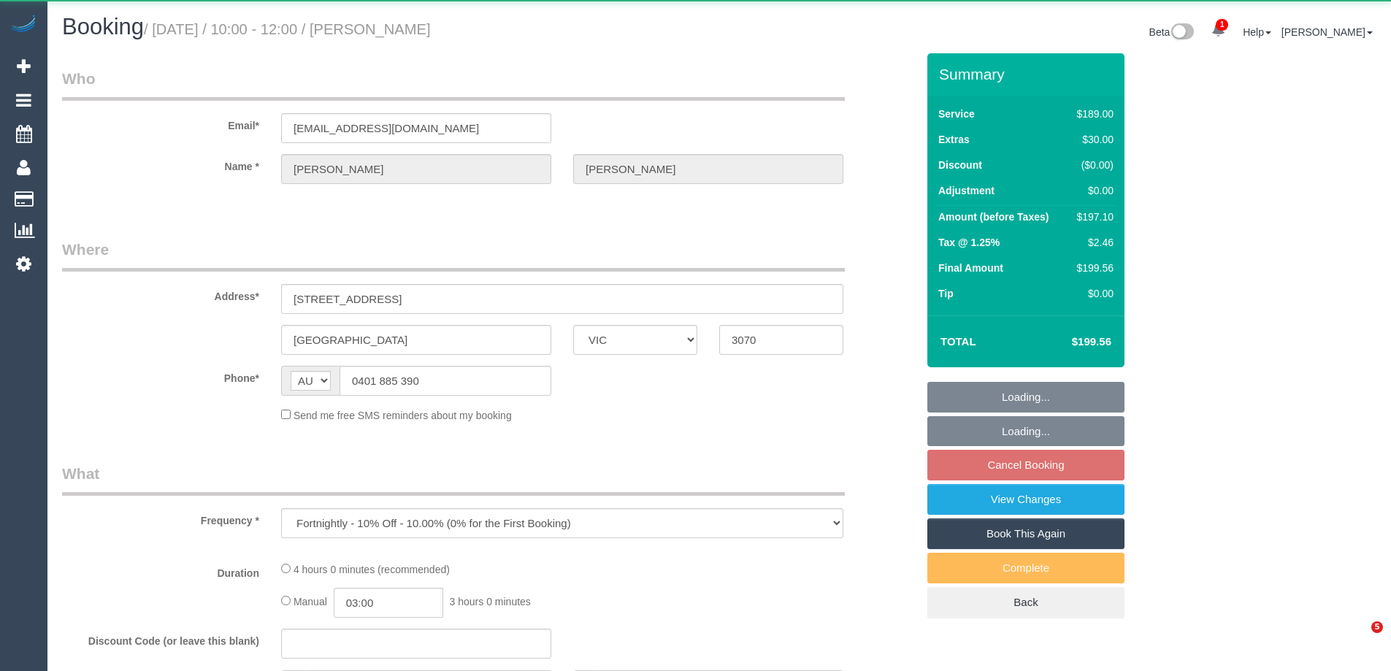
select select "VIC"
select select "string:stripe-pm_1LAUdz2GScqysDRVq1Zkc9jP"
select select "number:27"
select select "number:15"
select select "number:19"
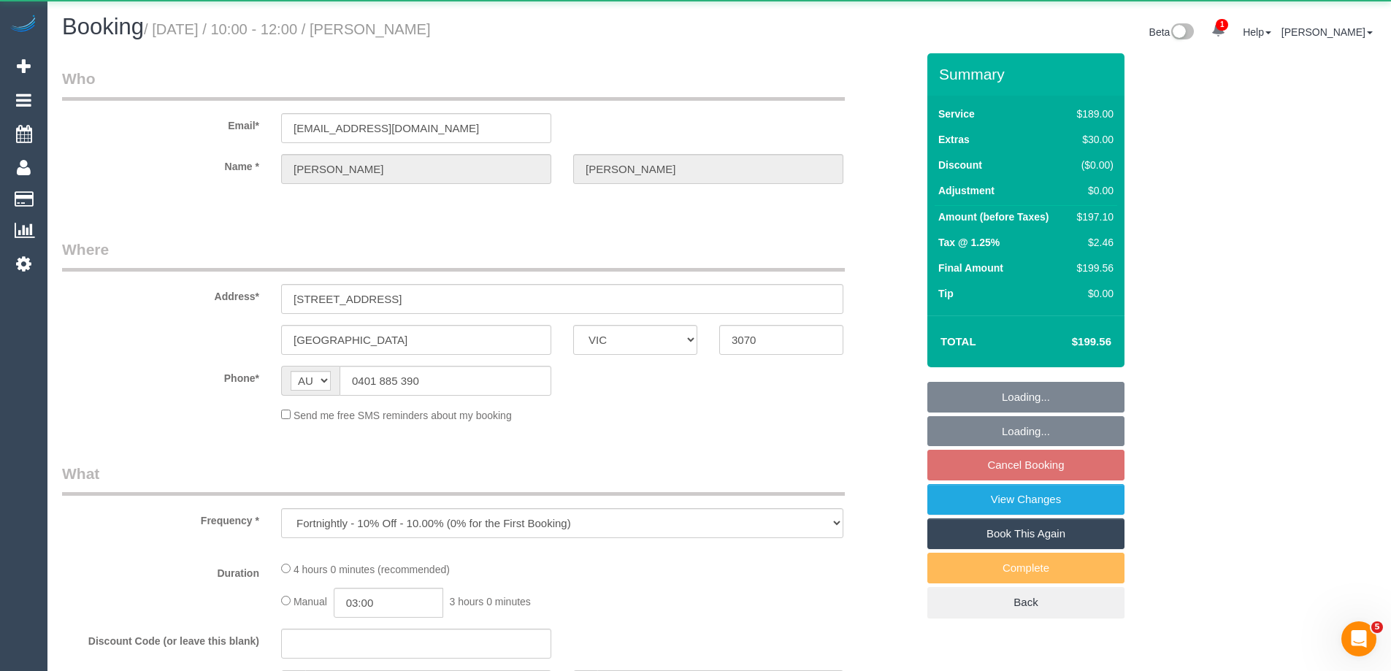
select select "number:22"
select select "number:34"
select select "number:13"
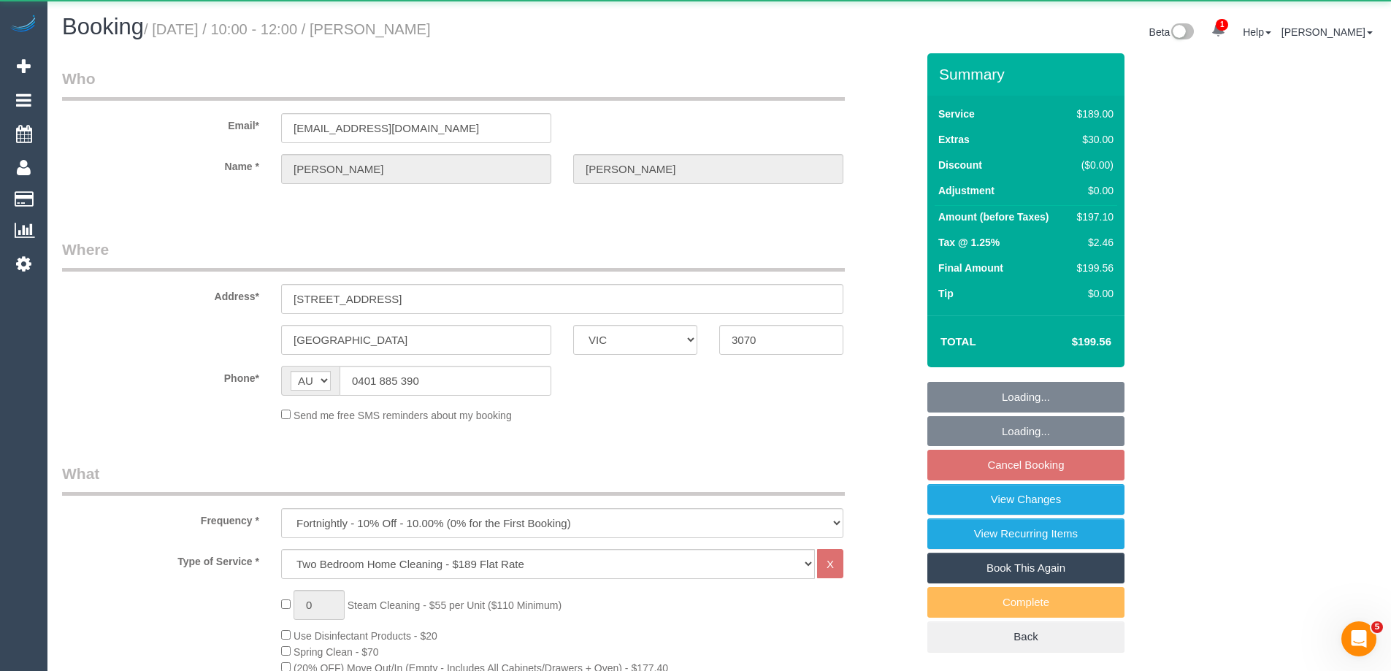
select select "spot3"
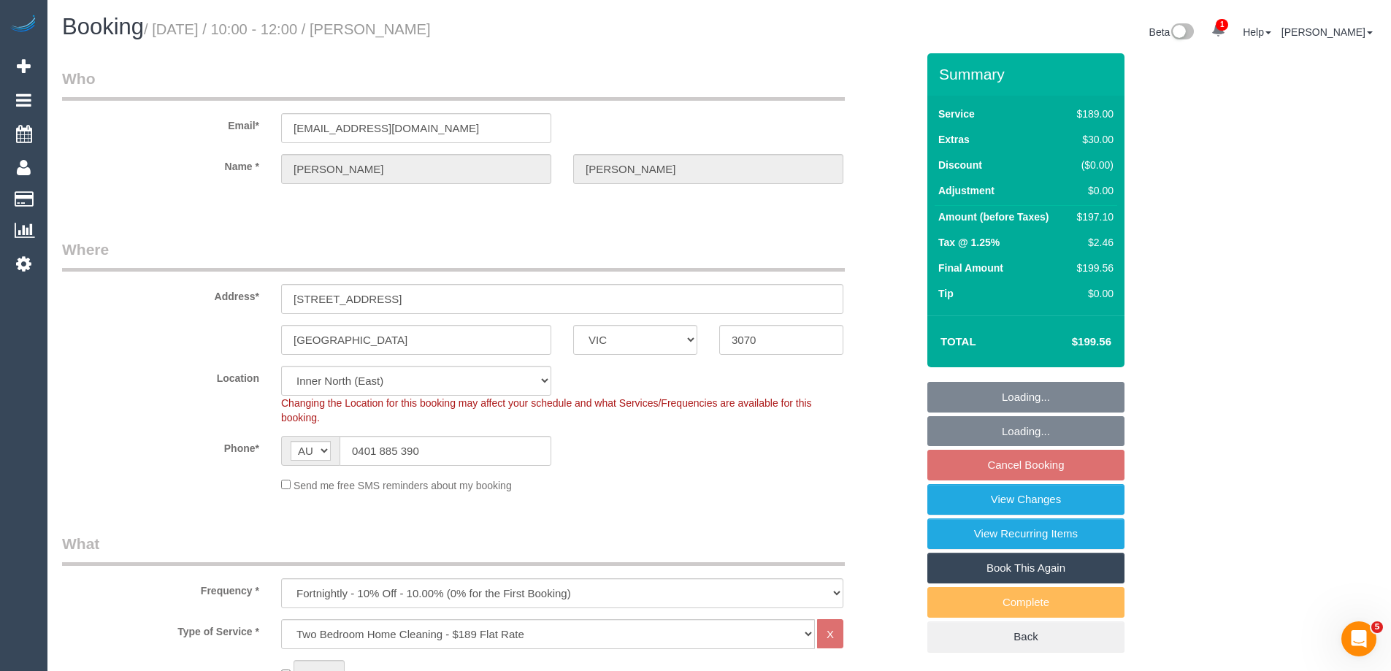
select select "object:1611"
select select "spot24"
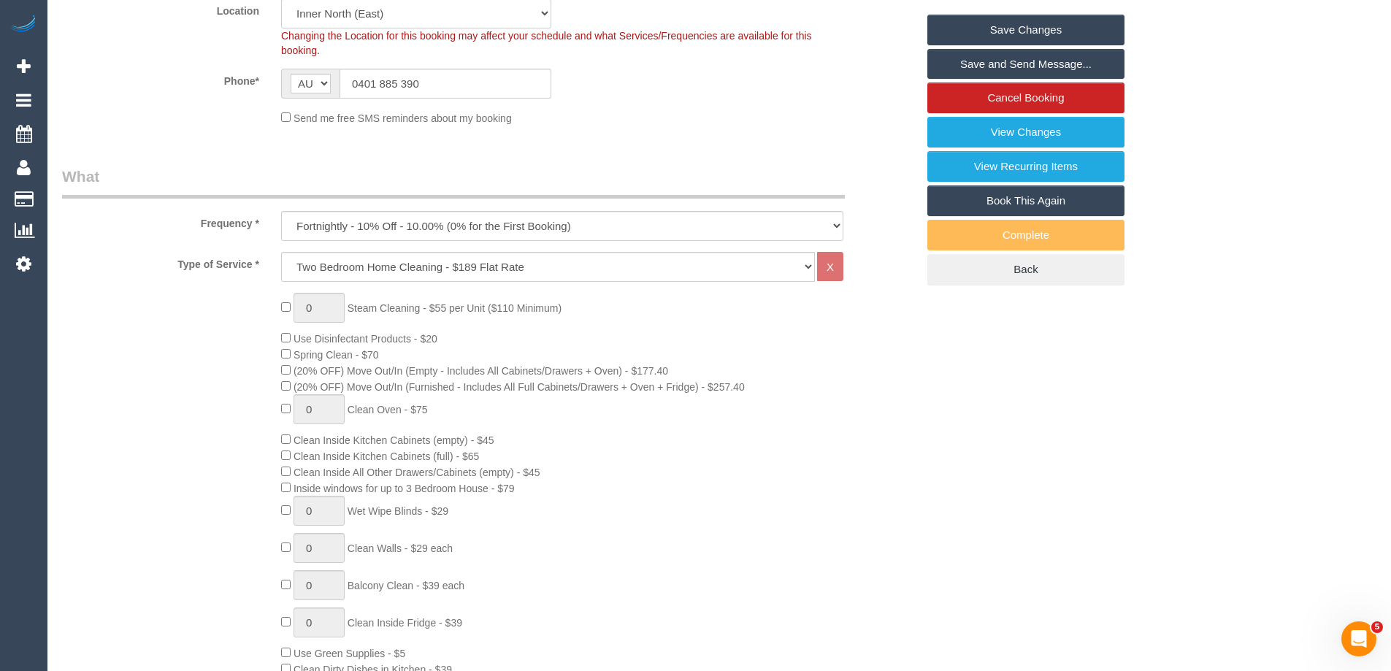
scroll to position [365, 0]
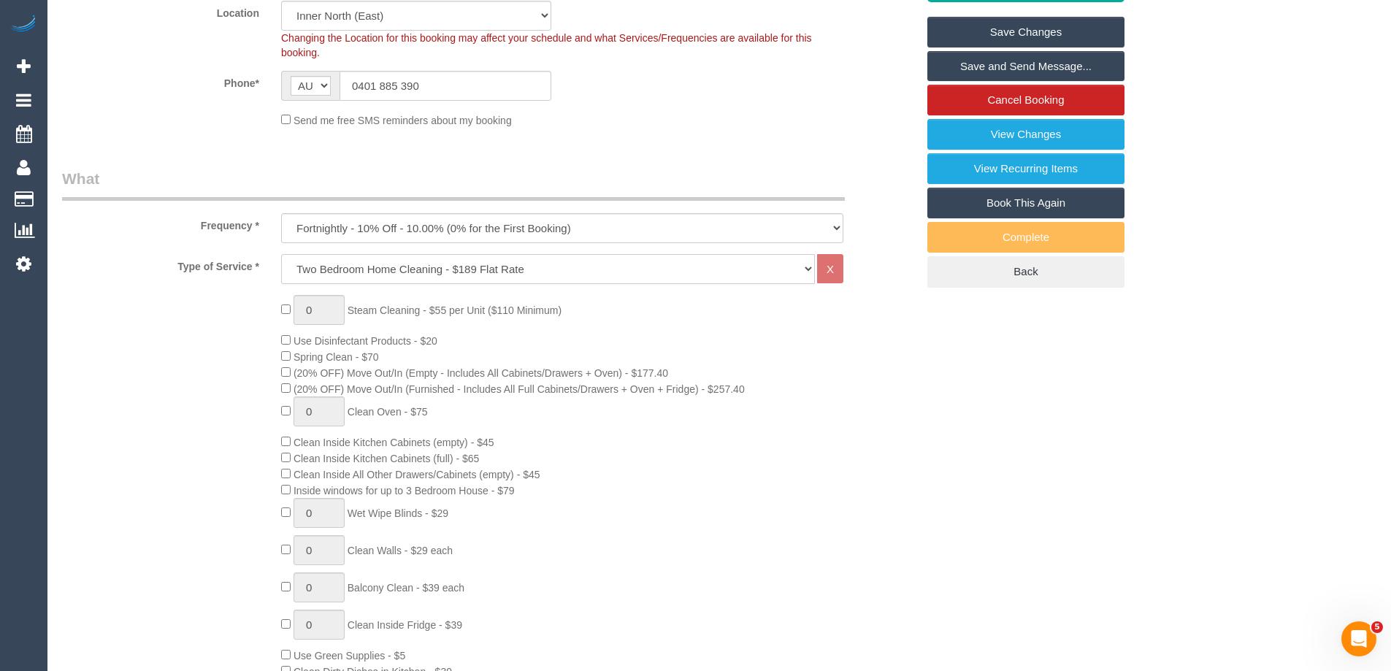
click at [426, 265] on select "Hourly Service - $70/h Hourly Service - $65/h Hourly Service - $60/h Hourly Ser…" at bounding box center [548, 269] width 534 height 30
select select "212"
click at [281, 254] on select "Hourly Service - $70/h Hourly Service - $65/h Hourly Service - $60/h Hourly Ser…" at bounding box center [548, 269] width 534 height 30
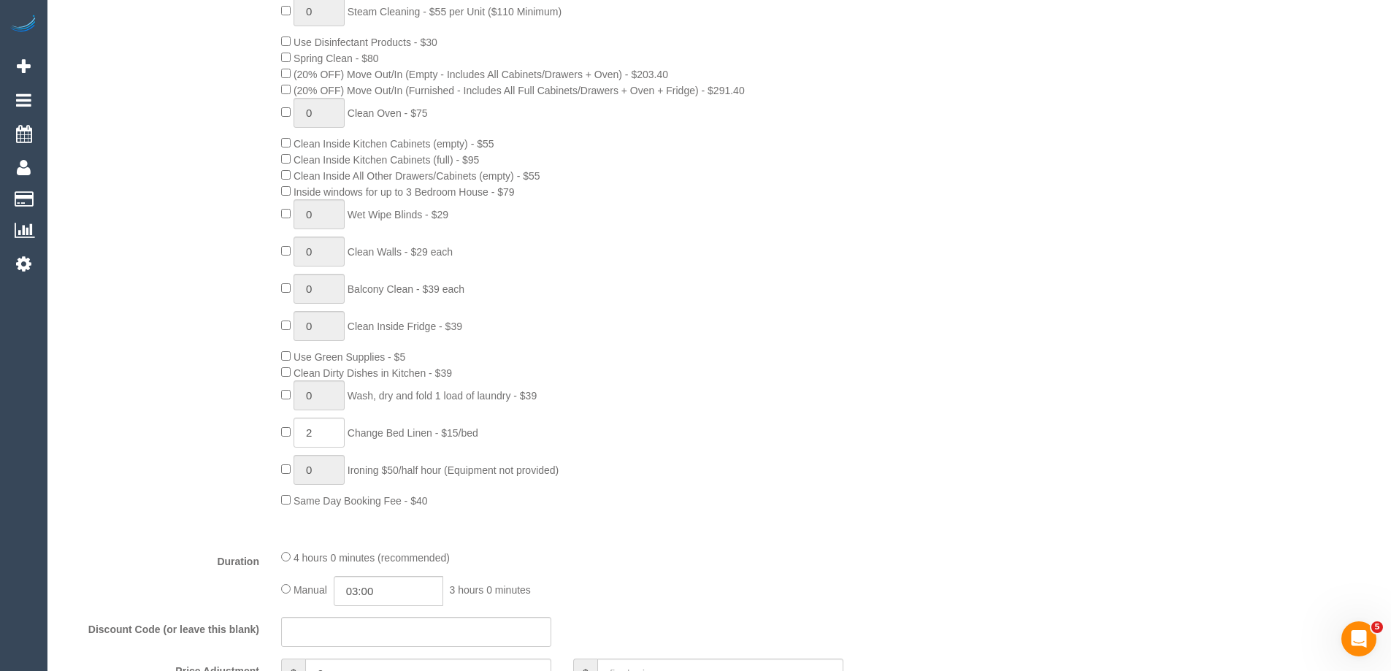
scroll to position [803, 0]
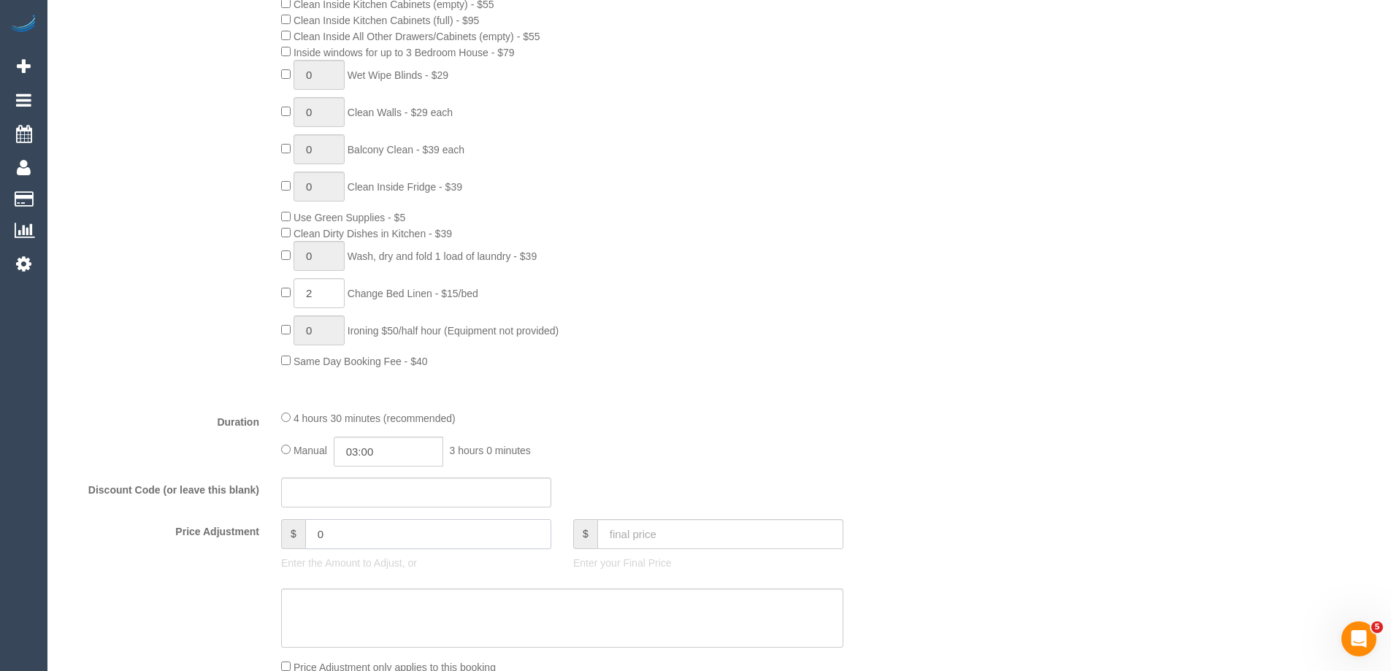
click at [358, 534] on input "0" at bounding box center [428, 534] width 246 height 30
type input "-10"
click at [377, 611] on textarea at bounding box center [562, 618] width 562 height 60
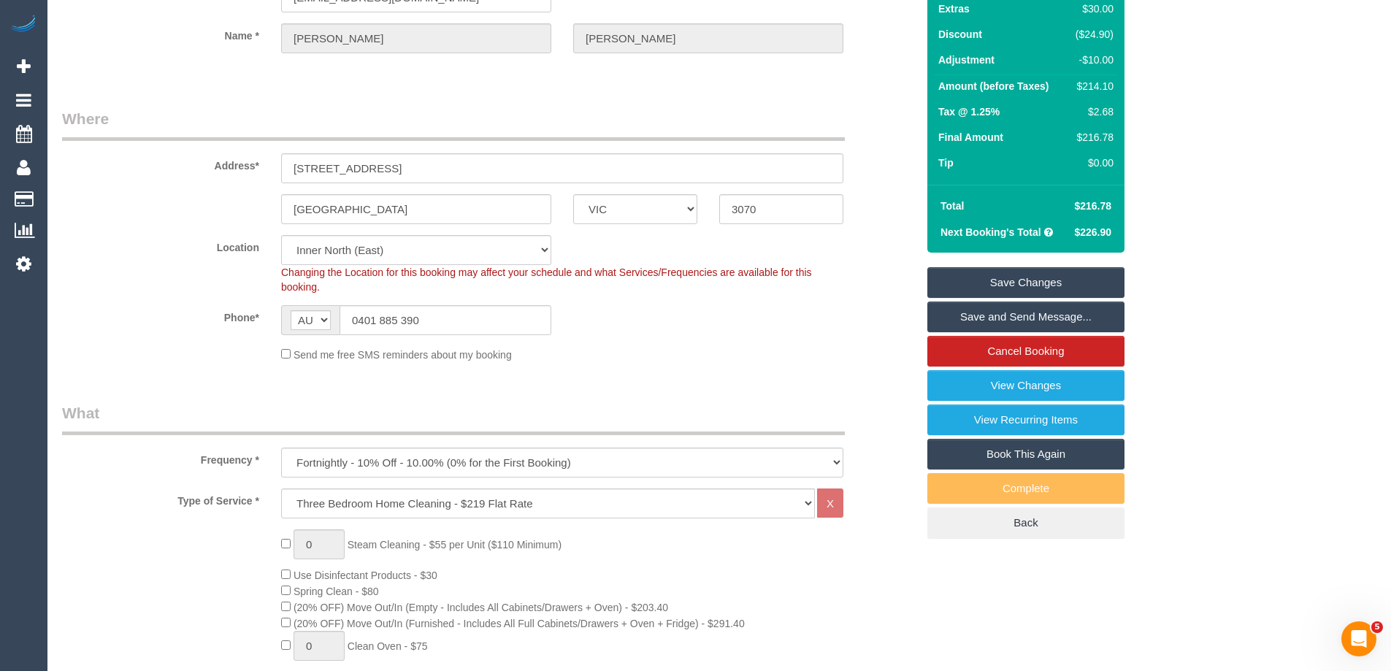
scroll to position [0, 0]
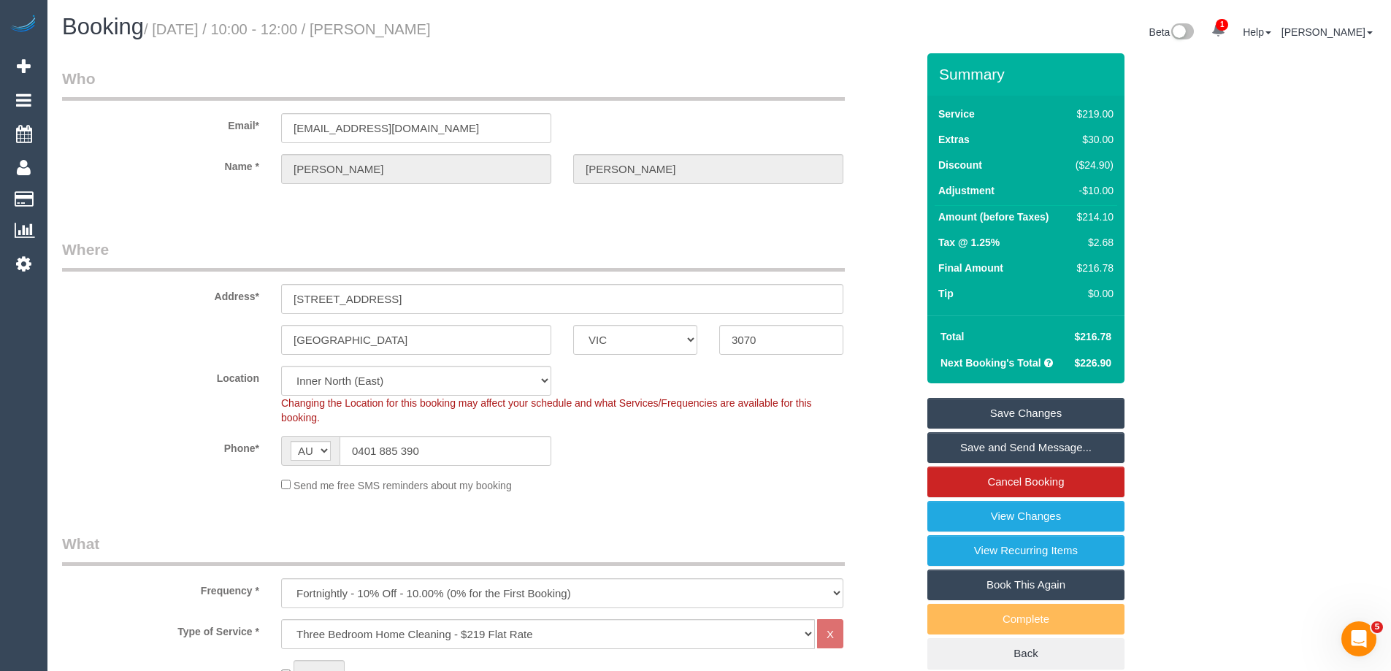
click at [1081, 339] on span "$216.78" at bounding box center [1092, 337] width 37 height 12
click at [1082, 339] on span "$216.78" at bounding box center [1092, 337] width 37 height 12
copy span "216.78"
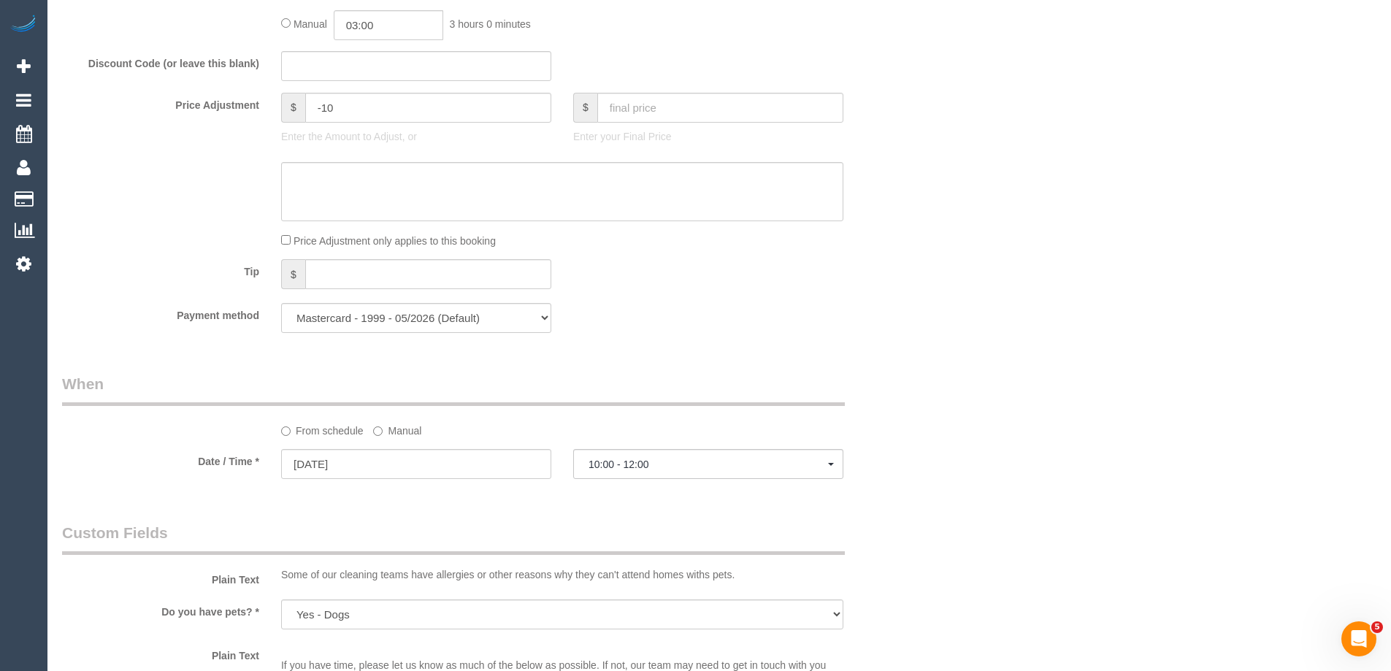
scroll to position [1022, 0]
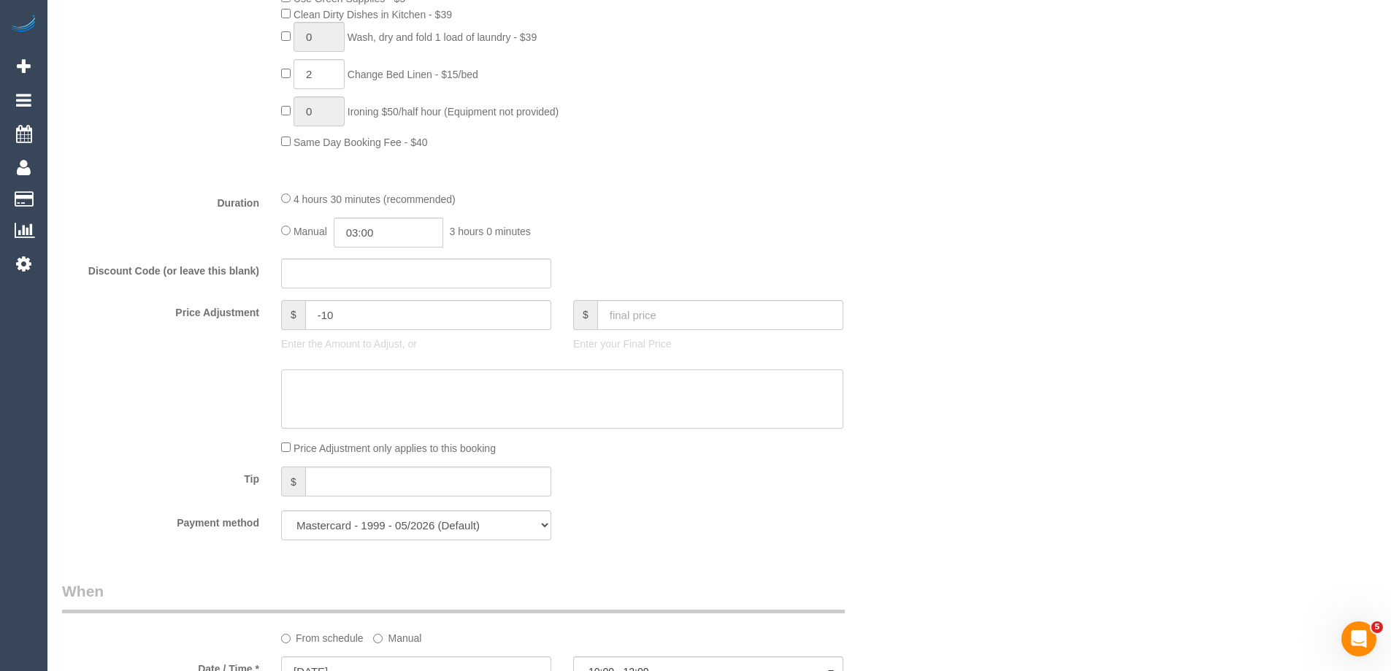
click at [351, 397] on textarea at bounding box center [562, 399] width 562 height 60
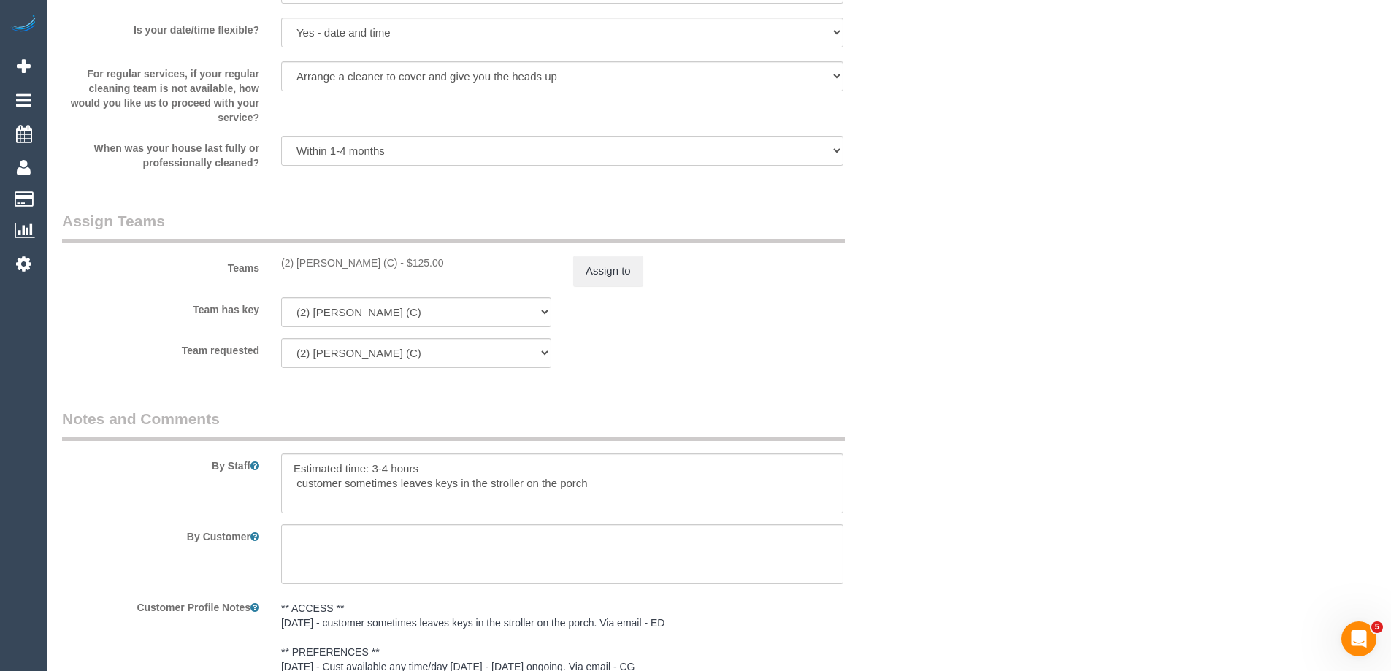
scroll to position [2263, 0]
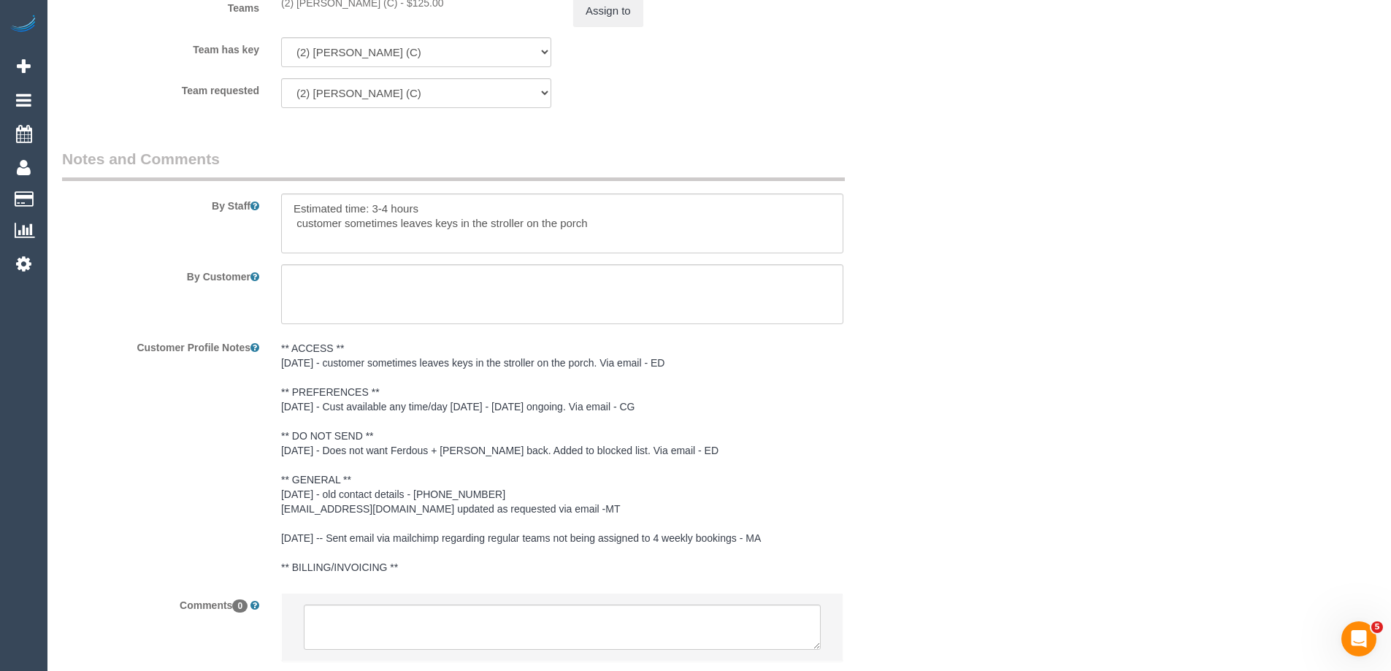
type textarea "$10 discount applied ongoing for skipping one bedroom. Via email - ED"
click at [528, 269] on textarea at bounding box center [562, 294] width 562 height 60
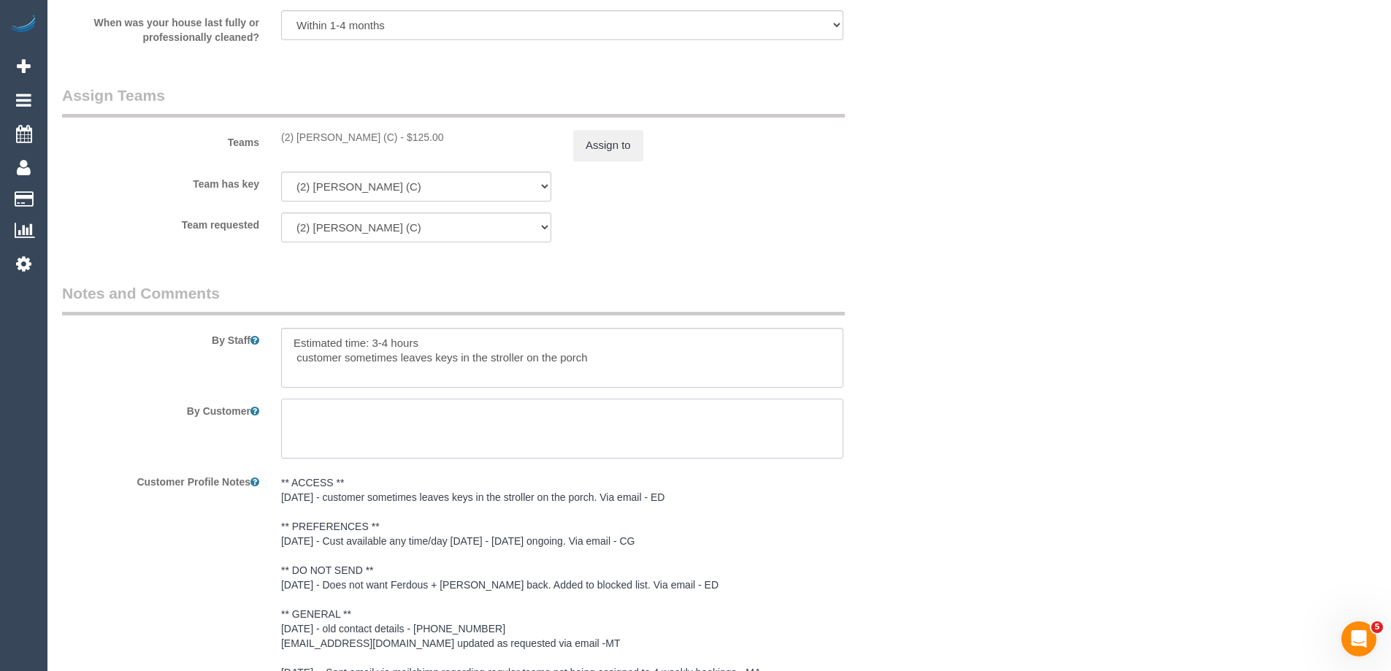
scroll to position [2336, 0]
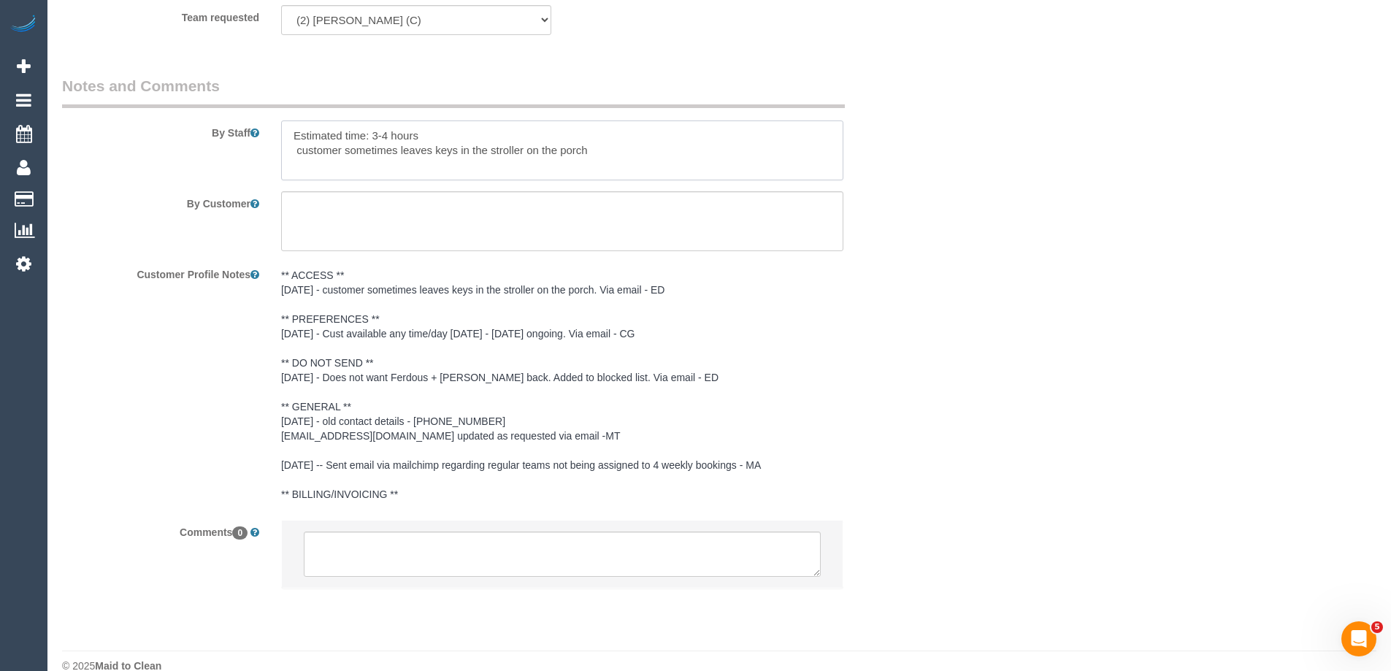
click at [658, 155] on textarea at bounding box center [562, 150] width 562 height 60
click at [544, 174] on textarea at bounding box center [562, 150] width 562 height 60
click at [774, 169] on textarea at bounding box center [562, 150] width 562 height 60
drag, startPoint x: 301, startPoint y: 147, endPoint x: 290, endPoint y: 146, distance: 11.0
click at [290, 146] on textarea at bounding box center [562, 150] width 562 height 60
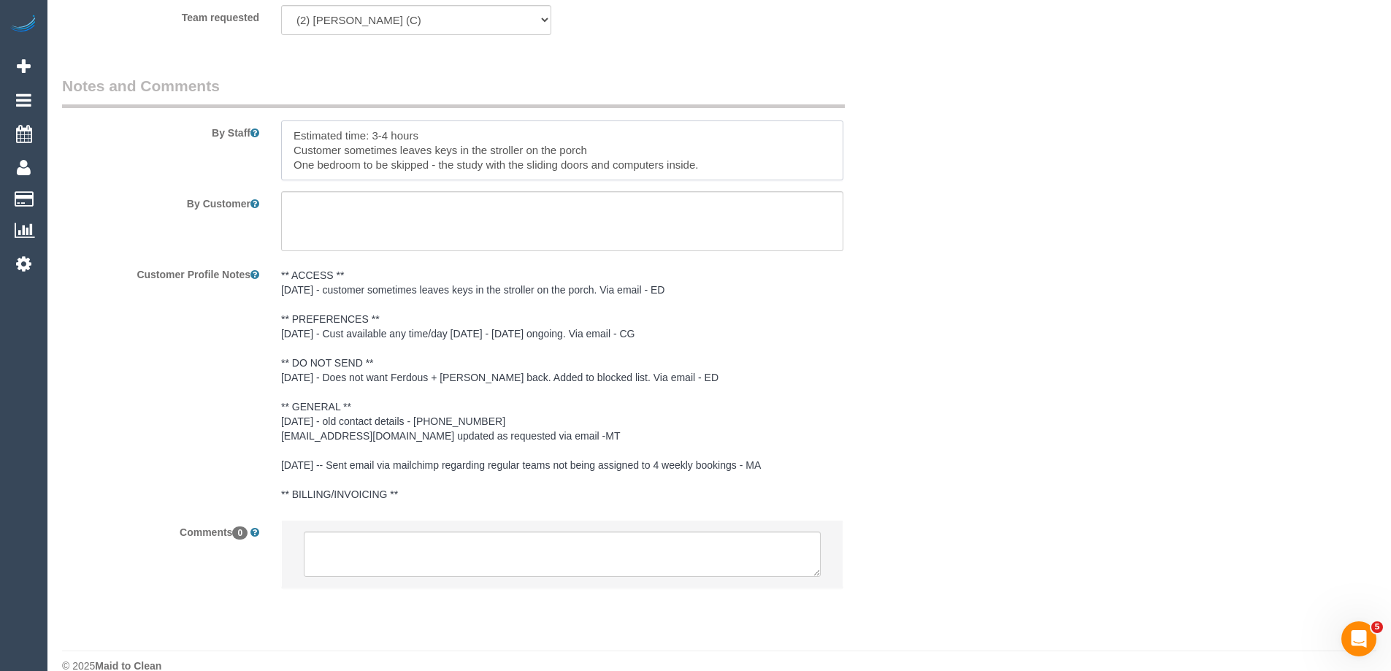
click at [593, 139] on textarea at bounding box center [562, 150] width 562 height 60
click at [734, 164] on textarea at bounding box center [562, 150] width 562 height 60
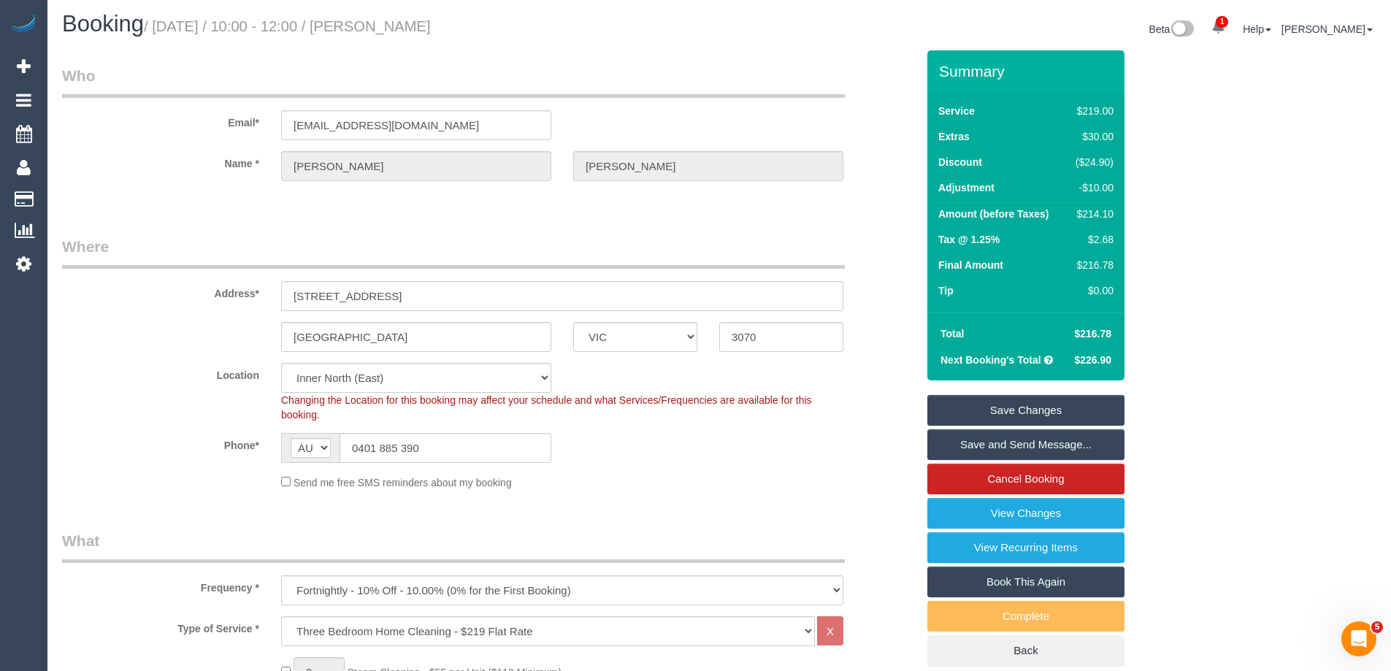
scroll to position [0, 0]
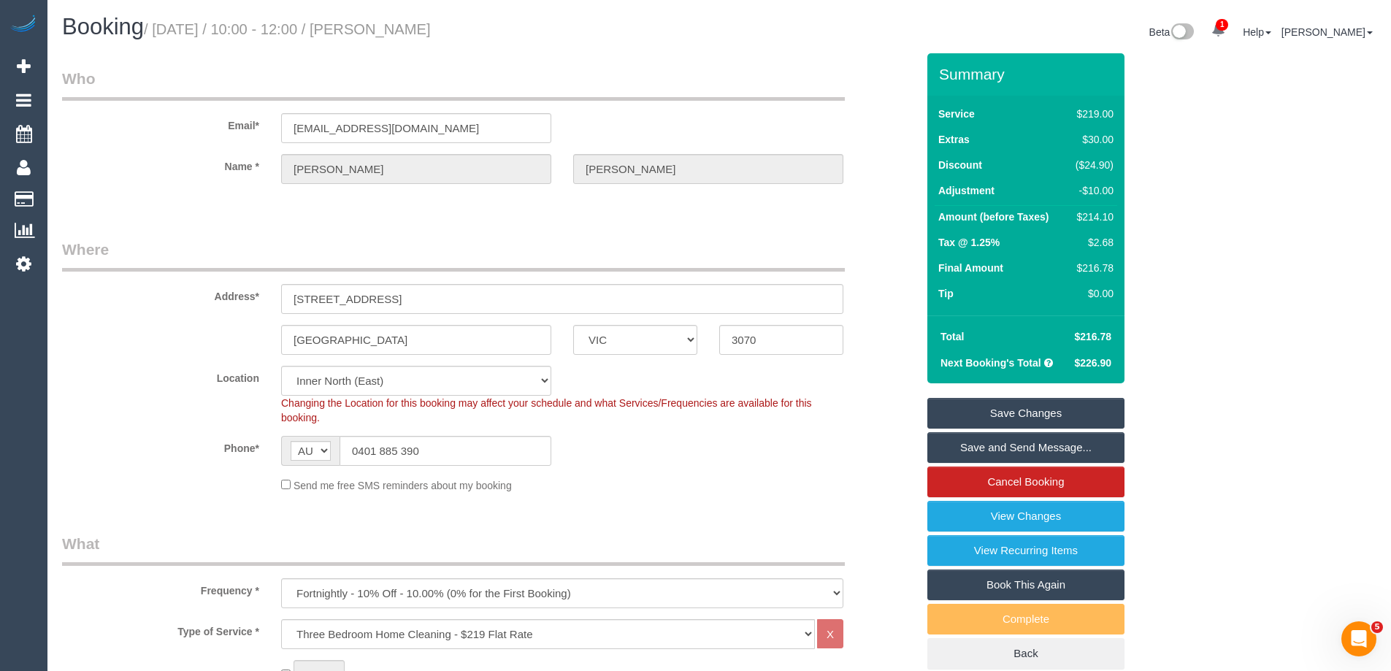
type textarea "Estimated time: 3-4 hours Customer sometimes leaves keys in the stroller on the…"
click at [1039, 407] on link "Save Changes" at bounding box center [1025, 413] width 197 height 31
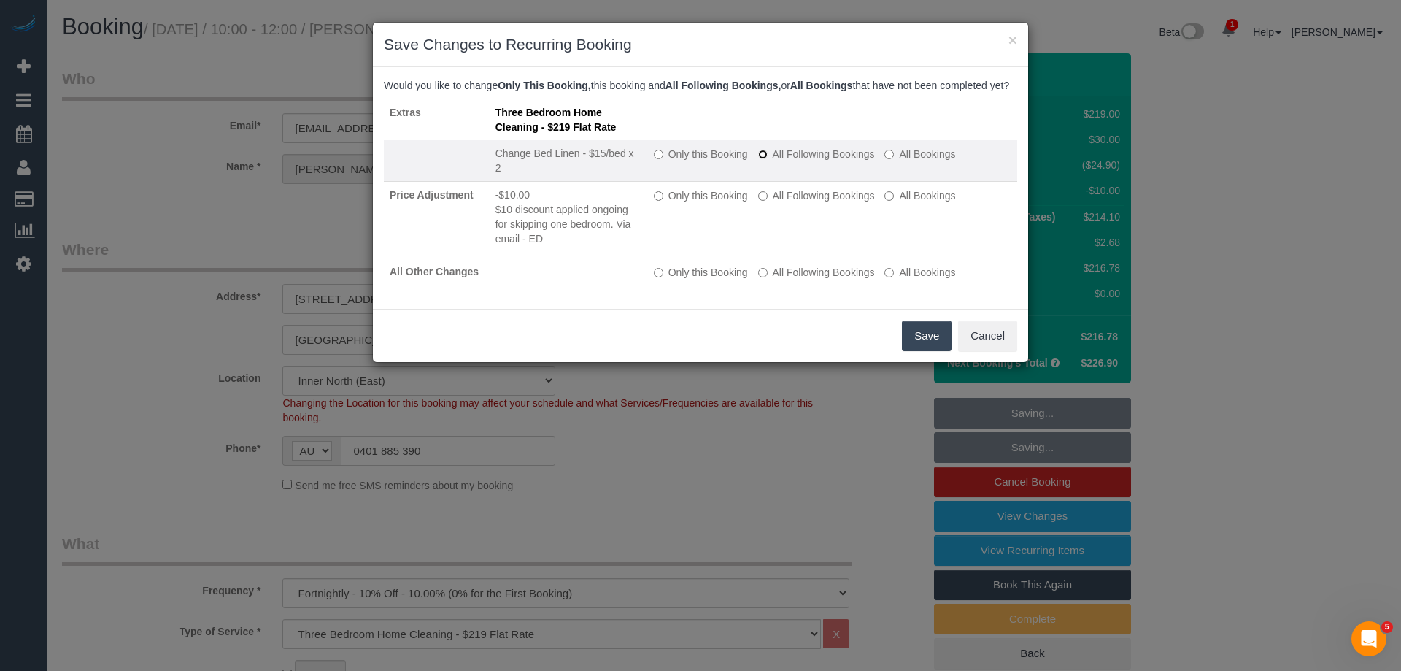
click at [764, 161] on label "All Following Bookings" at bounding box center [816, 154] width 117 height 15
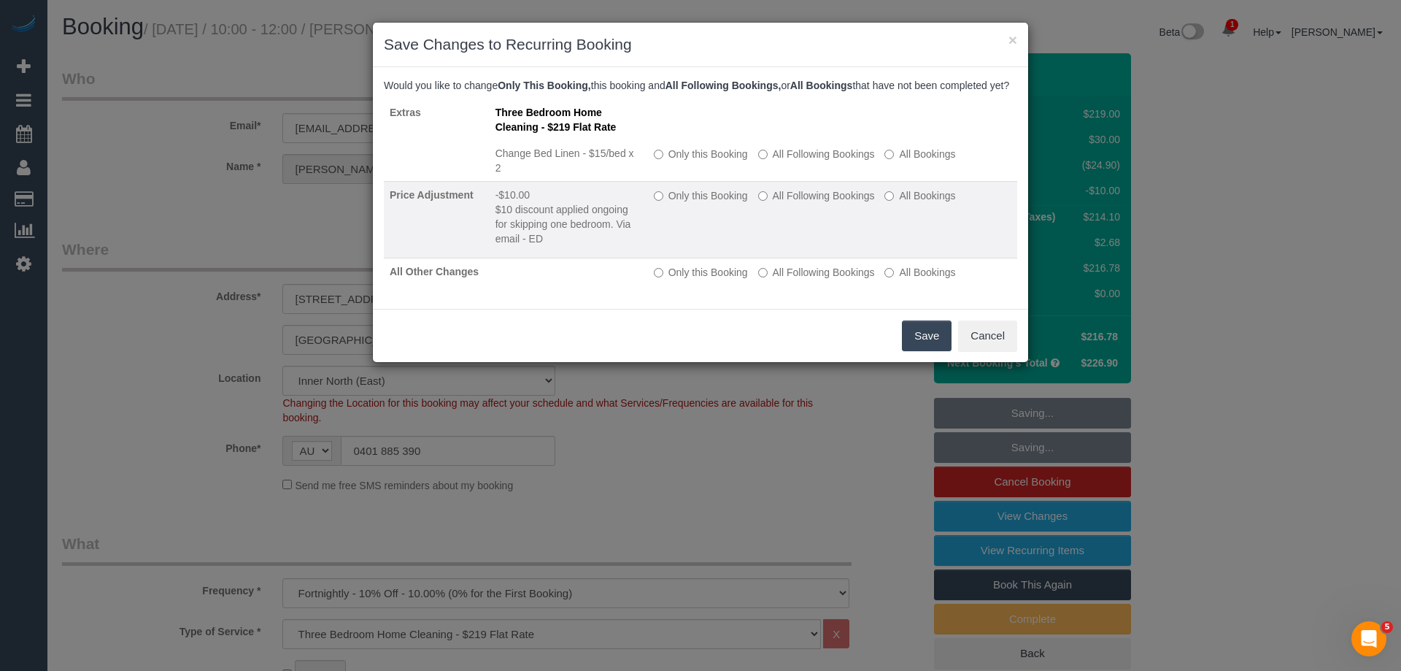
click at [780, 200] on td "Only this Booking All Following Bookings All Bookings" at bounding box center [832, 219] width 369 height 77
click at [780, 203] on label "All Following Bookings" at bounding box center [816, 195] width 117 height 15
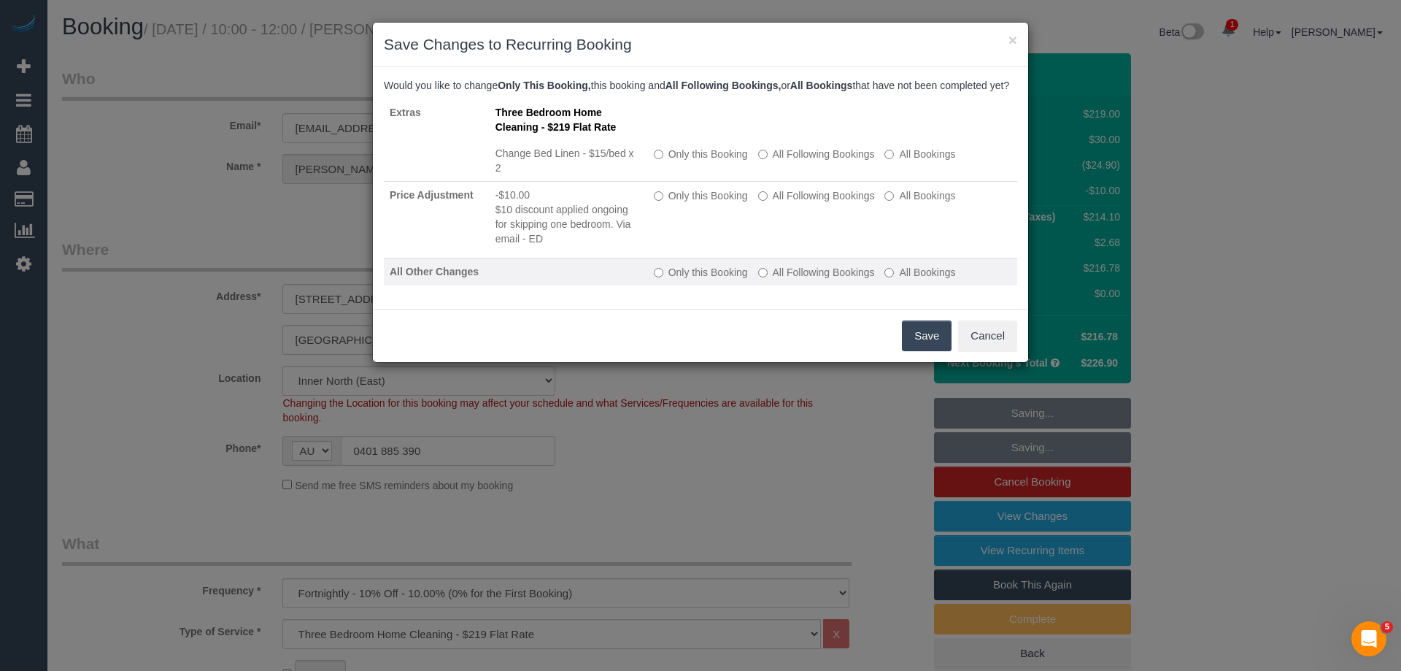
click at [783, 280] on label "All Following Bookings" at bounding box center [816, 272] width 117 height 15
click at [920, 348] on button "Save" at bounding box center [927, 335] width 50 height 31
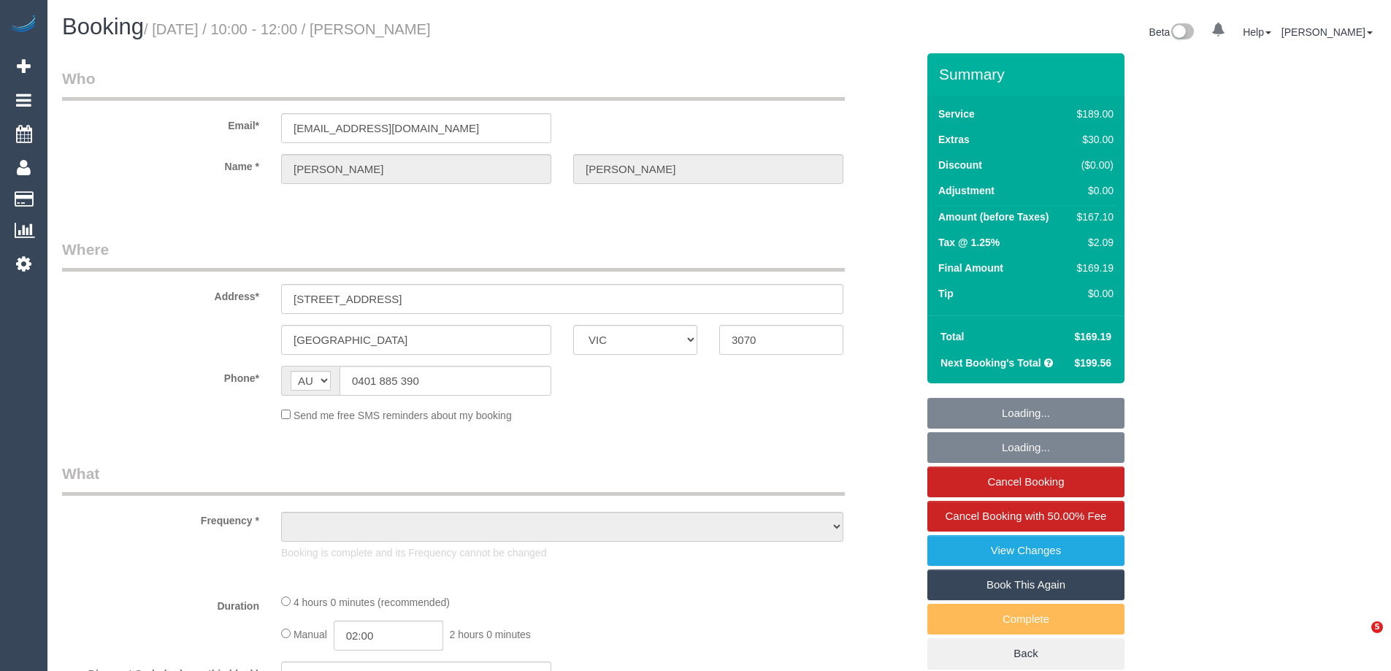
select select "VIC"
select select "string:stripe-pm_1LAUdz2GScqysDRVq1Zkc9jP"
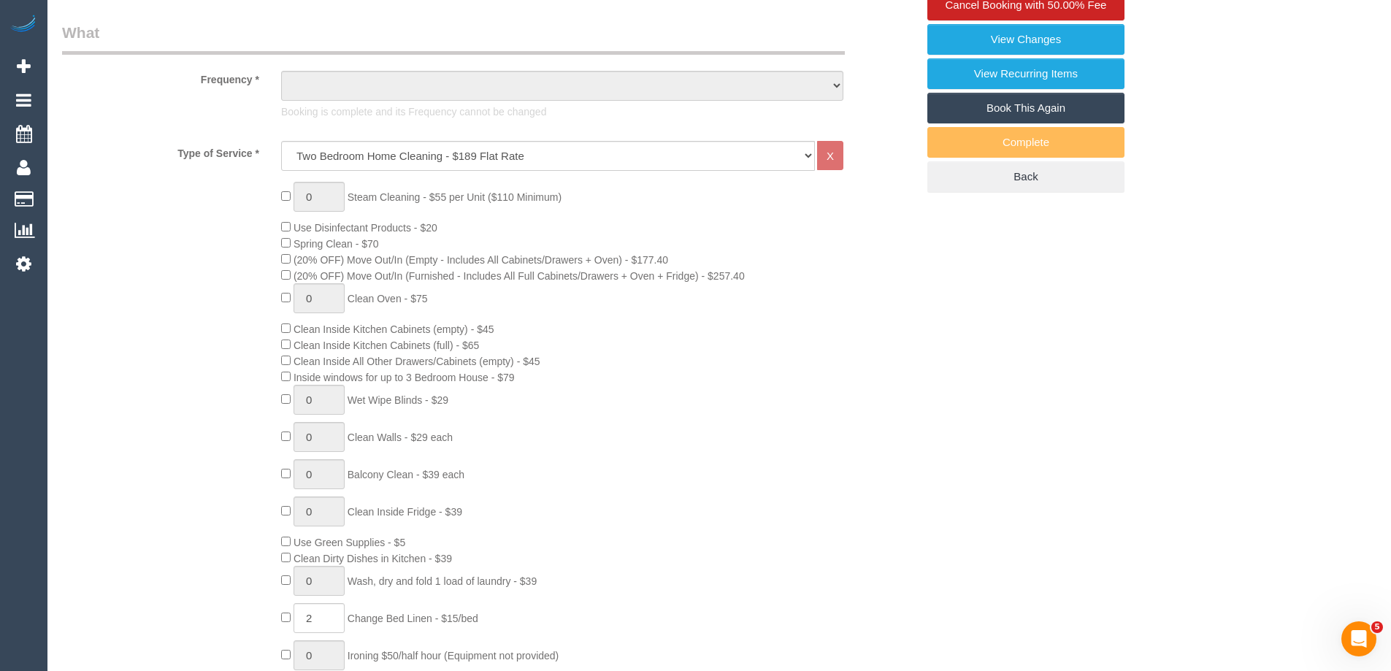
select select "object:726"
select select "number:27"
select select "number:15"
select select "number:19"
select select "number:22"
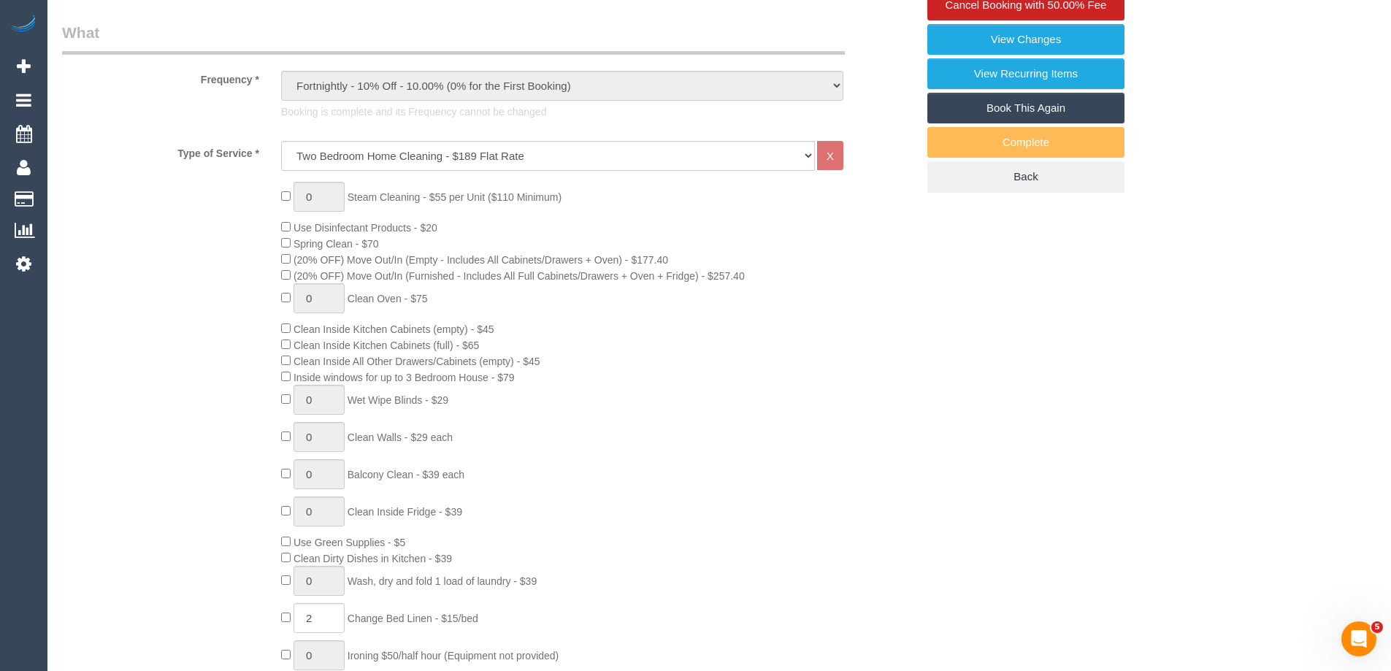
select select "number:34"
select select "number:13"
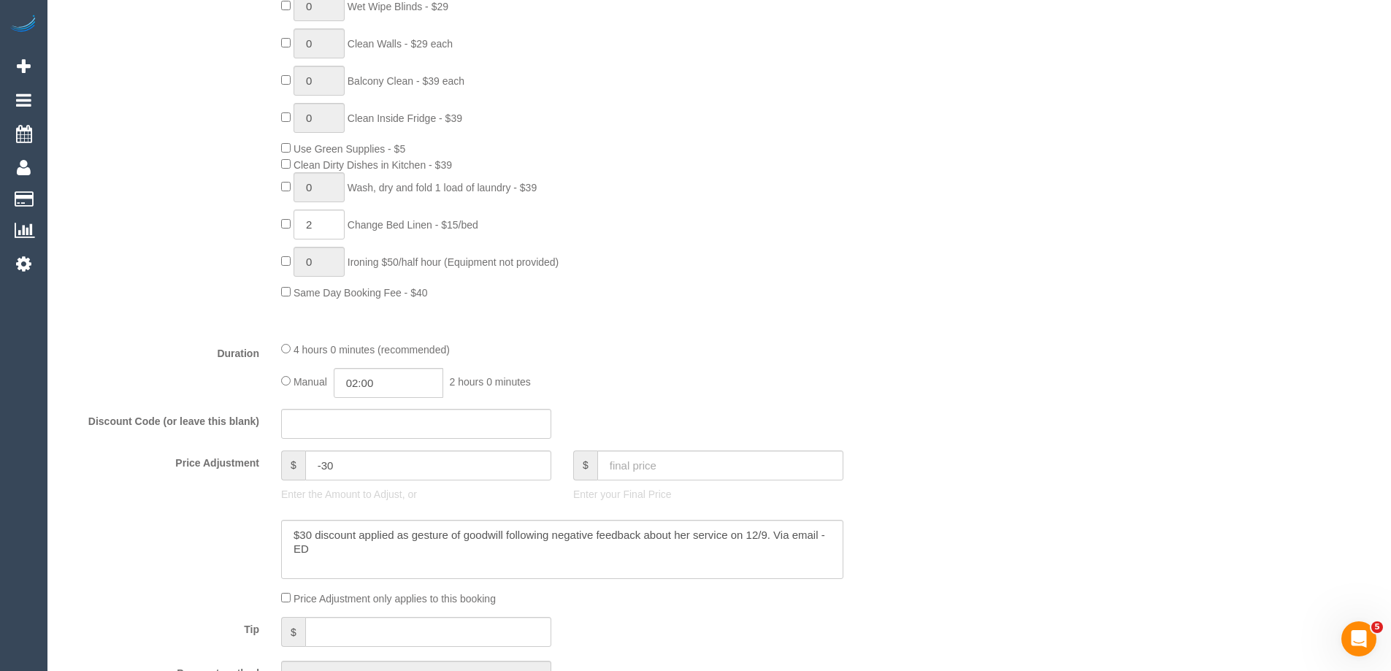
select select "object:1697"
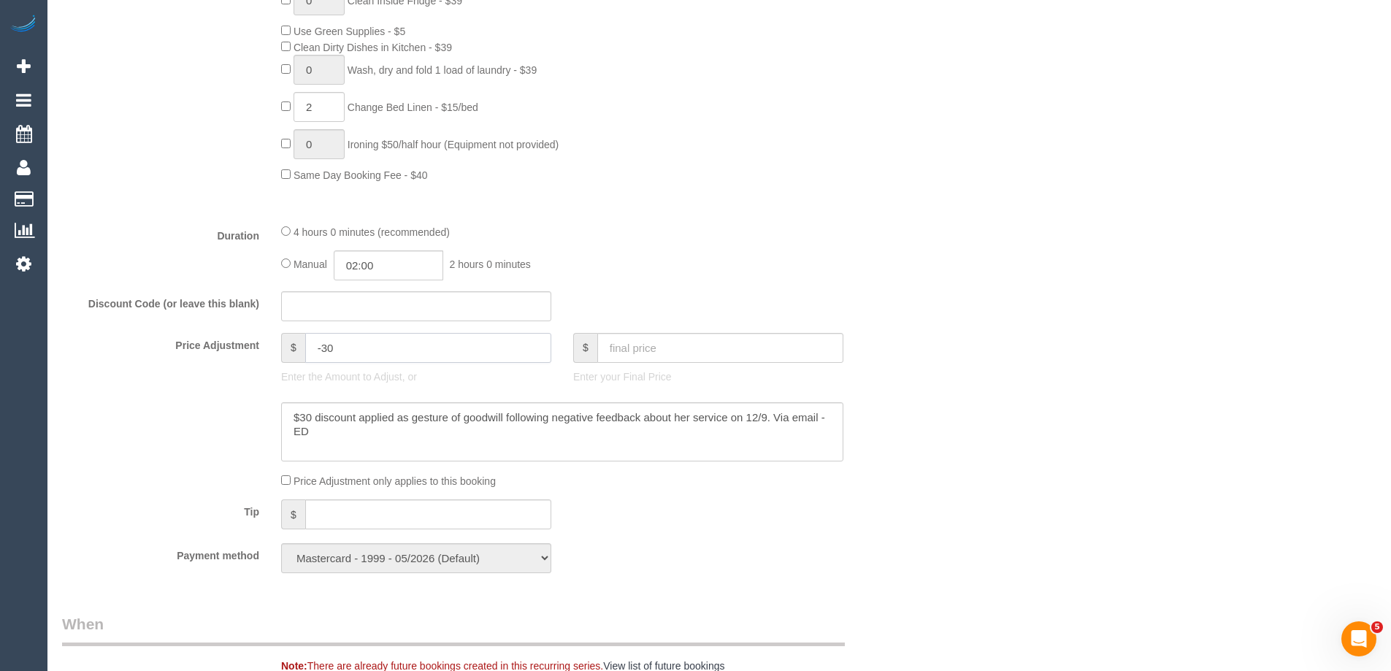
drag, startPoint x: 322, startPoint y: 345, endPoint x: 364, endPoint y: 346, distance: 41.6
click at [364, 346] on input "-30" at bounding box center [428, 348] width 246 height 30
type input "-45"
click at [357, 440] on textarea at bounding box center [562, 432] width 562 height 60
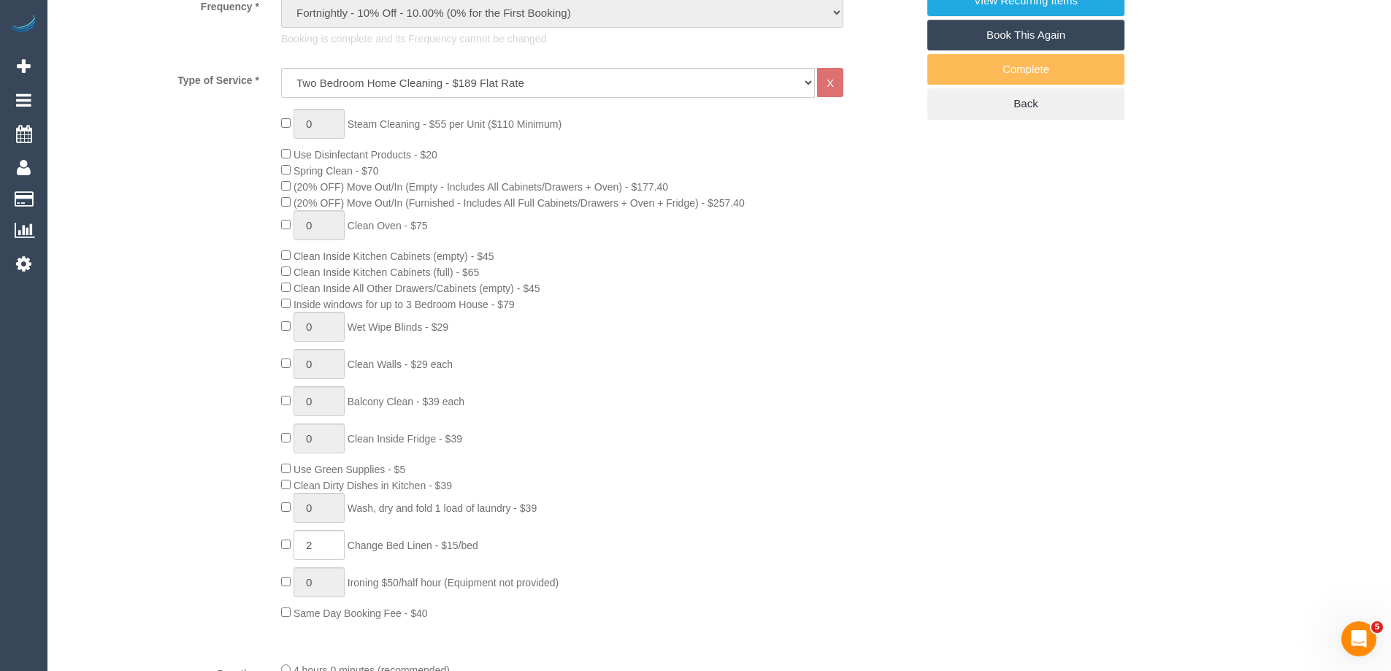
scroll to position [0, 0]
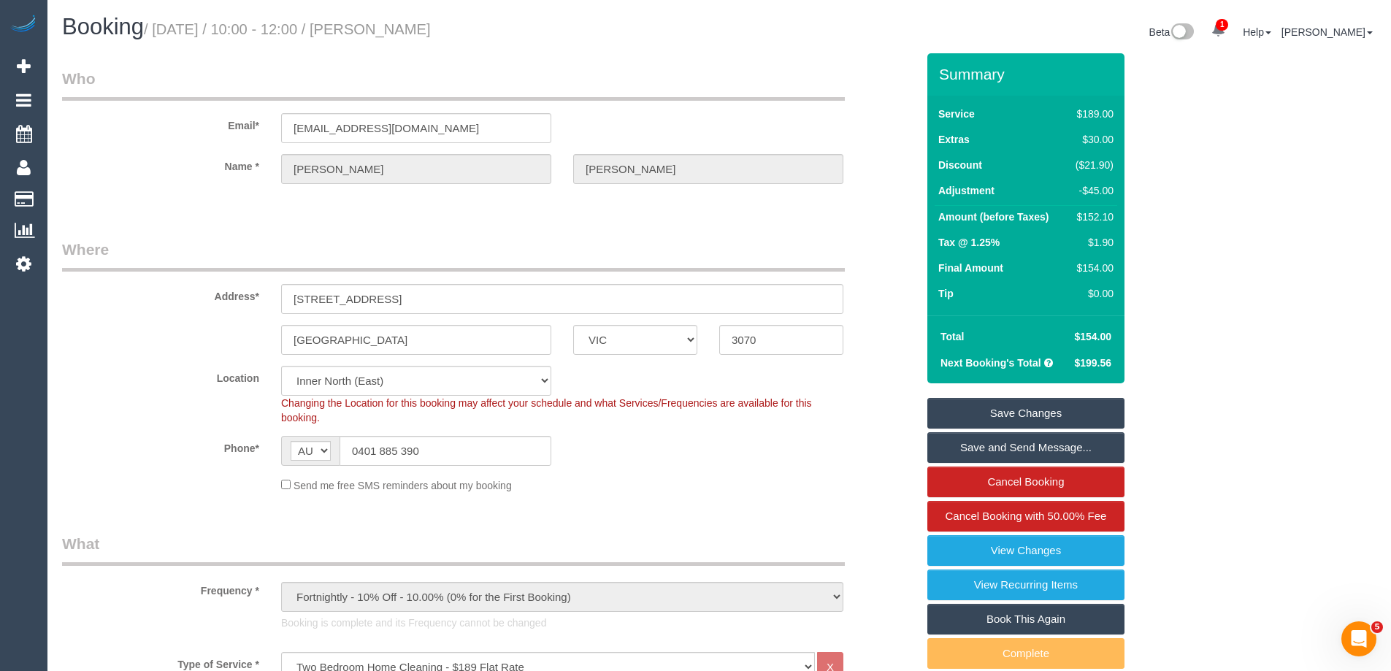
type textarea "$30 discount applied as gesture of goodwill following negative feedback about h…"
click at [1032, 415] on link "Save Changes" at bounding box center [1025, 413] width 197 height 31
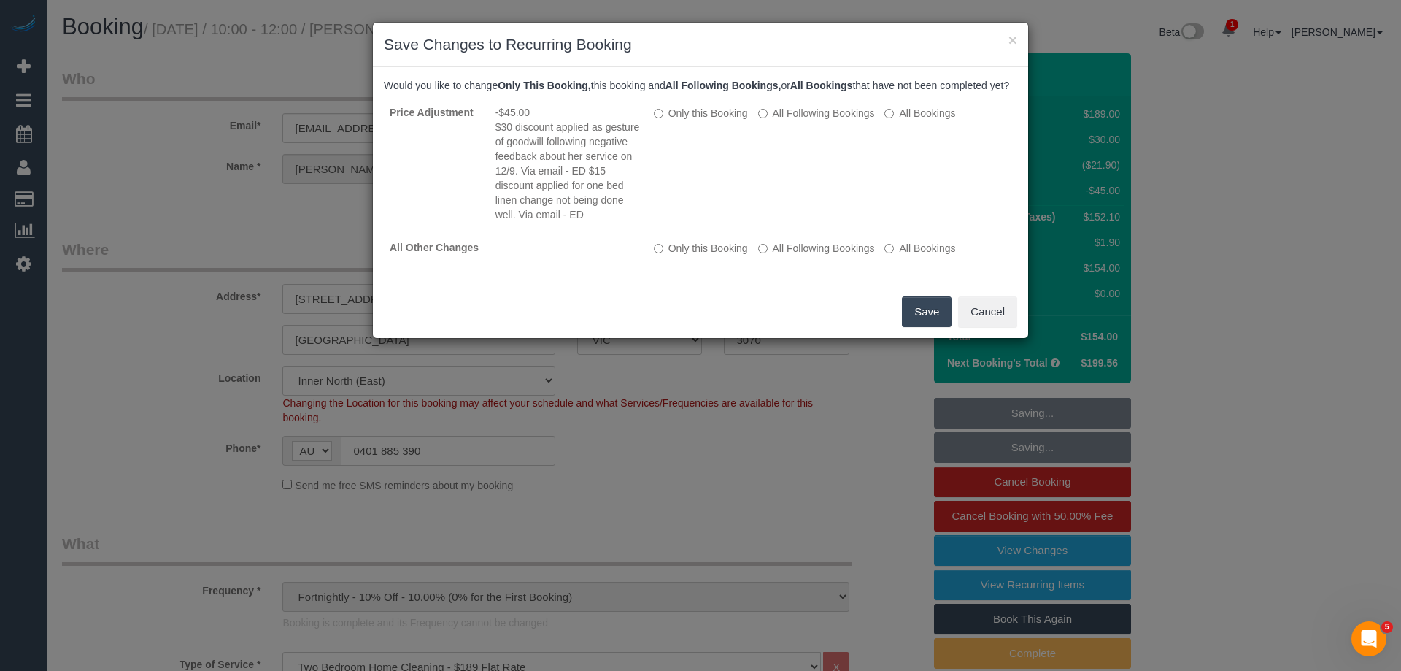
click at [912, 322] on button "Save" at bounding box center [927, 311] width 50 height 31
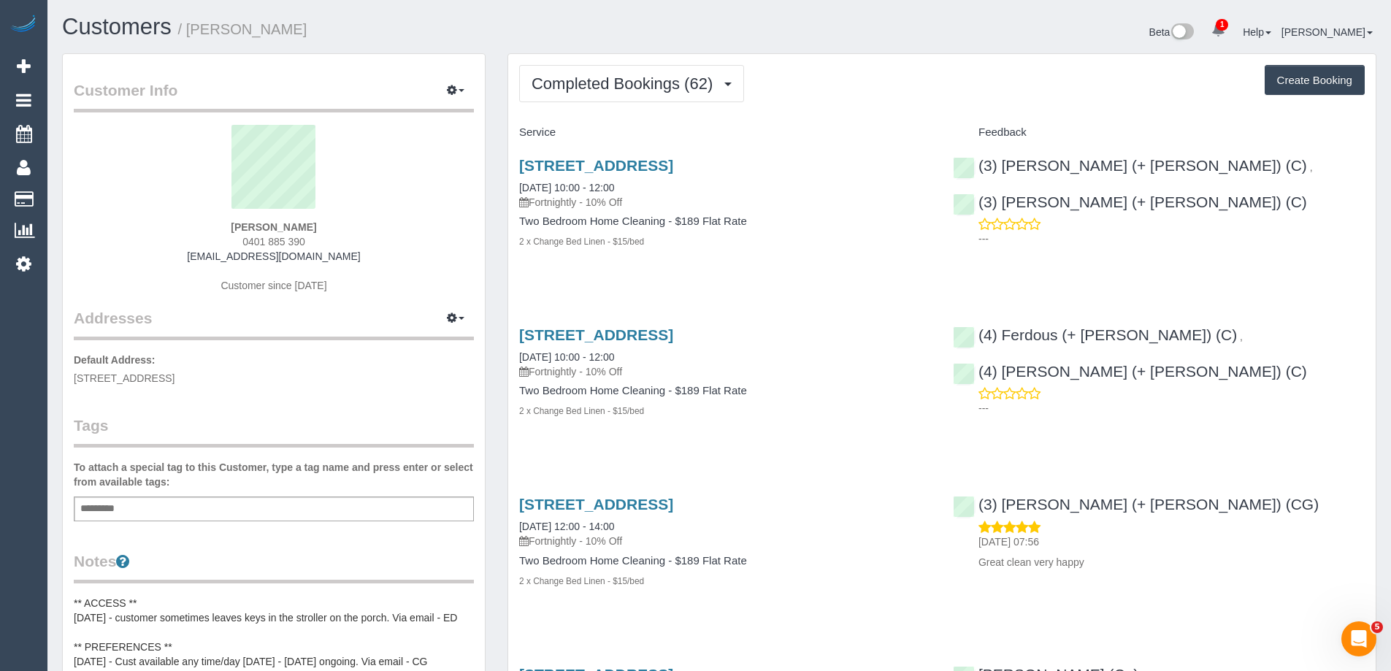
click at [866, 68] on div "Completed Bookings (62) Completed Bookings (62) Upcoming Bookings (11) Cancelle…" at bounding box center [941, 83] width 845 height 37
click at [673, 164] on link "13 Oamaru St, Northcote, VIC 3070" at bounding box center [596, 165] width 154 height 17
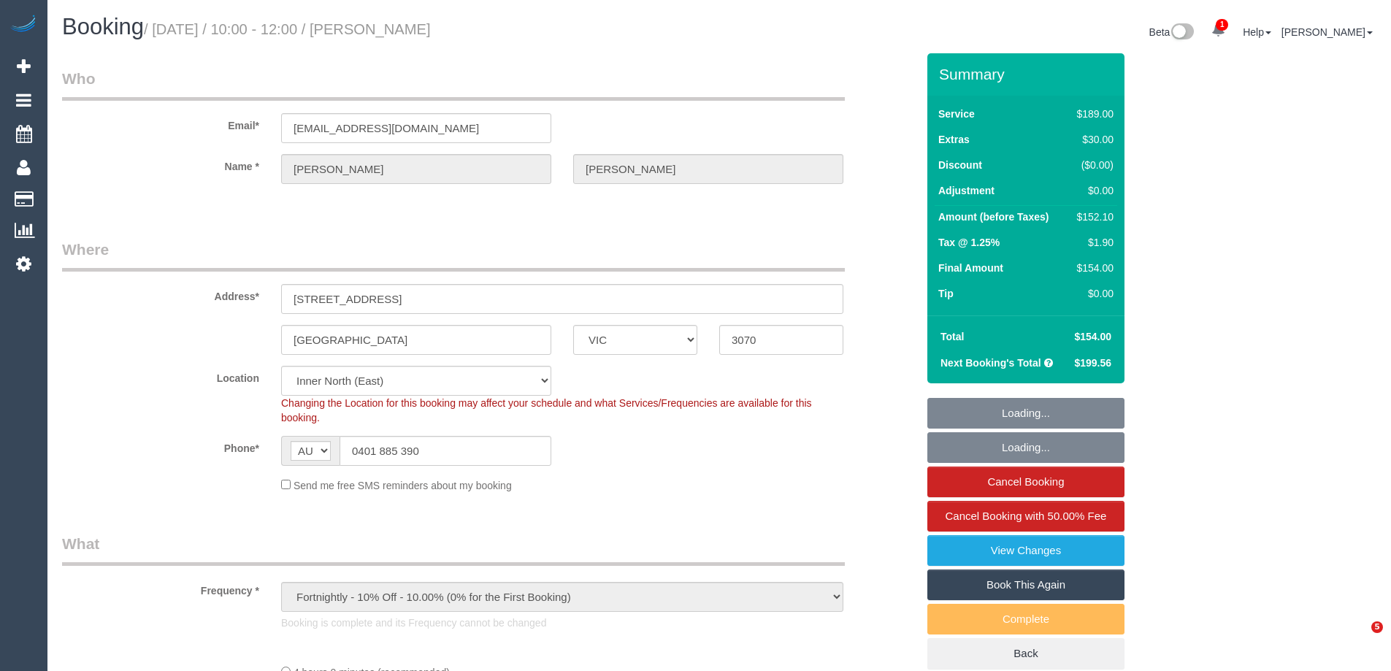
select select "VIC"
select select "object:861"
select select "string:stripe-pm_1LAUdz2GScqysDRVq1Zkc9jP"
select select "number:27"
select select "number:15"
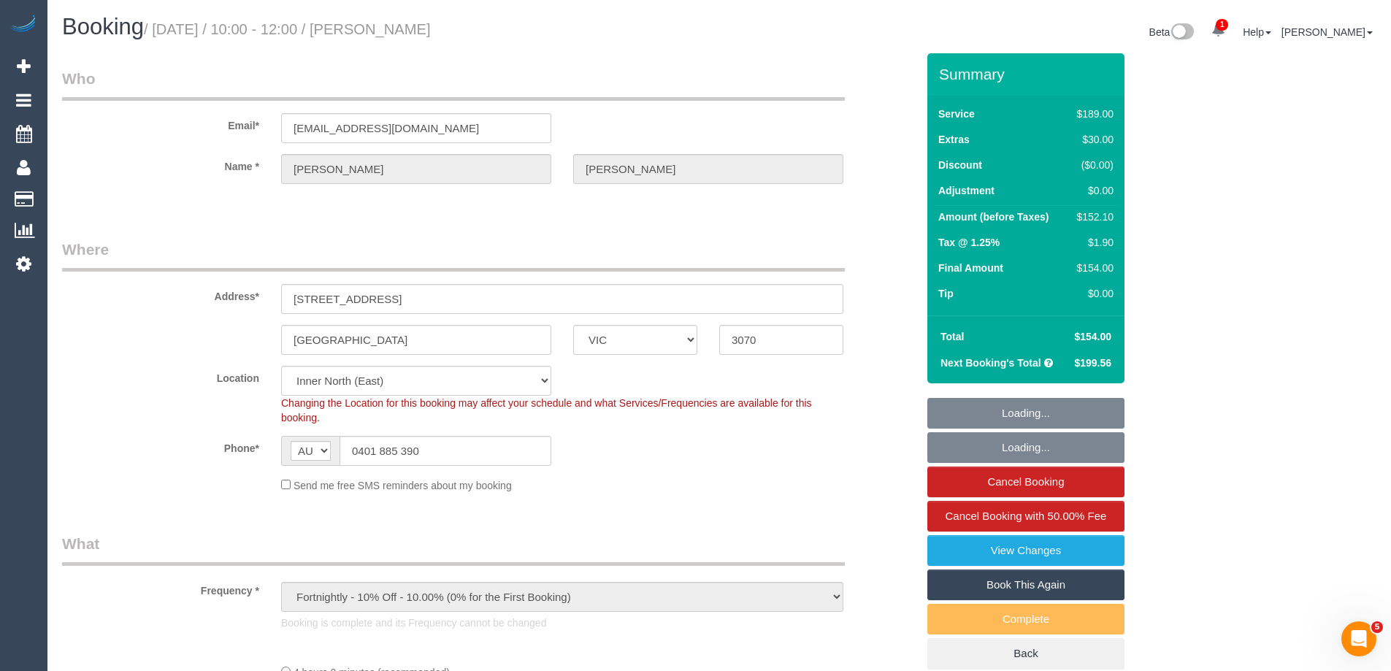
select select "number:19"
select select "number:22"
select select "number:34"
select select "number:13"
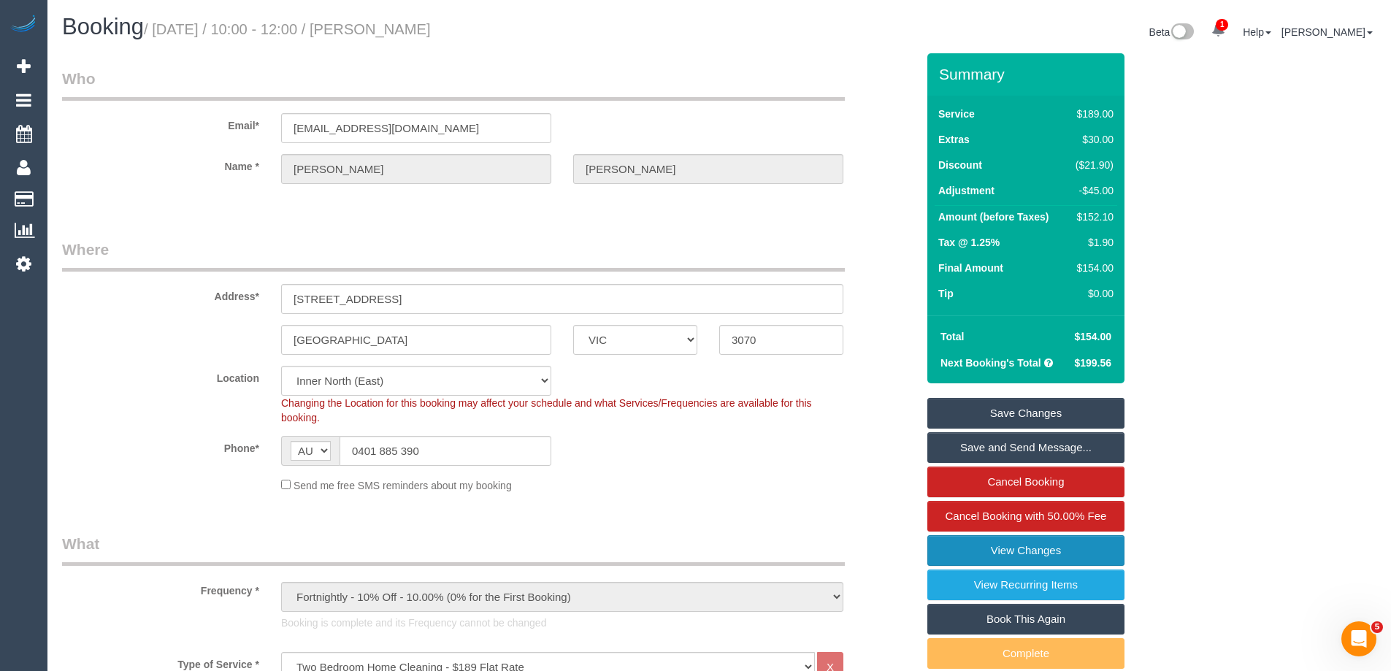
click at [1042, 549] on link "View Changes" at bounding box center [1025, 550] width 197 height 31
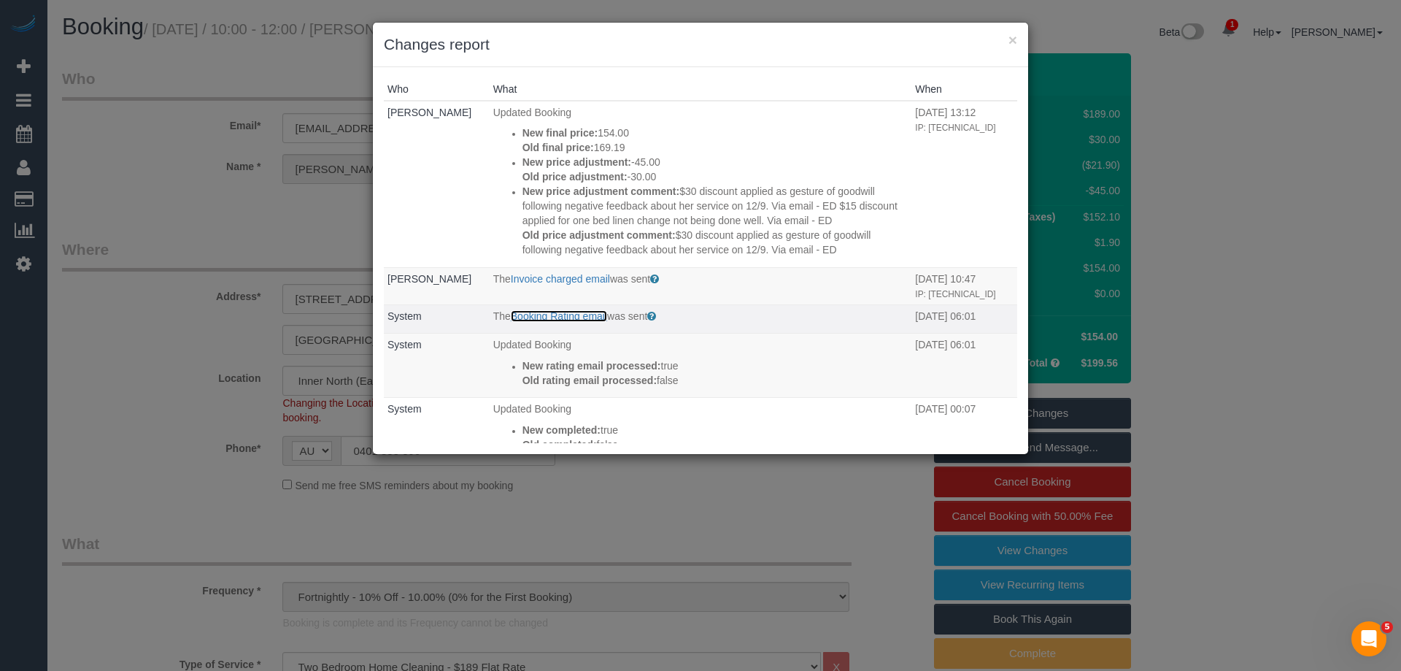
click at [570, 322] on link "Booking Rating email" at bounding box center [559, 316] width 96 height 12
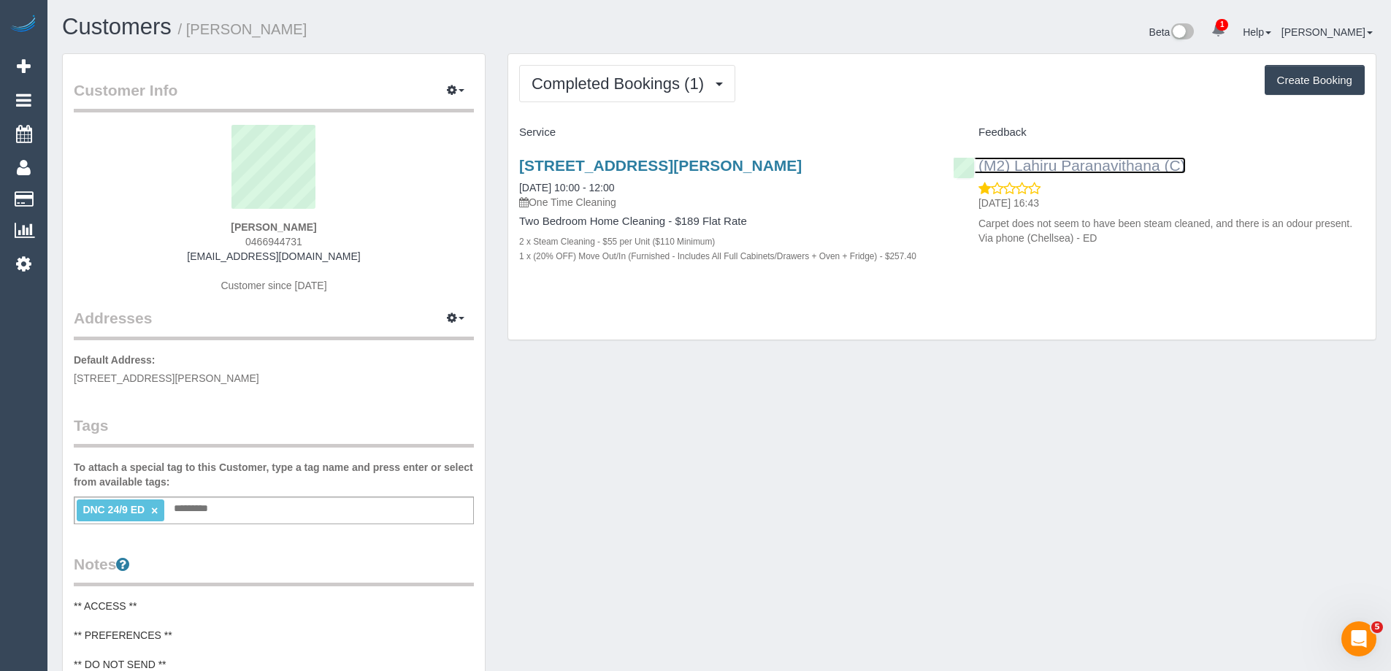
click at [1105, 168] on link "(M2) Lahiru Paranavithana (C)" at bounding box center [1069, 165] width 233 height 17
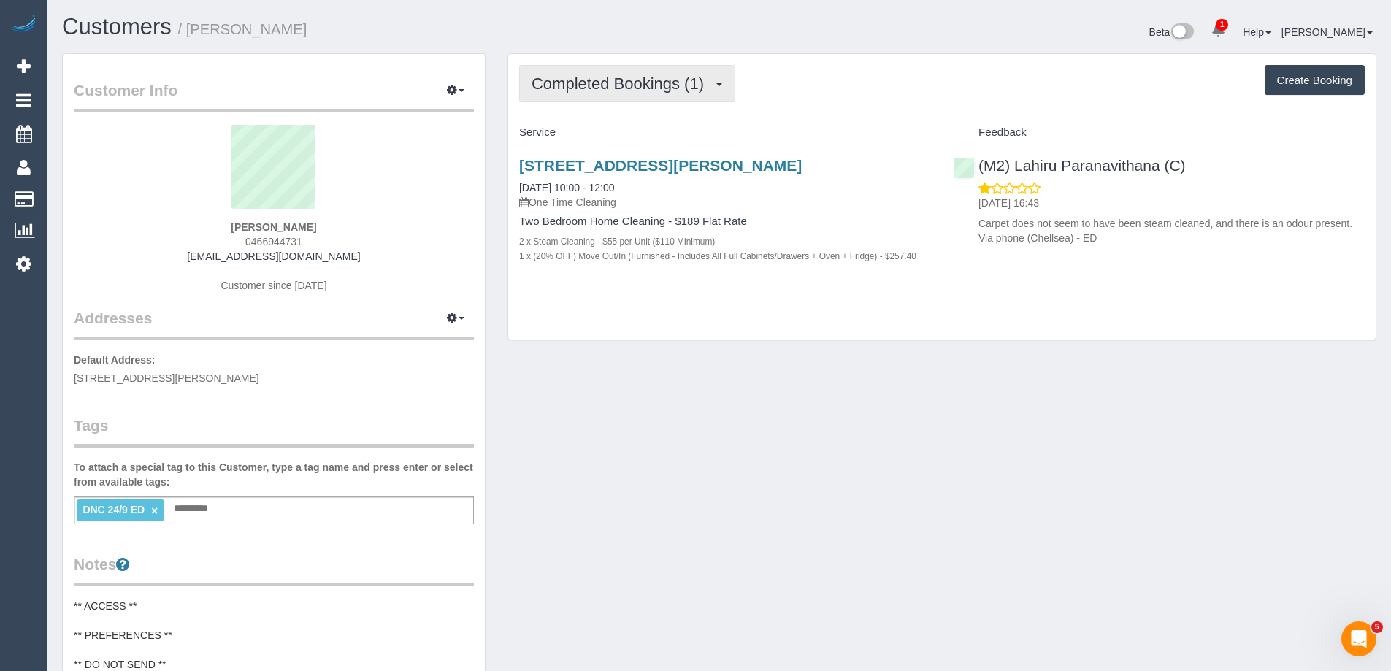
drag, startPoint x: 612, startPoint y: 80, endPoint x: 606, endPoint y: 101, distance: 22.2
click at [612, 80] on span "Completed Bookings (1)" at bounding box center [621, 83] width 180 height 18
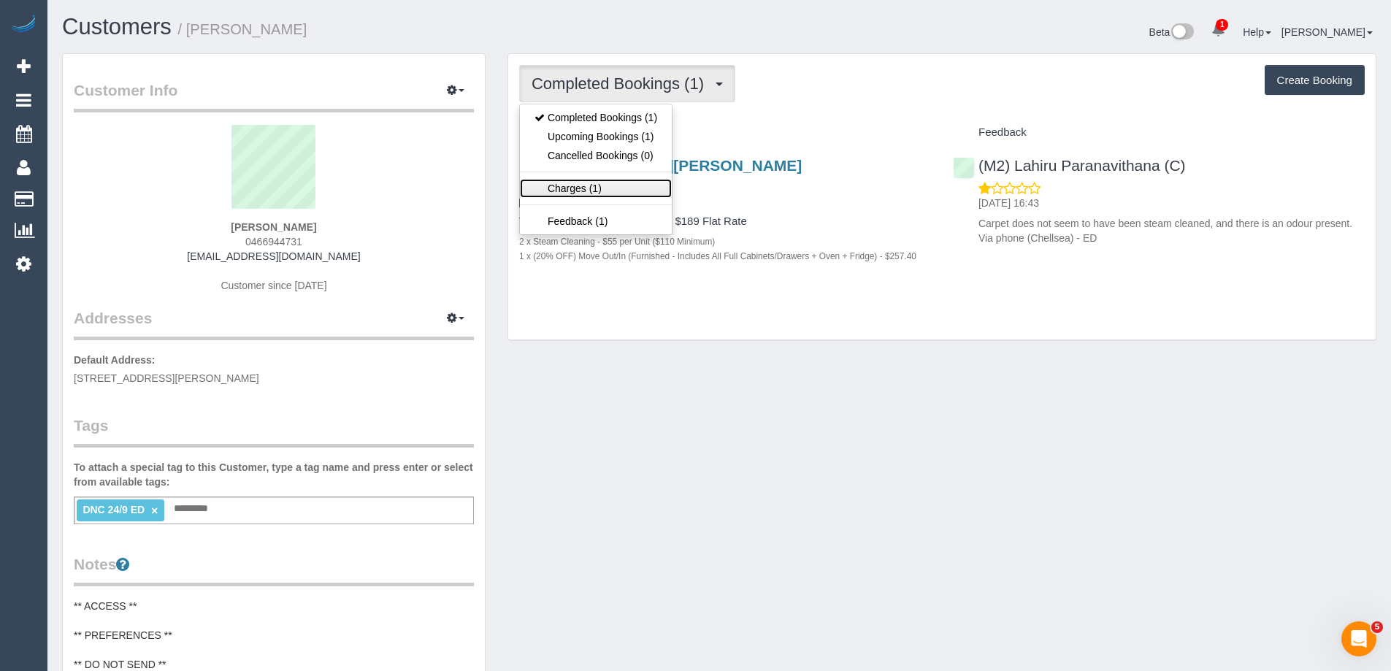
click at [599, 187] on link "Charges (1)" at bounding box center [596, 188] width 152 height 19
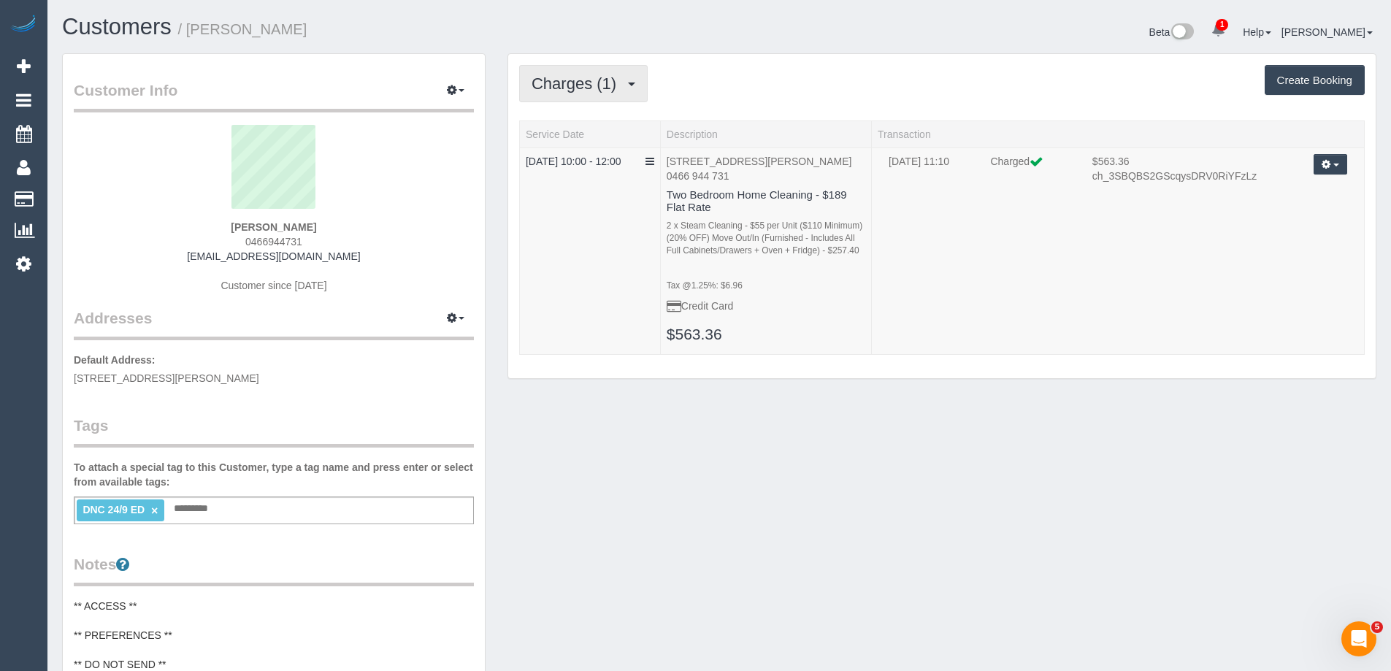
click at [610, 84] on span "Charges (1)" at bounding box center [577, 83] width 92 height 18
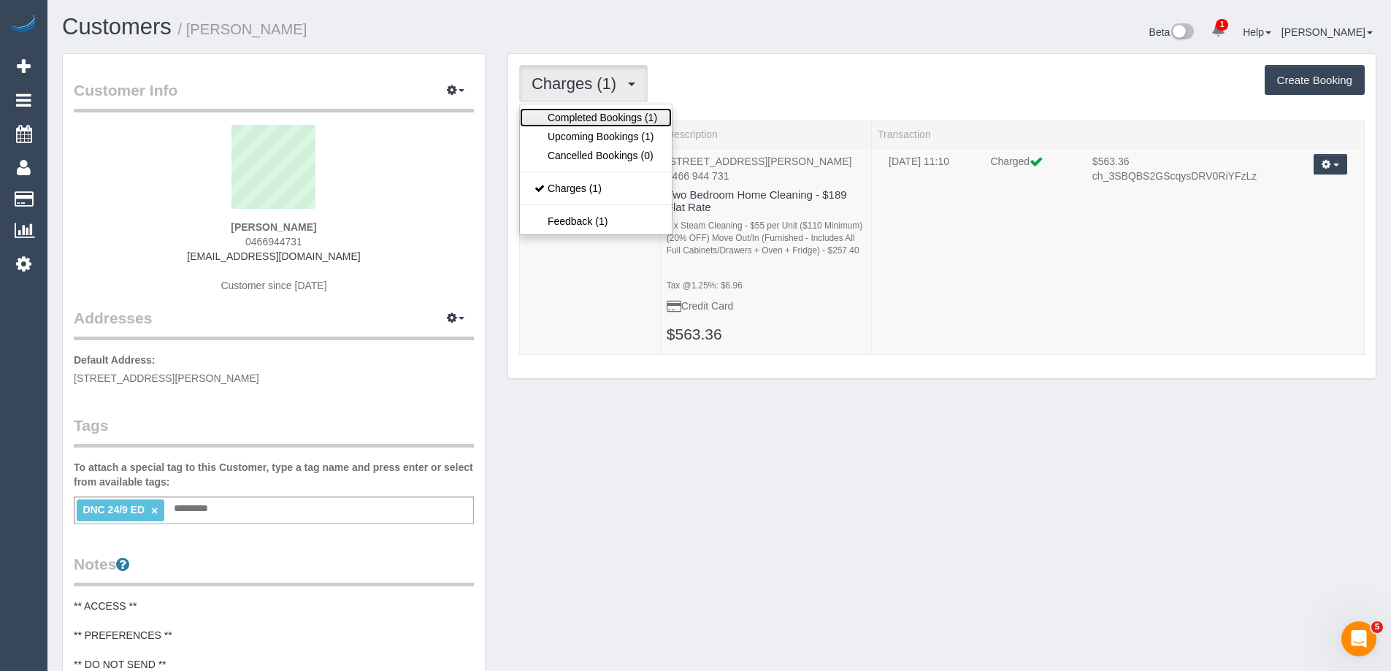
click at [585, 120] on link "Completed Bookings (1)" at bounding box center [596, 117] width 152 height 19
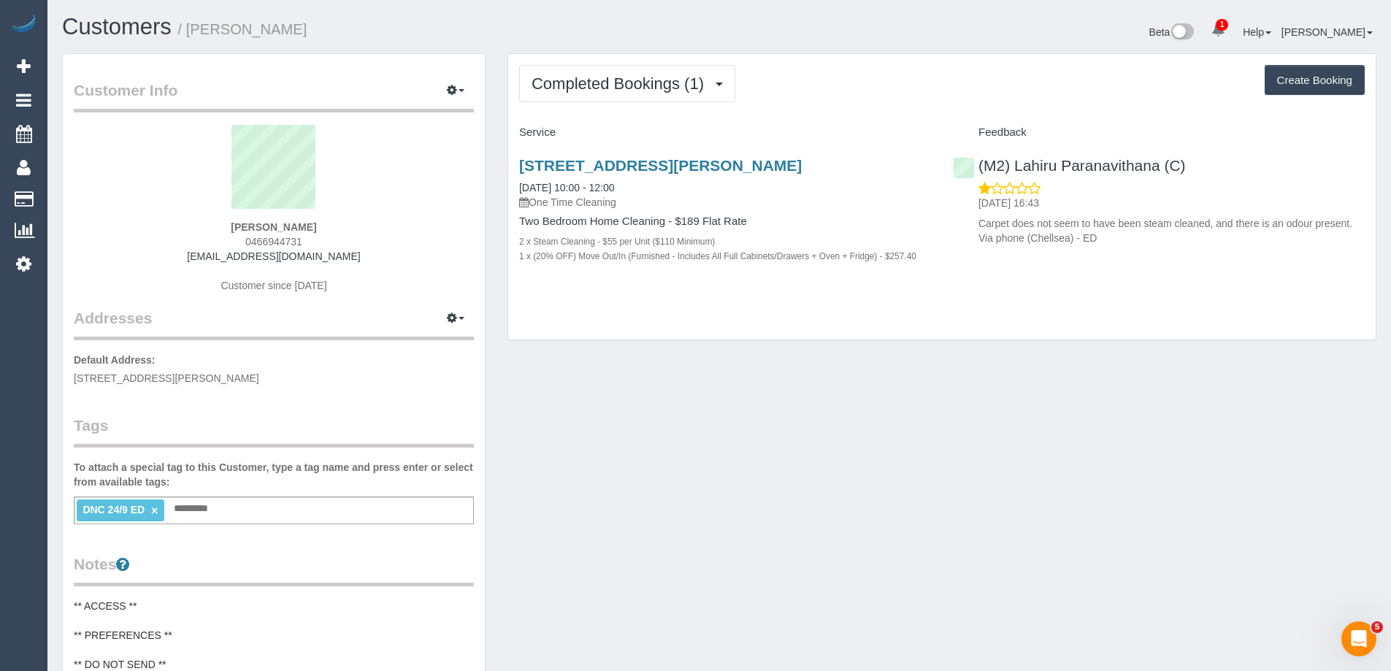
click at [385, 45] on div "Customers / [PERSON_NAME]" at bounding box center [385, 30] width 668 height 31
copy link "[STREET_ADDRESS][PERSON_NAME]"
drag, startPoint x: 863, startPoint y: 166, endPoint x: 500, endPoint y: 168, distance: 362.8
click at [500, 168] on div "Completed Bookings (1) Completed Bookings (1) Upcoming Bookings (1) Cancelled B…" at bounding box center [941, 204] width 891 height 302
click at [1092, 476] on div "Customer Info Edit Contact Info Send Message Email Preferences Special Sales Ta…" at bounding box center [719, 594] width 1336 height 1083
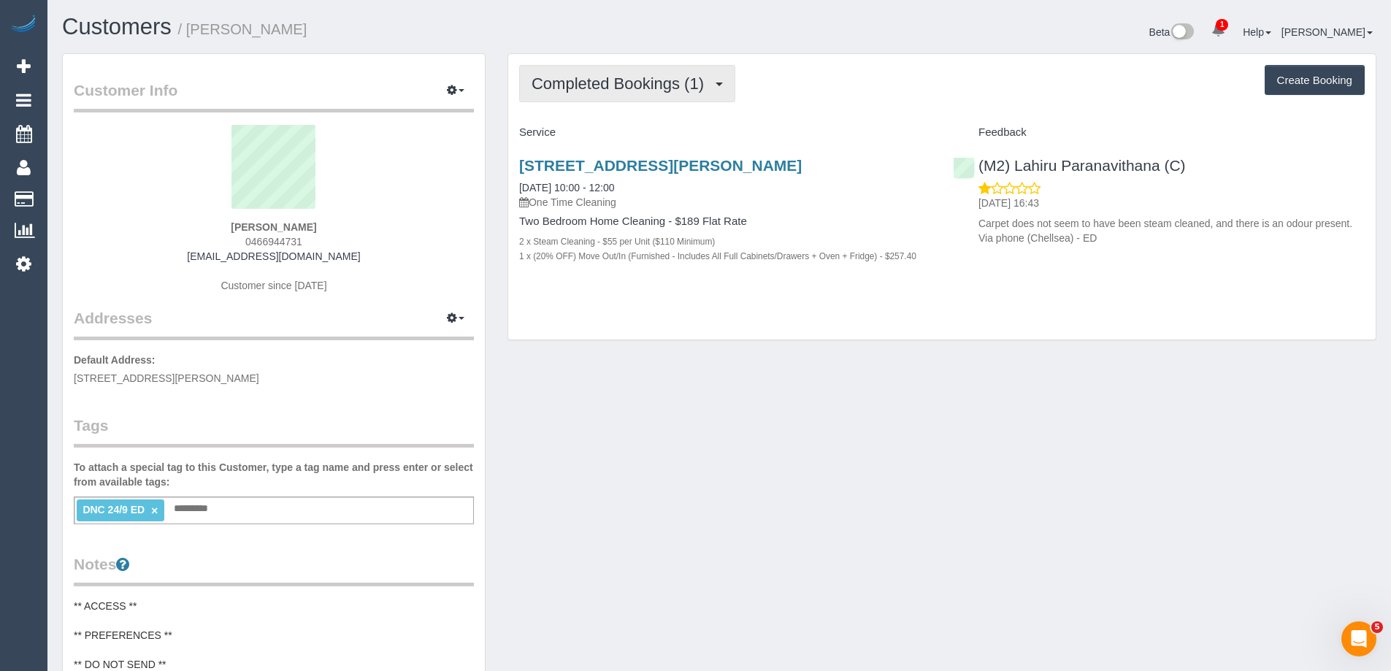
click at [598, 72] on button "Completed Bookings (1)" at bounding box center [627, 83] width 216 height 37
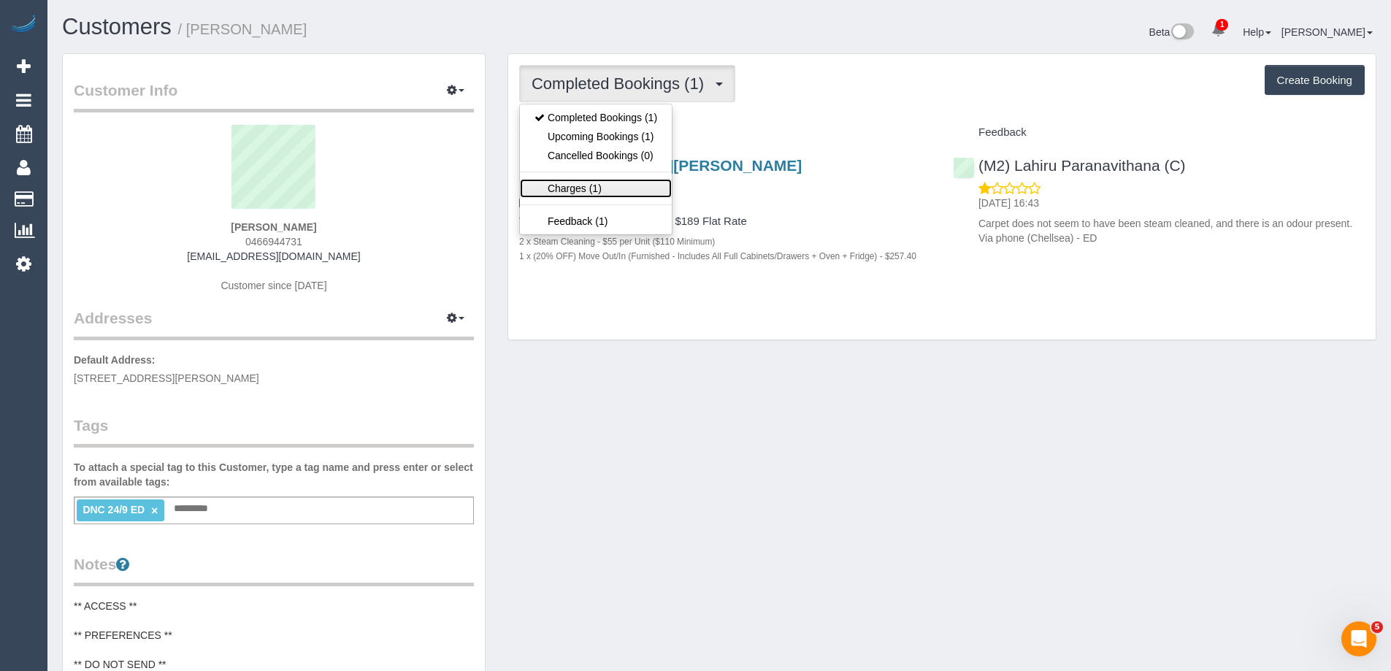
click at [580, 184] on link "Charges (1)" at bounding box center [596, 188] width 152 height 19
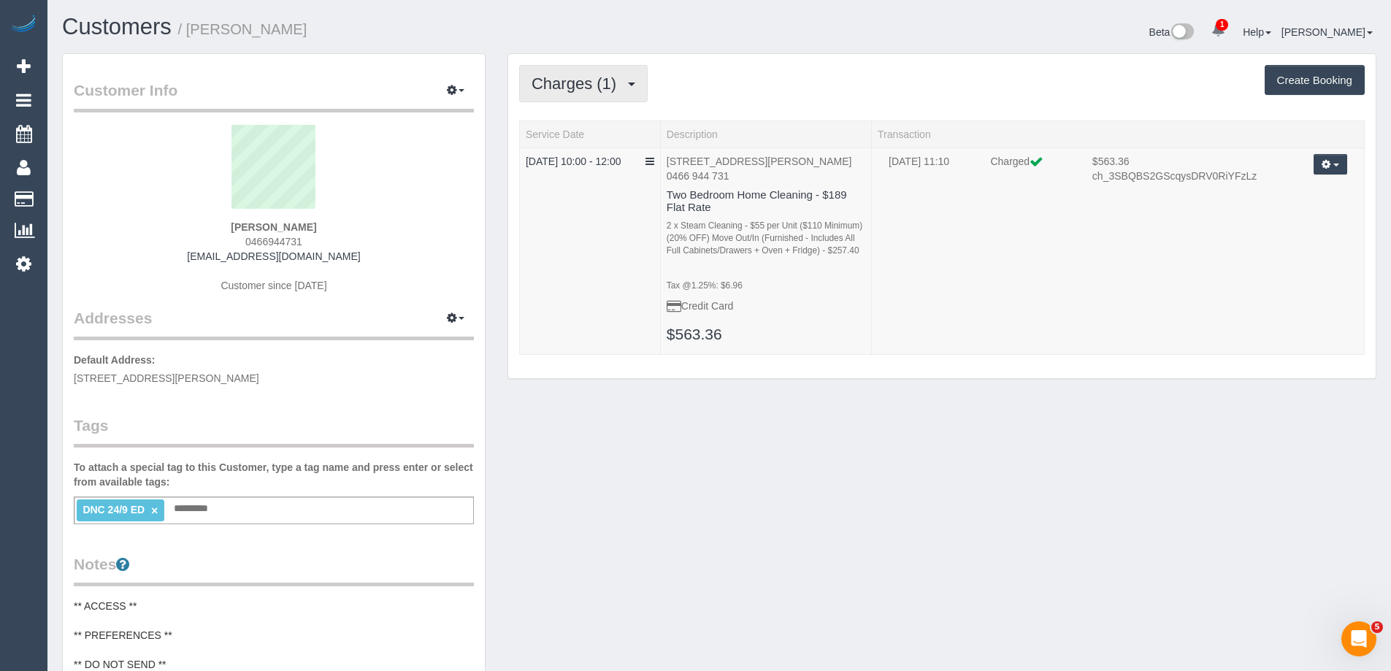
click at [594, 82] on span "Charges (1)" at bounding box center [577, 83] width 92 height 18
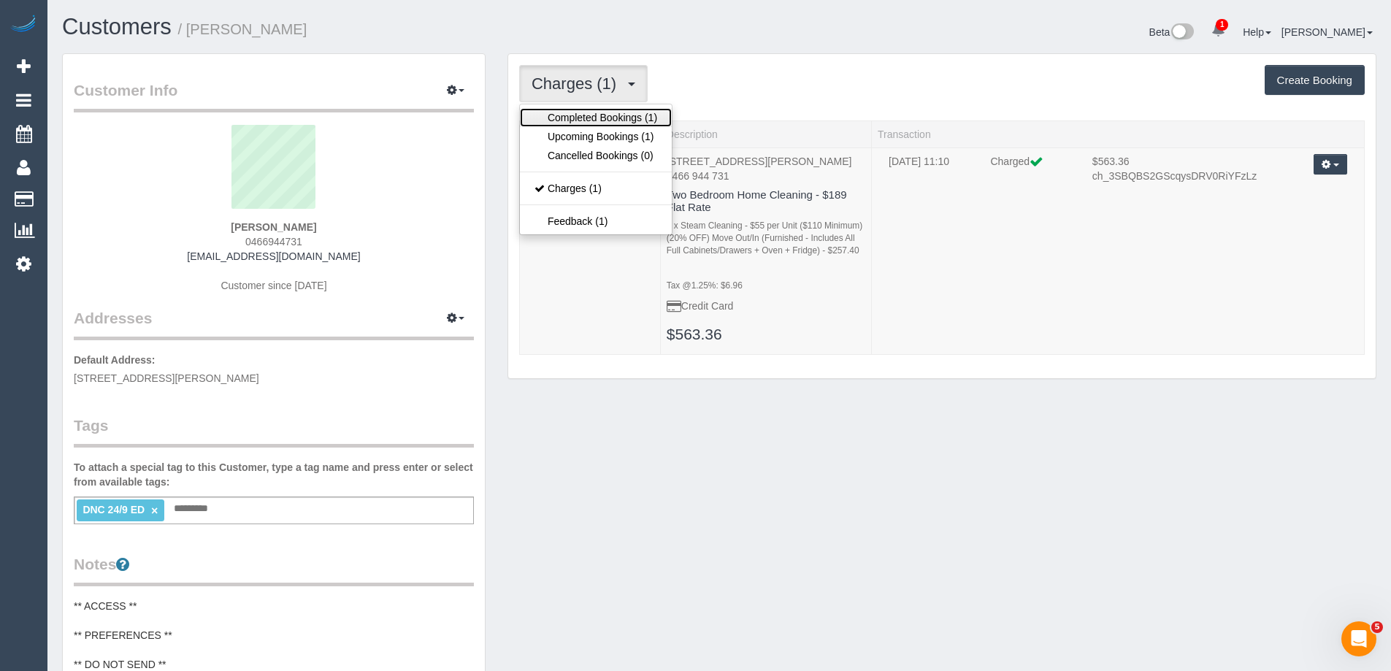
click at [587, 111] on link "Completed Bookings (1)" at bounding box center [596, 117] width 152 height 19
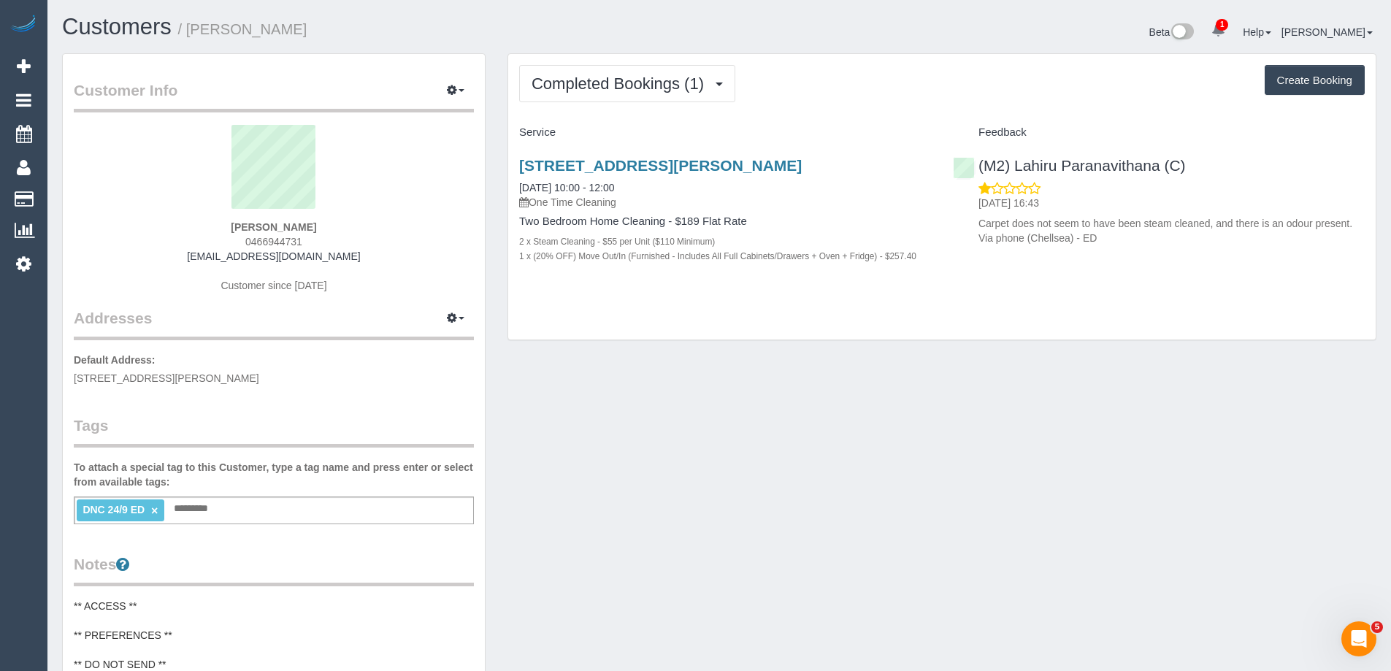
click at [155, 508] on link "×" at bounding box center [154, 510] width 7 height 12
click at [653, 88] on span "Completed Bookings (1)" at bounding box center [621, 83] width 180 height 18
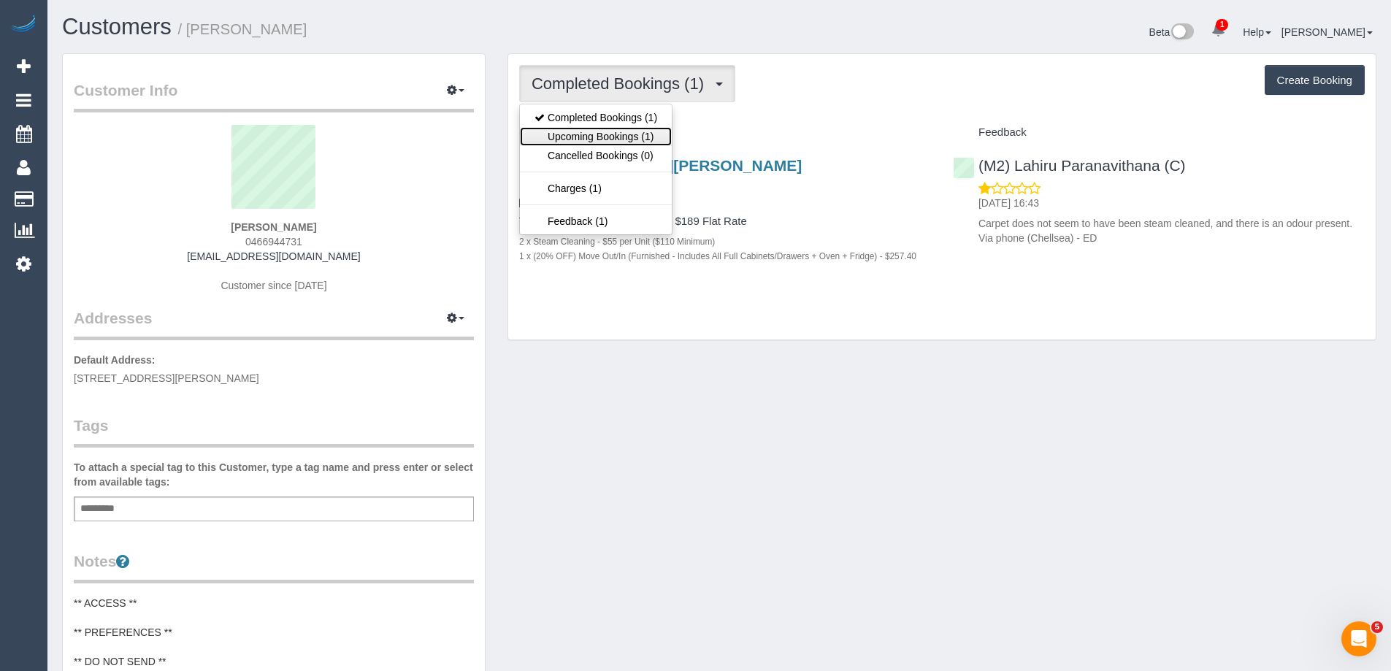
click at [637, 131] on link "Upcoming Bookings (1)" at bounding box center [596, 136] width 152 height 19
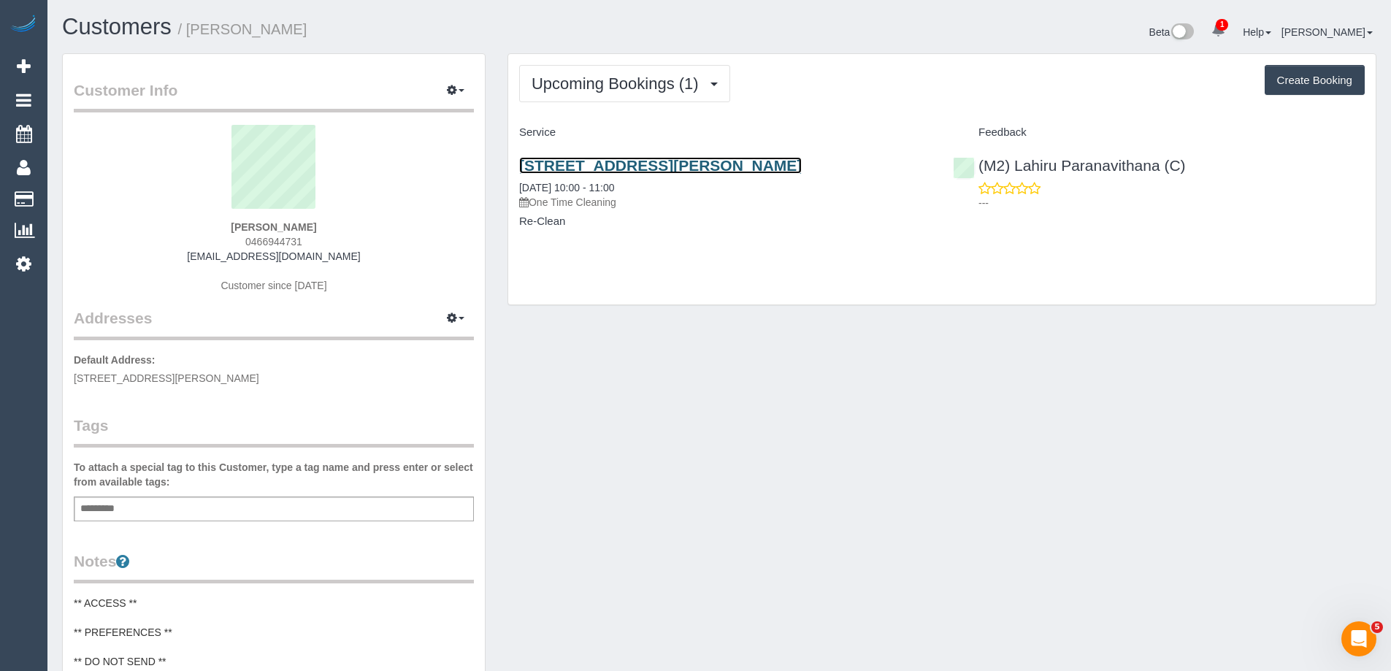
click at [730, 161] on link "[STREET_ADDRESS][PERSON_NAME]" at bounding box center [660, 165] width 282 height 17
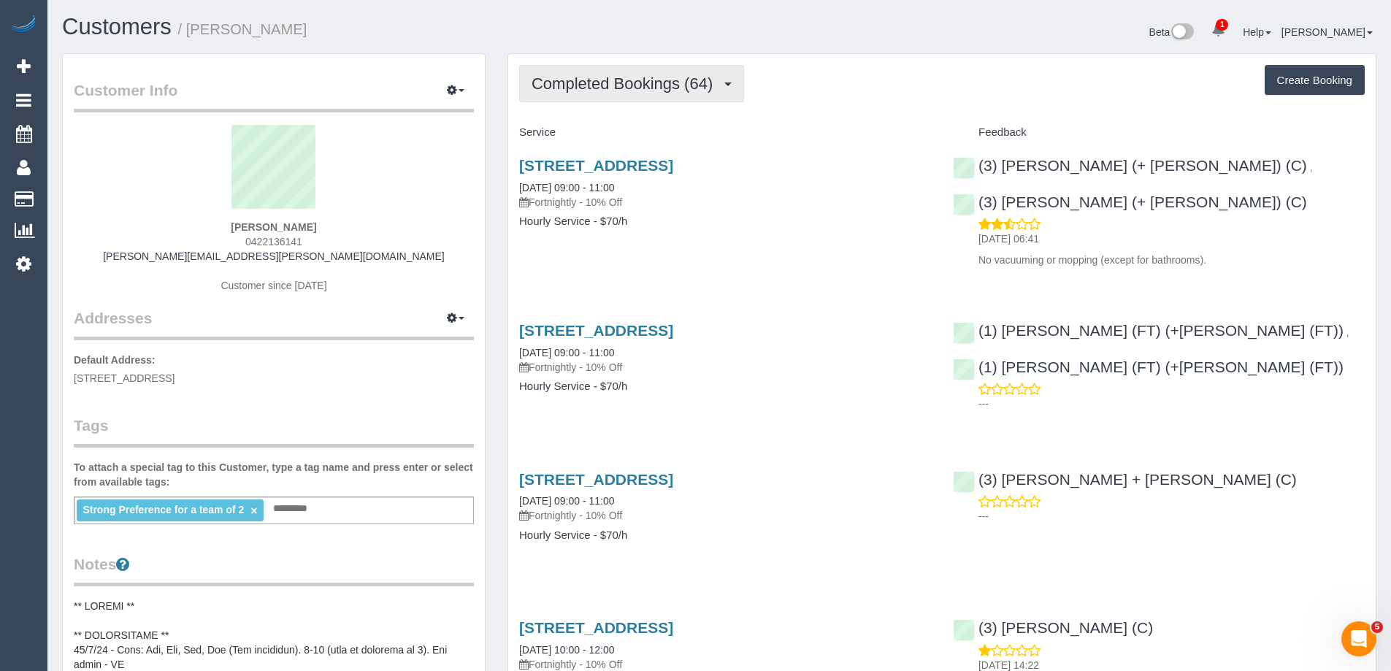
click at [703, 91] on span "Completed Bookings (64)" at bounding box center [625, 83] width 188 height 18
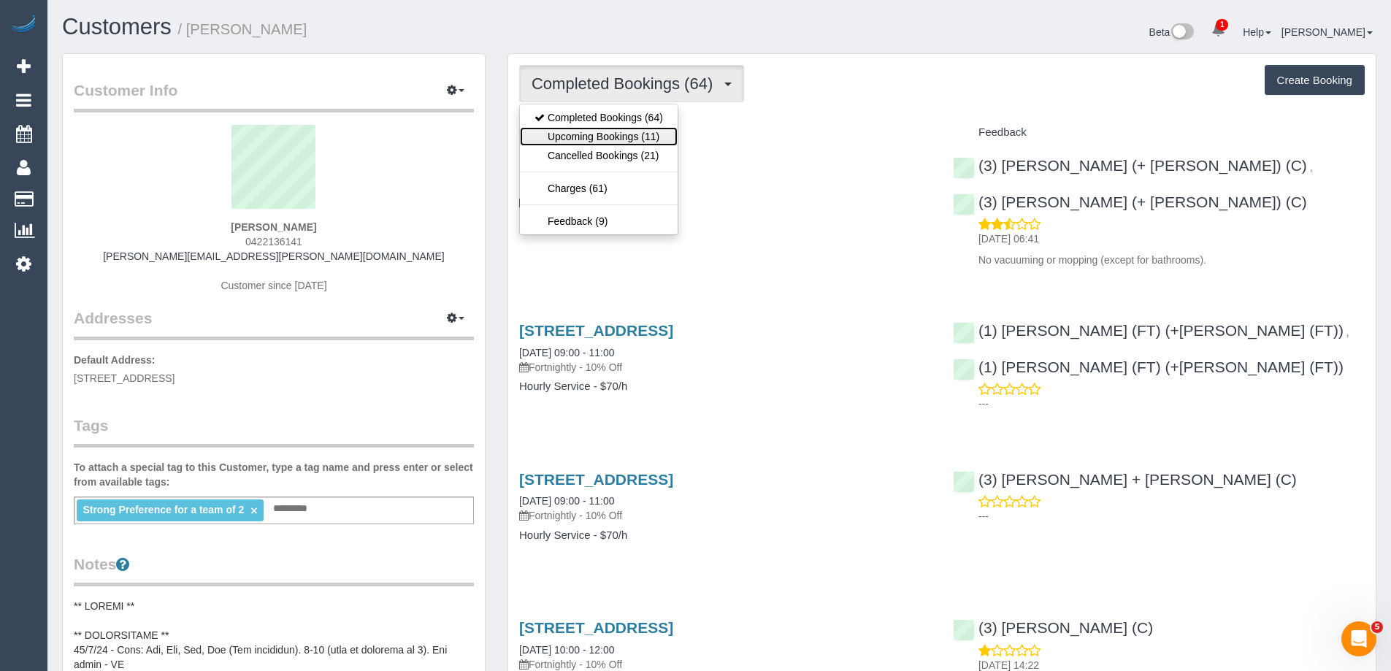
click at [664, 140] on link "Upcoming Bookings (11)" at bounding box center [599, 136] width 158 height 19
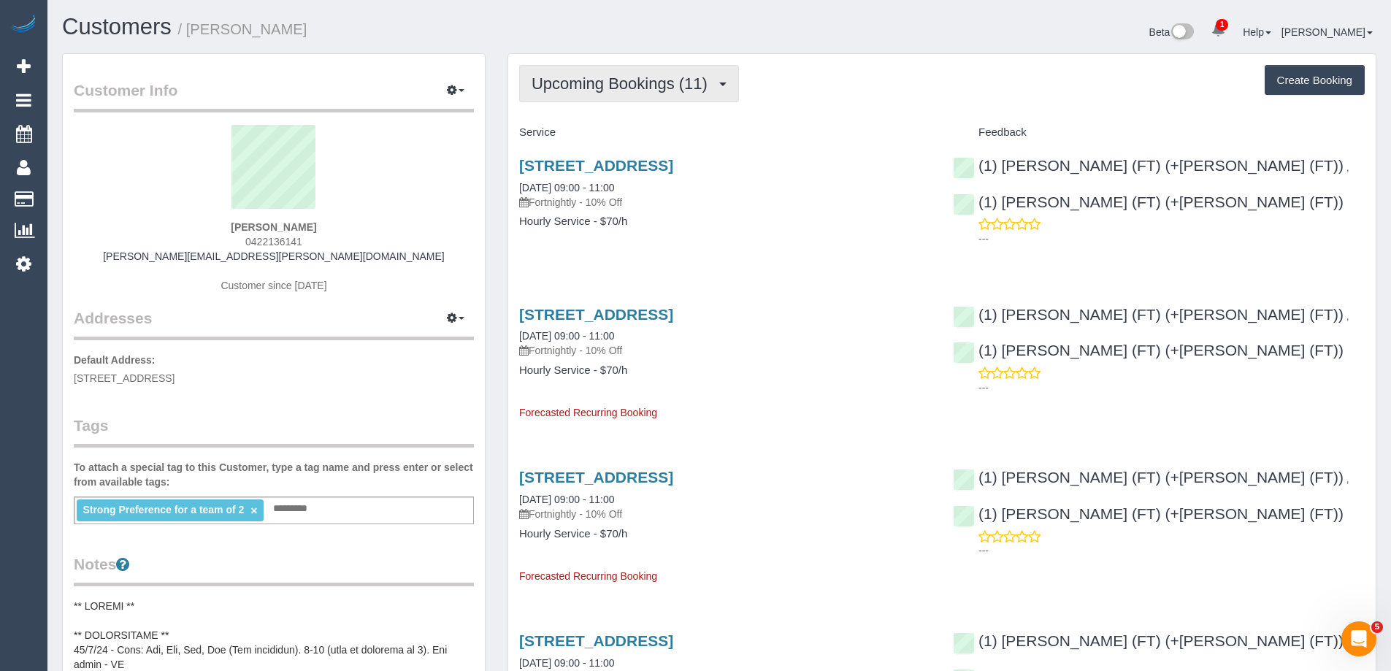
click at [647, 81] on span "Upcoming Bookings (11)" at bounding box center [622, 83] width 183 height 18
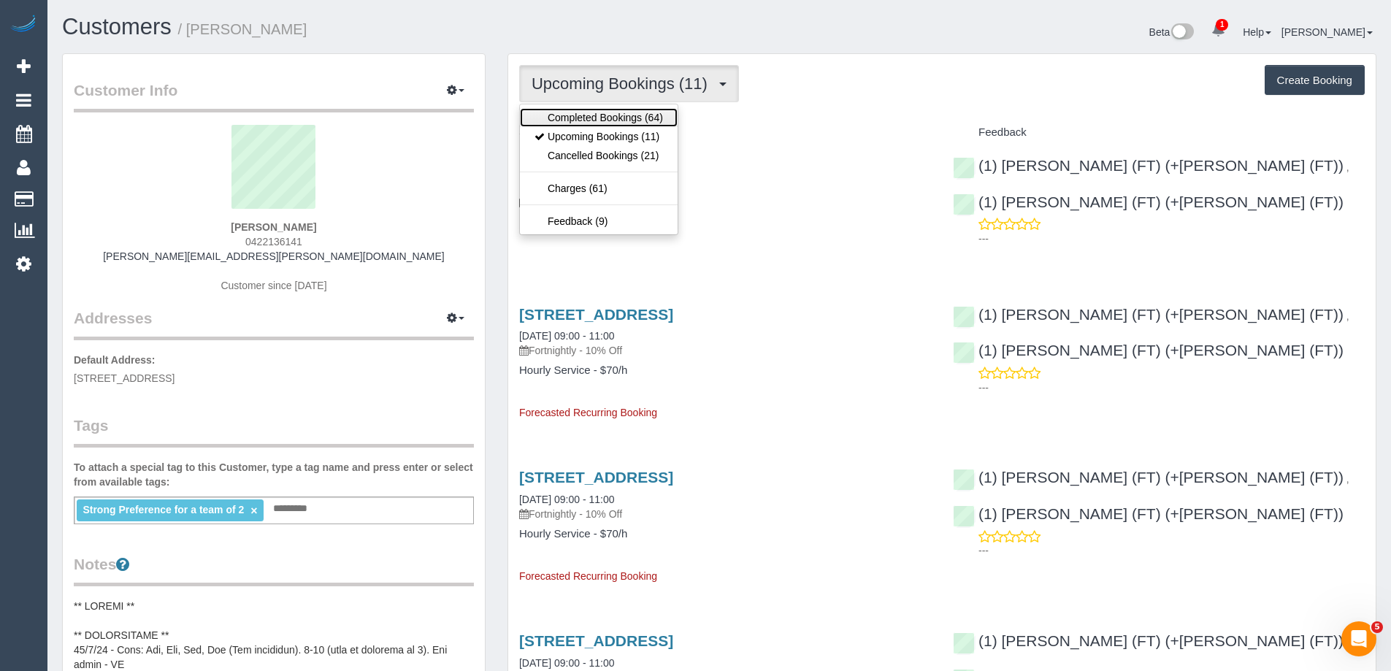
click at [632, 114] on link "Completed Bookings (64)" at bounding box center [599, 117] width 158 height 19
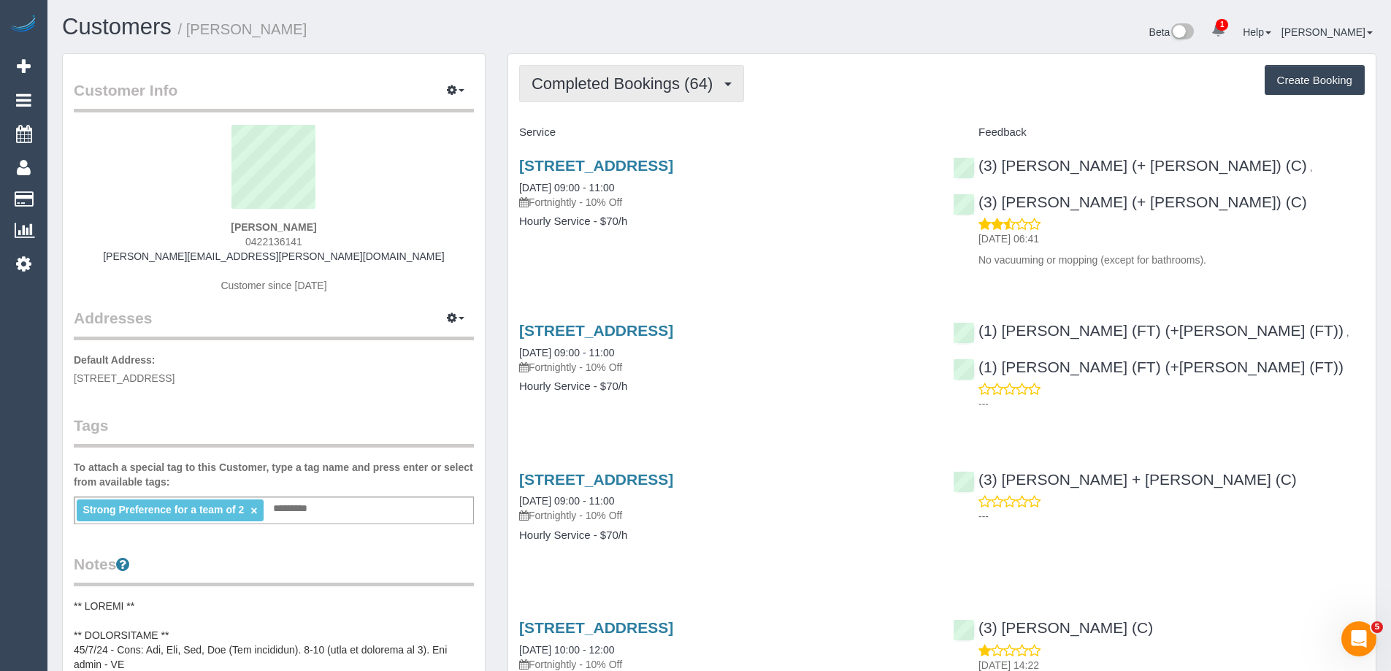
click at [617, 72] on button "Completed Bookings (64)" at bounding box center [631, 83] width 225 height 37
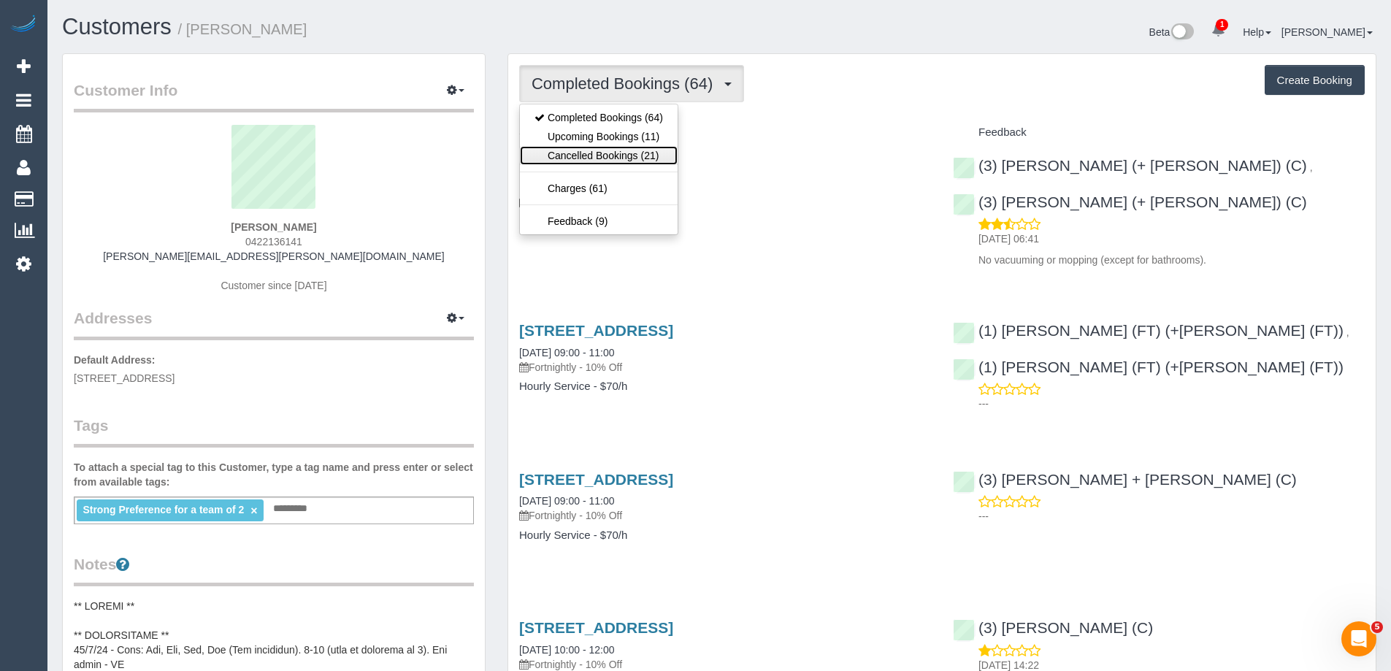
click at [607, 146] on link "Cancelled Bookings (21)" at bounding box center [599, 155] width 158 height 19
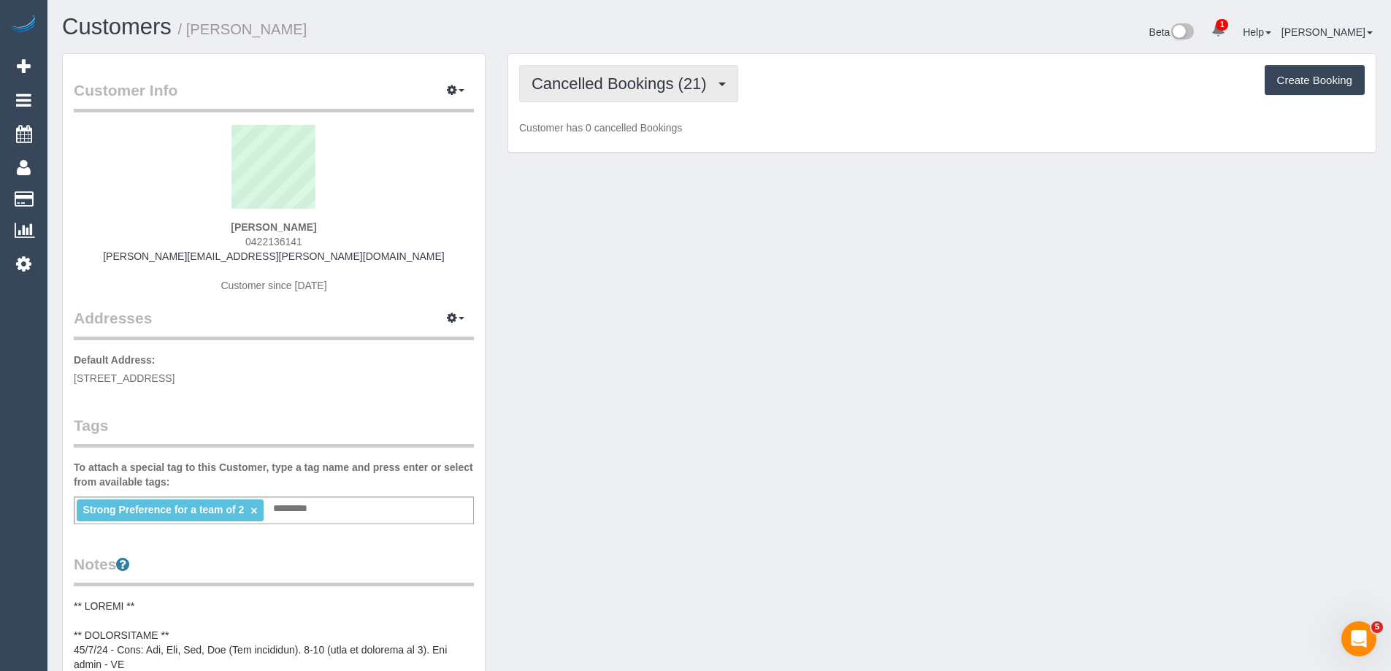
click at [625, 85] on span "Cancelled Bookings (21)" at bounding box center [622, 83] width 182 height 18
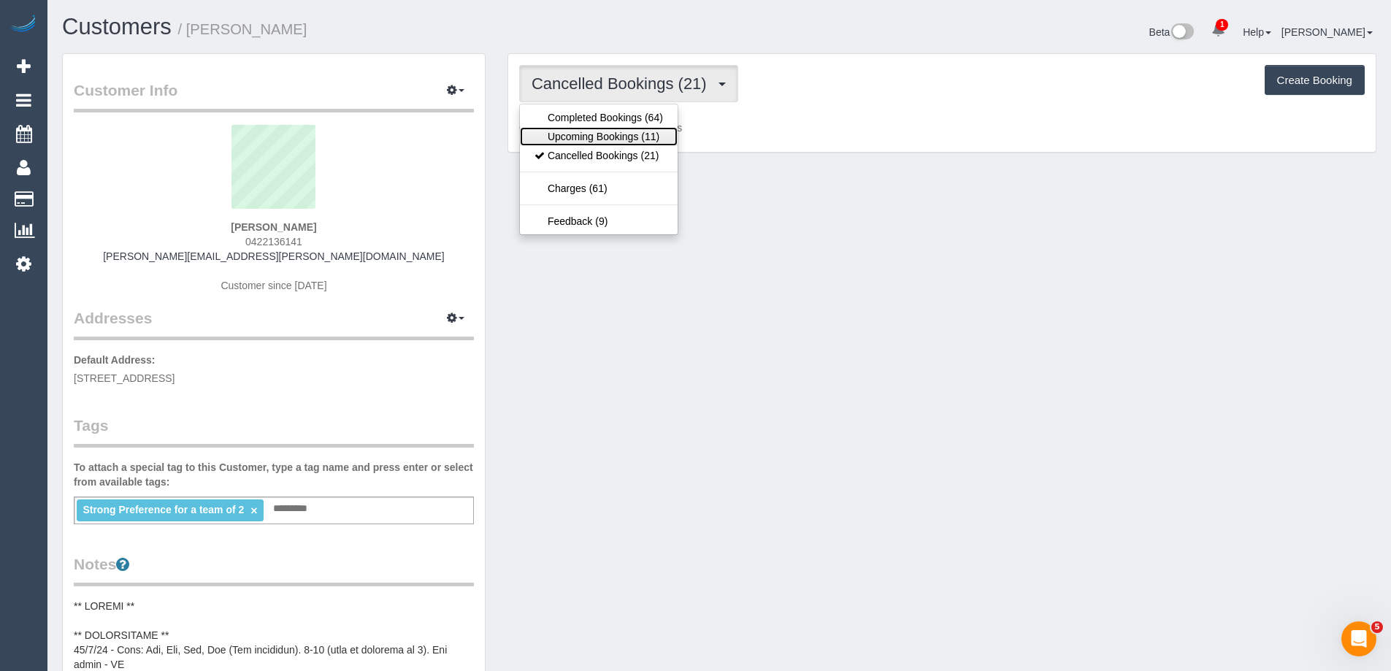
click at [612, 132] on link "Upcoming Bookings (11)" at bounding box center [599, 136] width 158 height 19
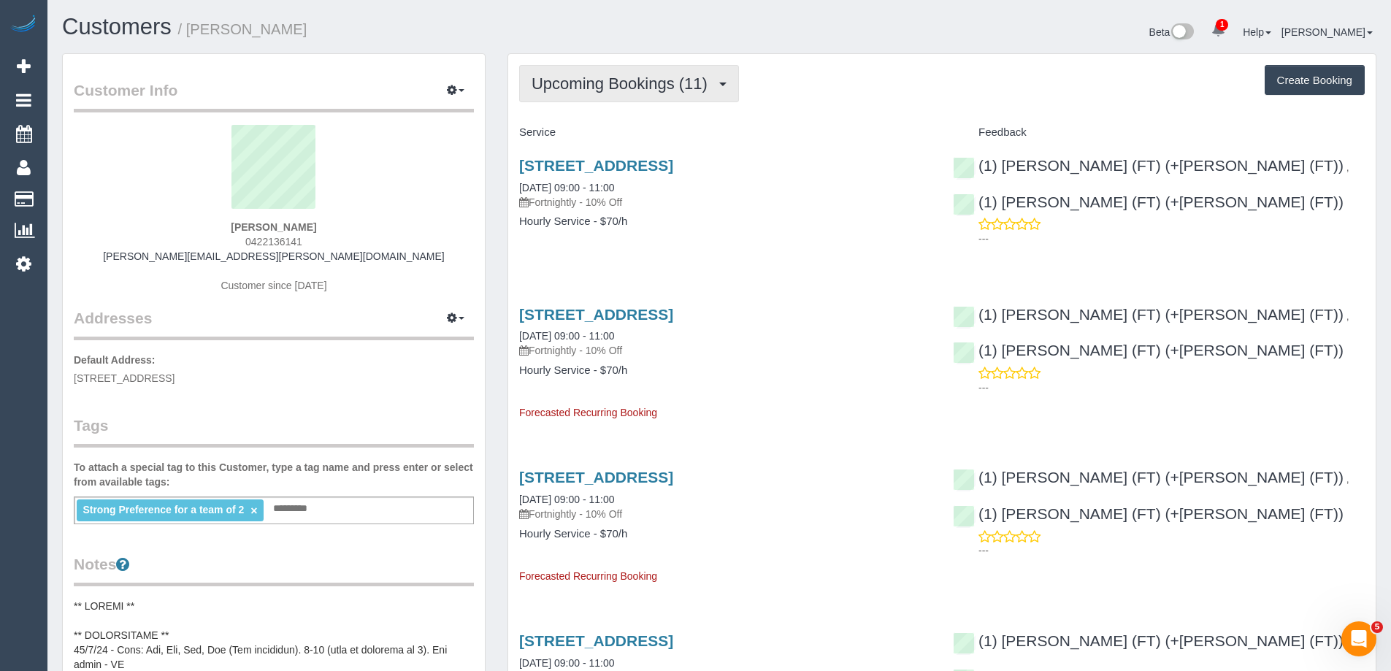
drag, startPoint x: 646, startPoint y: 88, endPoint x: 630, endPoint y: 138, distance: 52.9
click at [646, 88] on span "Upcoming Bookings (11)" at bounding box center [622, 83] width 183 height 18
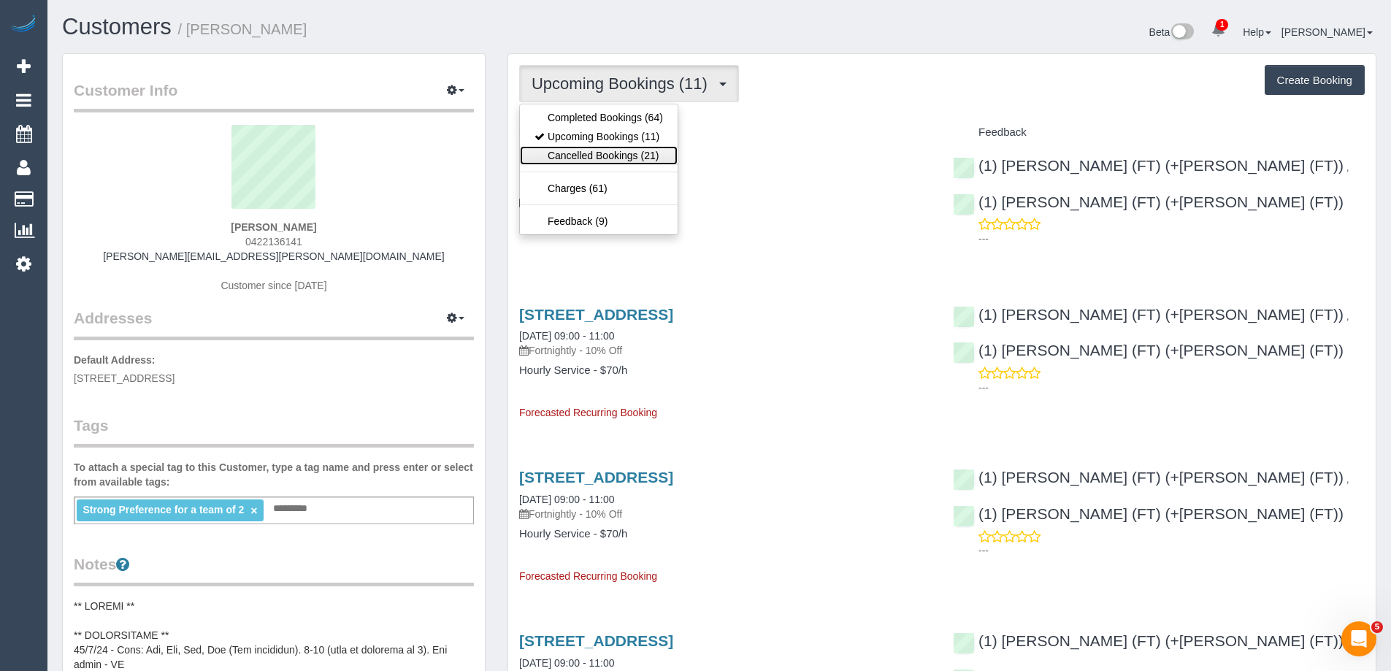
click at [623, 161] on link "Cancelled Bookings (21)" at bounding box center [599, 155] width 158 height 19
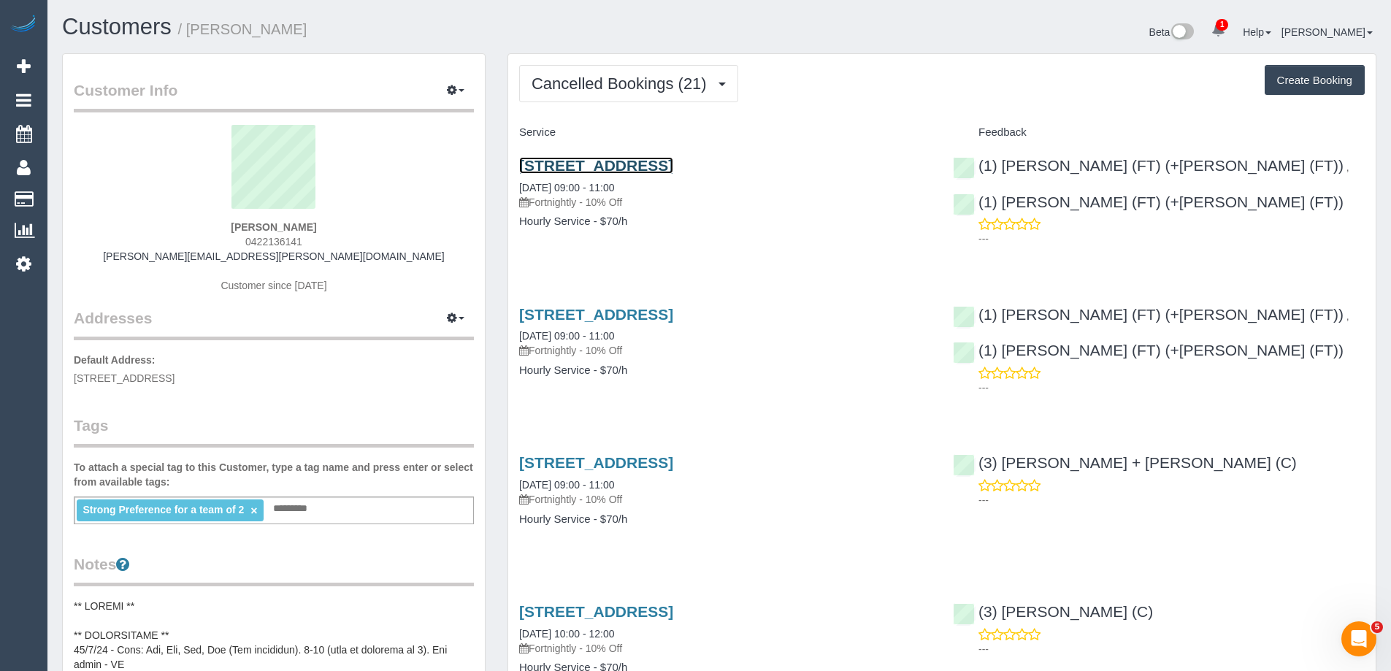
click at [623, 161] on link "9 Bent Street, Brunswick West, VIC 3055" at bounding box center [596, 165] width 154 height 17
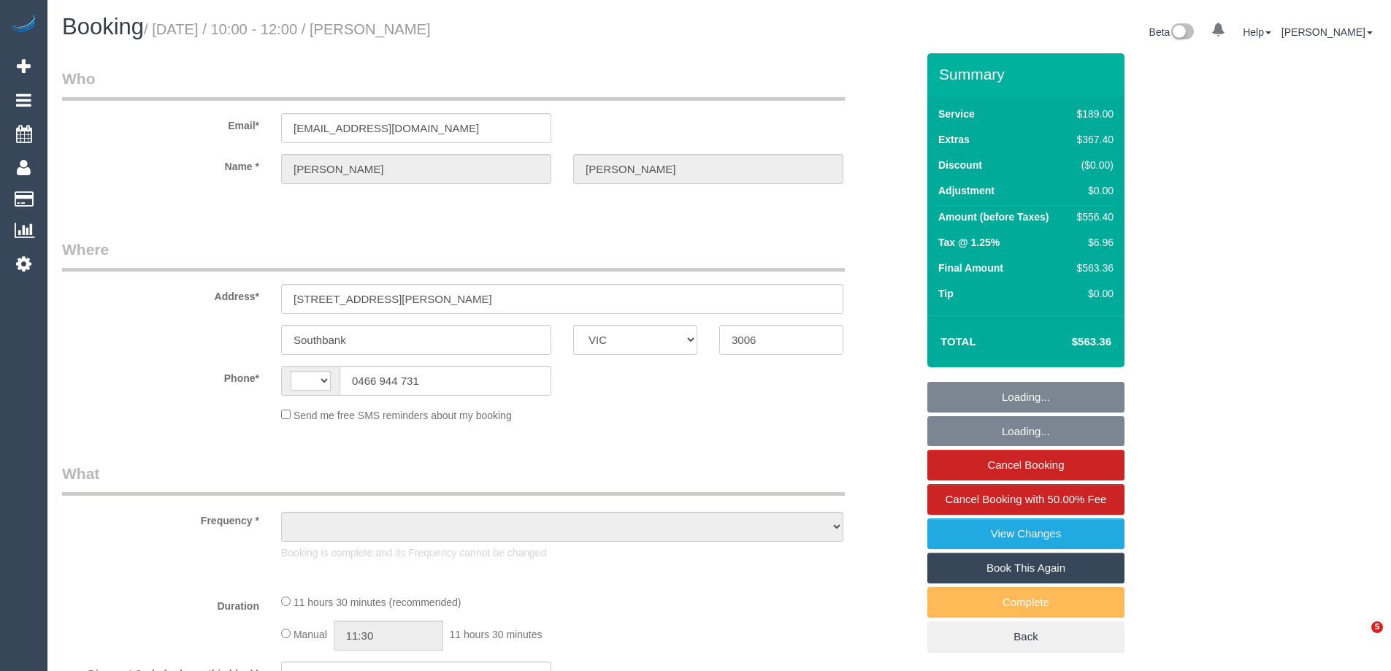
select select "VIC"
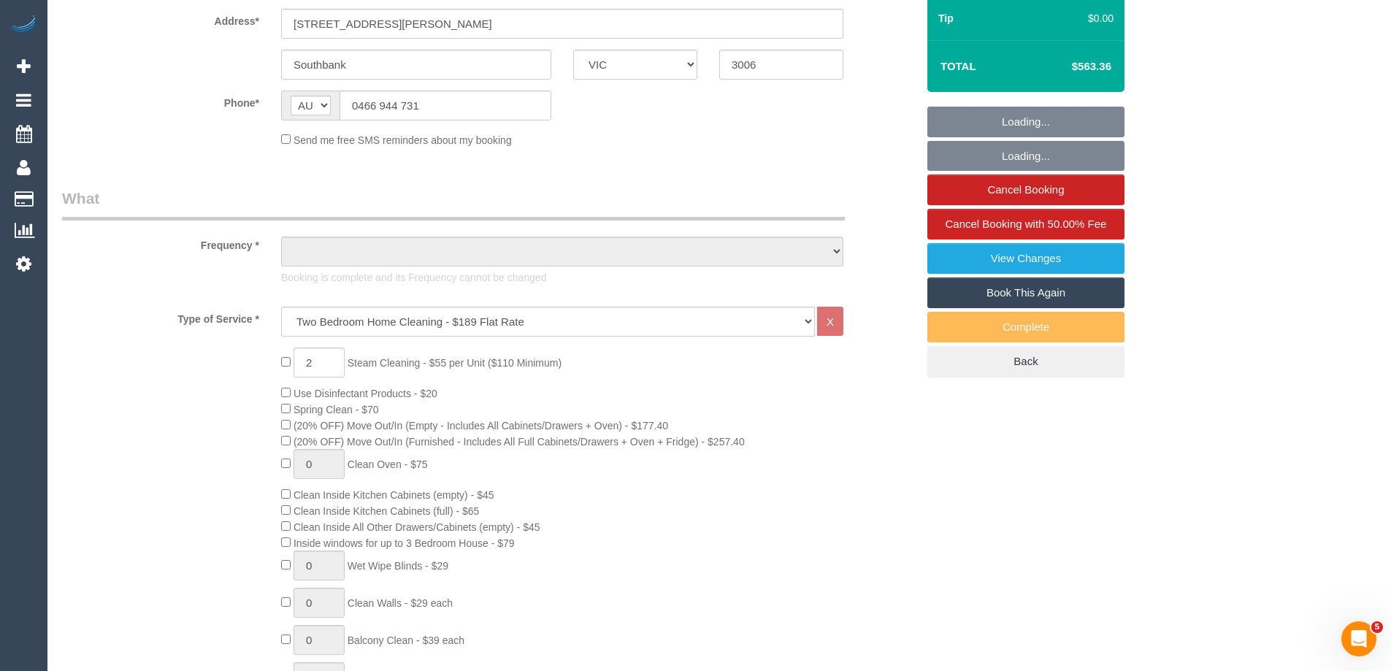
select select "string:AU"
select select "object:2068"
select select "string:stripe-pm_1S5iy12GScqysDRVieydaqK8"
select select "number:28"
select select "number:15"
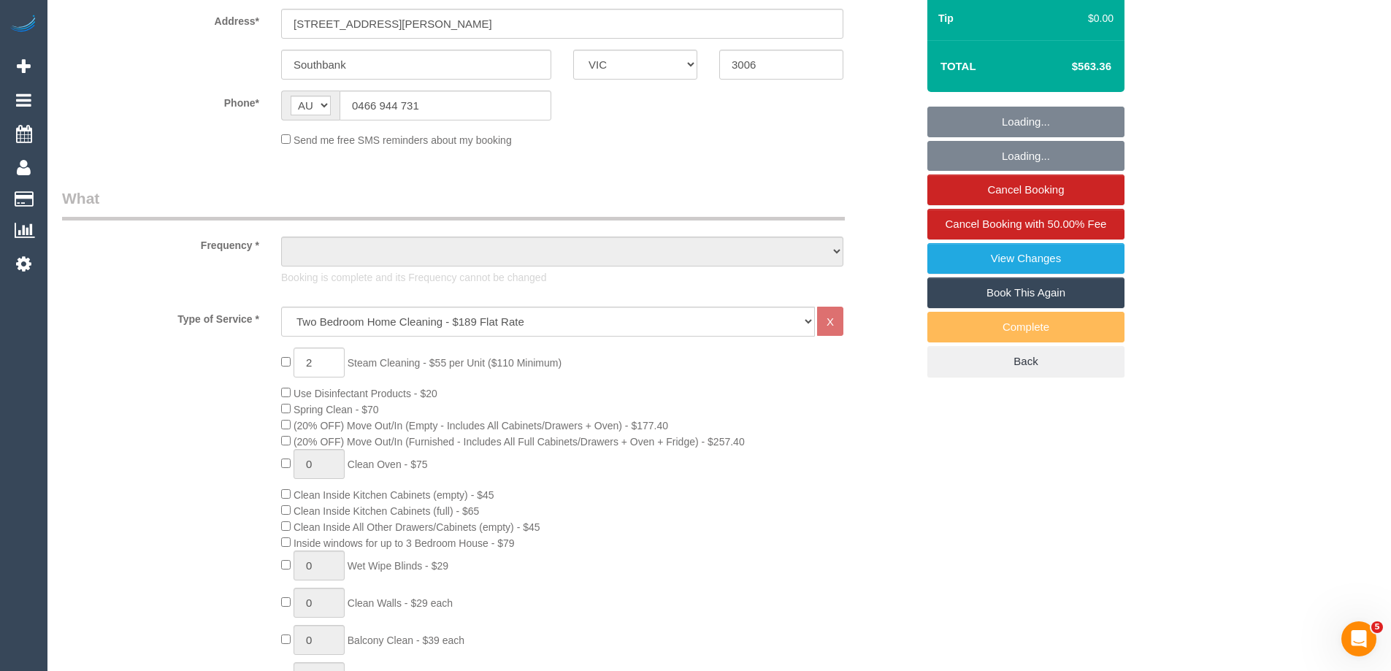
select select "number:20"
select select "number:24"
select select "number:26"
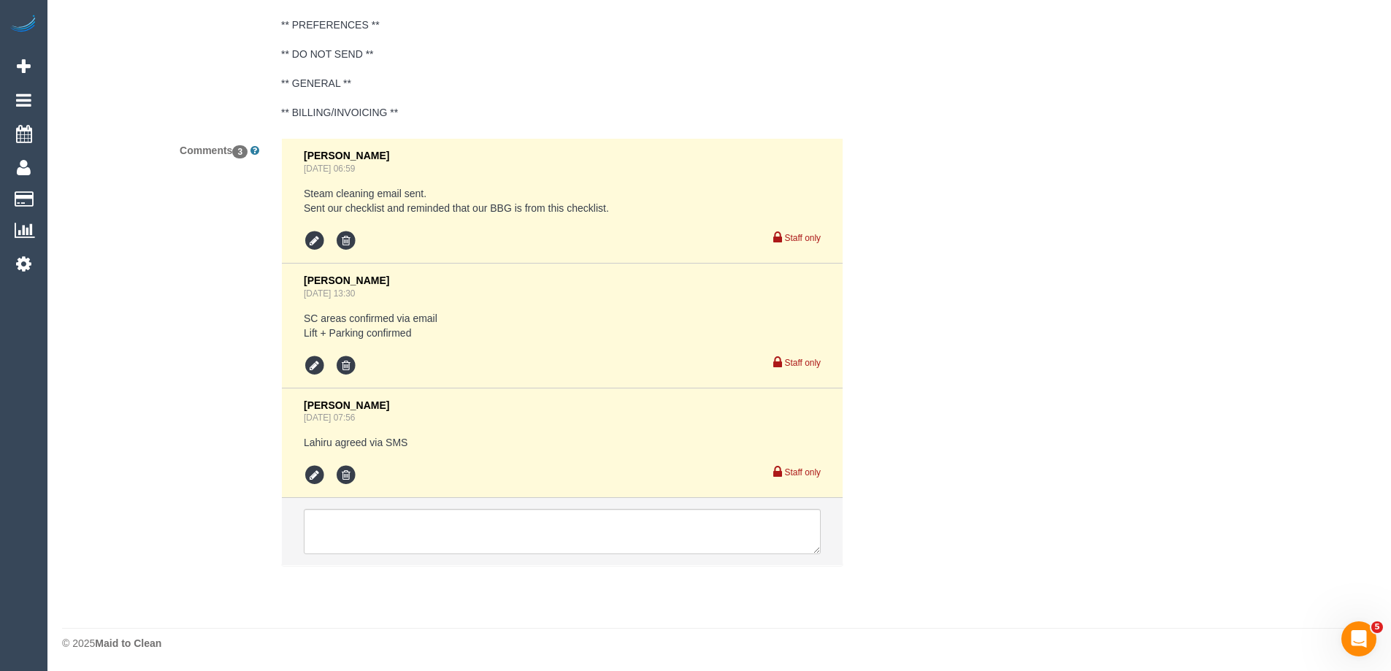
select select "object:2221"
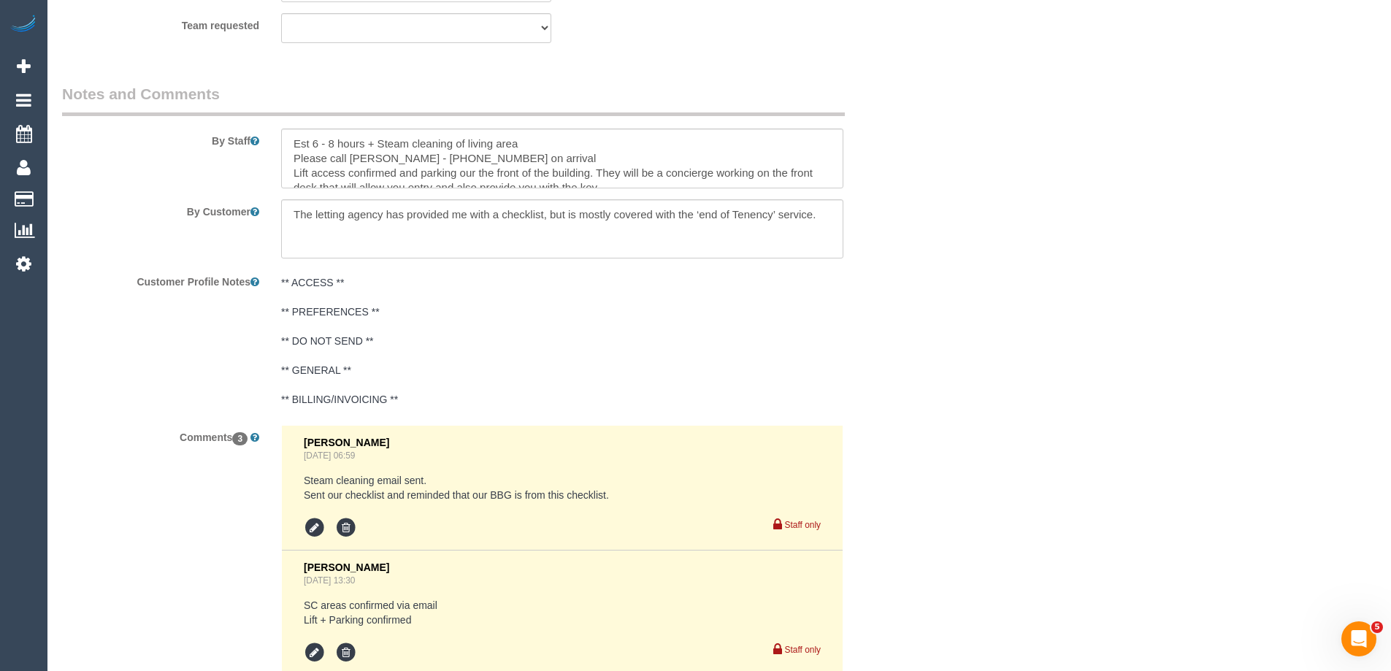
scroll to position [2388, 0]
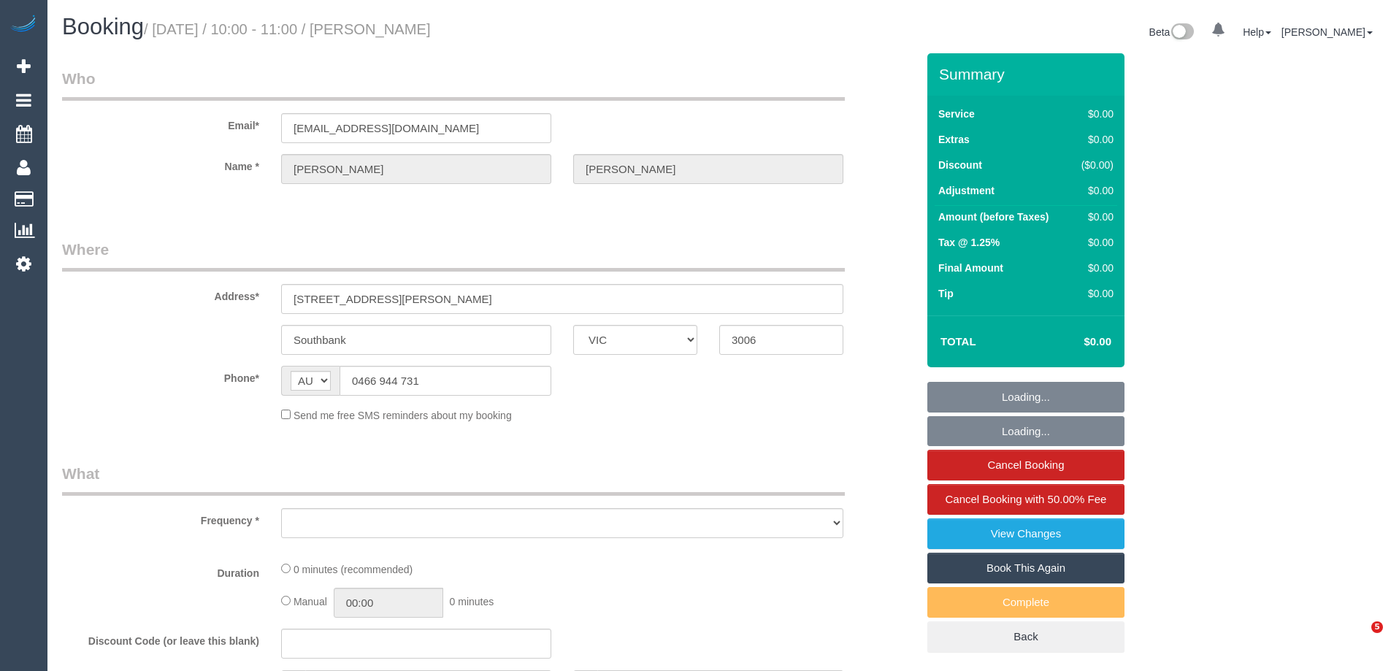
select select "VIC"
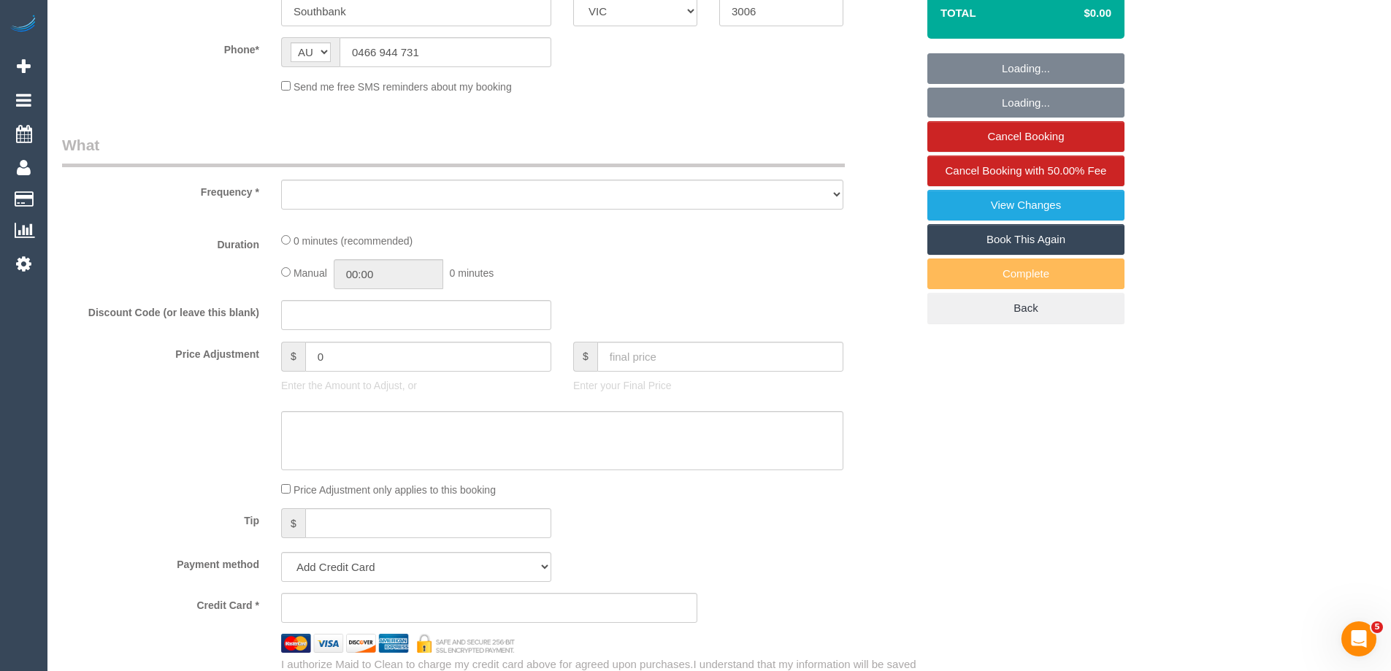
select select "number:28"
select select "number:15"
select select "number:20"
select select "number:24"
select select "number:26"
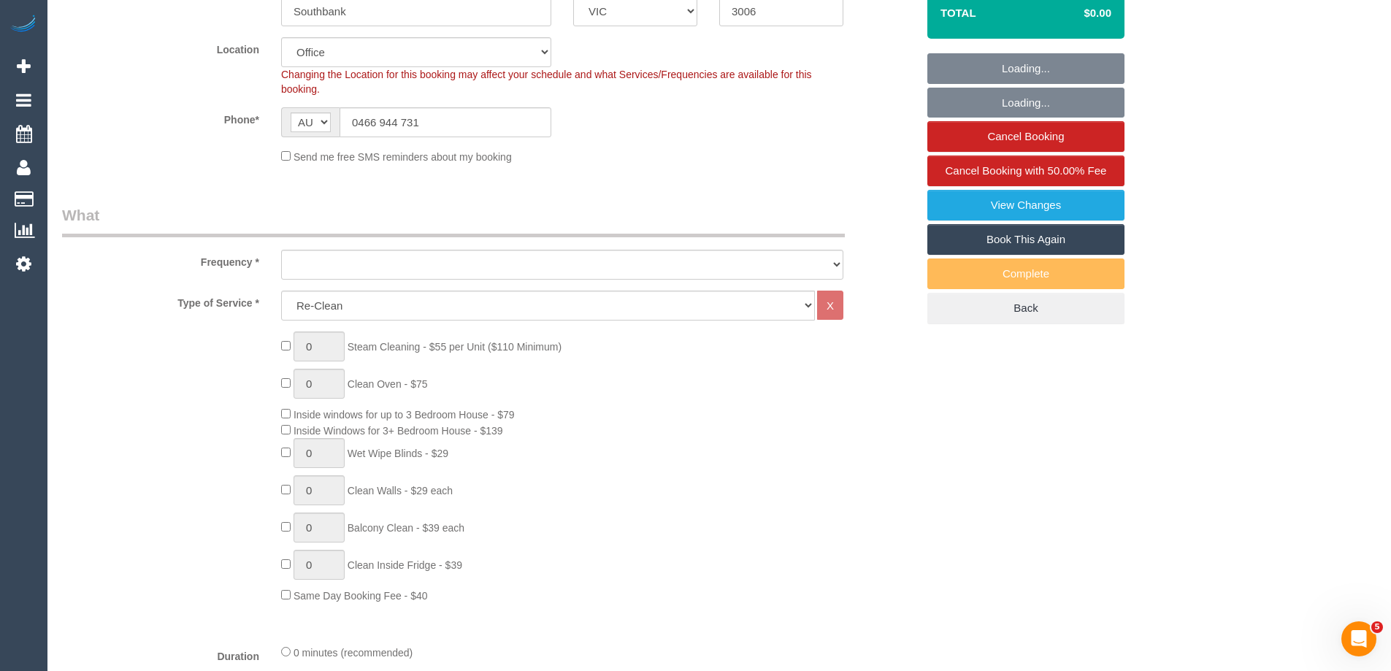
select select "string:stripe-pm_1S5iy12GScqysDRVieydaqK8"
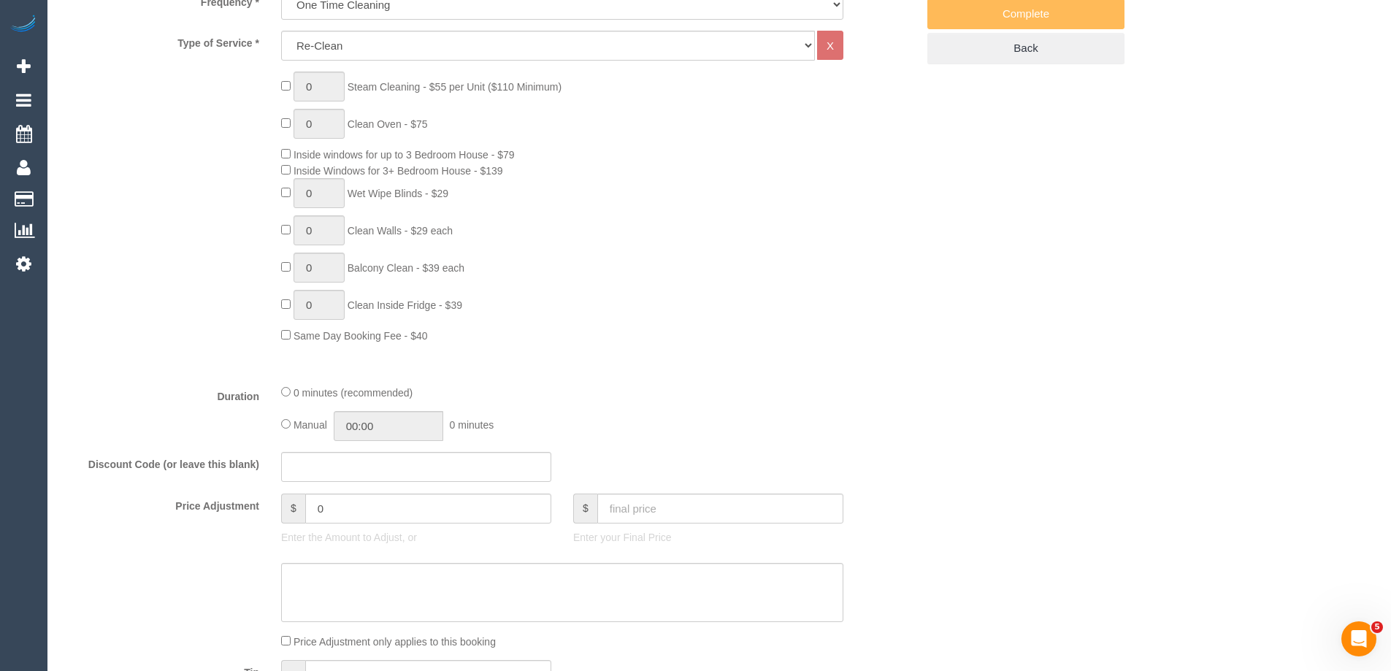
select select "object:2139"
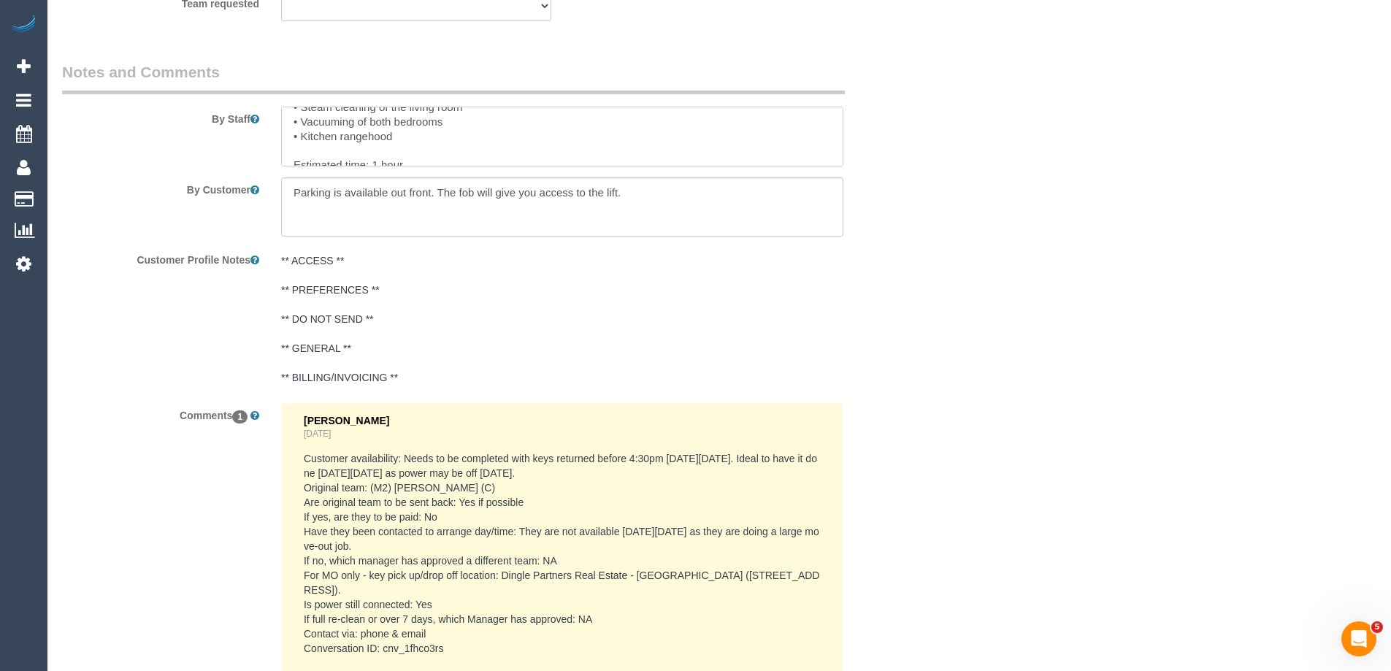
scroll to position [58, 0]
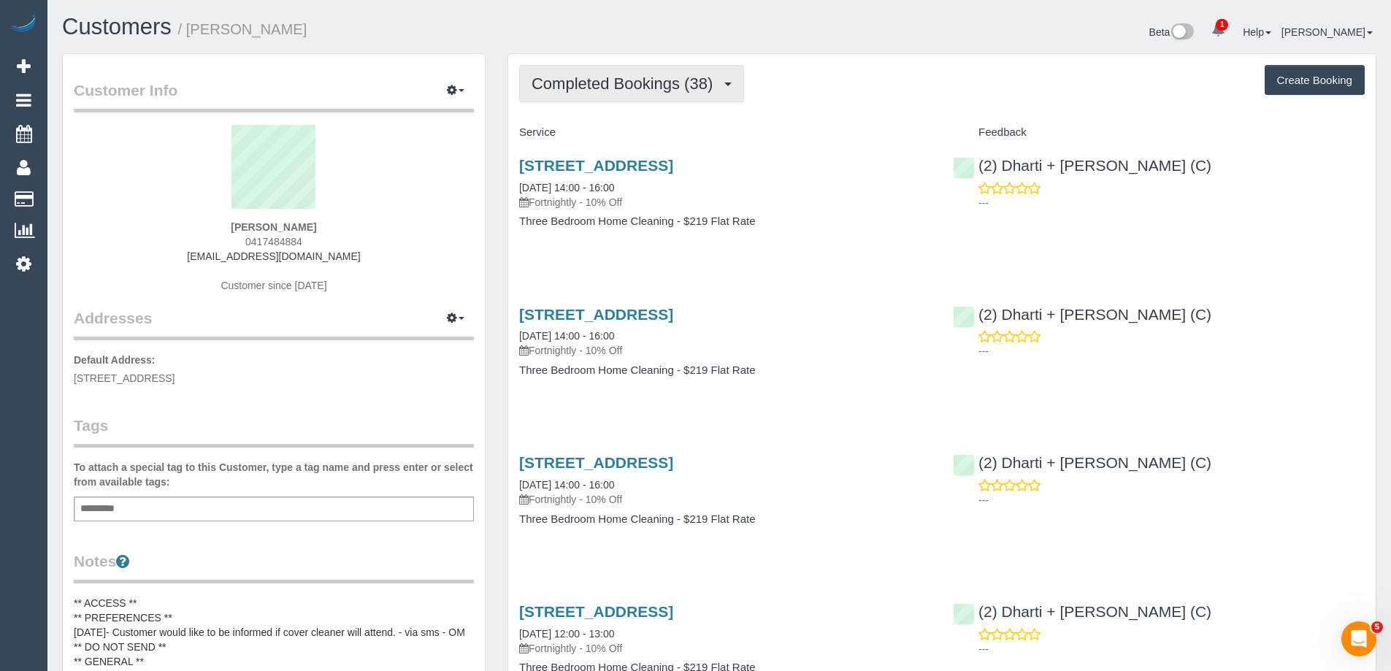
click at [620, 80] on span "Completed Bookings (38)" at bounding box center [625, 83] width 188 height 18
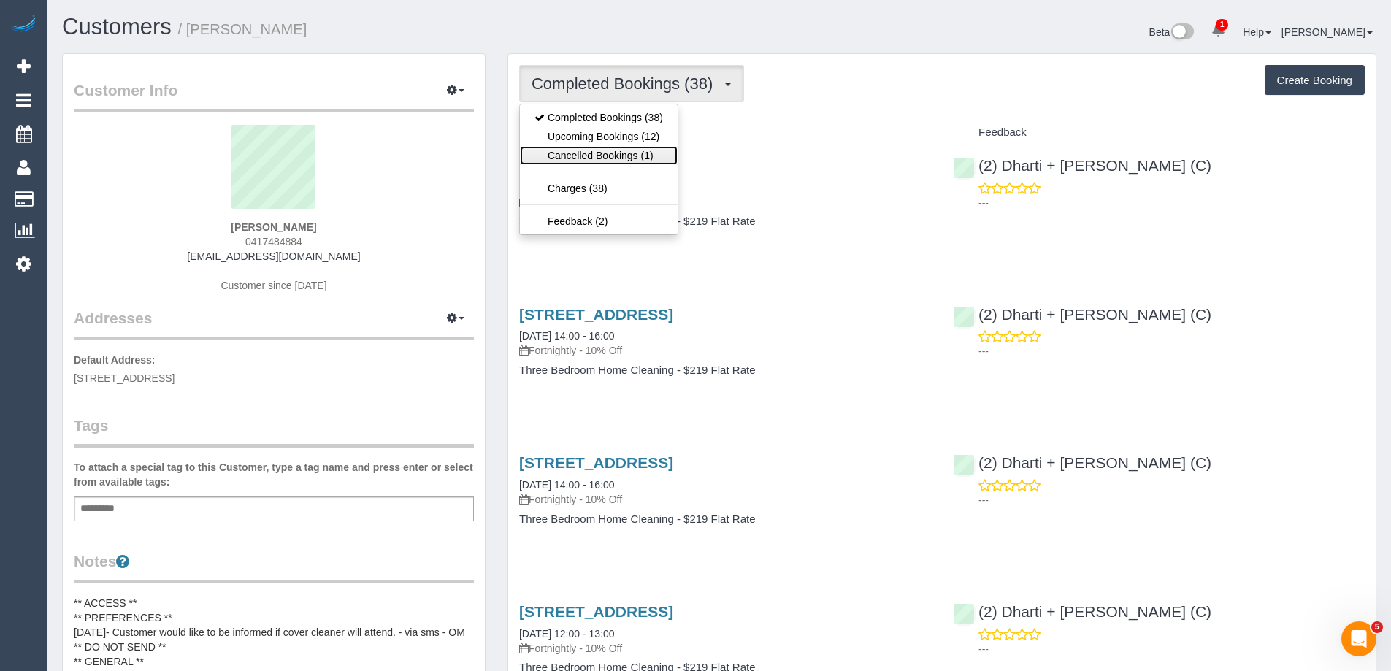
click at [599, 155] on link "Cancelled Bookings (1)" at bounding box center [599, 155] width 158 height 19
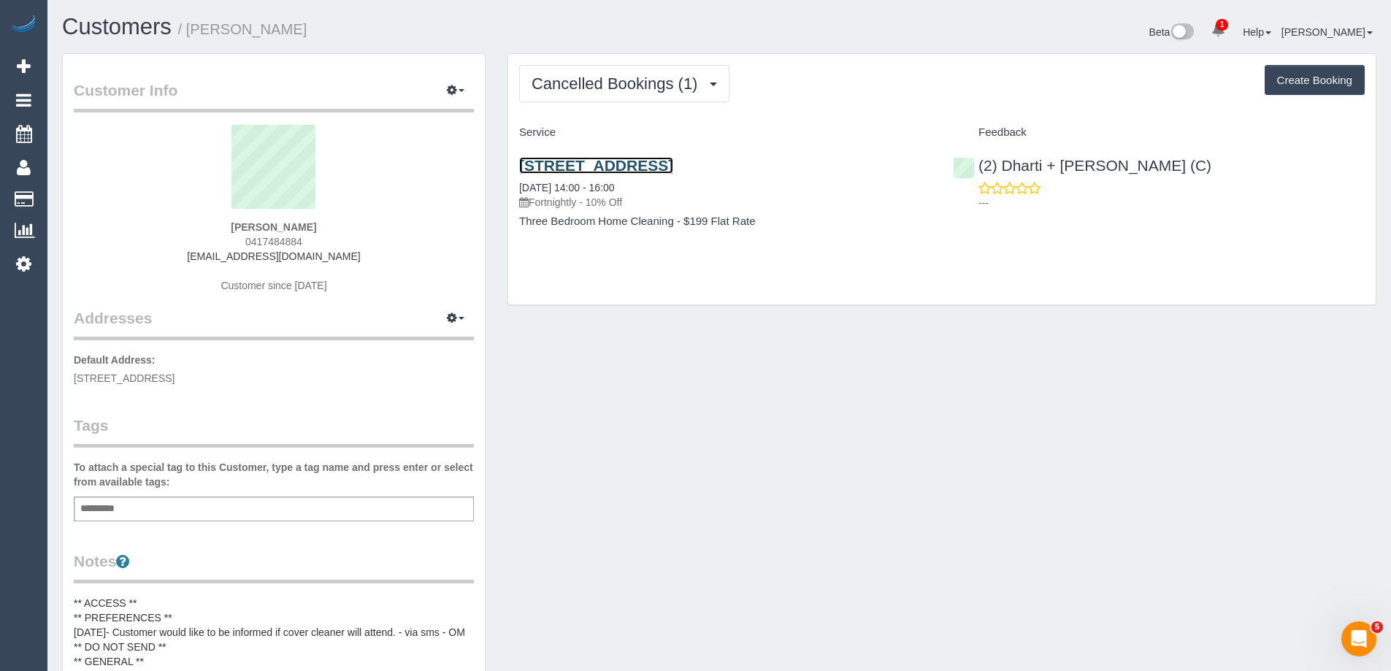
click at [595, 159] on link "1 Lygon Street, 704, Brunswick, VIC 3056" at bounding box center [596, 165] width 154 height 17
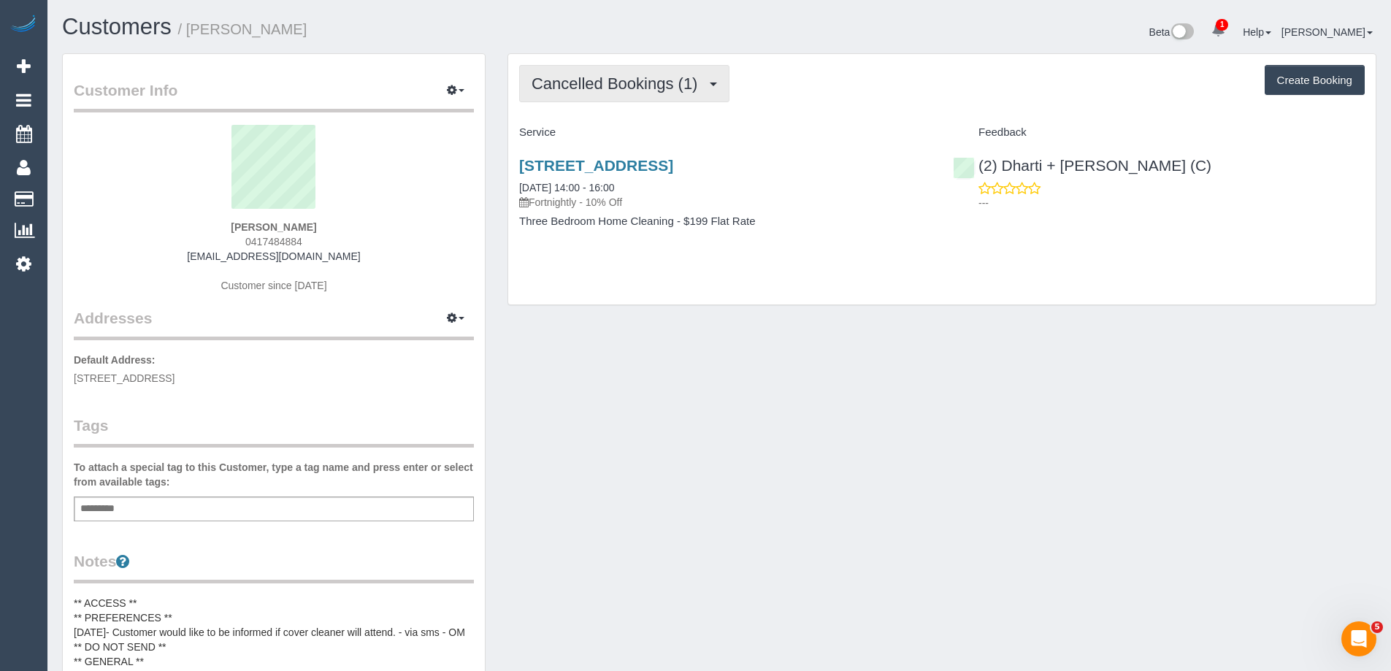
click at [645, 79] on span "Cancelled Bookings (1)" at bounding box center [617, 83] width 173 height 18
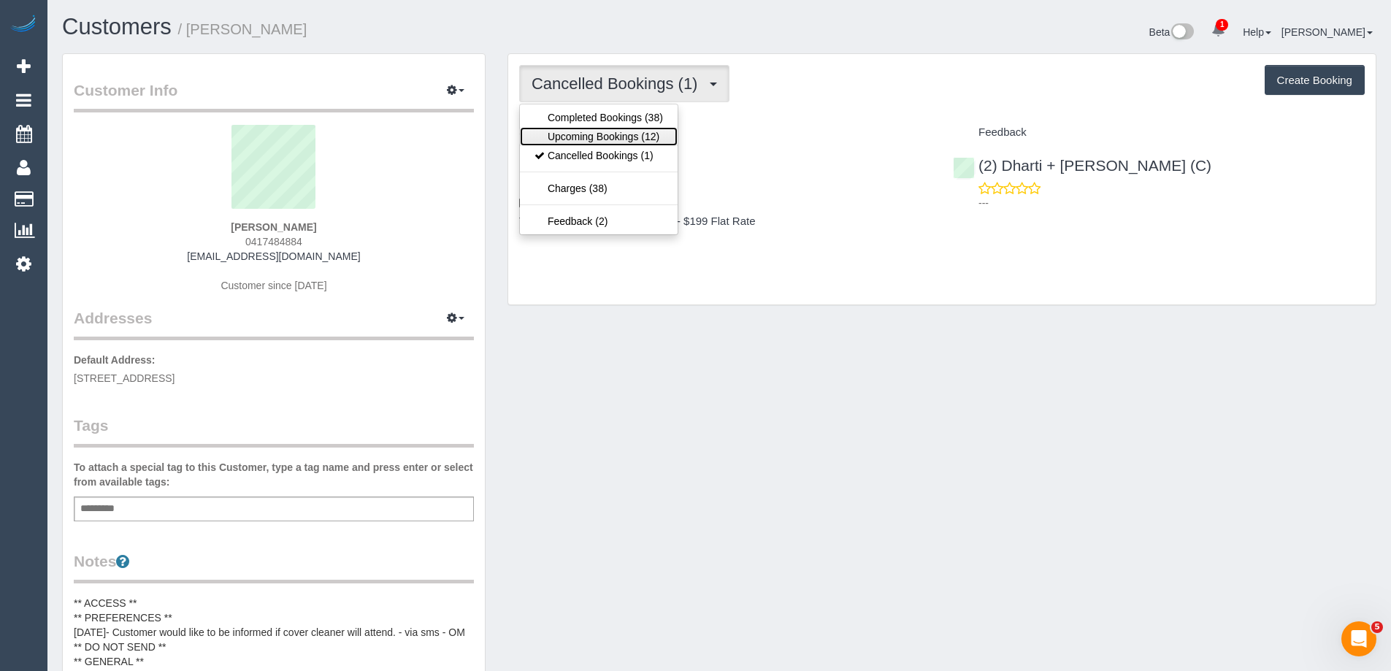
click at [631, 134] on link "Upcoming Bookings (12)" at bounding box center [599, 136] width 158 height 19
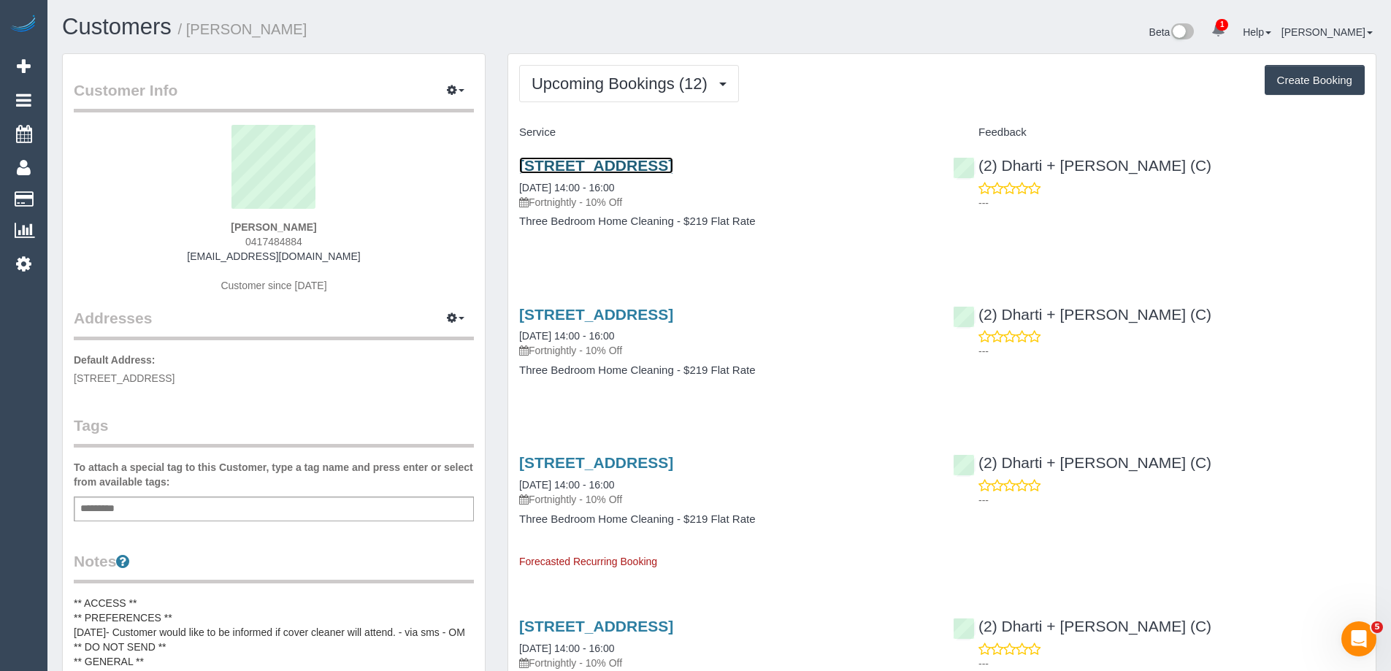
click at [673, 166] on link "1 Lygon Street, 704, Brunswick, VIC 3056" at bounding box center [596, 165] width 154 height 17
click at [250, 242] on span "0417484884" at bounding box center [273, 242] width 57 height 12
copy span "0417484884"
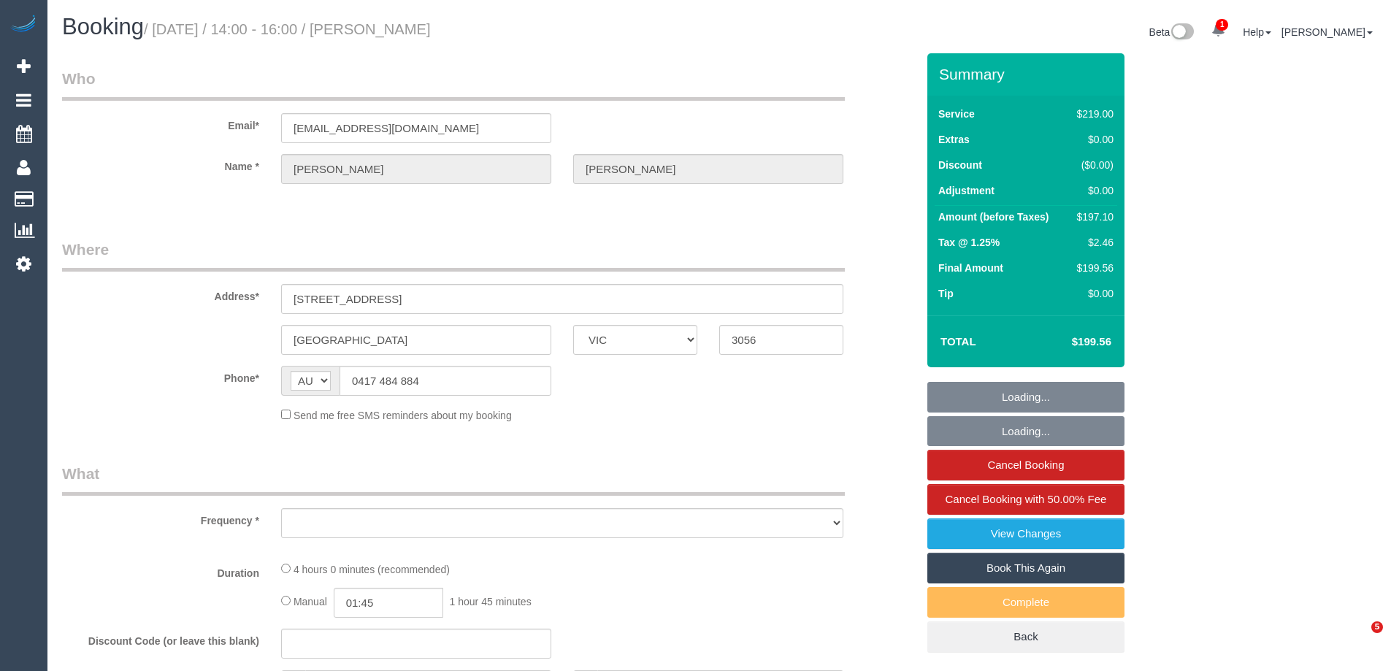
select select "VIC"
select select "number:28"
select select "number:14"
select select "number:21"
select select "number:24"
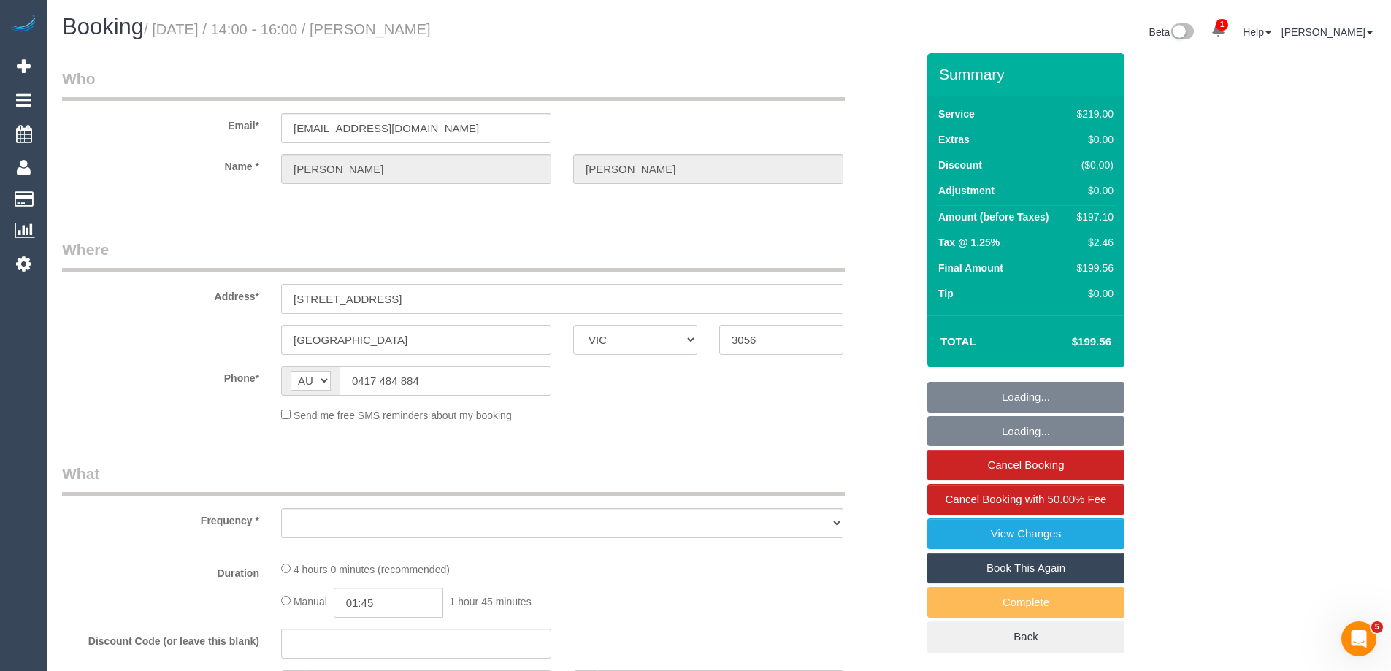
select select "number:33"
select select "number:26"
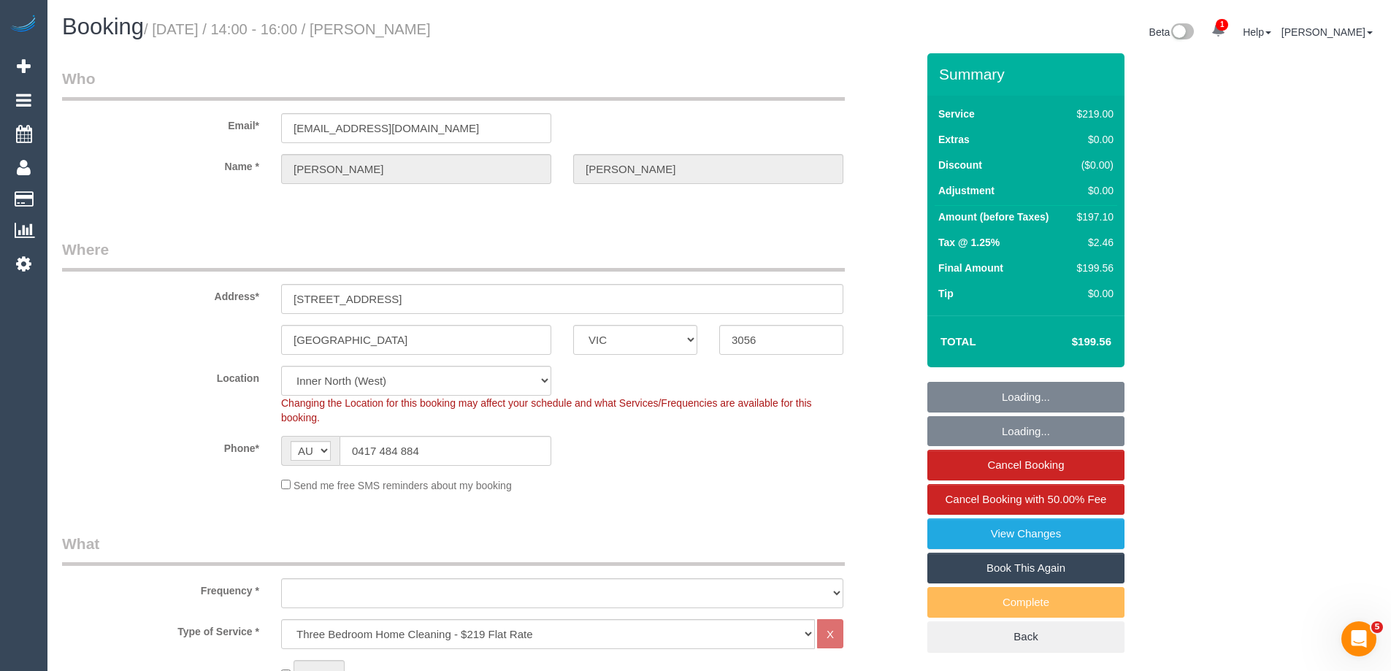
select select "object:785"
select select "string:stripe-pm_1P1xSx2GScqysDRVR9xG3WvH"
select select "object:794"
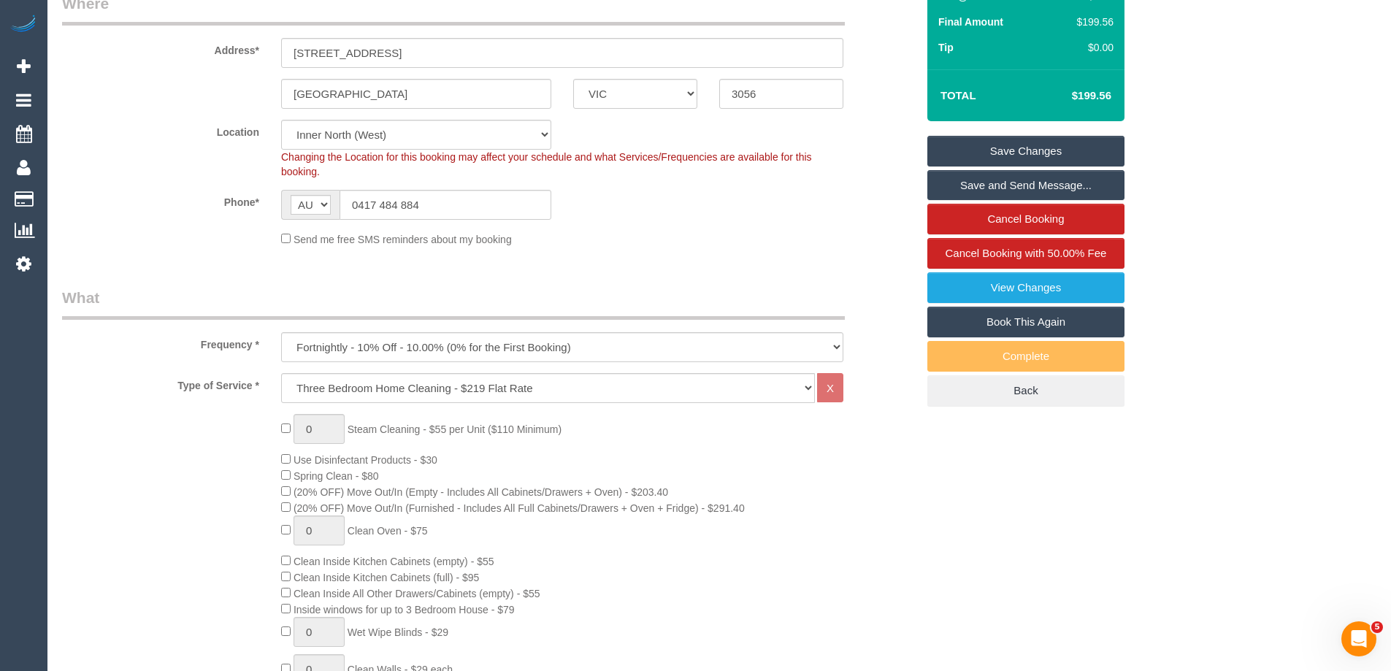
scroll to position [70, 0]
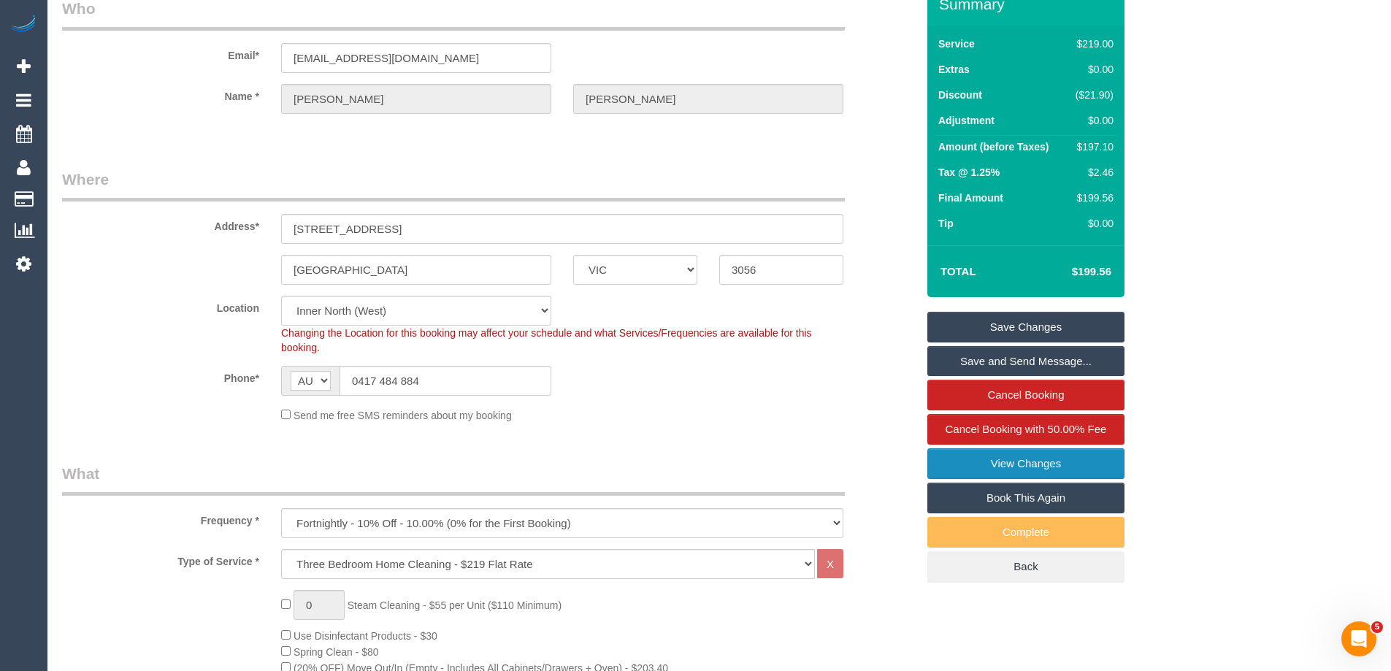
click at [1080, 465] on link "View Changes" at bounding box center [1025, 463] width 197 height 31
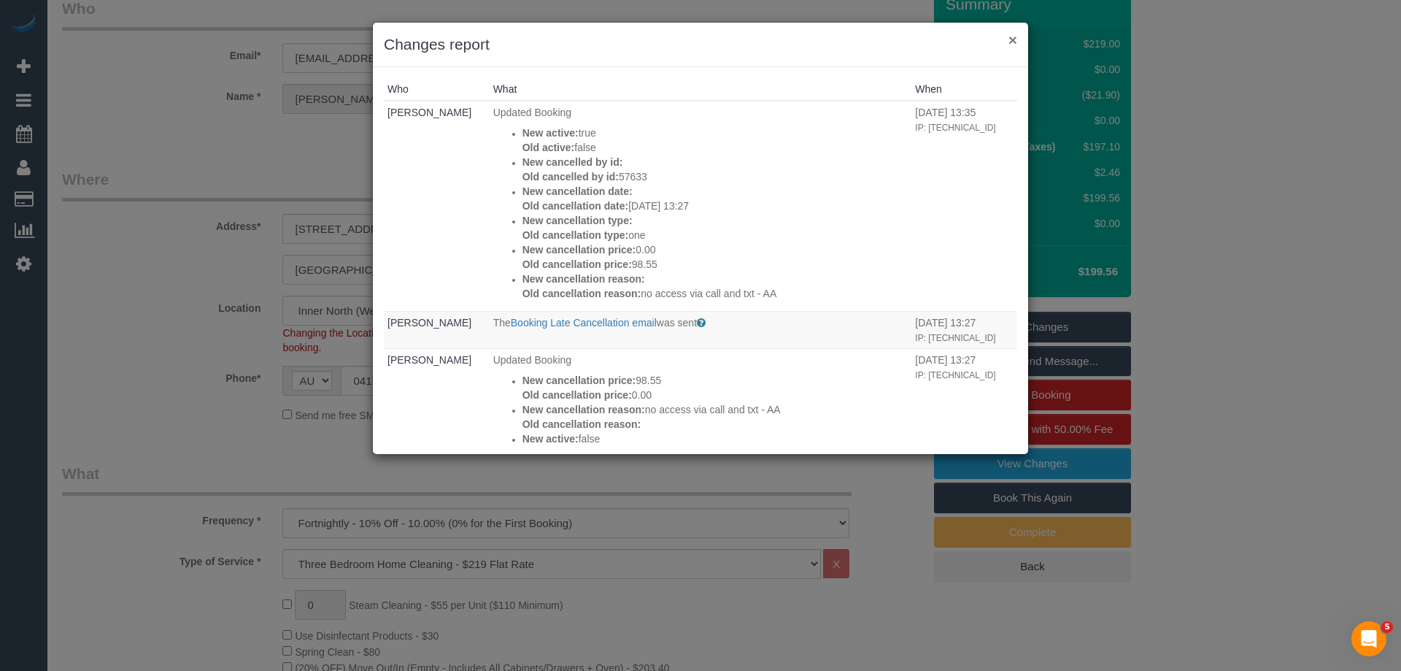
click at [1012, 46] on button "×" at bounding box center [1013, 39] width 9 height 15
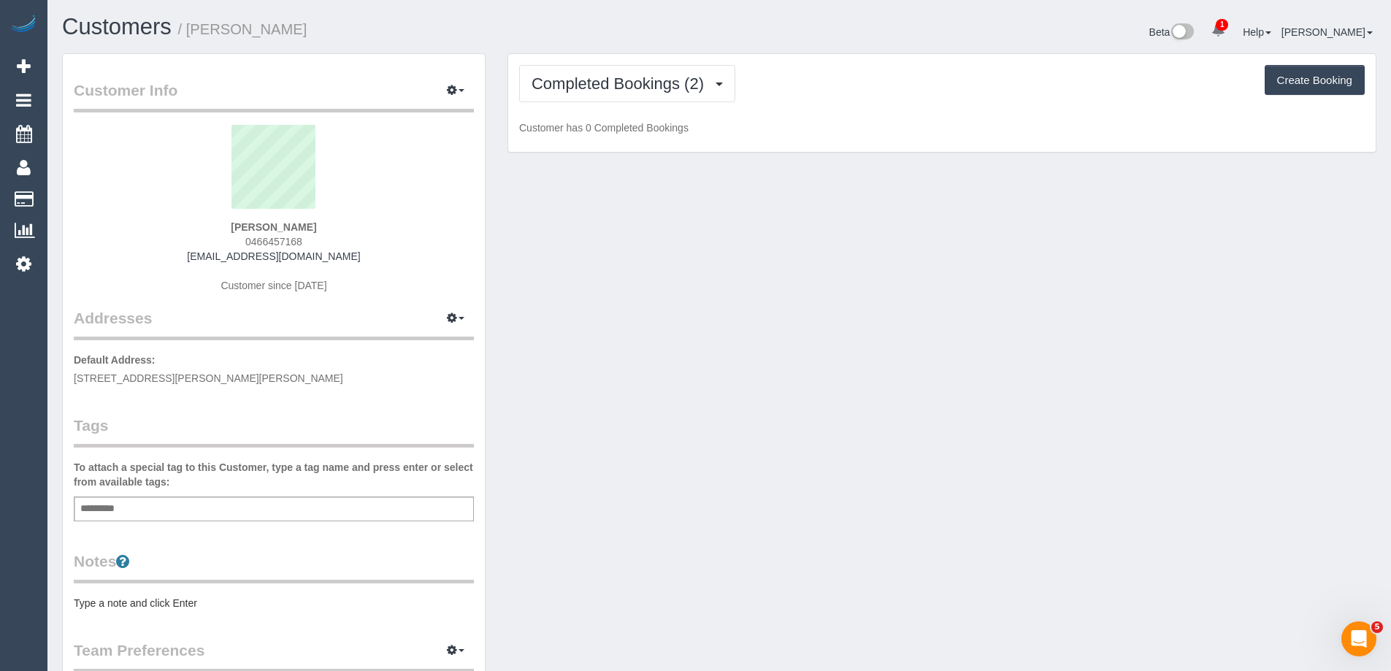
scroll to position [1083, 1391]
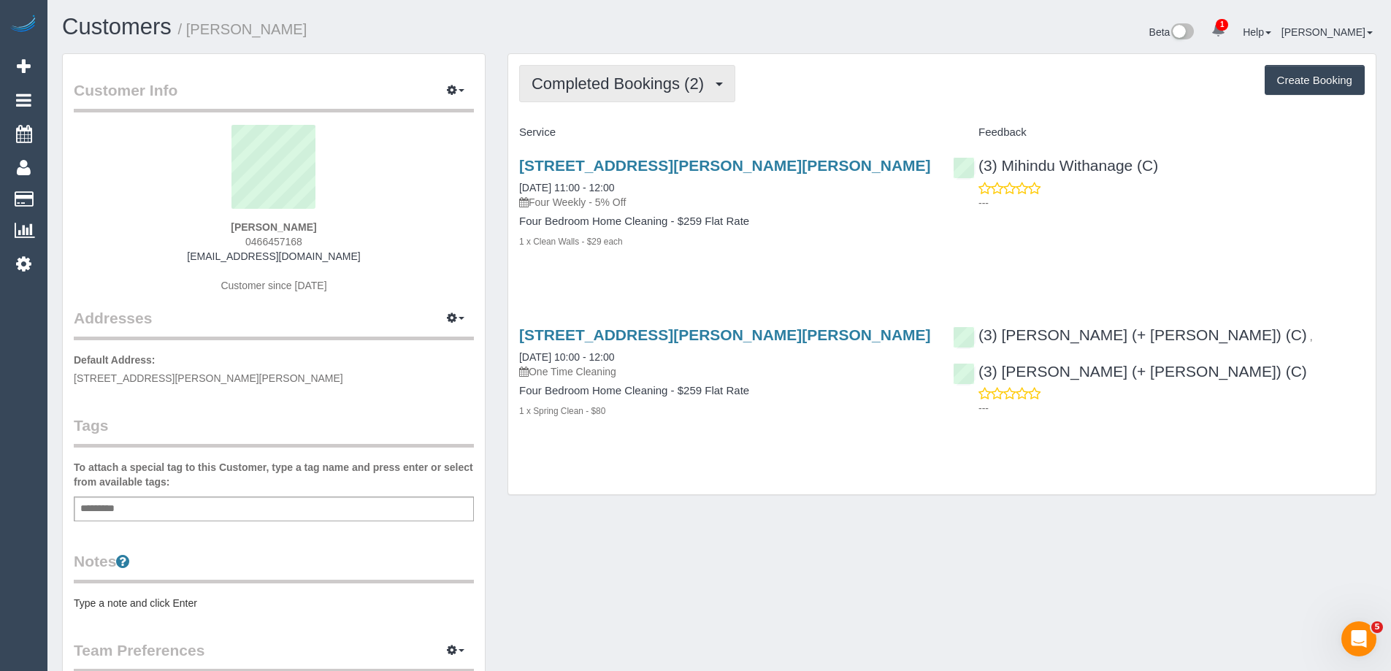
click at [623, 92] on span "Completed Bookings (2)" at bounding box center [621, 83] width 180 height 18
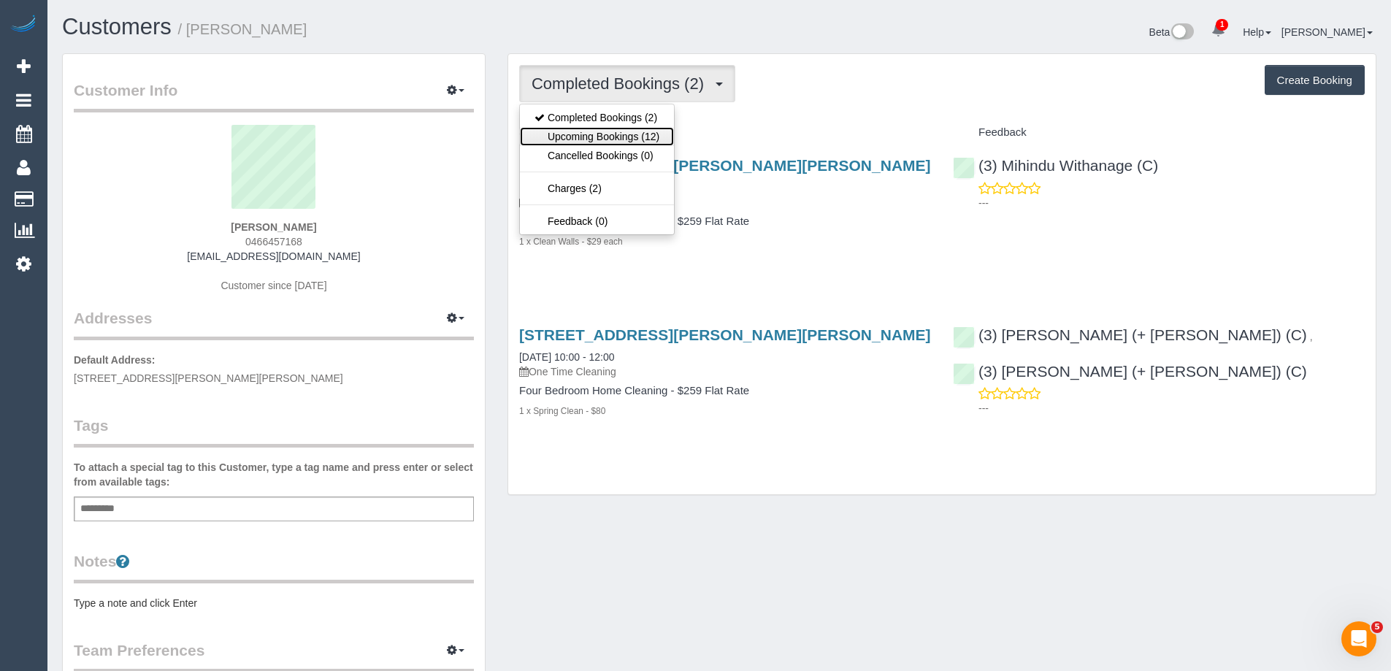
click at [617, 131] on link "Upcoming Bookings (12)" at bounding box center [597, 136] width 154 height 19
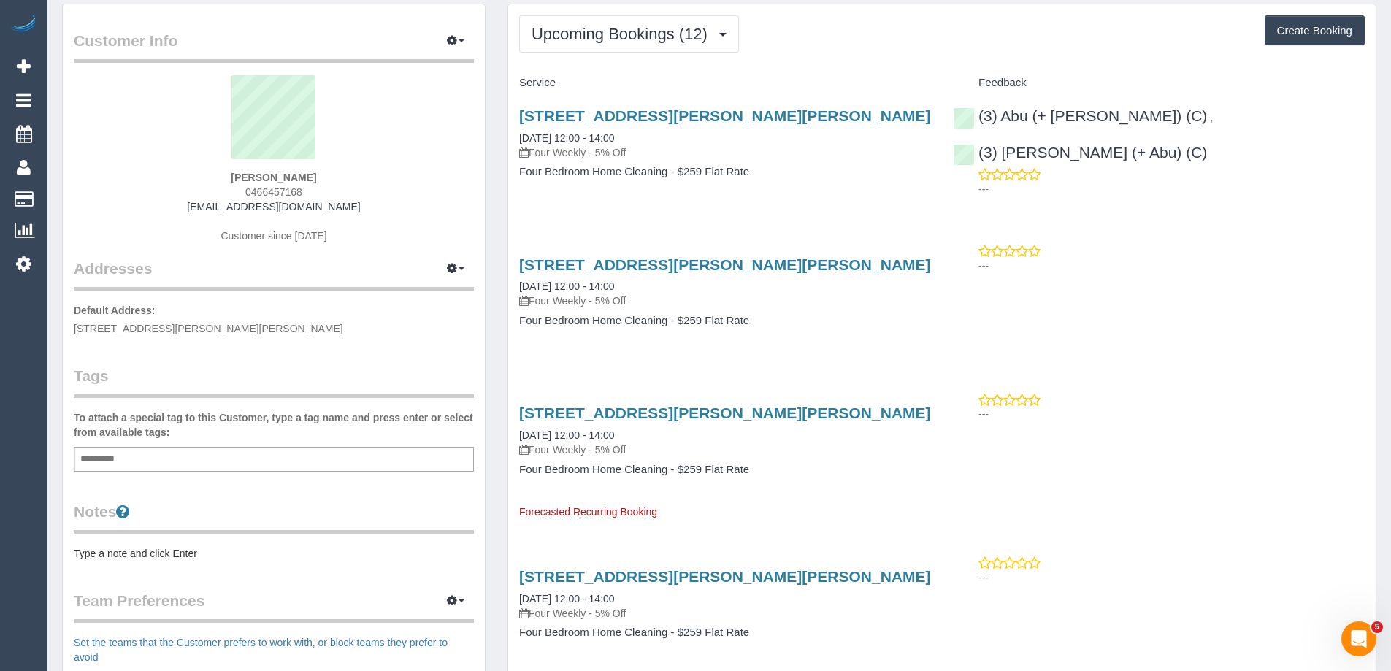
scroll to position [73, 0]
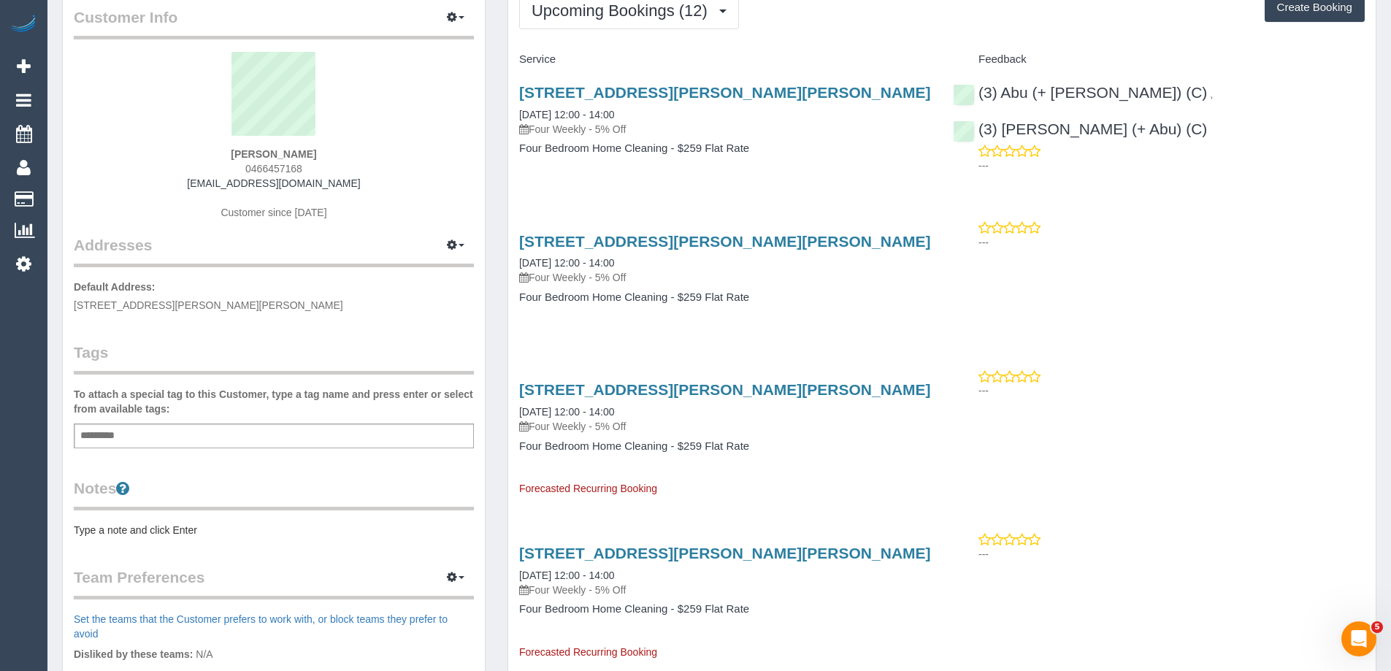
click at [150, 529] on pre "Type a note and click Enter" at bounding box center [274, 530] width 400 height 15
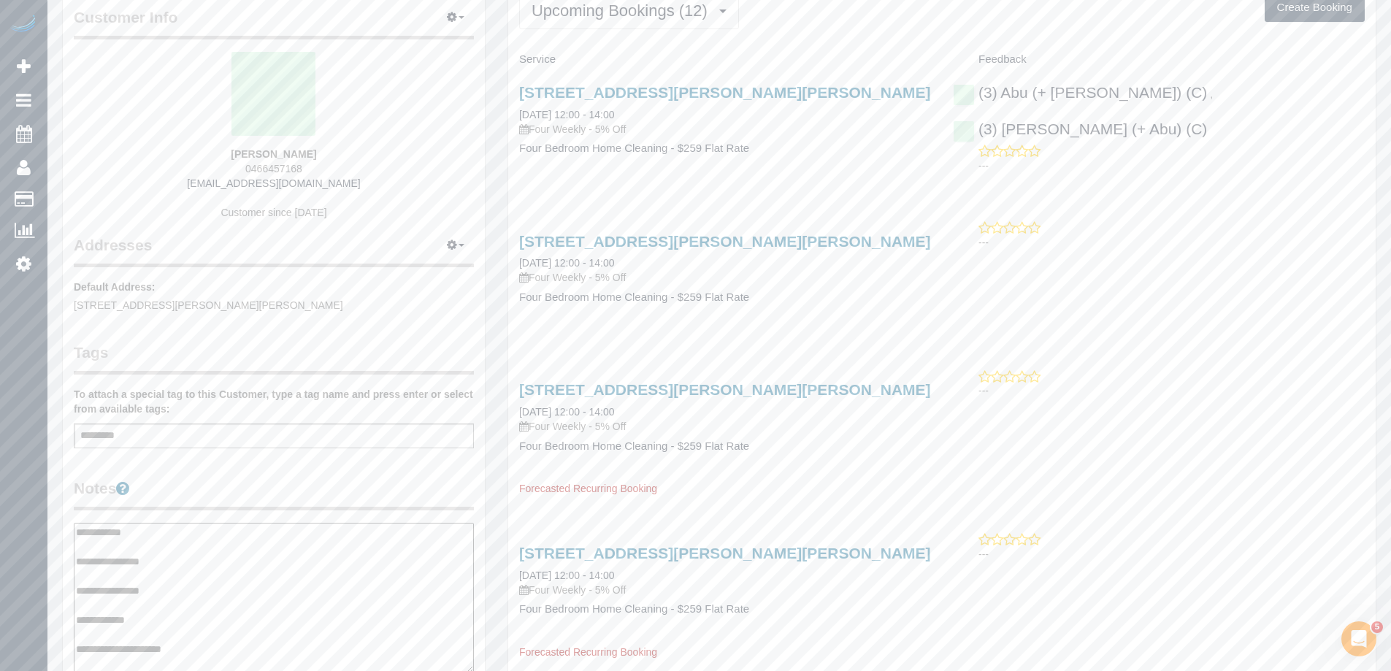
type textarea "**********"
drag, startPoint x: 208, startPoint y: 485, endPoint x: 571, endPoint y: 290, distance: 412.2
click at [209, 485] on legend "Notes" at bounding box center [274, 493] width 400 height 33
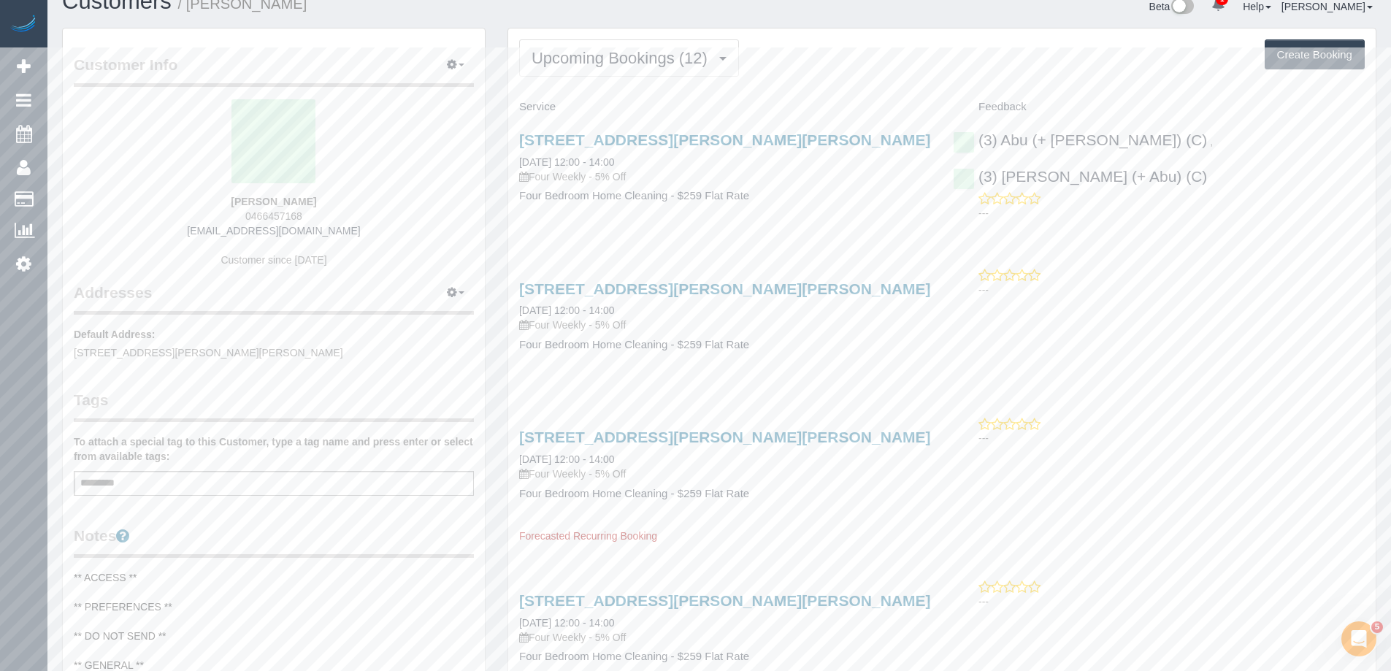
scroll to position [0, 0]
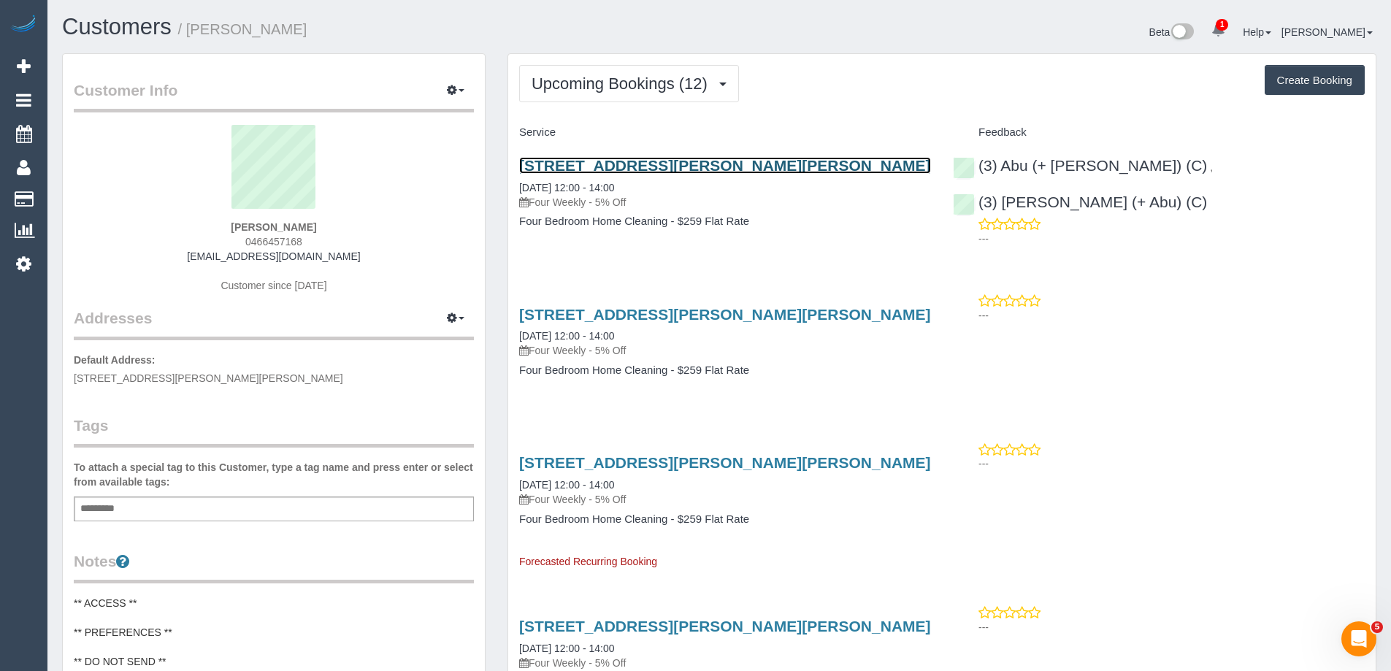
click at [657, 169] on link "71 Pender Street, Preston, VIC 3072" at bounding box center [725, 165] width 412 height 17
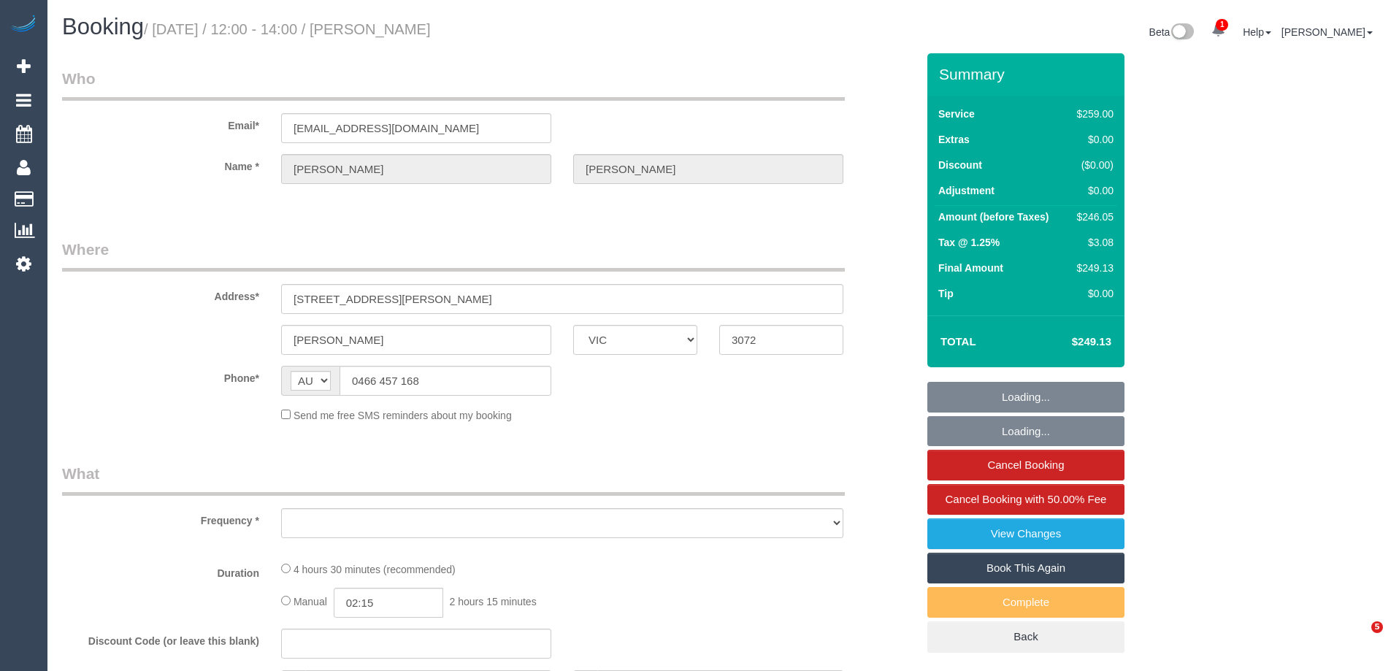
select select "VIC"
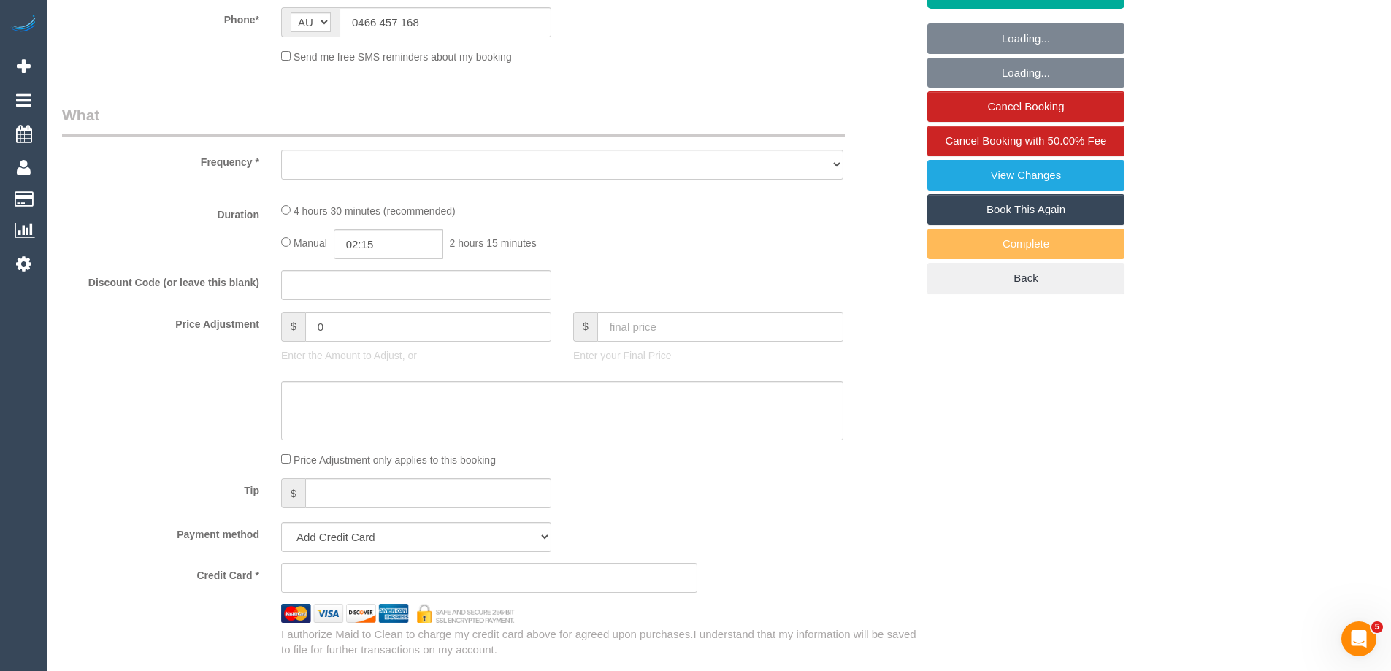
select select "string:stripe-pm_1S2i4k2GScqysDRVVZYiJZhY"
select select "number:28"
select select "number:14"
select select "number:18"
select select "number:24"
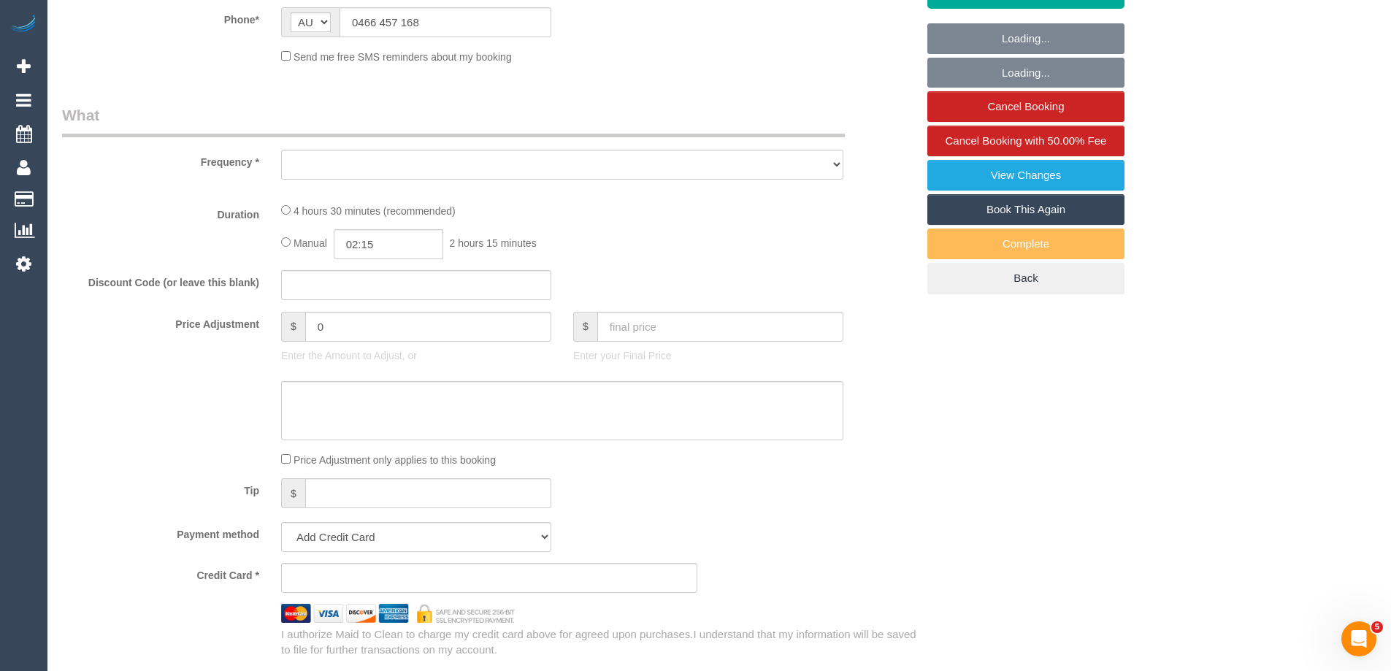
select select "number:33"
select select "number:13"
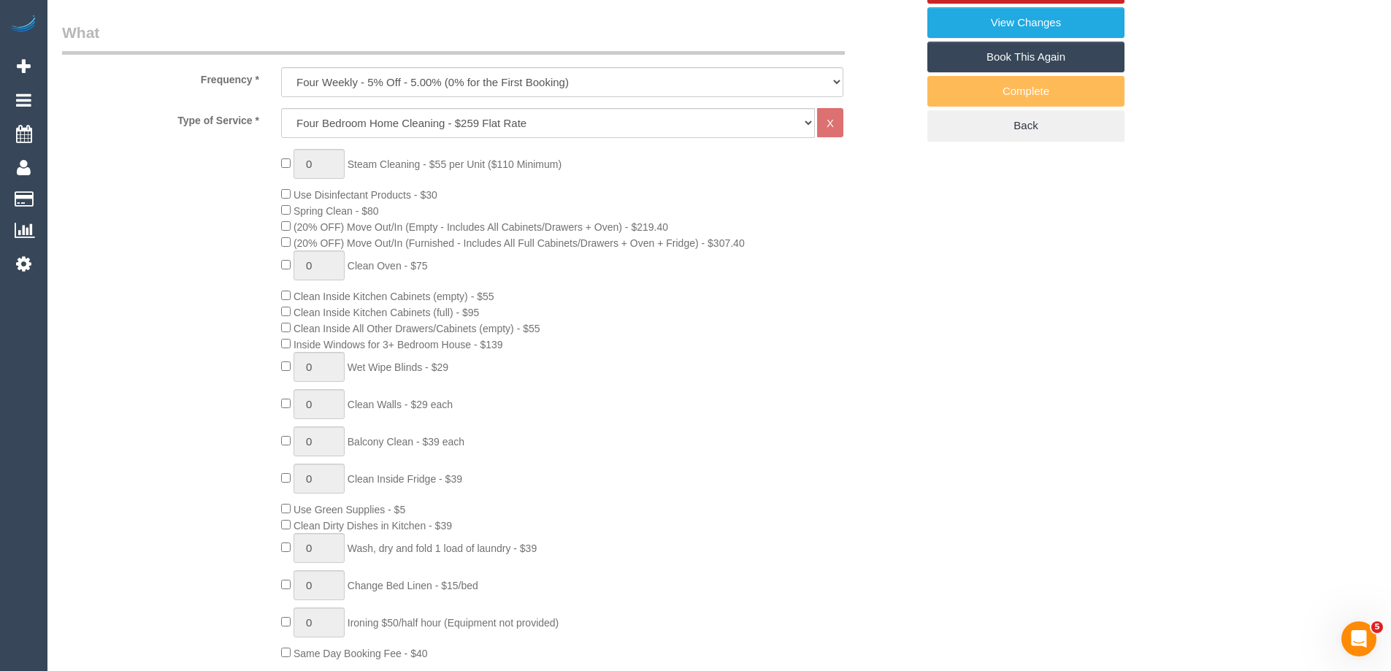
select select "object:808"
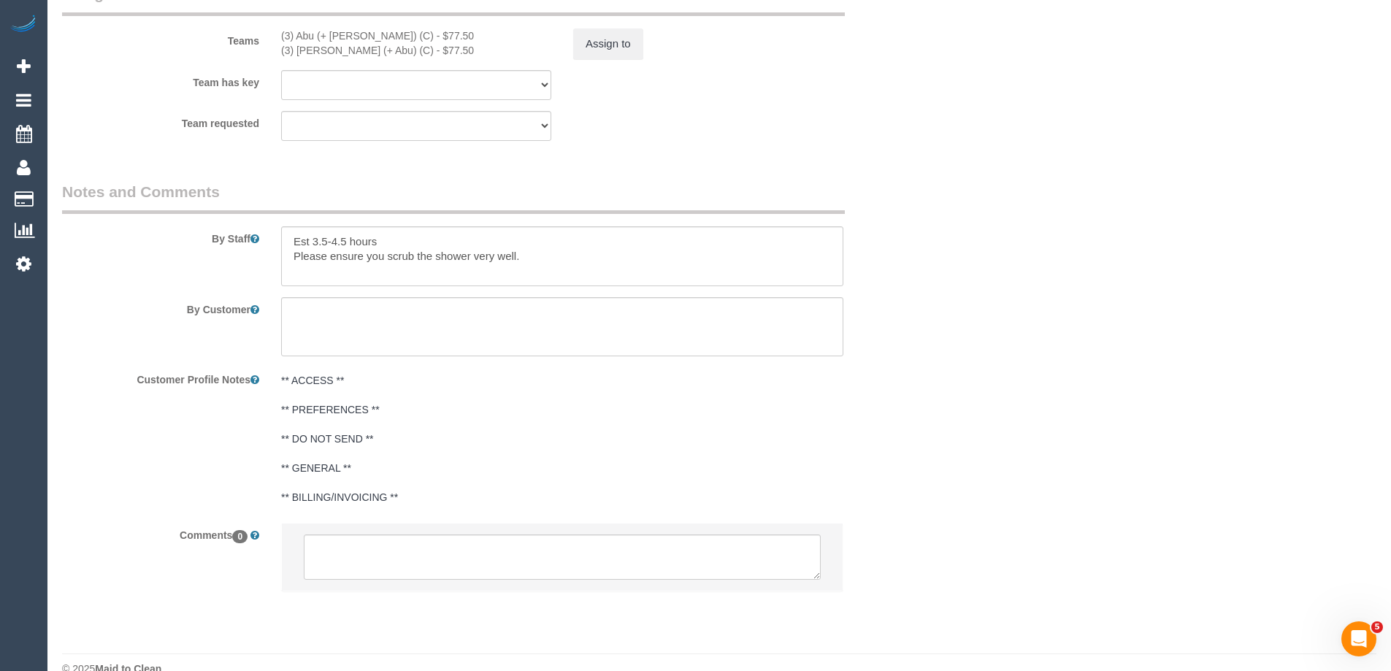
scroll to position [2263, 0]
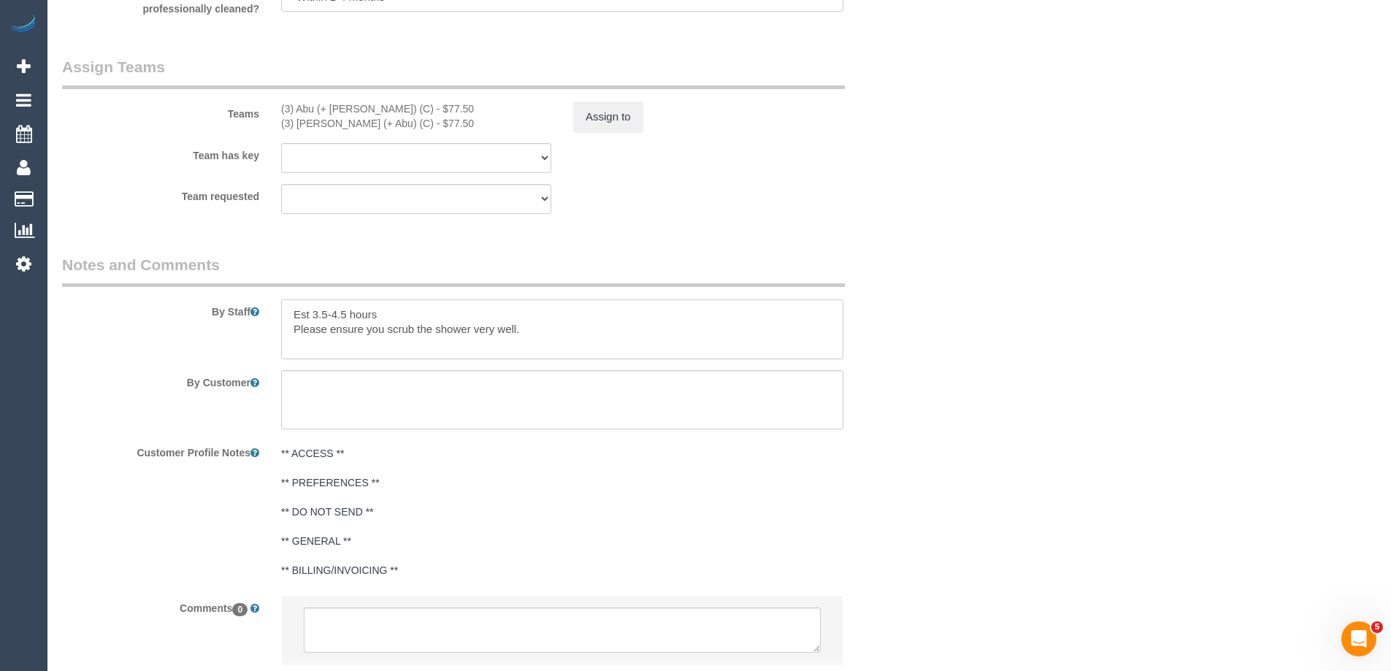
drag, startPoint x: 312, startPoint y: 312, endPoint x: 347, endPoint y: 312, distance: 35.0
click at [347, 312] on textarea at bounding box center [562, 329] width 562 height 60
click at [399, 310] on textarea at bounding box center [562, 329] width 562 height 60
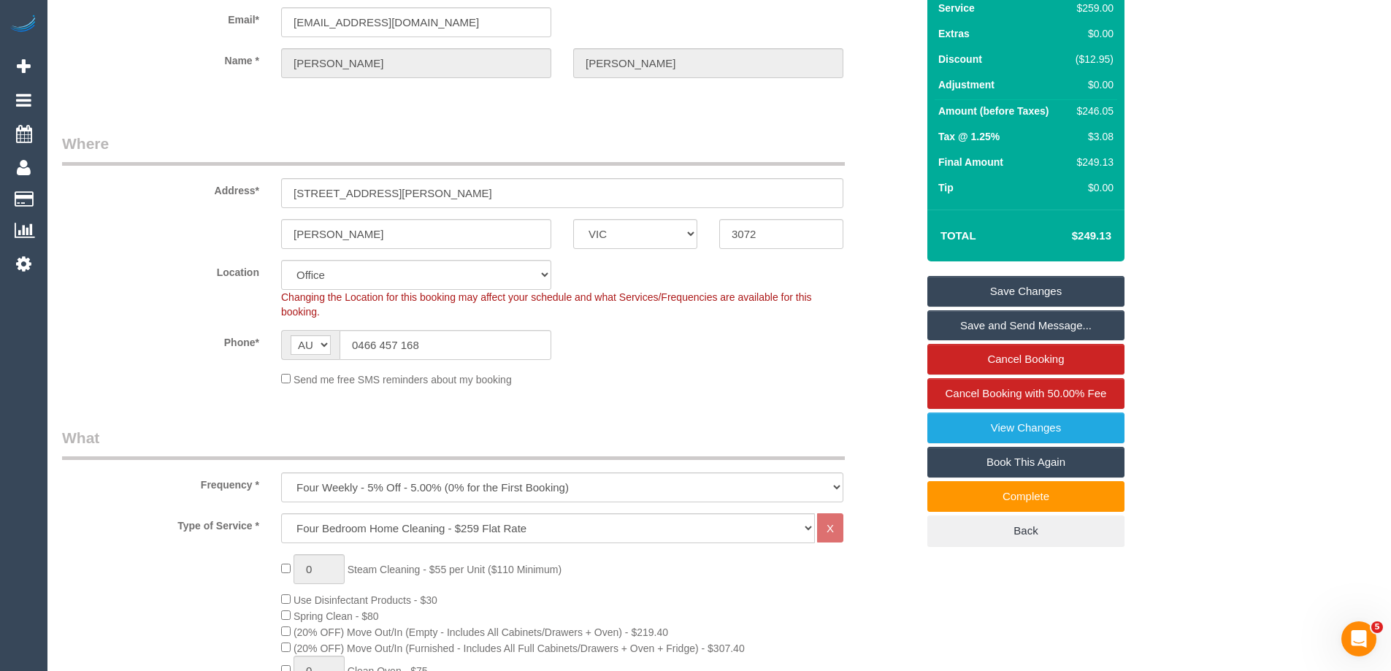
scroll to position [0, 0]
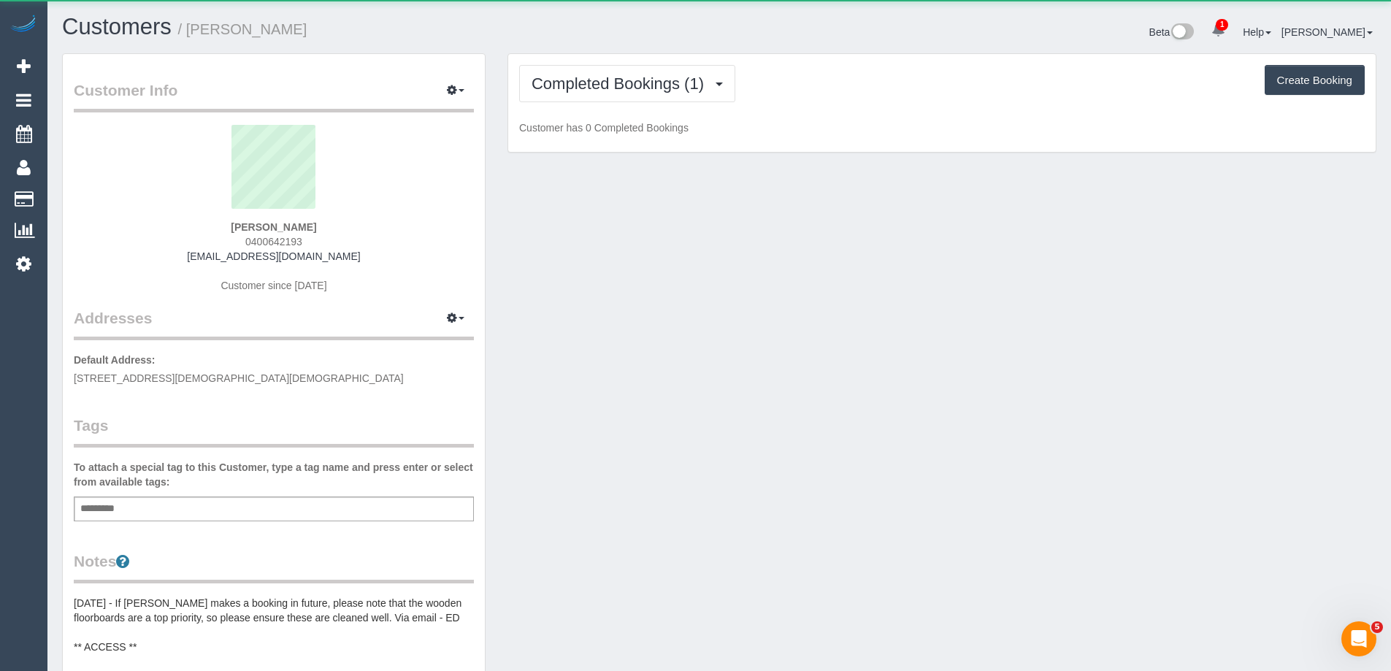
scroll to position [1162, 1391]
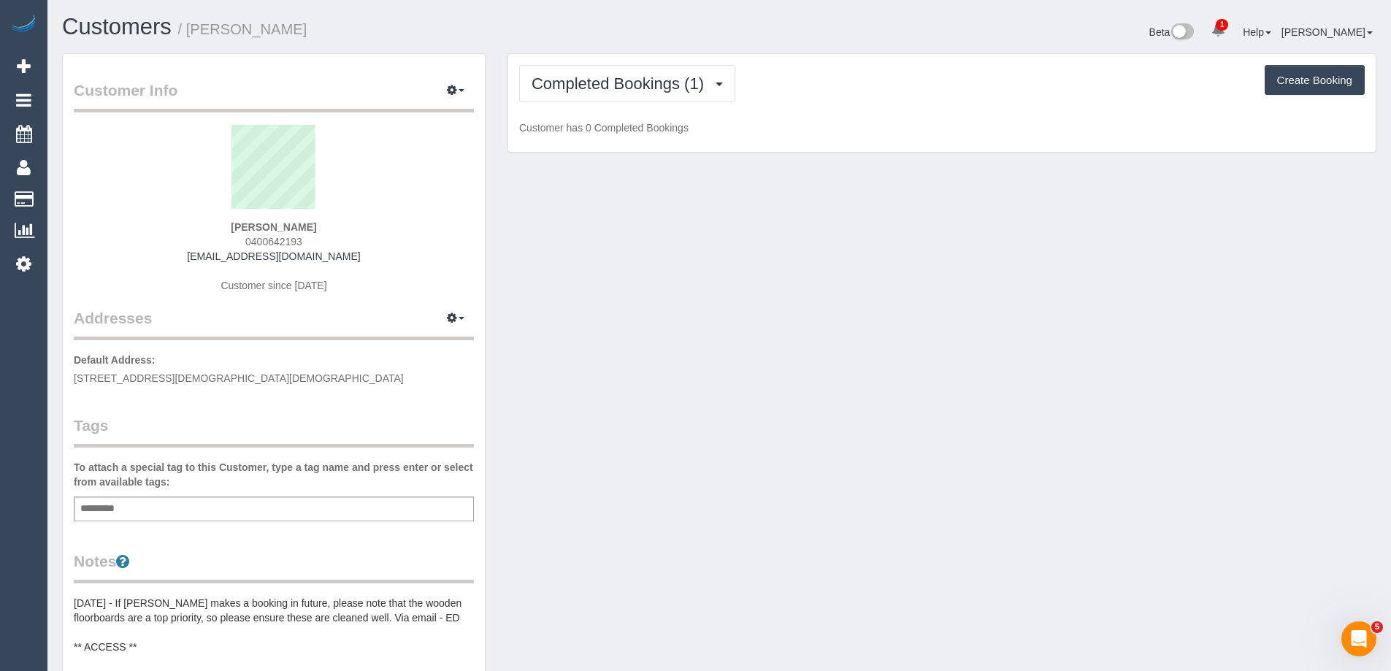
click at [290, 243] on span "0400642193" at bounding box center [273, 242] width 57 height 12
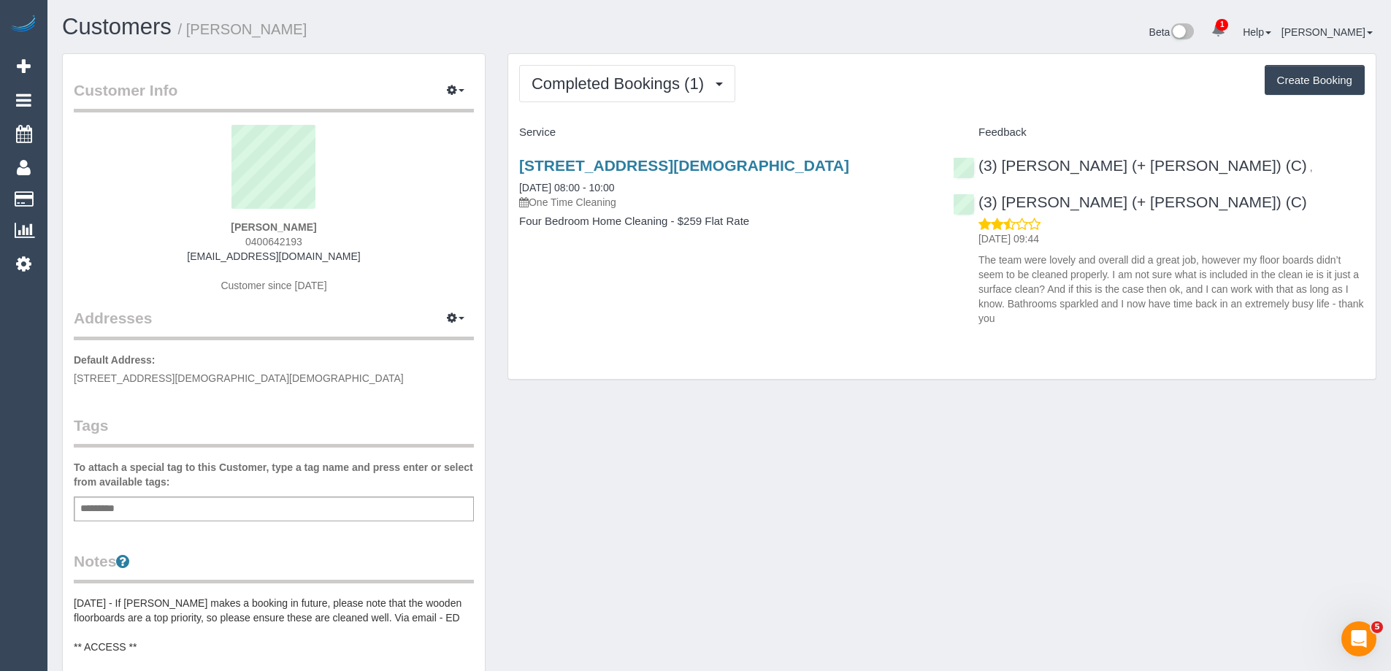
copy span "0400642193"
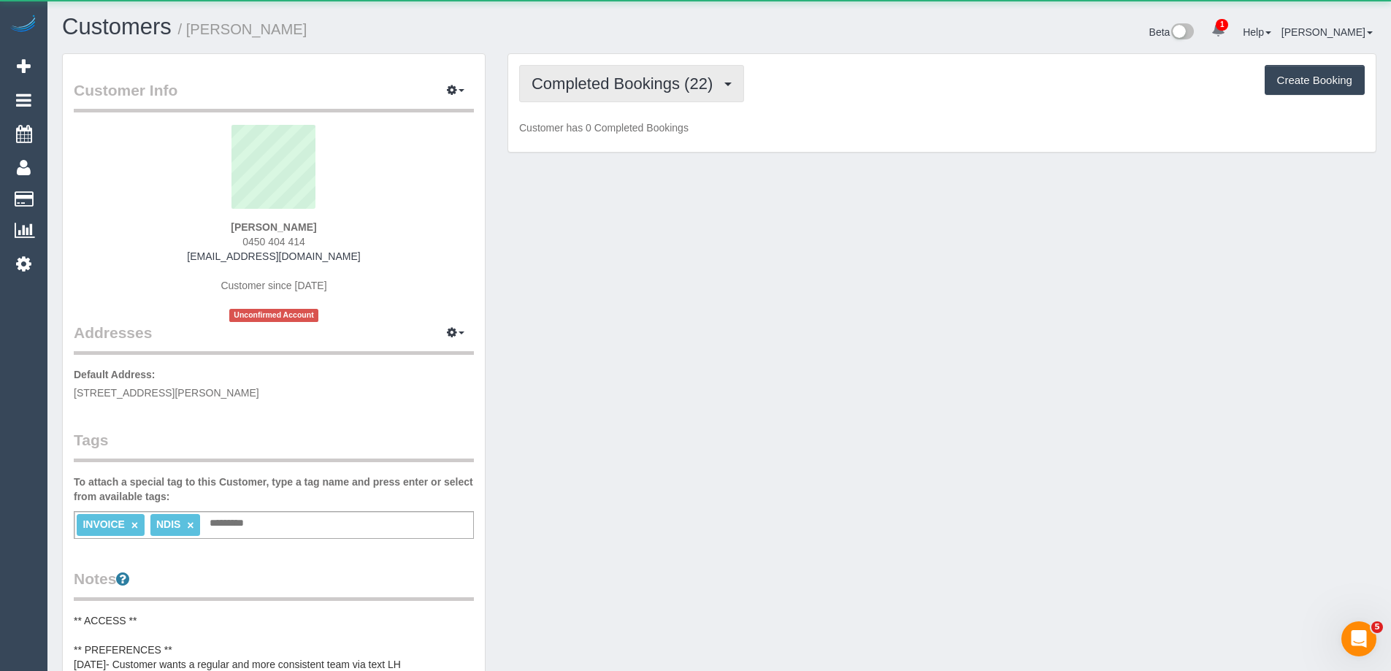
click at [580, 82] on span "Completed Bookings (22)" at bounding box center [625, 83] width 188 height 18
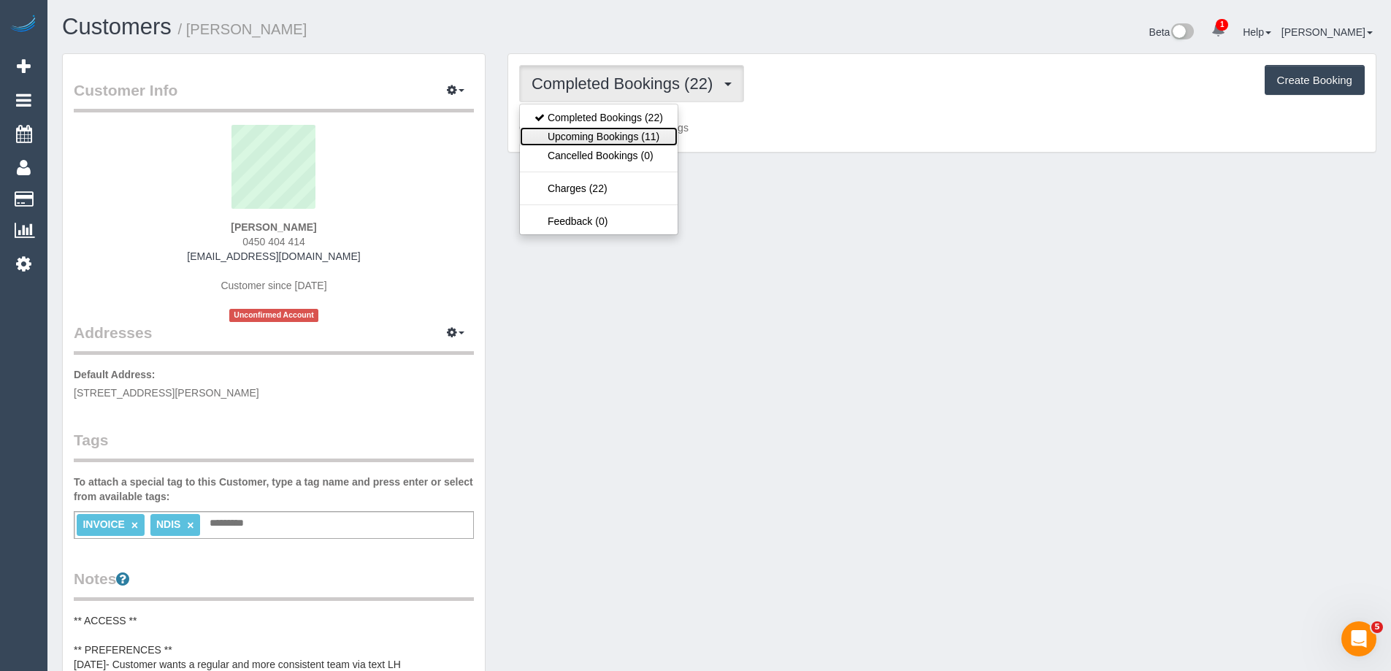
click at [591, 131] on link "Upcoming Bookings (11)" at bounding box center [599, 136] width 158 height 19
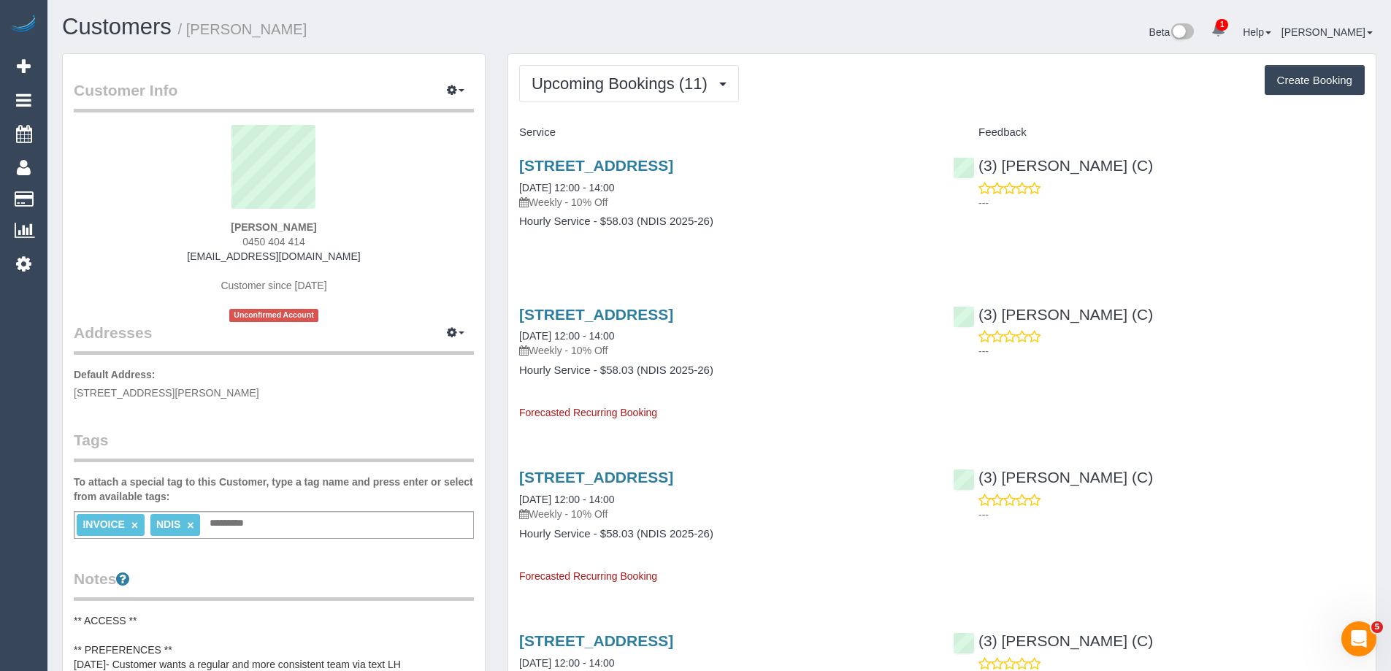
click at [262, 238] on span "0450 404 414" at bounding box center [273, 242] width 63 height 12
copy div "0450 404 414"
drag, startPoint x: 775, startPoint y: 57, endPoint x: 783, endPoint y: 54, distance: 7.9
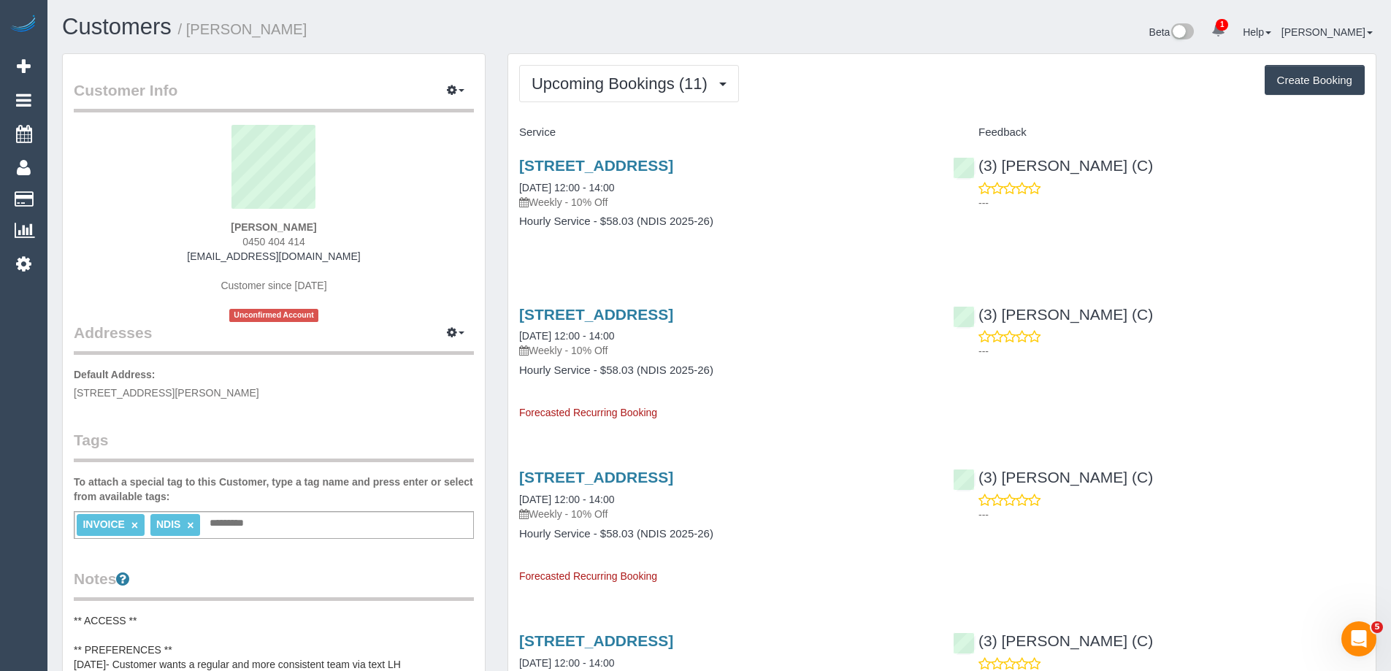
click at [673, 169] on link "110 Perry Street, Collingwood, VIC 3066" at bounding box center [596, 165] width 154 height 17
click at [668, 161] on link "110 Perry Street, Collingwood, VIC 3066" at bounding box center [596, 165] width 154 height 17
click at [642, 80] on span "Upcoming Bookings (11)" at bounding box center [622, 83] width 183 height 18
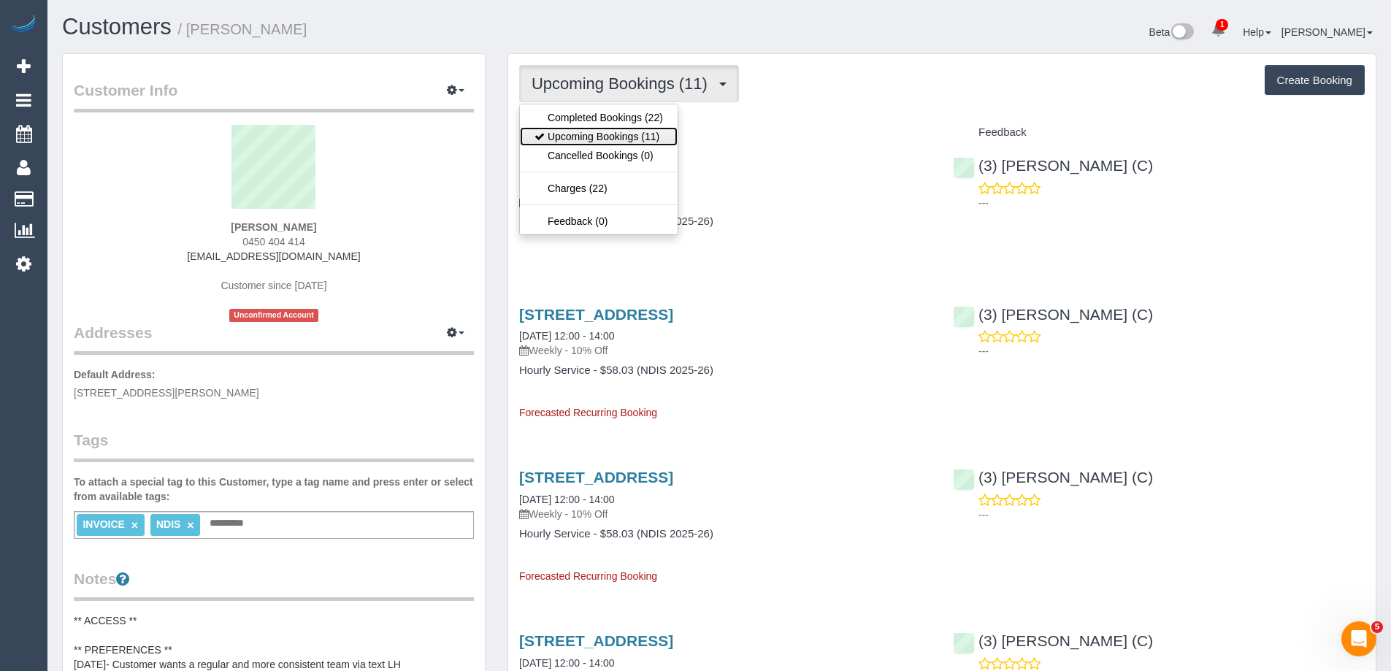
click at [623, 129] on link "Upcoming Bookings (11)" at bounding box center [599, 136] width 158 height 19
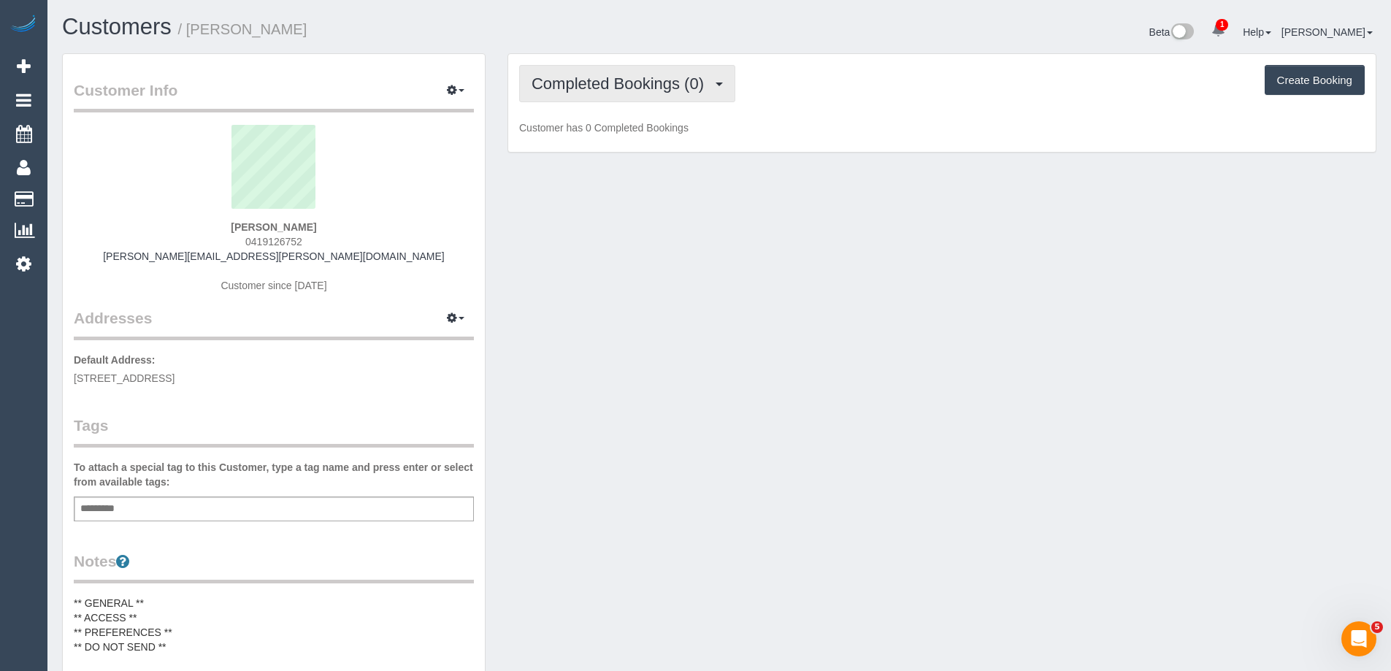
click at [607, 83] on span "Completed Bookings (0)" at bounding box center [621, 83] width 180 height 18
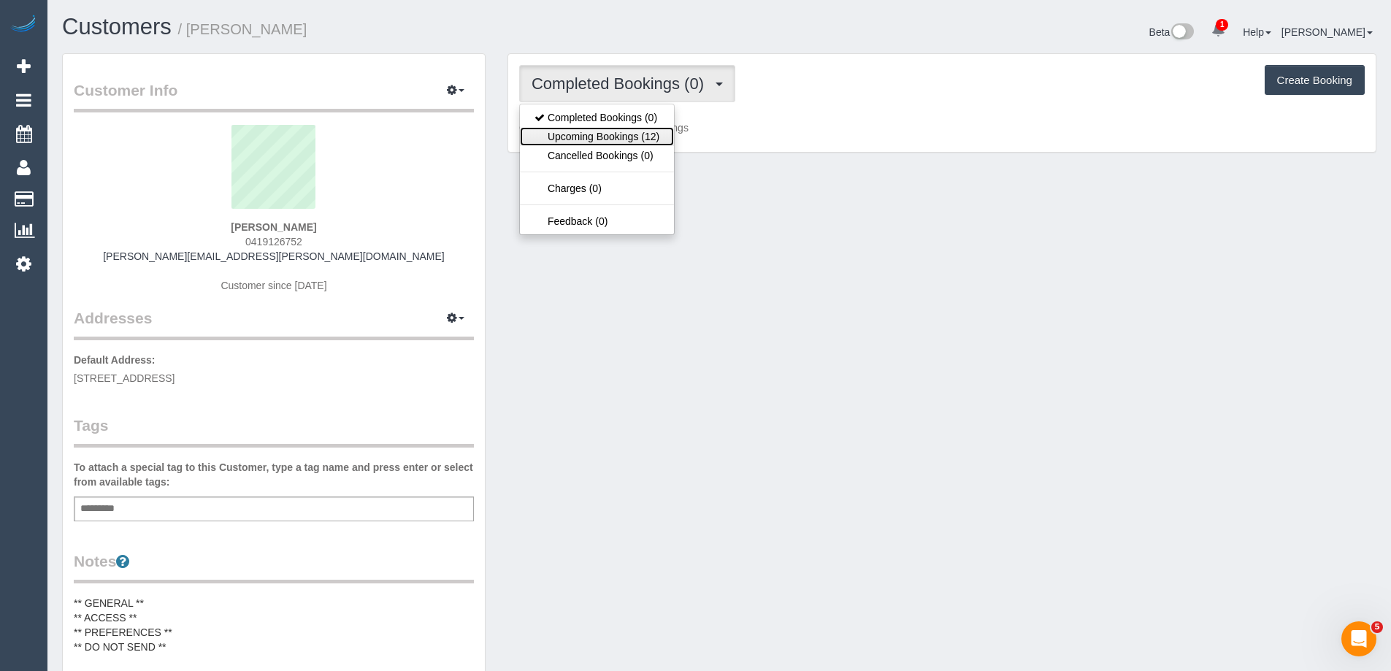
click at [607, 130] on link "Upcoming Bookings (12)" at bounding box center [597, 136] width 154 height 19
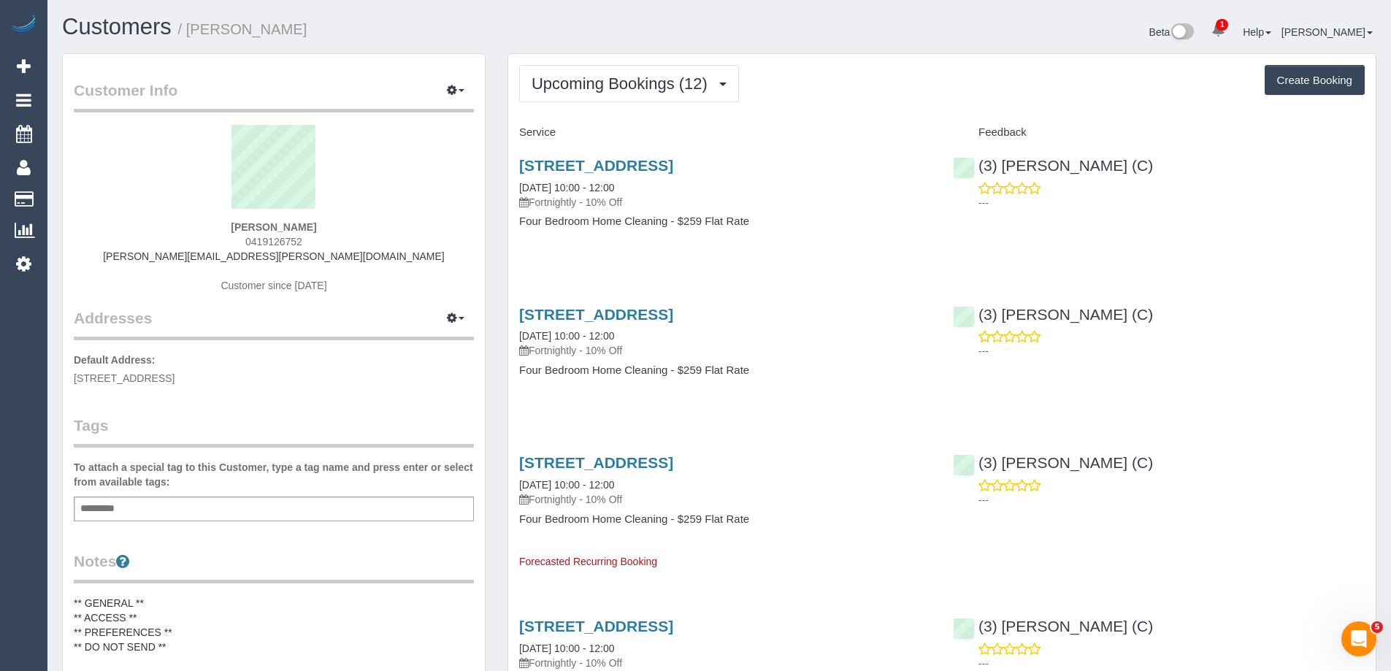
click at [228, 508] on div "Add a tag" at bounding box center [274, 508] width 400 height 25
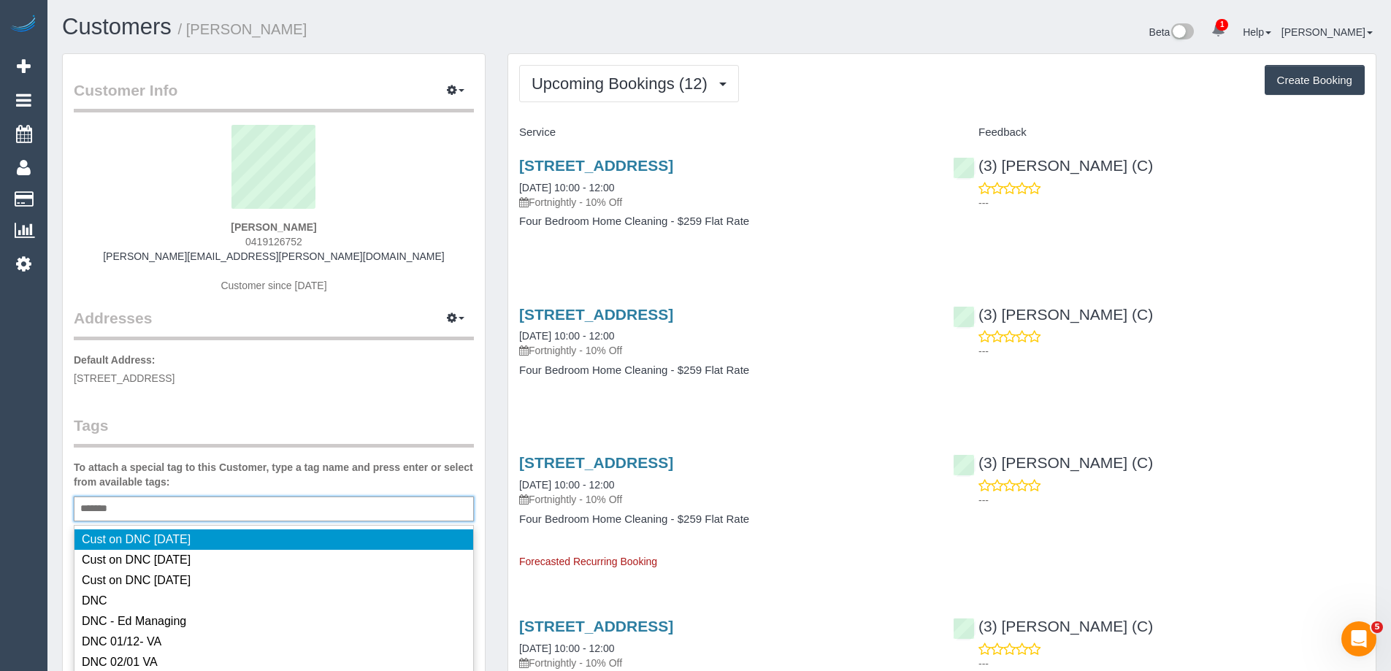
type input "********"
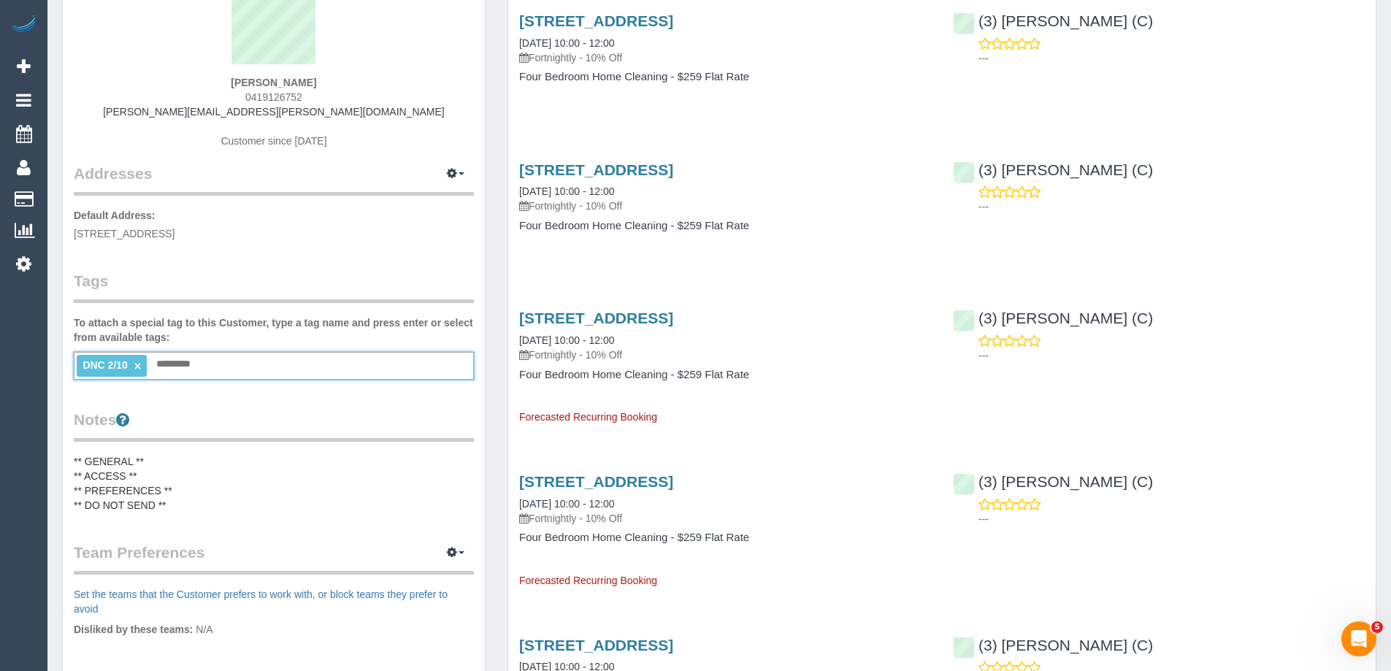
scroll to position [146, 0]
click at [116, 453] on pre "** GENERAL ** ** ACCESS ** ** PREFERENCES ** ** DO NOT SEND **" at bounding box center [274, 482] width 400 height 58
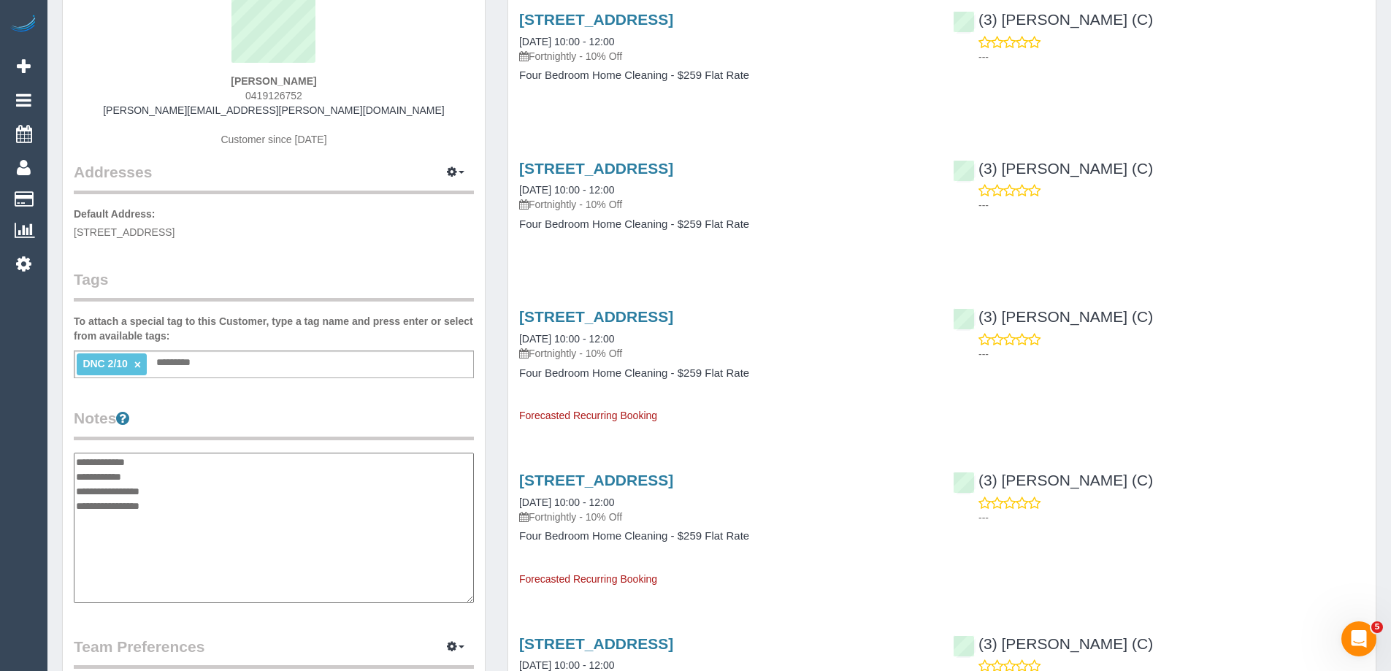
click at [160, 464] on textarea "**********" at bounding box center [274, 528] width 400 height 150
click at [193, 508] on textarea "**********" at bounding box center [274, 528] width 400 height 150
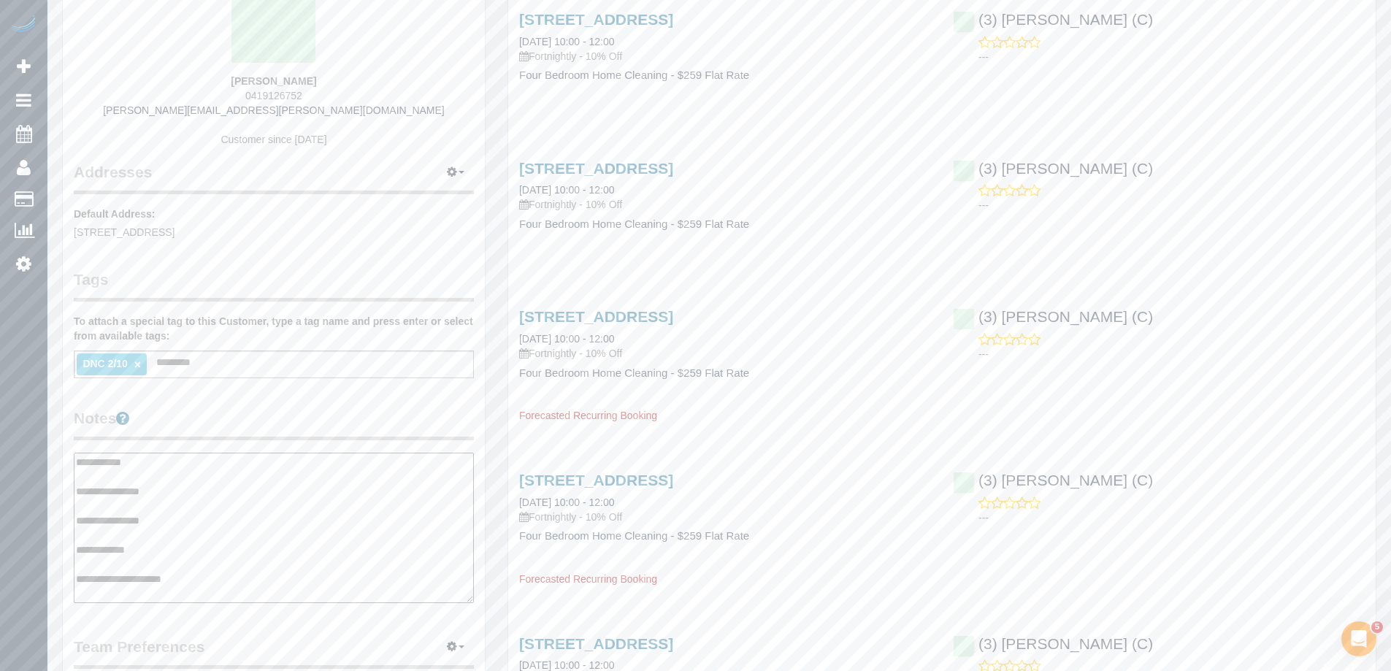
type textarea "**********"
click at [264, 415] on legend "Notes" at bounding box center [274, 423] width 400 height 33
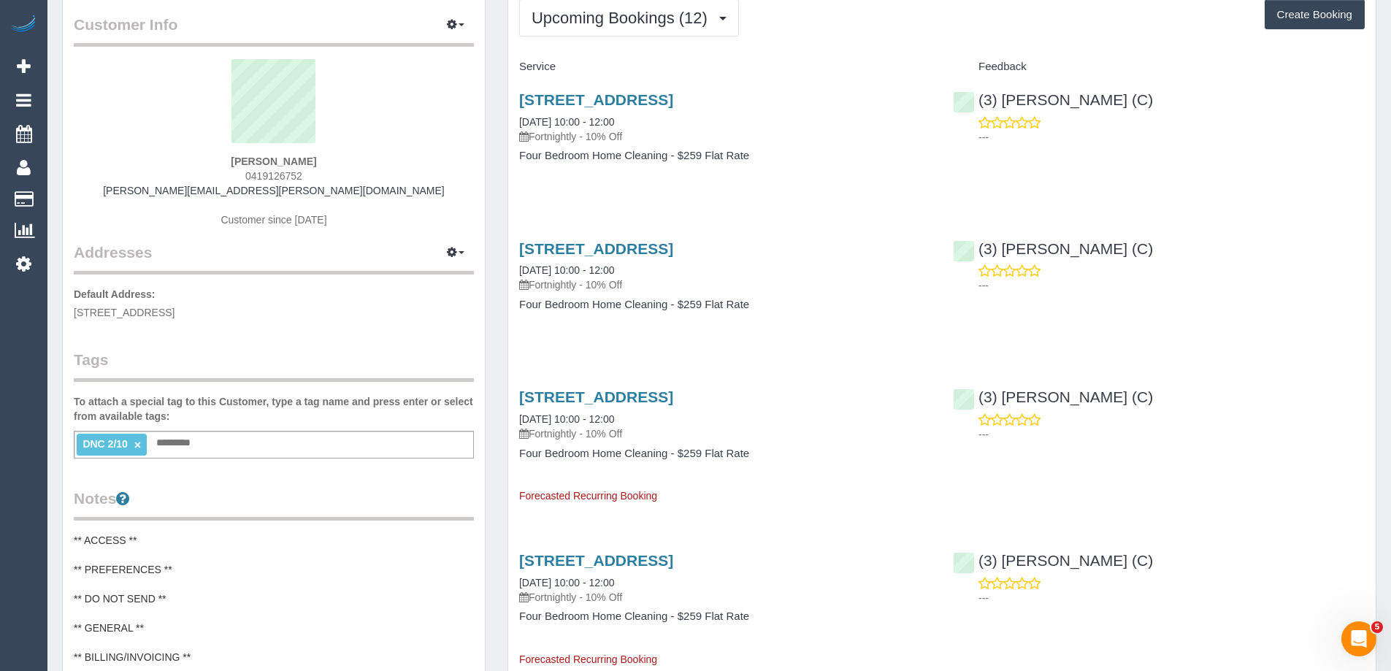
scroll to position [0, 0]
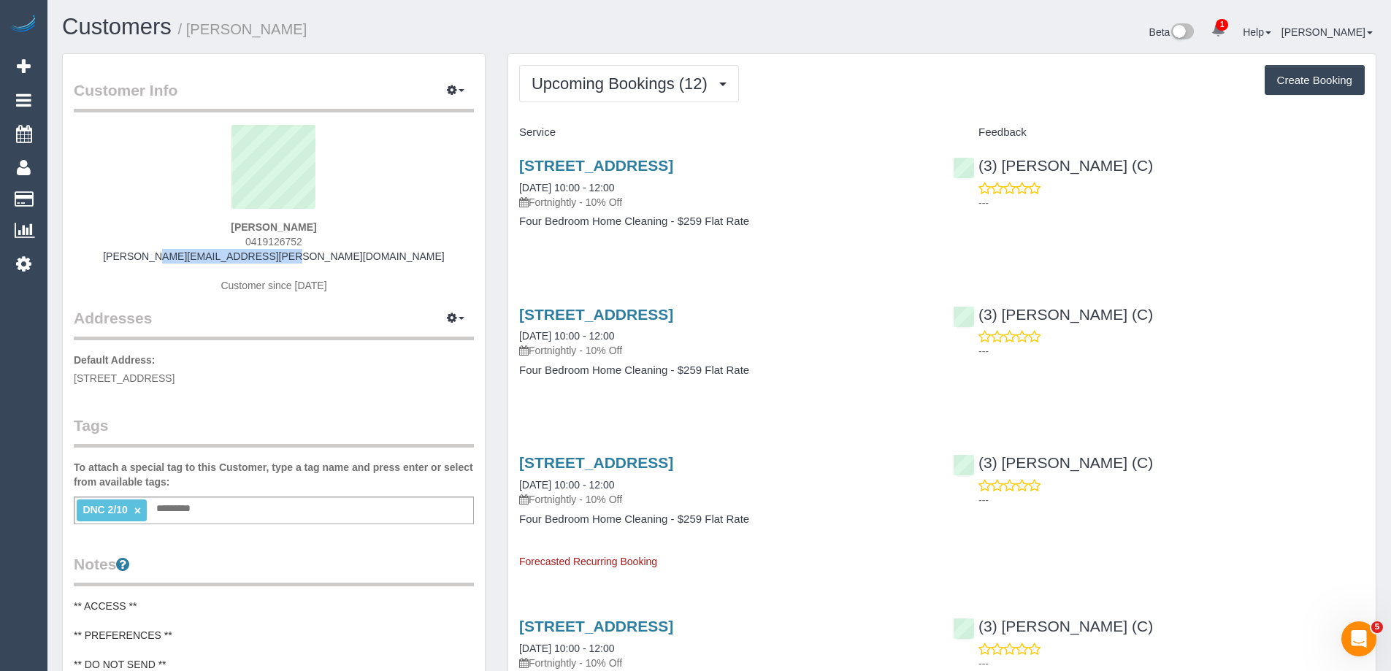
drag, startPoint x: 346, startPoint y: 256, endPoint x: 210, endPoint y: 256, distance: 135.8
click at [210, 256] on div "Helen Collyer 0419126752 collyer.helen@gmail.com Customer since 2025" at bounding box center [274, 216] width 400 height 182
copy link "collyer.helen@gmail.com"
click at [406, 231] on div "Helen Collyer 0419126752 collyer.helen@gmail.com Customer since 2025" at bounding box center [274, 216] width 400 height 182
click at [792, 39] on div "Beta 1 Your Notifications You have 0 alerts × You have 6 to charge for [DATE] H…" at bounding box center [1053, 34] width 668 height 39
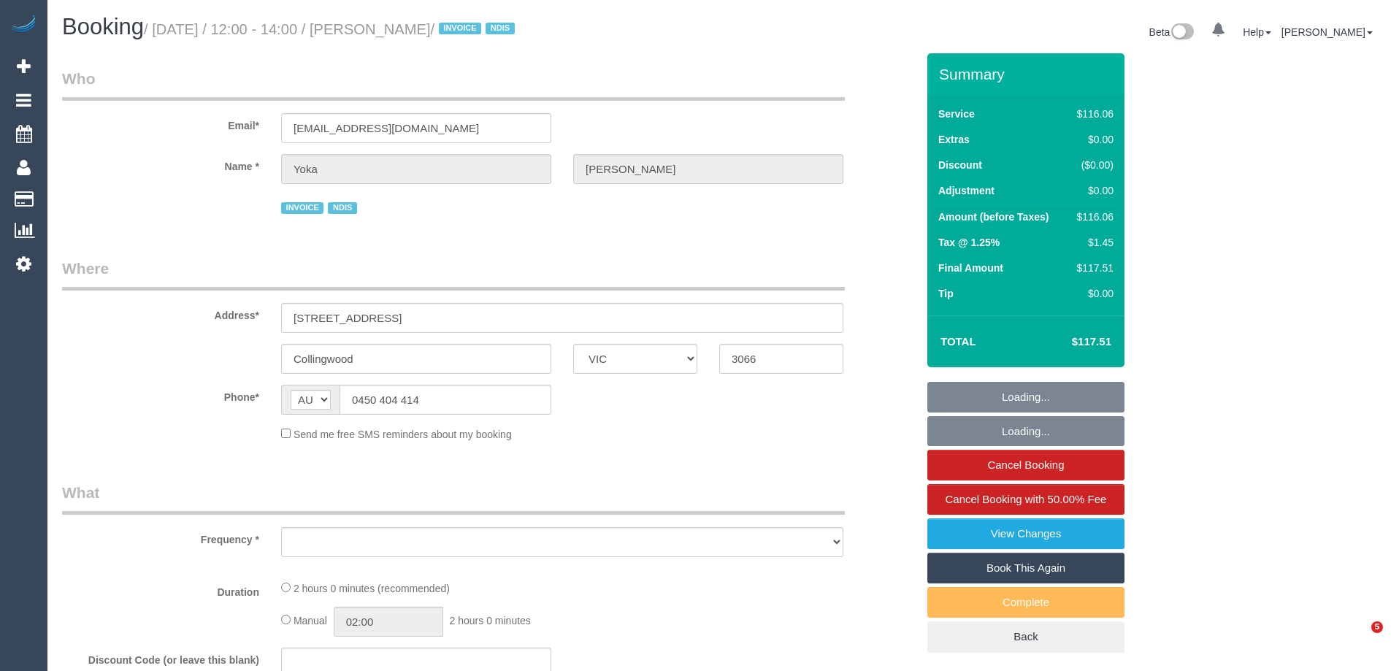
select select "VIC"
select select "number:28"
select select "number:14"
select select "number:19"
select select "number:25"
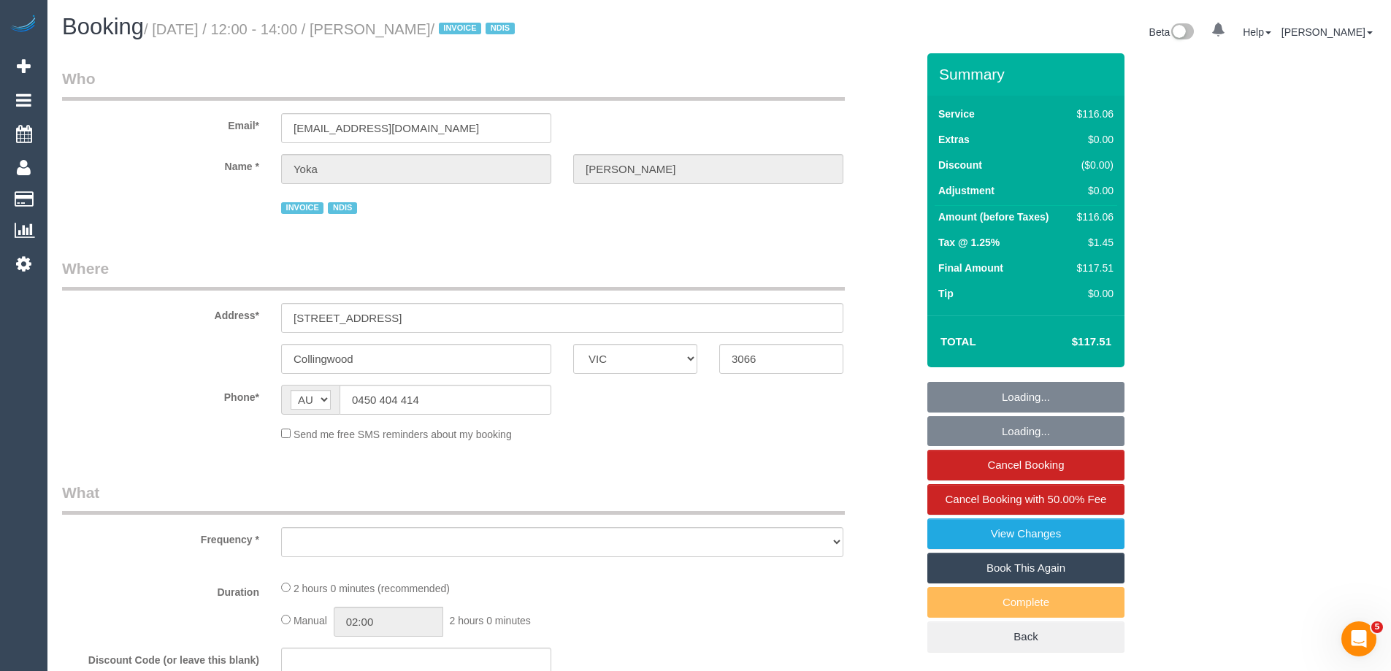
select select "number:35"
select select "number:11"
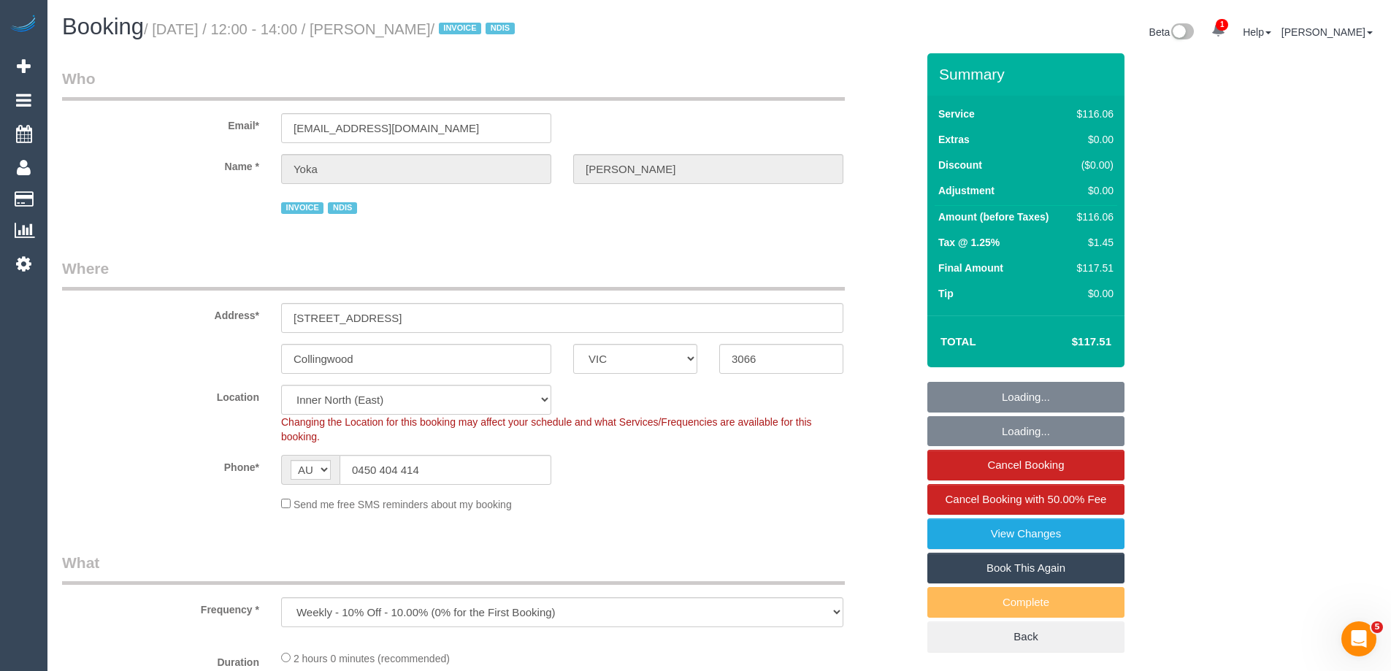
select select "object:771"
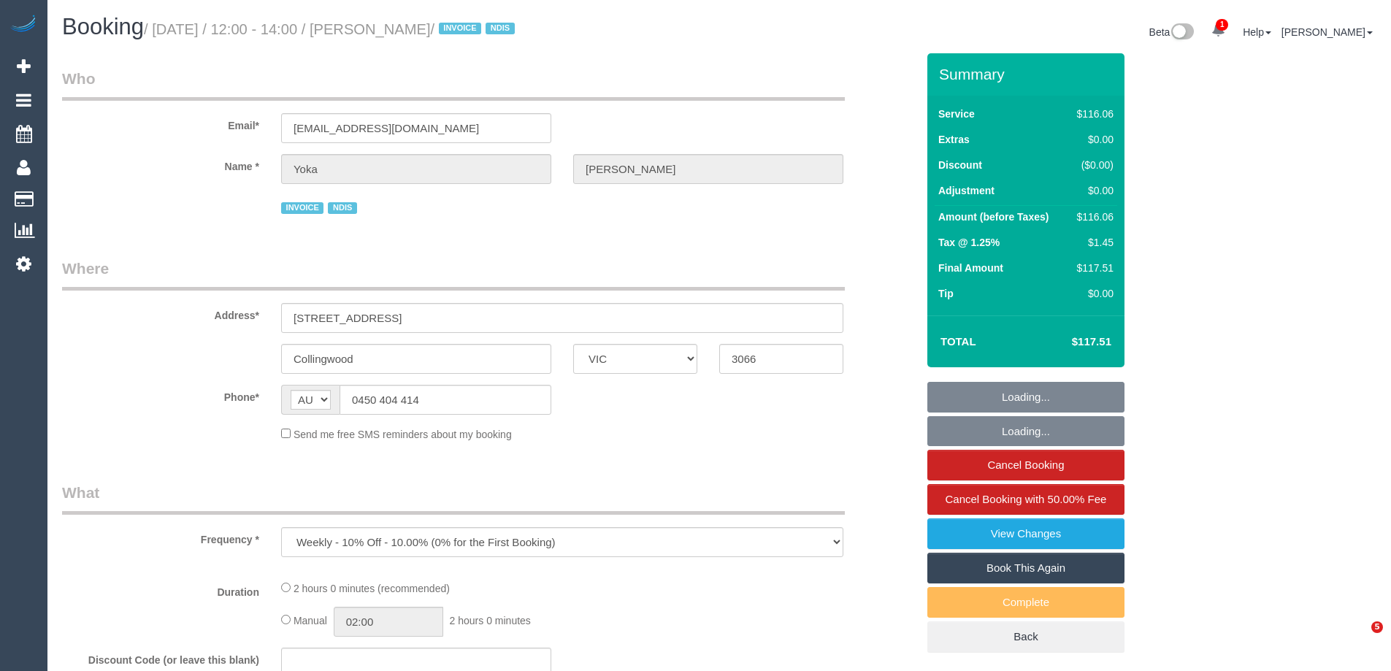
select select "VIC"
select select "number:28"
select select "number:14"
select select "number:19"
select select "number:25"
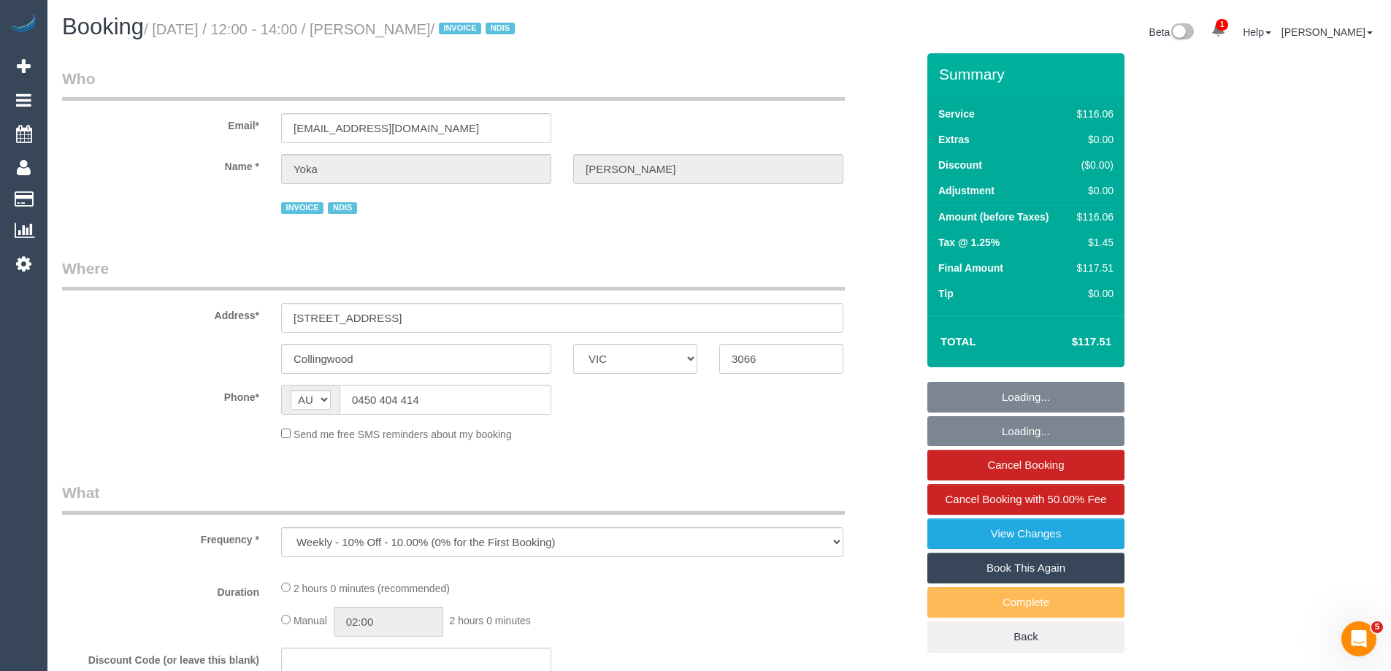
select select "number:35"
select select "number:11"
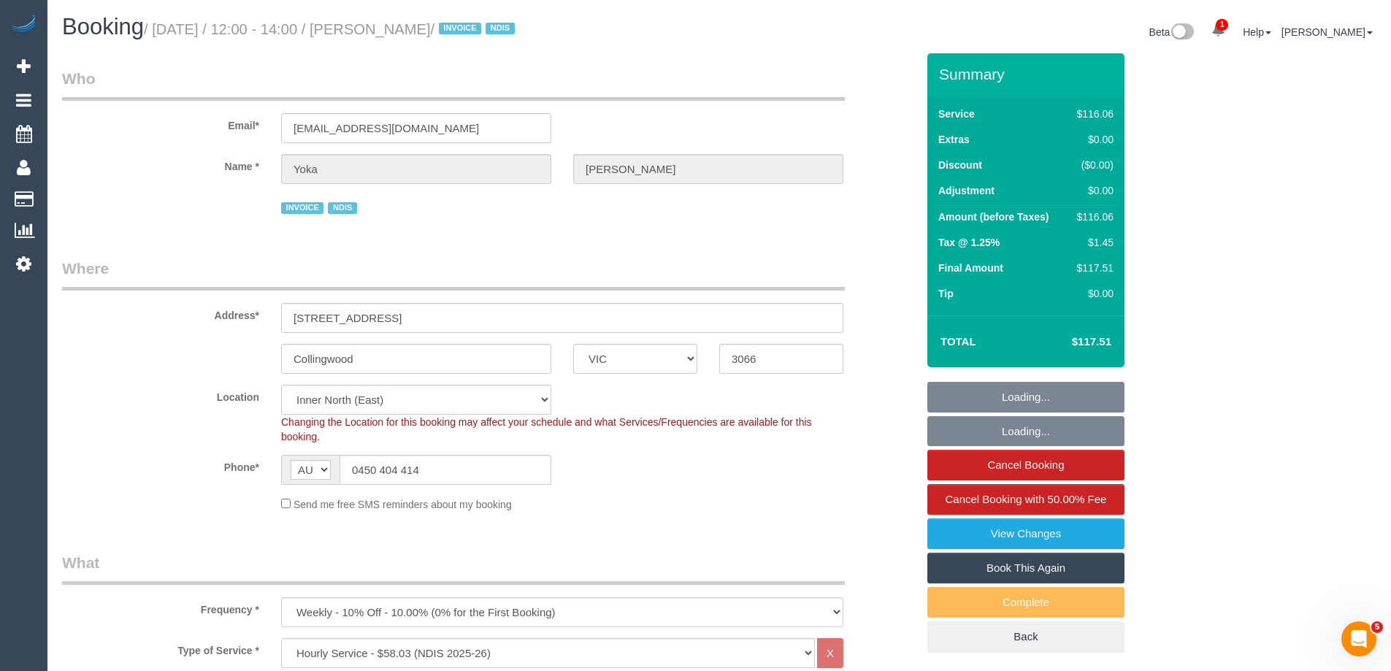
select select "object:1603"
click at [988, 469] on link "Cancel Booking" at bounding box center [1025, 465] width 197 height 31
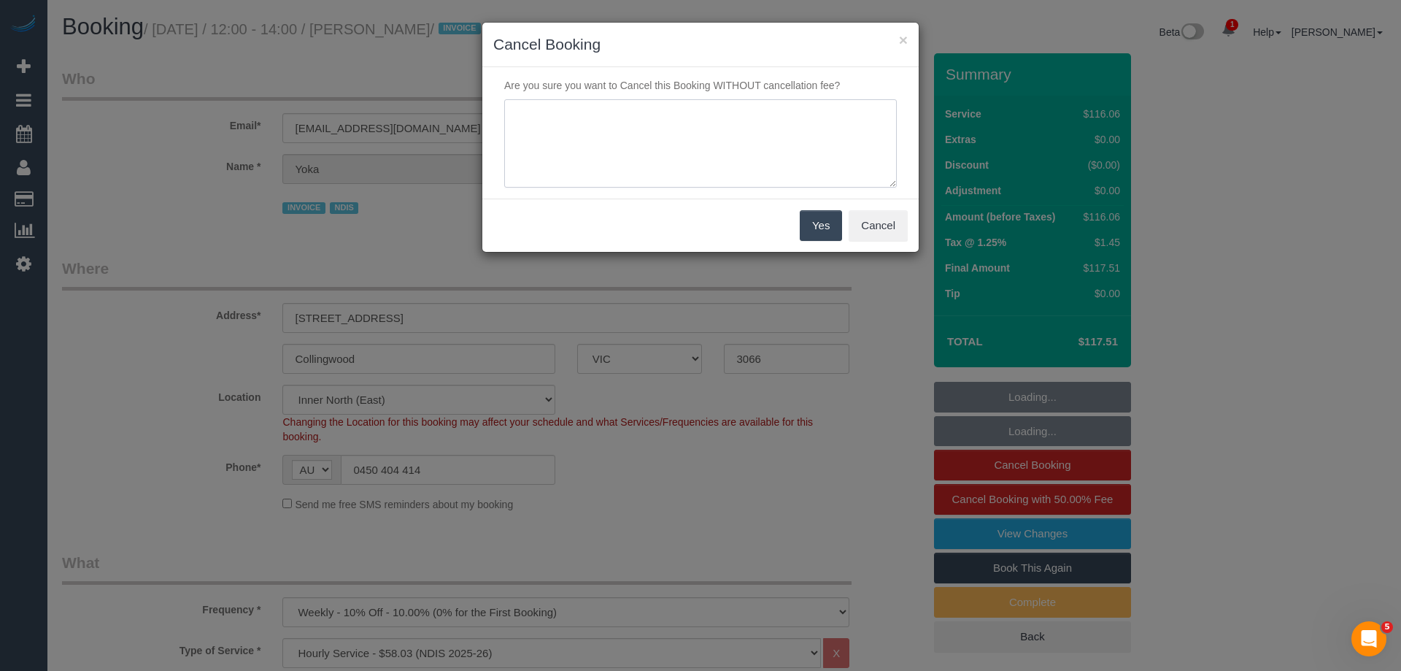
click at [533, 151] on textarea at bounding box center [700, 143] width 393 height 89
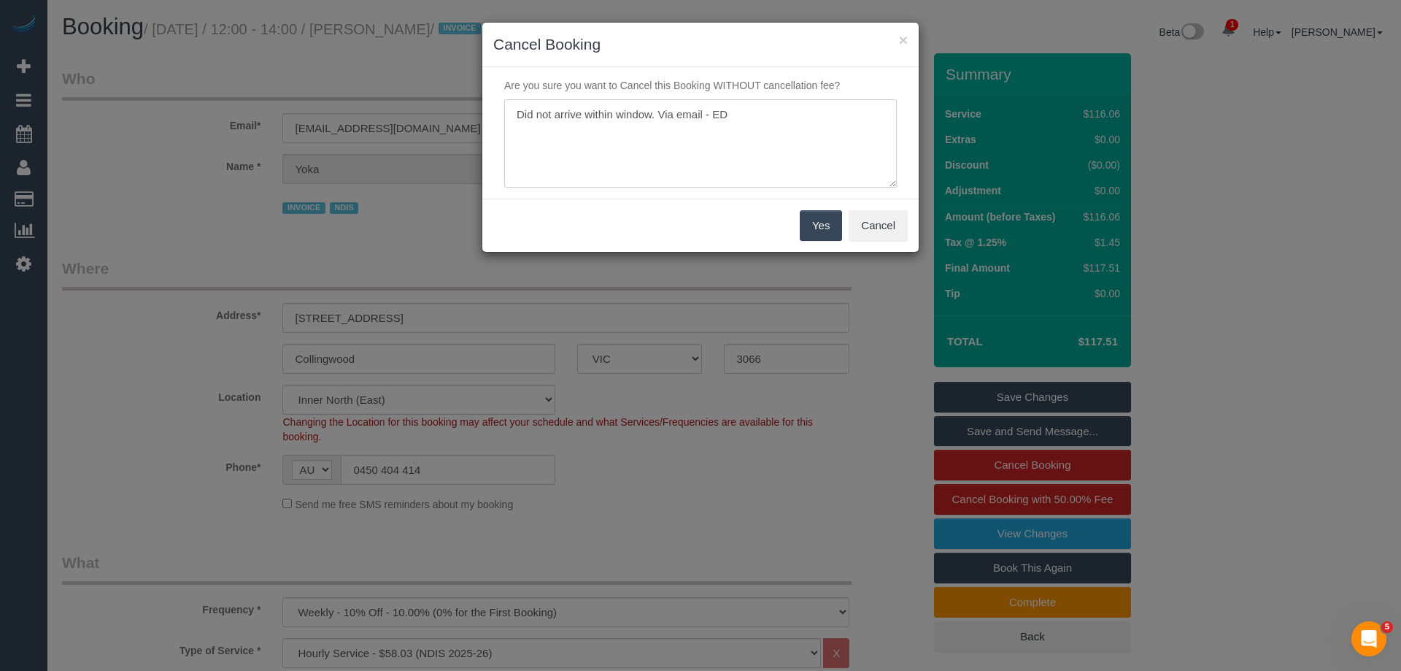
type textarea "Did not arrive within window. Via email - ED"
click at [828, 229] on button "Yes" at bounding box center [821, 225] width 42 height 31
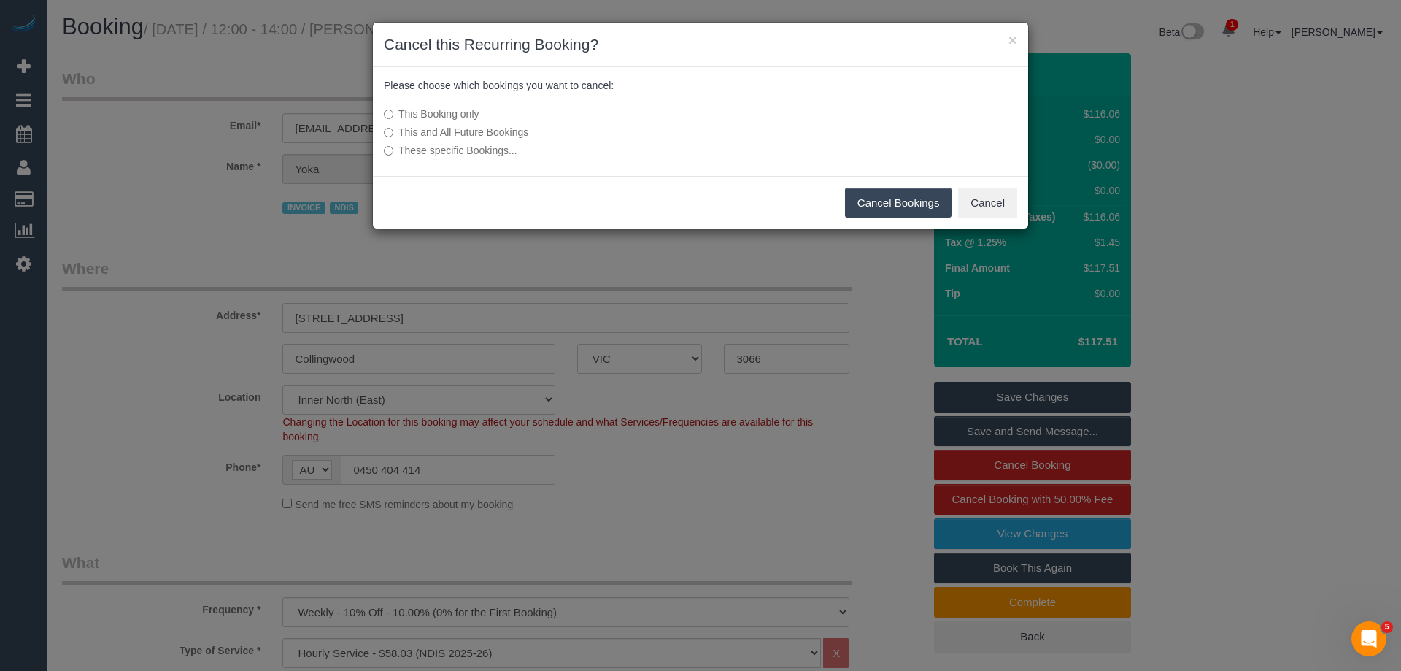
click at [895, 205] on button "Cancel Bookings" at bounding box center [898, 203] width 107 height 31
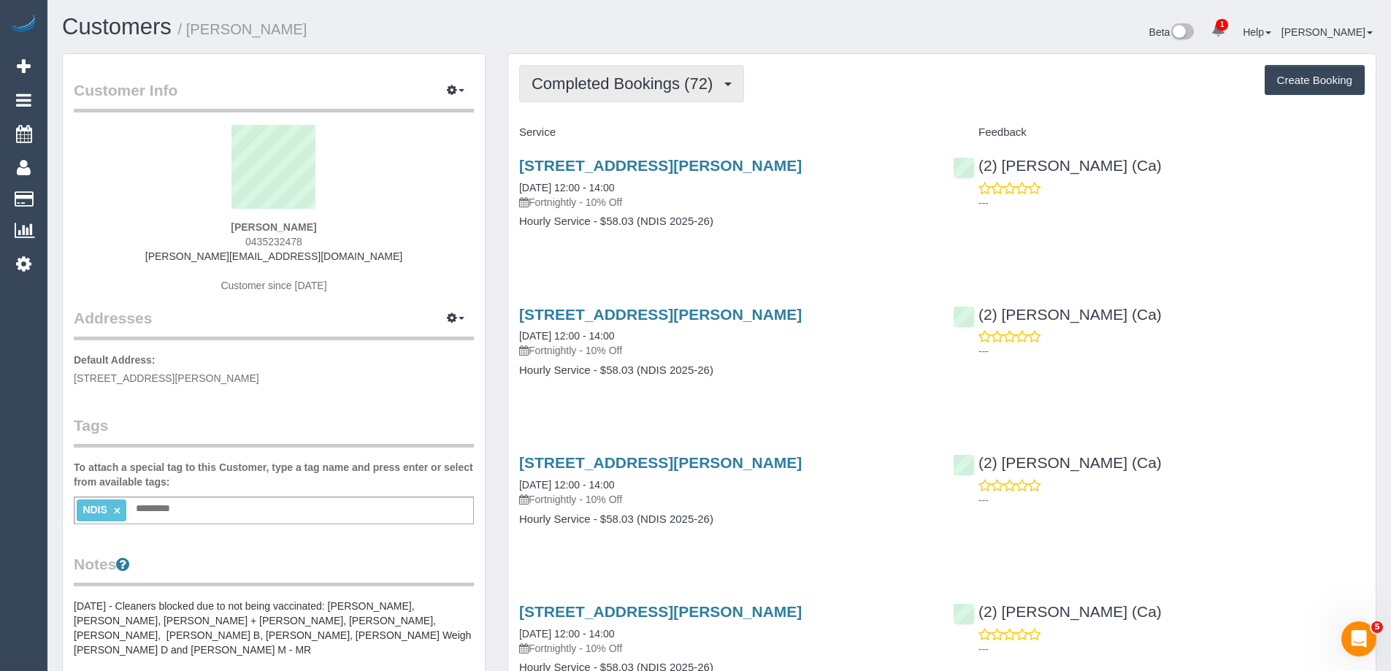
click at [660, 81] on span "Completed Bookings (72)" at bounding box center [625, 83] width 188 height 18
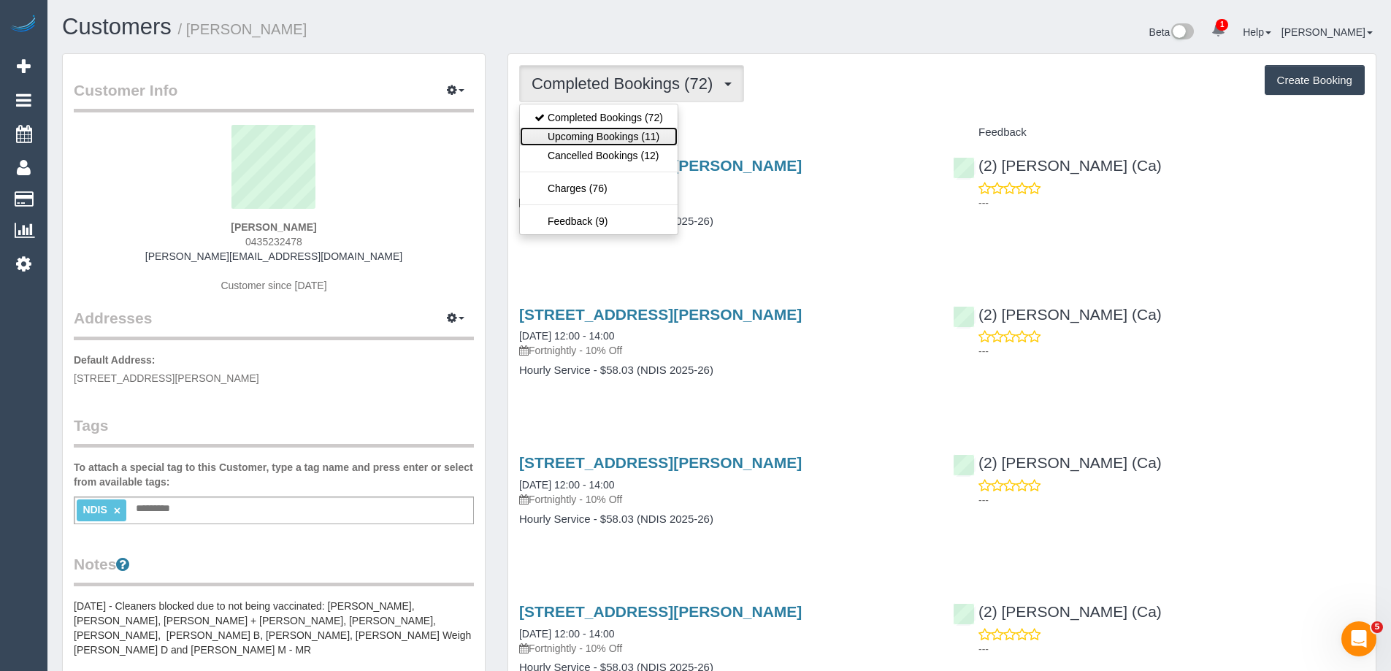
click at [642, 141] on link "Upcoming Bookings (11)" at bounding box center [599, 136] width 158 height 19
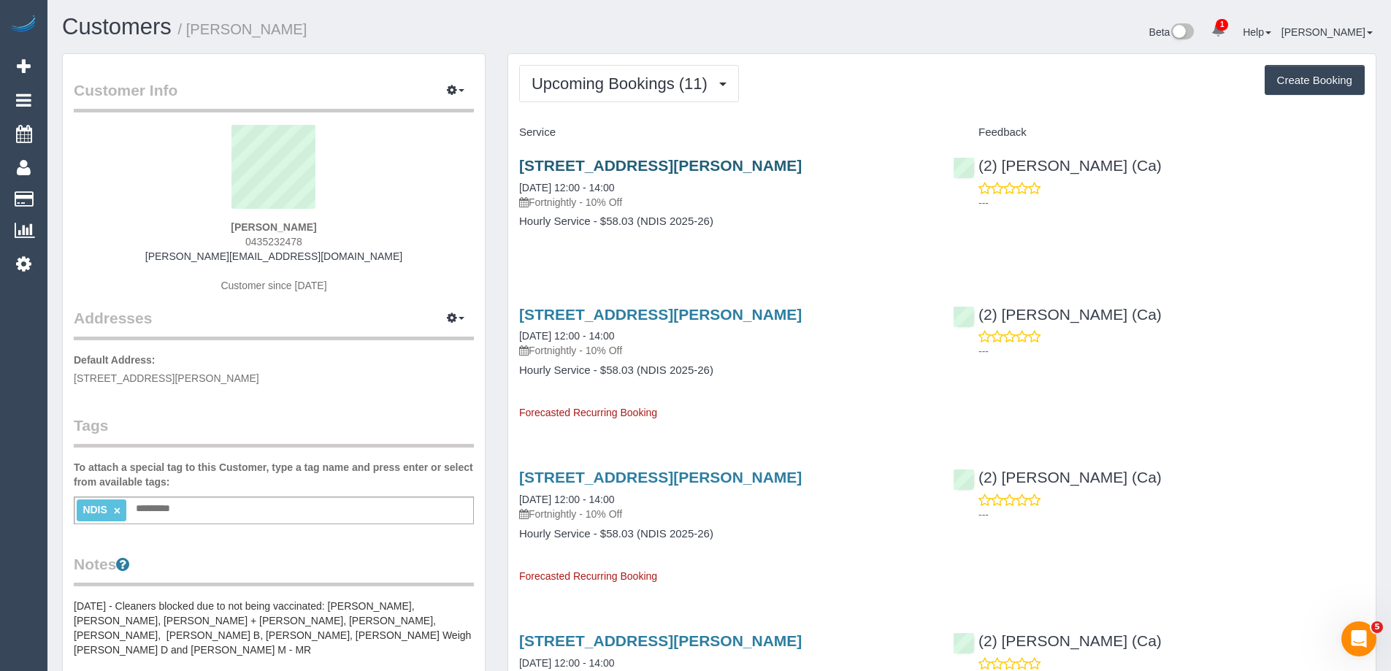
copy link "Footscray, VIC 3011"
drag, startPoint x: 825, startPoint y: 167, endPoint x: 675, endPoint y: 165, distance: 149.7
click at [675, 165] on h3 "8/7-9 Eldridge Street, Footscray, VIC 3011" at bounding box center [725, 165] width 412 height 17
click at [491, 250] on div "Customer Info Edit Contact Info Send Message Email Preferences Special Sales Ta…" at bounding box center [273, 618] width 445 height 1130
copy small "Jessica Mckee"
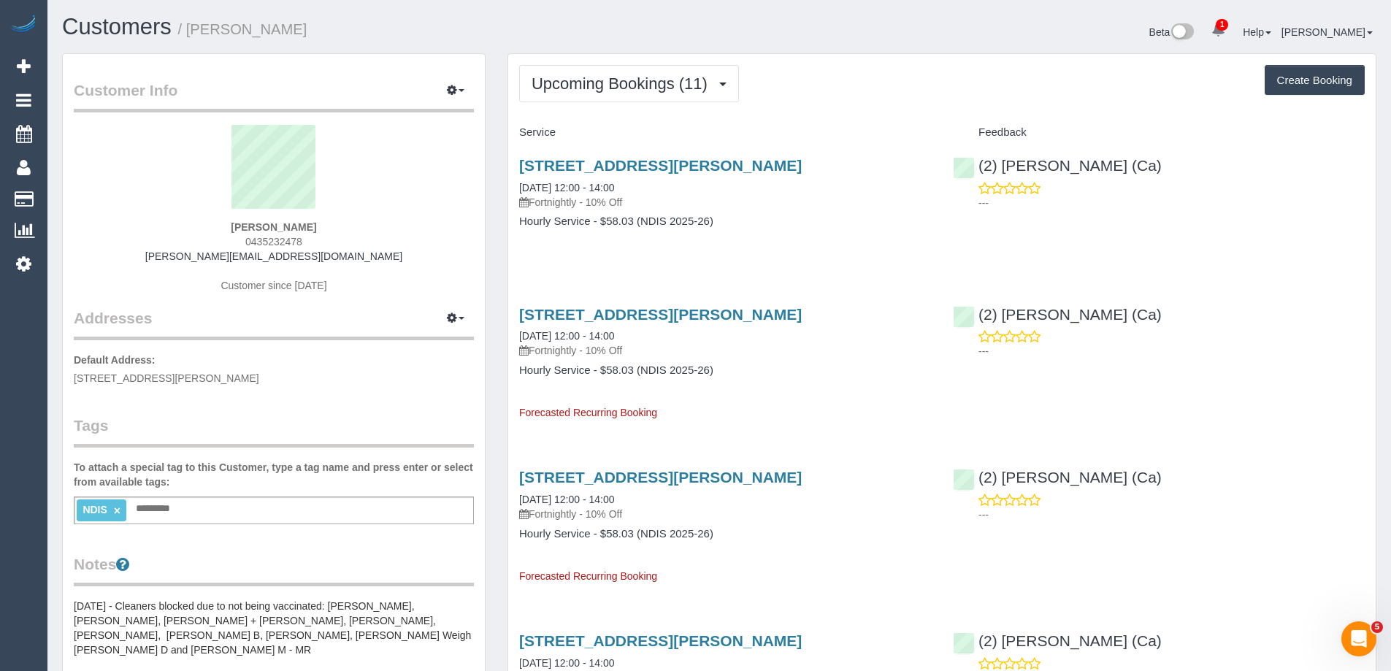
drag, startPoint x: 294, startPoint y: 29, endPoint x: 191, endPoint y: 34, distance: 103.0
click at [191, 34] on h1 "Customers / Jessica Mckee" at bounding box center [385, 27] width 646 height 25
click at [977, 94] on div "Upcoming Bookings (11) Completed Bookings (72) Upcoming Bookings (11) Cancelled…" at bounding box center [941, 83] width 845 height 37
click at [931, 91] on div "Upcoming Bookings (11) Completed Bookings (72) Upcoming Bookings (11) Cancelled…" at bounding box center [941, 83] width 845 height 37
click at [489, 218] on div "Customer Info Edit Contact Info Send Message Email Preferences Special Sales Ta…" at bounding box center [273, 618] width 445 height 1130
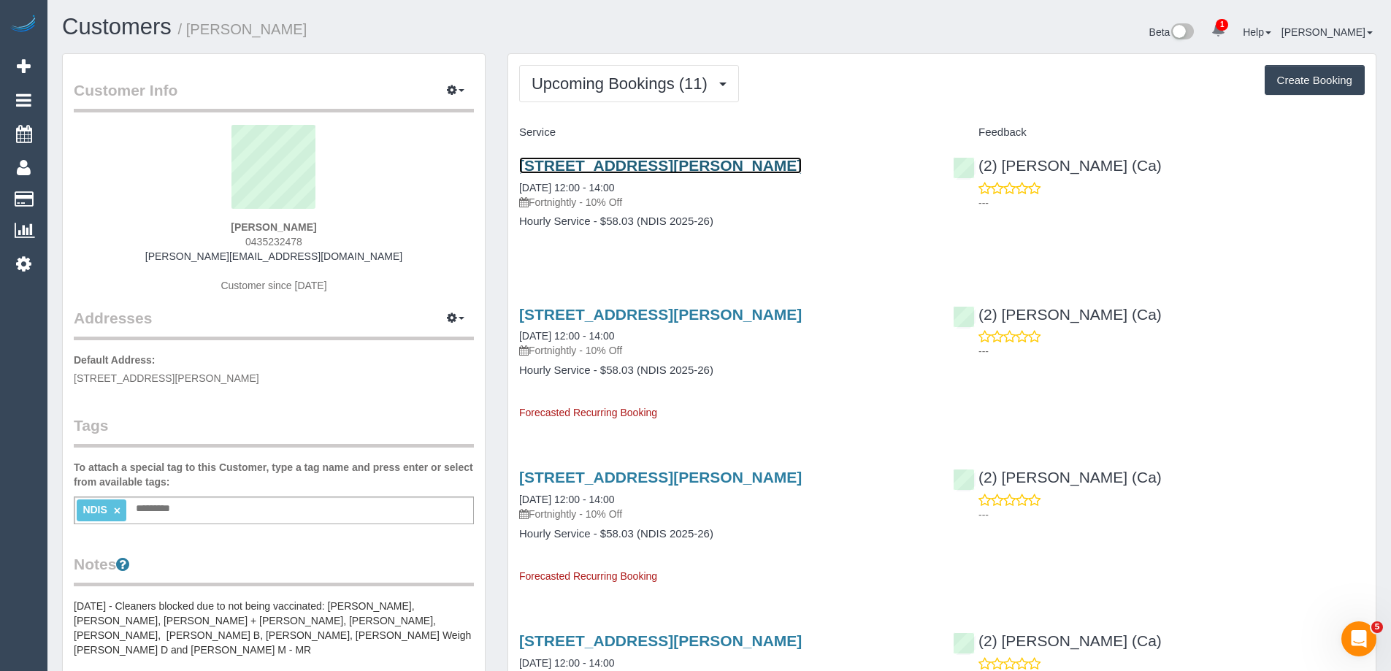
click at [719, 163] on link "8/7-9 Eldridge Street, Footscray, VIC 3011" at bounding box center [660, 165] width 282 height 17
click at [803, 46] on div "Beta 1 Your Notifications You have 0 alerts × You have 6 to charge for 02/10/20…" at bounding box center [1053, 34] width 668 height 39
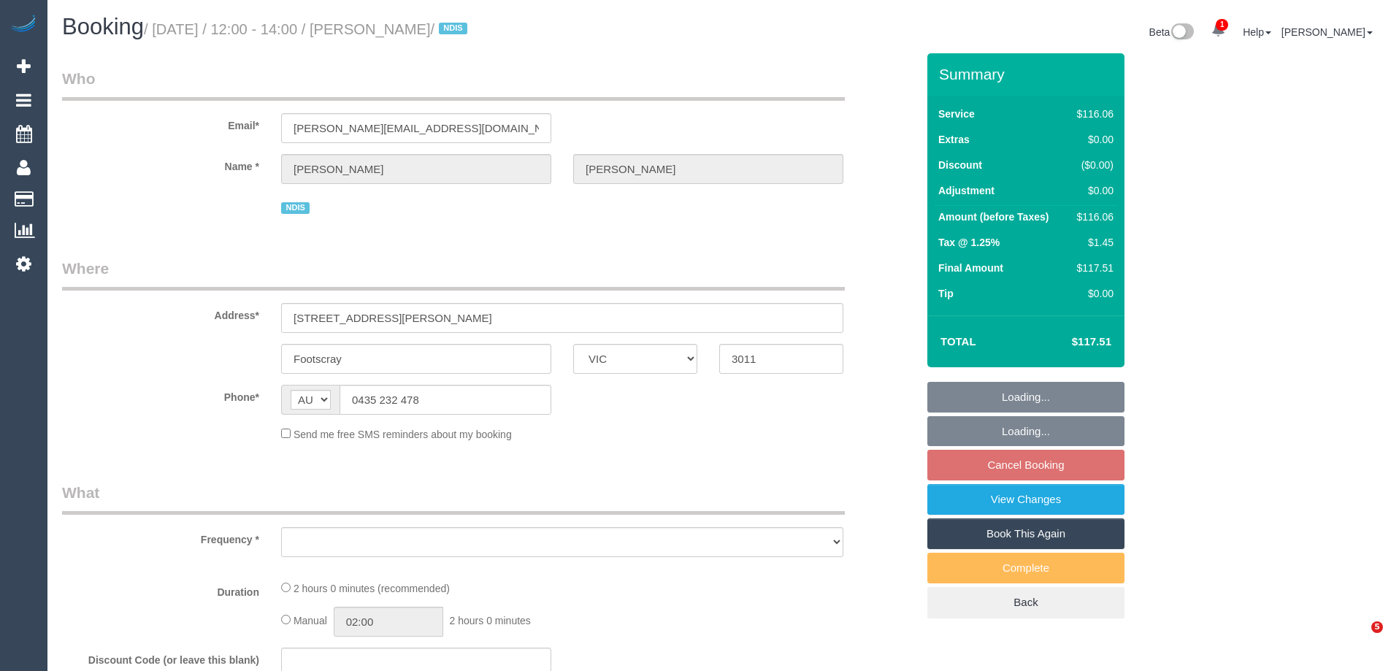
select select "VIC"
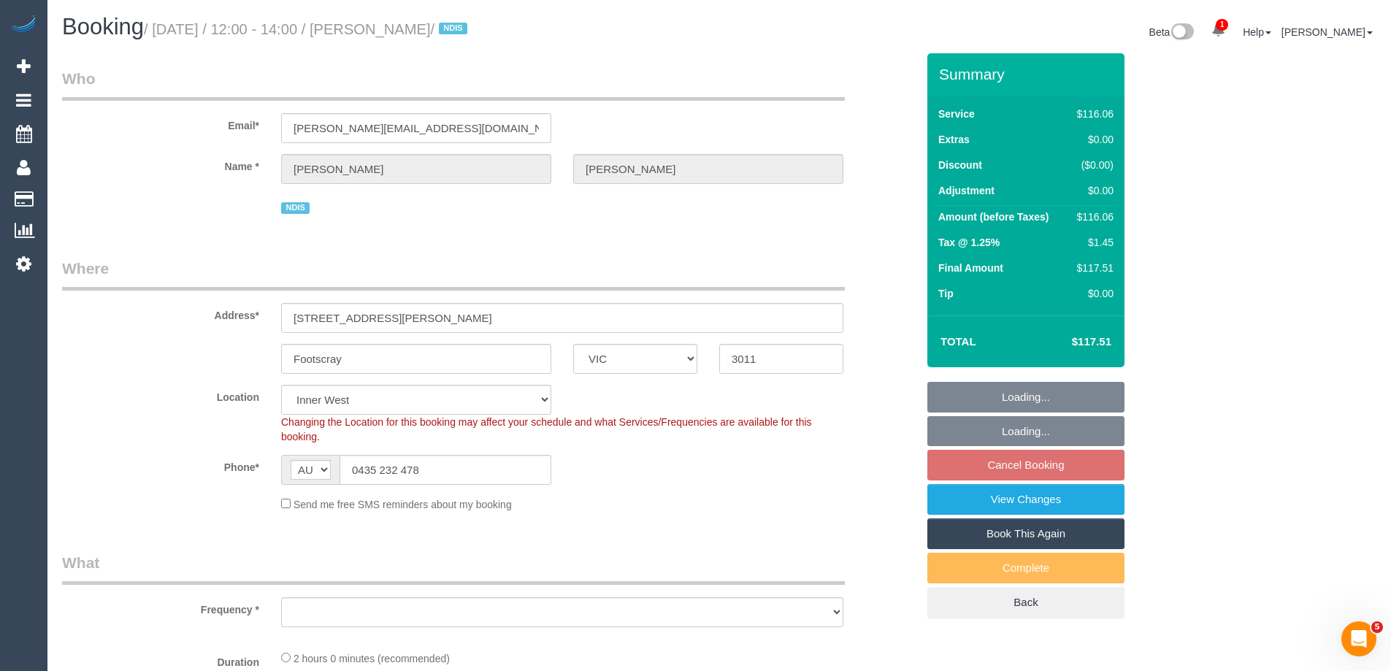
select select "object:532"
select select "number:28"
select select "number:14"
select select "number:18"
select select "number:24"
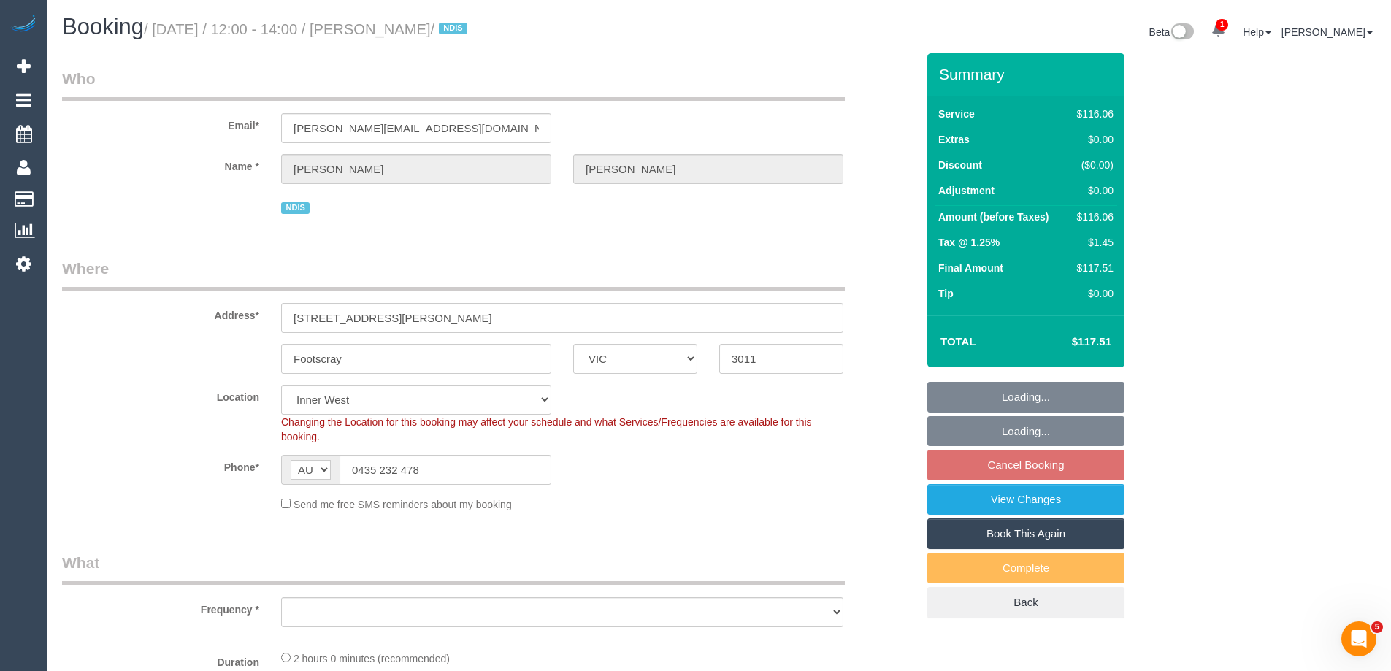
select select "number:34"
select select "number:26"
select select "object:683"
select select "spot4"
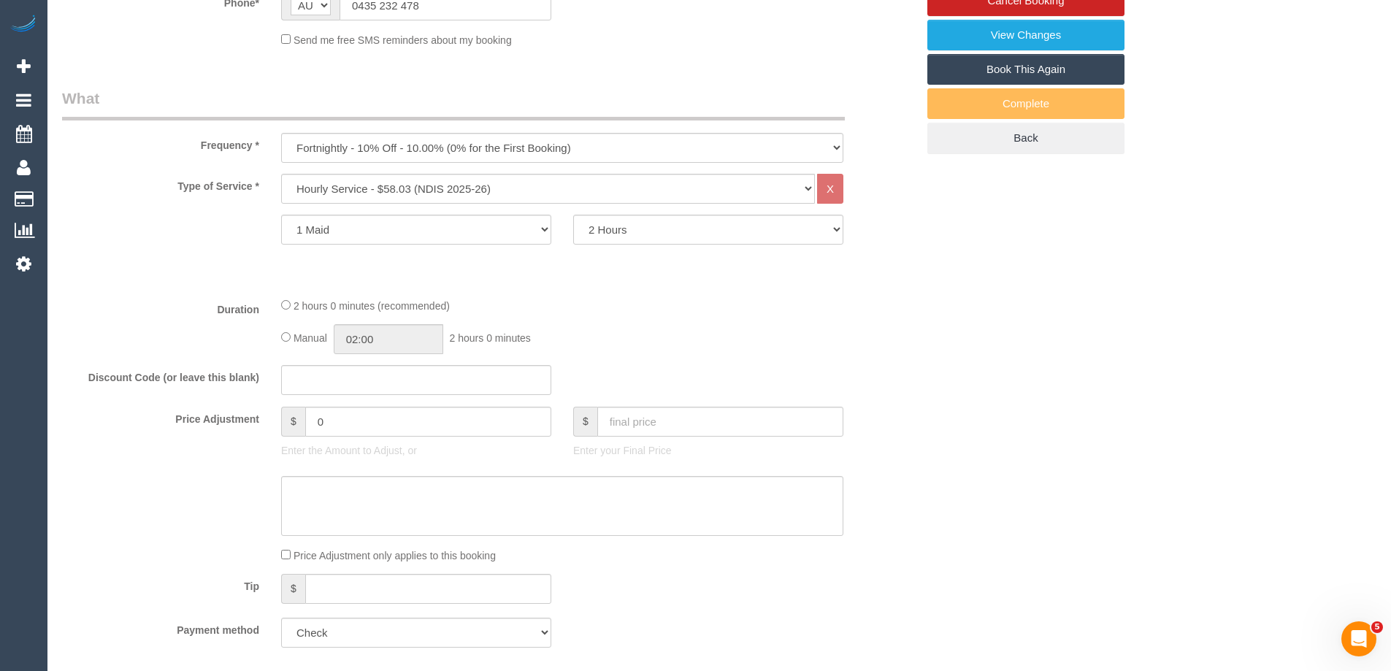
scroll to position [438, 0]
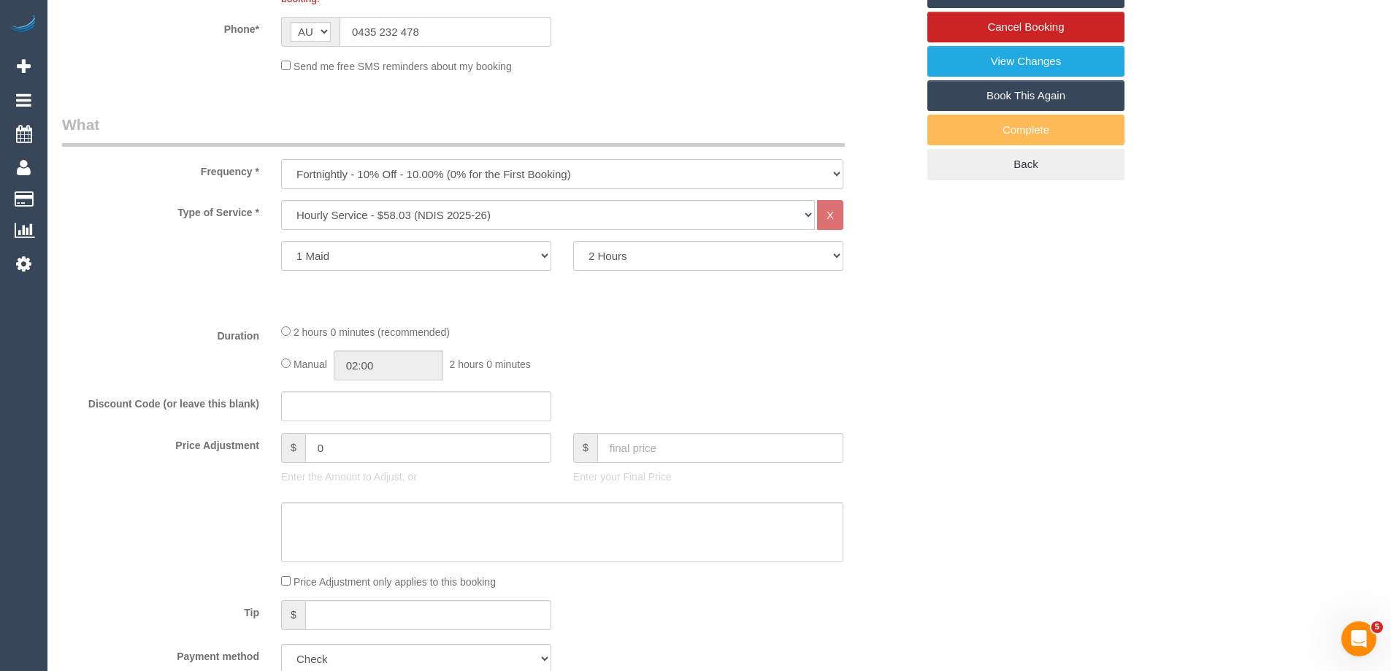
click at [386, 175] on select "One Time Cleaning Weekly - 10% Off - 10.00% (0% for the First Booking) Fortnigh…" at bounding box center [562, 174] width 562 height 30
select select "object:684"
click at [281, 159] on select "One Time Cleaning Weekly - 10% Off - 10.00% (0% for the First Booking) Fortnigh…" at bounding box center [562, 174] width 562 height 30
click at [374, 208] on select "Hourly Service - $70/h Hourly Service - $65/h Hourly Service - $60/h Hourly Ser…" at bounding box center [548, 215] width 534 height 30
select select "211"
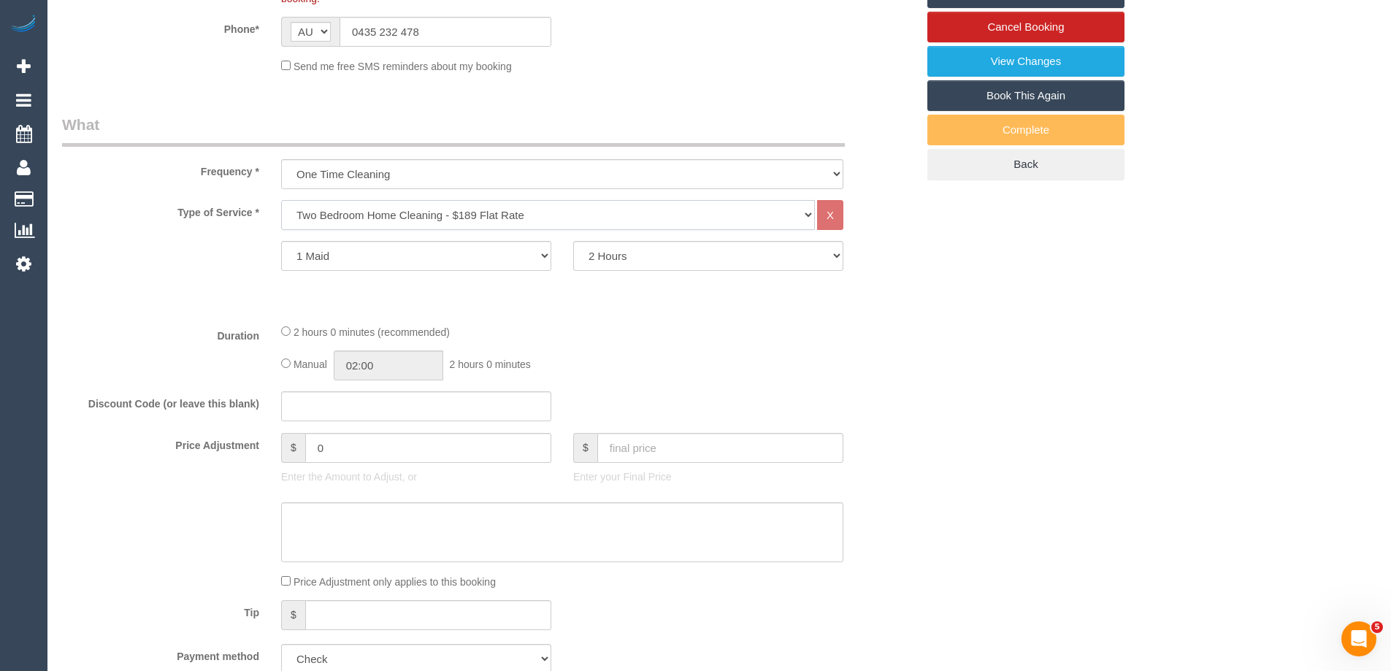
click at [281, 200] on select "Hourly Service - $70/h Hourly Service - $65/h Hourly Service - $60/h Hourly Ser…" at bounding box center [548, 215] width 534 height 30
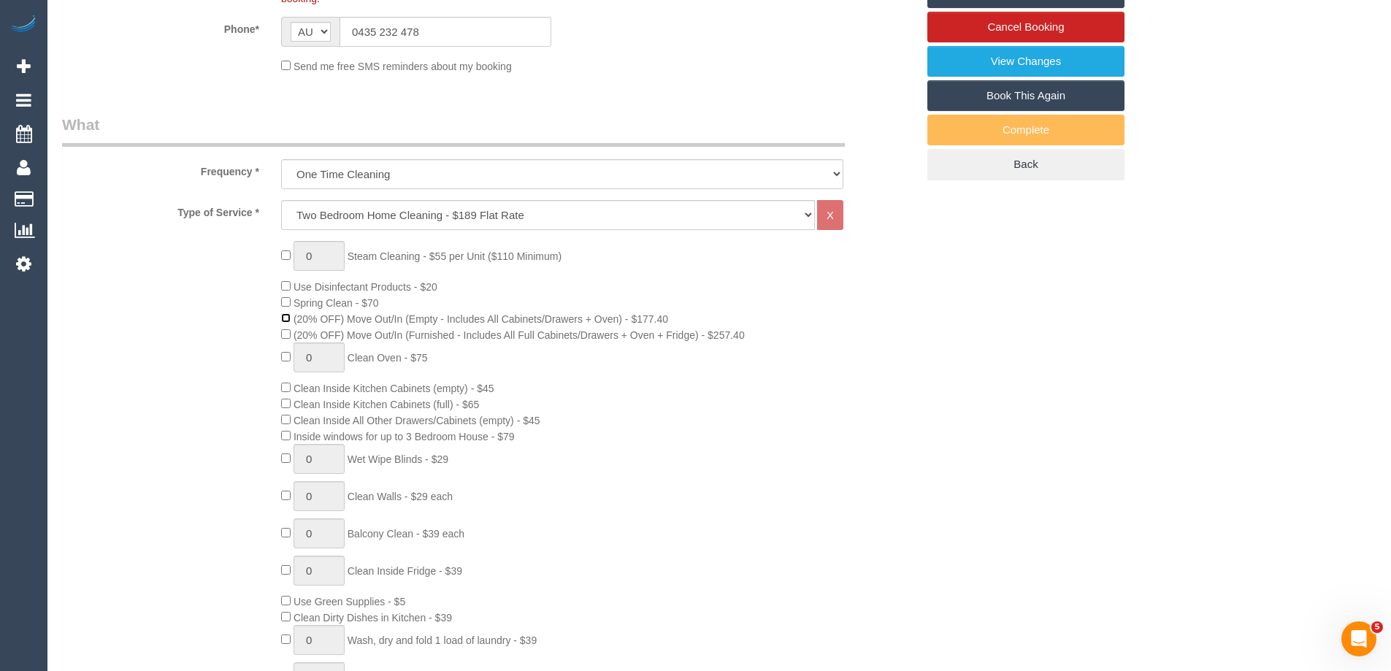
select select "spot25"
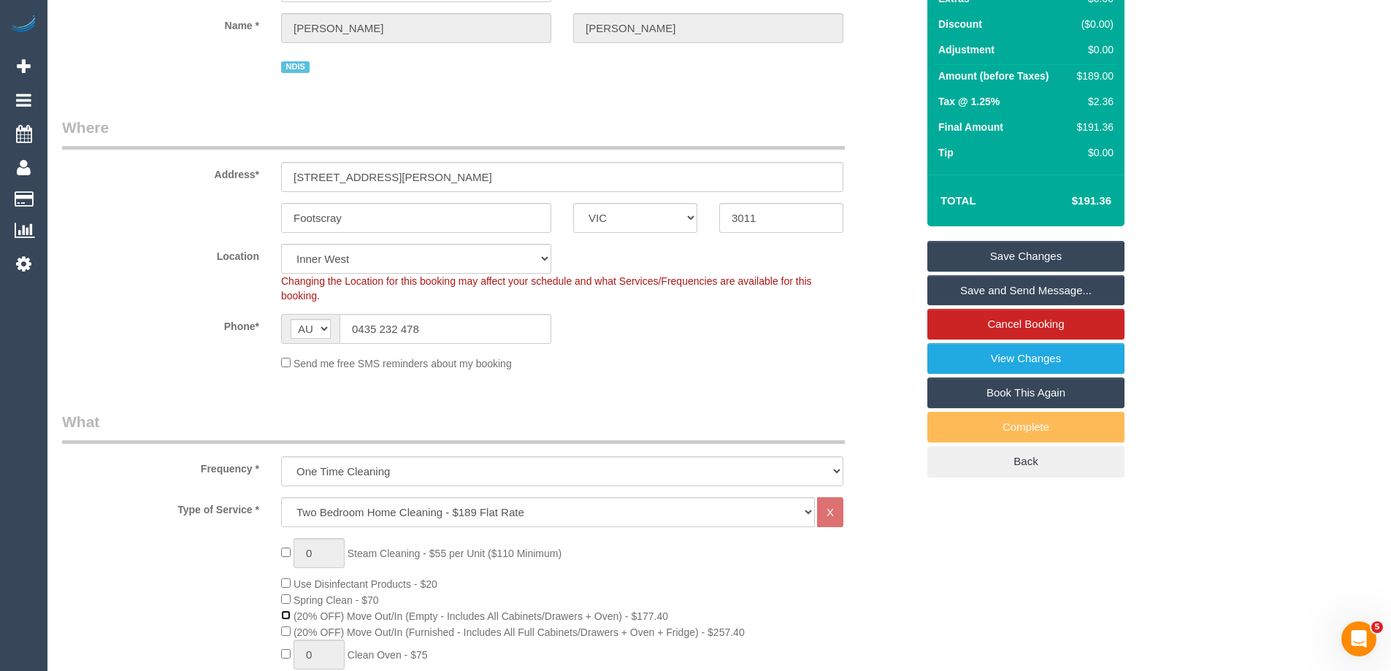
scroll to position [0, 0]
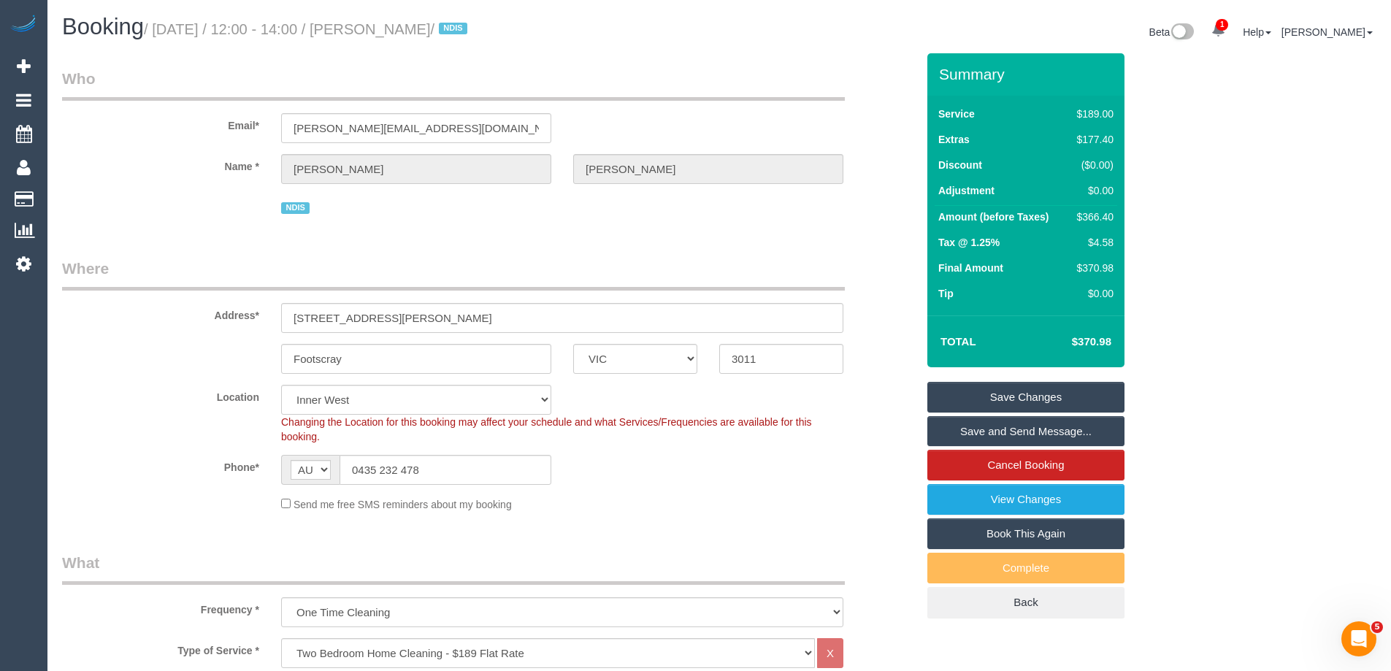
select select "spot46"
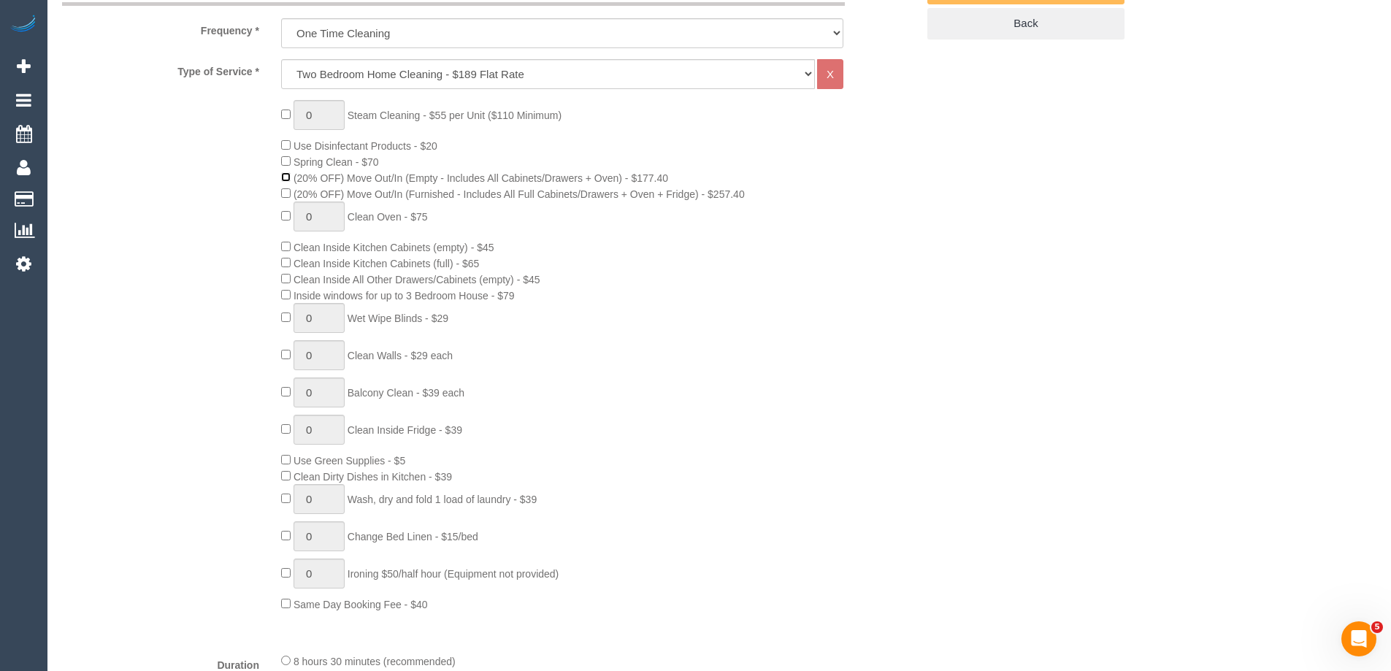
scroll to position [584, 0]
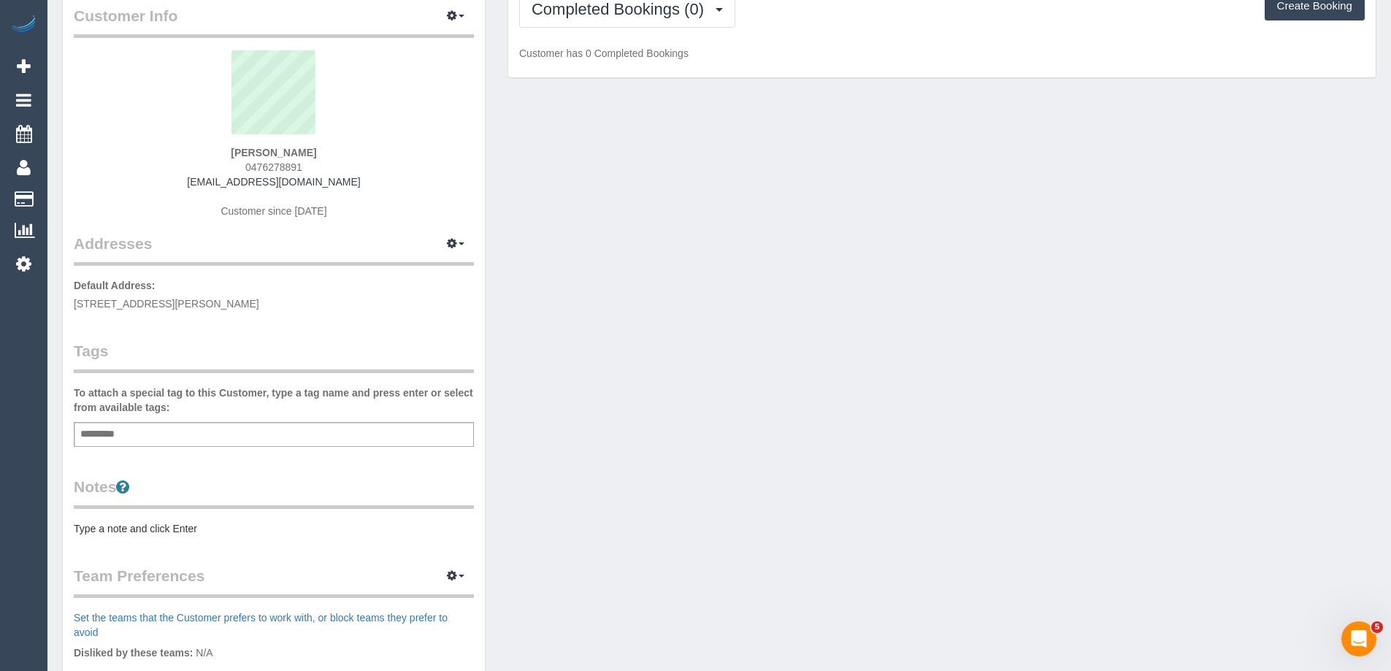
scroll to position [146, 0]
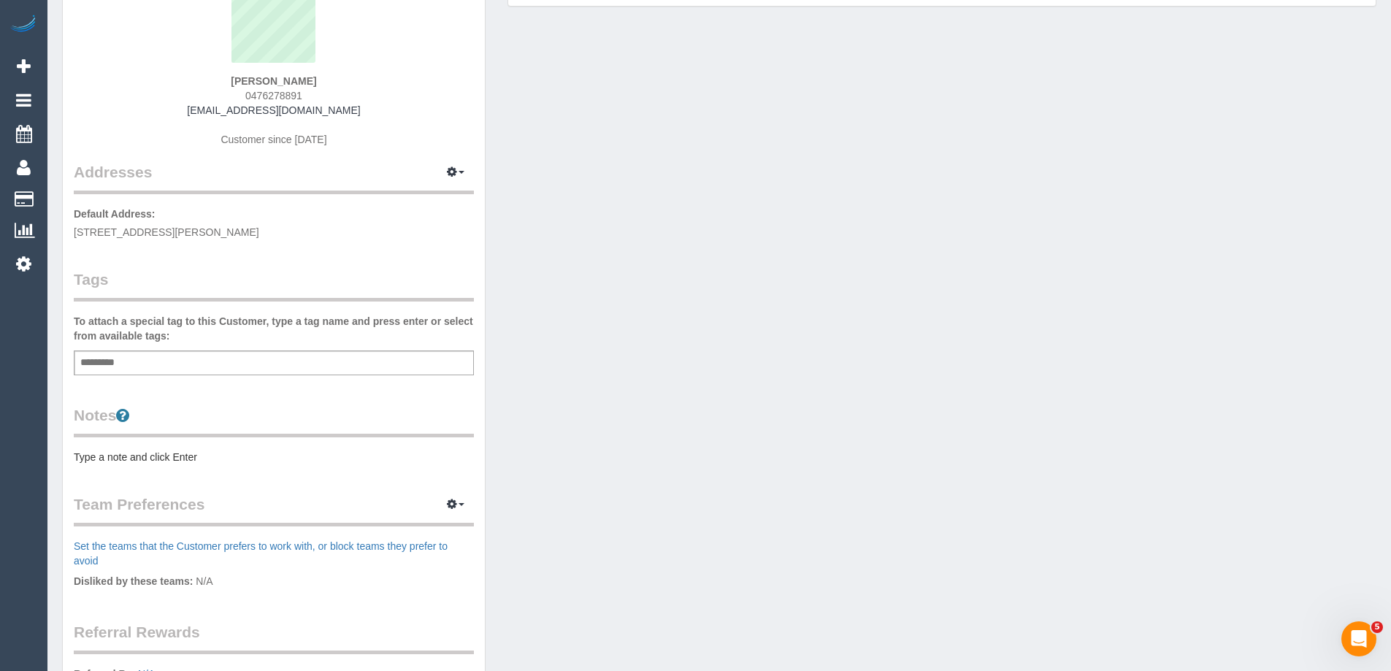
click at [169, 453] on pre "Type a note and click Enter" at bounding box center [274, 457] width 400 height 15
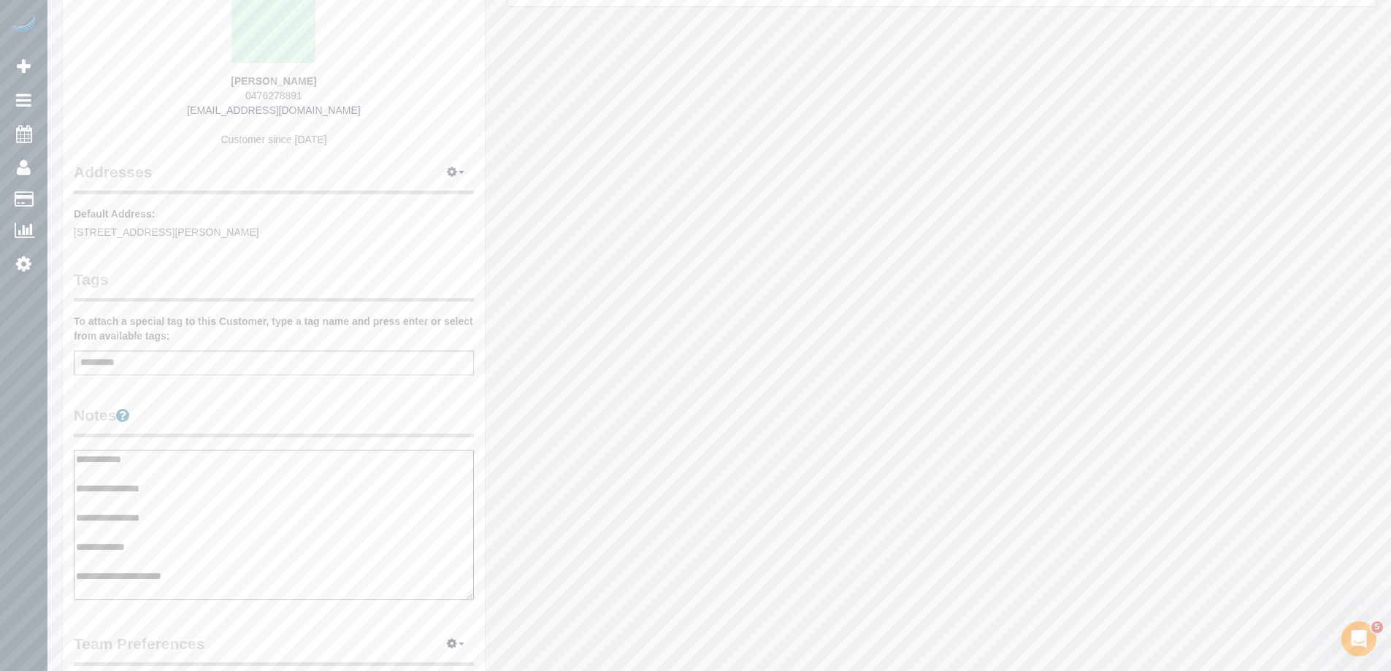
type textarea "**********"
click at [237, 417] on legend "Notes" at bounding box center [274, 420] width 400 height 33
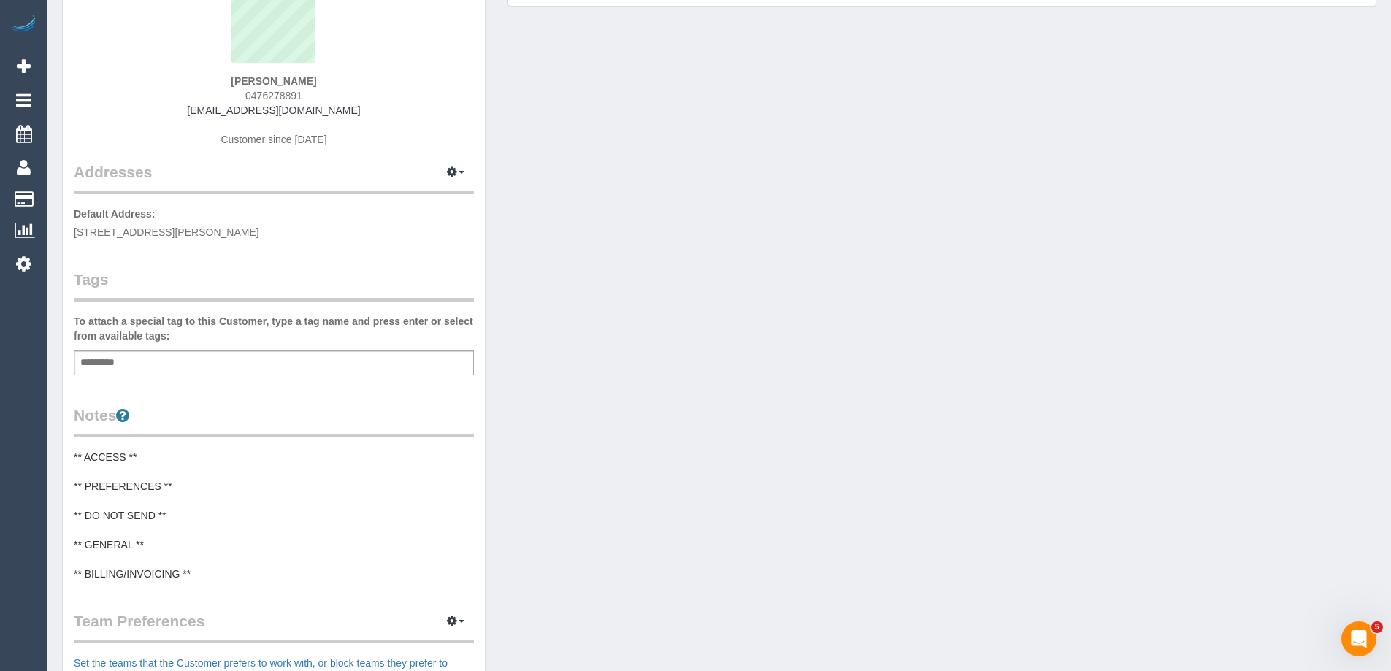
click at [112, 456] on pre "** ACCESS ** ** PREFERENCES ** ** DO NOT SEND ** ** GENERAL ** ** BILLING/INVOI…" at bounding box center [274, 515] width 400 height 131
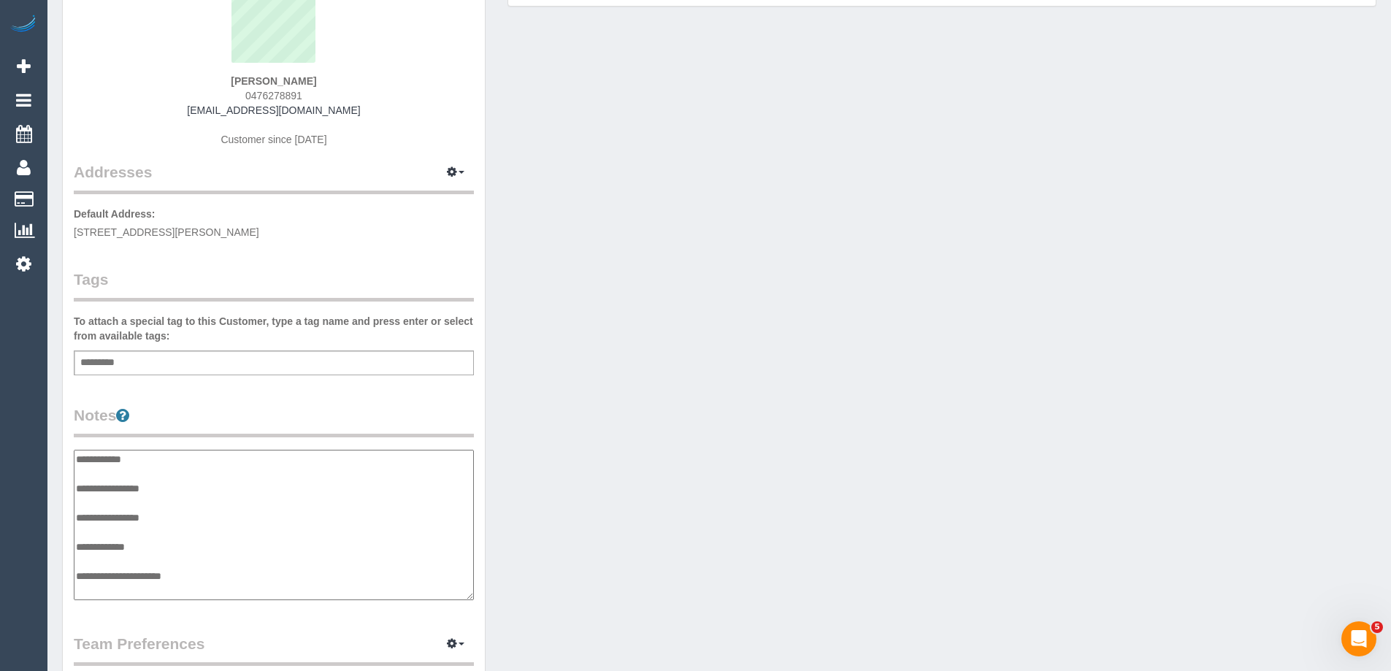
click at [76, 461] on textarea "**********" at bounding box center [274, 525] width 400 height 150
click at [147, 457] on textarea "**********" at bounding box center [274, 525] width 400 height 150
type textarea "**********"
click at [315, 396] on div "Customer Info Edit Contact Info Send Message Email Preferences Special Sales Ta…" at bounding box center [274, 451] width 422 height 1087
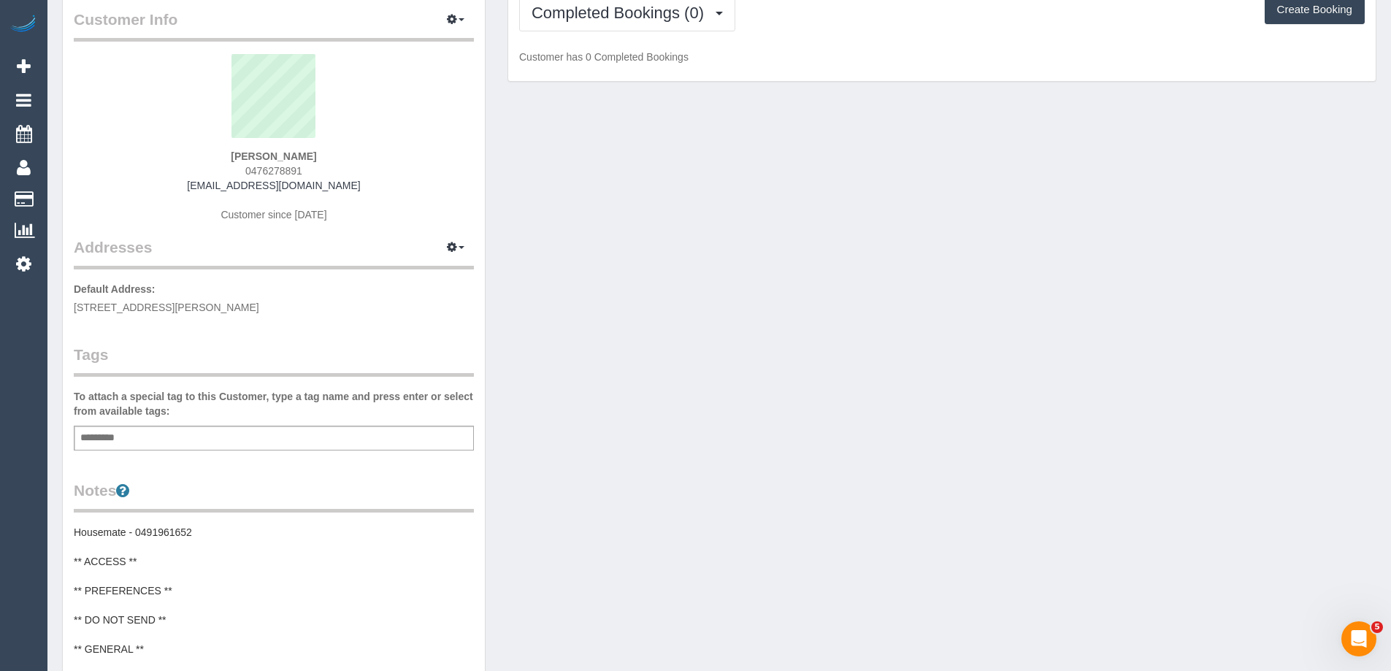
scroll to position [0, 0]
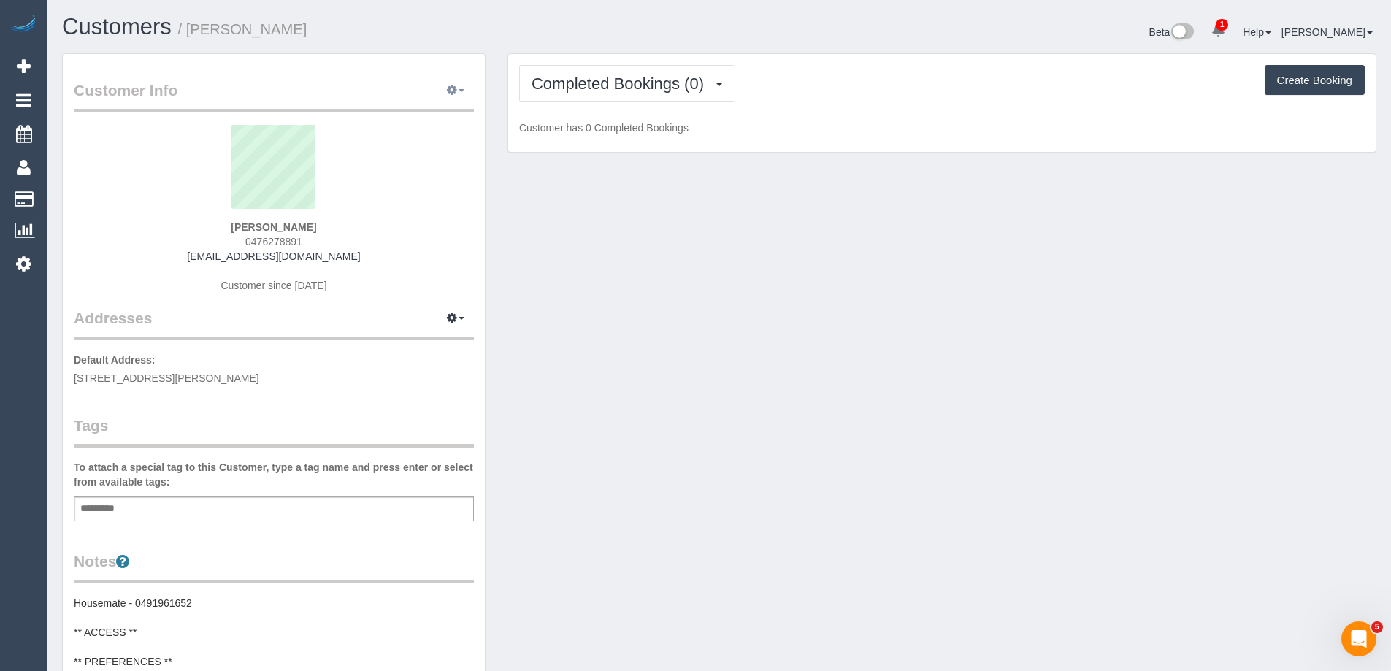
click at [464, 88] on button "button" at bounding box center [455, 91] width 36 height 23
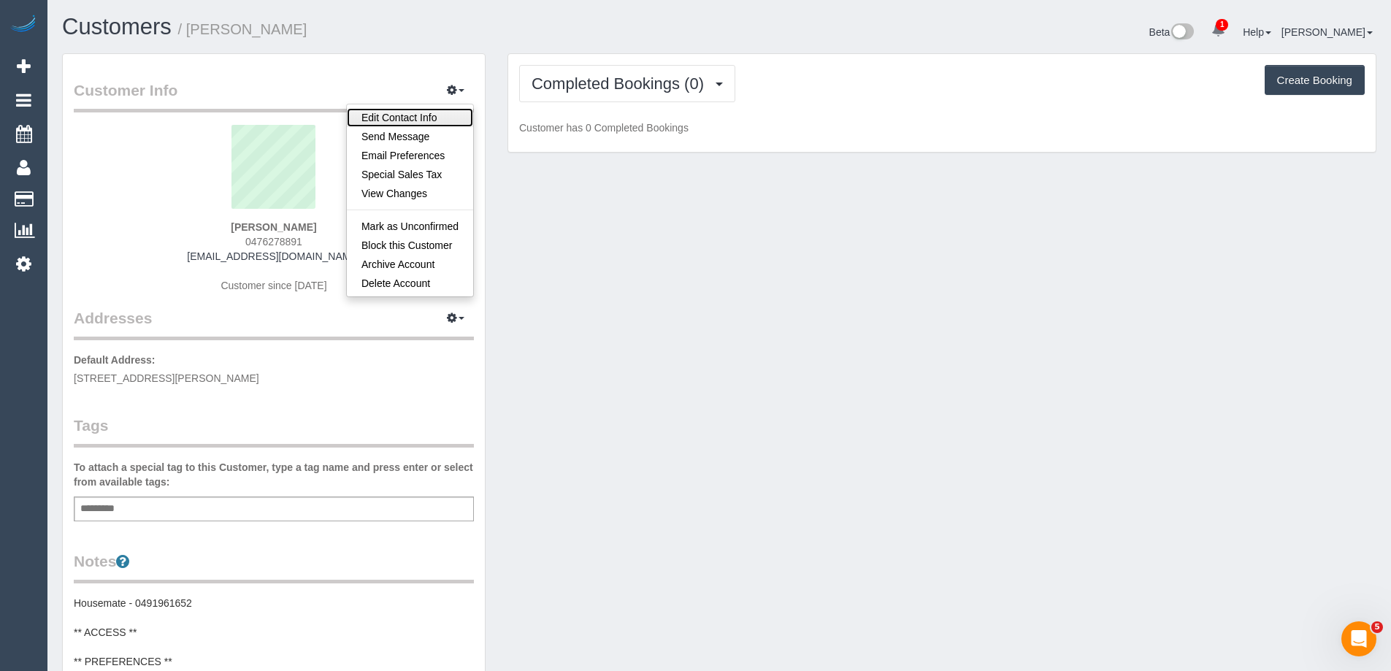
click at [428, 114] on link "Edit Contact Info" at bounding box center [410, 117] width 126 height 19
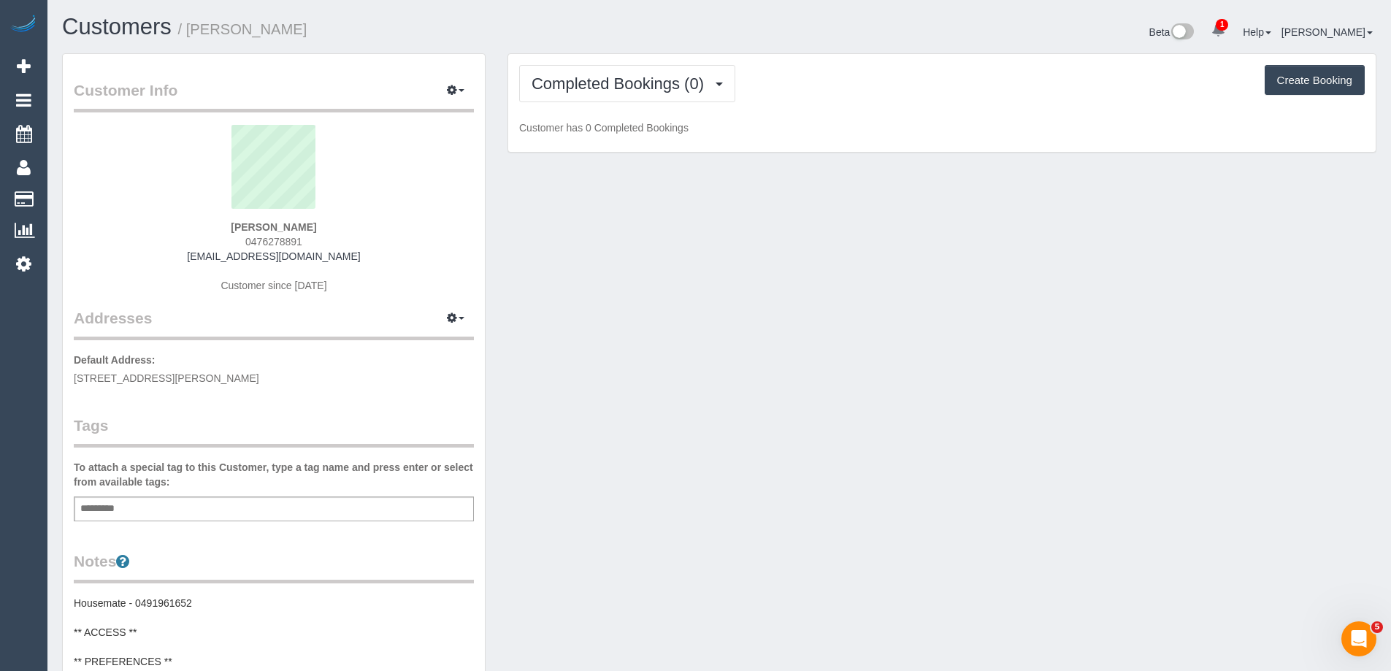
select select "VIC"
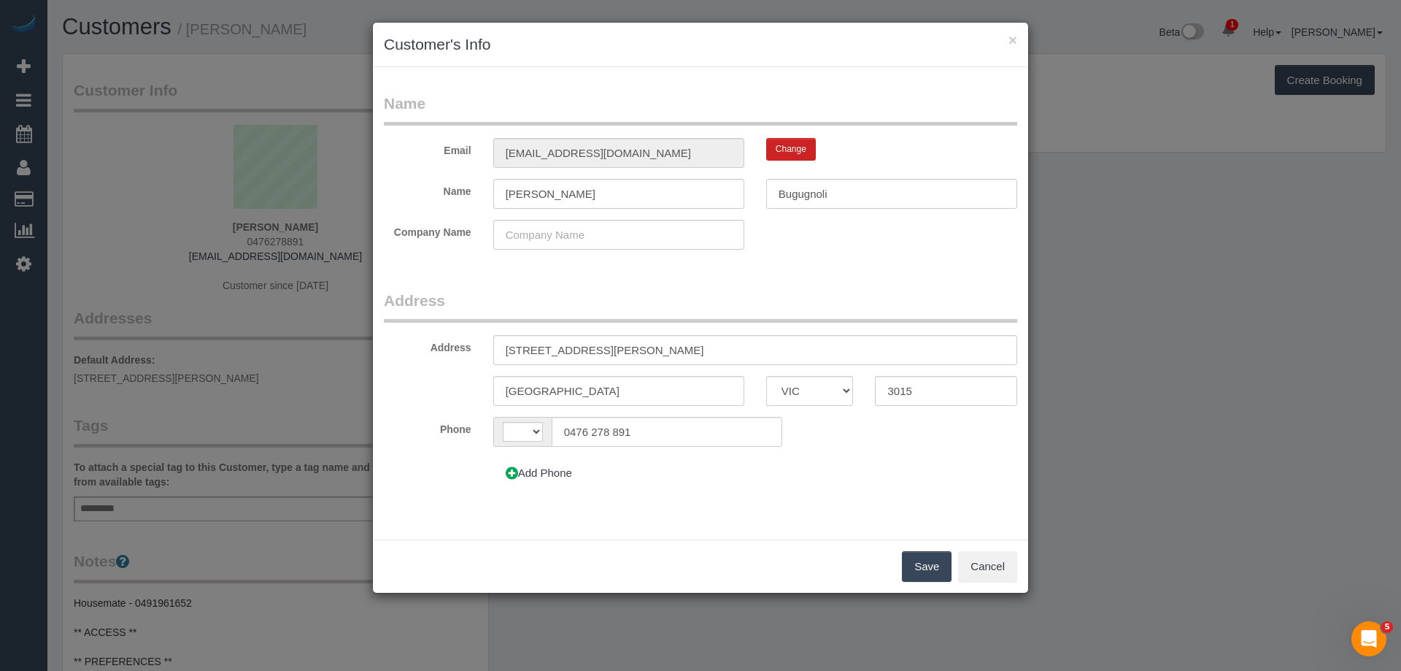
select select "string:AU"
click at [549, 481] on button "Add Phone" at bounding box center [538, 473] width 91 height 31
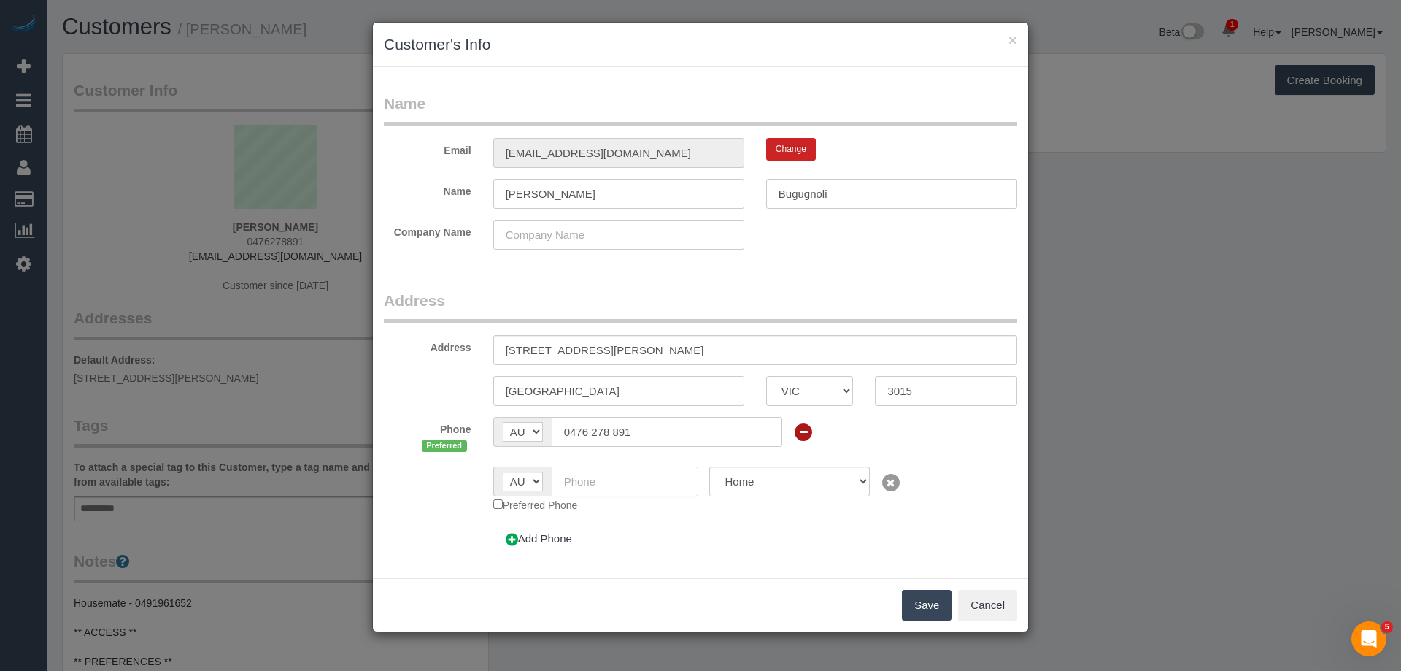
click at [593, 472] on input "text" at bounding box center [625, 481] width 147 height 30
paste input "61 491 961 652"
drag, startPoint x: 579, startPoint y: 476, endPoint x: 539, endPoint y: 474, distance: 40.2
click at [539, 476] on div "AF AL DZ AD AO AI AQ AG AR AM AW AU AT AZ BS BH BD BB BY BE BZ BJ BM BT BO BA B…" at bounding box center [596, 481] width 206 height 30
type input "0491 961 652"
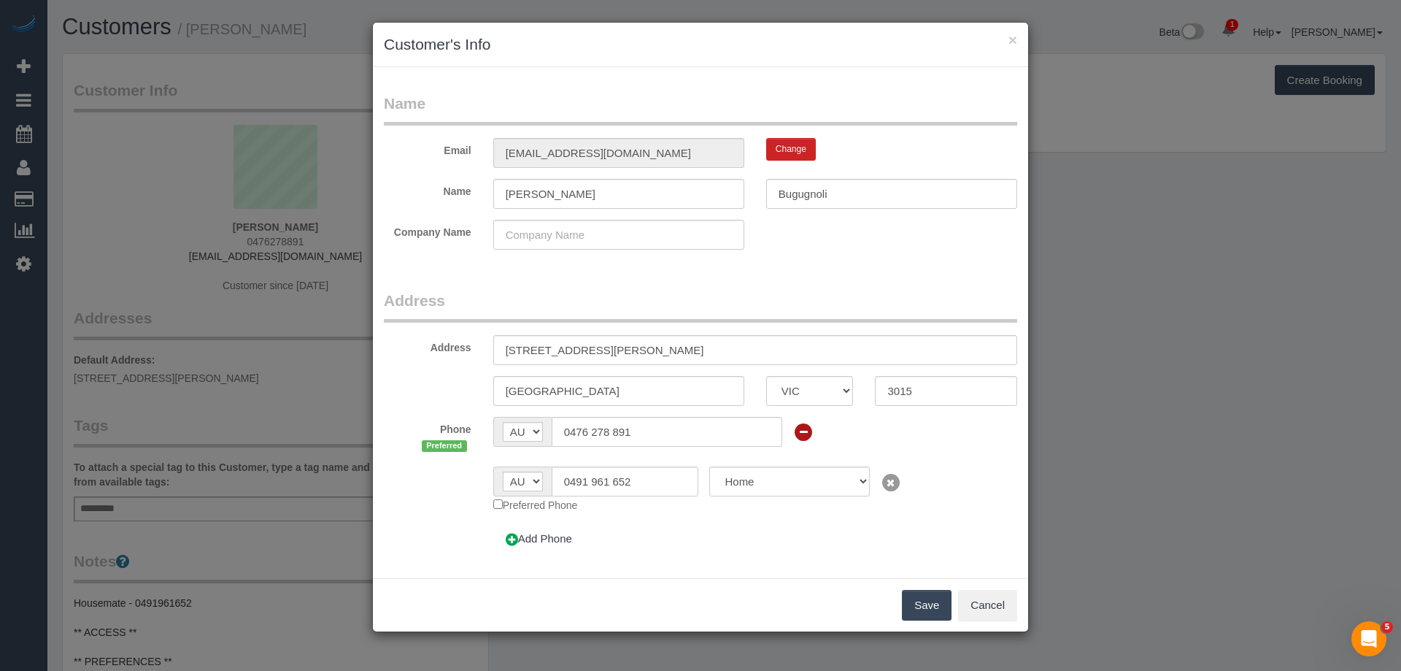
click at [926, 600] on button "Save" at bounding box center [927, 605] width 50 height 31
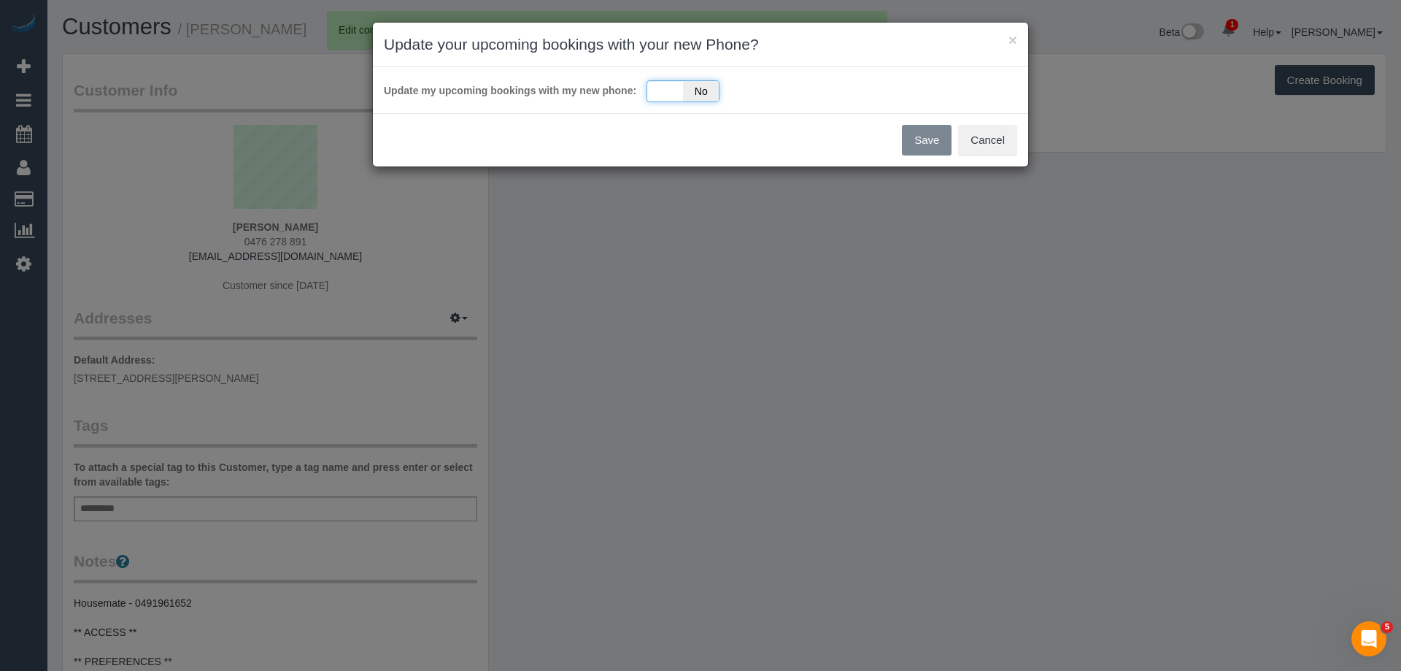
click at [681, 90] on div "Yes No" at bounding box center [683, 91] width 73 height 22
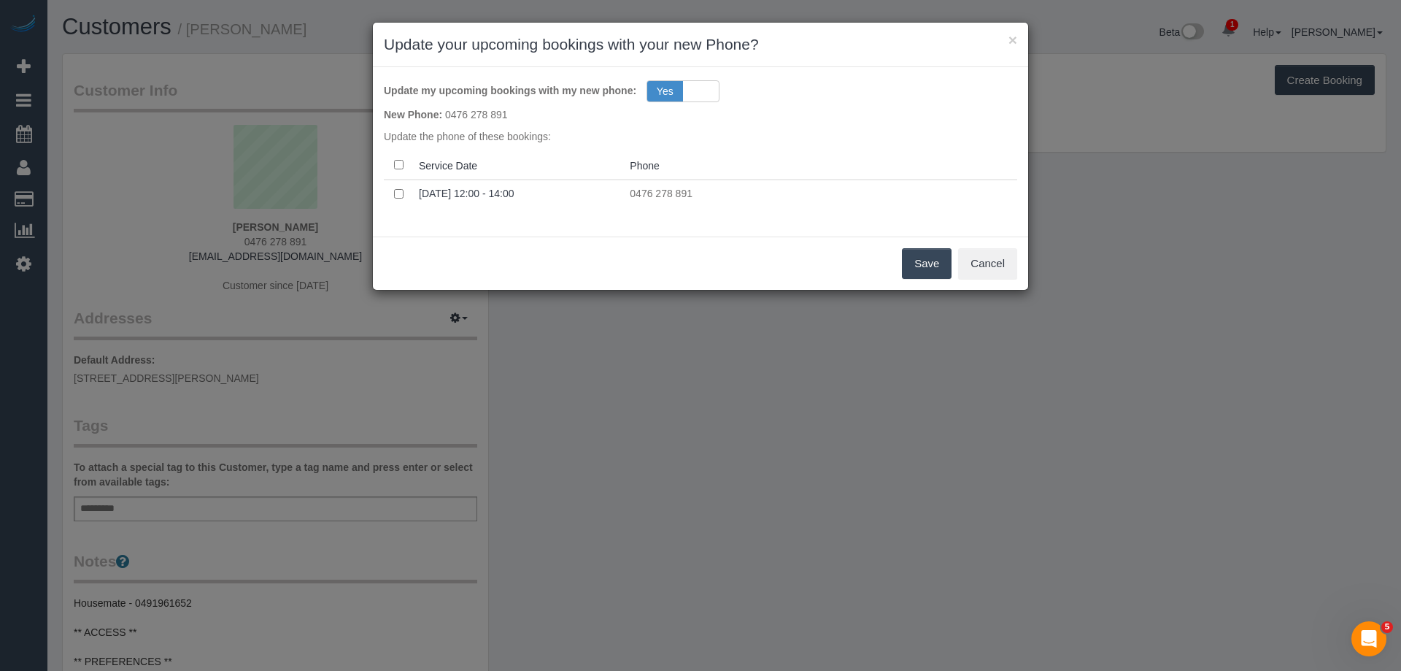
click at [935, 262] on button "Save" at bounding box center [927, 263] width 50 height 31
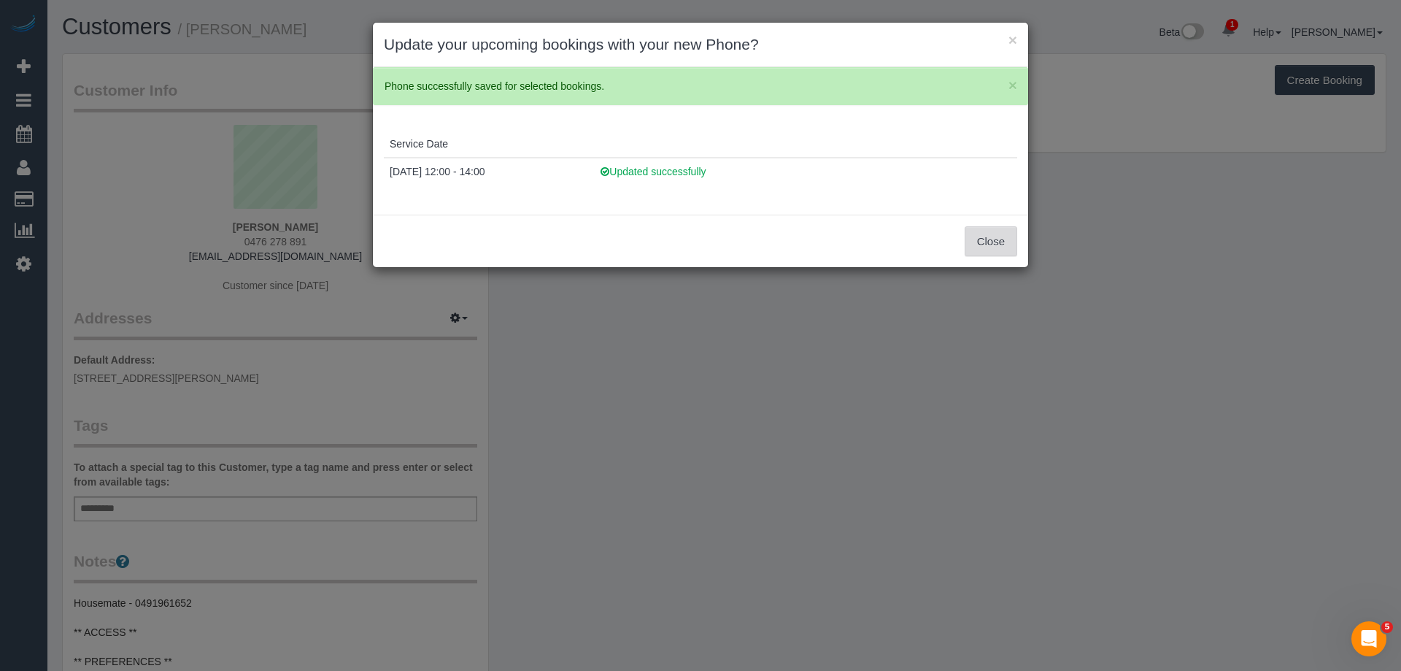
click at [991, 246] on button "Close" at bounding box center [991, 241] width 53 height 31
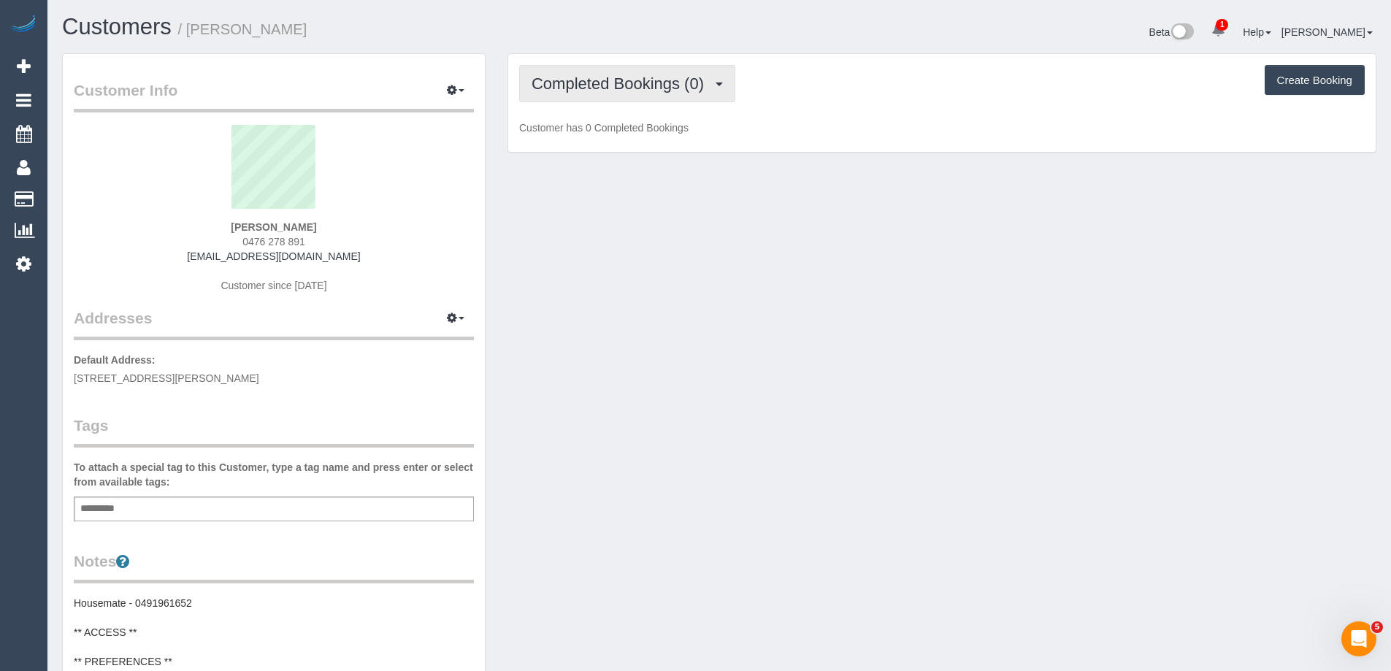
click at [655, 96] on button "Completed Bookings (0)" at bounding box center [627, 83] width 216 height 37
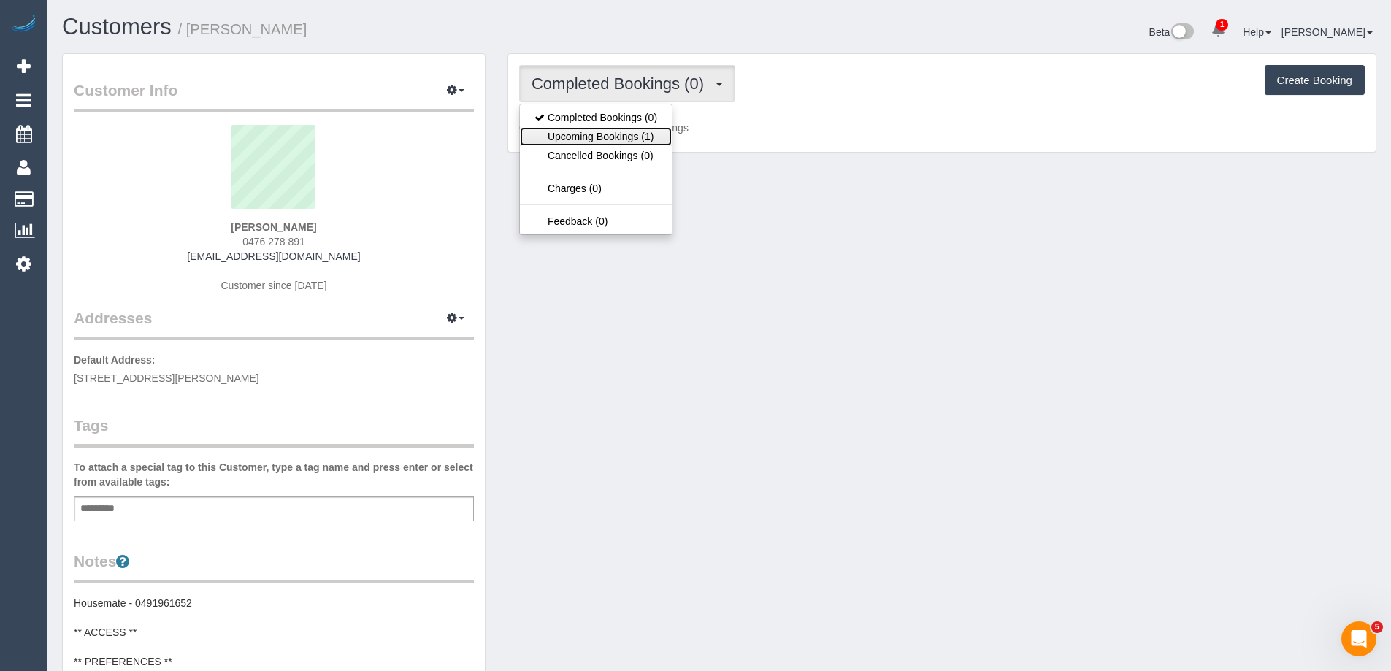
click at [649, 131] on link "Upcoming Bookings (1)" at bounding box center [596, 136] width 152 height 19
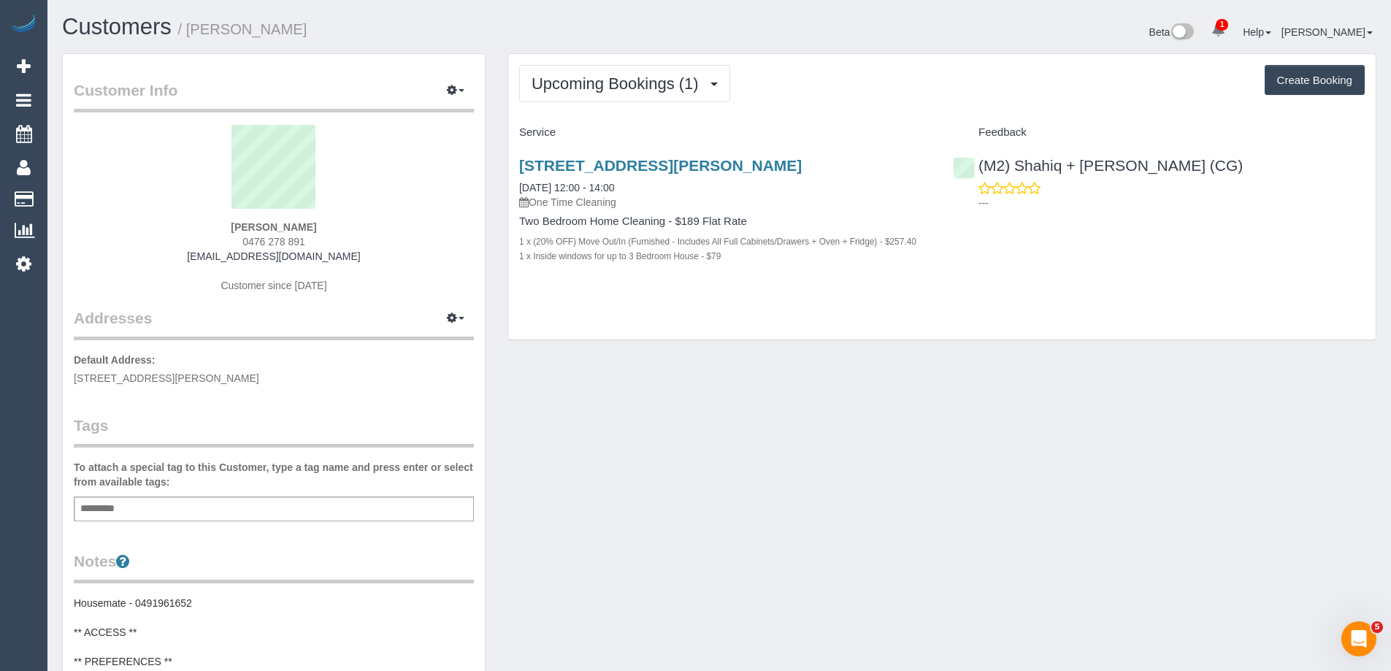
click at [211, 32] on small "/ [PERSON_NAME]" at bounding box center [242, 29] width 129 height 16
copy small "[PERSON_NAME]"
click at [393, 30] on h1 "Customers / [PERSON_NAME]" at bounding box center [385, 27] width 646 height 25
copy small "[PERSON_NAME]"
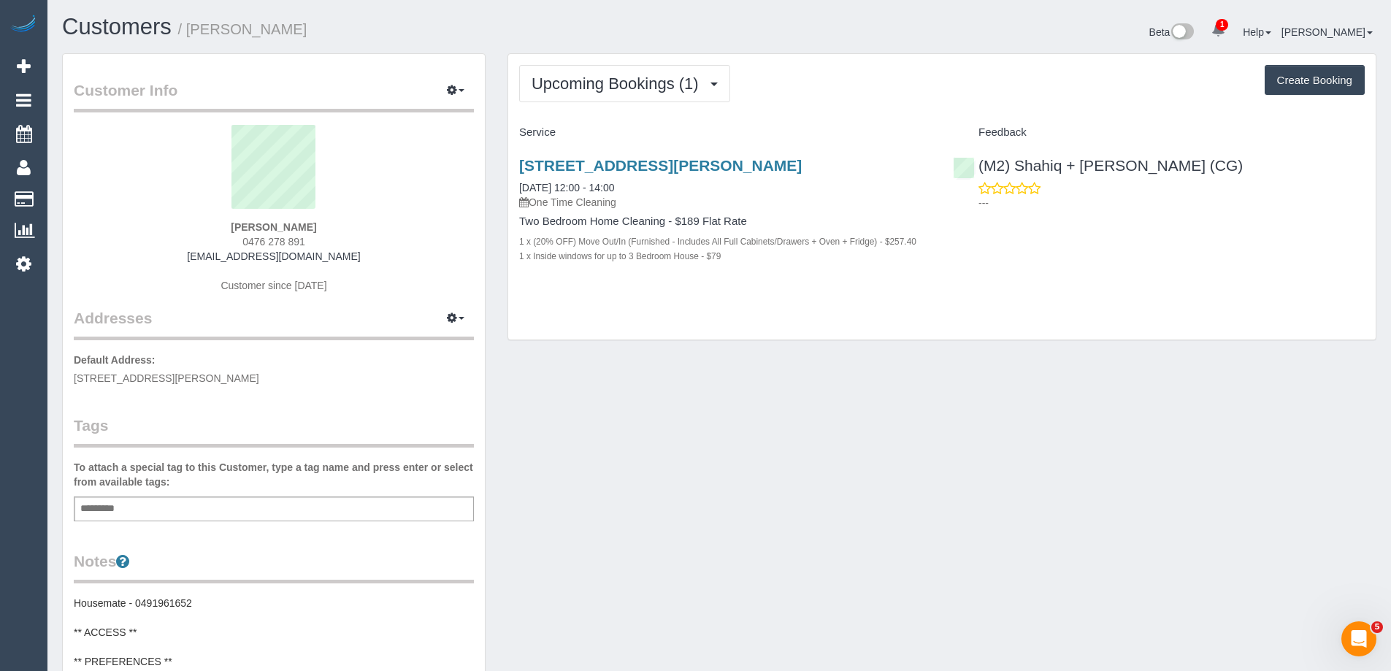
drag, startPoint x: 384, startPoint y: 31, endPoint x: 190, endPoint y: 39, distance: 194.4
click at [190, 39] on h1 "Customers / [PERSON_NAME]" at bounding box center [385, 27] width 646 height 25
click at [171, 601] on pre "Housemate - 0491961652 ** ACCESS ** ** PREFERENCES ** ** DO NOT SEND ** ** GENE…" at bounding box center [274, 676] width 400 height 161
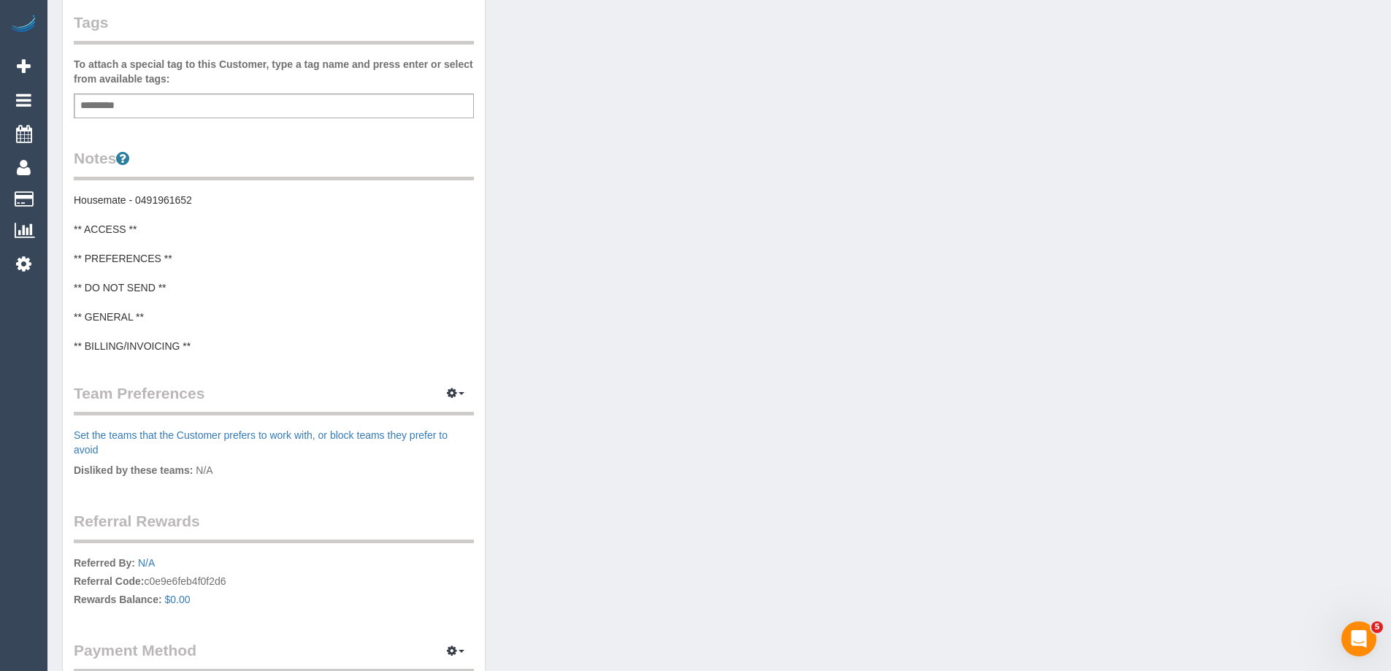
click at [171, 600] on p "Referred By: N/A Referral Code: c0e9e6feb4f0f2d6 Rewards Balance: $0.00" at bounding box center [274, 582] width 400 height 55
click at [152, 196] on pre "Housemate - 0491961652 ** ACCESS ** ** PREFERENCES ** ** DO NOT SEND ** ** GENE…" at bounding box center [274, 273] width 400 height 161
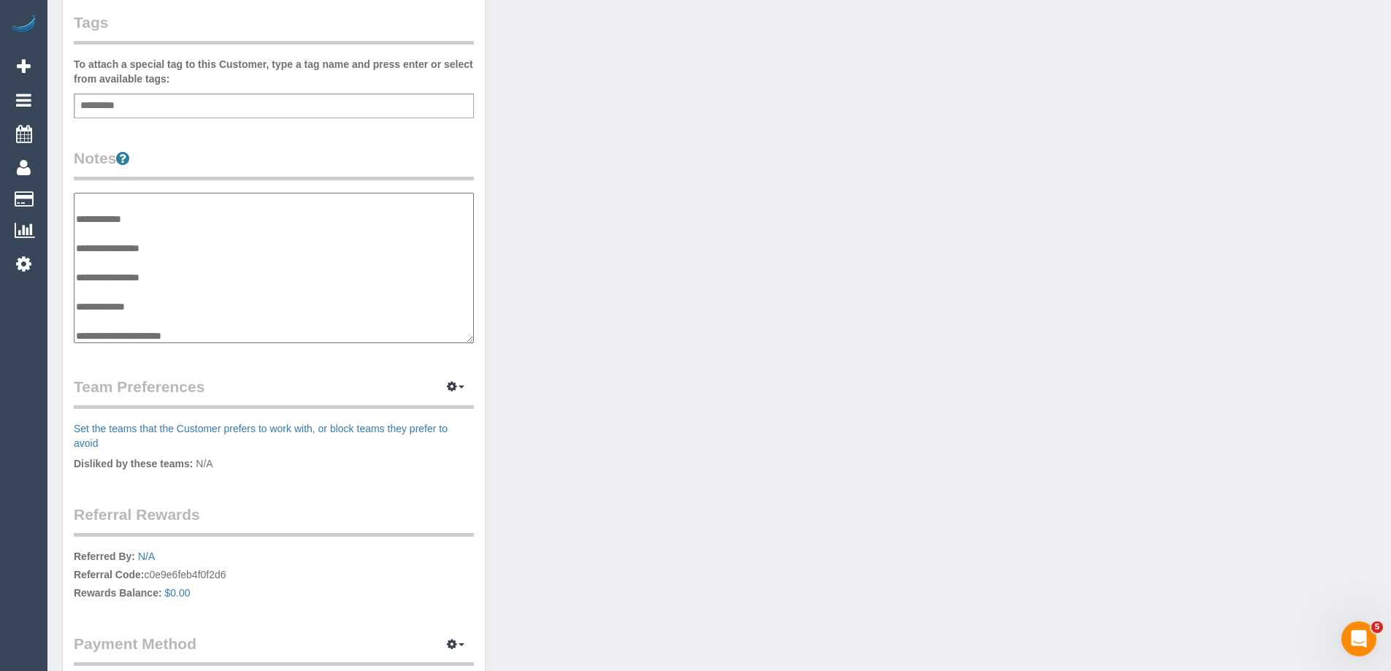
click at [152, 196] on textarea "**********" at bounding box center [274, 268] width 400 height 150
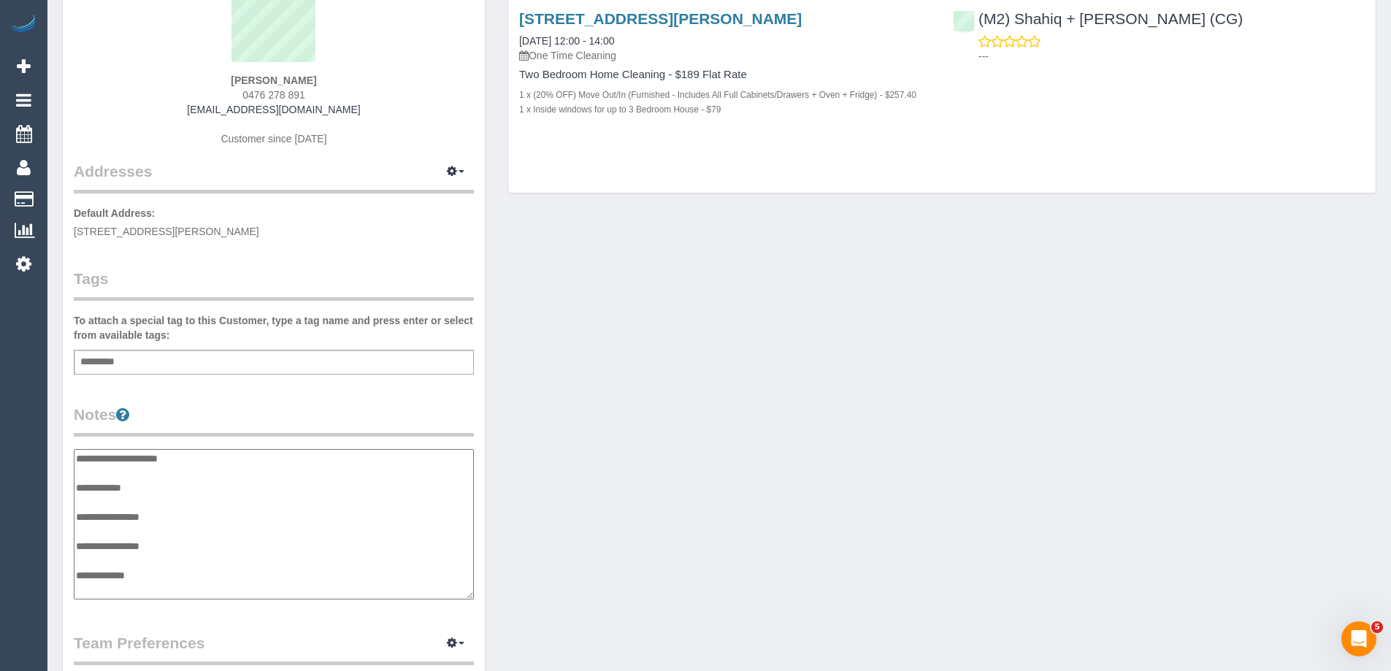
scroll to position [0, 0]
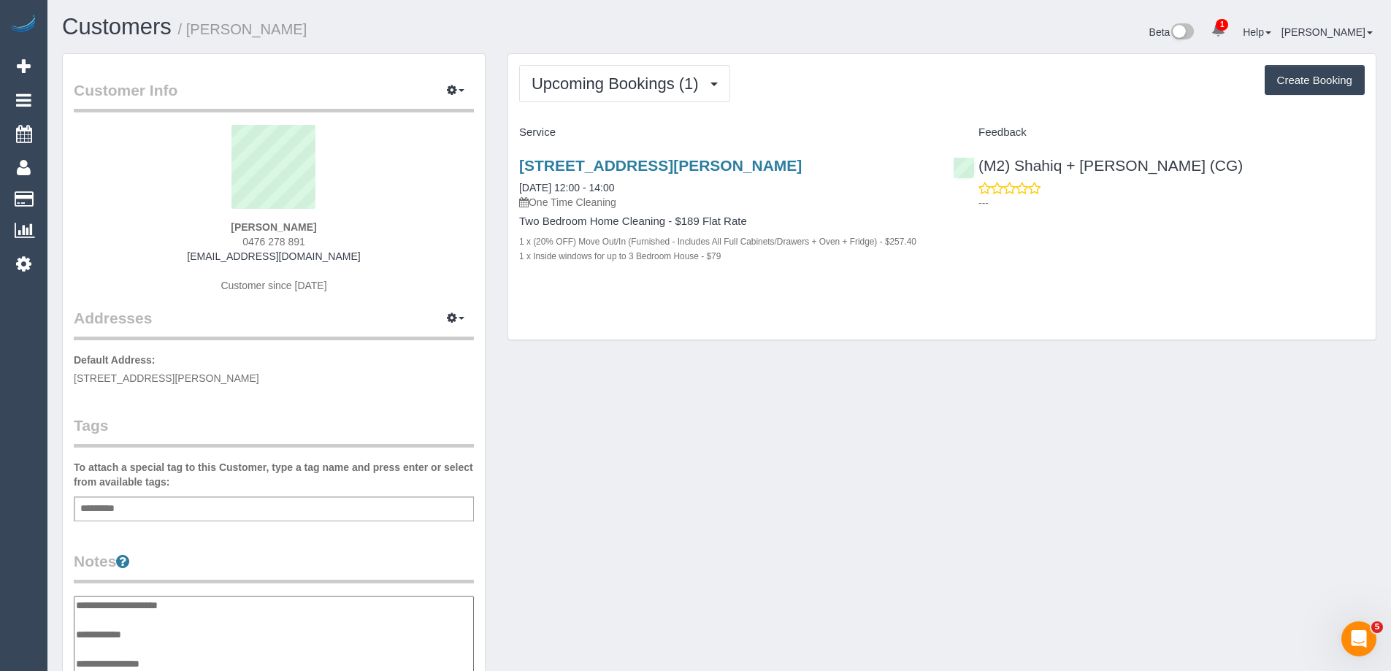
click at [171, 603] on textarea "**********" at bounding box center [274, 671] width 400 height 150
click at [312, 542] on div "Customer Info Edit Contact Info Send Message Email Preferences Special Sales Ta…" at bounding box center [274, 597] width 422 height 1087
click at [177, 608] on pre "Housemate - 0491961652 ** ACCESS ** ** PREFERENCES ** ** DO NOT SEND ** ** GENE…" at bounding box center [274, 676] width 400 height 161
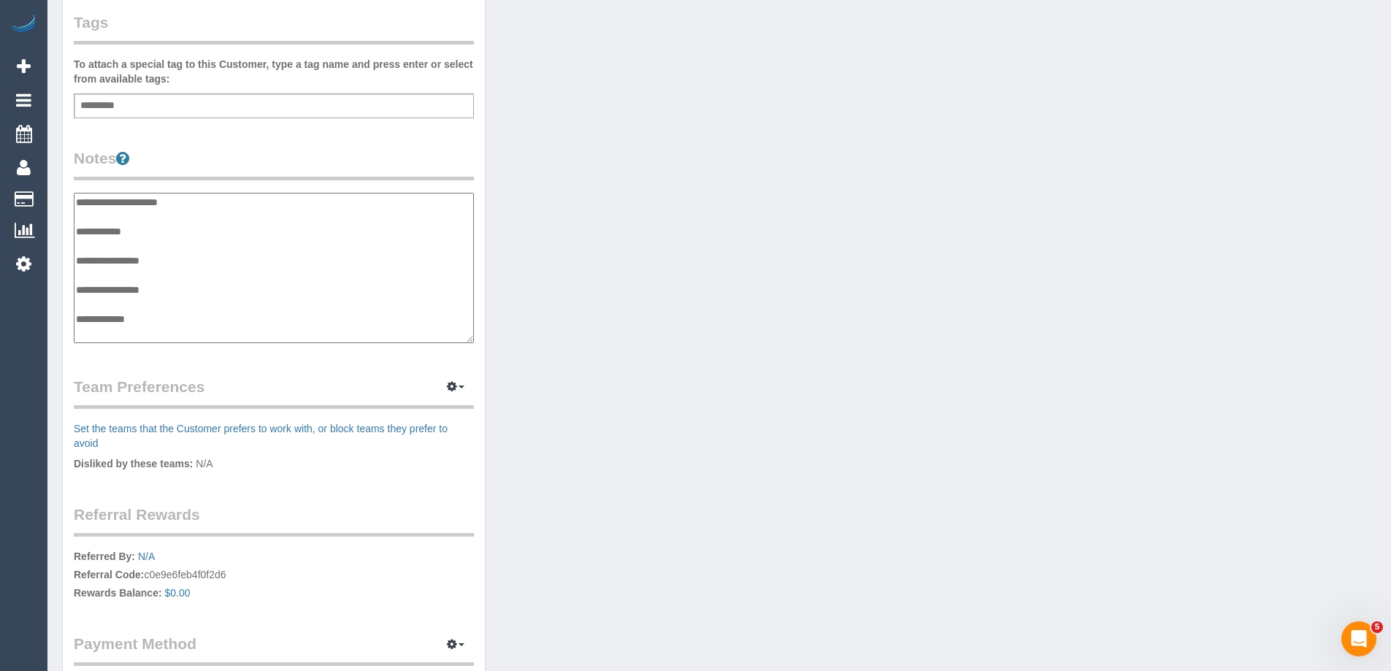
click at [166, 207] on textarea "**********" at bounding box center [274, 268] width 400 height 150
click at [978, 415] on div "Customer Info Edit Contact Info Send Message Email Preferences Special Sales Ta…" at bounding box center [719, 201] width 1336 height 1103
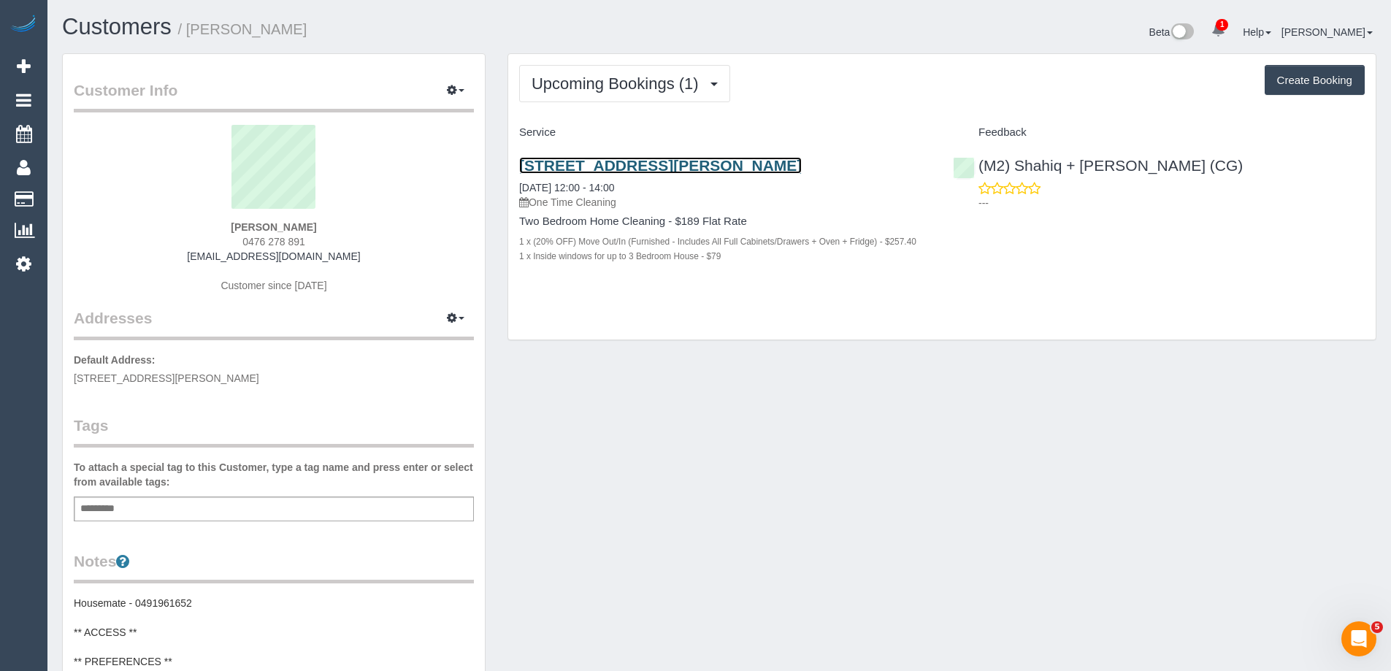
click at [586, 158] on link "[STREET_ADDRESS][PERSON_NAME]" at bounding box center [660, 165] width 282 height 17
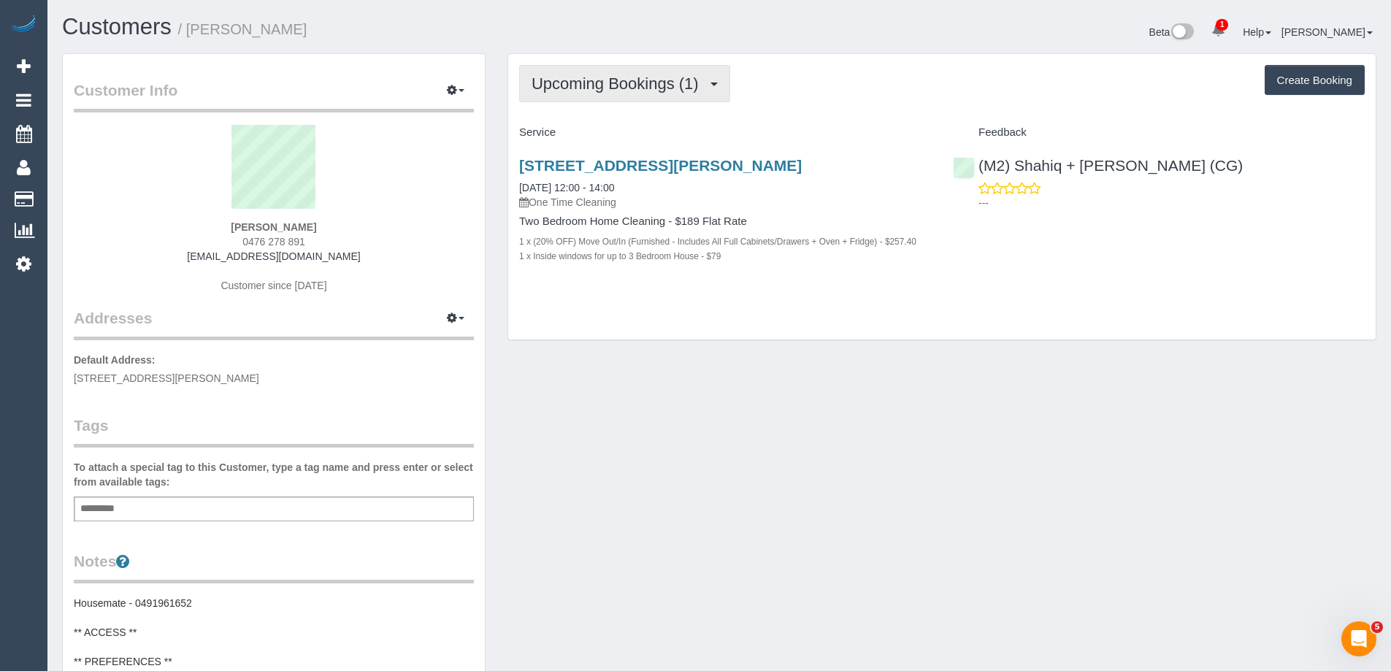
click at [672, 80] on span "Upcoming Bookings (1)" at bounding box center [618, 83] width 174 height 18
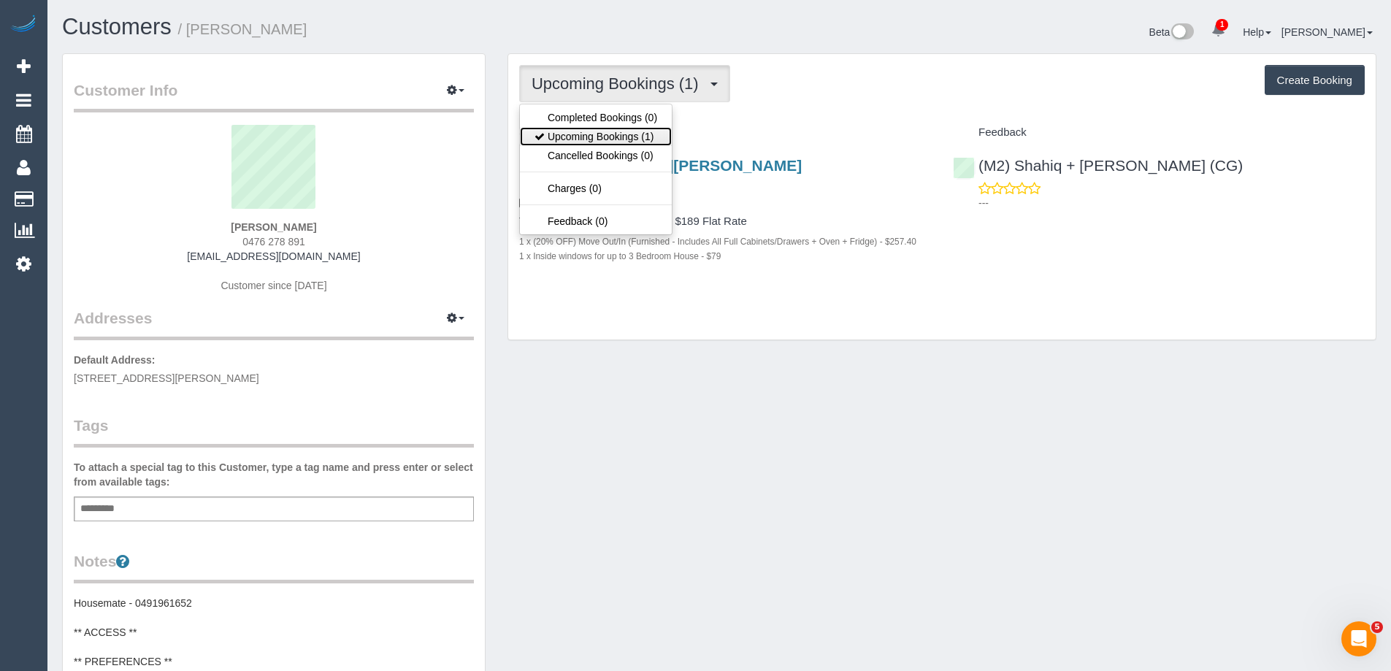
click at [635, 134] on link "Upcoming Bookings (1)" at bounding box center [596, 136] width 152 height 19
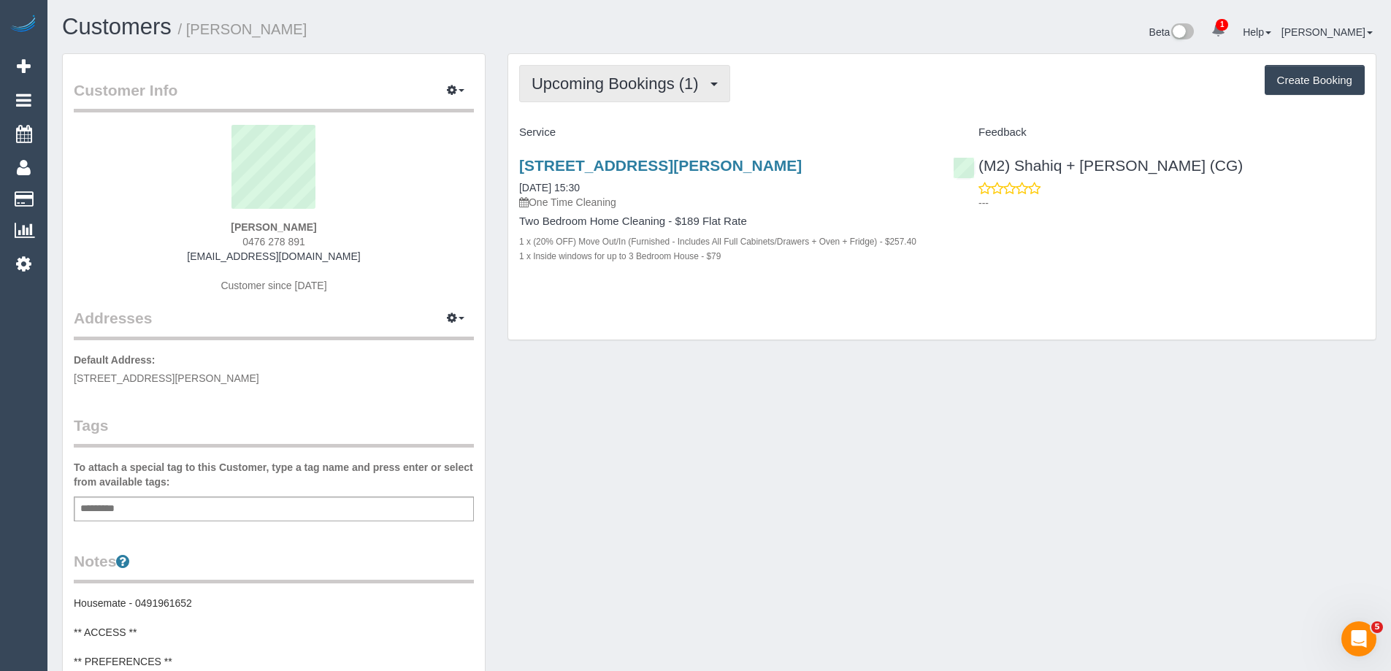
click at [607, 74] on span "Upcoming Bookings (1)" at bounding box center [618, 83] width 174 height 18
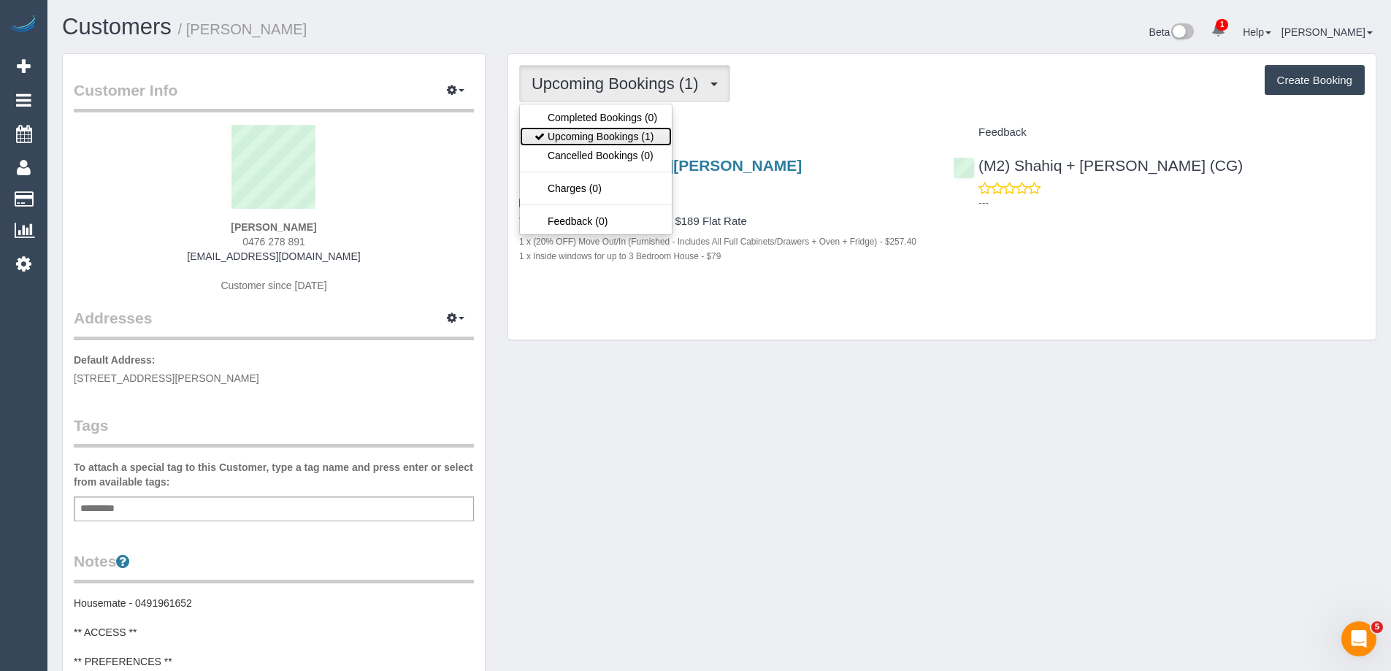
click at [607, 134] on link "Upcoming Bookings (1)" at bounding box center [596, 136] width 152 height 19
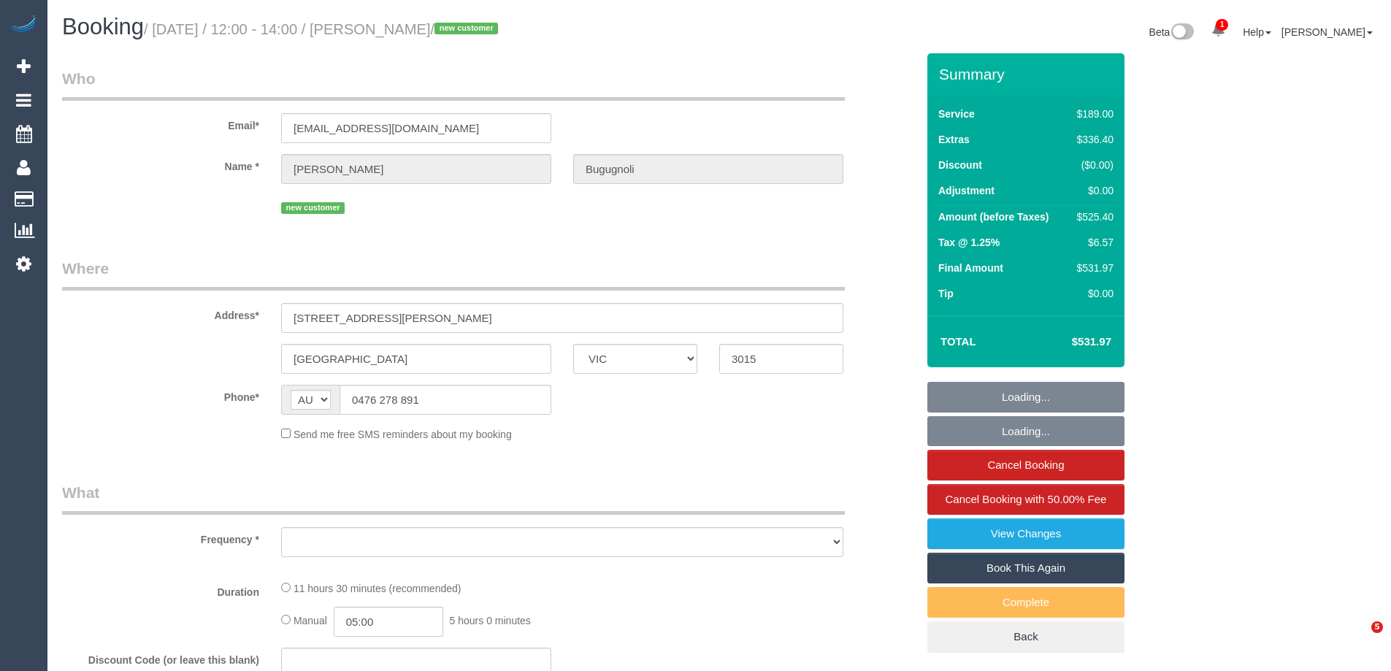
select select "VIC"
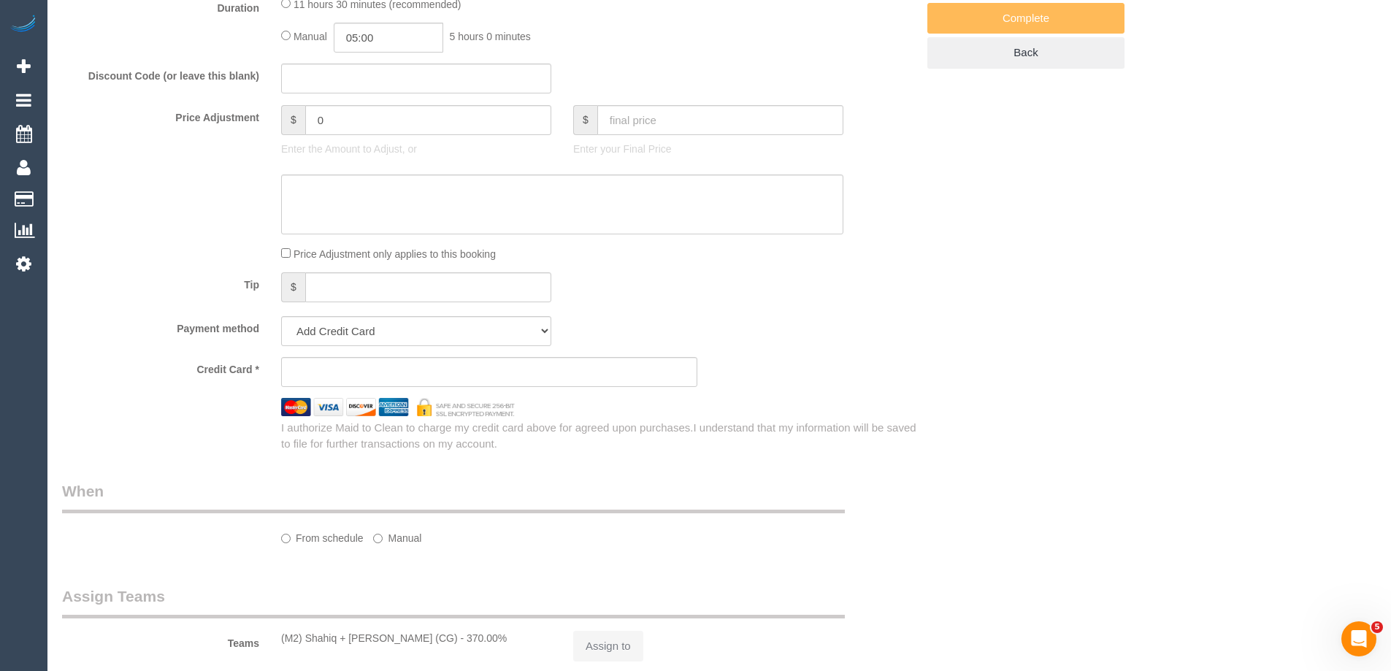
select select "string:stripe-pm_1S6Juf2GScqysDRVNNc3OQ9w"
select select "number:28"
select select "number:14"
select select "number:18"
select select "number:24"
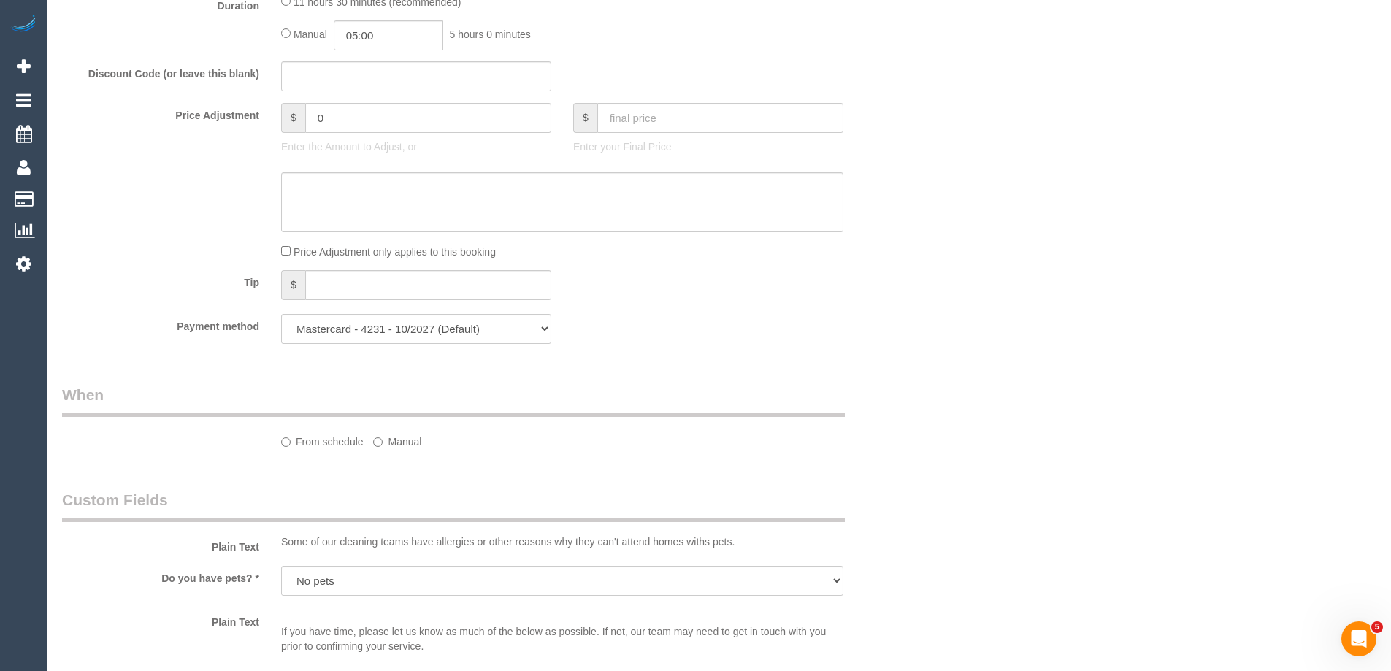
select select "object:1296"
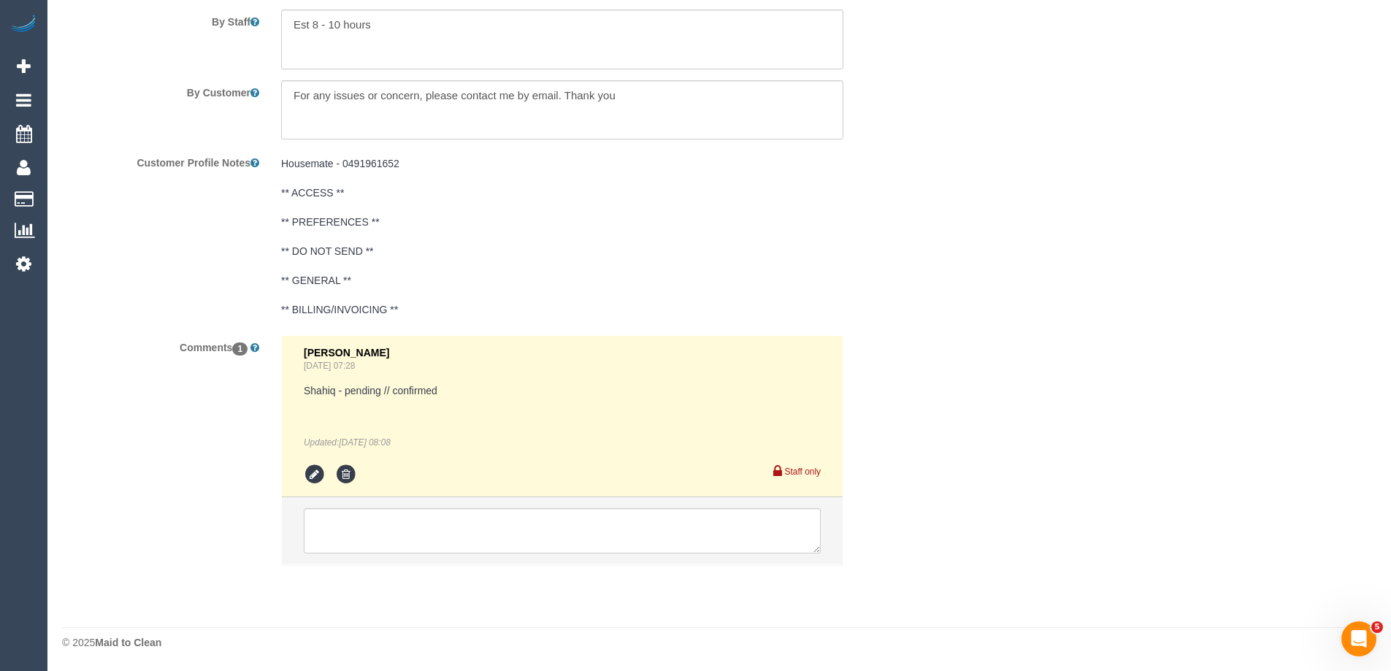
scroll to position [2546, 0]
click at [487, 524] on textarea at bounding box center [562, 530] width 517 height 45
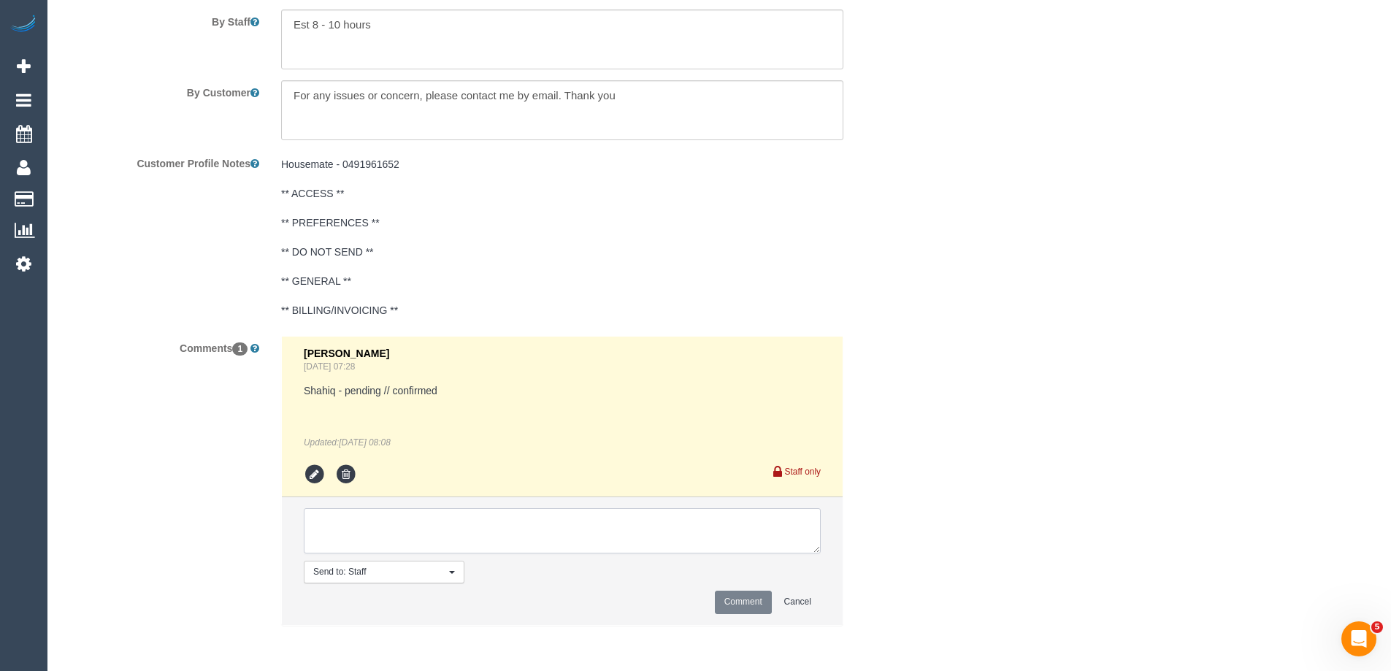
click at [586, 519] on textarea at bounding box center [562, 530] width 517 height 45
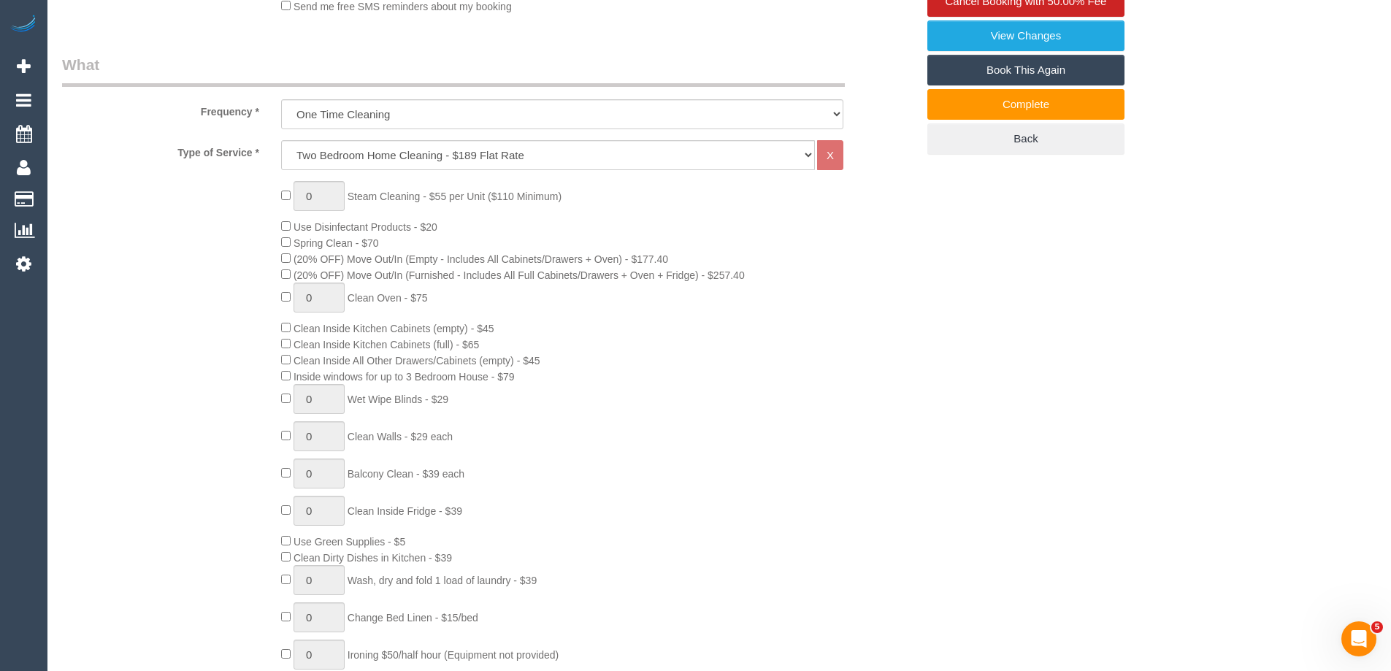
scroll to position [0, 0]
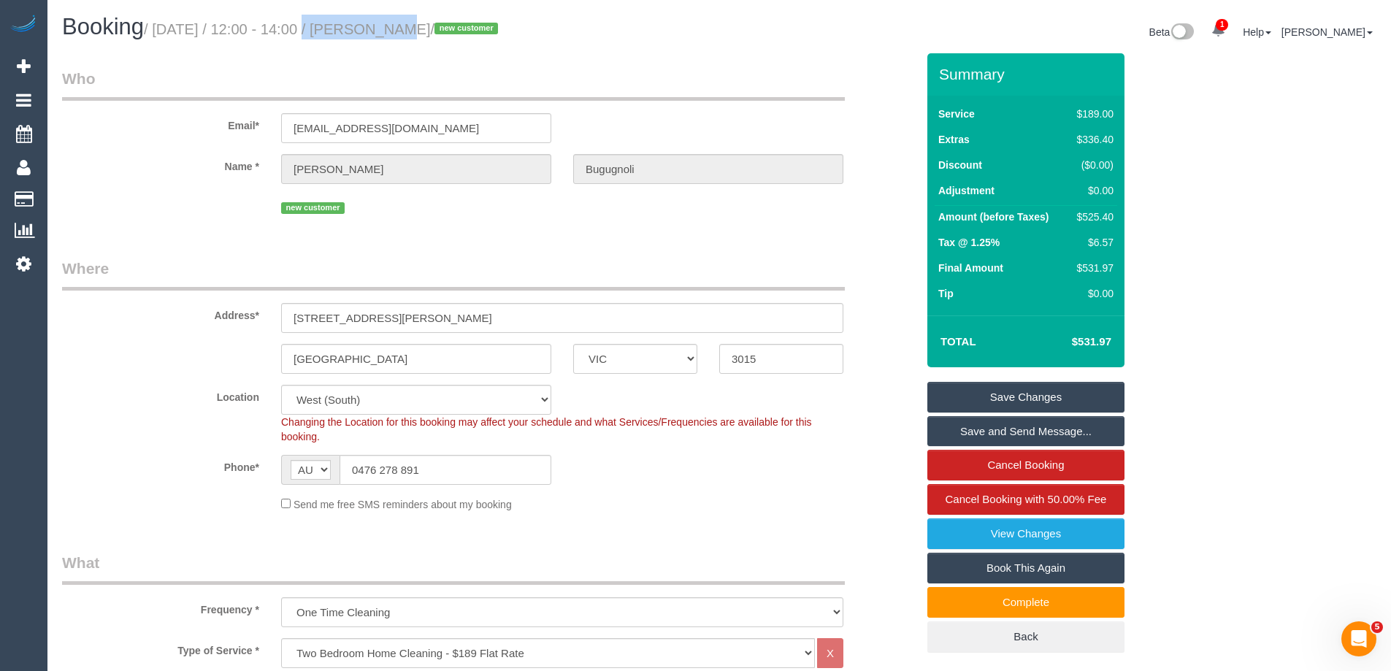
copy small "12:00 - 14:00"
drag, startPoint x: 287, startPoint y: 28, endPoint x: 368, endPoint y: 30, distance: 81.1
click at [368, 30] on small "/ [DATE] / 12:00 - 14:00 / [PERSON_NAME] / new customer" at bounding box center [323, 29] width 358 height 16
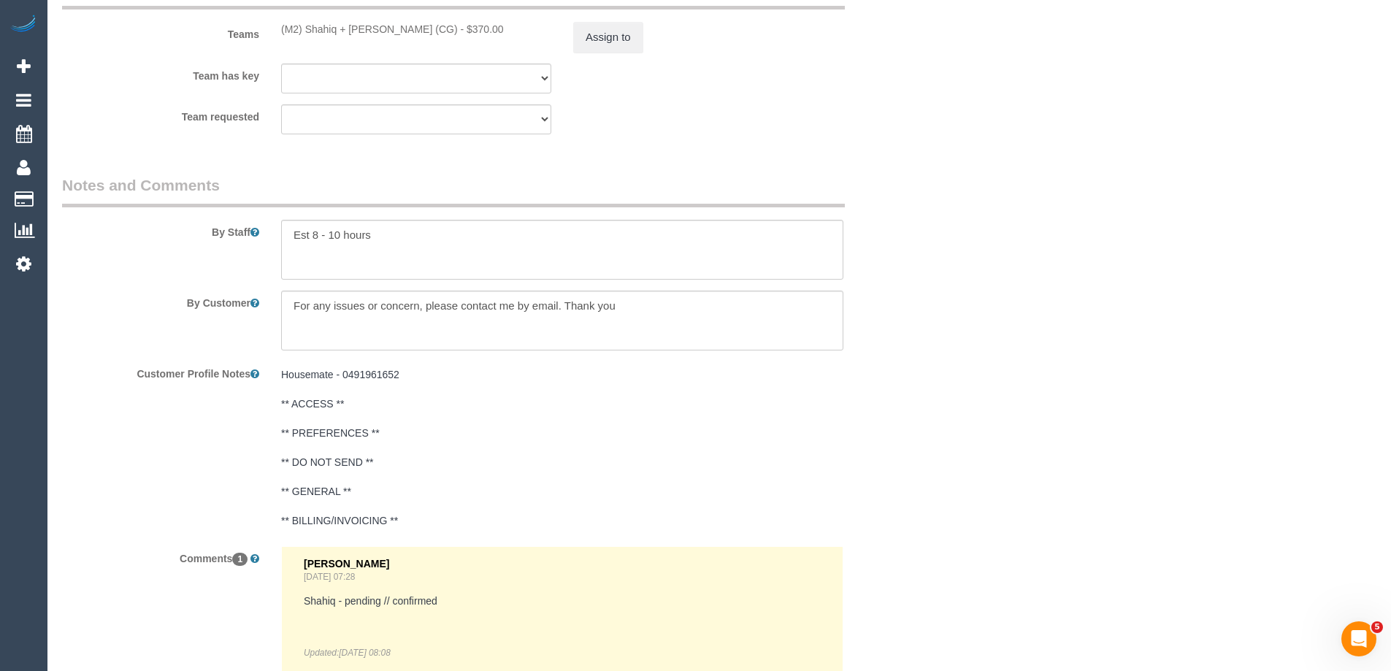
scroll to position [2607, 0]
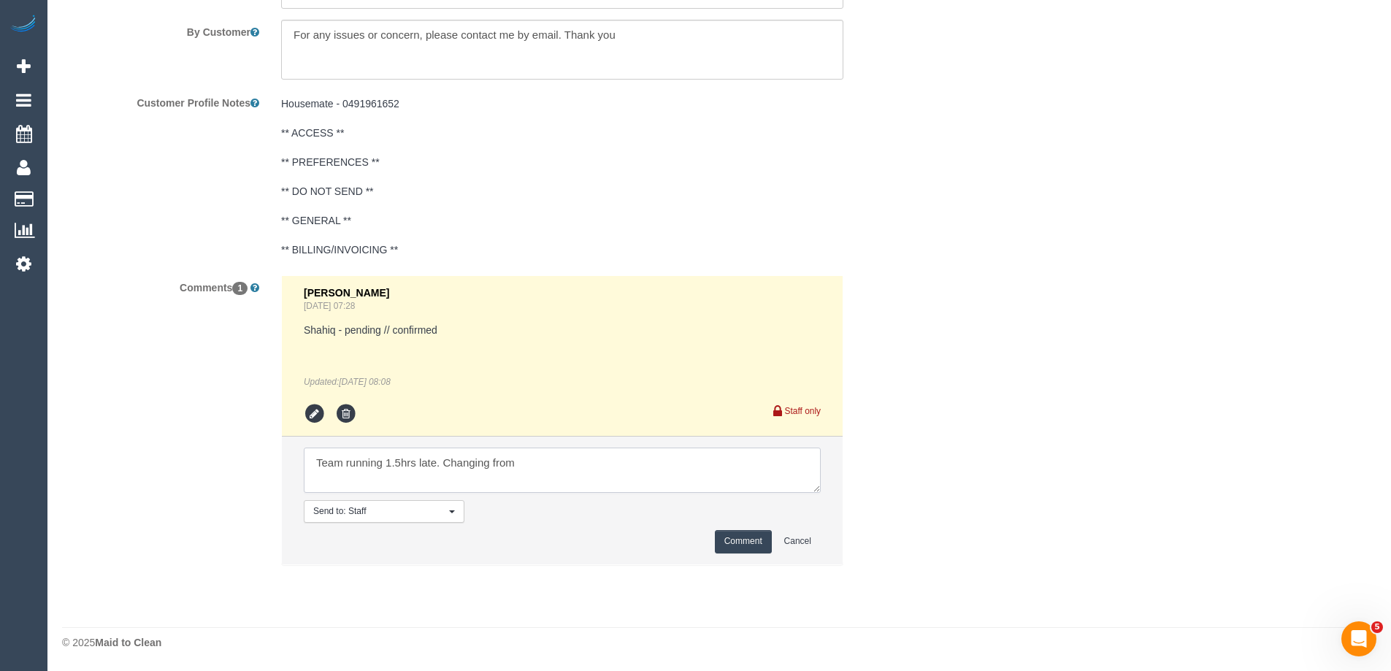
click at [612, 464] on textarea at bounding box center [562, 469] width 517 height 45
paste textarea "12:00 - 14:00"
click at [612, 464] on textarea at bounding box center [562, 469] width 517 height 45
click at [682, 468] on textarea at bounding box center [562, 469] width 517 height 45
type textarea "Team running 1.5hrs late. Changing from 12:00 - 14:00 to 3:30pm. Via phone"
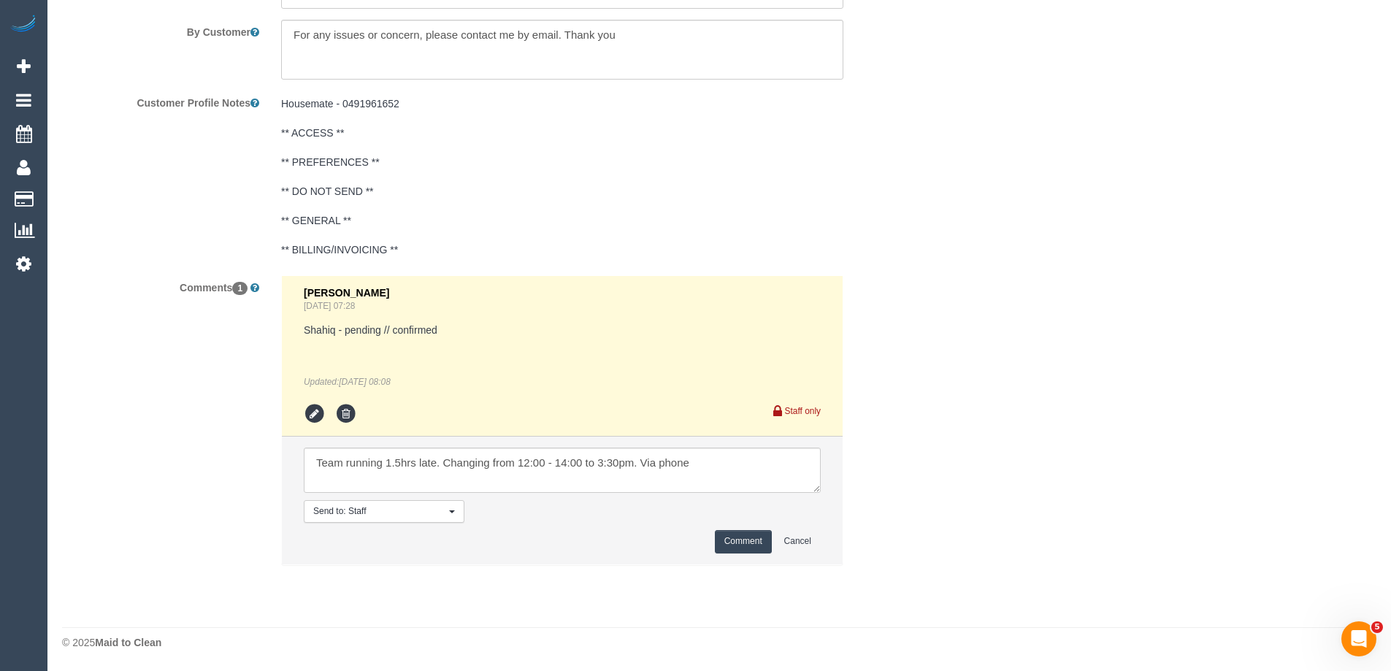
click at [732, 542] on button "Comment" at bounding box center [743, 541] width 57 height 23
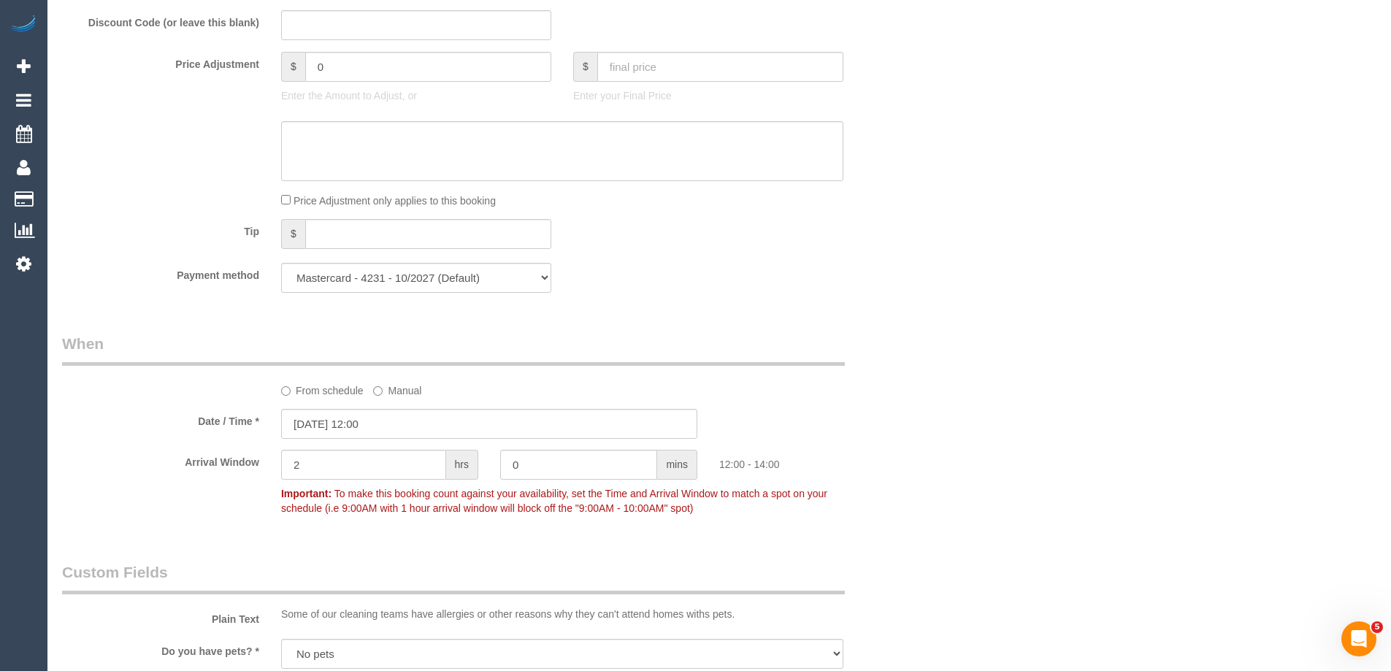
scroll to position [1439, 0]
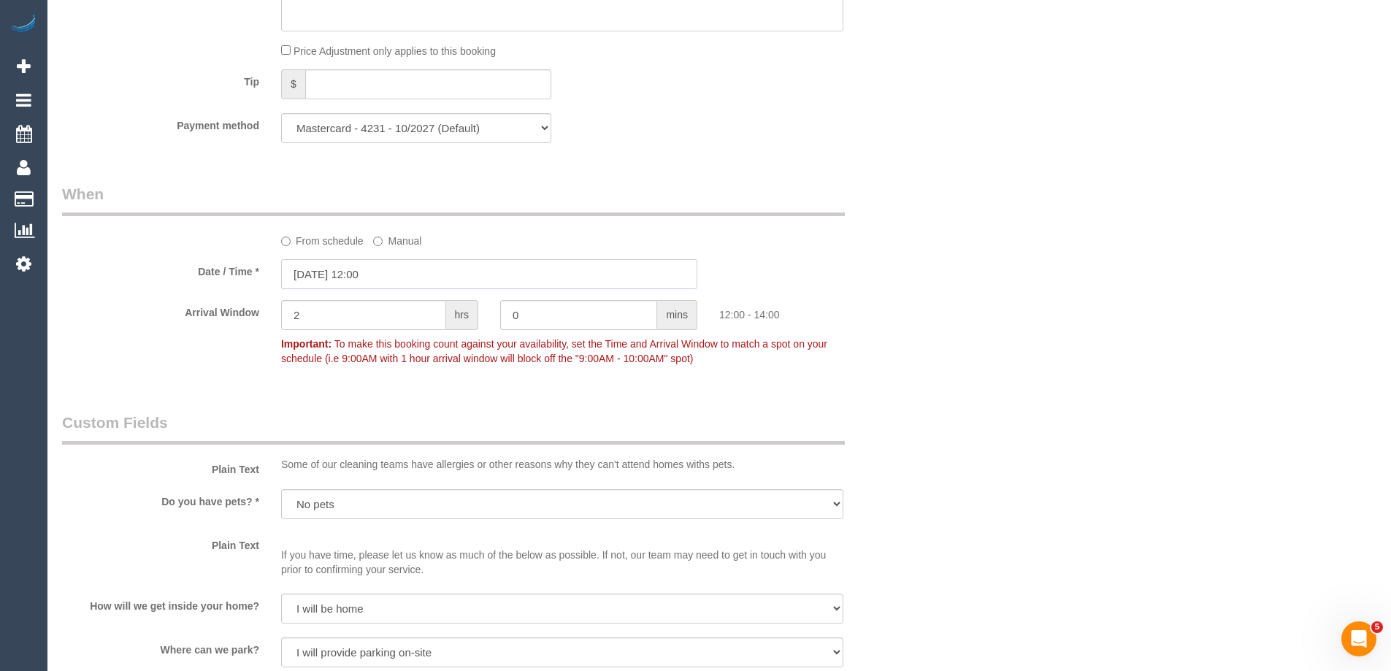
click at [403, 280] on input "[DATE] 12:00" at bounding box center [489, 274] width 416 height 30
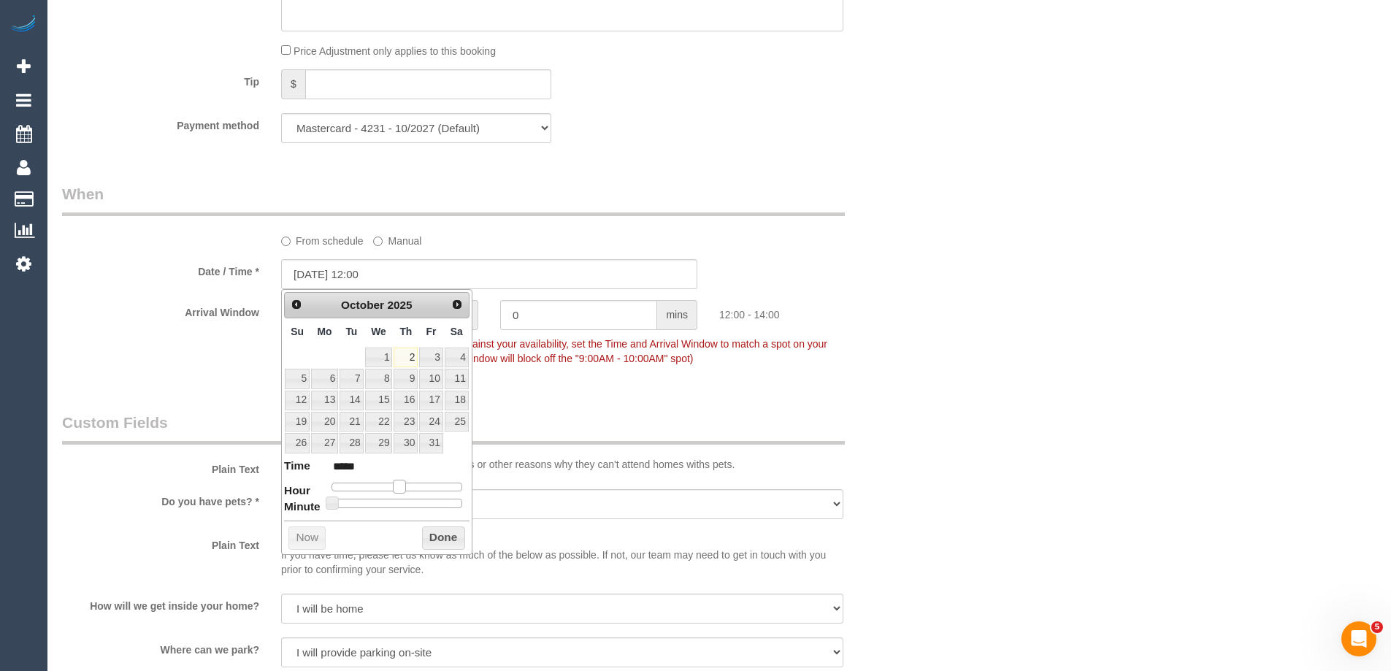
type input "[DATE] 13:00"
type input "*****"
type input "[DATE] 14:00"
type input "*****"
type input "[DATE] 15:00"
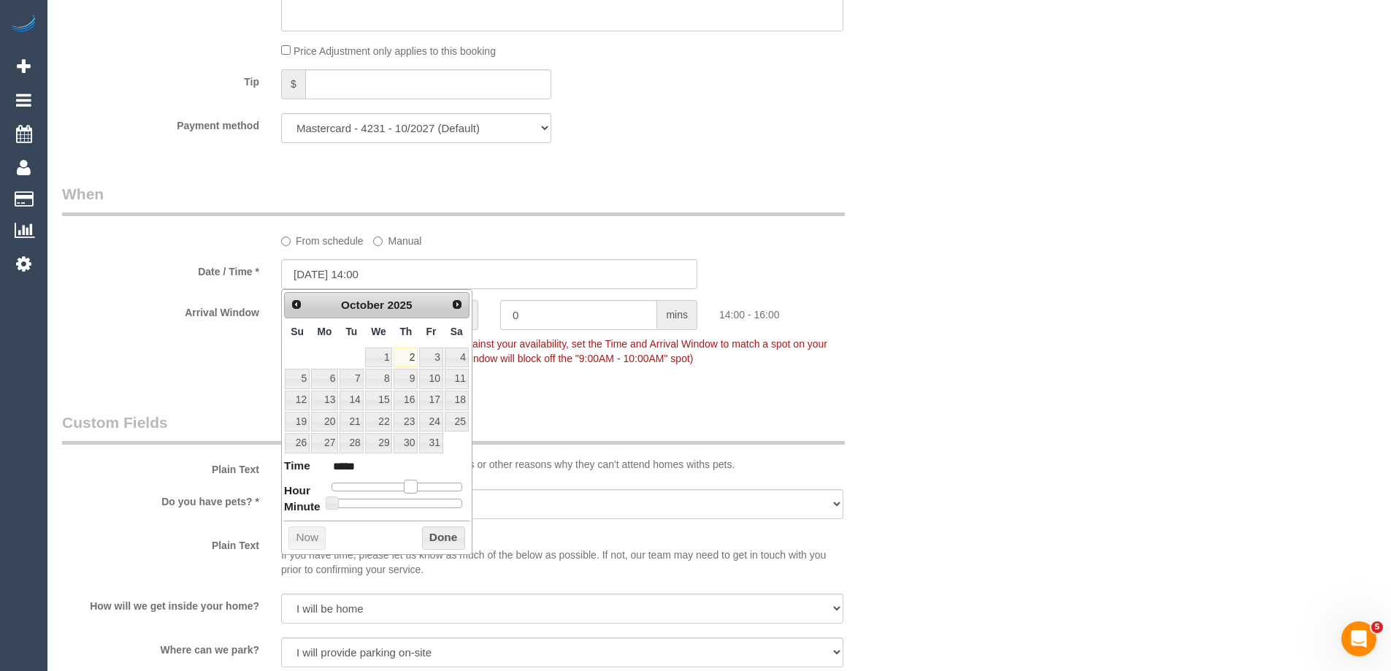
type input "*****"
drag, startPoint x: 401, startPoint y: 483, endPoint x: 418, endPoint y: 485, distance: 17.6
click at [418, 485] on span at bounding box center [415, 486] width 13 height 13
type input "[DATE] 15:05"
type input "*****"
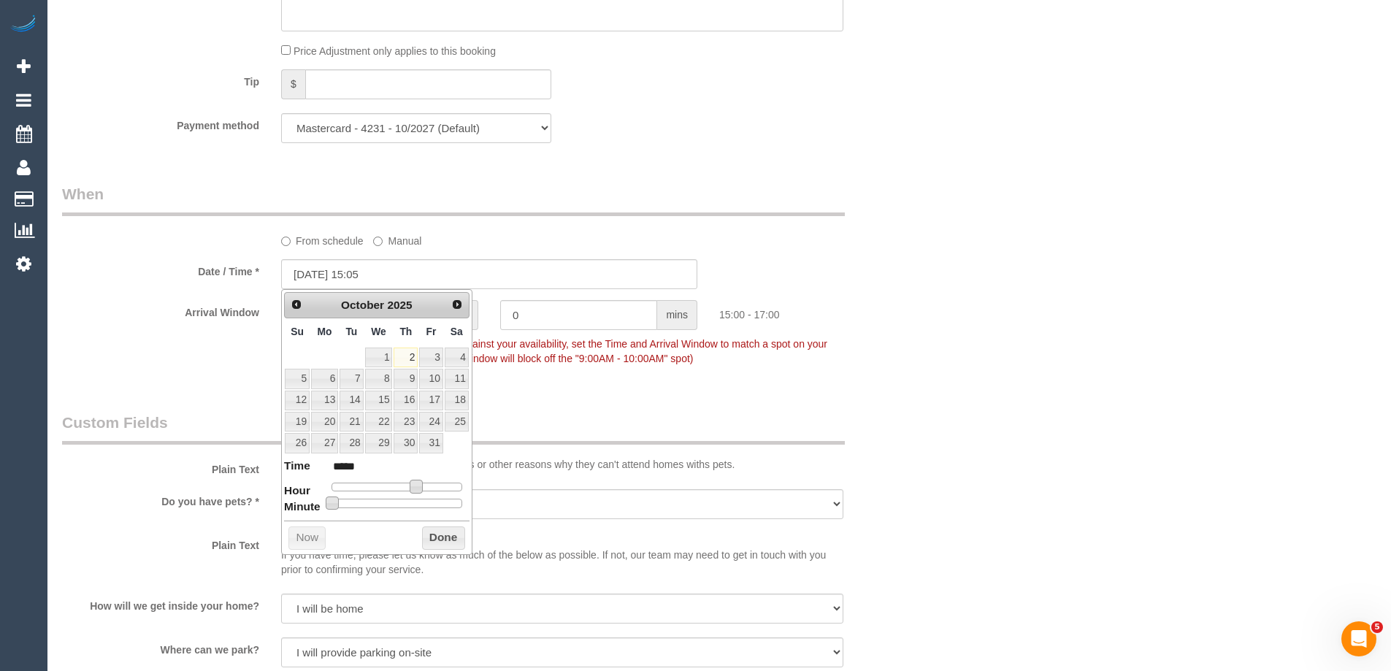
type input "[DATE] 15:10"
type input "*****"
type input "[DATE] 15:15"
type input "*****"
type input "[DATE] 15:20"
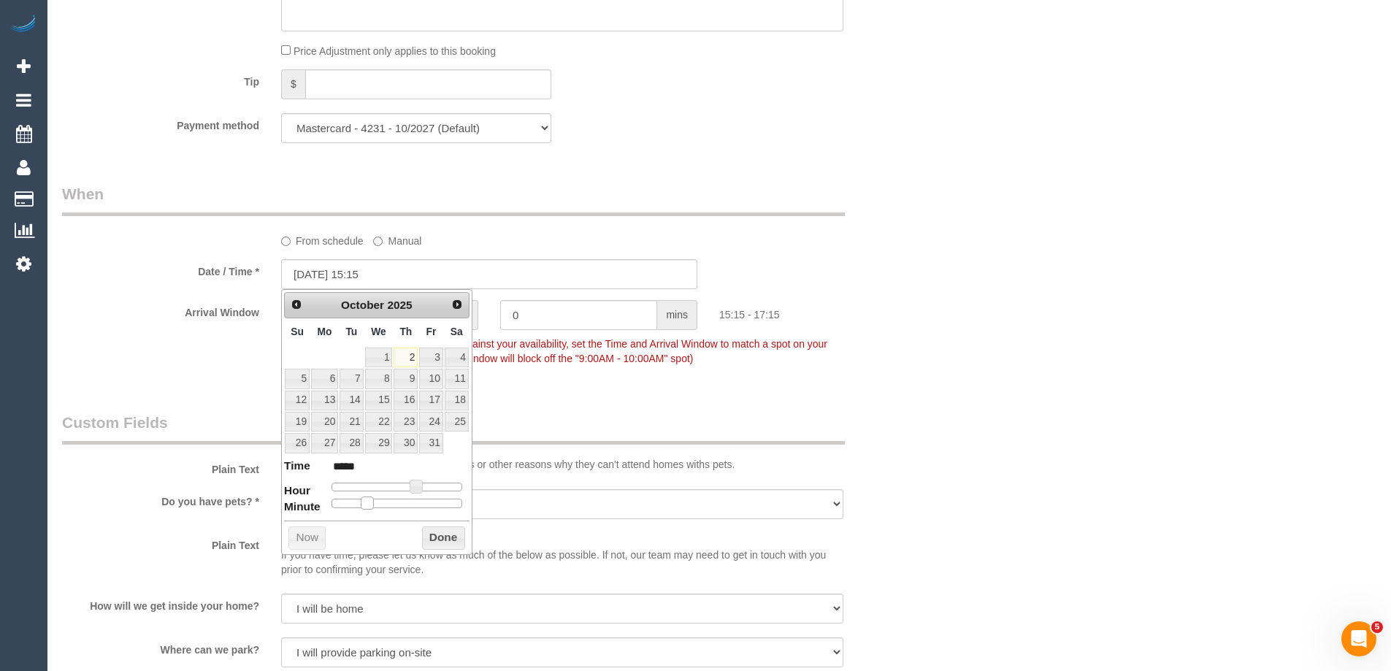
type input "*****"
type input "[DATE] 15:25"
type input "*****"
type input "[DATE] 15:30"
type input "*****"
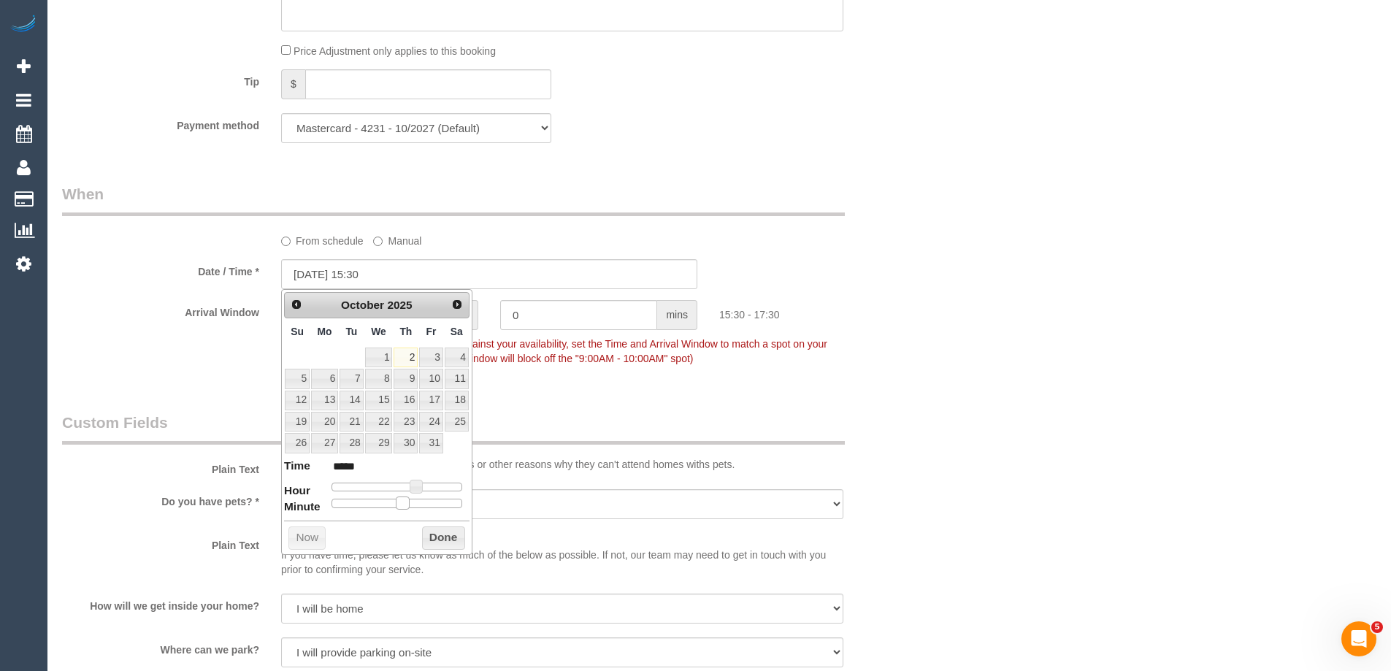
drag, startPoint x: 334, startPoint y: 507, endPoint x: 400, endPoint y: 507, distance: 66.4
click at [400, 507] on span at bounding box center [402, 502] width 13 height 13
click at [431, 535] on button "Done" at bounding box center [443, 537] width 43 height 23
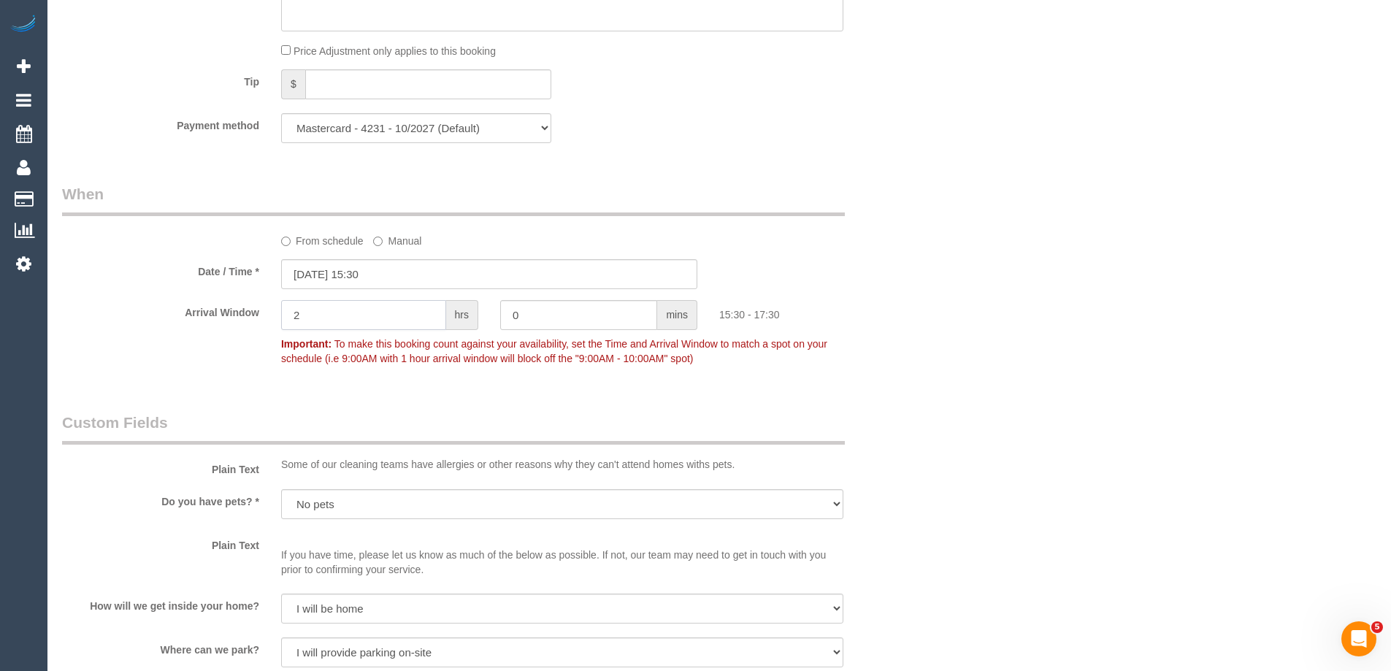
click at [345, 313] on input "2" at bounding box center [363, 315] width 165 height 30
click at [344, 313] on input "2" at bounding box center [363, 315] width 165 height 30
type input "0"
click at [872, 287] on div "Date / Time * [DATE] 15:30" at bounding box center [489, 274] width 876 height 30
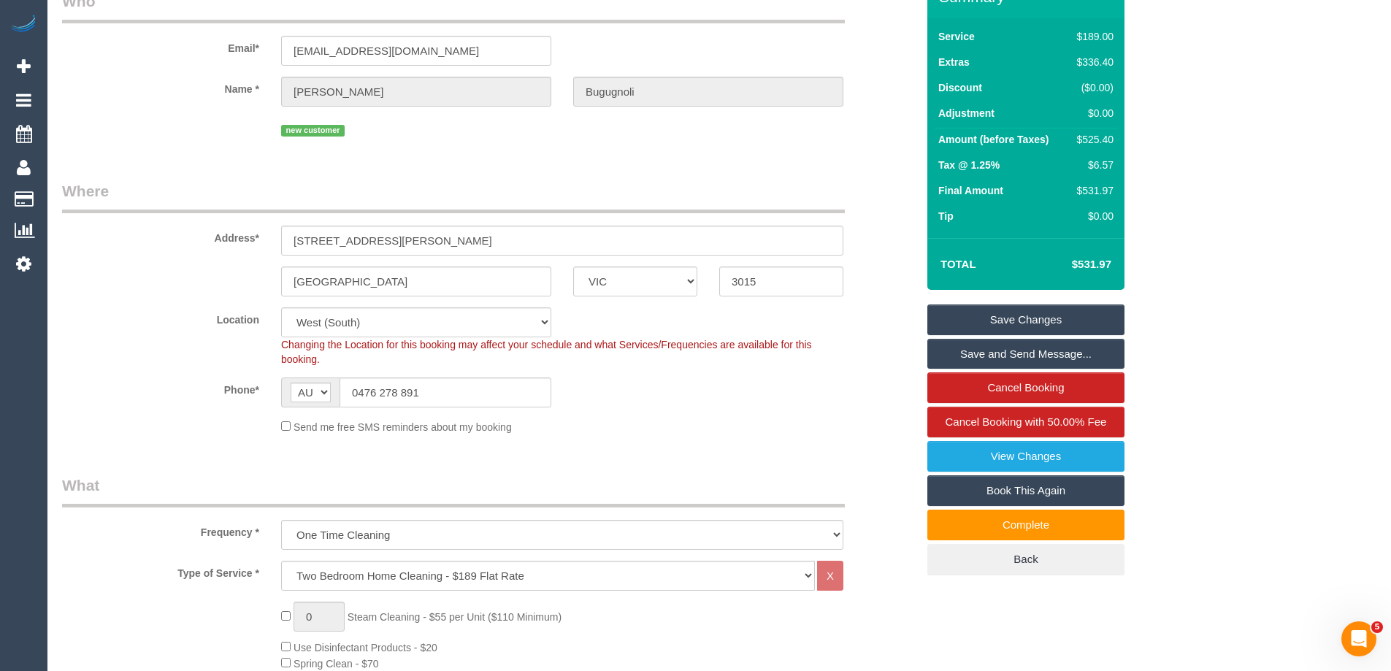
scroll to position [0, 0]
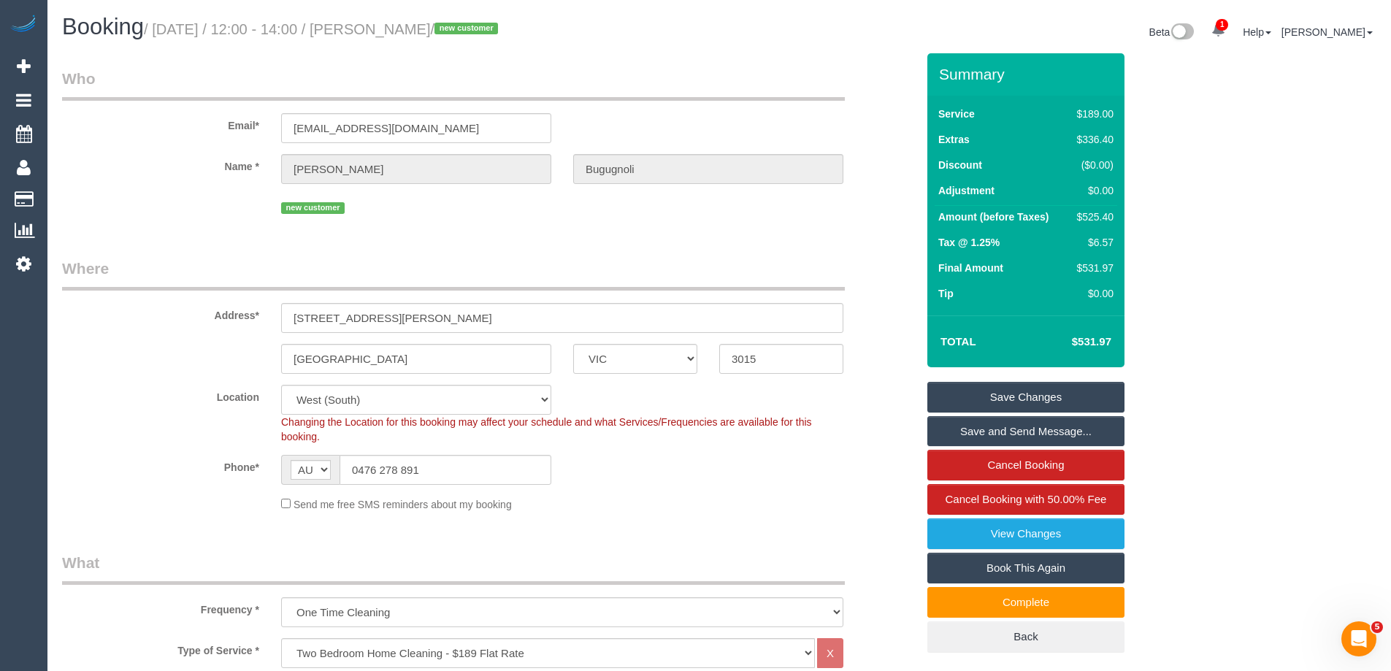
click at [969, 399] on link "Save Changes" at bounding box center [1025, 397] width 197 height 31
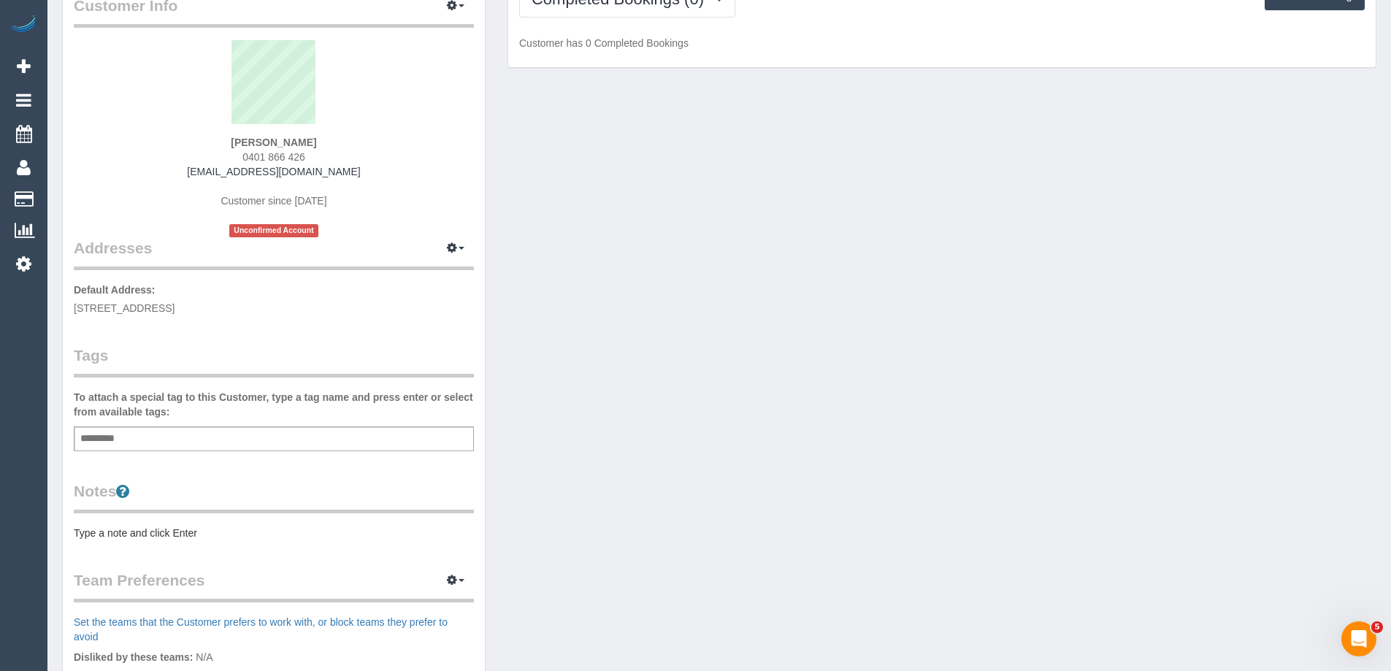
scroll to position [219, 0]
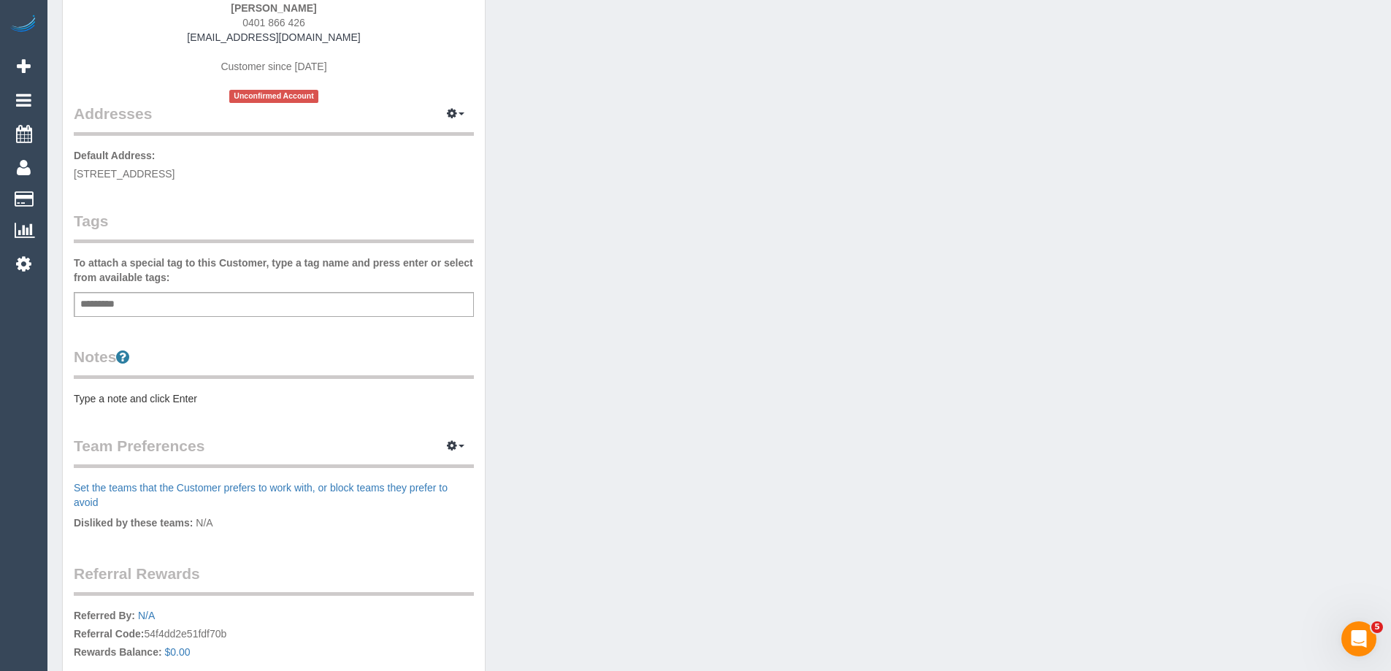
click at [150, 407] on div "Customer Info Edit Contact Info Send Message Email Preferences Special Sales Ta…" at bounding box center [274, 316] width 422 height 962
click at [158, 400] on pre "Type a note and click Enter" at bounding box center [274, 398] width 400 height 15
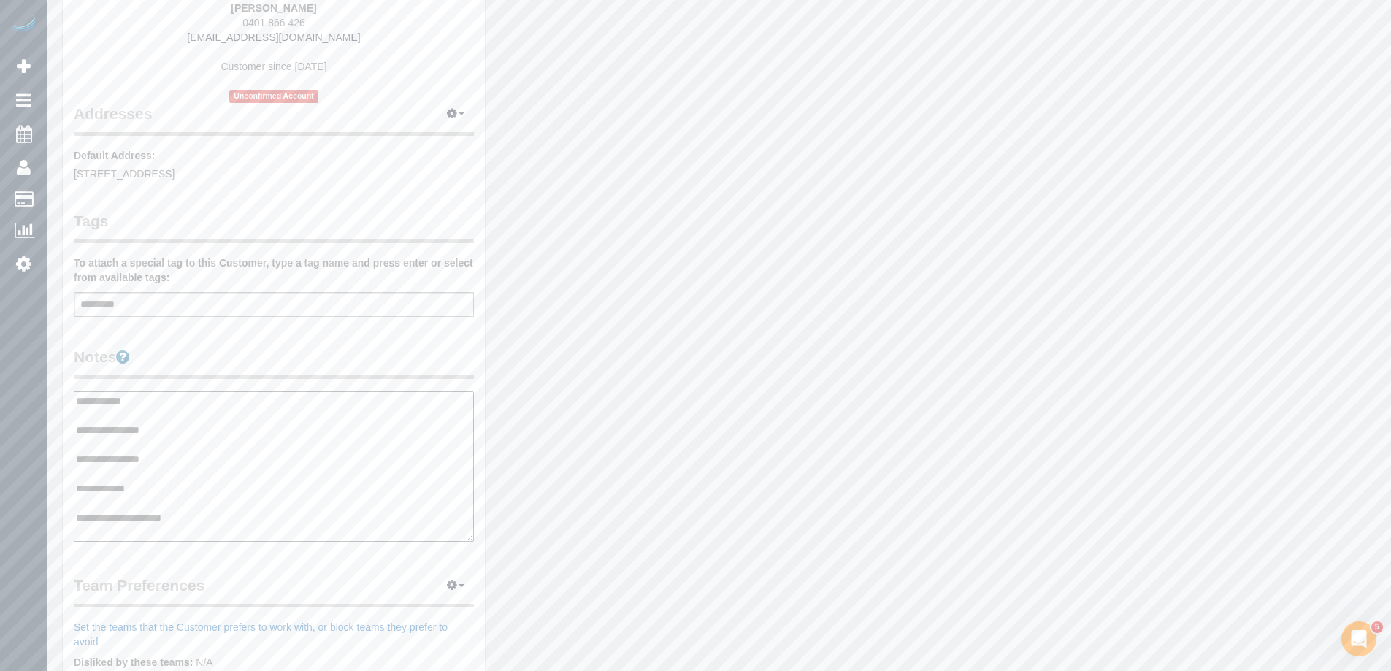
type textarea "**********"
drag, startPoint x: 209, startPoint y: 361, endPoint x: 285, endPoint y: 345, distance: 77.0
click at [210, 361] on legend "Notes" at bounding box center [274, 362] width 400 height 33
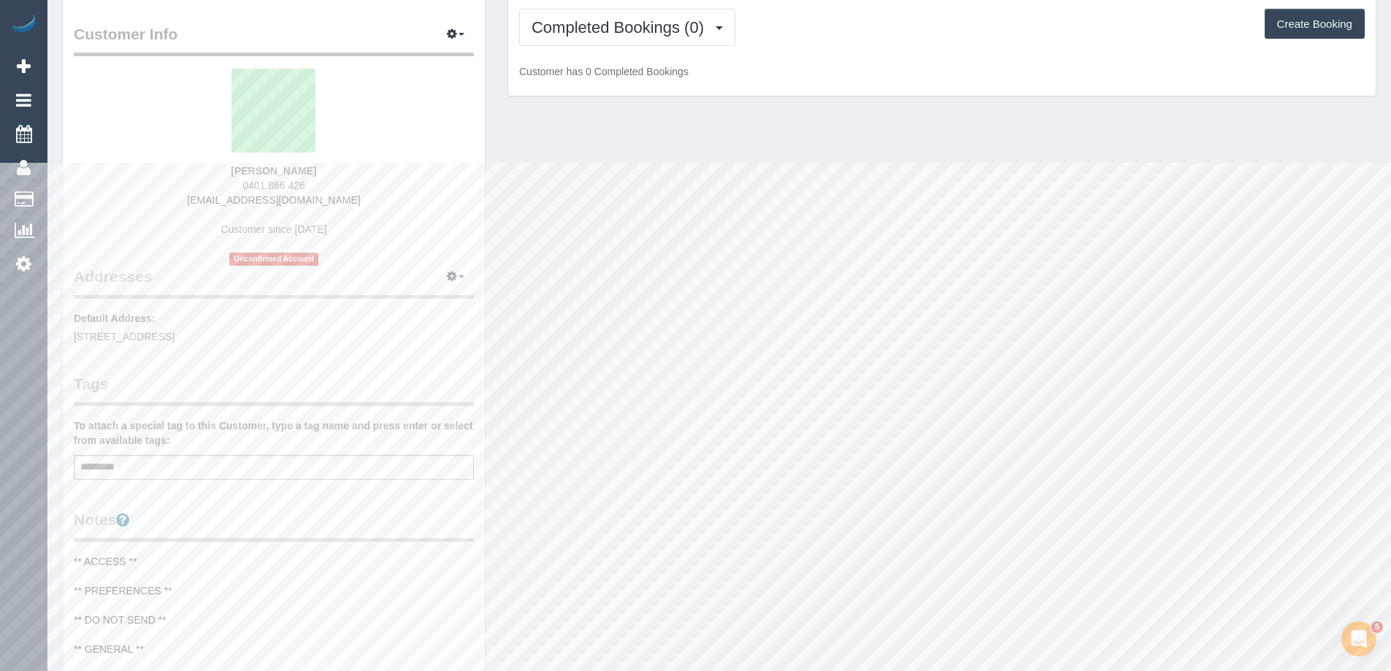
scroll to position [0, 0]
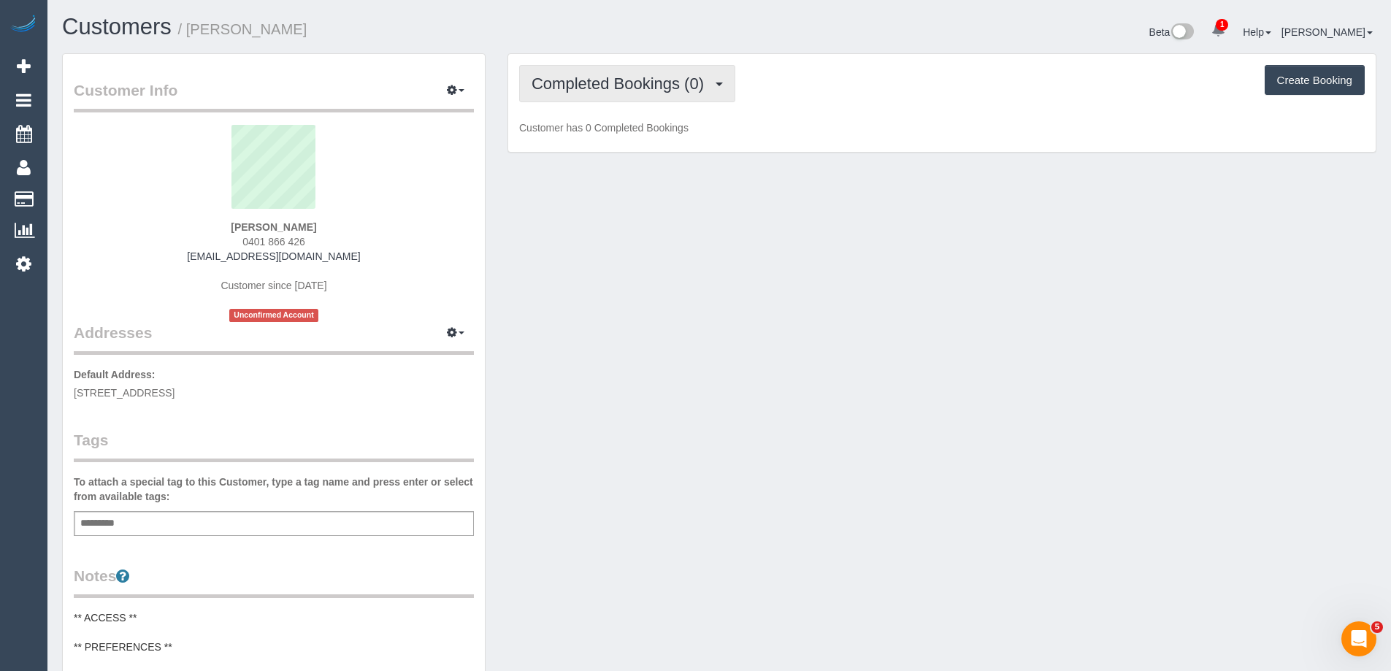
click at [557, 63] on div "Completed Bookings (0) Completed Bookings (0) Upcoming Bookings (1) Cancelled B…" at bounding box center [941, 103] width 867 height 99
click at [565, 91] on span "Completed Bookings (0)" at bounding box center [621, 83] width 180 height 18
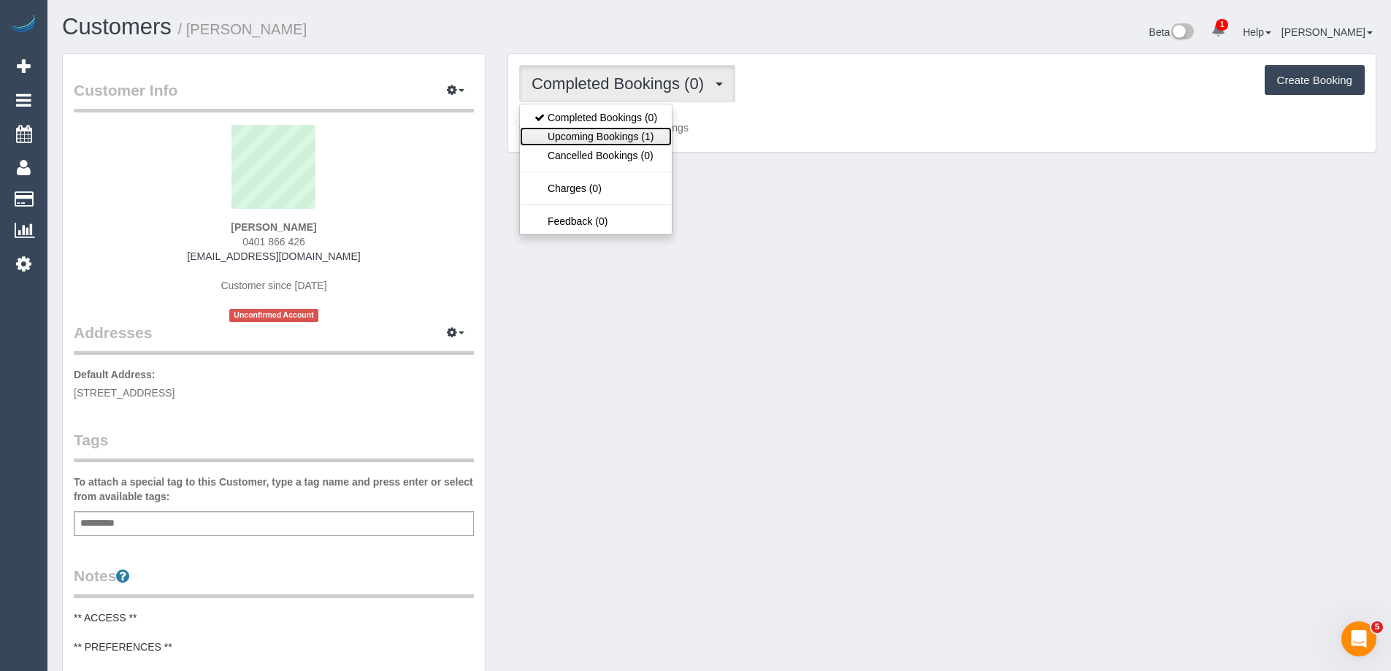
click at [601, 133] on link "Upcoming Bookings (1)" at bounding box center [596, 136] width 152 height 19
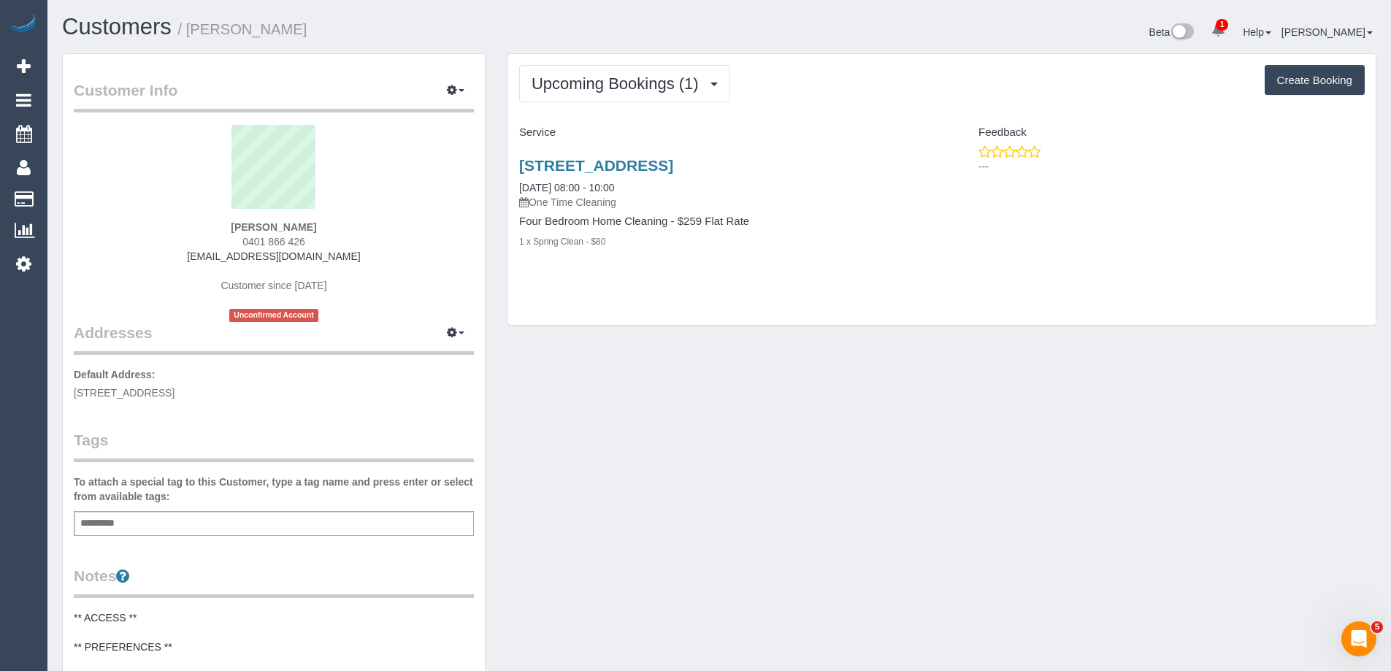
click at [869, 449] on div "Customer Info Edit Contact Info Send Message Email Preferences Special Sales Ta…" at bounding box center [719, 600] width 1336 height 1095
click at [648, 348] on div "Customer Info Edit Contact Info Send Message Email Preferences Special Sales Ta…" at bounding box center [719, 600] width 1336 height 1095
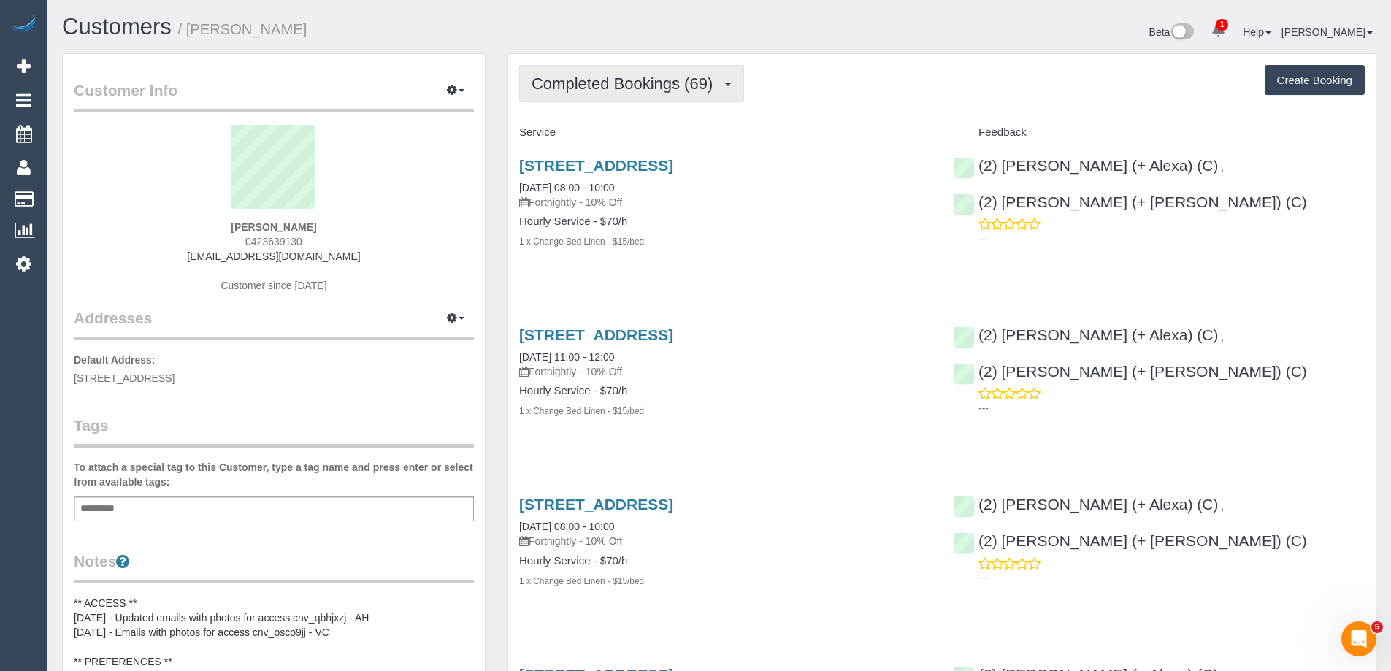
click at [602, 79] on span "Completed Bookings (69)" at bounding box center [625, 83] width 188 height 18
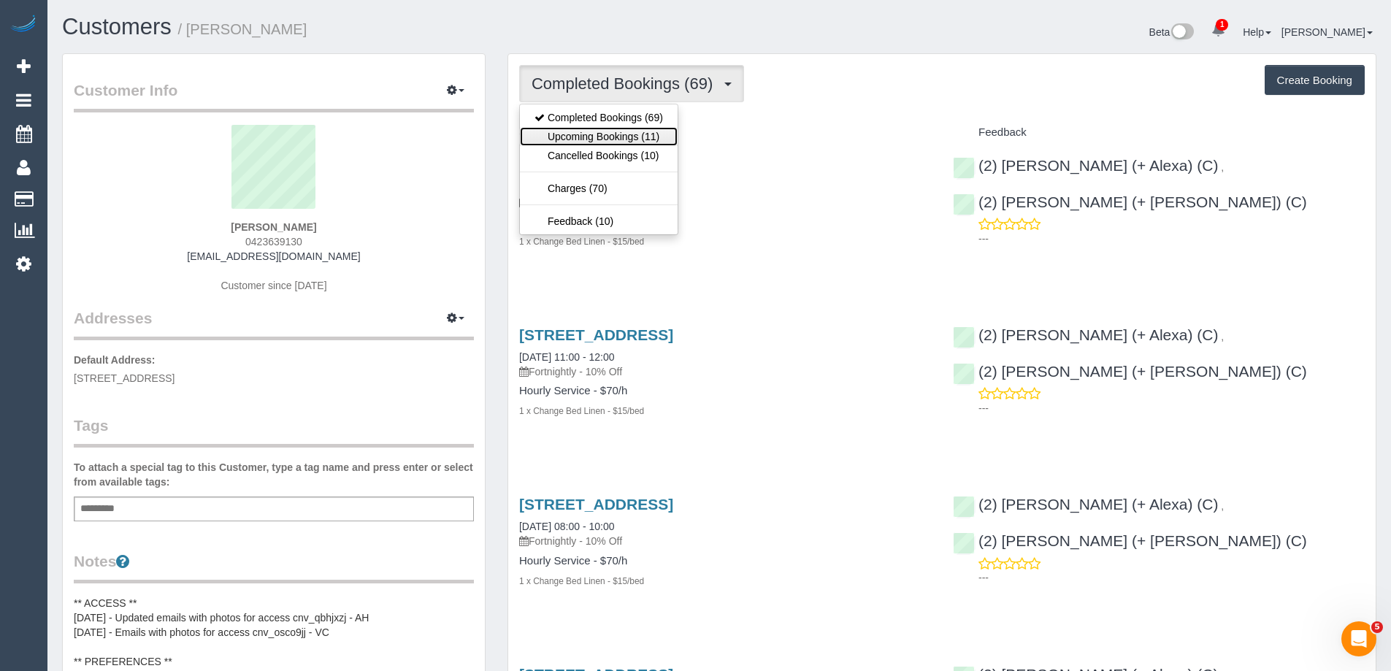
click at [592, 134] on link "Upcoming Bookings (11)" at bounding box center [599, 136] width 158 height 19
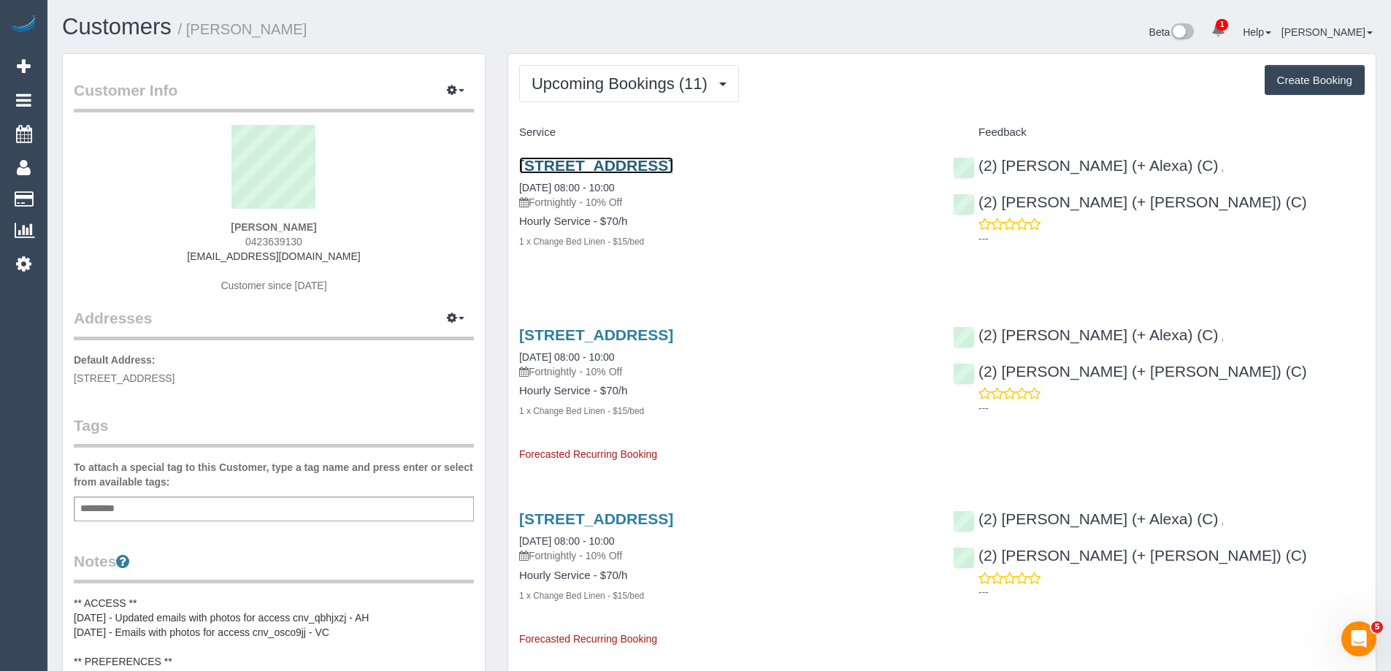
click at [632, 168] on link "10 Macrobertson Close, Fitzroy, VIC 3065" at bounding box center [596, 165] width 154 height 17
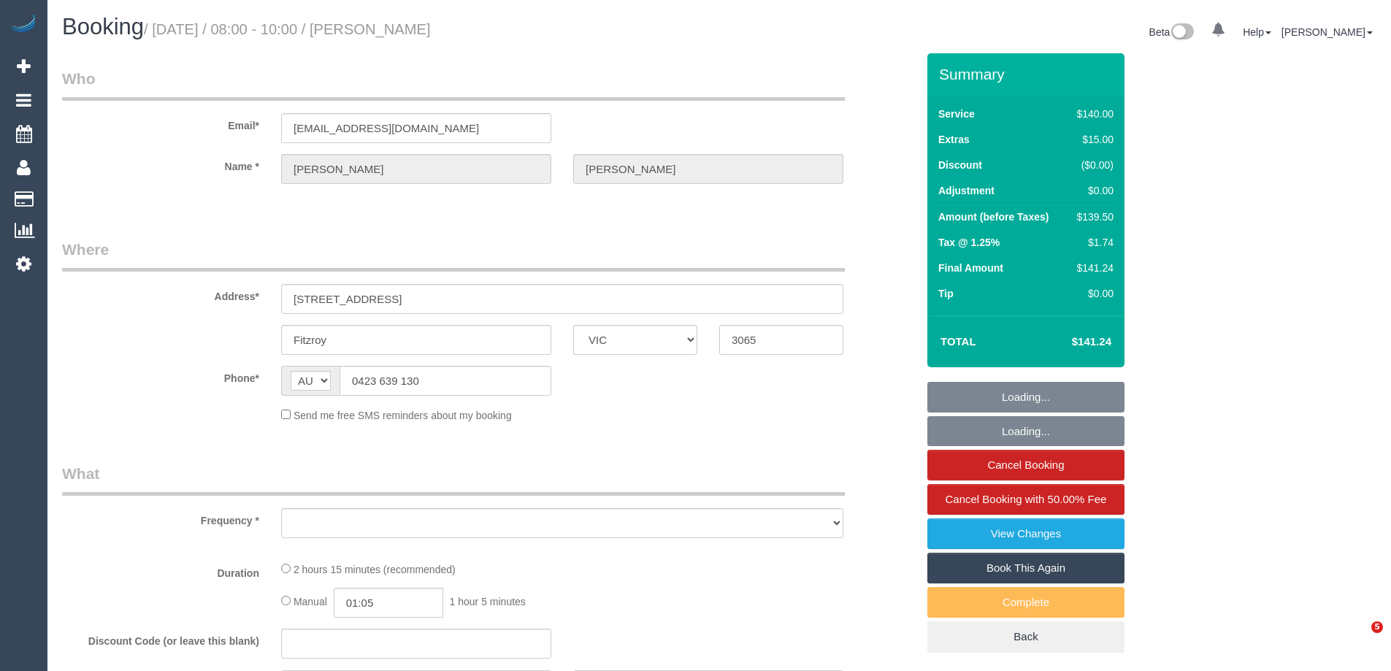
select select "VIC"
select select "object:545"
select select "string:stripe-pm_1LnYFq2GScqysDRVk66fJIs5"
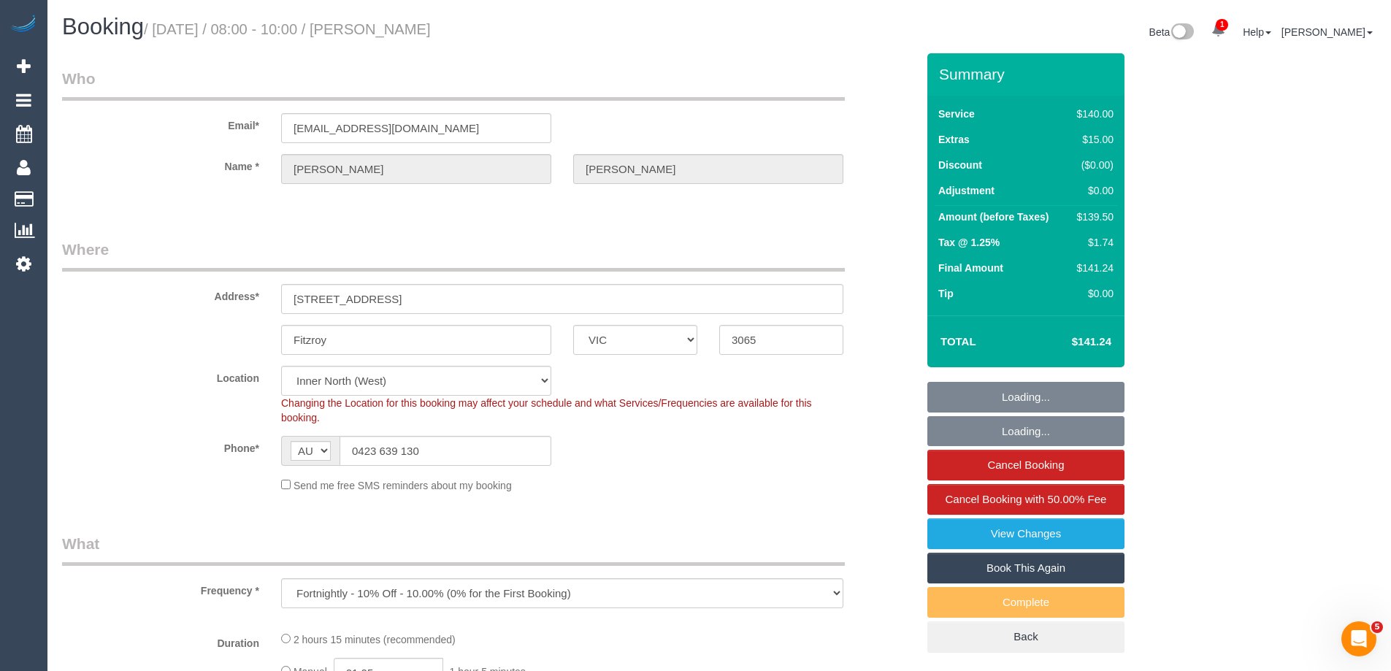
select select "number:27"
select select "number:14"
select select "number:20"
select select "number:24"
select select "number:33"
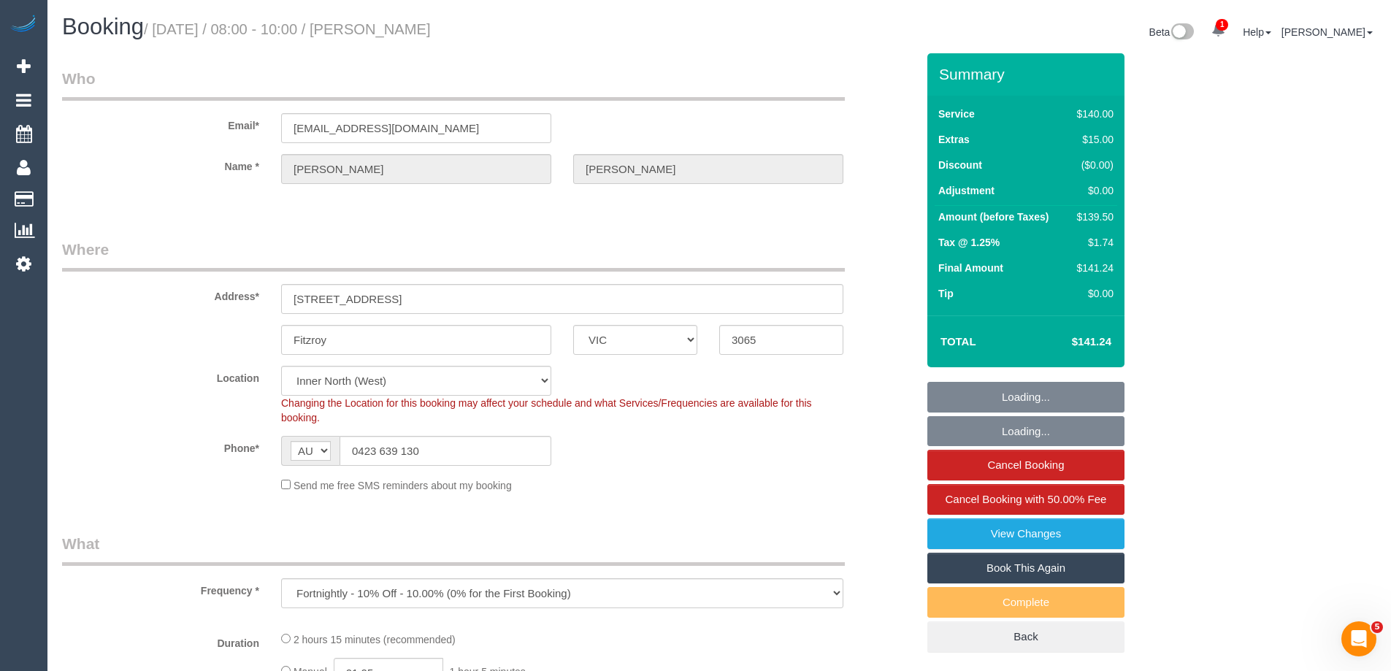
select select "number:11"
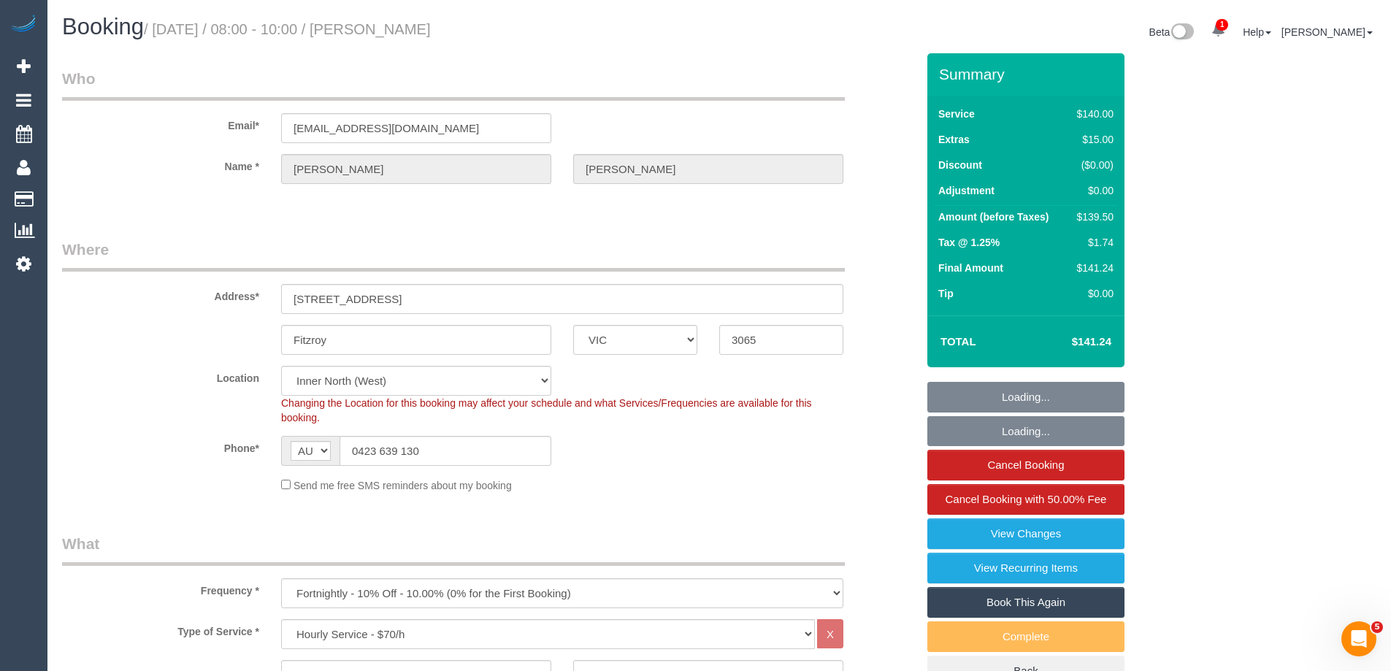
select select "object:864"
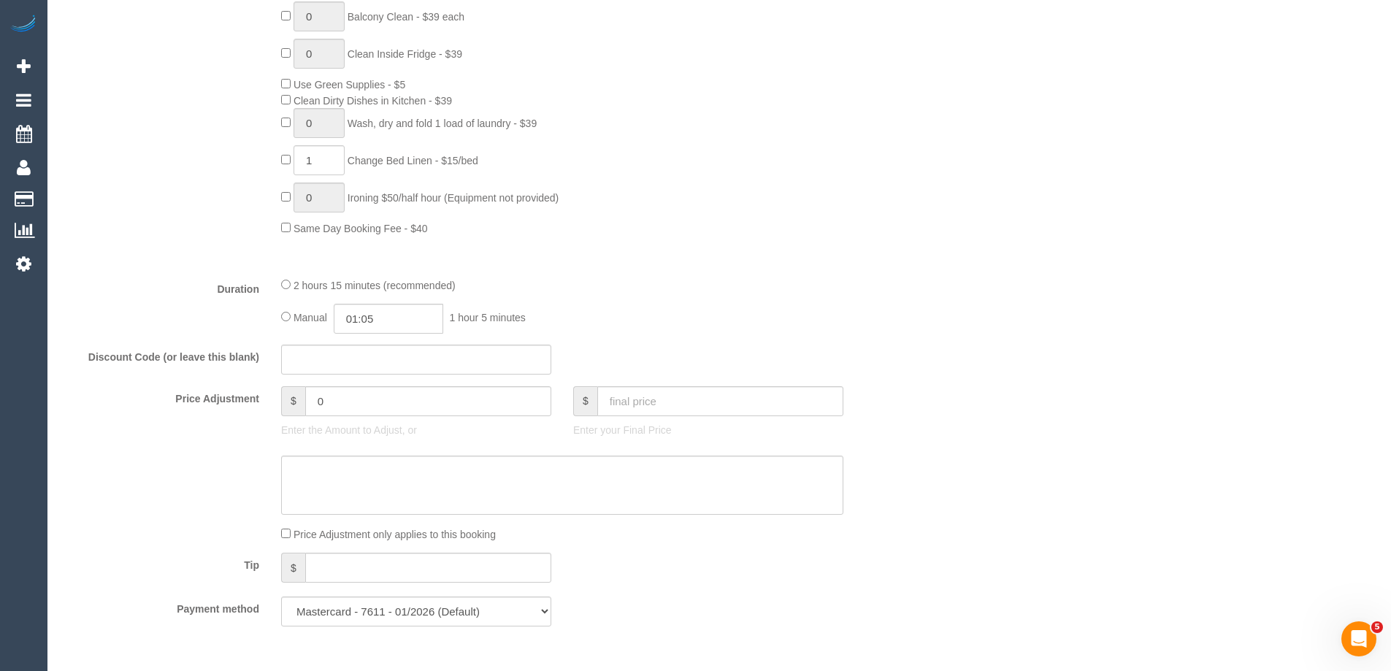
scroll to position [1095, 0]
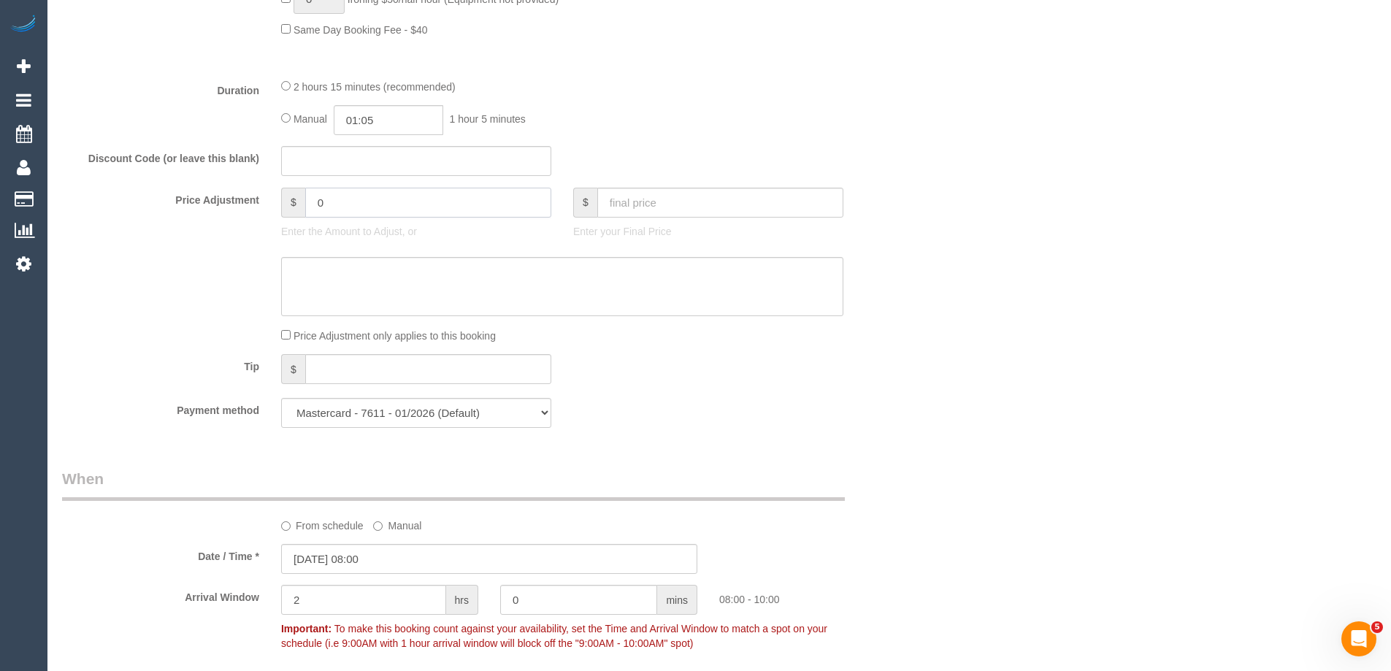
click at [381, 215] on input "0" at bounding box center [428, 203] width 246 height 30
type input "10"
click at [396, 271] on textarea at bounding box center [562, 287] width 562 height 60
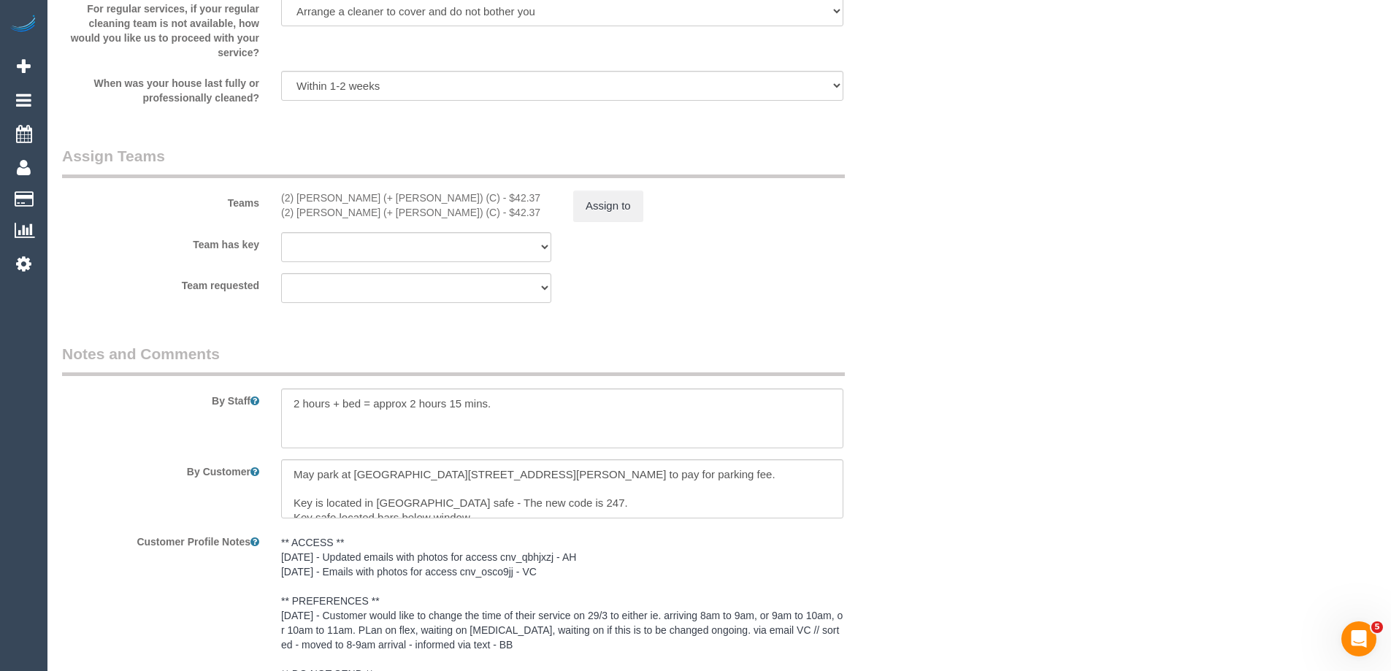
scroll to position [2117, 0]
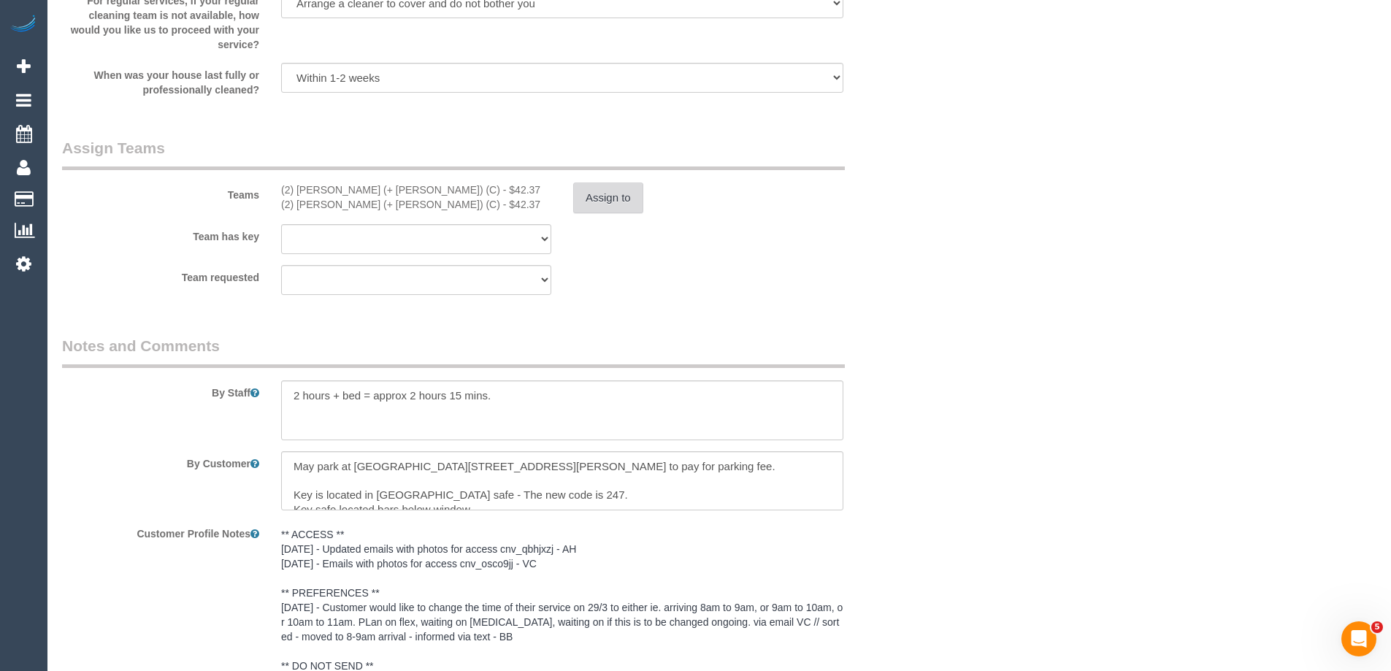
type textarea "$10 added for parking - ED"
click at [615, 204] on button "Assign to" at bounding box center [608, 197] width 70 height 31
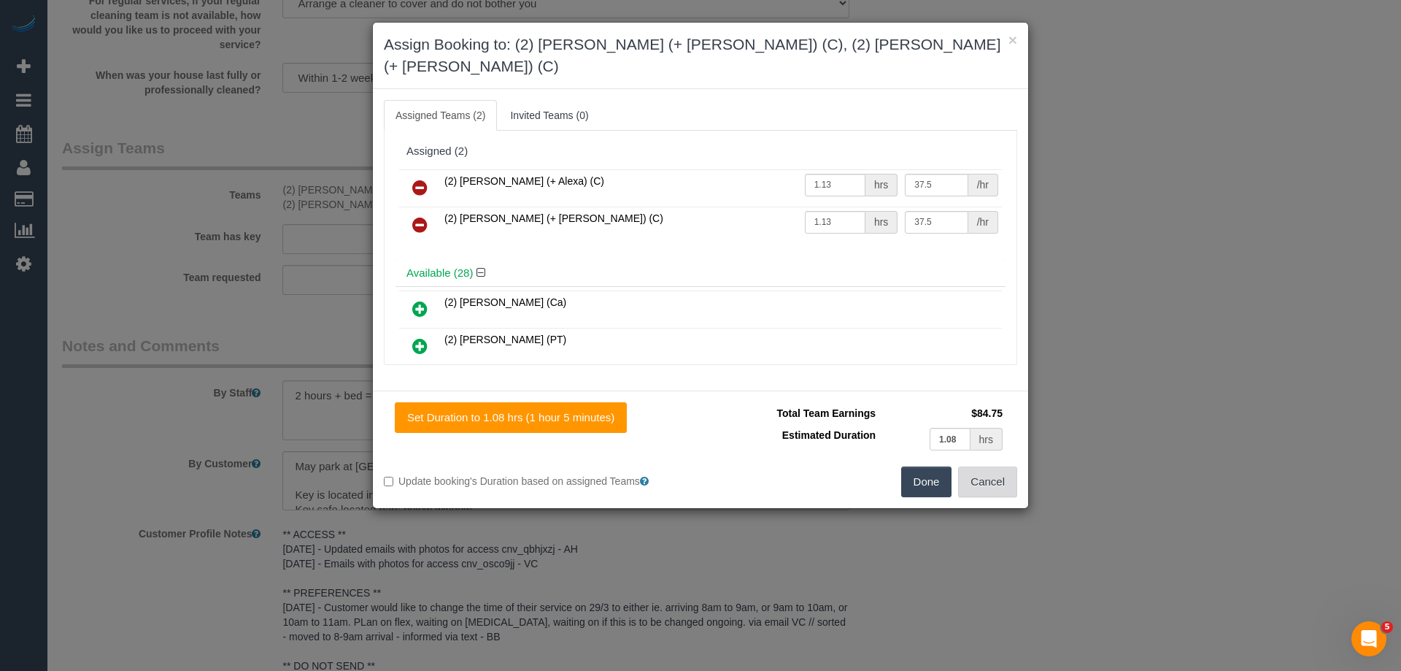
click at [976, 466] on button "Cancel" at bounding box center [987, 481] width 59 height 31
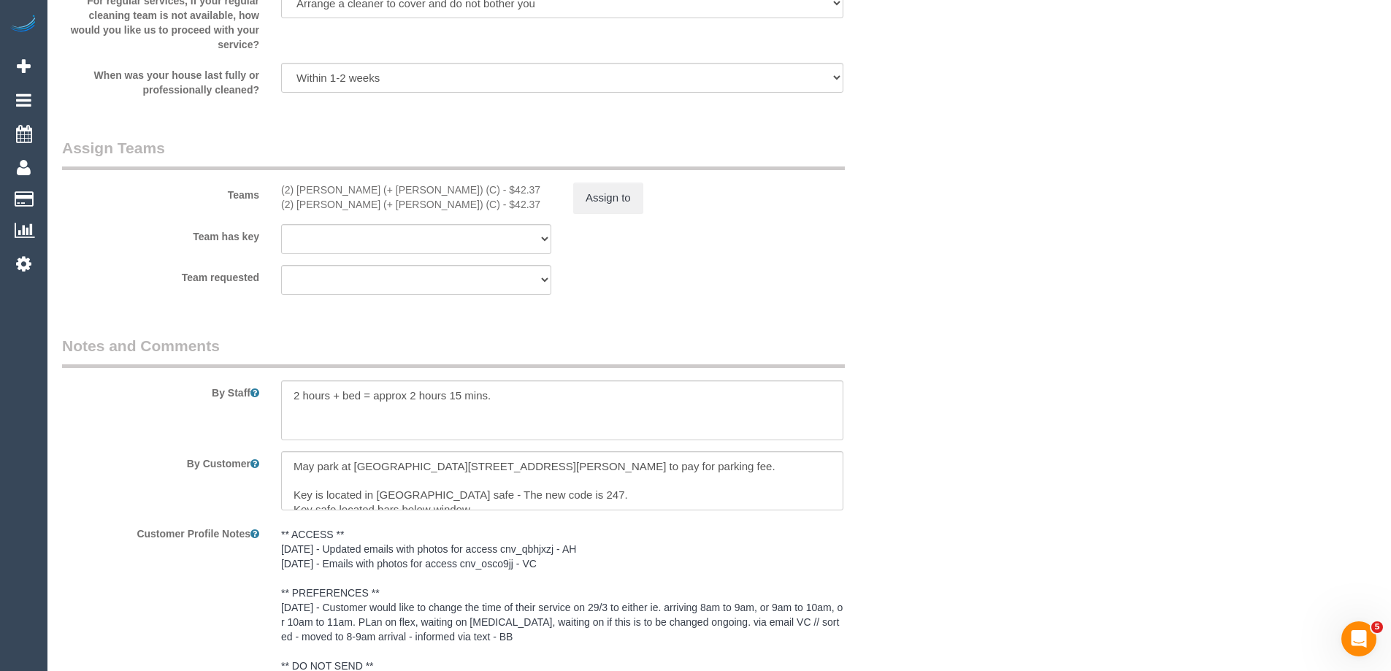
click at [419, 201] on div "(2) Alexa (+ Alejandro) (C) - $42.37" at bounding box center [416, 204] width 270 height 15
copy div "42.37"
click at [606, 190] on button "Assign to" at bounding box center [608, 197] width 70 height 31
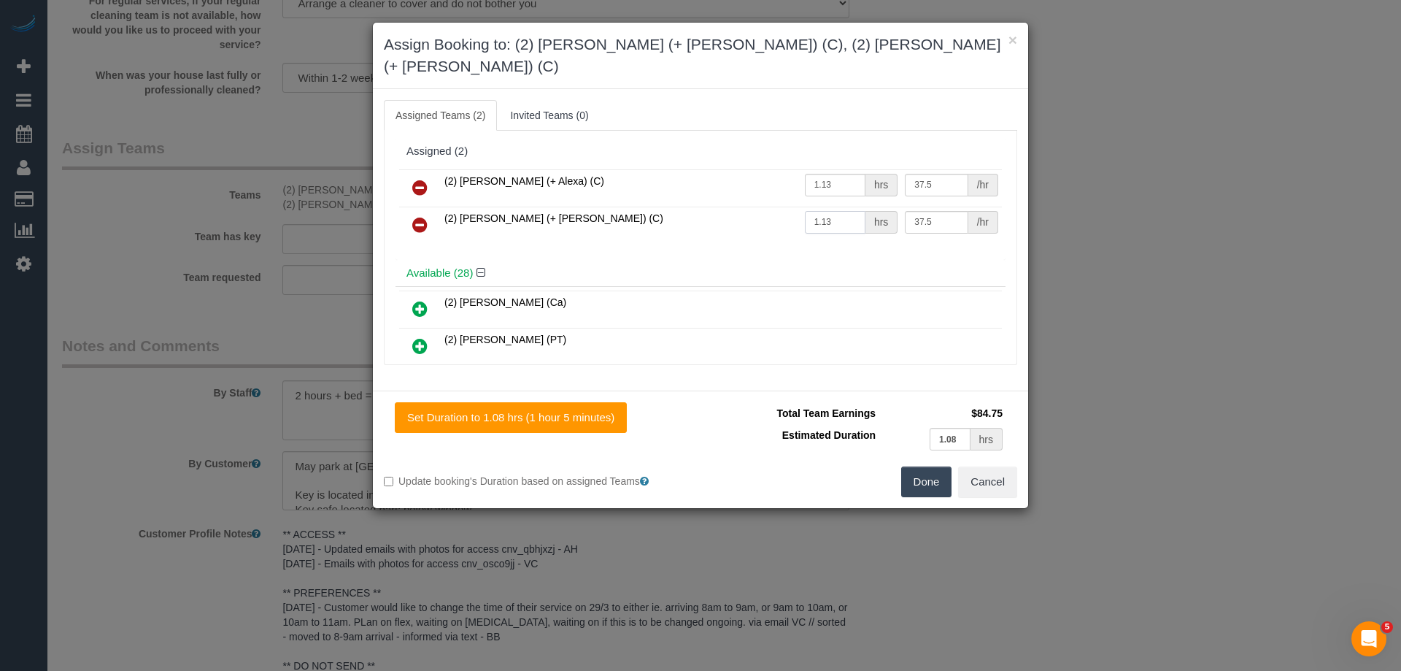
click at [834, 211] on input "1.13" at bounding box center [835, 222] width 61 height 23
type input "1"
click at [929, 211] on input "37.5" at bounding box center [936, 222] width 63 height 23
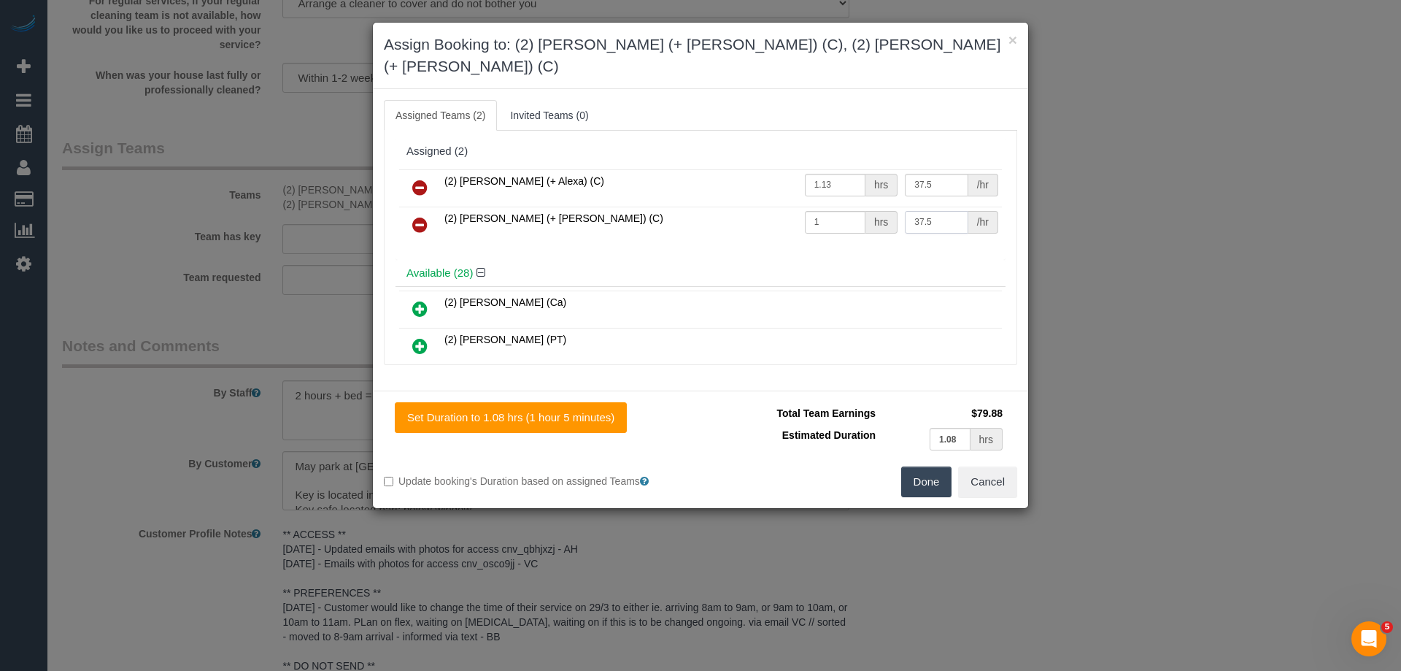
paste input "42.37"
click at [915, 211] on input "42.37" at bounding box center [936, 222] width 63 height 23
click at [911, 211] on input "42.37" at bounding box center [936, 222] width 63 height 23
type input "52.37"
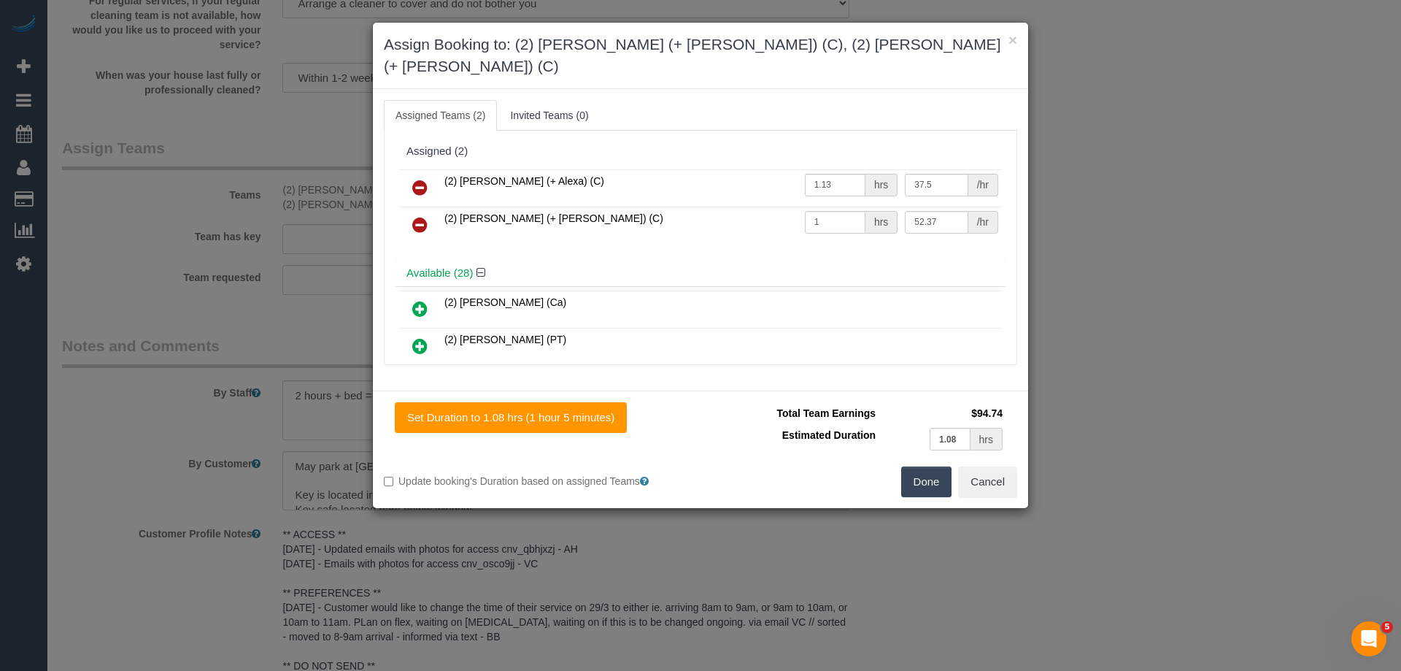
click at [938, 466] on button "Done" at bounding box center [926, 481] width 51 height 31
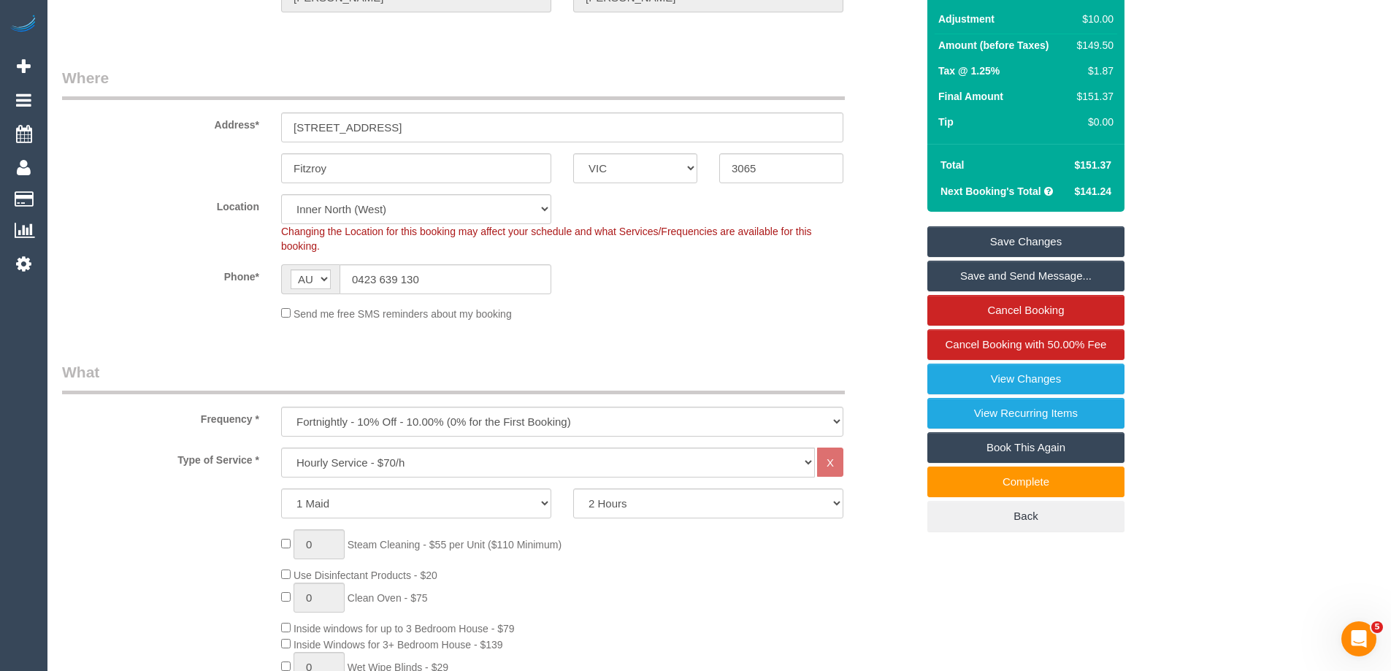
scroll to position [146, 0]
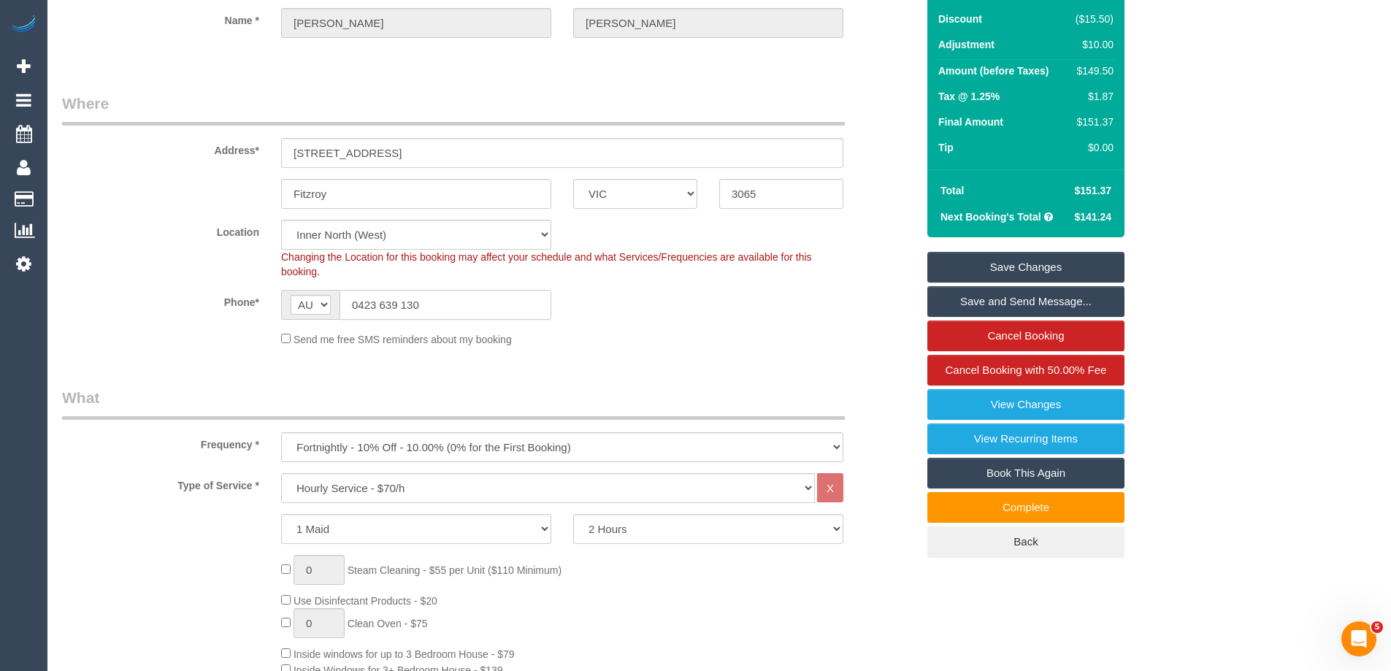
click at [455, 315] on input "0423 639 130" at bounding box center [445, 305] width 212 height 30
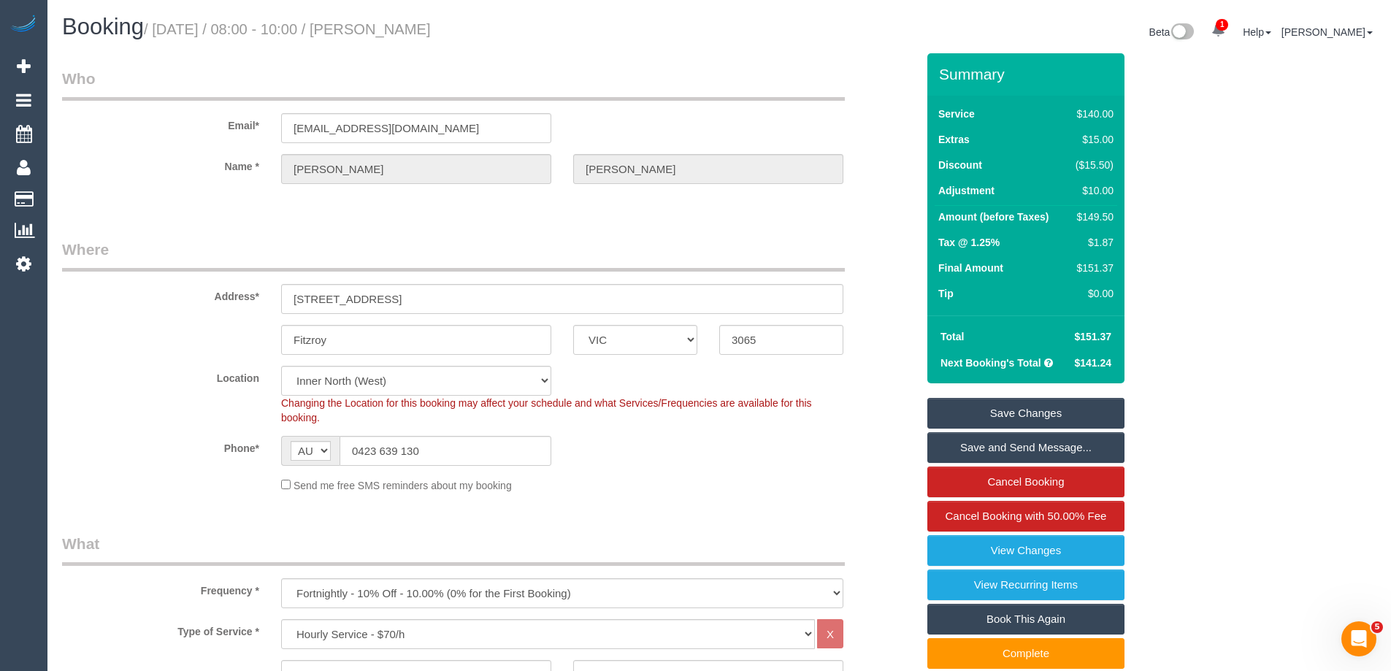
click at [1010, 407] on link "Save Changes" at bounding box center [1025, 413] width 197 height 31
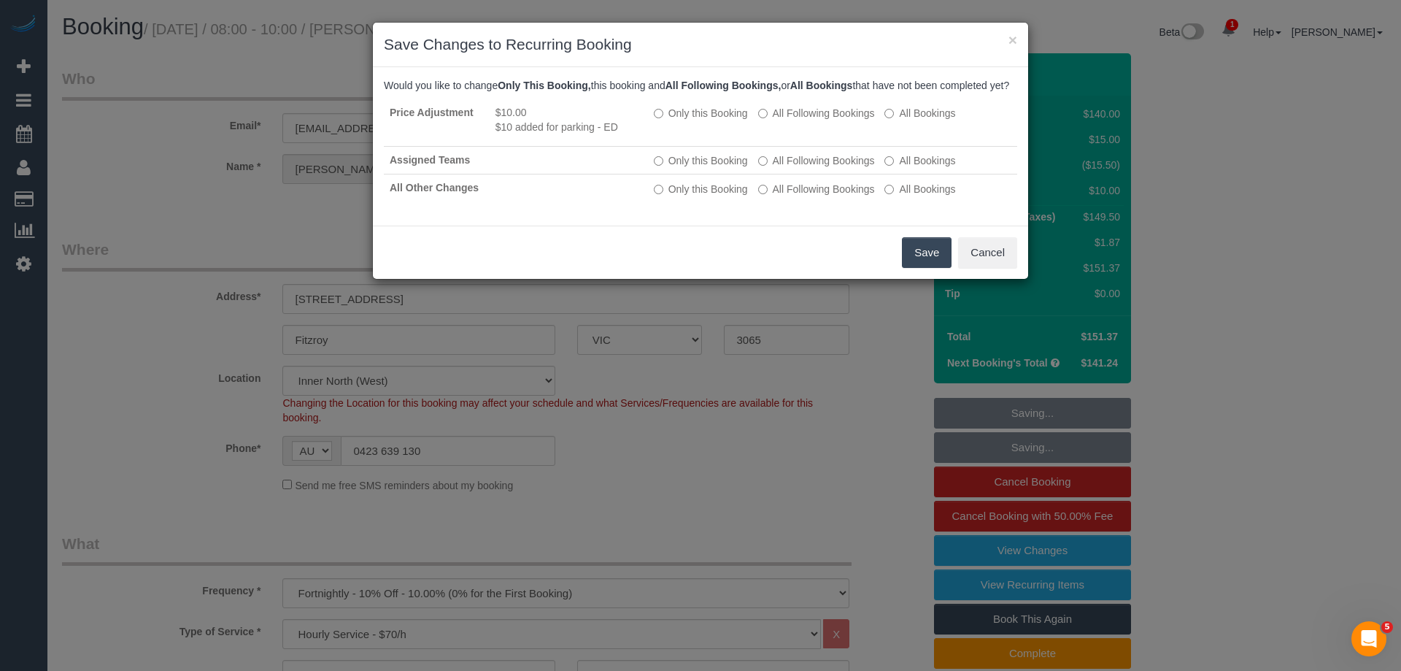
click at [916, 266] on button "Save" at bounding box center [927, 252] width 50 height 31
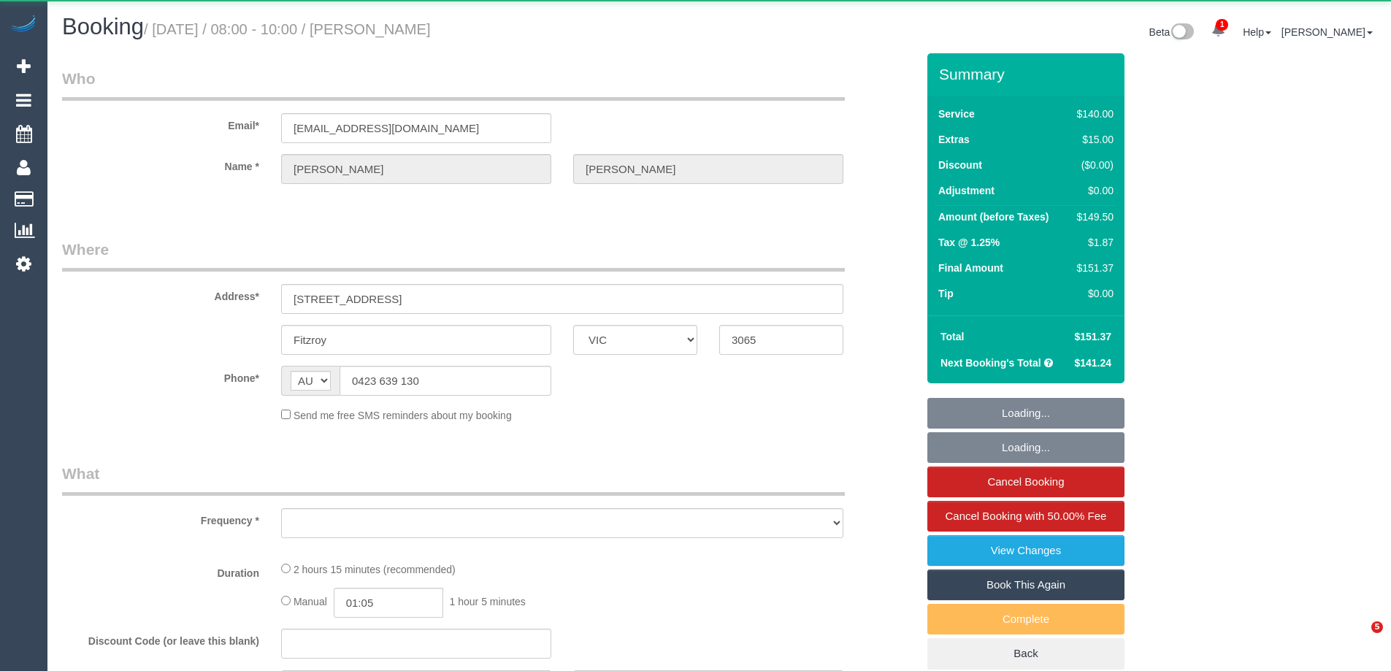
select select "VIC"
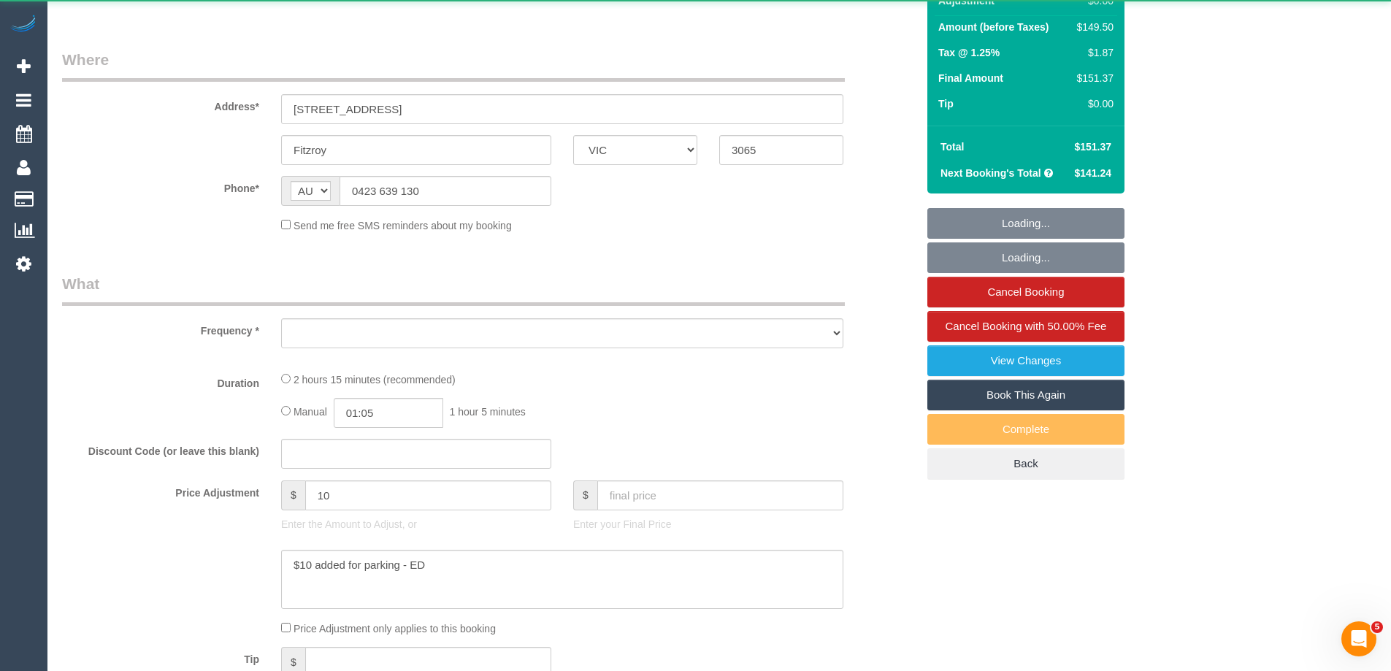
select select "object:548"
select select "string:stripe-pm_1LnYFq2GScqysDRVk66fJIs5"
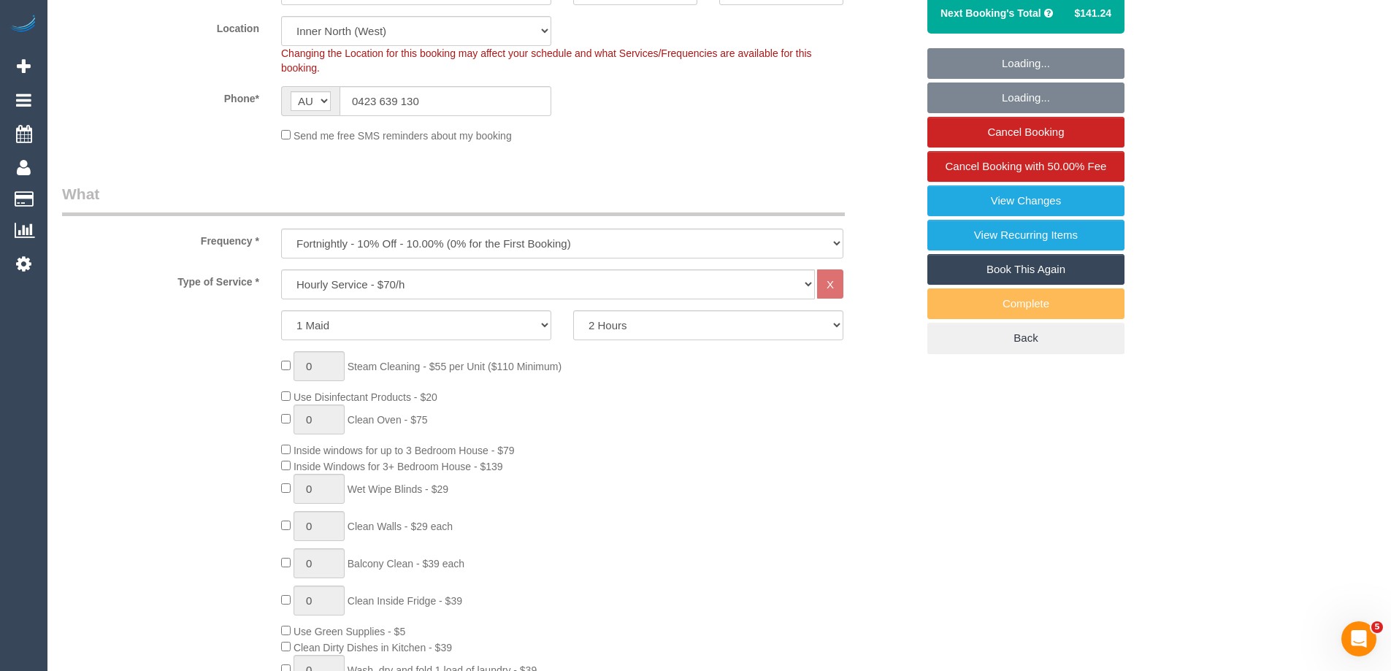
select select "object:735"
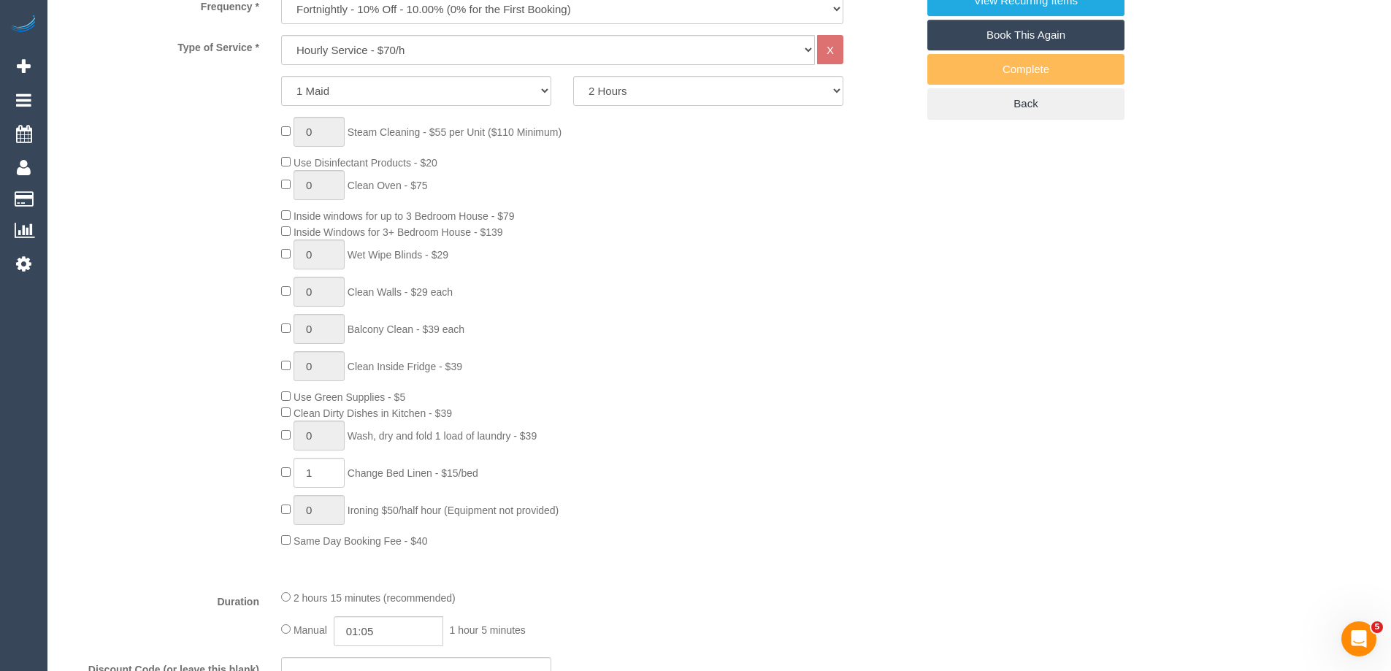
select select "number:27"
select select "number:14"
select select "number:20"
select select "number:24"
select select "number:33"
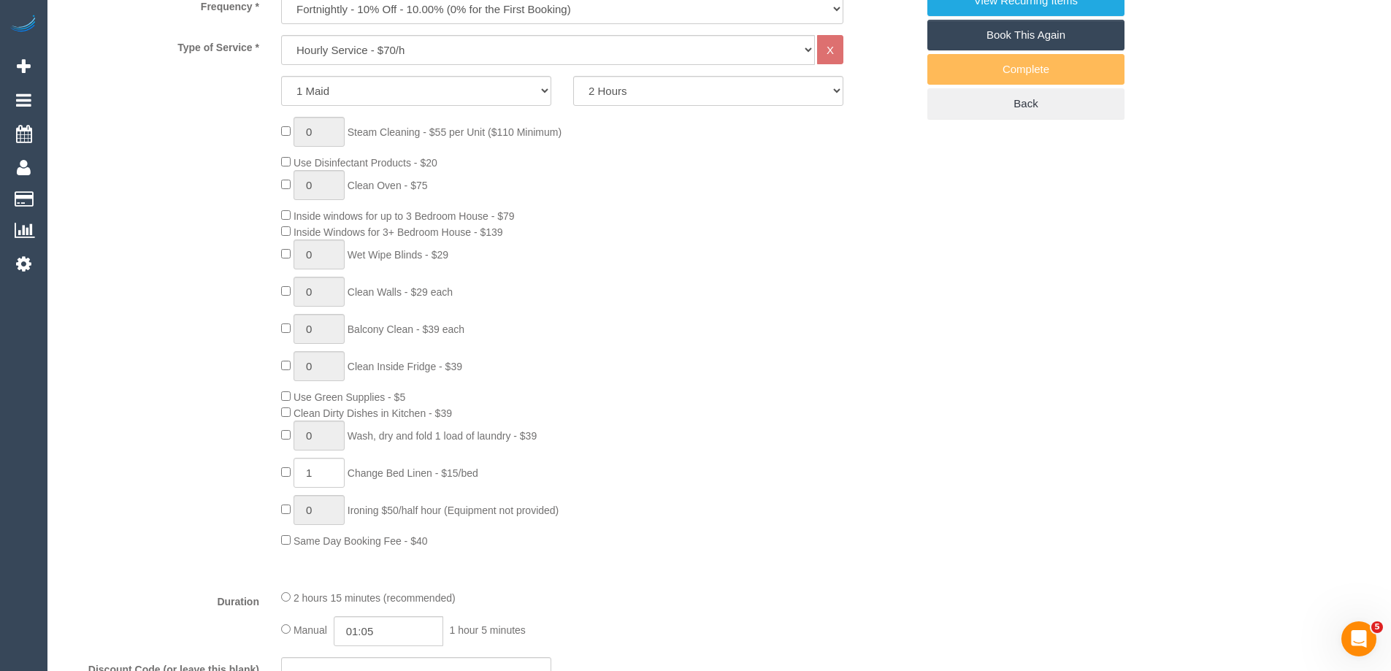
select select "number:11"
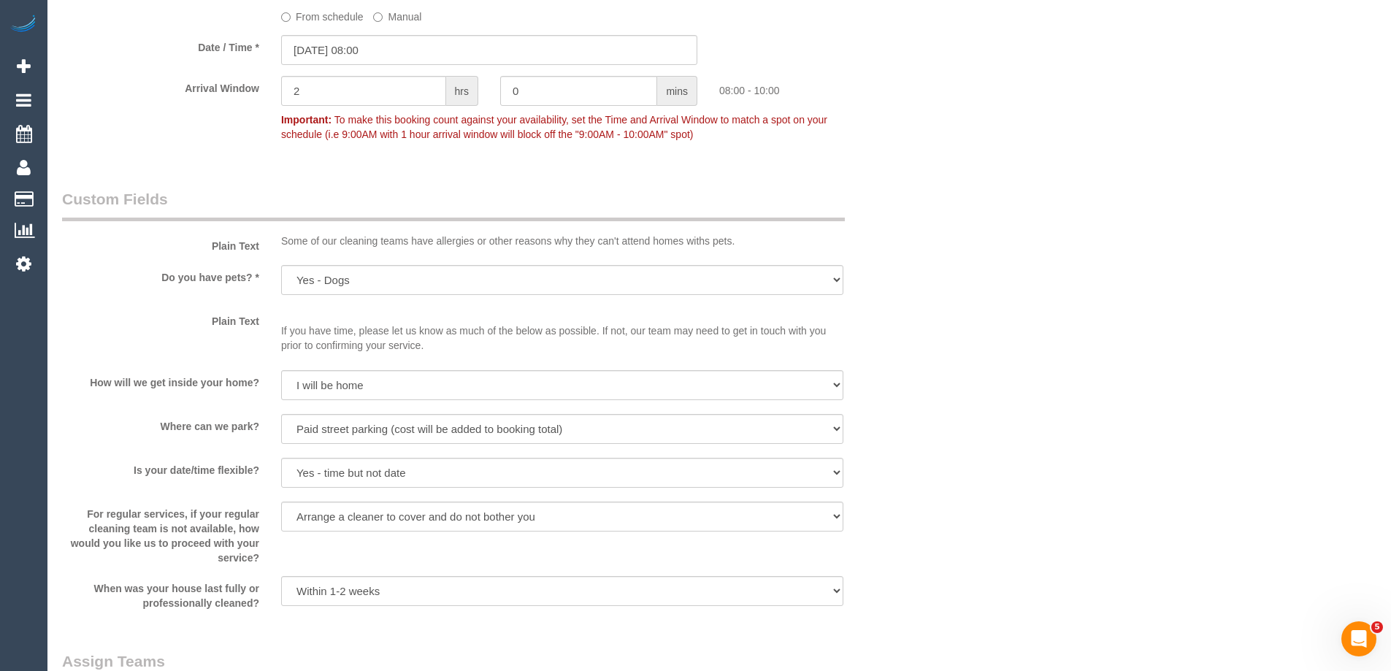
scroll to position [1971, 0]
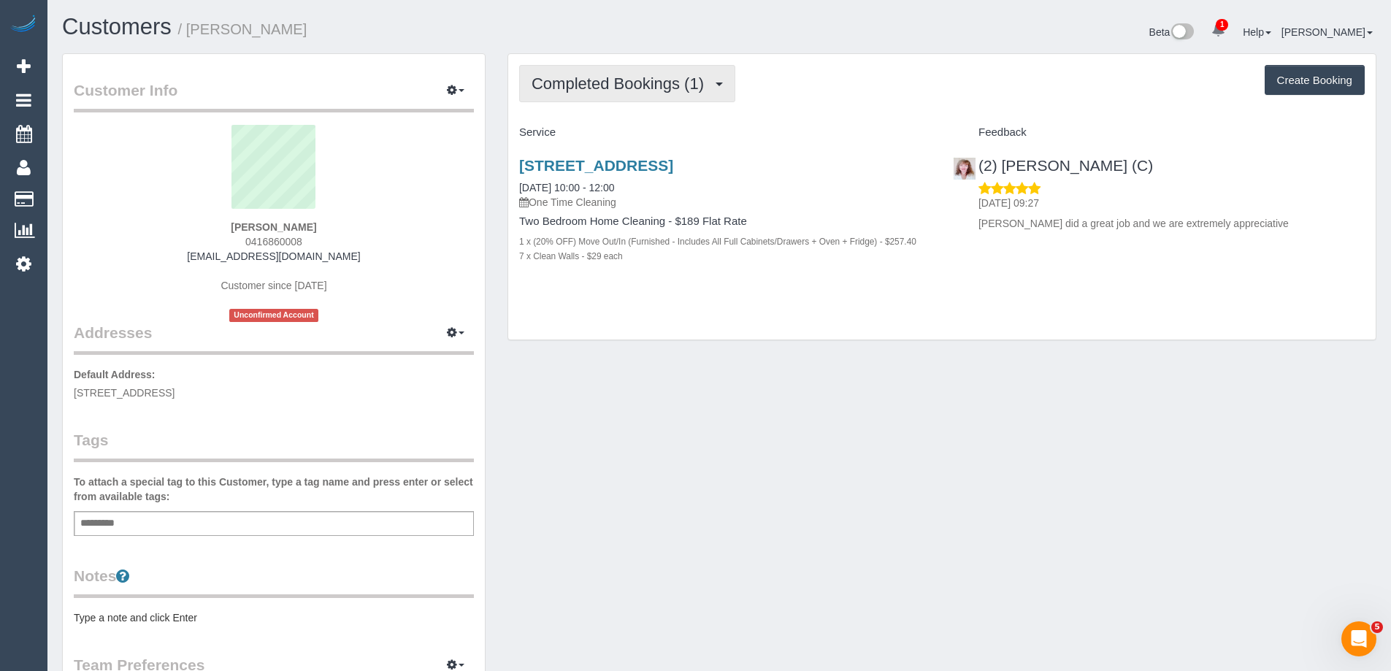
click at [612, 78] on span "Completed Bookings (1)" at bounding box center [621, 83] width 180 height 18
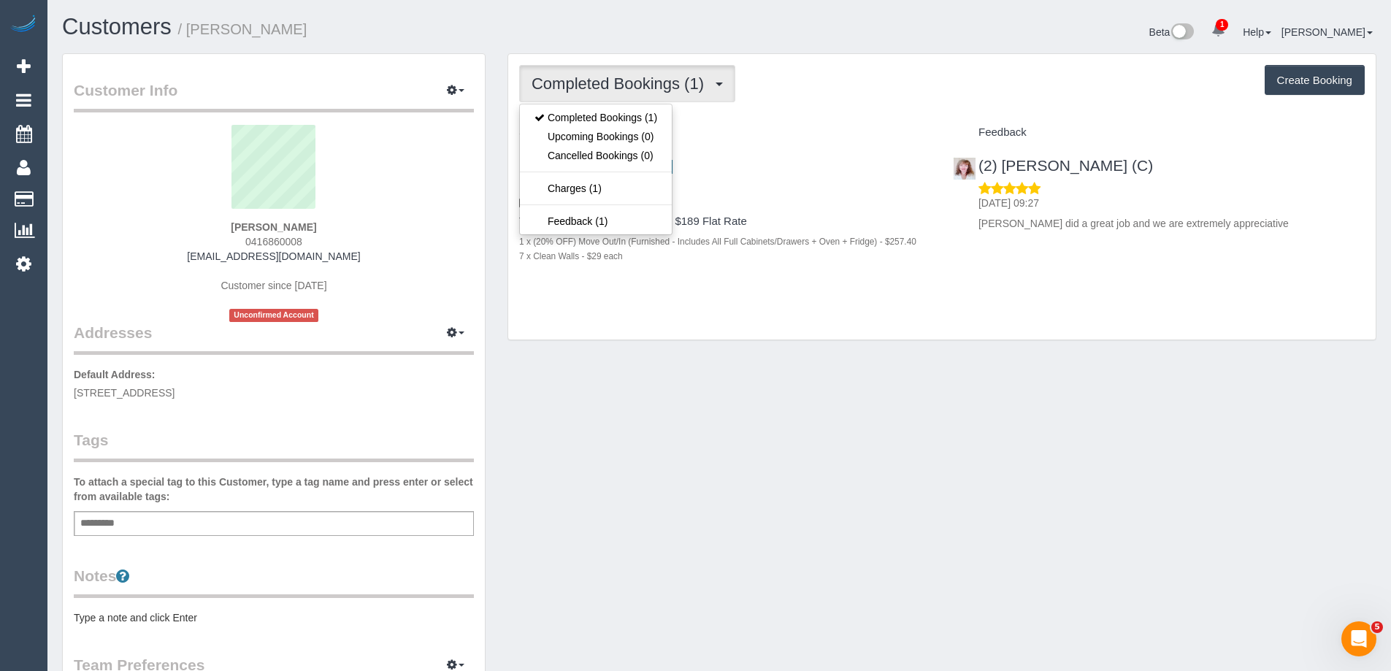
click at [807, 84] on div "Completed Bookings (1) Completed Bookings (1) Upcoming Bookings (0) Cancelled B…" at bounding box center [941, 83] width 845 height 37
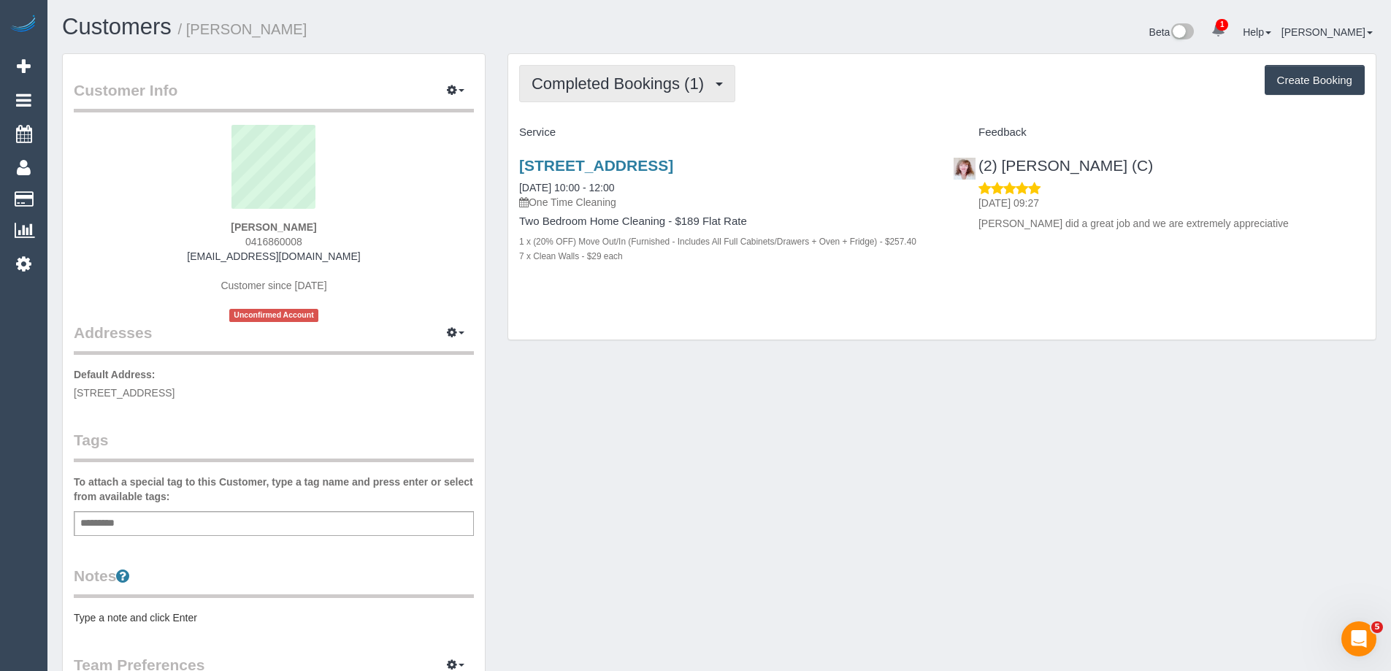
click at [658, 78] on span "Completed Bookings (1)" at bounding box center [621, 83] width 180 height 18
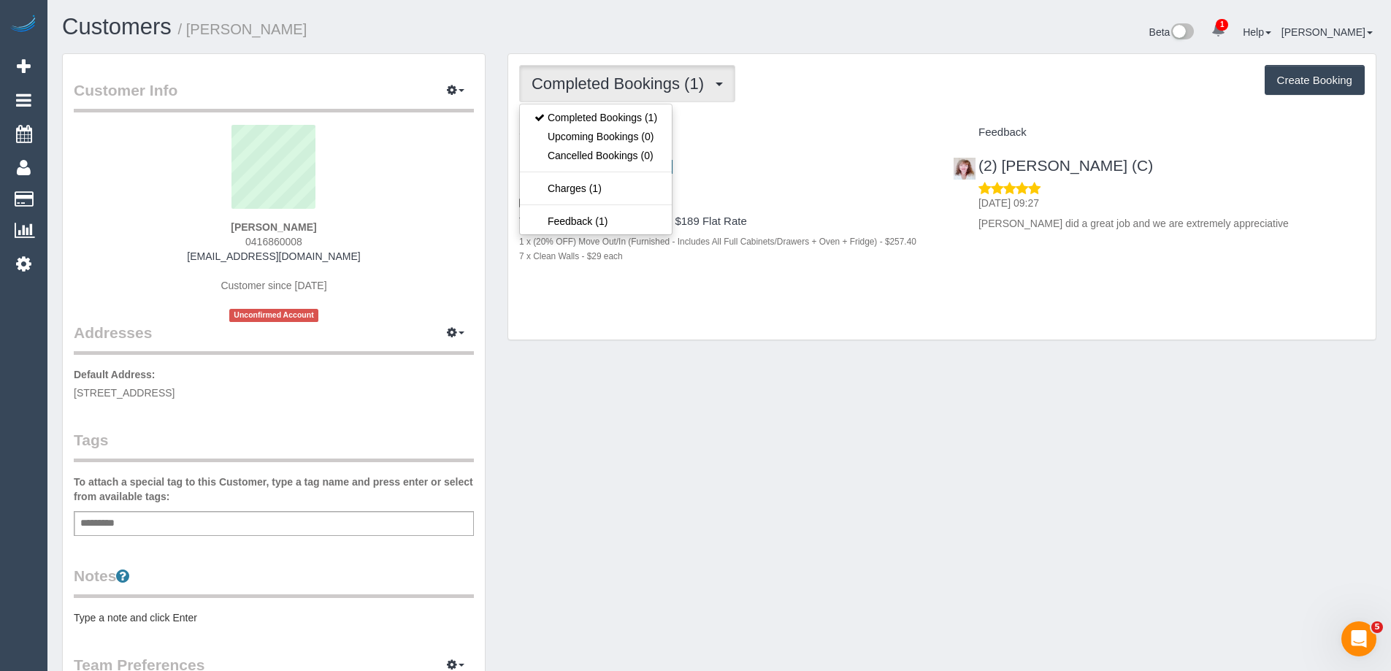
click at [844, 100] on div "Completed Bookings (1) Completed Bookings (1) Upcoming Bookings (0) Cancelled B…" at bounding box center [941, 83] width 845 height 37
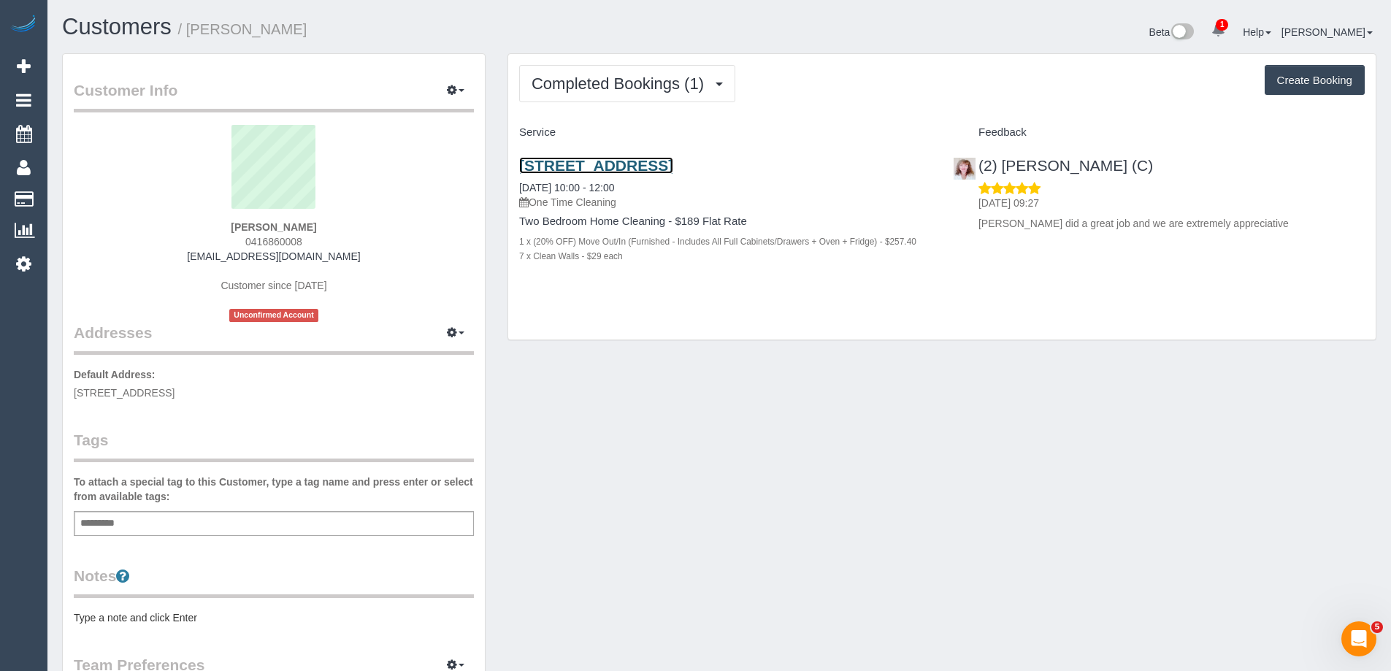
click at [673, 165] on link "[STREET_ADDRESS]" at bounding box center [596, 165] width 154 height 17
click at [673, 164] on link "[STREET_ADDRESS]" at bounding box center [596, 165] width 154 height 17
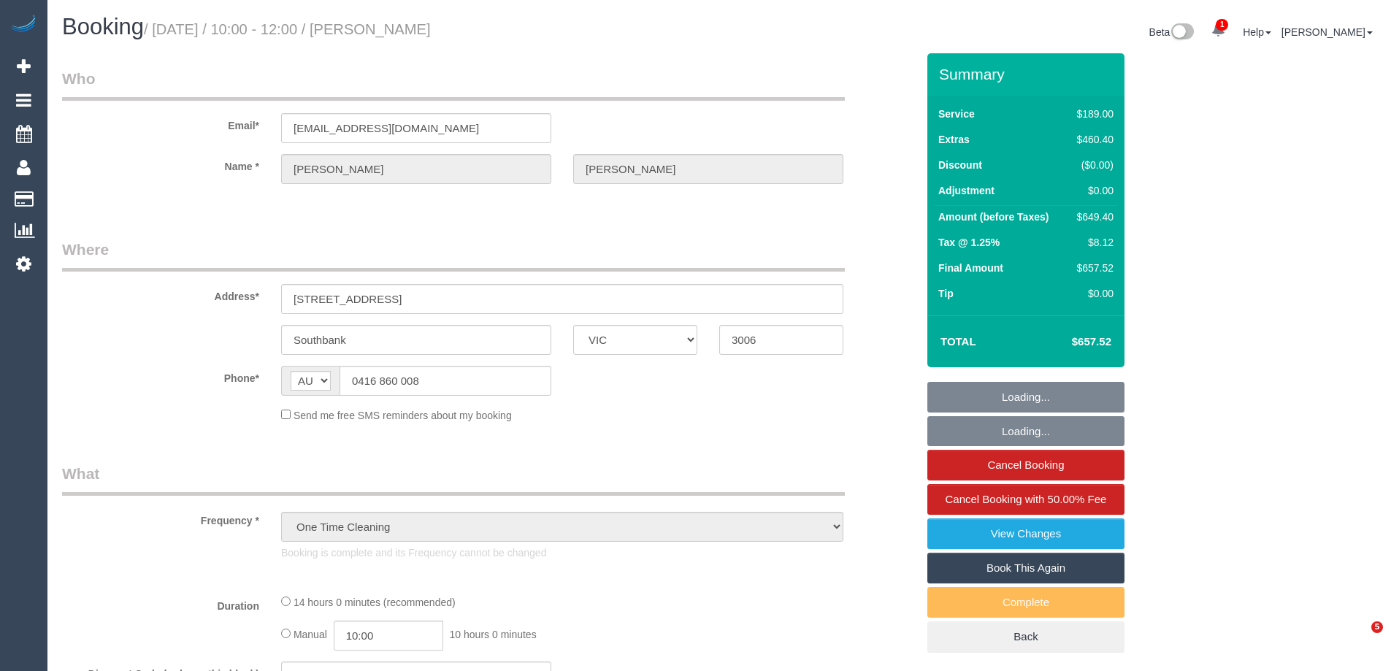
select select "VIC"
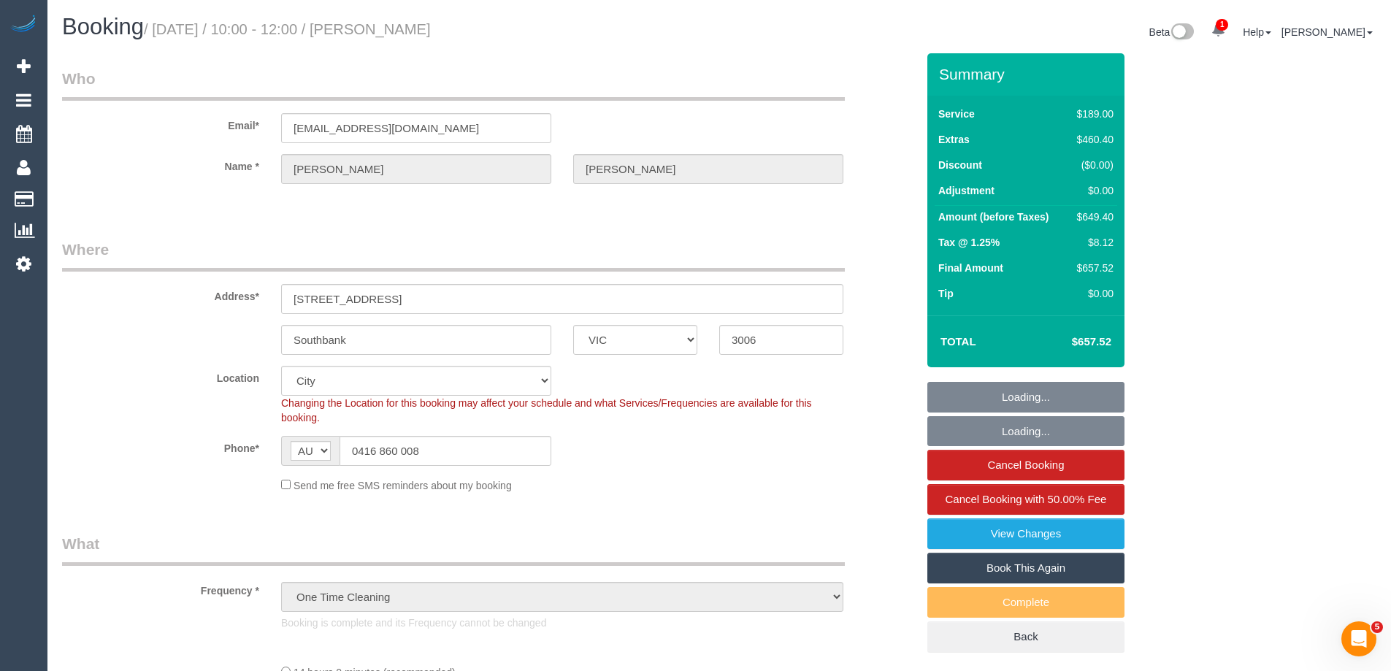
select select "object:1003"
select select "string:stripe-pm_1S6pS32GScqysDRVf2cFVU54"
select select "number:29"
select select "number:14"
select select "number:18"
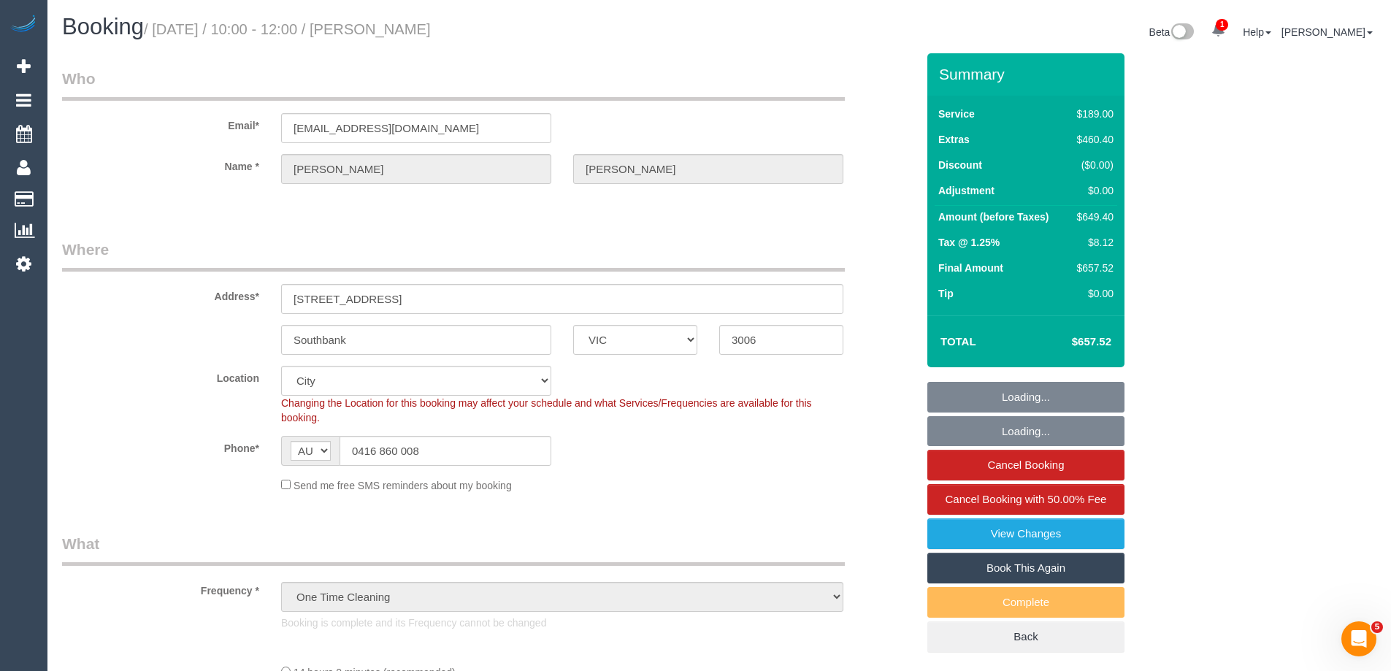
select select "number:22"
select select "number:26"
click at [1170, 161] on div "Summary Service $189.00 Extras $460.40 Discount ($0.00) Adjustment $0.00 Amount…" at bounding box center [1080, 367] width 328 height 628
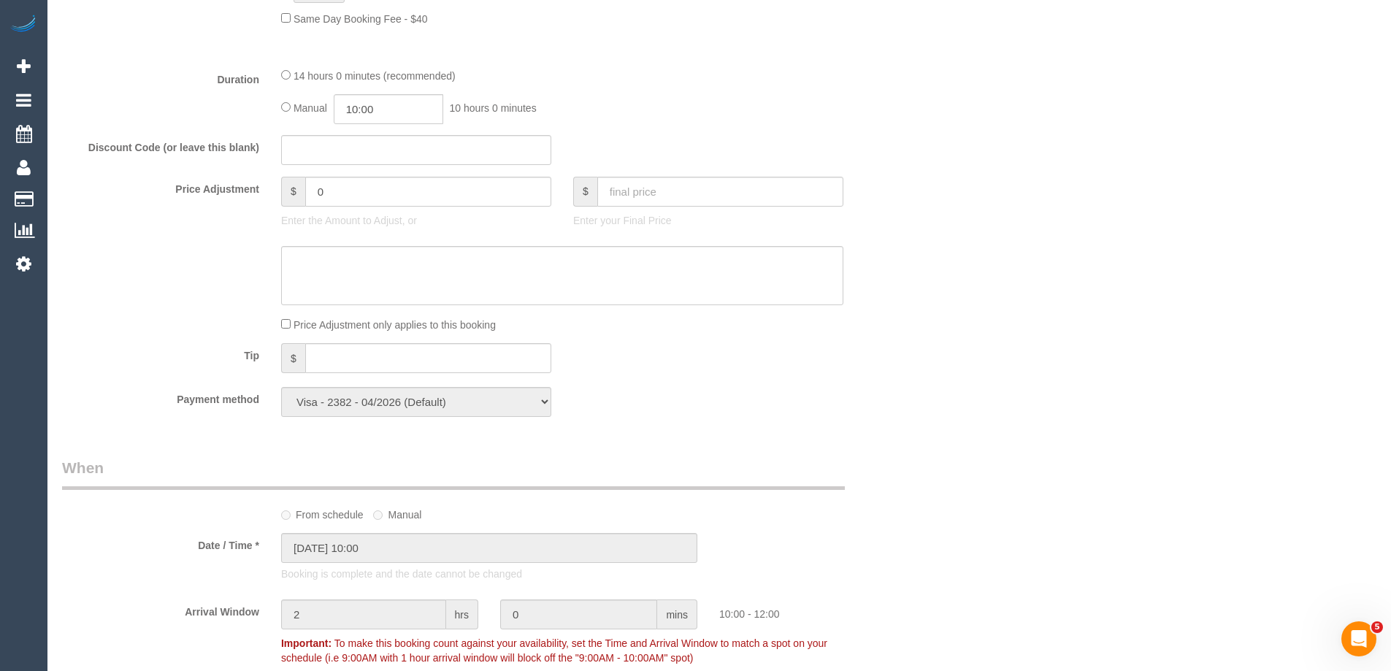
scroll to position [1095, 0]
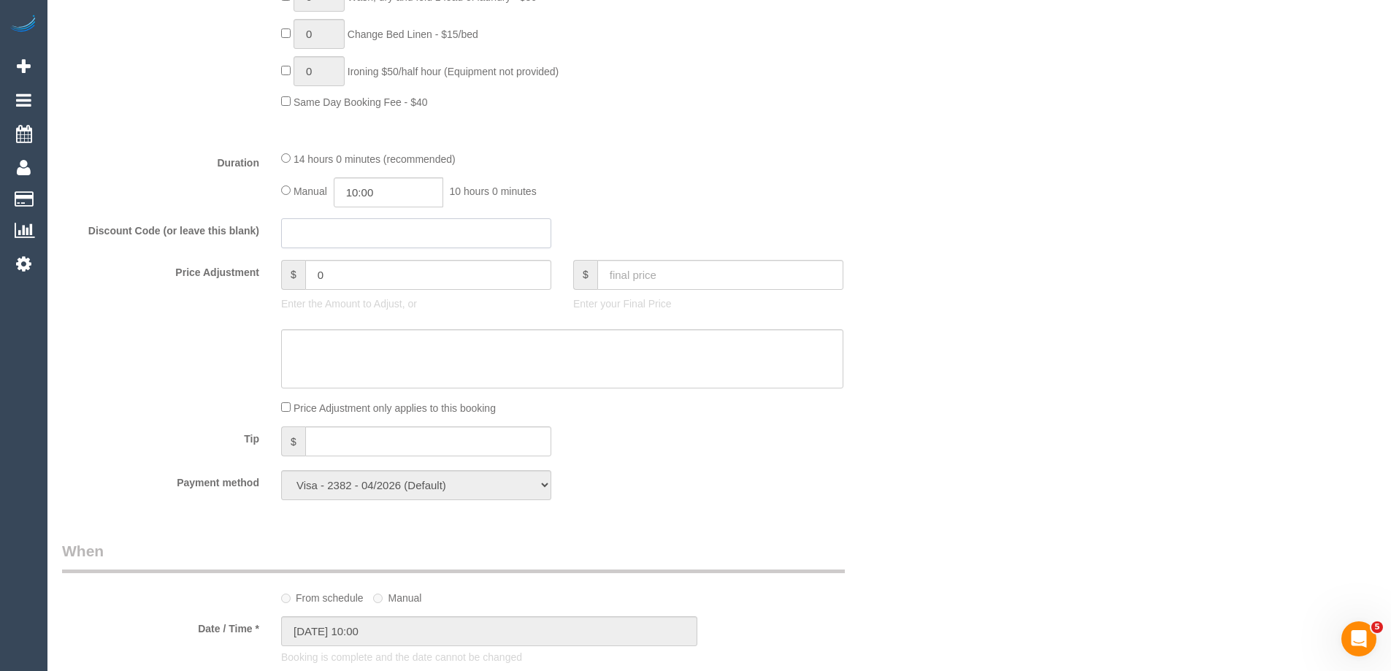
click at [330, 234] on input "text" at bounding box center [416, 233] width 270 height 30
paste input "7BD3 30D61B3D"
click at [427, 341] on textarea at bounding box center [562, 359] width 562 height 60
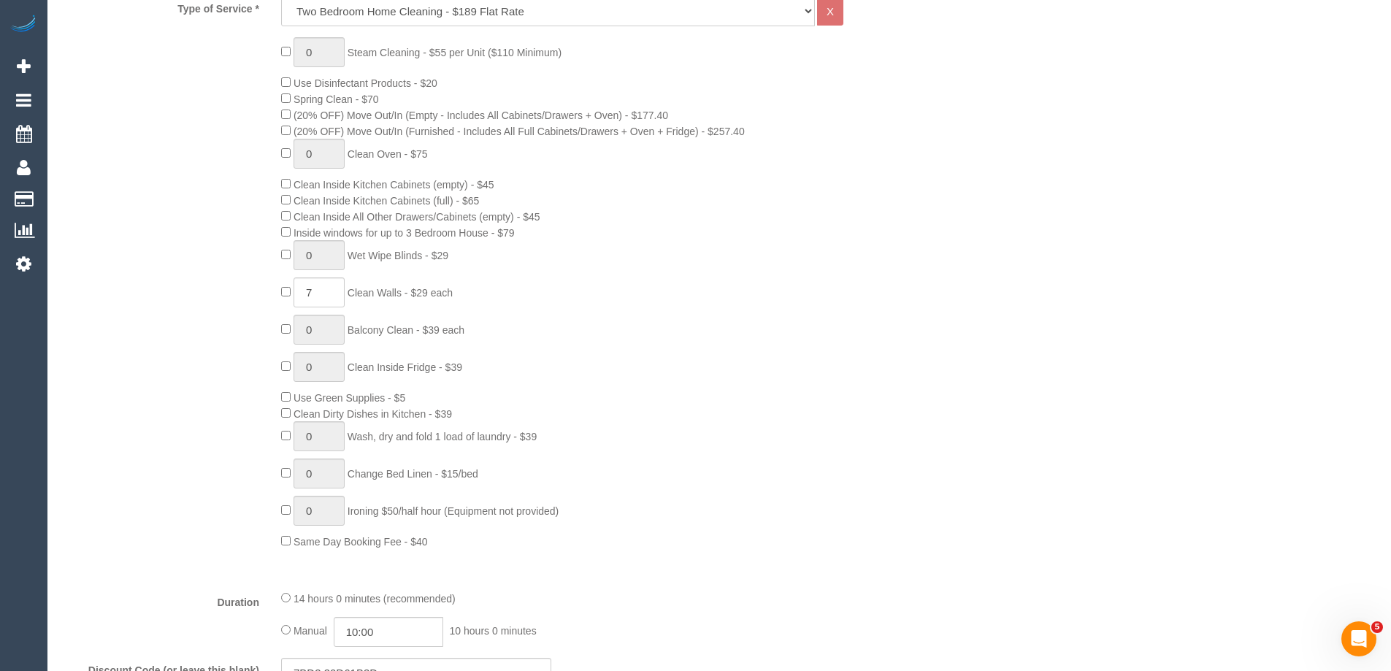
scroll to position [949, 0]
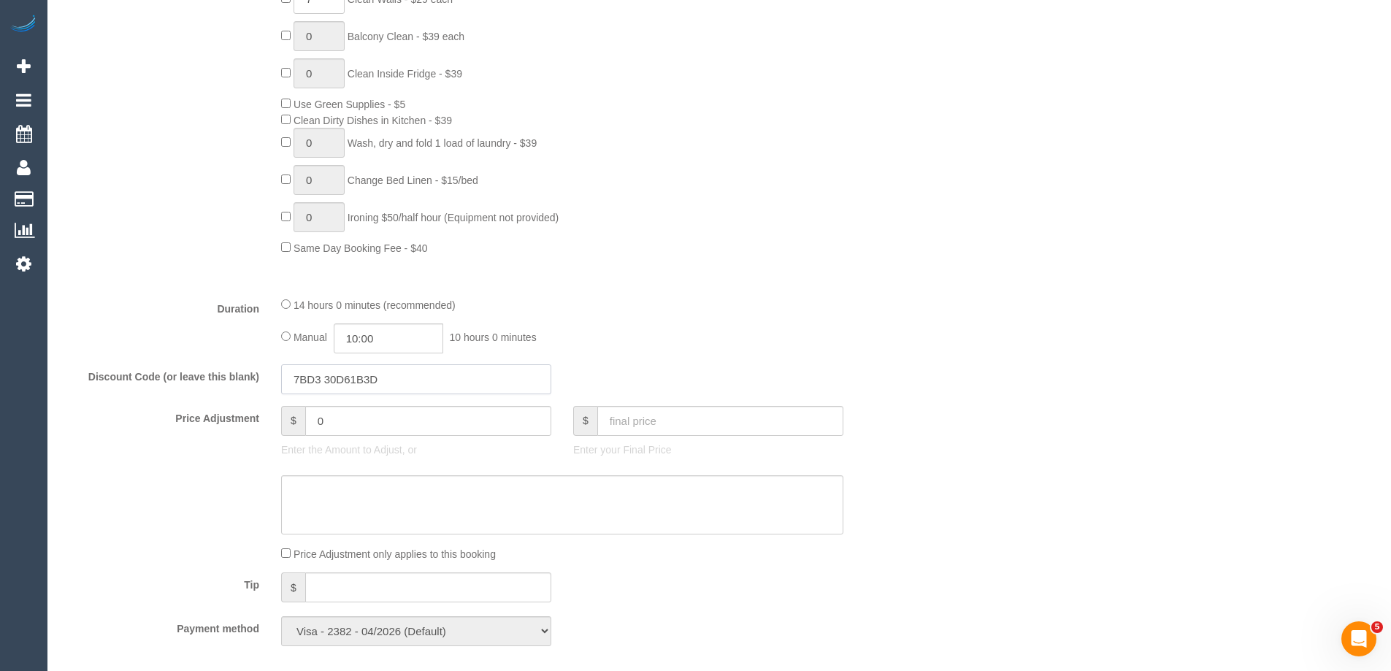
click at [320, 375] on input "7BD3 30D61B3D" at bounding box center [416, 379] width 270 height 30
type input "7BD330D61B3D"
click at [371, 517] on textarea at bounding box center [562, 505] width 562 height 60
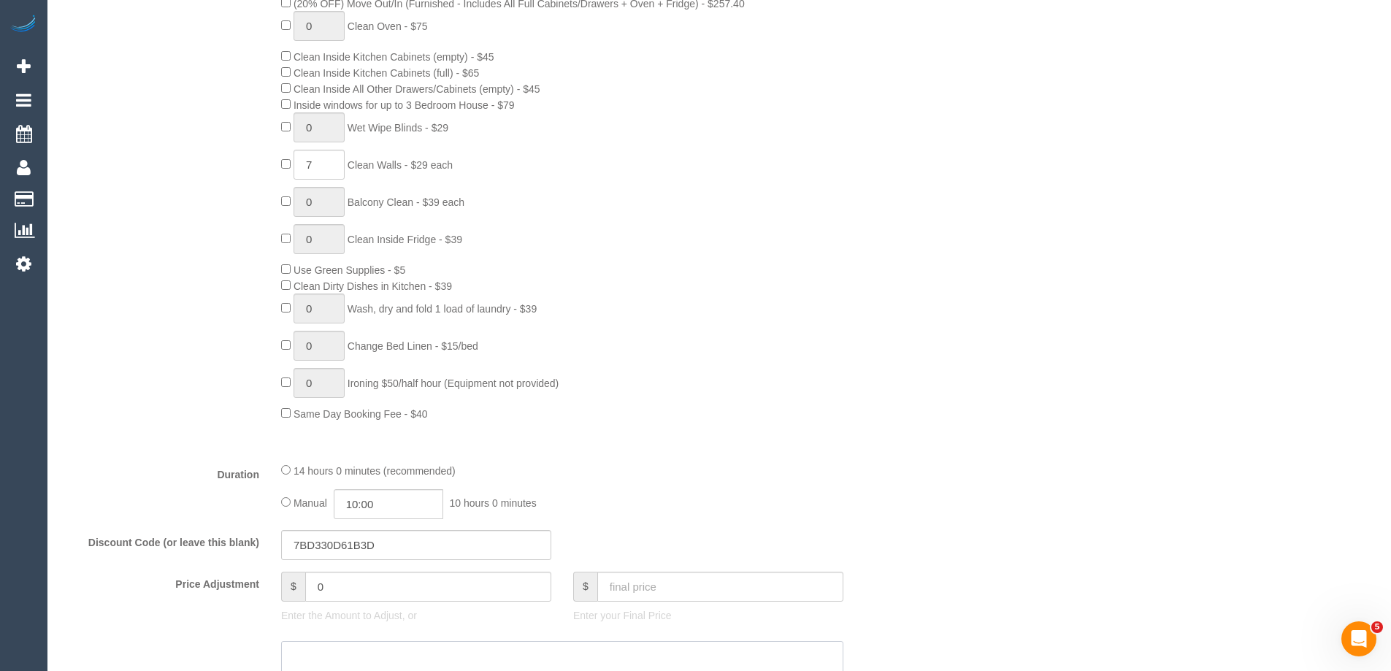
scroll to position [1022, 0]
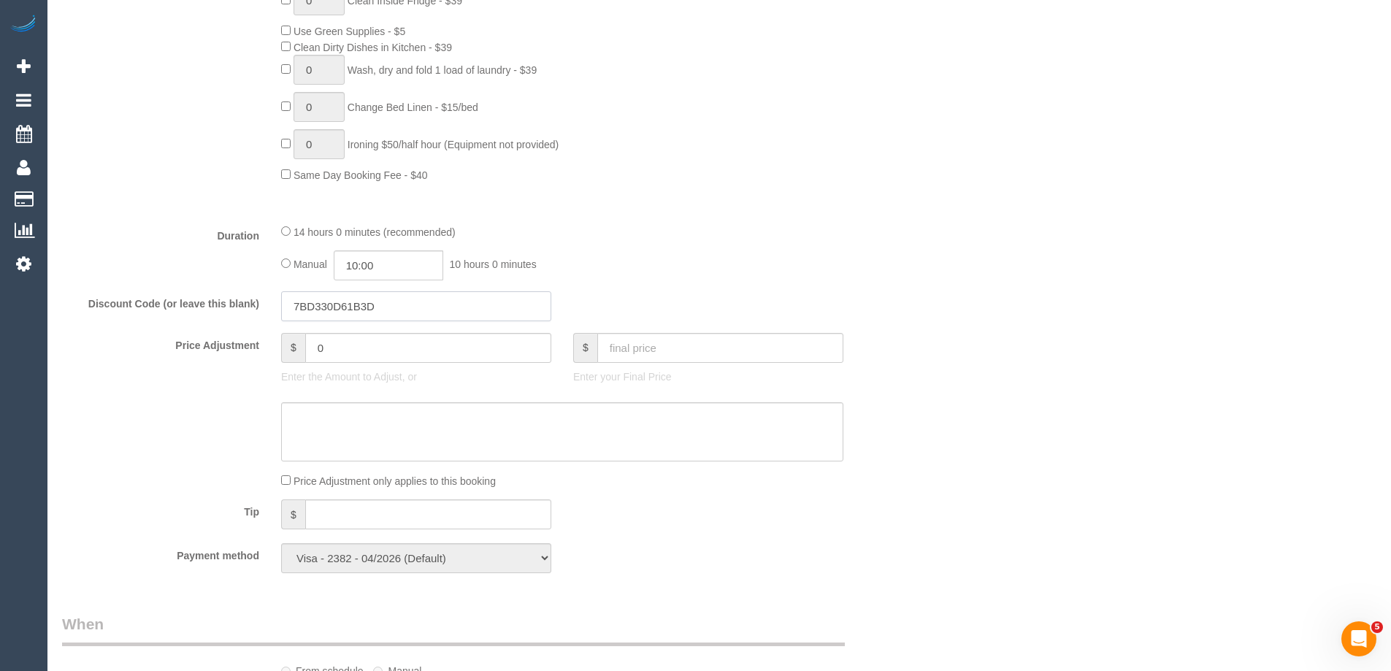
click at [329, 301] on input "7BD330D61B3D" at bounding box center [416, 306] width 270 height 30
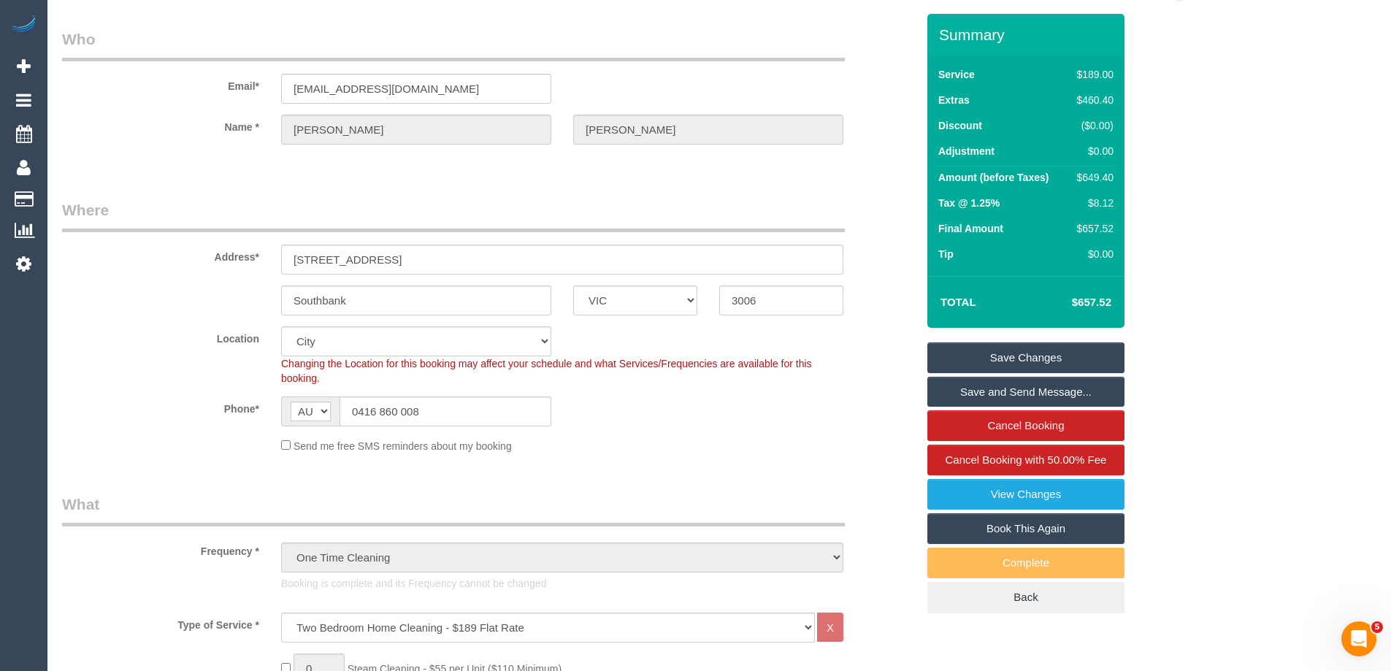
scroll to position [0, 0]
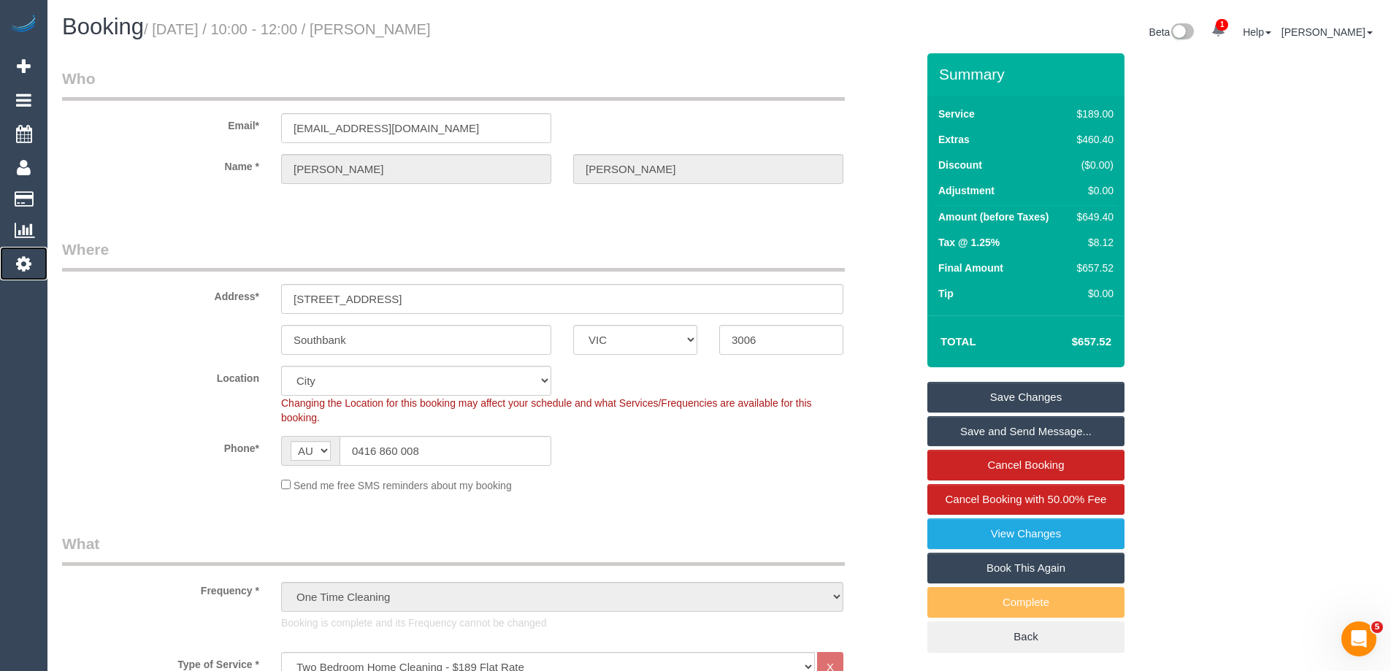
click at [25, 261] on icon at bounding box center [23, 264] width 15 height 18
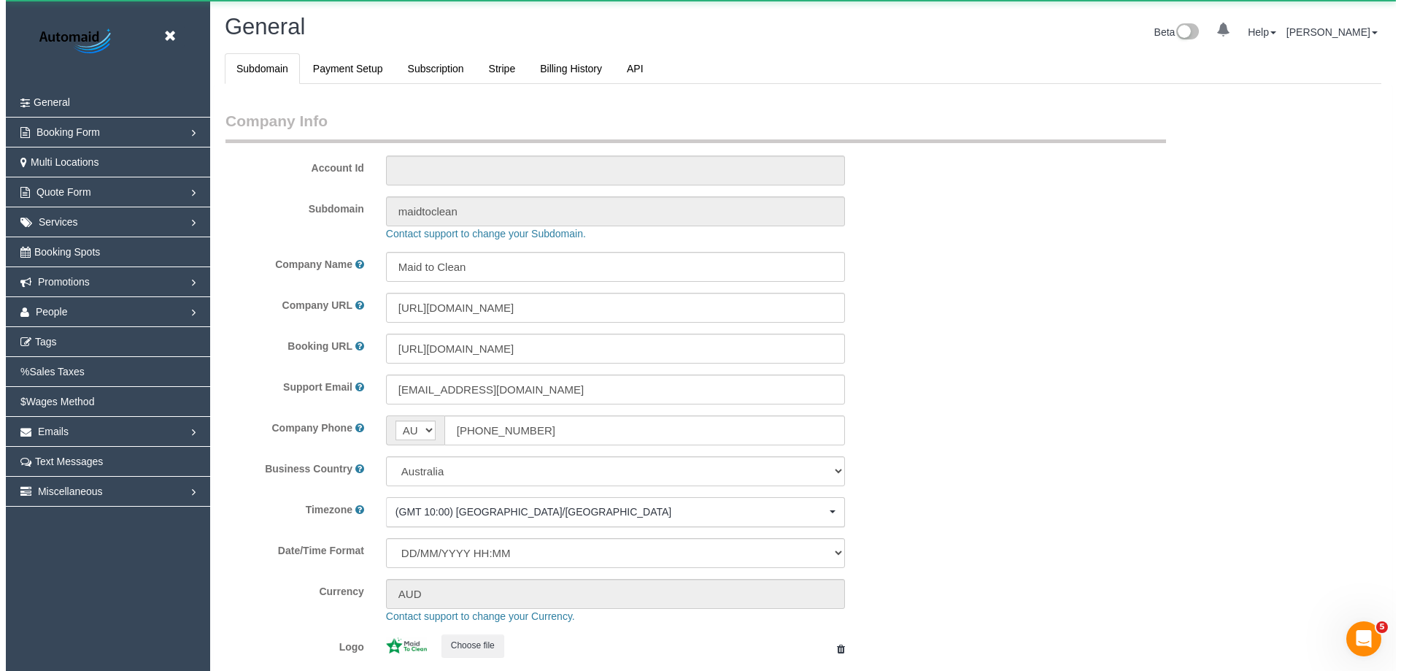
scroll to position [3307, 1391]
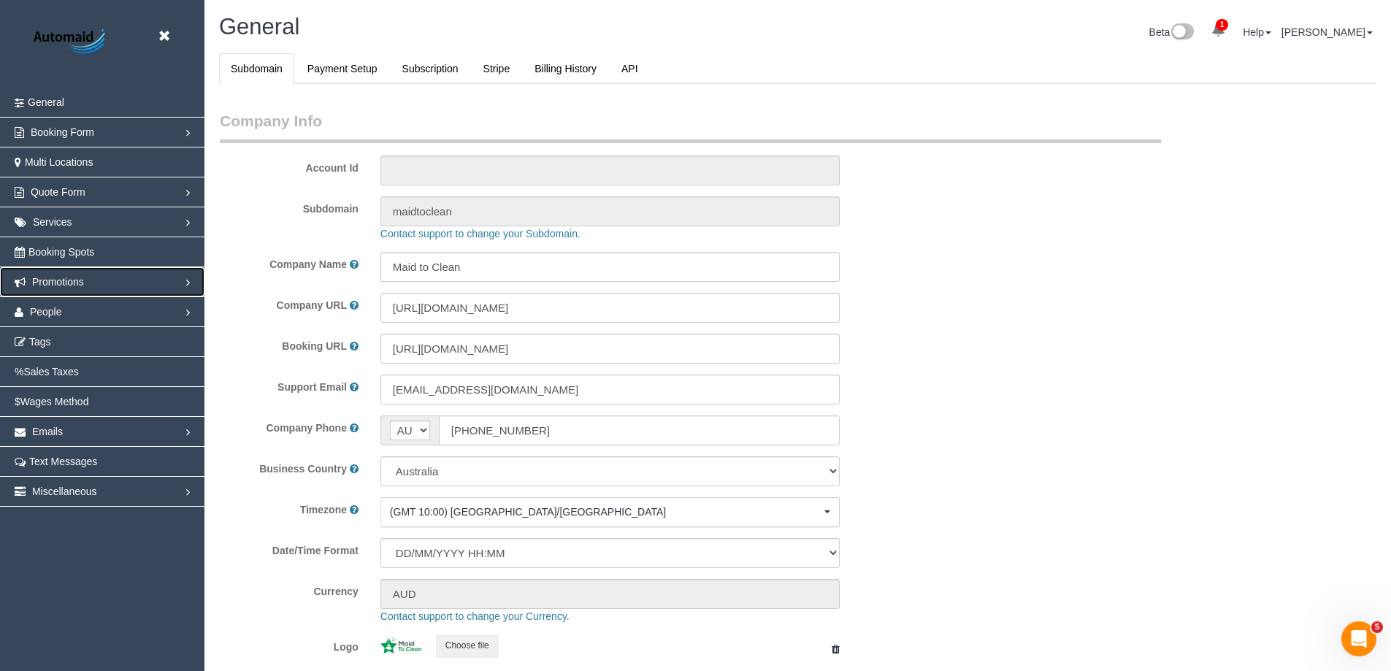
click at [77, 277] on span "Promotions" at bounding box center [58, 282] width 52 height 12
select select "1"
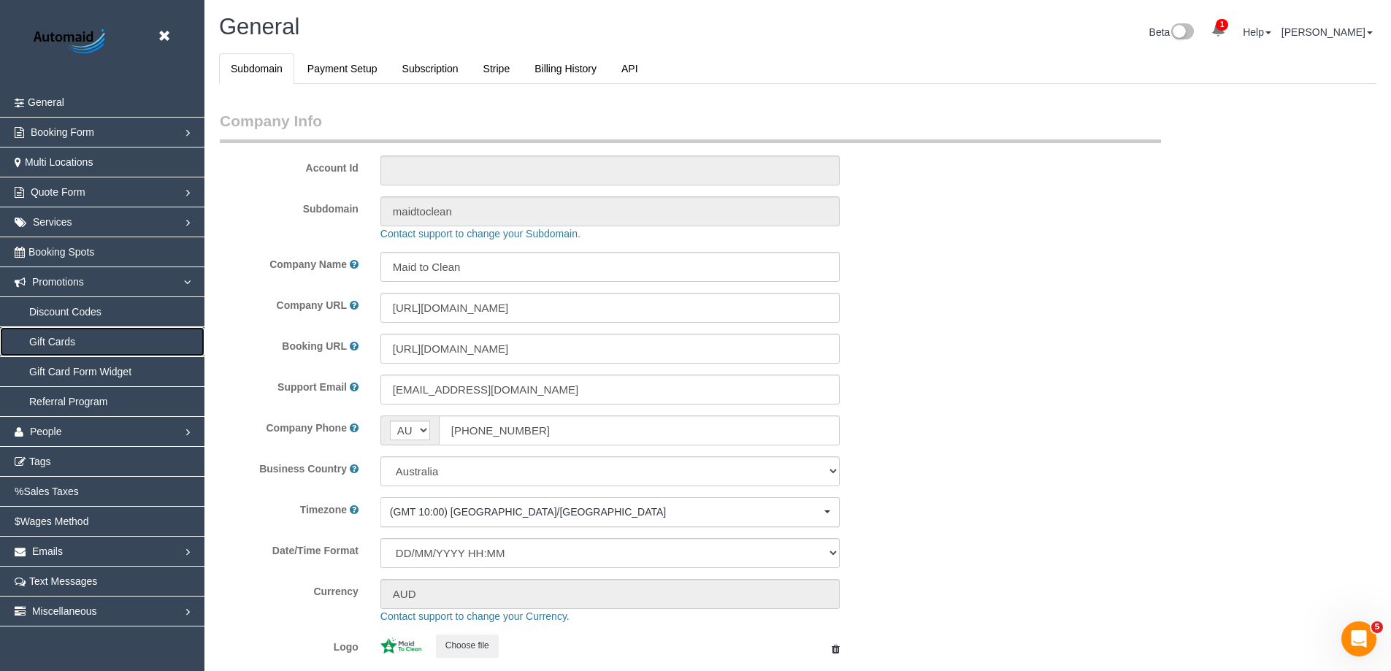
click at [64, 338] on link "Gift Cards" at bounding box center [102, 341] width 204 height 29
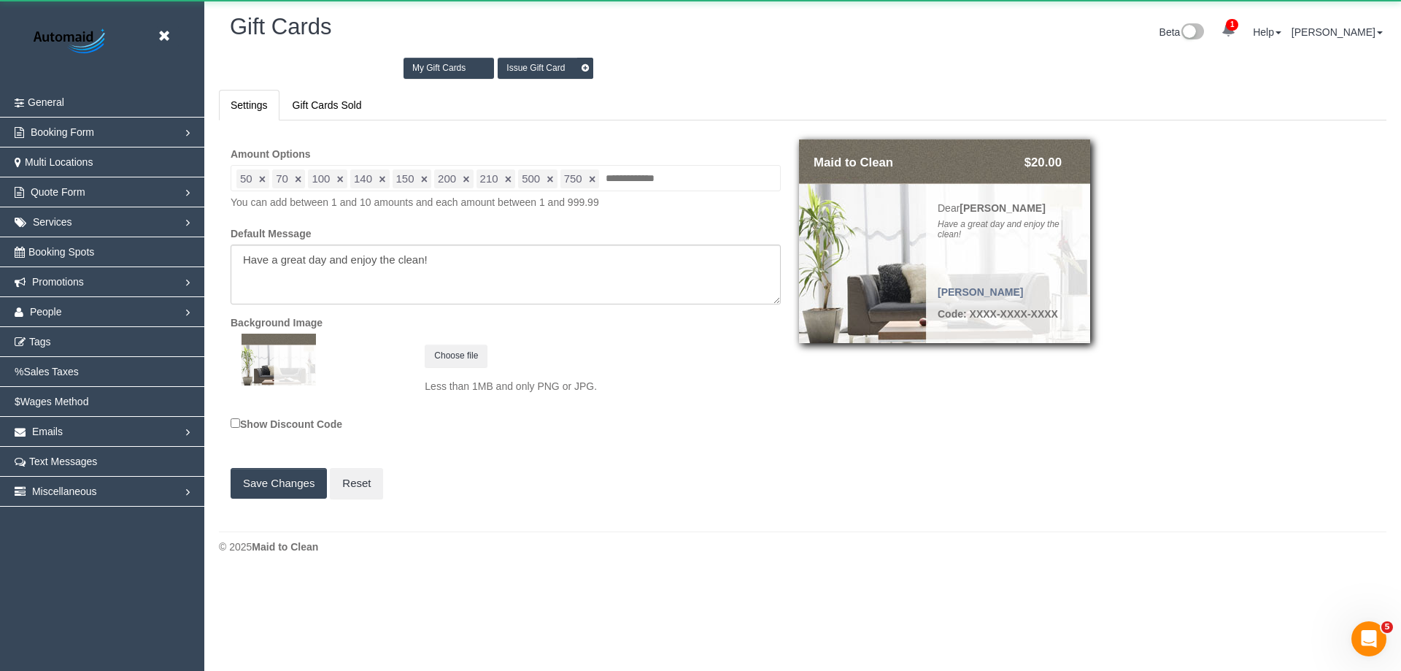
scroll to position [591, 1401]
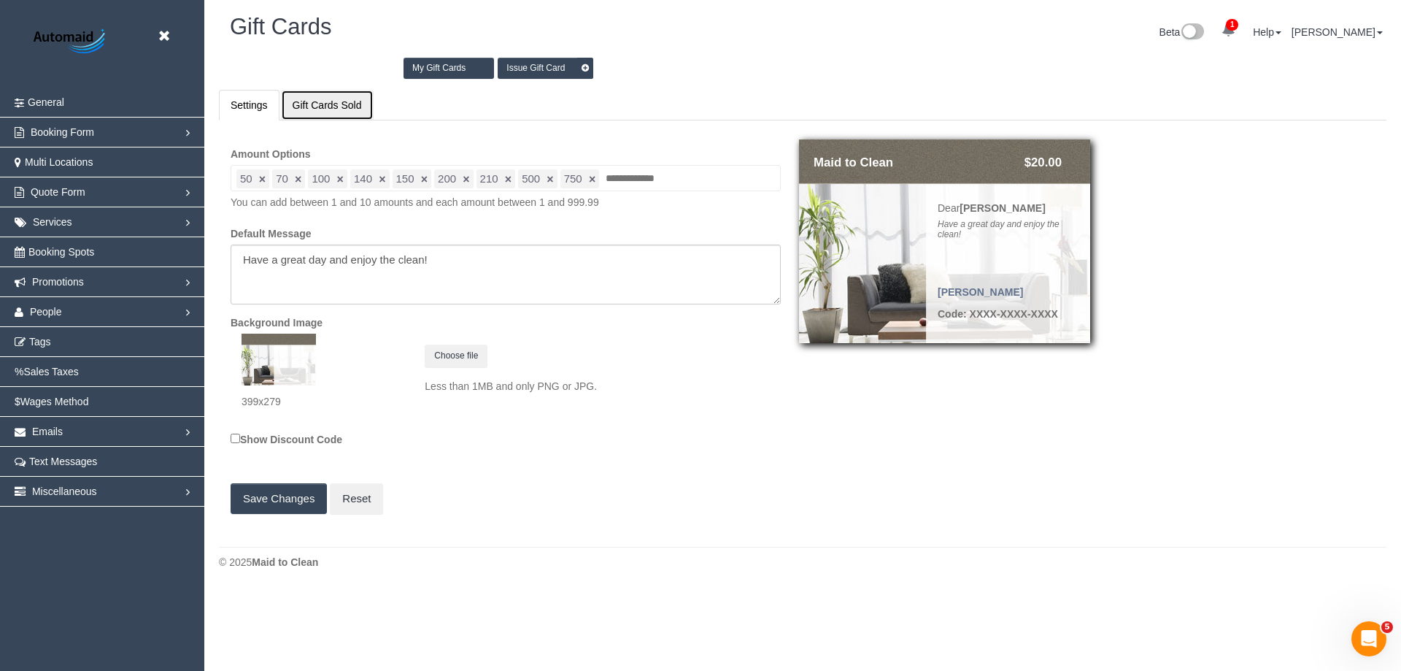
click at [341, 109] on link "Gift Cards Sold" at bounding box center [327, 105] width 93 height 31
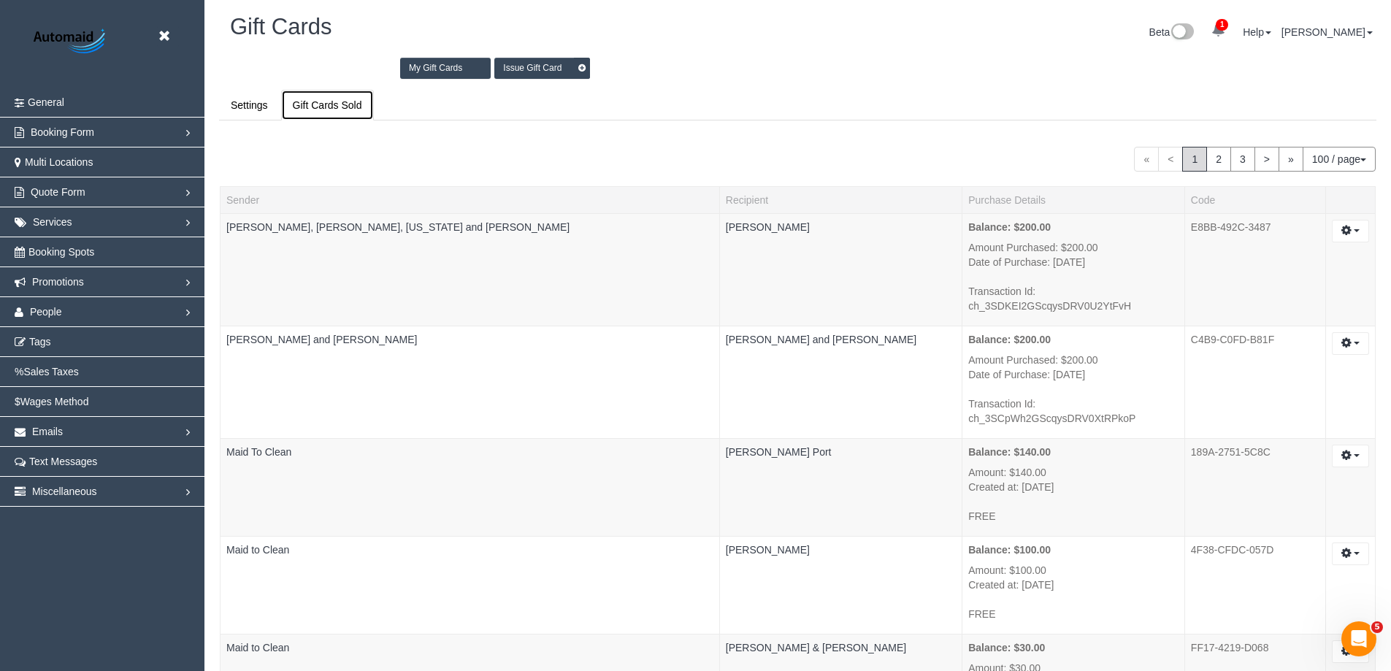
scroll to position [62694, 71604]
click at [698, 108] on ul "Settings Gift Cards Sold" at bounding box center [797, 105] width 1157 height 31
click at [720, 96] on ul "Settings Gift Cards Sold" at bounding box center [797, 105] width 1157 height 31
click at [1225, 155] on link "2" at bounding box center [1218, 159] width 25 height 25
click at [820, 46] on div "Beta 1 Your Notifications You have 0 alerts × You have 6 to charge for [DATE] H…" at bounding box center [1093, 34] width 590 height 39
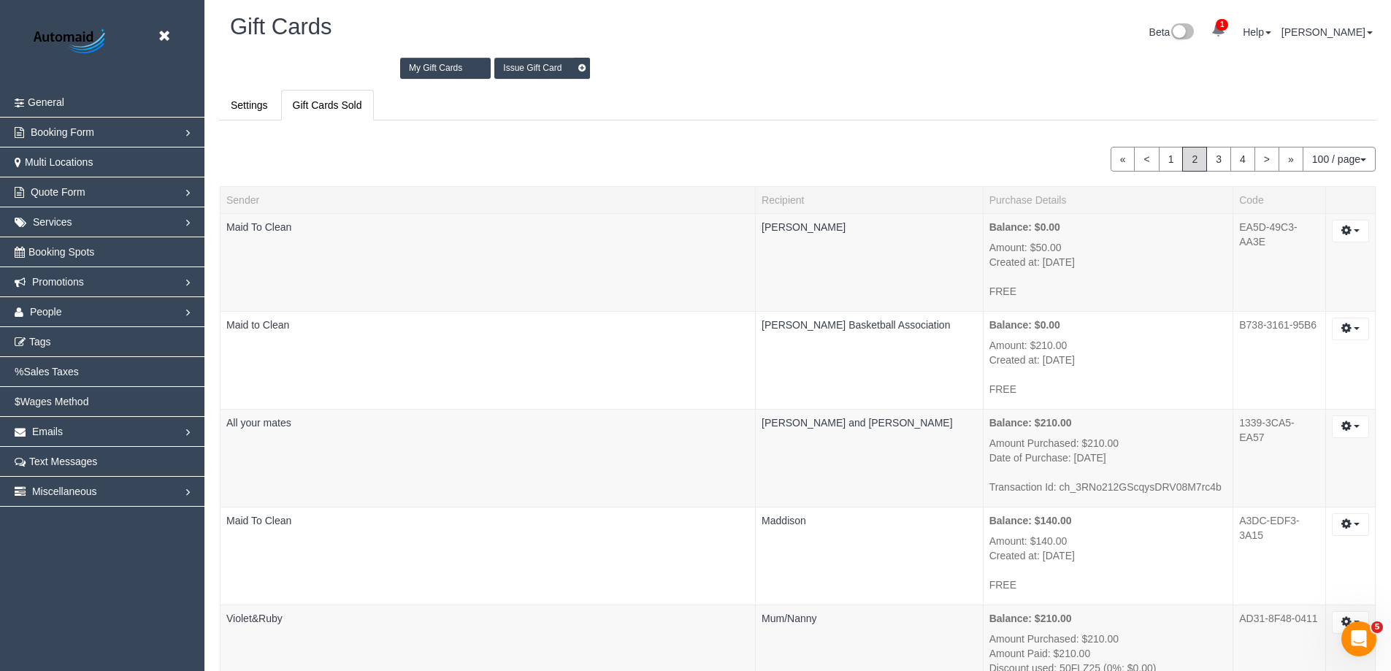
scroll to position [62781, 71604]
click at [1222, 158] on link "3" at bounding box center [1218, 159] width 25 height 25
click at [910, 28] on div "Beta 1 Your Notifications You have 0 alerts × You have 6 to charge for 02/10/20…" at bounding box center [1093, 34] width 590 height 39
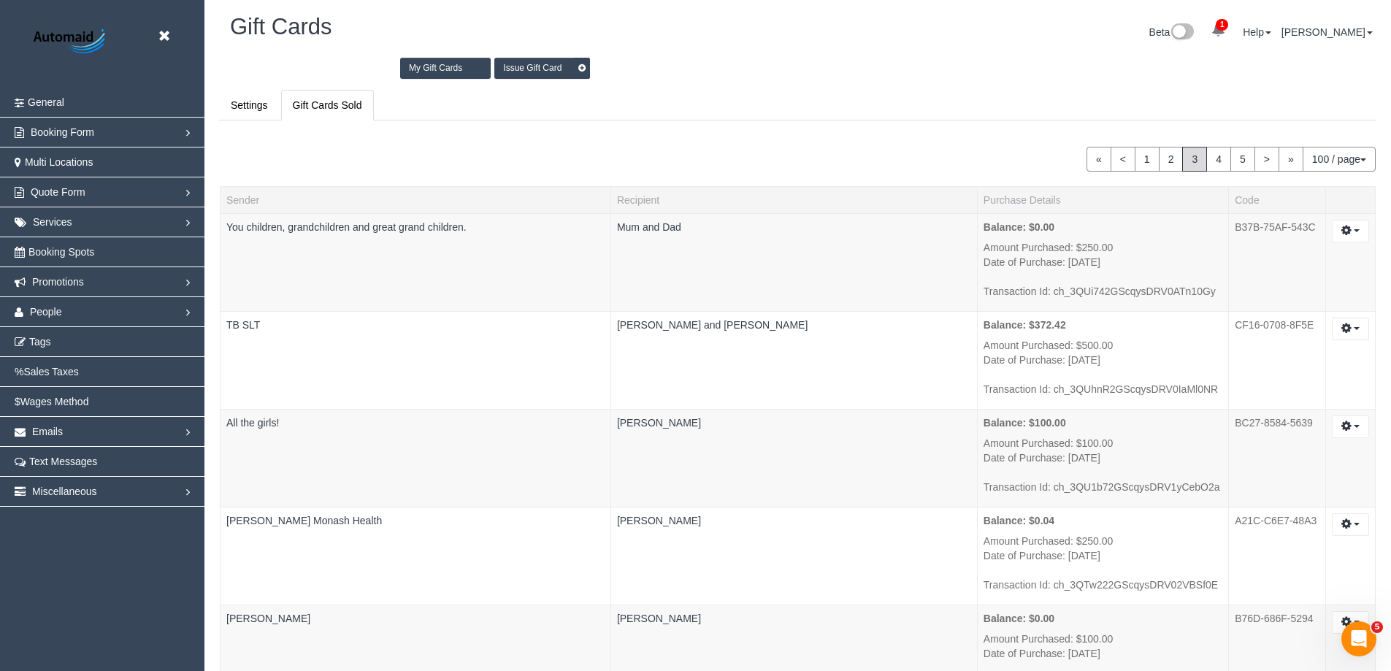
scroll to position [7423, 0]
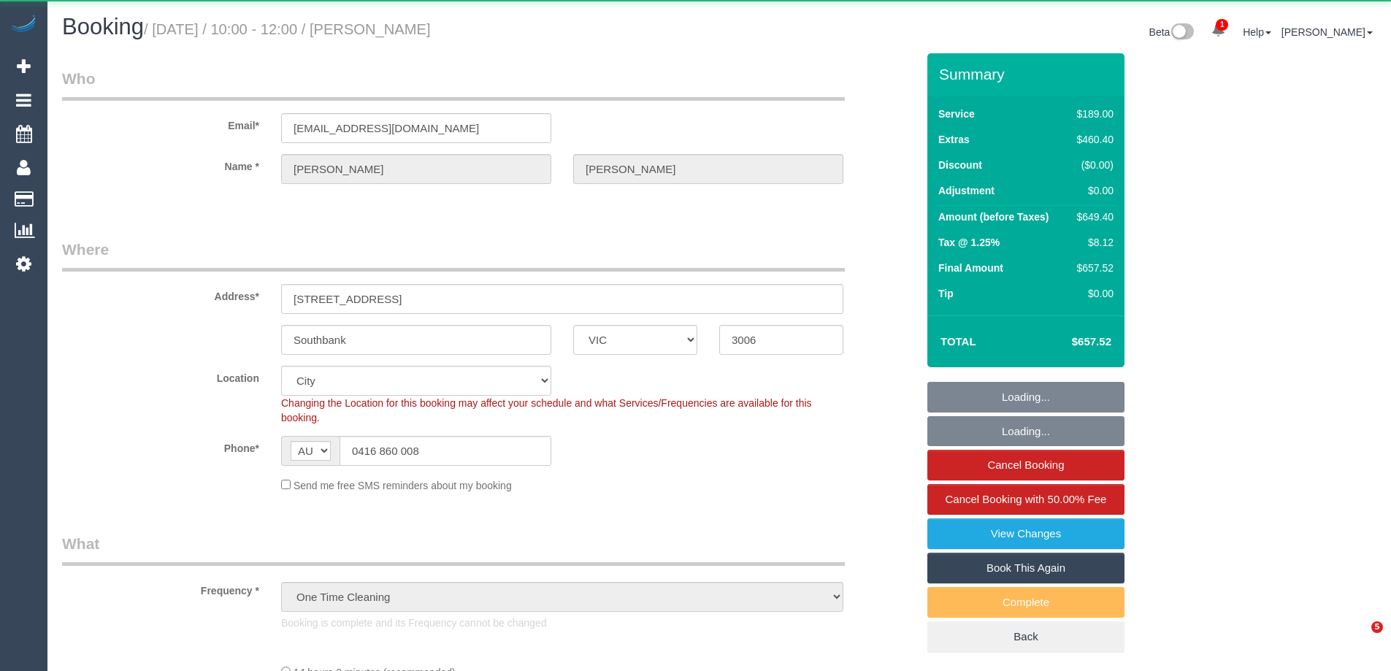
select select "VIC"
select select "object:720"
select select "string:stripe-pm_1S6pS32GScqysDRVf2cFVU54"
select select "number:29"
select select "number:14"
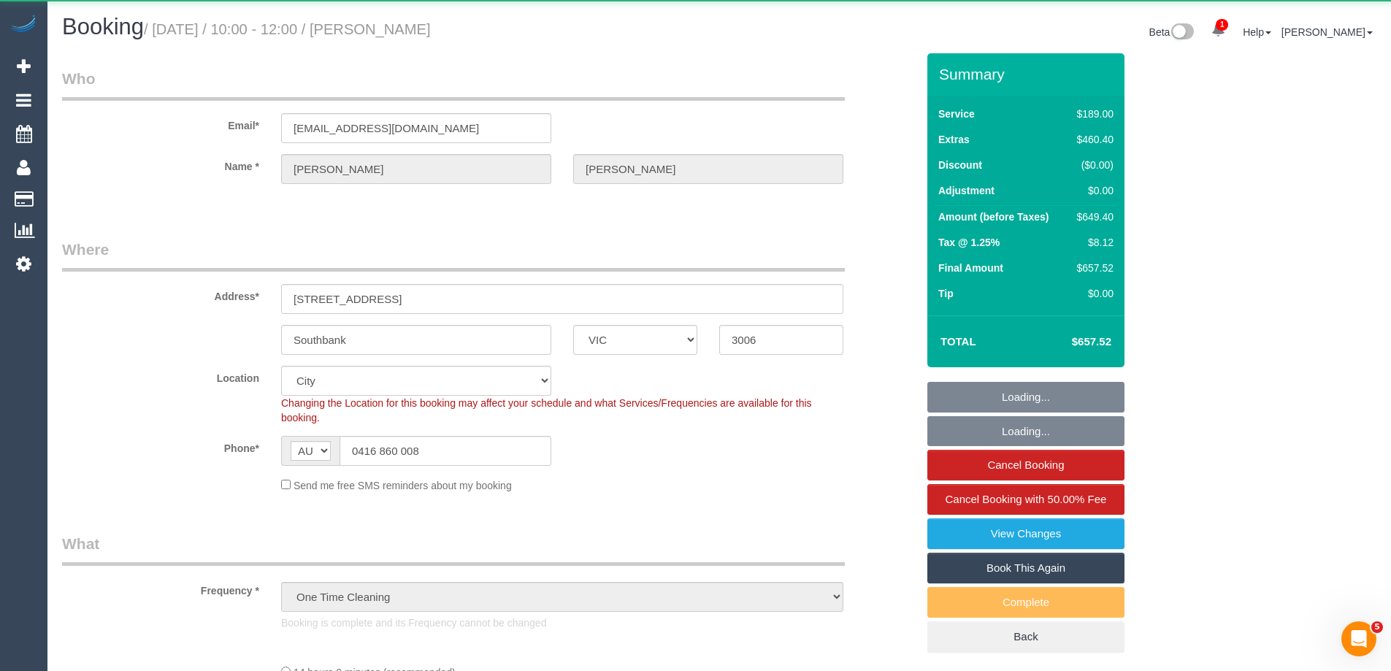
select select "number:18"
select select "number:22"
select select "number:26"
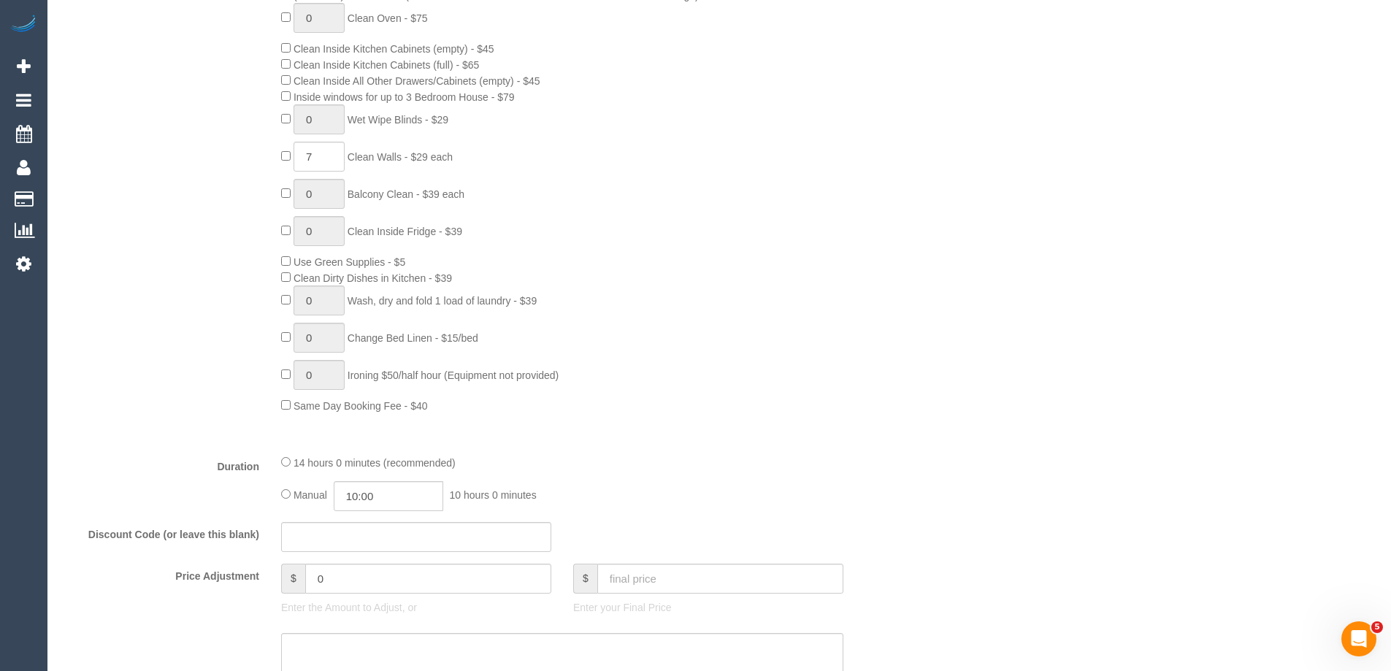
scroll to position [1022, 0]
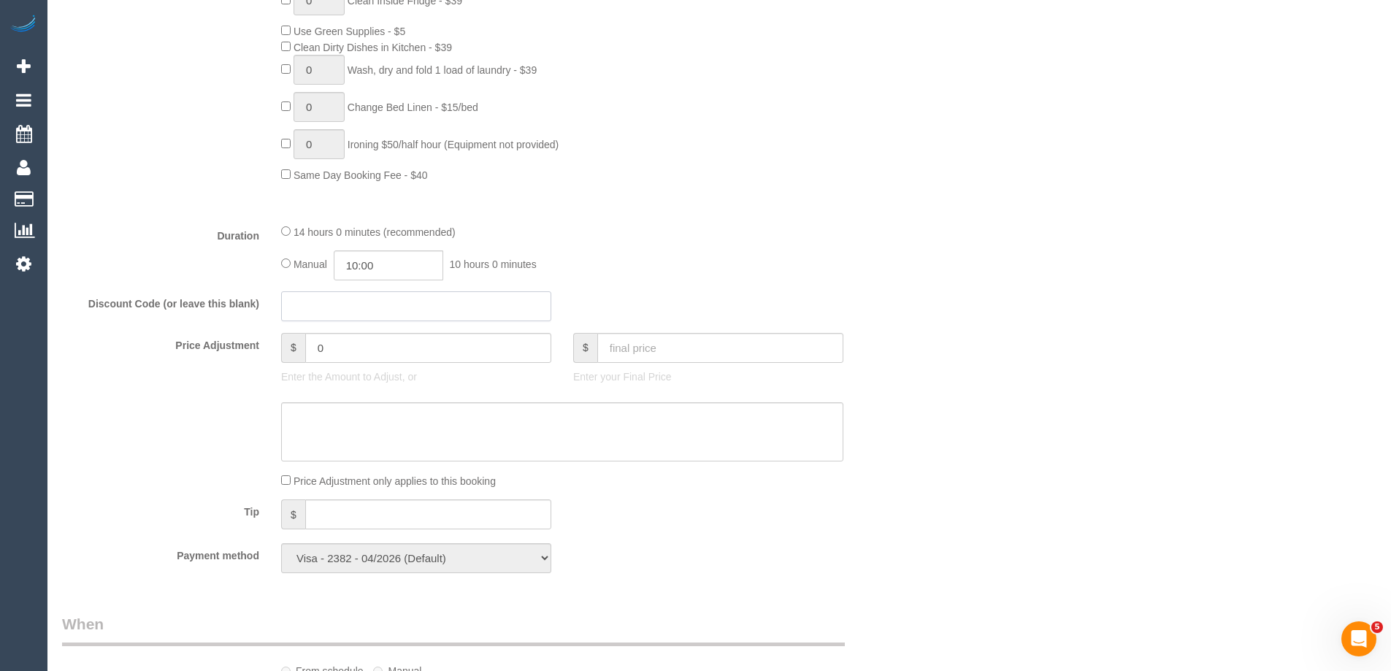
click at [363, 307] on input "text" at bounding box center [416, 306] width 270 height 30
paste input "7BD3-30D6-1B3D"
type input "7BD3-30D6-1B3D"
click at [580, 430] on textarea at bounding box center [562, 432] width 562 height 60
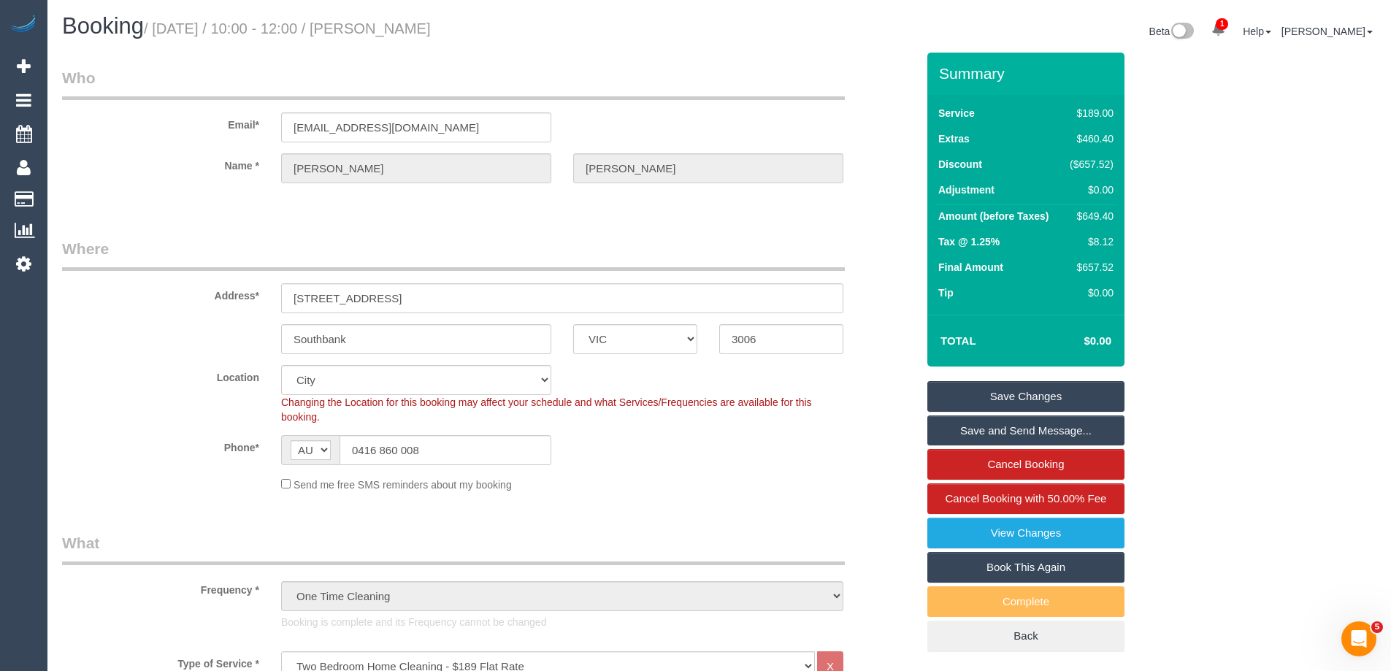
scroll to position [0, 0]
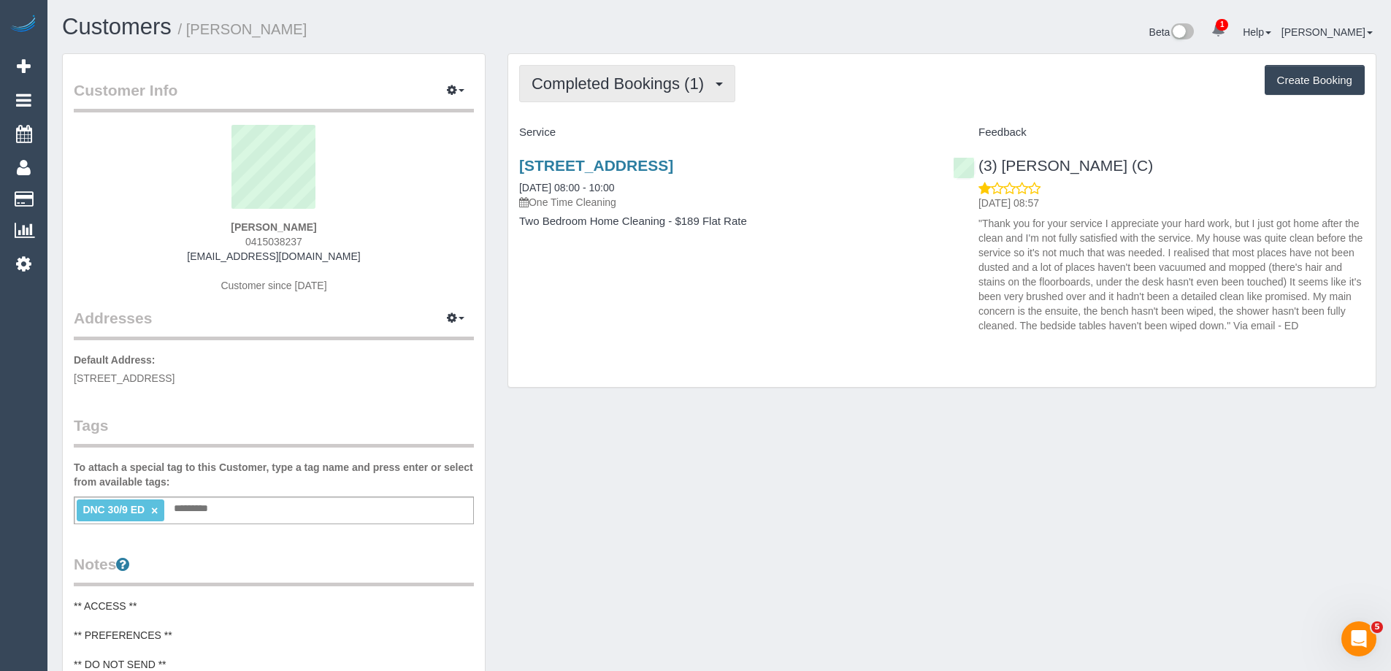
click at [607, 82] on span "Completed Bookings (1)" at bounding box center [621, 83] width 180 height 18
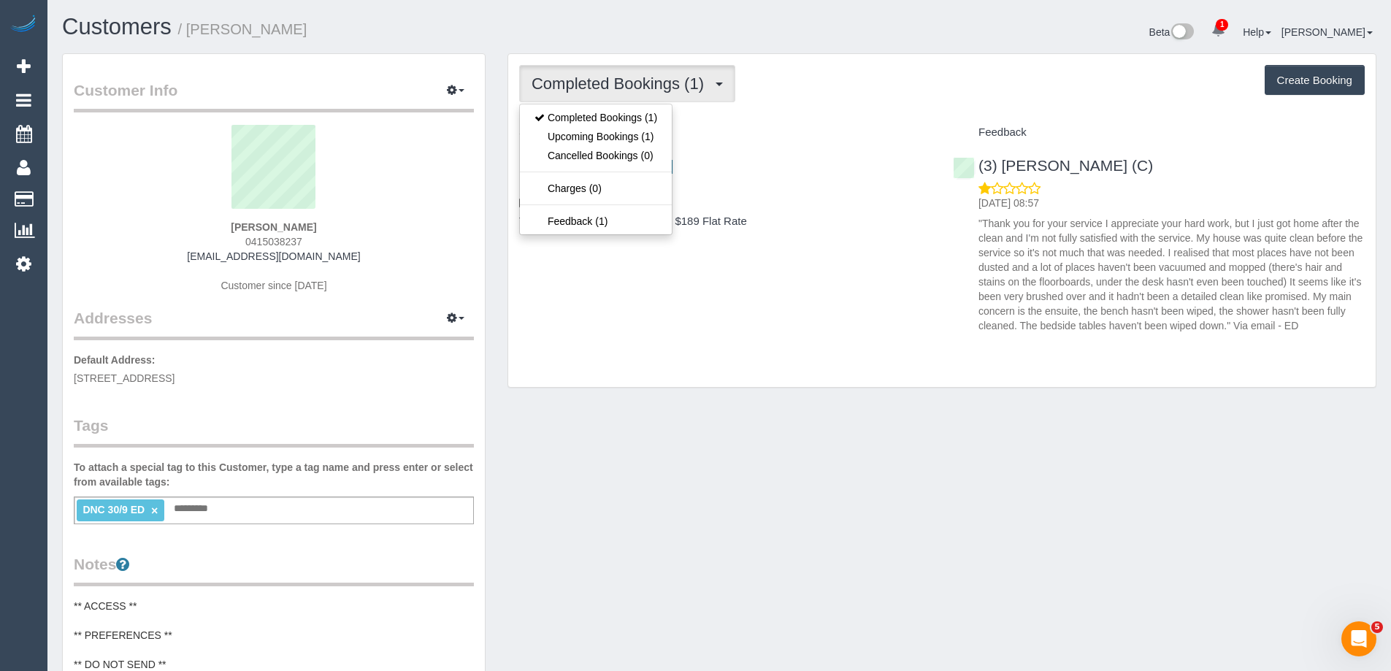
click at [912, 104] on div "Completed Bookings (1) Completed Bookings (1) Upcoming Bookings (1) Cancelled B…" at bounding box center [941, 220] width 867 height 333
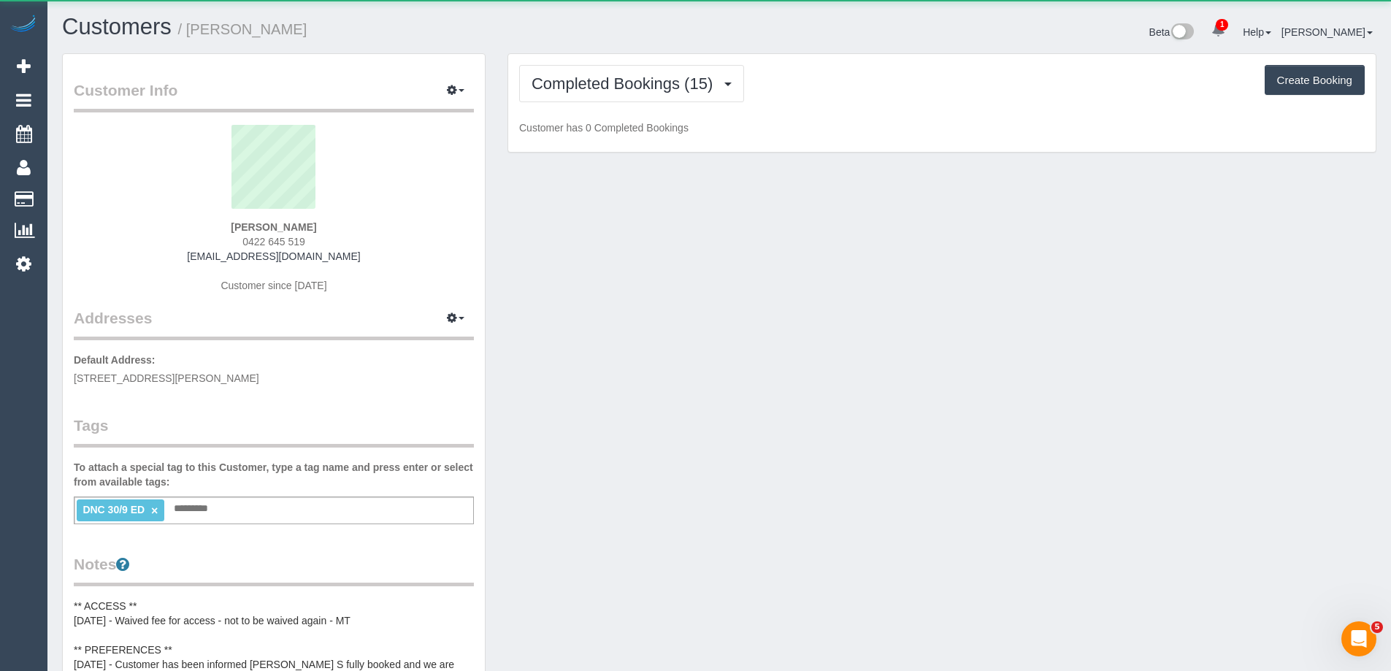
click at [268, 242] on span "0422 645 519" at bounding box center [273, 242] width 63 height 12
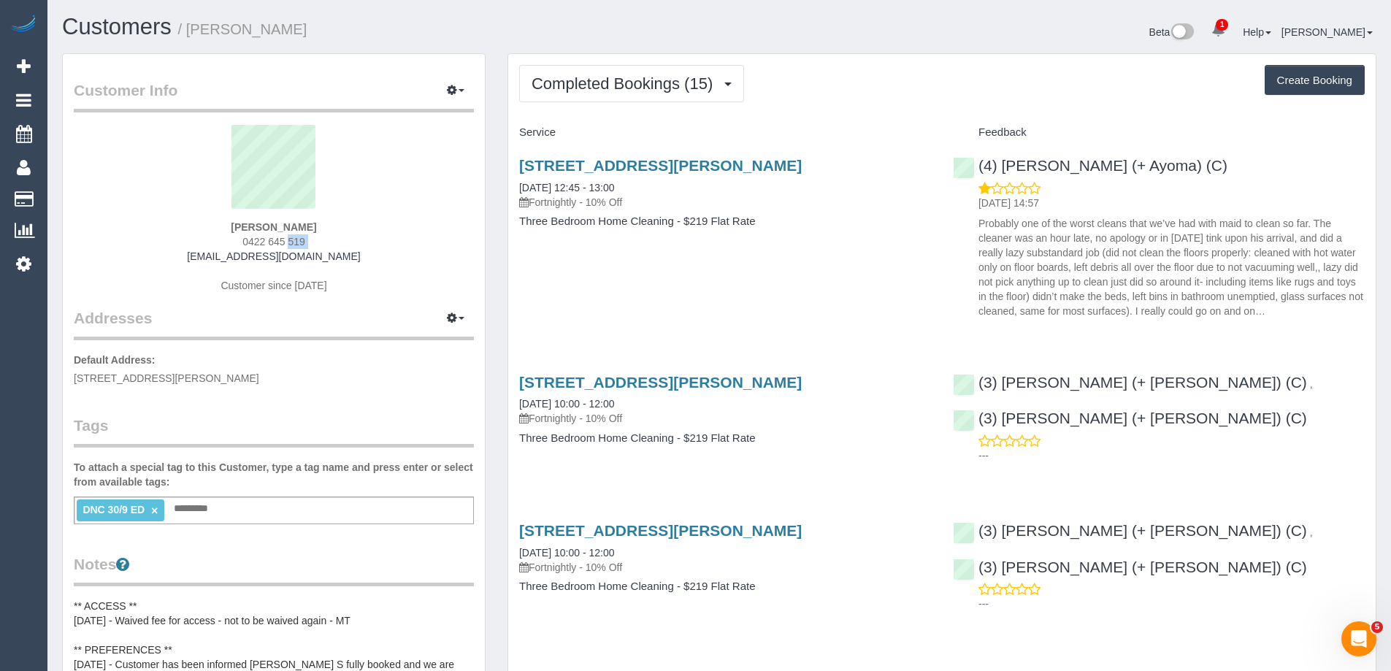
copy div "0422 645 519"
drag, startPoint x: 646, startPoint y: 80, endPoint x: 628, endPoint y: 102, distance: 28.0
click at [646, 80] on span "Completed Bookings (15)" at bounding box center [625, 83] width 188 height 18
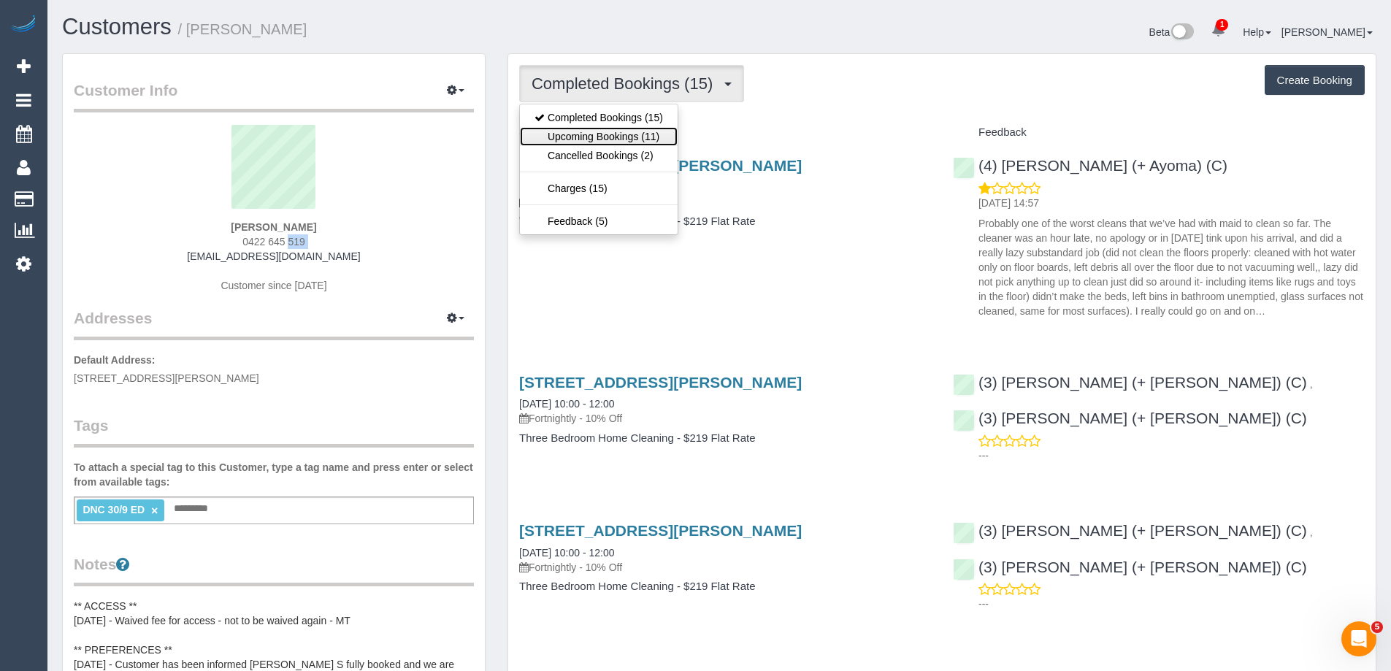
click at [613, 131] on link "Upcoming Bookings (11)" at bounding box center [599, 136] width 158 height 19
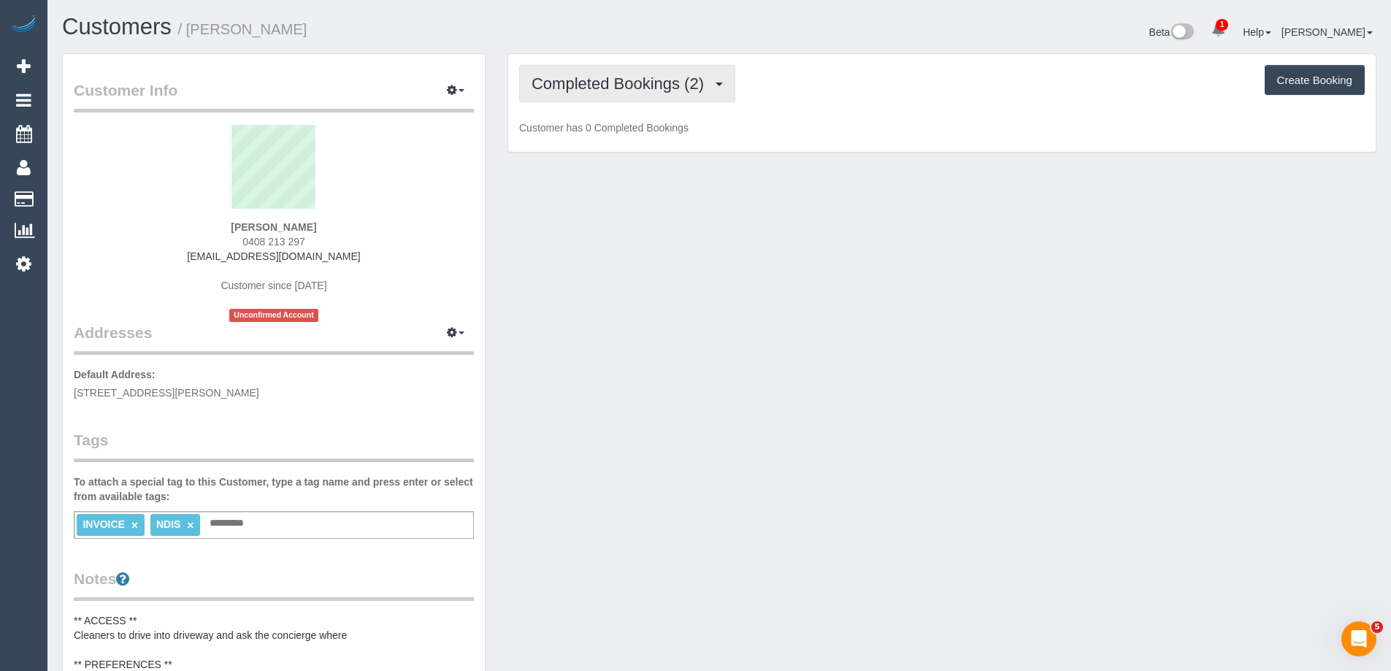
click at [589, 85] on span "Completed Bookings (2)" at bounding box center [621, 83] width 180 height 18
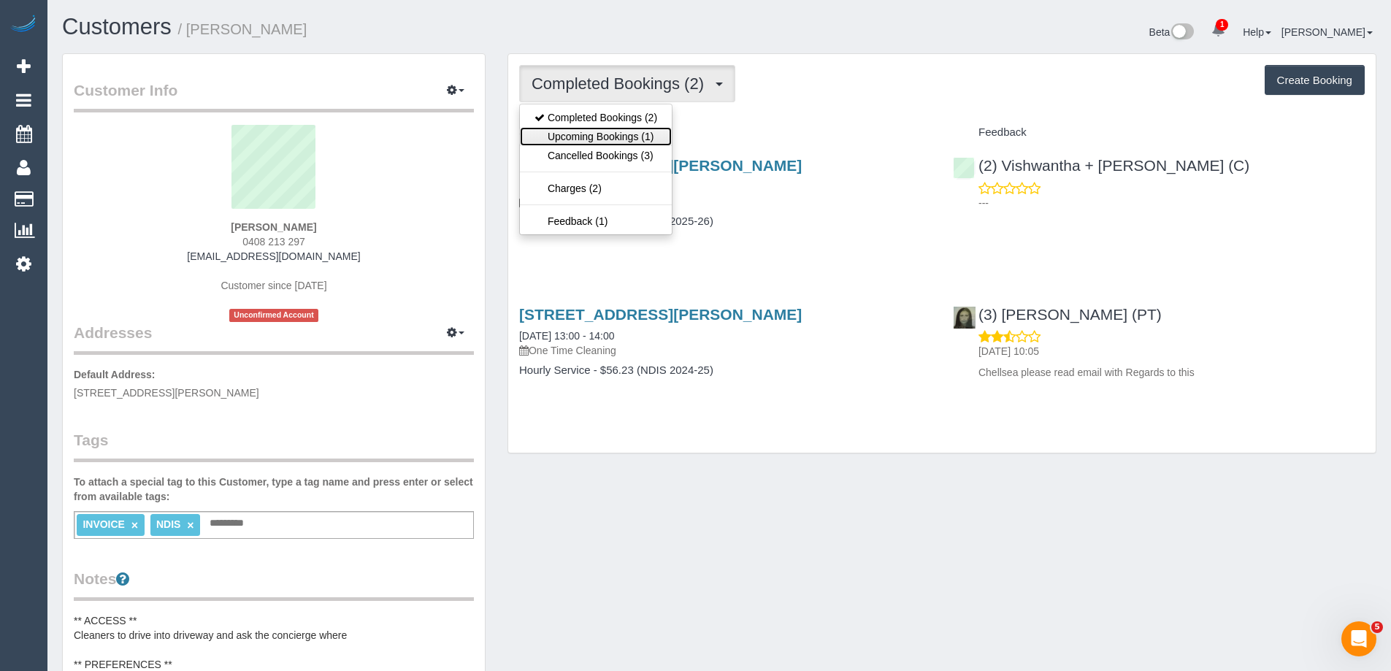
click at [588, 131] on link "Upcoming Bookings (1)" at bounding box center [596, 136] width 152 height 19
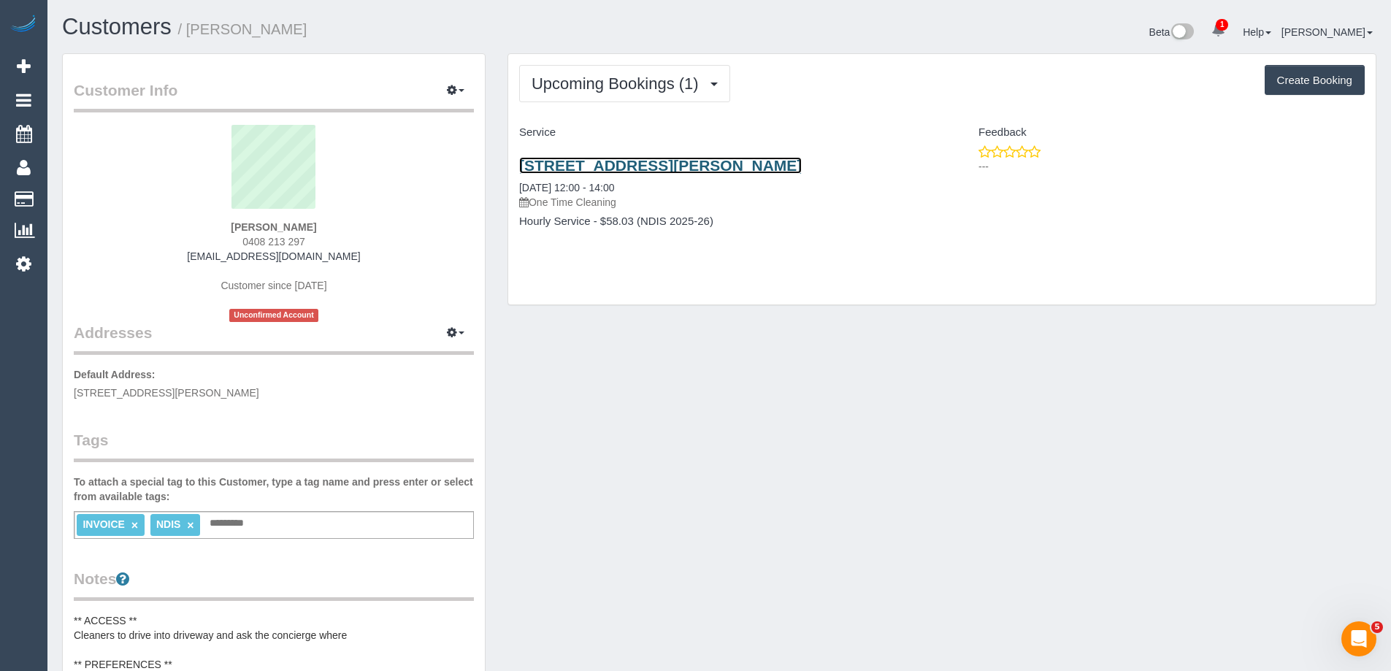
click at [637, 163] on link "108/280 Albert Street, East Melbourne, VIC 3002" at bounding box center [660, 165] width 282 height 17
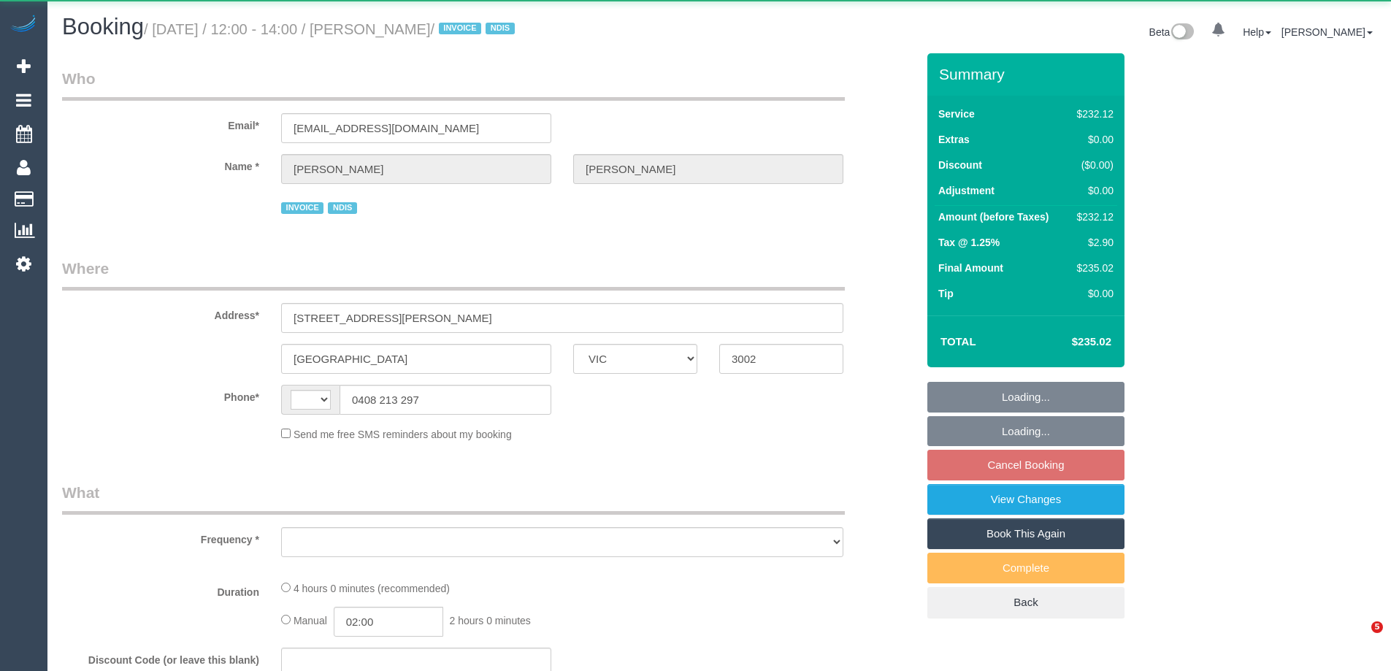
select select "VIC"
select select "240"
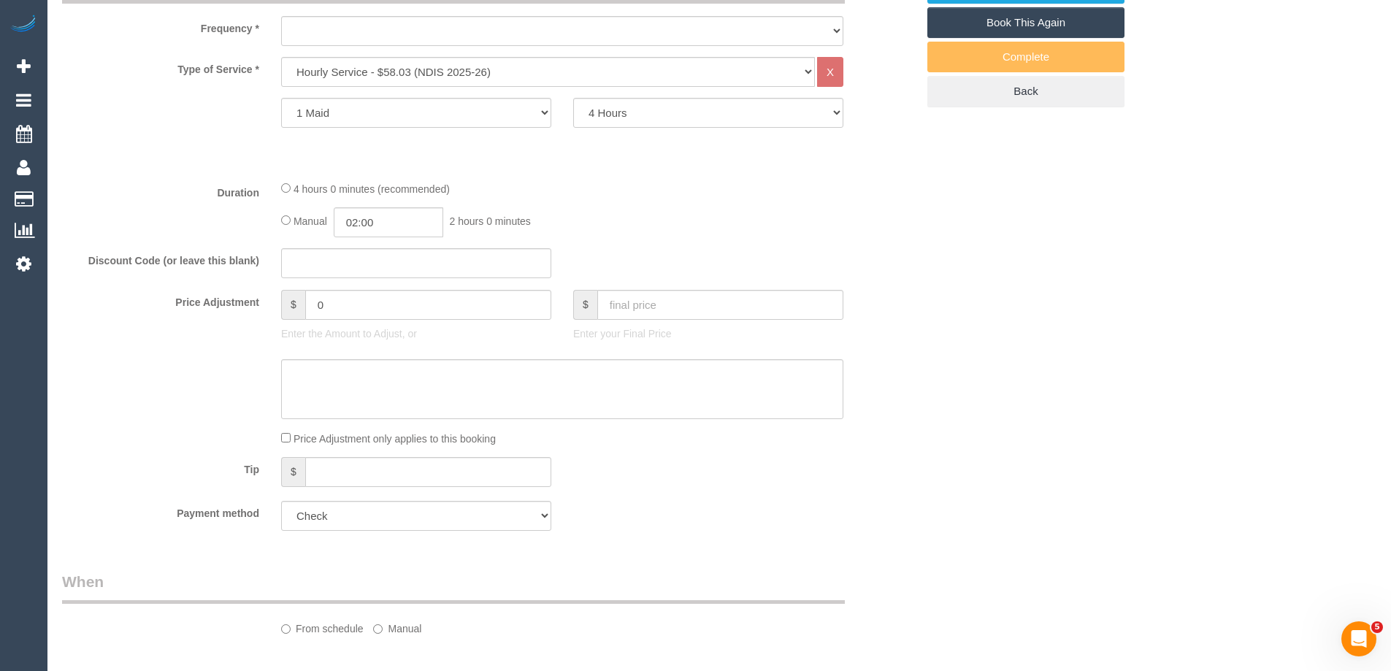
select select "string:AU"
select select "object:701"
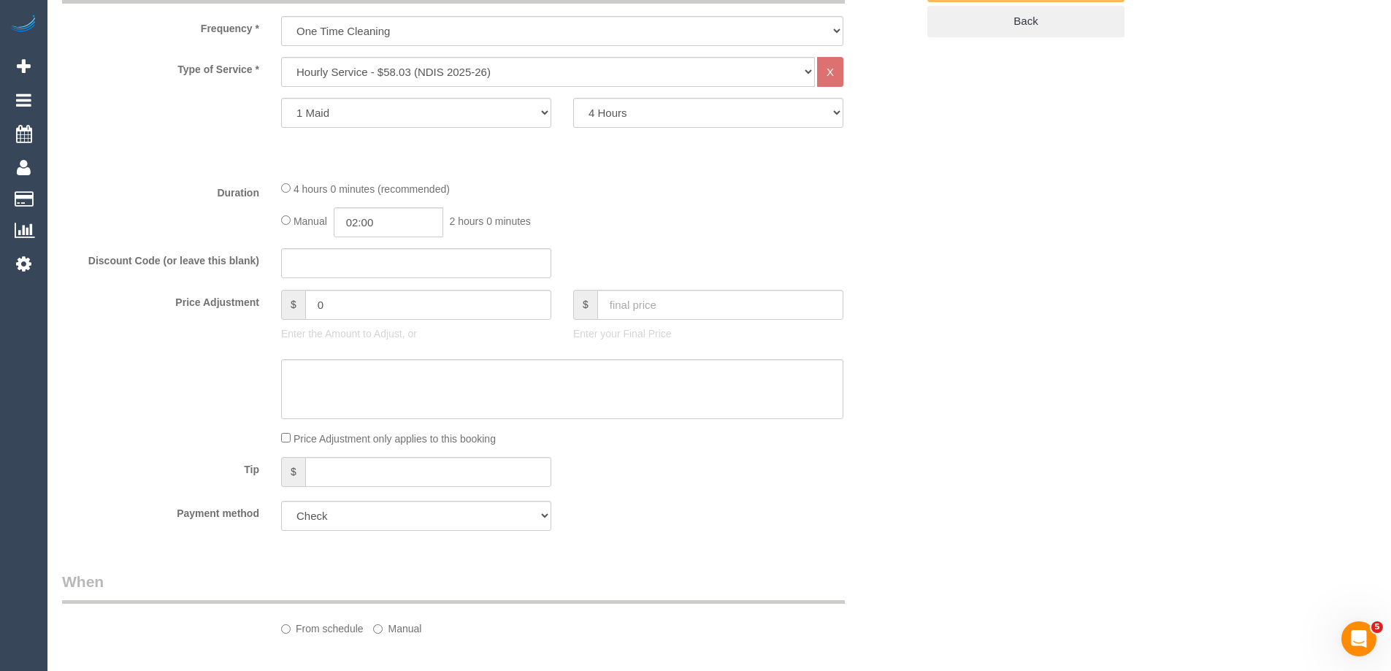
select select "number:28"
select select "number:14"
select select "number:19"
select select "number:23"
select select "object:868"
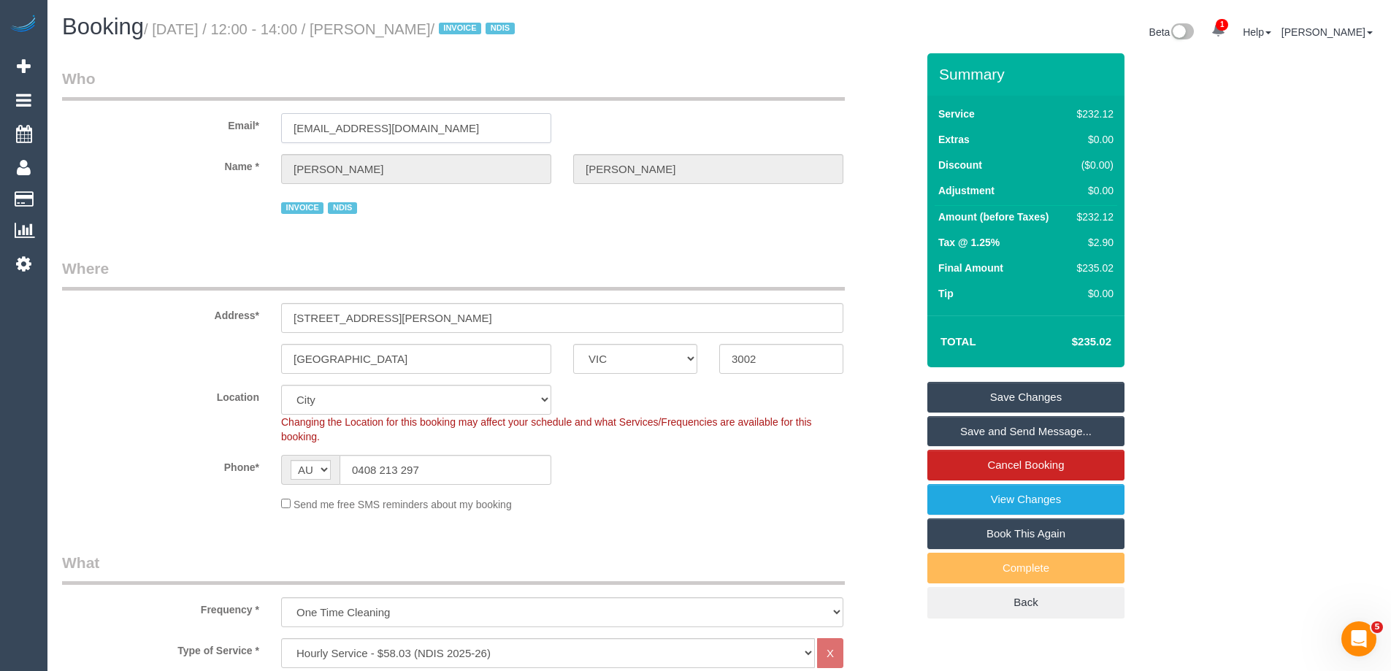
click at [422, 130] on input "tomgilbert1@icloud.com" at bounding box center [416, 128] width 270 height 30
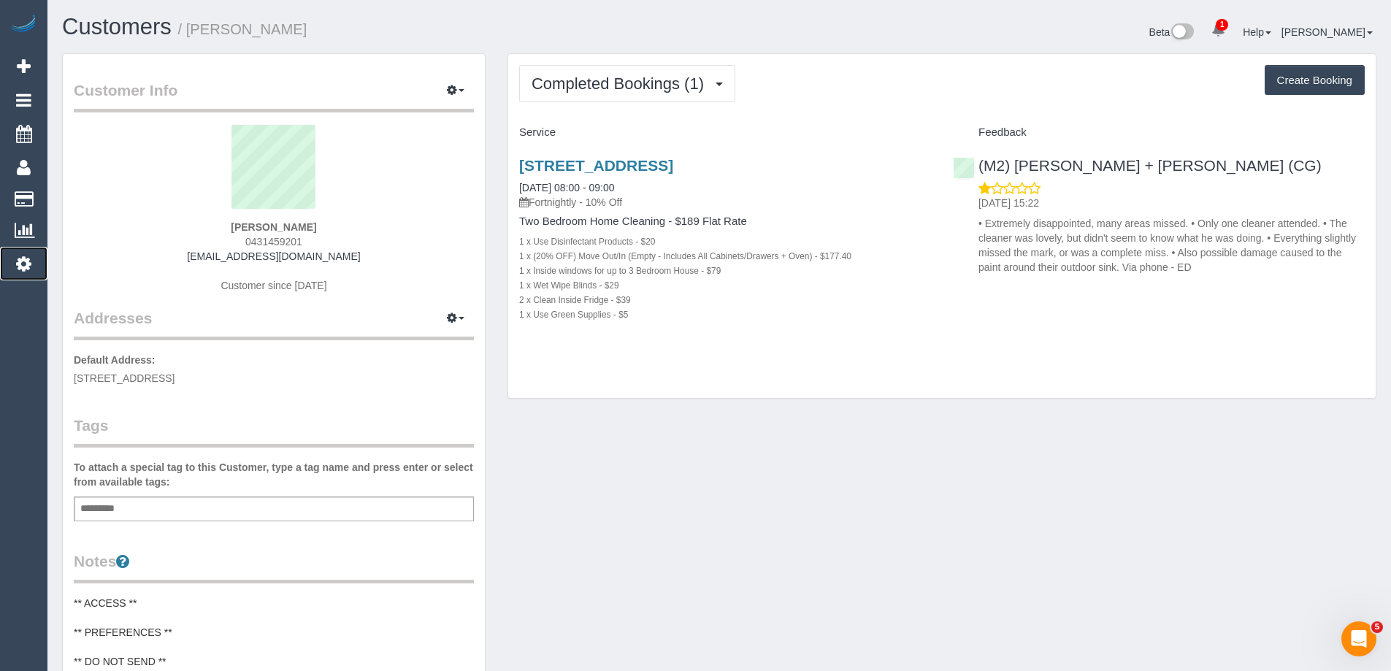
click at [29, 261] on icon at bounding box center [23, 264] width 15 height 18
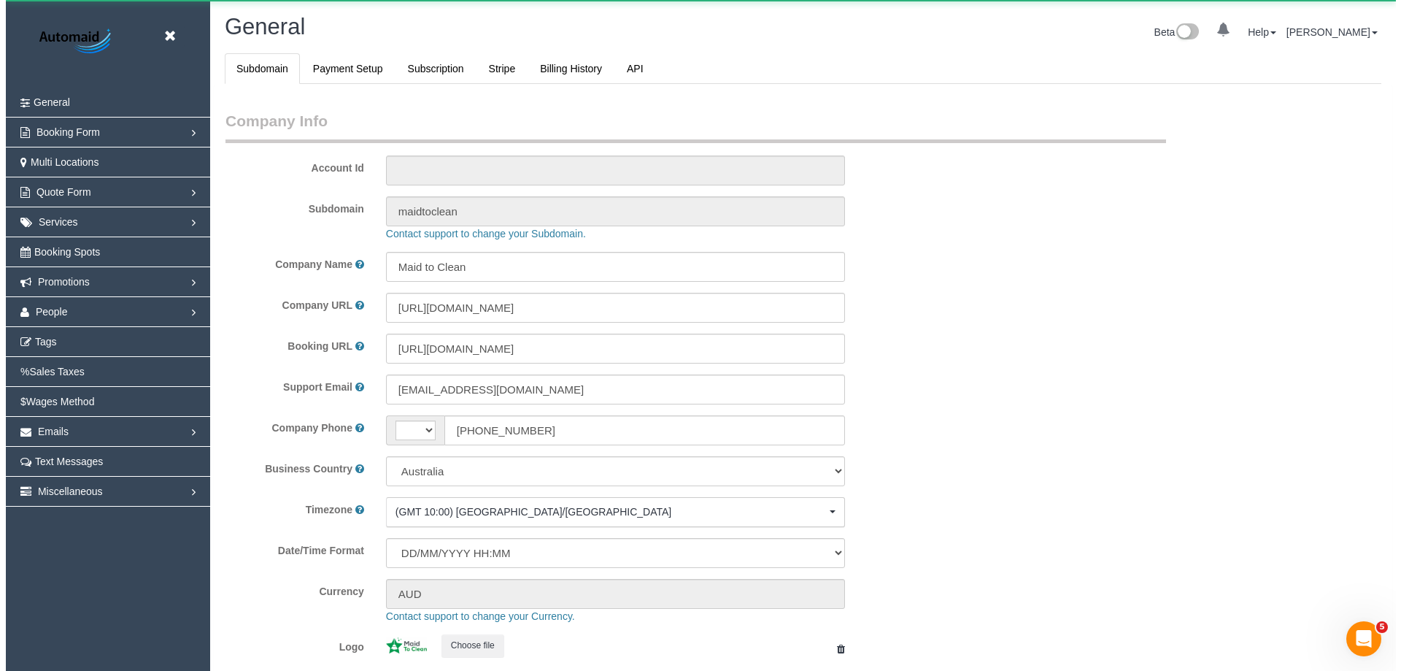
scroll to position [3307, 1391]
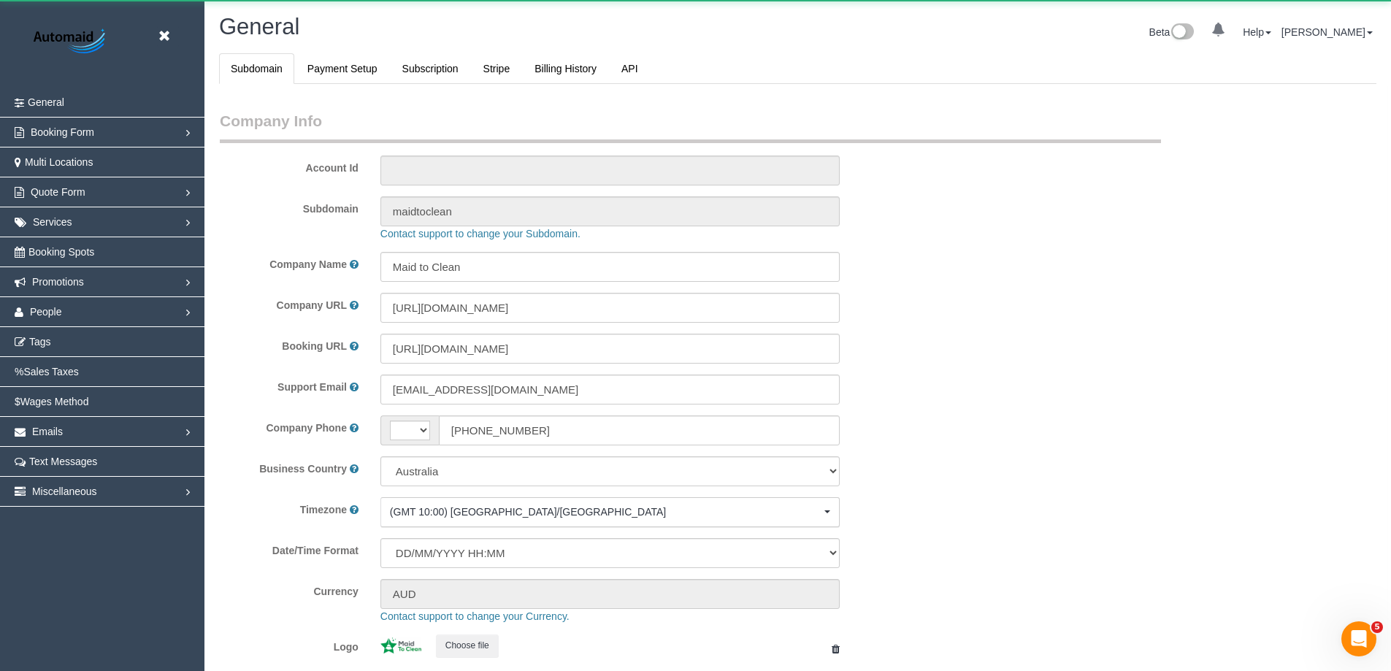
select select "string:AU"
select select "1"
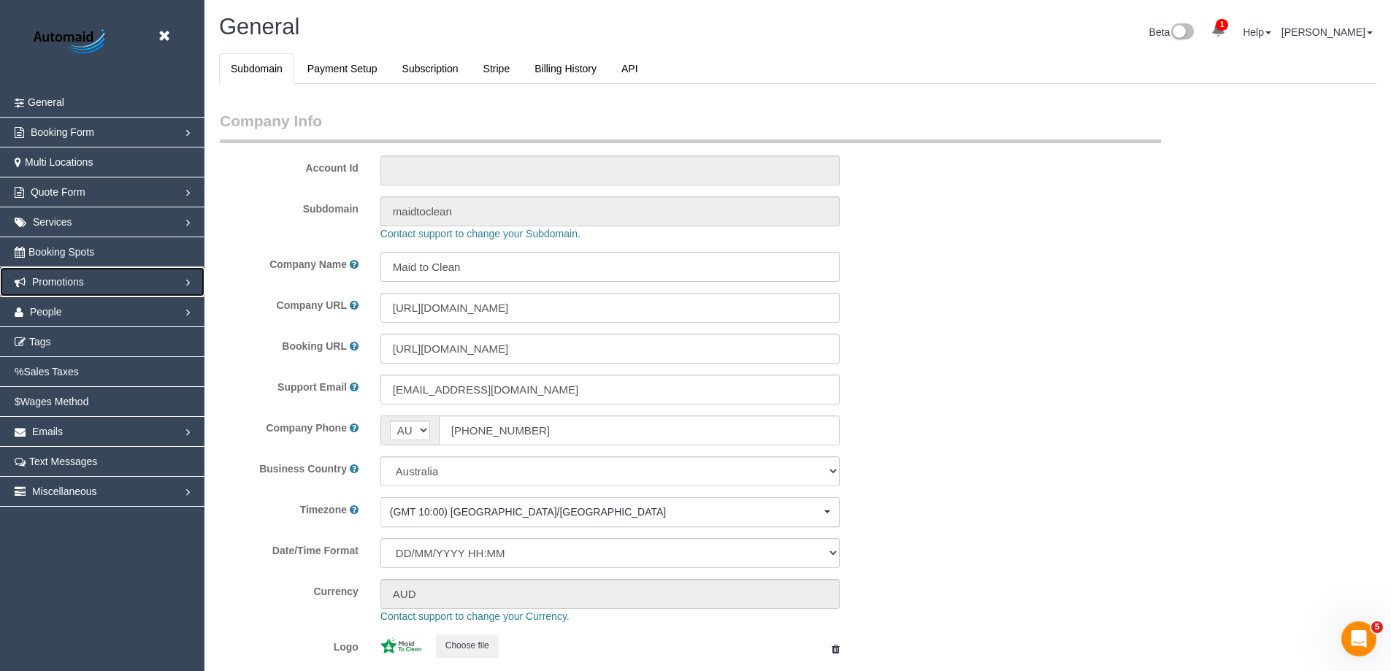
click at [72, 279] on span "Promotions" at bounding box center [58, 282] width 52 height 12
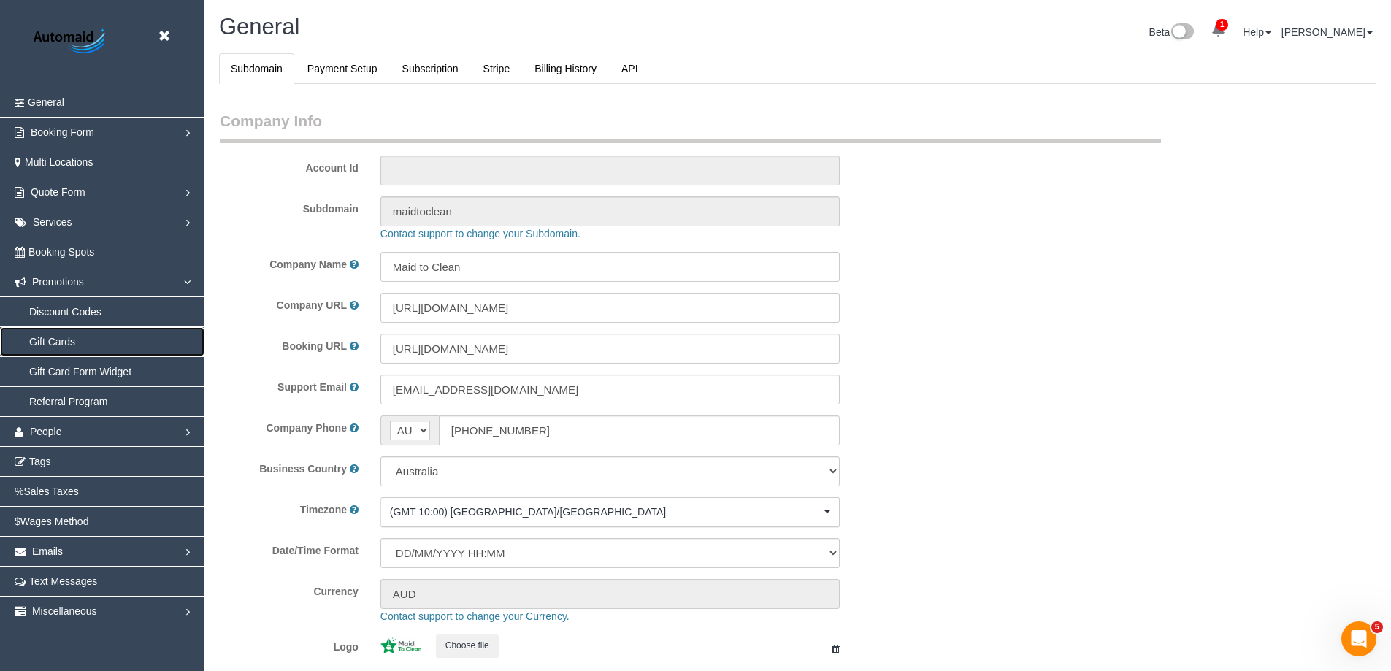
click at [72, 337] on link "Gift Cards" at bounding box center [102, 341] width 204 height 29
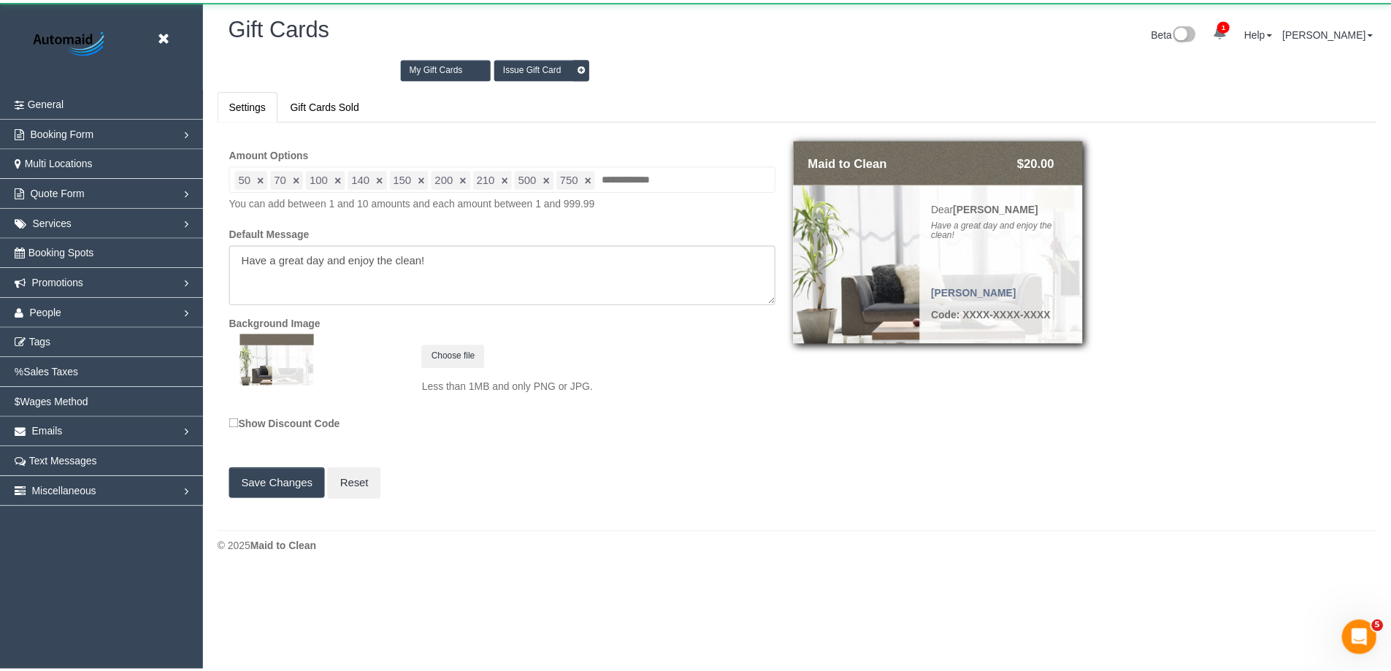
scroll to position [591, 1401]
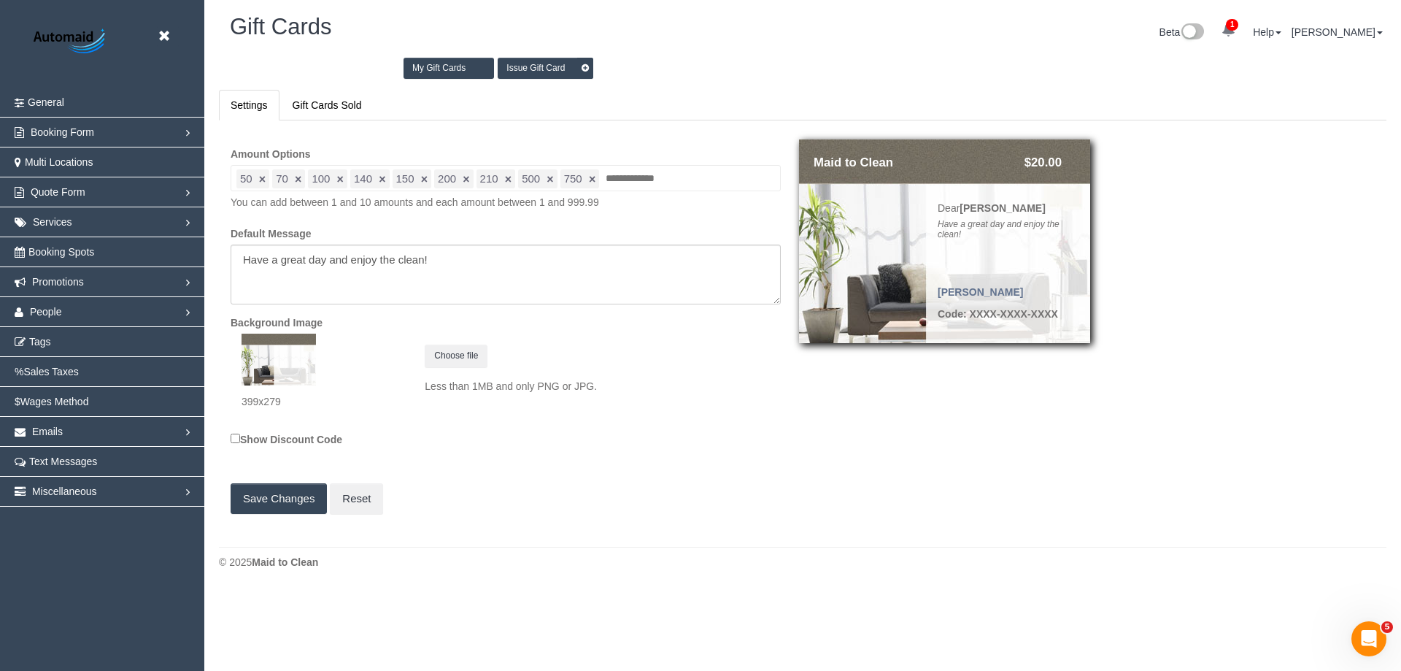
click at [528, 67] on link "Issue Gift Card" at bounding box center [546, 68] width 96 height 21
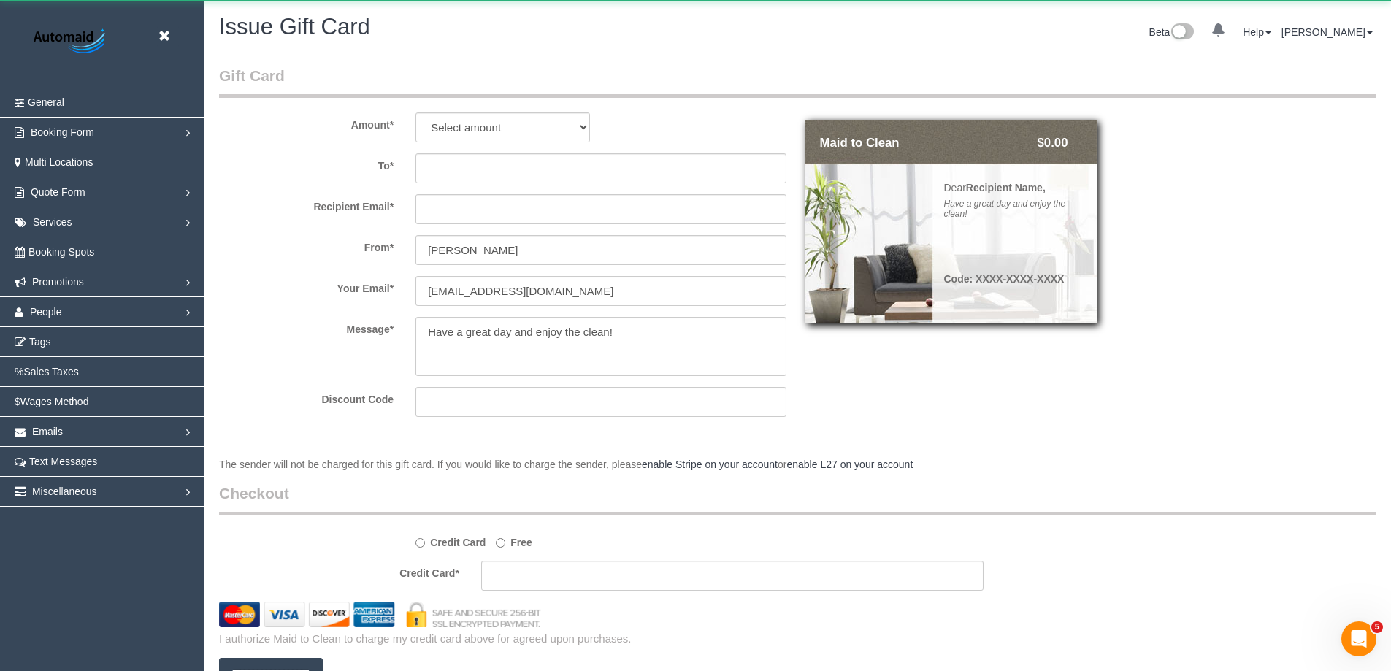
scroll to position [794, 1391]
click at [493, 128] on select "Select amount $50.00 $70.00 $100.00 $140.00 $150.00 $200.00 $210.00 $500.00 $75…" at bounding box center [502, 127] width 174 height 30
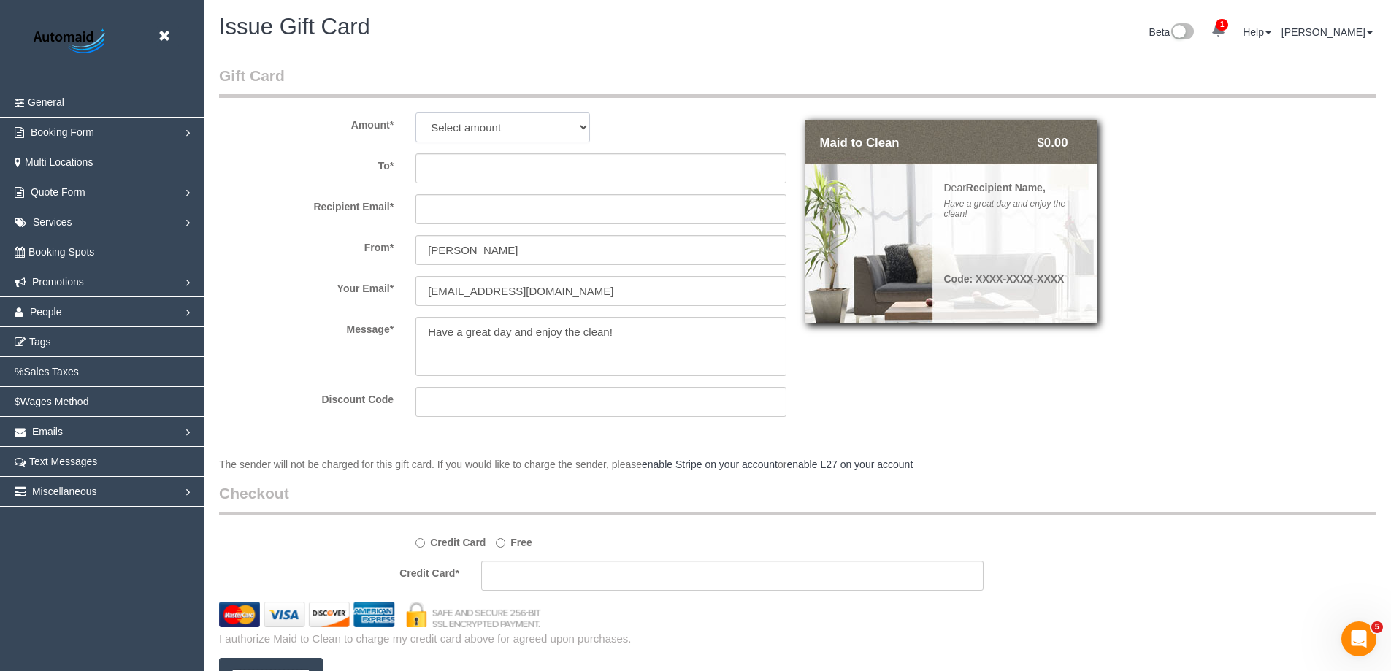
select select "140"
click at [415, 112] on select "Select amount $50.00 $70.00 $100.00 $140.00 $150.00 $200.00 $210.00 $500.00 $75…" at bounding box center [502, 127] width 174 height 30
click at [485, 166] on input "text" at bounding box center [600, 168] width 371 height 30
paste input "Jessica McCloughan"
type input "Jessica McCloughan"
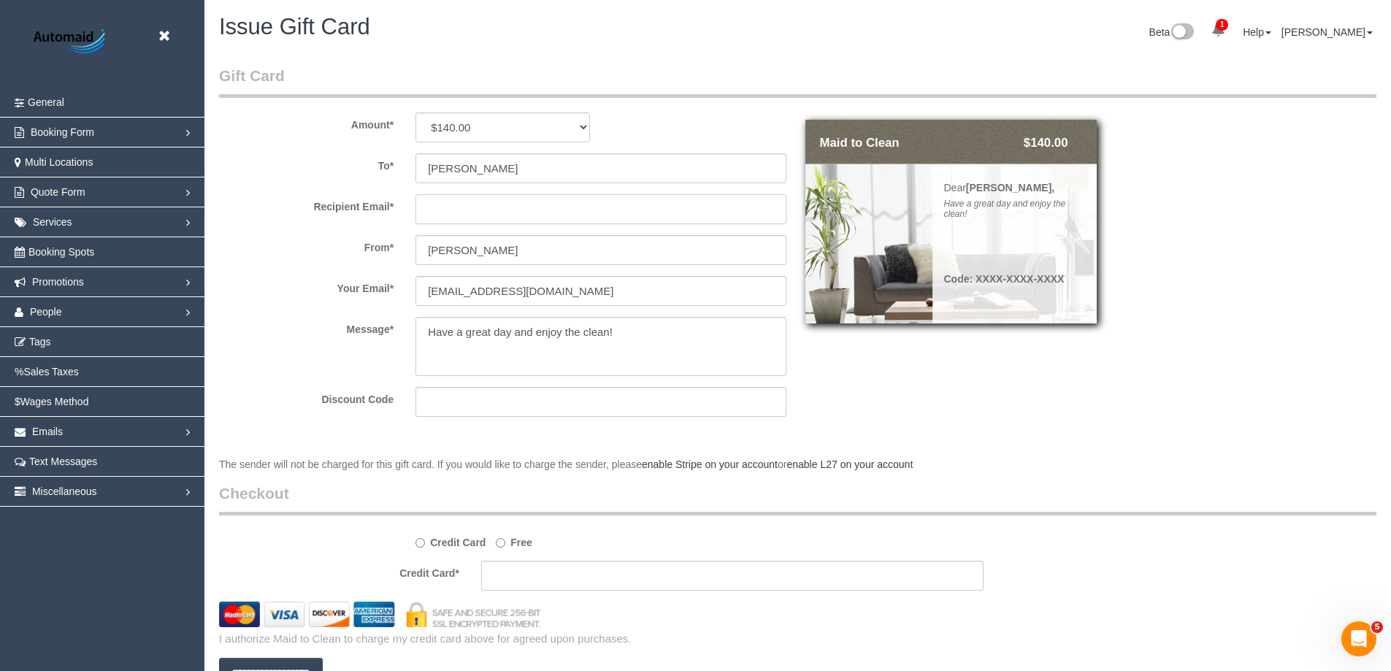
click at [453, 209] on input "text" at bounding box center [600, 209] width 371 height 30
paste input "jezznjess@gmail.com"
type input "jezznjess@gmail.com"
click at [469, 251] on input "[PERSON_NAME]" at bounding box center [600, 250] width 371 height 30
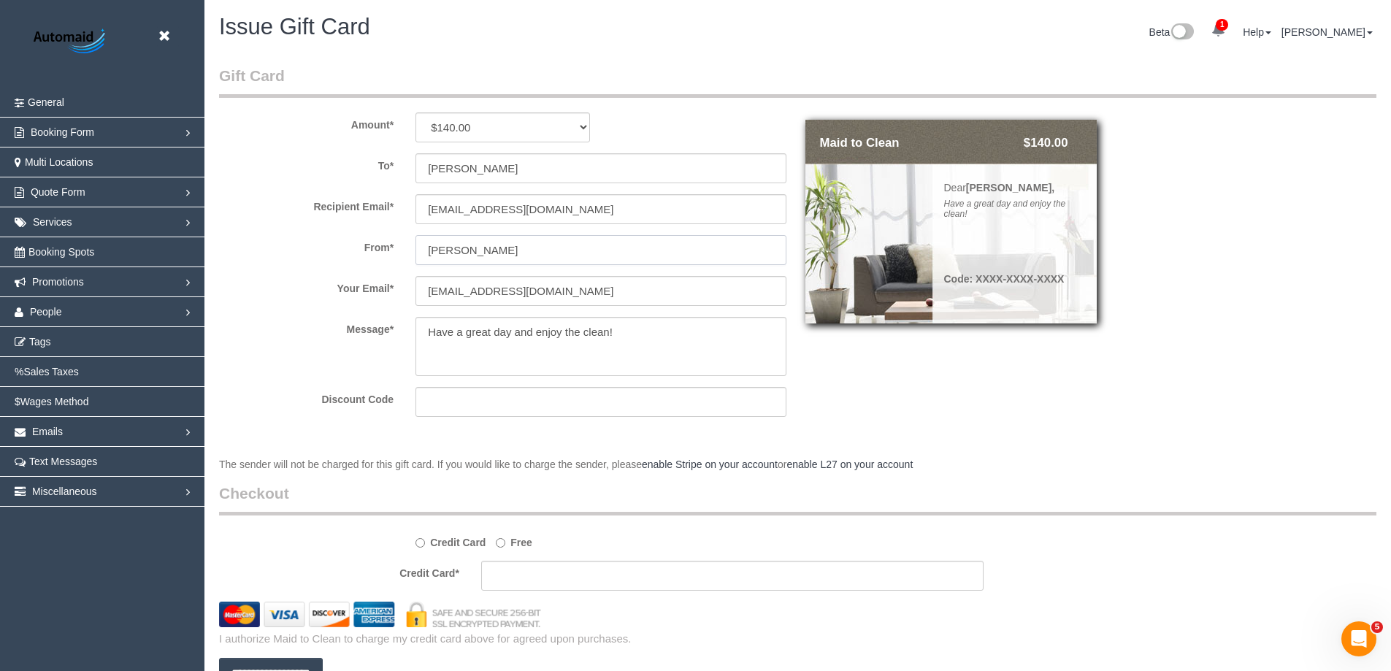
click at [469, 251] on input "[PERSON_NAME]" at bounding box center [600, 250] width 371 height 30
type input "N"
type input "Maid To Clean"
click at [427, 295] on input "eleni@maidtoclean.com.au" at bounding box center [600, 291] width 371 height 30
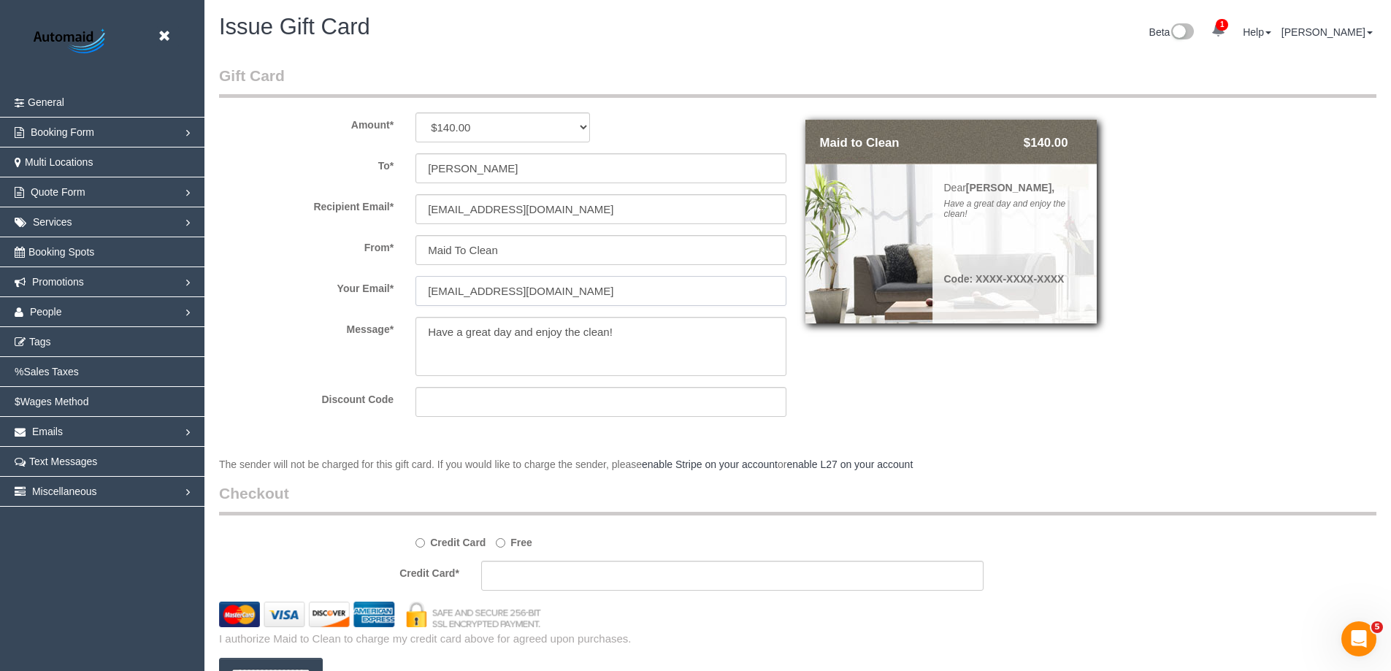
type input "support@maidtoclean.com.au"
click at [475, 330] on textarea at bounding box center [600, 347] width 371 height 60
paste textarea "As a token of our appreciation, please enjoy this gift card for credit towards …"
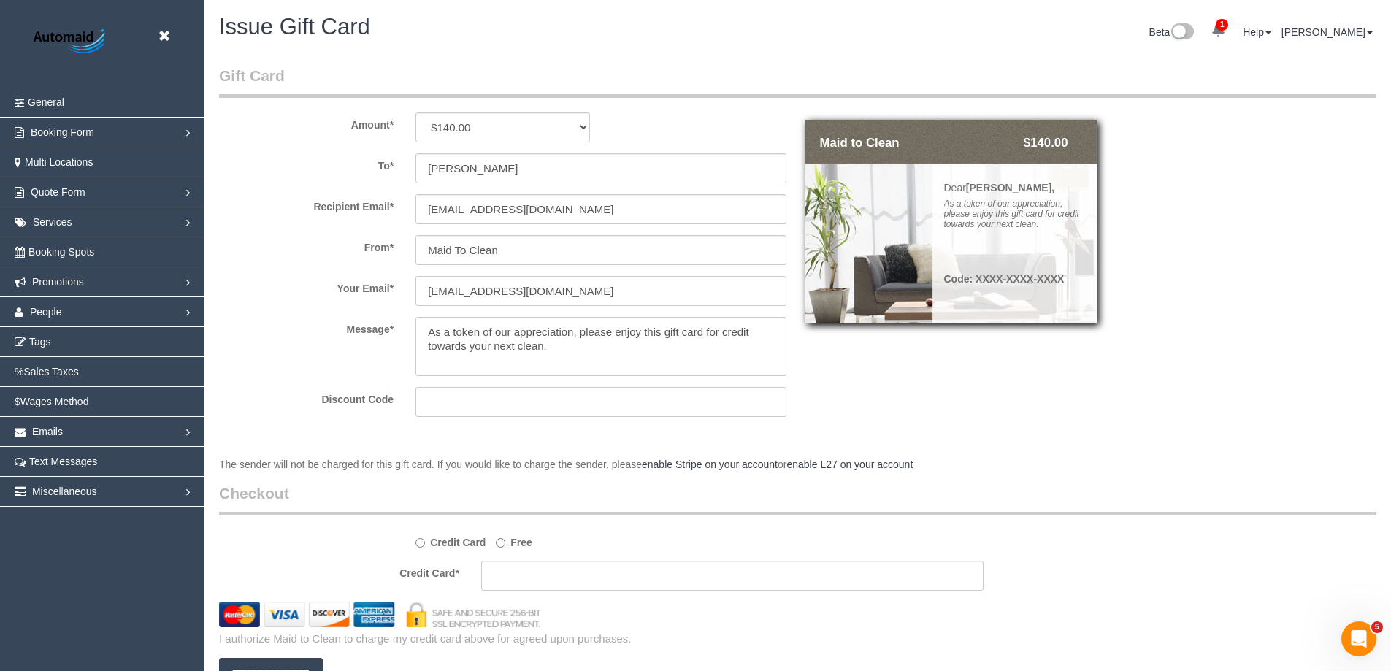
type textarea "As a token of our appreciation, please enjoy this gift card for credit towards …"
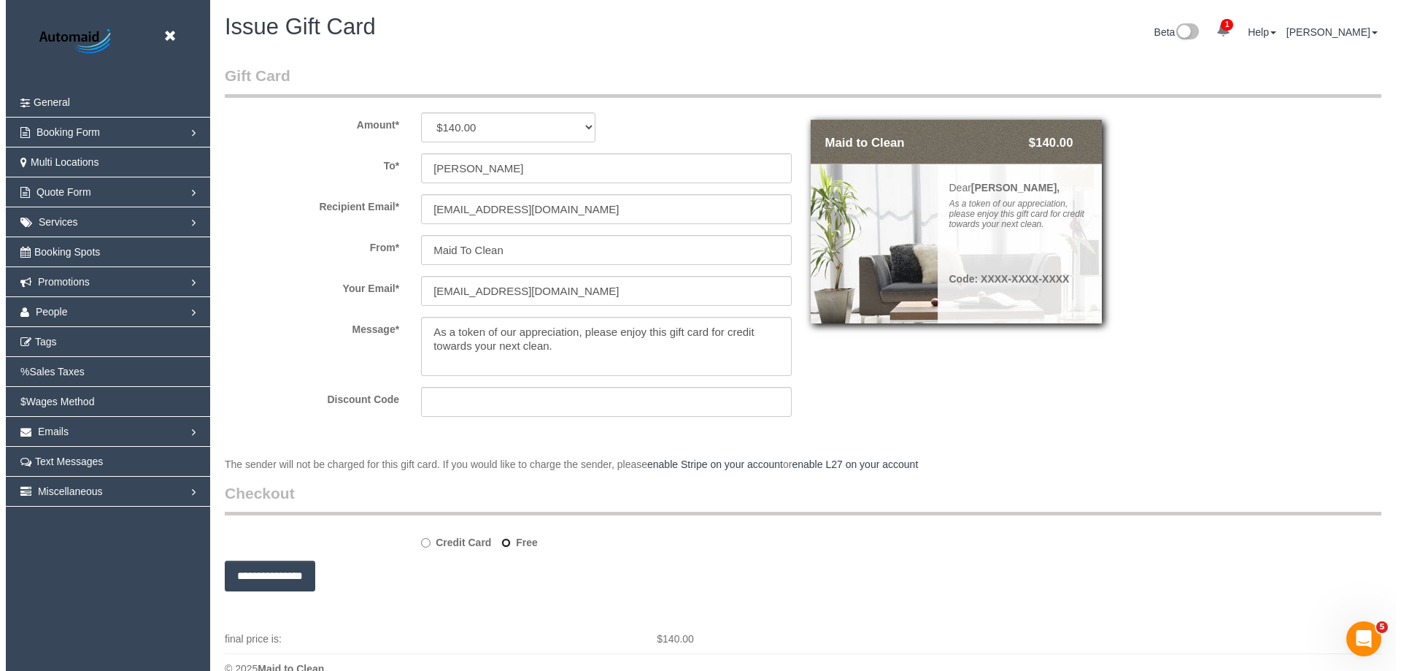
scroll to position [72297, 71604]
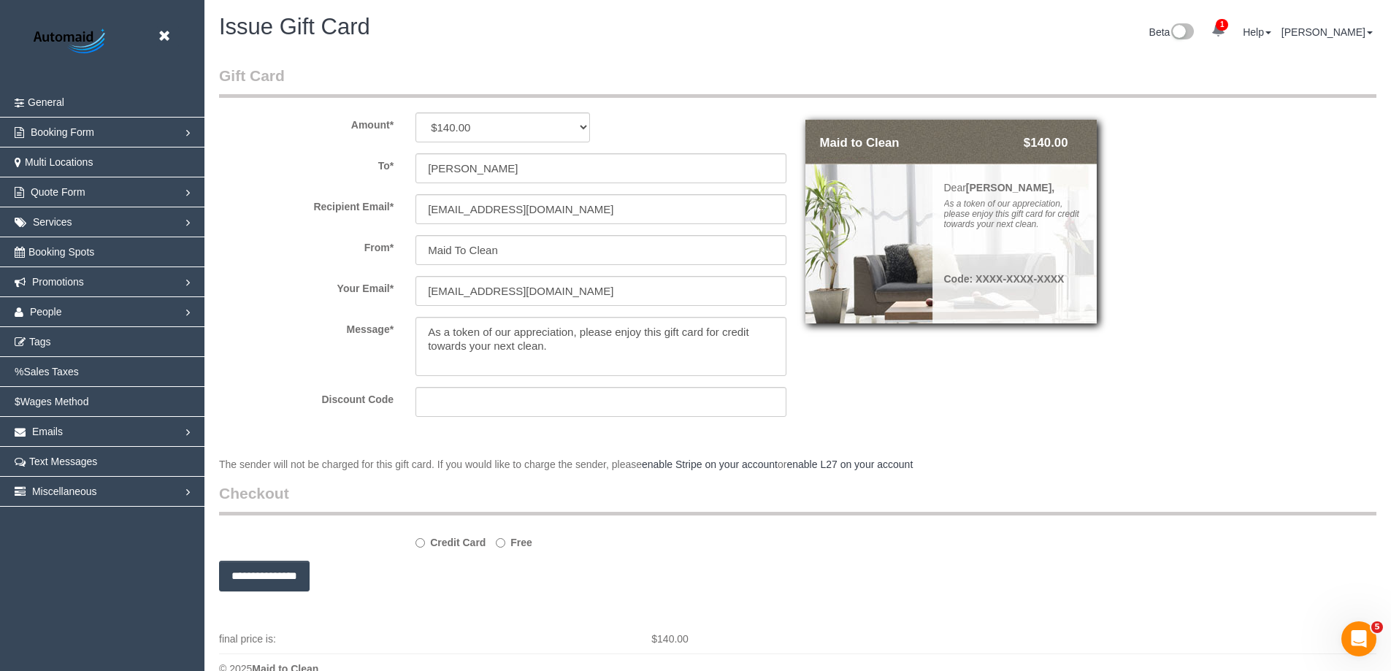
click at [272, 576] on input "**********" at bounding box center [264, 576] width 91 height 31
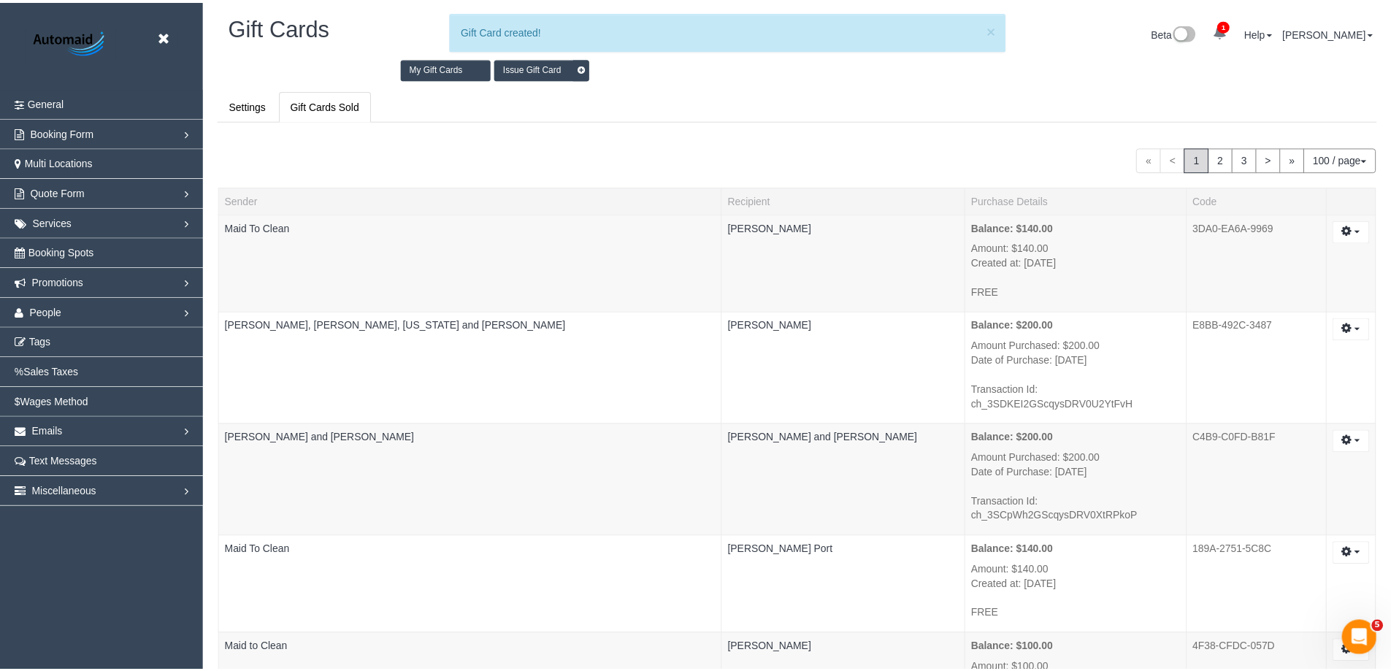
scroll to position [62694, 71604]
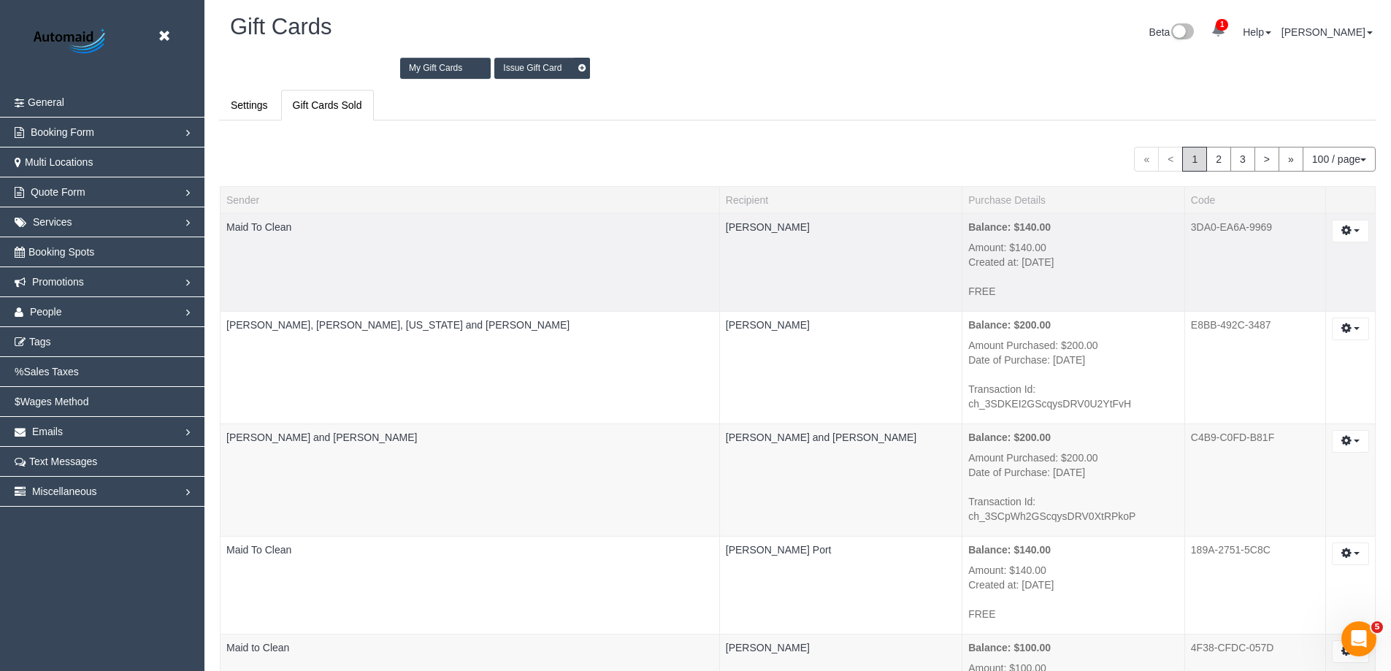
drag, startPoint x: 1196, startPoint y: 223, endPoint x: 1291, endPoint y: 222, distance: 94.2
click at [1291, 222] on td "3DA0-EA6A-9969" at bounding box center [1254, 262] width 141 height 98
copy td "3DA0-EA6A-9969"
click at [1313, 83] on div "Issue Gift Card My Gift Cards" at bounding box center [797, 71] width 1179 height 36
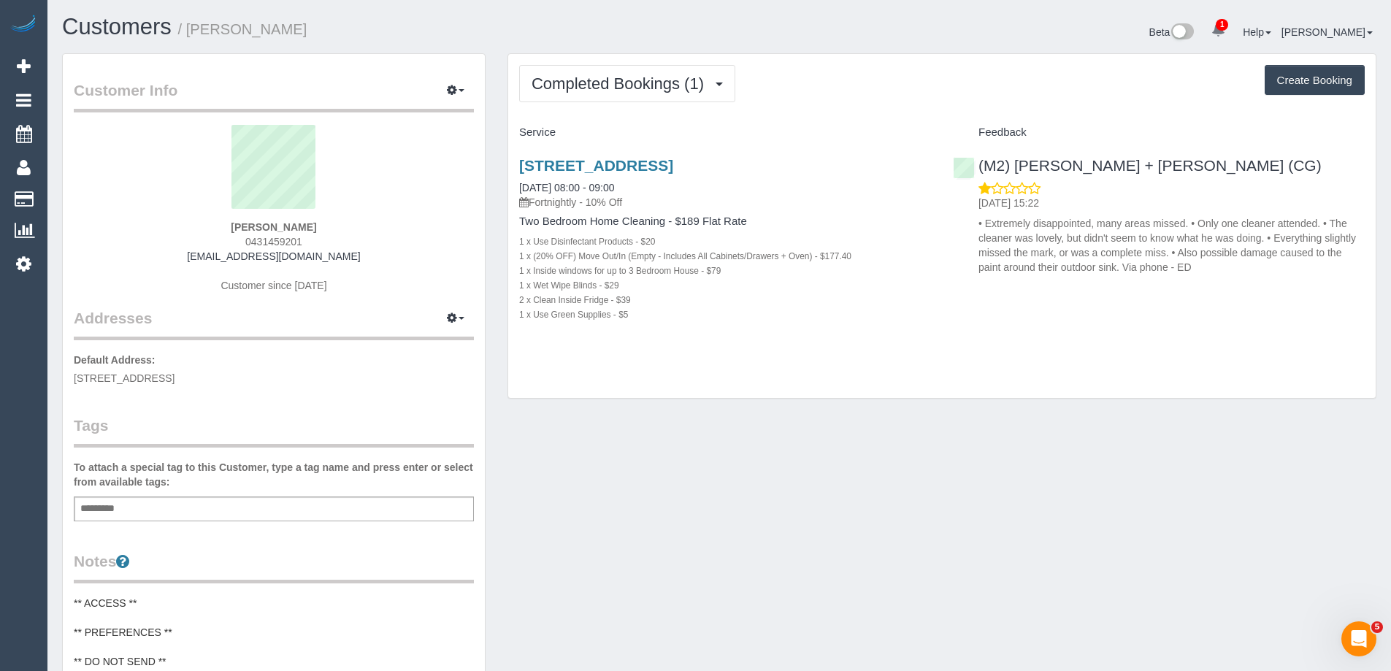
drag, startPoint x: 328, startPoint y: 38, endPoint x: 192, endPoint y: 36, distance: 136.5
click at [192, 36] on h1 "Customers / [PERSON_NAME]" at bounding box center [385, 27] width 646 height 25
copy small "[PERSON_NAME]"
drag, startPoint x: 333, startPoint y: 256, endPoint x: 201, endPoint y: 256, distance: 132.1
click at [201, 256] on div "Jessica McCloughan 0431459201 jezznjess@gmail.com Customer since 2025" at bounding box center [274, 216] width 400 height 182
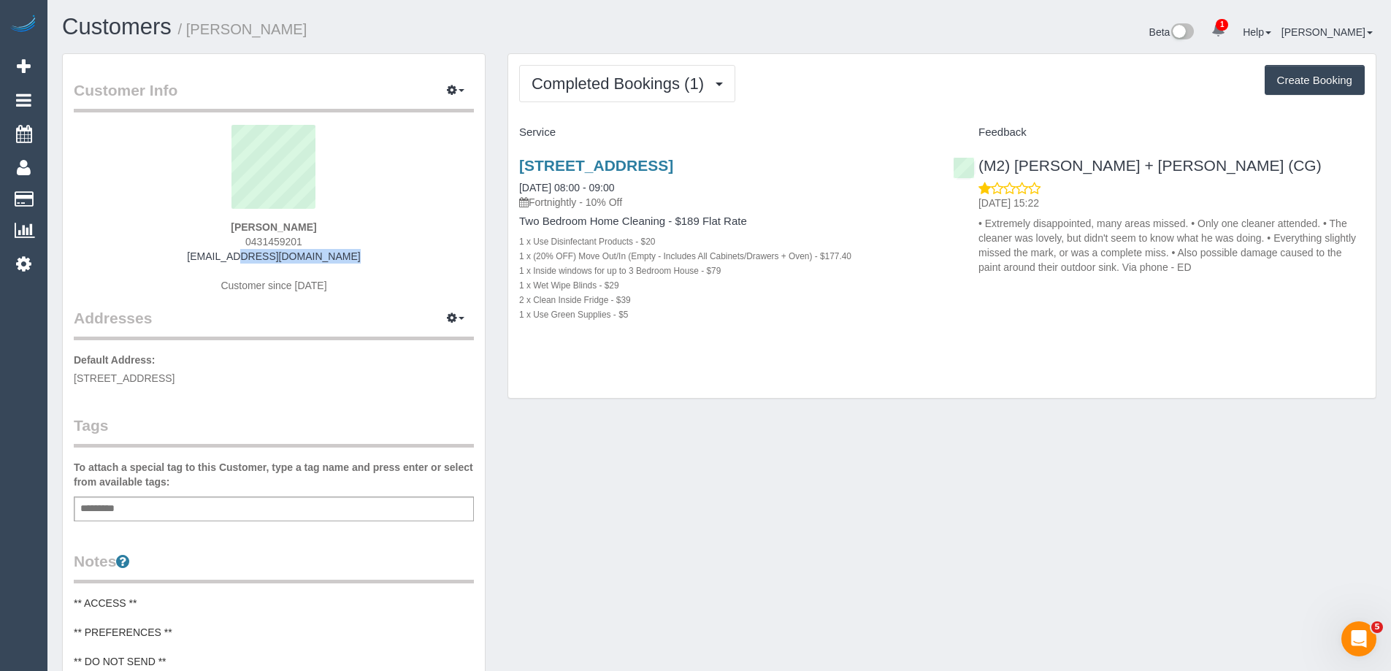
copy link "jezznjess@gmail.com"
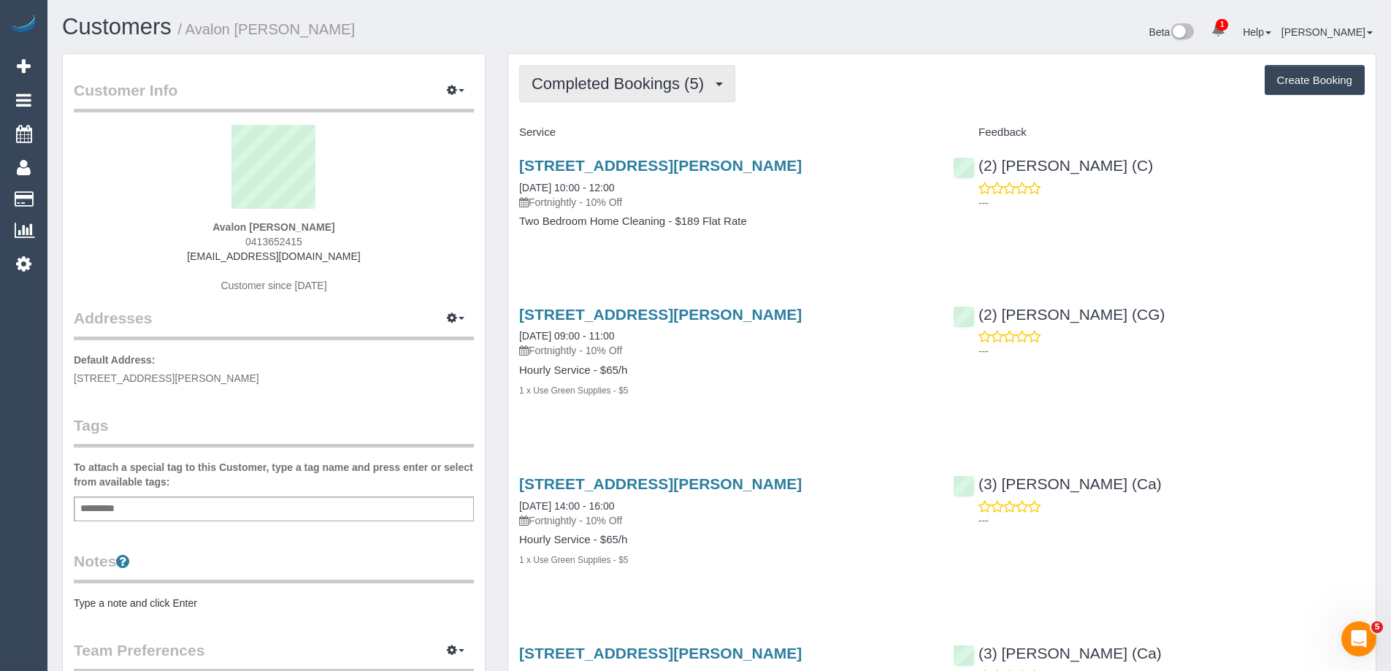
click at [621, 88] on span "Completed Bookings (5)" at bounding box center [621, 83] width 180 height 18
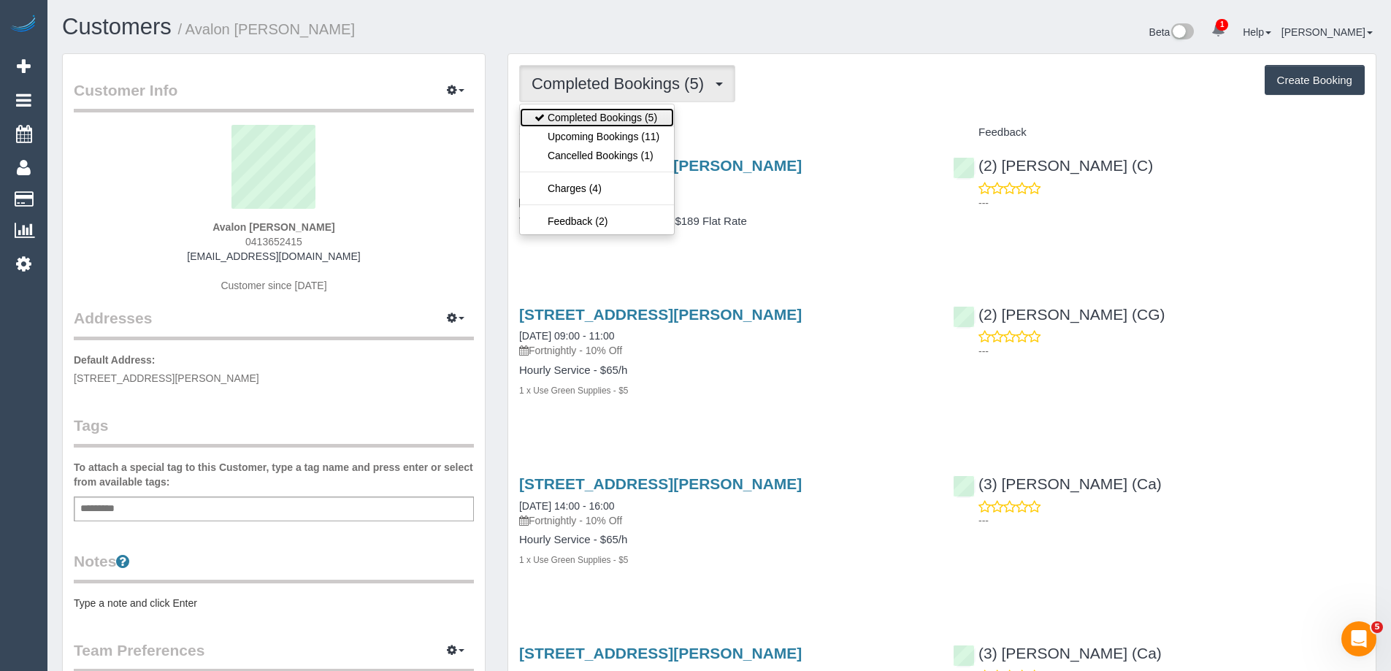
click at [626, 112] on link "Completed Bookings (5)" at bounding box center [597, 117] width 154 height 19
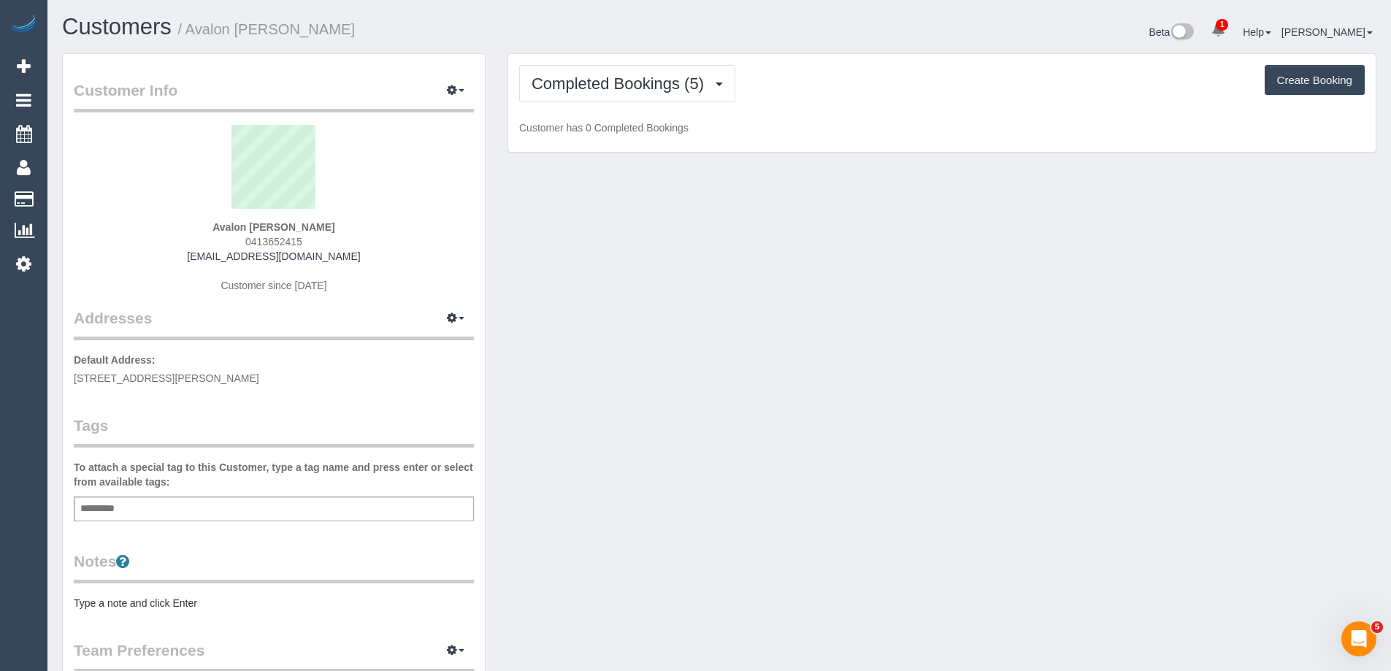
click at [876, 80] on div "Completed Bookings (5) Completed Bookings (5) Upcoming Bookings (11) Cancelled …" at bounding box center [941, 83] width 845 height 37
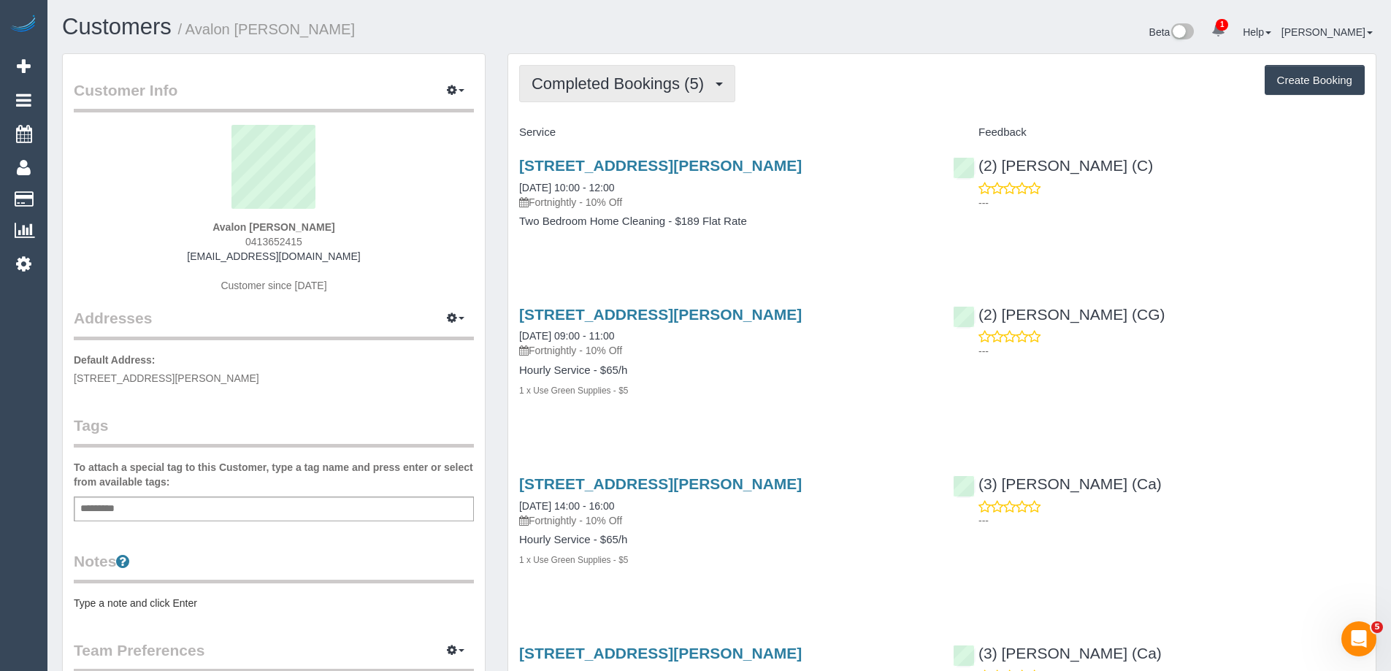
click at [595, 92] on span "Completed Bookings (5)" at bounding box center [621, 83] width 180 height 18
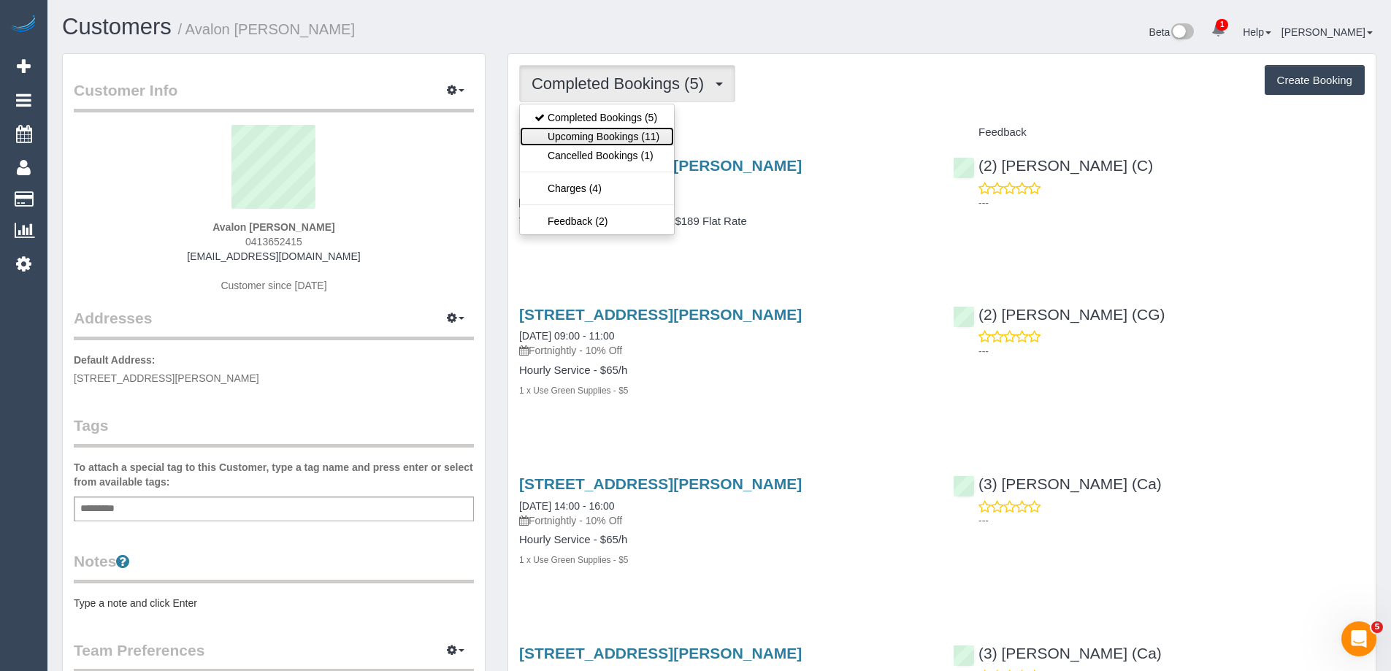
click at [591, 131] on link "Upcoming Bookings (11)" at bounding box center [597, 136] width 154 height 19
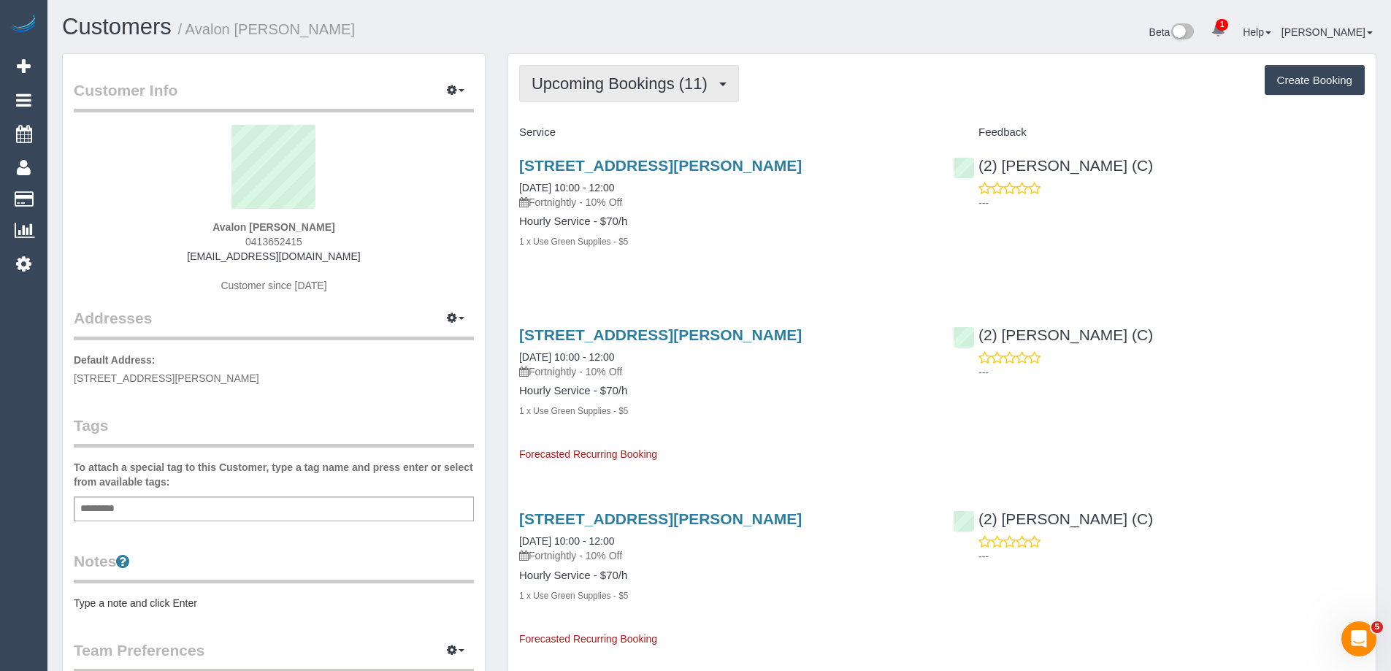
click at [650, 82] on span "Upcoming Bookings (11)" at bounding box center [622, 83] width 183 height 18
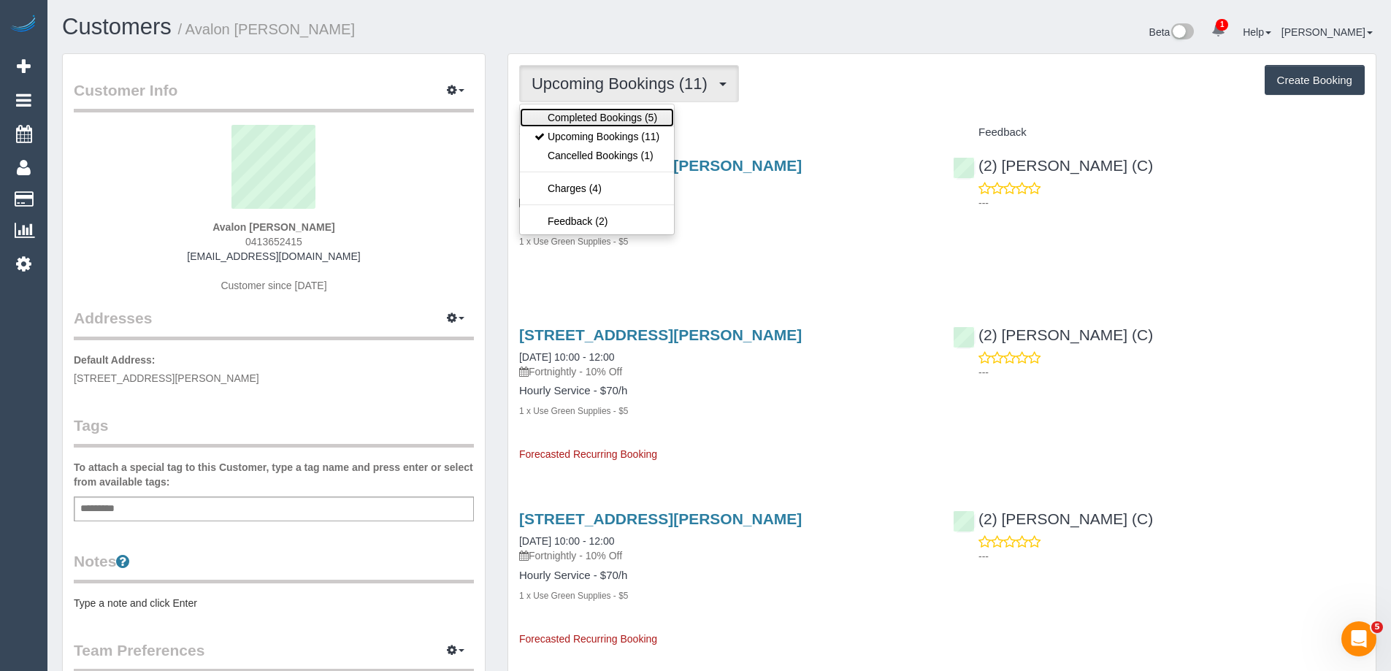
click at [631, 118] on link "Completed Bookings (5)" at bounding box center [597, 117] width 154 height 19
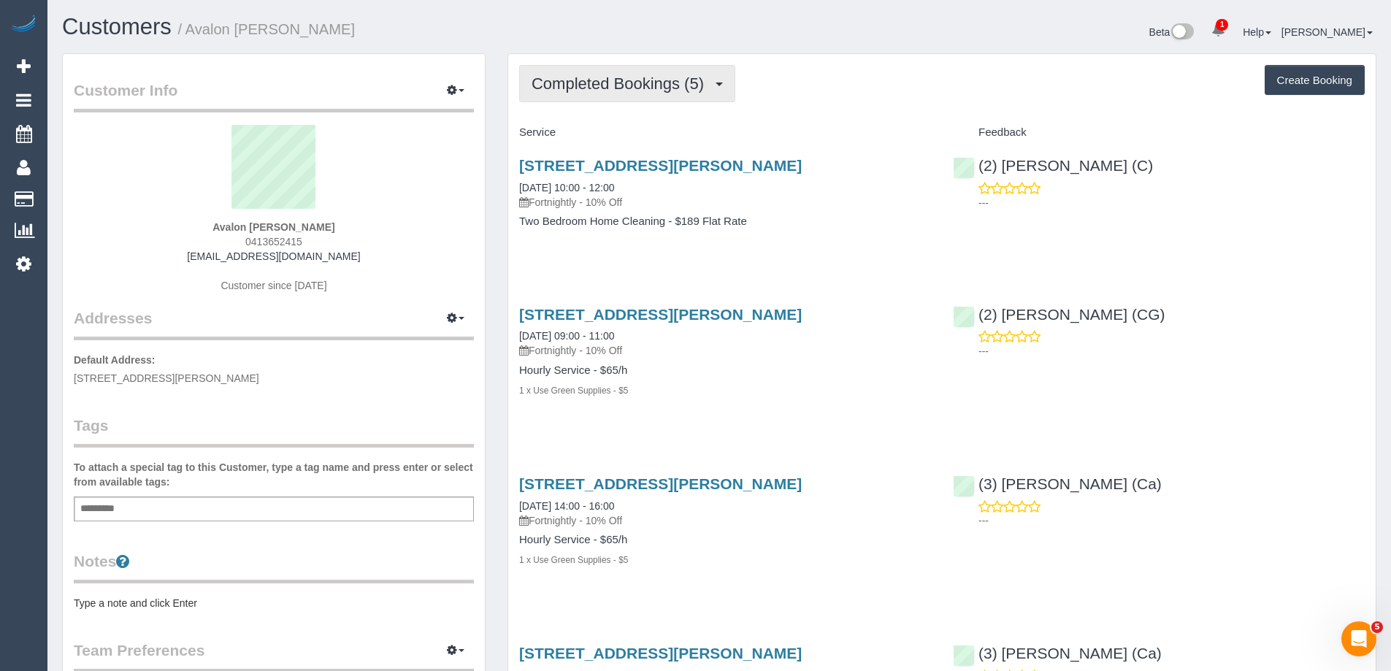
click at [616, 93] on button "Completed Bookings (5)" at bounding box center [627, 83] width 216 height 37
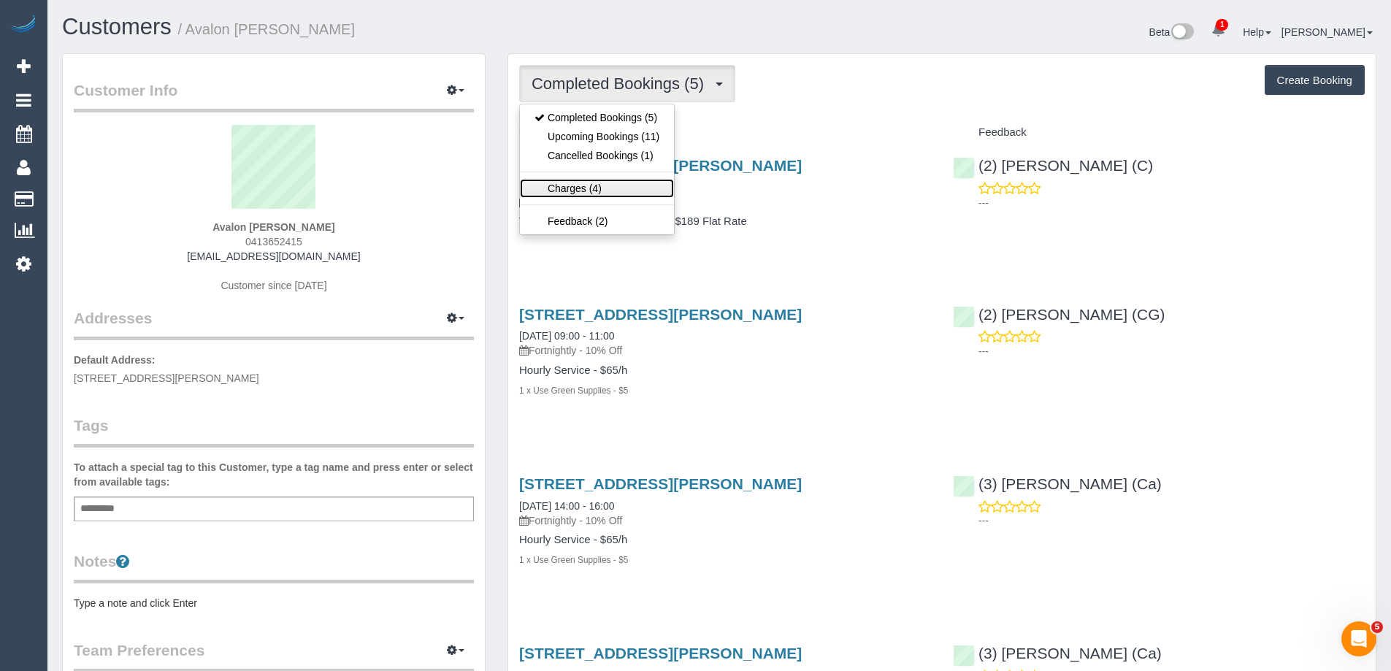
click at [601, 181] on link "Charges (4)" at bounding box center [597, 188] width 154 height 19
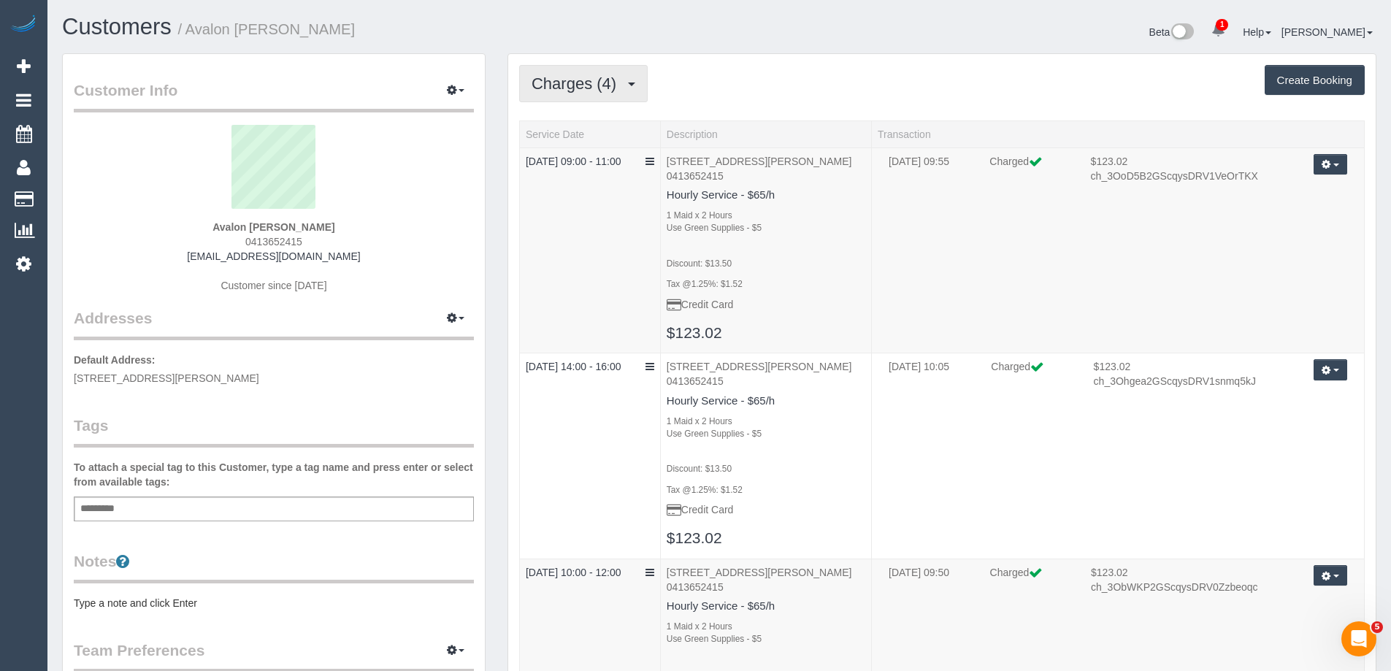
click at [581, 81] on span "Charges (4)" at bounding box center [577, 83] width 92 height 18
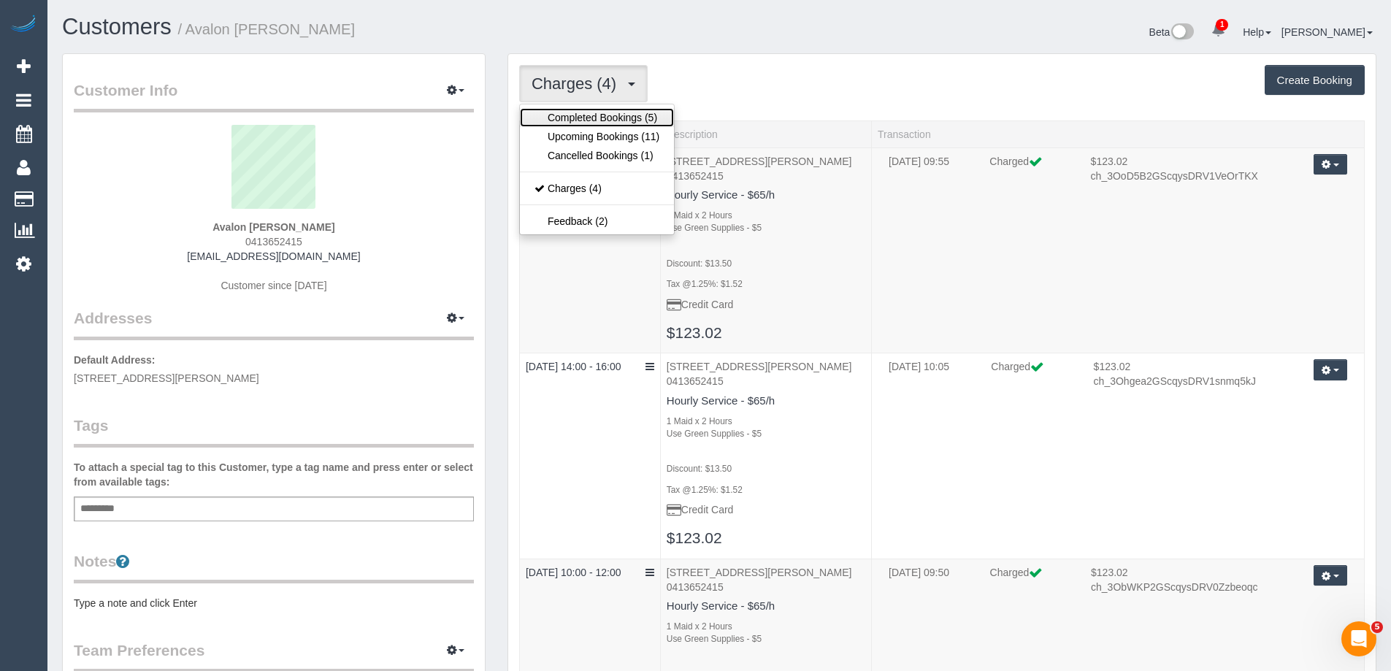
click at [574, 113] on link "Completed Bookings (5)" at bounding box center [597, 117] width 154 height 19
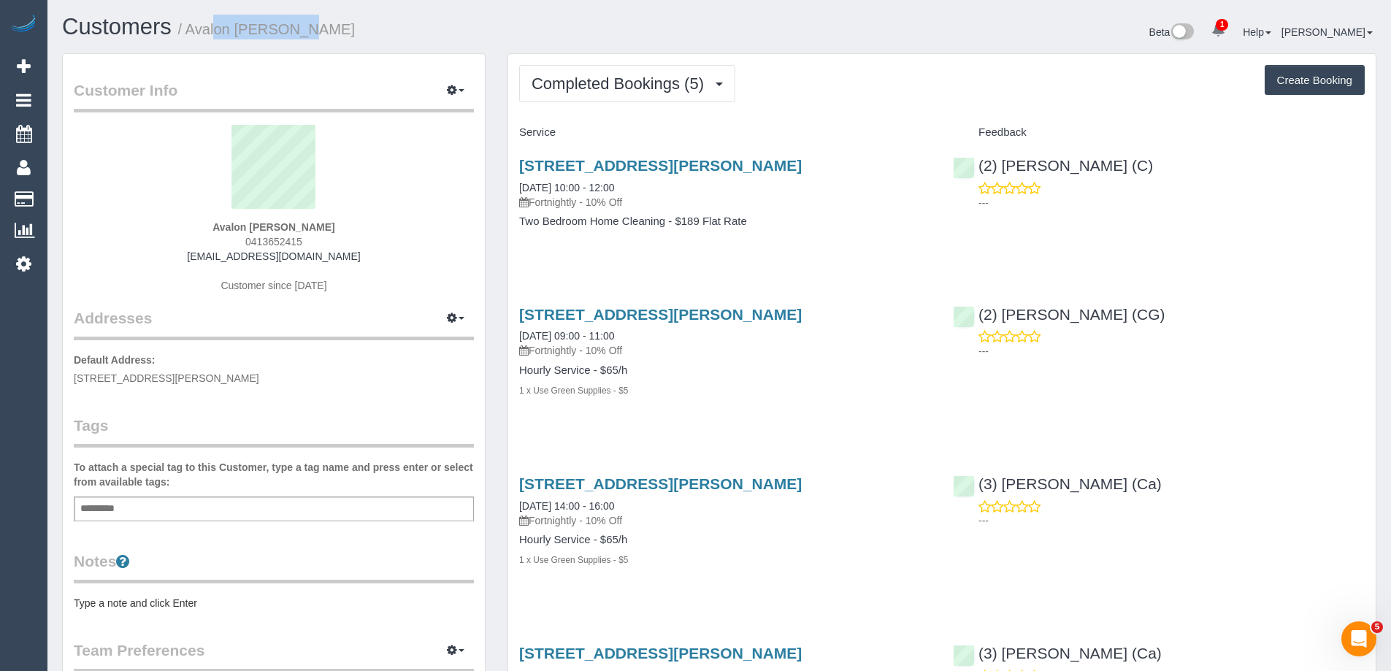
copy small "Avalon McWha"
drag, startPoint x: 320, startPoint y: 28, endPoint x: 188, endPoint y: 26, distance: 131.4
click at [188, 26] on h1 "Customers / Avalon McWha" at bounding box center [385, 27] width 646 height 25
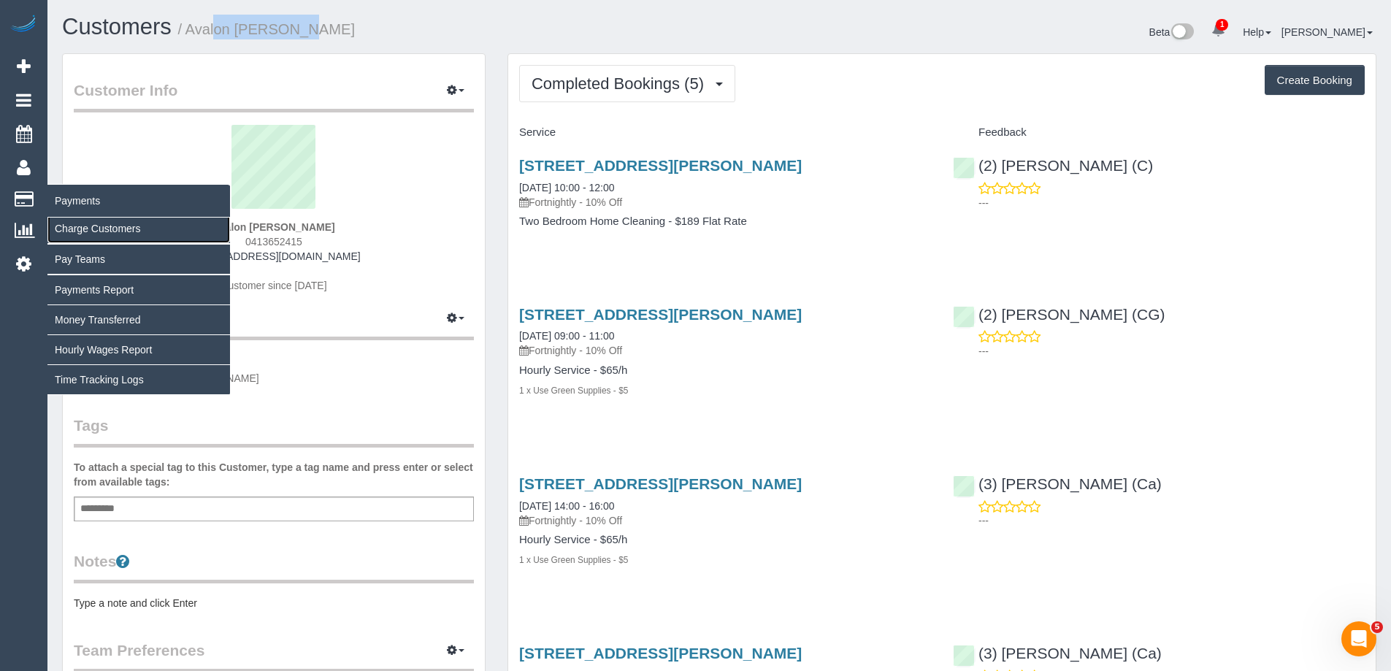
click at [81, 228] on link "Charge Customers" at bounding box center [138, 228] width 182 height 29
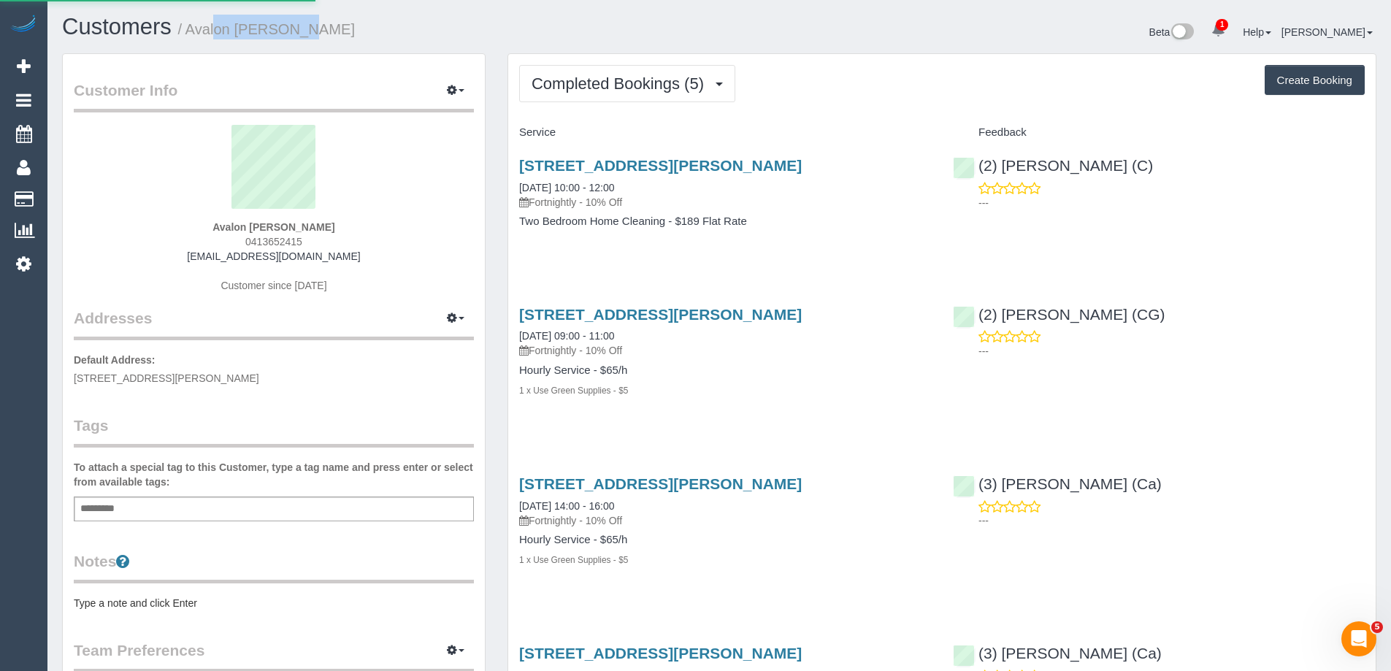
select select
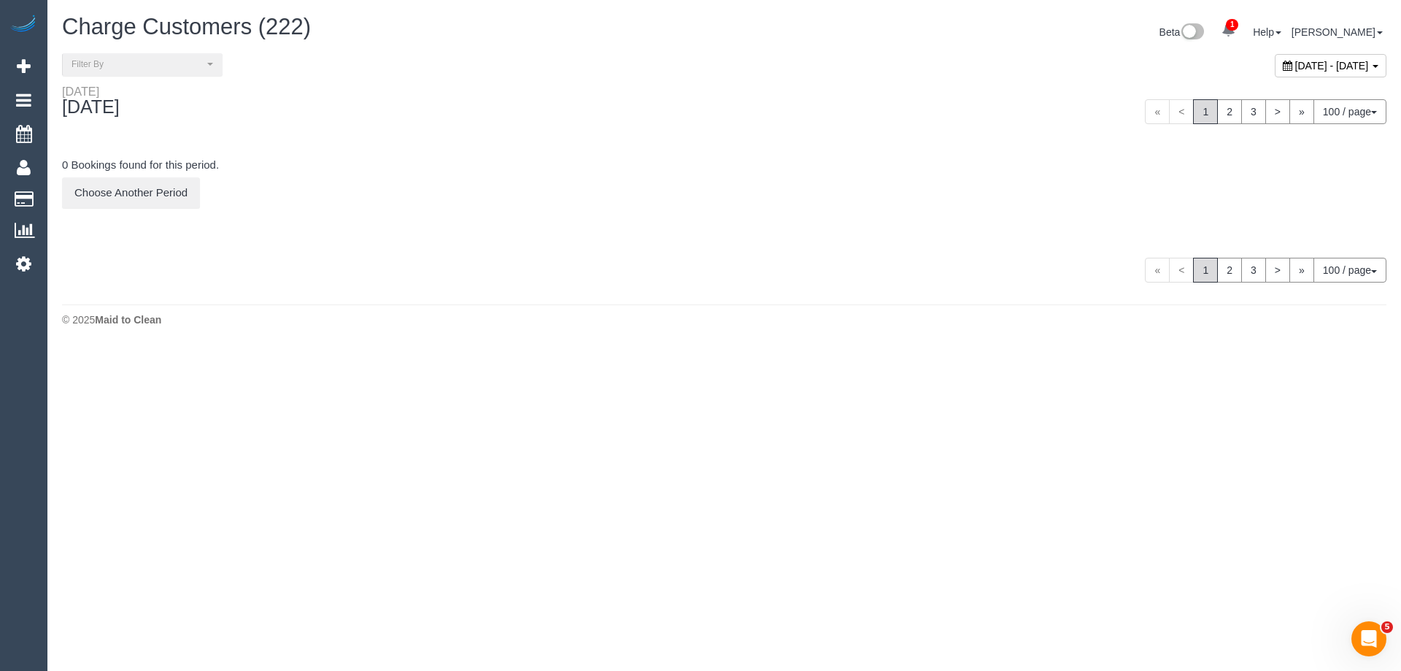
click at [1296, 66] on span "October 02, 2025 - October 02, 2025" at bounding box center [1333, 66] width 74 height 12
type input "**********"
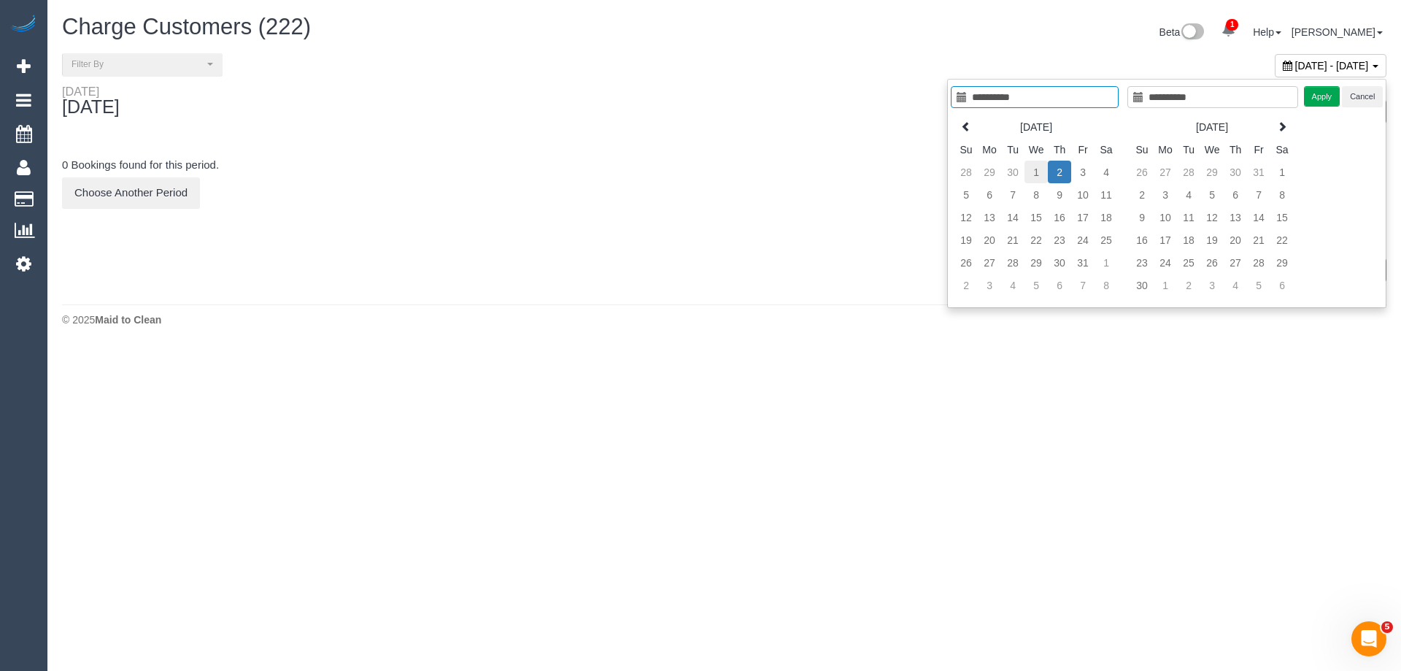
click at [1036, 173] on td "1" at bounding box center [1036, 172] width 23 height 23
type input "**********"
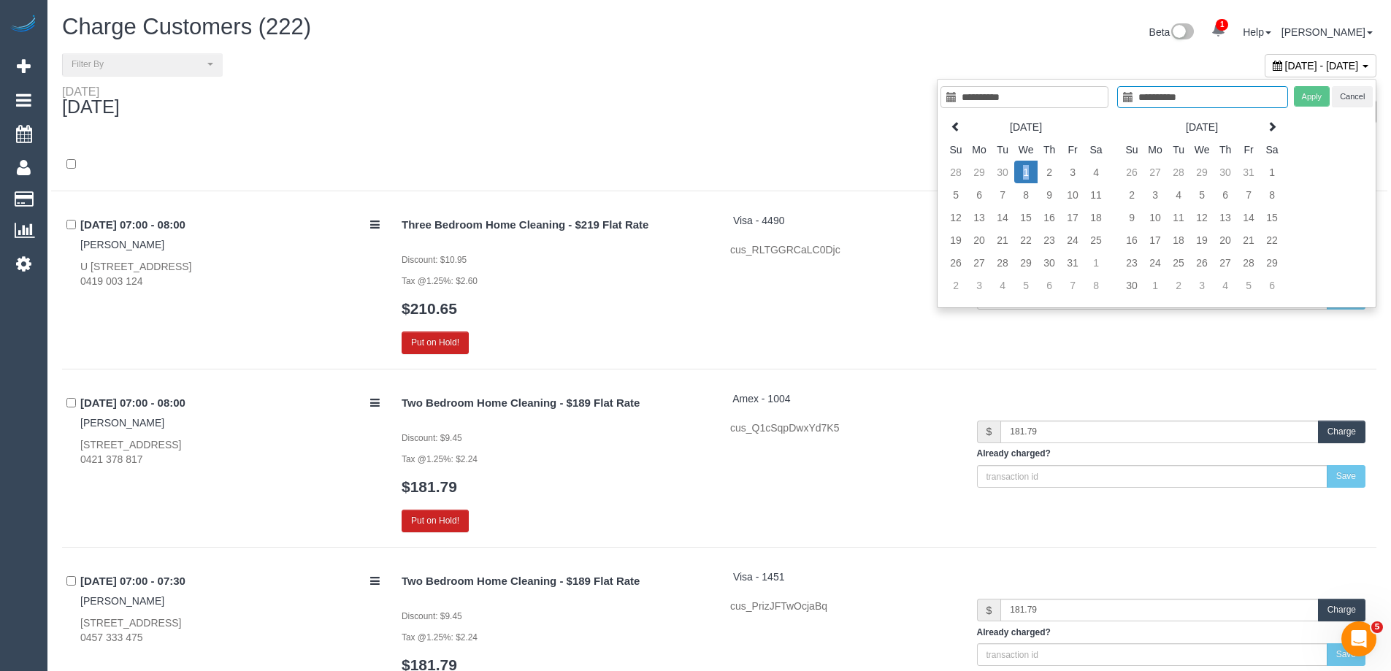
click at [1026, 177] on td "1" at bounding box center [1025, 172] width 23 height 23
type input "**********"
click at [1312, 95] on button "Apply" at bounding box center [1311, 96] width 36 height 21
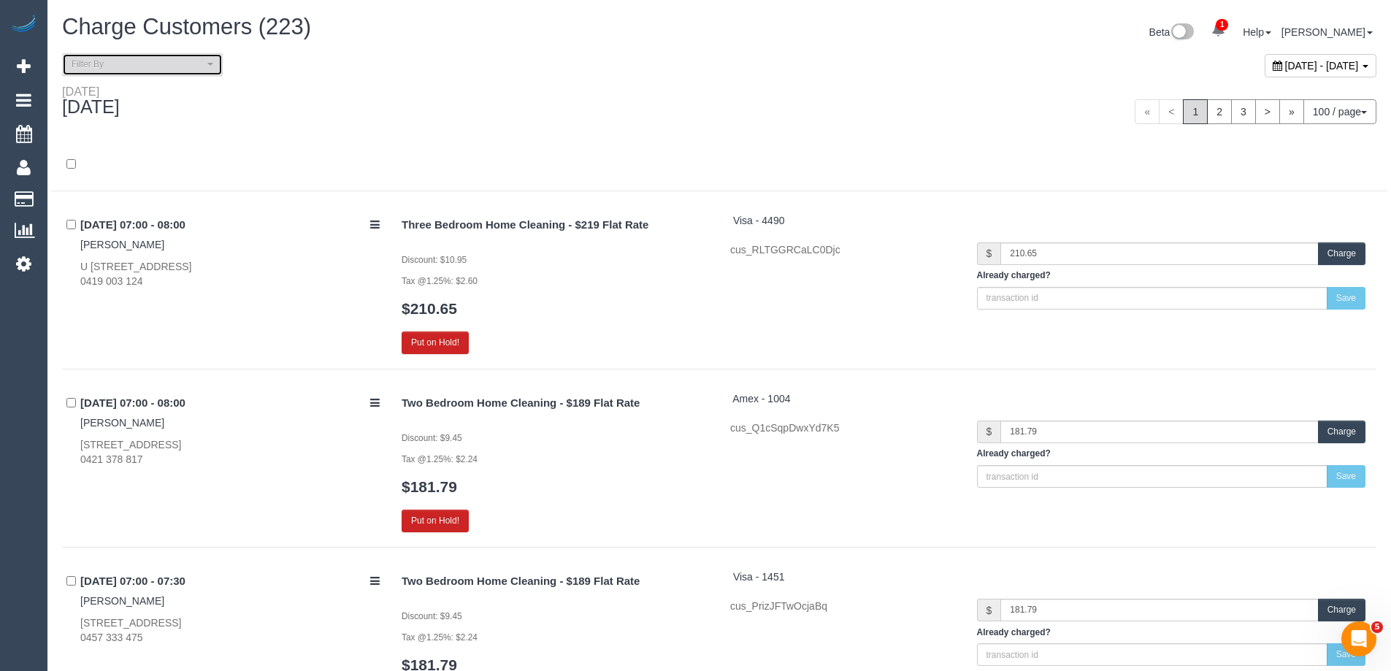
click at [180, 69] on span "Filter By" at bounding box center [138, 64] width 132 height 12
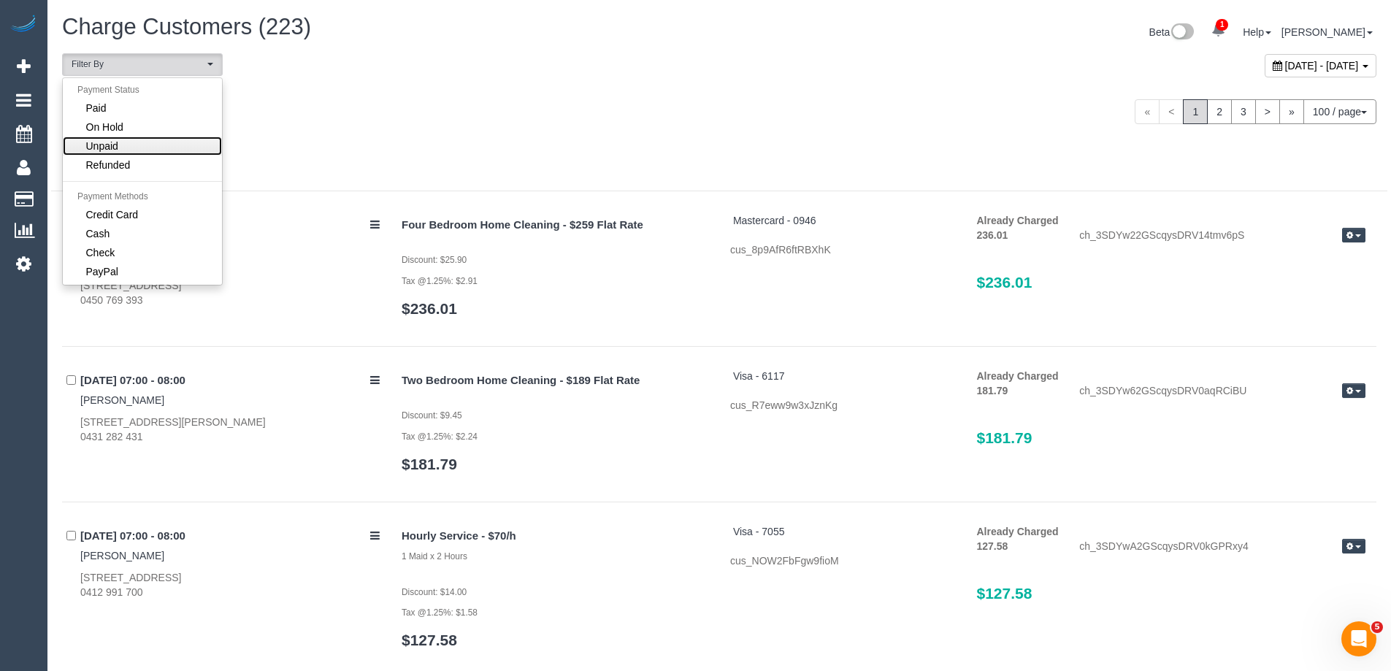
click at [156, 146] on link "Unpaid" at bounding box center [142, 145] width 159 height 19
select select "******"
click at [423, 139] on div at bounding box center [719, 165] width 1336 height 53
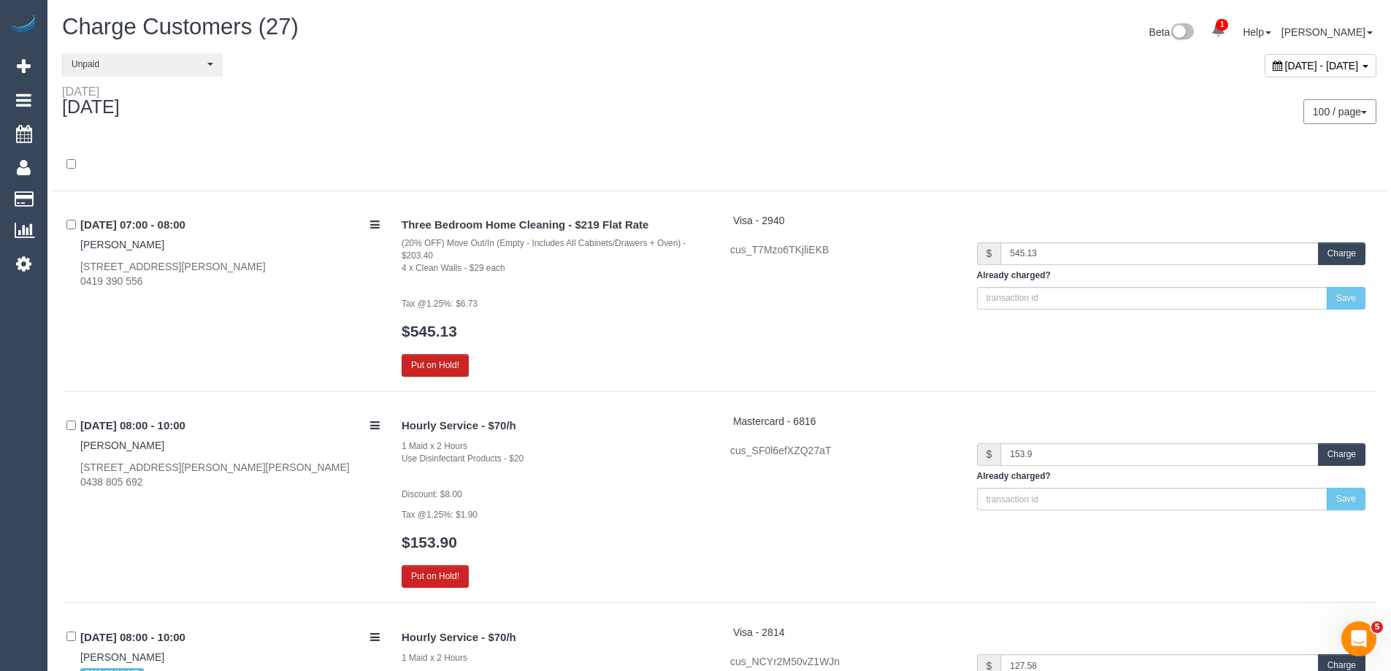
scroll to position [1974, 0]
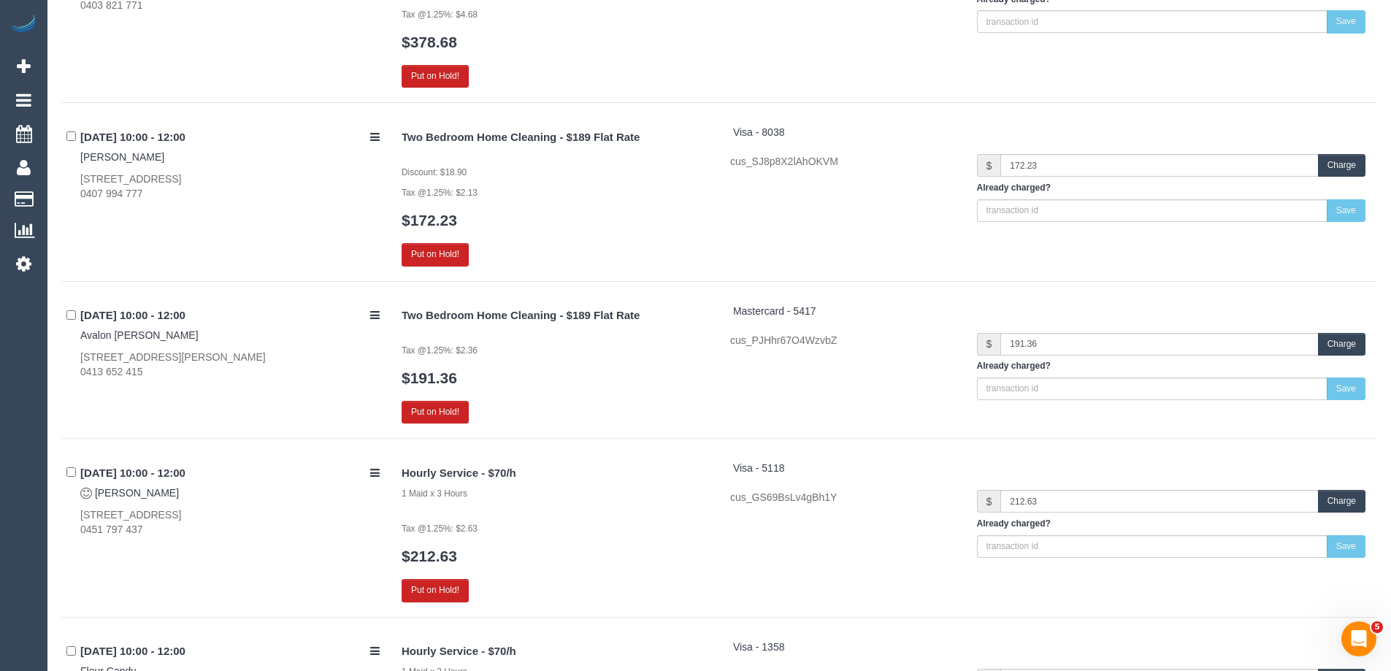
click at [1342, 345] on button "Charge" at bounding box center [1341, 344] width 47 height 23
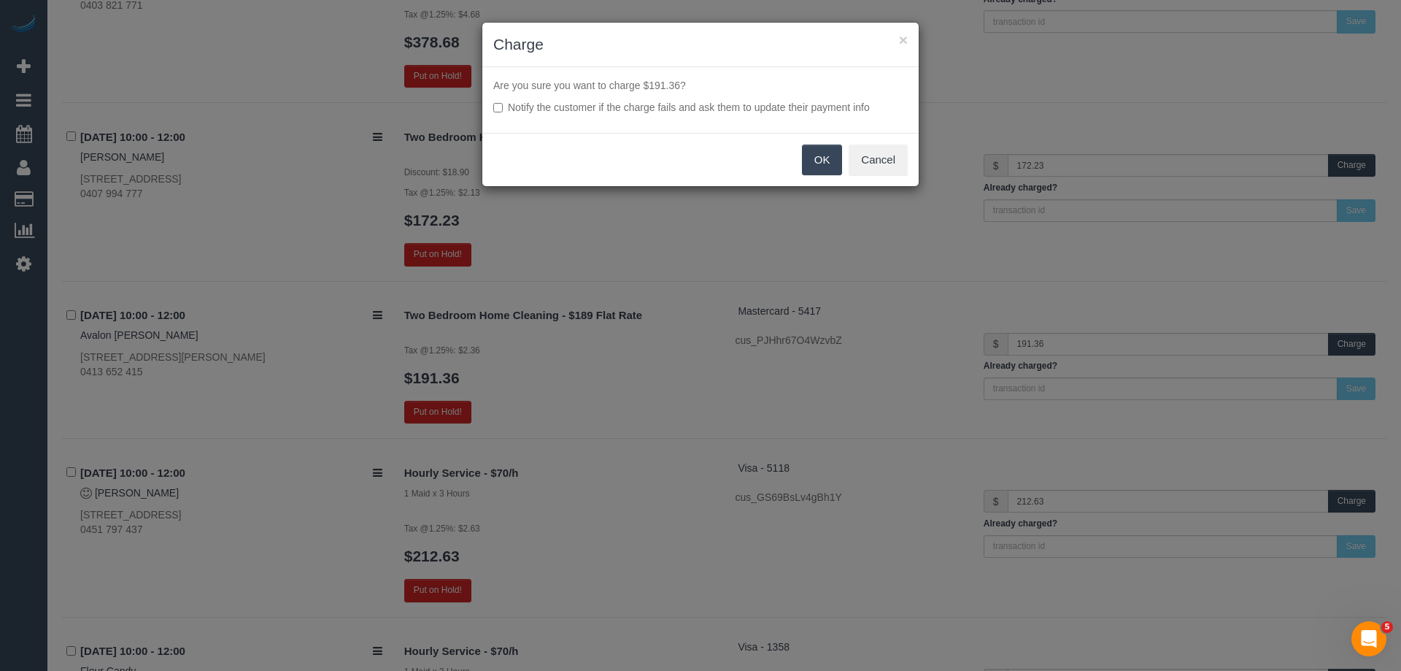
click at [820, 155] on button "OK" at bounding box center [822, 160] width 41 height 31
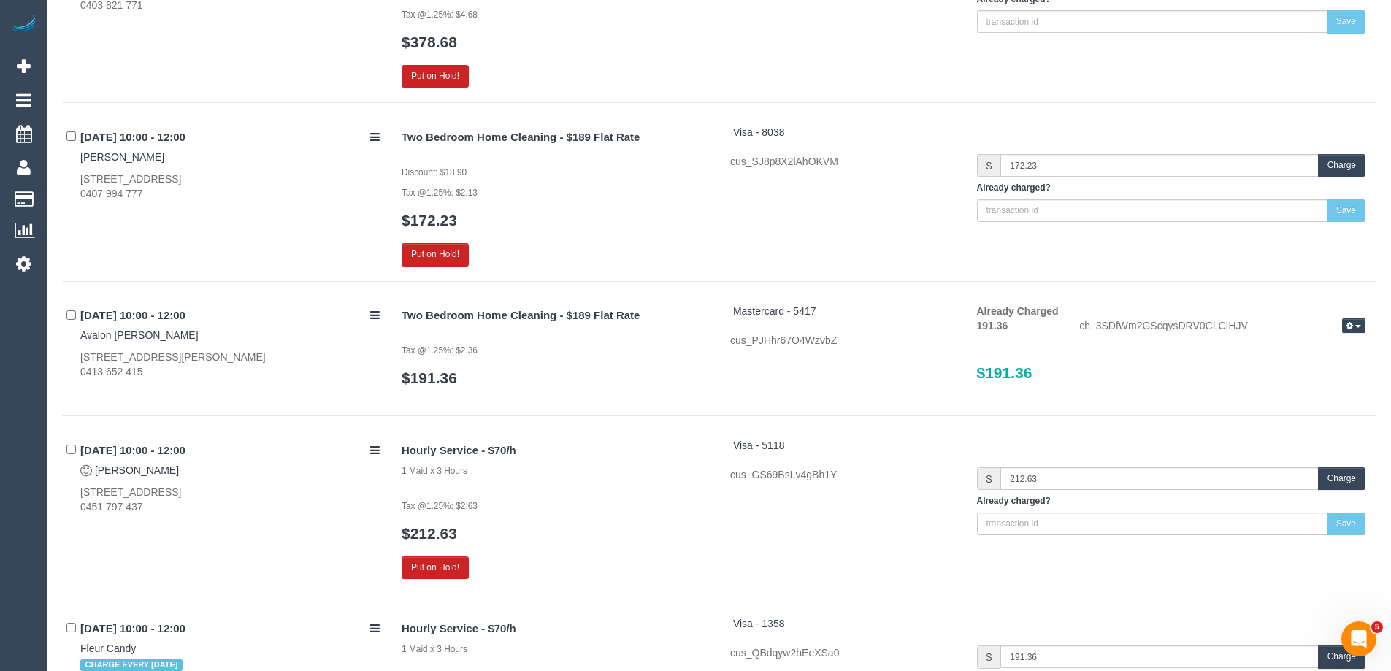
drag, startPoint x: 161, startPoint y: 335, endPoint x: 80, endPoint y: 335, distance: 81.8
click at [80, 335] on div "01/10/2025 10:00 - 12:00 Avalon McWha 69 Heller Street, 1, Brunswick West, VIC …" at bounding box center [226, 342] width 328 height 76
copy link "Avalon McWha"
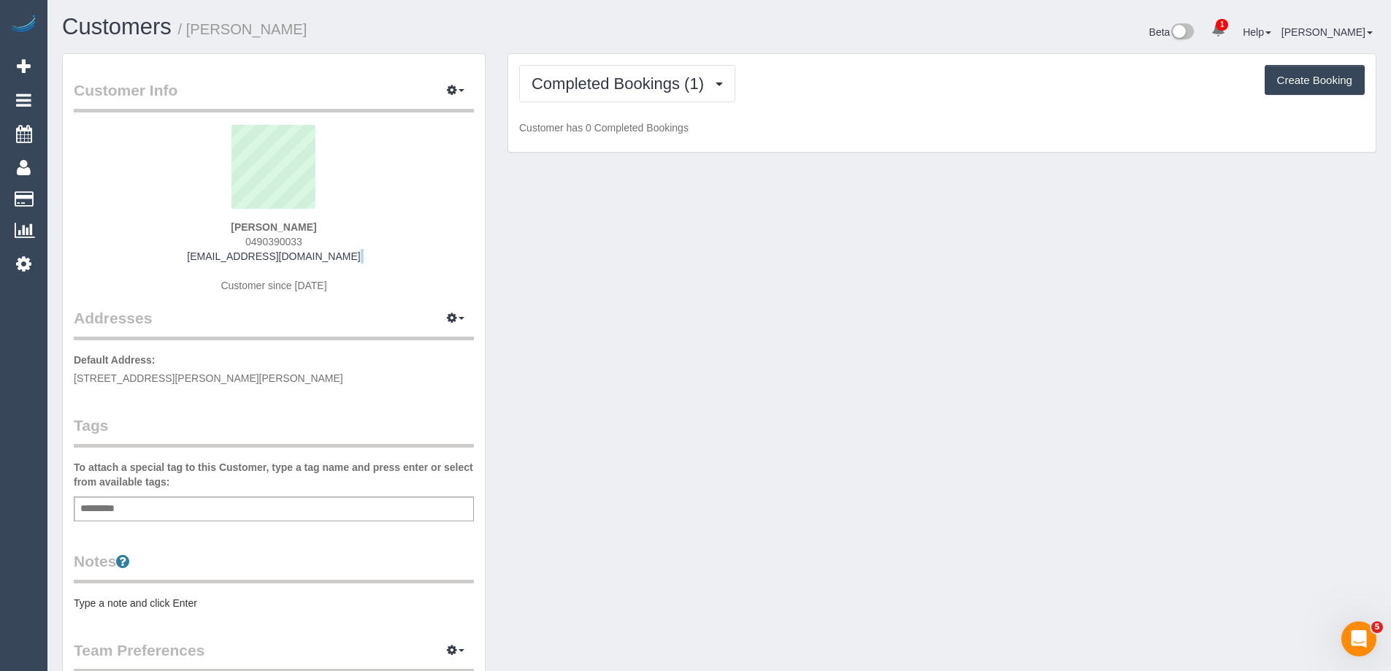
drag, startPoint x: 365, startPoint y: 263, endPoint x: 185, endPoint y: 264, distance: 179.6
click at [185, 264] on div "[PERSON_NAME] 0490390033 [EMAIL_ADDRESS][DOMAIN_NAME] Customer since [DATE]" at bounding box center [274, 216] width 400 height 182
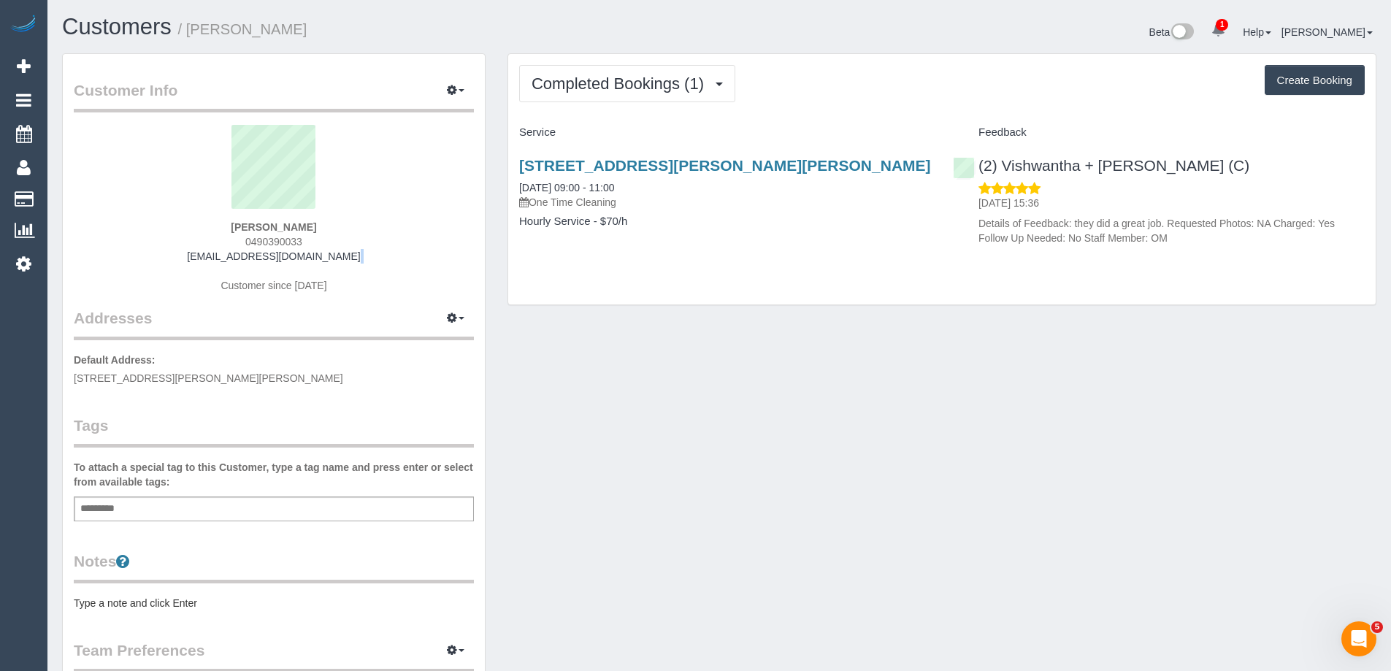
click at [372, 258] on div "[PERSON_NAME] 0490390033 [EMAIL_ADDRESS][DOMAIN_NAME] Customer since [DATE]" at bounding box center [274, 216] width 400 height 182
drag, startPoint x: 315, startPoint y: 255, endPoint x: 164, endPoint y: 255, distance: 151.8
click at [164, 255] on div "[PERSON_NAME] 0490390033 [EMAIL_ADDRESS][DOMAIN_NAME] Customer since [DATE]" at bounding box center [274, 216] width 400 height 182
copy link "[EMAIL_ADDRESS][DOMAIN_NAME]"
copy small "[PERSON_NAME]"
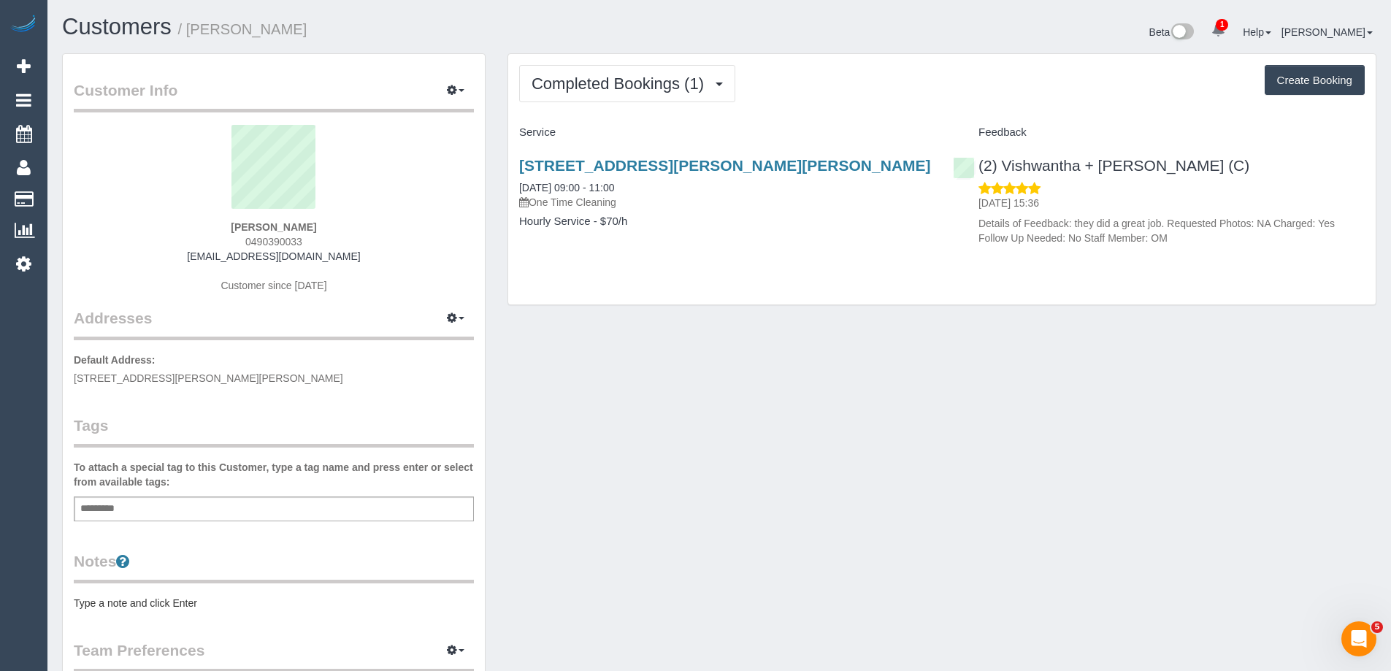
drag, startPoint x: 235, startPoint y: 26, endPoint x: 334, endPoint y: 45, distance: 100.2
click at [196, 28] on h1 "Customers / [PERSON_NAME]" at bounding box center [385, 27] width 646 height 25
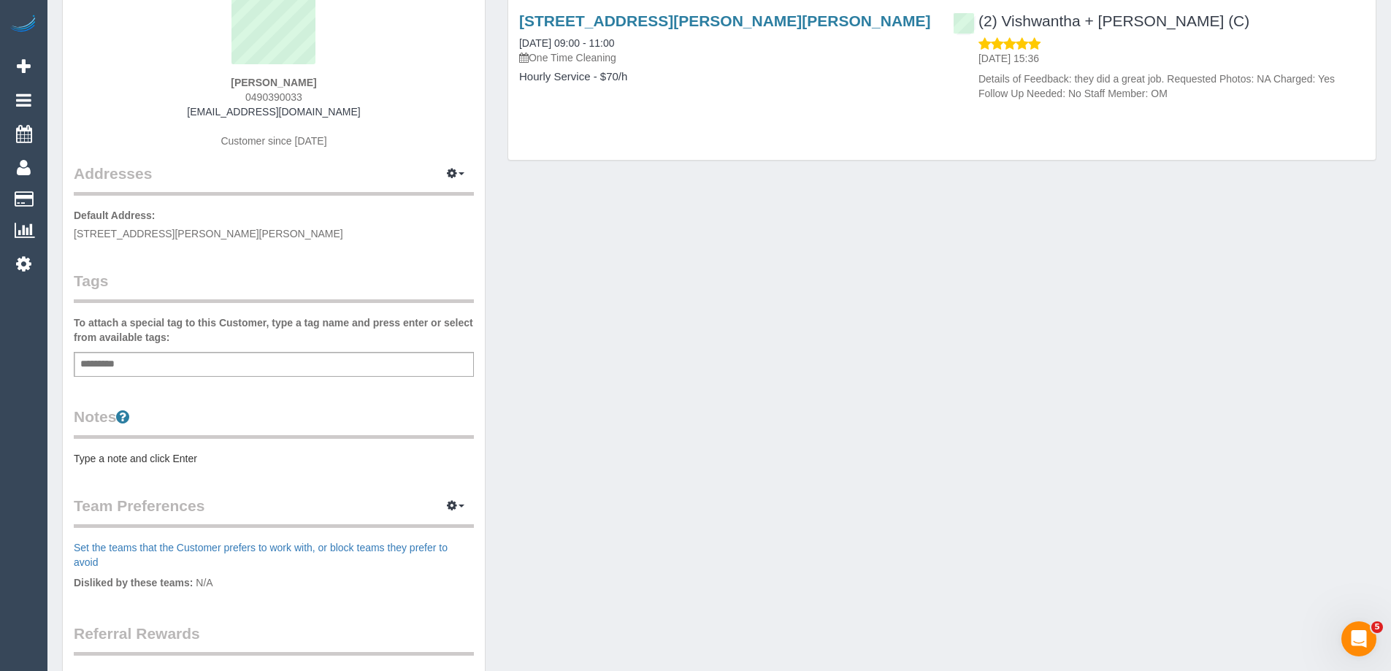
scroll to position [146, 0]
click at [139, 453] on pre "Type a note and click Enter" at bounding box center [274, 457] width 400 height 15
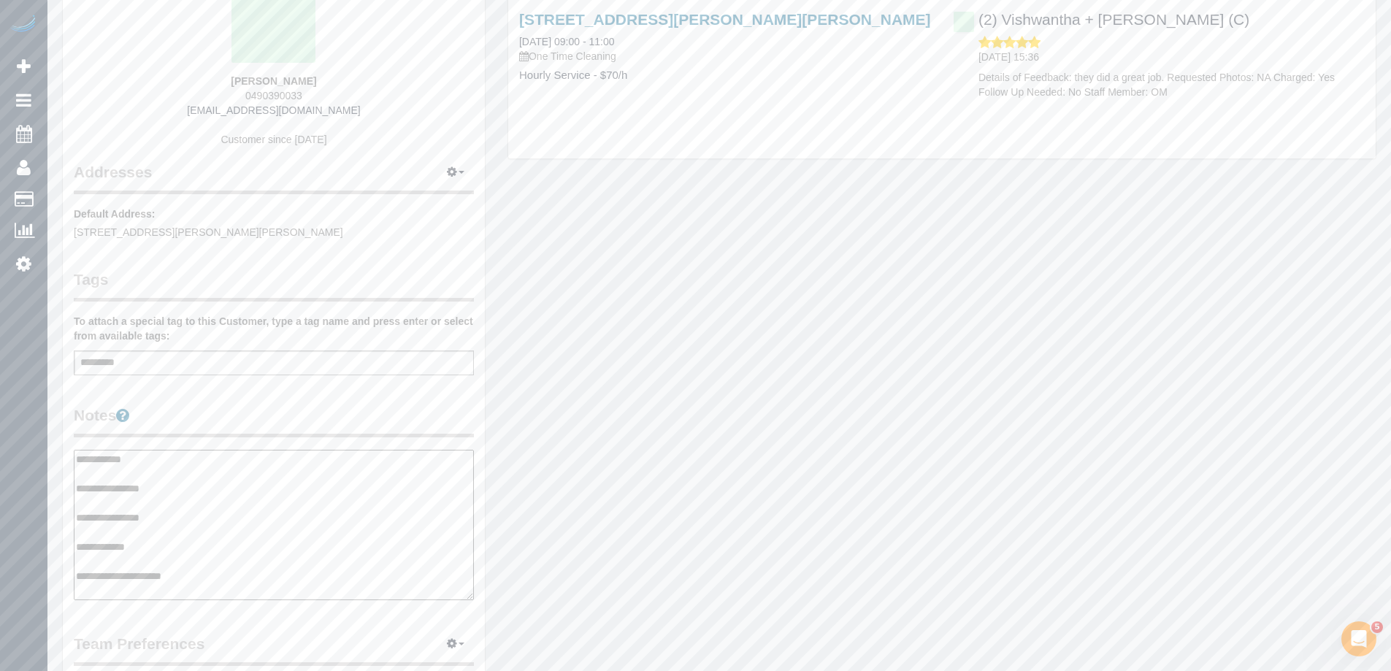
type textarea "**********"
click at [247, 411] on legend "Notes" at bounding box center [274, 420] width 400 height 33
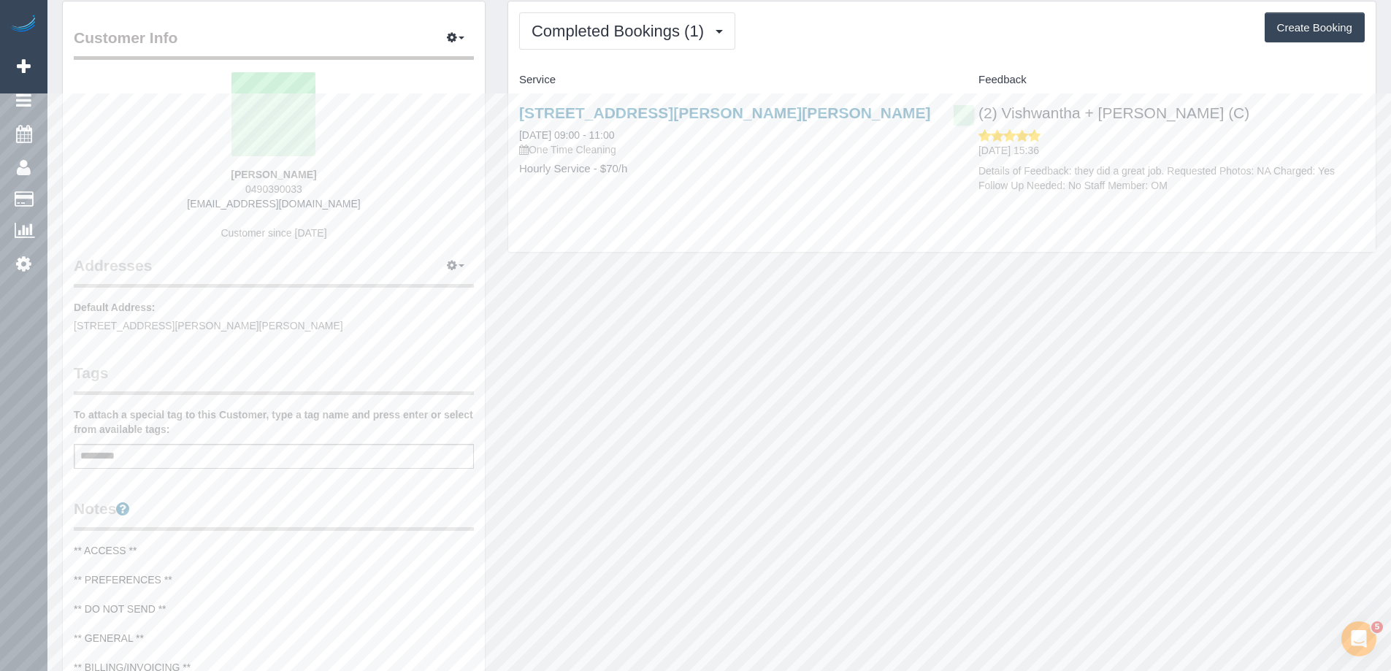
scroll to position [0, 0]
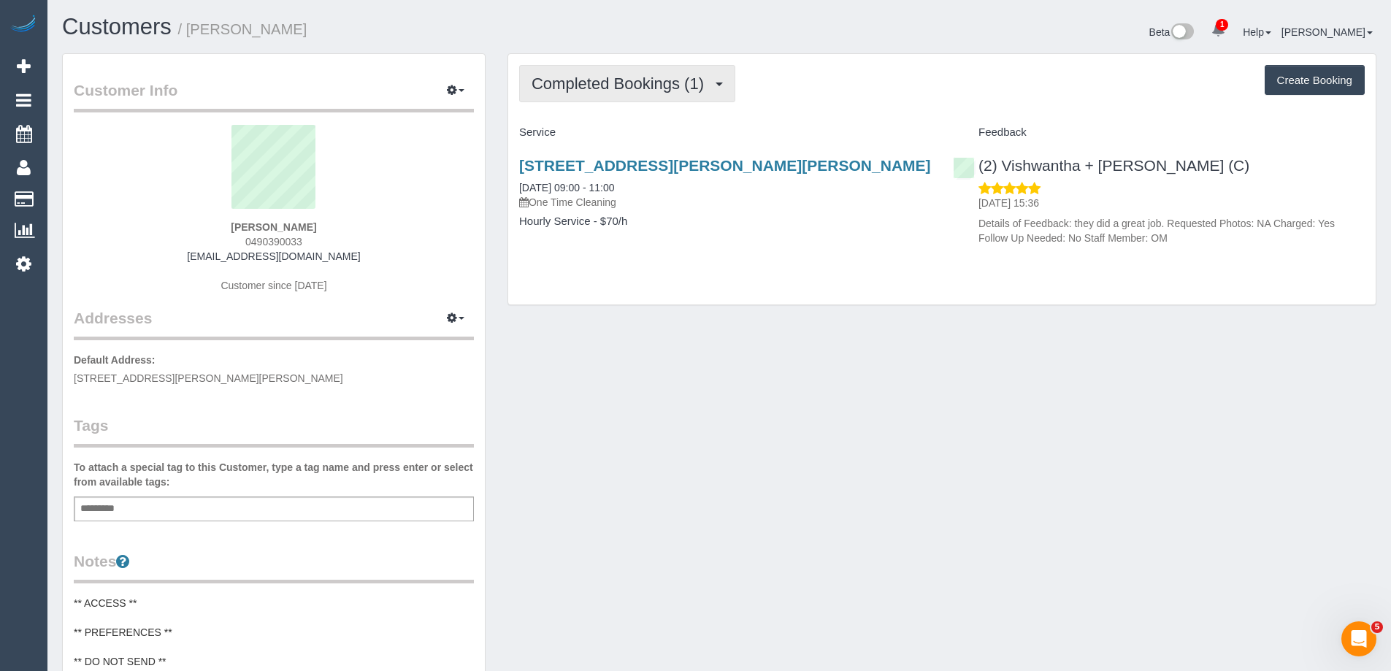
click at [639, 87] on span "Completed Bookings (1)" at bounding box center [621, 83] width 180 height 18
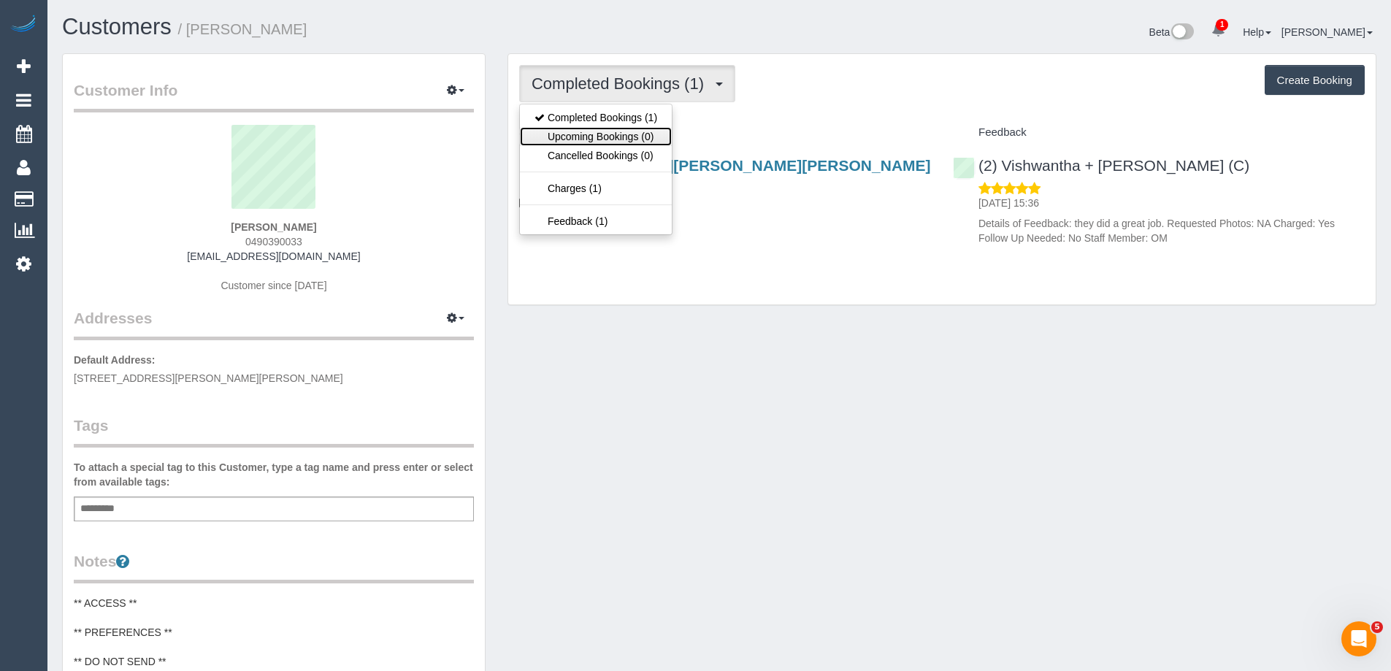
click at [620, 134] on link "Upcoming Bookings (0)" at bounding box center [596, 136] width 152 height 19
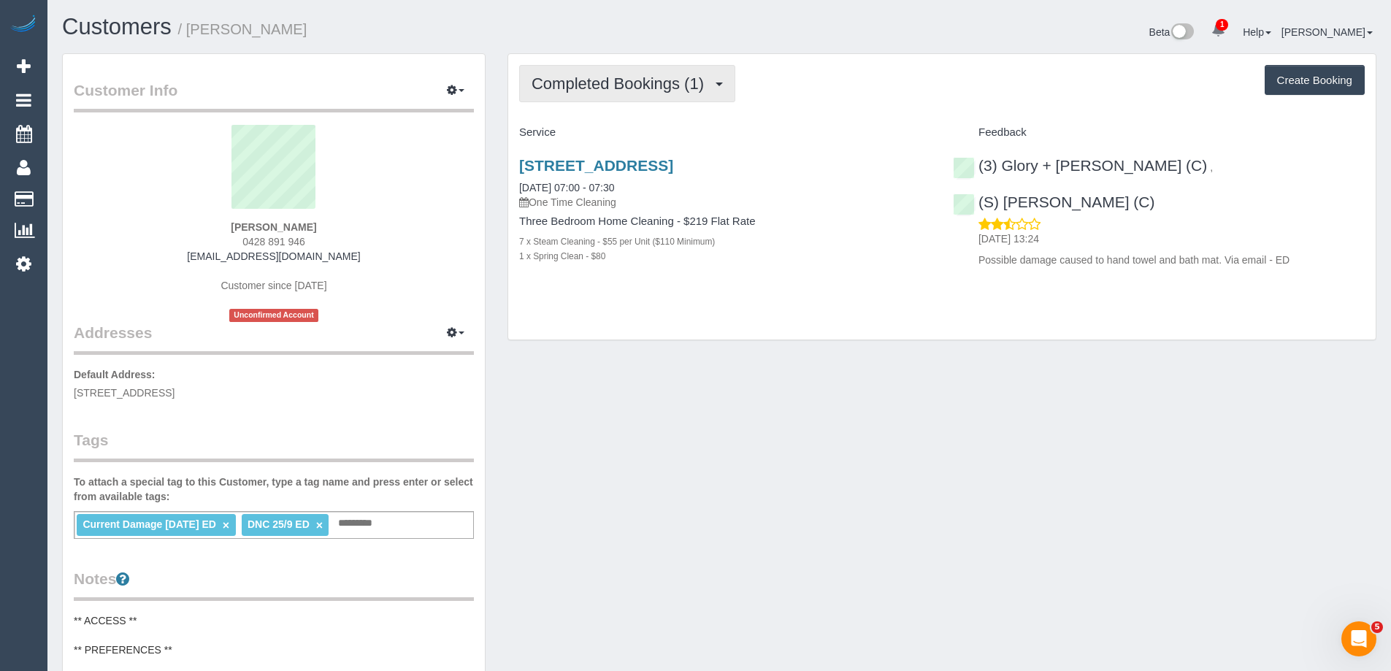
click at [581, 74] on span "Completed Bookings (1)" at bounding box center [621, 83] width 180 height 18
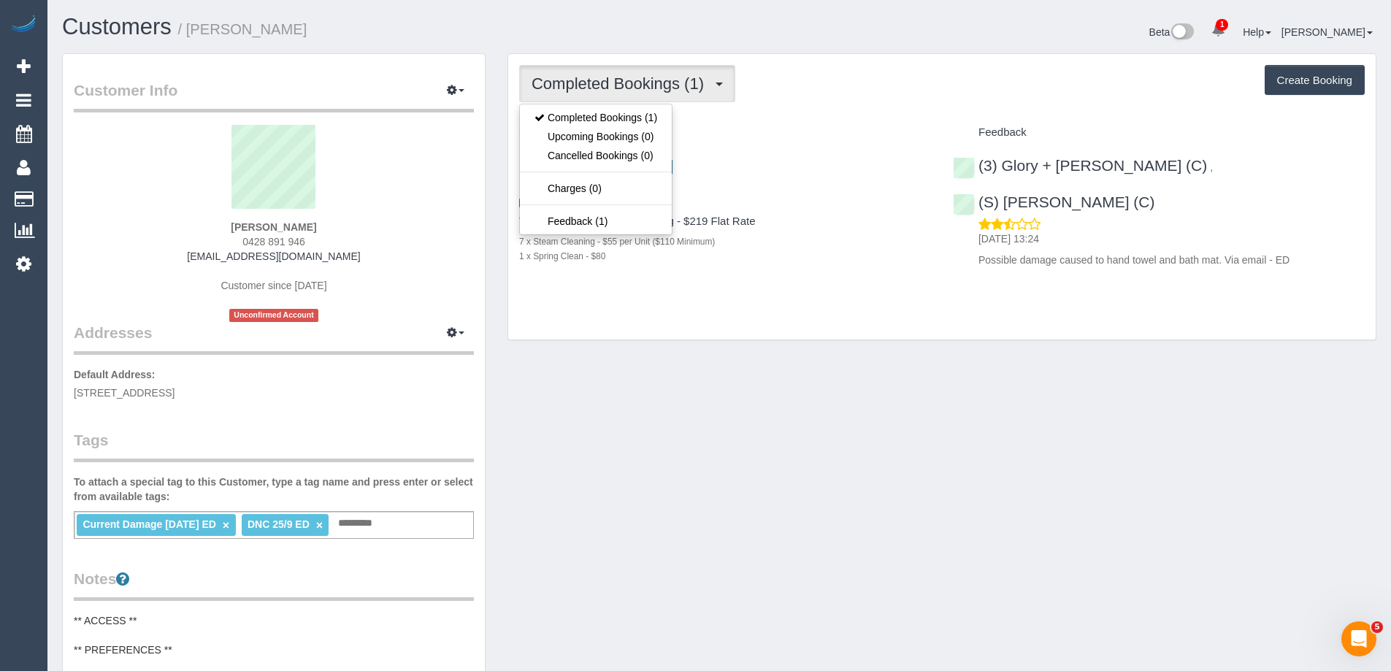
click at [820, 71] on div "Completed Bookings (1) Completed Bookings (1) Upcoming Bookings (0) Cancelled B…" at bounding box center [941, 83] width 845 height 37
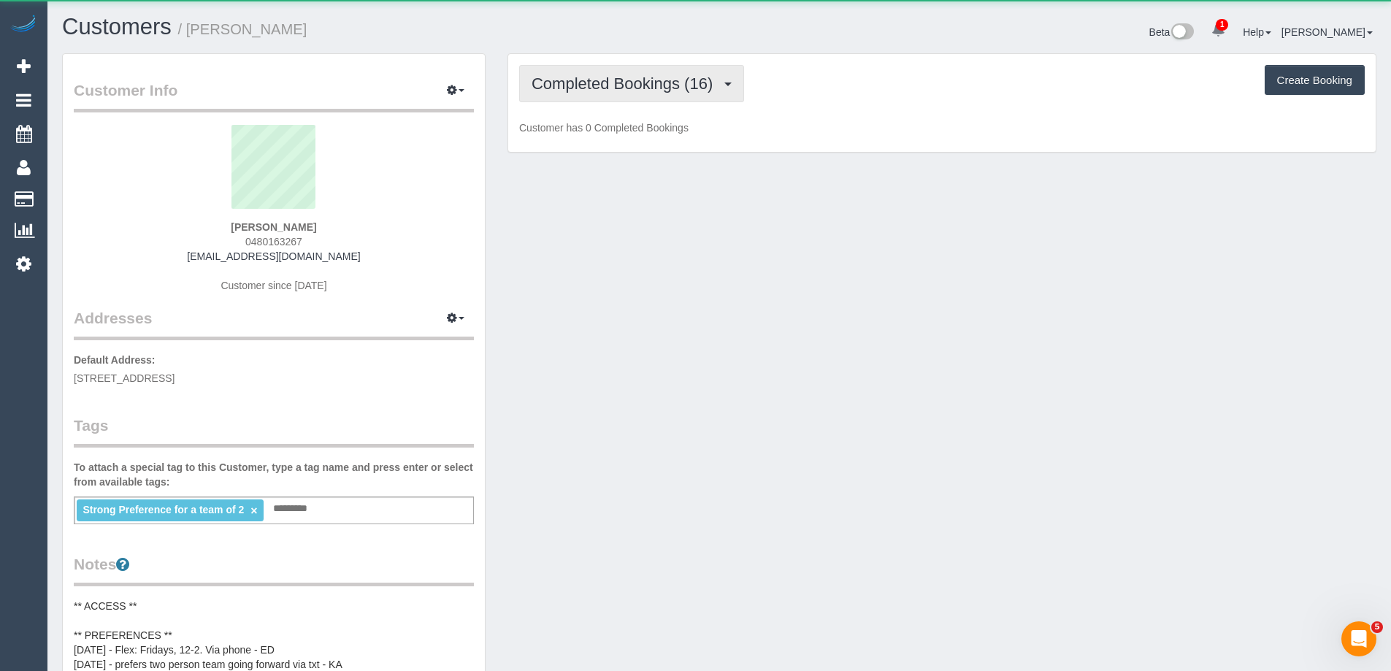
click at [572, 82] on span "Completed Bookings (16)" at bounding box center [625, 83] width 188 height 18
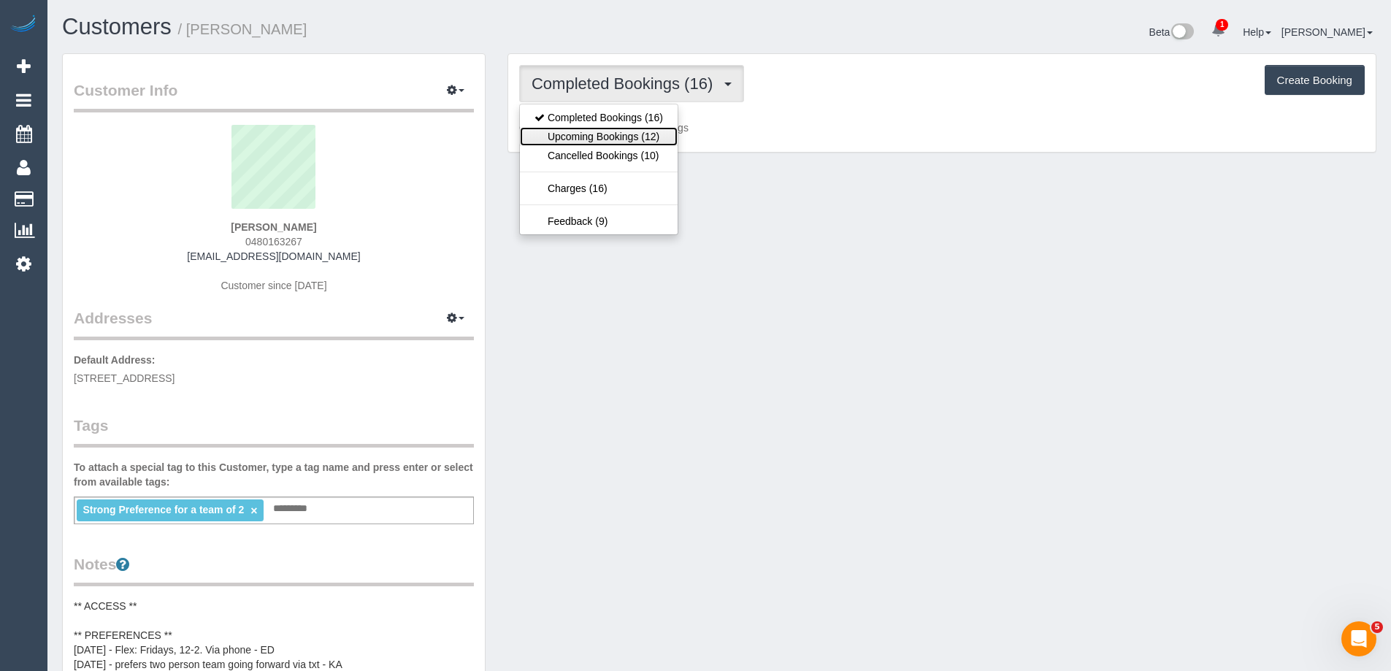
click at [589, 131] on link "Upcoming Bookings (12)" at bounding box center [599, 136] width 158 height 19
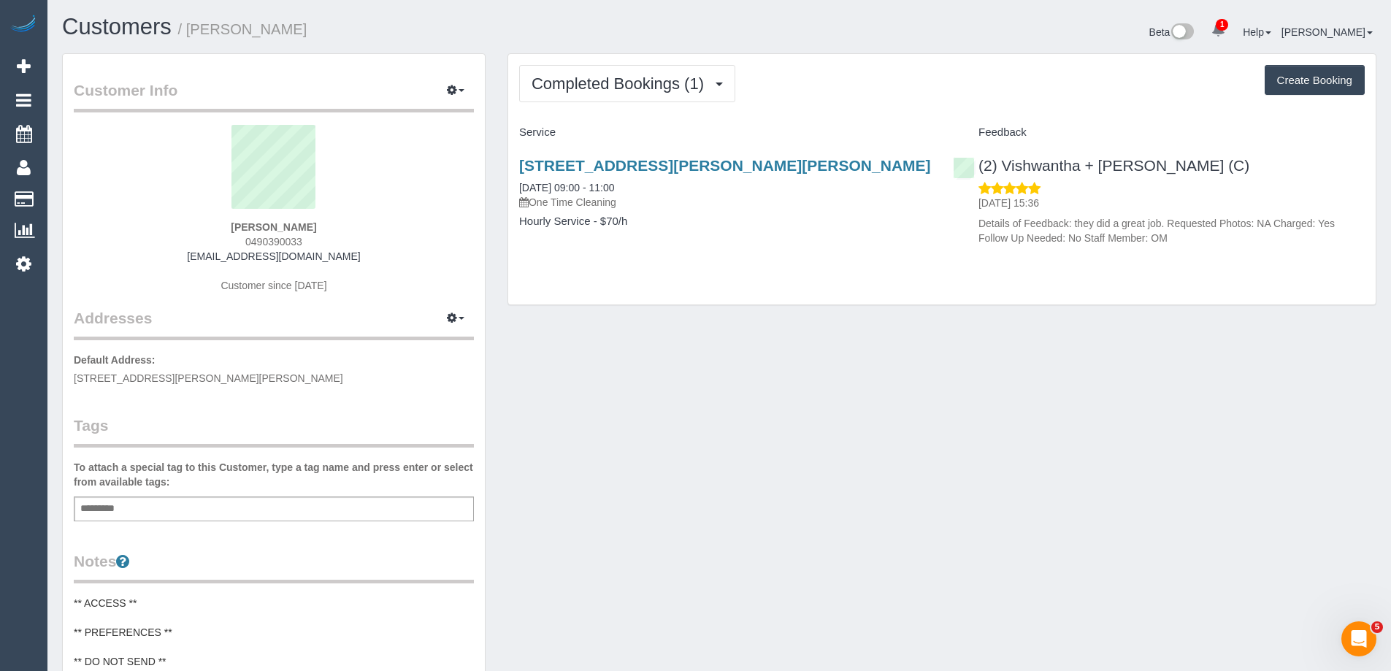
click at [285, 236] on span "0490390033" at bounding box center [273, 242] width 57 height 12
copy span "0490390033"
click at [763, 324] on div "Customer Info Edit Contact Info Send Message Email Preferences Special Sales Ta…" at bounding box center [719, 593] width 1336 height 1080
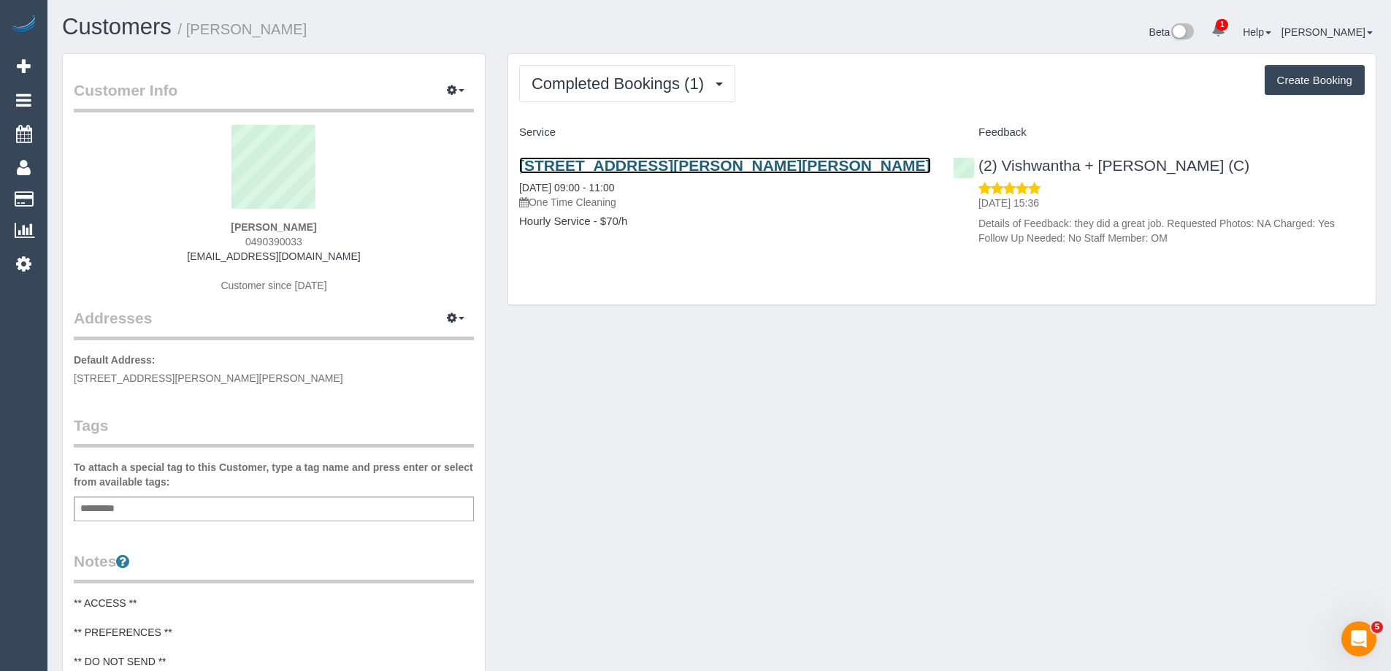
click at [737, 164] on link "1501 Malvern Rd, 32, Glen Iris, VIC 3146" at bounding box center [725, 165] width 412 height 17
click at [682, 165] on link "1501 Malvern Rd, 32, Glen Iris, VIC 3146" at bounding box center [725, 165] width 412 height 17
click at [766, 164] on link "1501 Malvern Rd, 32, Glen Iris, VIC 3146" at bounding box center [725, 165] width 412 height 17
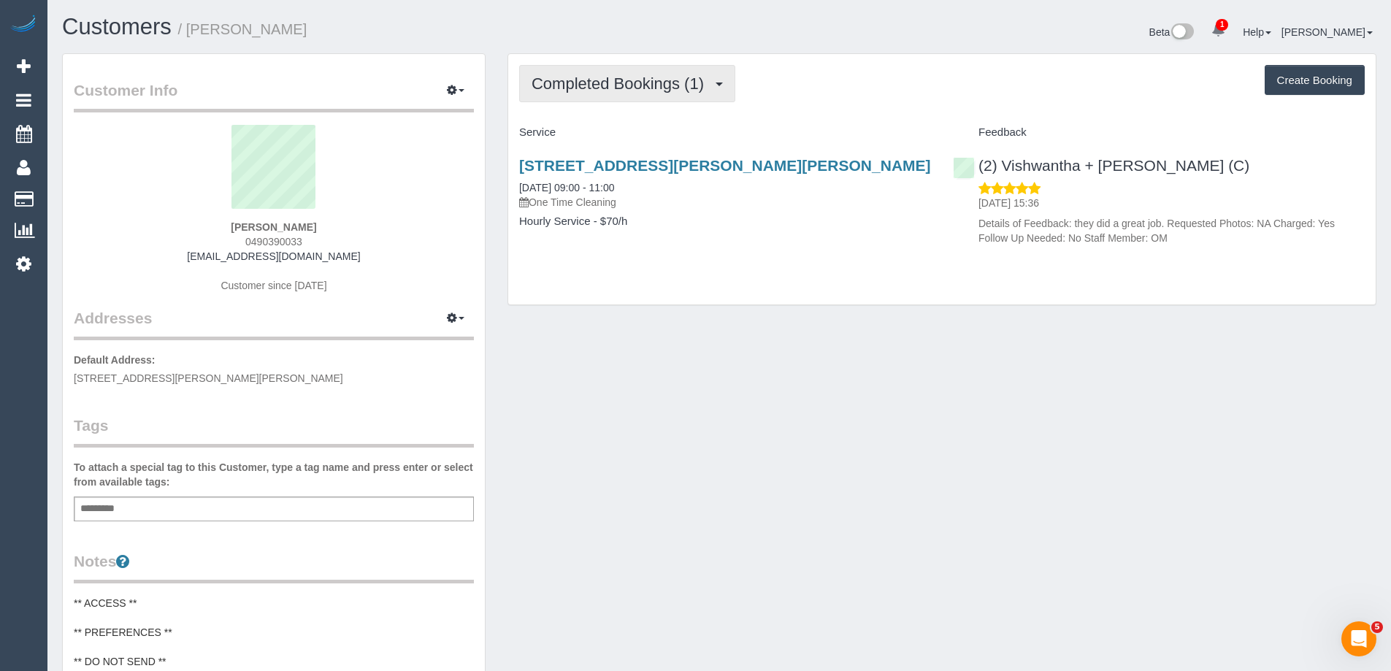
click at [642, 87] on span "Completed Bookings (1)" at bounding box center [621, 83] width 180 height 18
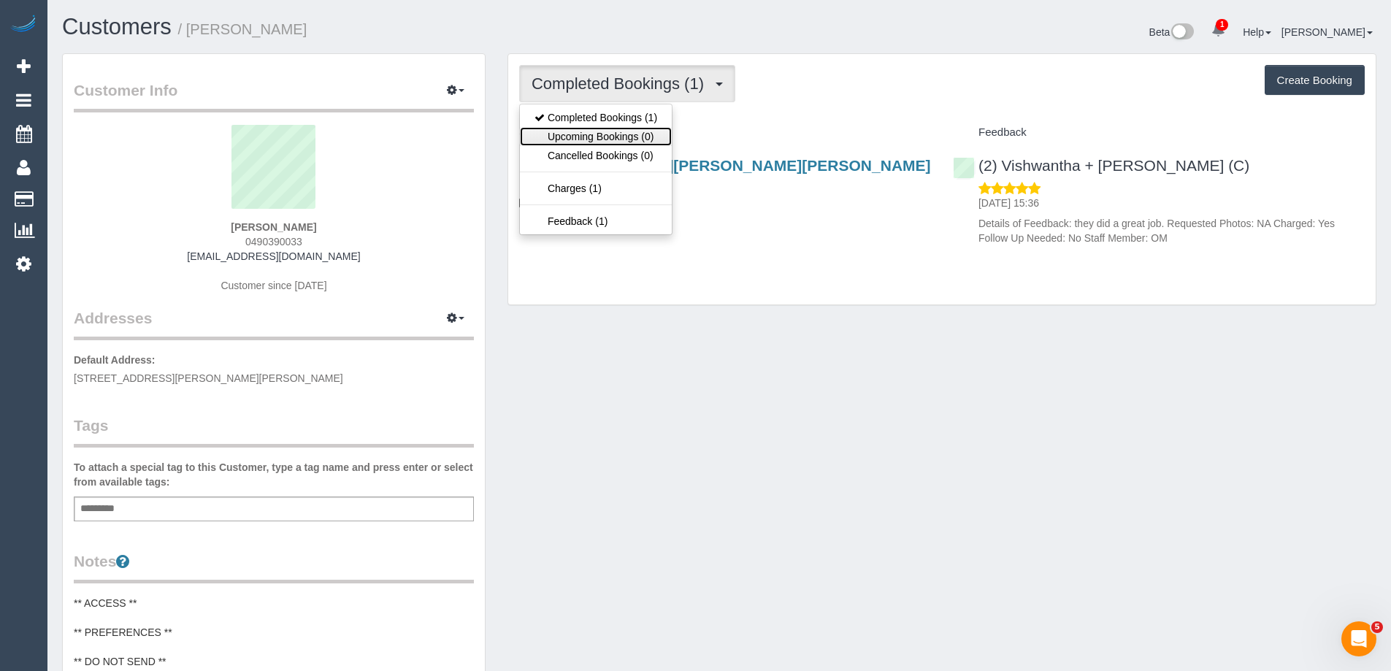
click at [628, 141] on link "Upcoming Bookings (0)" at bounding box center [596, 136] width 152 height 19
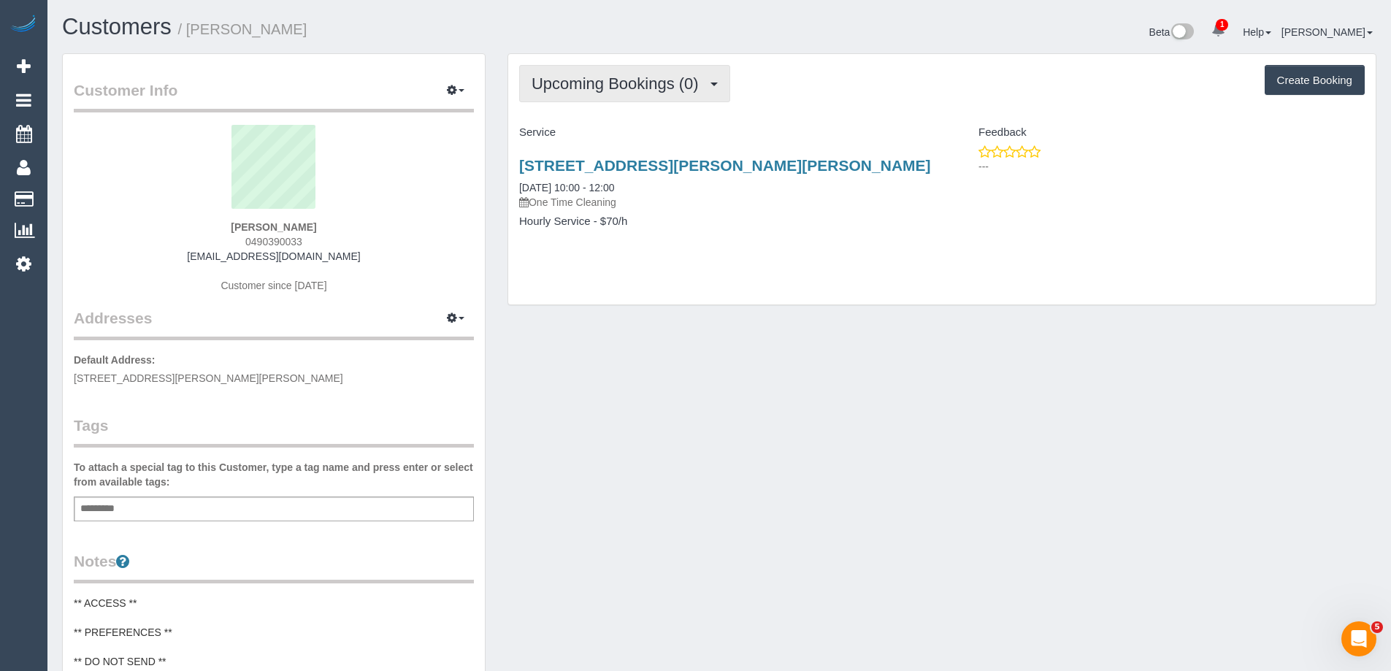
click at [623, 94] on button "Upcoming Bookings (0)" at bounding box center [624, 83] width 211 height 37
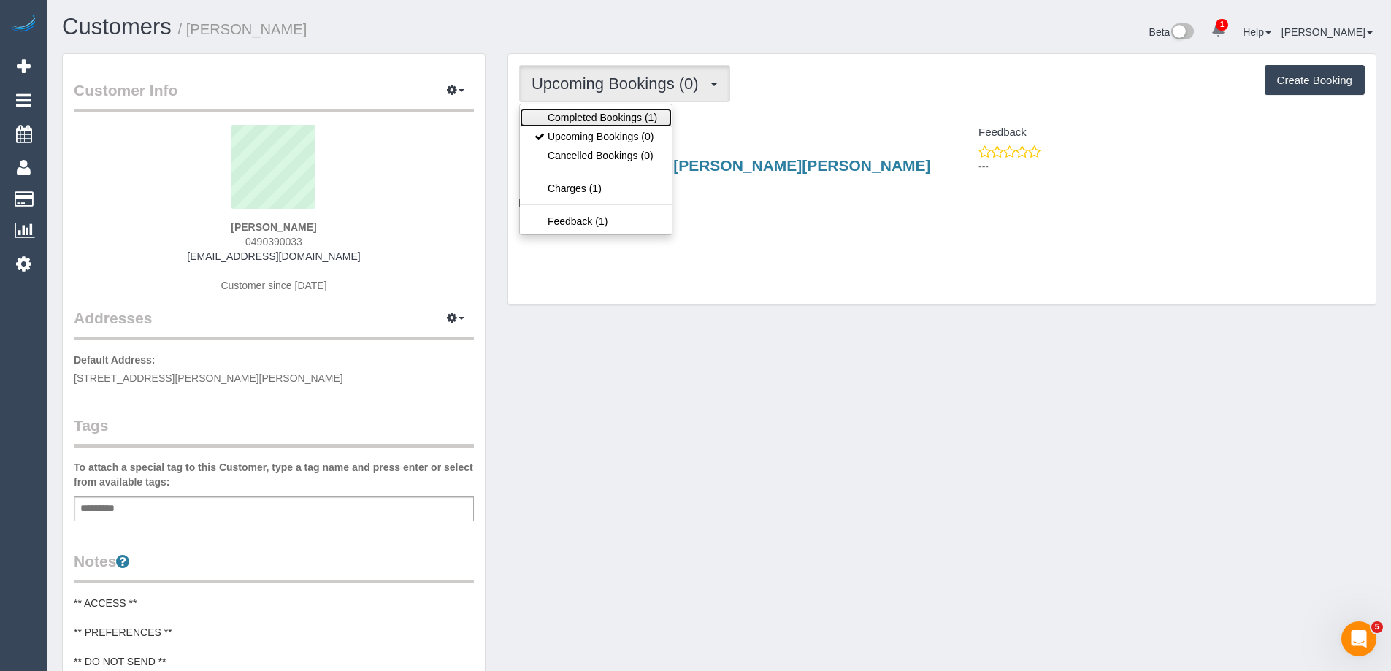
click at [615, 112] on link "Completed Bookings (1)" at bounding box center [596, 117] width 152 height 19
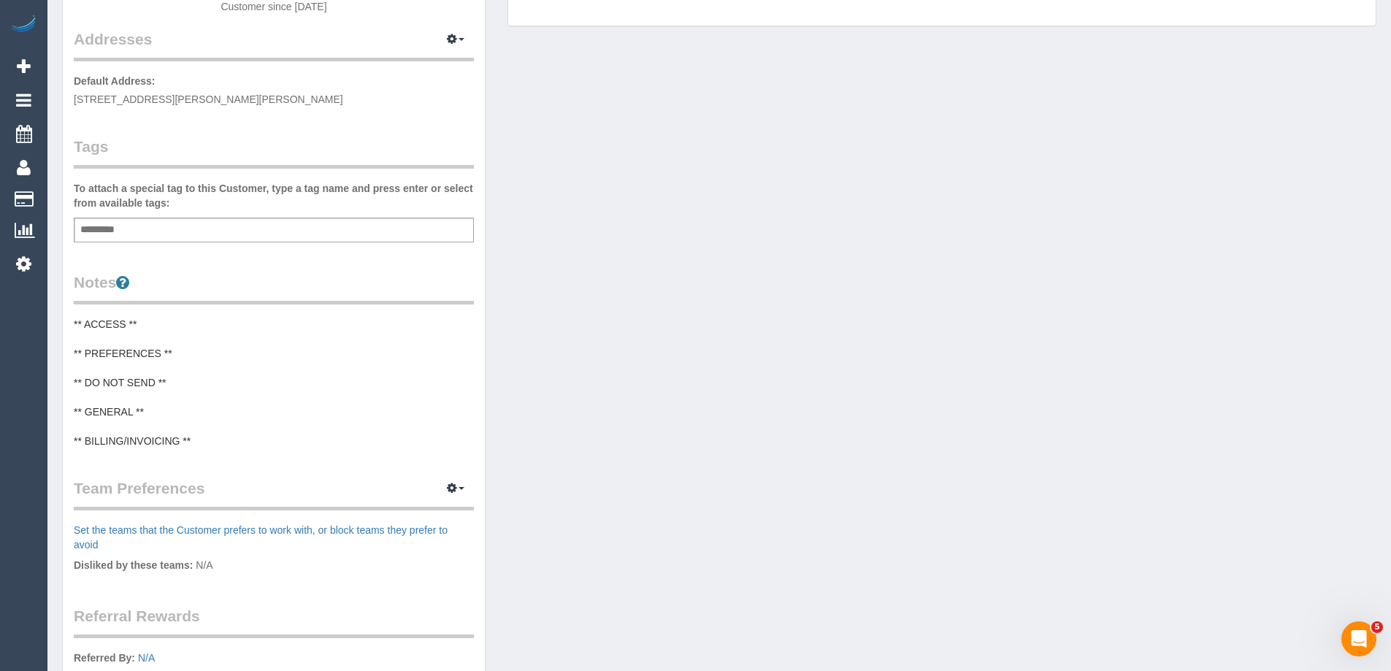
scroll to position [365, 0]
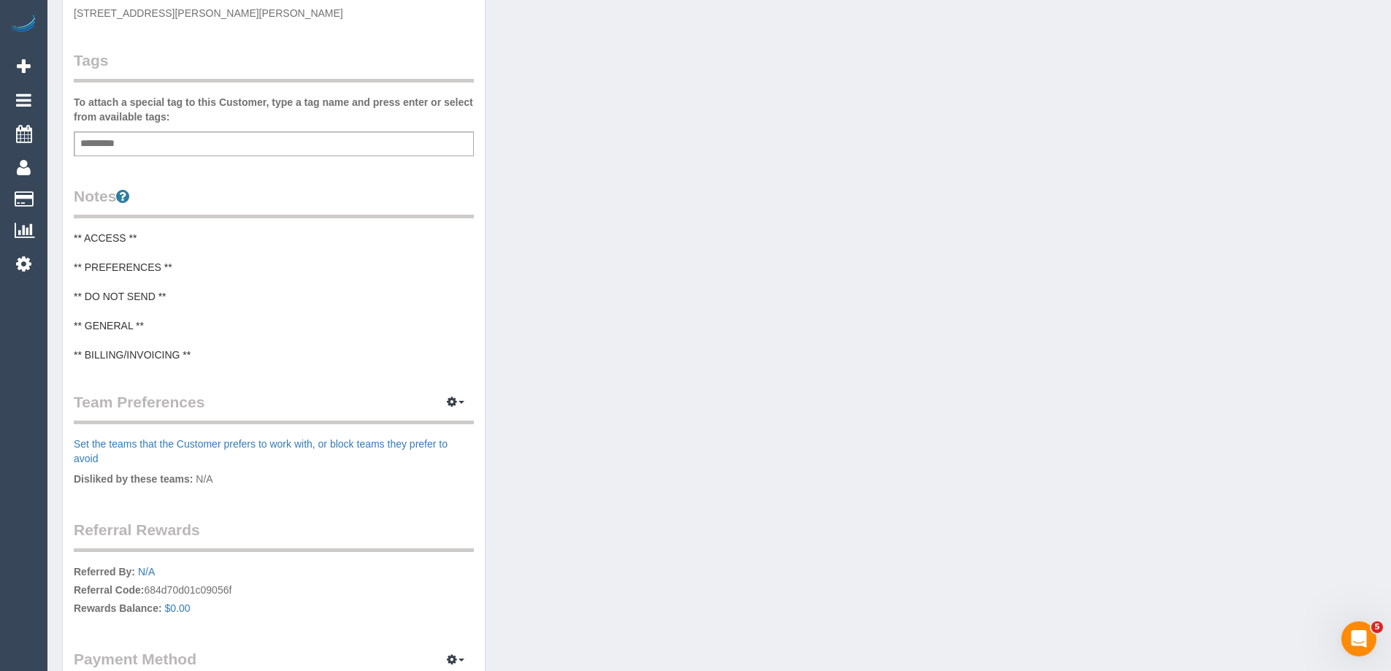
click at [174, 306] on pre "** ACCESS ** ** PREFERENCES ** ** DO NOT SEND ** ** GENERAL ** ** BILLING/INVOI…" at bounding box center [274, 296] width 400 height 131
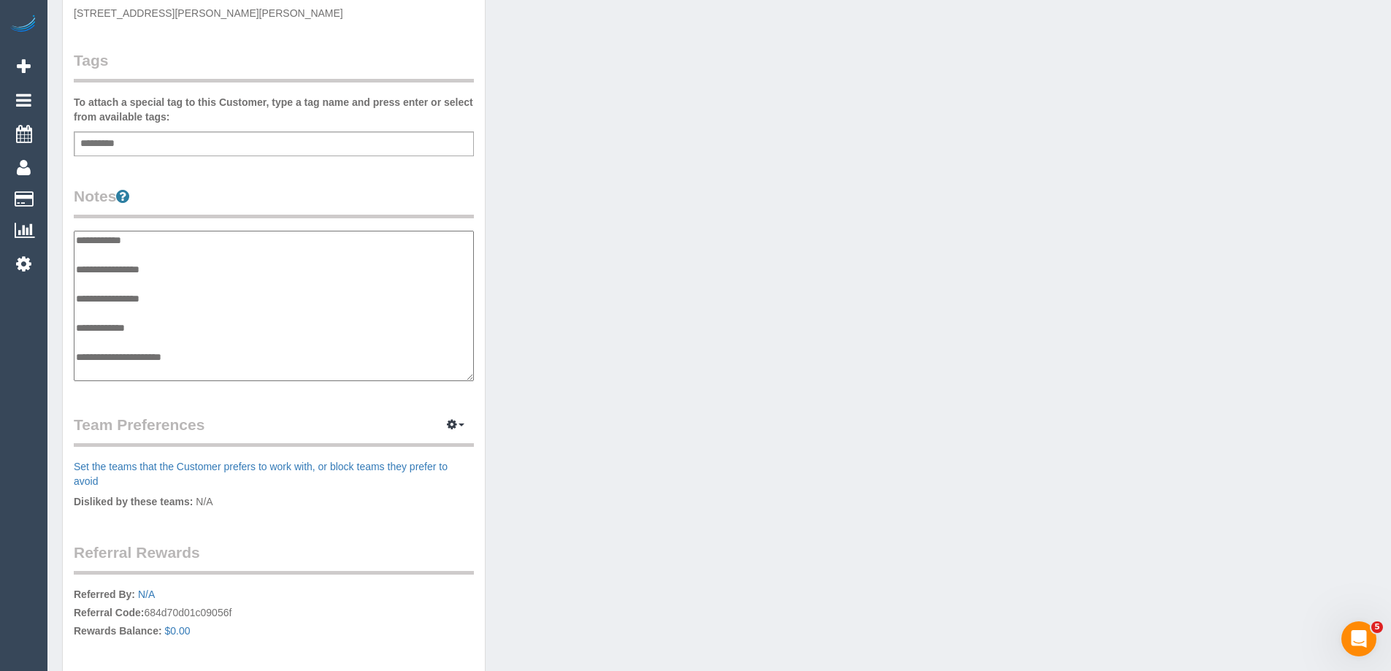
click at [120, 309] on textarea "**********" at bounding box center [274, 306] width 400 height 150
click at [388, 331] on textarea "**********" at bounding box center [274, 306] width 400 height 150
type textarea "**********"
click at [347, 207] on legend "Notes" at bounding box center [274, 201] width 400 height 33
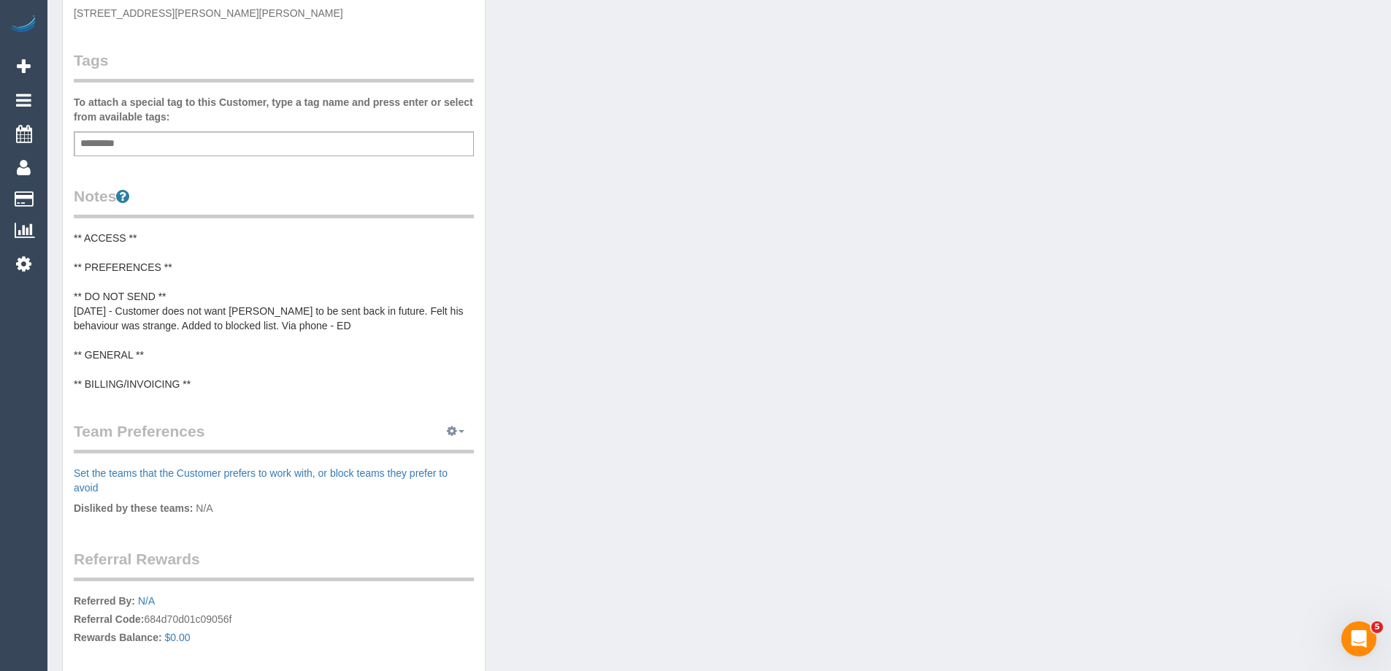
click at [450, 437] on button "button" at bounding box center [455, 431] width 36 height 23
click at [439, 458] on link "Manage Preferences" at bounding box center [411, 458] width 124 height 19
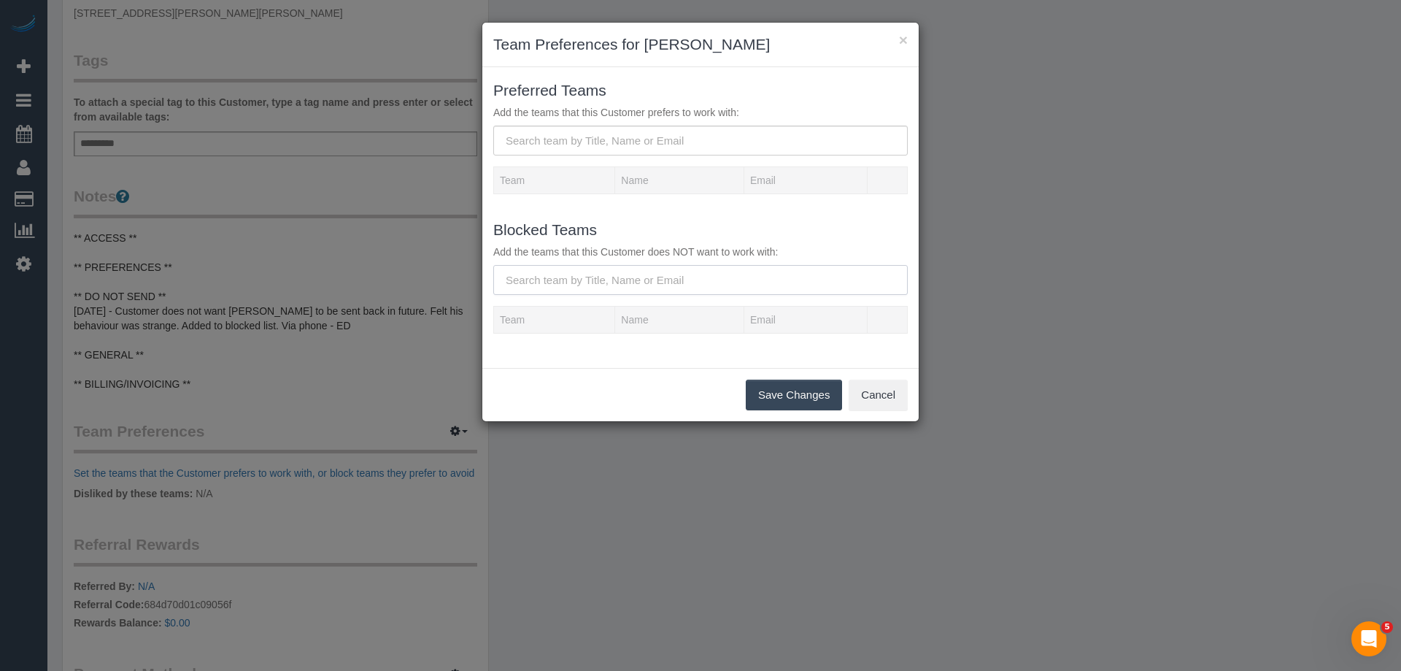
click at [601, 272] on input "text" at bounding box center [700, 280] width 415 height 30
paste input "Dinitha Gunawardana"
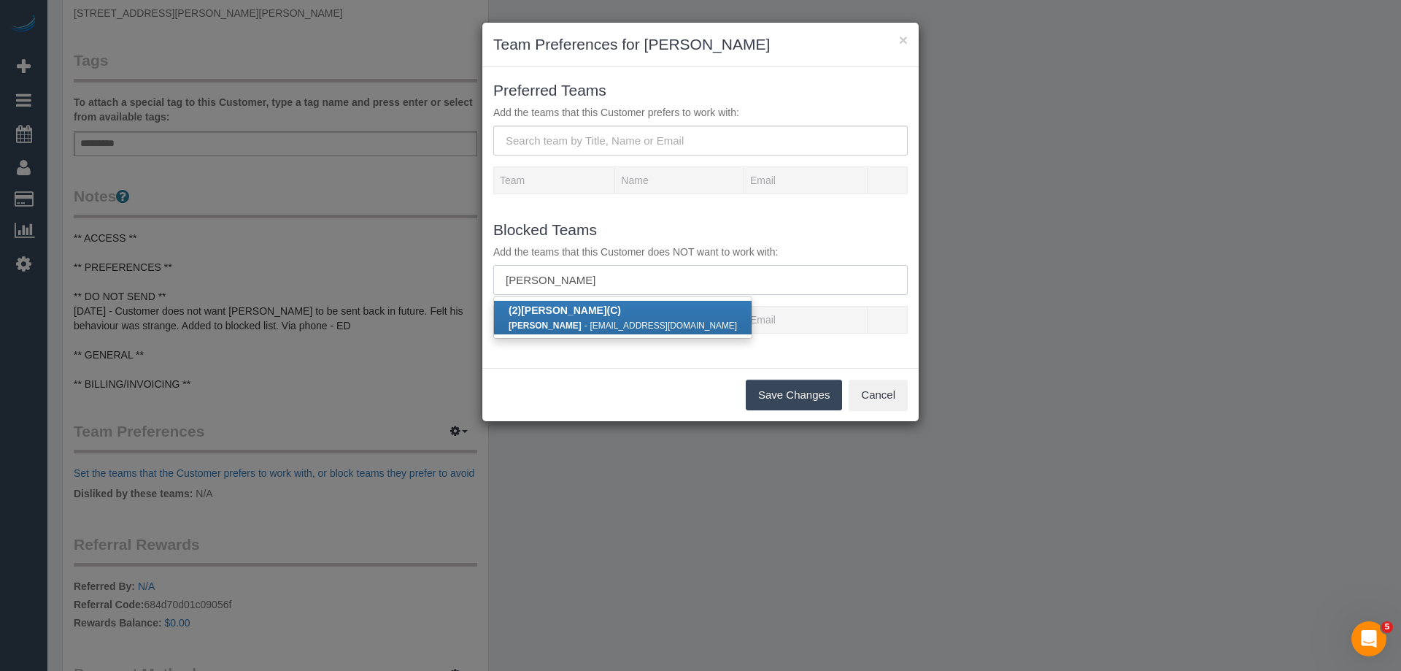
type input "Dinitha Gunawardana"
click at [578, 329] on strong "Dinitha Gunawardana" at bounding box center [545, 325] width 73 height 10
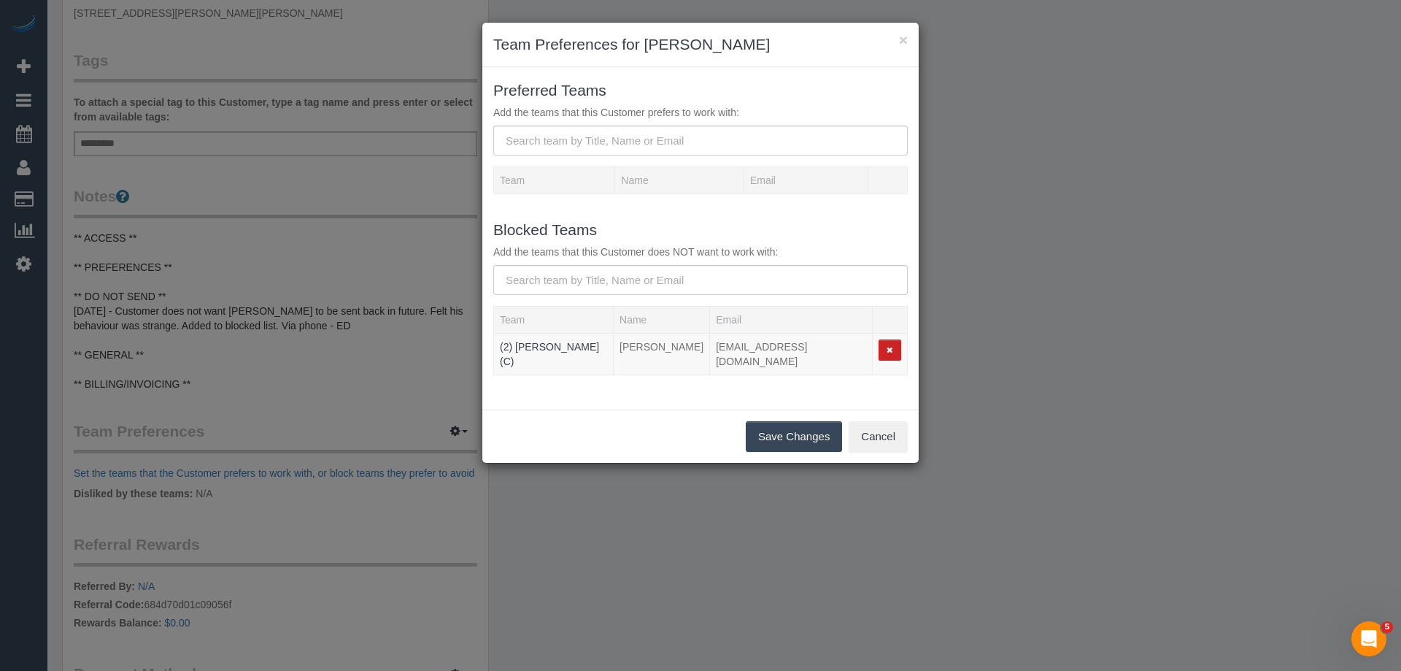
drag, startPoint x: 820, startPoint y: 431, endPoint x: 809, endPoint y: 431, distance: 10.9
click at [818, 431] on button "Save Changes" at bounding box center [794, 436] width 96 height 31
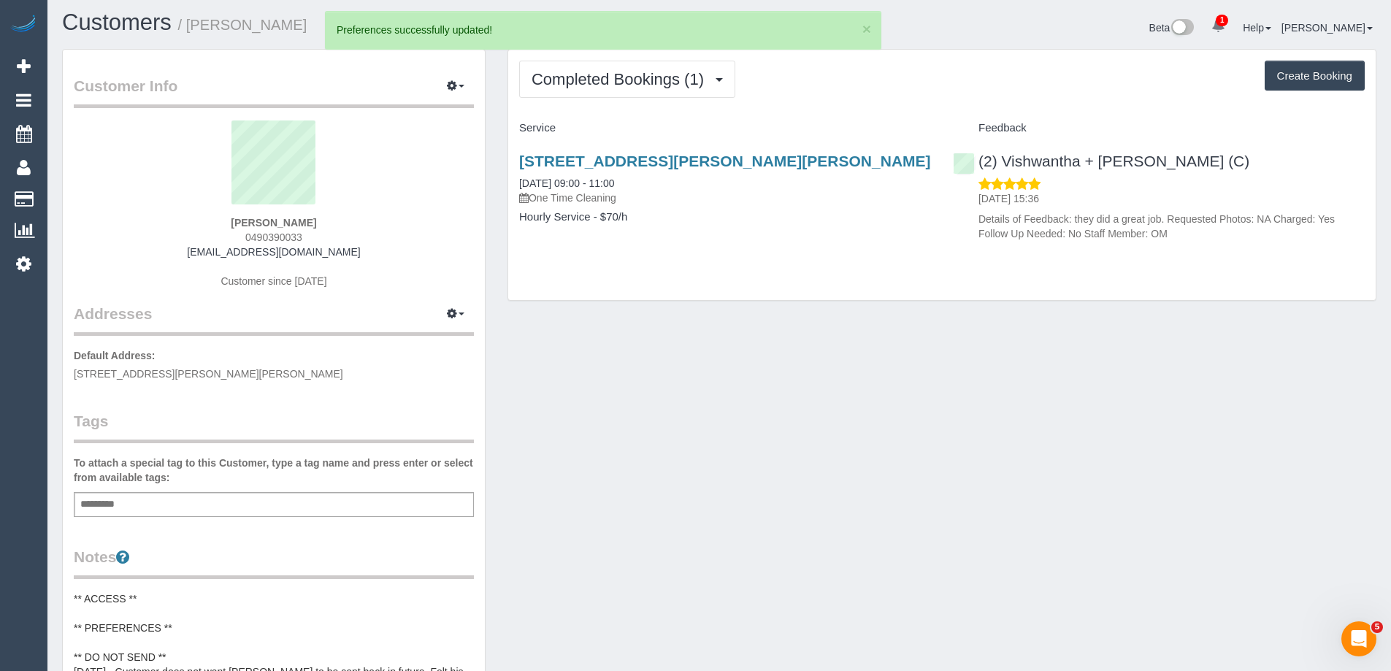
scroll to position [0, 0]
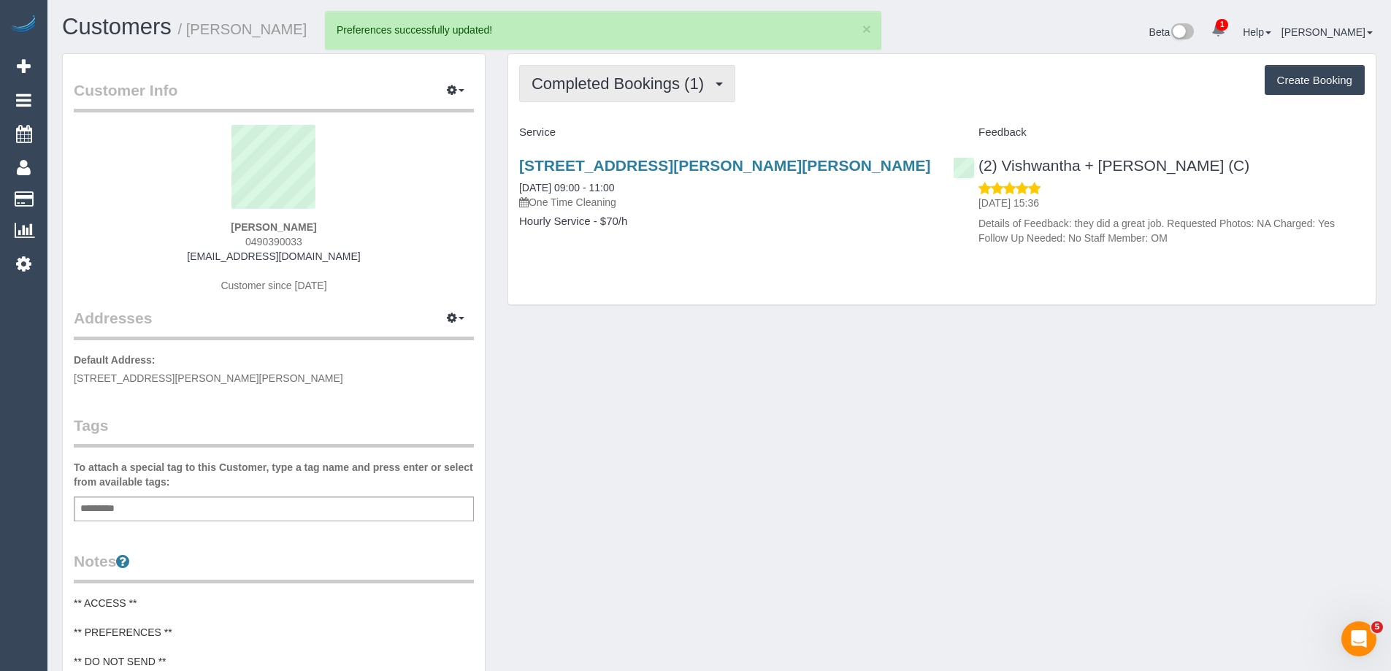
click at [688, 78] on span "Completed Bookings (1)" at bounding box center [621, 83] width 180 height 18
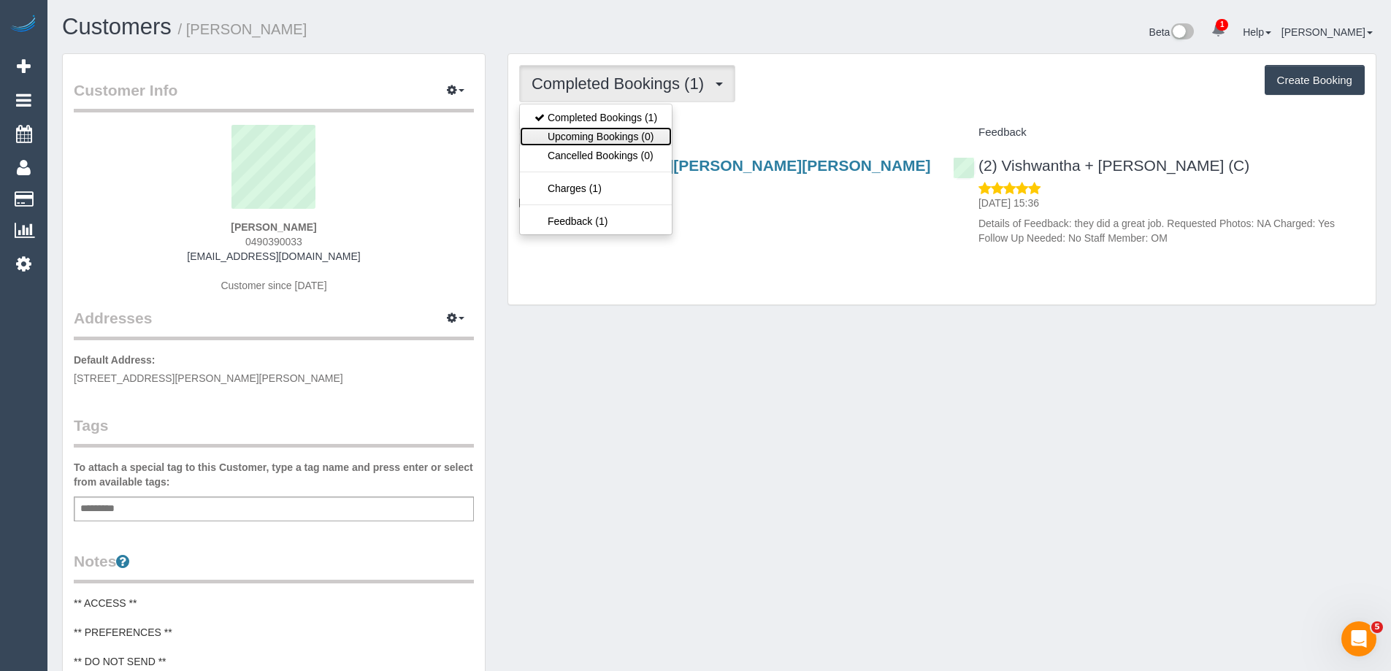
click at [653, 132] on link "Upcoming Bookings (0)" at bounding box center [596, 136] width 152 height 19
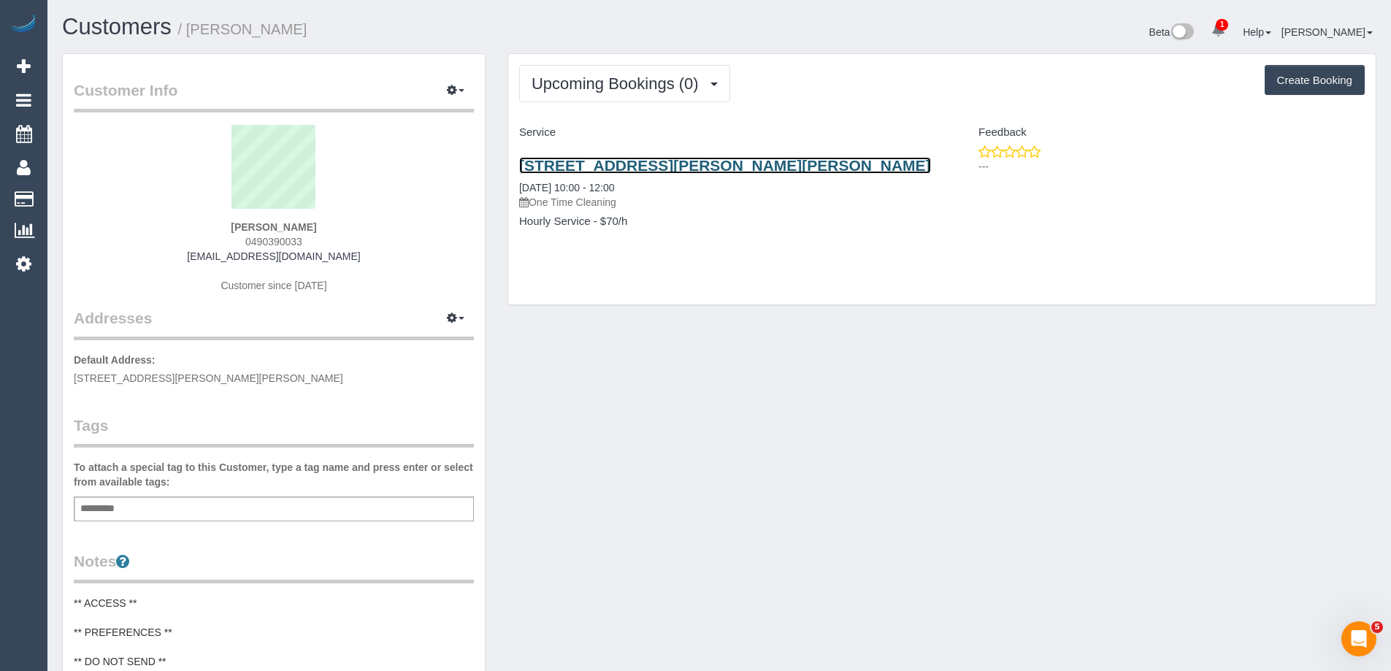
click at [720, 165] on link "1501 Malvern Rd, 32, Glen Iris, VIC 3146" at bounding box center [725, 165] width 412 height 17
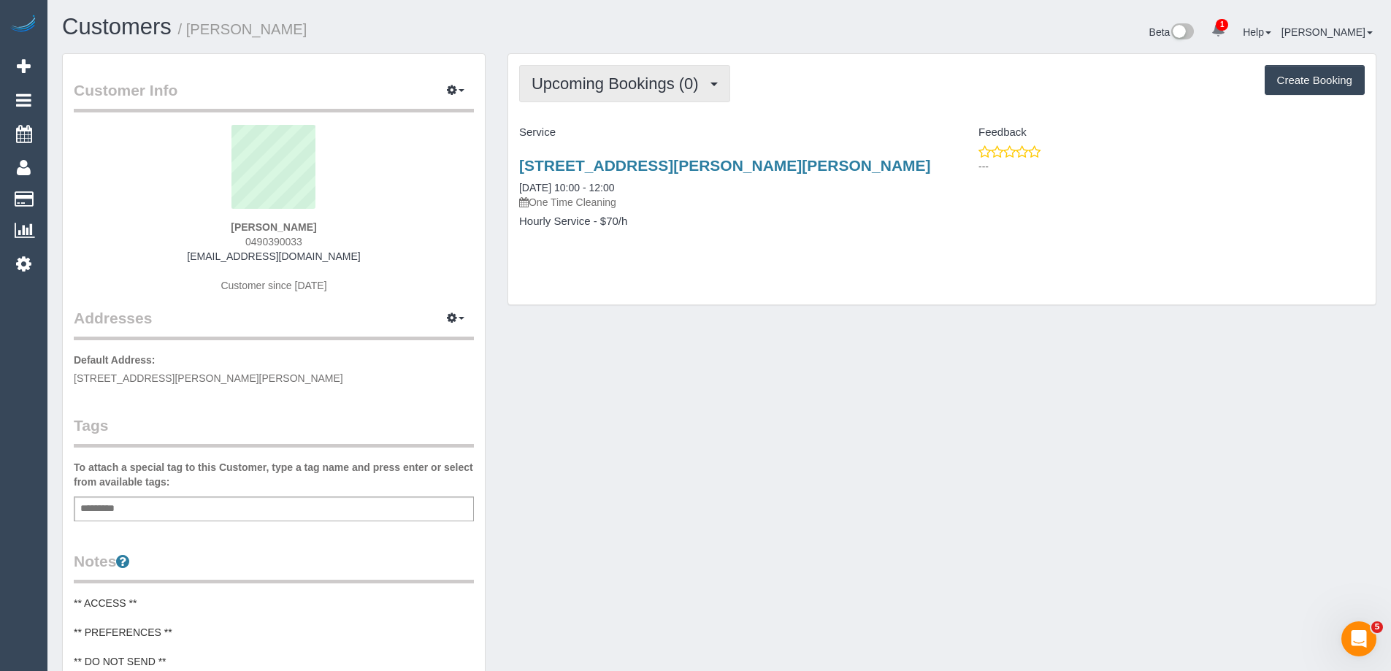
click at [633, 80] on span "Upcoming Bookings (0)" at bounding box center [618, 83] width 174 height 18
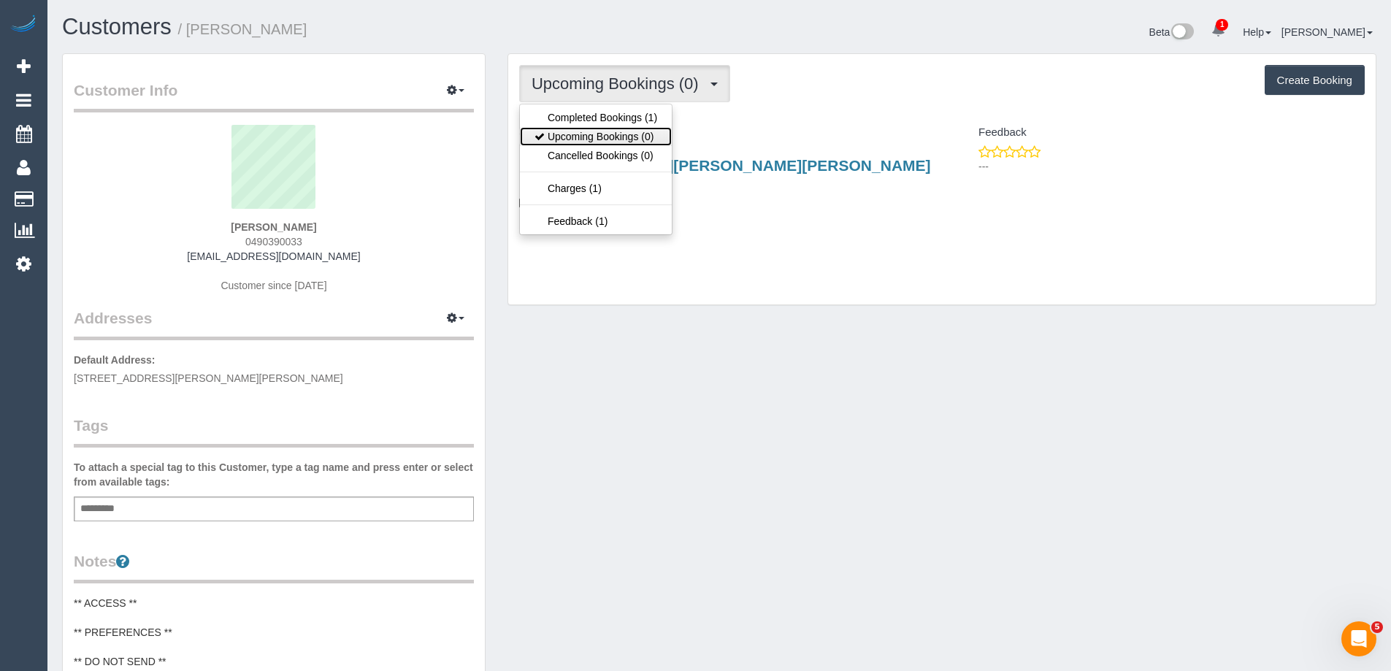
click at [612, 134] on link "Upcoming Bookings (0)" at bounding box center [596, 136] width 152 height 19
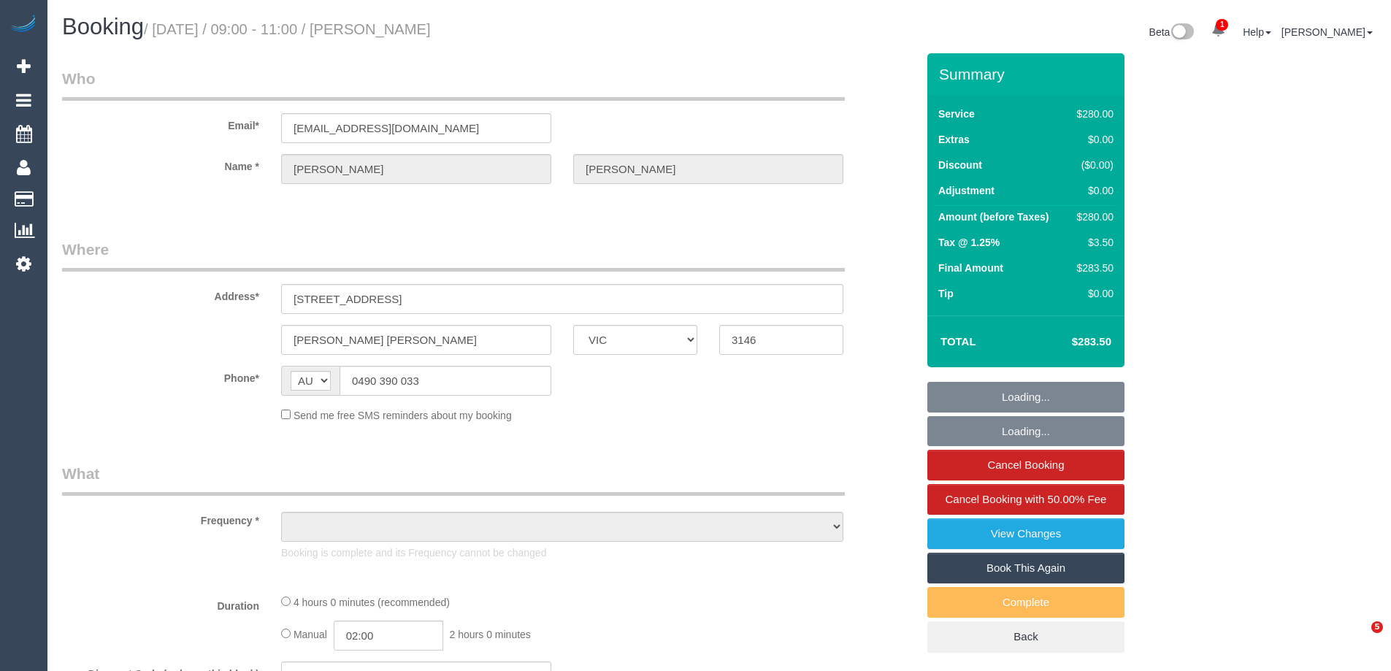
select select "VIC"
select select "string:stripe-pm_1RtRVl2GScqysDRVlxdklh1O"
select select "object:604"
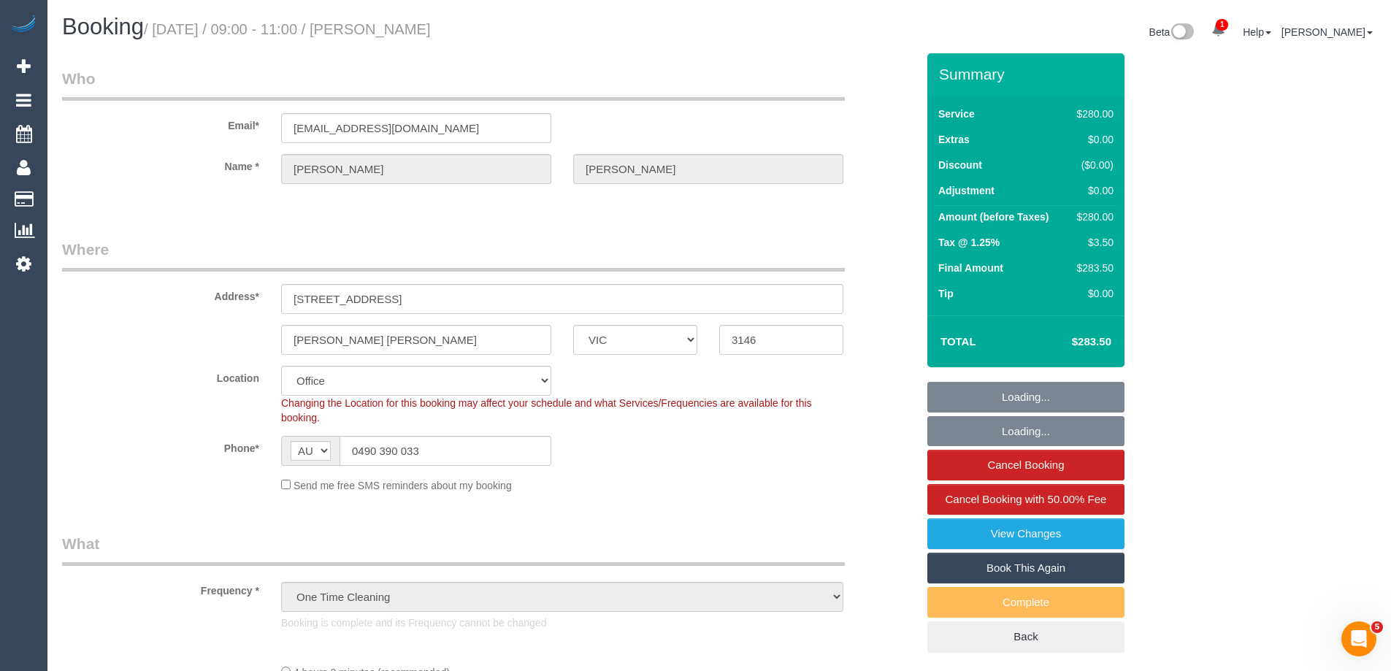
select select "240"
select select "number:28"
select select "number:14"
select select "number:19"
select select "number:24"
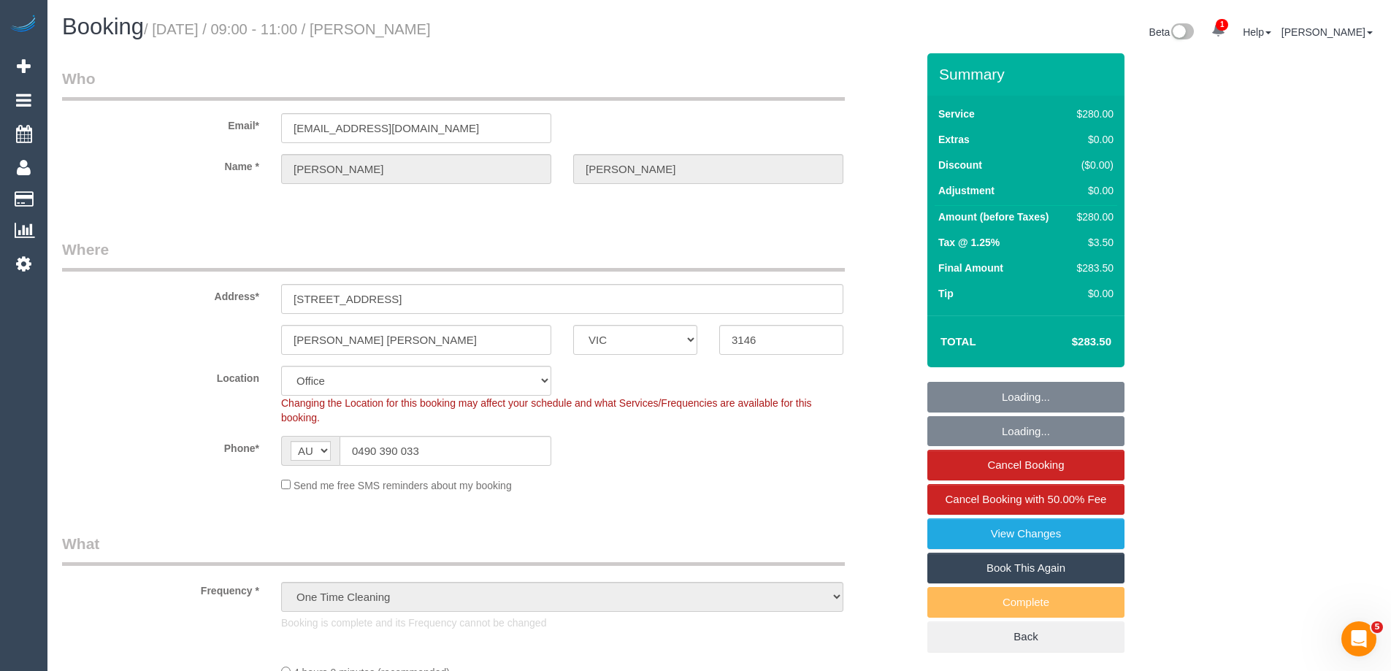
select select "number:26"
select select "object:2274"
click at [900, 179] on div "Name * David Allan" at bounding box center [489, 169] width 876 height 30
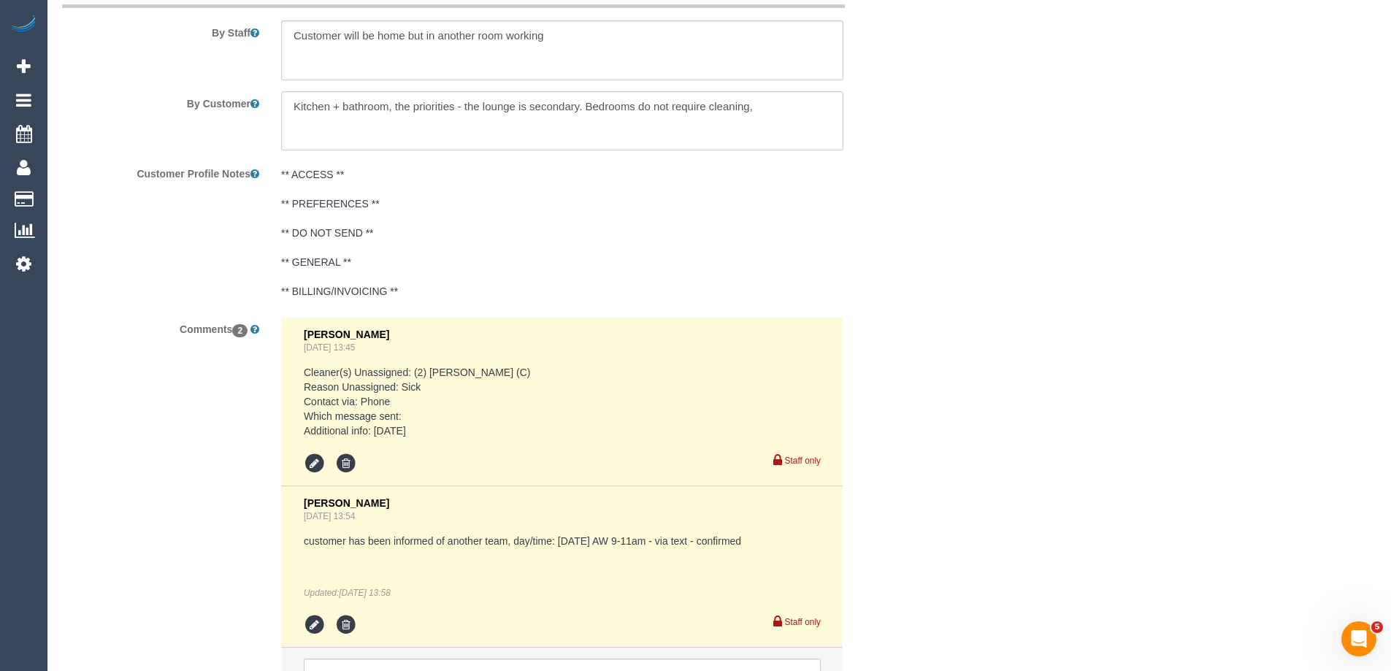
scroll to position [2555, 0]
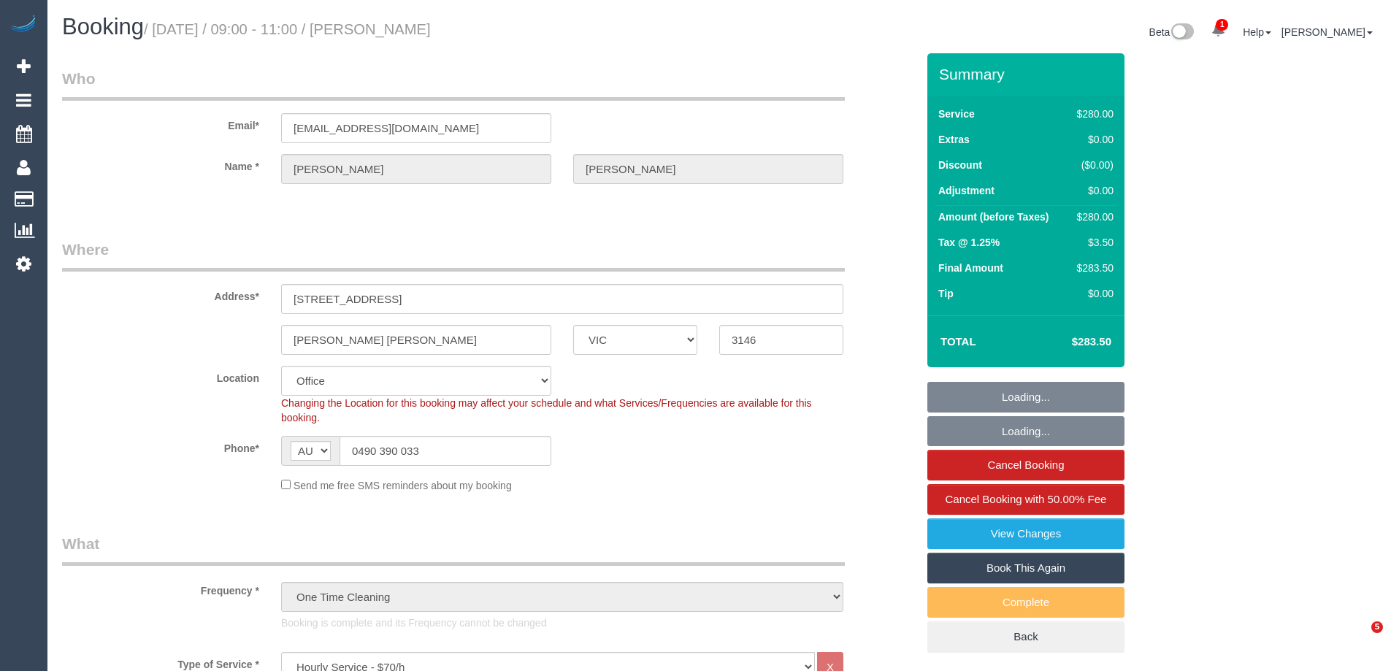
select select "VIC"
select select "240"
select select "number:28"
select select "number:14"
select select "number:19"
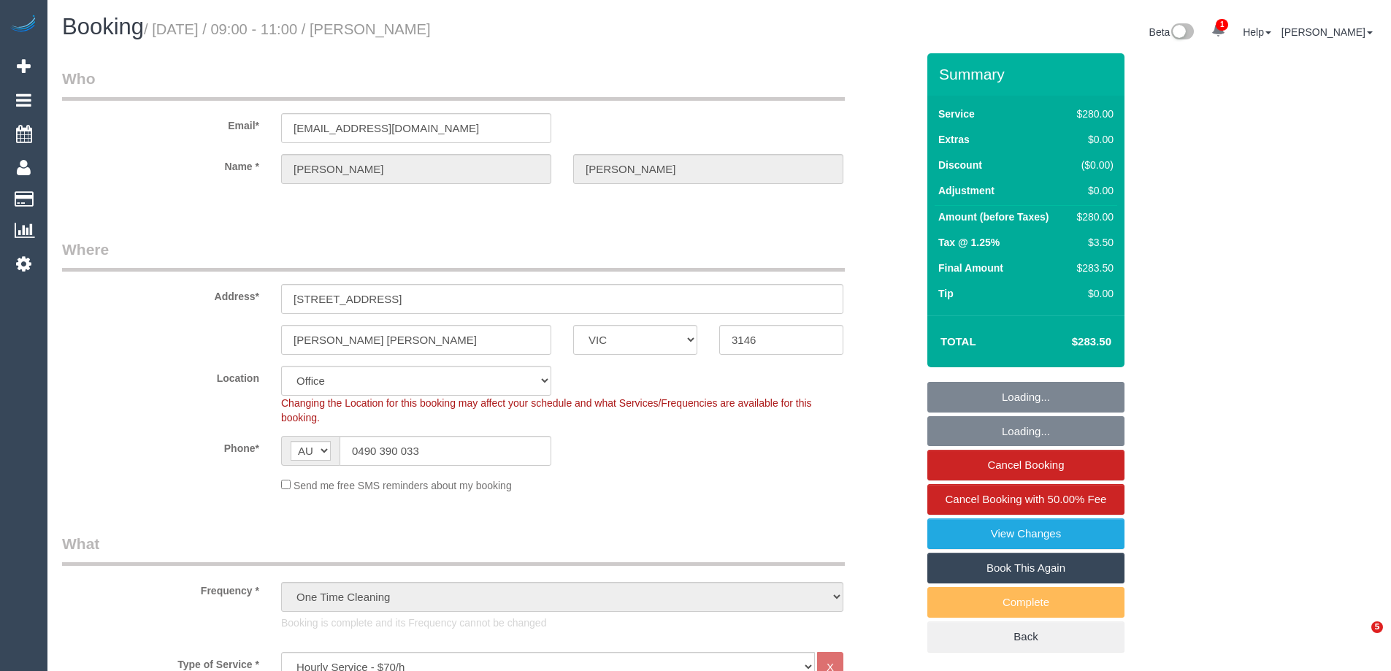
select select "number:24"
select select "number:26"
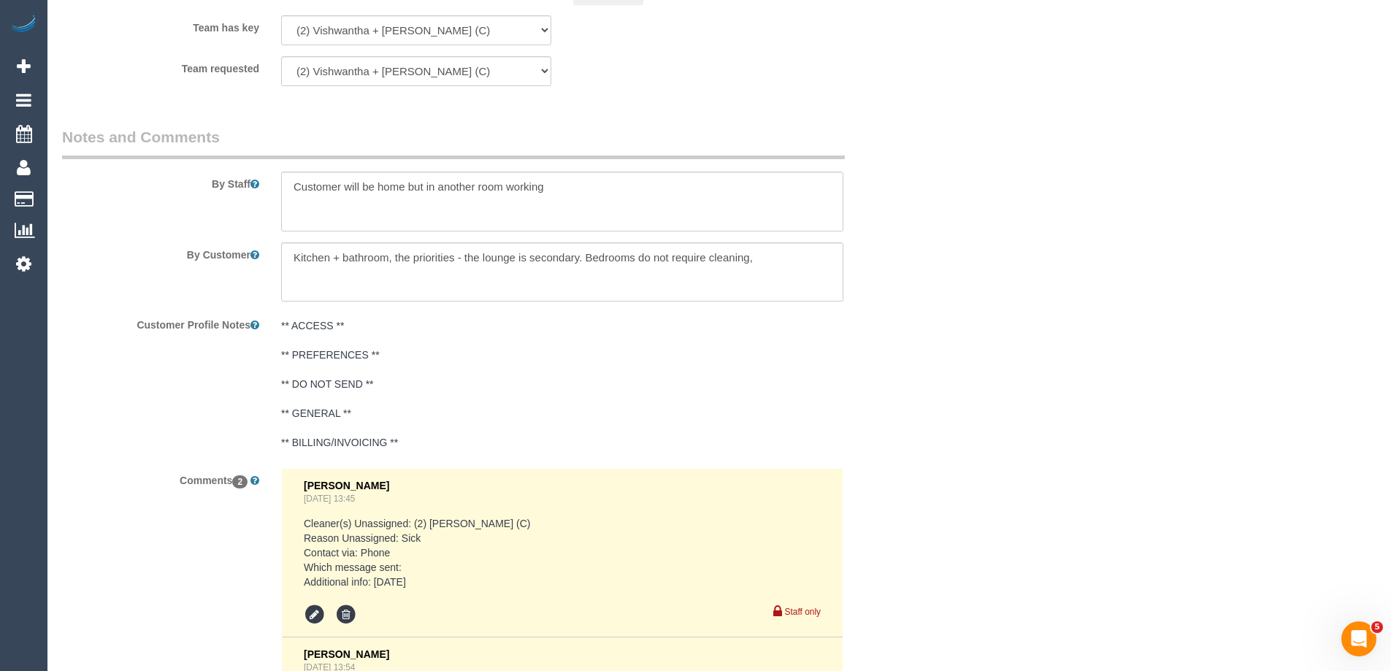
scroll to position [2628, 0]
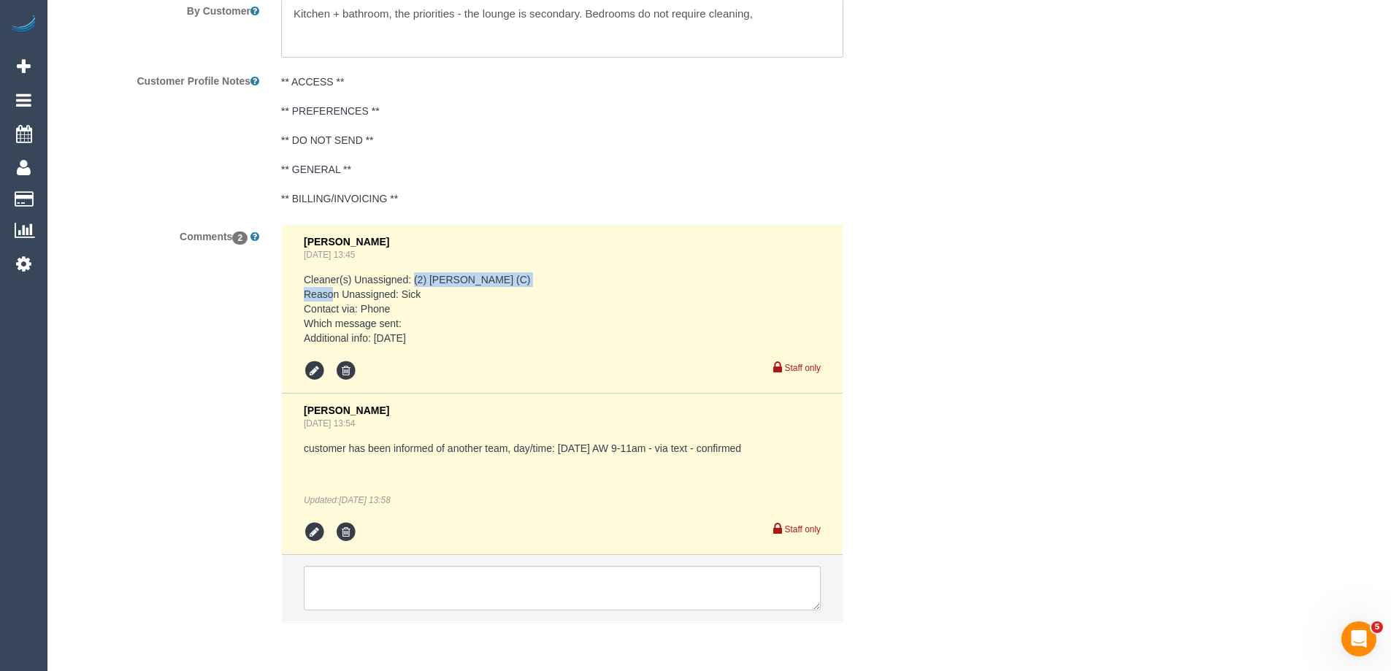
copy pre "(2) [PERSON_NAME] (C)"
drag, startPoint x: 564, startPoint y: 272, endPoint x: 415, endPoint y: 274, distance: 148.2
click at [415, 274] on pre "Cleaner(s) Unassigned: (2) [PERSON_NAME] (C) Reason Unassigned: Sick Contact vi…" at bounding box center [562, 308] width 517 height 73
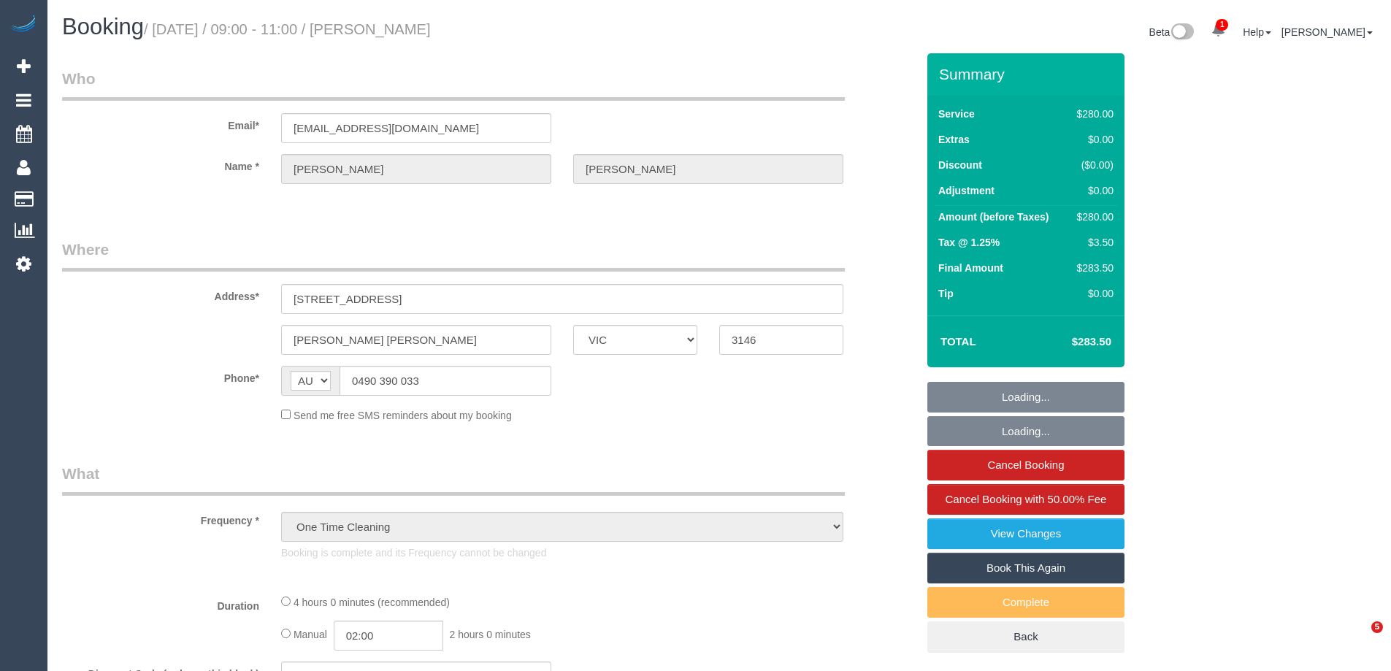
select select "VIC"
select select "string:stripe-pm_1RtRVl2GScqysDRVlxdklh1O"
select select "240"
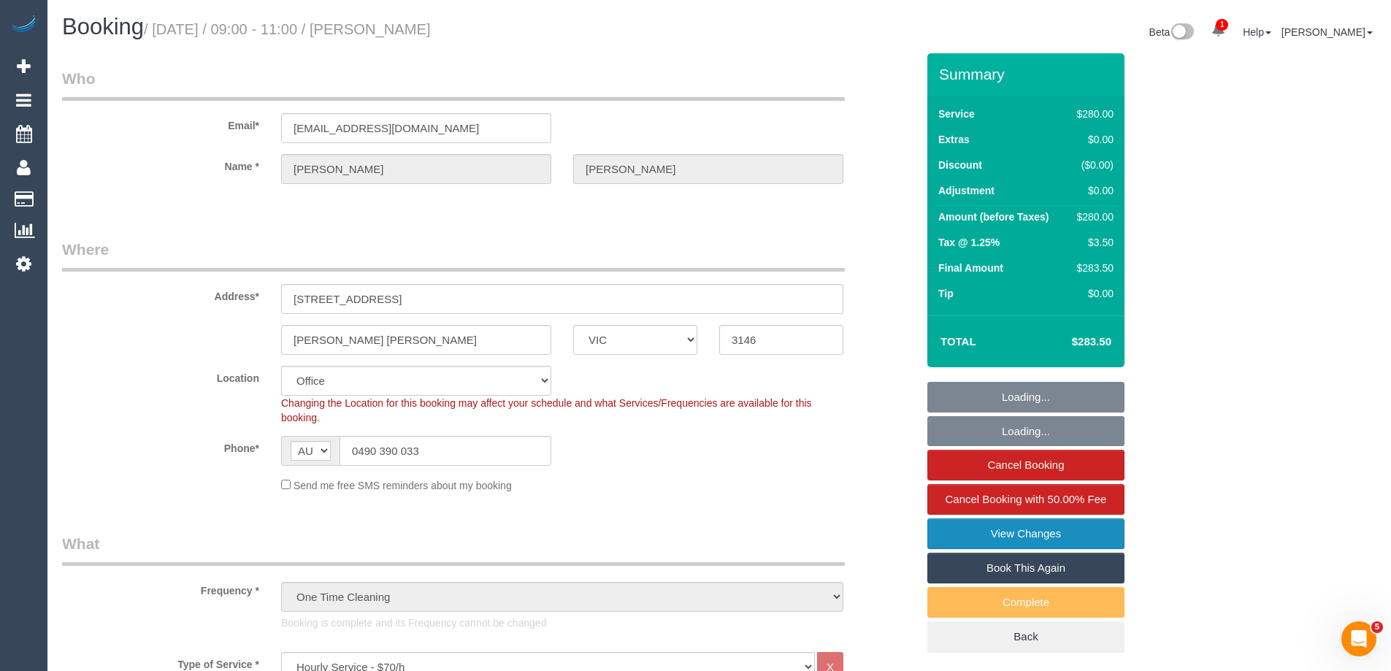
select select "object:921"
select select "number:28"
select select "number:14"
select select "number:19"
select select "number:24"
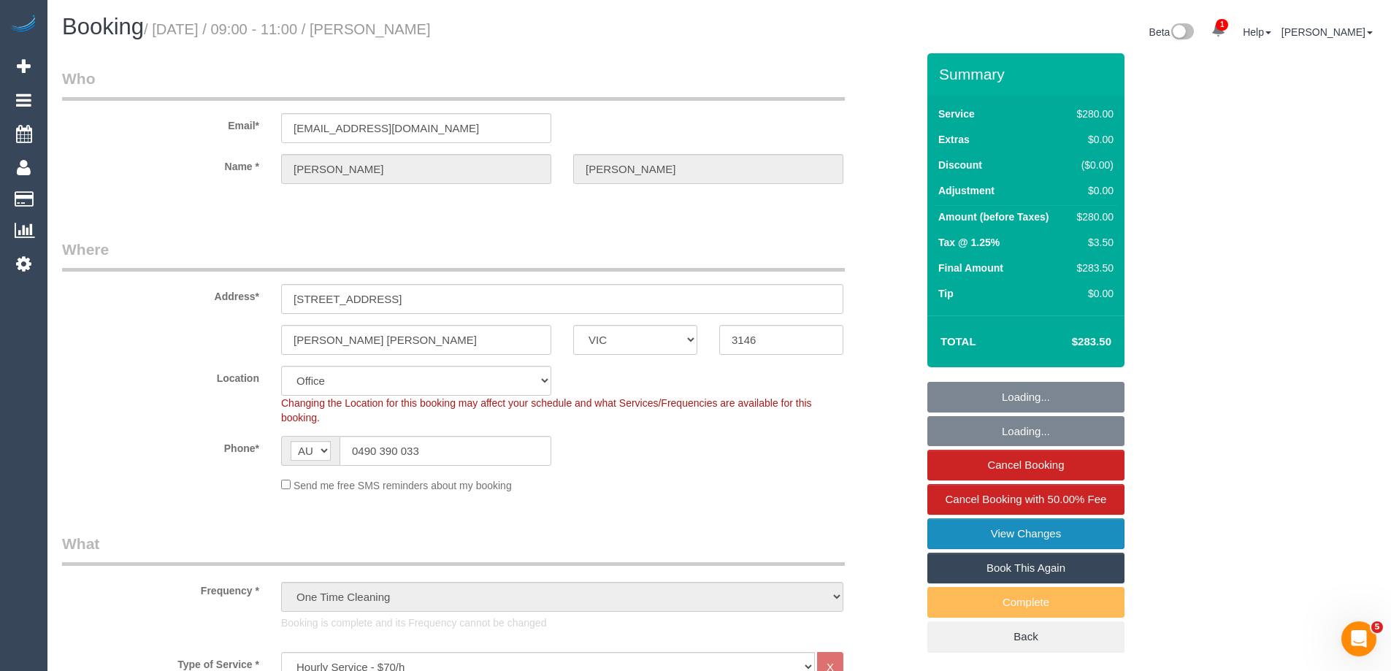
select select "number:26"
click at [1030, 566] on link "Book This Again" at bounding box center [1025, 568] width 197 height 31
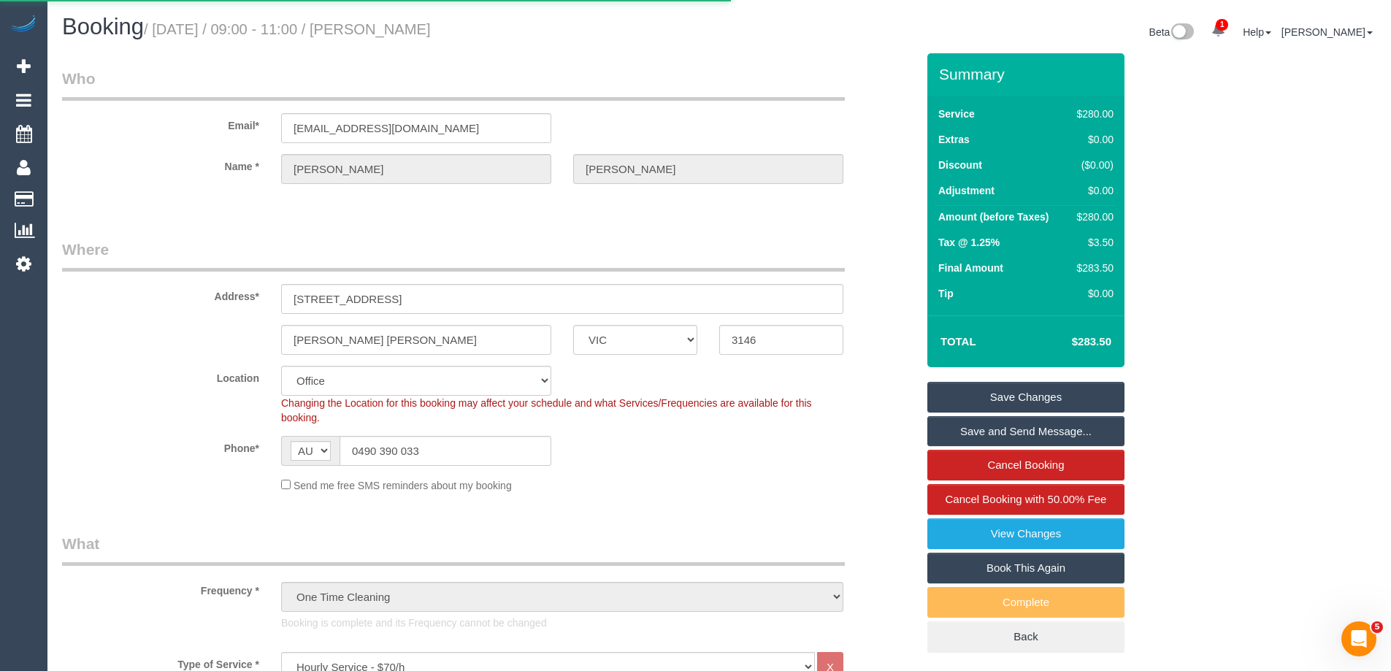
select select "VIC"
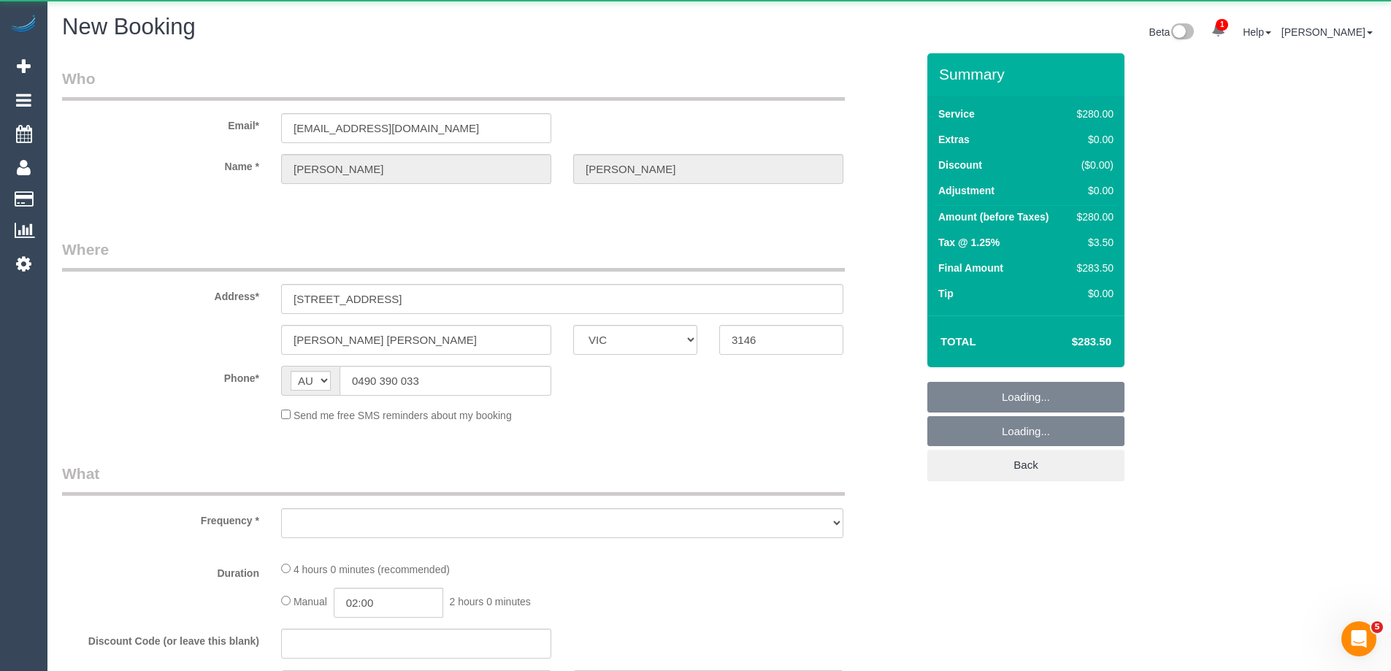
select select "string:stripe-pm_1RtRVl2GScqysDRVlxdklh1O"
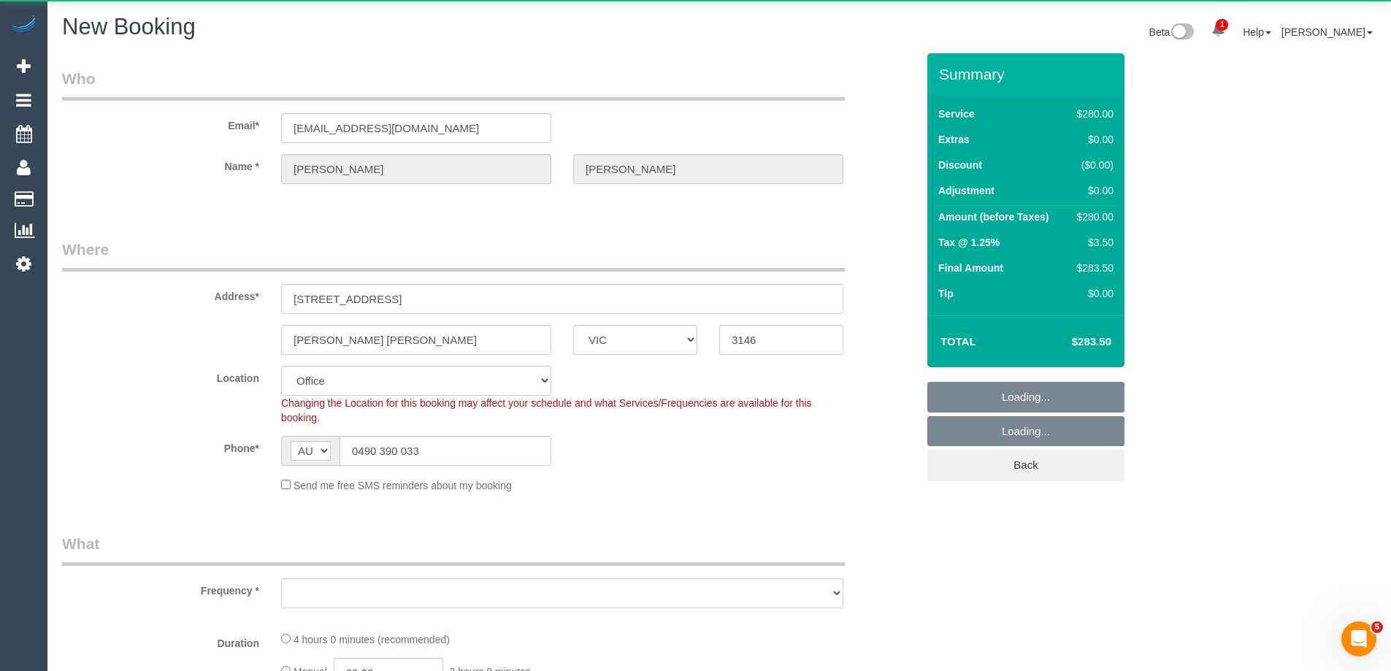
select select "240"
select select "number:28"
select select "number:14"
select select "number:19"
select select "number:24"
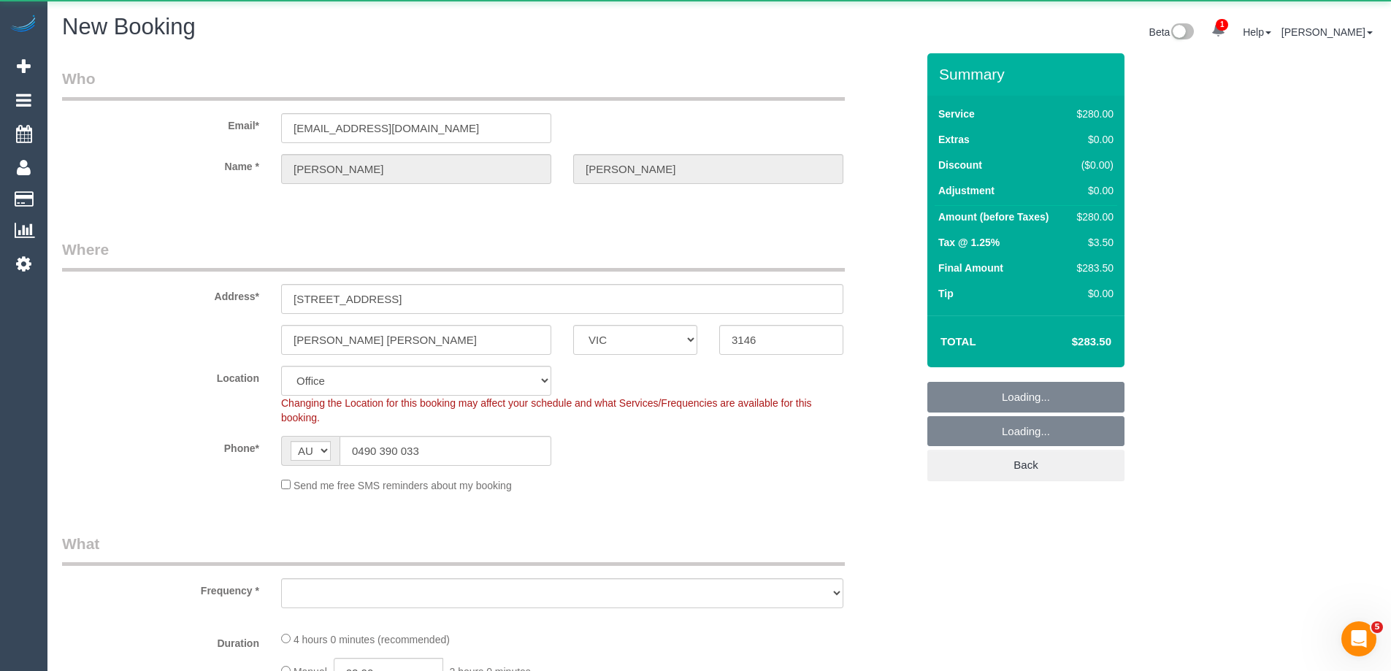
select select "number:26"
select select "object:5475"
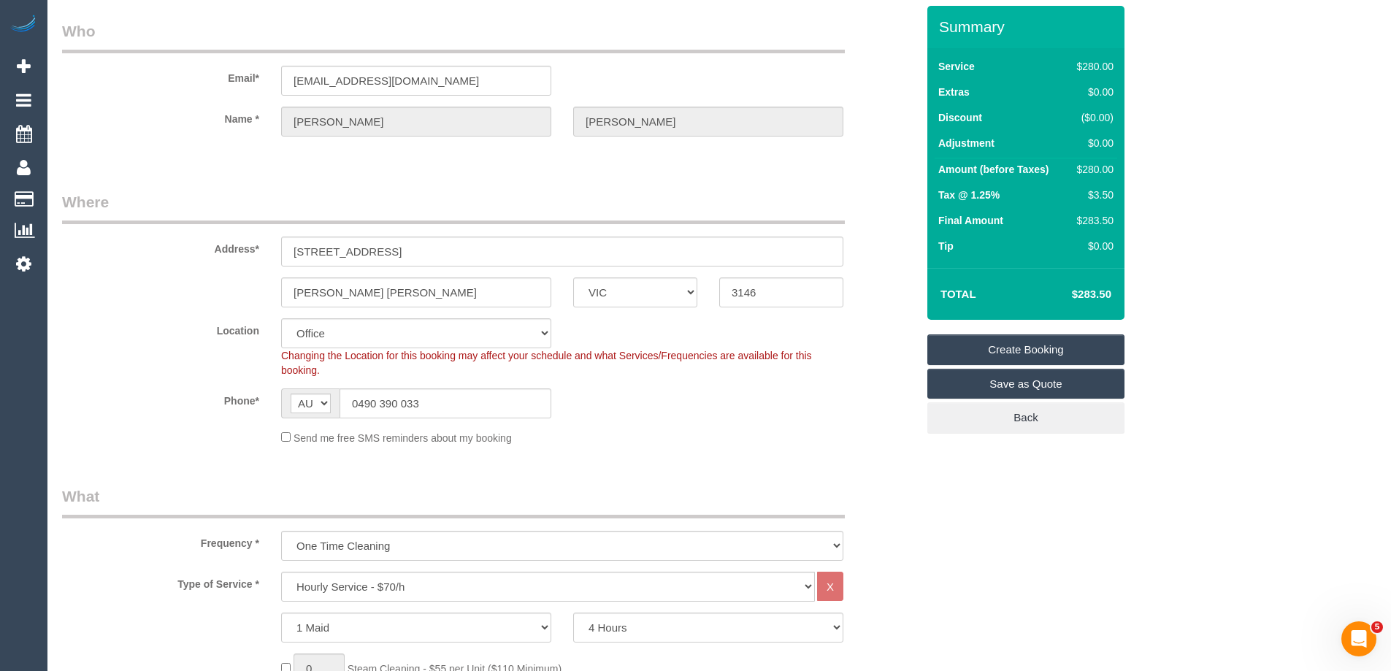
scroll to position [146, 0]
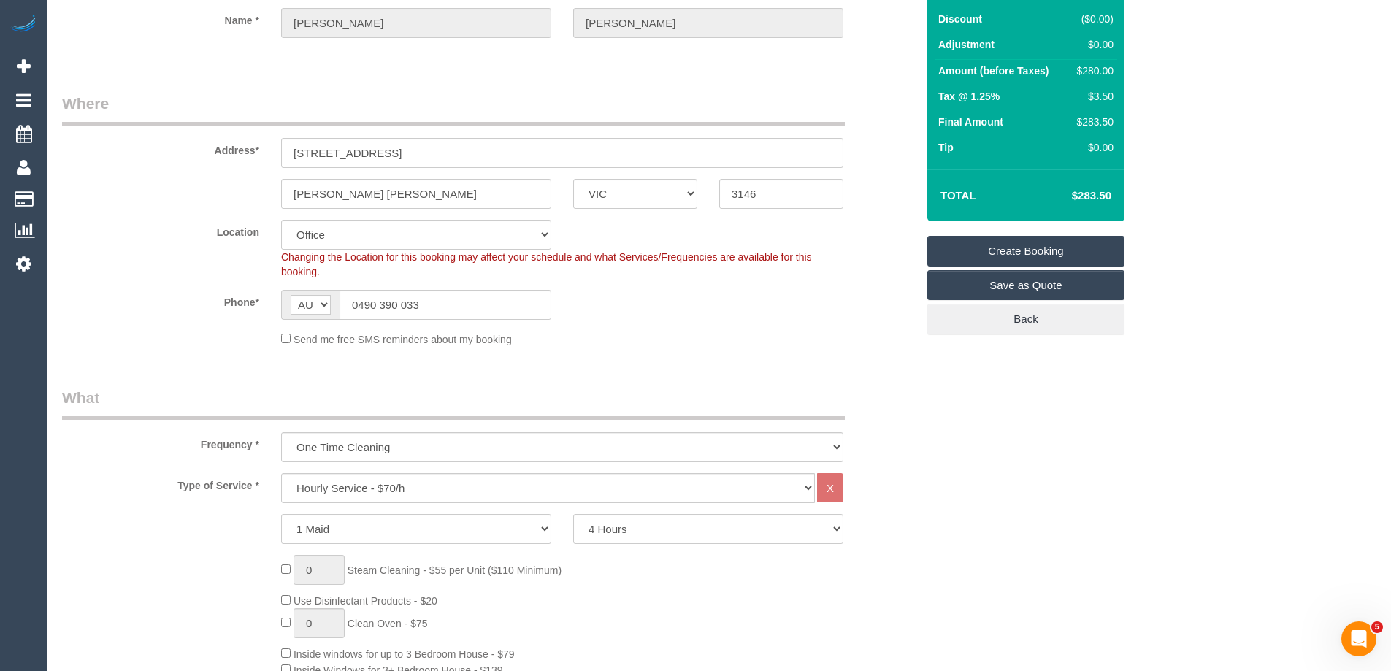
select select "55"
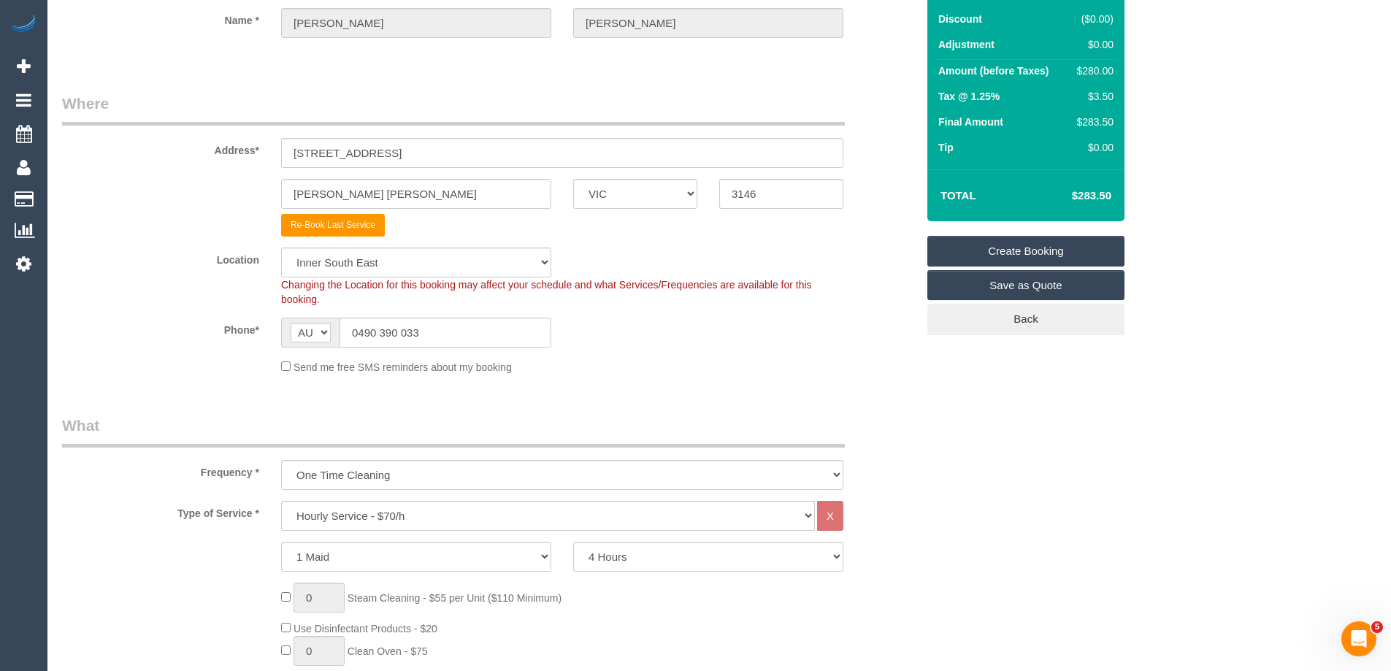
select select "object:5485"
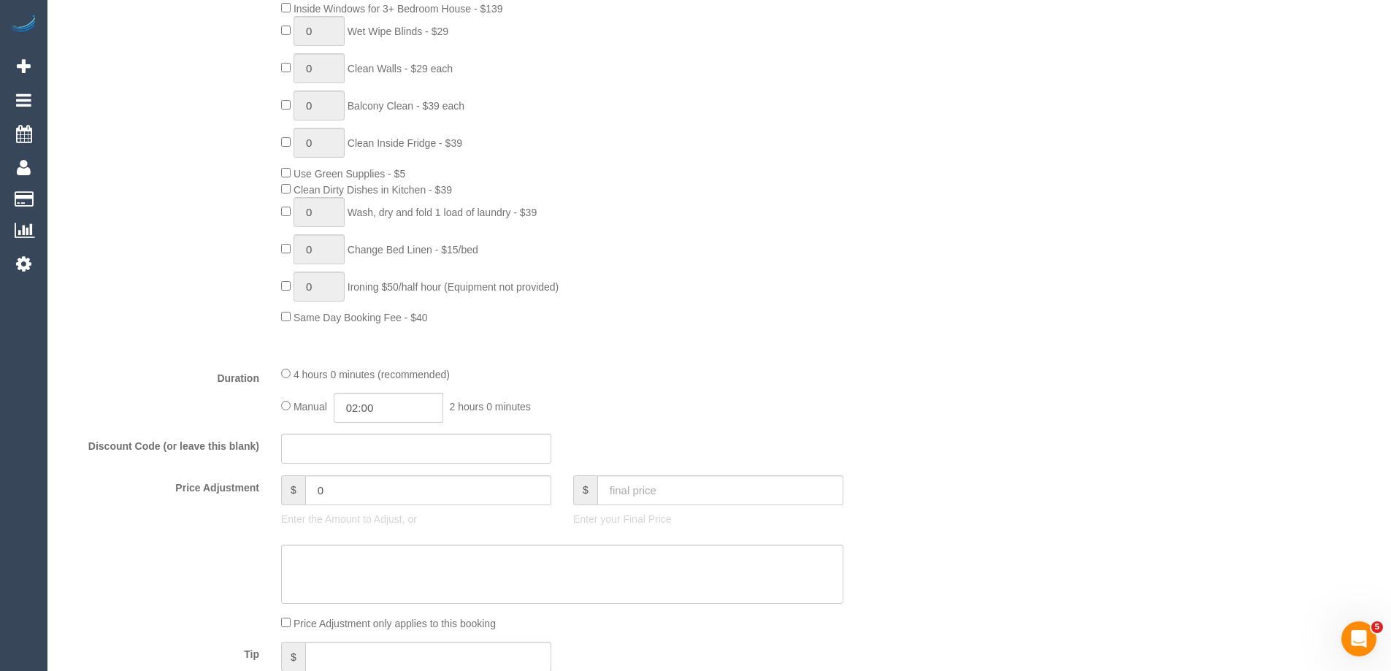
scroll to position [1168, 0]
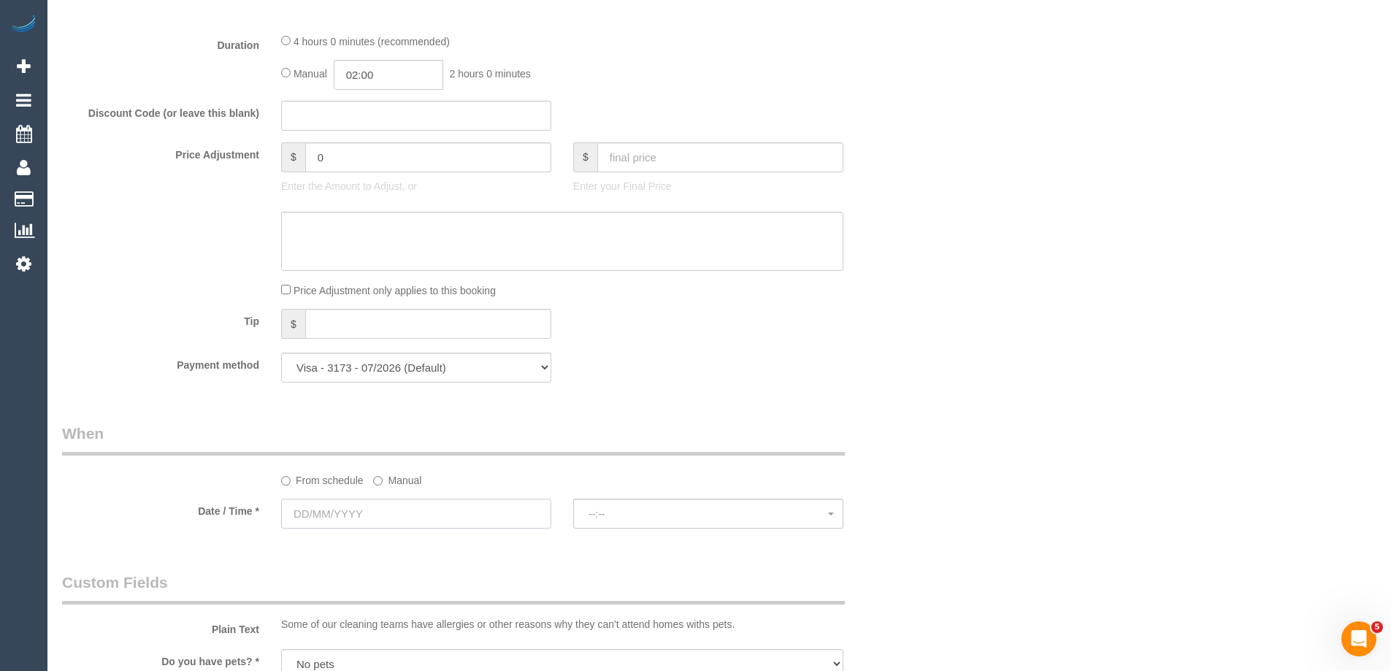
click at [388, 514] on input "text" at bounding box center [416, 514] width 270 height 30
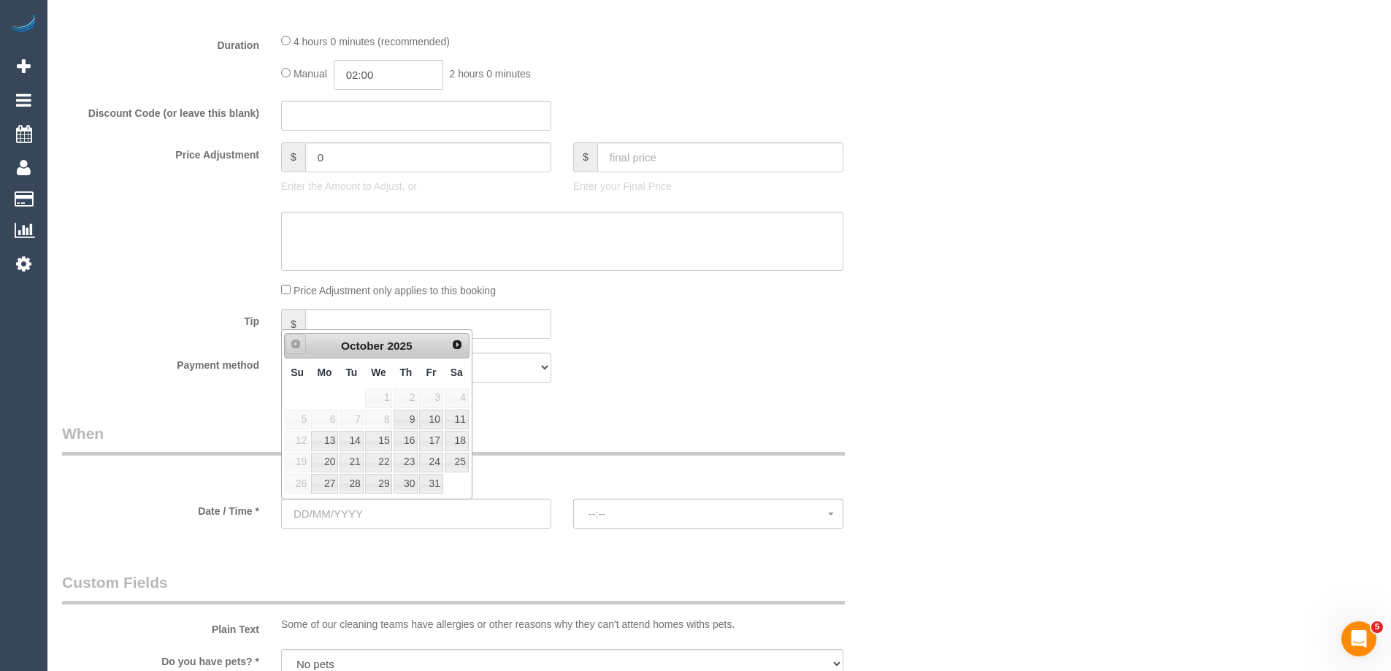
click at [296, 345] on span "Prev" at bounding box center [296, 344] width 12 height 12
click at [456, 346] on span "Next" at bounding box center [458, 344] width 12 height 12
click at [293, 347] on span "Prev" at bounding box center [296, 344] width 12 height 12
click at [452, 398] on link "4" at bounding box center [457, 398] width 24 height 20
type input "[DATE]"
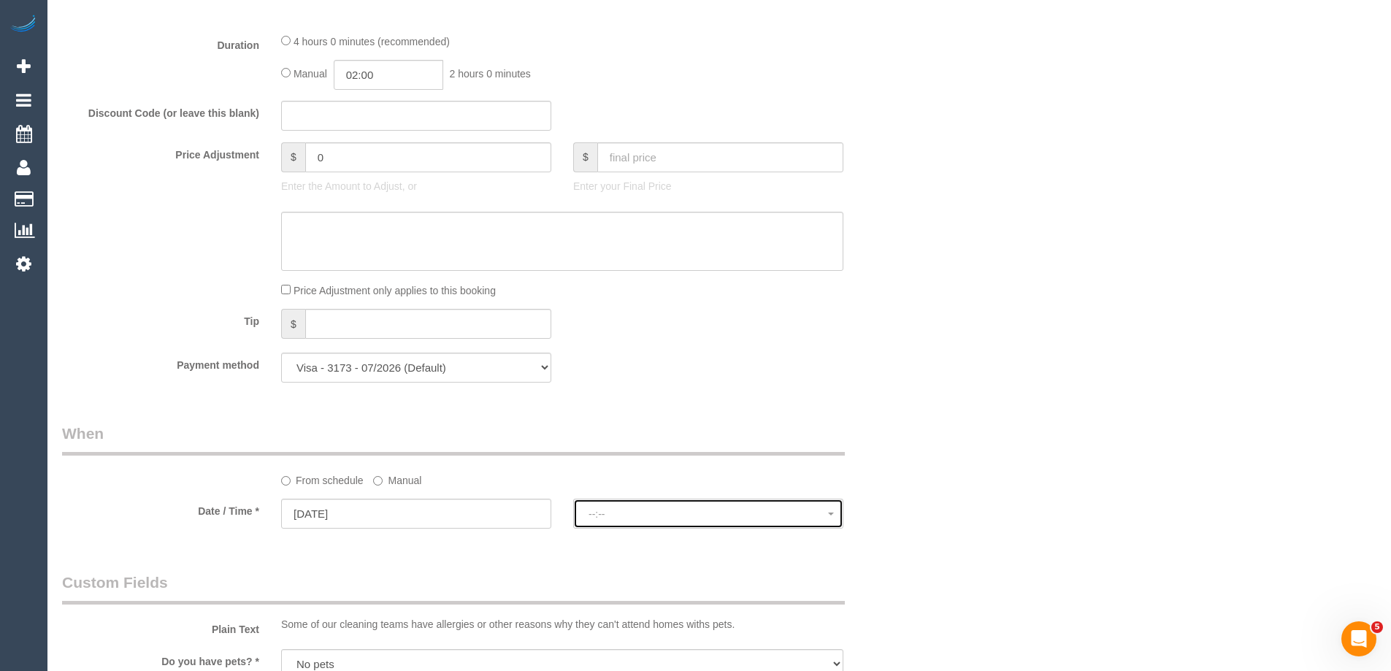
click at [640, 512] on span "--:--" at bounding box center [707, 514] width 239 height 12
select select "spot6"
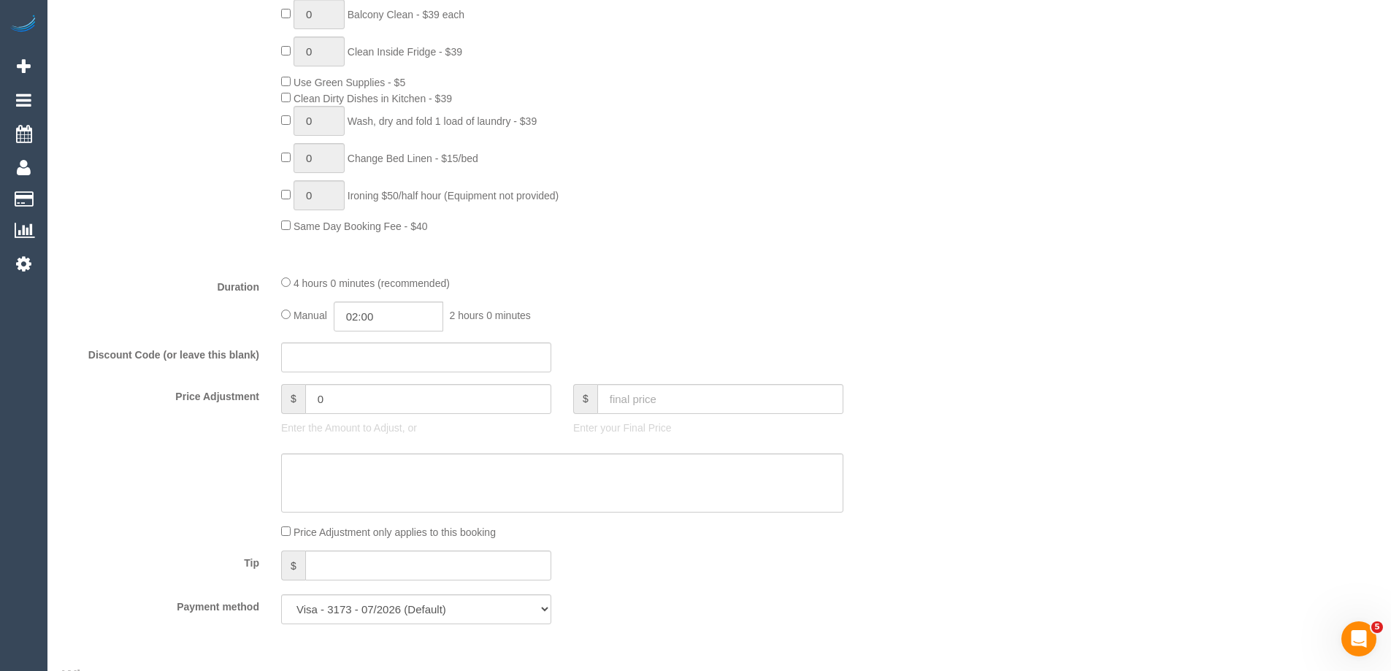
scroll to position [1241, 0]
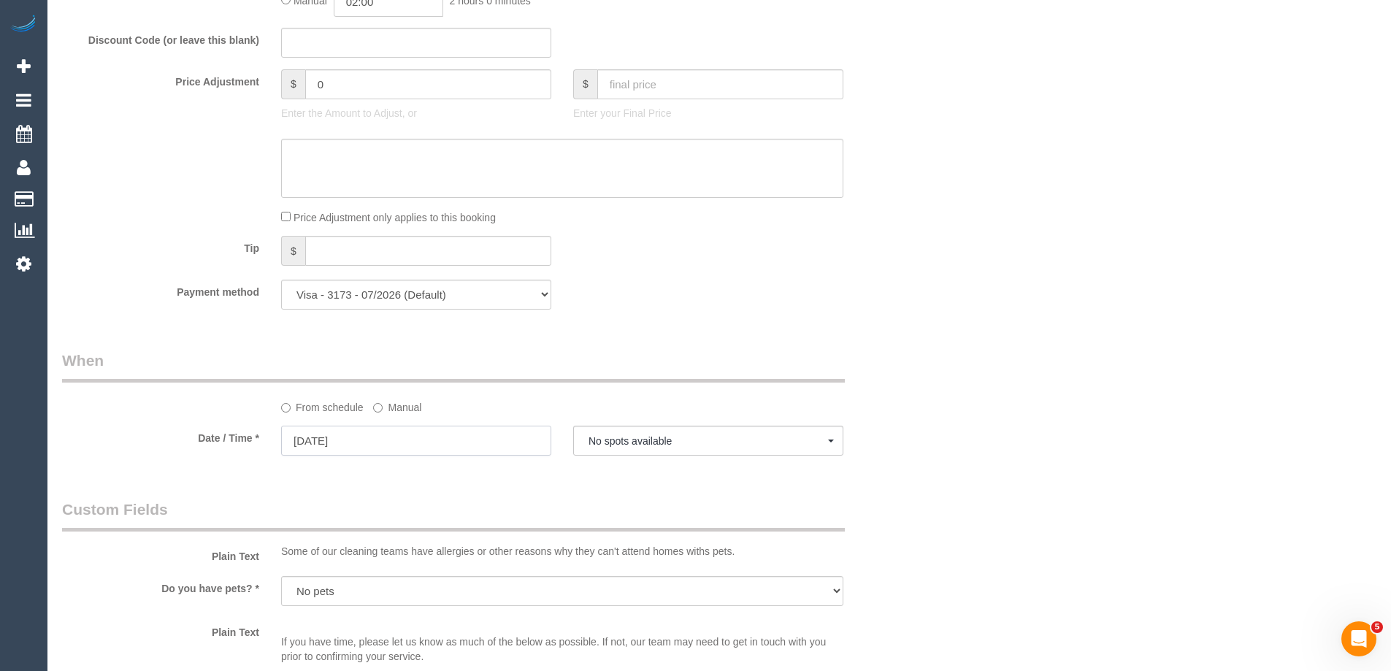
click at [505, 445] on input "[DATE]" at bounding box center [416, 441] width 270 height 30
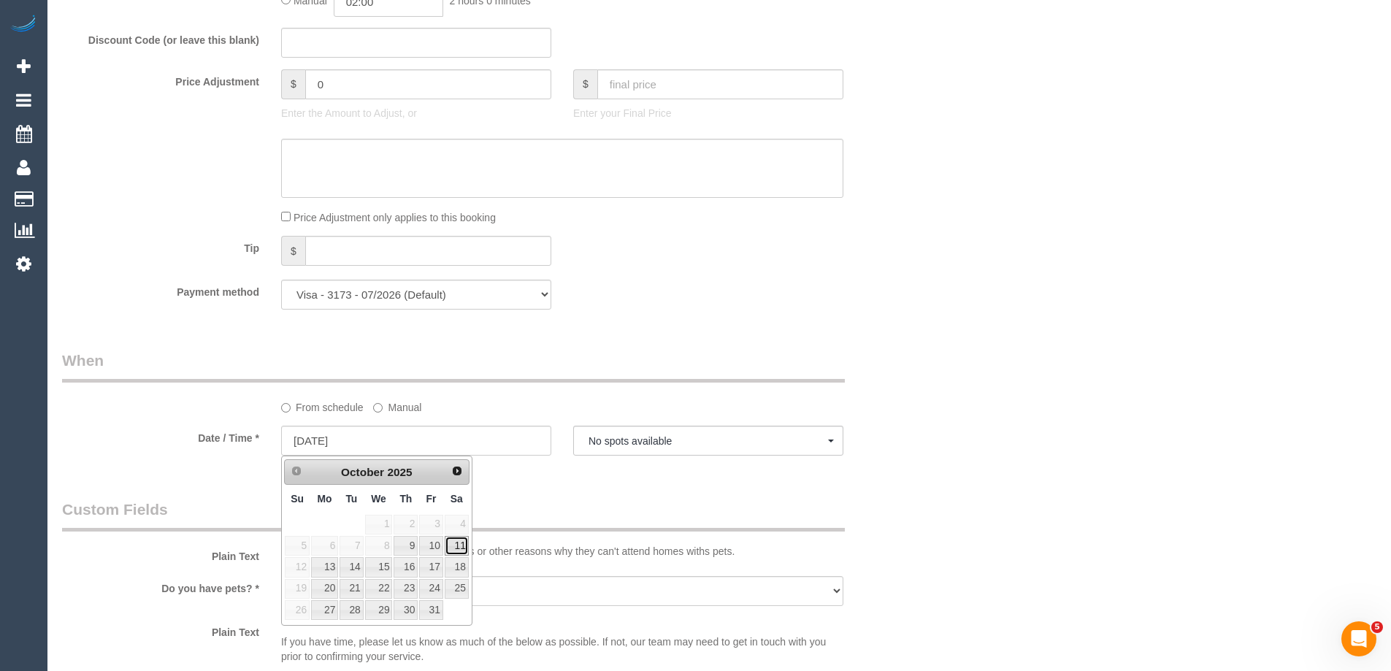
click at [453, 545] on link "11" at bounding box center [457, 546] width 24 height 20
type input "[DATE]"
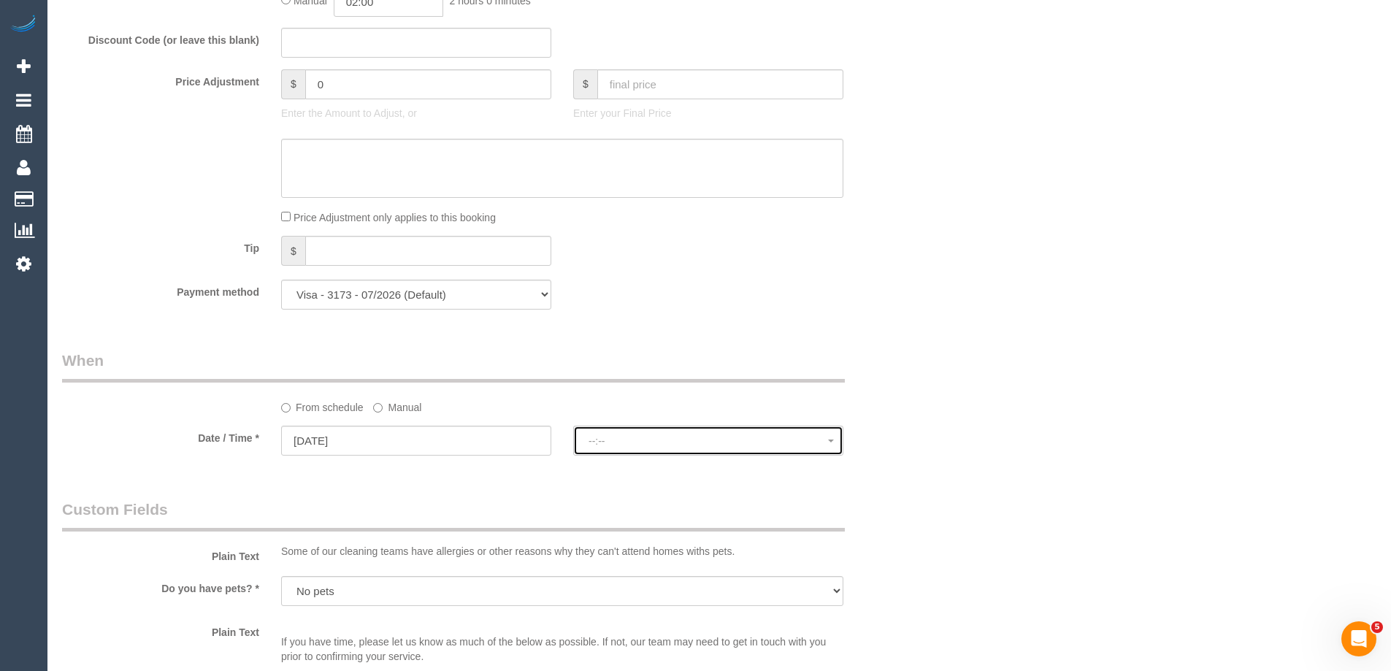
click at [632, 437] on span "--:--" at bounding box center [707, 441] width 239 height 12
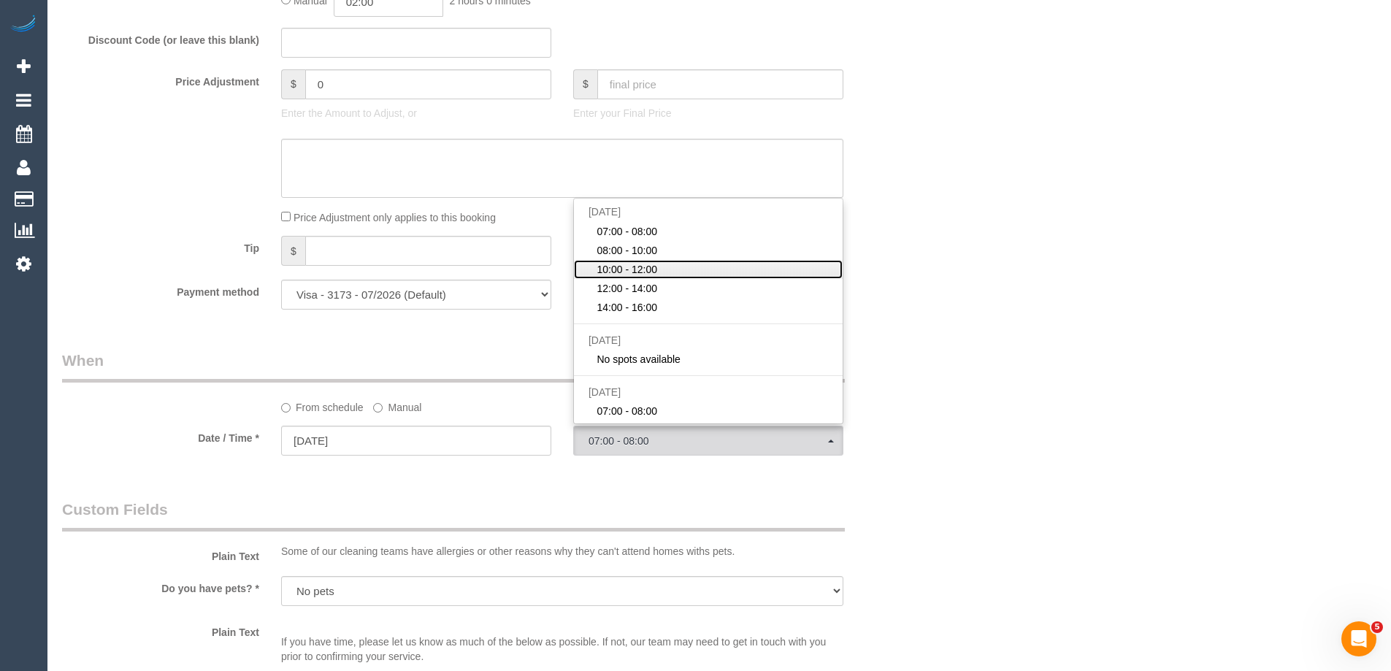
click at [636, 271] on span "10:00 - 12:00" at bounding box center [626, 269] width 61 height 15
select select "spot13"
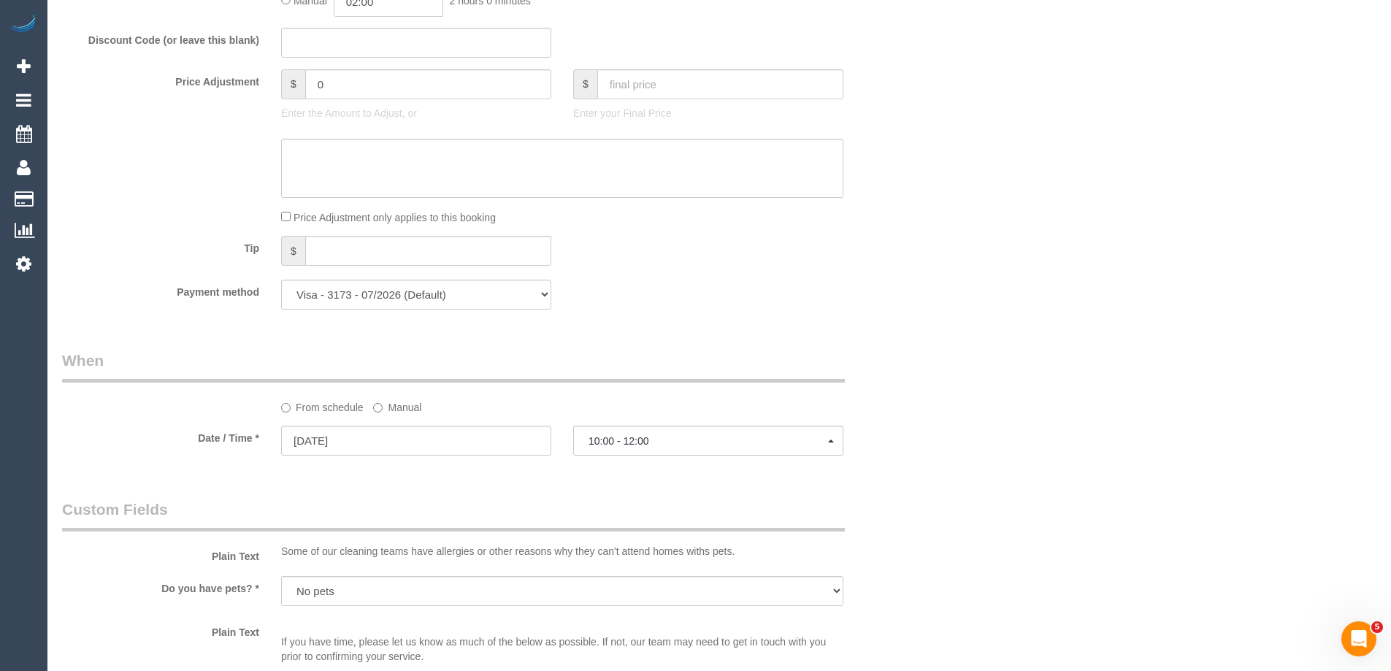
click at [976, 407] on div "Who Email* davidlallan1983@gmail.com Name * David Allan Where Address* 1501 Mal…" at bounding box center [719, 171] width 1314 height 2718
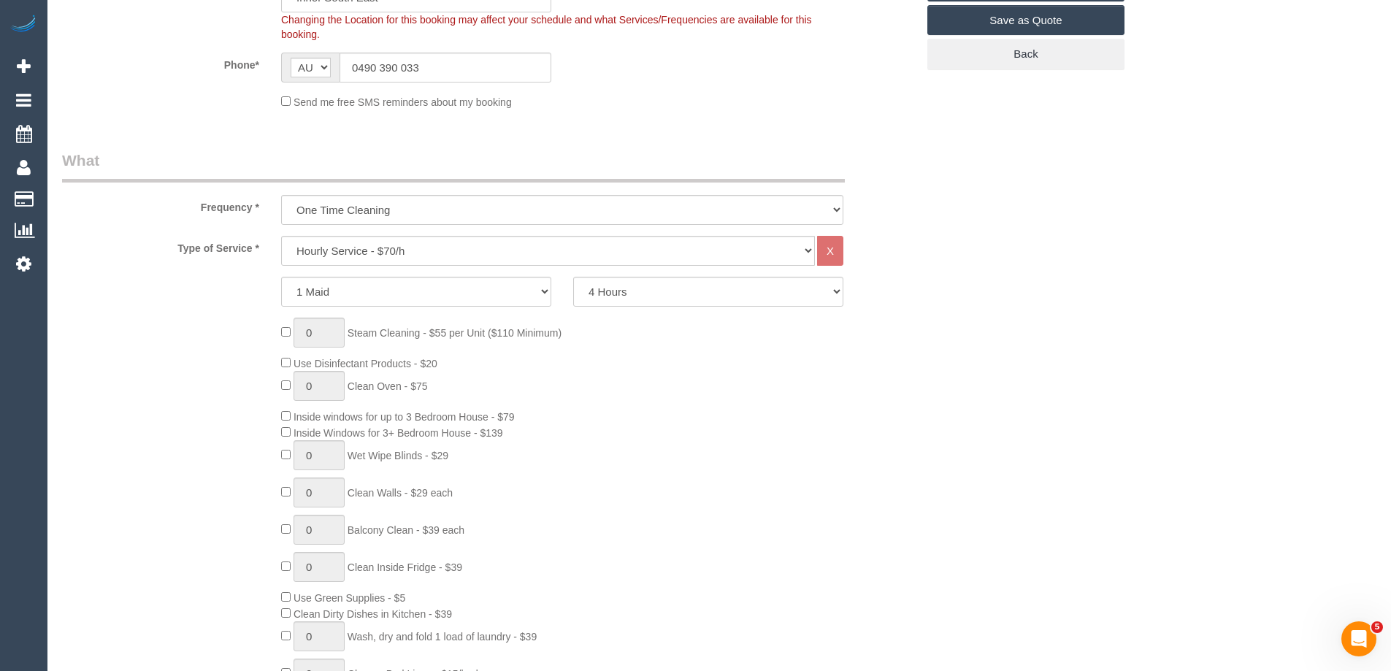
scroll to position [438, 0]
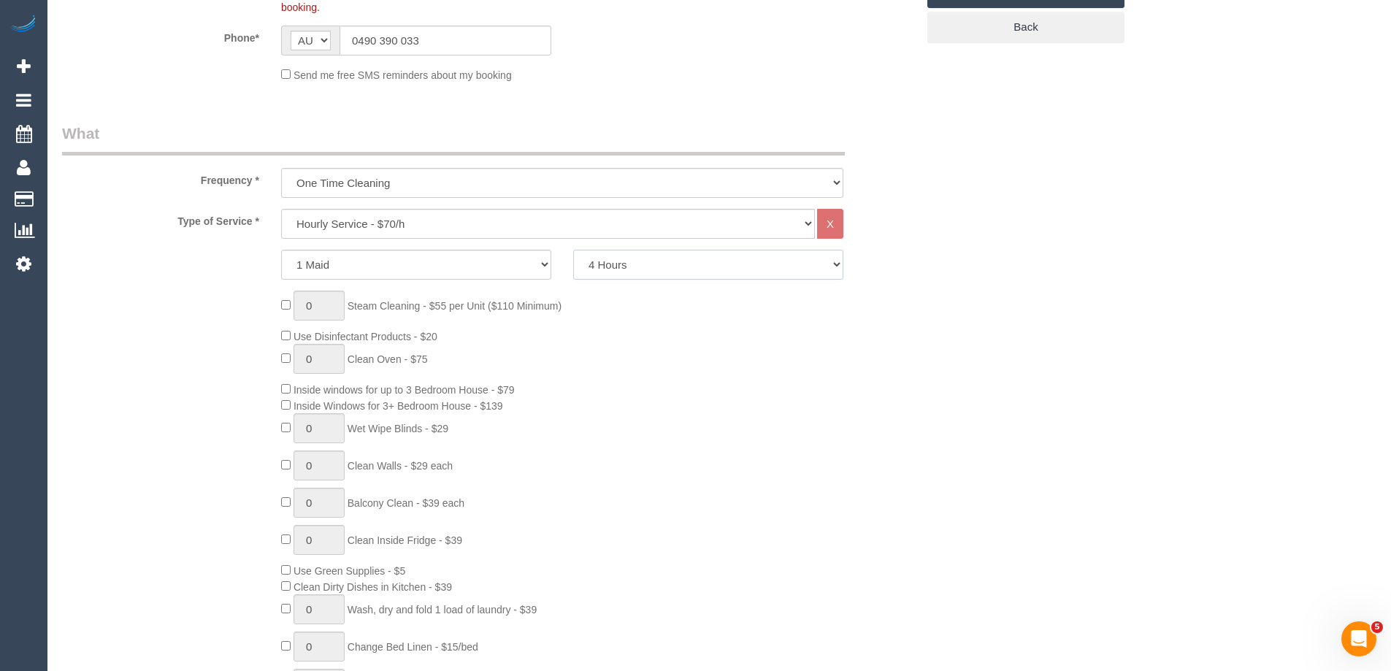
drag, startPoint x: 646, startPoint y: 270, endPoint x: 642, endPoint y: 278, distance: 8.8
click at [646, 270] on select "2 Hours 2.5 Hours 3 Hours 3.5 Hours 4 Hours 4.5 Hours 5 Hours 5.5 Hours 6 Hours…" at bounding box center [708, 265] width 270 height 30
select select "120"
click at [573, 250] on select "2 Hours 2.5 Hours 3 Hours 3.5 Hours 4 Hours 4.5 Hours 5 Hours 5.5 Hours 6 Hours…" at bounding box center [708, 265] width 270 height 30
click at [825, 347] on div "0 Steam Cleaning - $55 per Unit ($110 Minimum) Use Disinfectant Products - $20 …" at bounding box center [598, 506] width 657 height 431
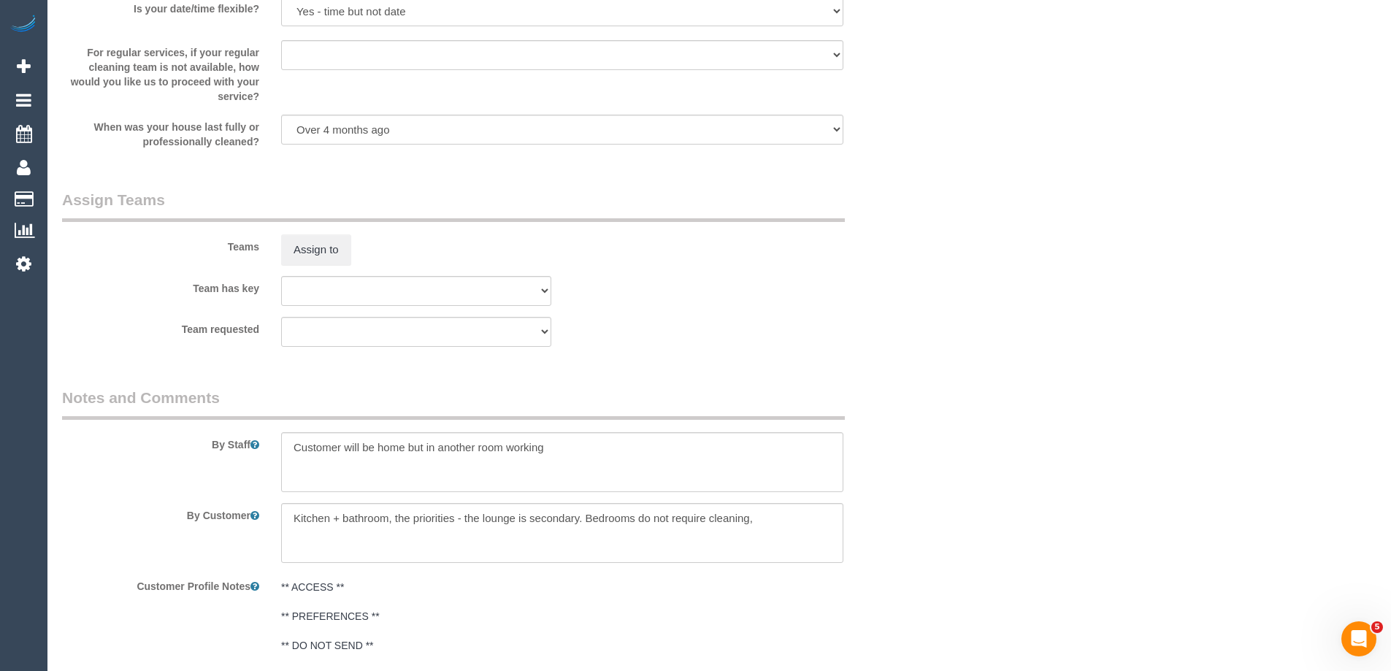
scroll to position [2151, 0]
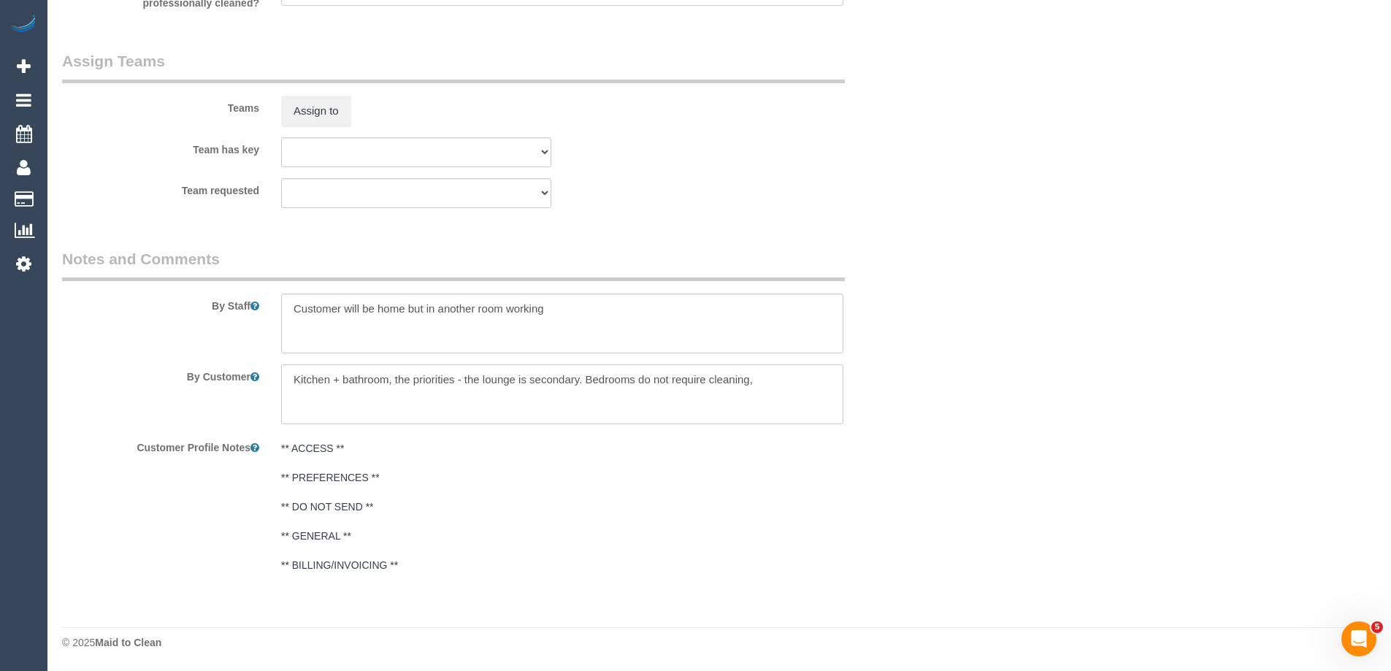
click at [813, 383] on textarea at bounding box center [562, 394] width 562 height 60
click at [293, 307] on textarea at bounding box center [562, 323] width 562 height 60
click at [587, 319] on textarea at bounding box center [562, 323] width 562 height 60
click at [363, 306] on textarea at bounding box center [562, 323] width 562 height 60
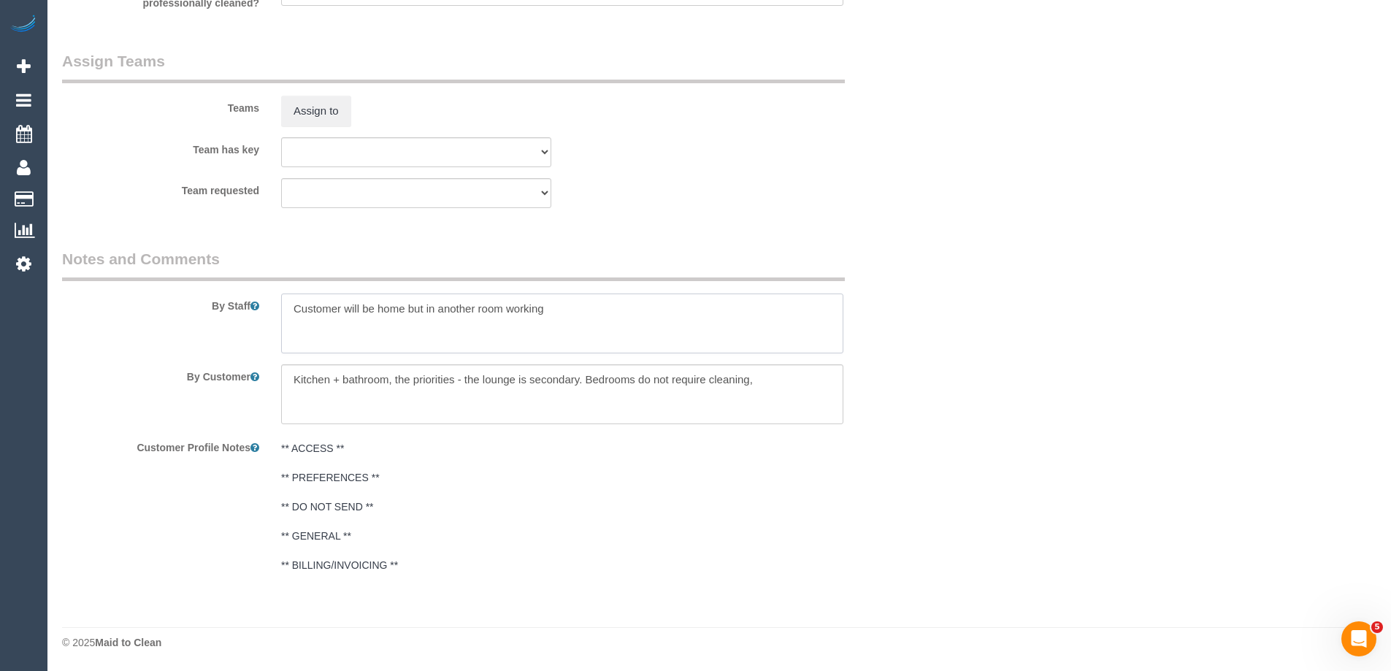
click at [363, 306] on textarea at bounding box center [562, 323] width 562 height 60
click at [377, 307] on textarea at bounding box center [562, 323] width 562 height 60
drag, startPoint x: 585, startPoint y: 374, endPoint x: 748, endPoint y: 378, distance: 162.8
click at [748, 378] on textarea at bounding box center [562, 394] width 562 height 60
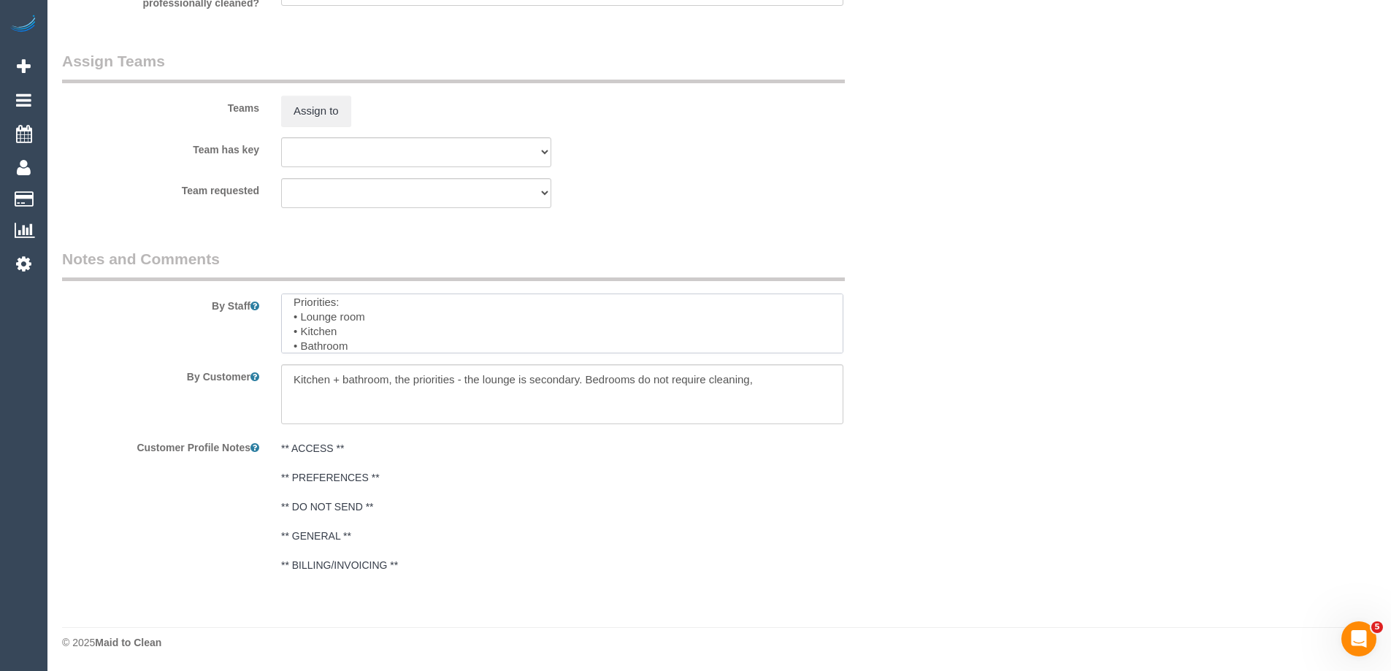
click at [374, 345] on textarea at bounding box center [562, 323] width 562 height 60
paste textarea "Bedrooms do not require cleaning"
type textarea "Priorities: • Lounge room • Kitchen • Bathroom Bedrooms do not require cleaning"
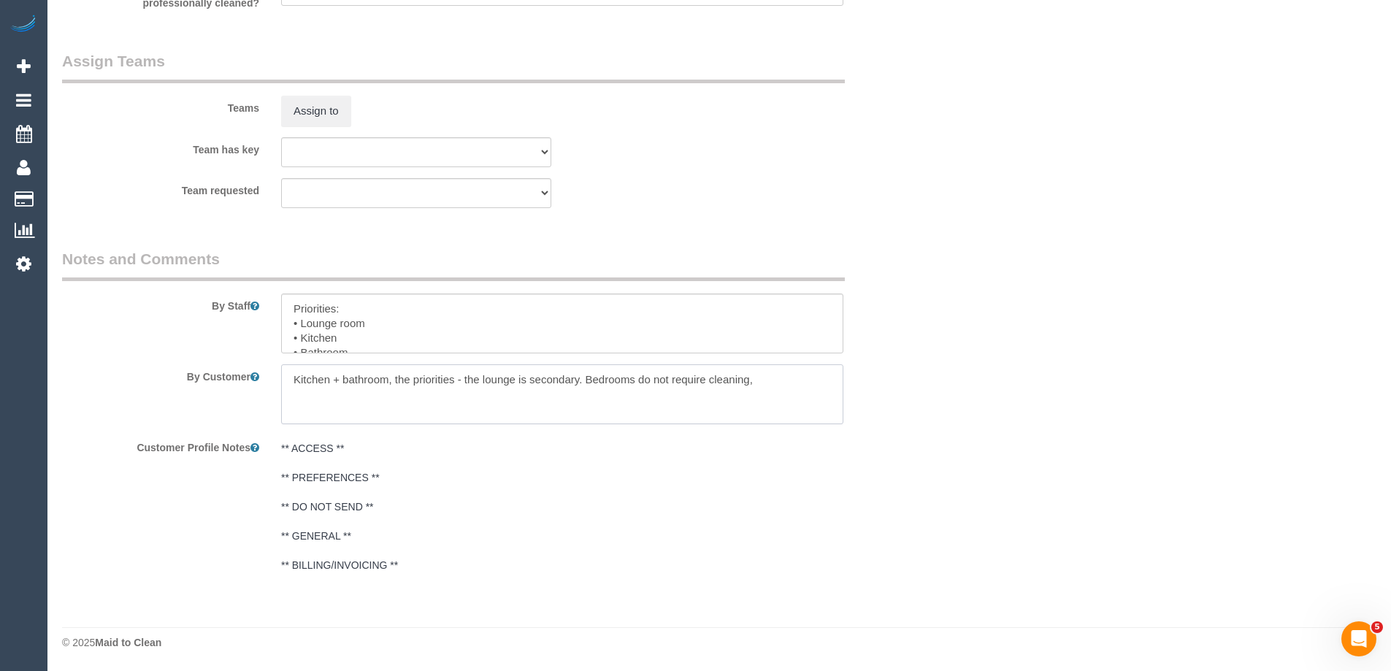
click at [502, 375] on textarea at bounding box center [562, 394] width 562 height 60
click at [504, 319] on textarea at bounding box center [562, 323] width 562 height 60
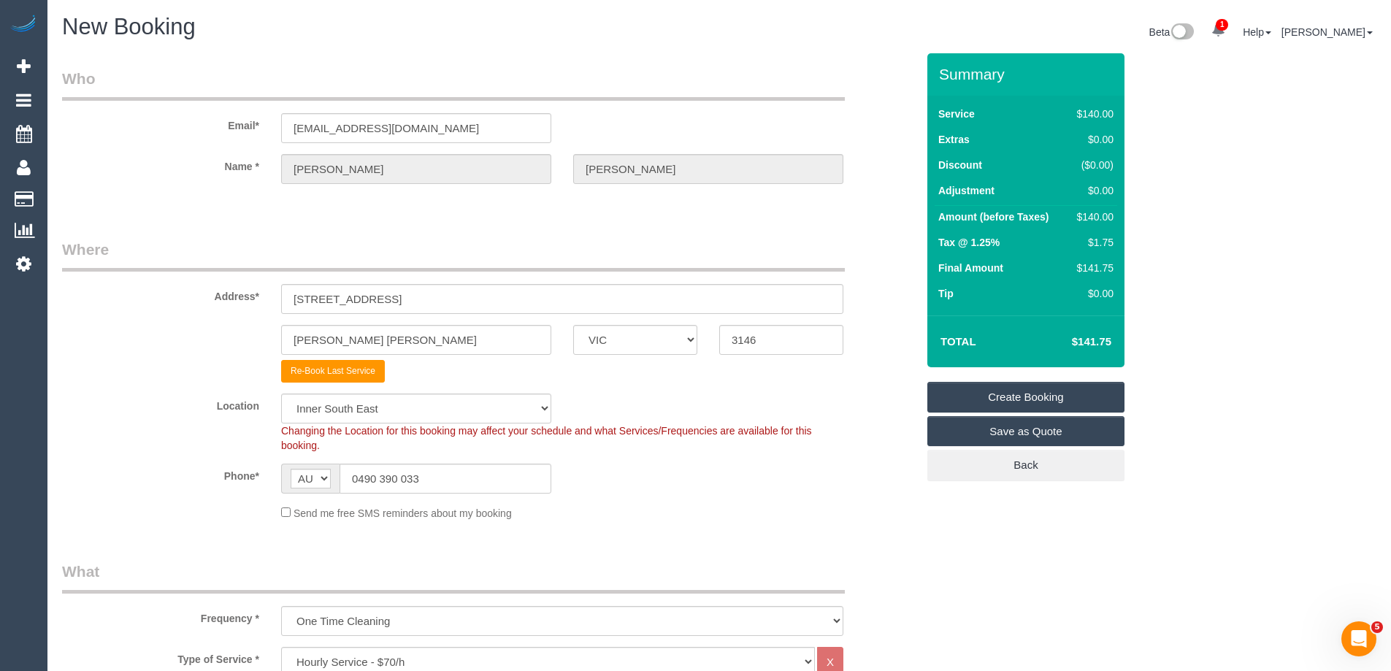
click at [977, 391] on link "Create Booking" at bounding box center [1025, 397] width 197 height 31
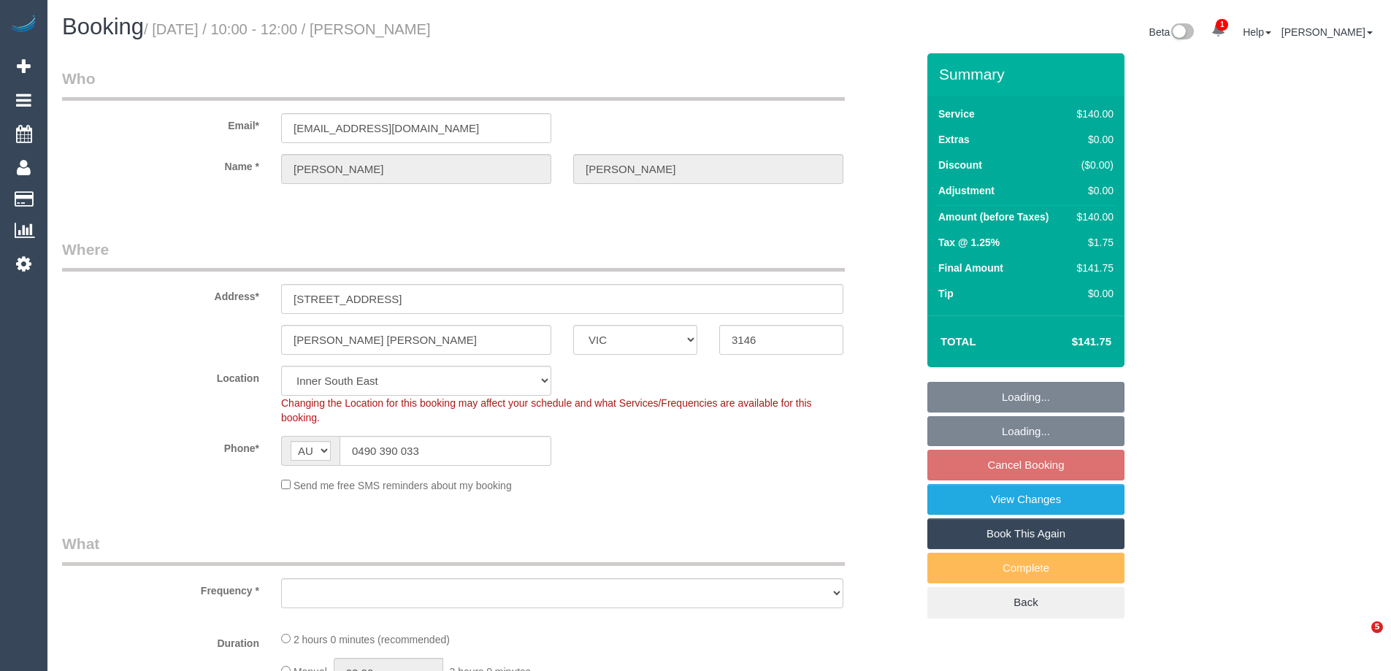
select select "VIC"
select select "string:stripe-pm_1RtRVl2GScqysDRVlxdklh1O"
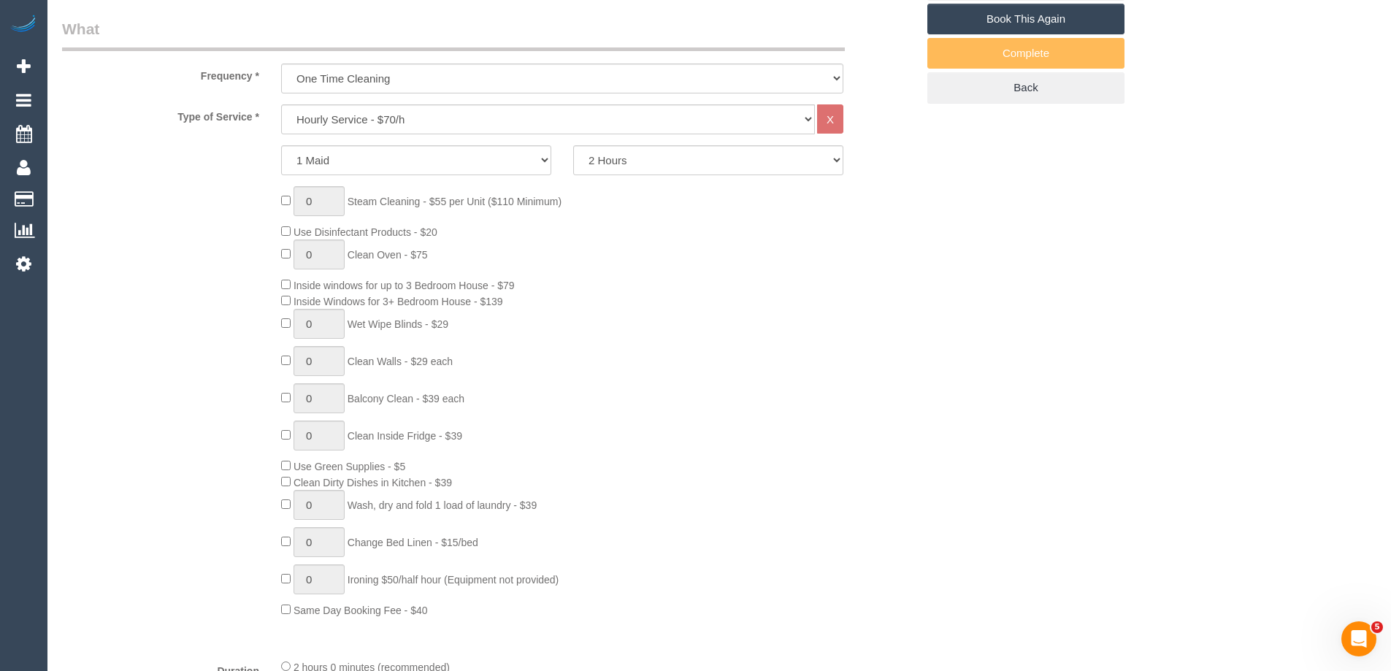
select select "object:702"
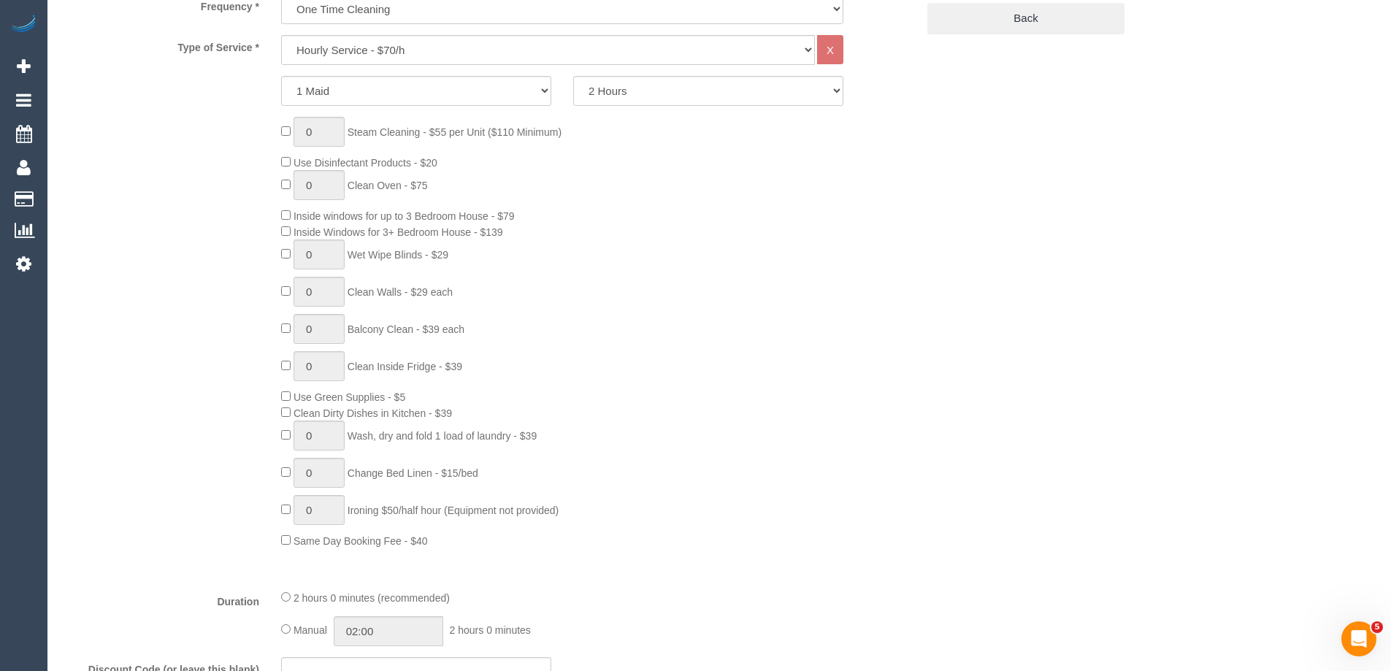
select select "number:28"
select select "number:14"
select select "number:19"
select select "number:24"
select select "number:26"
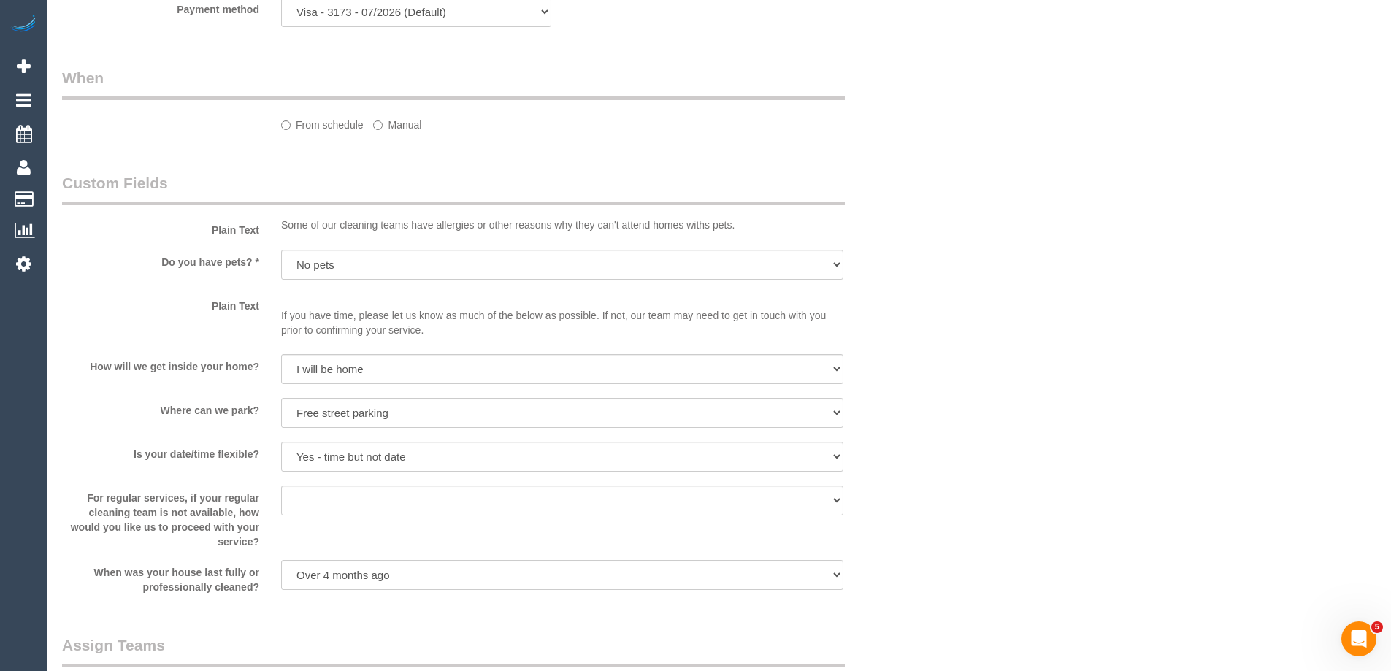
select select "spot3"
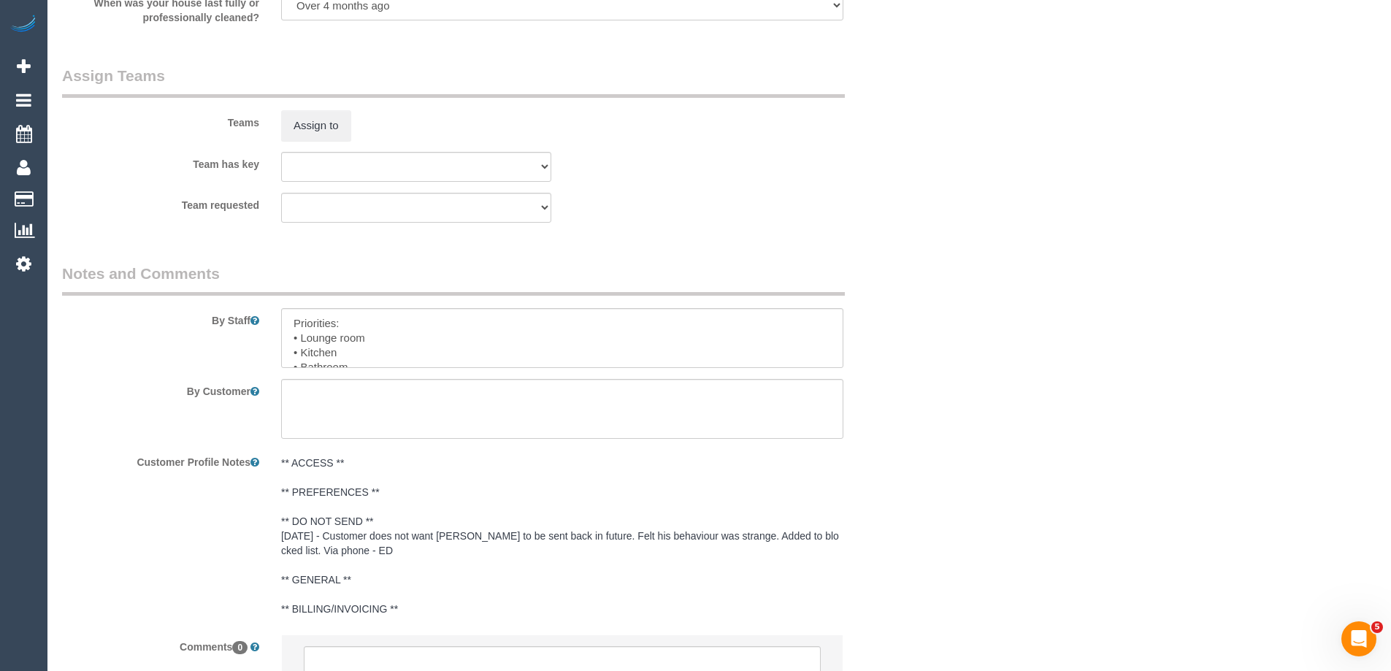
scroll to position [2247, 0]
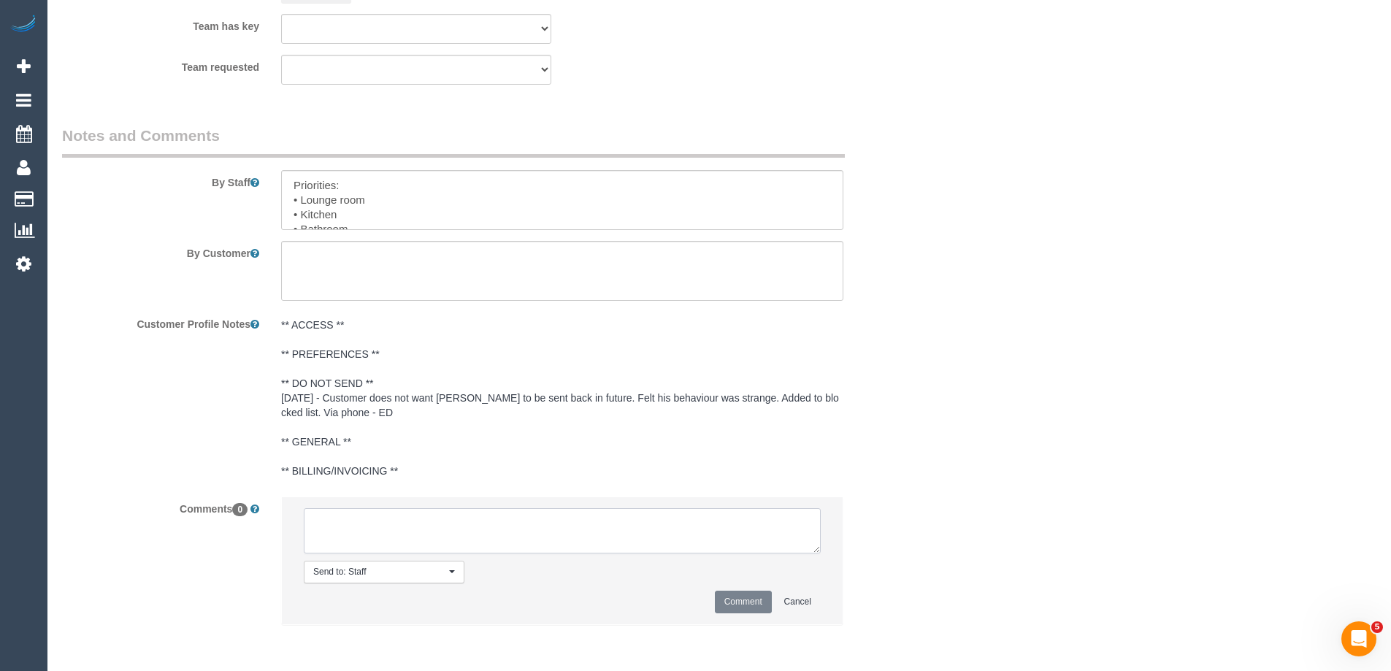
click at [473, 532] on textarea at bounding box center [562, 530] width 517 height 45
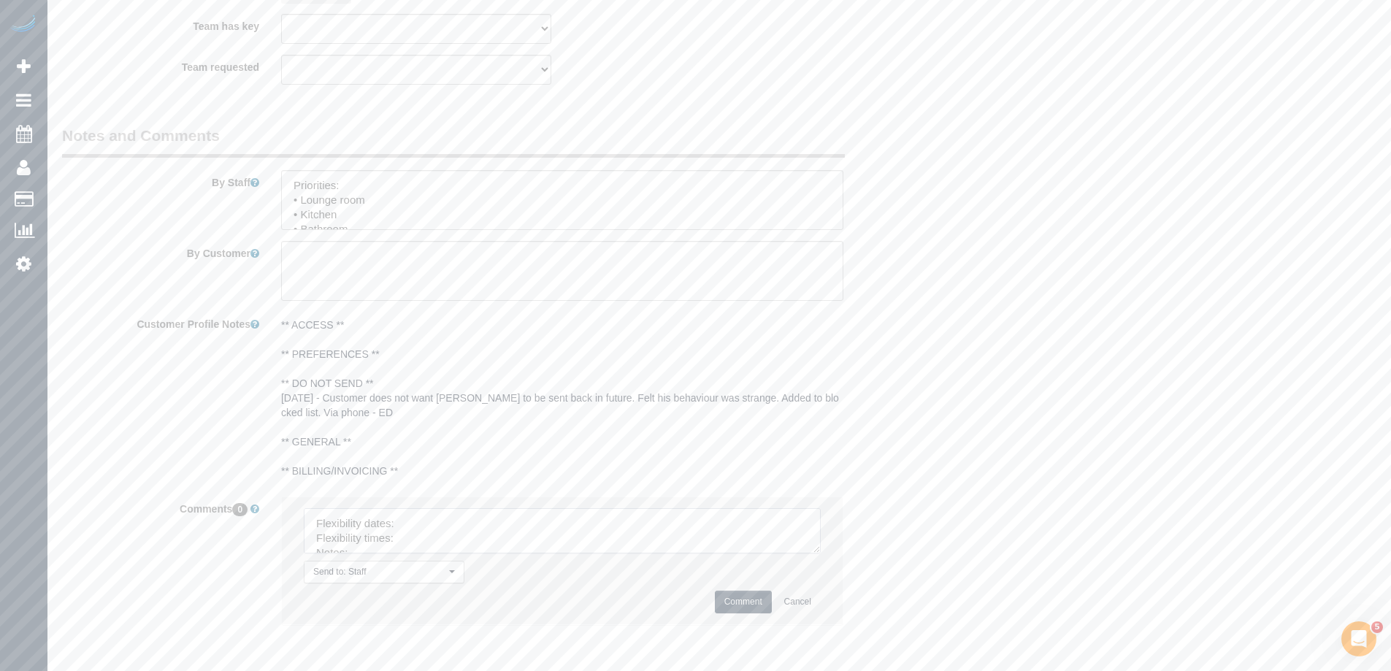
scroll to position [2307, 0]
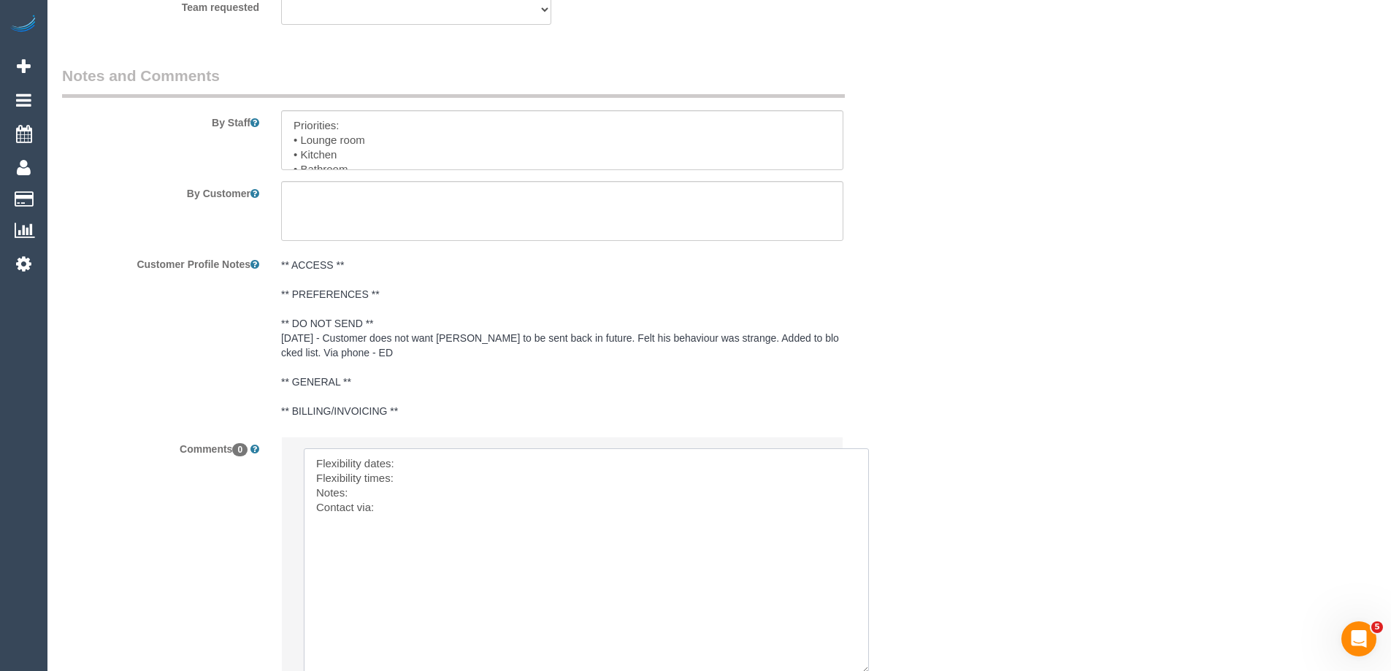
drag, startPoint x: 815, startPoint y: 489, endPoint x: 586, endPoint y: 471, distance: 229.9
click at [486, 462] on textarea at bounding box center [588, 570] width 568 height 245
click at [452, 478] on textarea at bounding box center [588, 570] width 568 height 245
click at [410, 476] on textarea at bounding box center [588, 570] width 568 height 245
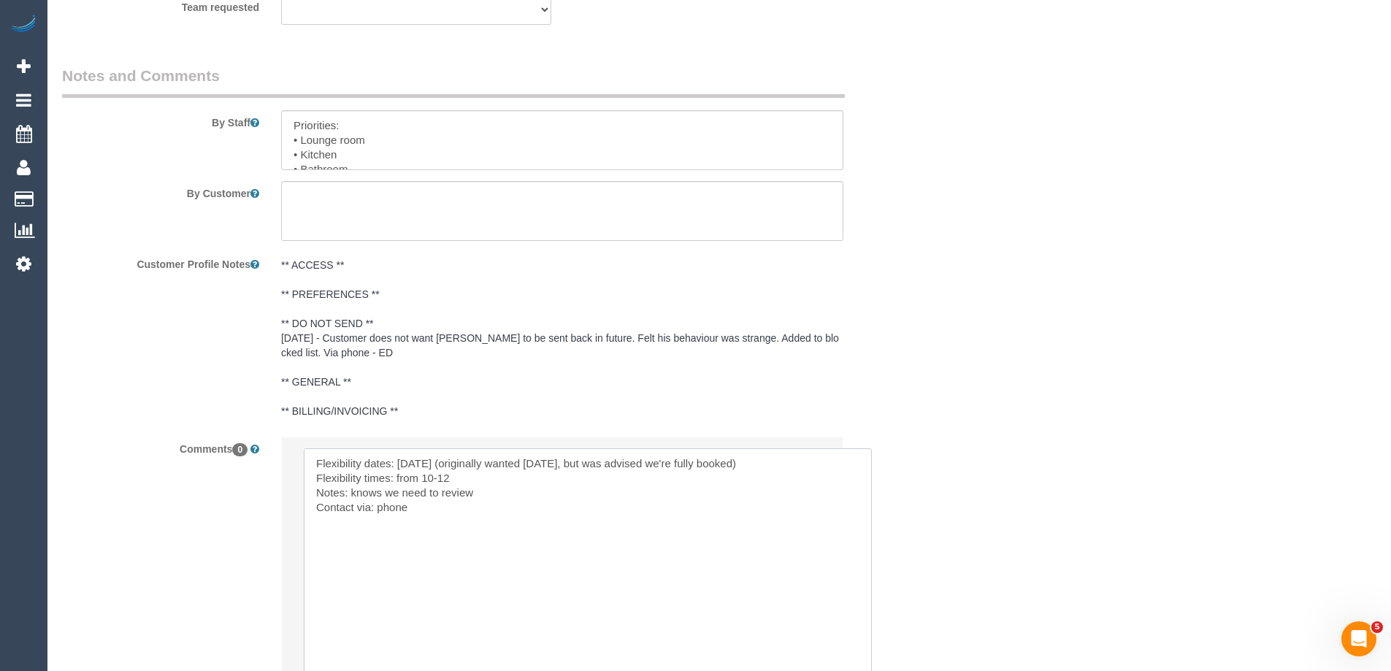
click at [410, 476] on textarea at bounding box center [588, 570] width 568 height 245
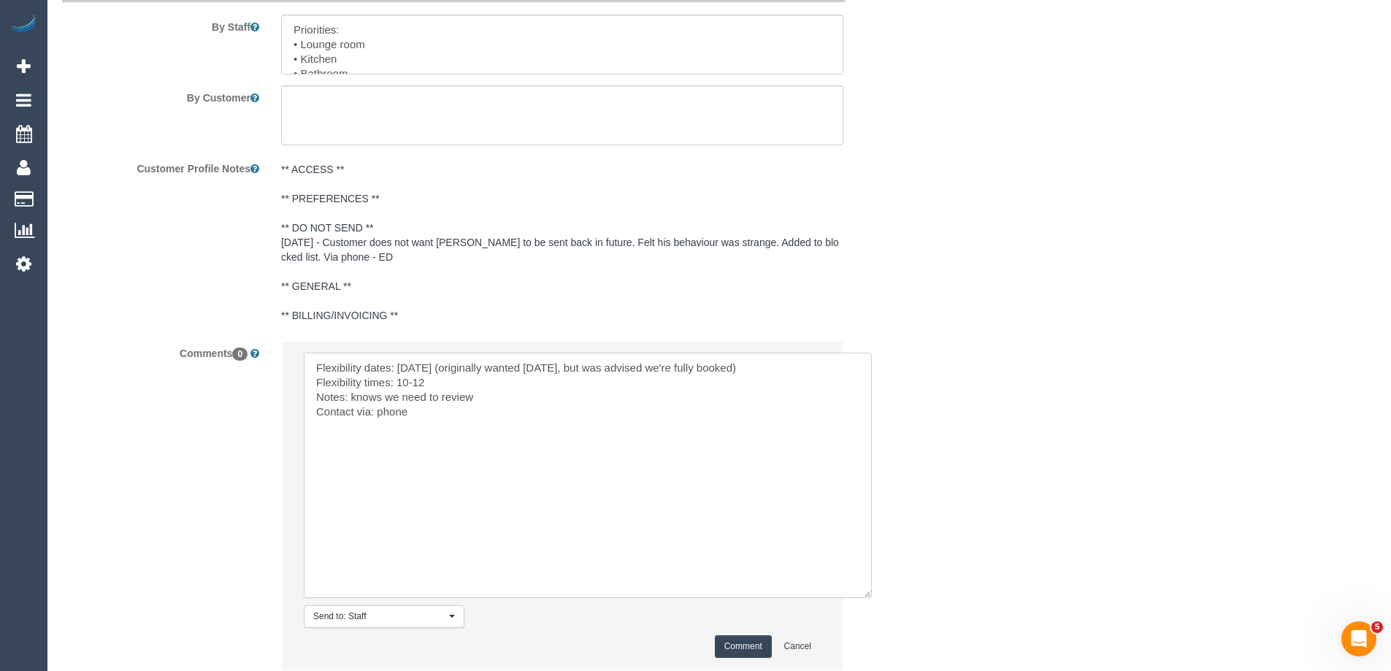
scroll to position [2507, 0]
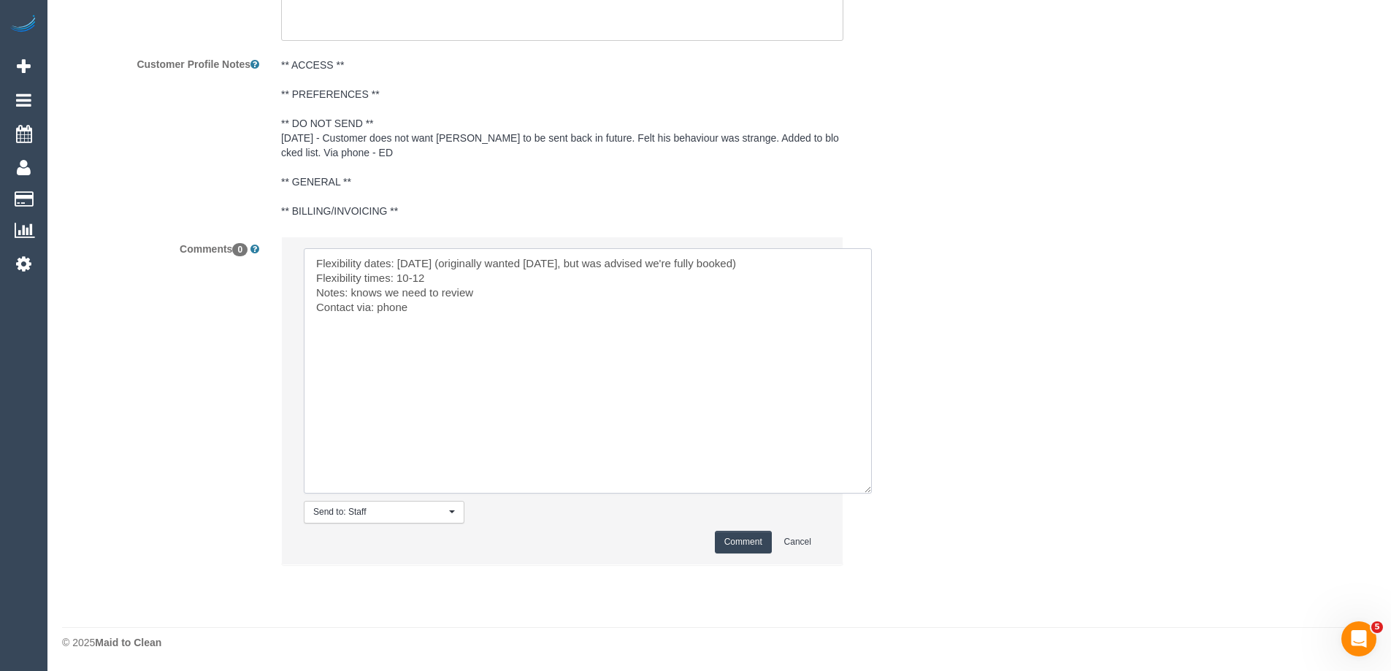
type textarea "Flexibility dates: Sat 11/10 (originally wanted Sat 4/10, but was advised we're…"
click at [757, 543] on button "Comment" at bounding box center [743, 542] width 57 height 23
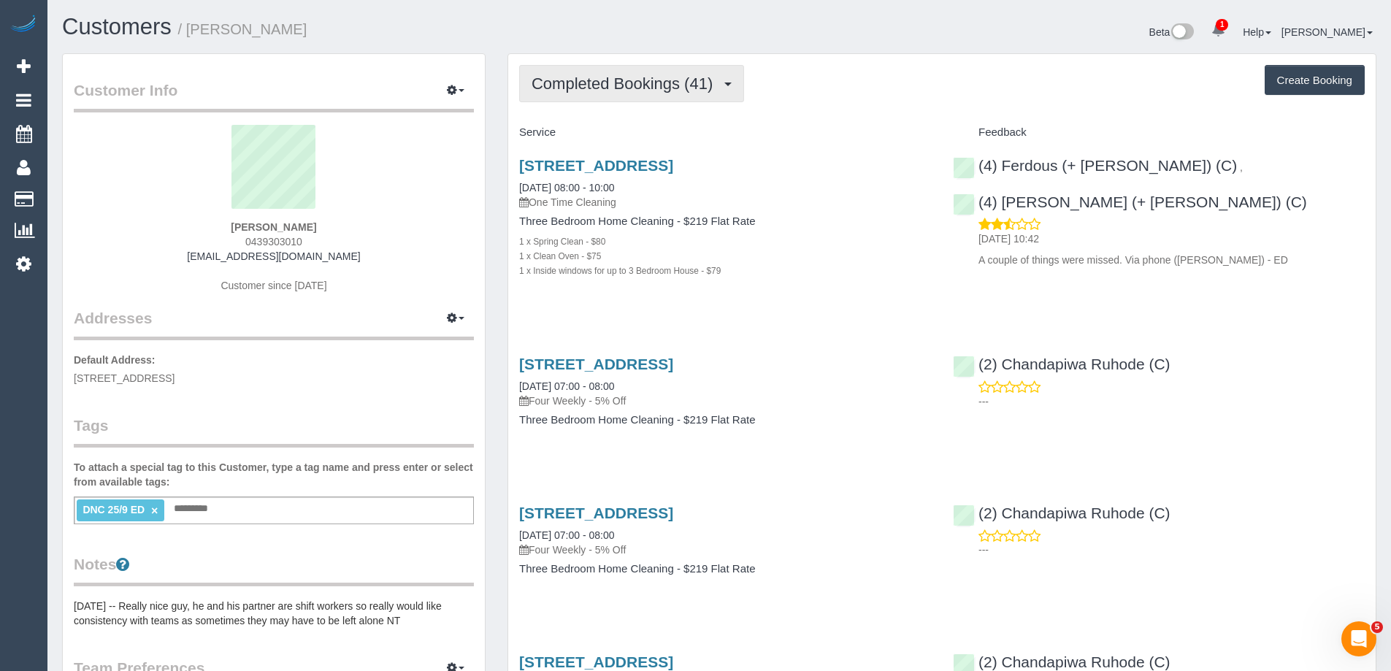
click at [621, 89] on span "Completed Bookings (41)" at bounding box center [625, 83] width 188 height 18
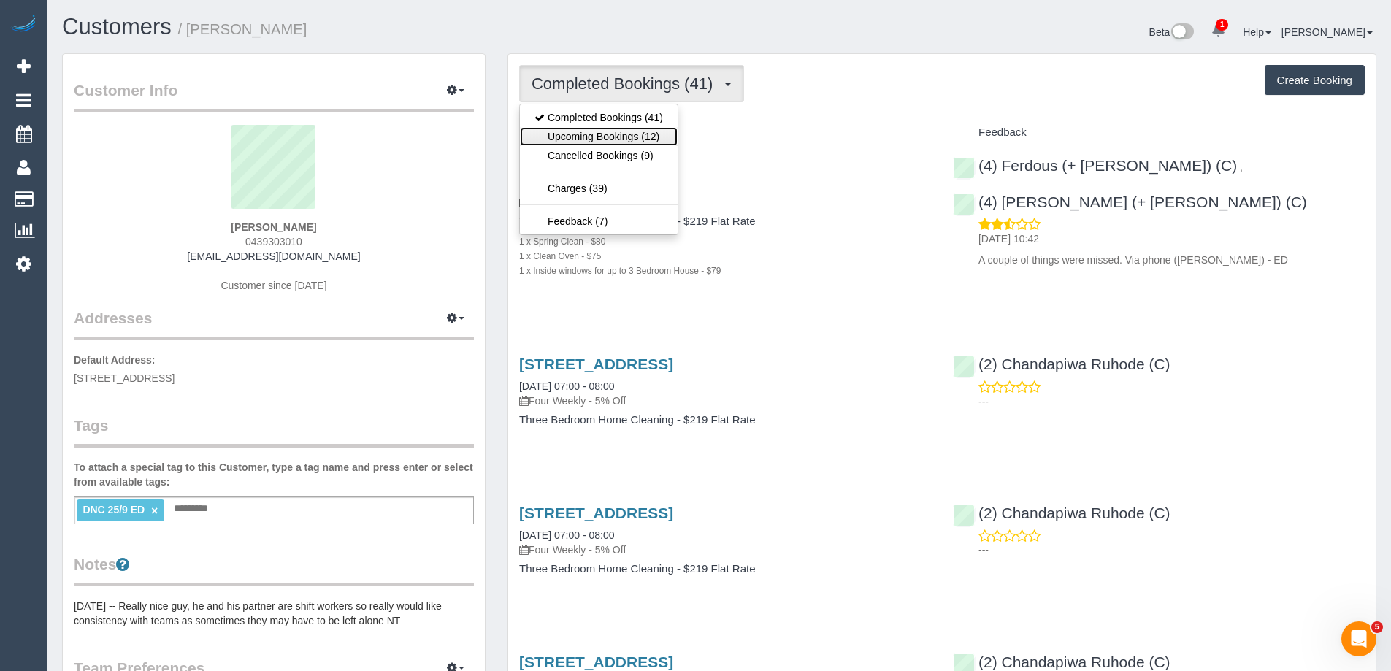
click at [615, 140] on link "Upcoming Bookings (12)" at bounding box center [599, 136] width 158 height 19
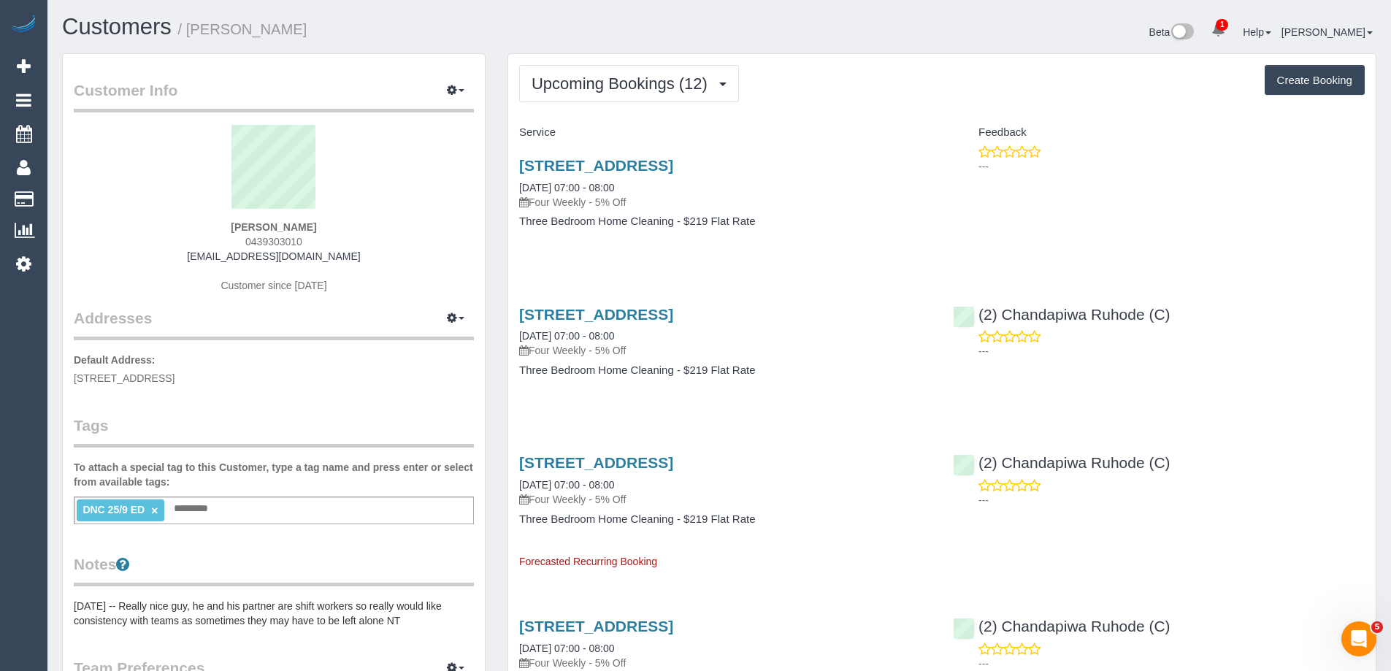
click at [776, 152] on div "52 Frensham Road, Watsonia, VIC 3087 14/10/2025 07:00 - 08:00 Four Weekly - 5% …" at bounding box center [725, 201] width 434 height 112
click at [673, 159] on link "52 Frensham Road, Watsonia, VIC 3087" at bounding box center [596, 165] width 154 height 17
click at [958, 176] on div "---" at bounding box center [1159, 163] width 434 height 36
click at [673, 159] on link "52 Frensham Road, Watsonia, VIC 3087" at bounding box center [596, 165] width 154 height 17
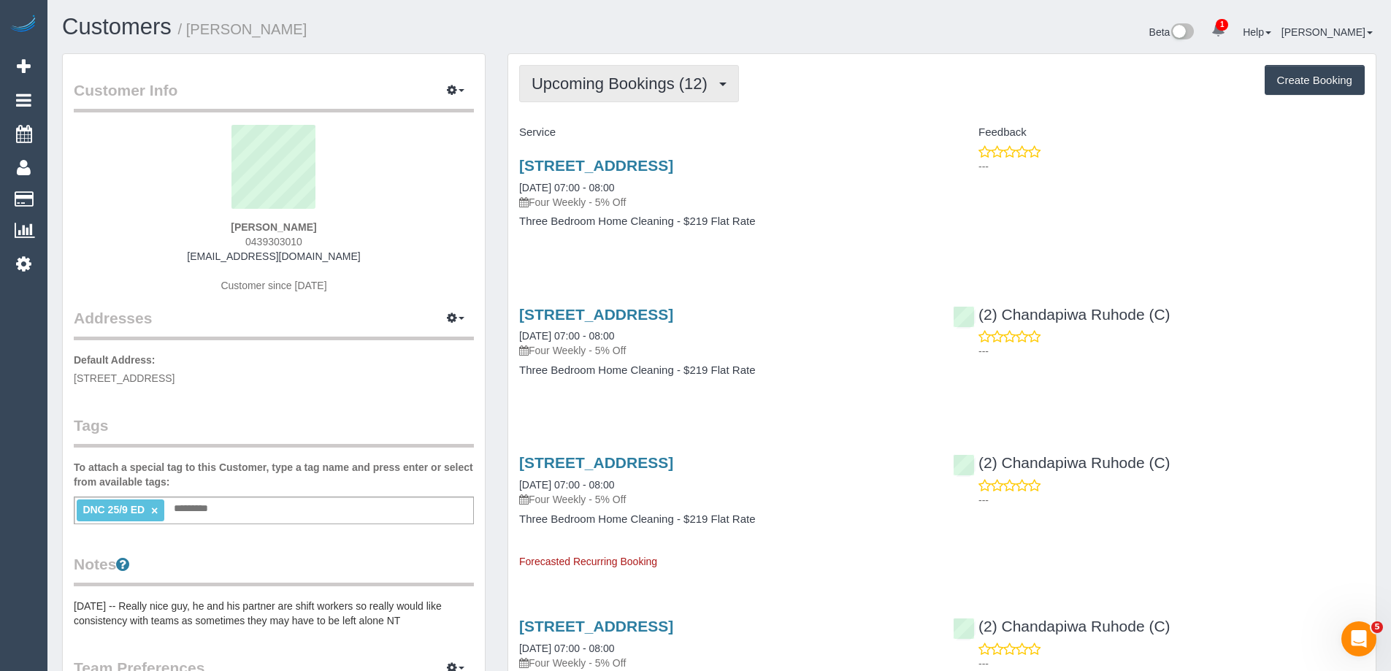
drag, startPoint x: 646, startPoint y: 85, endPoint x: 615, endPoint y: 102, distance: 35.9
click at [646, 85] on span "Upcoming Bookings (12)" at bounding box center [622, 83] width 183 height 18
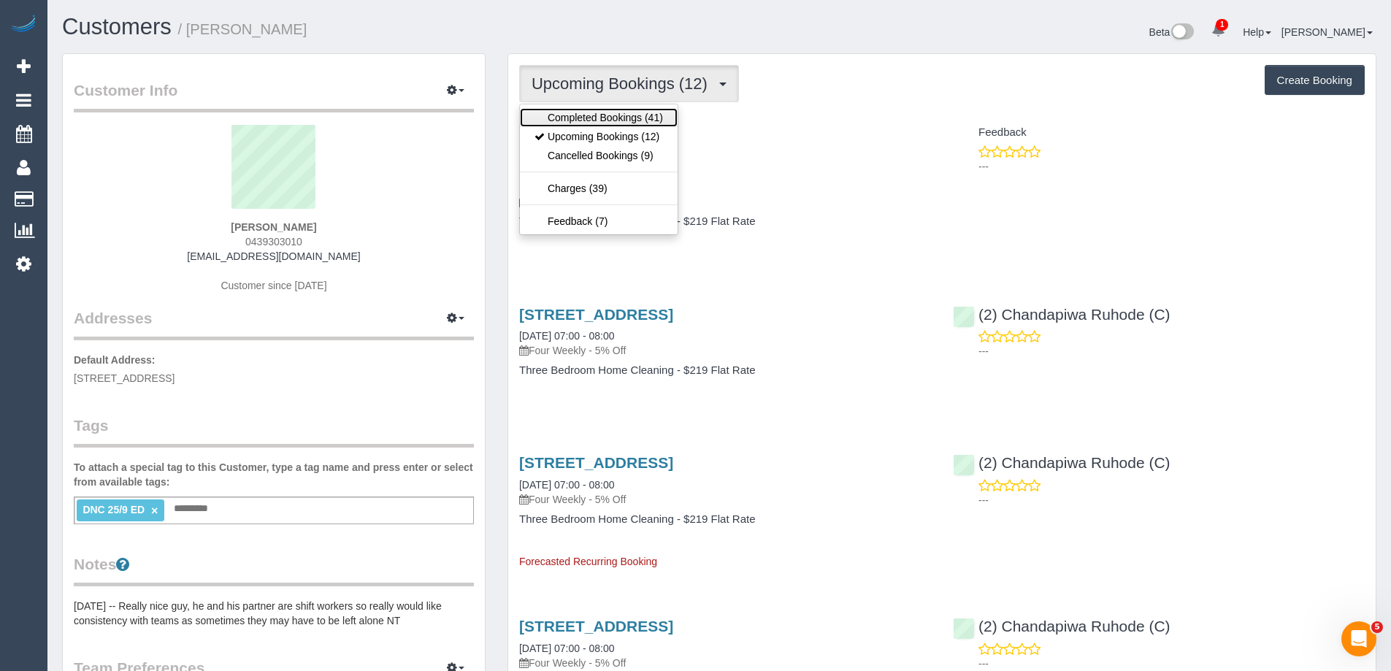
click at [605, 113] on link "Completed Bookings (41)" at bounding box center [599, 117] width 158 height 19
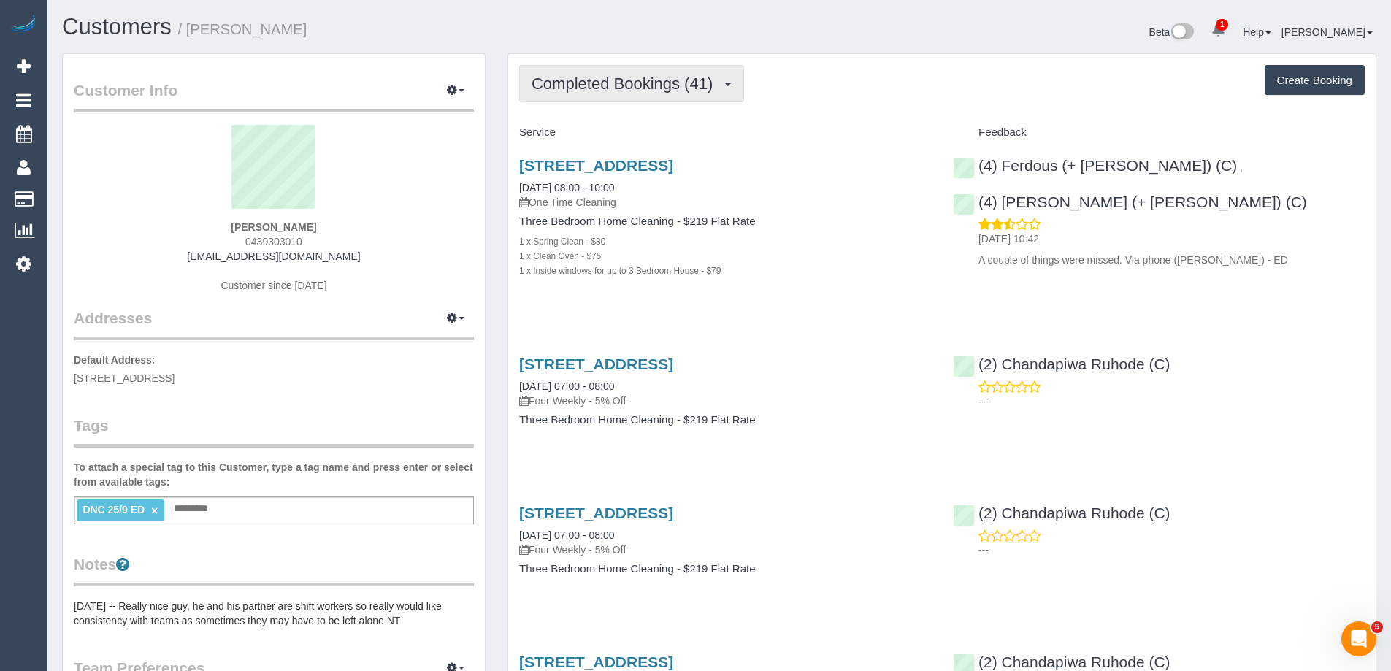
click at [596, 87] on span "Completed Bookings (41)" at bounding box center [625, 83] width 188 height 18
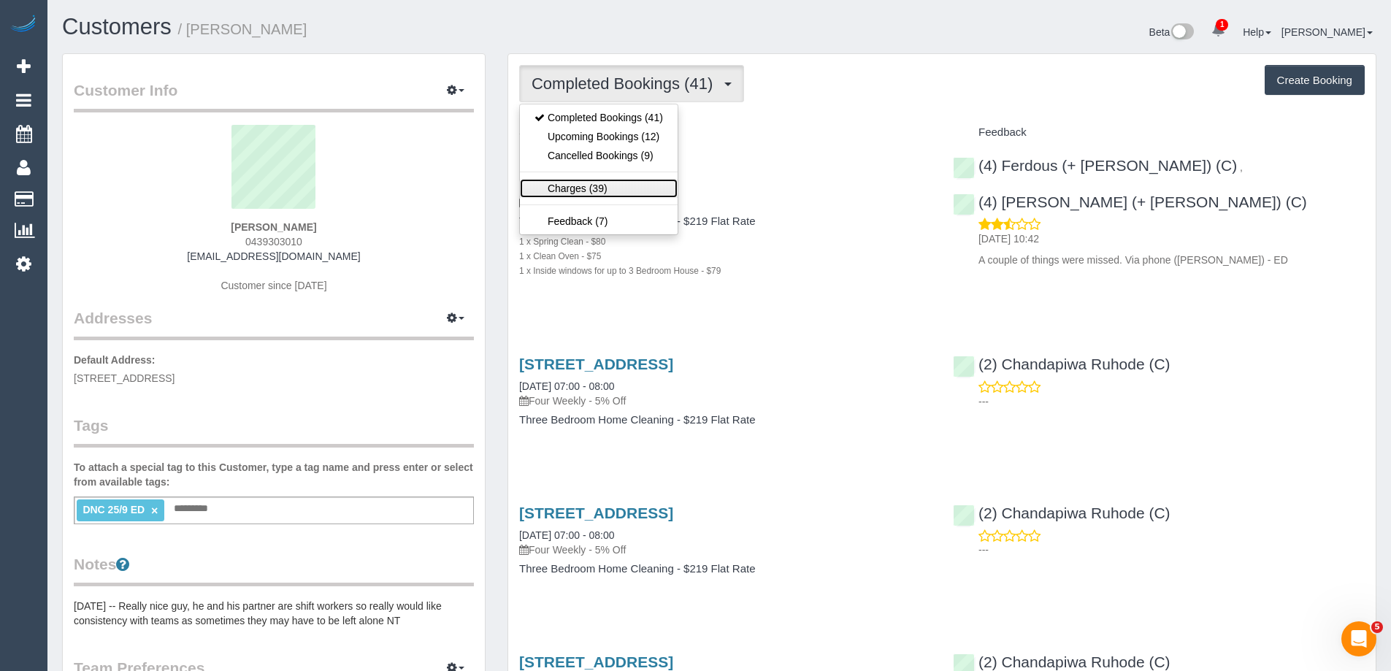
click at [591, 180] on link "Charges (39)" at bounding box center [599, 188] width 158 height 19
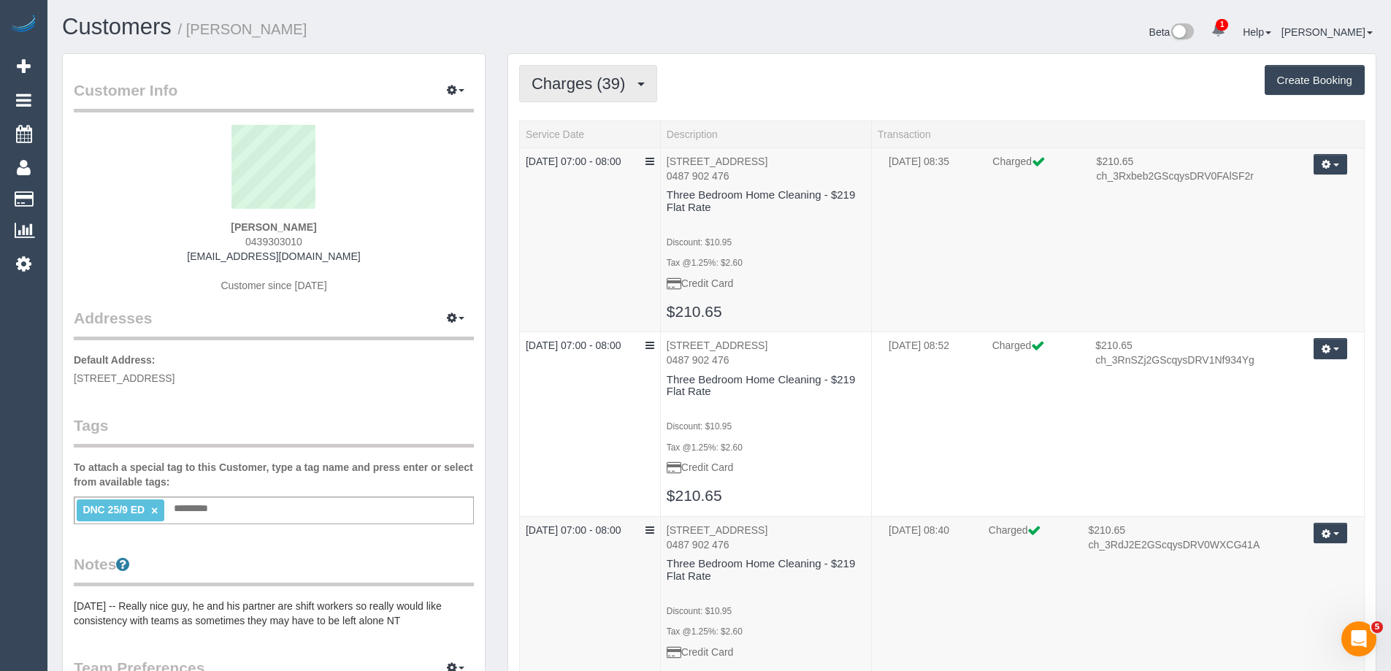
click at [592, 74] on span "Charges (39)" at bounding box center [581, 83] width 101 height 18
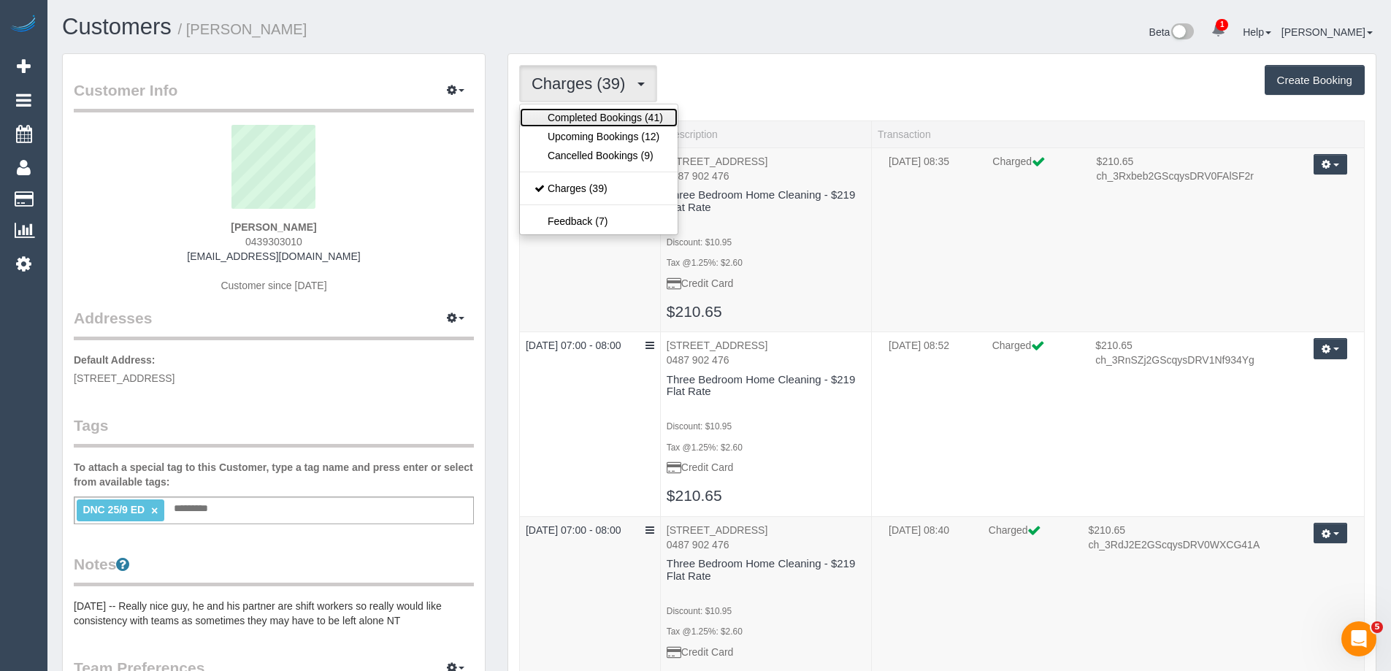
click at [585, 118] on link "Completed Bookings (41)" at bounding box center [599, 117] width 158 height 19
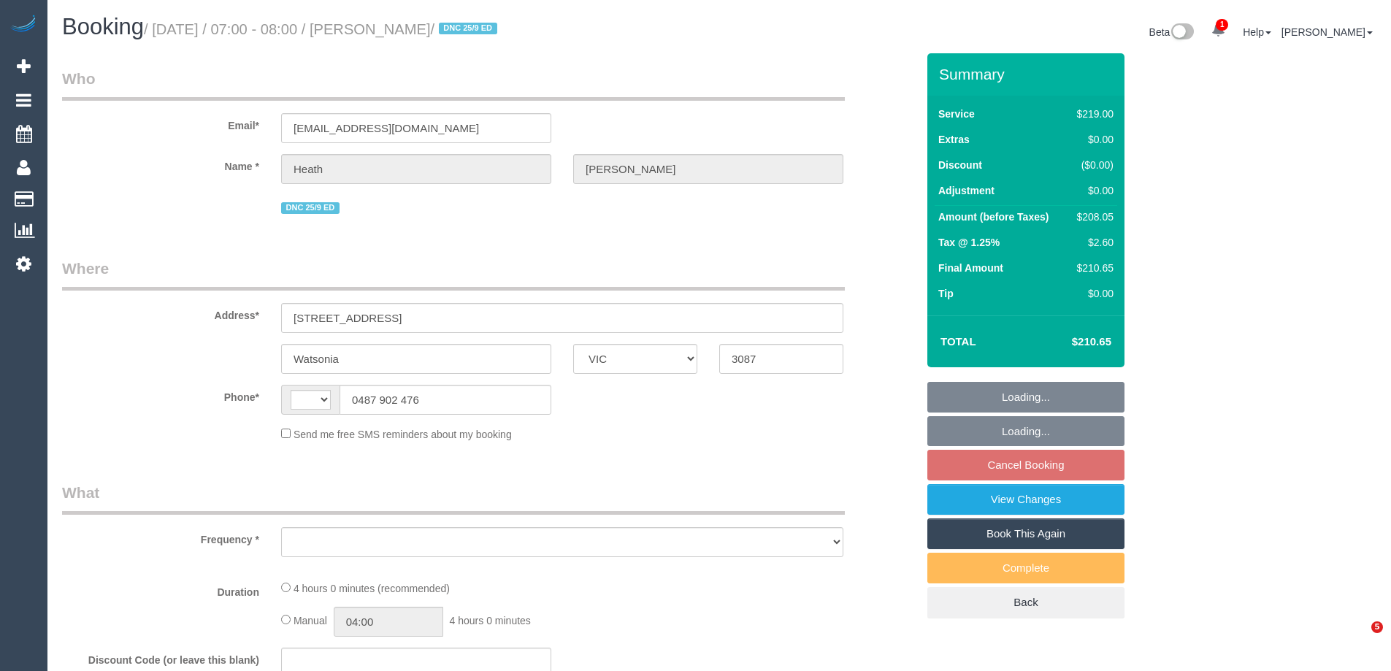
select select "VIC"
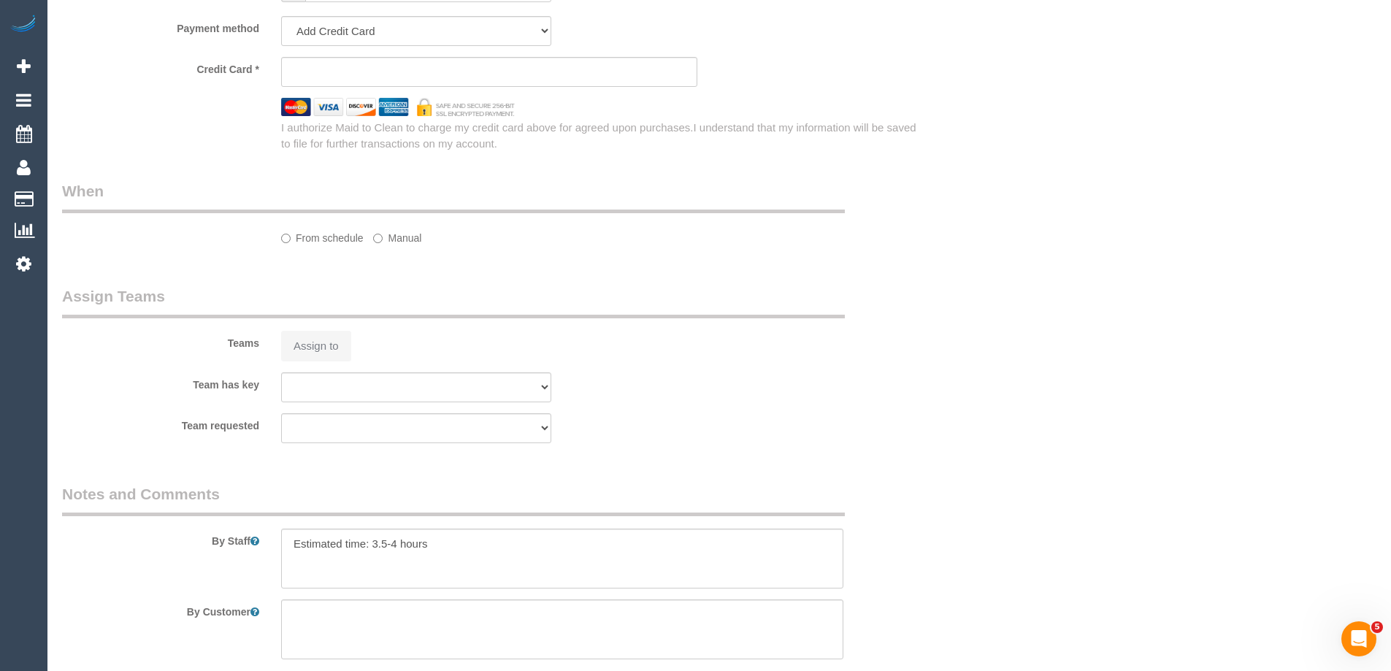
select select "string:stripe-pm_1QjvQn2GScqysDRVE1VWOTTI"
select select "number:27"
select select "number:14"
select select "number:19"
select select "number:22"
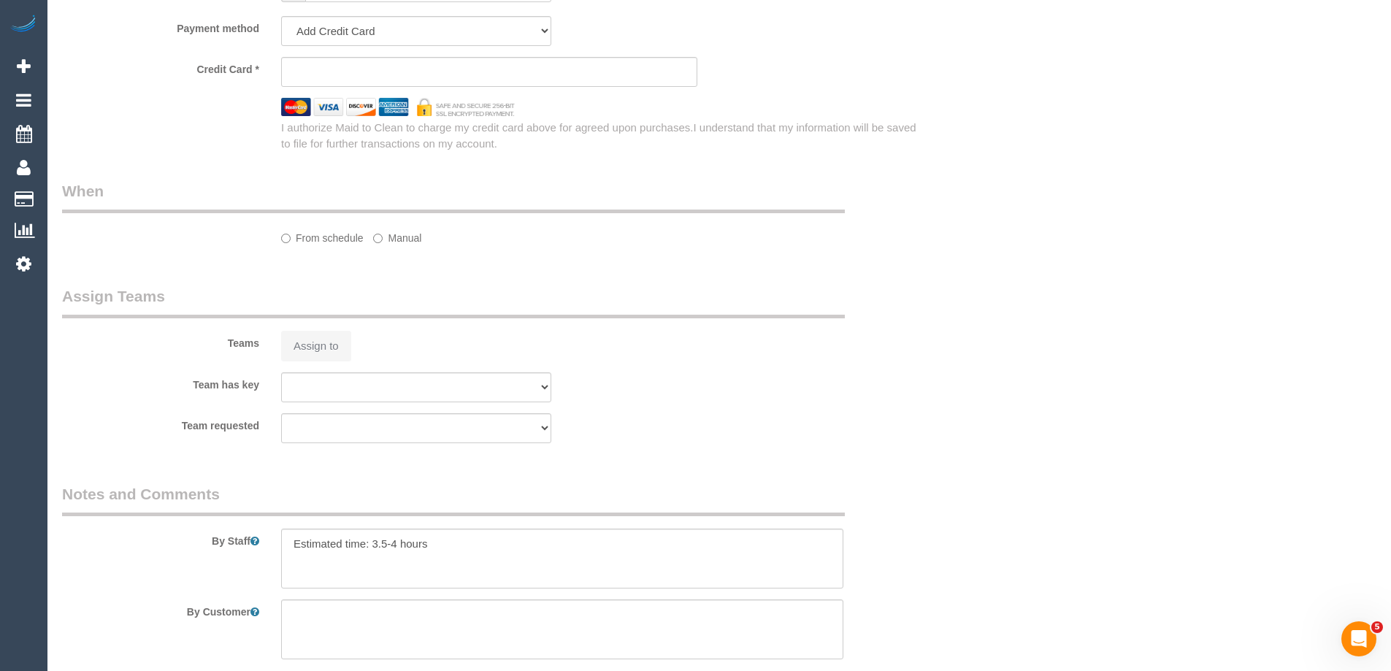
select select "number:34"
select select "number:12"
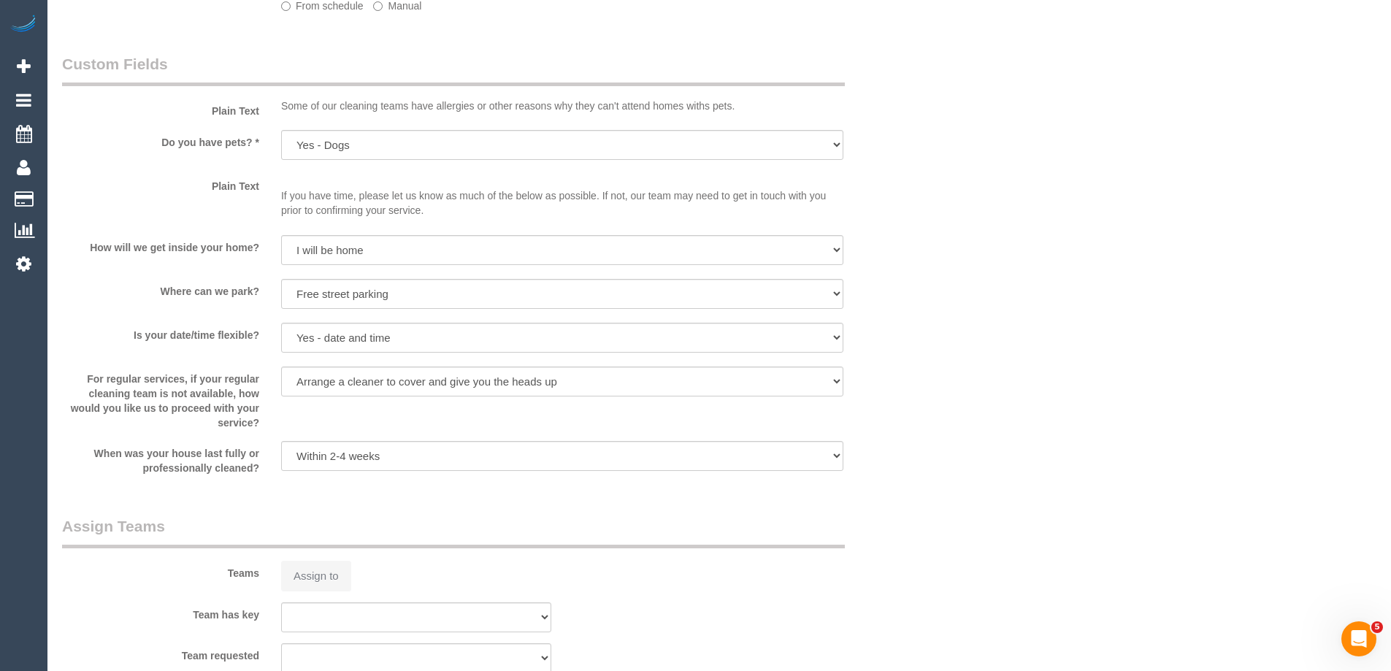
select select "string:AU"
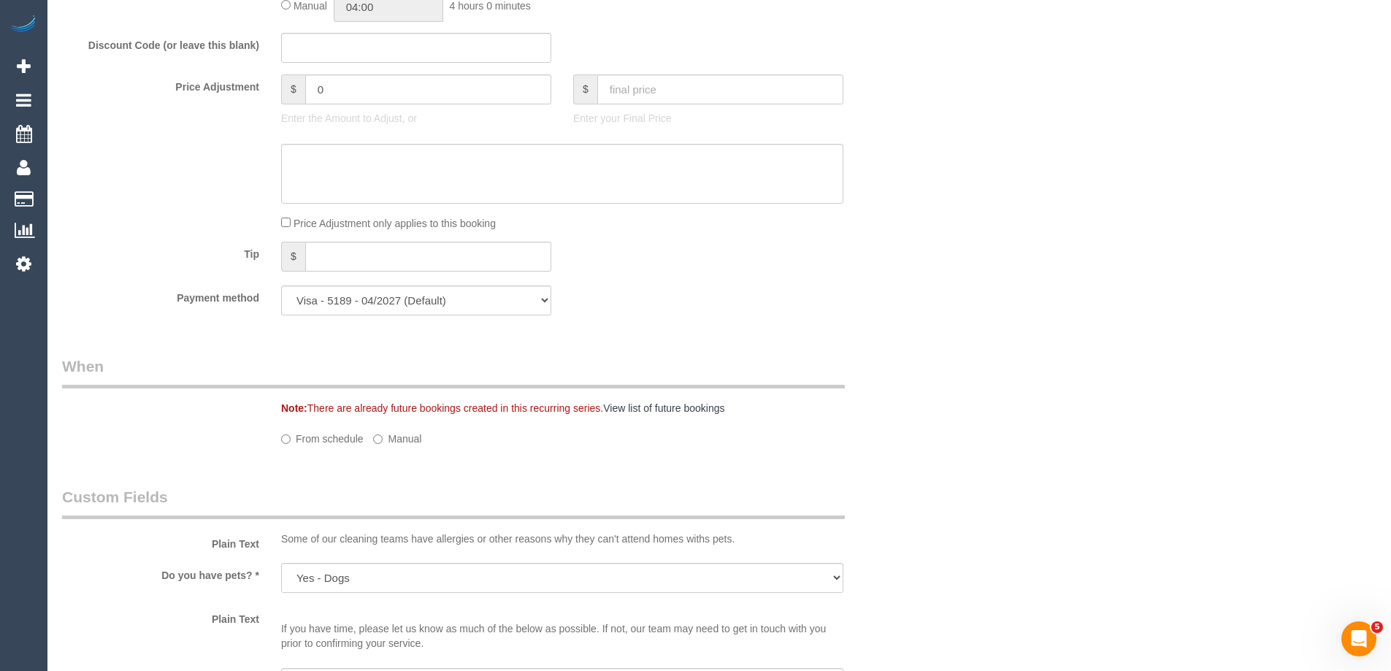
select select "object:1435"
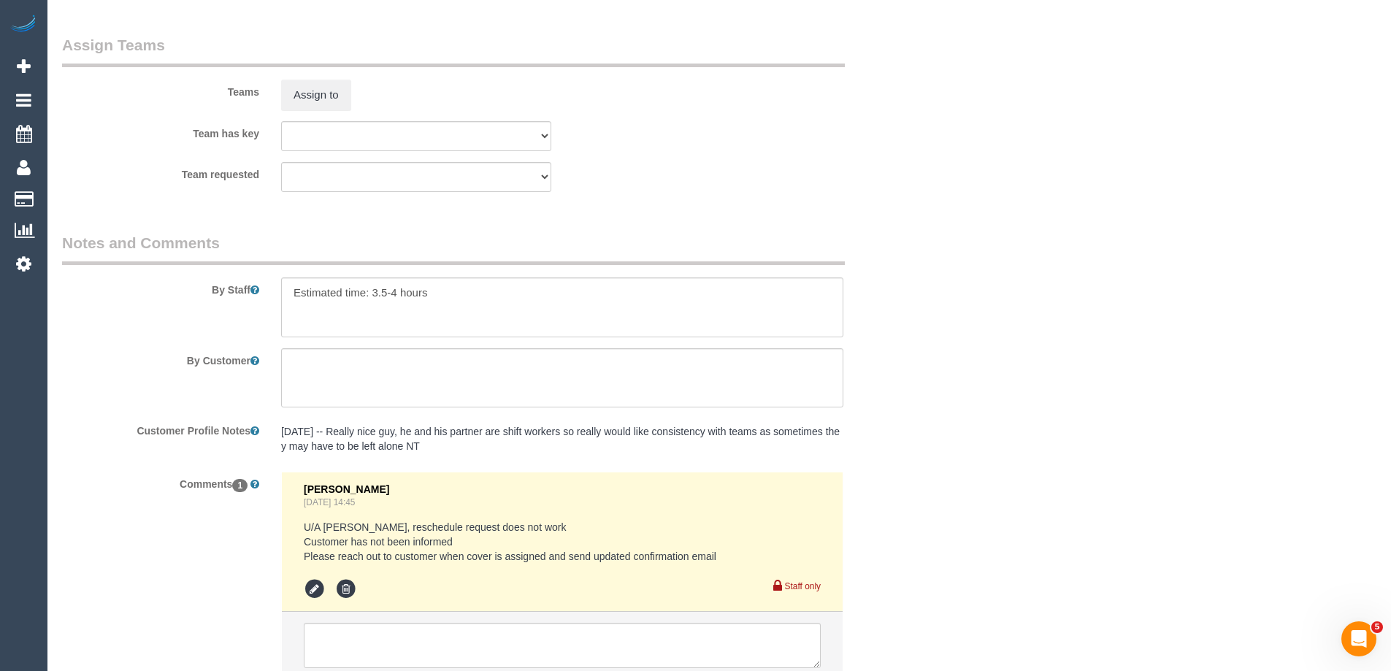
scroll to position [2339, 0]
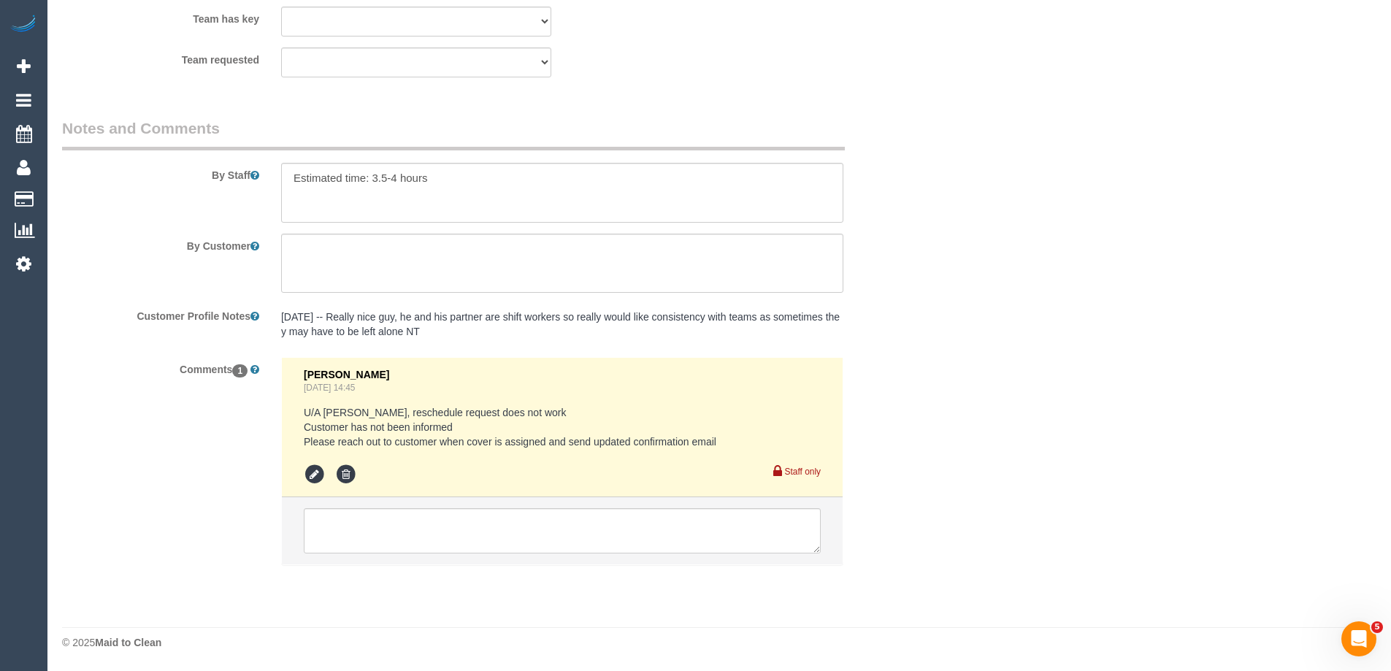
select select "spot1"
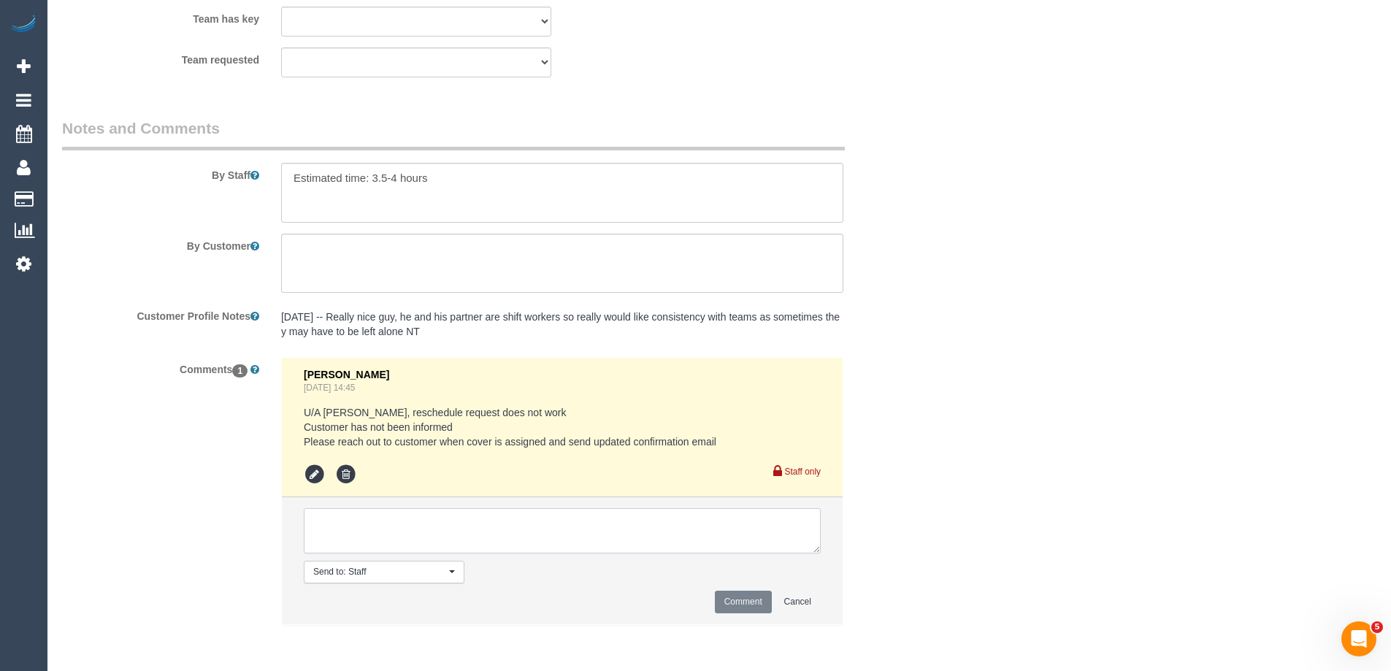
click at [457, 525] on textarea at bounding box center [562, 530] width 517 height 45
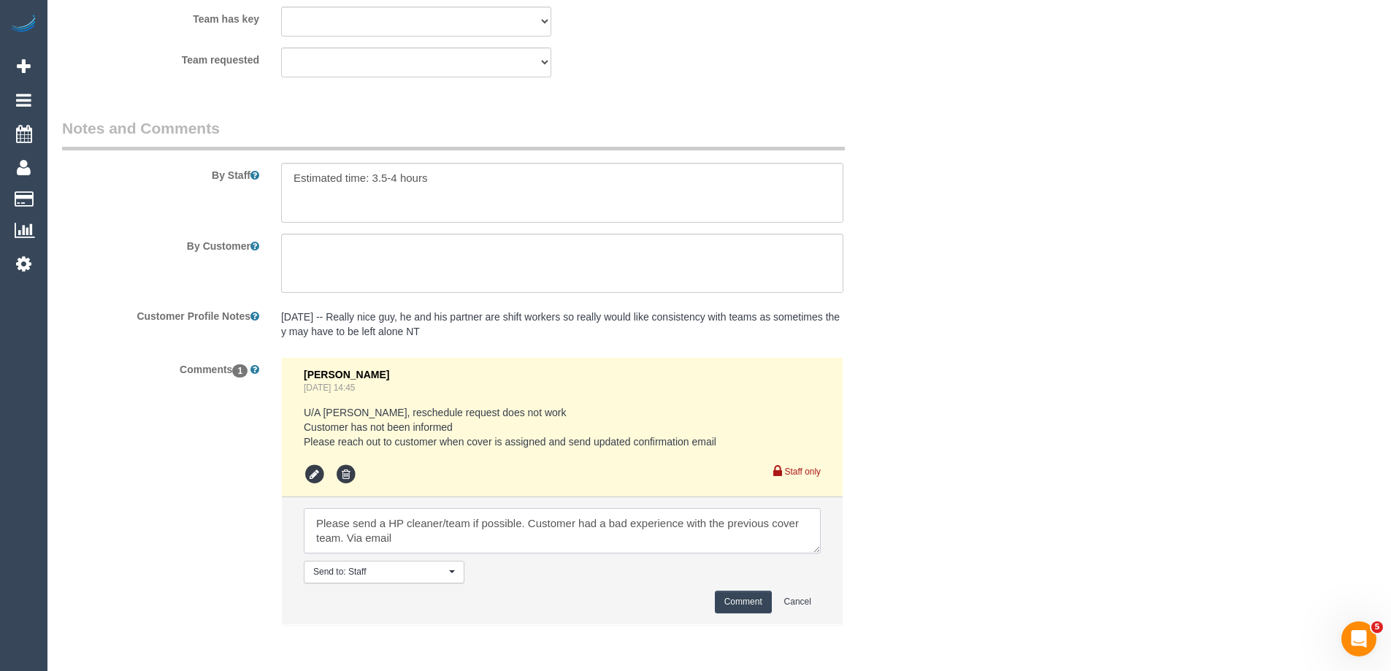
type textarea "Please send a HP cleaner/team if possible. Customer had a bad experience with t…"
click at [742, 600] on button "Comment" at bounding box center [743, 602] width 57 height 23
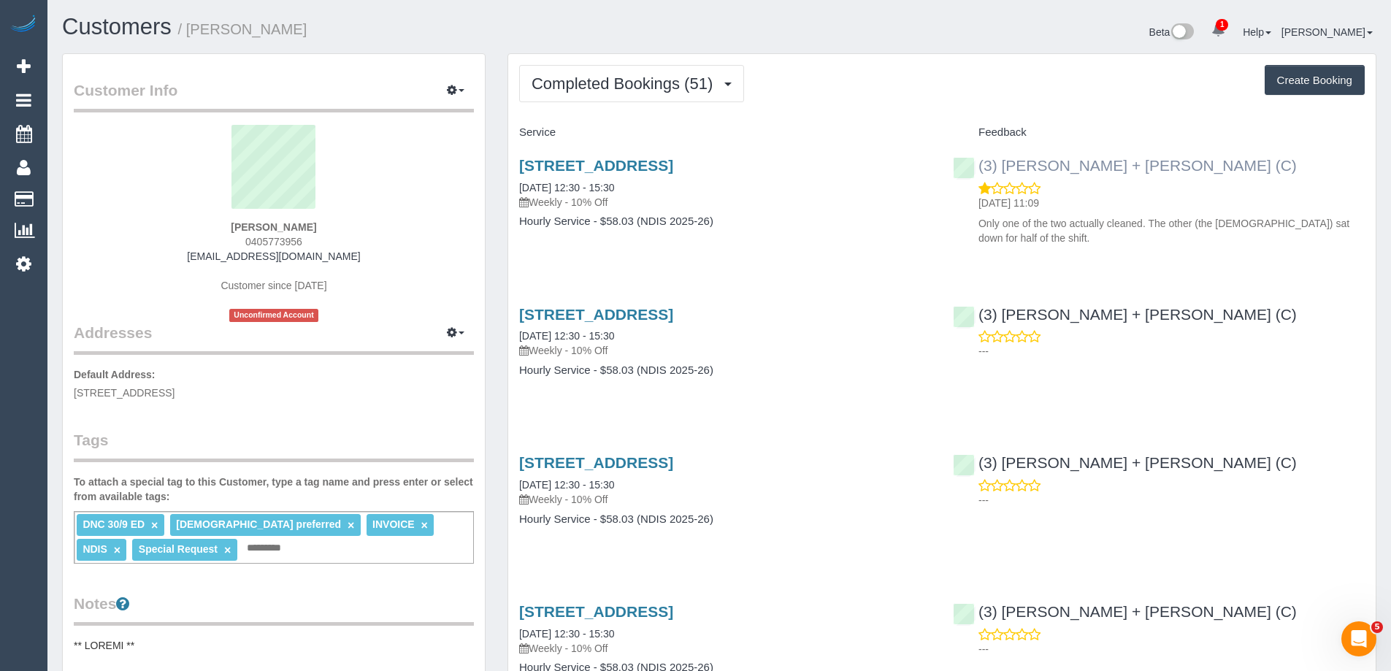
copy link "[PERSON_NAME] + [PERSON_NAME] (C)"
drag, startPoint x: 1198, startPoint y: 169, endPoint x: 1004, endPoint y: 168, distance: 193.4
click at [1004, 168] on div "(3) [PERSON_NAME] + [PERSON_NAME] (C) [DATE] 11:09 Only one of the two actually…" at bounding box center [1159, 198] width 434 height 107
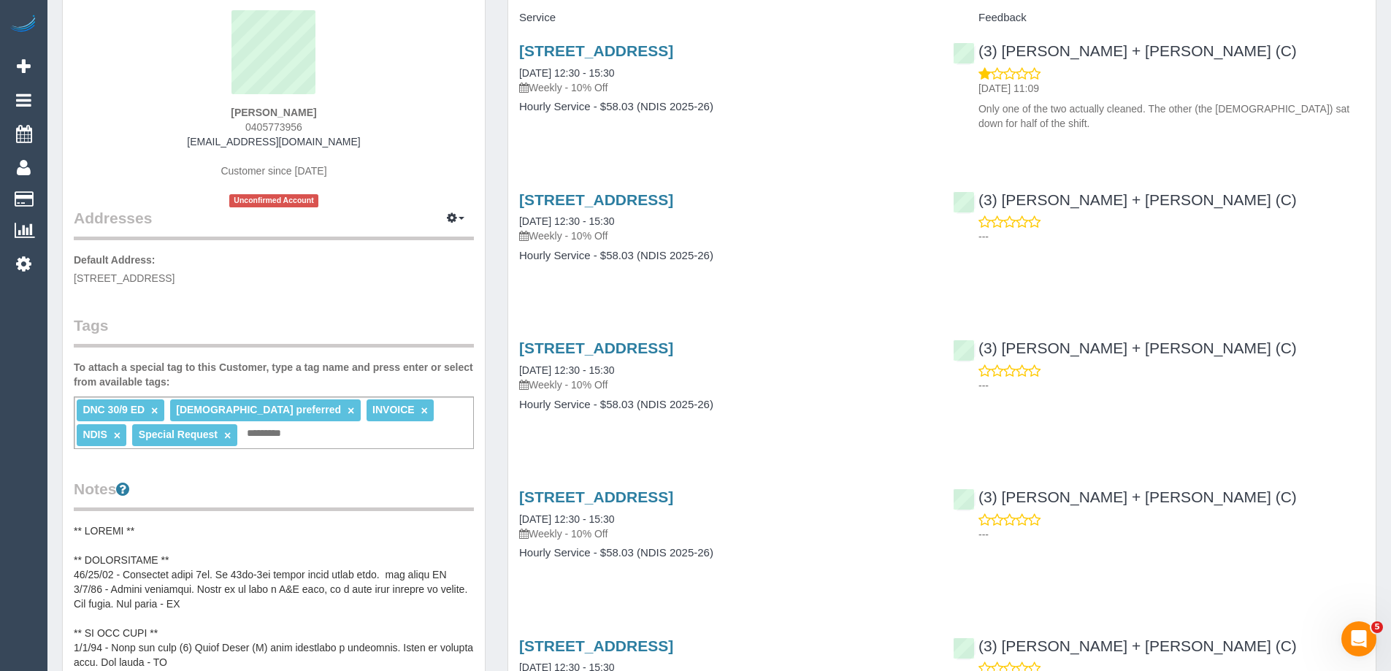
scroll to position [365, 0]
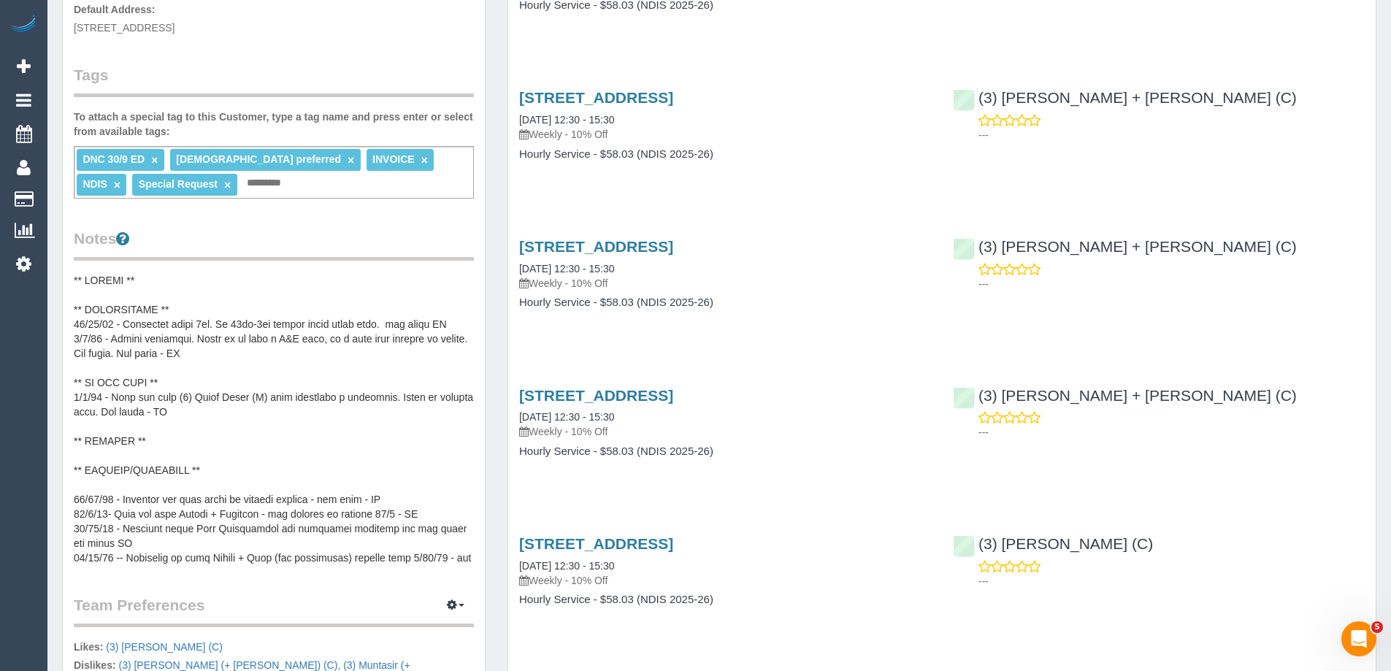
click at [176, 403] on pre at bounding box center [274, 419] width 400 height 292
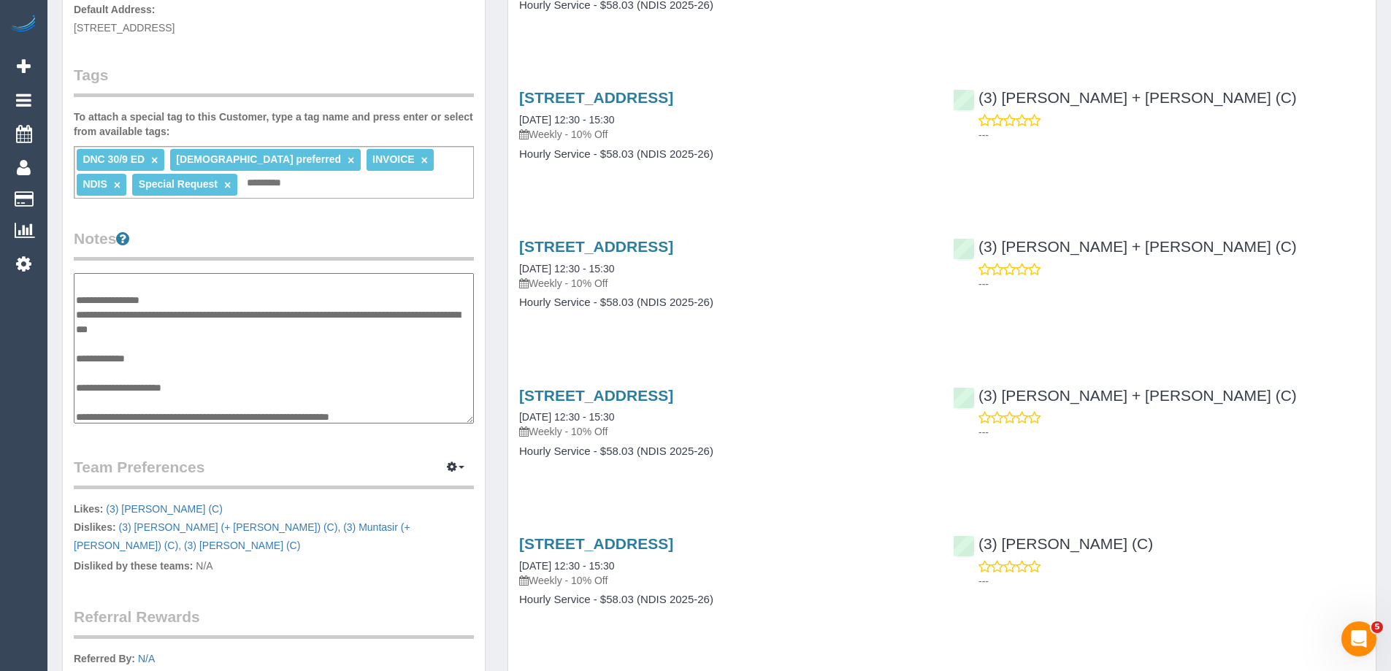
scroll to position [58, 0]
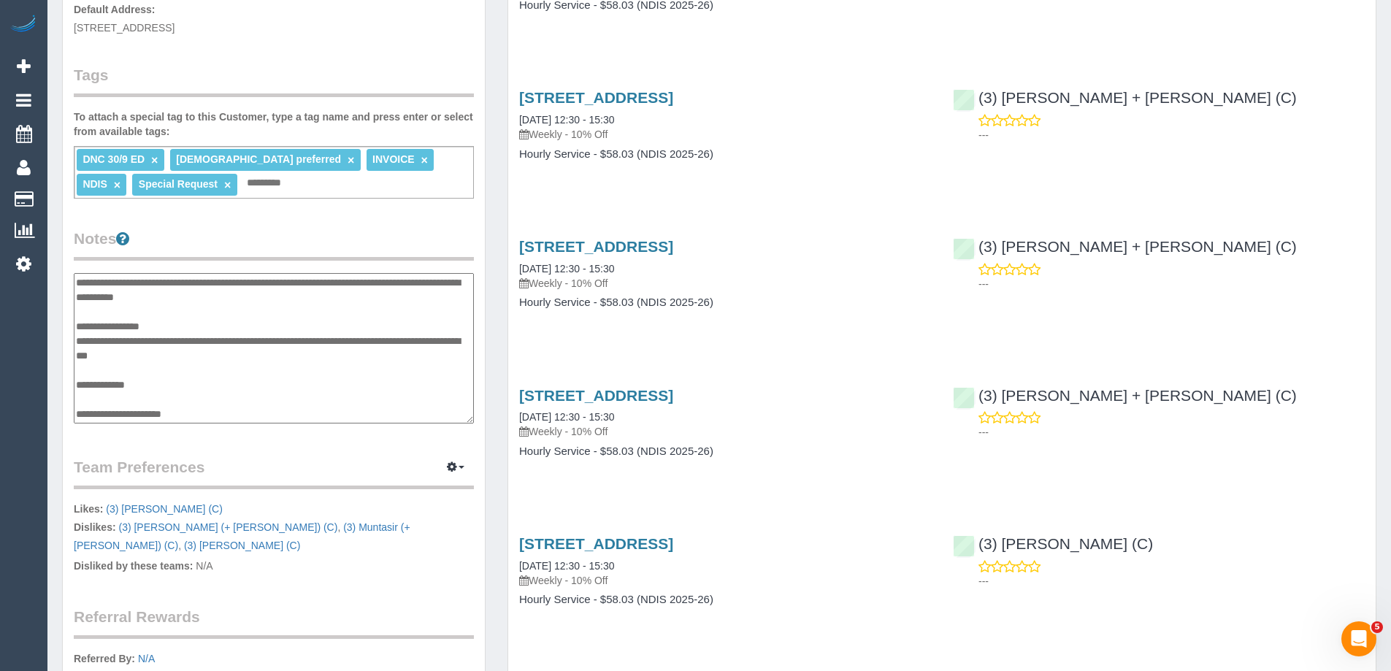
click at [193, 335] on textarea at bounding box center [274, 348] width 400 height 150
type textarea "**********"
click at [296, 239] on legend "Notes" at bounding box center [274, 244] width 400 height 33
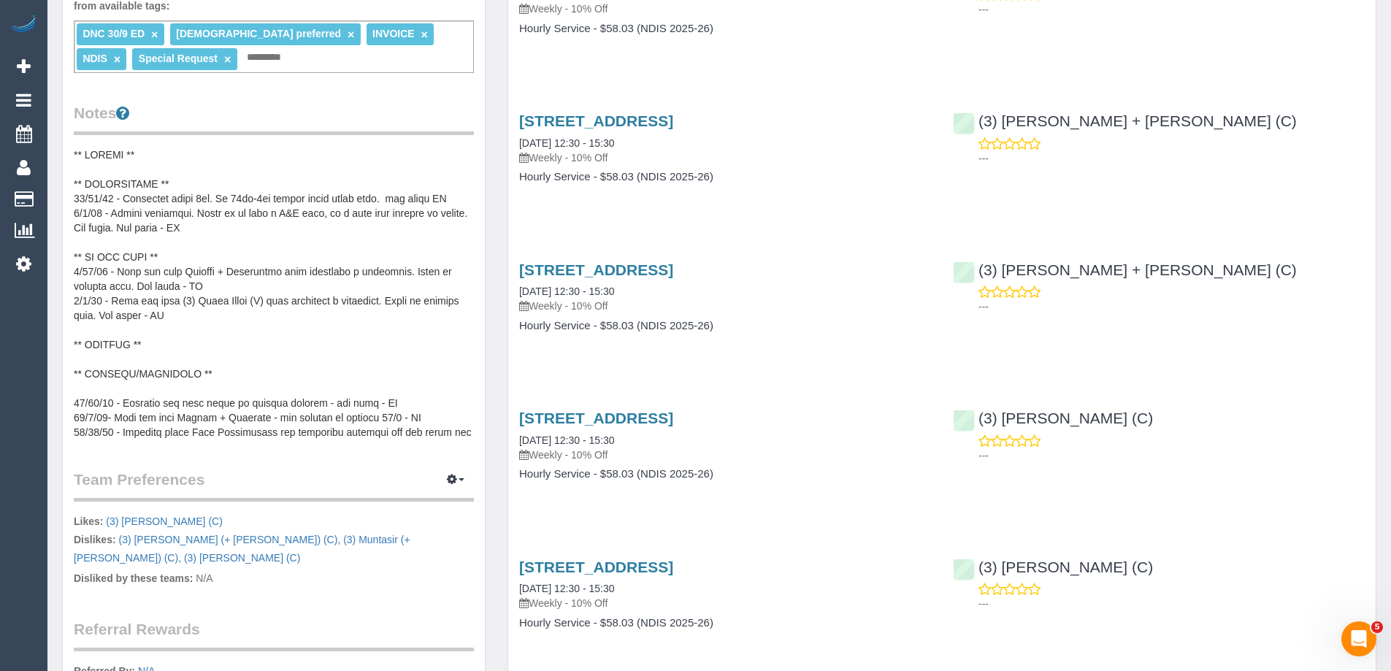
scroll to position [511, 0]
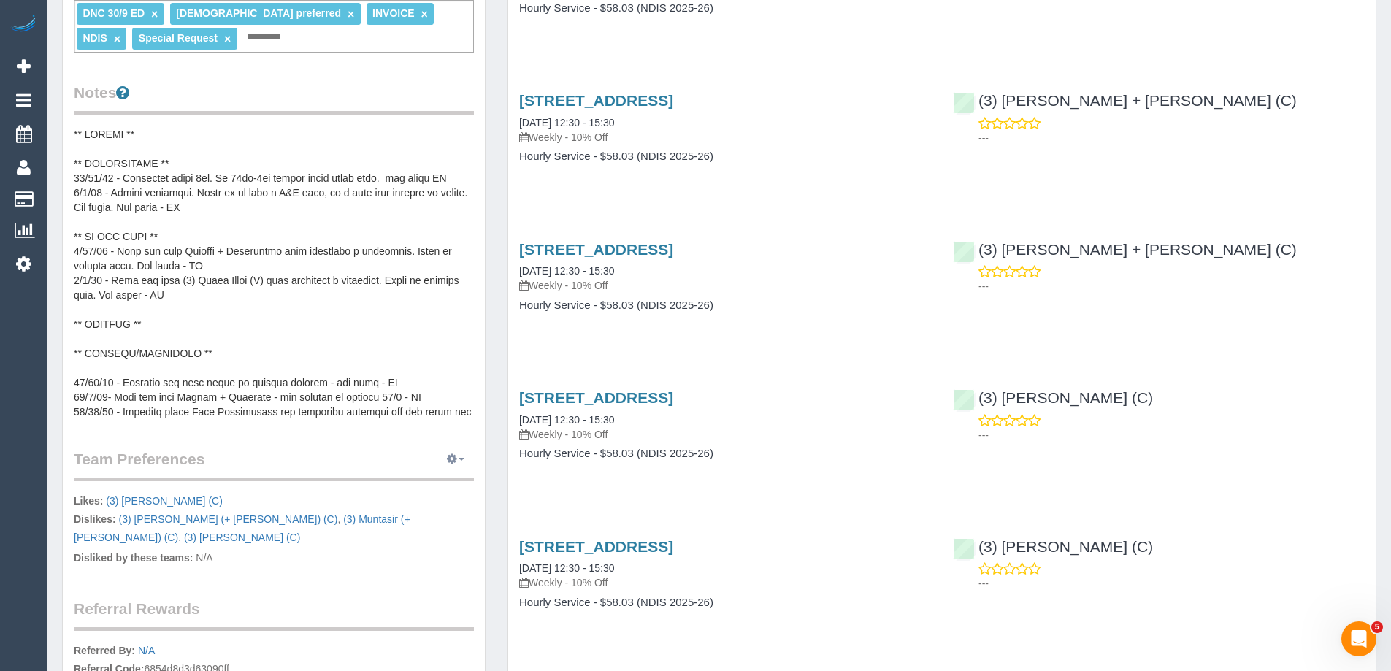
click at [453, 459] on icon "button" at bounding box center [452, 458] width 10 height 9
click at [427, 485] on link "Manage Preferences" at bounding box center [411, 486] width 124 height 19
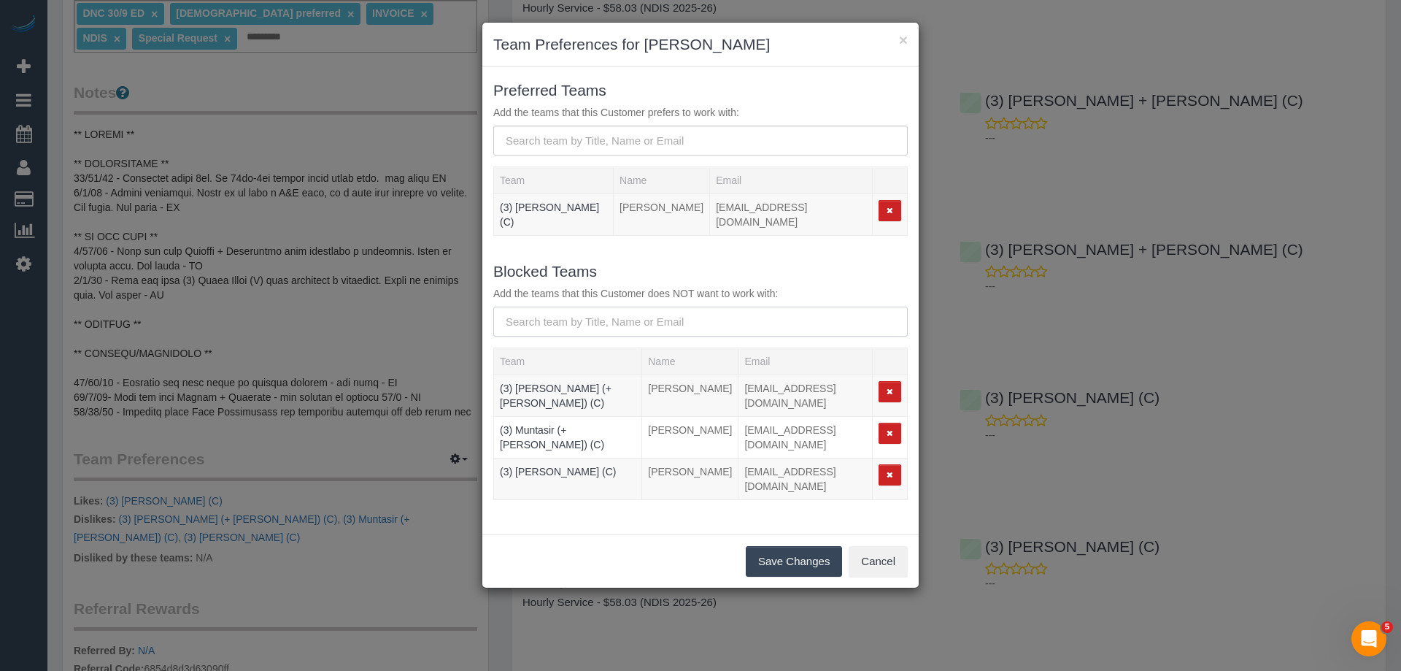
click at [602, 310] on input "text" at bounding box center [700, 322] width 415 height 30
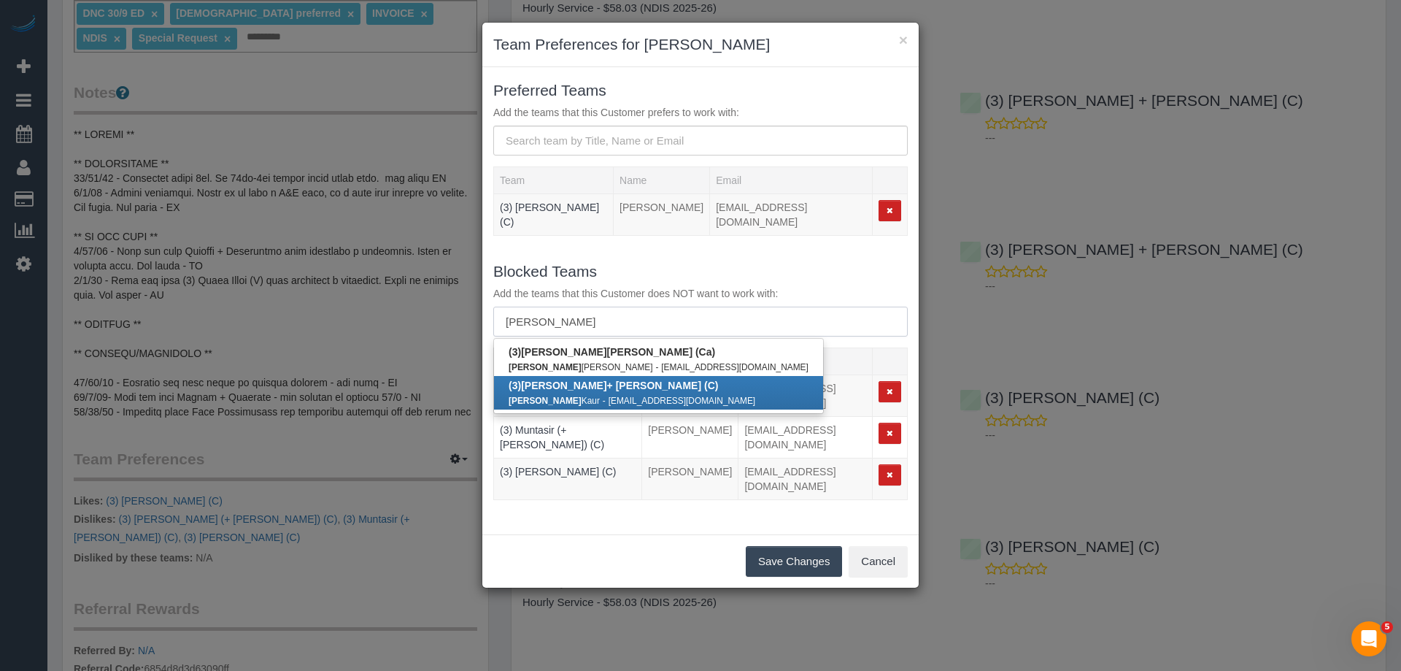
type input "gurdeep"
click at [596, 380] on b "(3) Gurdeep + Kamalpreet (C)" at bounding box center [613, 386] width 209 height 12
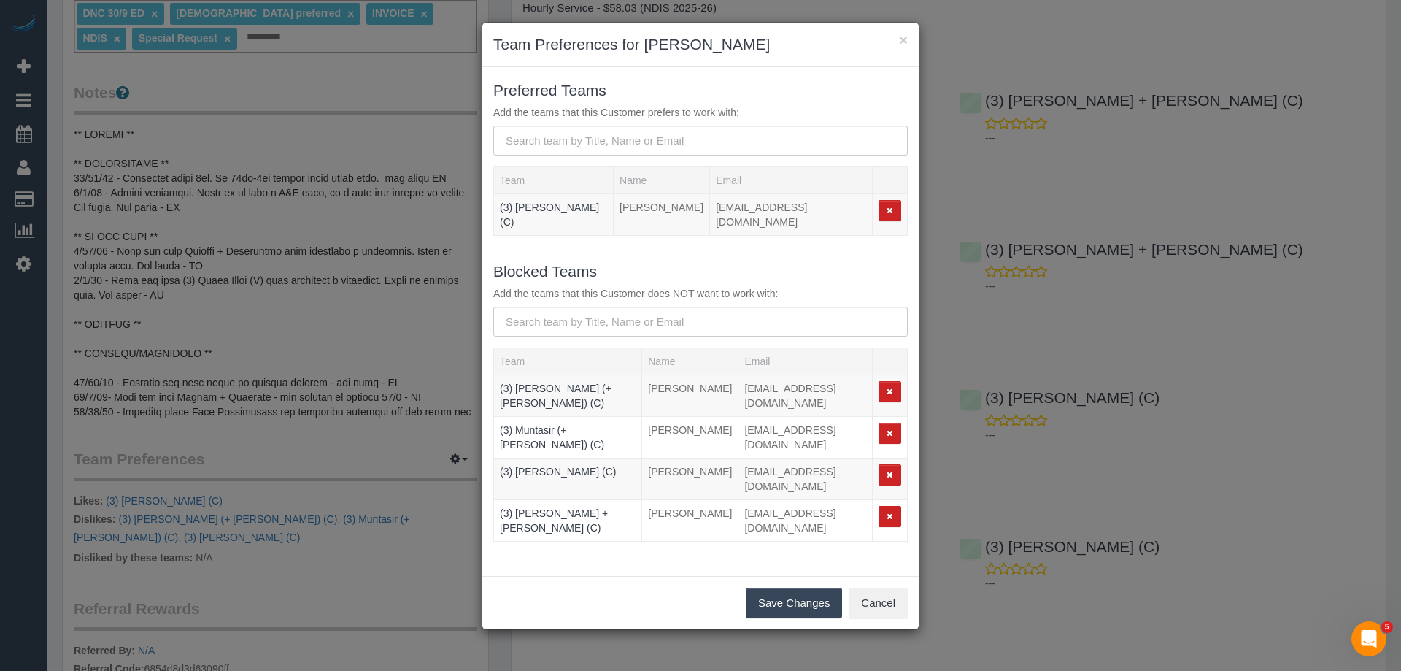
click at [784, 588] on button "Save Changes" at bounding box center [794, 603] width 96 height 31
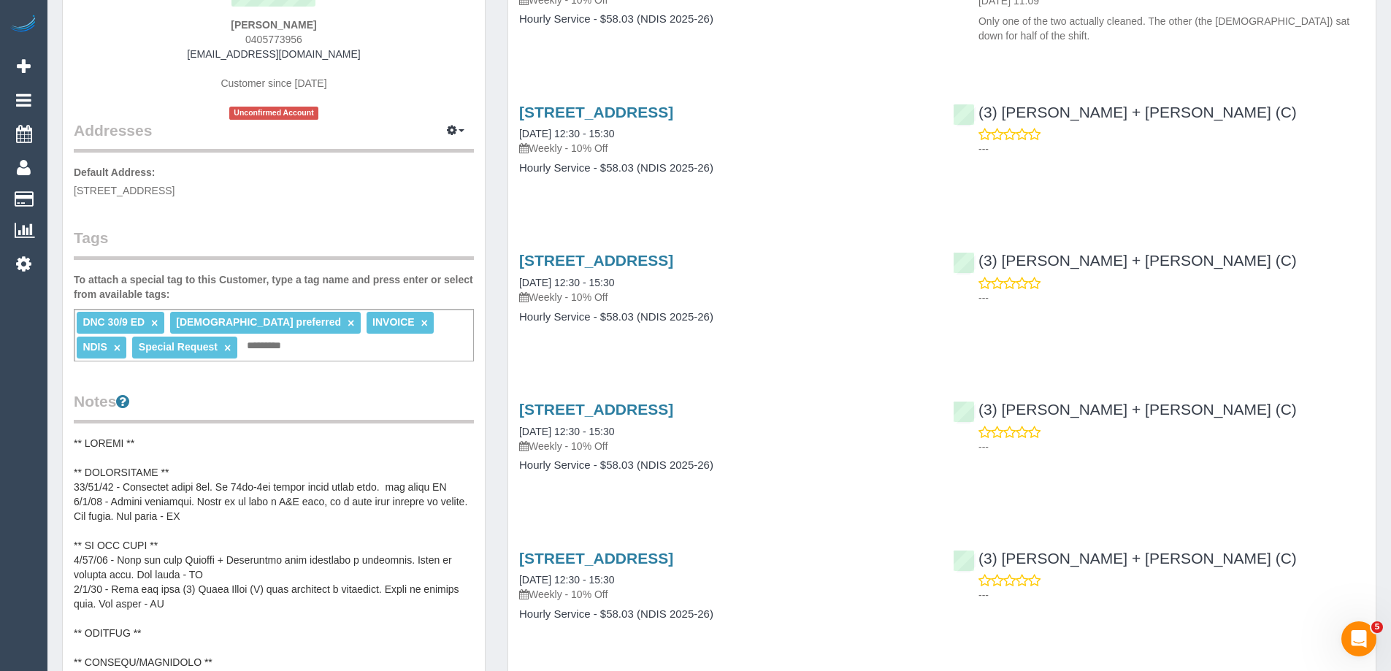
scroll to position [0, 0]
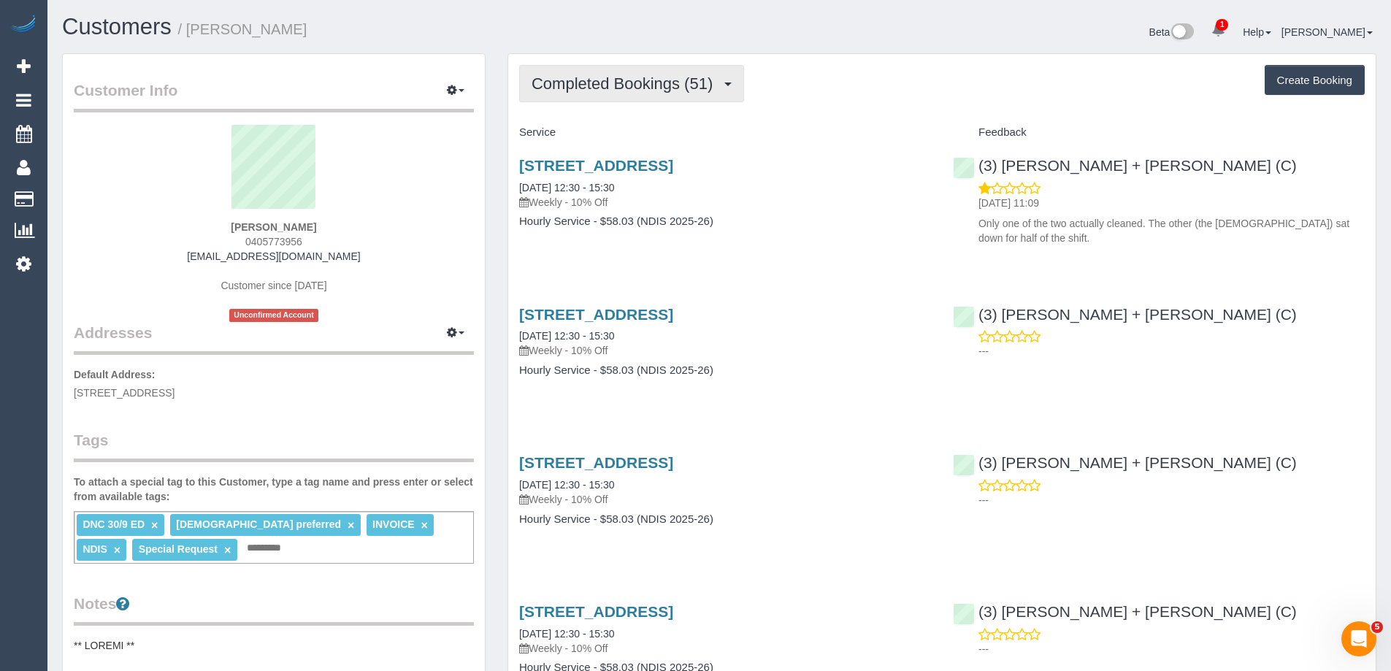
click at [654, 66] on button "Completed Bookings (51)" at bounding box center [631, 83] width 225 height 37
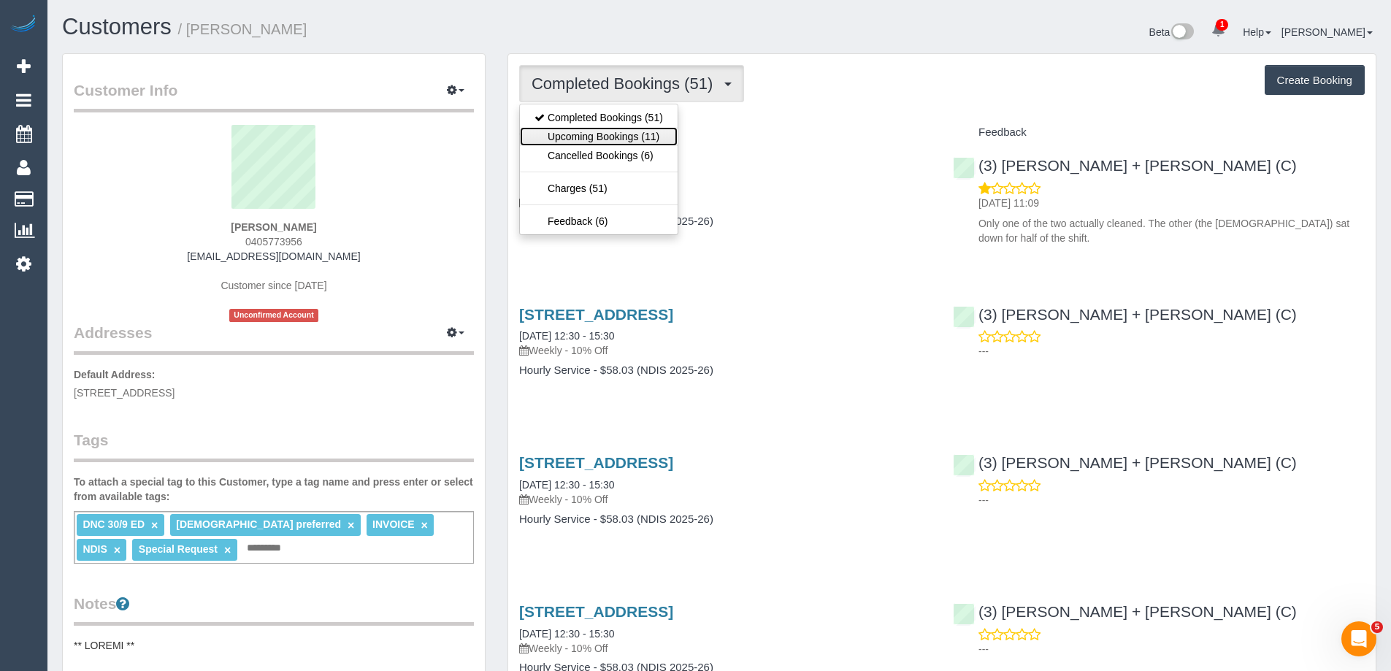
click at [626, 134] on link "Upcoming Bookings (11)" at bounding box center [599, 136] width 158 height 19
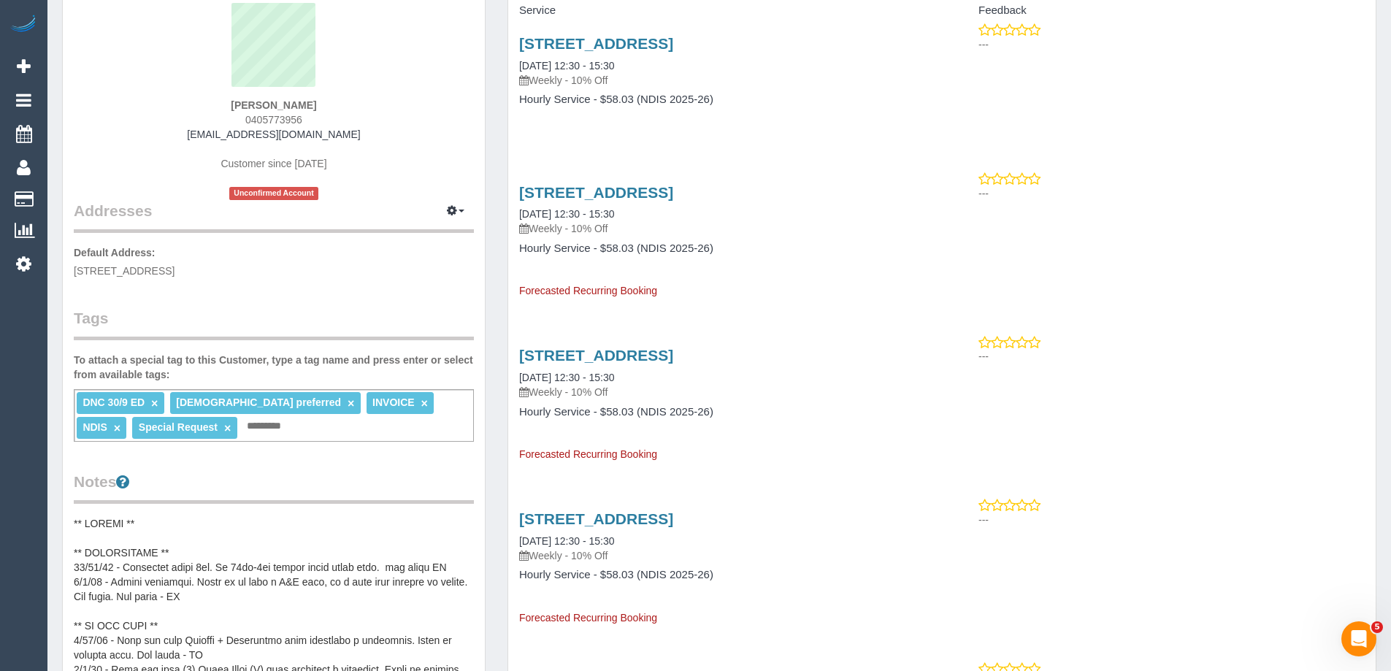
scroll to position [365, 0]
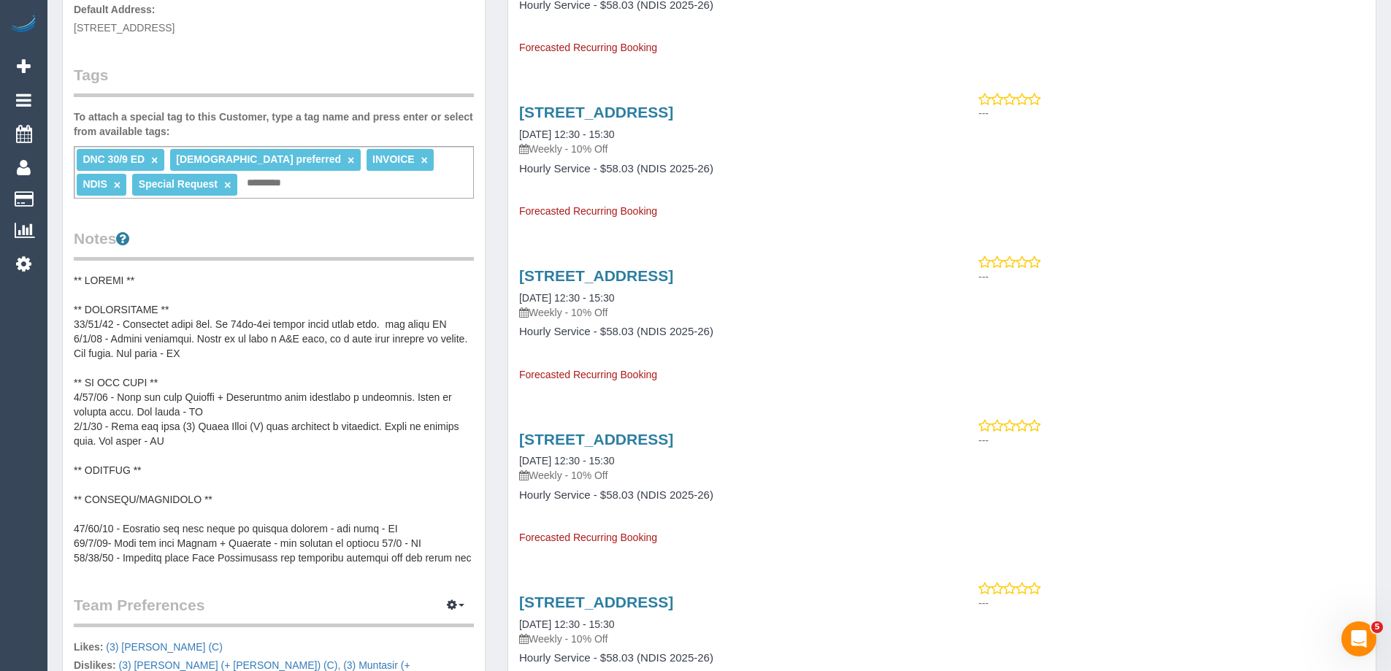
click at [219, 308] on pre at bounding box center [274, 419] width 400 height 292
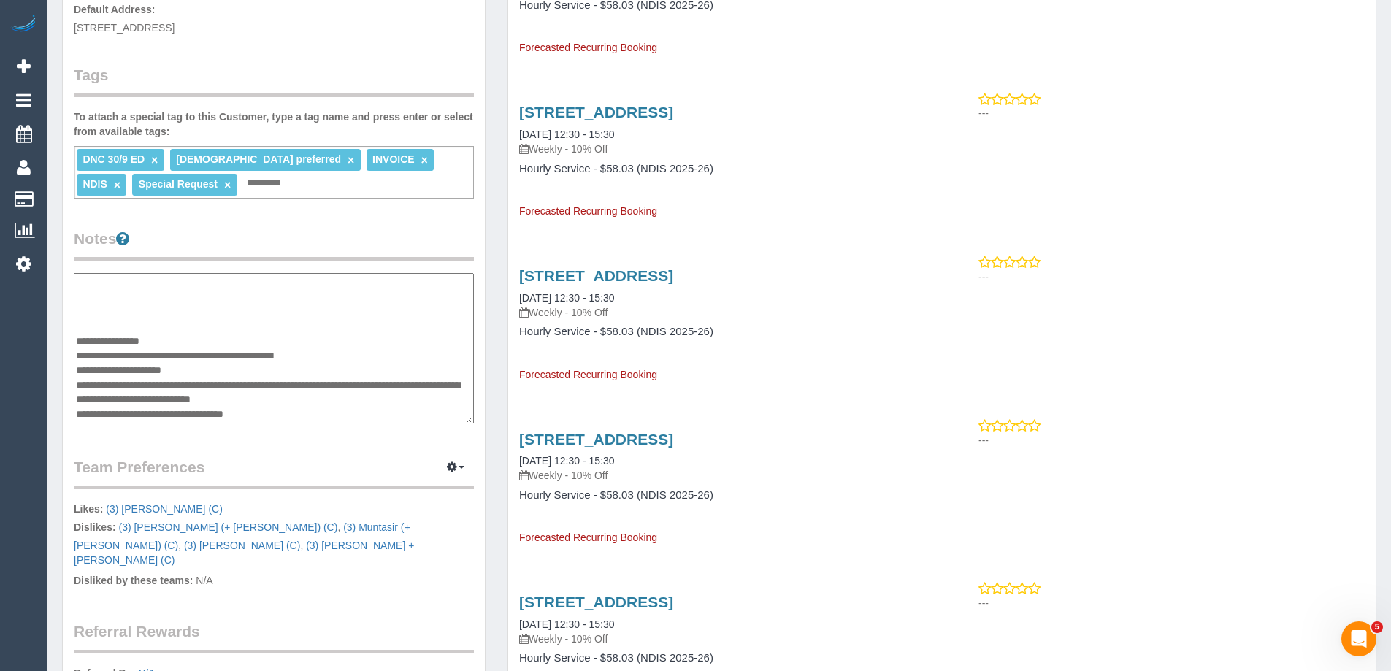
scroll to position [0, 0]
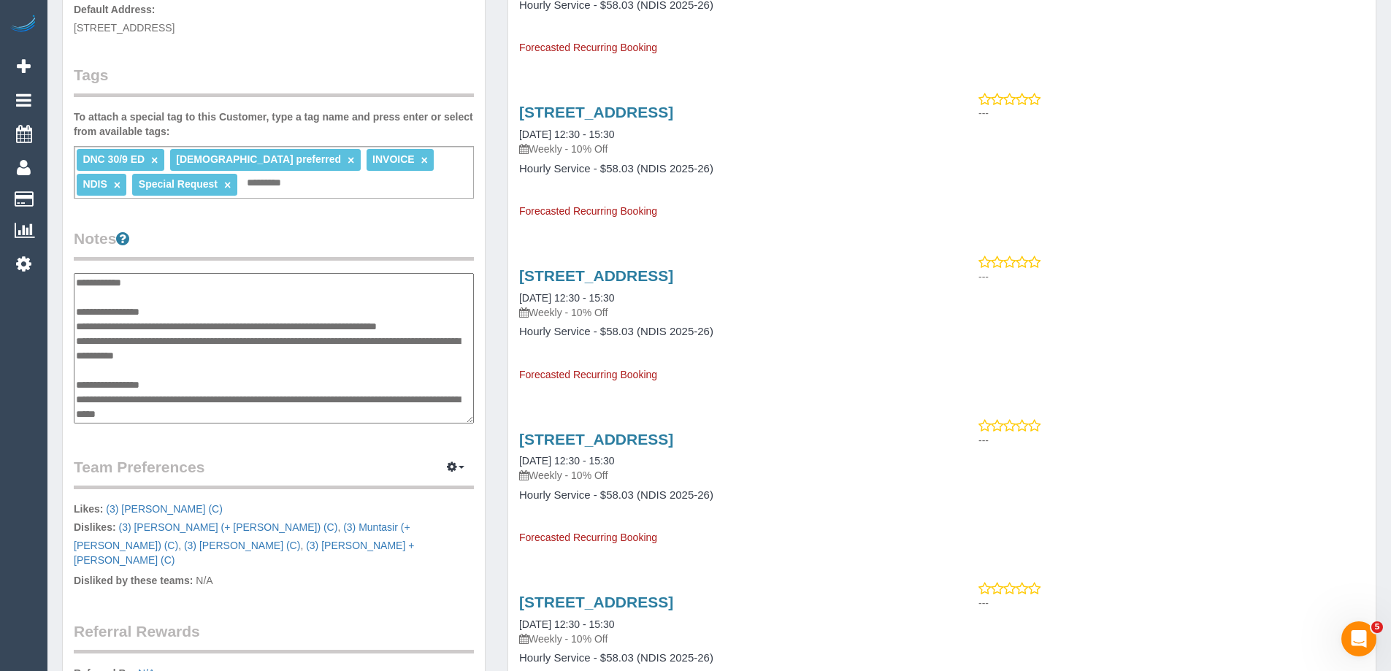
click at [222, 308] on textarea at bounding box center [274, 348] width 400 height 150
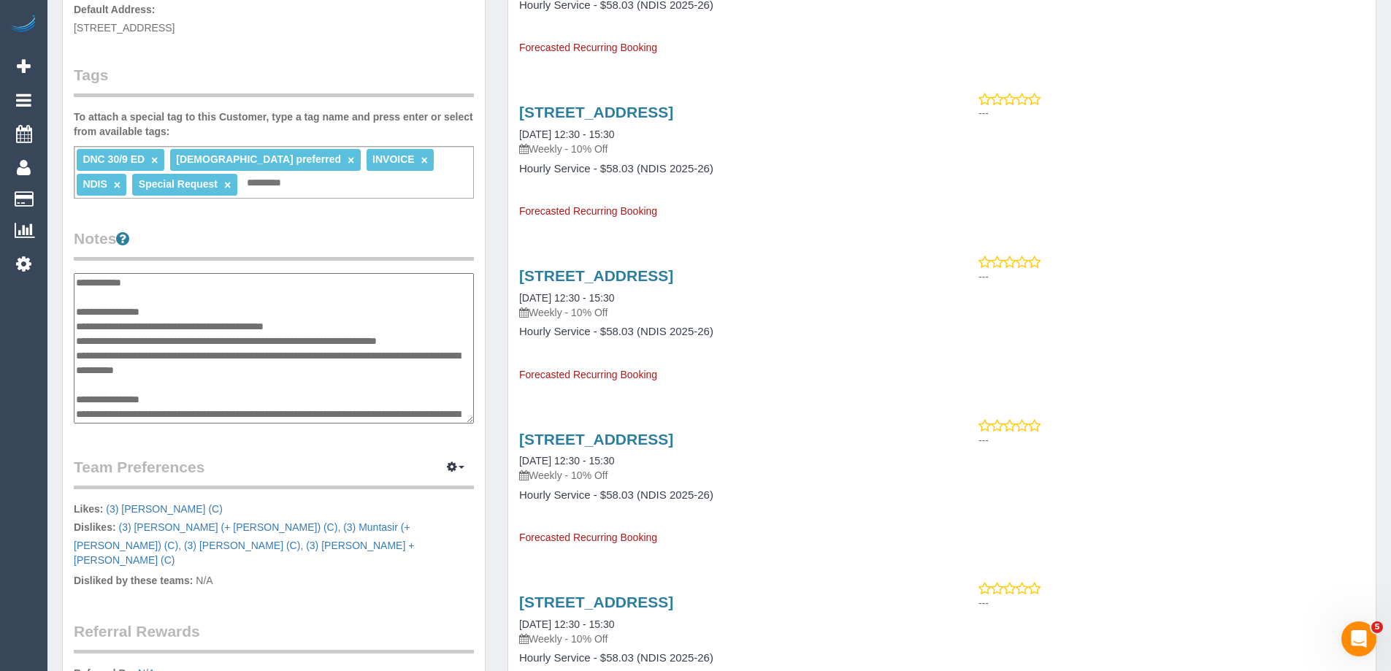
type textarea "**********"
click at [246, 326] on textarea at bounding box center [274, 348] width 400 height 150
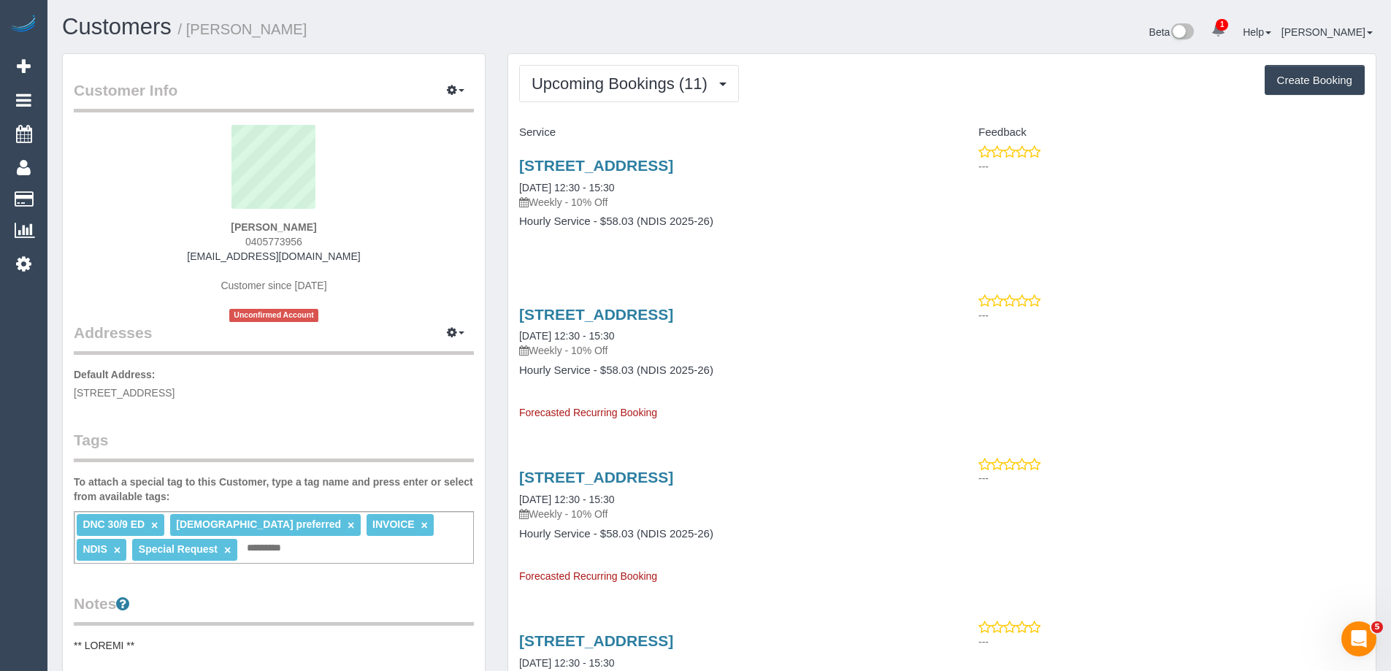
scroll to position [365, 0]
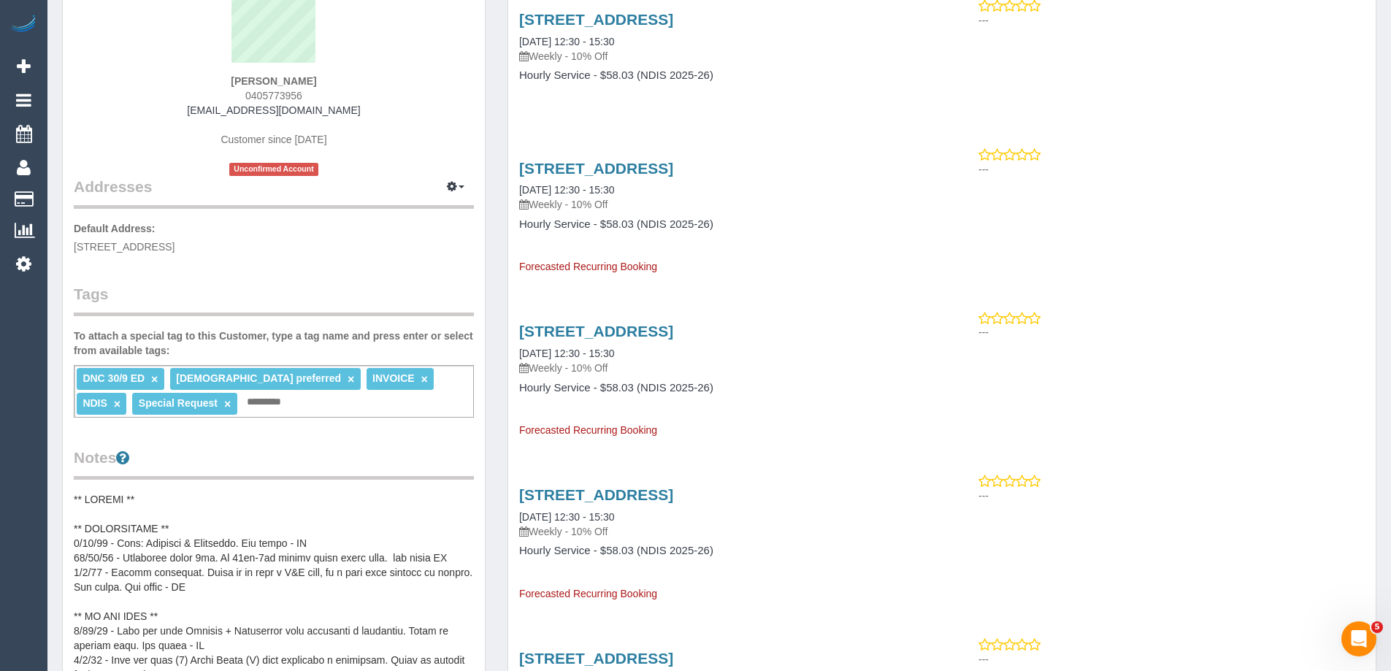
click at [493, 217] on div "Customer Info Edit Contact Info Send Message Email Preferences Special Sales Ta…" at bounding box center [273, 564] width 445 height 1315
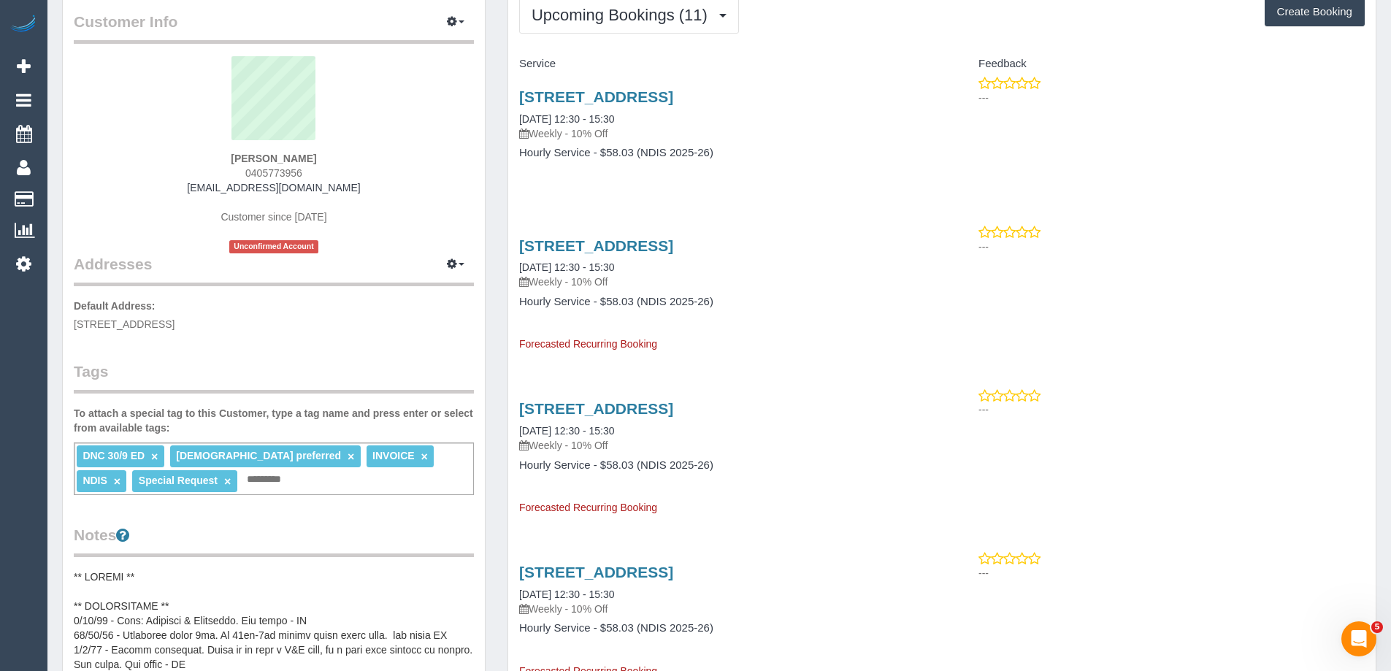
scroll to position [0, 0]
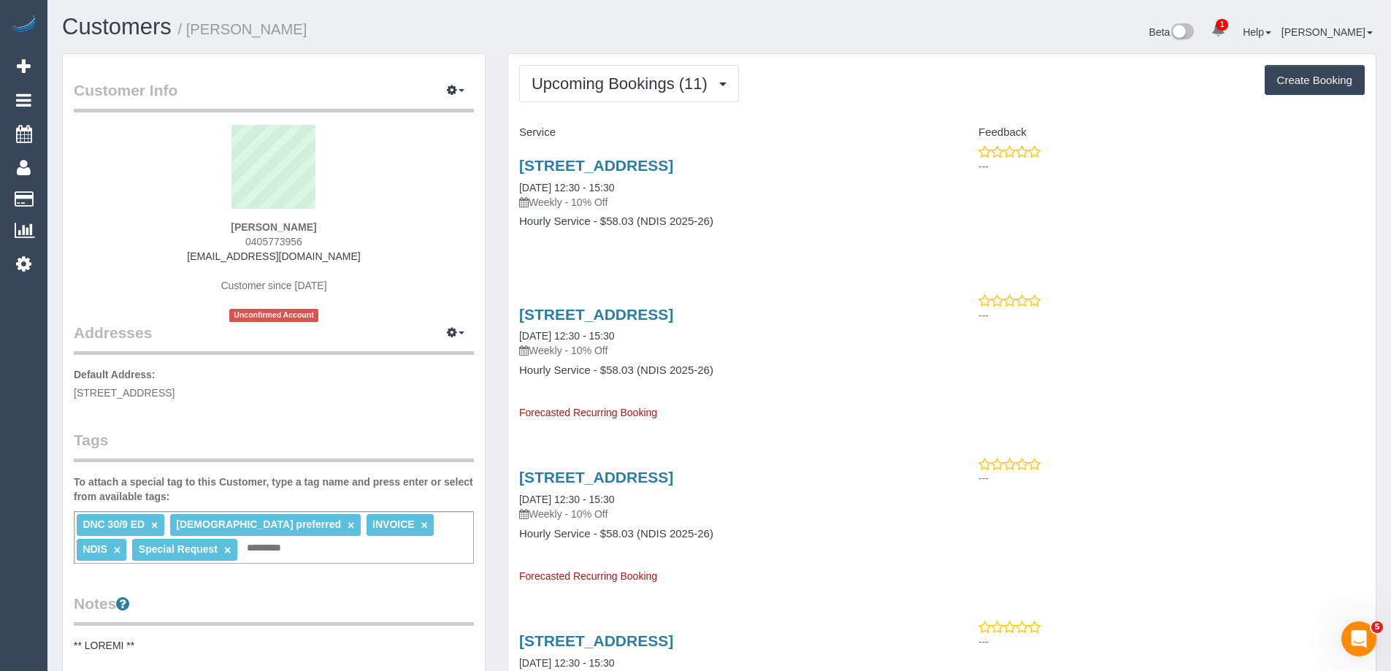
click at [269, 240] on span "0405773956" at bounding box center [273, 242] width 57 height 12
copy span "0405773956"
drag, startPoint x: 319, startPoint y: 31, endPoint x: 192, endPoint y: 35, distance: 127.1
click at [192, 35] on h1 "Customers / Jade Stone" at bounding box center [385, 27] width 646 height 25
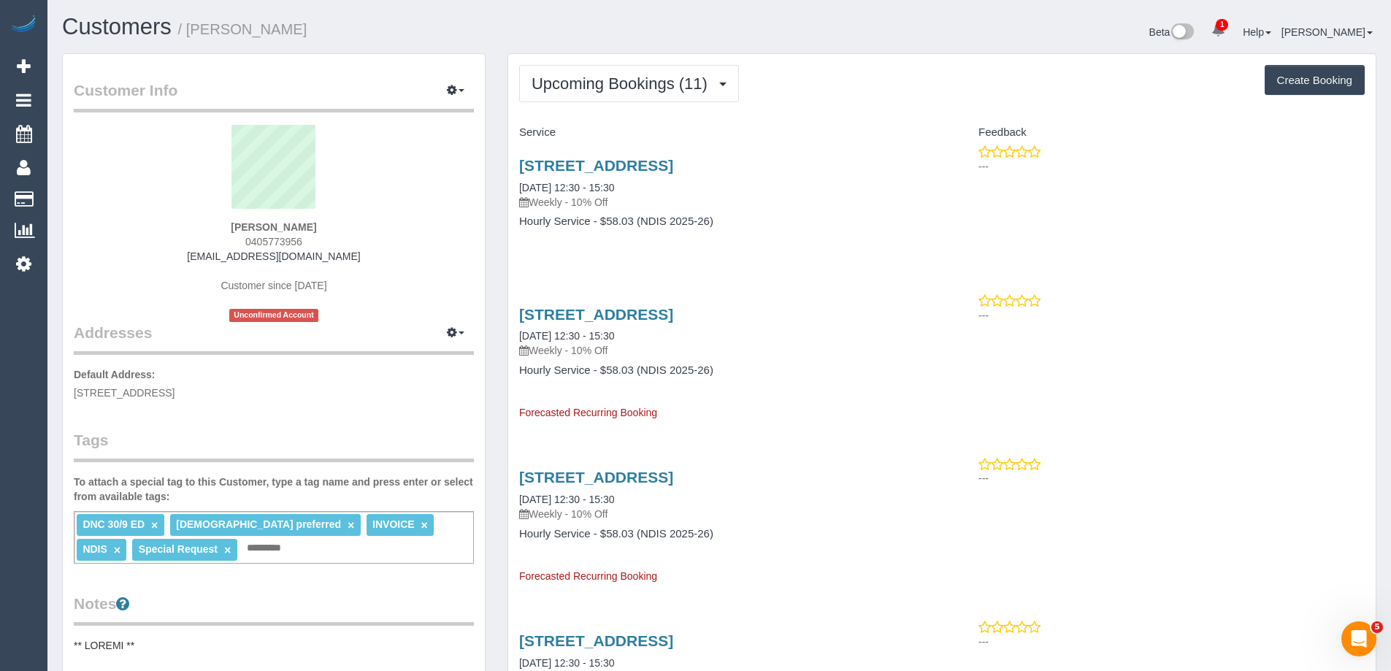
copy small "Jade Stone"
drag, startPoint x: 864, startPoint y: 163, endPoint x: 520, endPoint y: 164, distance: 343.1
click at [520, 164] on h3 "6 Burdekin Street, Wyndham Vale, VIC 3024" at bounding box center [725, 165] width 412 height 17
copy link "6 Burdekin Street, Wyndham Vale, VIC 3024"
drag, startPoint x: 285, startPoint y: 26, endPoint x: 189, endPoint y: 26, distance: 95.6
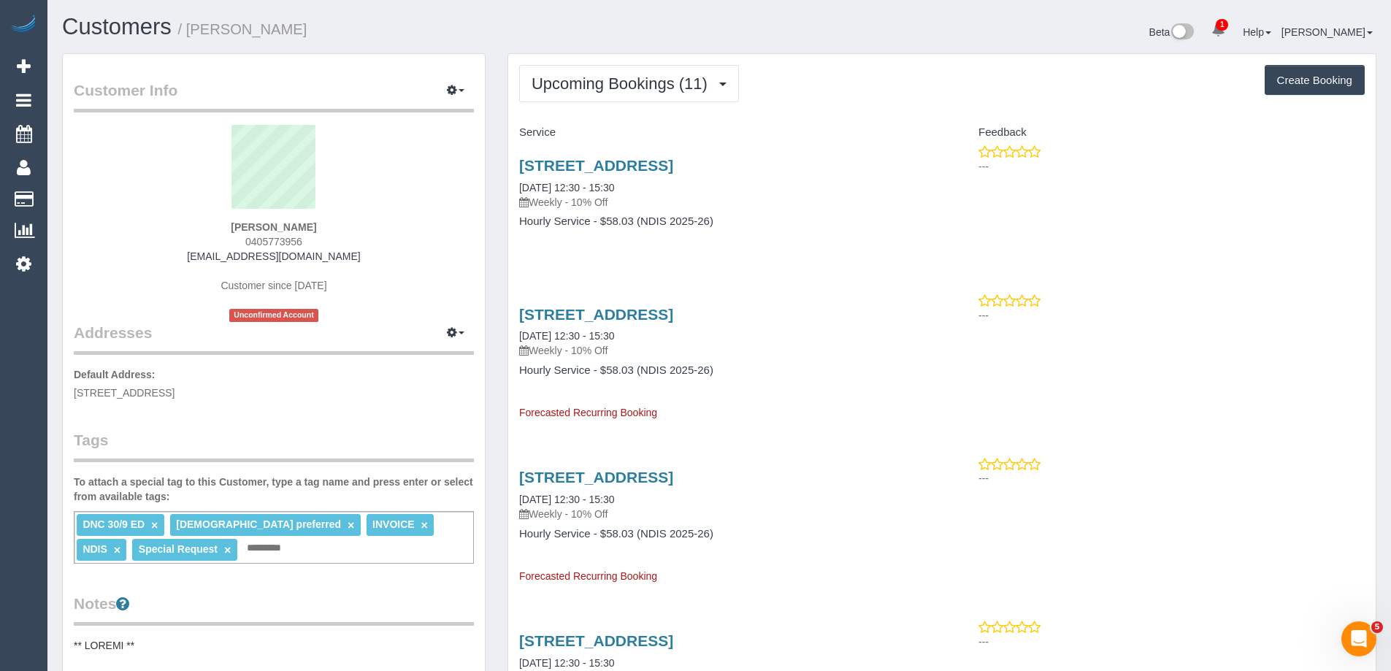
click at [189, 26] on h1 "Customers / Jade Stone" at bounding box center [385, 27] width 646 height 25
copy small "Jade Stone"
click at [271, 240] on span "0405773956" at bounding box center [273, 242] width 57 height 12
copy span "0405773956"
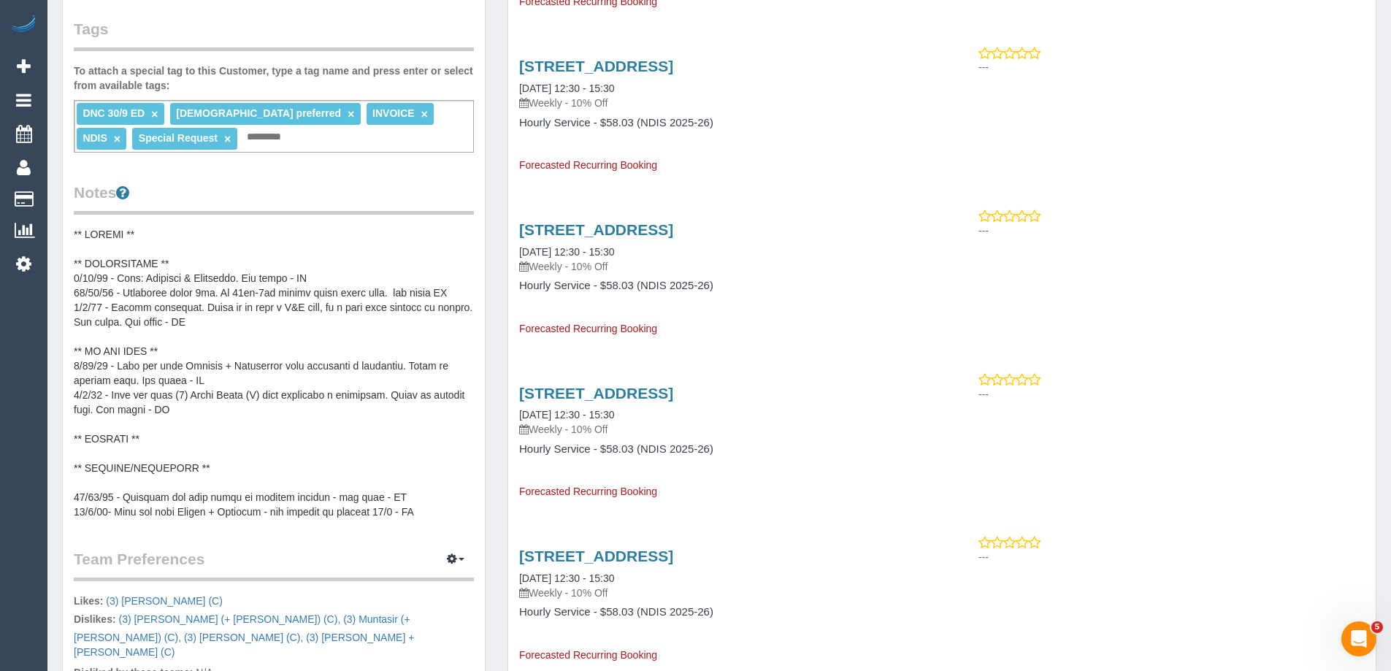
scroll to position [438, 0]
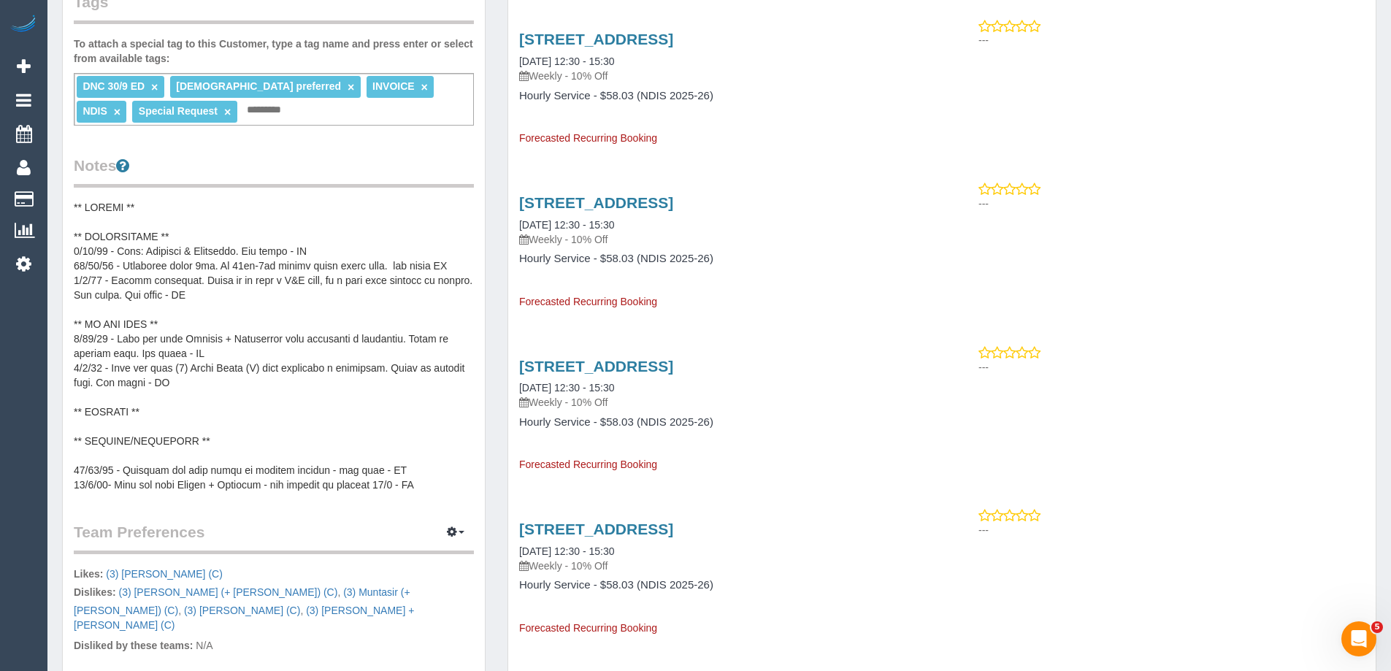
click at [178, 282] on pre at bounding box center [274, 346] width 400 height 292
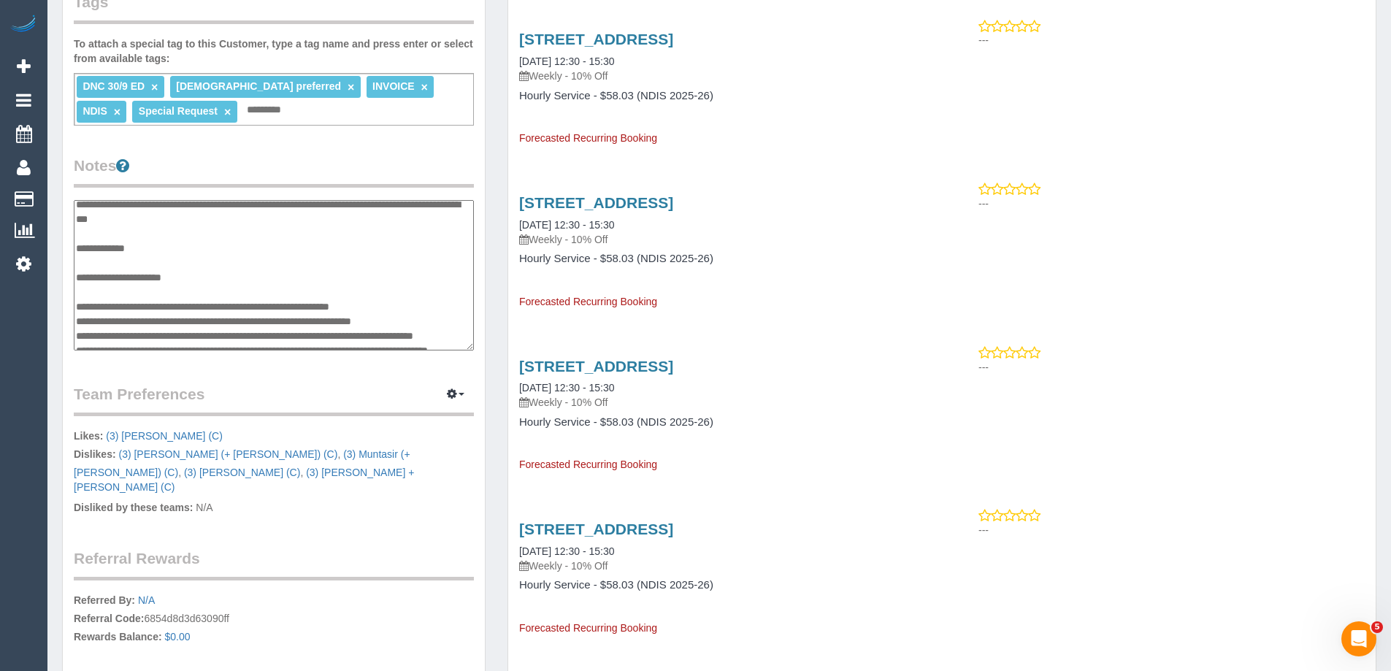
scroll to position [175, 0]
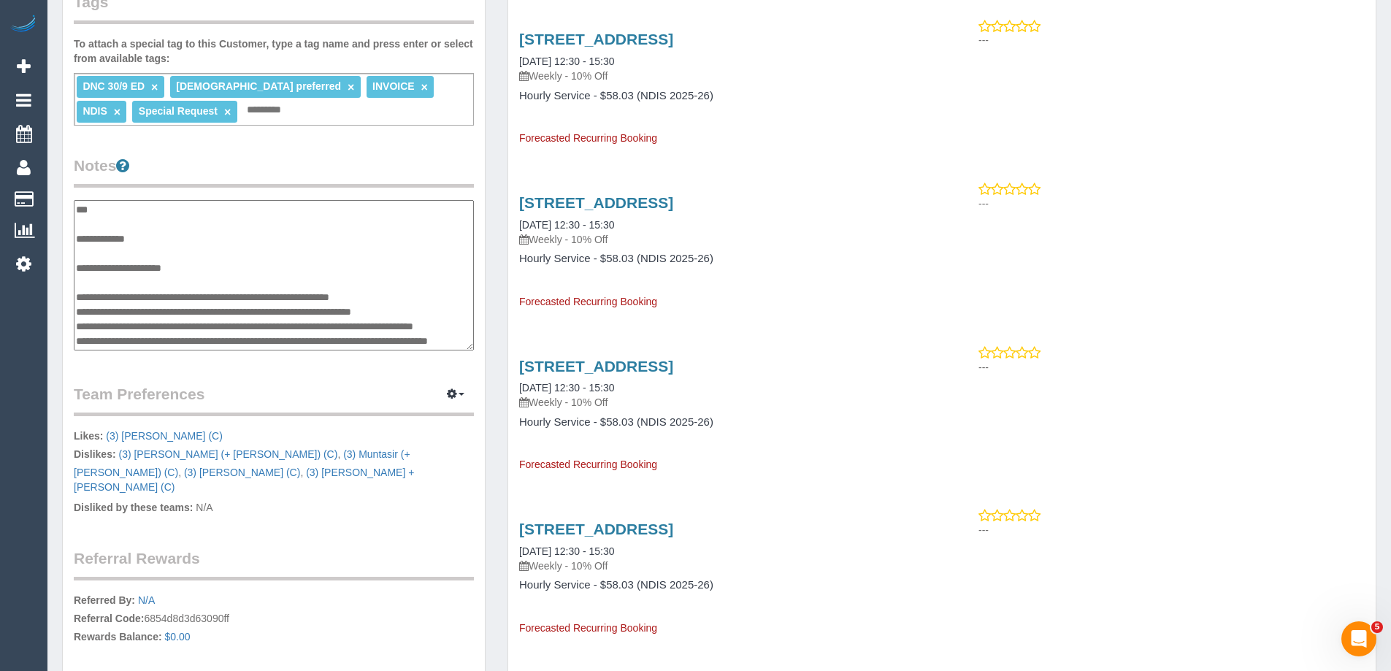
click at [143, 266] on textarea at bounding box center [274, 275] width 400 height 150
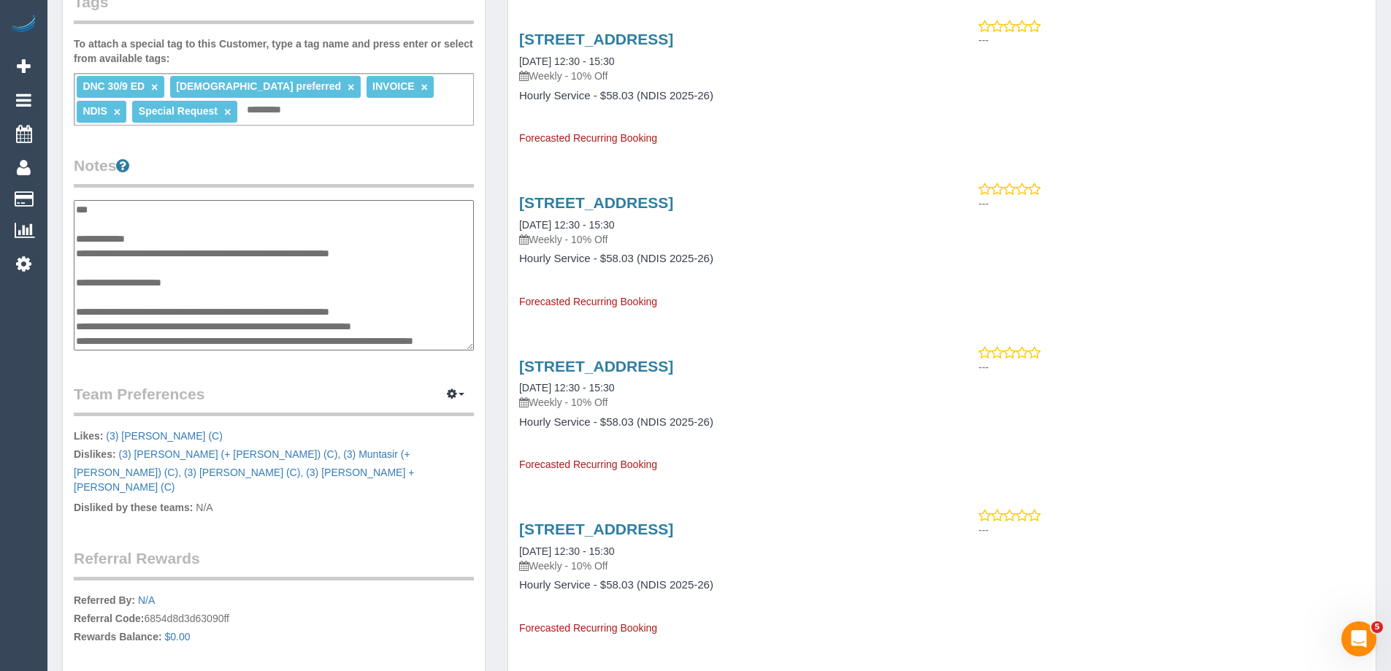
type textarea "**********"
click at [506, 206] on div "Upcoming Bookings (11) Completed Bookings (51) Upcoming Bookings (11) Cancelled…" at bounding box center [941, 564] width 891 height 1899
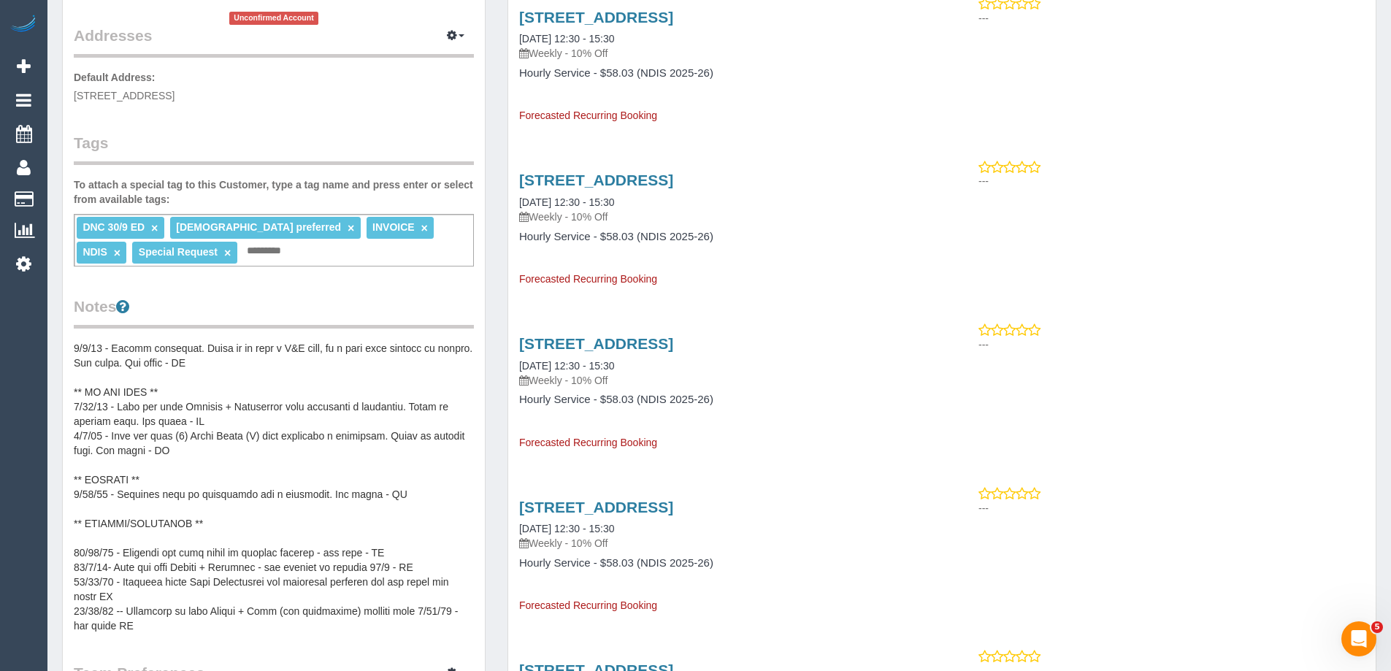
scroll to position [0, 0]
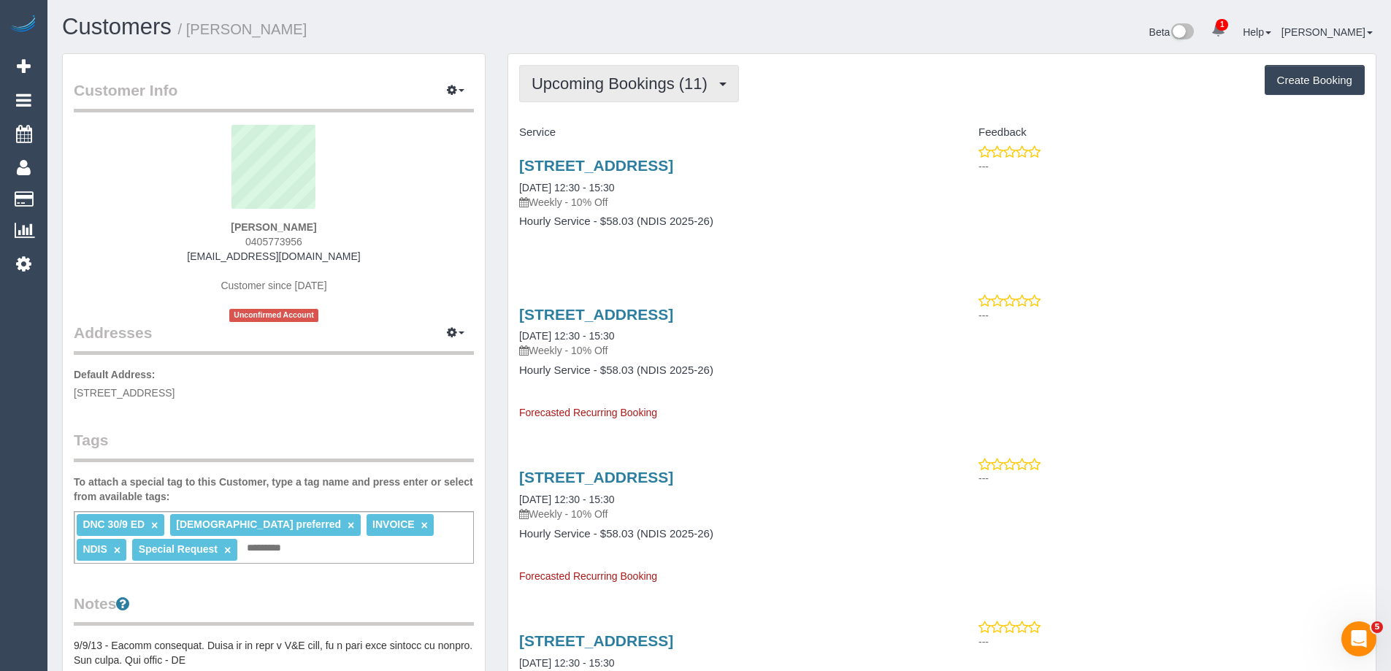
click at [649, 91] on span "Upcoming Bookings (11)" at bounding box center [622, 83] width 183 height 18
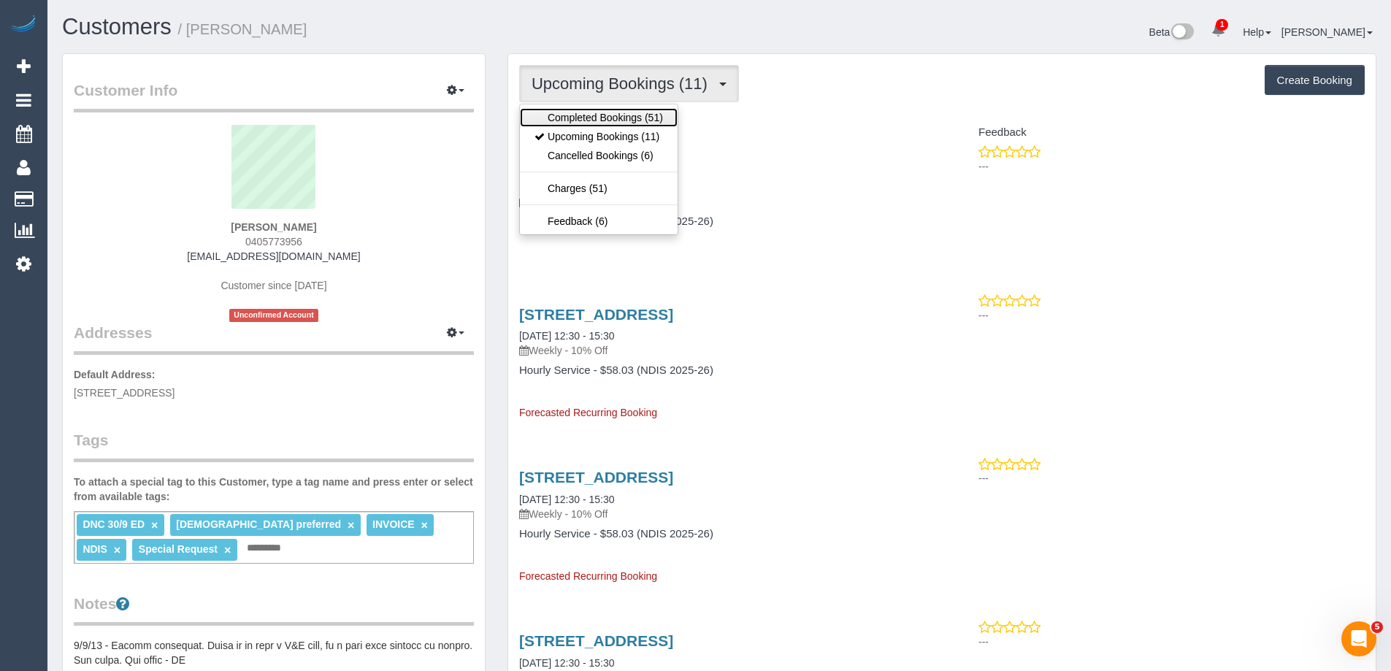
click at [629, 118] on link "Completed Bookings (51)" at bounding box center [599, 117] width 158 height 19
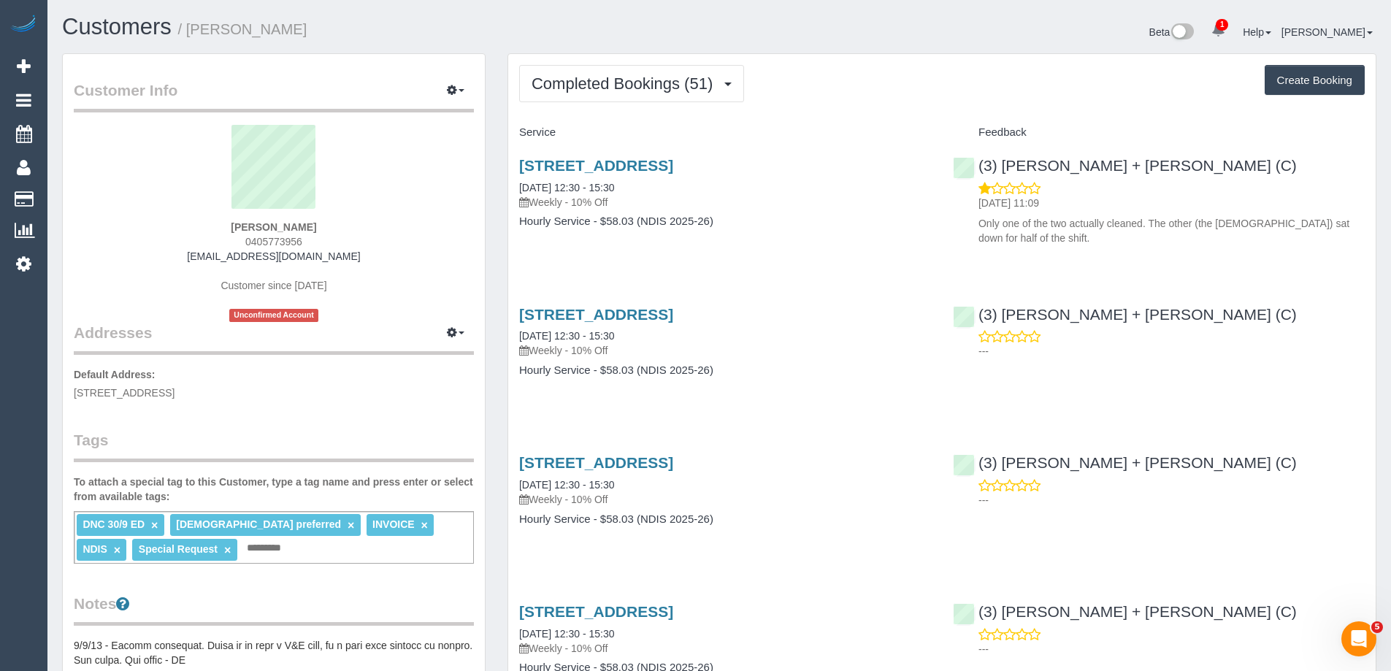
copy small "Jade Stone"
drag, startPoint x: 280, startPoint y: 27, endPoint x: 191, endPoint y: 30, distance: 89.8
click at [191, 30] on h1 "Customers / Jade Stone" at bounding box center [385, 27] width 646 height 25
copy link "6 Burdekin Street, Wyndham Vale, VIC 3024"
drag, startPoint x: 827, startPoint y: 168, endPoint x: 510, endPoint y: 165, distance: 316.8
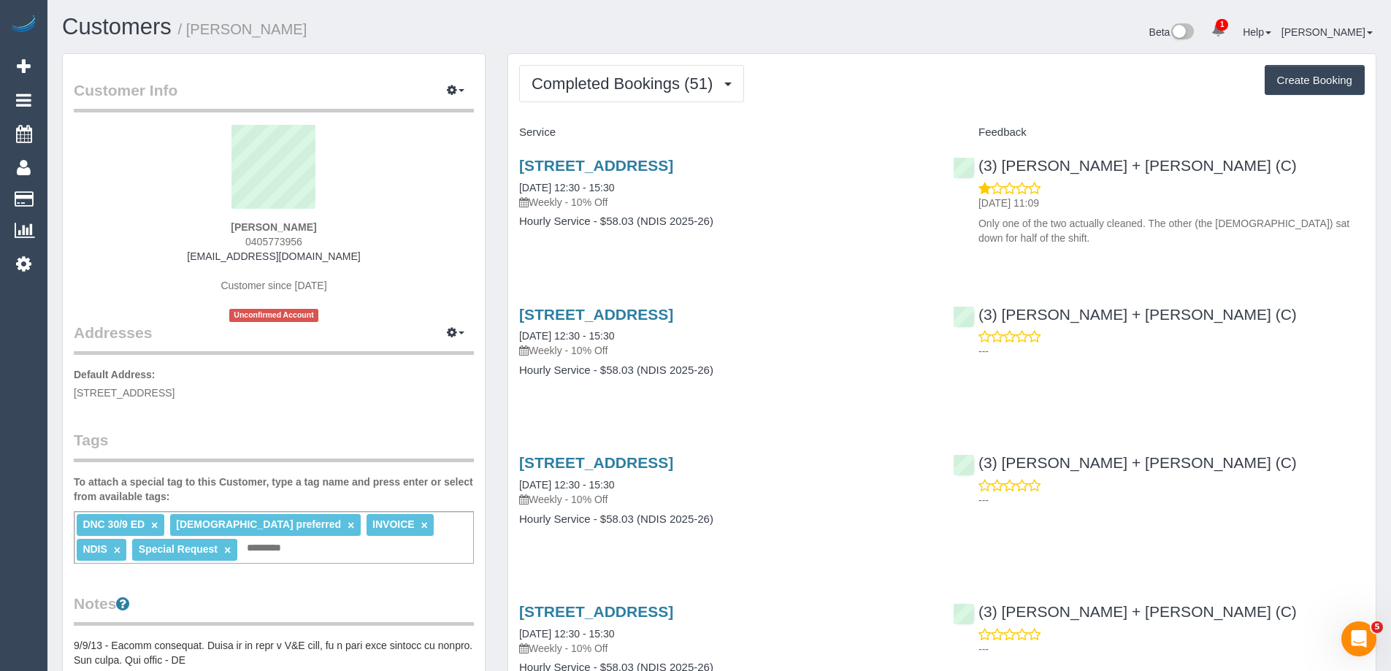
click at [510, 165] on div "6 Burdekin Street, Wyndham Vale, VIC 3024 30/09/2025 12:30 - 15:30 Weekly - 10%…" at bounding box center [725, 201] width 434 height 112
click at [264, 239] on span "0405773956" at bounding box center [273, 242] width 57 height 12
copy span "0405773956"
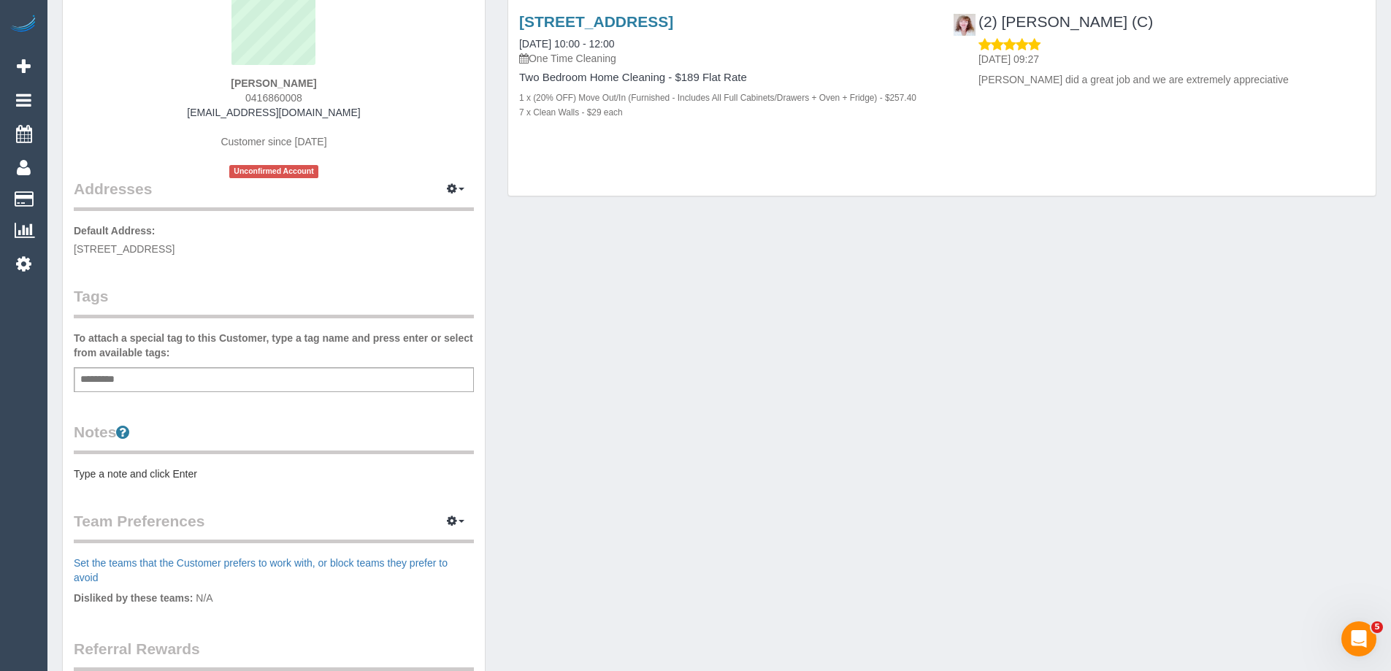
scroll to position [146, 0]
click at [218, 472] on pre "Type a note and click Enter" at bounding box center [274, 471] width 400 height 15
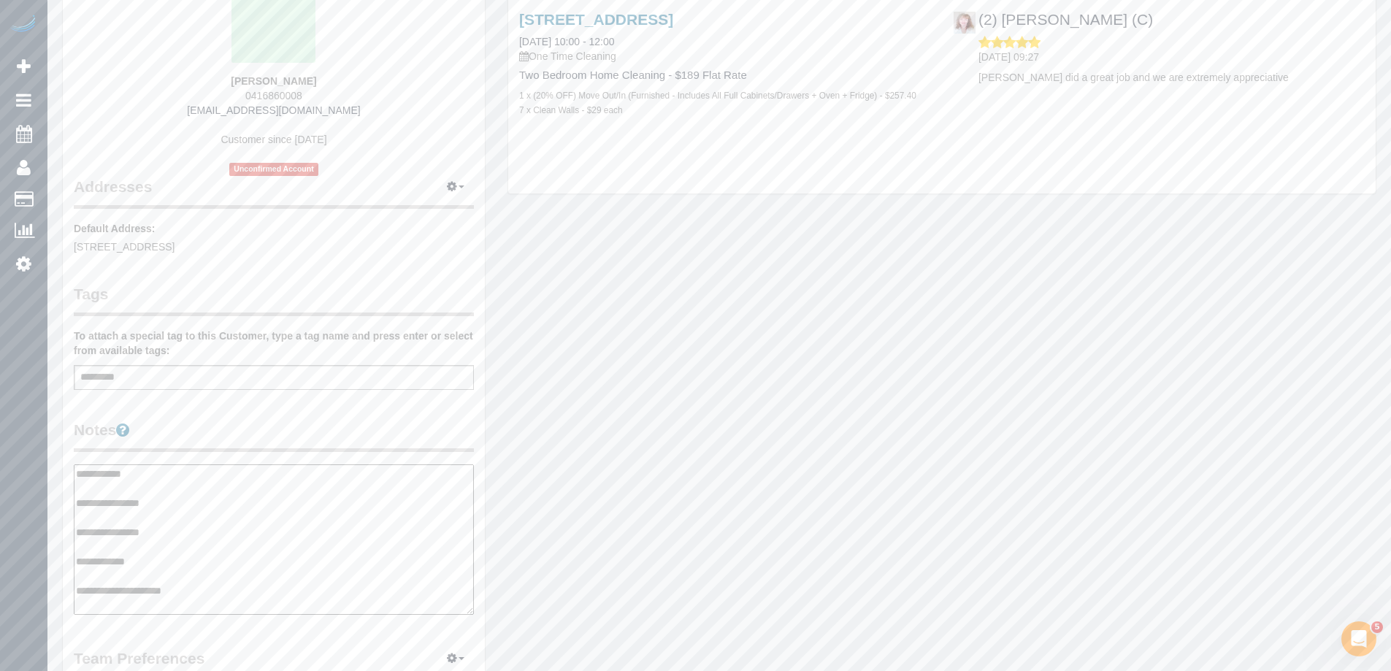
type textarea "**********"
click at [276, 426] on legend "Notes" at bounding box center [274, 435] width 400 height 33
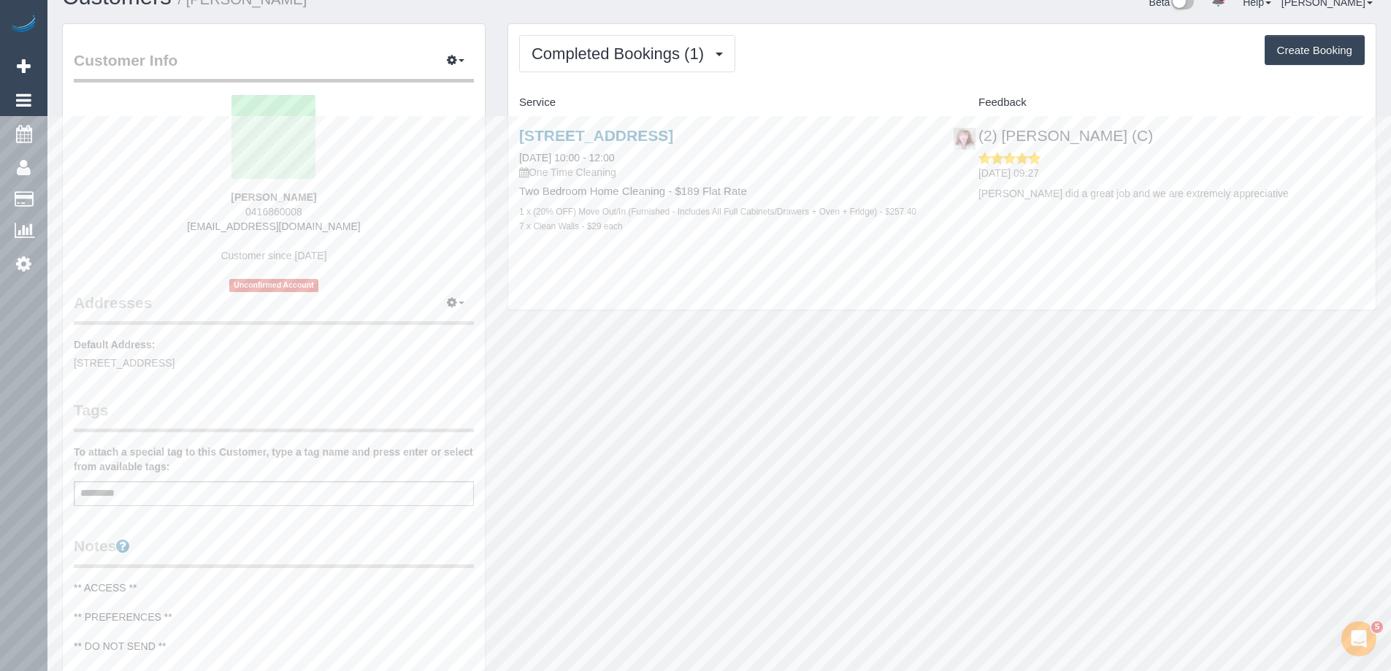
scroll to position [0, 0]
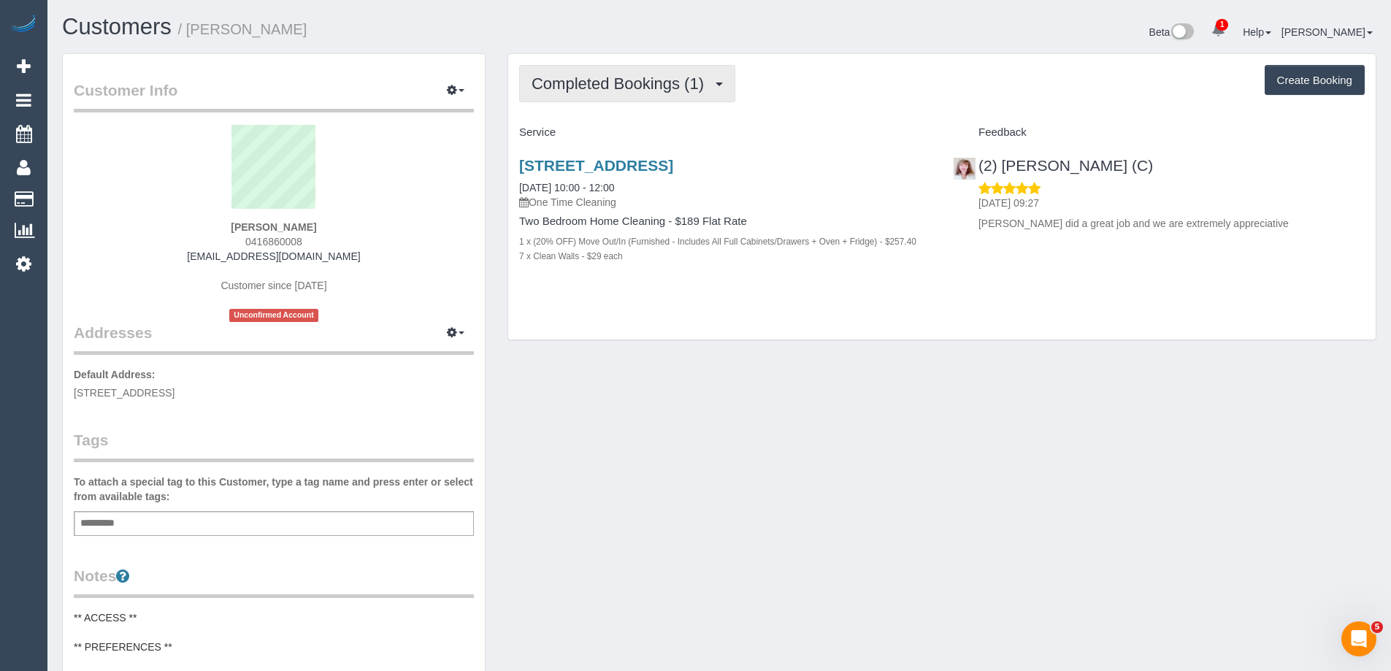
click at [677, 97] on button "Completed Bookings (1)" at bounding box center [627, 83] width 216 height 37
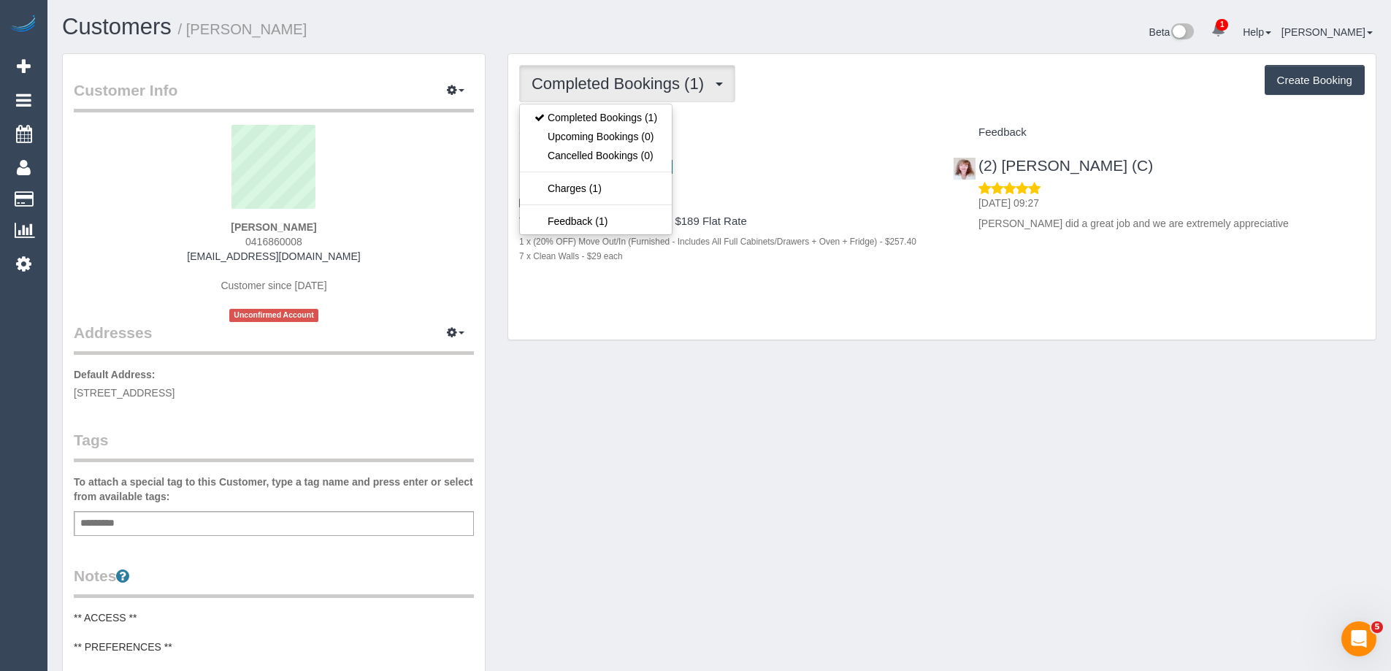
click at [805, 113] on div "Completed Bookings (1) Completed Bookings (1) Upcoming Bookings (0) Cancelled B…" at bounding box center [941, 197] width 867 height 286
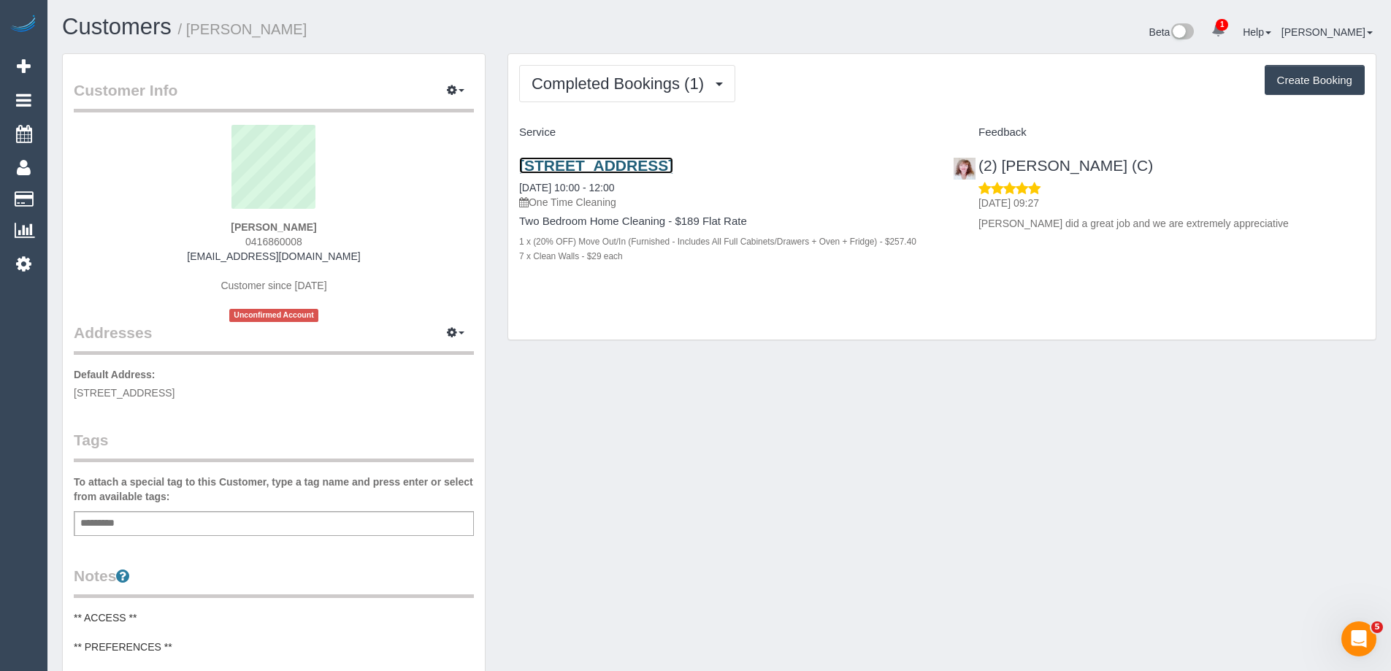
click at [673, 173] on link "[STREET_ADDRESS]" at bounding box center [596, 165] width 154 height 17
drag, startPoint x: 328, startPoint y: 26, endPoint x: 190, endPoint y: 35, distance: 138.2
click at [190, 35] on h1 "Customers / [PERSON_NAME]" at bounding box center [385, 27] width 646 height 25
copy small "[PERSON_NAME]"
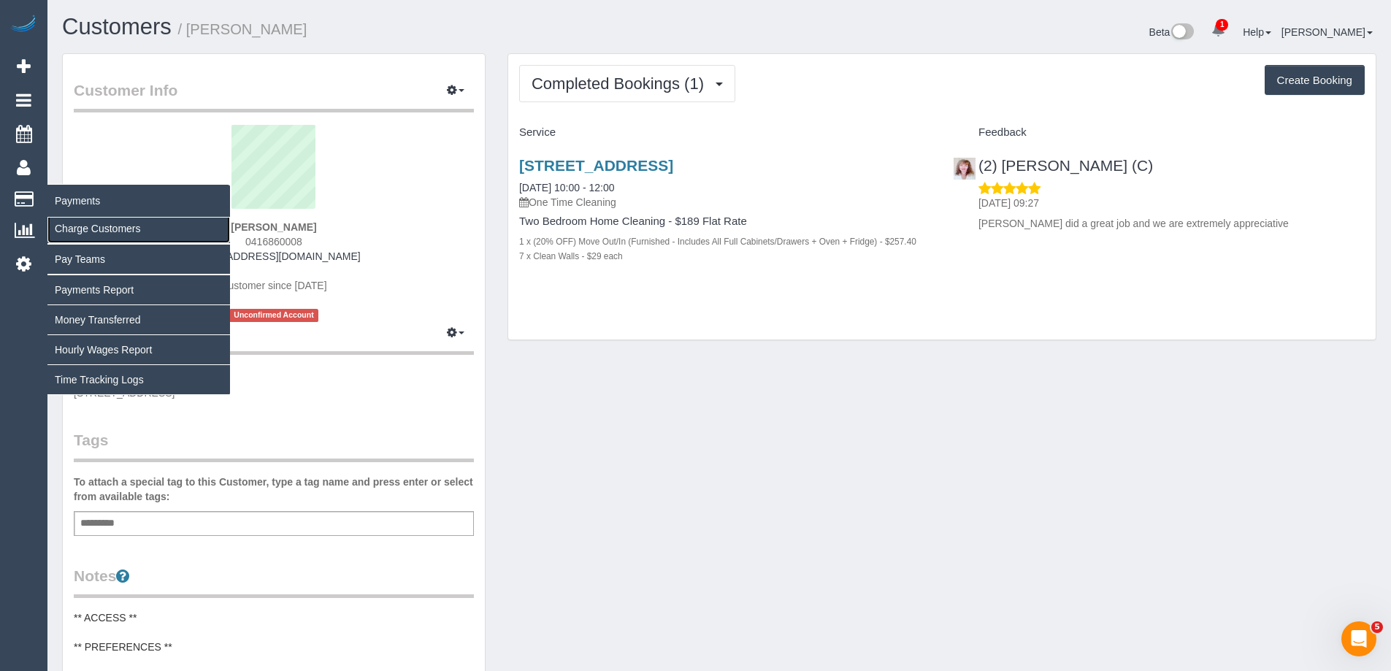
click at [108, 228] on link "Charge Customers" at bounding box center [138, 228] width 182 height 29
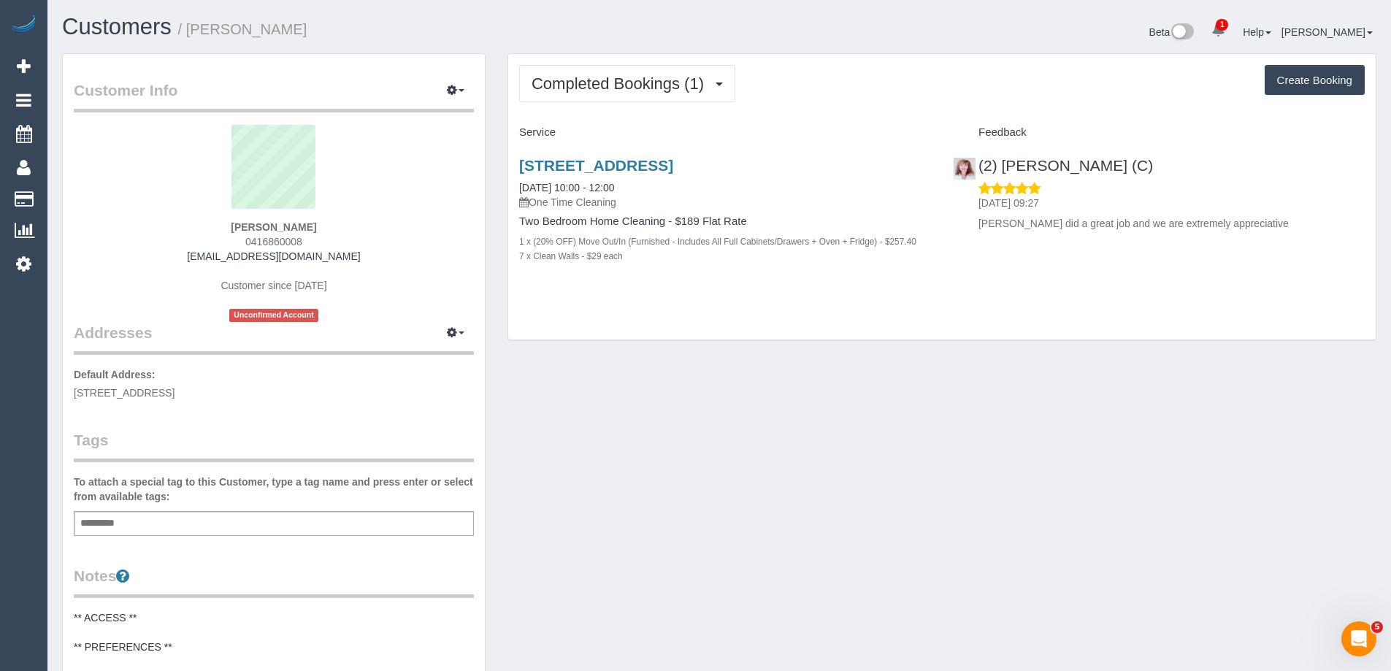
select select
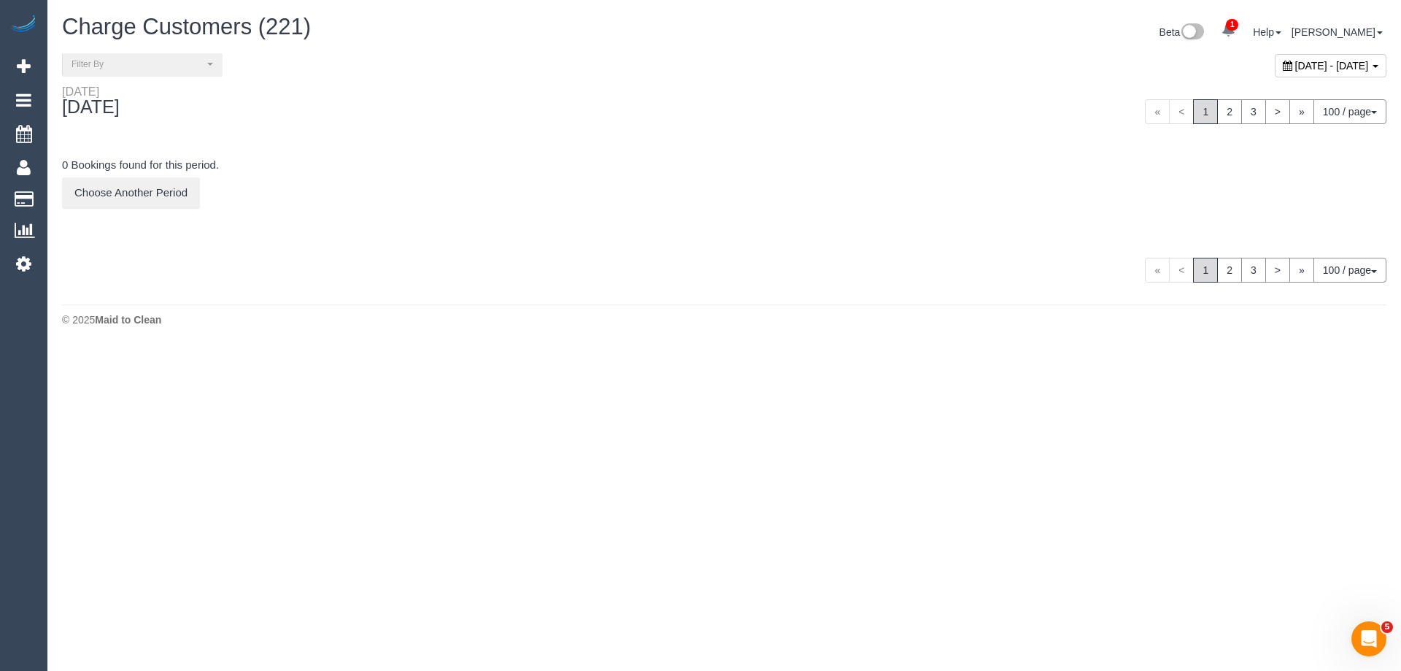
click at [1296, 66] on span "[DATE] - [DATE]" at bounding box center [1333, 66] width 74 height 12
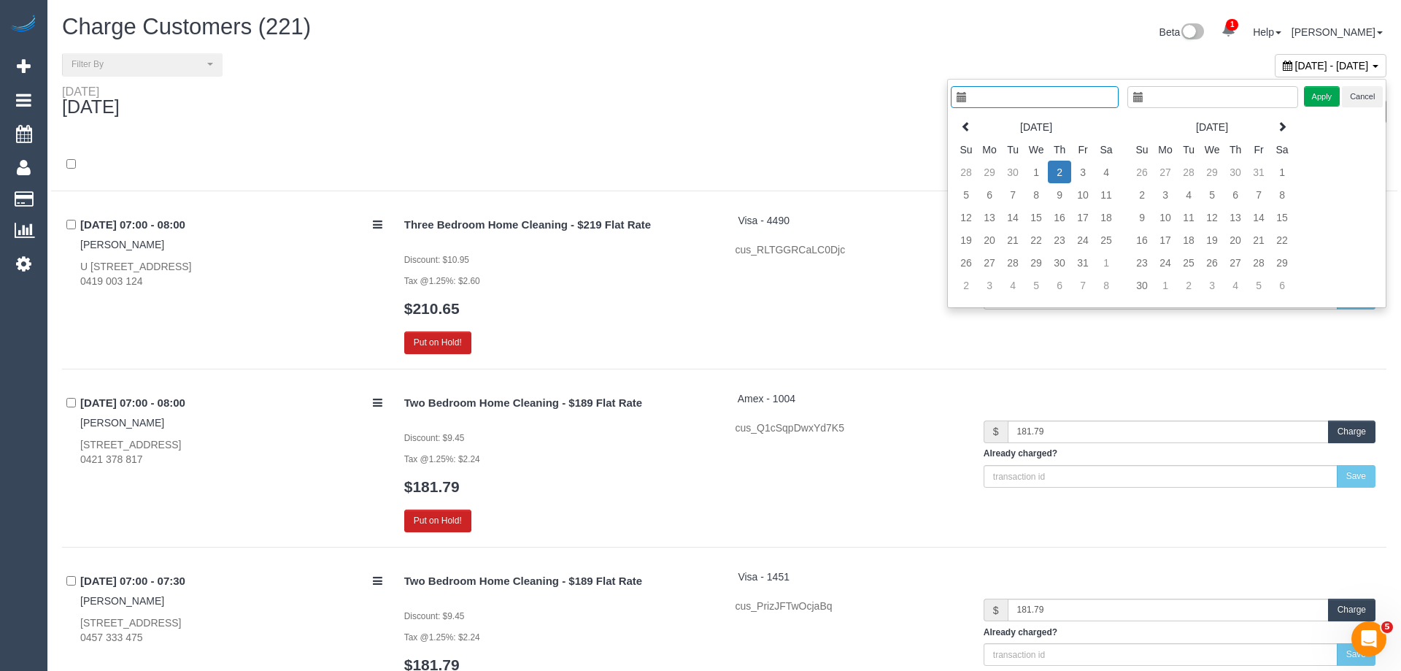
type input "**********"
click at [955, 122] on icon at bounding box center [955, 126] width 10 height 10
type input "**********"
click at [1091, 243] on td "27" at bounding box center [1095, 239] width 23 height 23
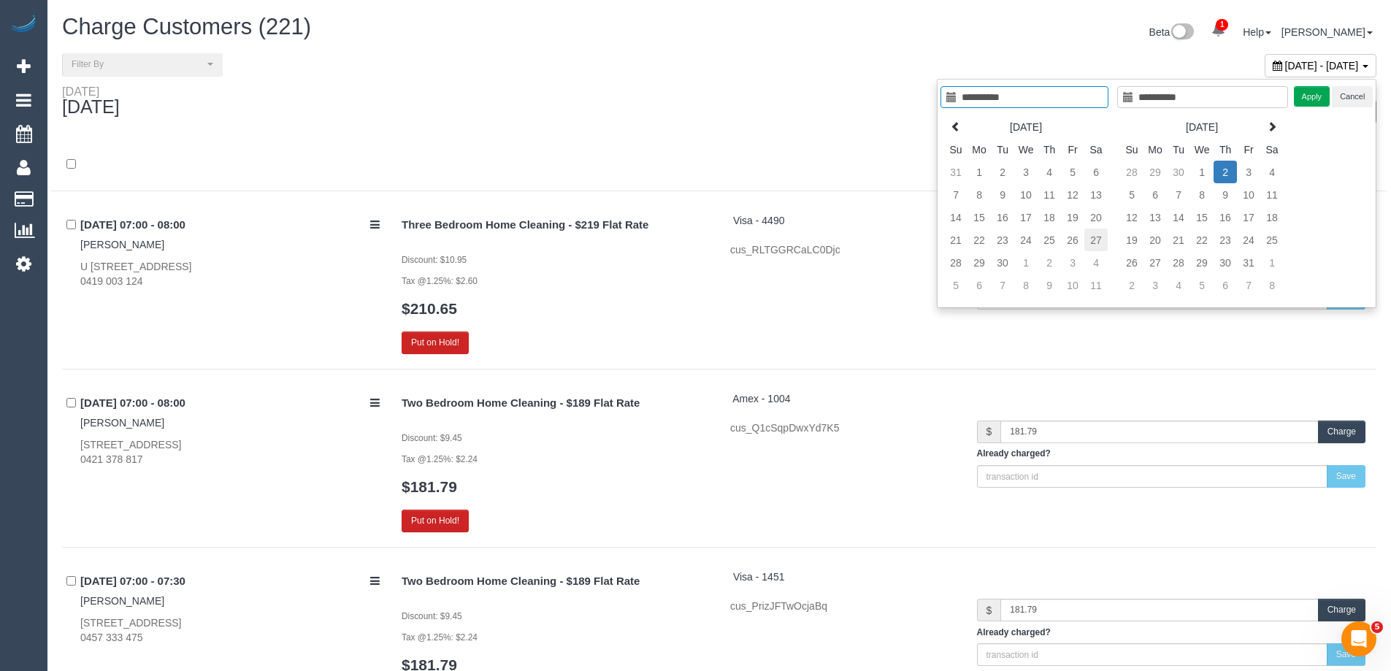
type input "**********"
click at [1091, 243] on td "27" at bounding box center [1095, 239] width 23 height 23
type input "**********"
click at [1303, 95] on button "Apply" at bounding box center [1311, 96] width 36 height 21
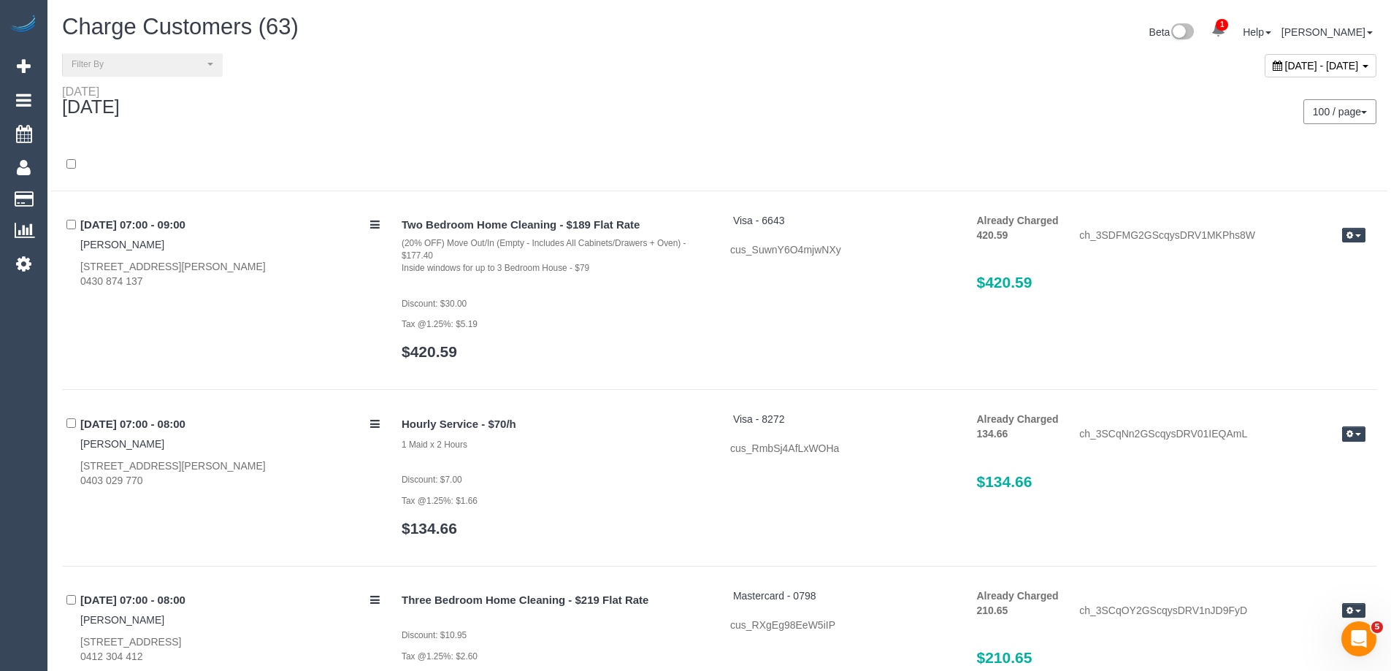
click at [395, 104] on div "[DATE]" at bounding box center [385, 104] width 668 height 39
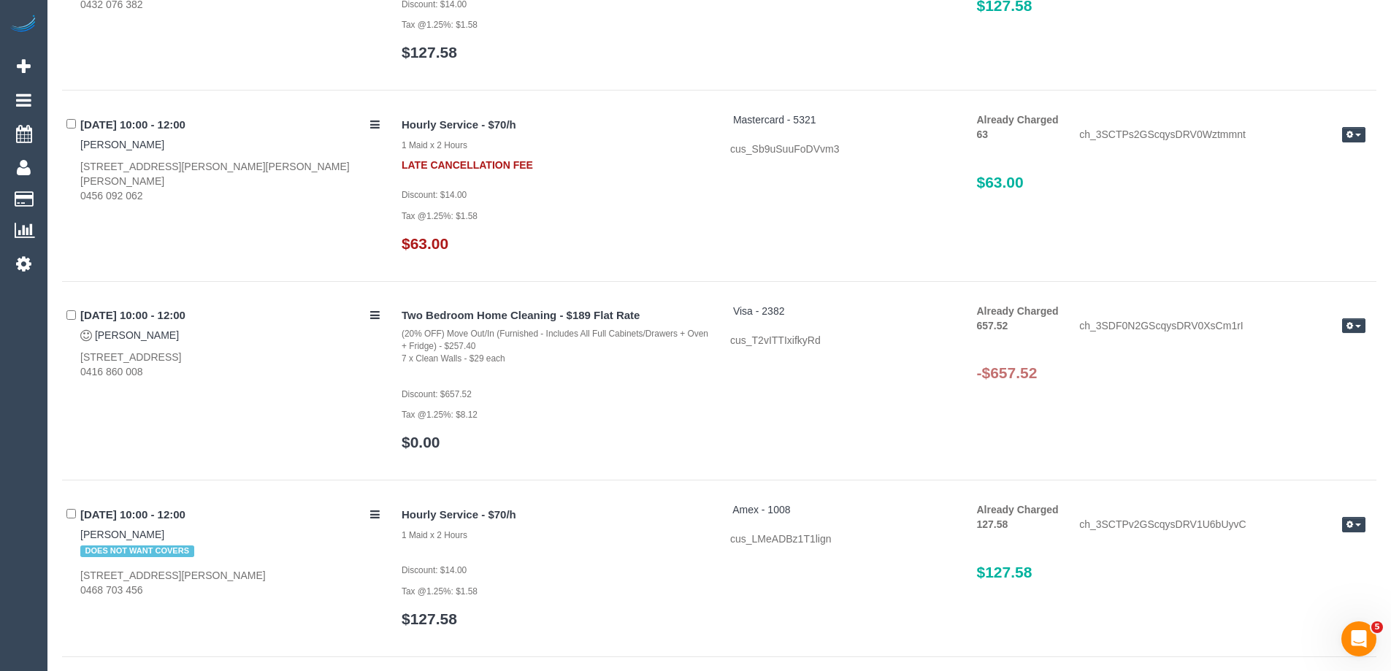
click at [1357, 325] on span "button" at bounding box center [1358, 326] width 6 height 3
click at [1334, 345] on link "Refund" at bounding box center [1306, 350] width 115 height 19
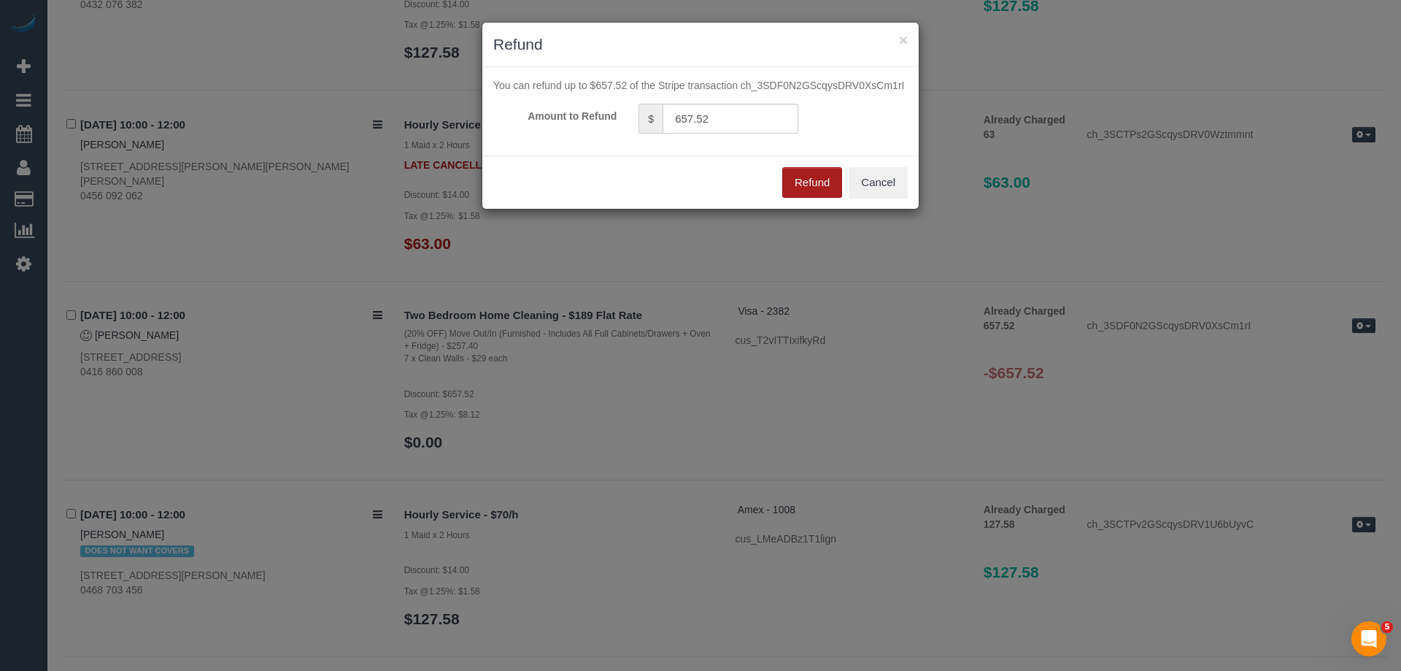
drag, startPoint x: 809, startPoint y: 185, endPoint x: 823, endPoint y: 183, distance: 14.0
click at [809, 185] on button "Refund" at bounding box center [813, 182] width 60 height 31
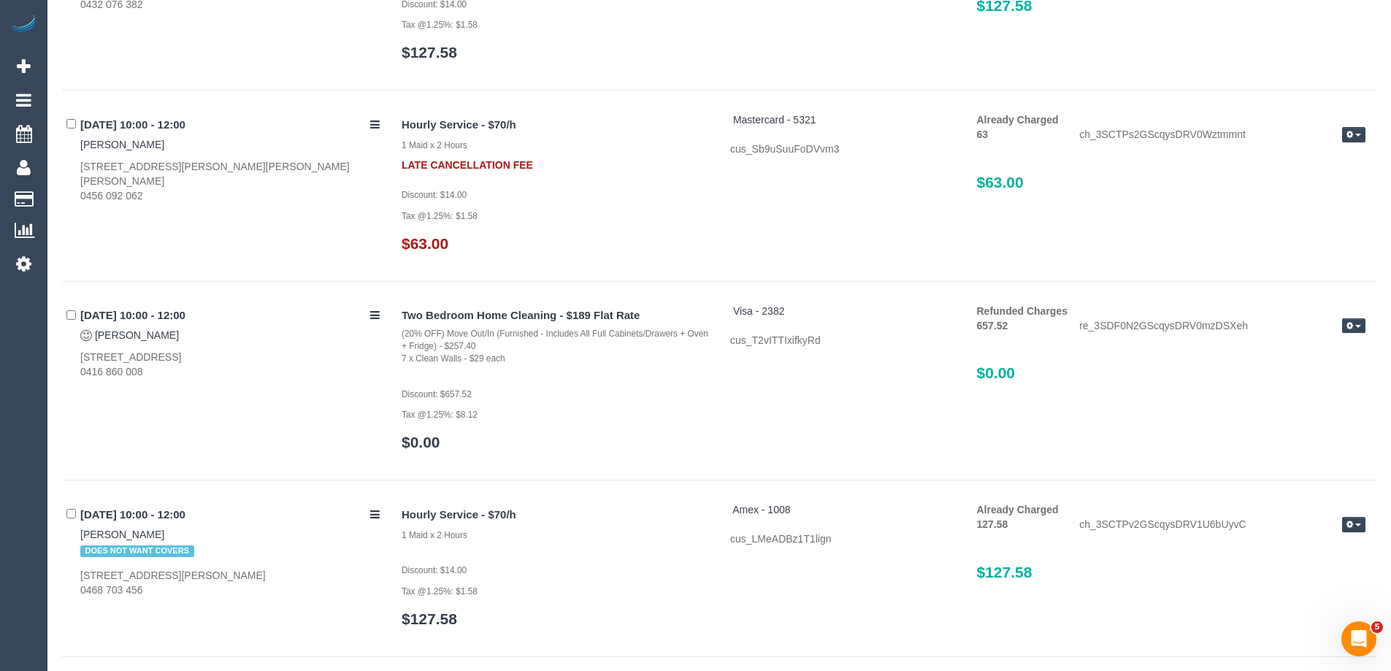
click at [252, 247] on div "27/09/2025 10:00 - 12:00 William Dempsey 4 Turner St, Glen Iris, VIC 3146 0456 …" at bounding box center [719, 196] width 1314 height 169
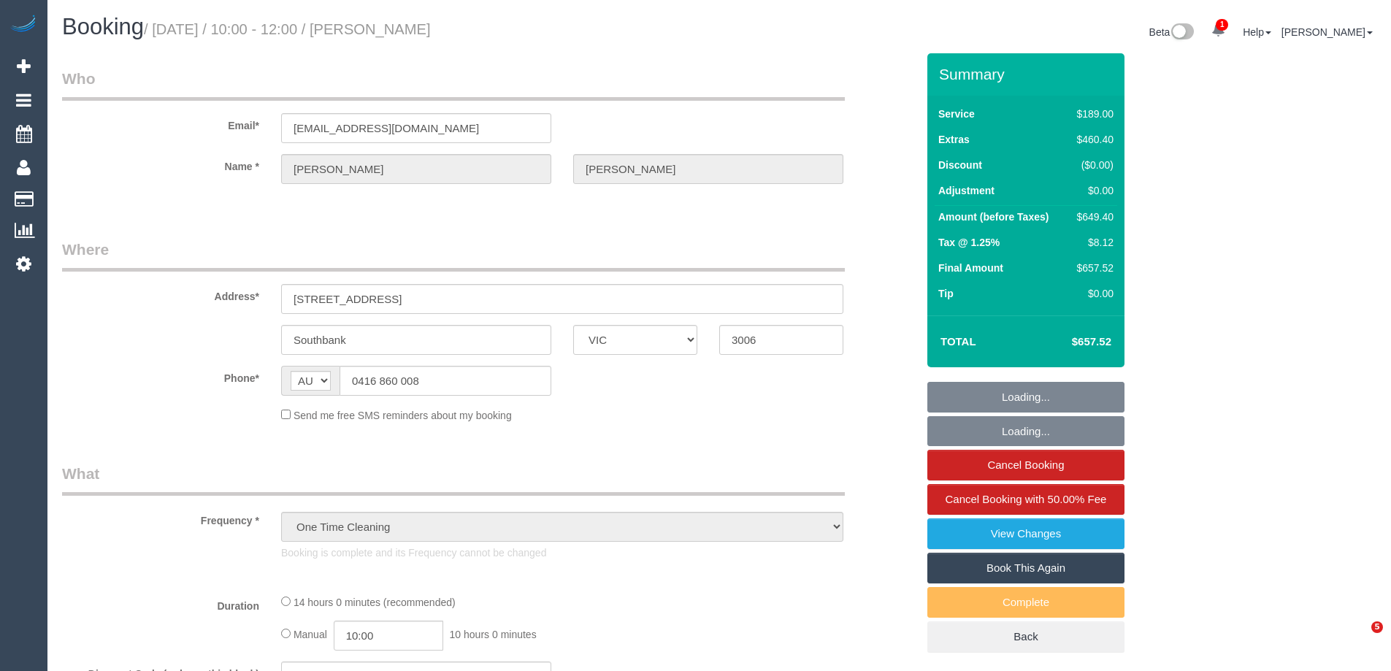
select select "VIC"
select select "string:stripe-pm_1S6pS32GScqysDRVf2cFVU54"
select select "number:29"
select select "number:14"
select select "number:18"
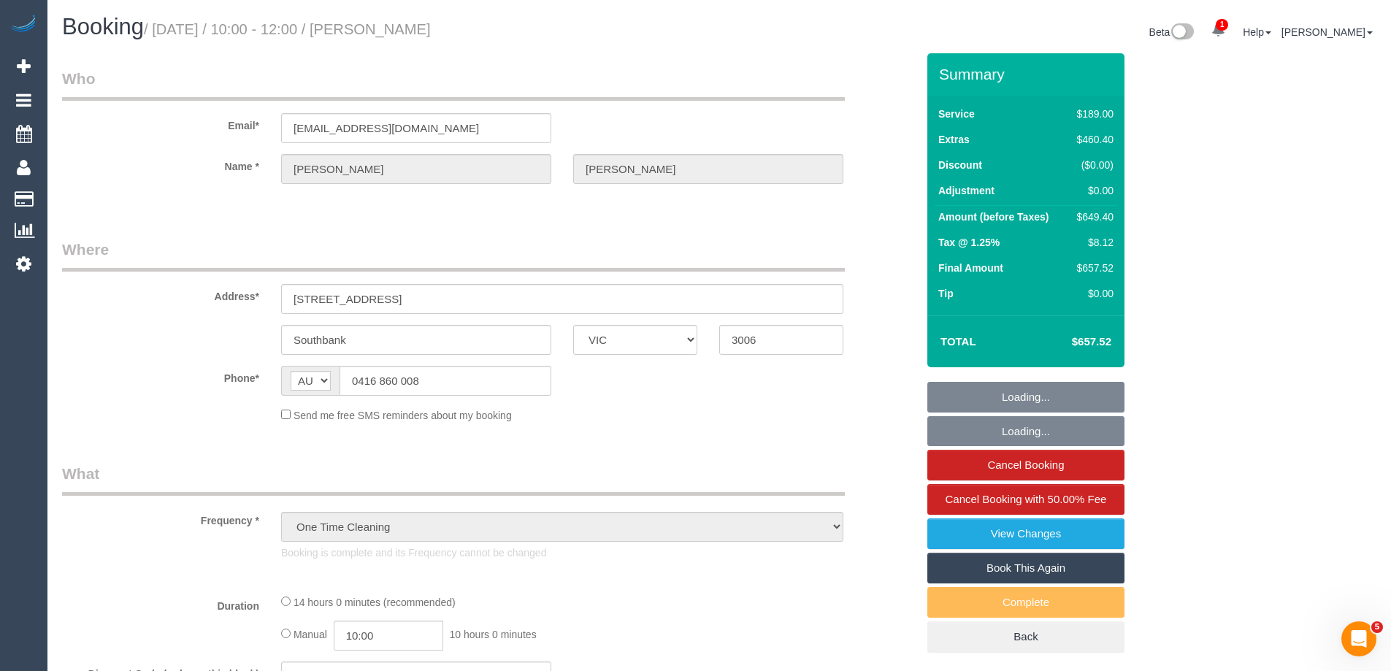
select select "number:22"
select select "number:26"
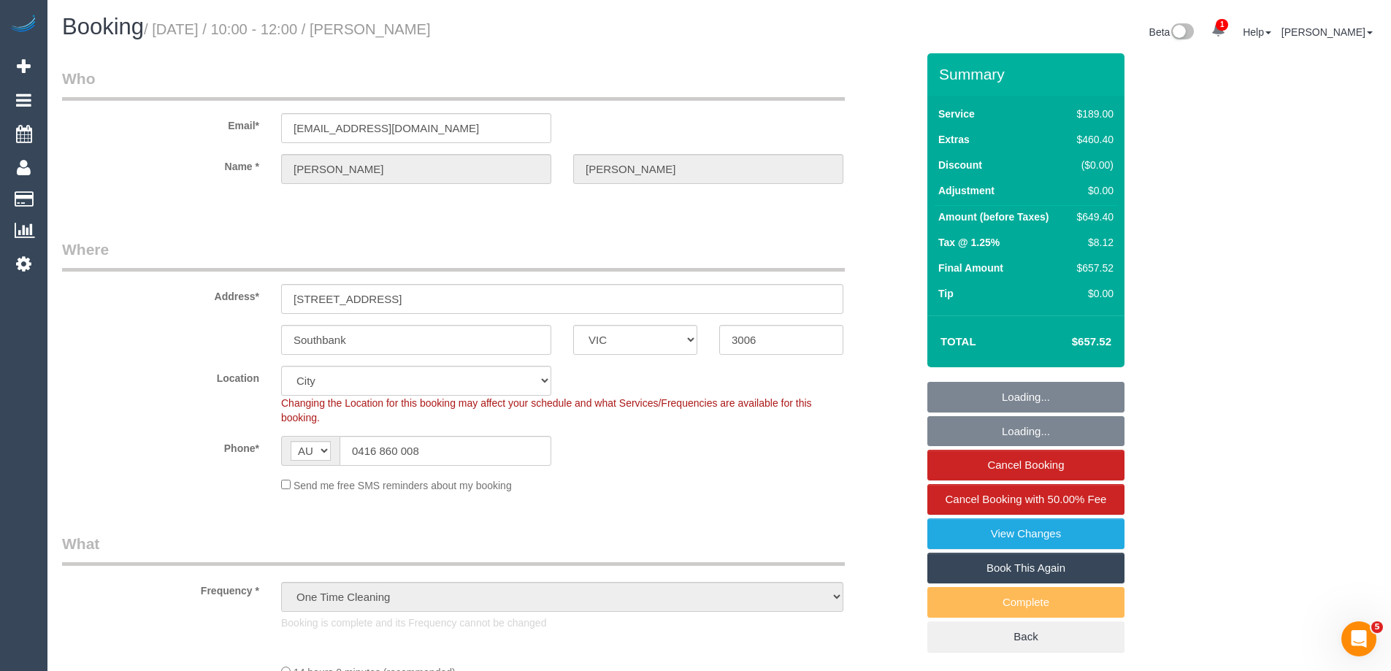
select select "object:720"
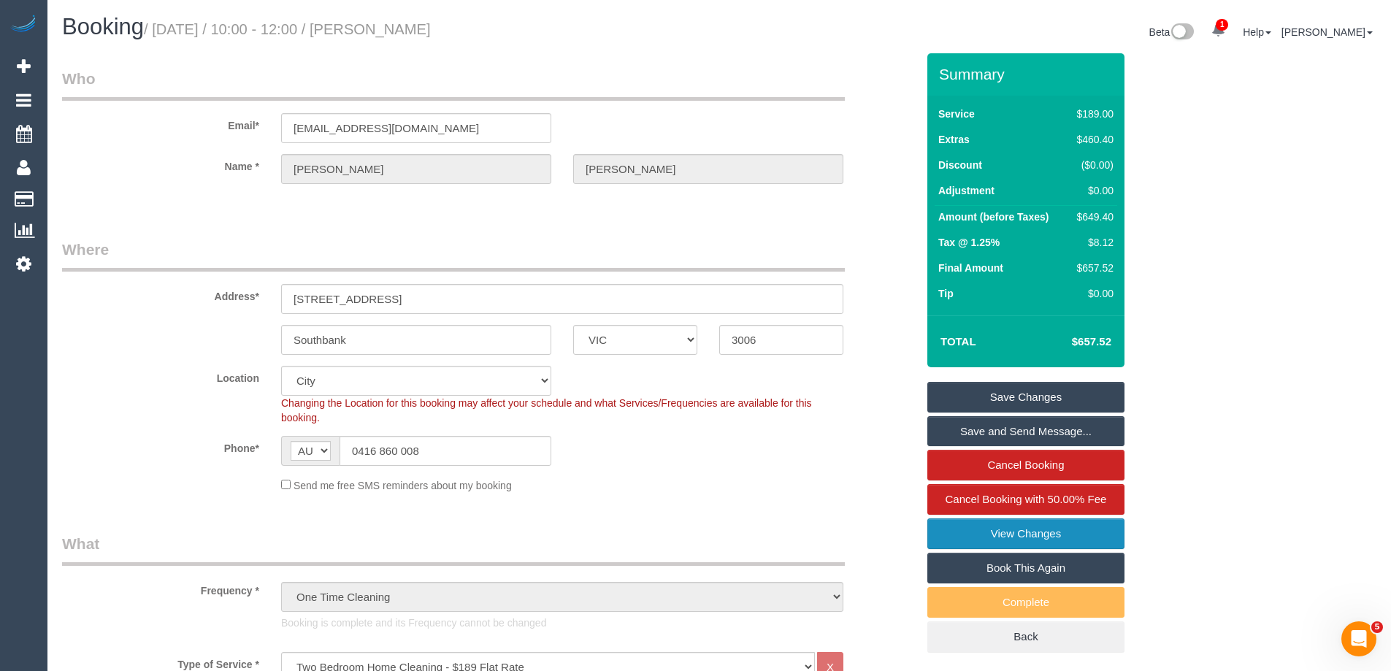
click at [1033, 529] on link "View Changes" at bounding box center [1025, 533] width 197 height 31
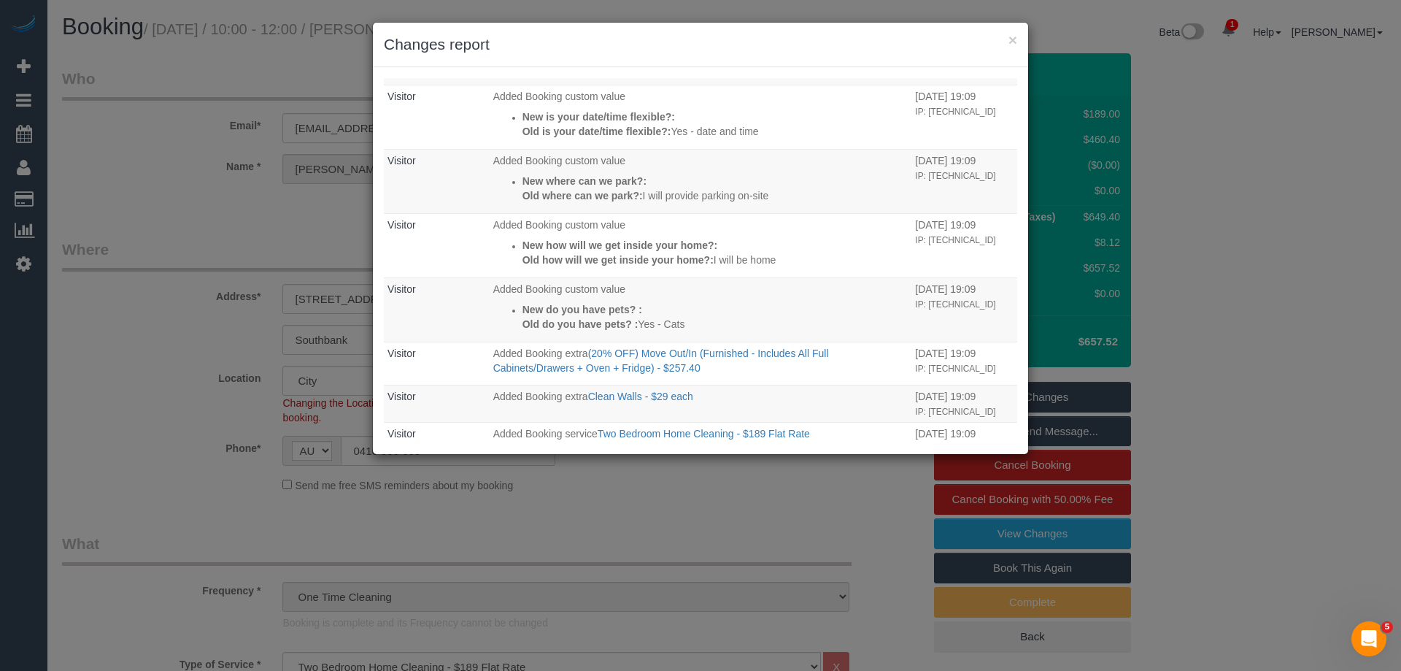
scroll to position [1118, 0]
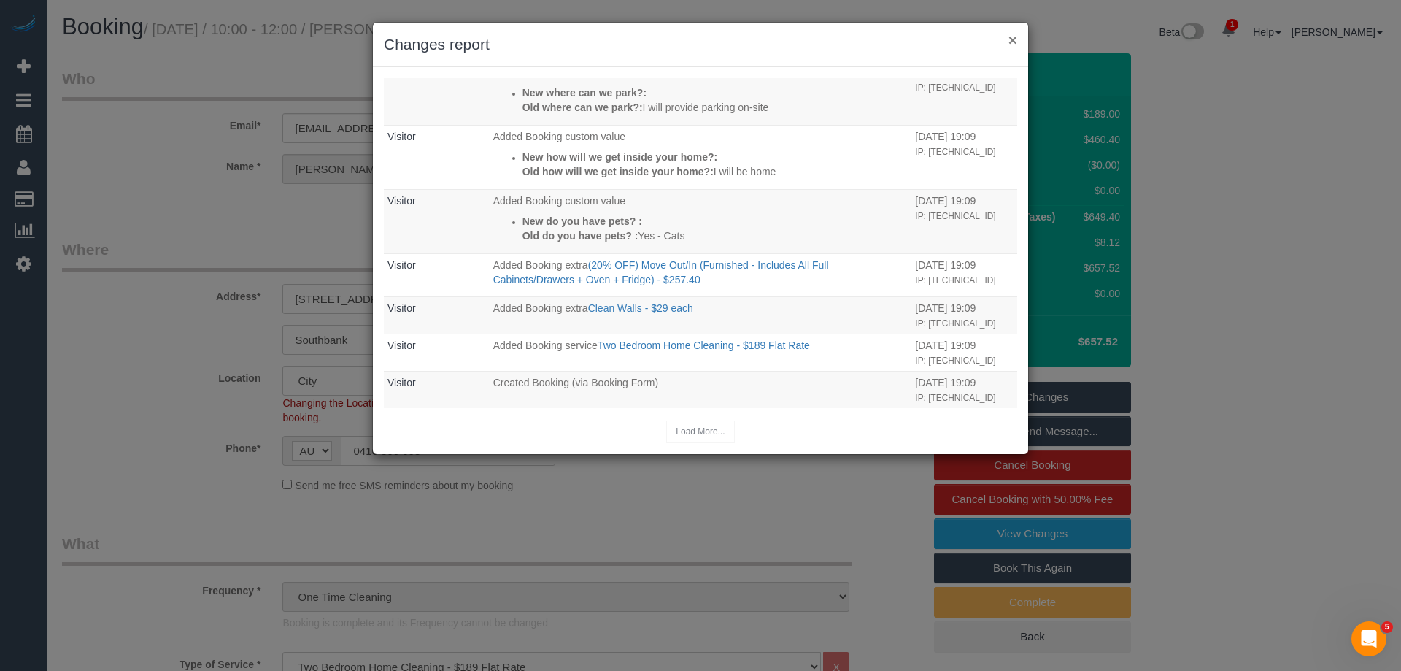
click at [1013, 39] on button "×" at bounding box center [1013, 39] width 9 height 15
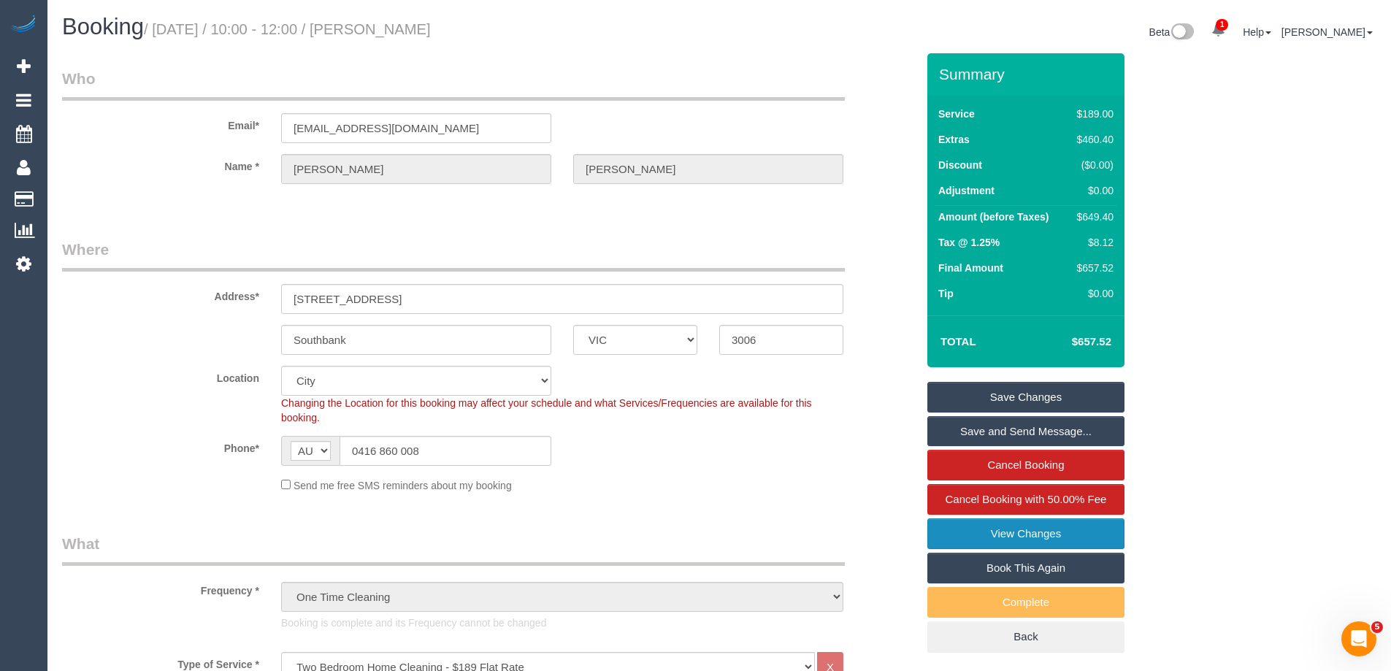
click at [1026, 535] on link "View Changes" at bounding box center [1025, 533] width 197 height 31
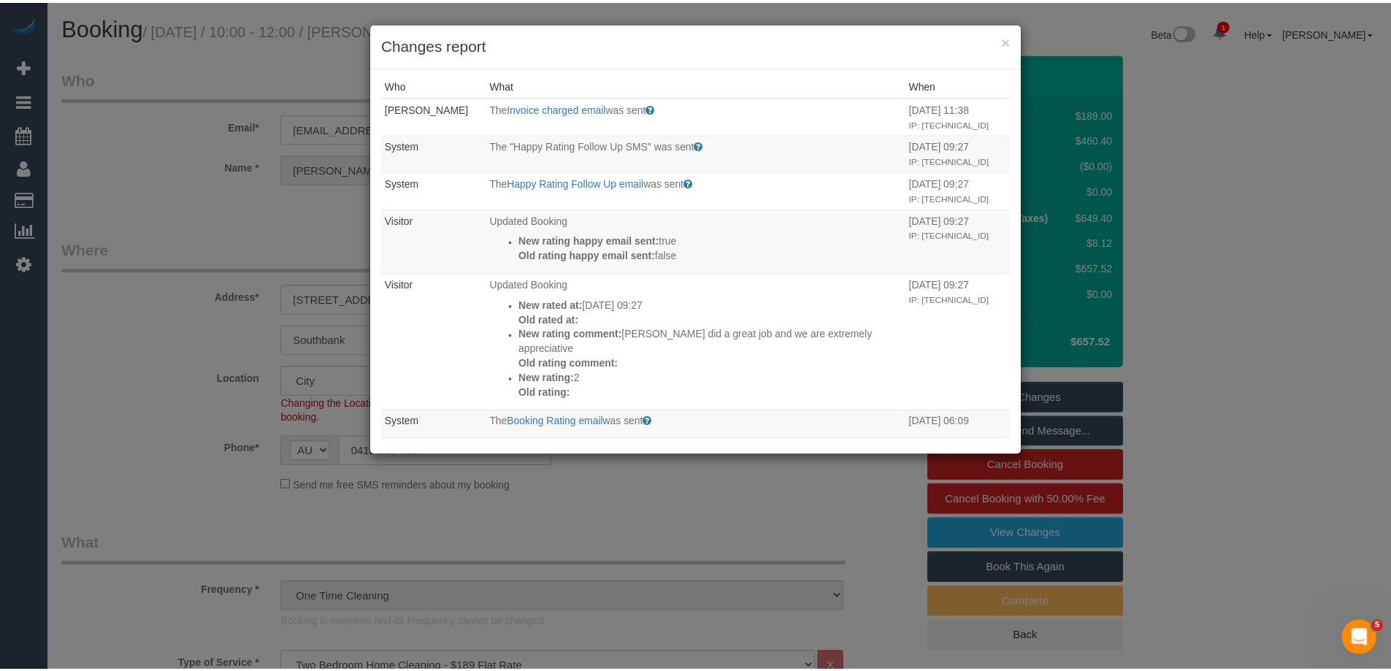
scroll to position [0, 0]
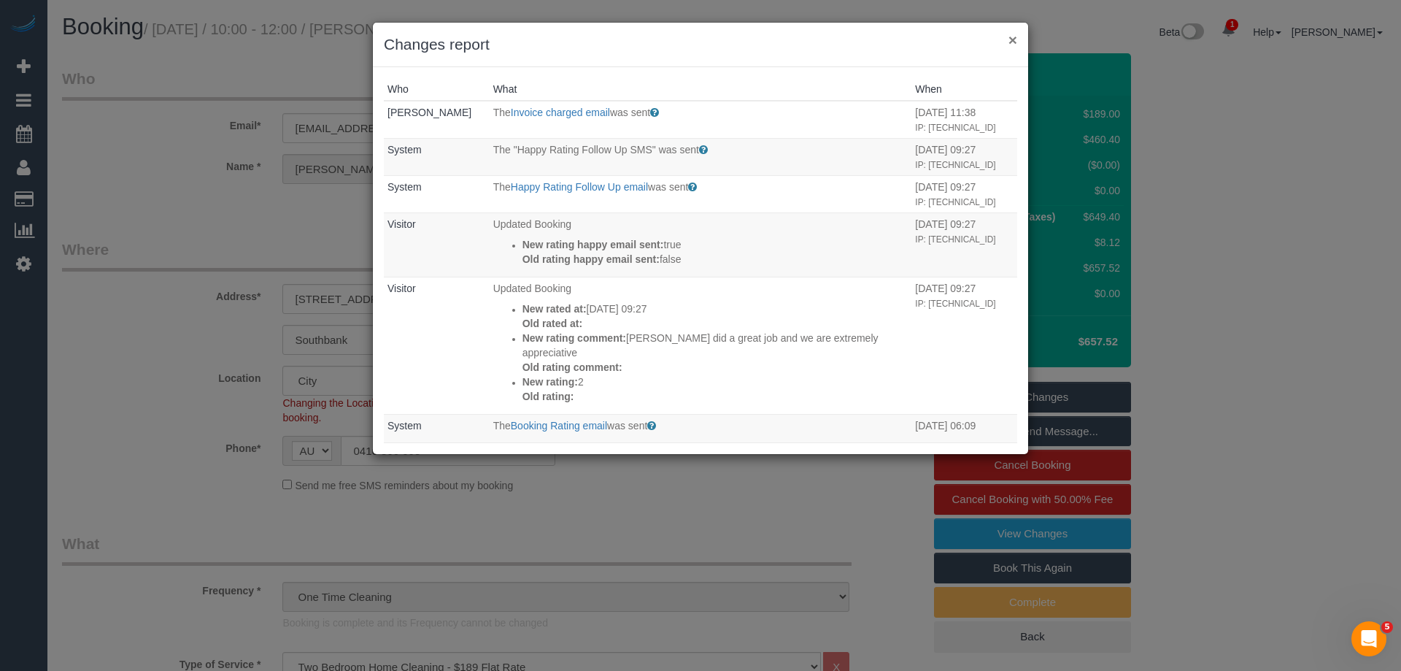
click at [1012, 38] on button "×" at bounding box center [1013, 39] width 9 height 15
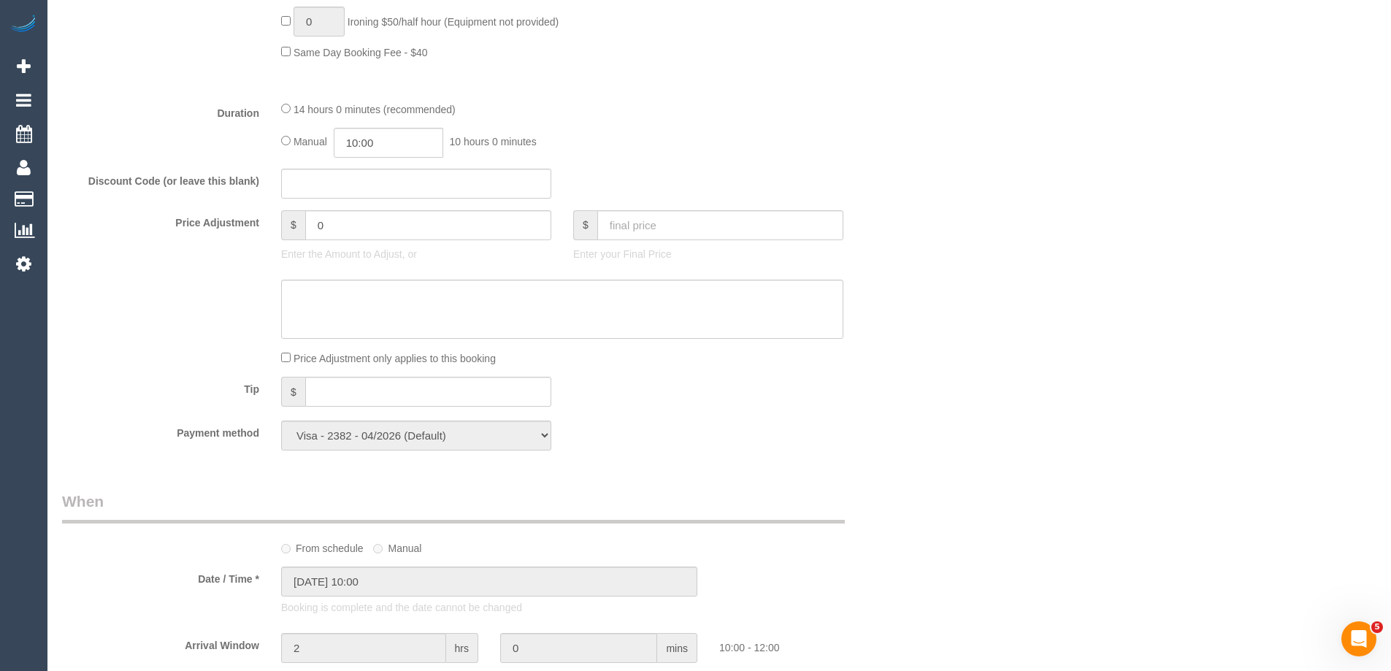
scroll to position [1241, 0]
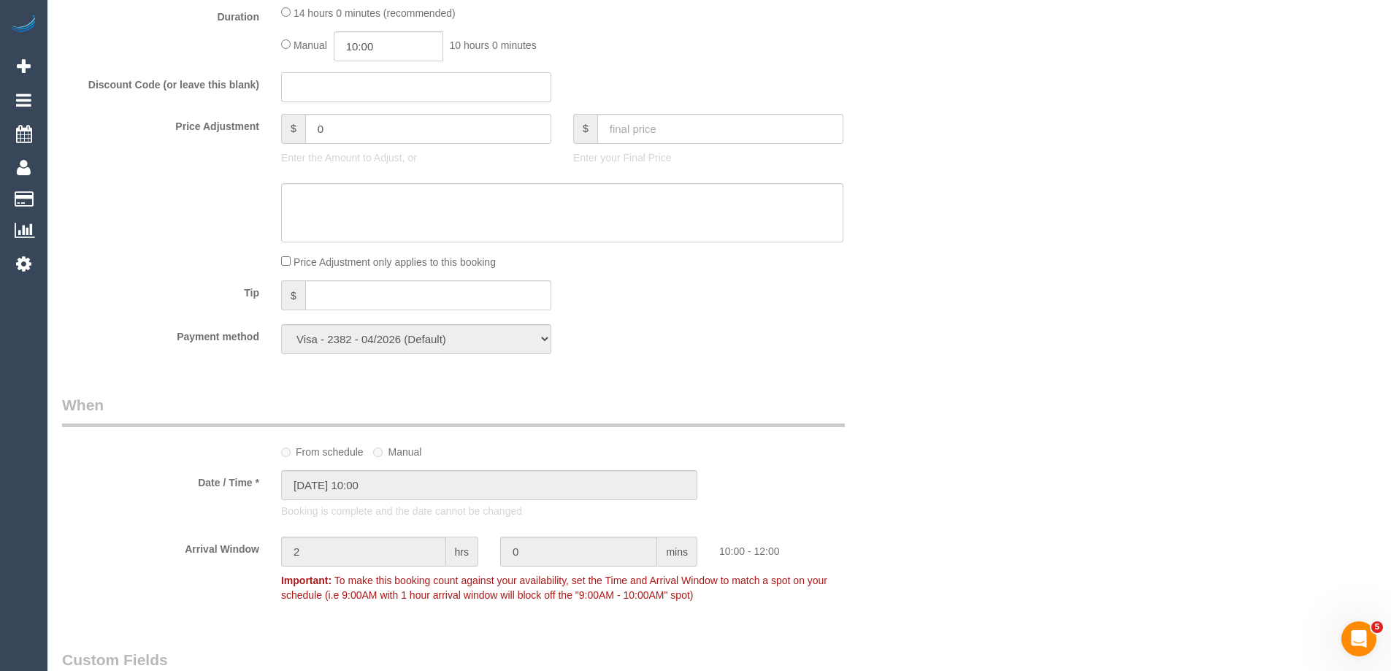
click at [353, 86] on input "text" at bounding box center [416, 87] width 270 height 30
paste input "7BD3-30D6-1B3D"
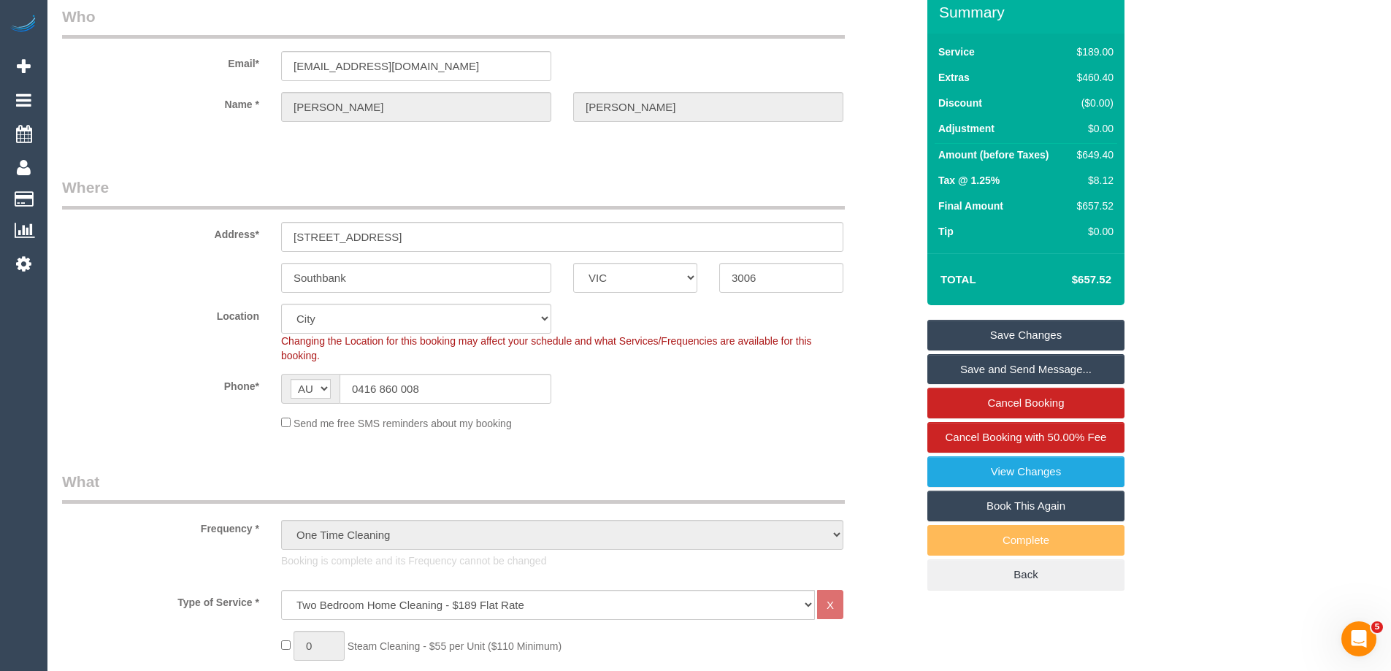
scroll to position [0, 0]
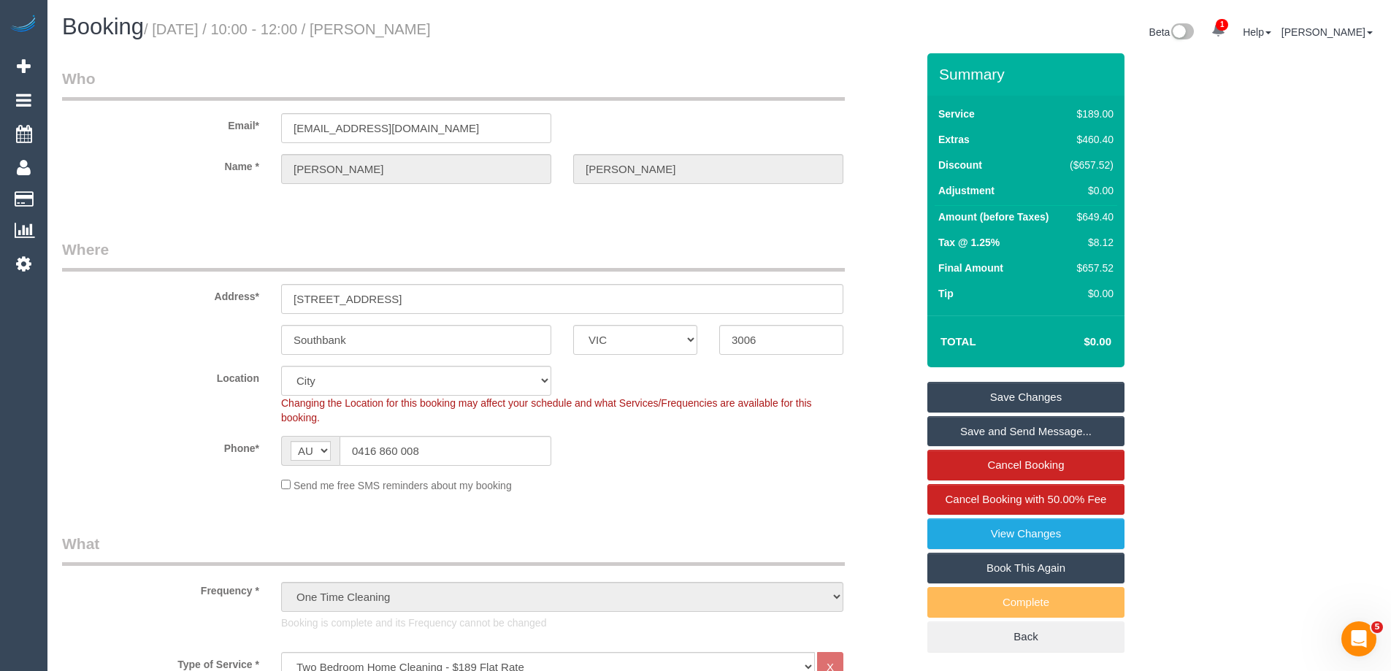
type input "7BD3-30D6-1B3D"
click at [1016, 396] on link "Save Changes" at bounding box center [1025, 397] width 197 height 31
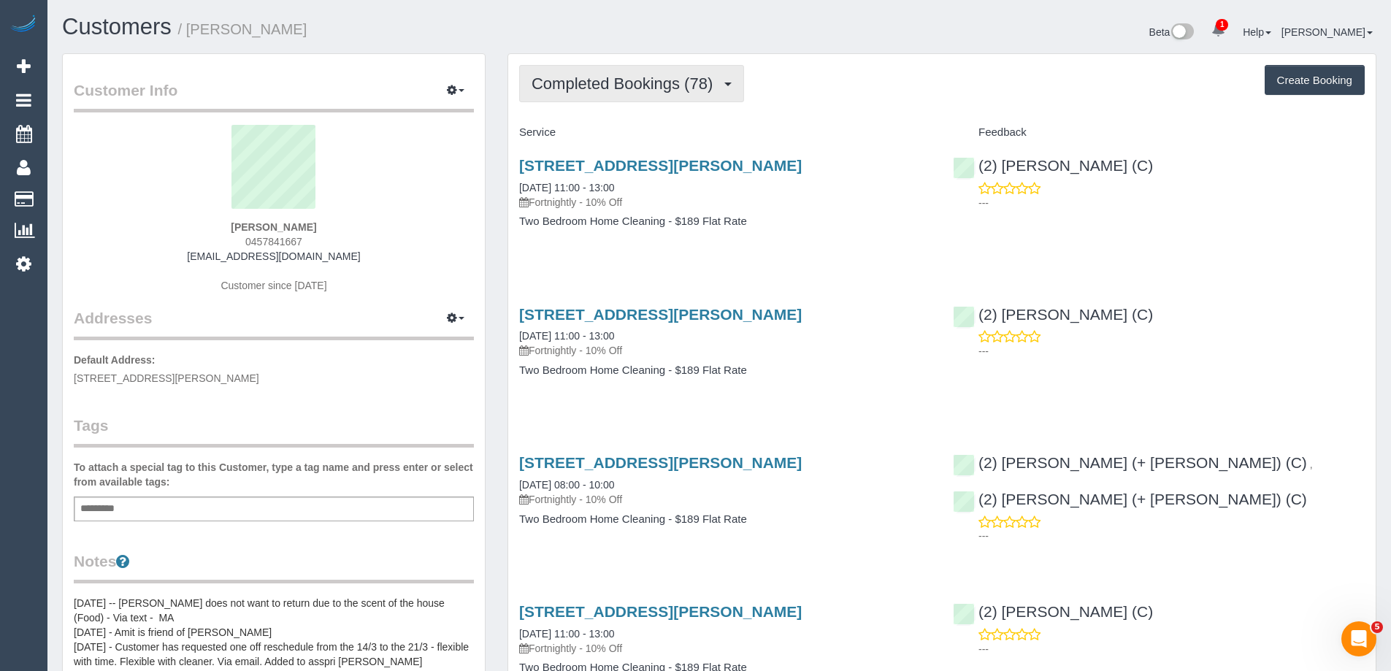
click at [596, 86] on span "Completed Bookings (78)" at bounding box center [625, 83] width 188 height 18
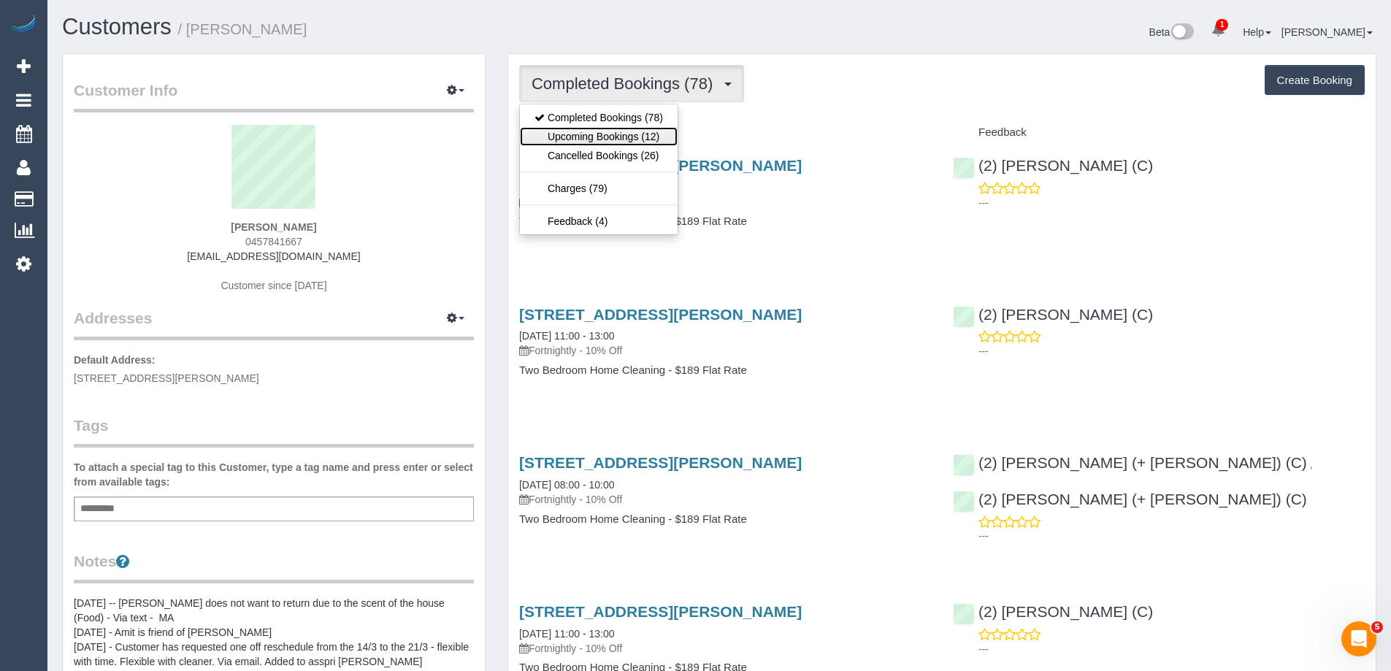
click at [604, 141] on link "Upcoming Bookings (12)" at bounding box center [599, 136] width 158 height 19
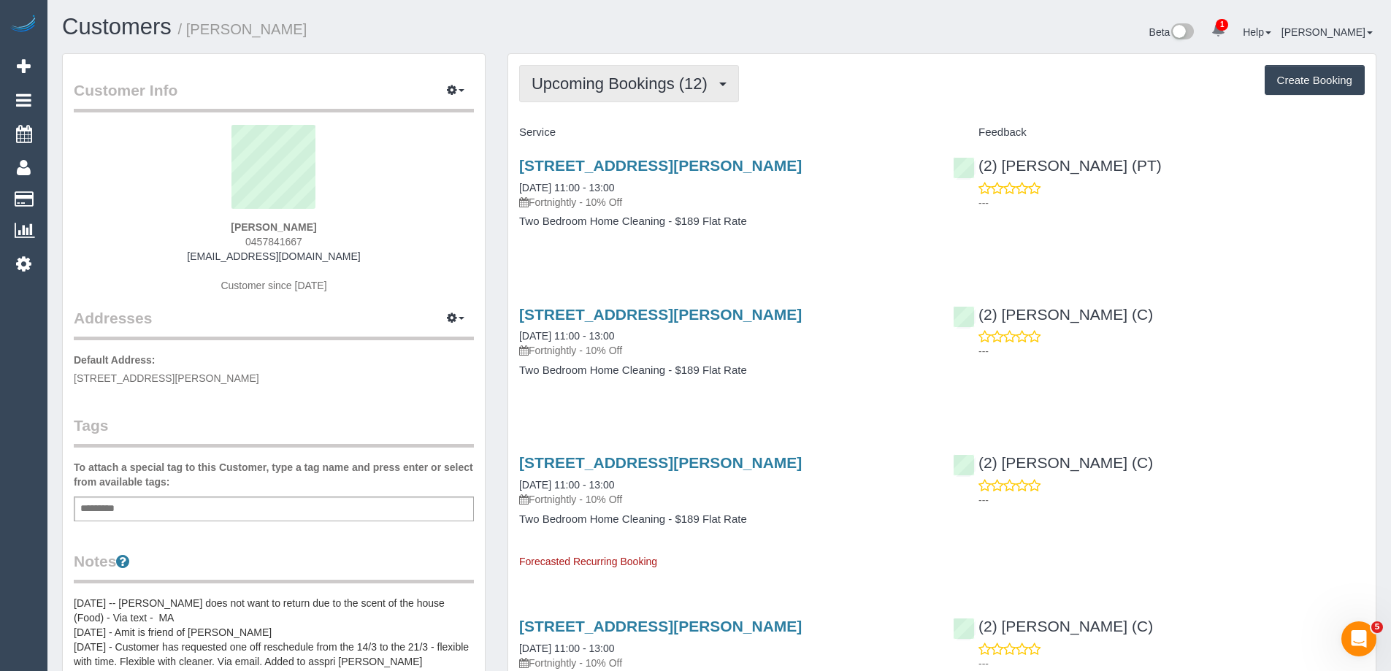
click at [604, 78] on span "Upcoming Bookings (12)" at bounding box center [622, 83] width 183 height 18
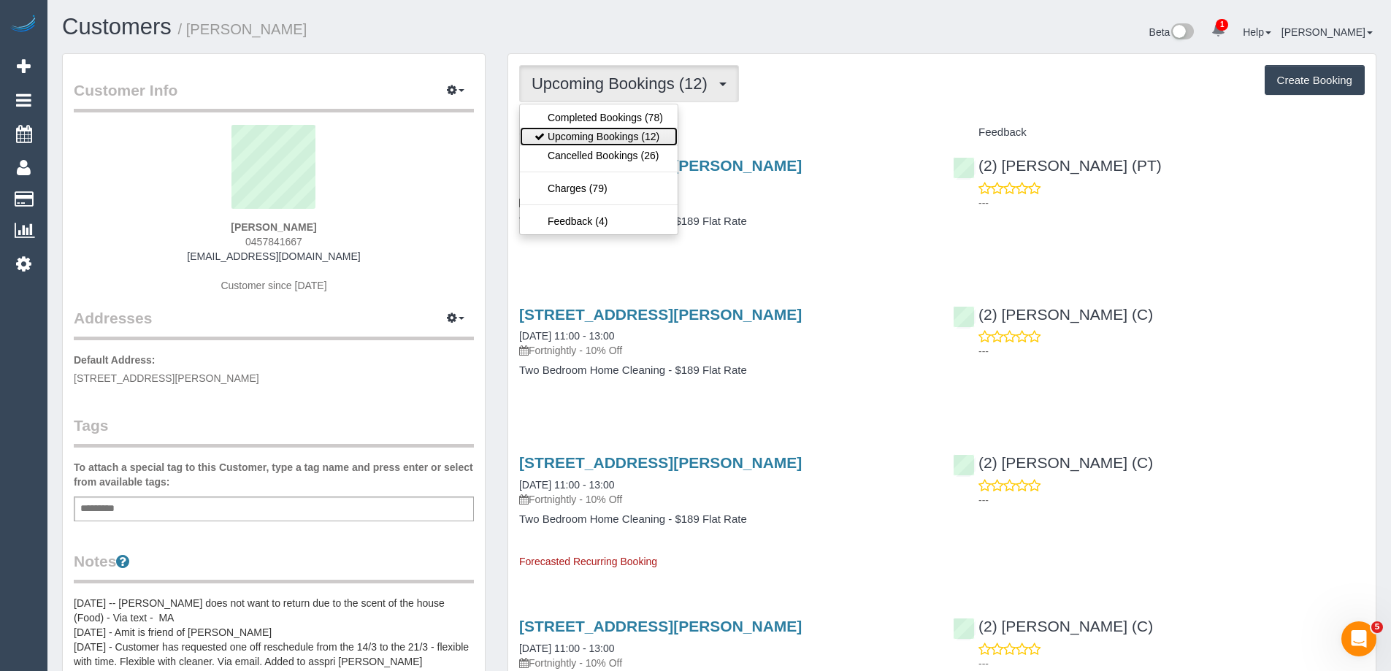
click at [604, 129] on link "Upcoming Bookings (12)" at bounding box center [599, 136] width 158 height 19
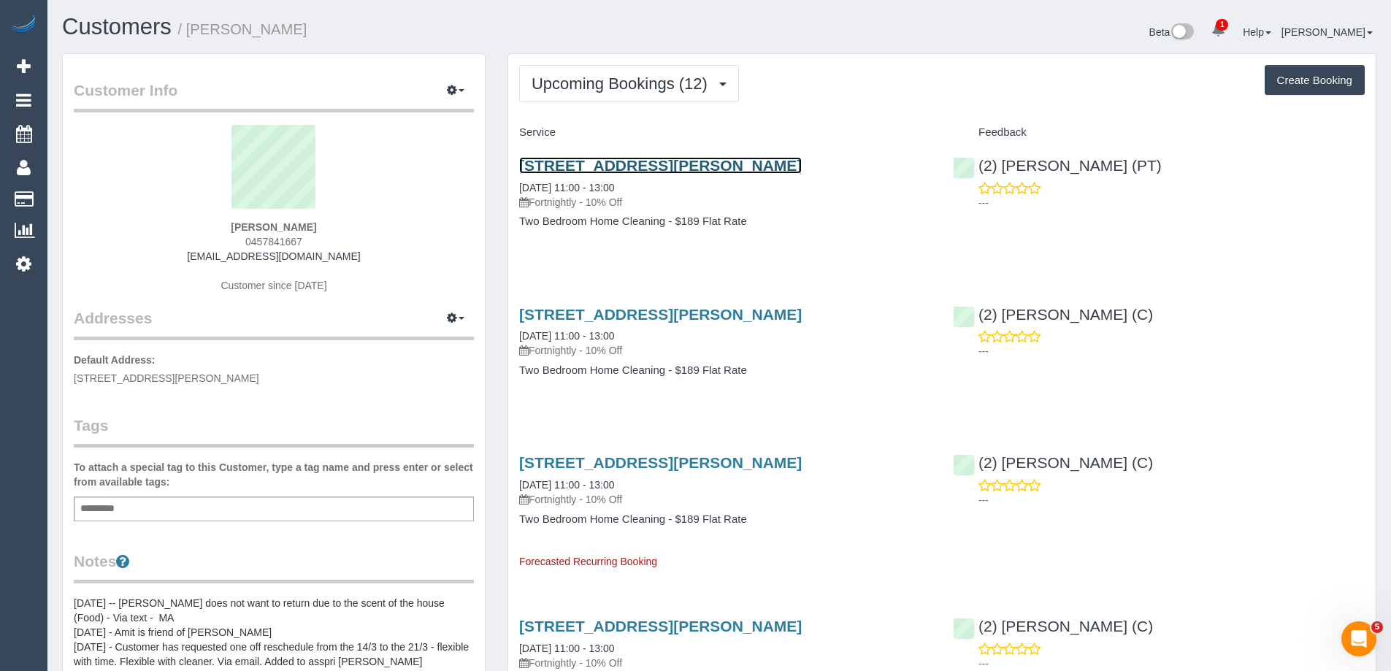
click at [712, 166] on link "[STREET_ADDRESS][PERSON_NAME]" at bounding box center [660, 165] width 282 height 17
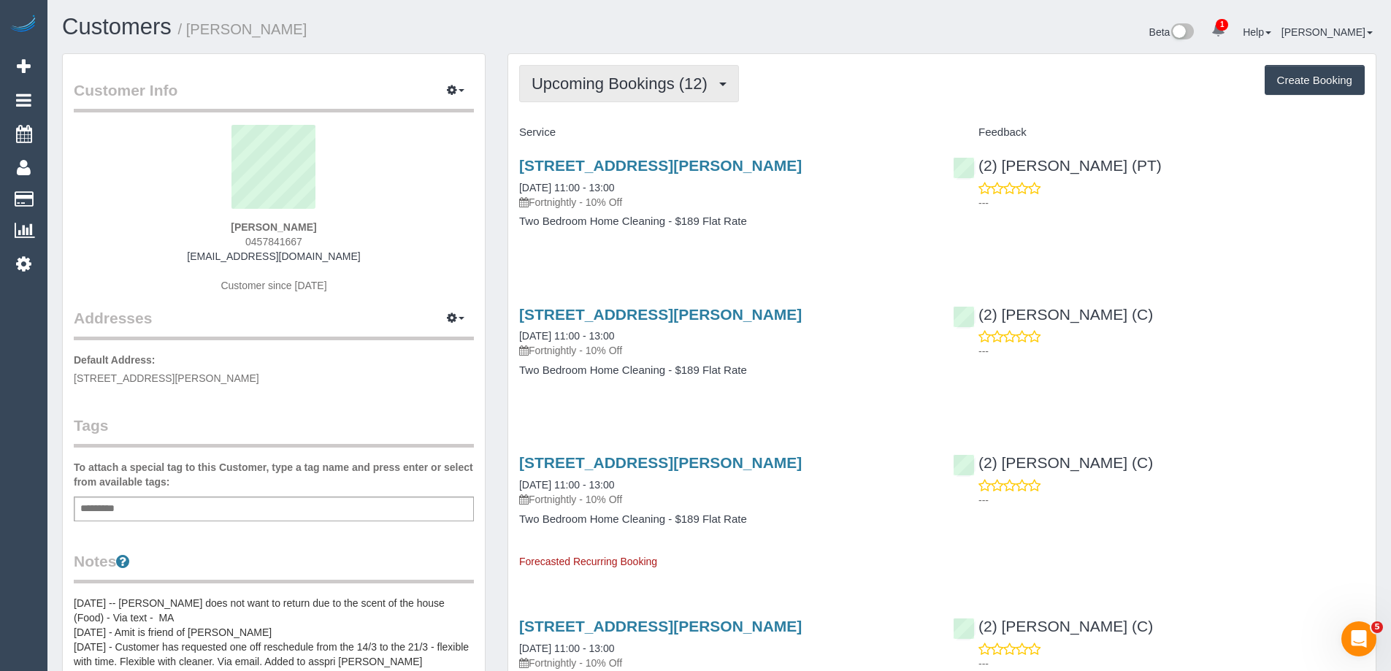
drag, startPoint x: 658, startPoint y: 85, endPoint x: 641, endPoint y: 95, distance: 19.3
click at [657, 85] on span "Upcoming Bookings (12)" at bounding box center [622, 83] width 183 height 18
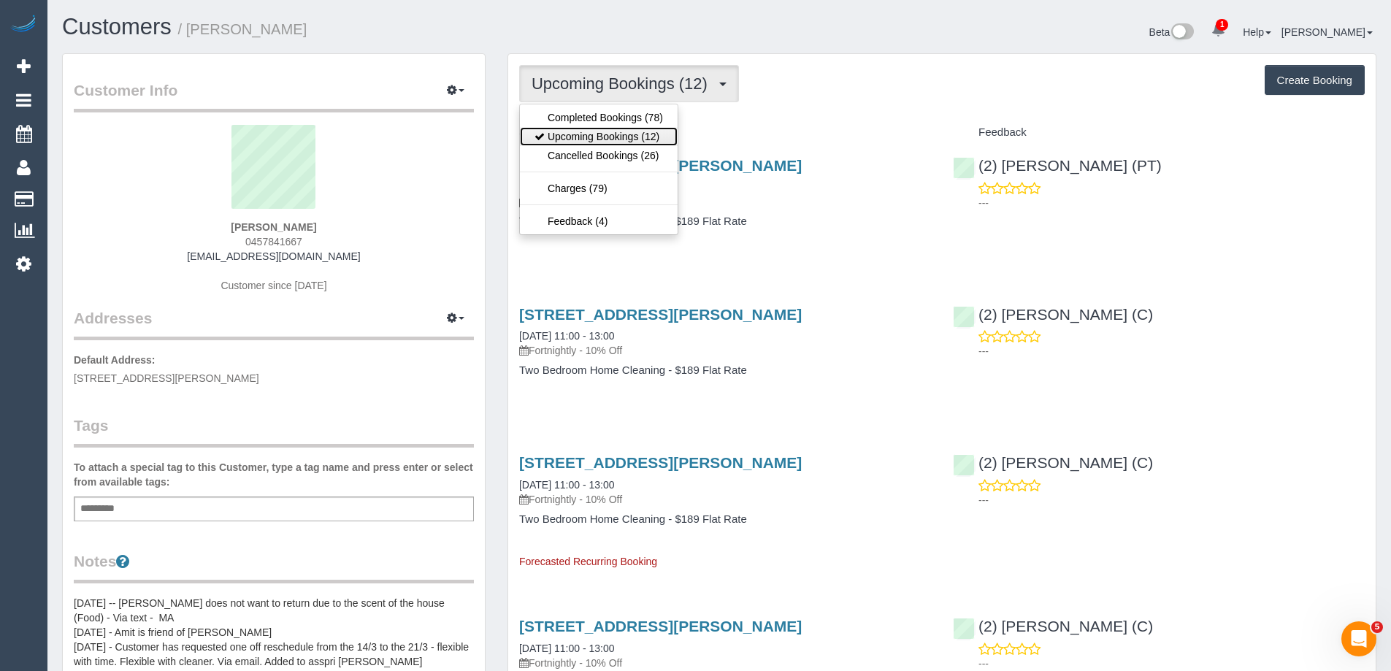
click at [616, 136] on link "Upcoming Bookings (12)" at bounding box center [599, 136] width 158 height 19
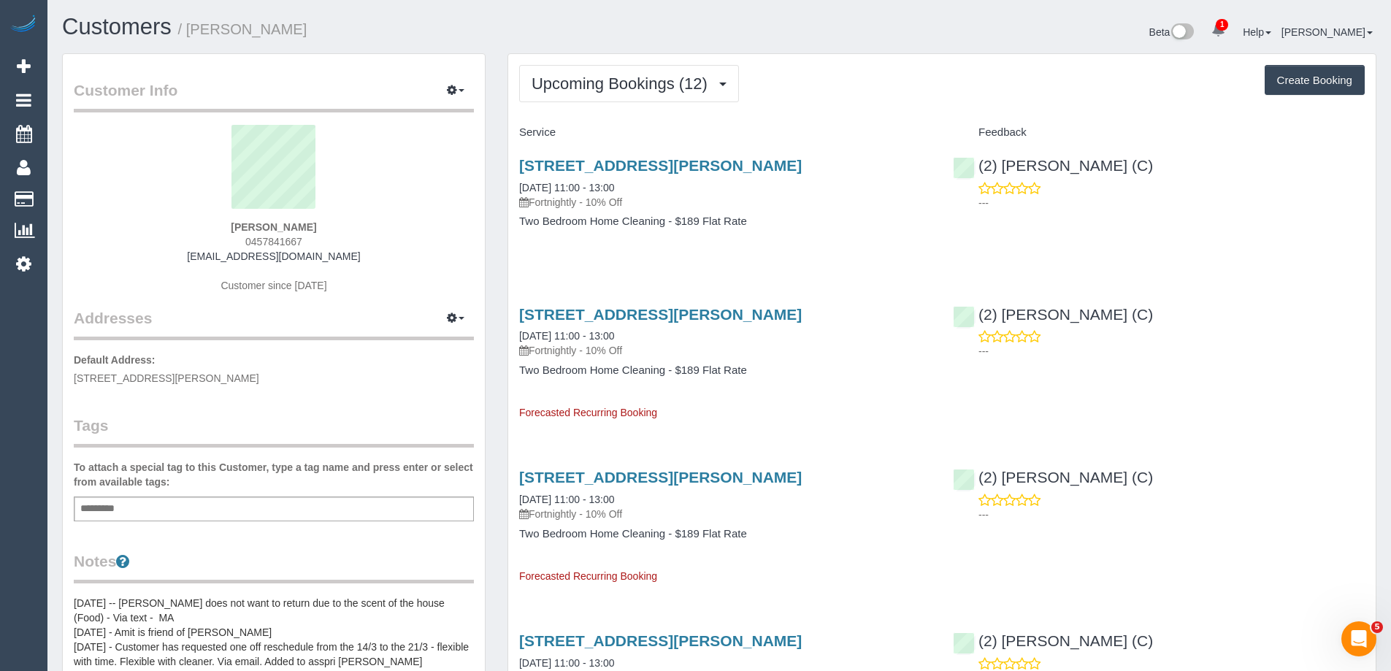
click at [1045, 41] on div "Beta 1 Your Notifications You have 0 alerts × You have 6 to charge for [DATE] H…" at bounding box center [1053, 34] width 668 height 39
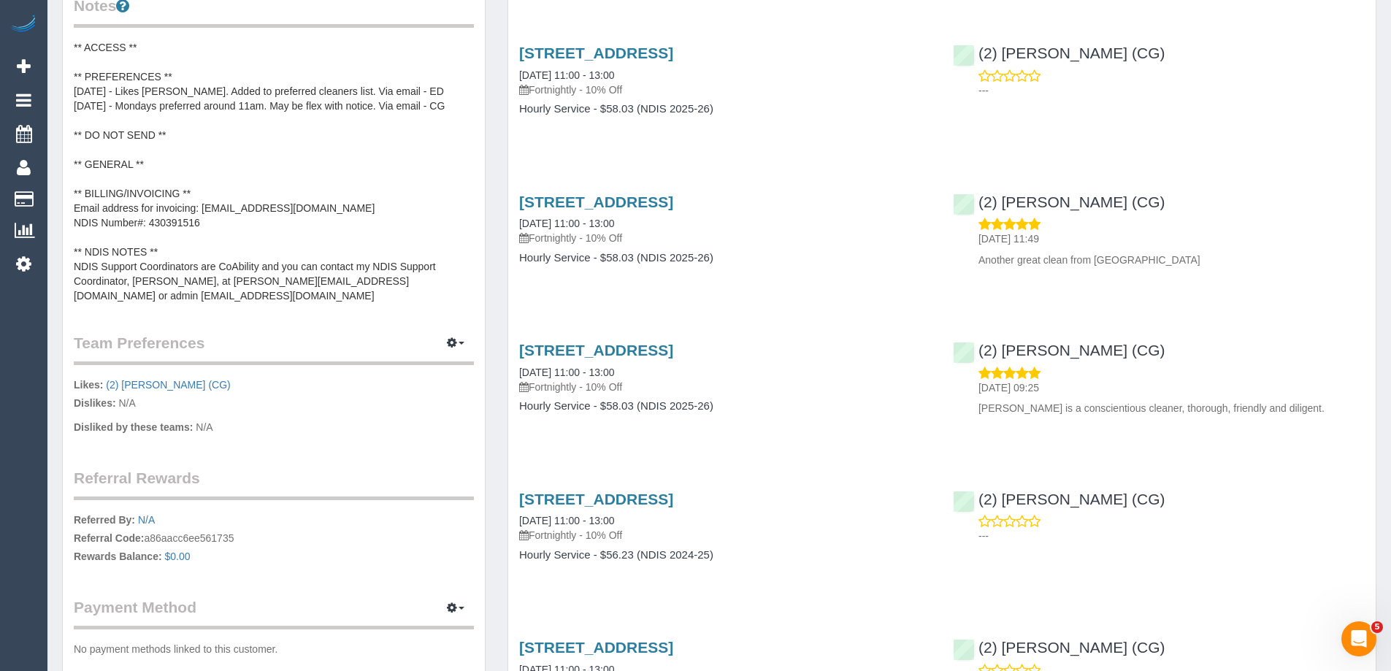
scroll to position [584, 0]
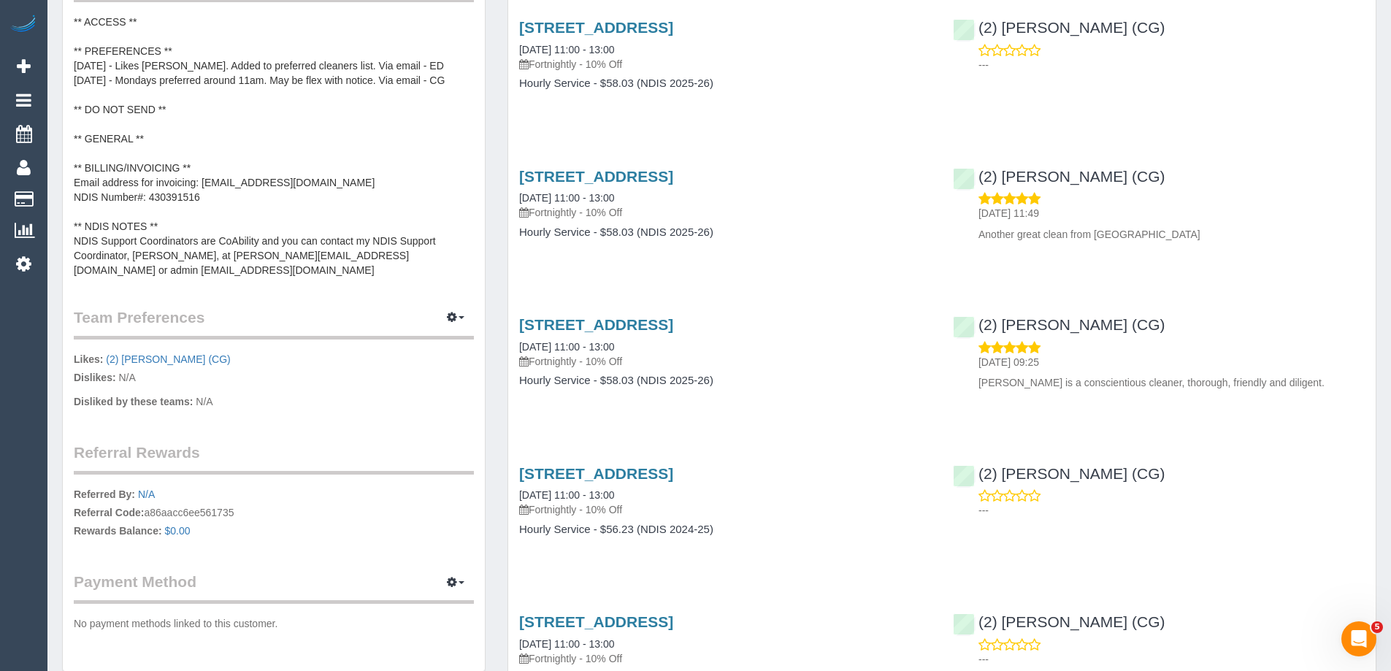
click at [228, 212] on pre "** ACCESS ** ** PREFERENCES ** 17/2/25 - Likes Binoy. Added to preferred cleane…" at bounding box center [274, 146] width 400 height 263
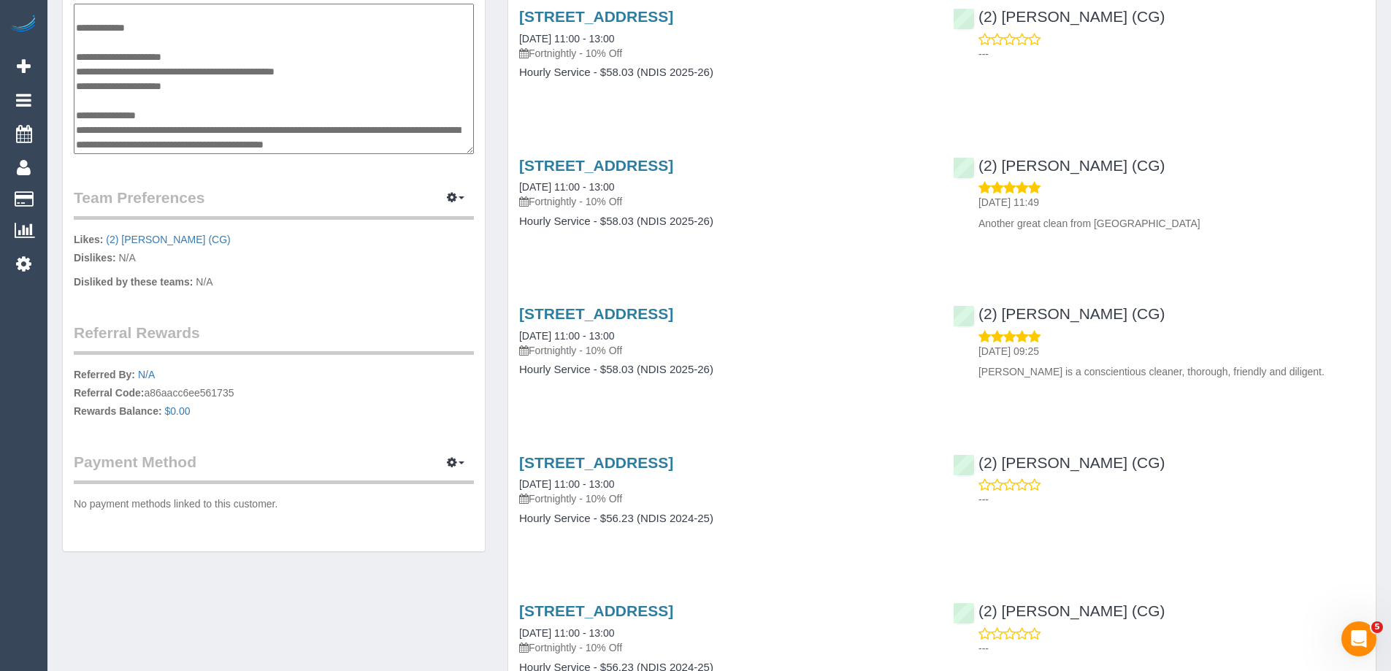
scroll to position [511, 0]
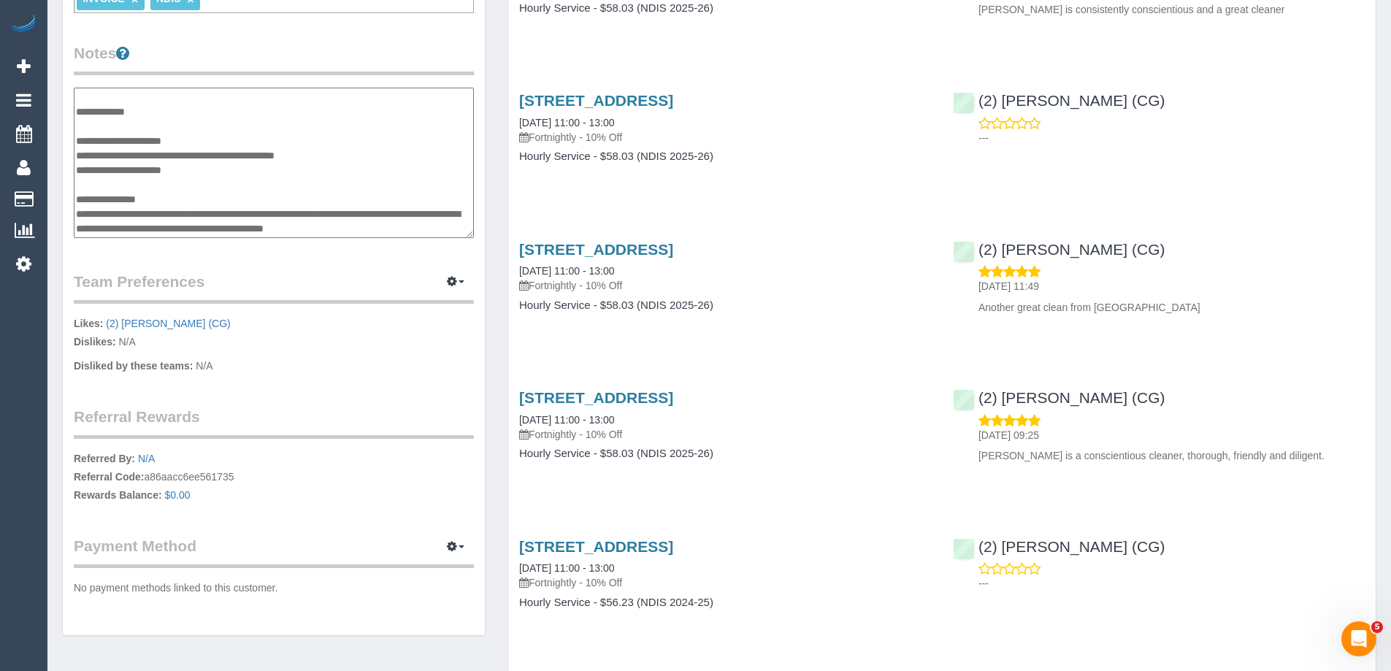
click at [143, 226] on textarea "**********" at bounding box center [274, 163] width 400 height 150
click at [377, 227] on textarea "**********" at bounding box center [274, 163] width 400 height 150
click at [166, 228] on textarea "**********" at bounding box center [274, 163] width 400 height 150
type textarea "**********"
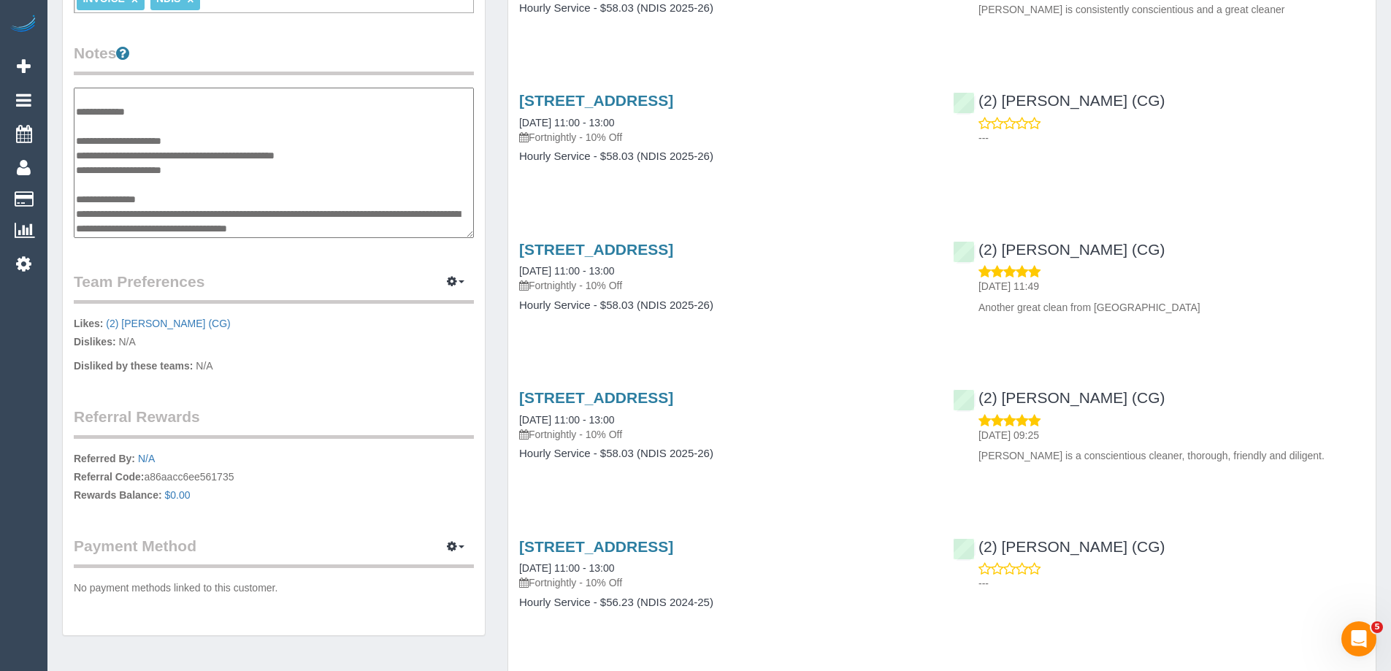
click at [274, 274] on legend "Team Preferences Manage Preferences" at bounding box center [274, 287] width 400 height 33
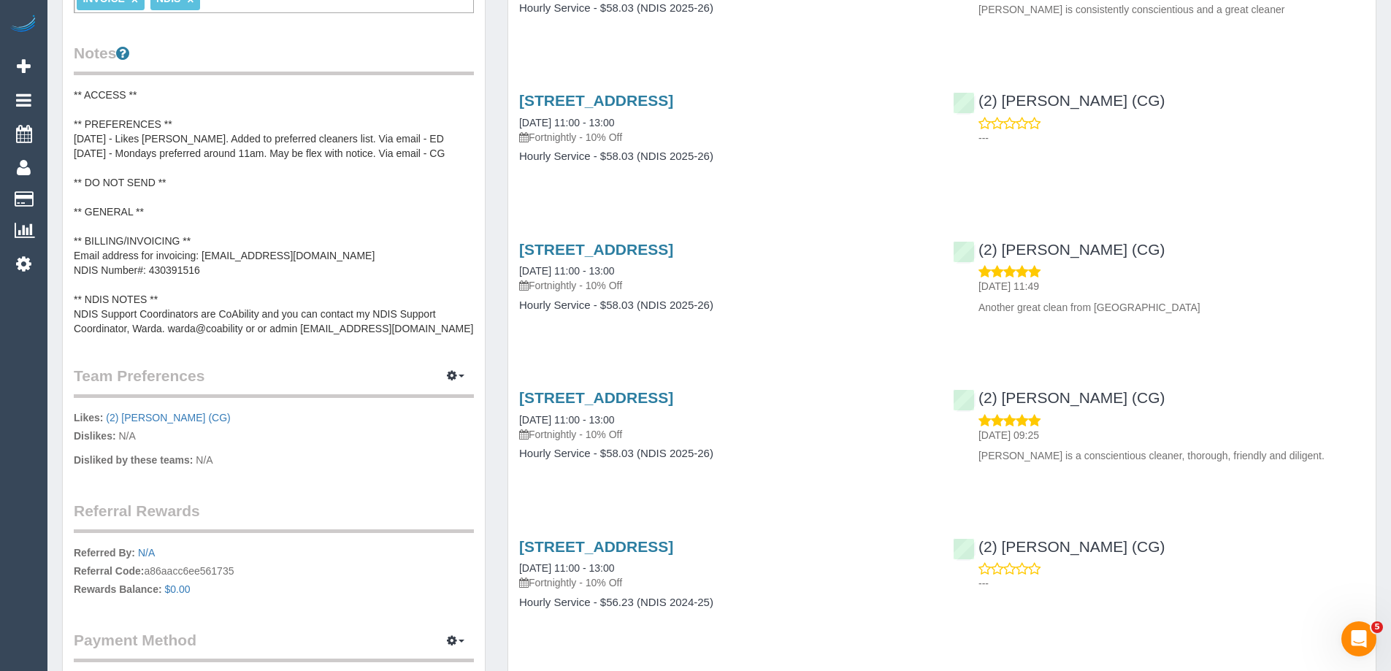
click at [304, 331] on pre "** ACCESS ** ** PREFERENCES ** 17/2/25 - Likes Binoy. Added to preferred cleane…" at bounding box center [274, 212] width 400 height 248
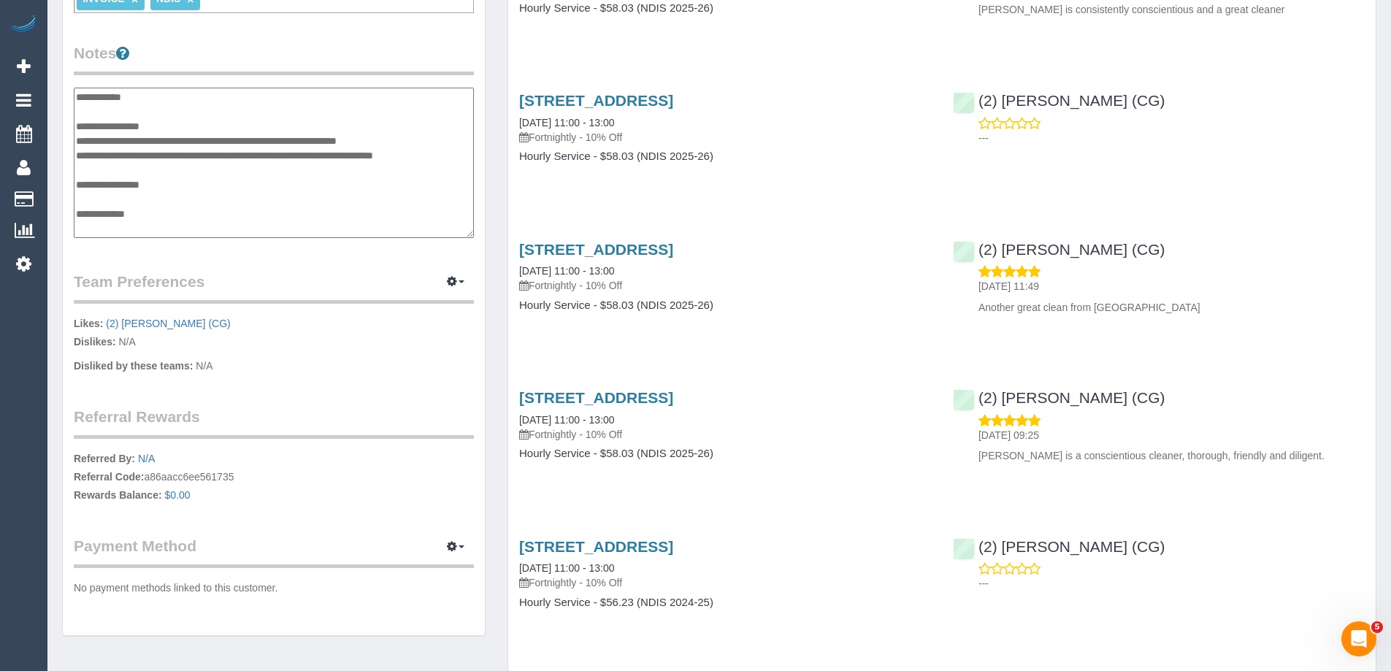
scroll to position [102, 0]
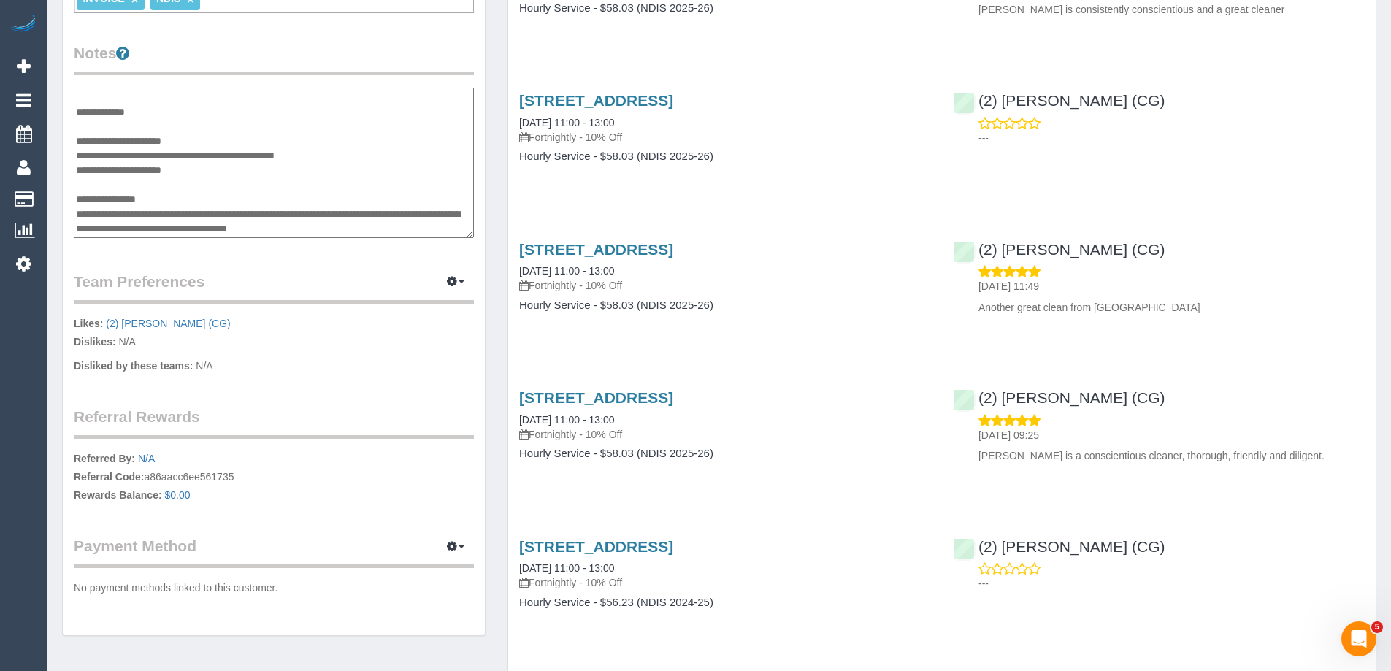
drag, startPoint x: 267, startPoint y: 228, endPoint x: 274, endPoint y: 218, distance: 12.1
click at [268, 228] on textarea "**********" at bounding box center [274, 163] width 400 height 150
type textarea "**********"
click at [283, 279] on legend "Team Preferences Manage Preferences" at bounding box center [274, 287] width 400 height 33
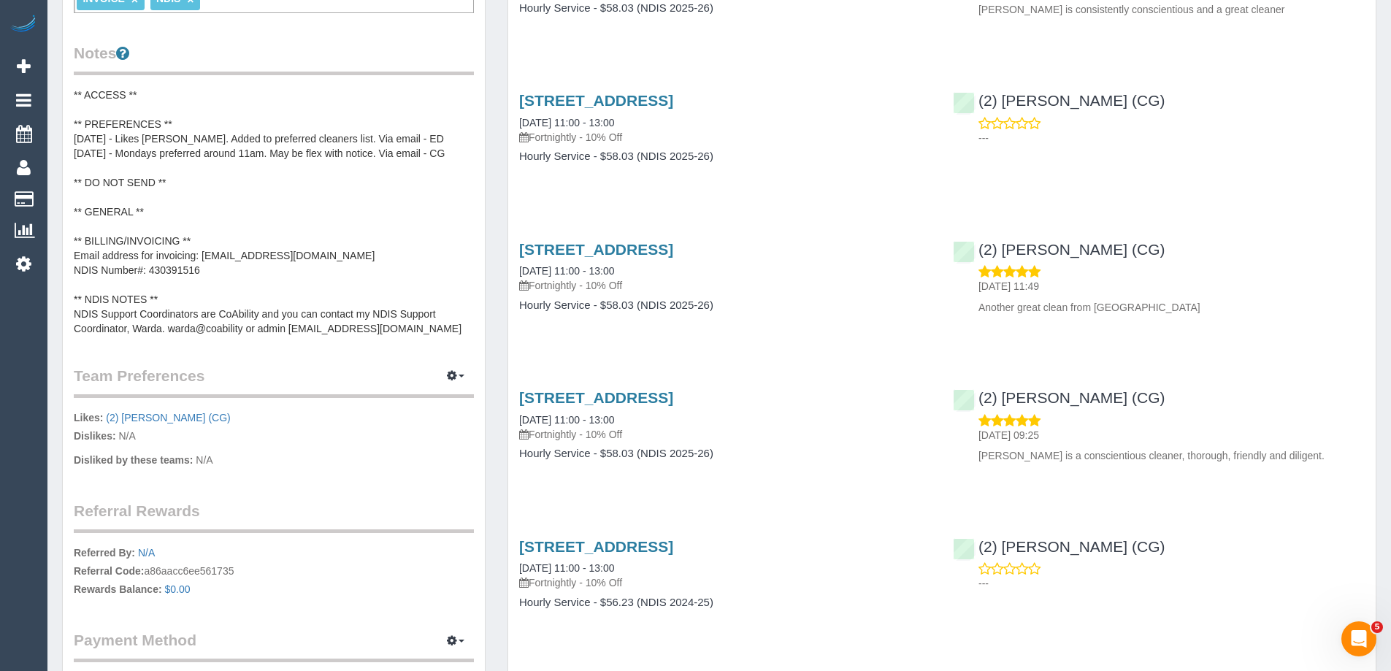
click at [269, 326] on pre "** ACCESS ** ** PREFERENCES ** 17/2/25 - Likes Binoy. Added to preferred cleane…" at bounding box center [274, 212] width 400 height 248
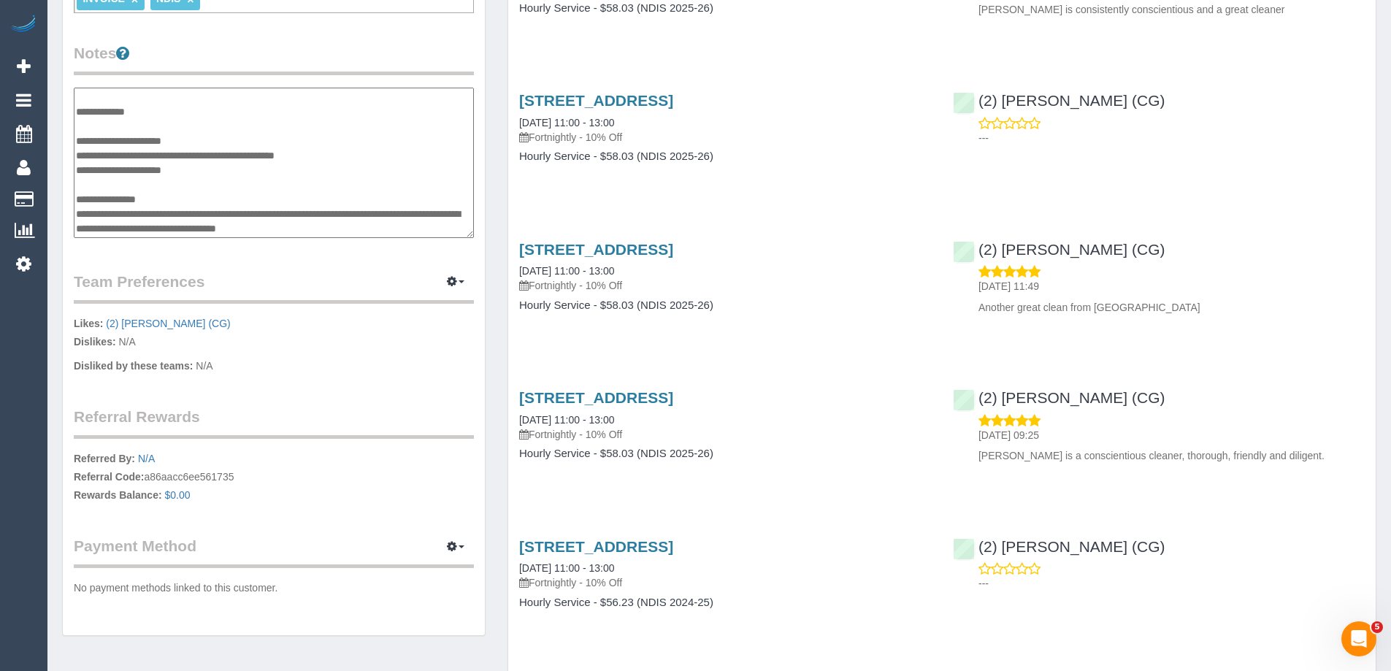
click at [161, 225] on textarea "**********" at bounding box center [274, 163] width 400 height 150
click at [151, 227] on textarea "**********" at bounding box center [274, 163] width 400 height 150
type textarea "**********"
click at [242, 267] on div "Customer Info Edit Contact Info Send Message Email Preferences Special Sales Ta…" at bounding box center [274, 89] width 422 height 1093
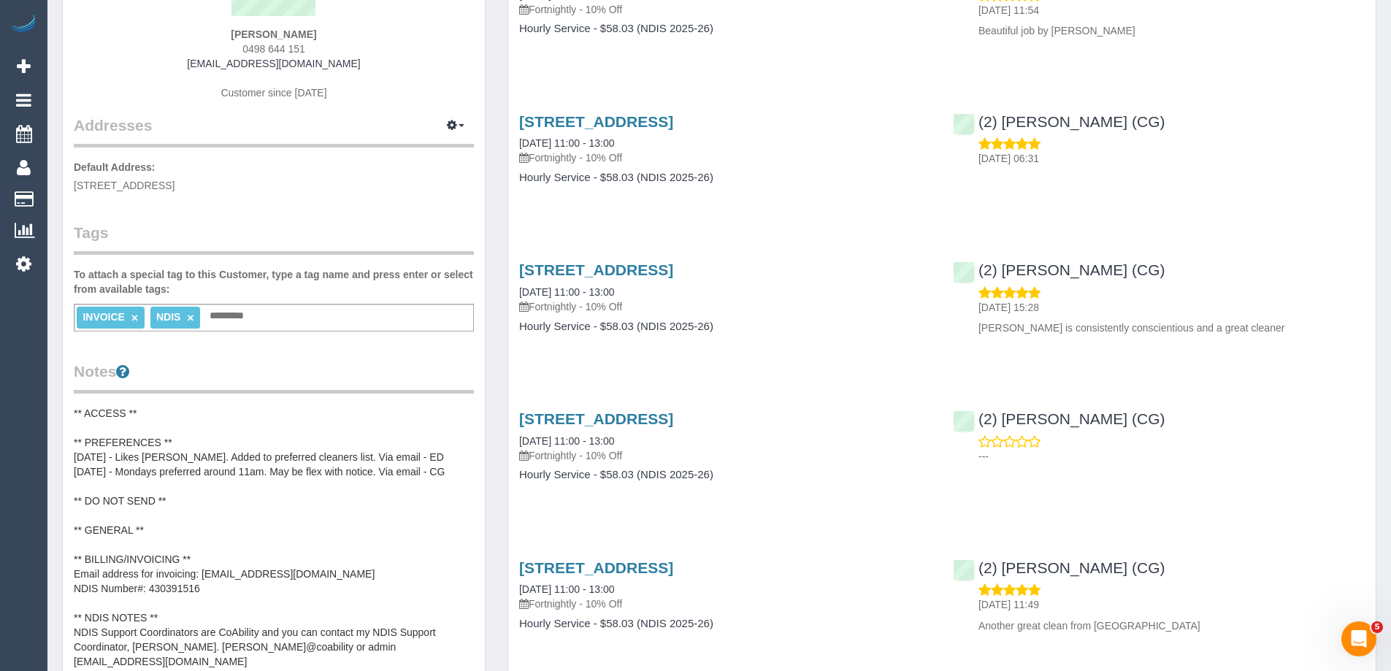
scroll to position [0, 0]
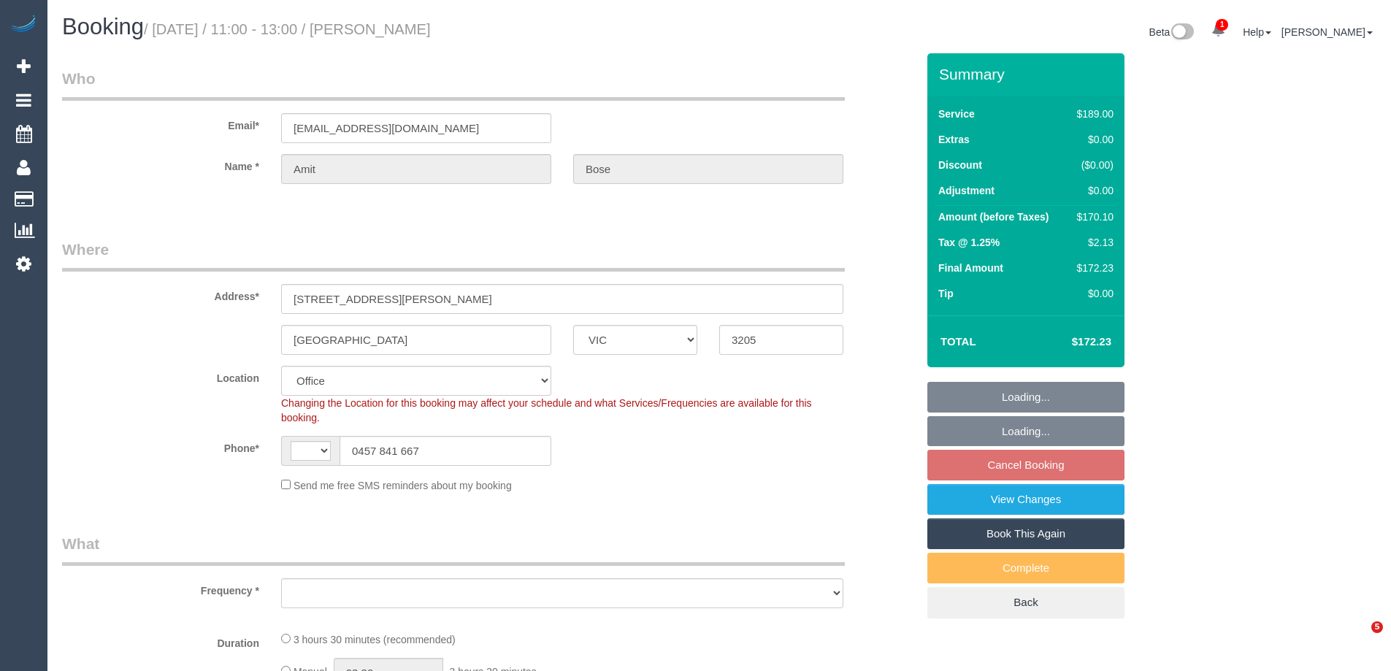
select select "VIC"
select select "string:AU"
select select "string:stripe-pm_1QRLJa2GScqysDRVYDxksU4f"
select select "object:807"
select select "number:32"
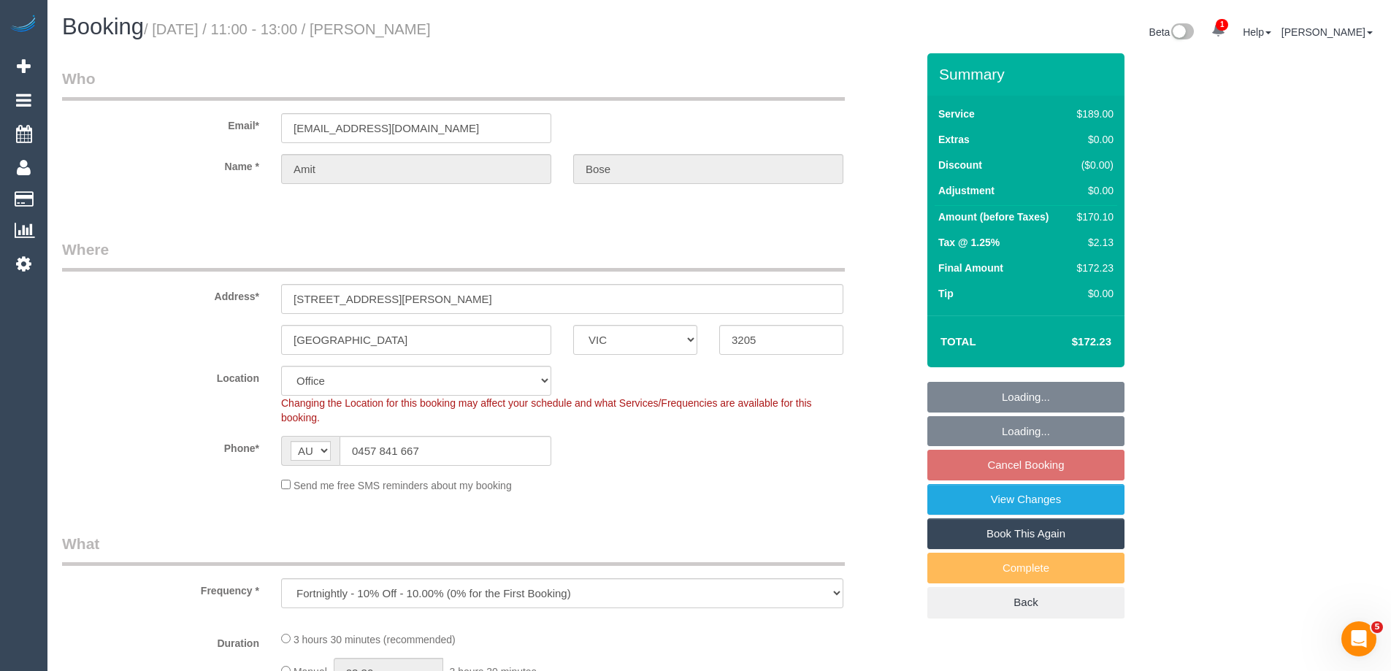
select select "number:14"
select select "number:20"
select select "number:22"
select select "number:13"
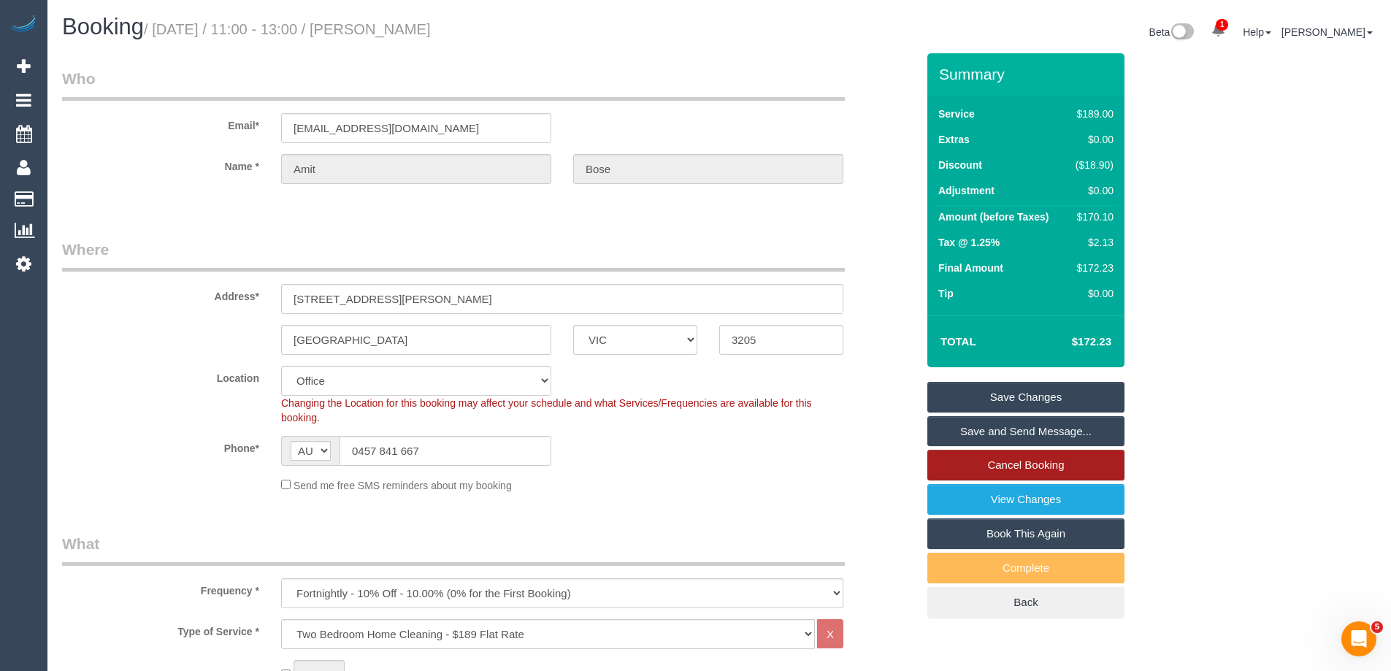
click at [1021, 465] on link "Cancel Booking" at bounding box center [1025, 465] width 197 height 31
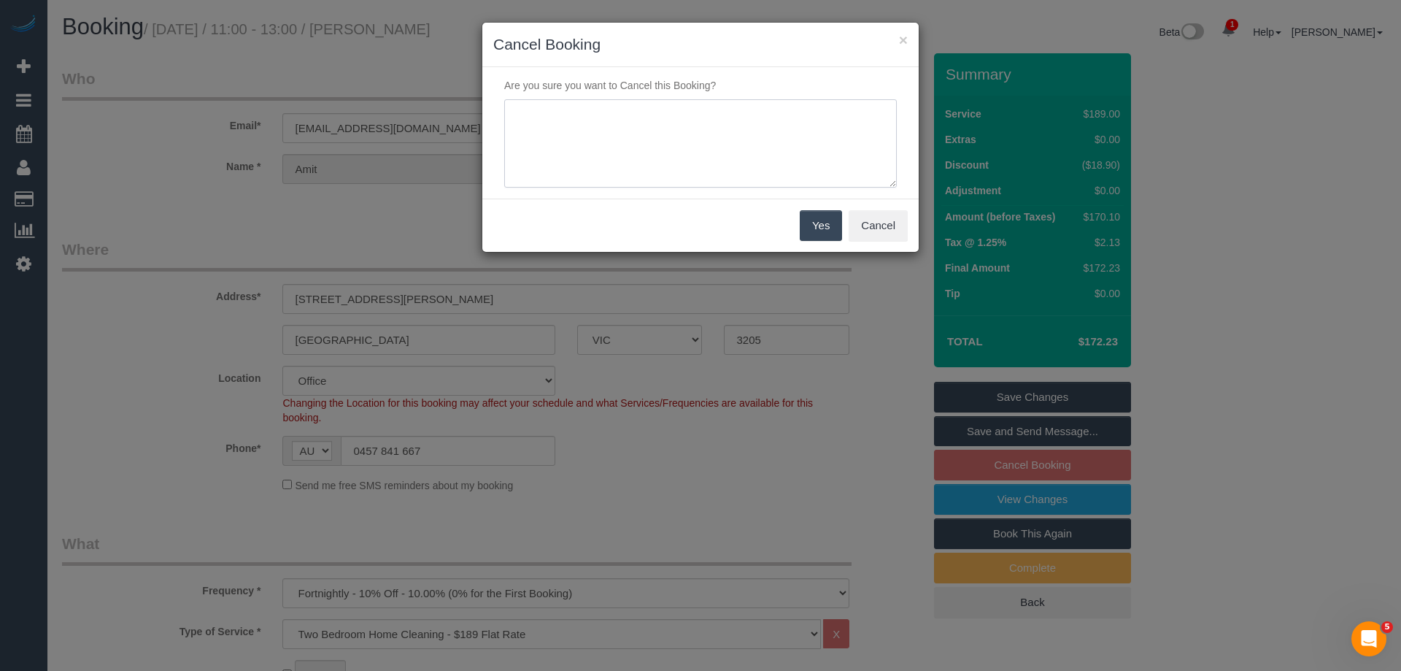
click at [655, 158] on textarea at bounding box center [700, 143] width 393 height 89
type textarea "Not required. Via email - ED"
click at [818, 220] on button "Yes" at bounding box center [821, 225] width 42 height 31
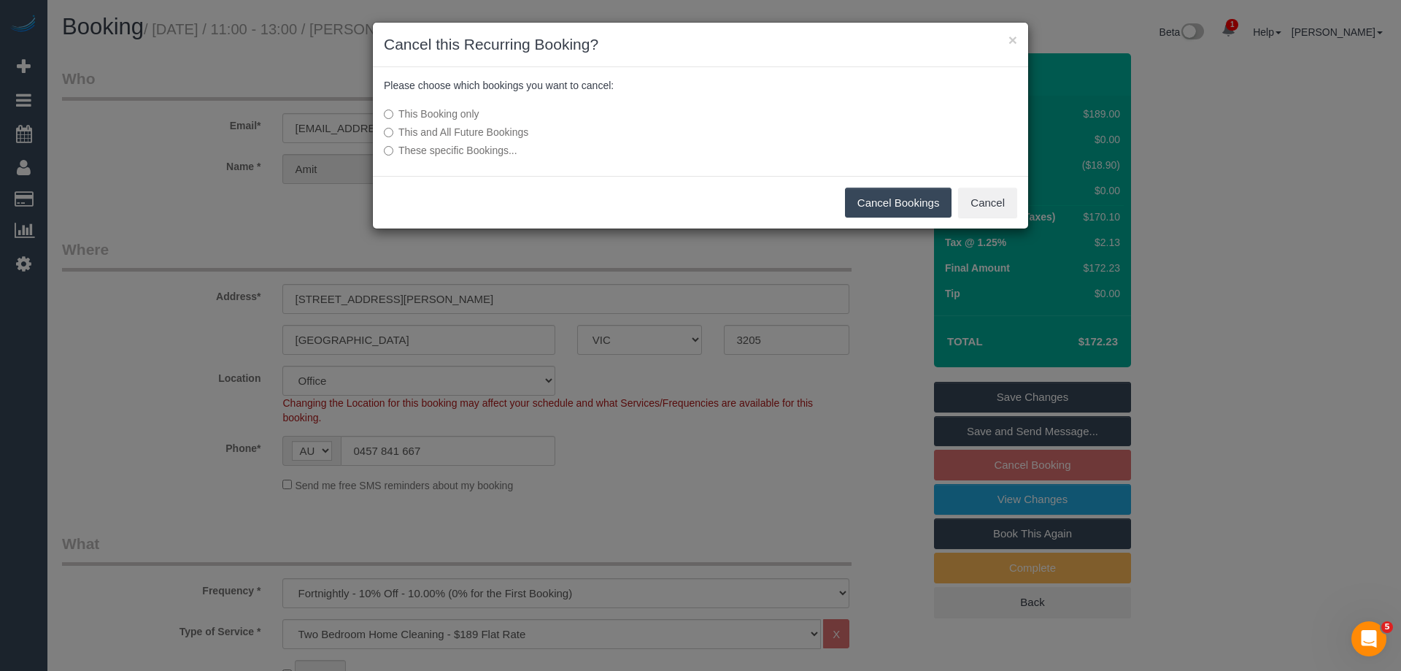
click at [908, 193] on button "Cancel Bookings" at bounding box center [898, 203] width 107 height 31
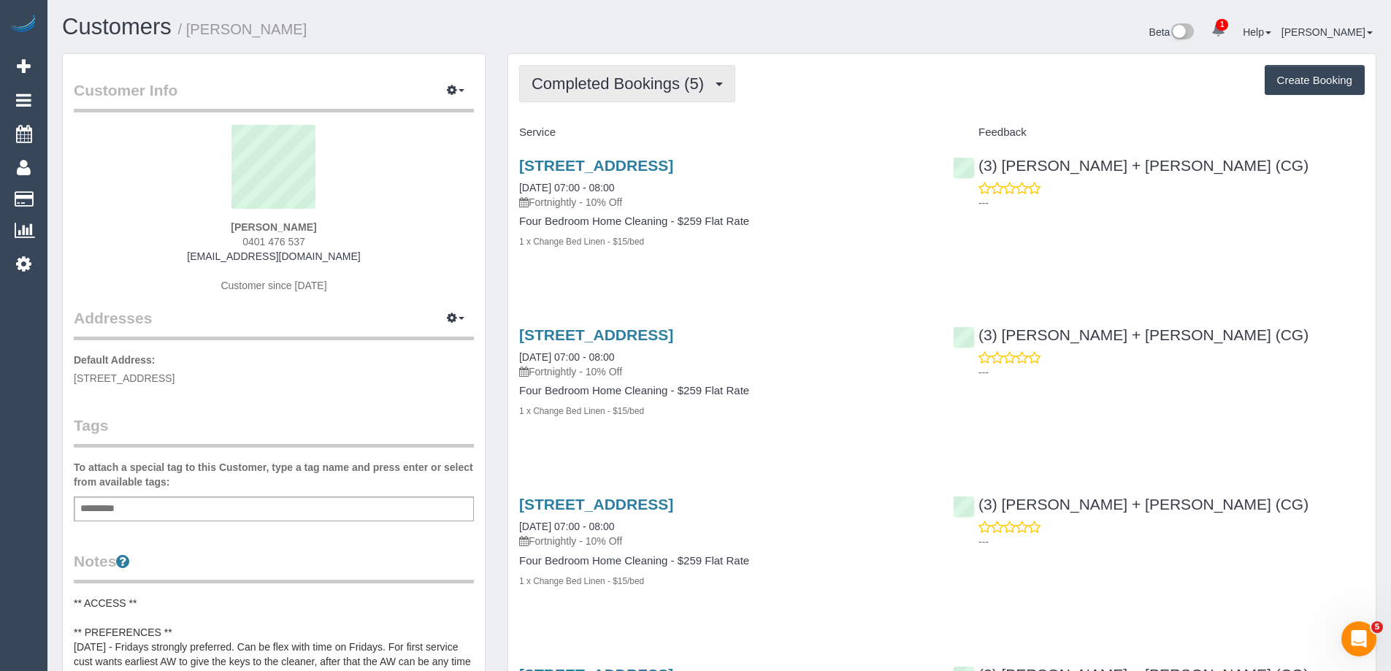
click at [596, 87] on span "Completed Bookings (5)" at bounding box center [621, 83] width 180 height 18
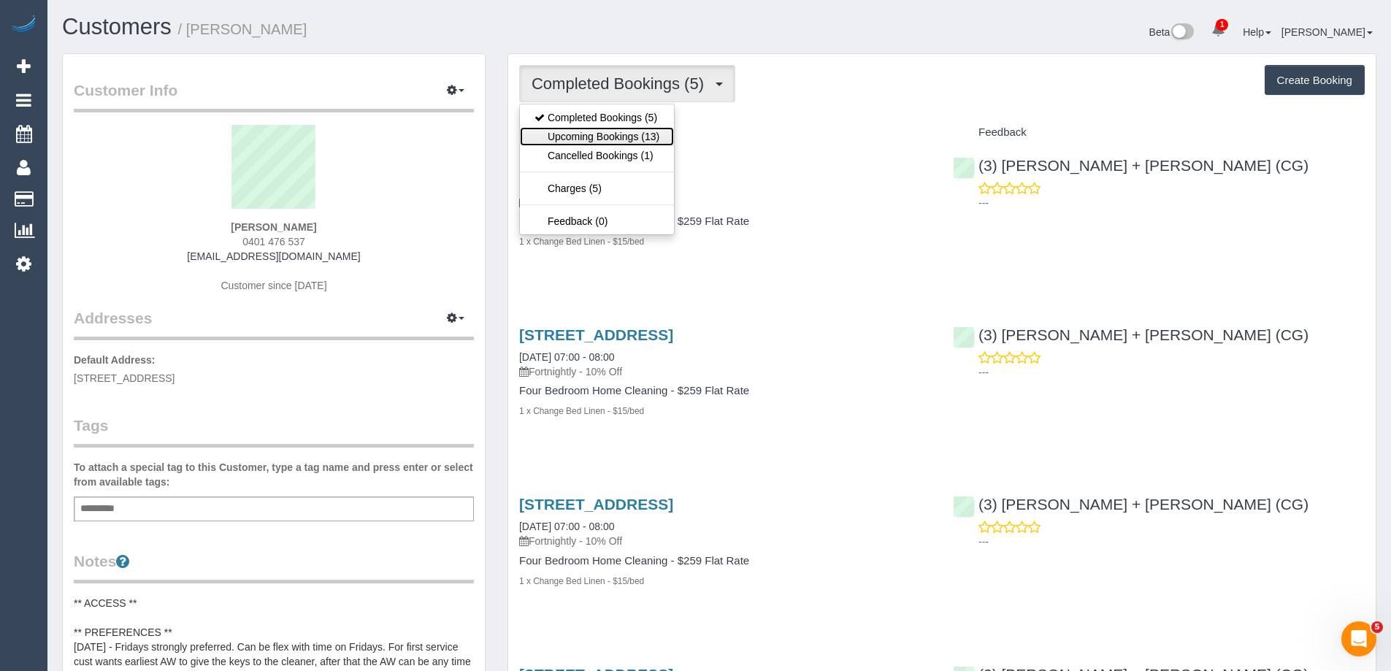
click at [592, 128] on link "Upcoming Bookings (13)" at bounding box center [597, 136] width 154 height 19
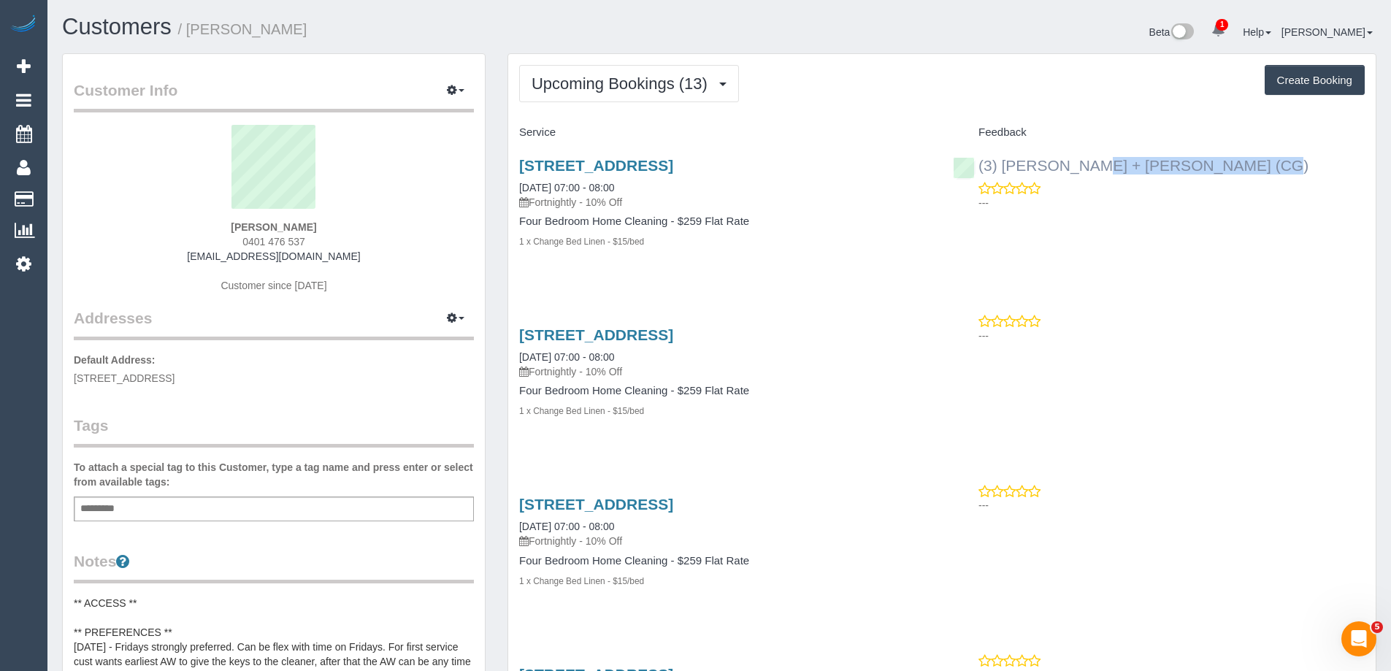
copy link "[PERSON_NAME] + [PERSON_NAME] (CG)"
drag, startPoint x: 1215, startPoint y: 165, endPoint x: 1004, endPoint y: 166, distance: 211.0
click at [1004, 166] on div "(3) [PERSON_NAME] + [PERSON_NAME] (CG) ---" at bounding box center [1159, 181] width 434 height 72
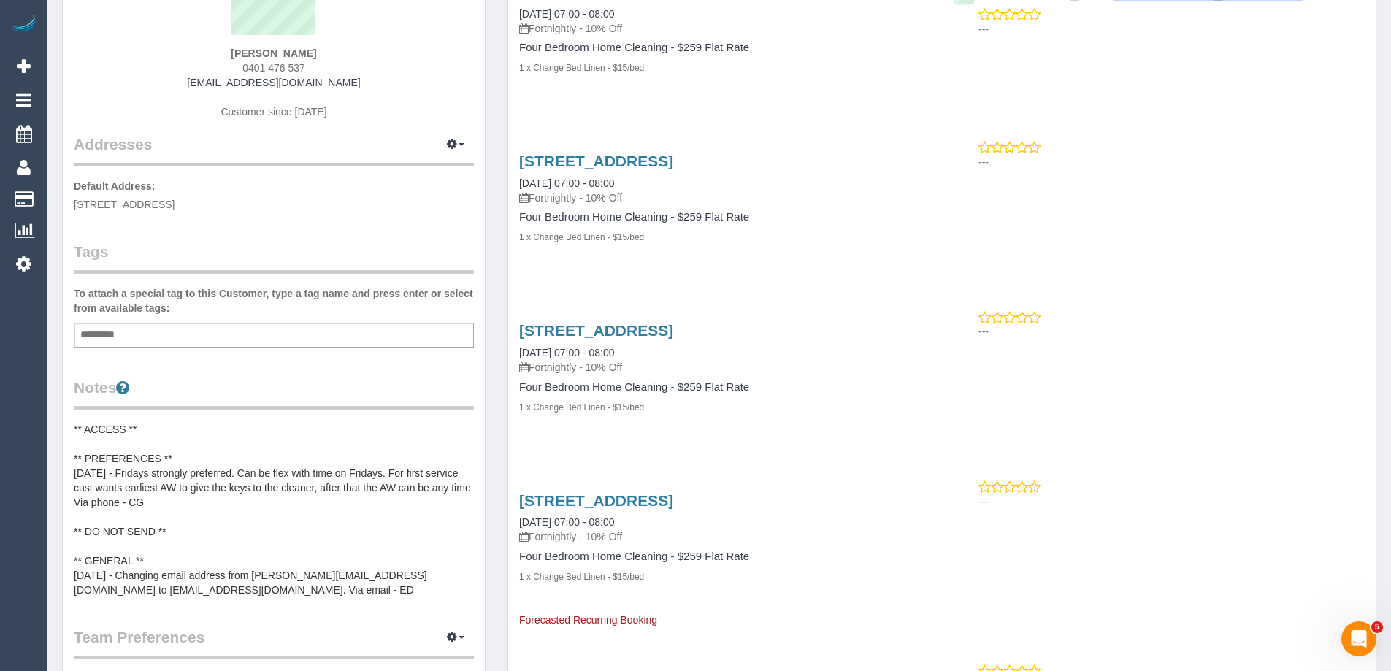
scroll to position [438, 0]
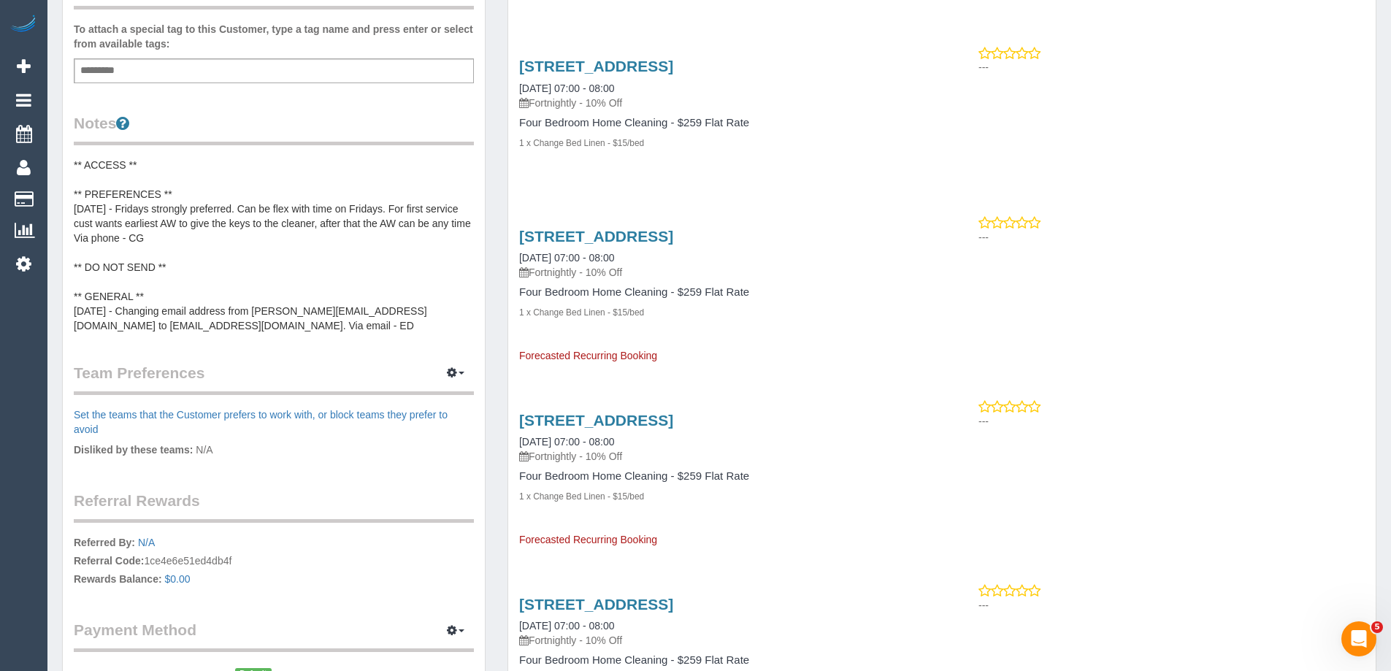
click at [215, 250] on pre "** ACCESS ** ** PREFERENCES ** [DATE] - Fridays strongly preferred. Can be flex…" at bounding box center [274, 245] width 400 height 175
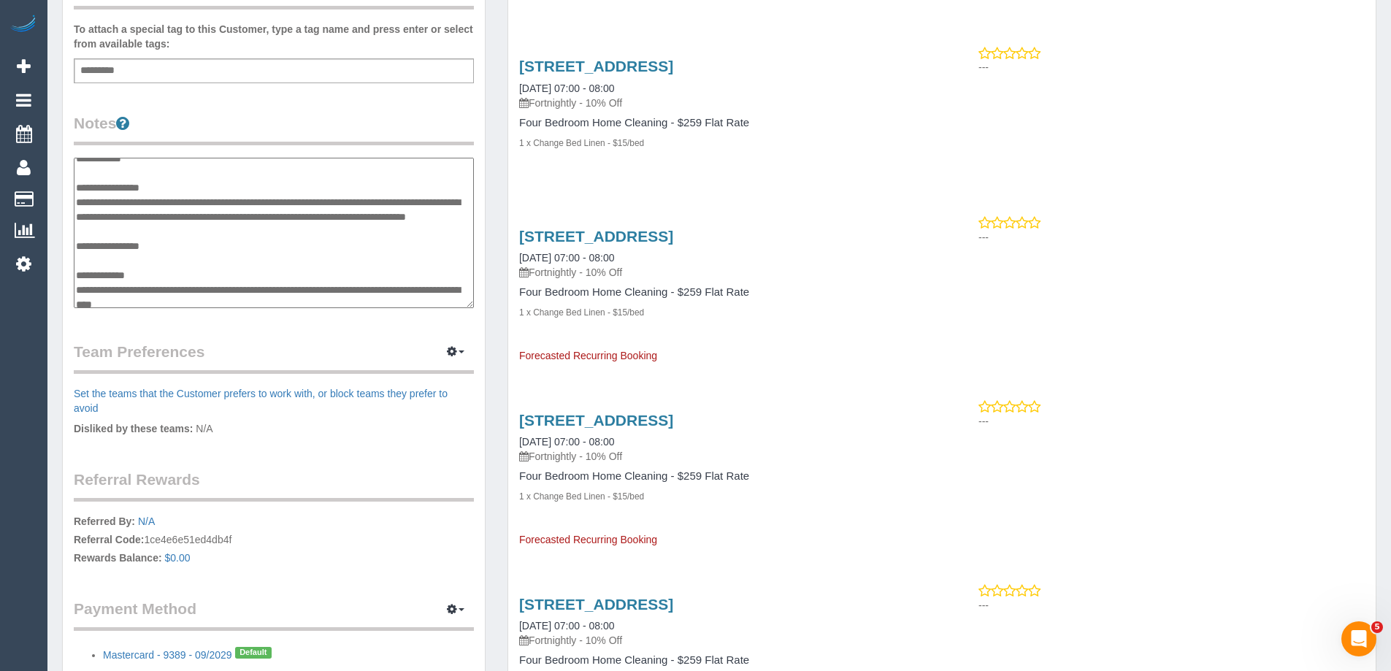
scroll to position [0, 0]
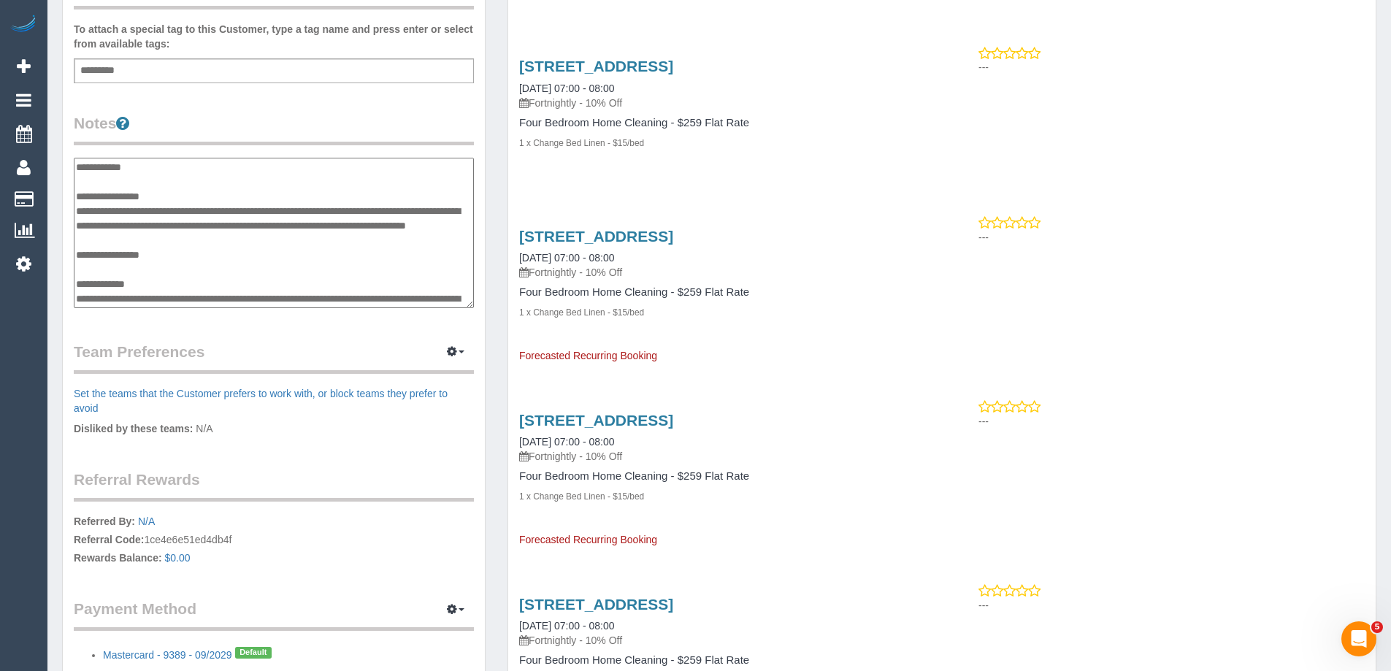
click at [210, 197] on textarea "**********" at bounding box center [274, 233] width 400 height 150
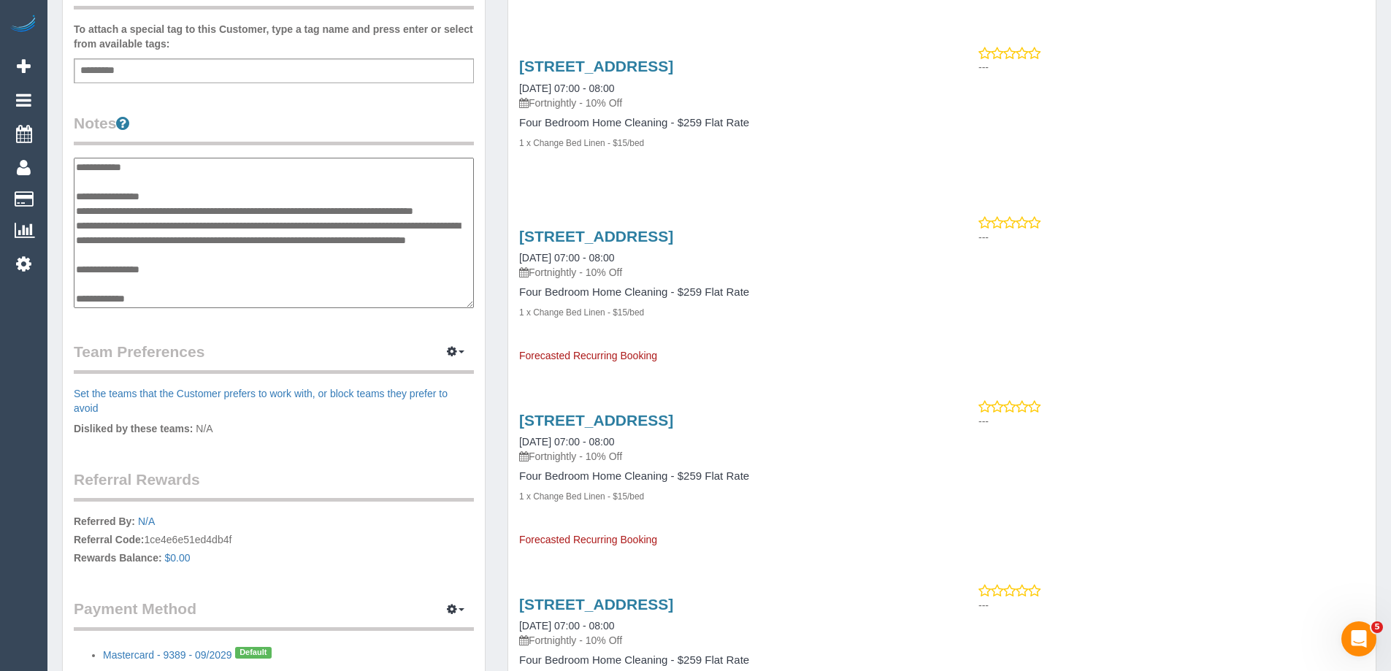
type textarea "**********"
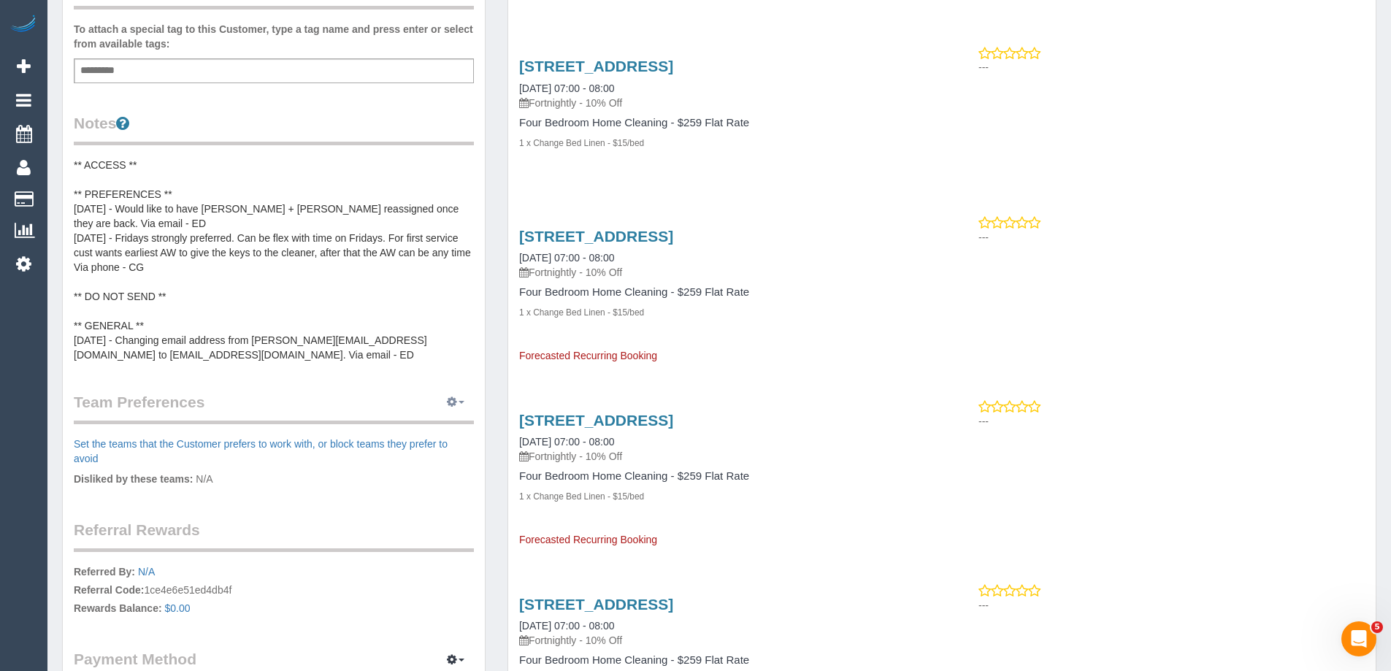
click at [459, 405] on button "button" at bounding box center [455, 402] width 36 height 23
click at [445, 428] on link "Manage Preferences" at bounding box center [411, 429] width 124 height 19
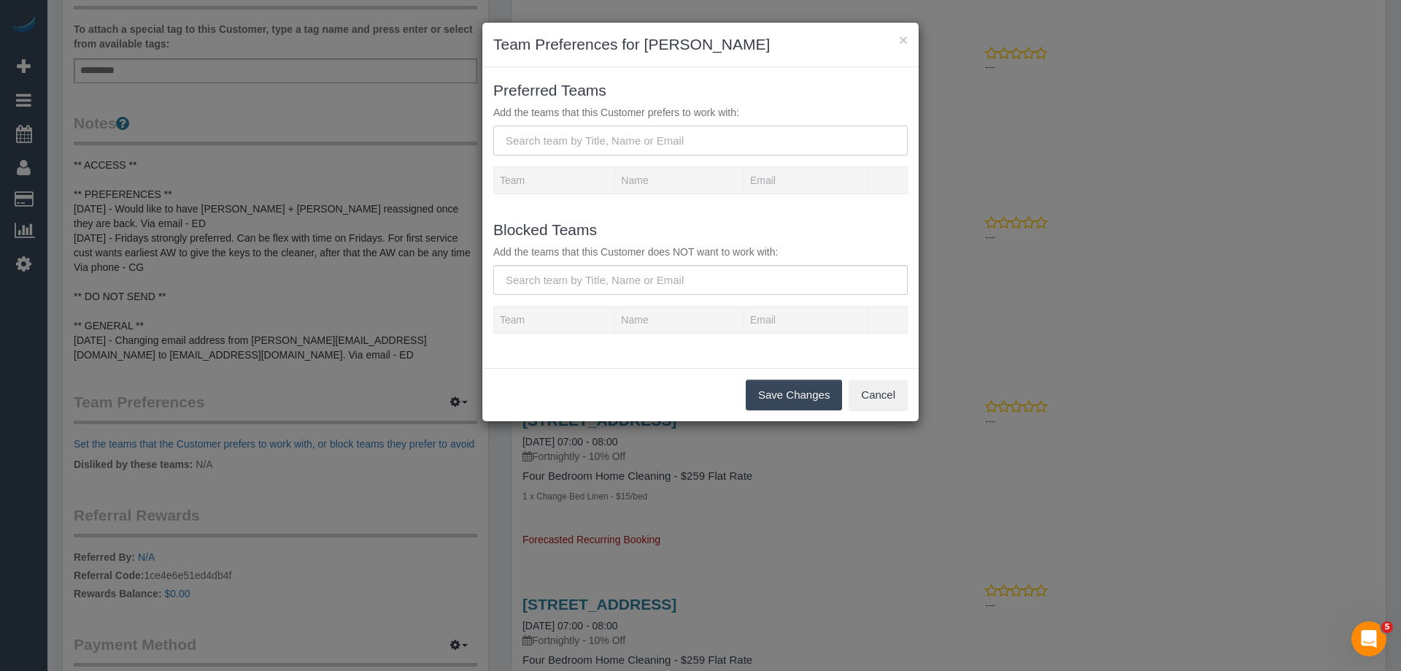
click at [599, 139] on input "text" at bounding box center [700, 141] width 415 height 30
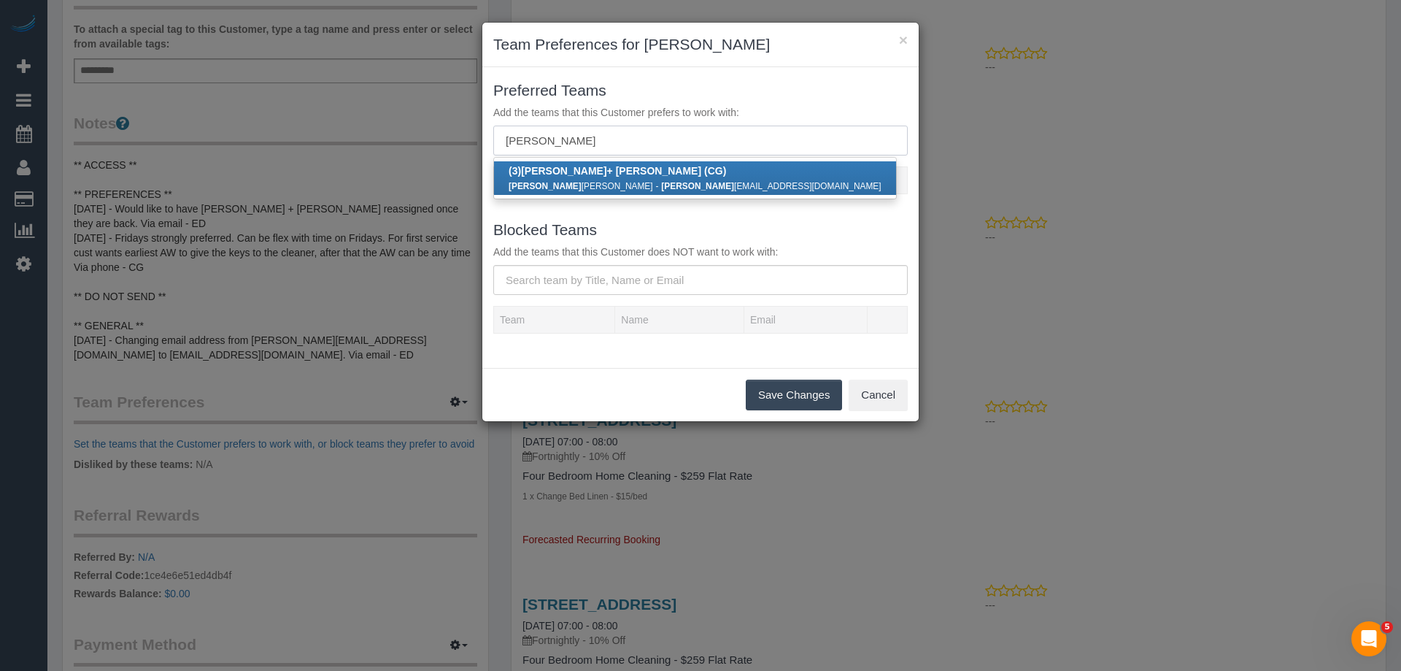
type input "bansari"
click at [578, 171] on b "(3) Bansari + Bhavesh (CG)" at bounding box center [618, 171] width 218 height 12
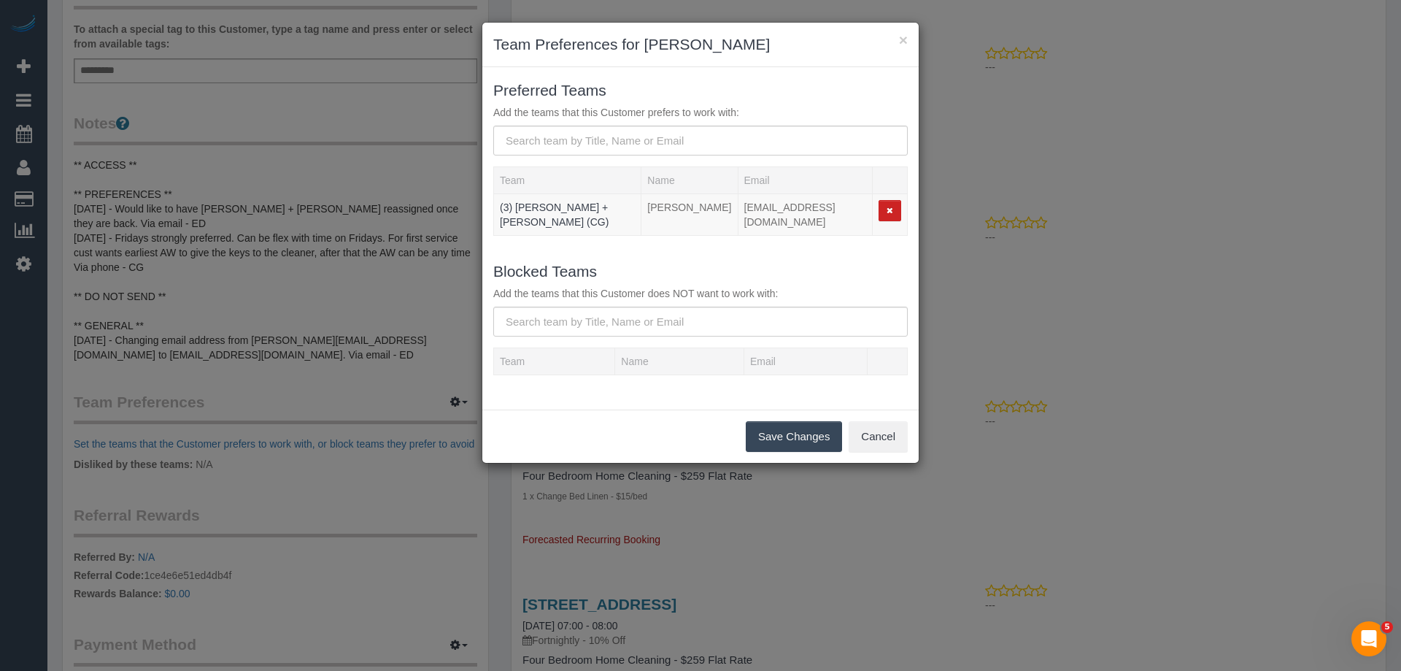
click at [791, 438] on button "Save Changes" at bounding box center [794, 436] width 96 height 31
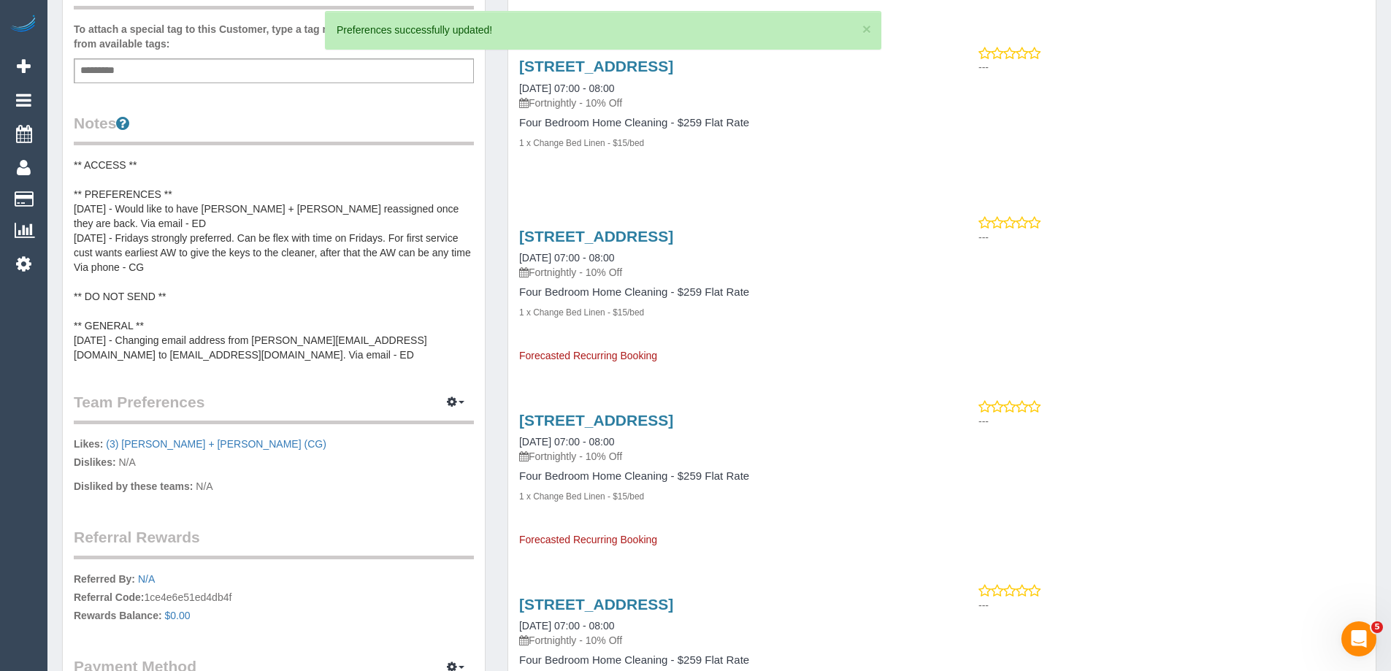
click at [220, 237] on pre "** ACCESS ** ** PREFERENCES ** 2/10/25 - Would like to have Bansari + Bhavesh r…" at bounding box center [274, 260] width 400 height 204
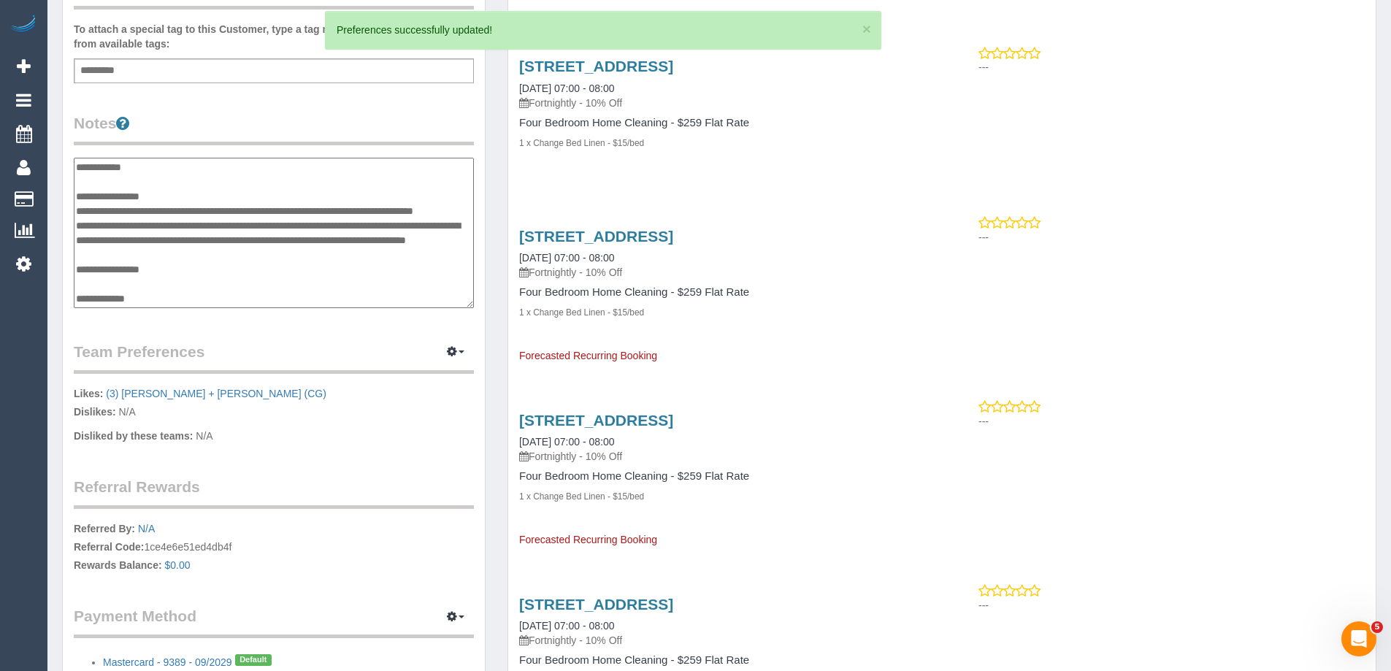
click at [445, 212] on textarea "**********" at bounding box center [274, 233] width 400 height 150
click at [442, 208] on textarea "**********" at bounding box center [274, 233] width 400 height 150
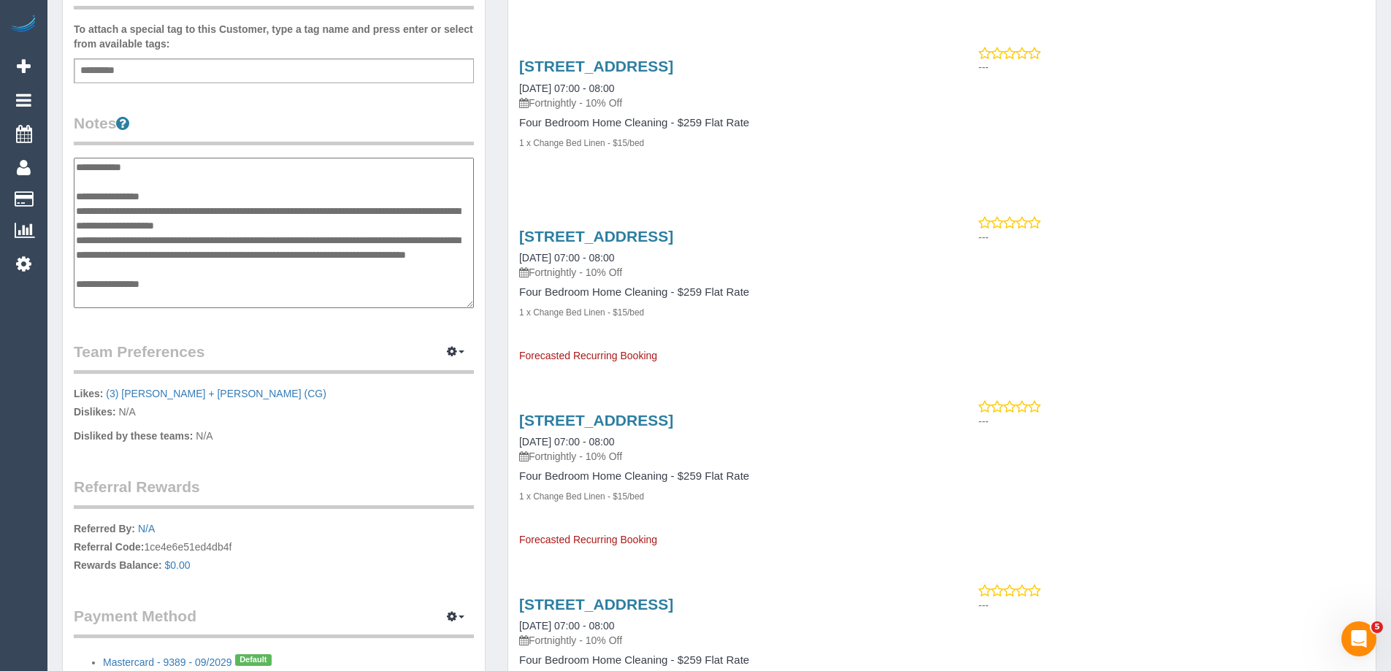
type textarea "**********"
click at [473, 108] on div "Customer Info Edit Contact Info Send Message Email Preferences Special Sales Ta…" at bounding box center [274, 163] width 422 height 1094
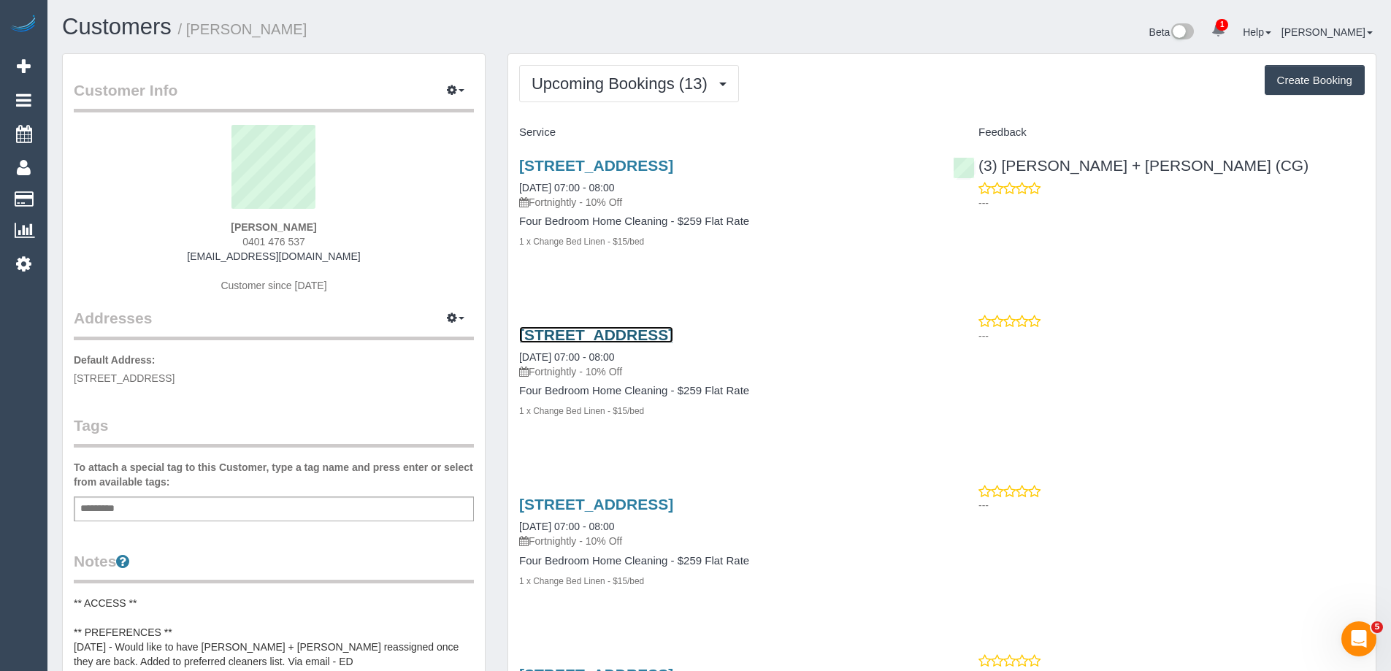
click at [673, 334] on link "4 Solomon Street, Mount Waverley, VIC 3149" at bounding box center [596, 334] width 154 height 17
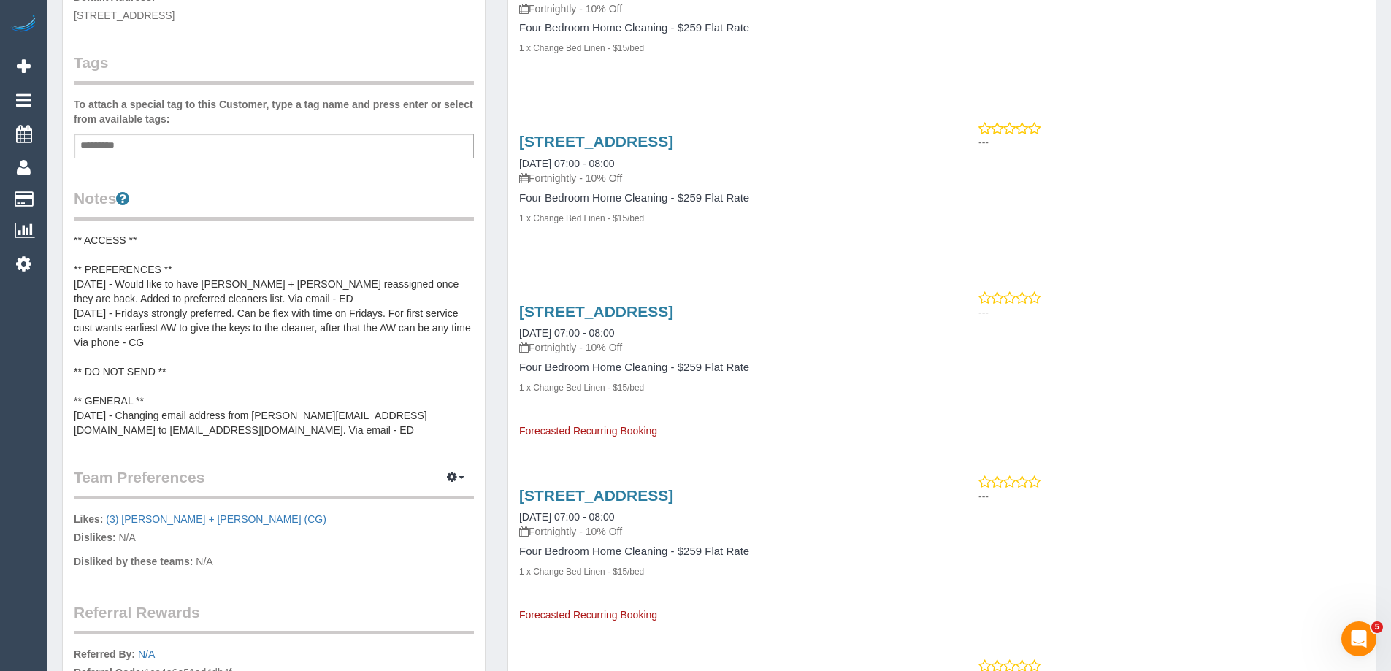
scroll to position [365, 0]
click at [673, 312] on link "4 Solomon Street, Mount Waverley, VIC 3149" at bounding box center [596, 309] width 154 height 17
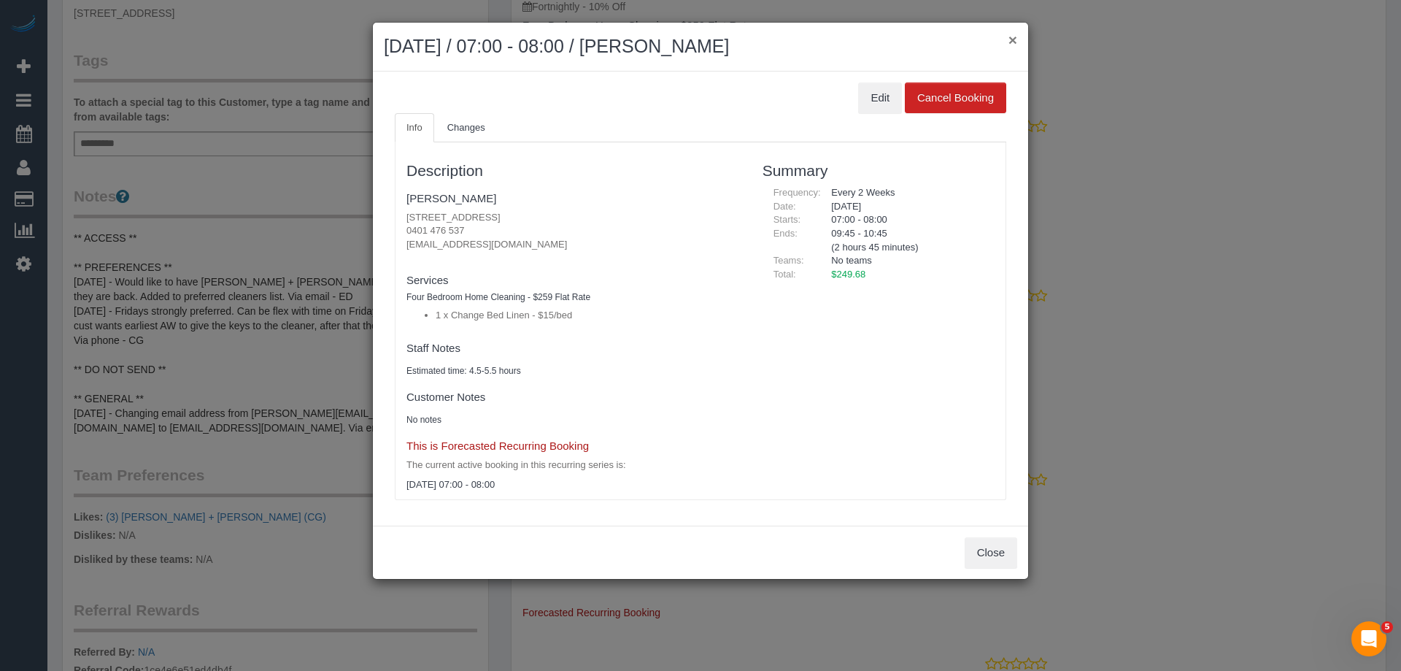
click at [1012, 41] on button "×" at bounding box center [1013, 39] width 9 height 15
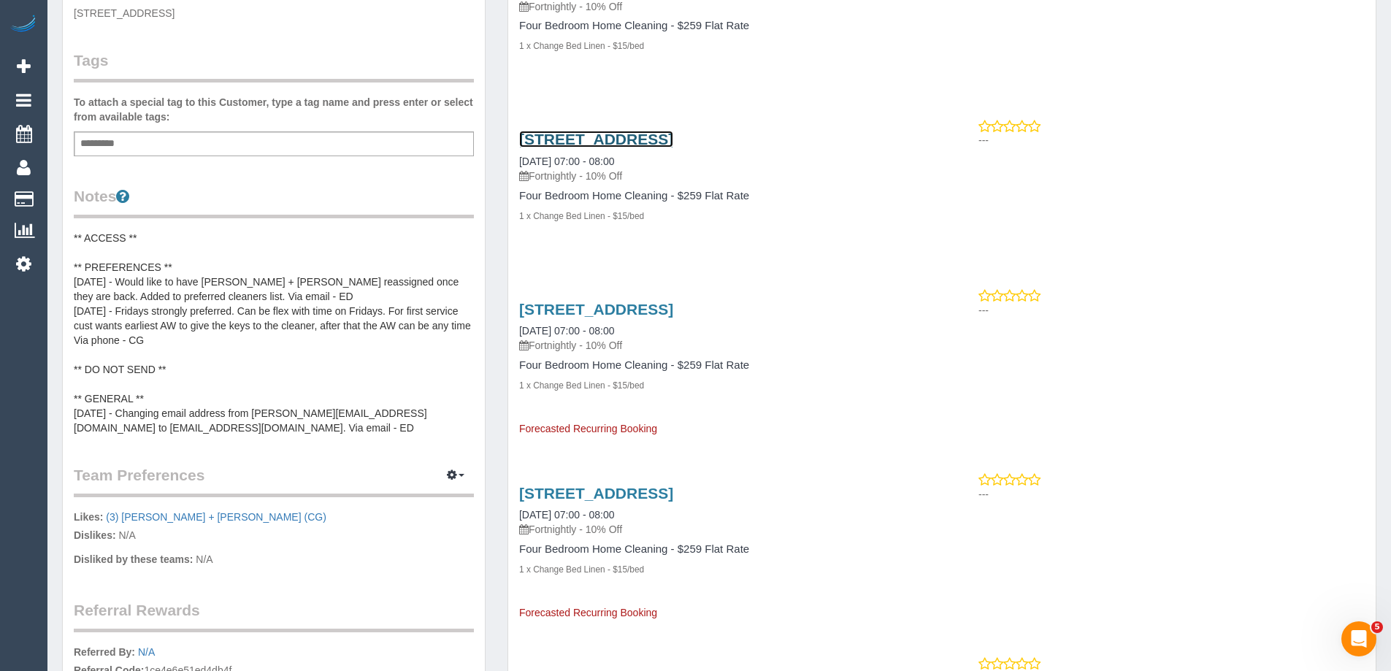
click at [673, 138] on link "4 Solomon Street, Mount Waverley, VIC 3149" at bounding box center [596, 139] width 154 height 17
click at [637, 302] on link "4 Solomon Street, Mount Waverley, VIC 3149" at bounding box center [596, 309] width 154 height 17
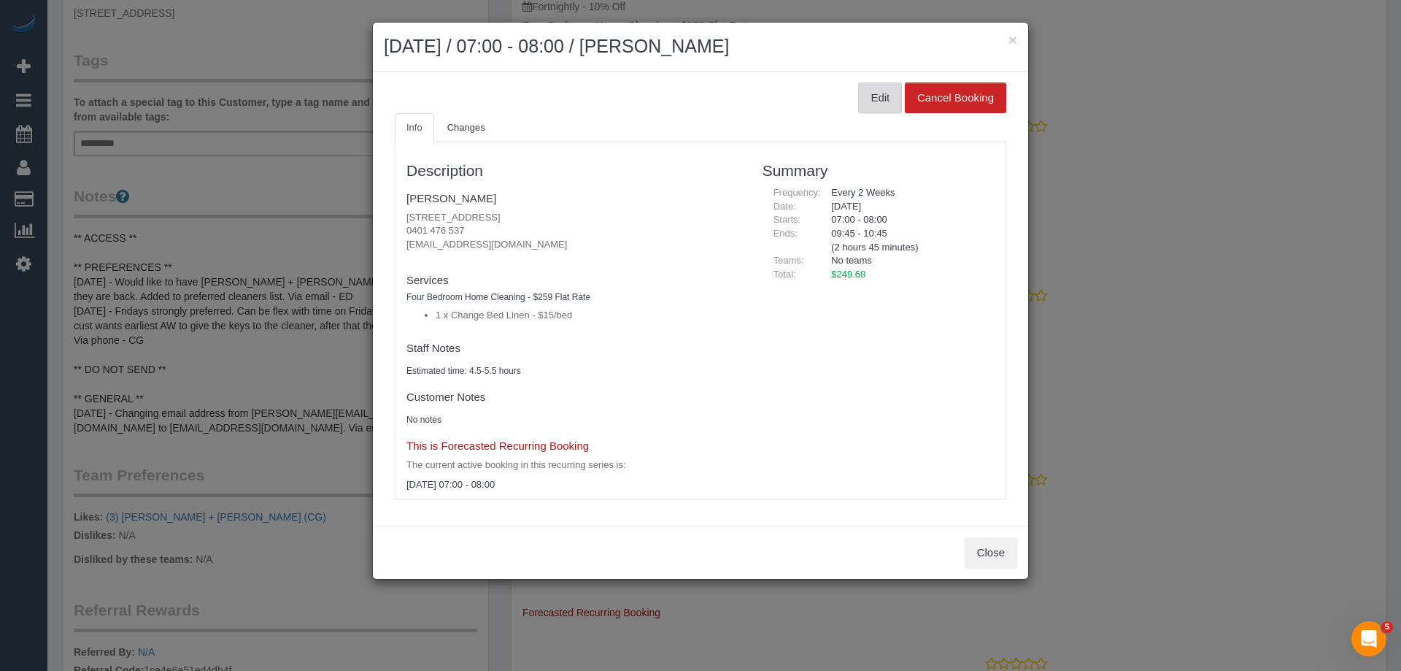
click at [863, 91] on button "Edit" at bounding box center [880, 97] width 44 height 31
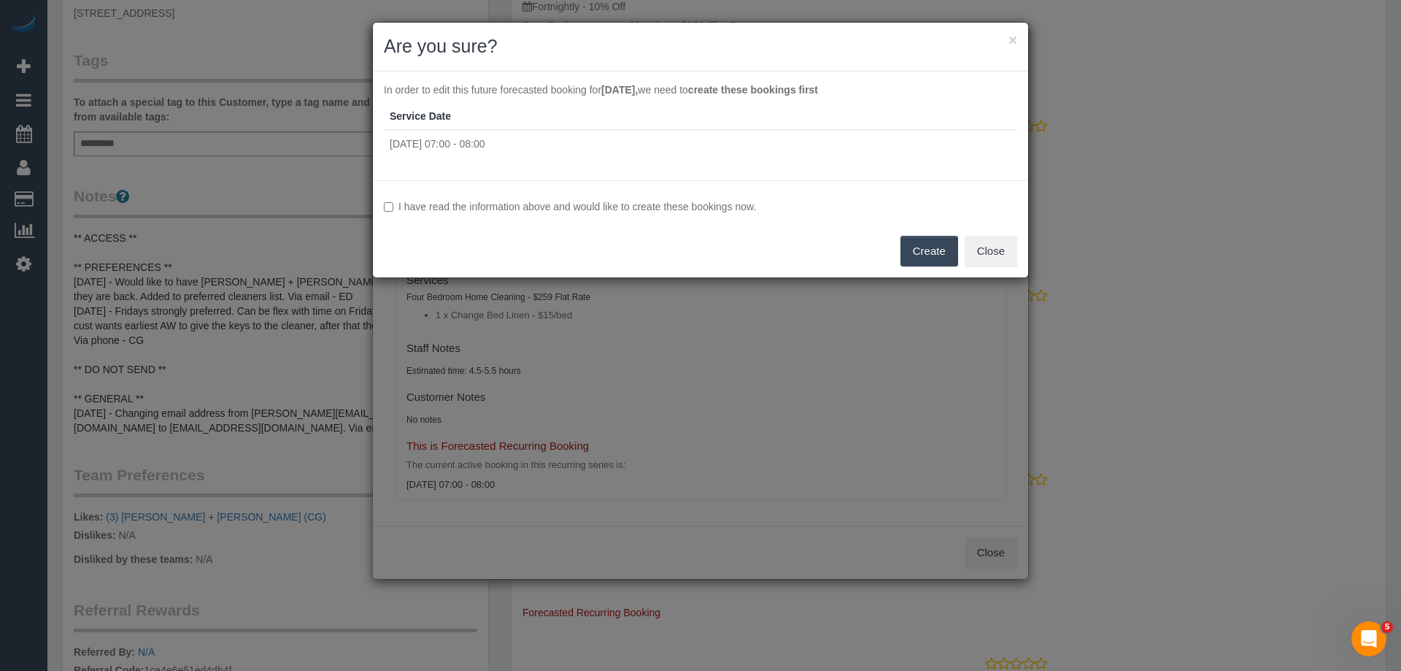
click at [479, 204] on label "I have read the information above and would like to create these bookings now." at bounding box center [701, 206] width 634 height 15
click at [920, 245] on button "Create" at bounding box center [930, 251] width 58 height 31
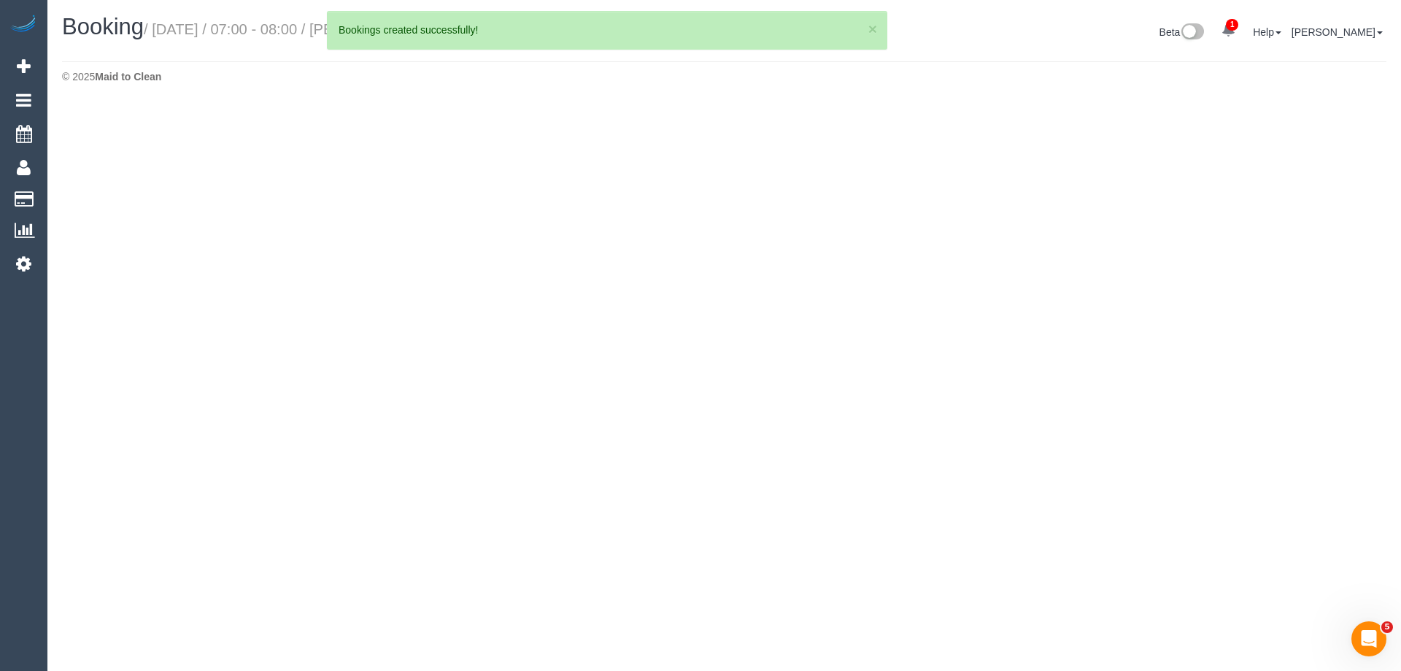
select select "VIC"
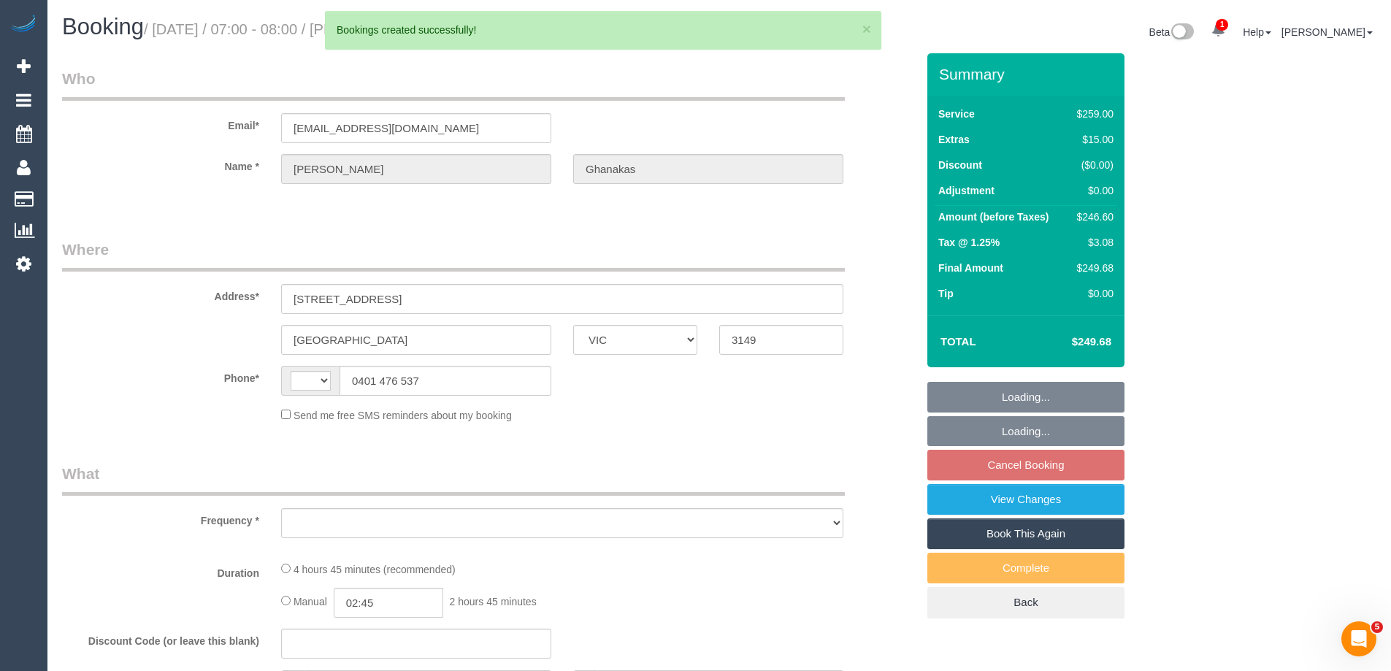
select select "string:AU"
select select "string:stripe-pm_1Rr6iw2GScqysDRVVyruUklm"
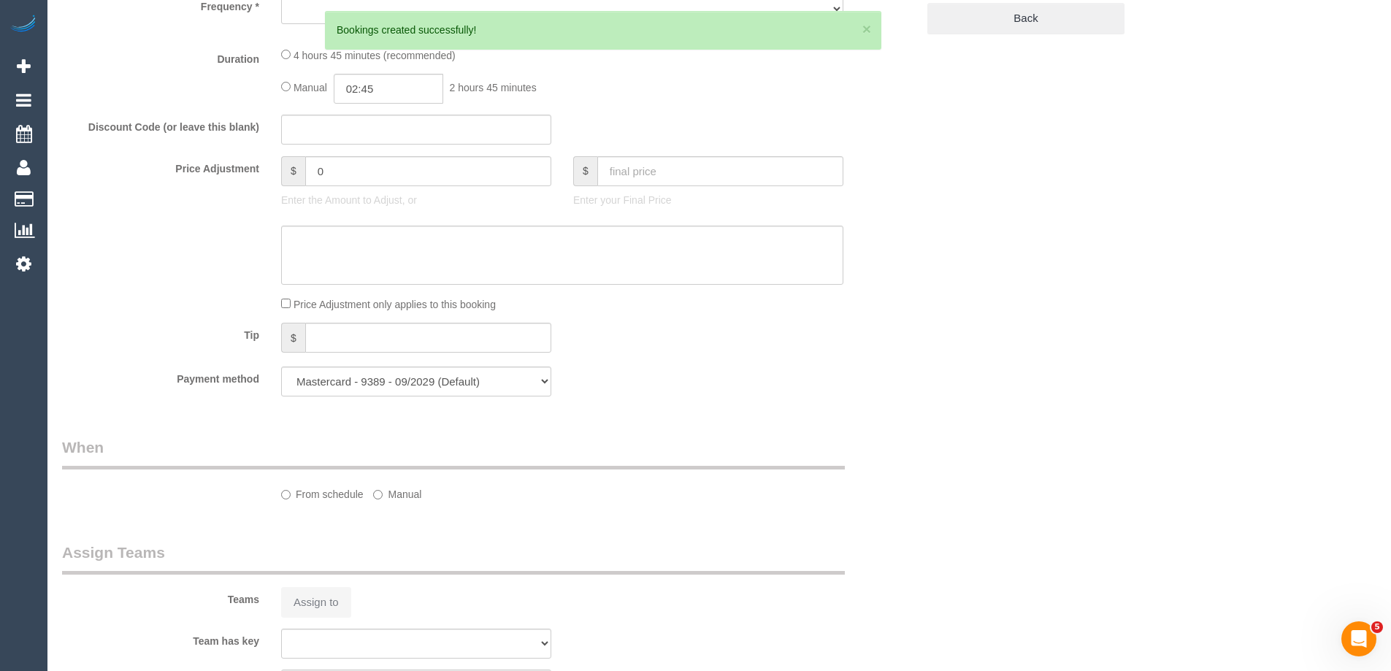
select select "object:2088"
select select "spot1"
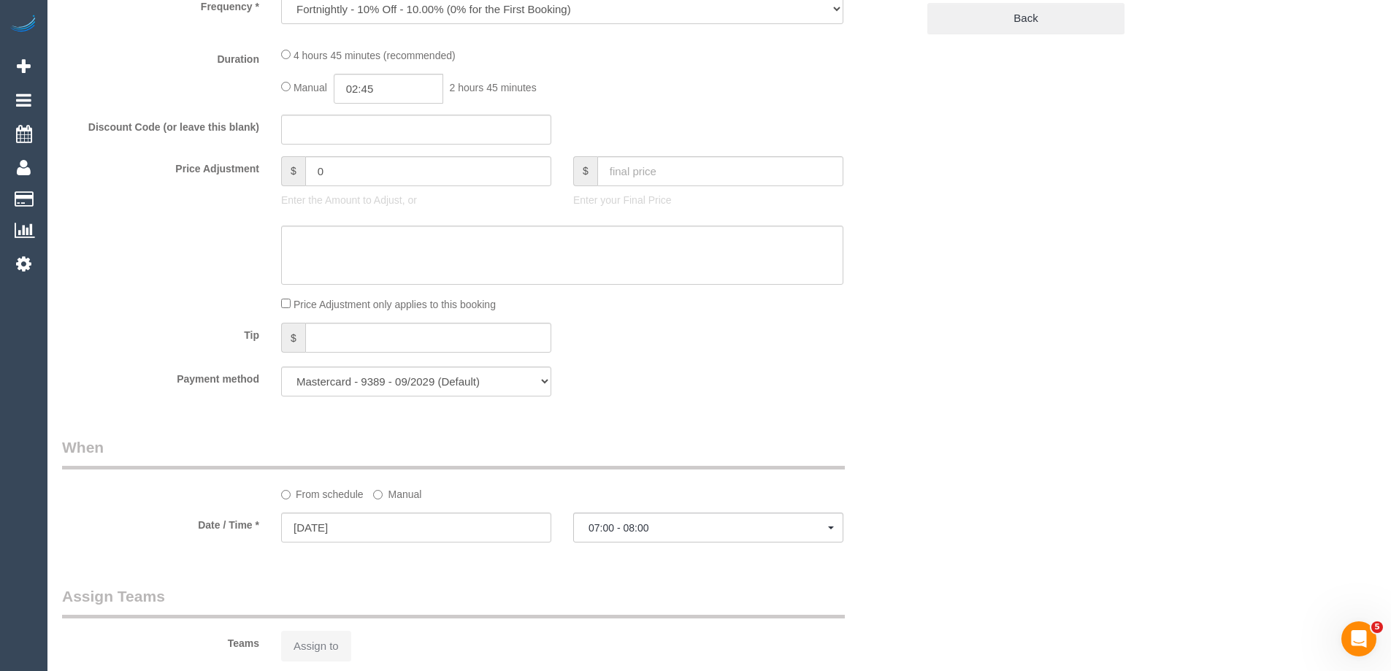
select select "object:2098"
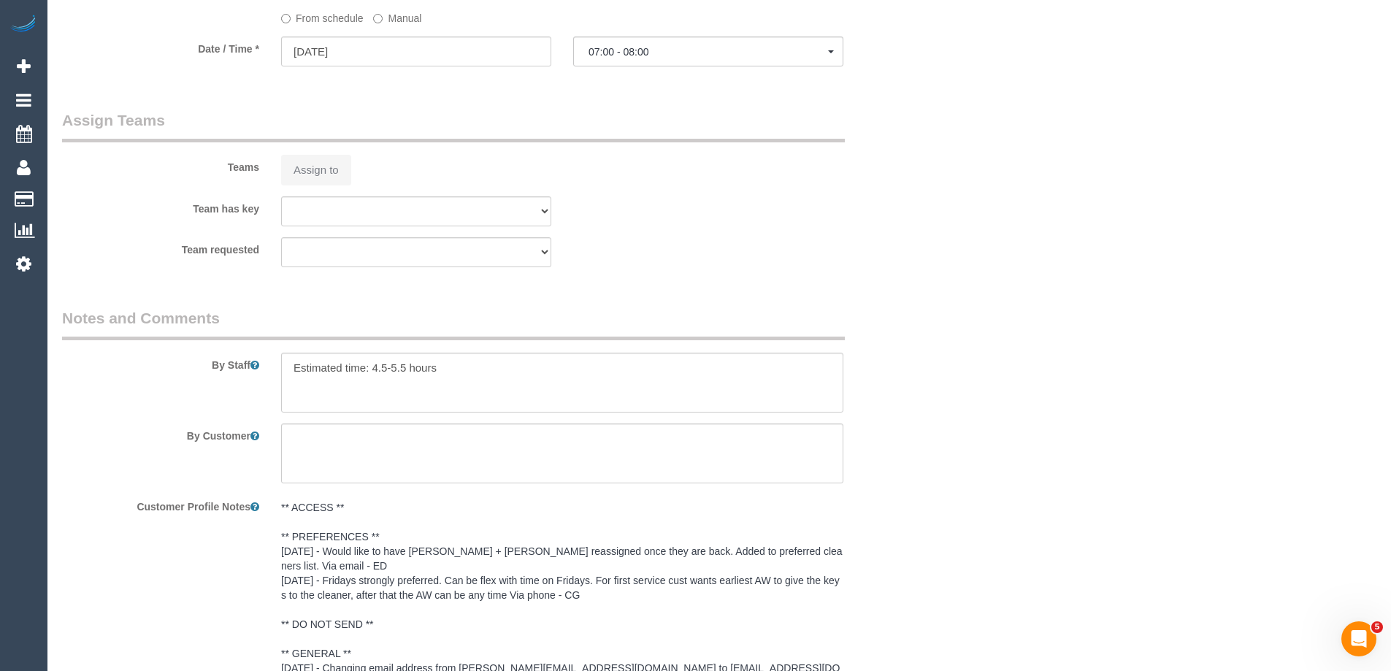
select select "29247"
select select "number:28"
select select "number:14"
select select "number:19"
select select "number:36"
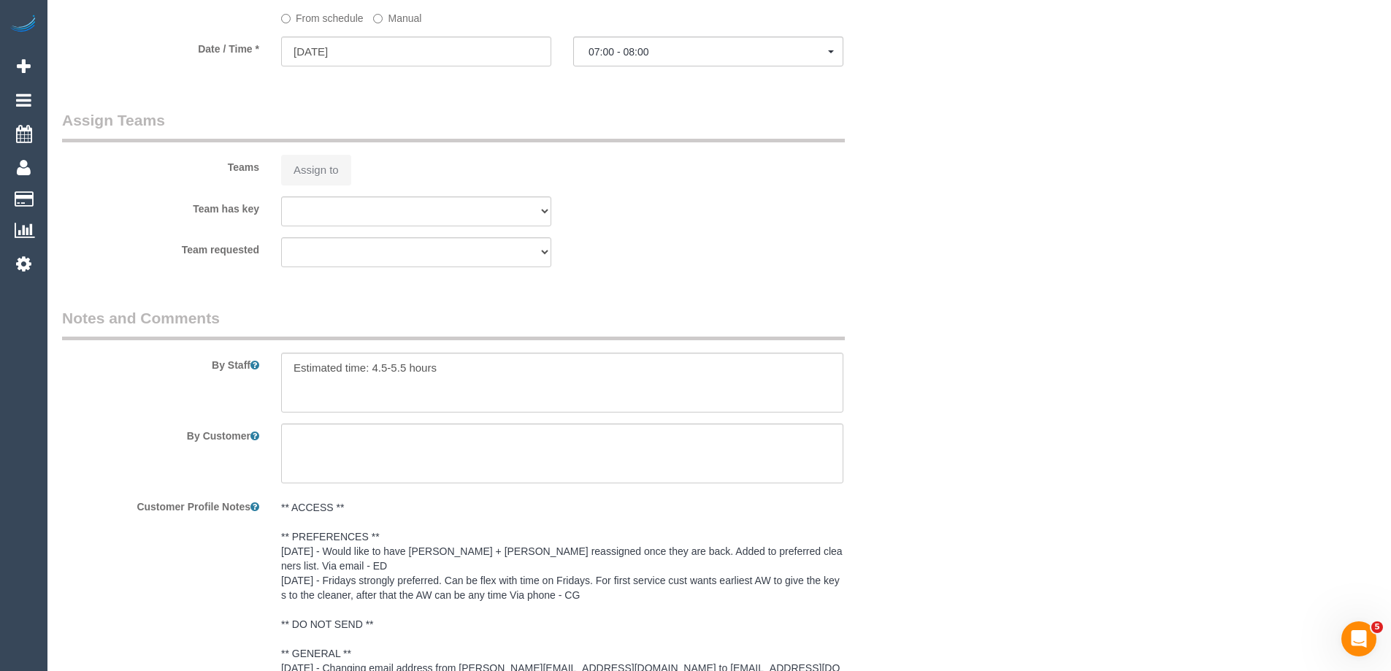
select select "number:35"
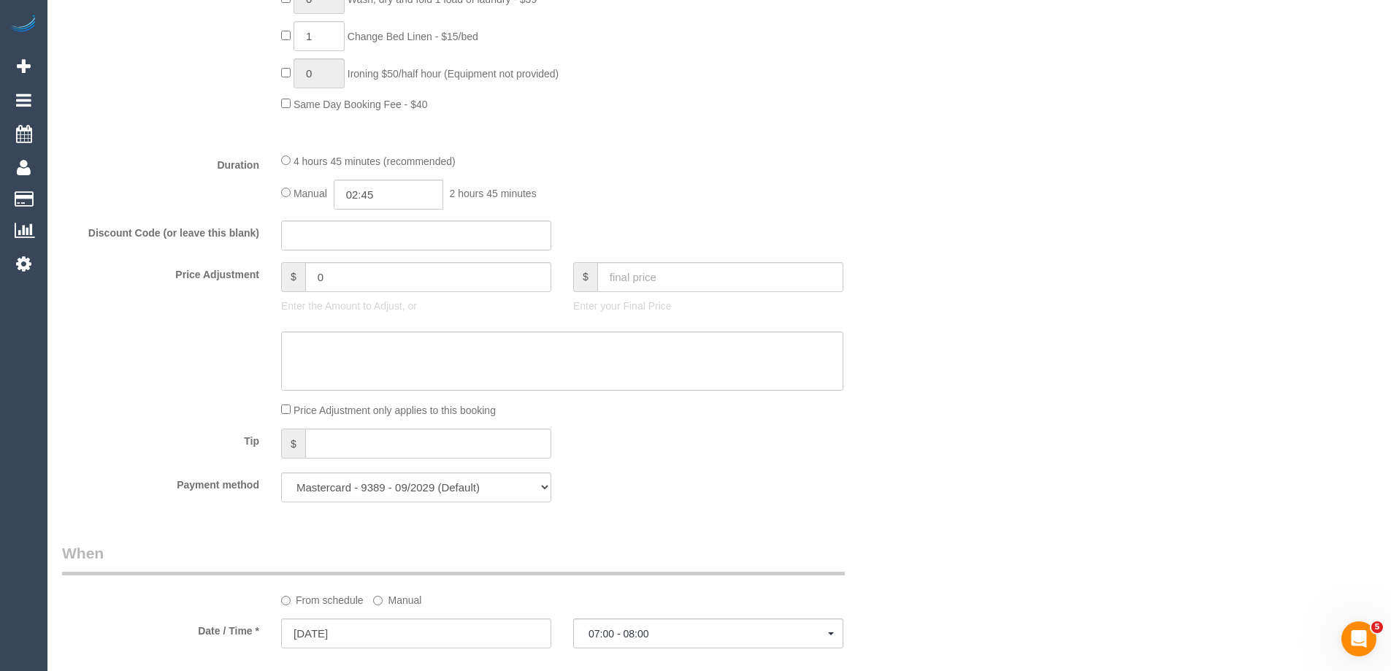
scroll to position [2301, 0]
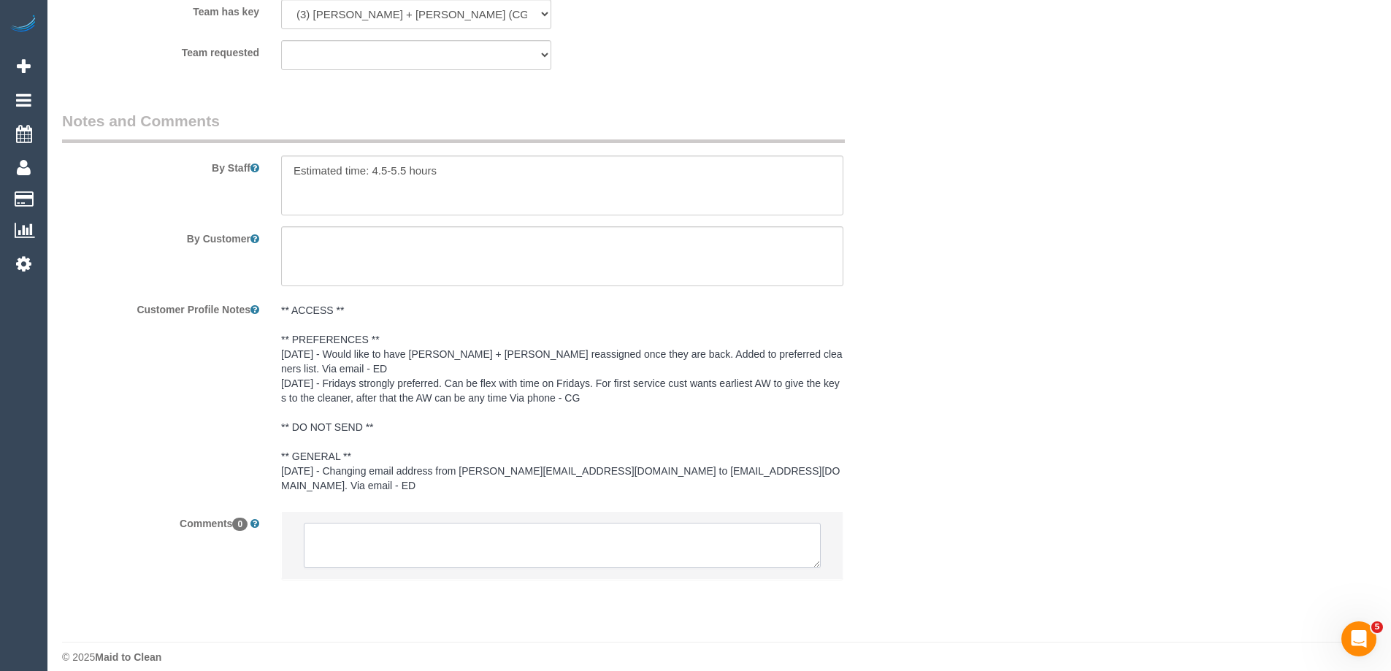
click at [437, 523] on textarea at bounding box center [562, 545] width 517 height 45
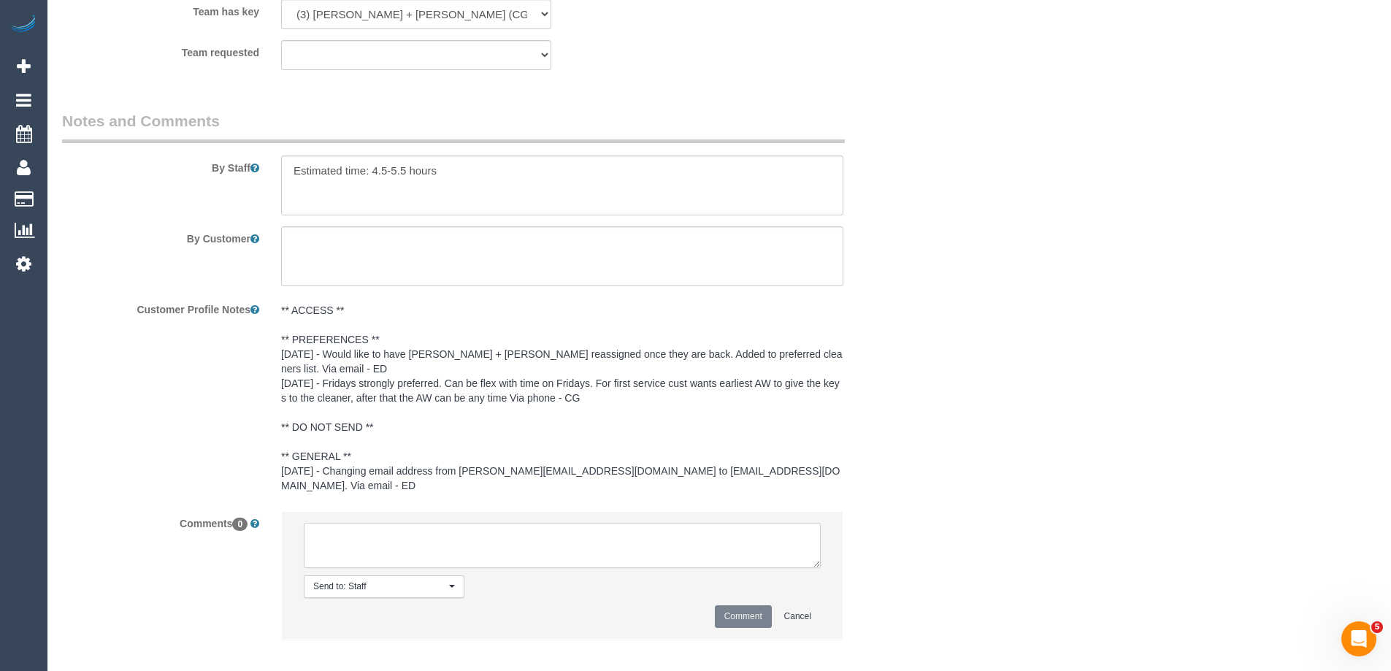
paste textarea "If possible, customer would like to have Bansari + Bhavesh reassigned once they…"
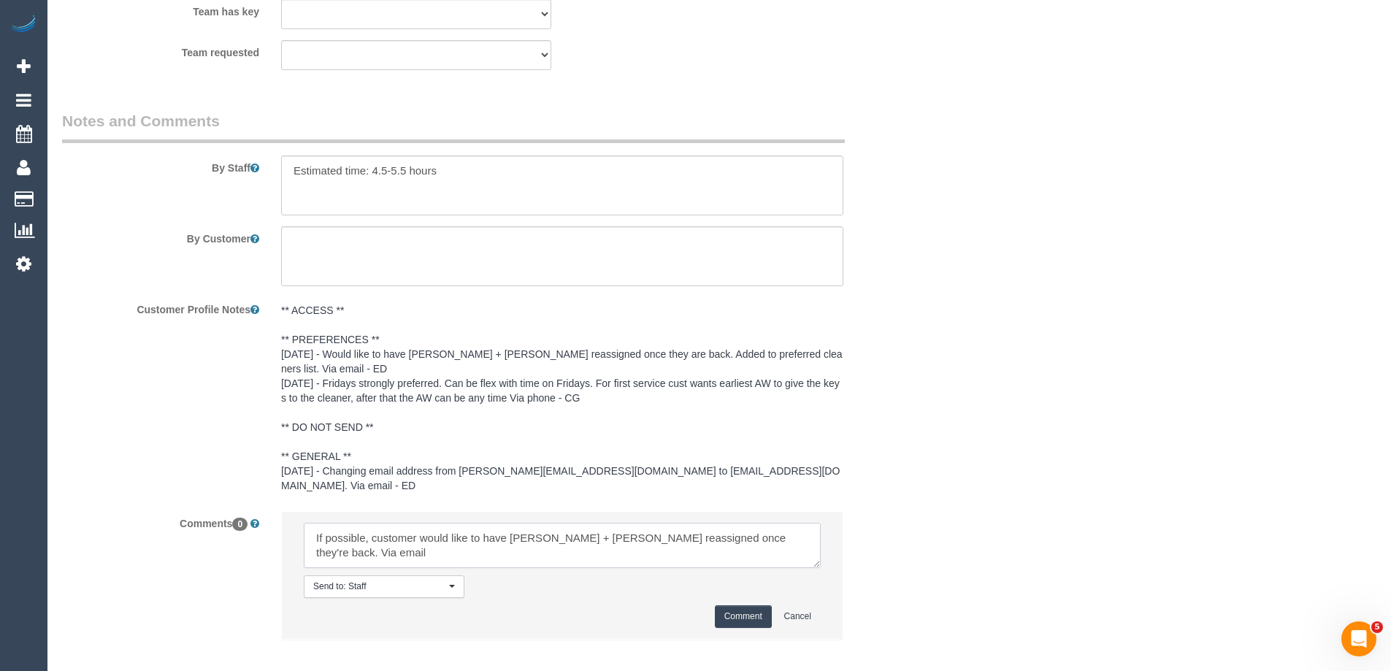
type textarea "If possible, customer would like to have Bansari + Bhavesh reassigned once they…"
click at [751, 605] on button "Comment" at bounding box center [743, 616] width 57 height 23
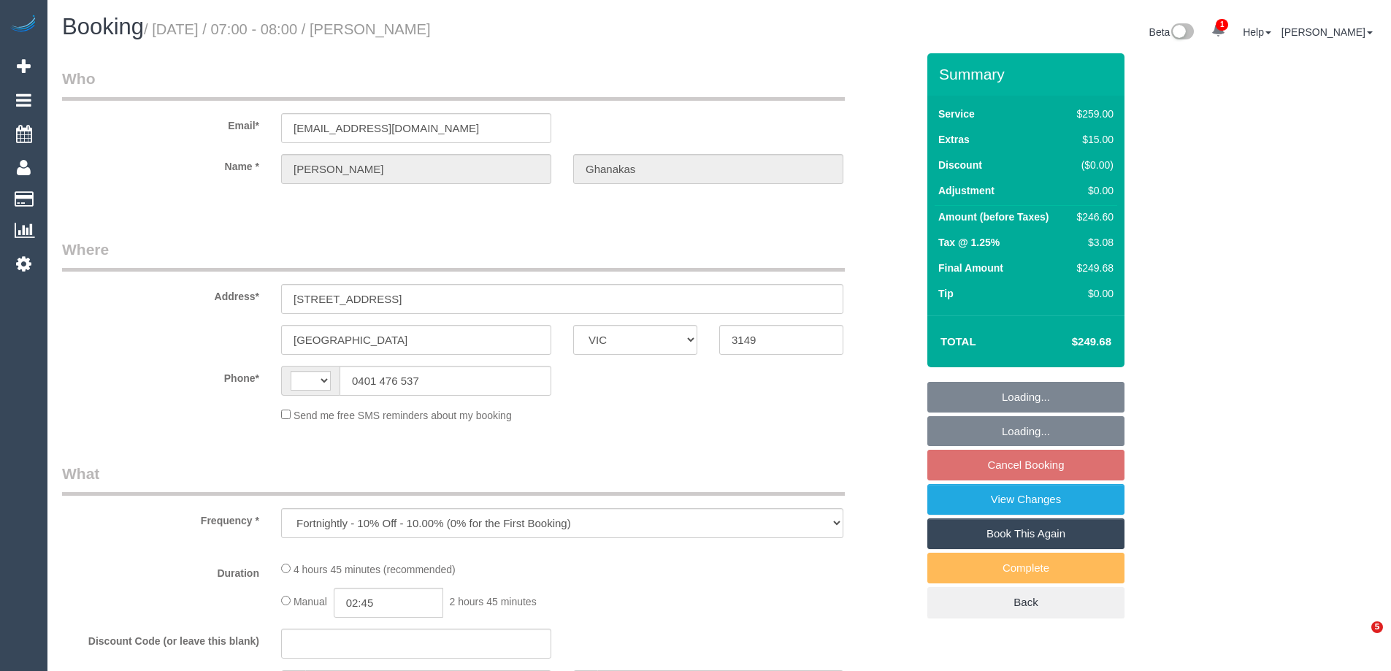
select select "VIC"
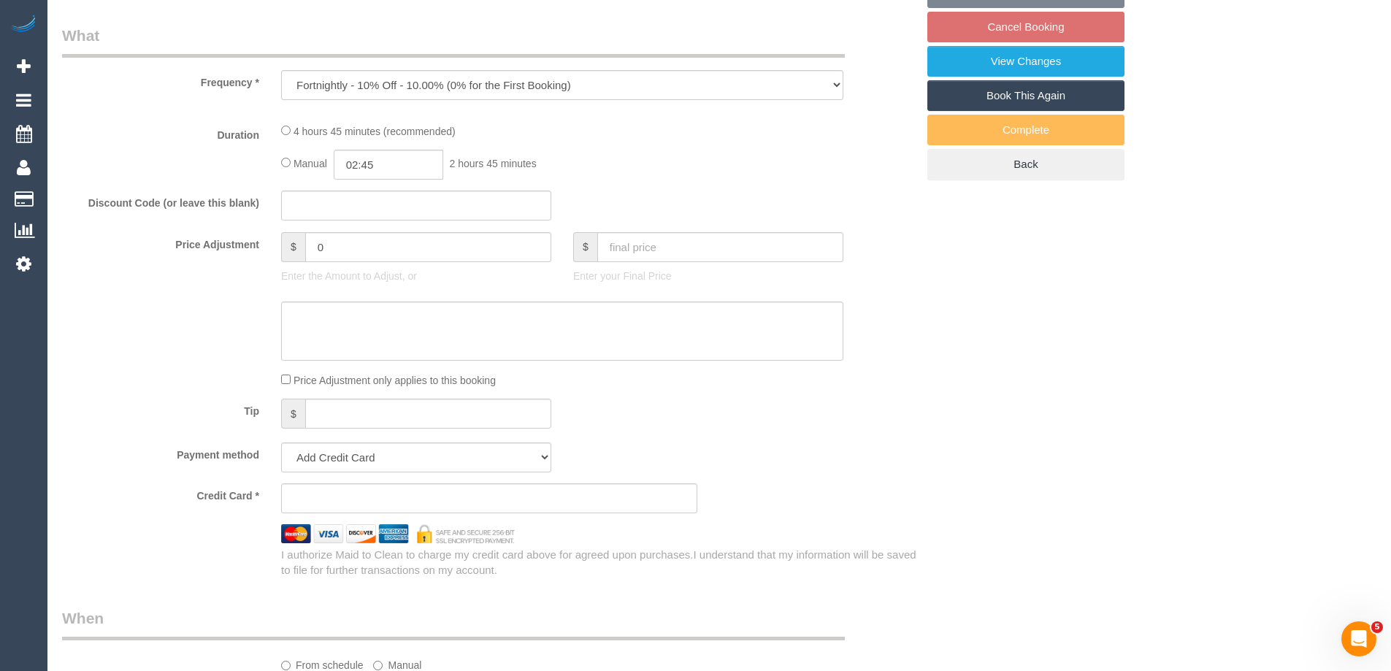
select select "number:28"
select select "number:14"
select select "number:19"
select select "number:36"
select select "number:35"
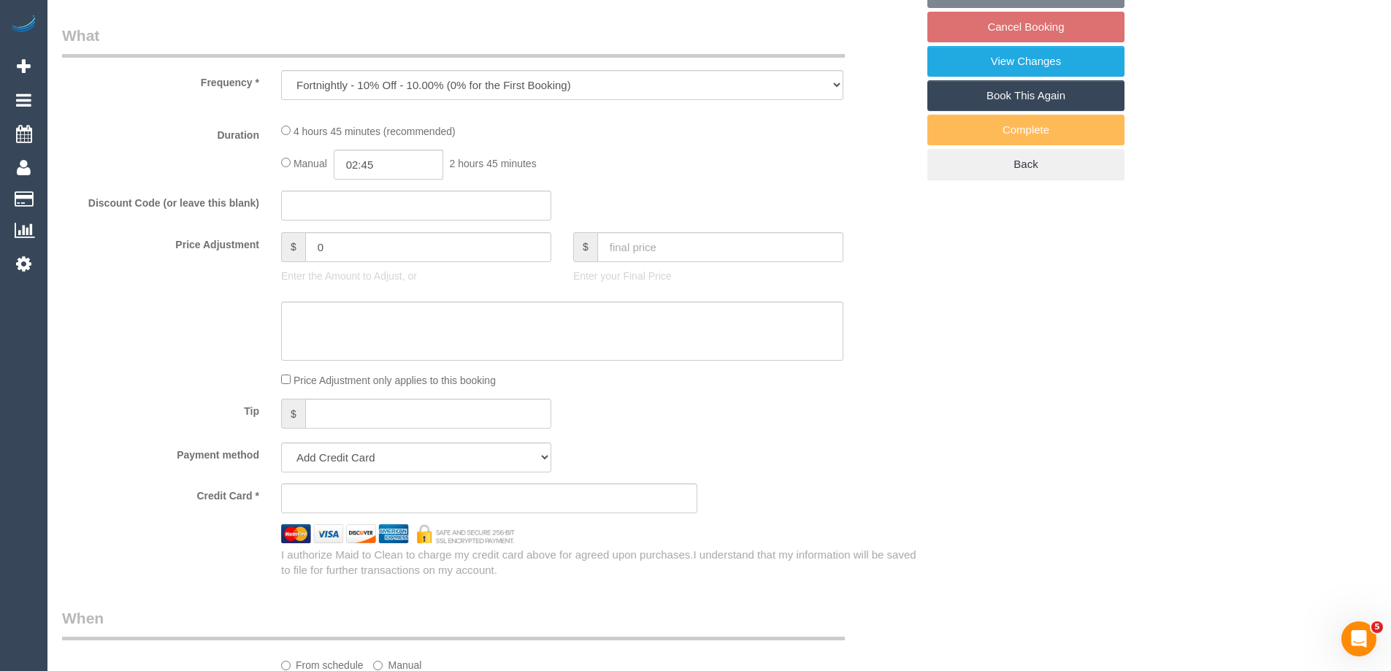
select select "string:AU"
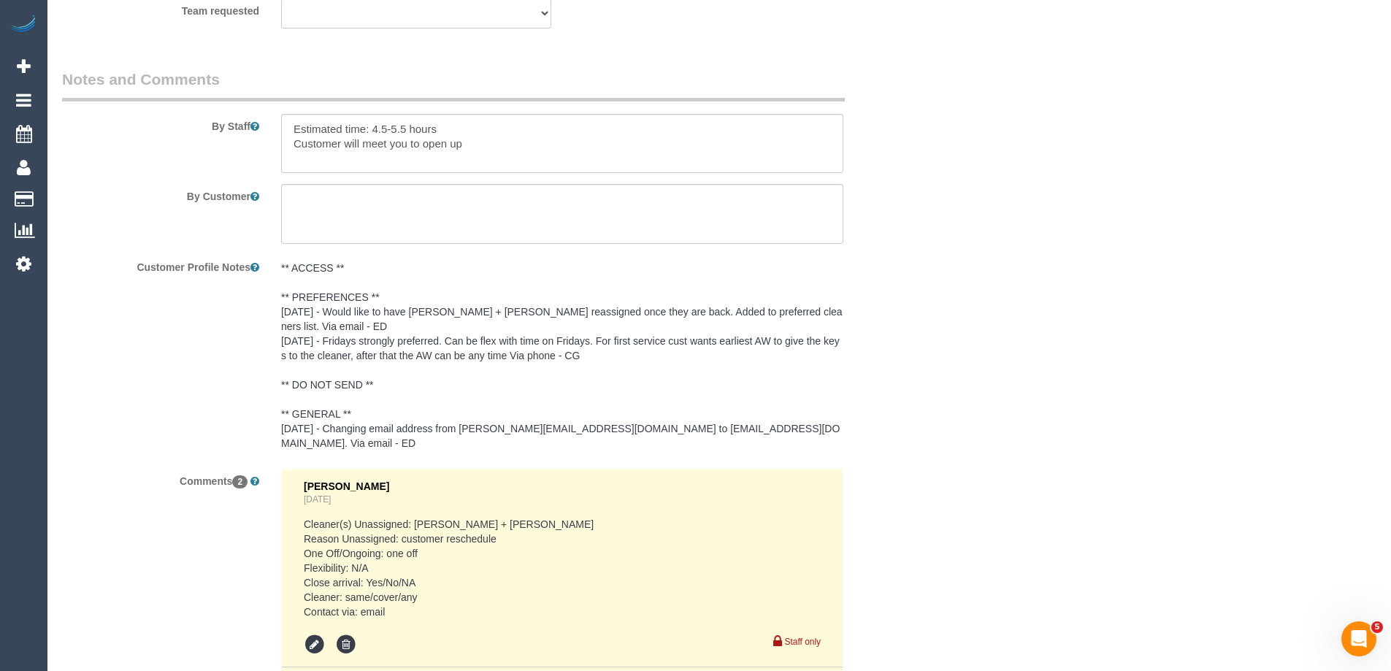
select select "string:stripe-pm_1Rr6iw2GScqysDRVVyruUklm"
select select "29247"
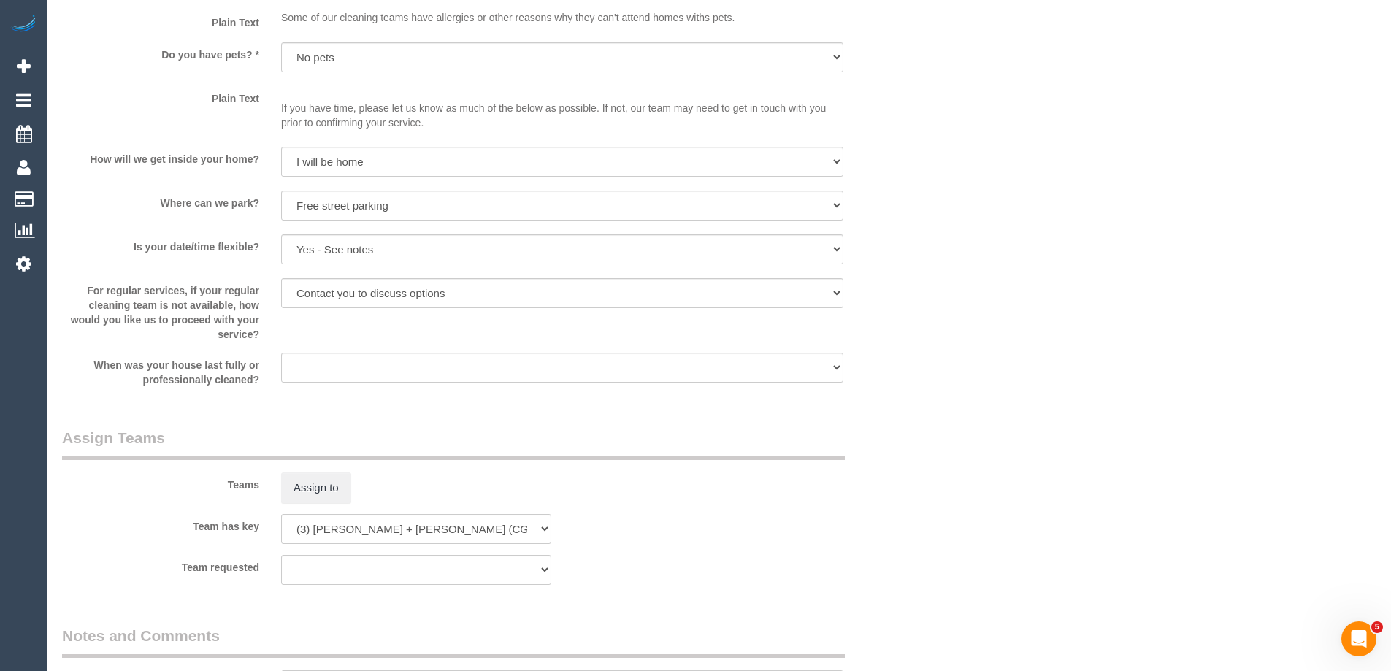
select select "object:1366"
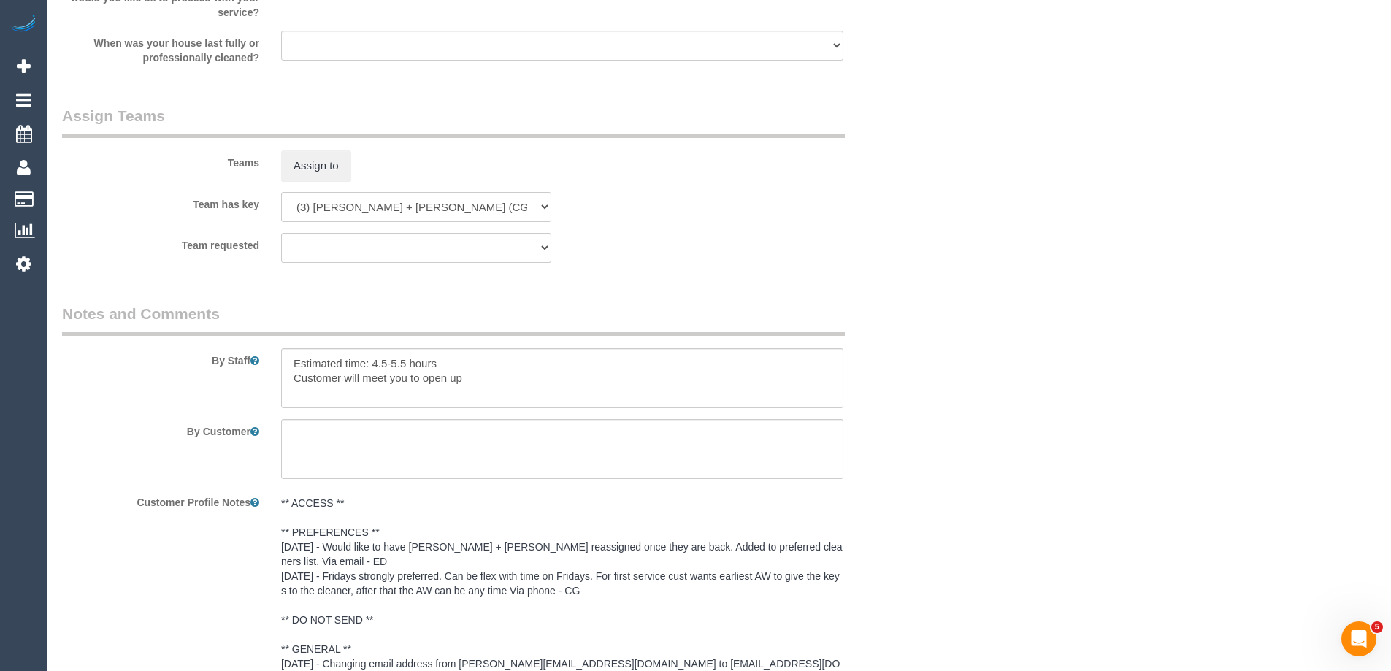
select select "spot1"
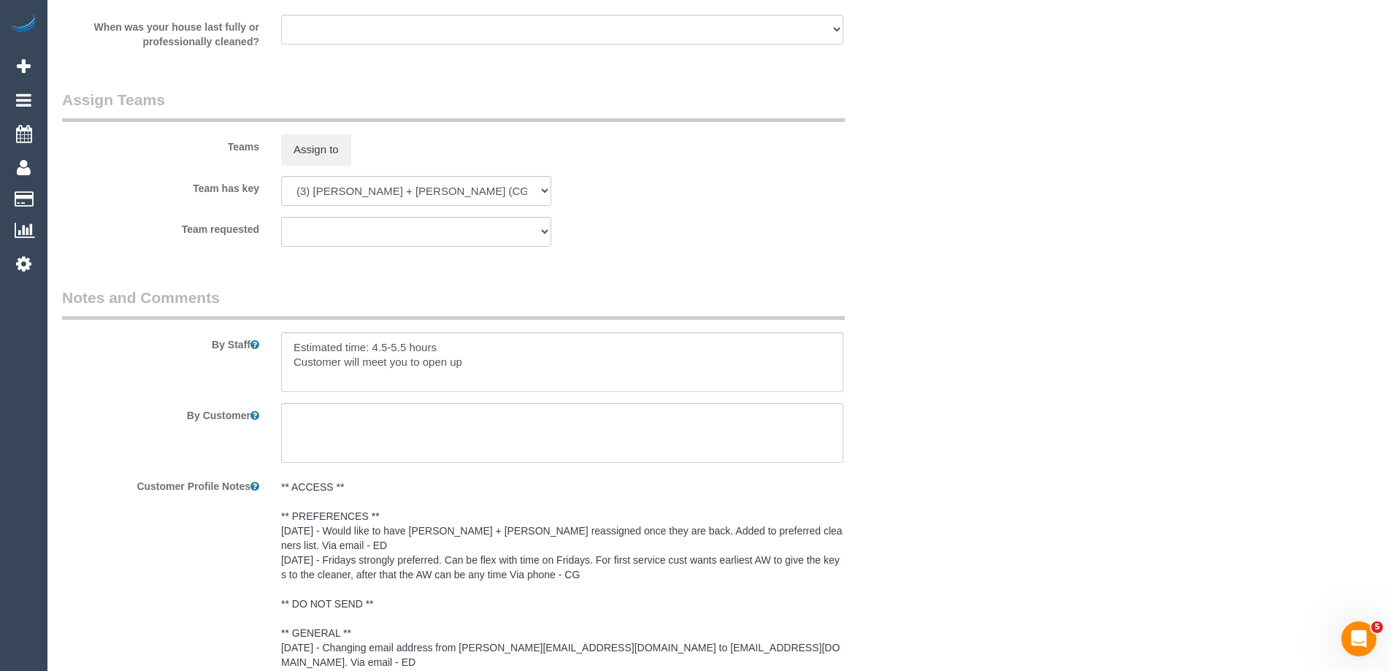
scroll to position [2634, 0]
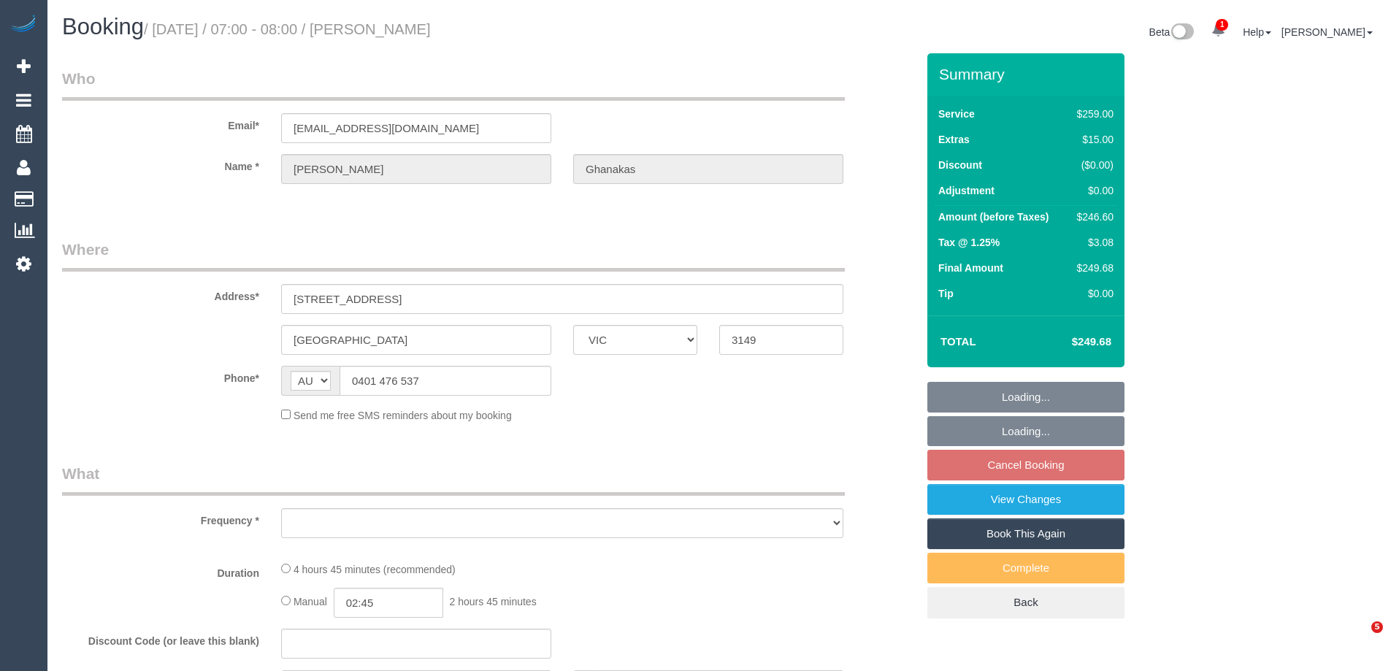
select select "VIC"
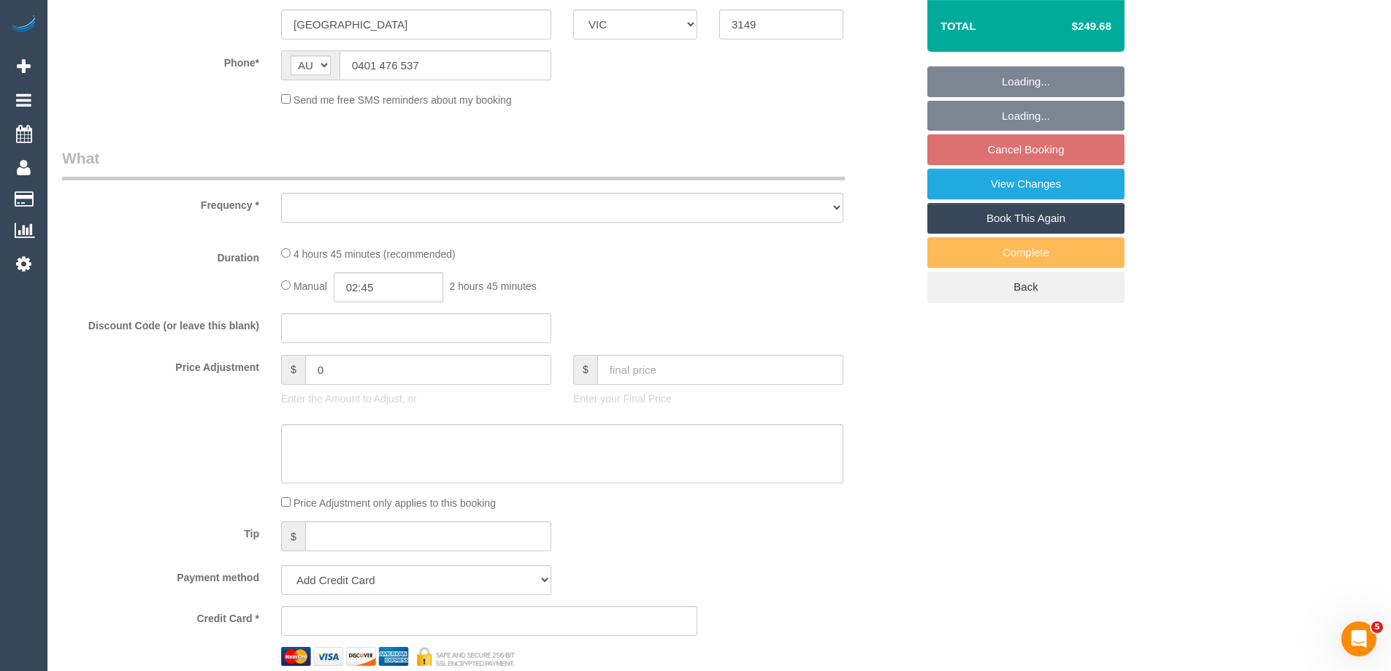
scroll to position [657, 0]
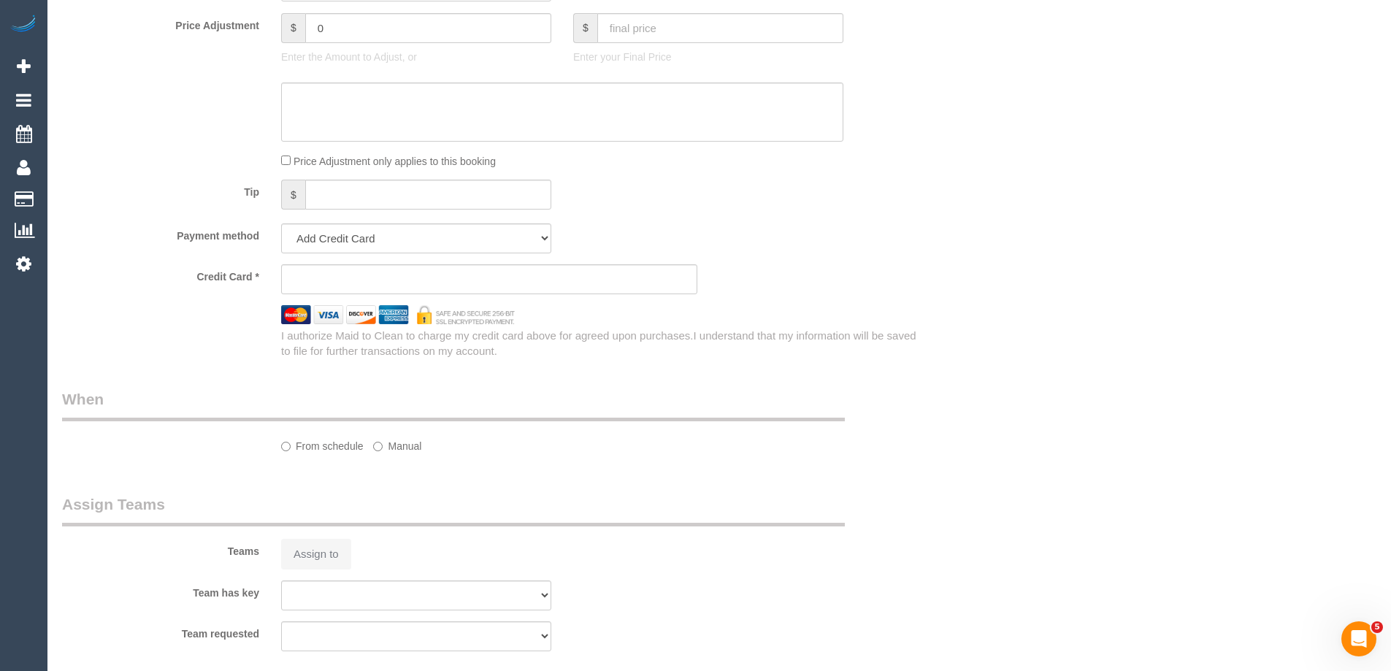
select select "object:559"
select select "string:stripe-pm_1Rr6iw2GScqysDRVVyruUklm"
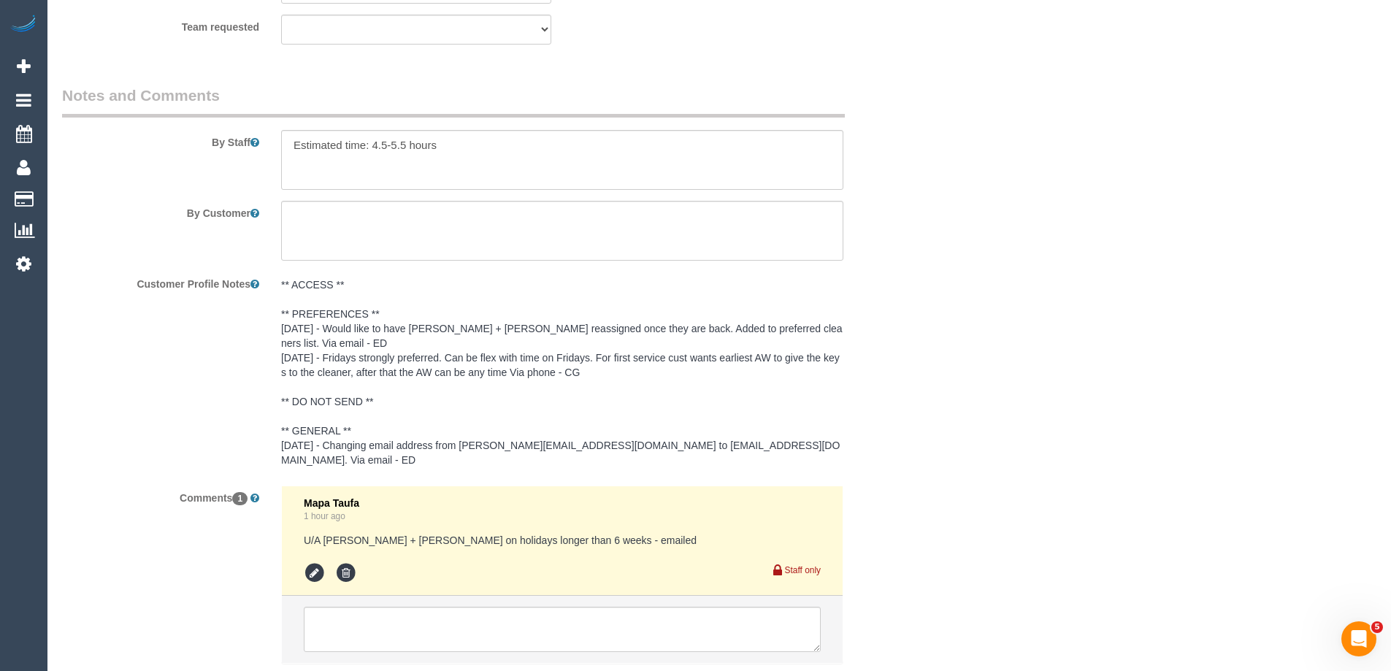
select select "object:662"
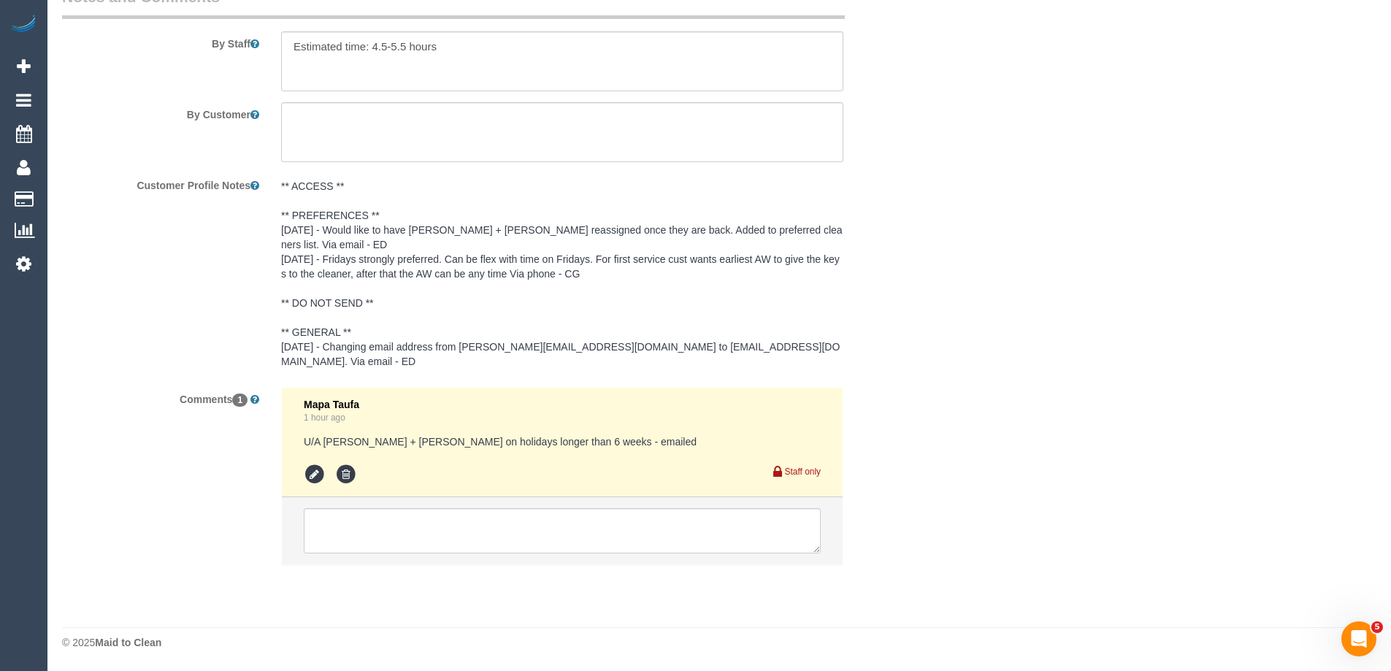
select select "29247"
select select "number:28"
select select "number:14"
select select "number:19"
select select "number:36"
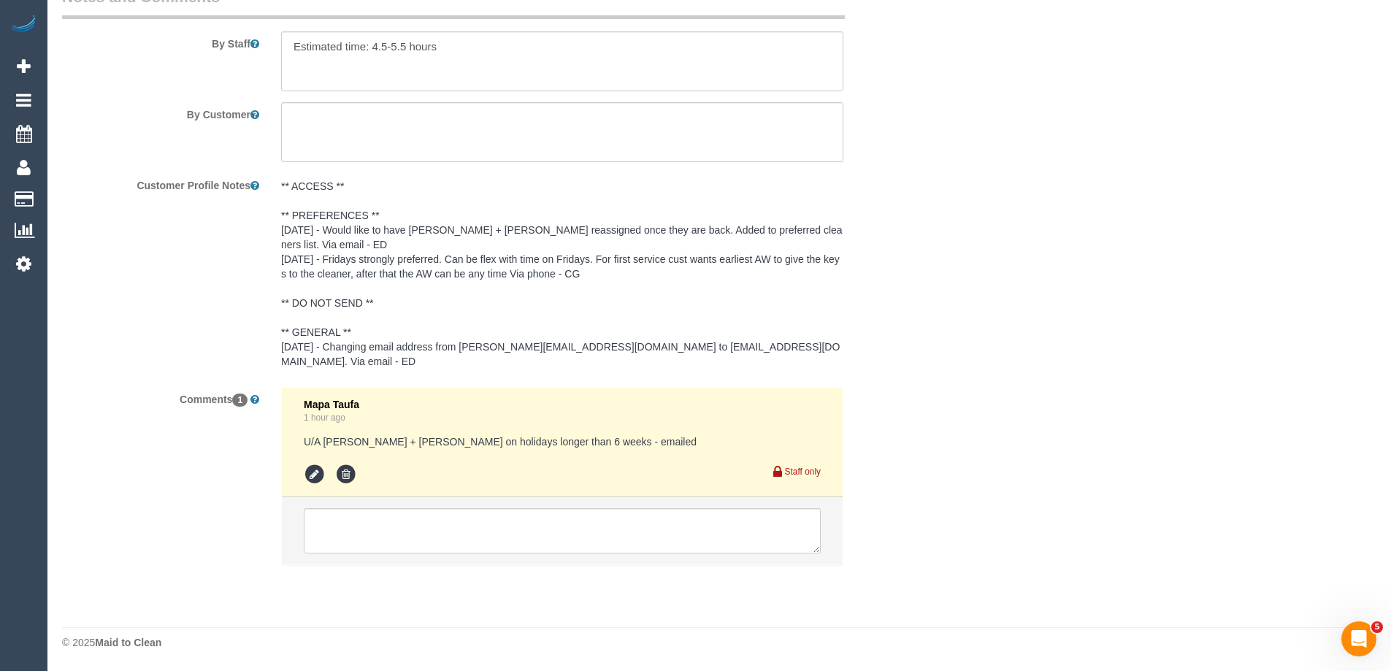
select select "number:35"
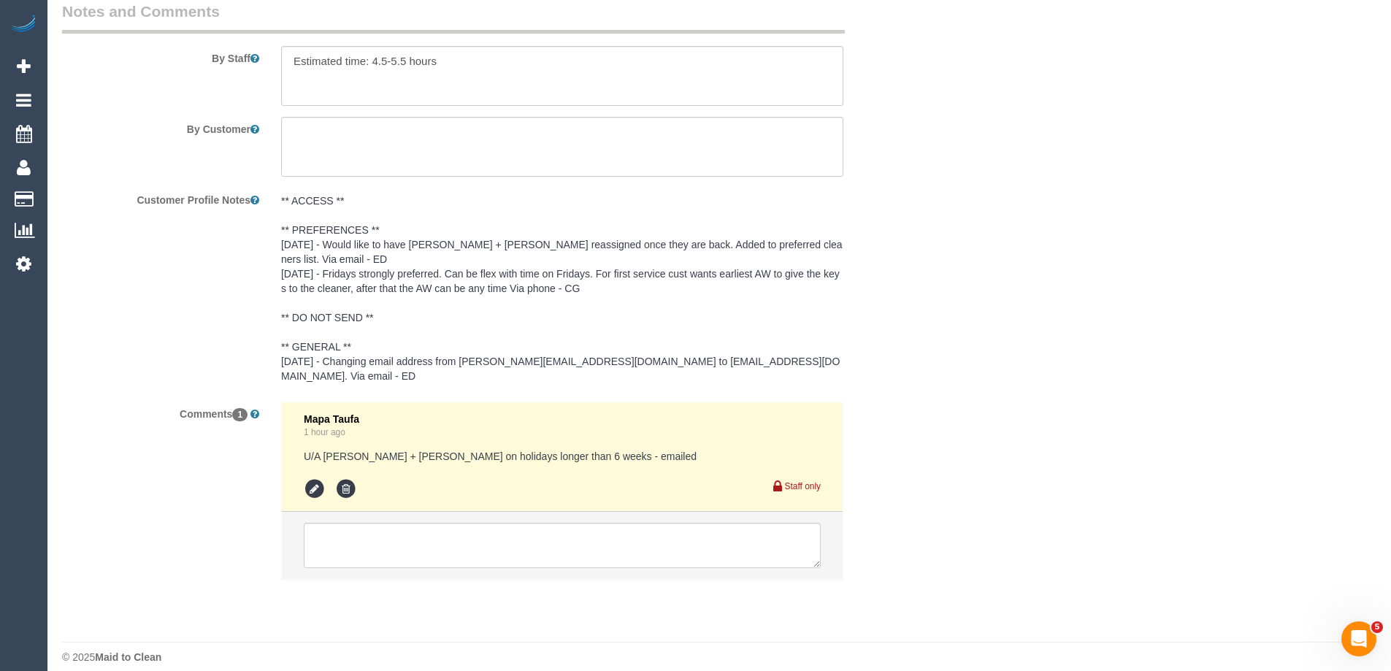
select select "spot1"
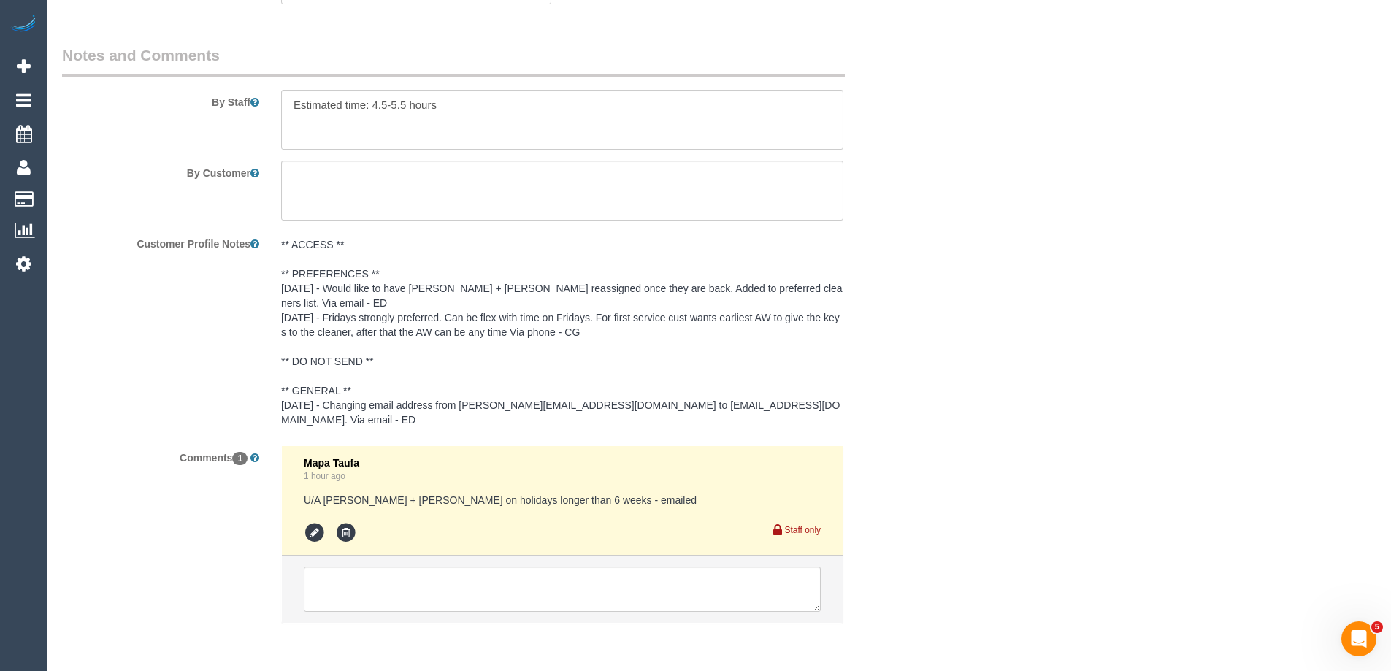
scroll to position [2410, 0]
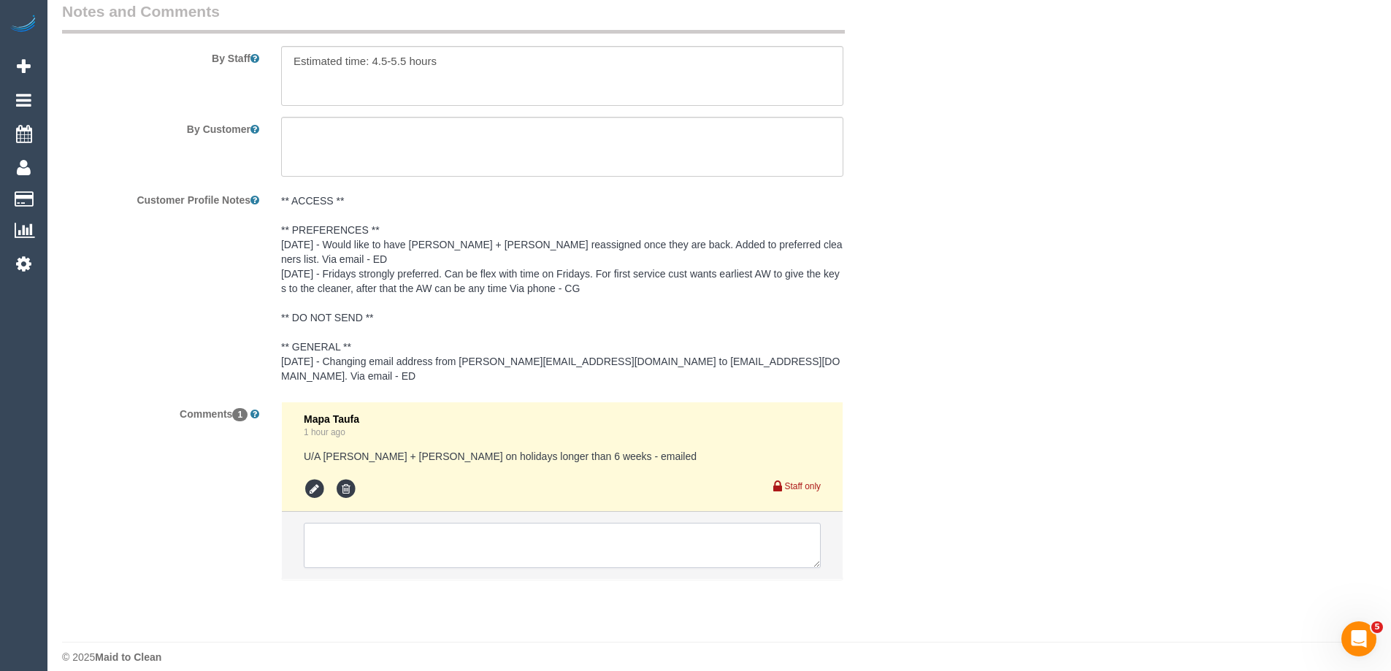
click at [435, 523] on textarea at bounding box center [562, 545] width 517 height 45
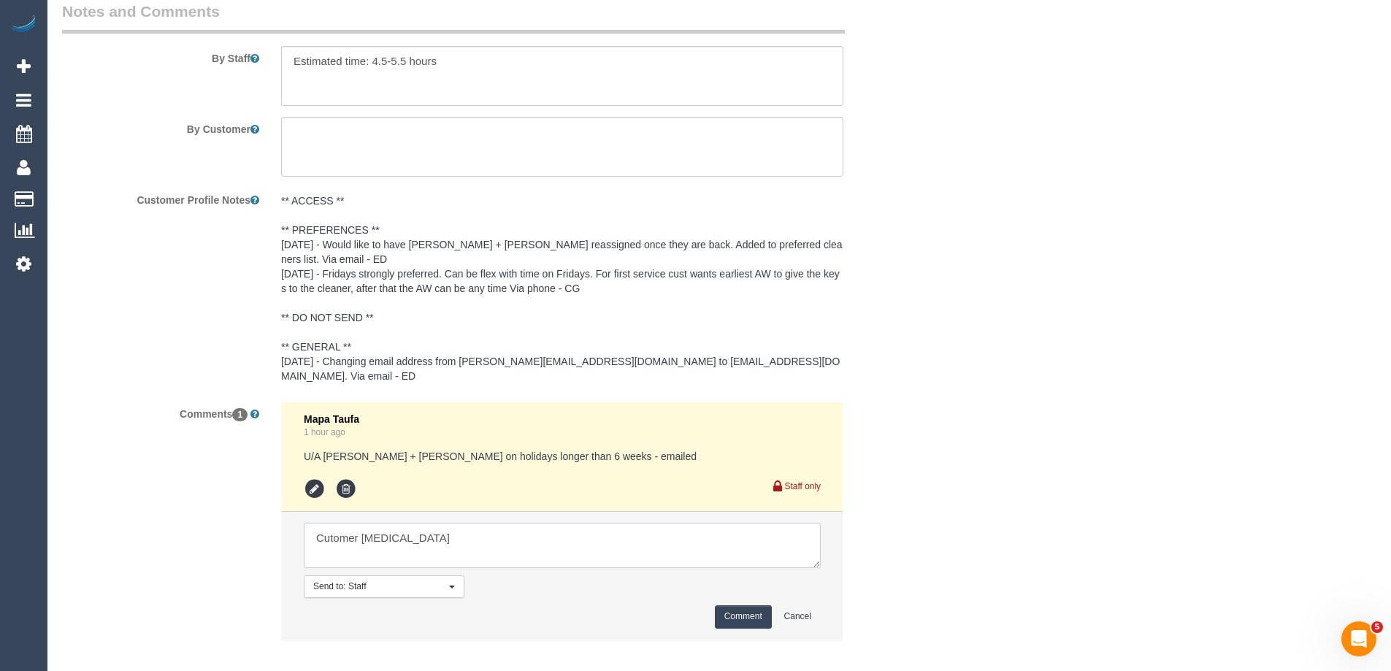
click at [451, 523] on textarea at bounding box center [562, 545] width 517 height 45
paste textarea "Bansari + Bhavesh (CG)"
click at [312, 523] on textarea at bounding box center [562, 545] width 517 height 45
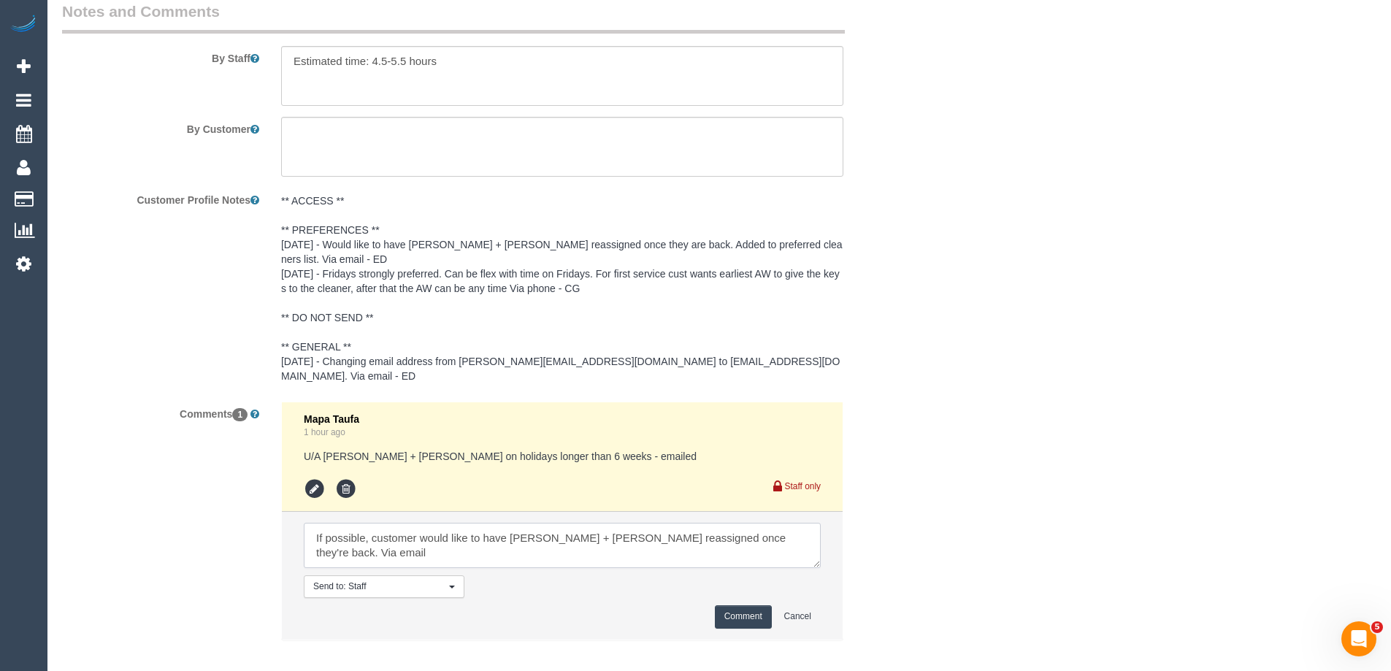
click at [312, 523] on textarea at bounding box center [562, 545] width 517 height 45
type textarea "If possible, customer would like to have Bansari + Bhavesh reassigned once they…"
click at [741, 605] on button "Comment" at bounding box center [743, 616] width 57 height 23
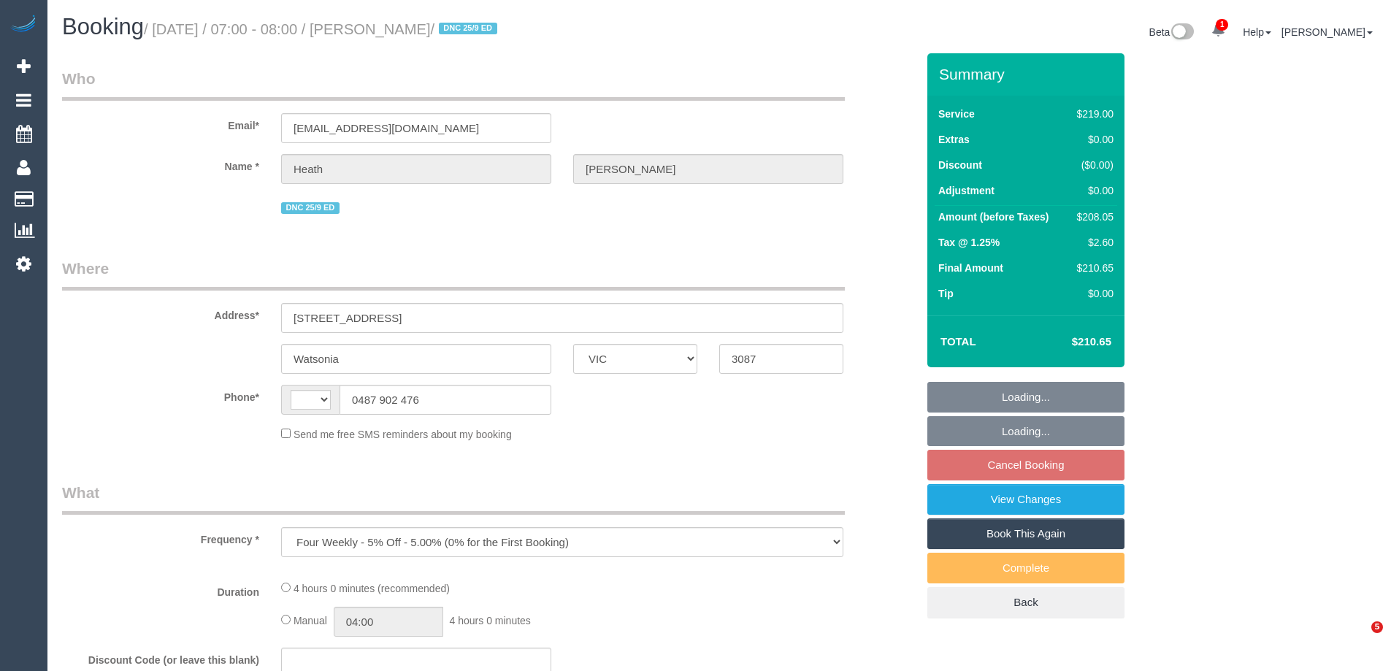
select select "VIC"
select select "string:stripe-pm_1QjvQn2GScqysDRVE1VWOTTI"
select select "number:27"
select select "number:14"
select select "number:19"
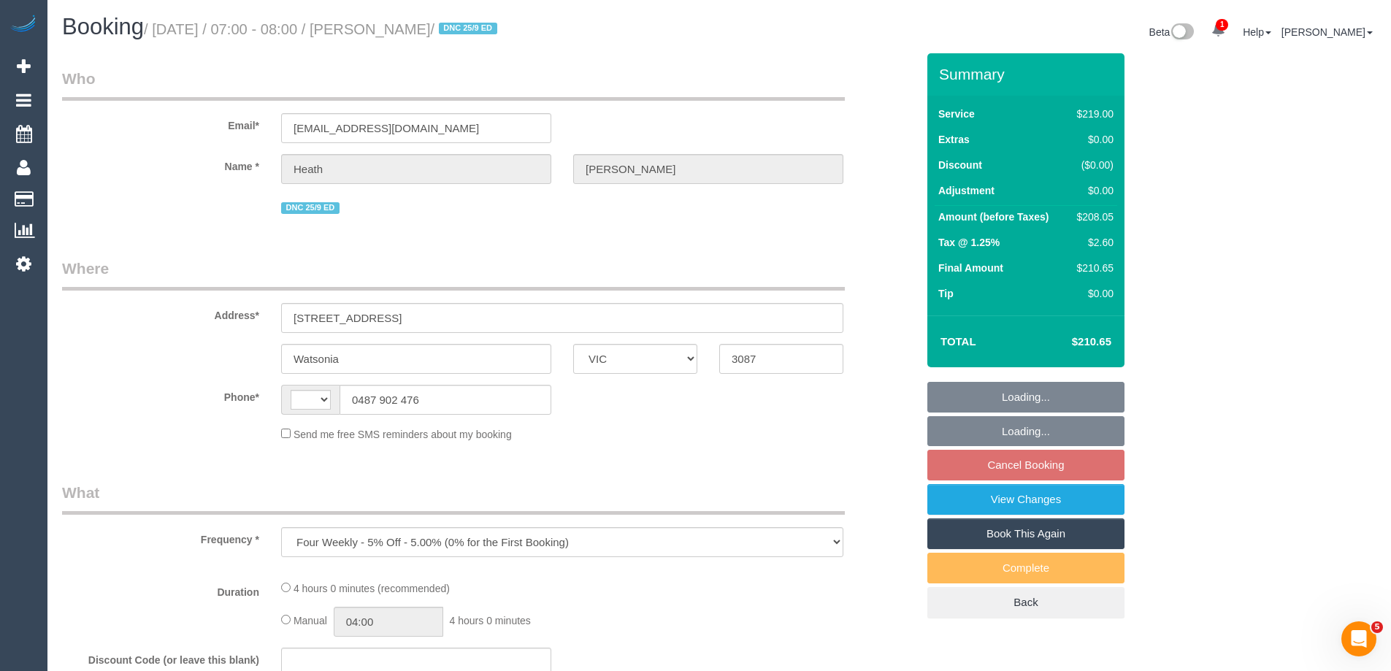
select select "number:22"
select select "number:34"
select select "number:12"
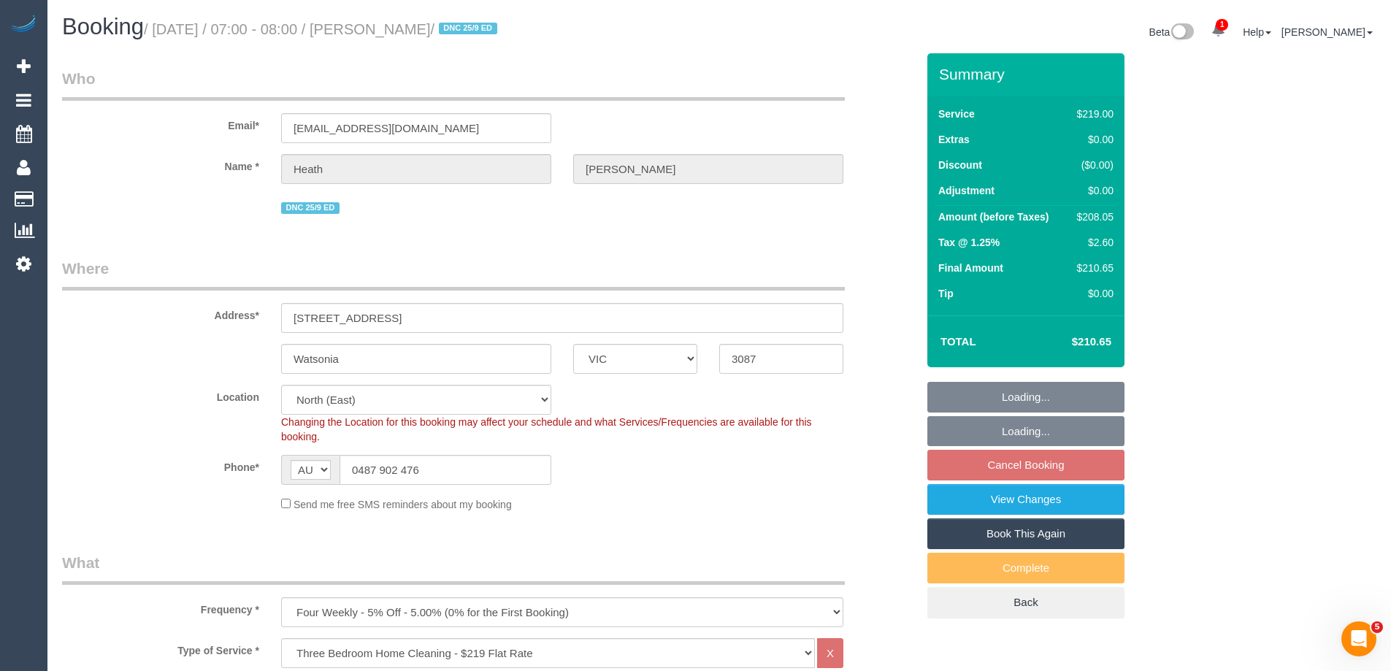
select select "string:AU"
select select "object:828"
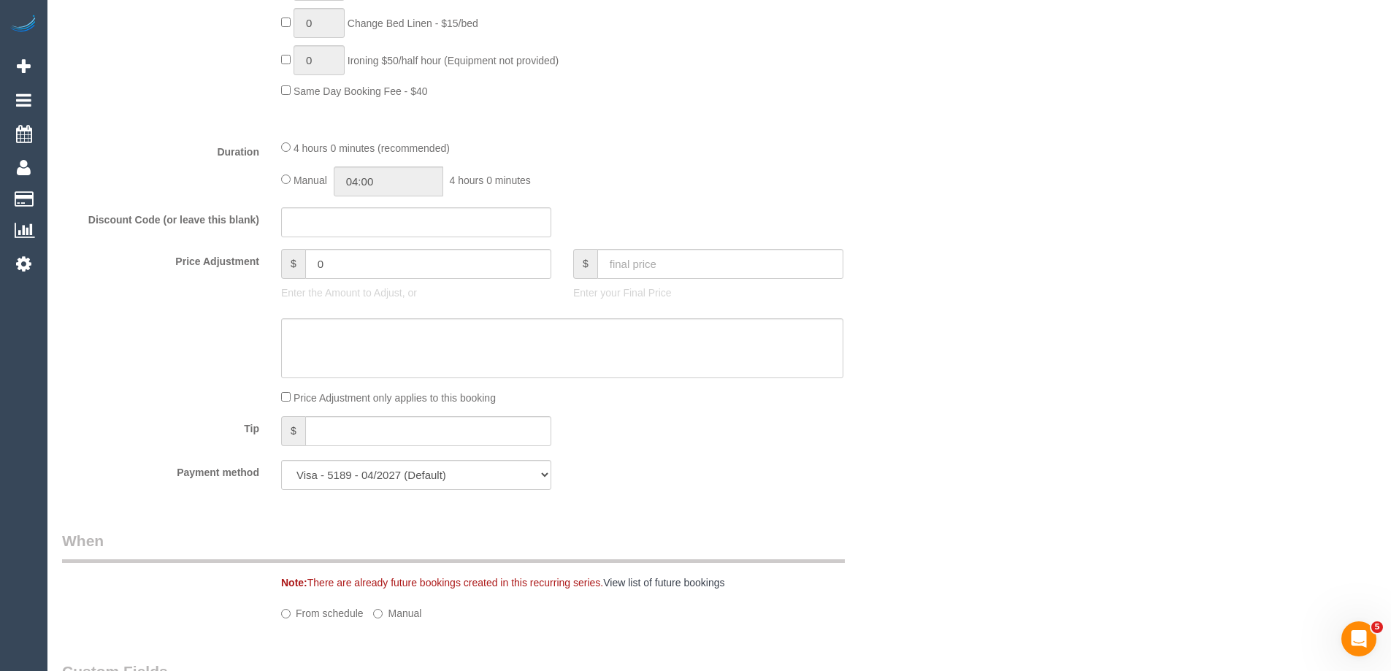
select select "spot1"
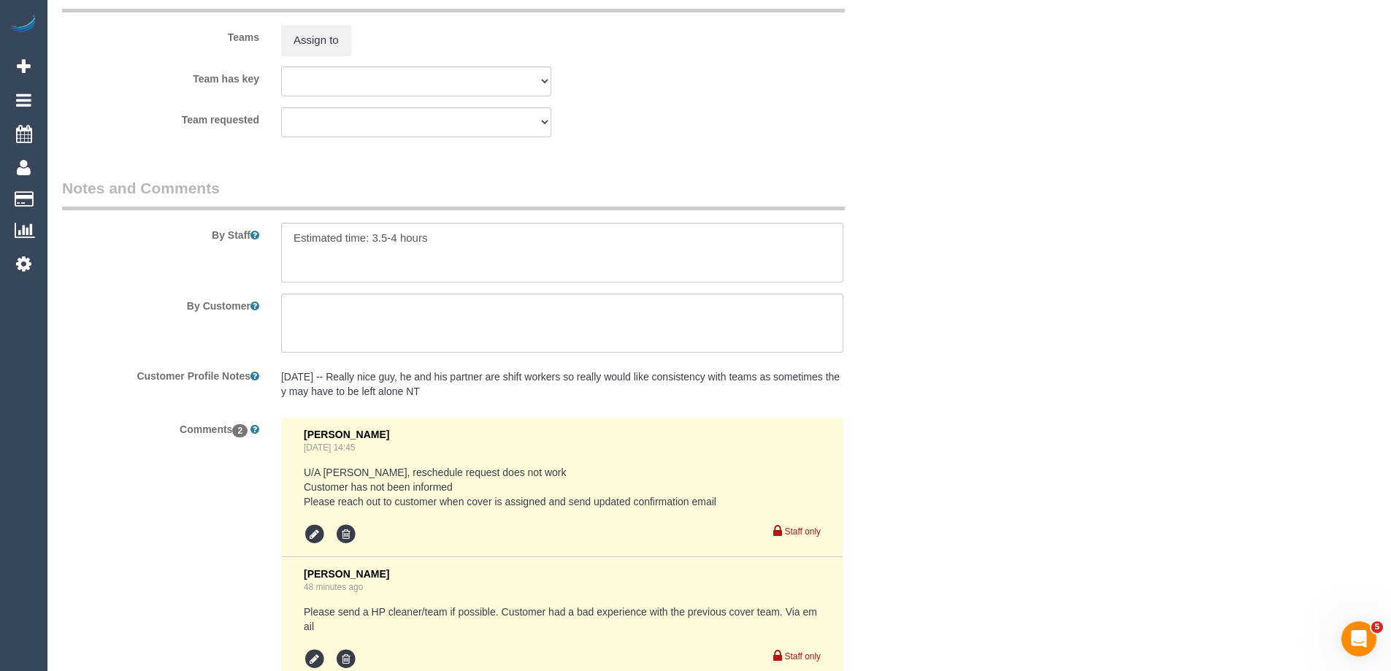
scroll to position [2409, 0]
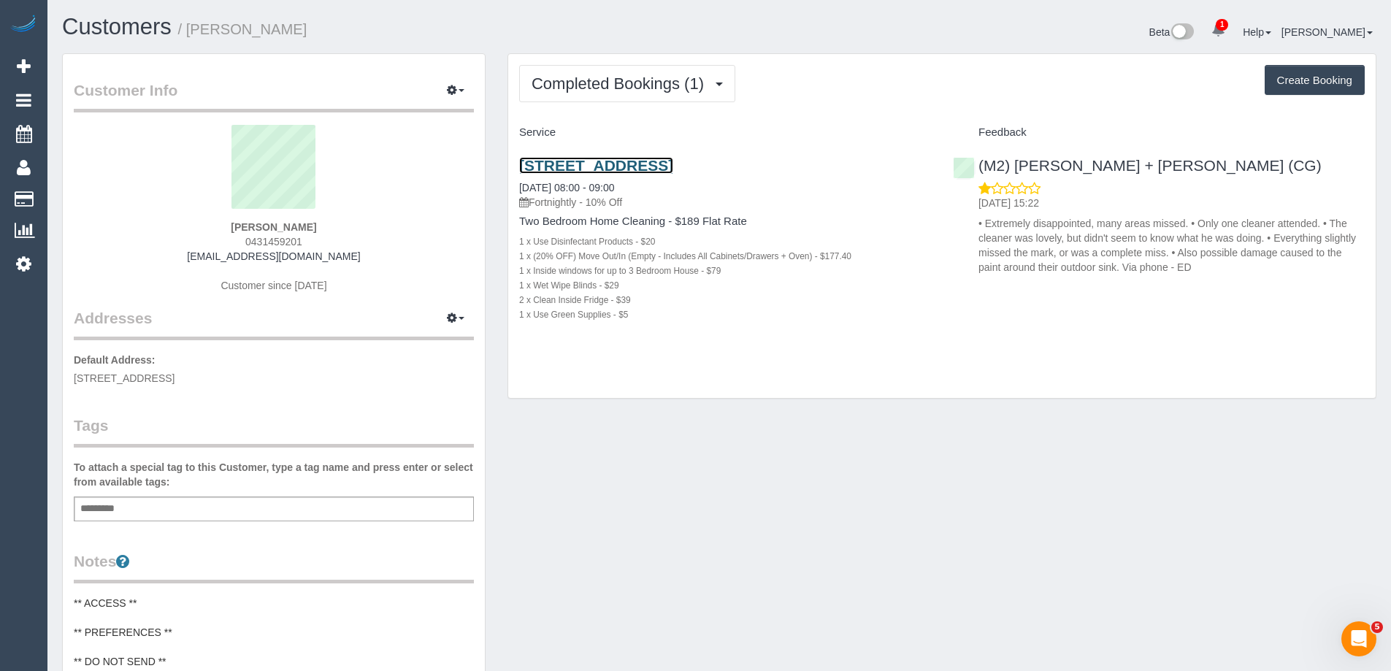
click at [673, 168] on link "[STREET_ADDRESS]" at bounding box center [596, 165] width 154 height 17
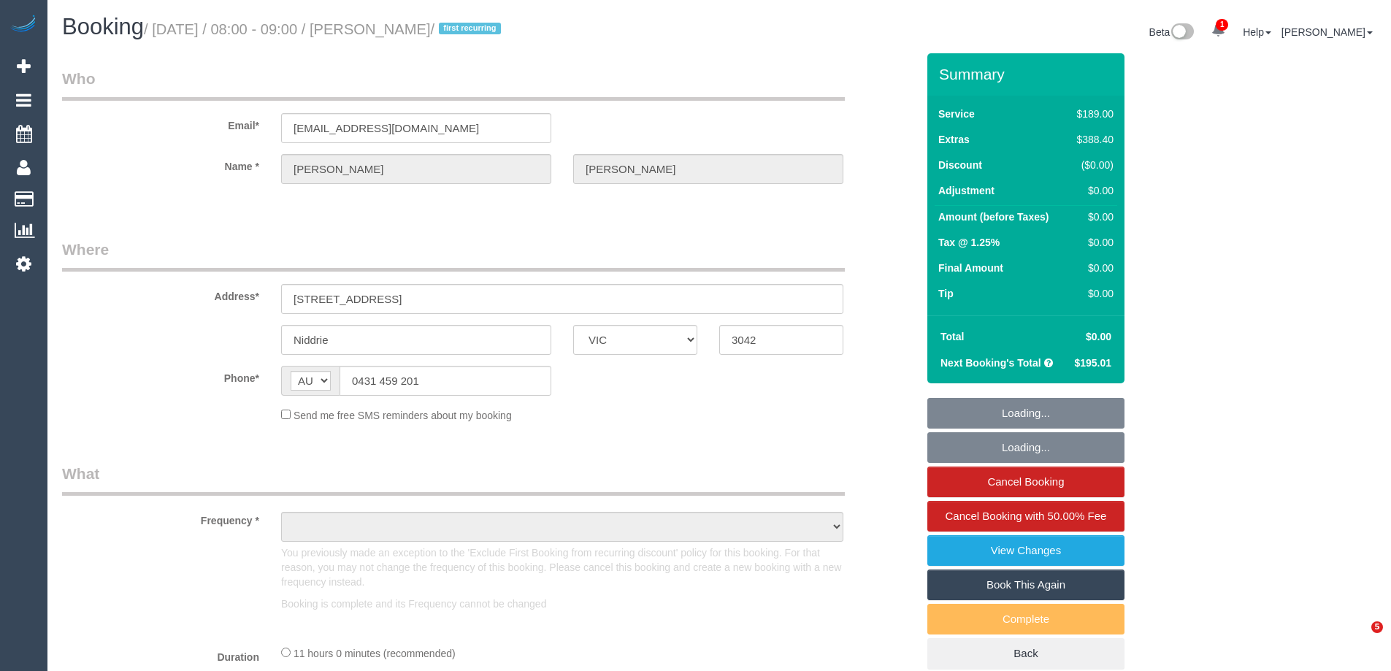
select select "VIC"
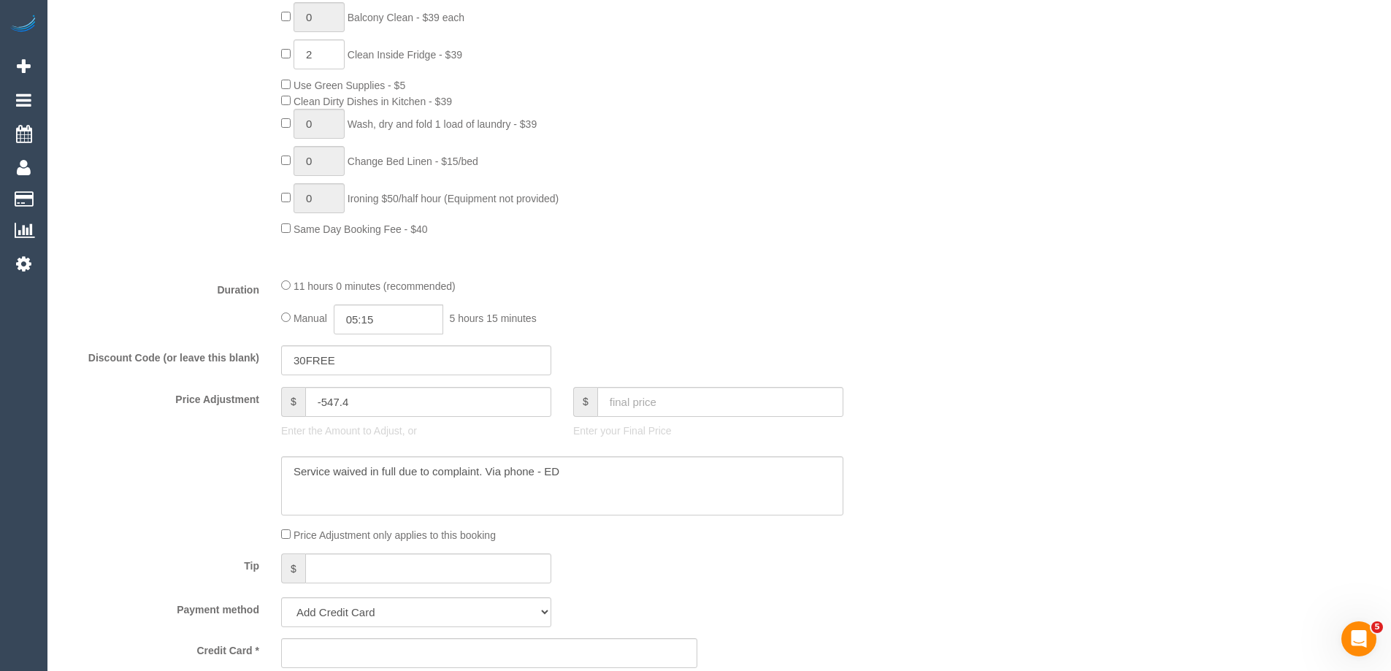
select select "string:stripe-pm_1S5cGK2GScqysDRVjajDdkqe"
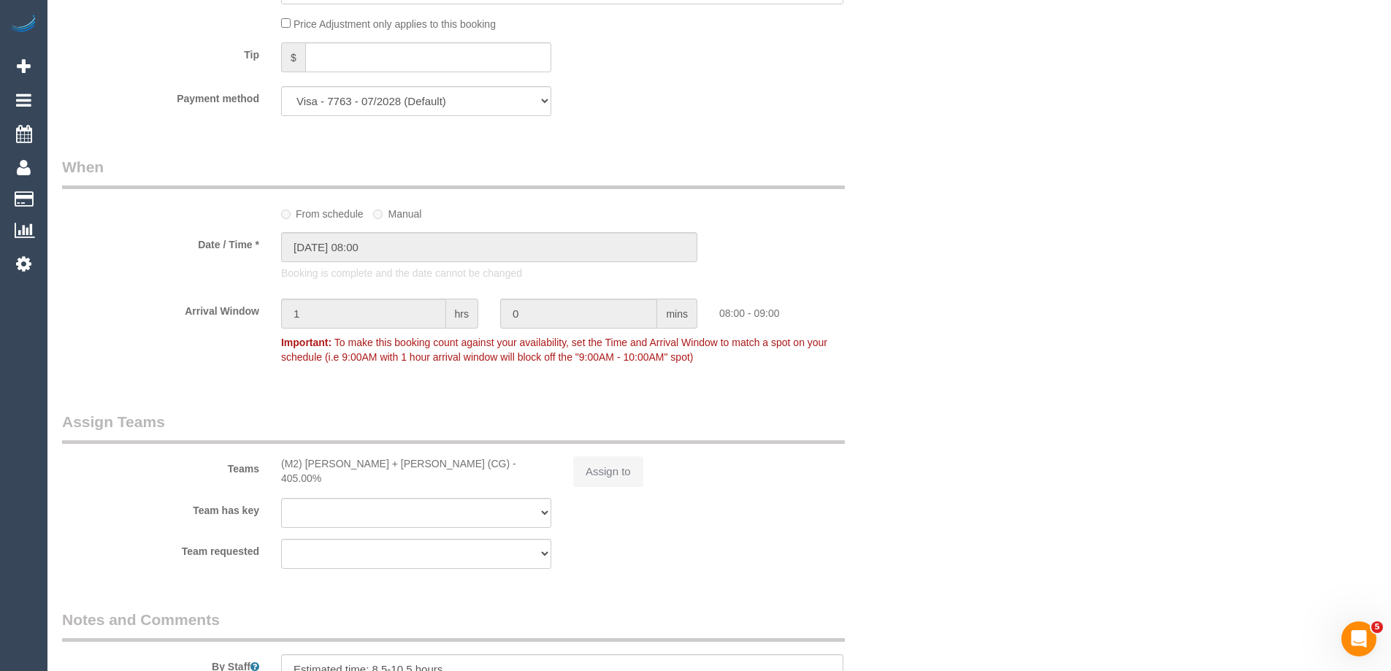
select select "object:865"
select select "number:29"
select select "number:14"
select select "number:18"
select select "number:24"
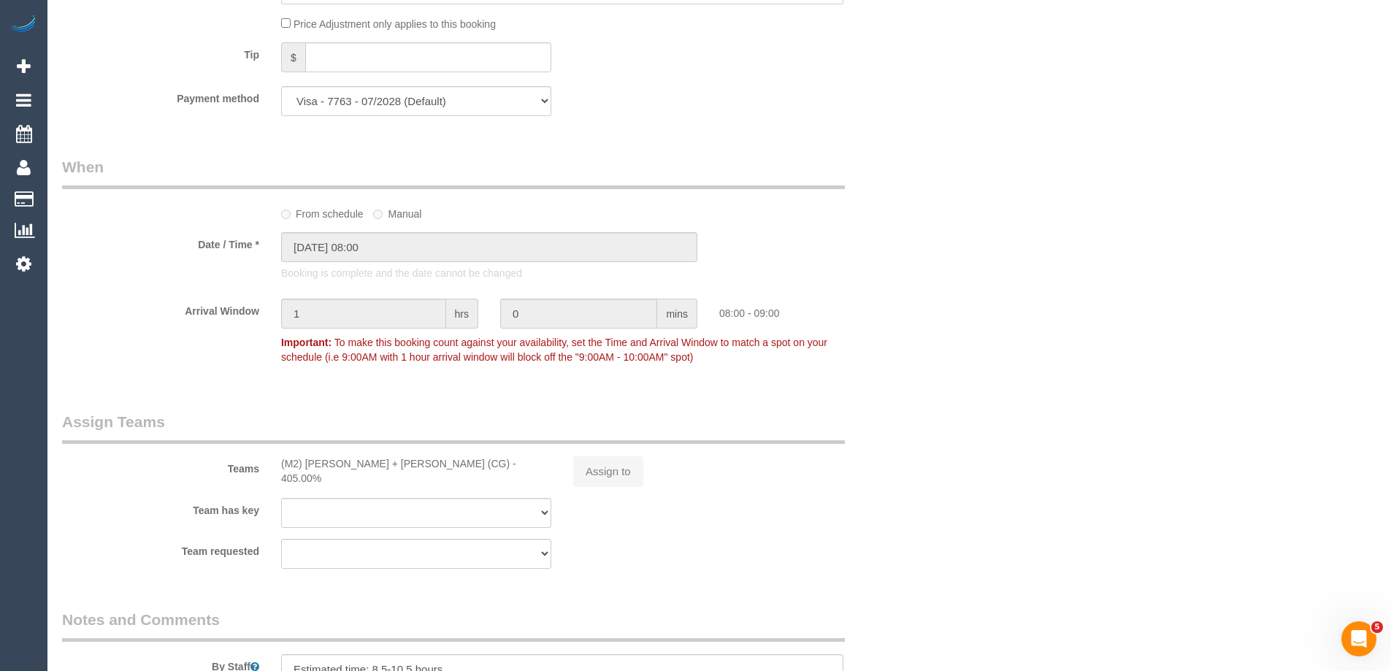
select select "number:35"
select select "number:11"
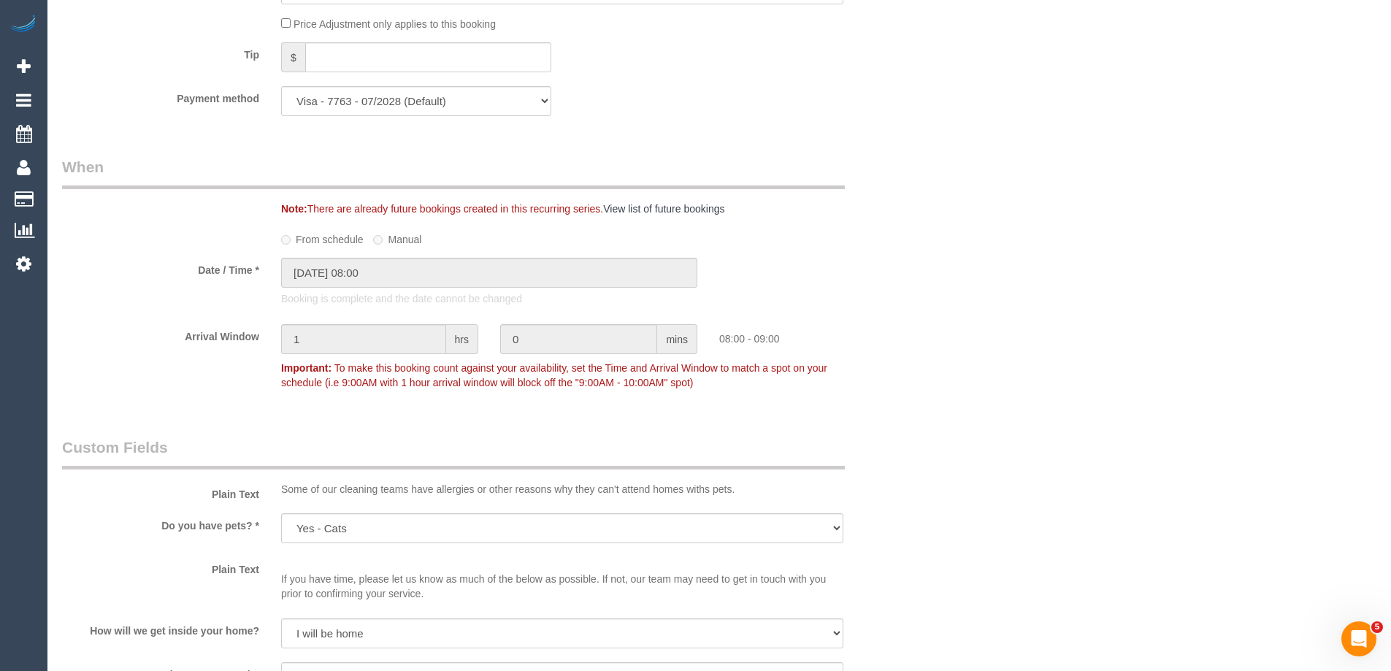
scroll to position [2041, 0]
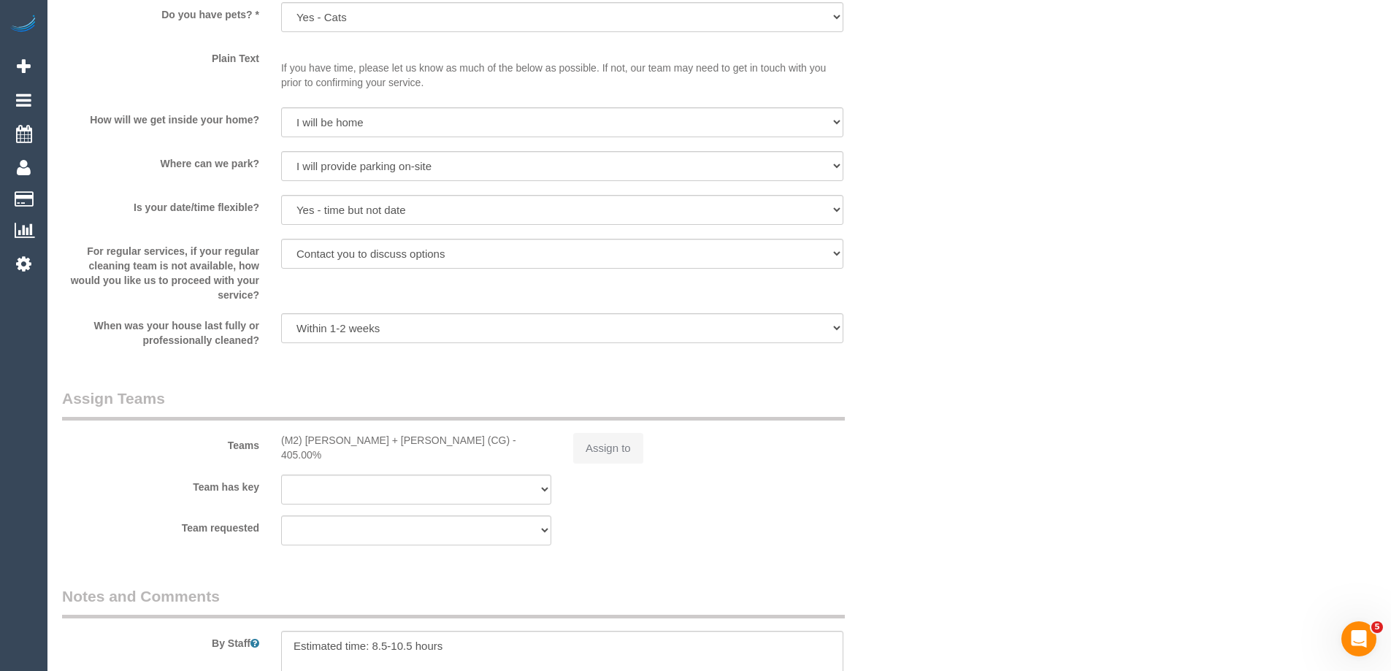
select select "object:870"
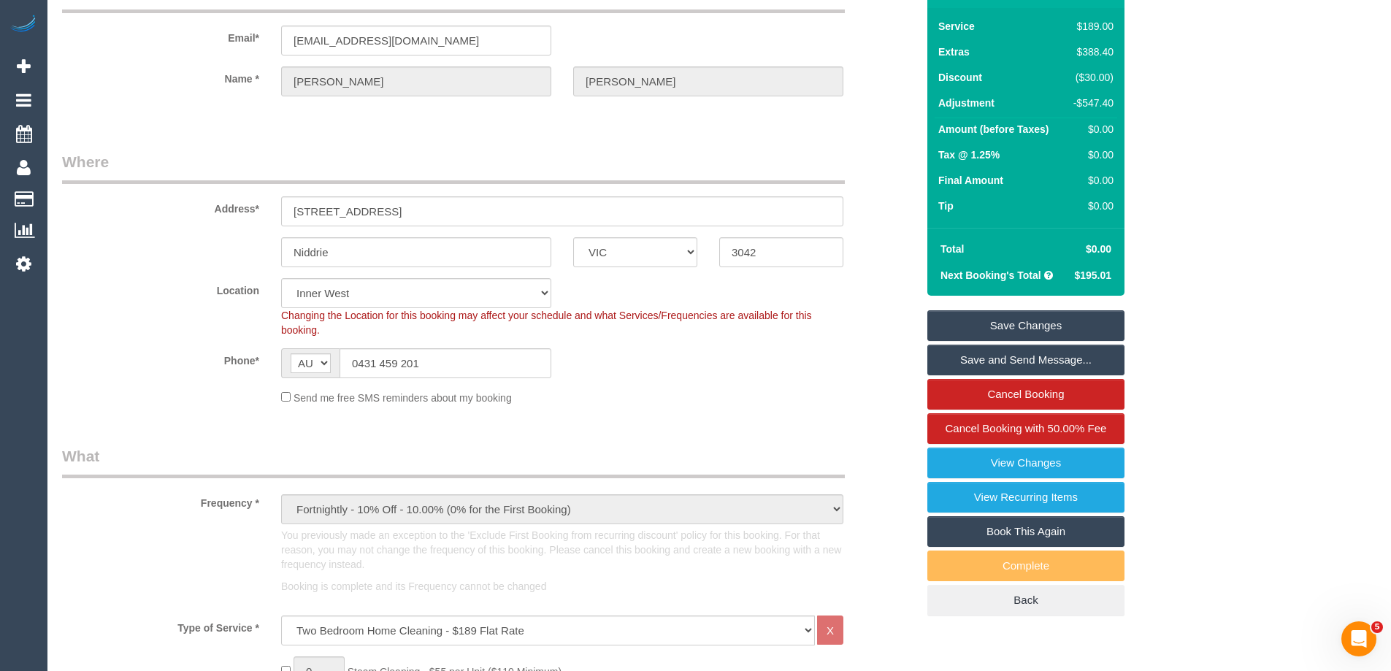
scroll to position [0, 0]
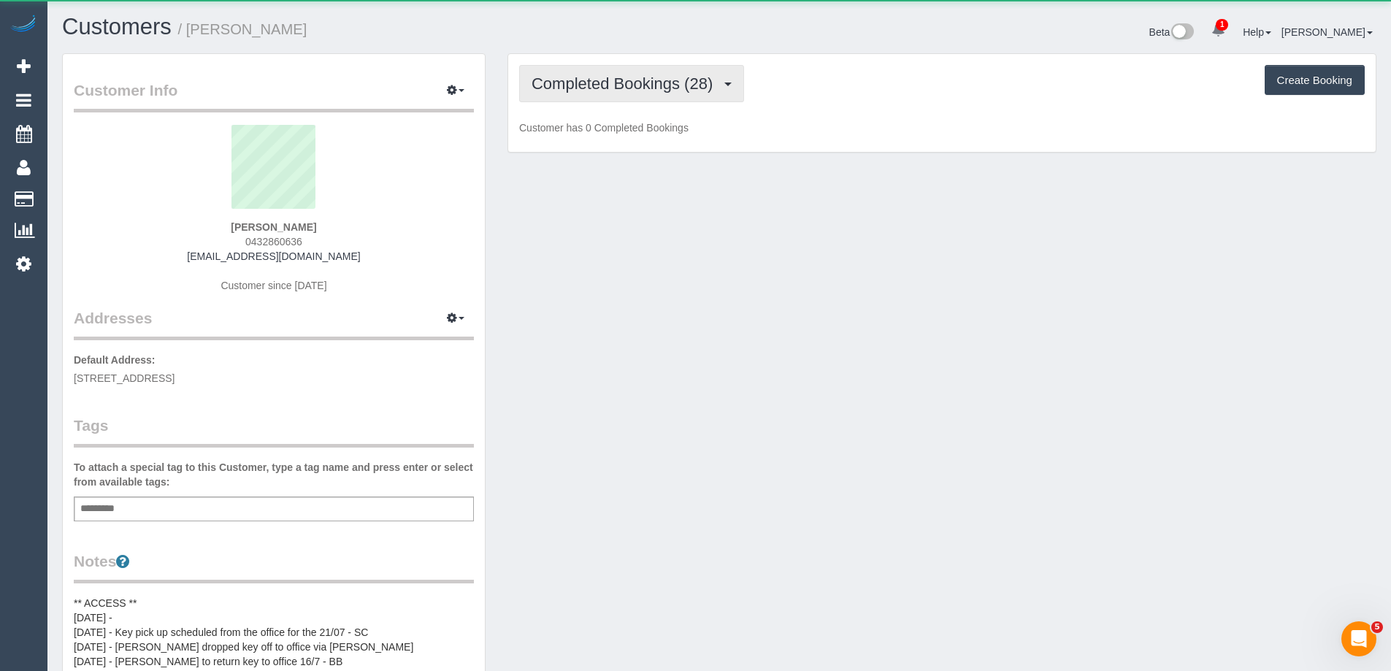
scroll to position [1353, 1391]
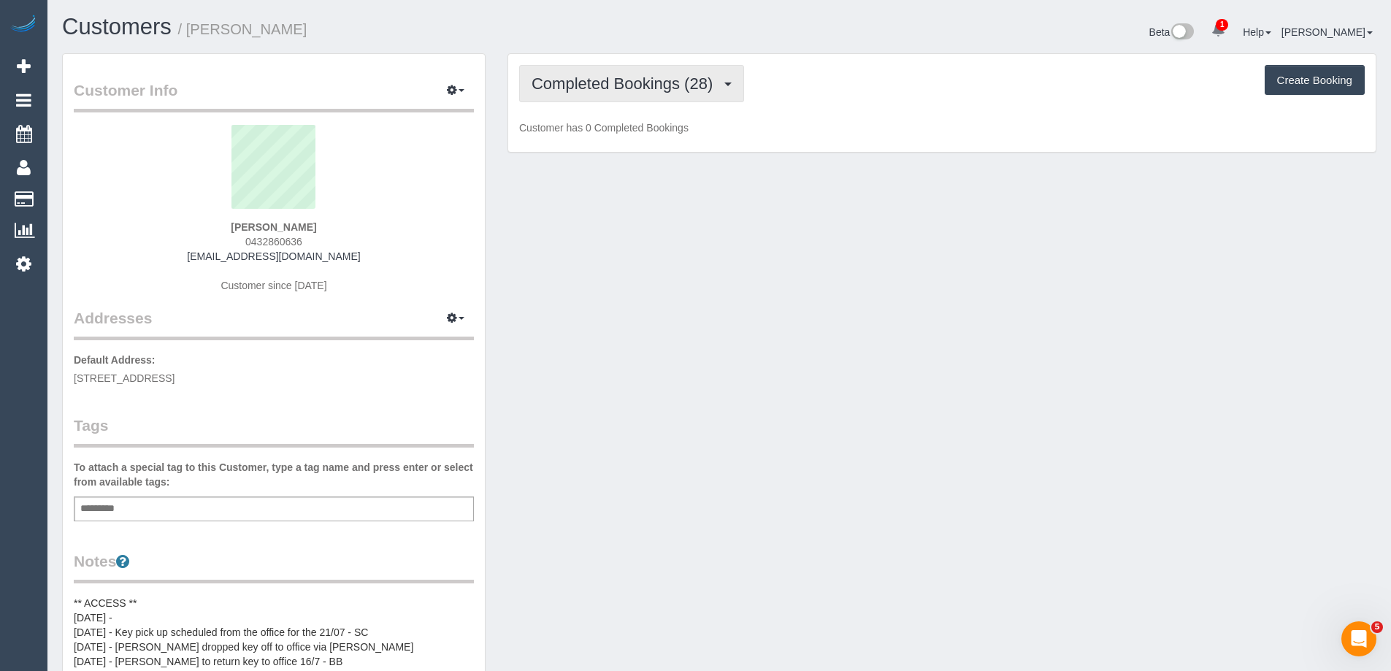
click at [661, 91] on span "Completed Bookings (28)" at bounding box center [625, 83] width 188 height 18
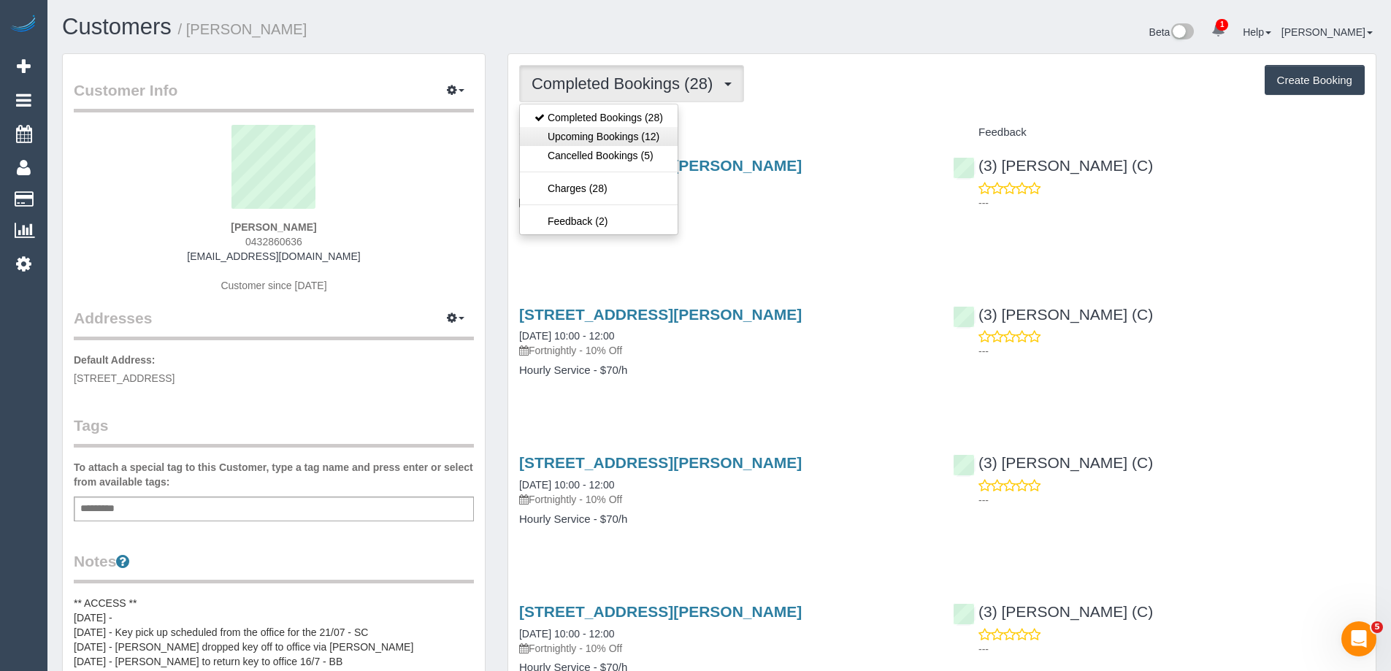
scroll to position [69057, 71604]
click at [650, 134] on link "Upcoming Bookings (12)" at bounding box center [599, 136] width 158 height 19
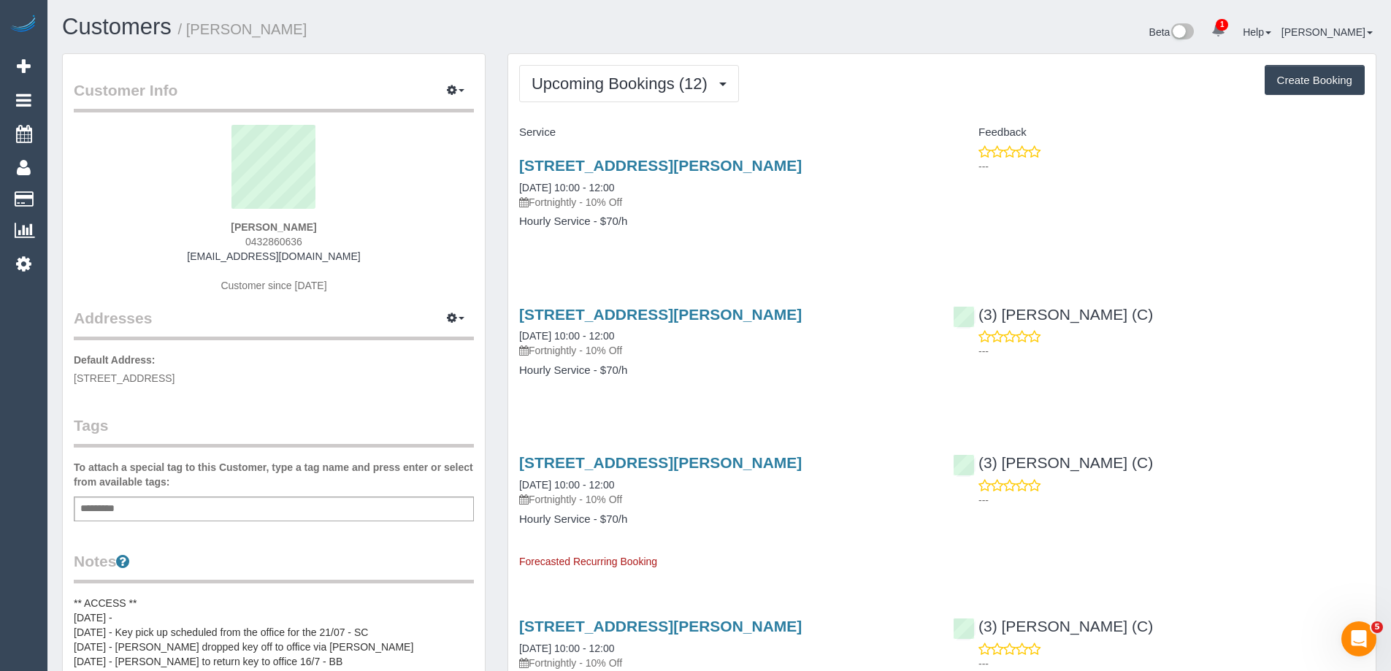
scroll to position [2152, 1391]
click at [732, 167] on link "91 Arthurton Road, Northcote, VIC 3070" at bounding box center [660, 165] width 282 height 17
click at [669, 165] on link "91 Arthurton Road, Northcote, VIC 3070" at bounding box center [660, 165] width 282 height 17
click at [660, 461] on link "91 Arthurton Road, Northcote, VIC 3070" at bounding box center [660, 462] width 282 height 17
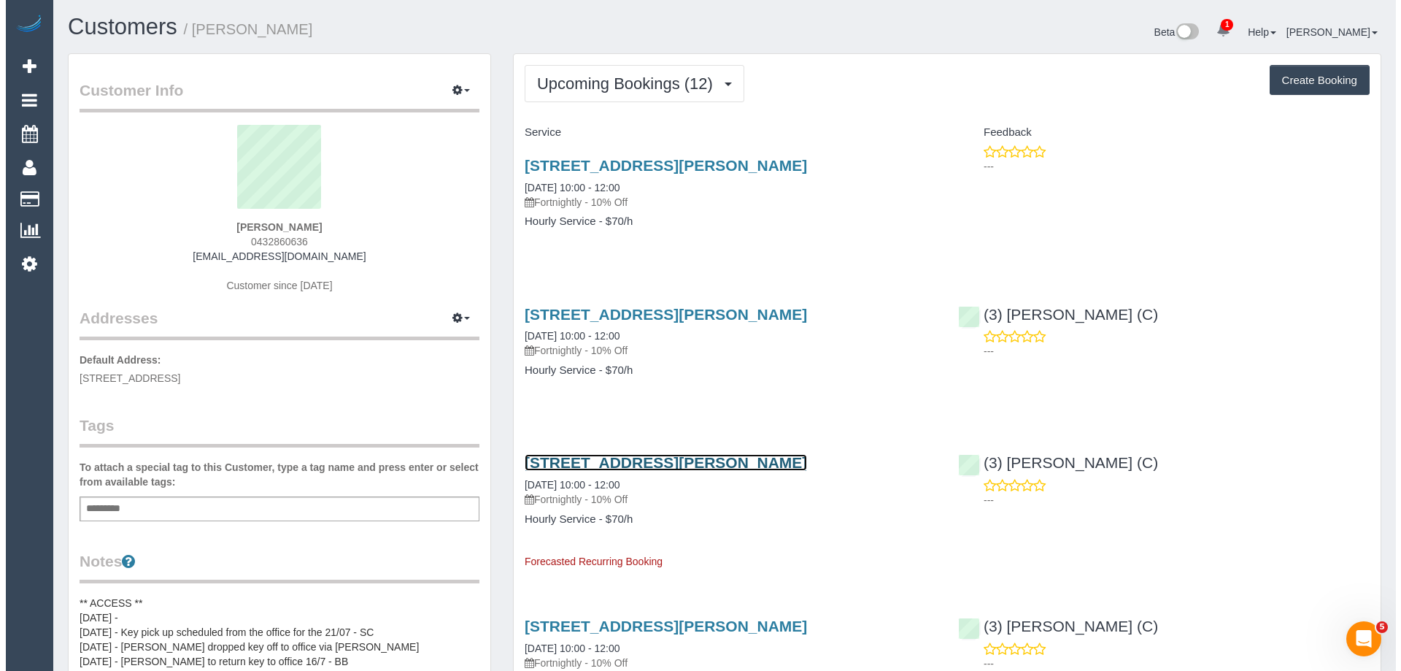
scroll to position [2152, 1401]
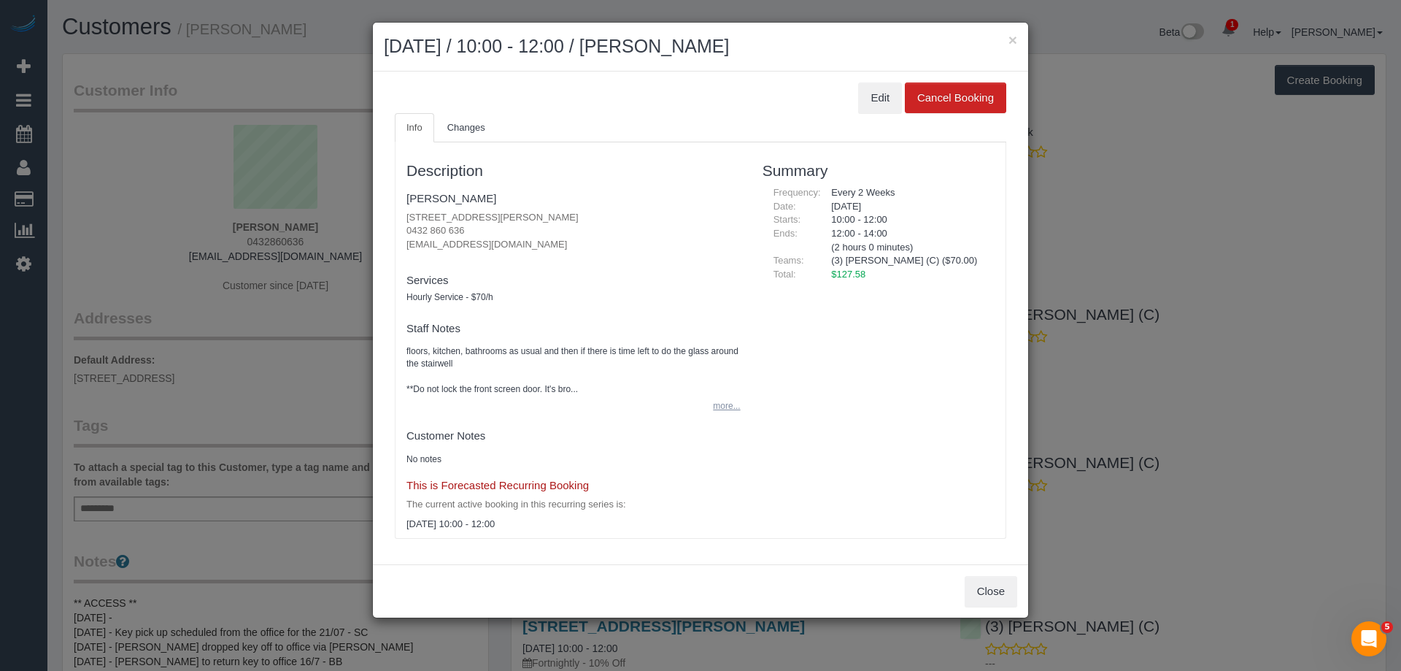
click at [735, 403] on button "more..." at bounding box center [722, 406] width 36 height 21
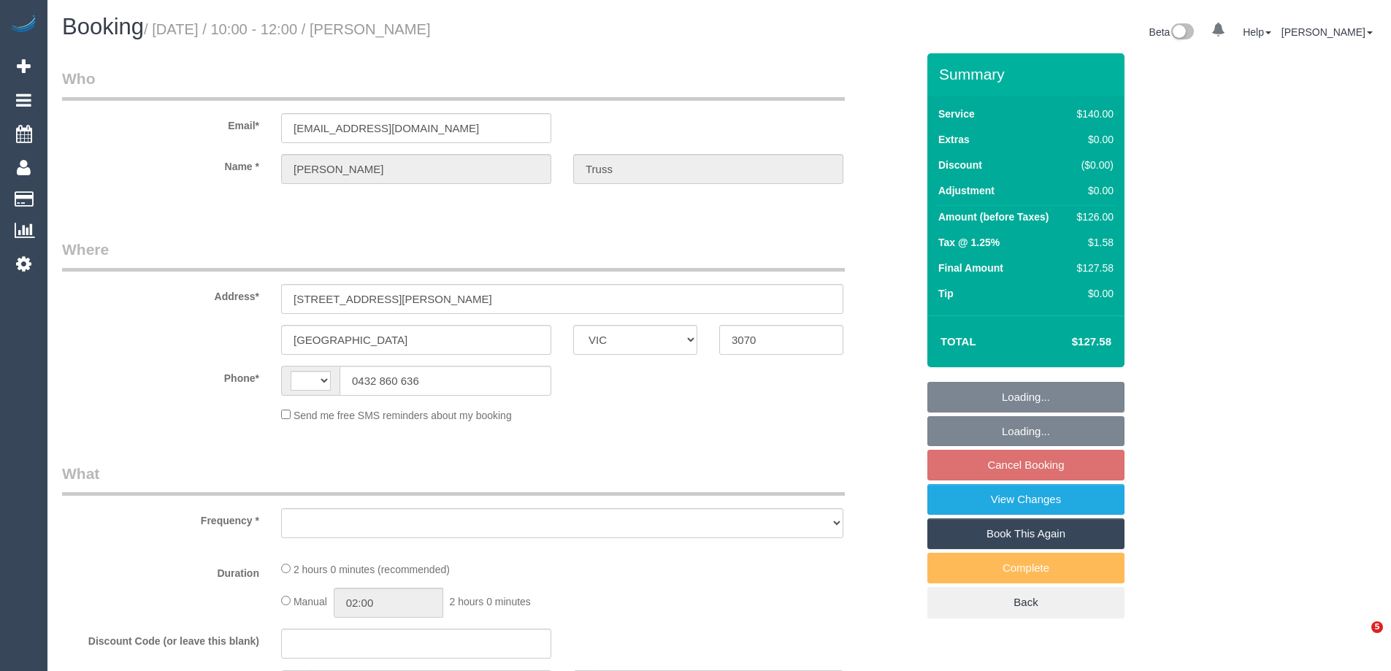
select select "VIC"
select select "string:stripe-pm_1RyN2M2GScqysDRV7ZO8vxjb"
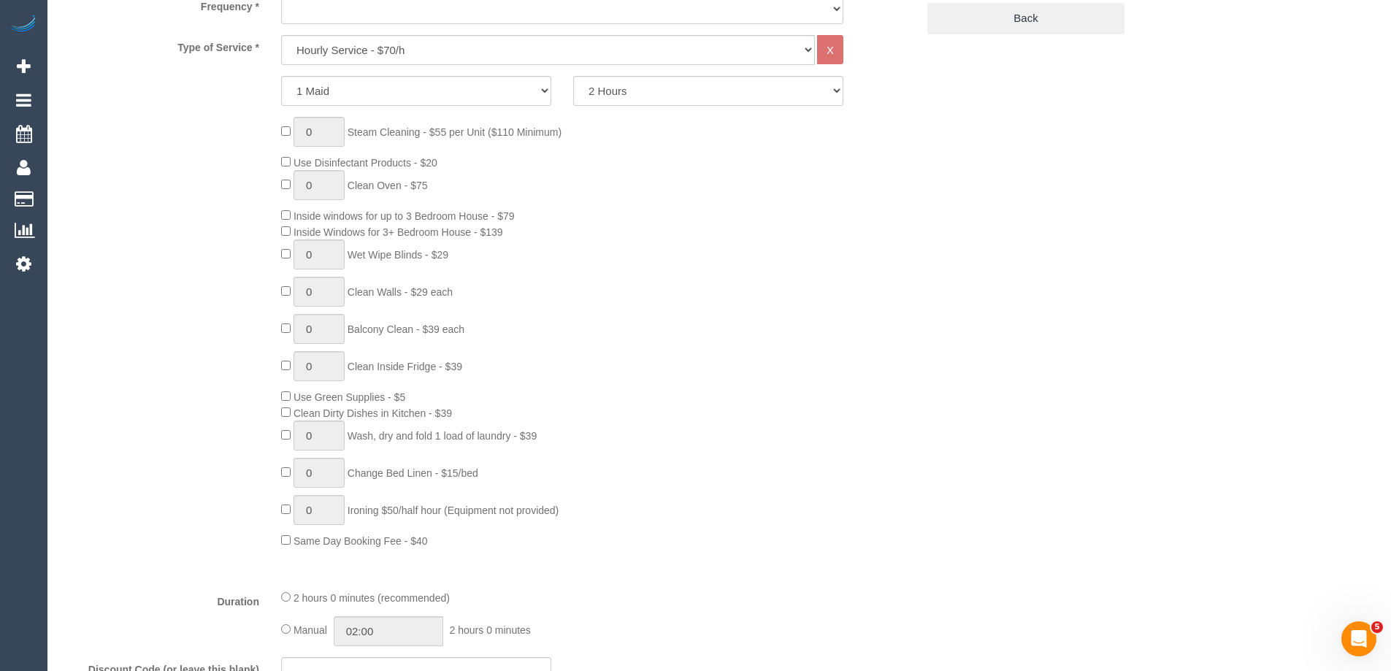
select select "string:AU"
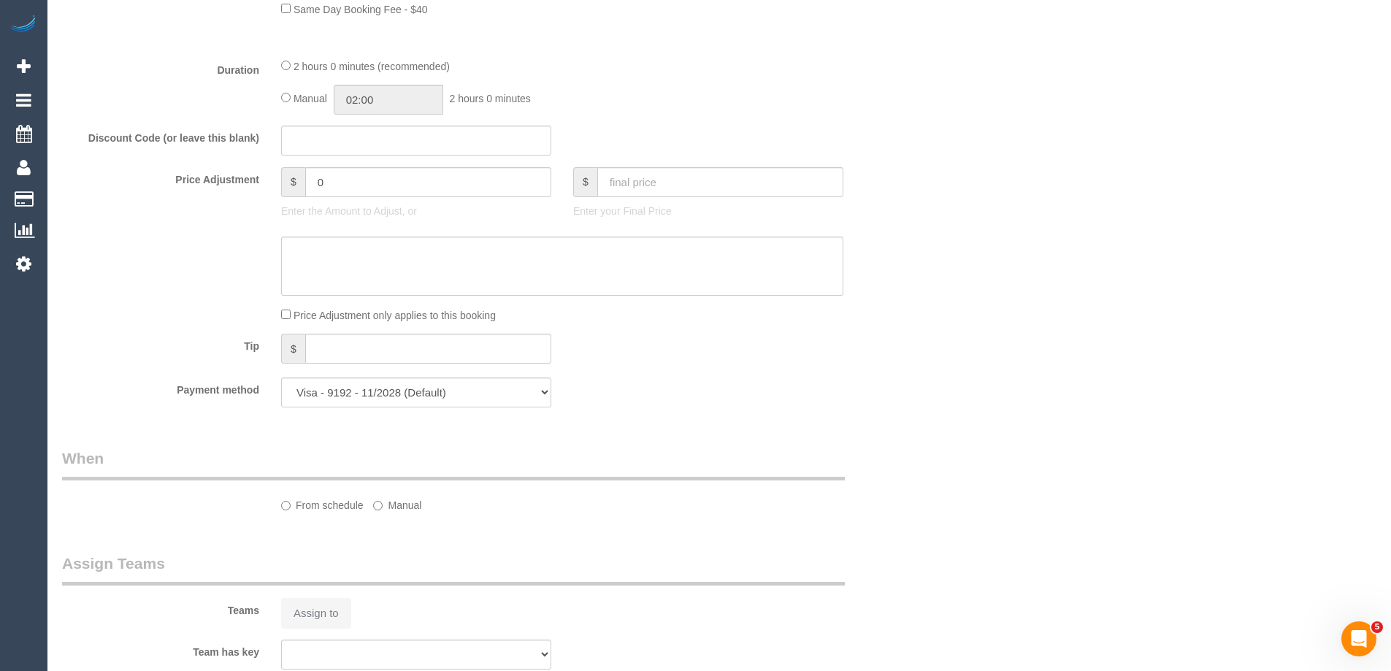
select select "object:786"
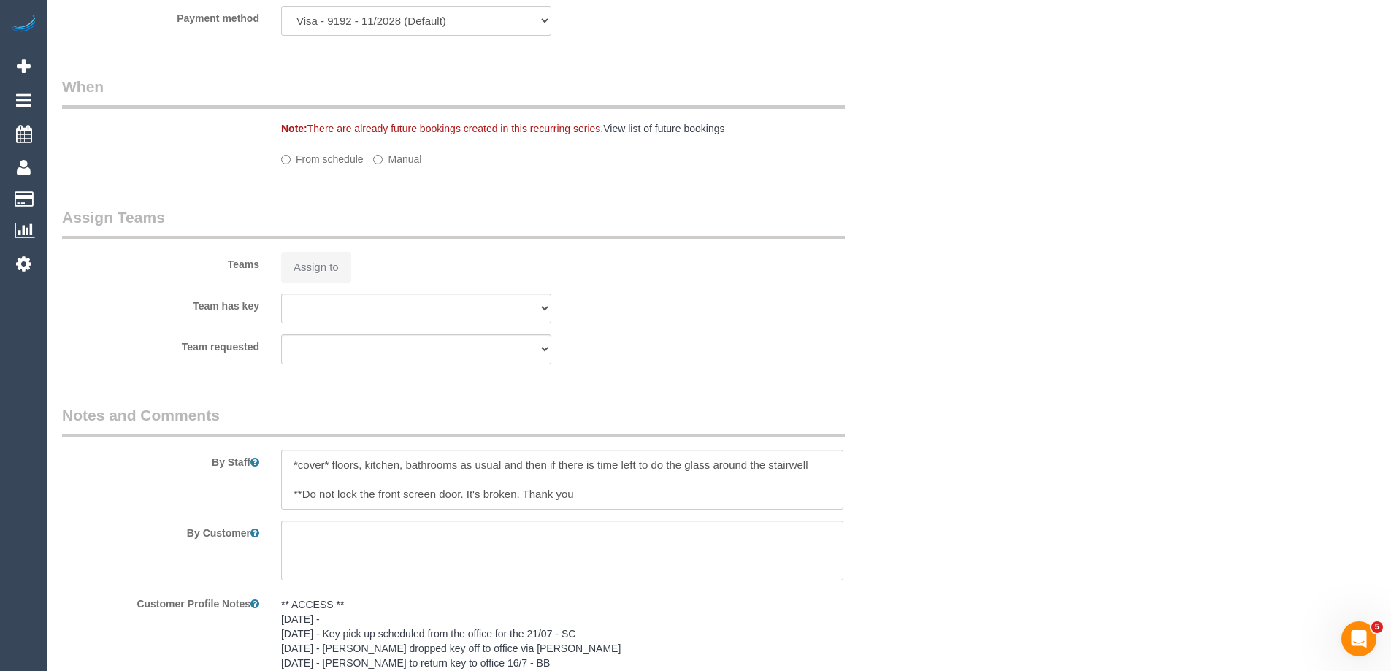
select select "number:28"
select select "number:14"
select select "number:19"
select select "number:36"
select select "number:35"
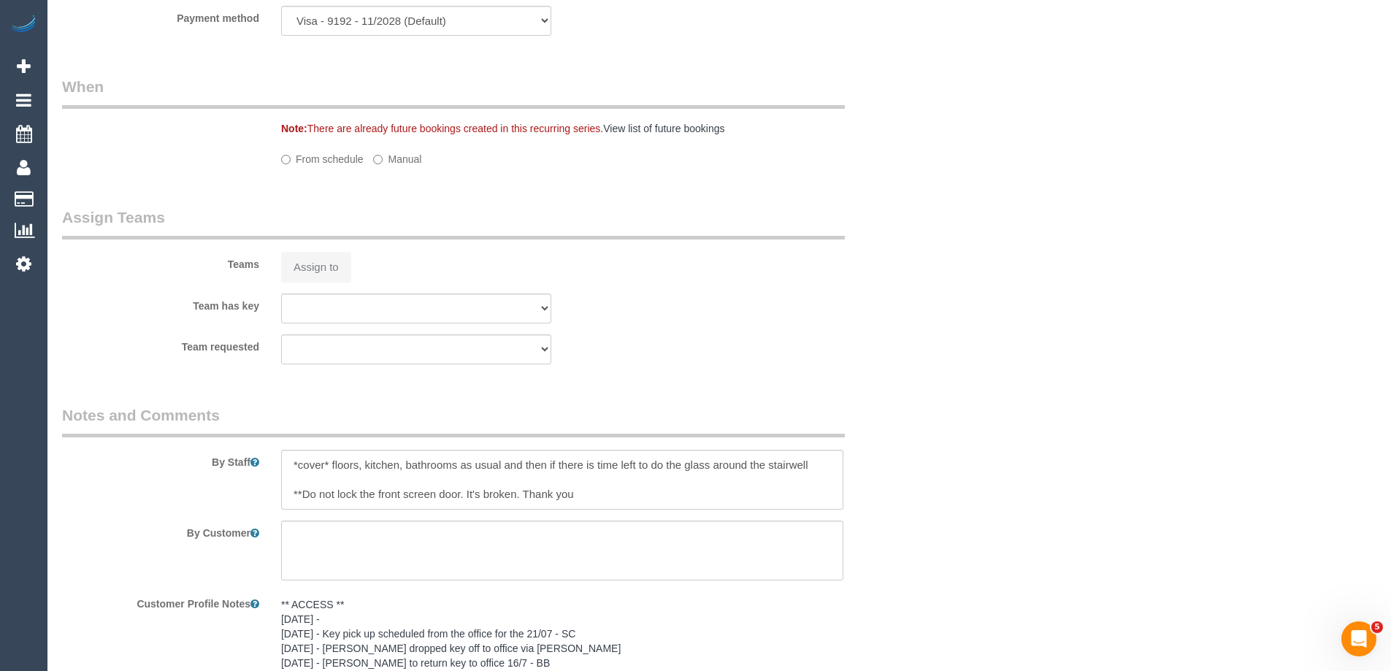
select select "number:13"
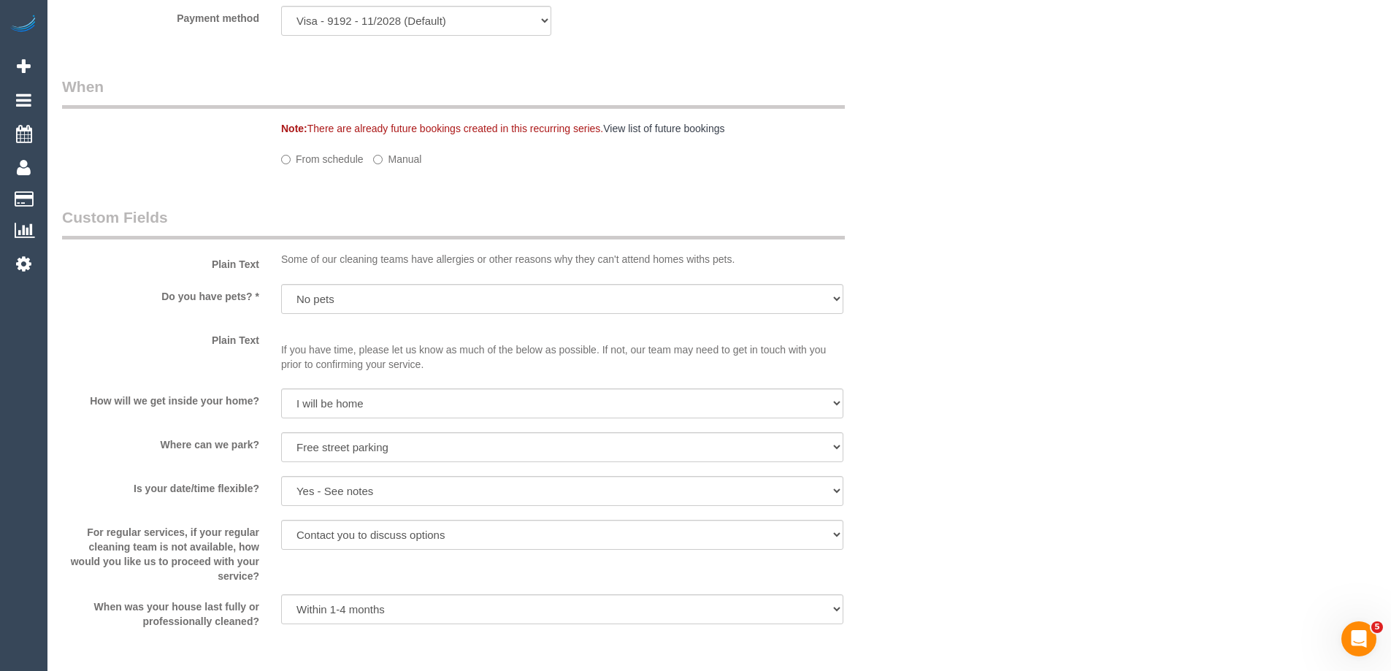
select select "52156"
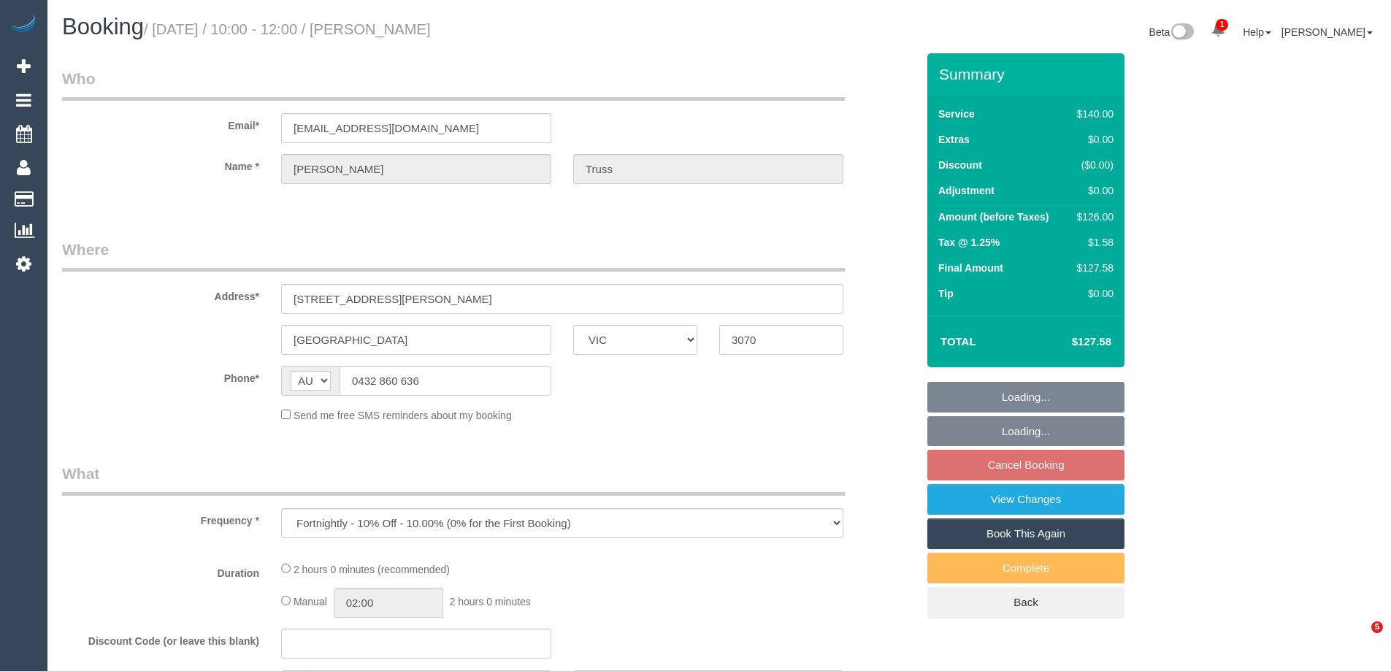
select select "VIC"
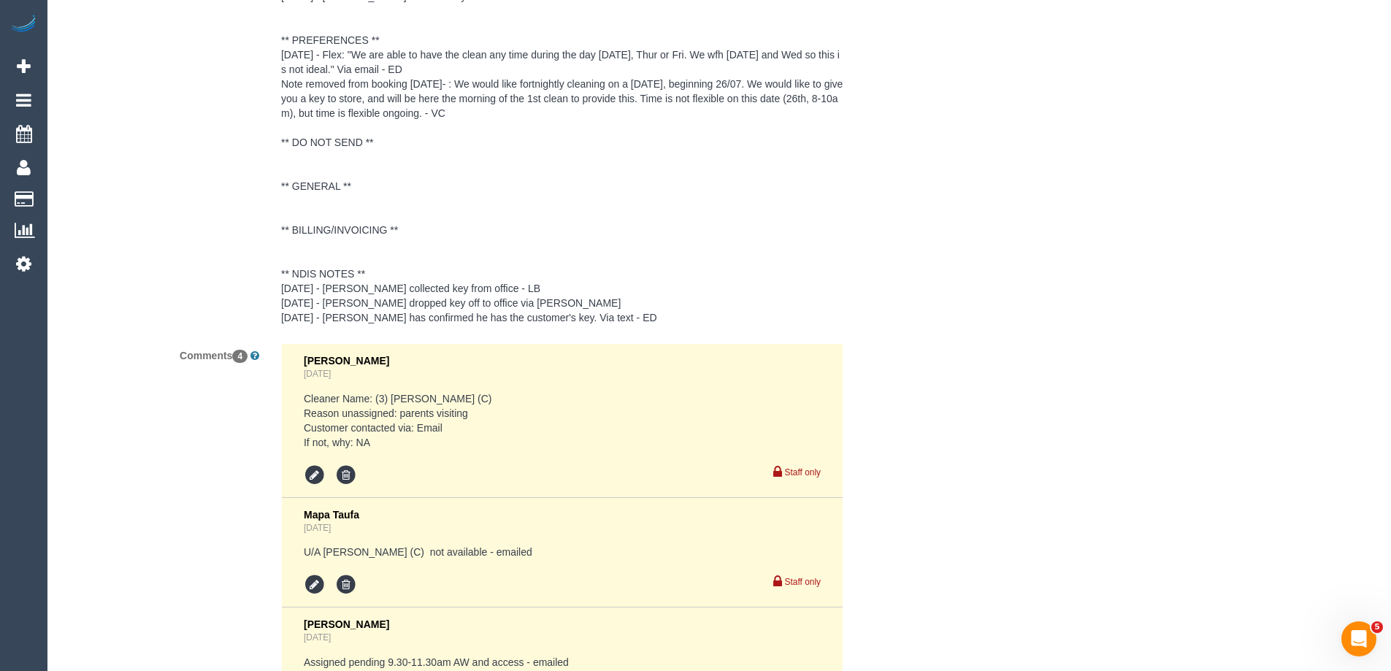
select select "string:stripe-pm_1RyN2M2GScqysDRV7ZO8vxjb"
select select "number:28"
select select "number:14"
select select "number:19"
select select "number:36"
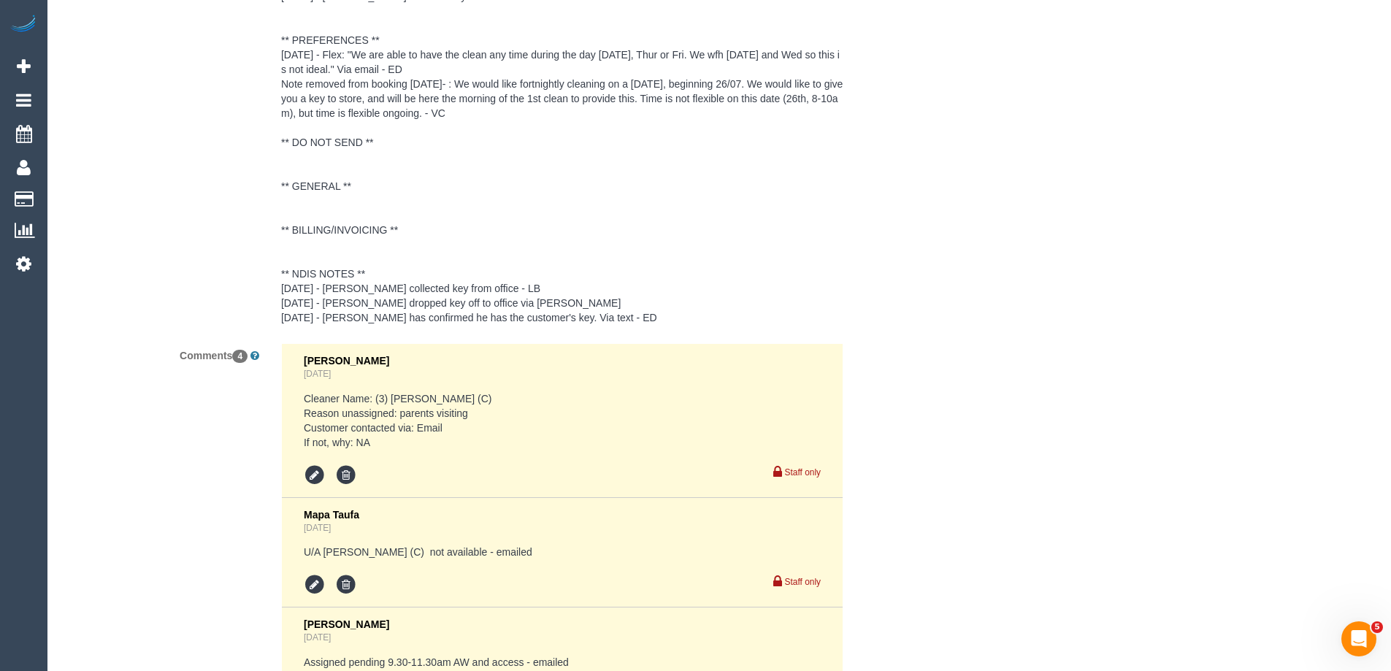
select select "number:35"
select select "number:13"
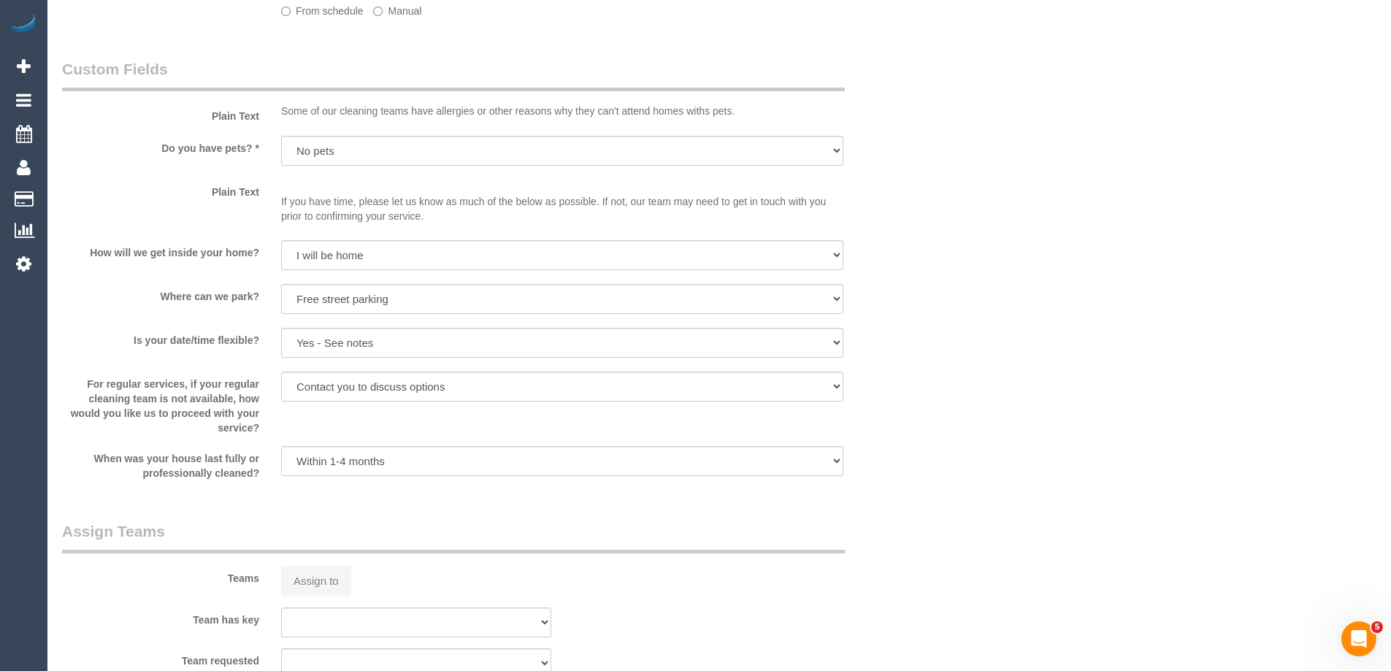
select select "object:928"
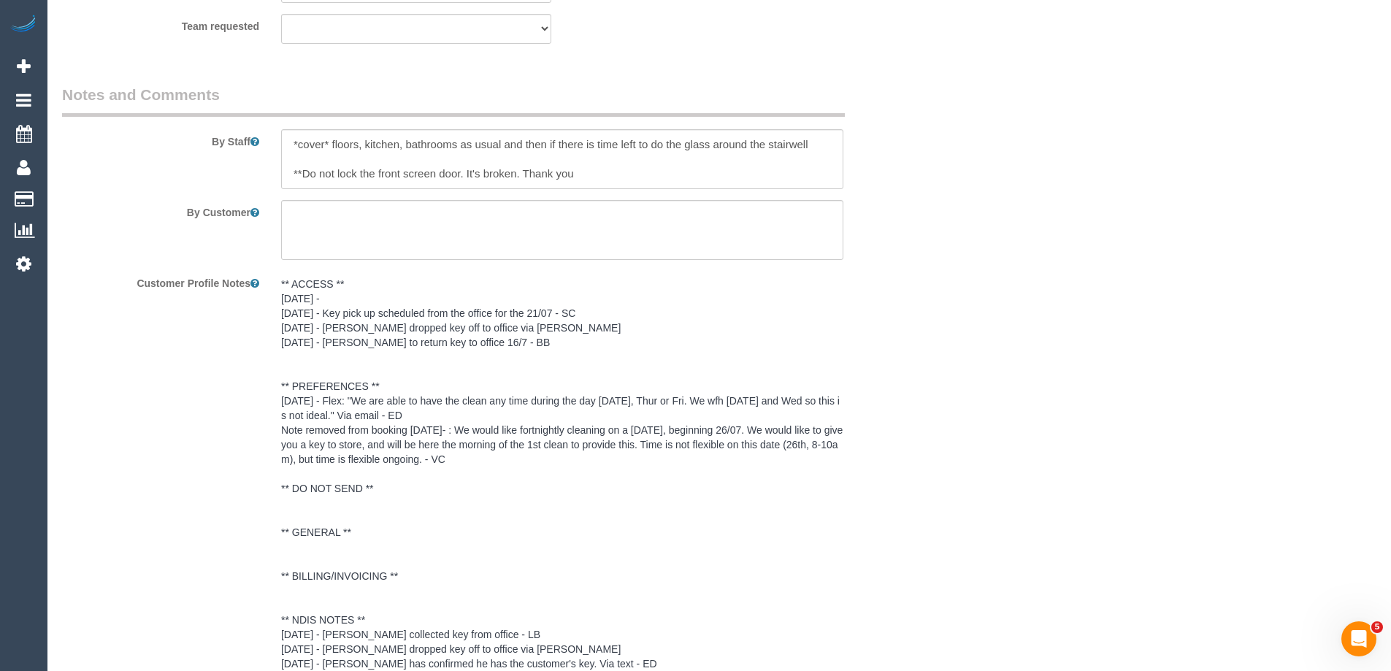
select select "52156"
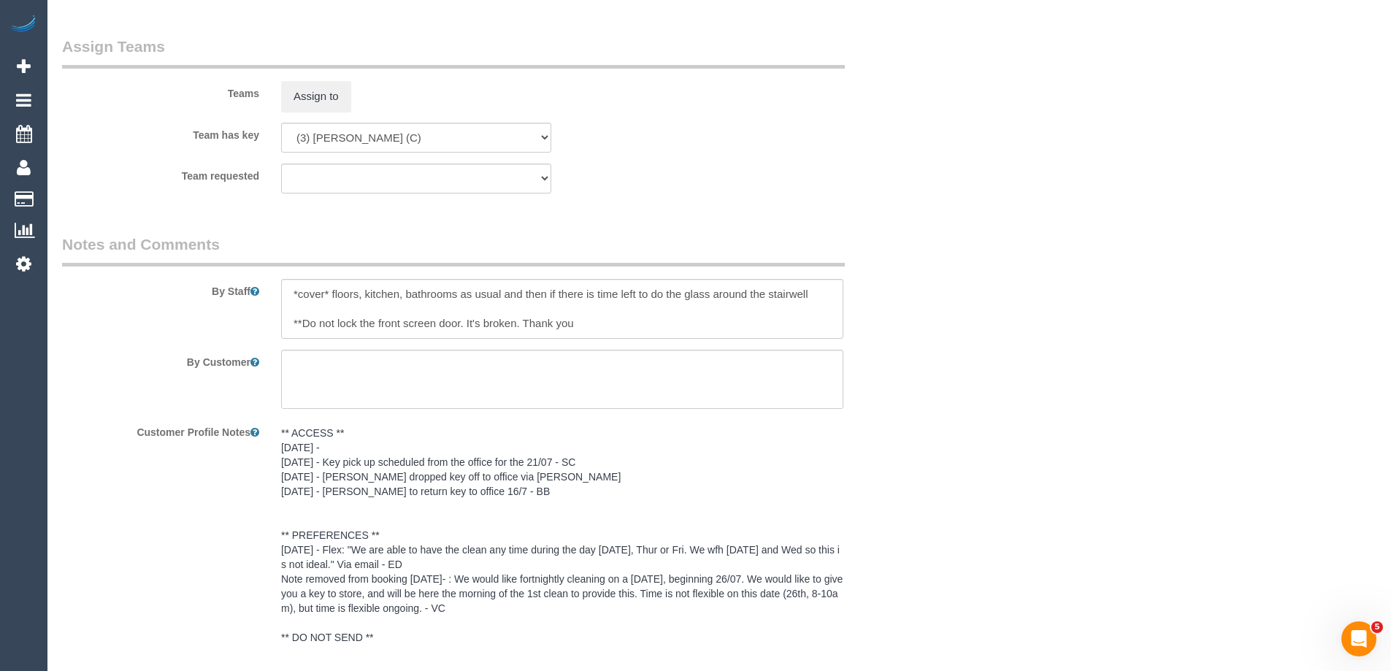
scroll to position [2368, 0]
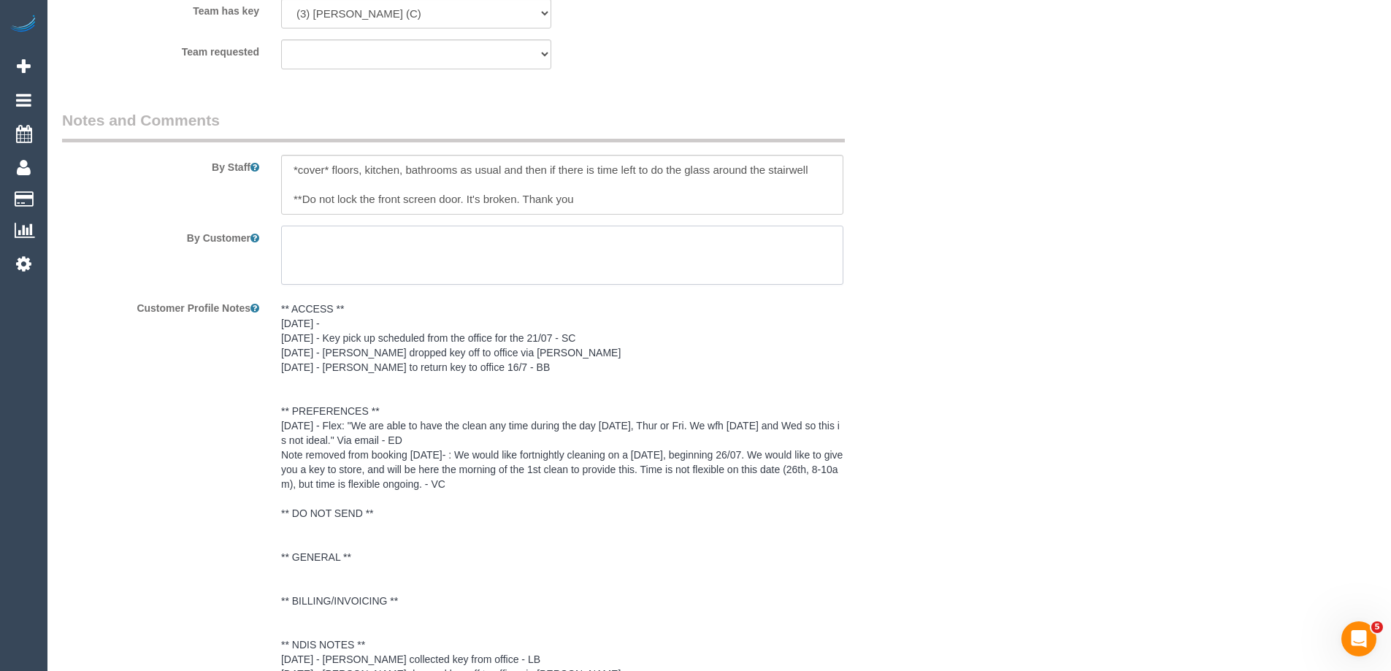
click at [534, 253] on textarea at bounding box center [562, 256] width 562 height 60
paste textarea "please ensure to not lock the front screen door as it's broken"
type textarea "please ensure to not lock the front screen door as it's broken"
click at [633, 248] on textarea at bounding box center [562, 256] width 562 height 60
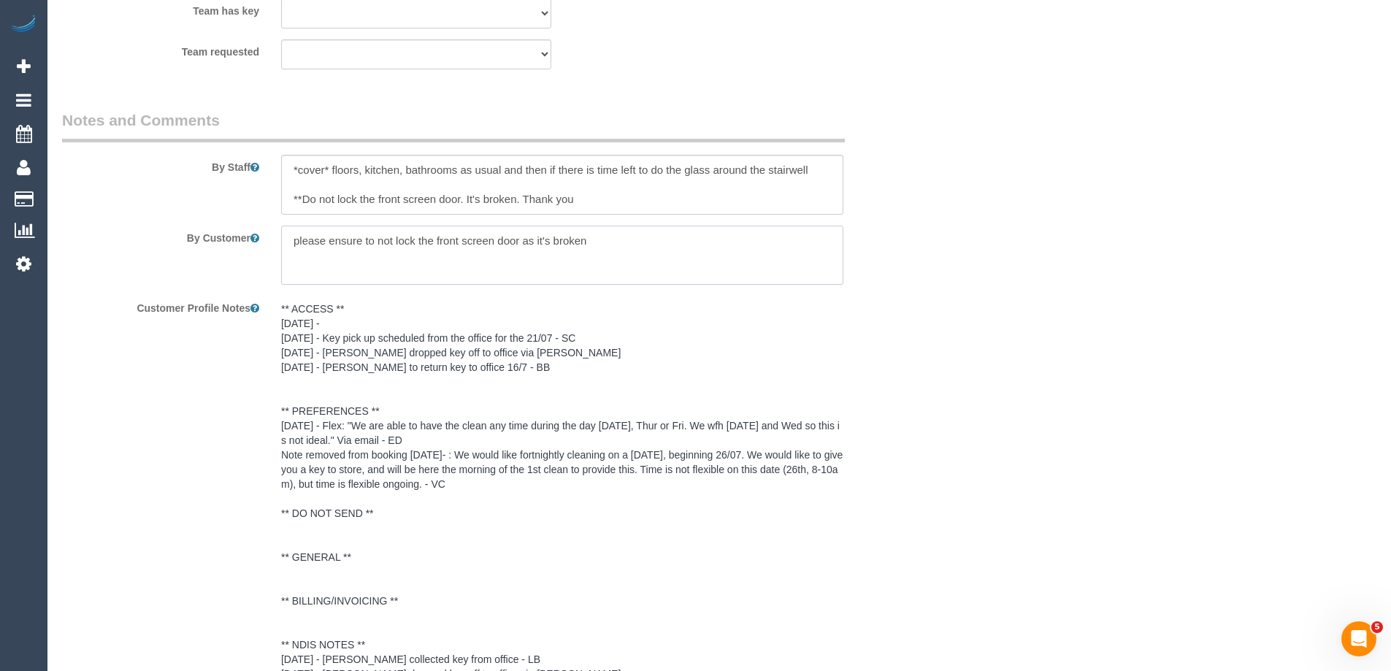
click at [633, 248] on textarea at bounding box center [562, 256] width 562 height 60
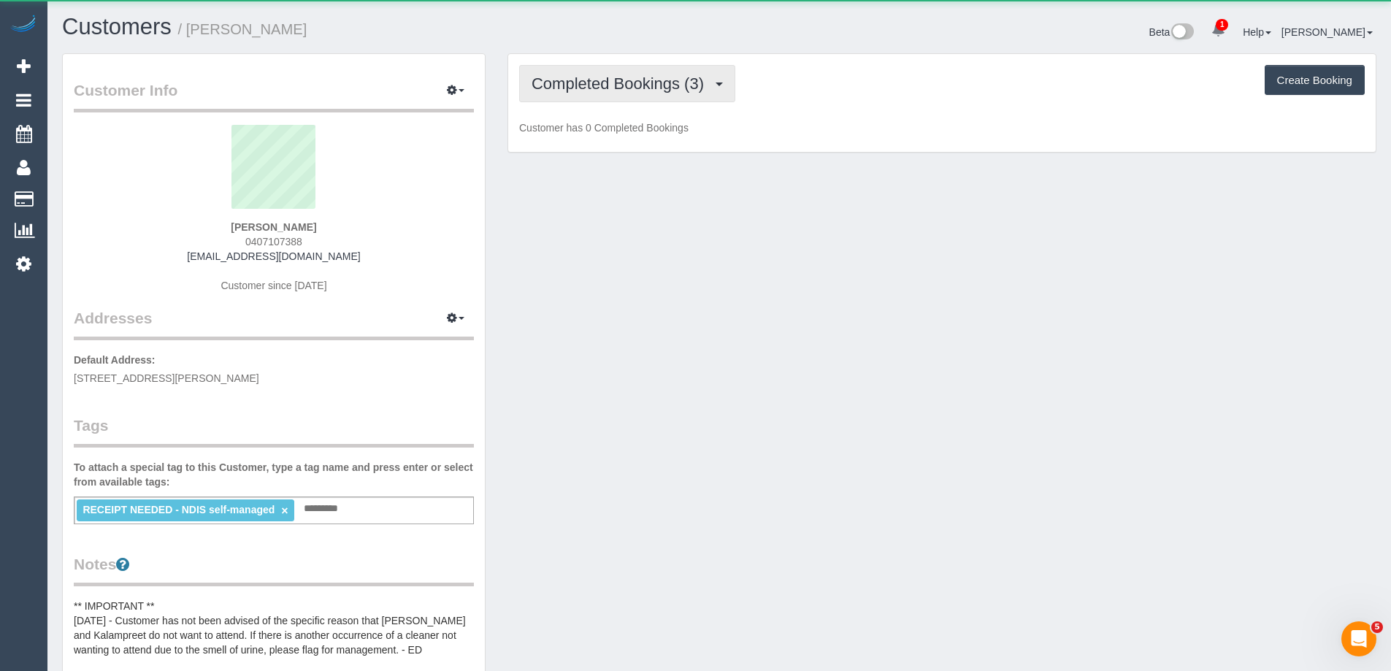
click at [608, 88] on span "Completed Bookings (3)" at bounding box center [621, 83] width 180 height 18
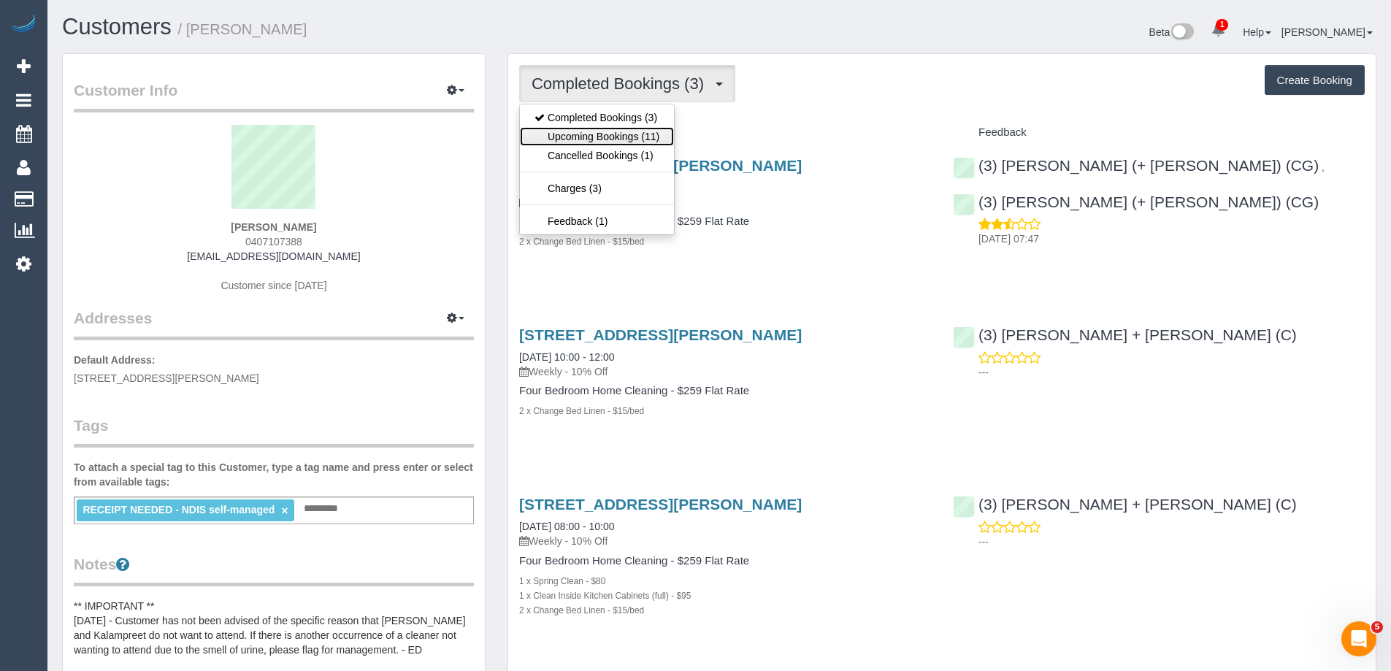
click at [607, 134] on link "Upcoming Bookings (11)" at bounding box center [597, 136] width 154 height 19
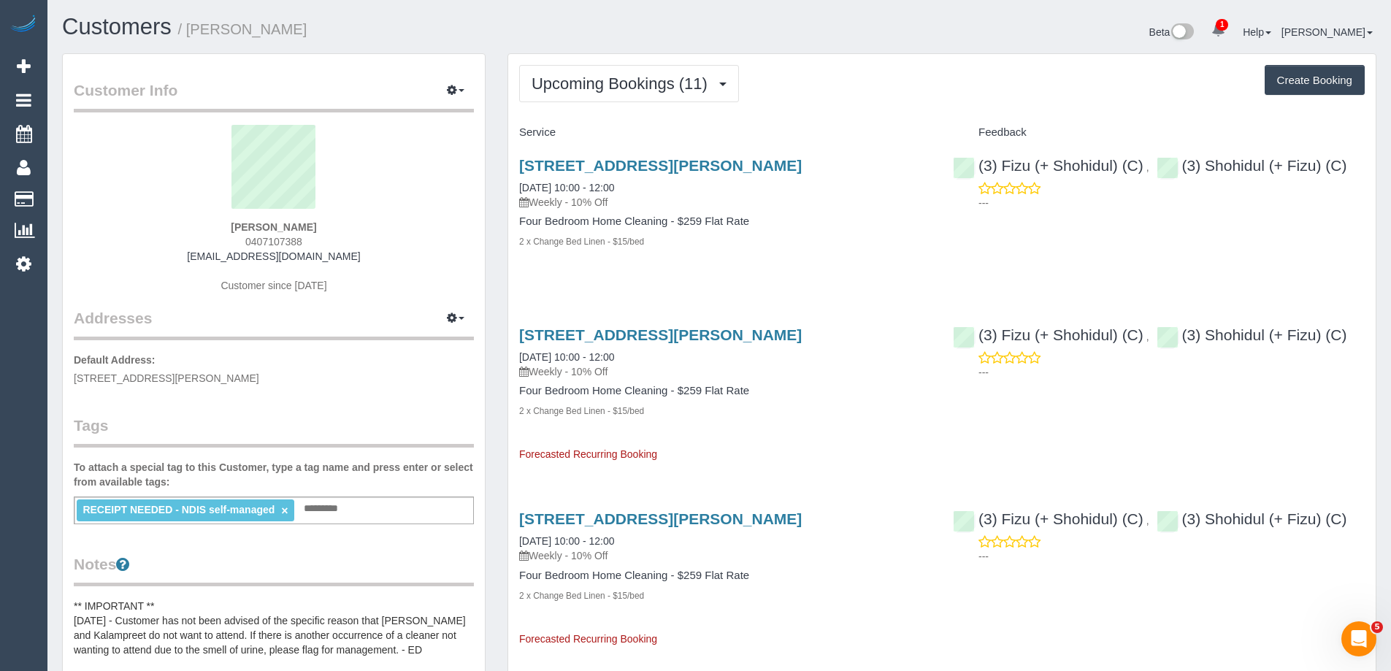
click at [607, 134] on h4 "Service" at bounding box center [725, 132] width 412 height 12
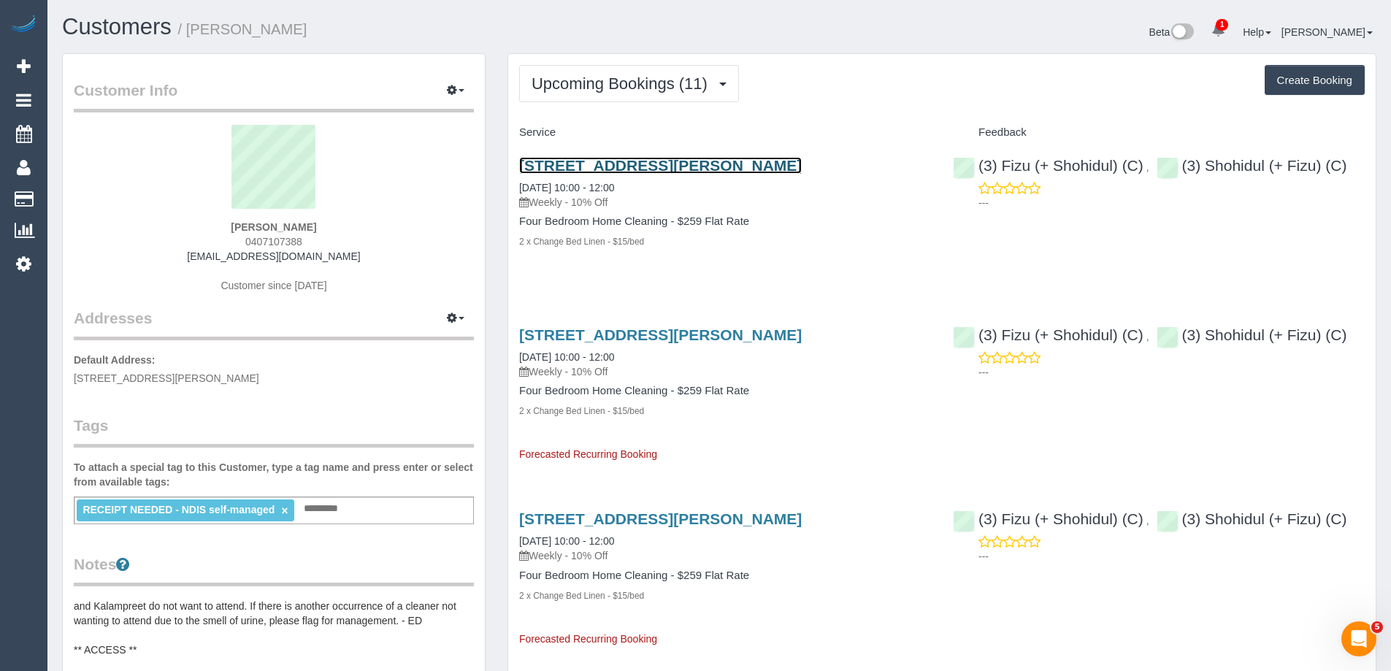
click at [617, 158] on link "2 Pamela Court, Werribee, VIC 3030" at bounding box center [660, 165] width 282 height 17
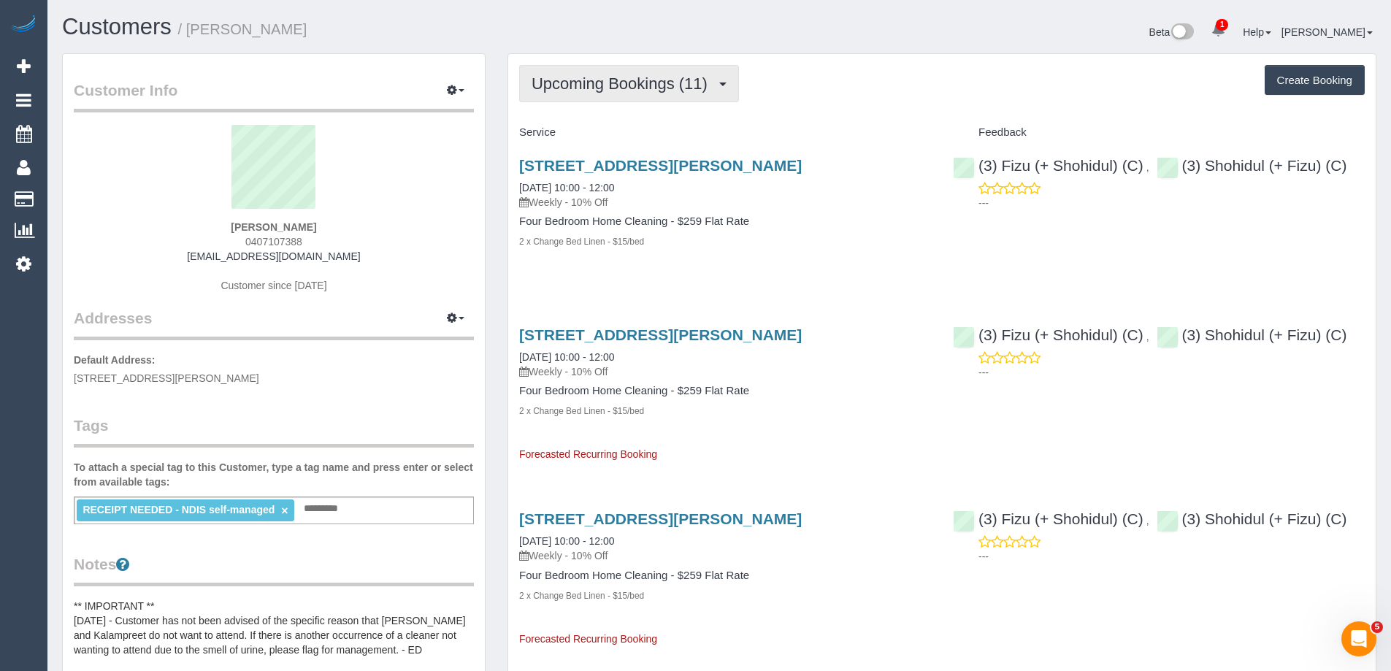
click at [565, 96] on button "Upcoming Bookings (11)" at bounding box center [629, 83] width 220 height 37
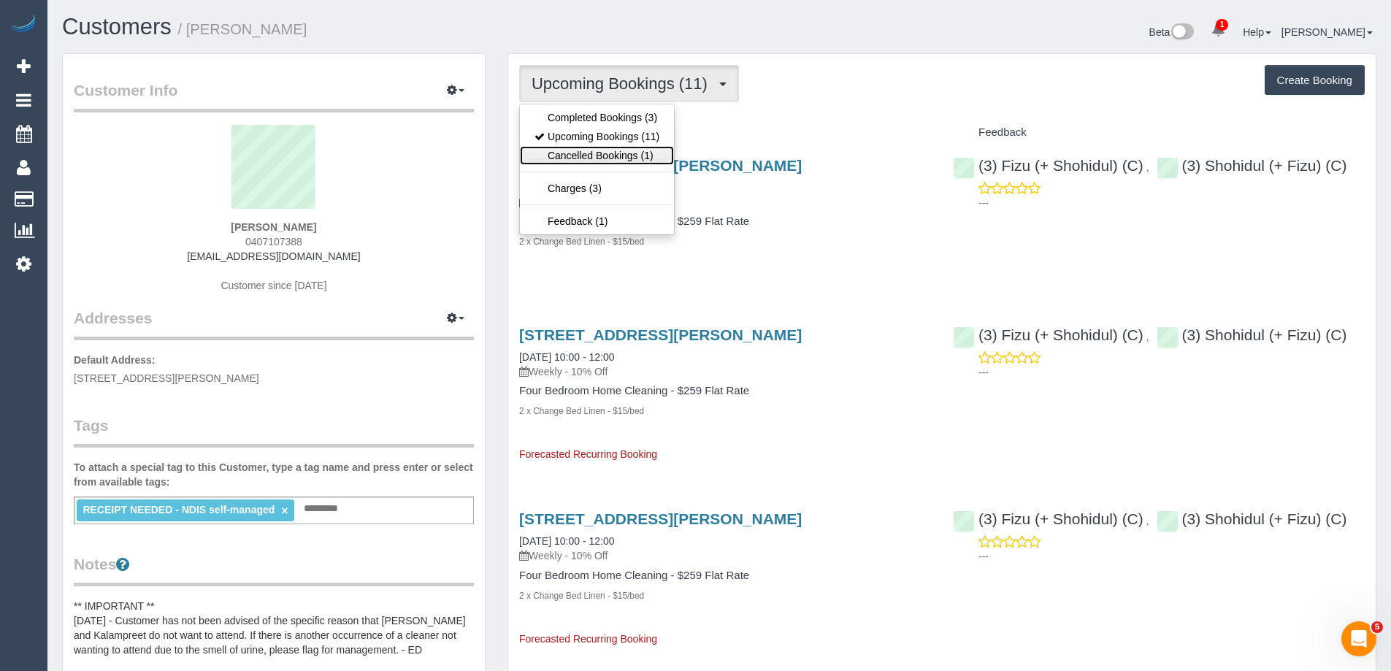
click at [563, 153] on link "Cancelled Bookings (1)" at bounding box center [597, 155] width 154 height 19
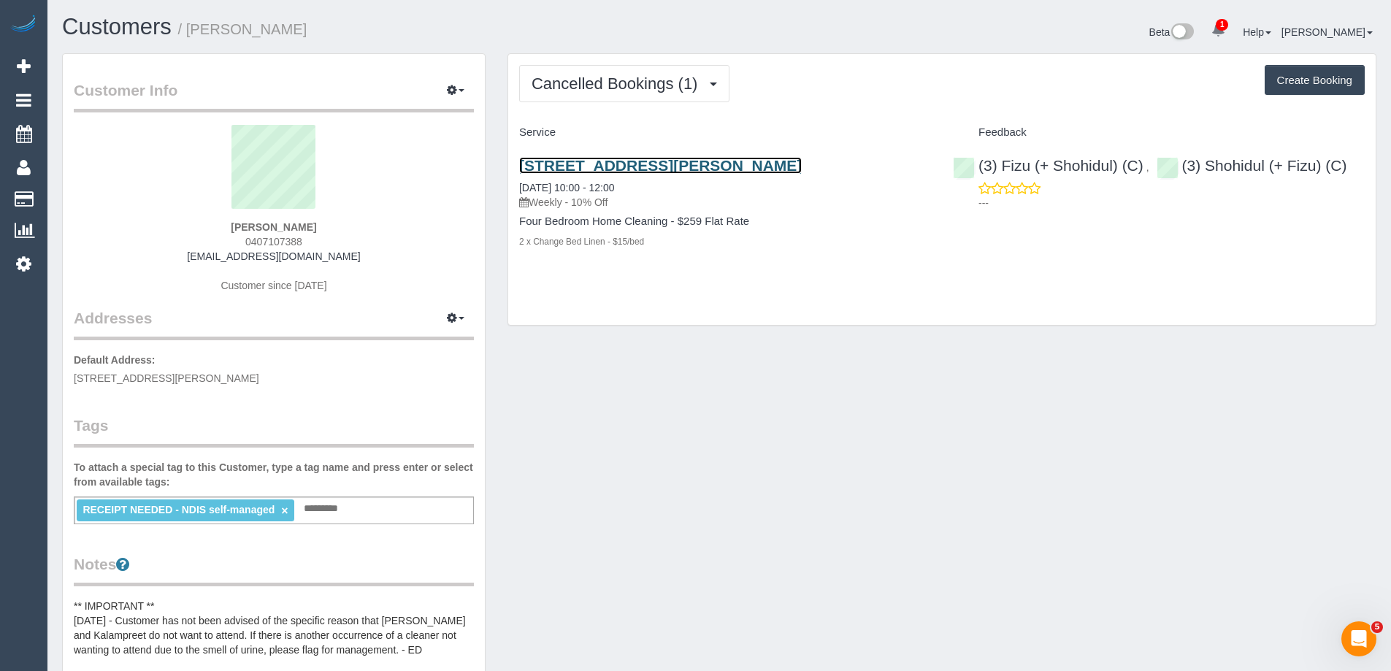
click at [560, 171] on link "2 Pamela Court, Werribee, VIC 3030" at bounding box center [660, 165] width 282 height 17
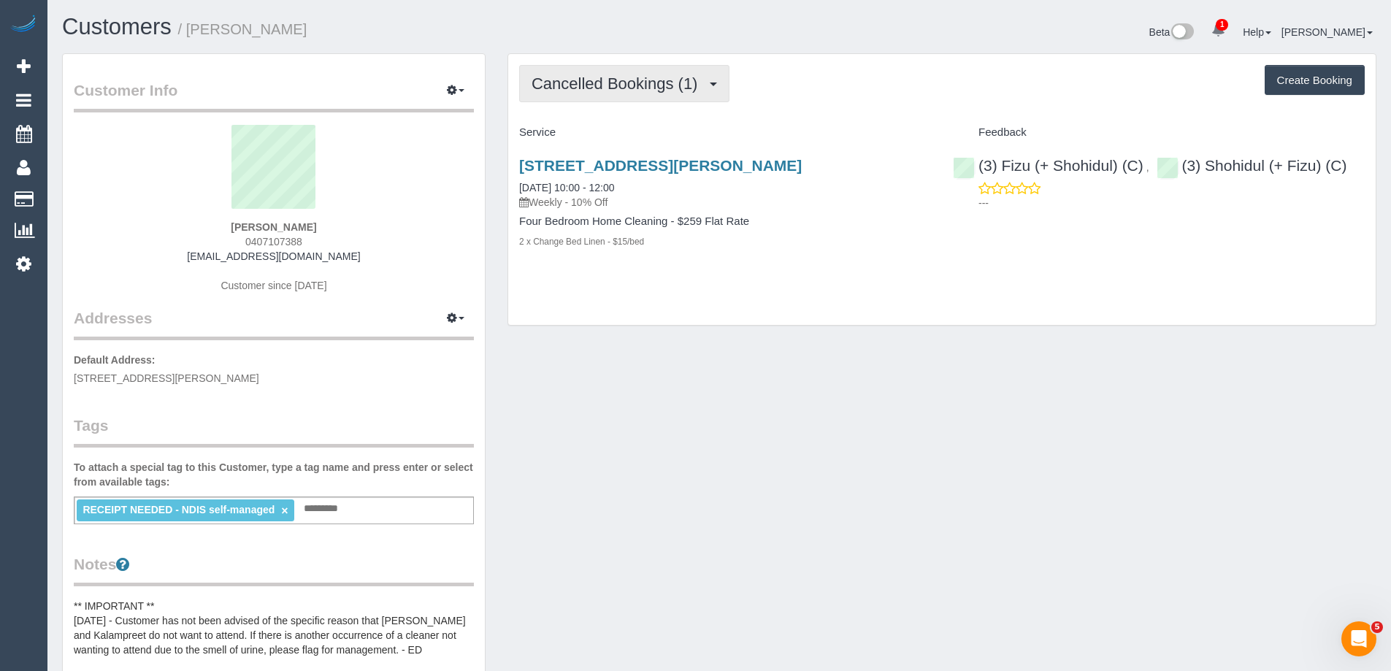
click at [610, 69] on button "Cancelled Bookings (1)" at bounding box center [624, 83] width 210 height 37
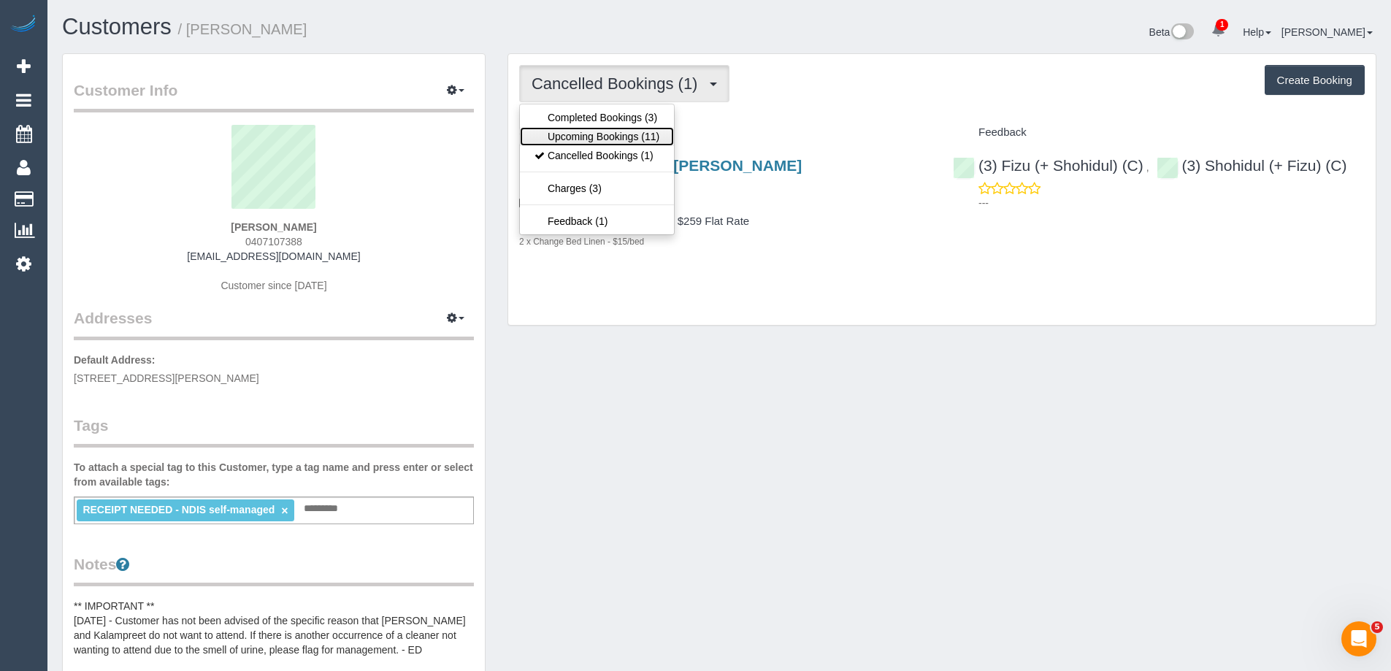
click at [604, 131] on link "Upcoming Bookings (11)" at bounding box center [597, 136] width 154 height 19
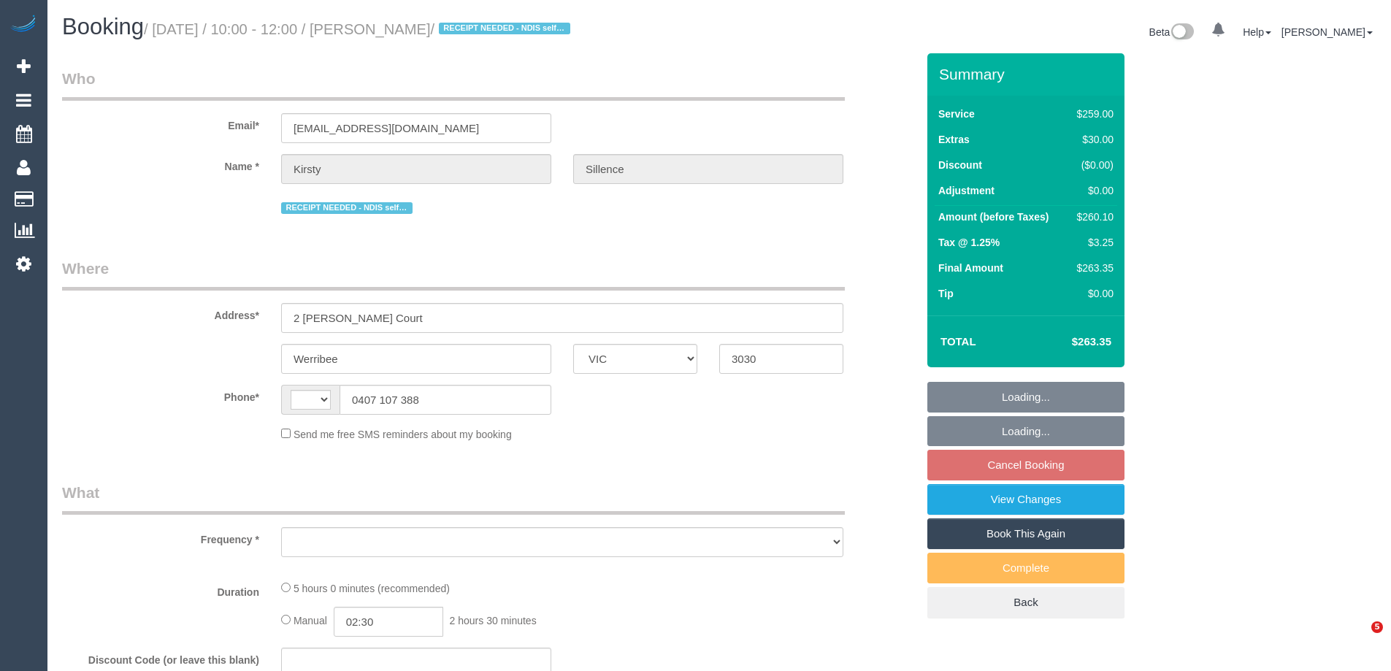
select select "VIC"
select select "object:303"
select select "number:29"
select select "number:14"
select select "number:19"
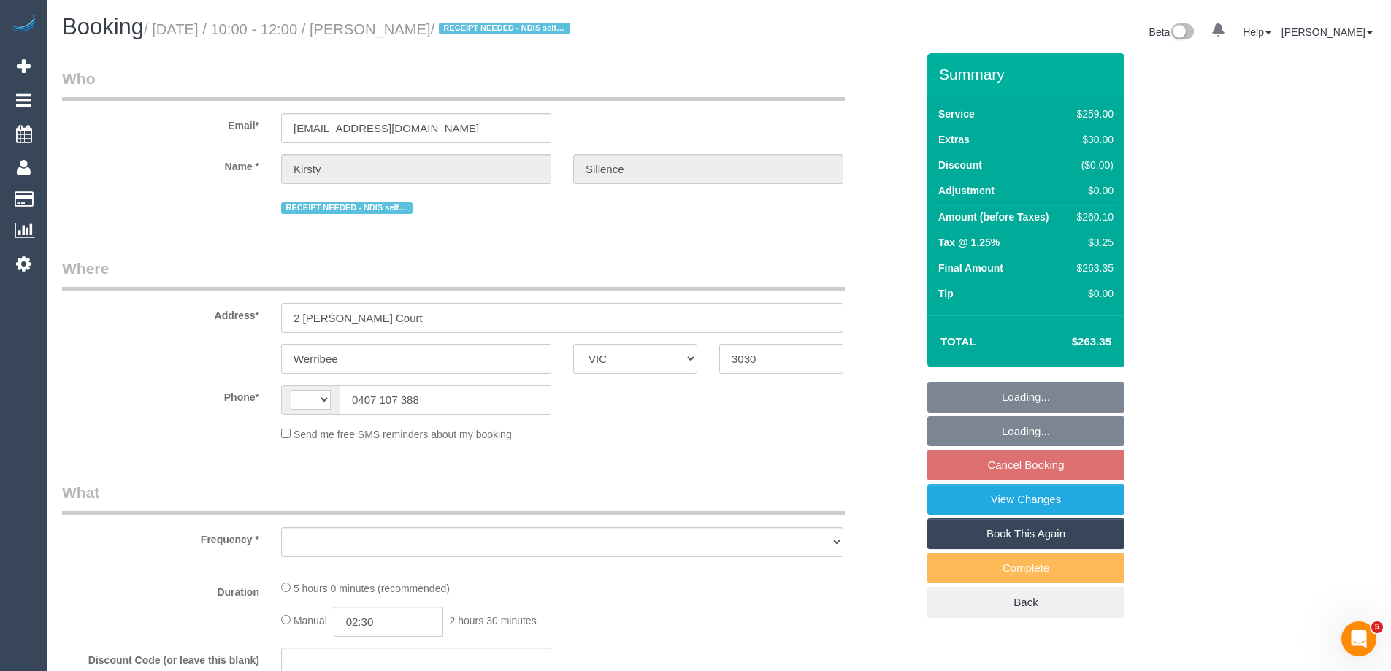
select select "number:22"
select select "number:33"
select select "number:26"
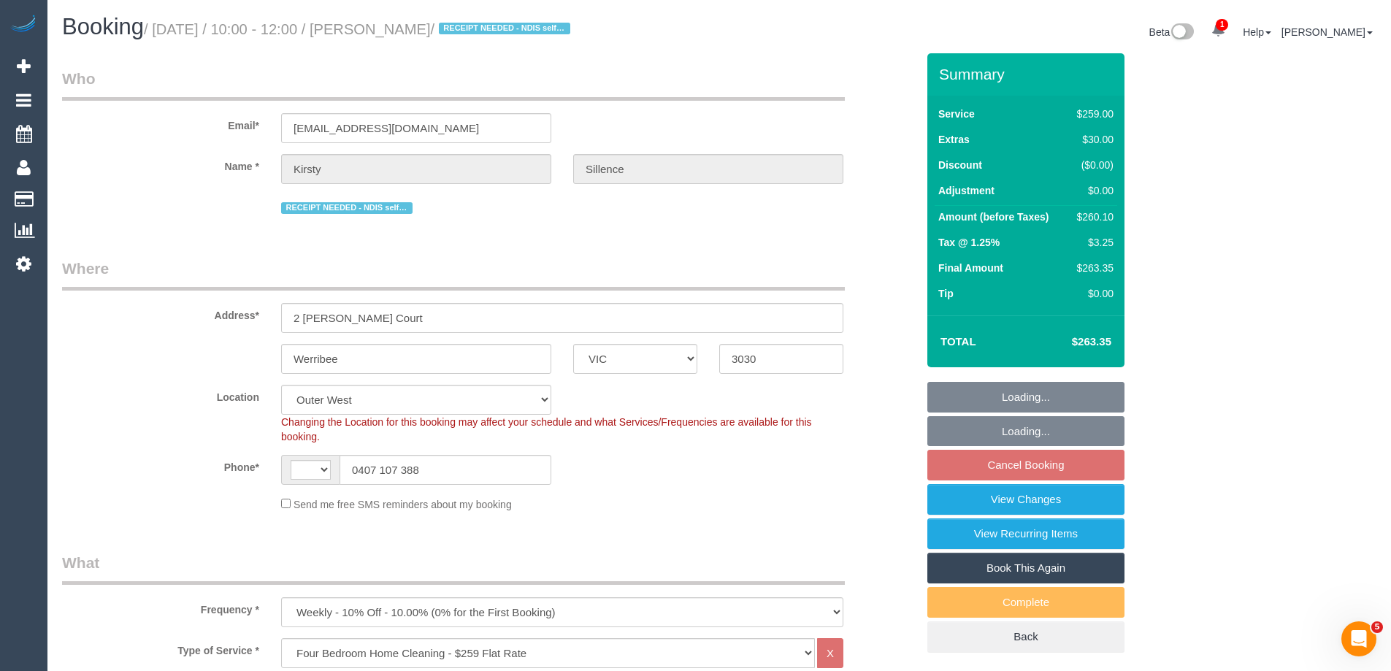
select select "object:801"
select select "string:AU"
select select "string:stripe-pm_1S1avb2GScqysDRV1EGwo1dm"
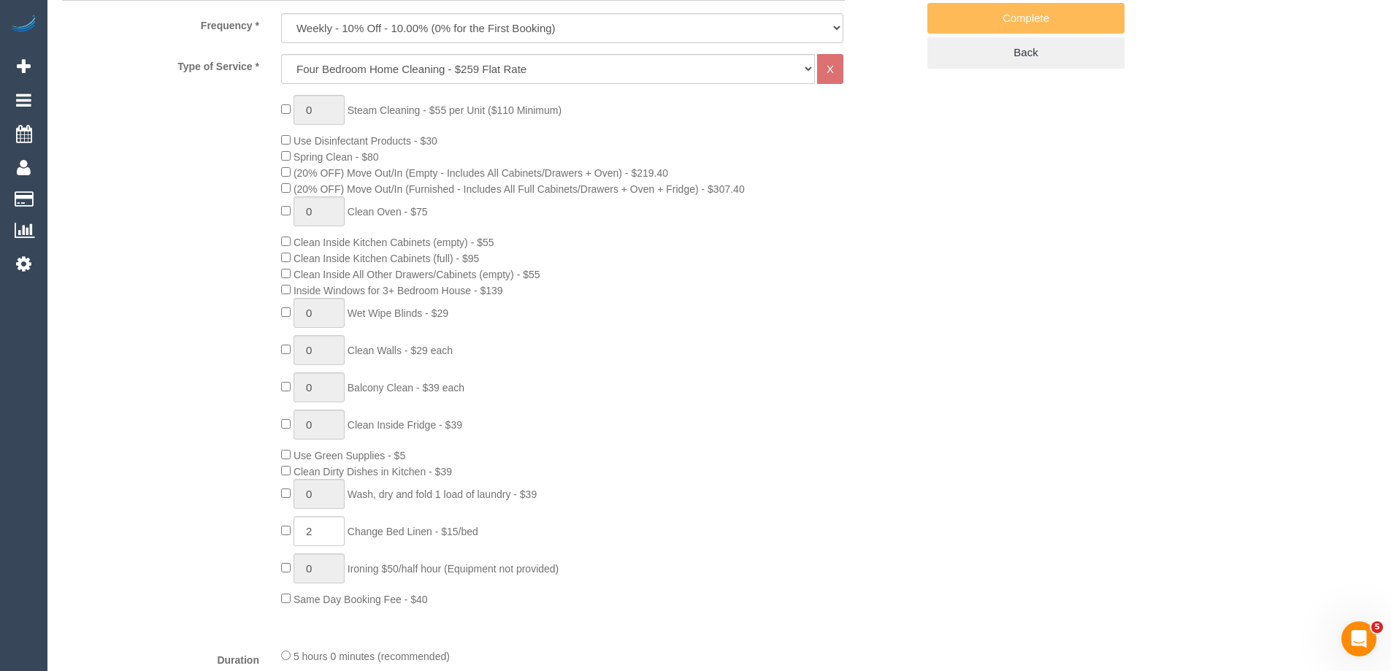
select select "spot3"
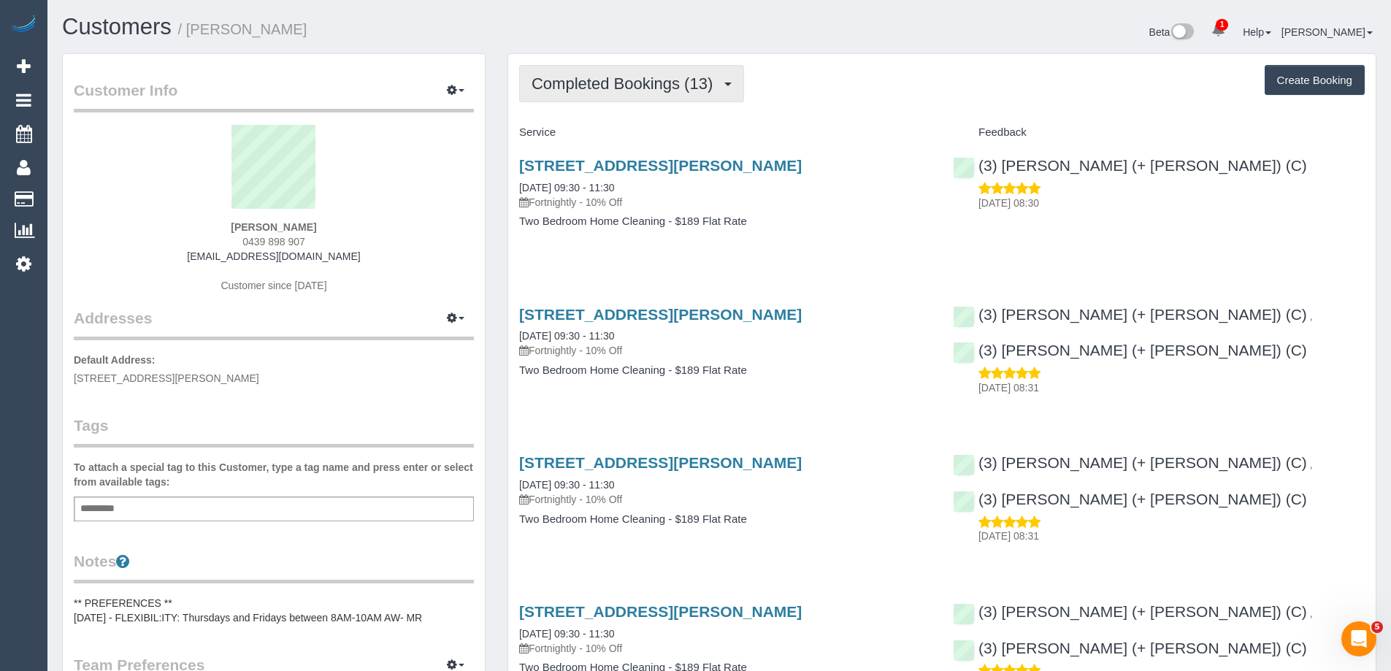
scroll to position [70704, 71604]
click at [652, 74] on span "Completed Bookings (13)" at bounding box center [625, 83] width 188 height 18
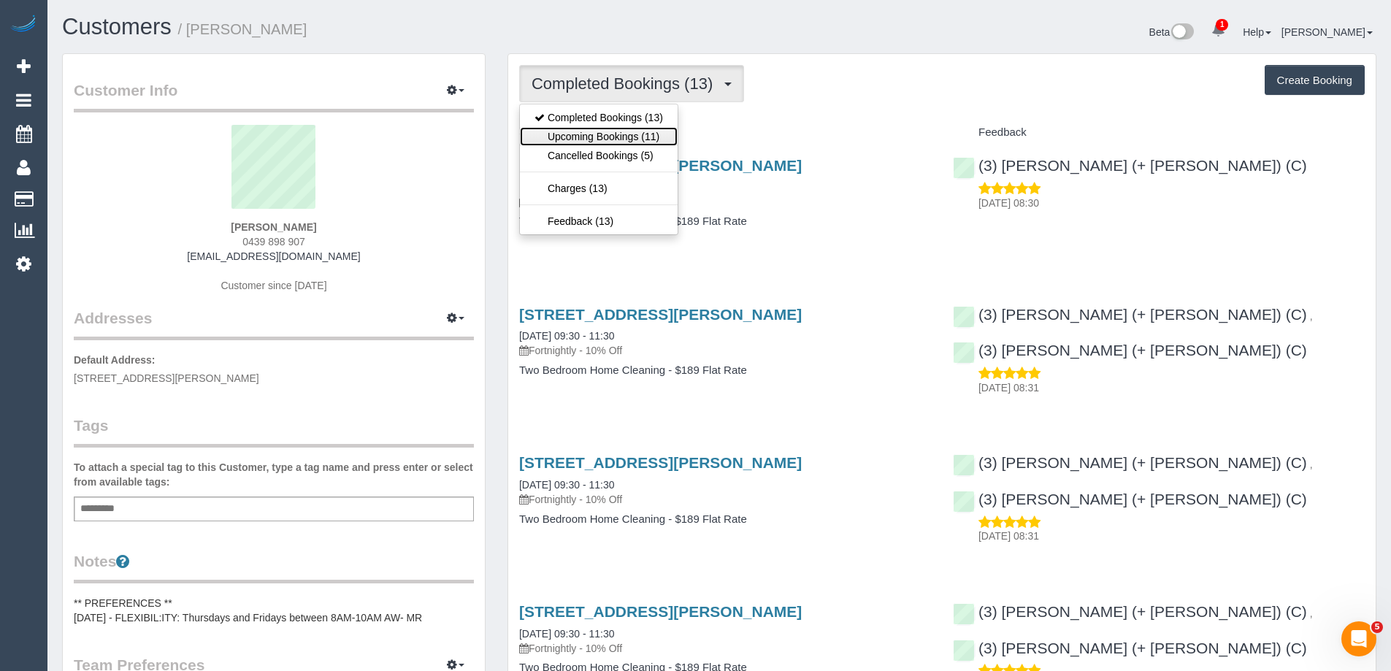
click at [634, 135] on link "Upcoming Bookings (11)" at bounding box center [599, 136] width 158 height 19
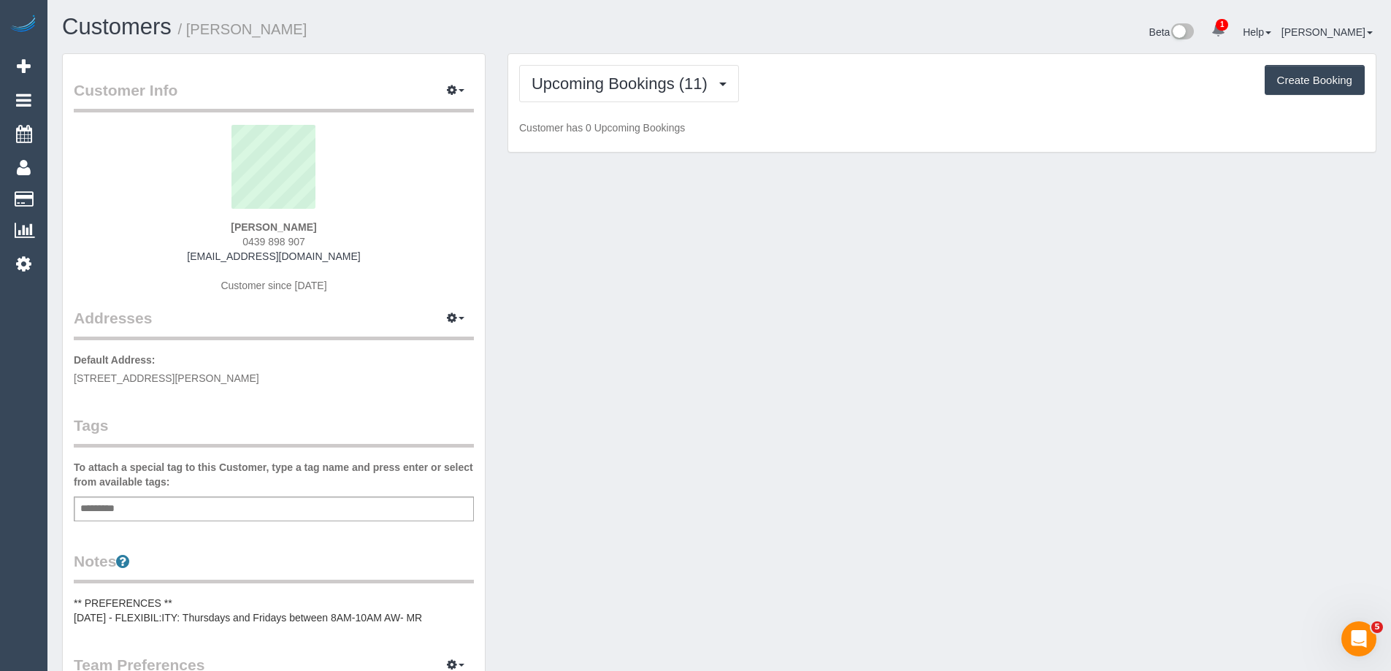
scroll to position [2003, 1391]
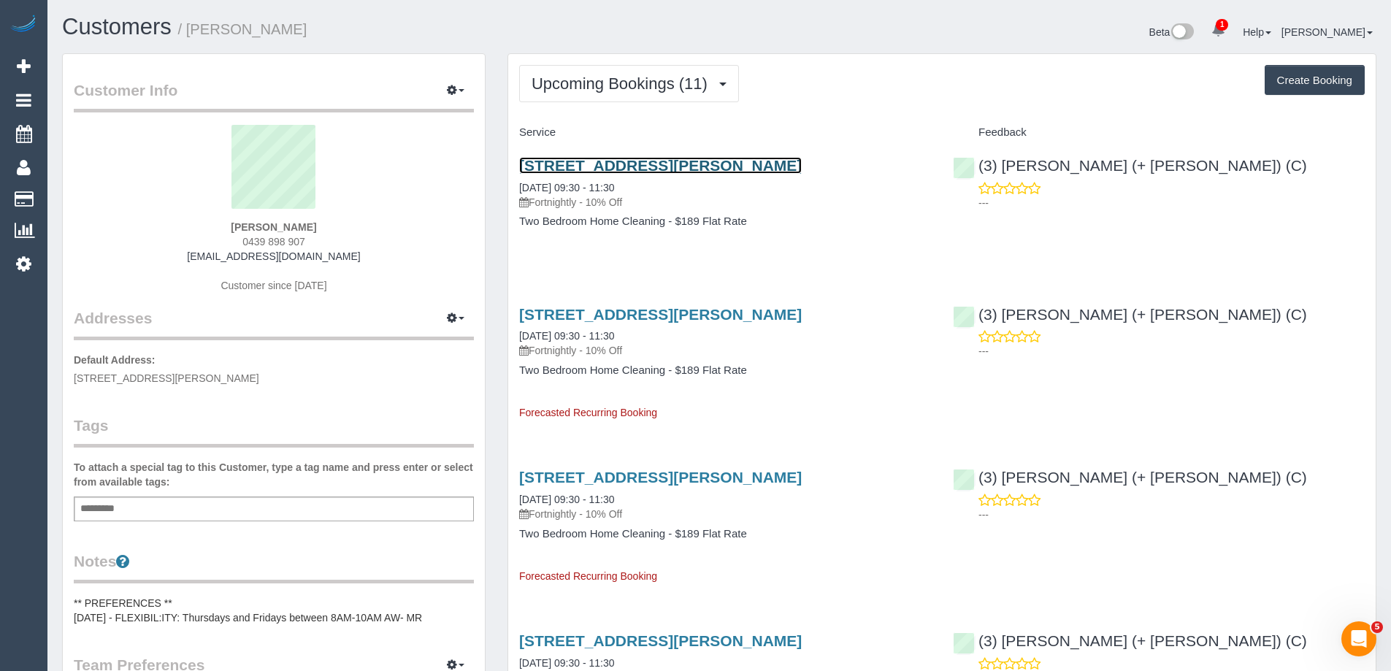
click at [772, 170] on link "158 Smith Street, 127, Collingwood, VIC 3066" at bounding box center [660, 165] width 282 height 17
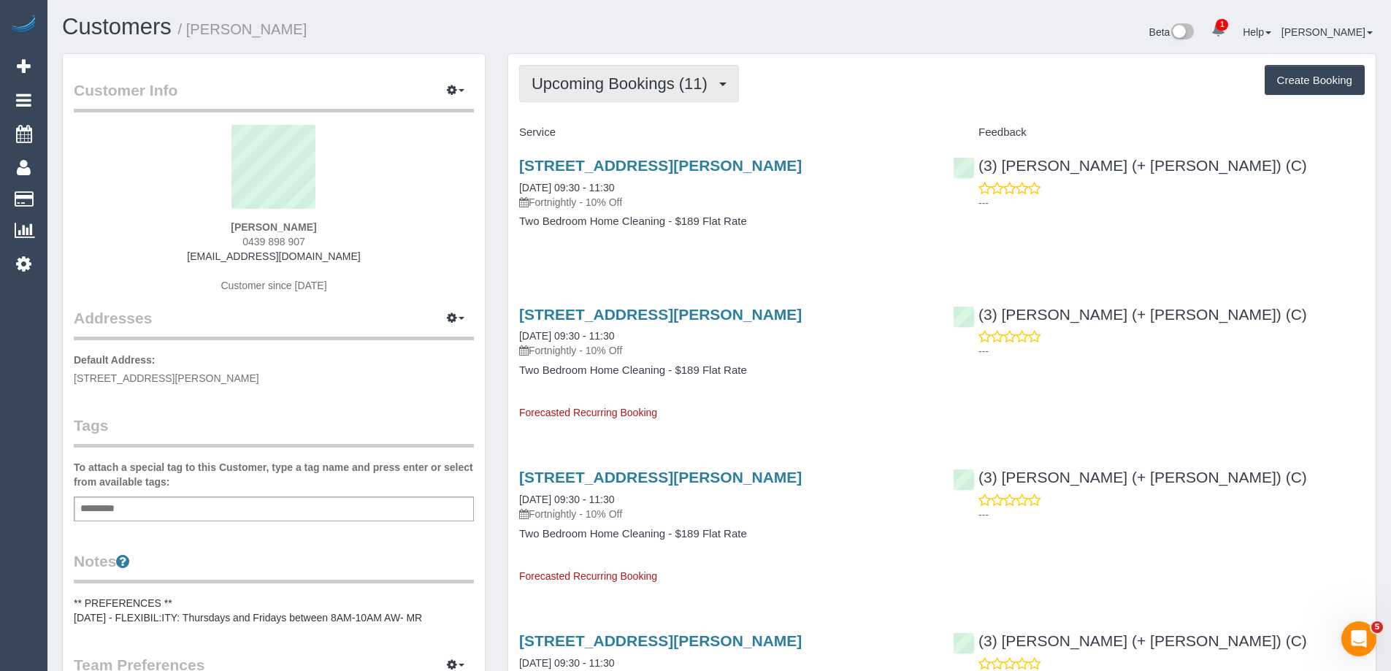
click at [572, 83] on span "Upcoming Bookings (11)" at bounding box center [622, 83] width 183 height 18
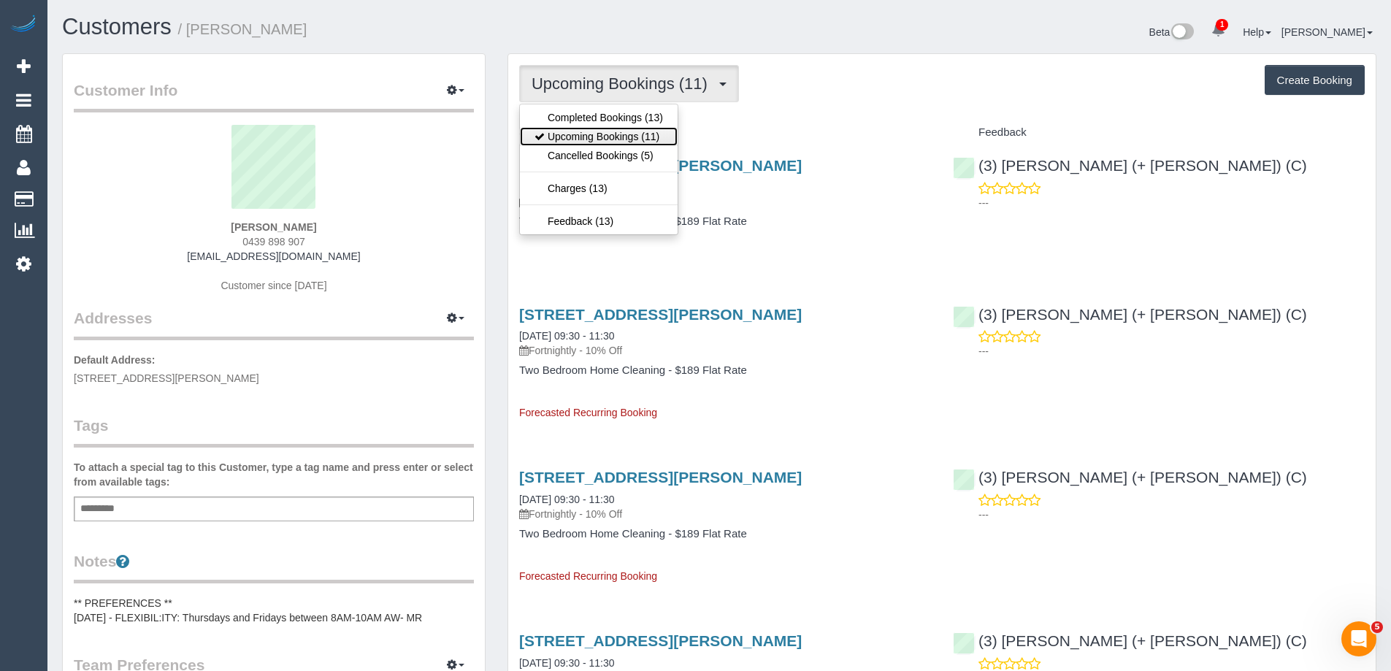
click at [569, 134] on link "Upcoming Bookings (11)" at bounding box center [599, 136] width 158 height 19
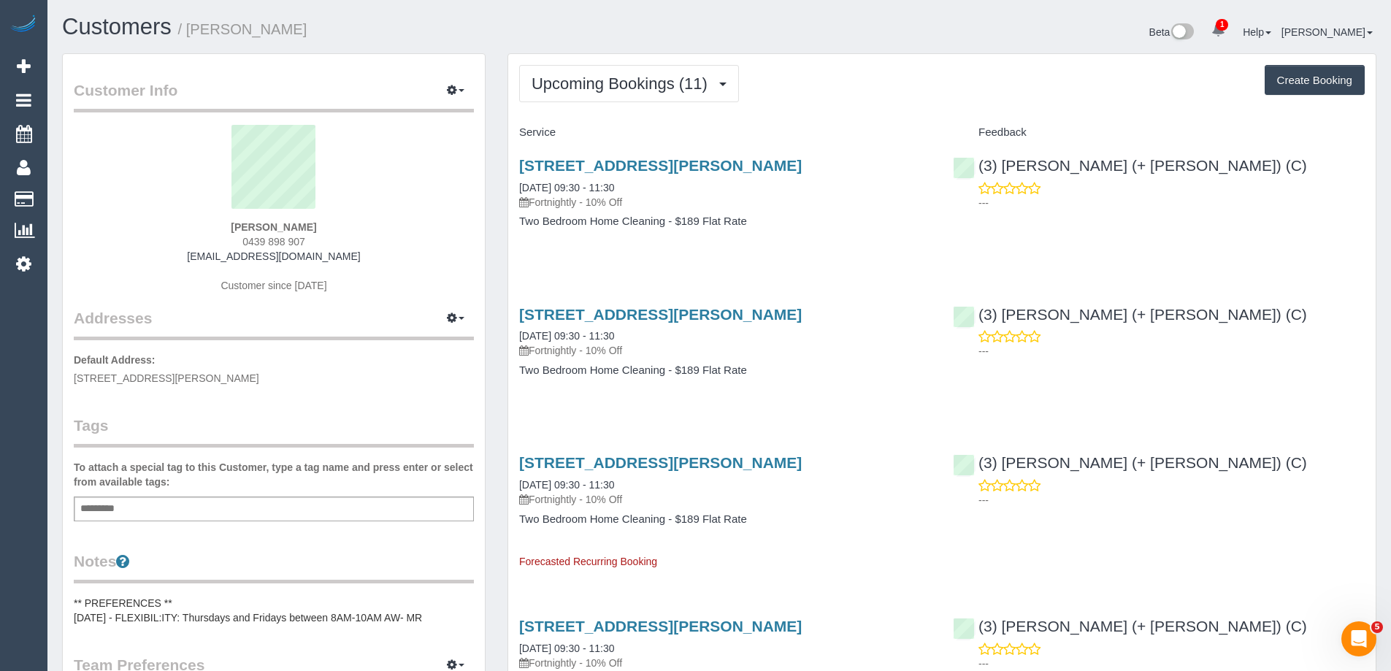
scroll to position [2152, 1391]
click at [637, 172] on link "158 Smith Street, 127, Collingwood, VIC 3066" at bounding box center [660, 165] width 282 height 17
click at [621, 91] on span "Upcoming Bookings (11)" at bounding box center [622, 83] width 183 height 18
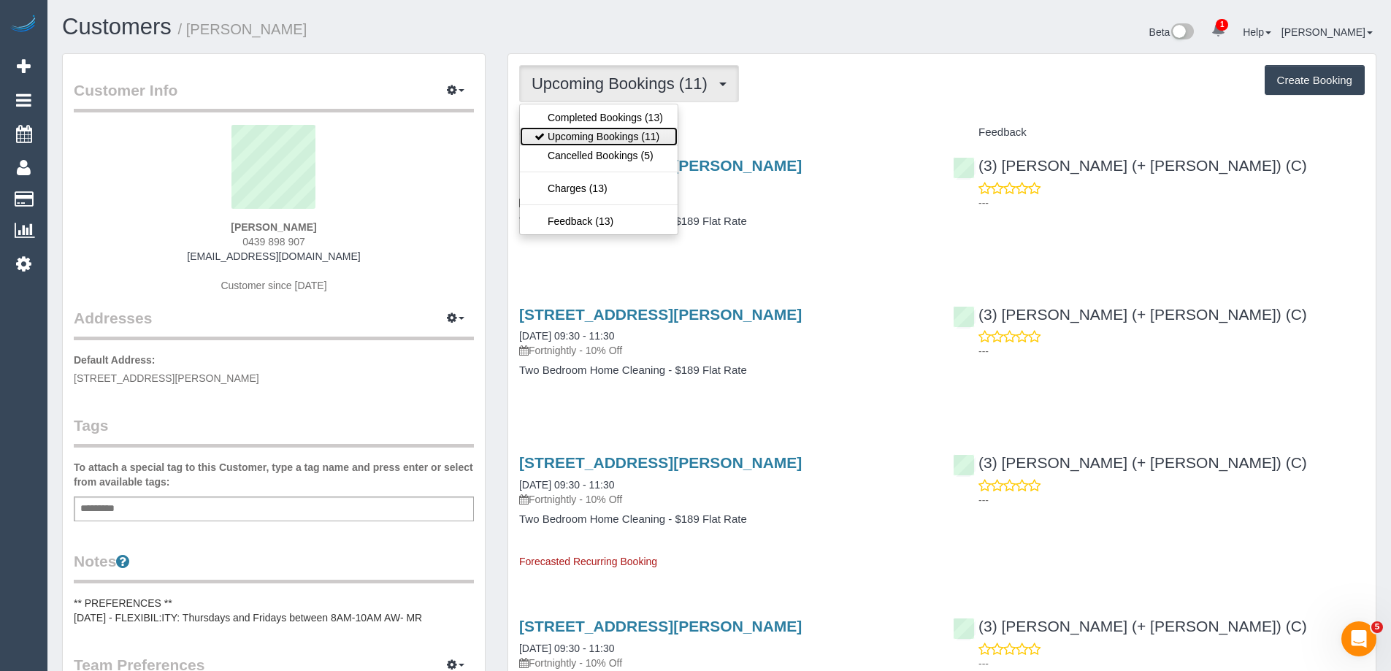
click at [610, 130] on link "Upcoming Bookings (11)" at bounding box center [599, 136] width 158 height 19
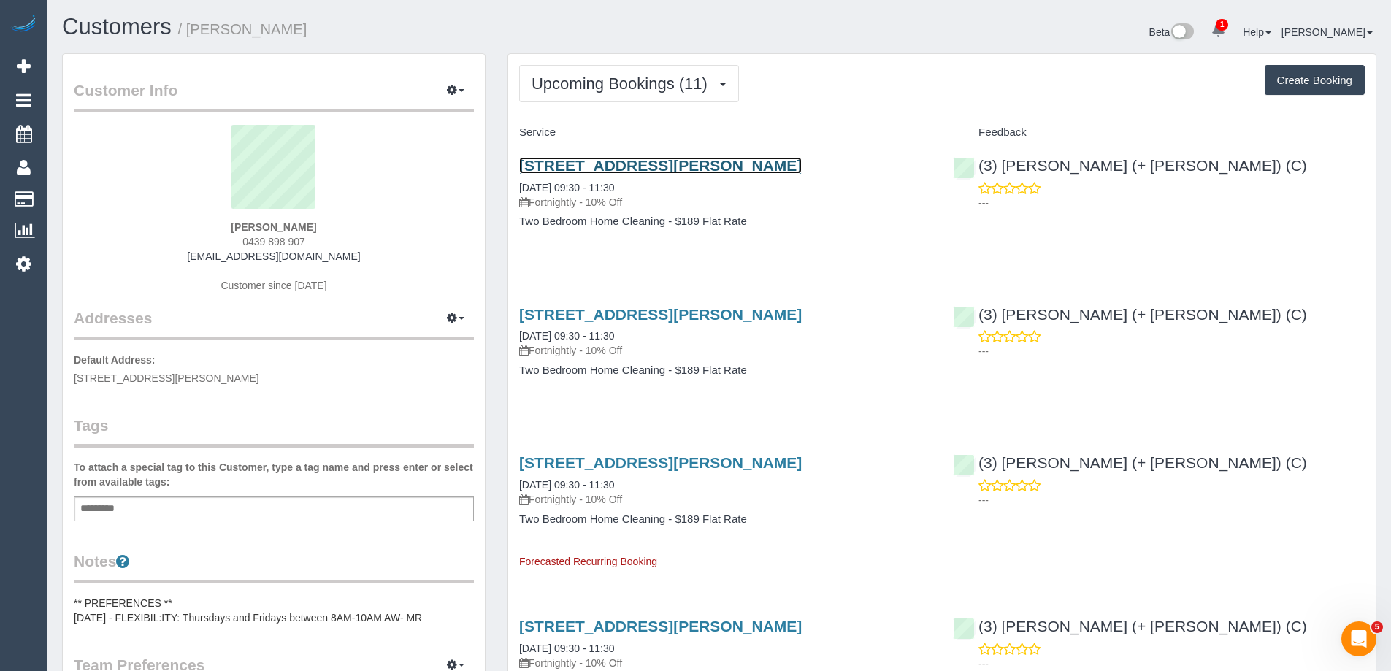
click at [629, 162] on link "158 Smith Street, 127, Collingwood, VIC 3066" at bounding box center [660, 165] width 282 height 17
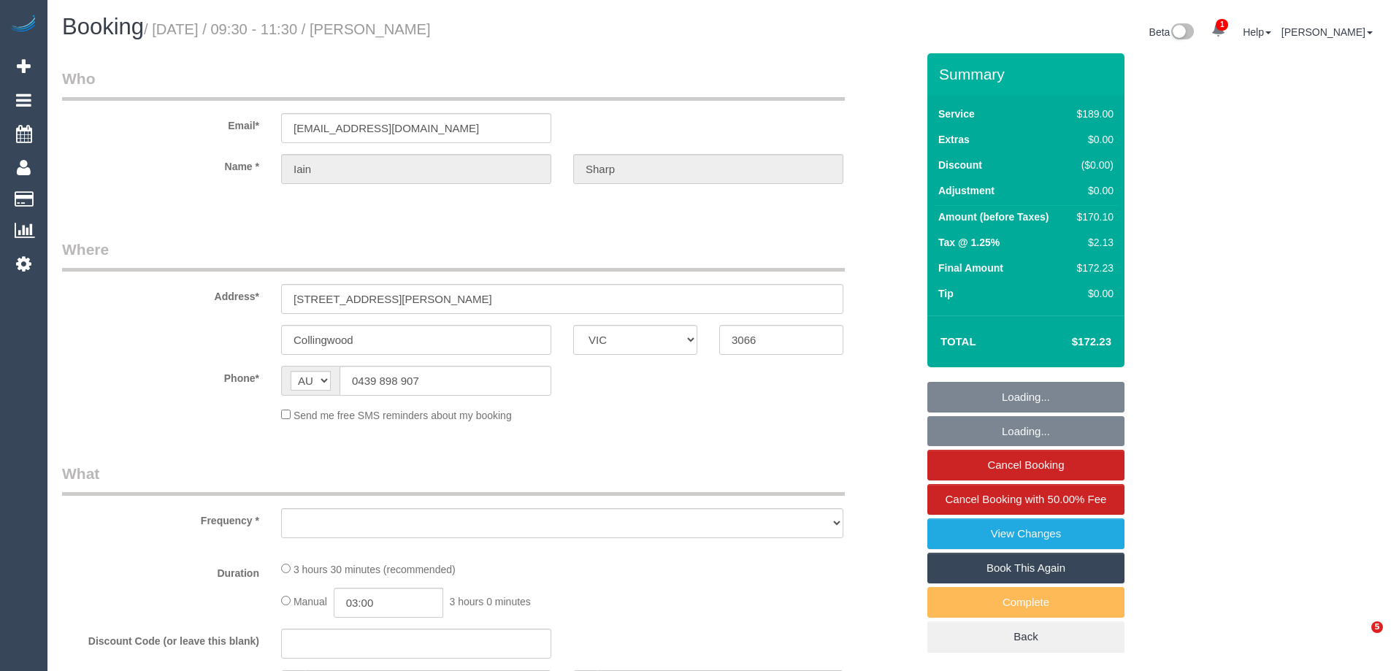
select select "VIC"
select select "string:stripe-pm_1Qimtl2GScqysDRVL6Xi5hLJ"
select select "number:28"
select select "number:14"
select select "number:20"
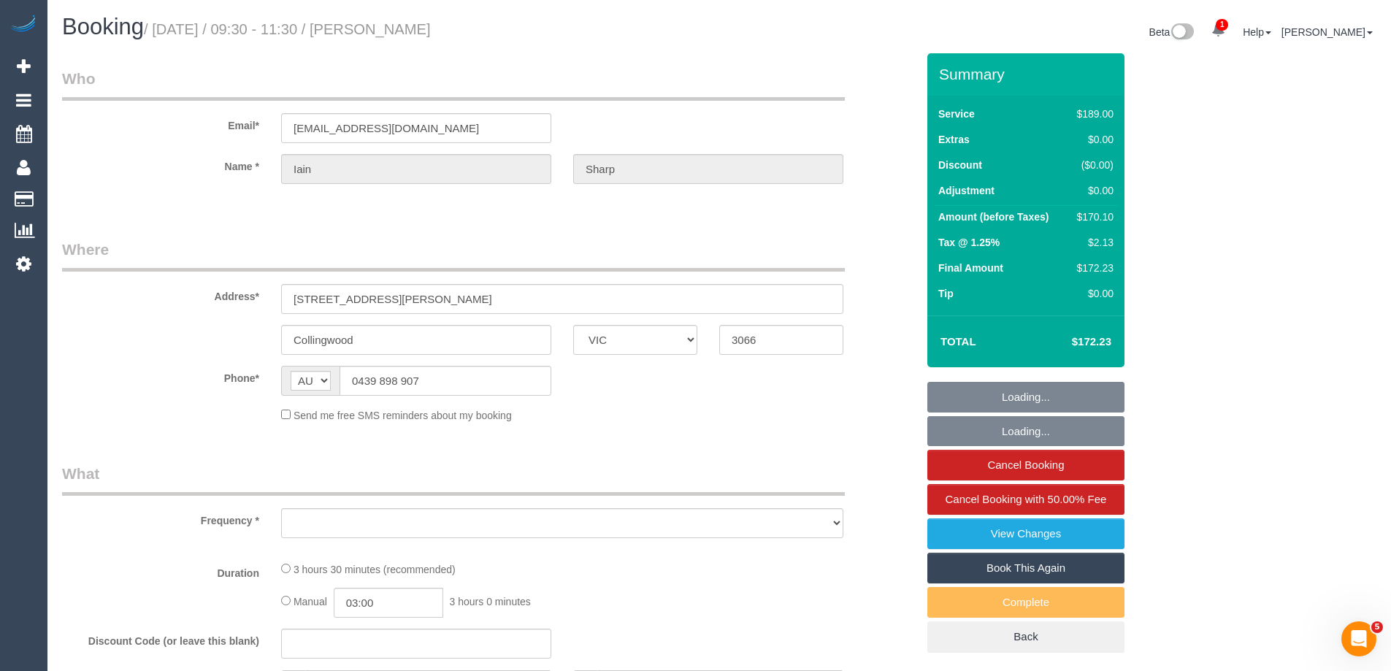
select select "number:22"
select select "number:33"
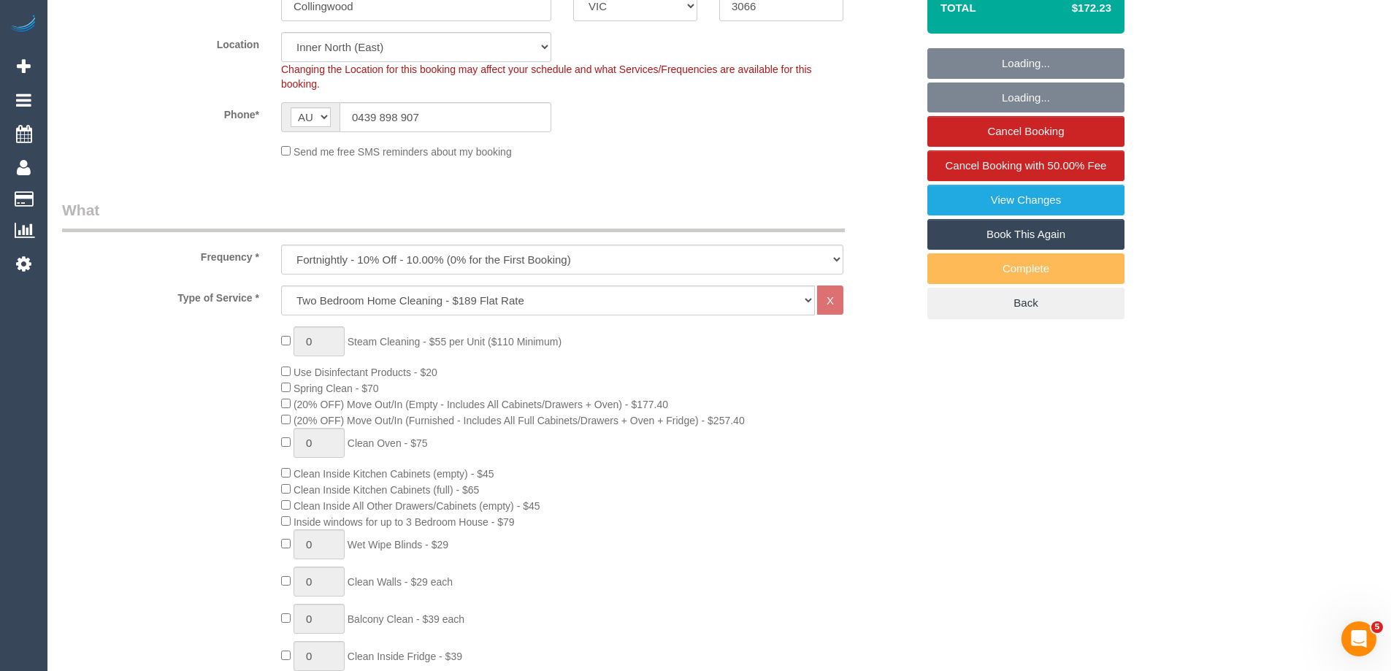
select select "object:790"
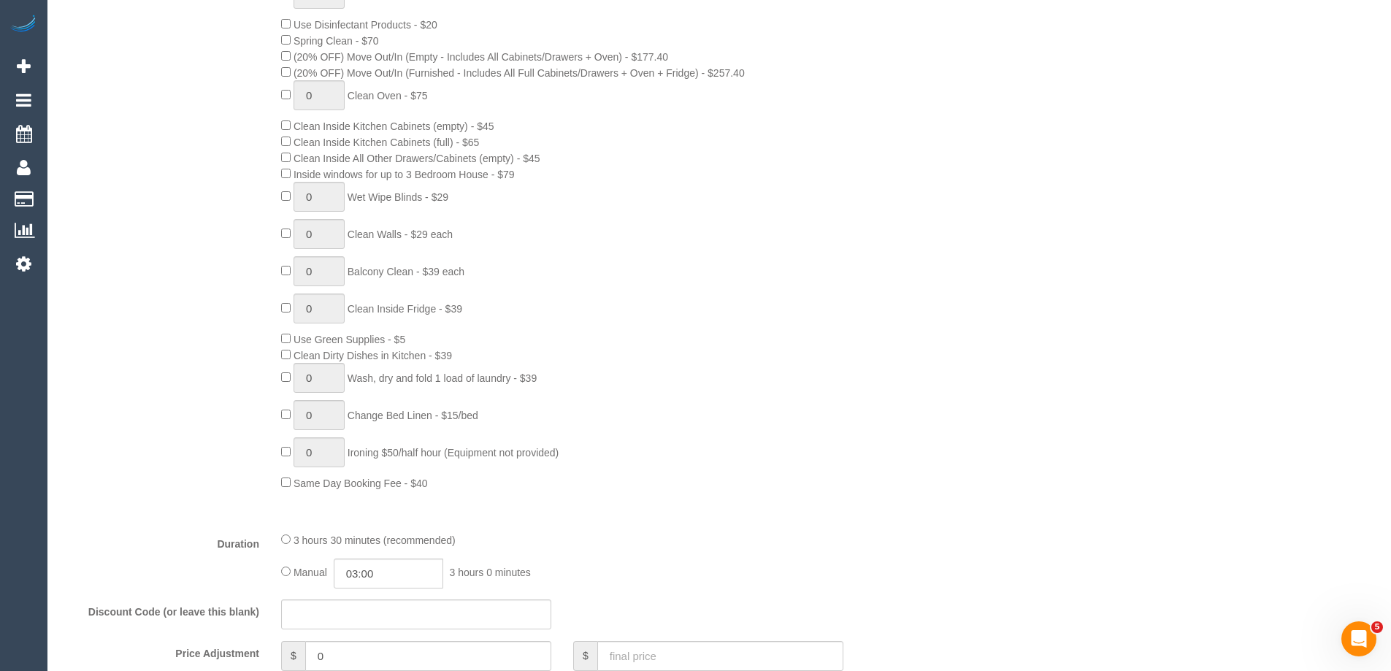
scroll to position [1022, 0]
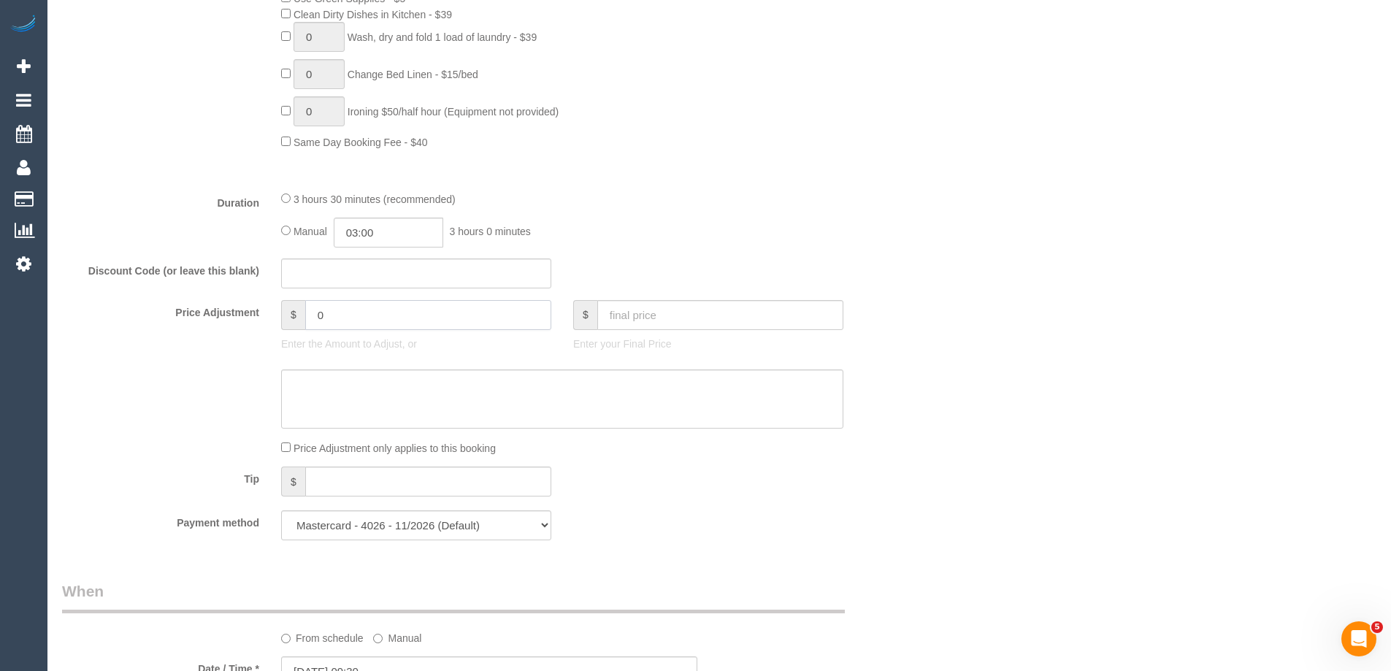
click at [406, 304] on input "0" at bounding box center [428, 315] width 246 height 30
paste input "17.51"
type input "17.51"
click at [366, 395] on textarea at bounding box center [562, 399] width 562 height 60
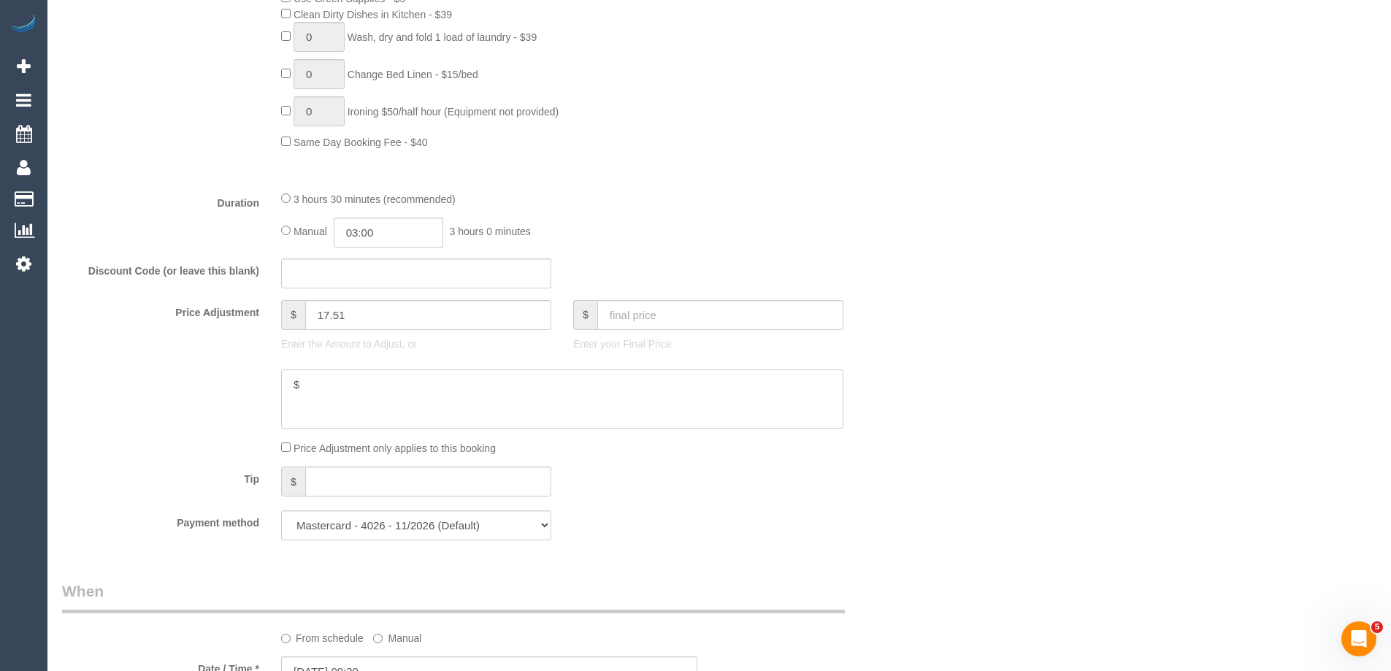
paste textarea "17.51"
type textarea "$17.51 added for parking - ED"
click at [911, 310] on div "Price Adjustment $ 17.51 Enter the Amount to Adjust, or $ Enter your Final Price" at bounding box center [489, 329] width 876 height 58
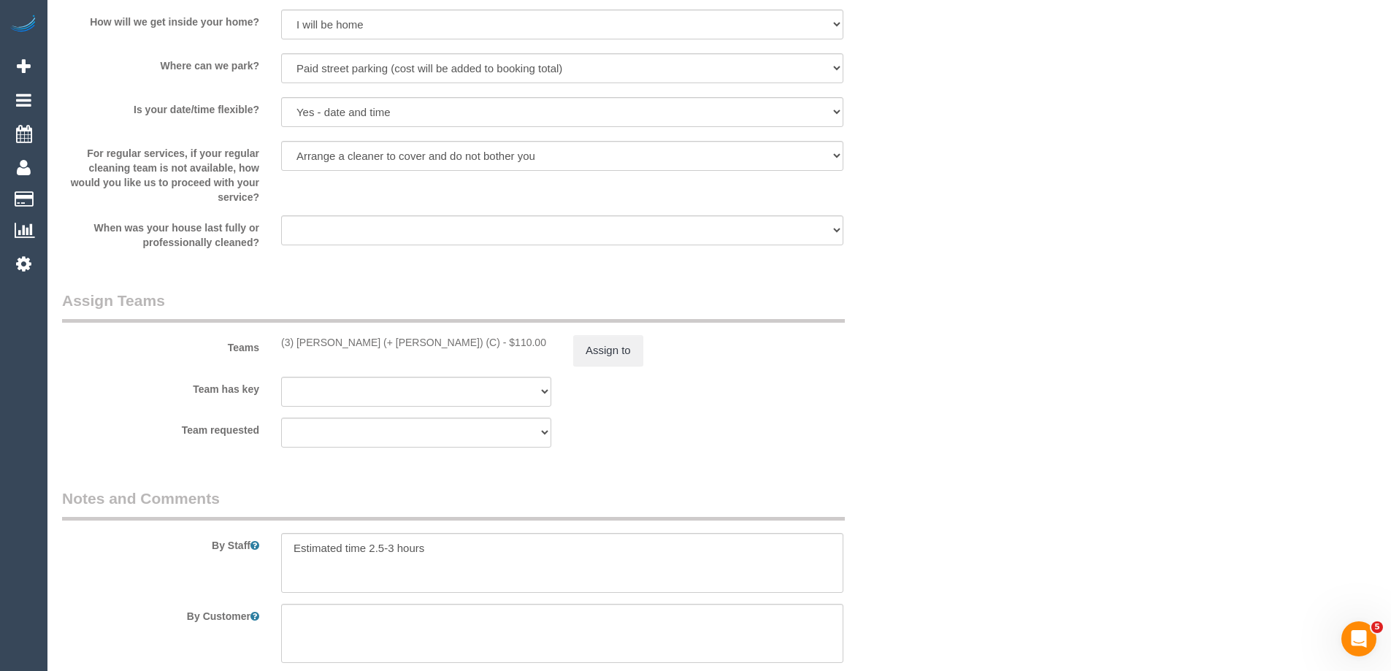
scroll to position [2044, 0]
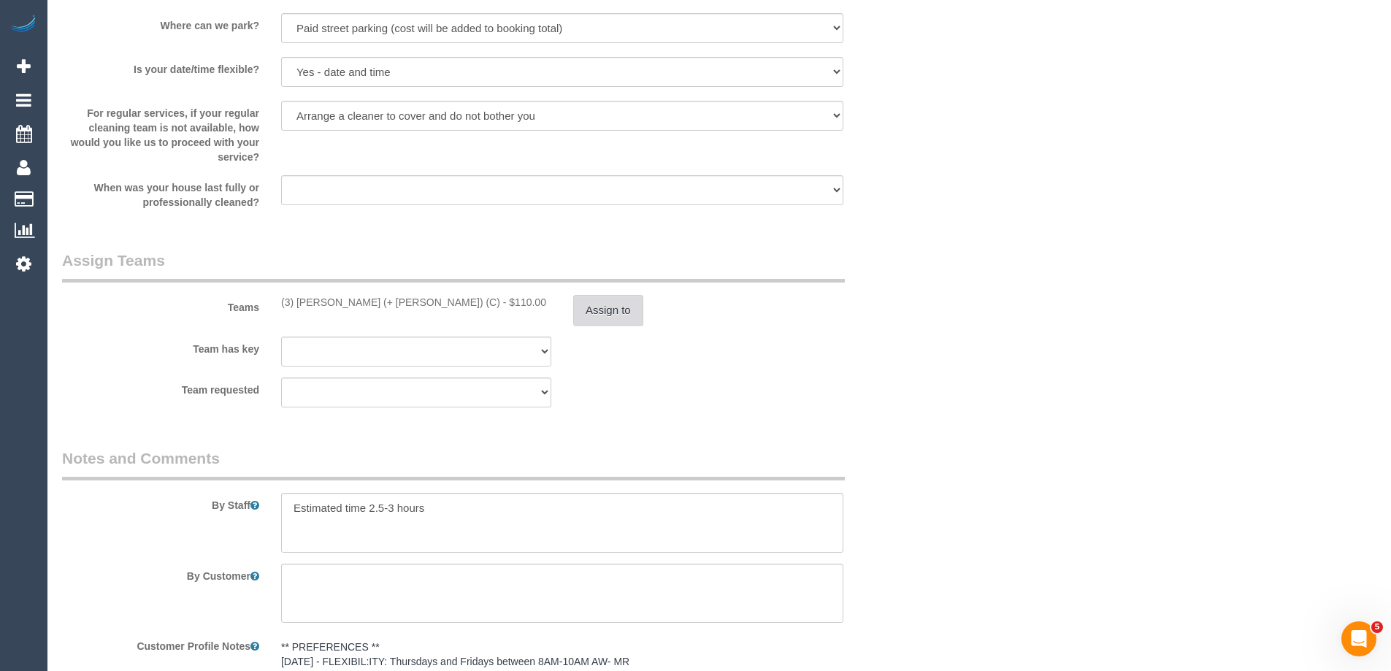
click at [615, 318] on button "Assign to" at bounding box center [608, 310] width 70 height 31
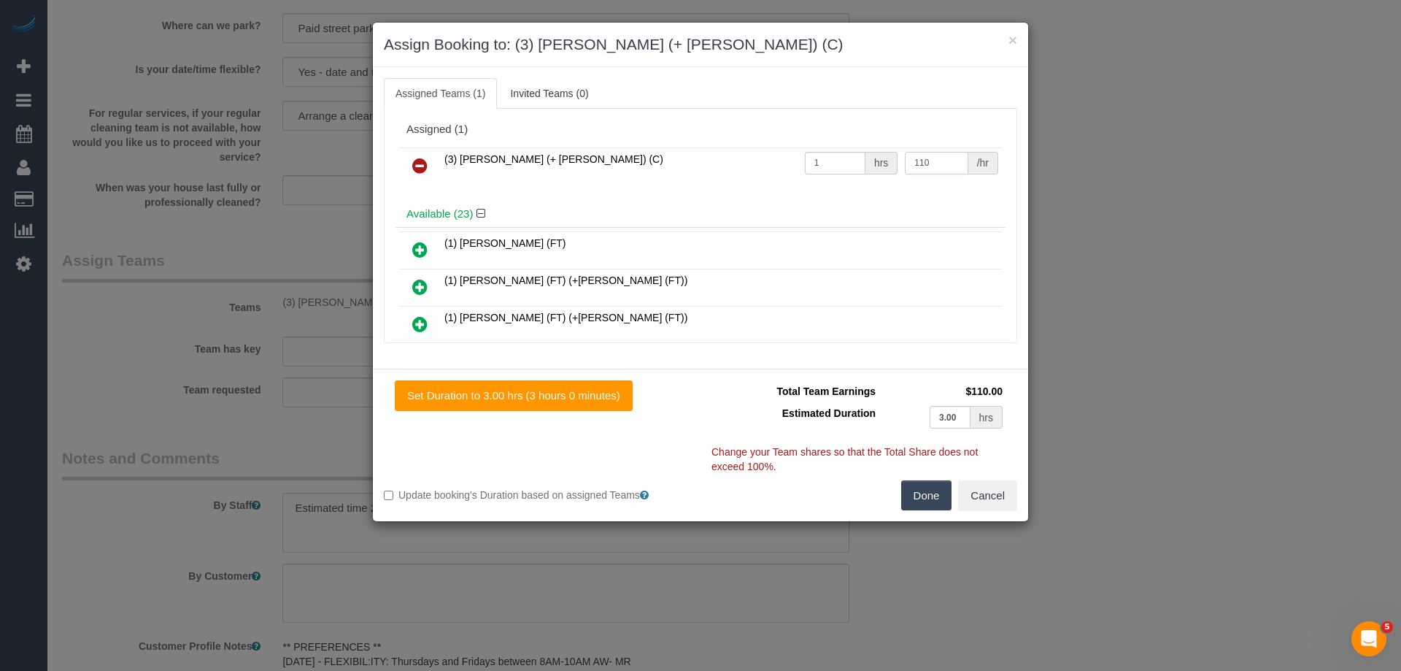
click at [917, 162] on input "110" at bounding box center [936, 163] width 63 height 23
paste input "27.51"
type input "127.51"
click at [931, 496] on button "Done" at bounding box center [926, 495] width 51 height 31
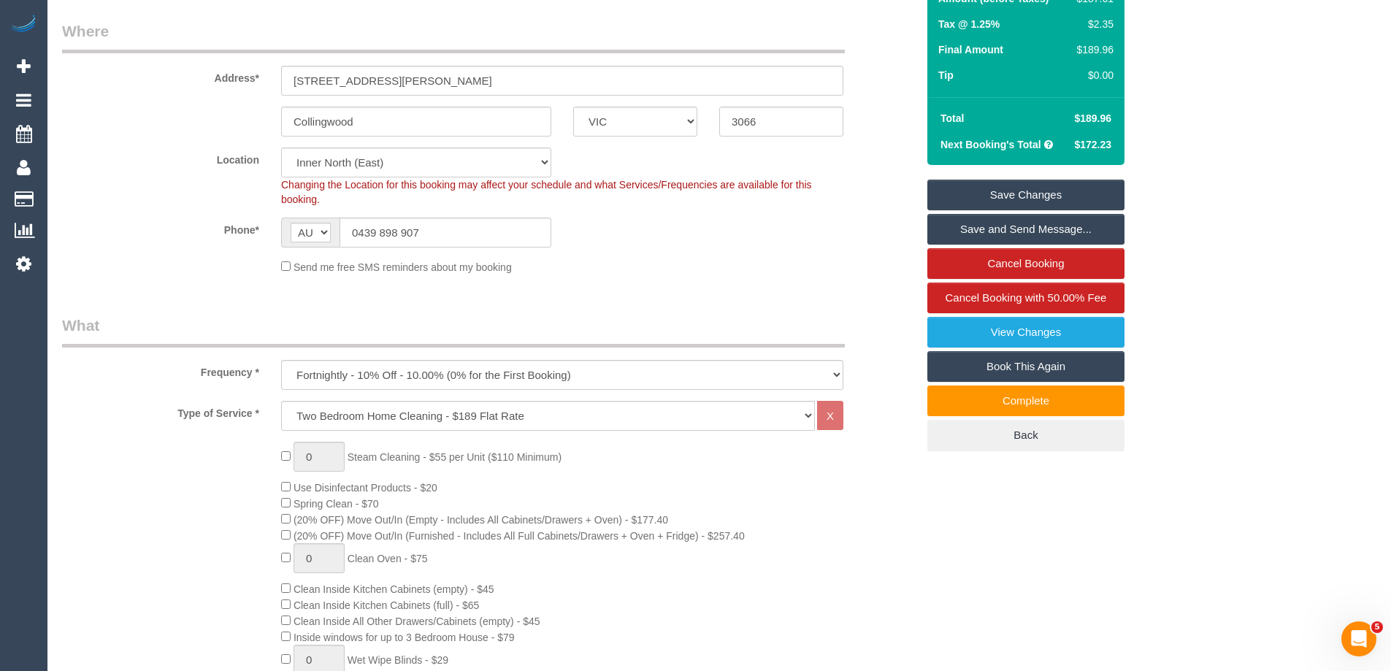
scroll to position [0, 0]
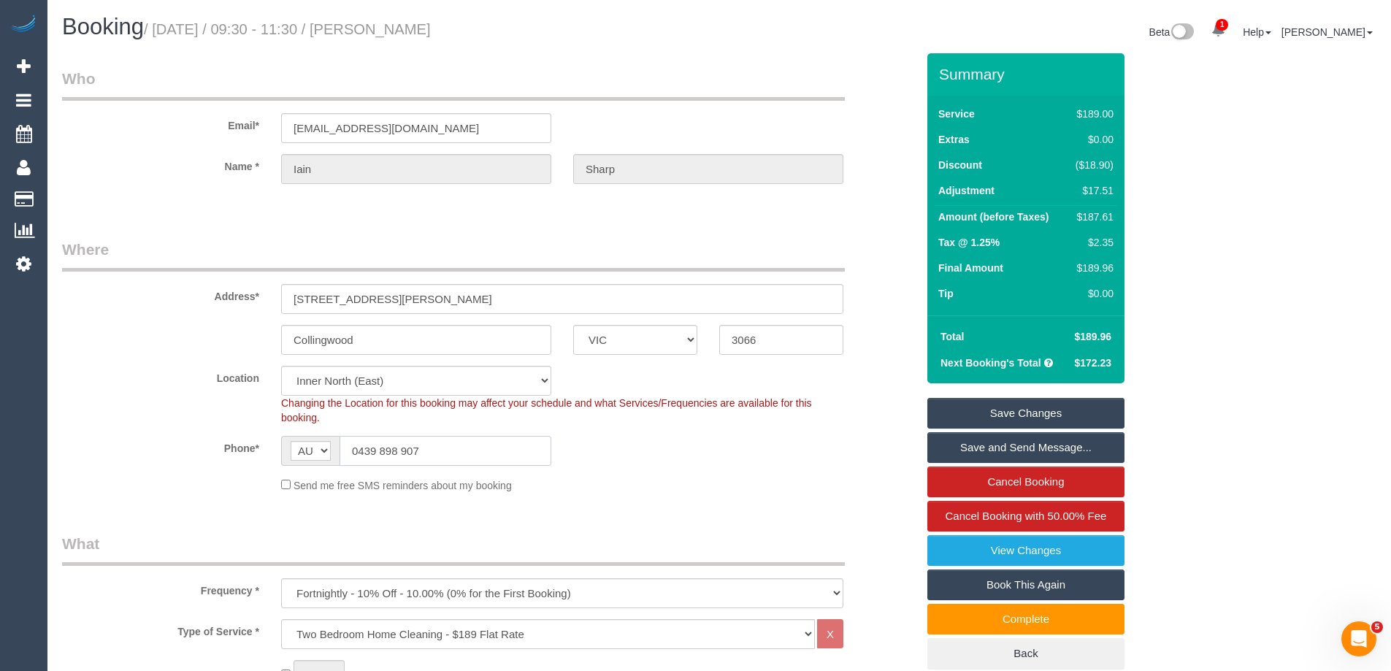
click at [483, 440] on input "0439 898 907" at bounding box center [445, 451] width 212 height 30
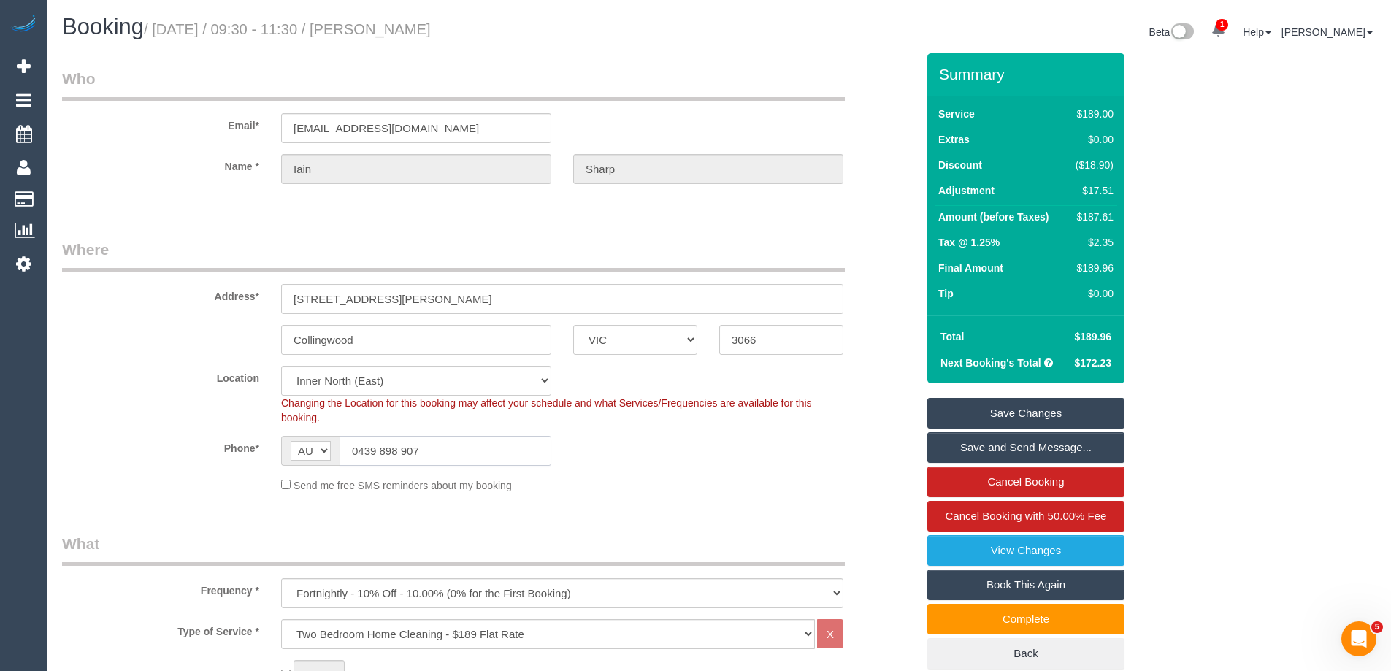
click at [483, 440] on input "0439 898 907" at bounding box center [445, 451] width 212 height 30
click at [998, 410] on link "Save Changes" at bounding box center [1025, 413] width 197 height 31
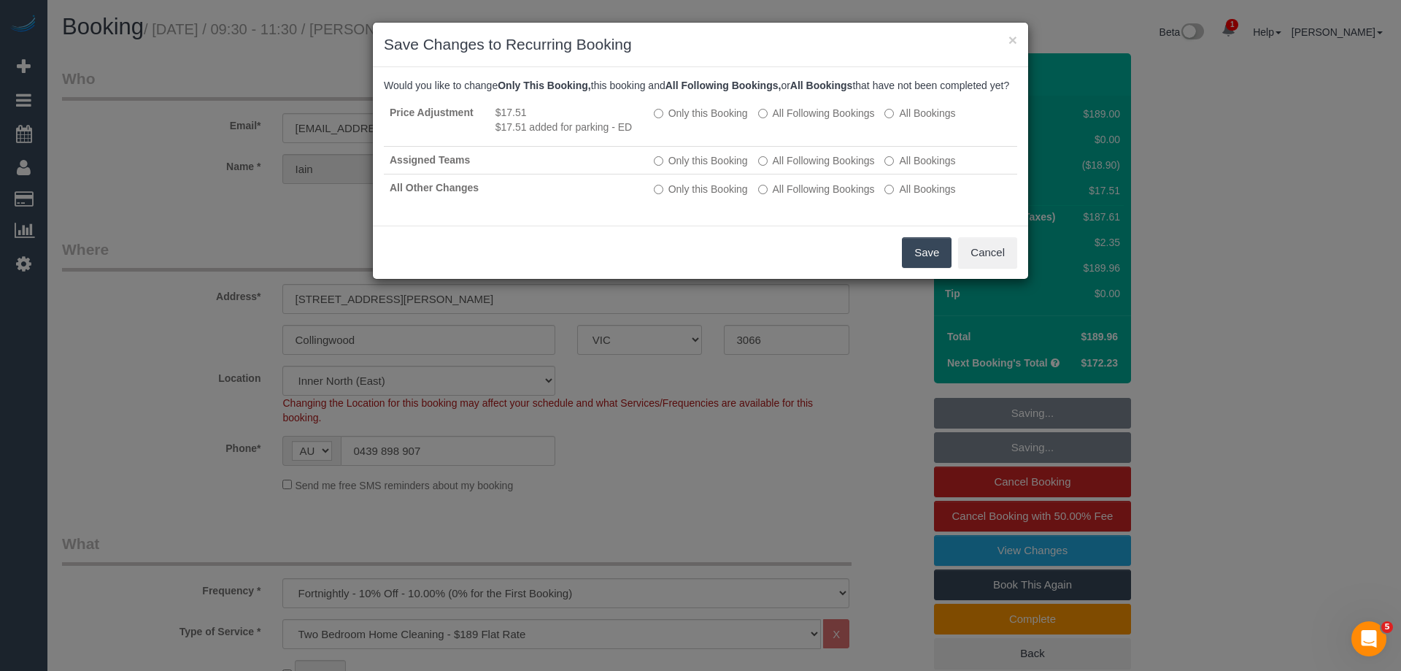
click at [927, 264] on button "Save" at bounding box center [927, 252] width 50 height 31
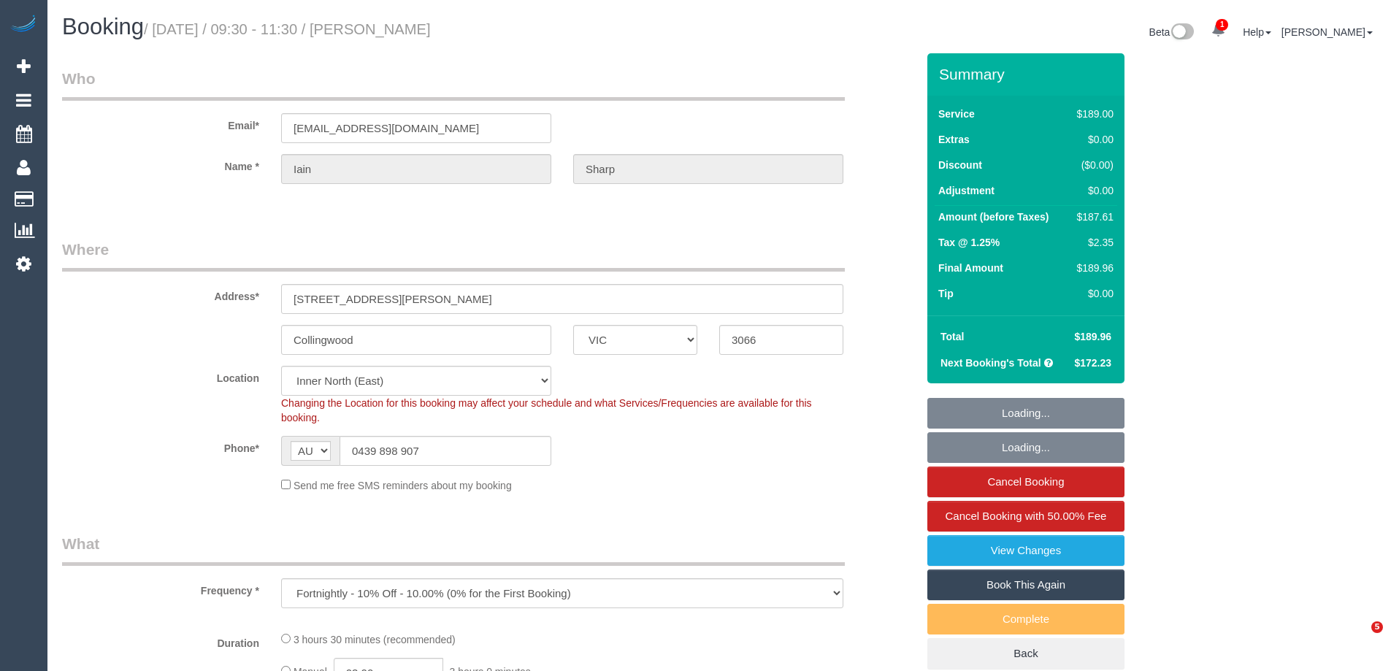
select select "VIC"
select select "object:793"
select select "string:stripe-pm_1Qimtl2GScqysDRVL6Xi5hLJ"
select select "number:28"
select select "number:14"
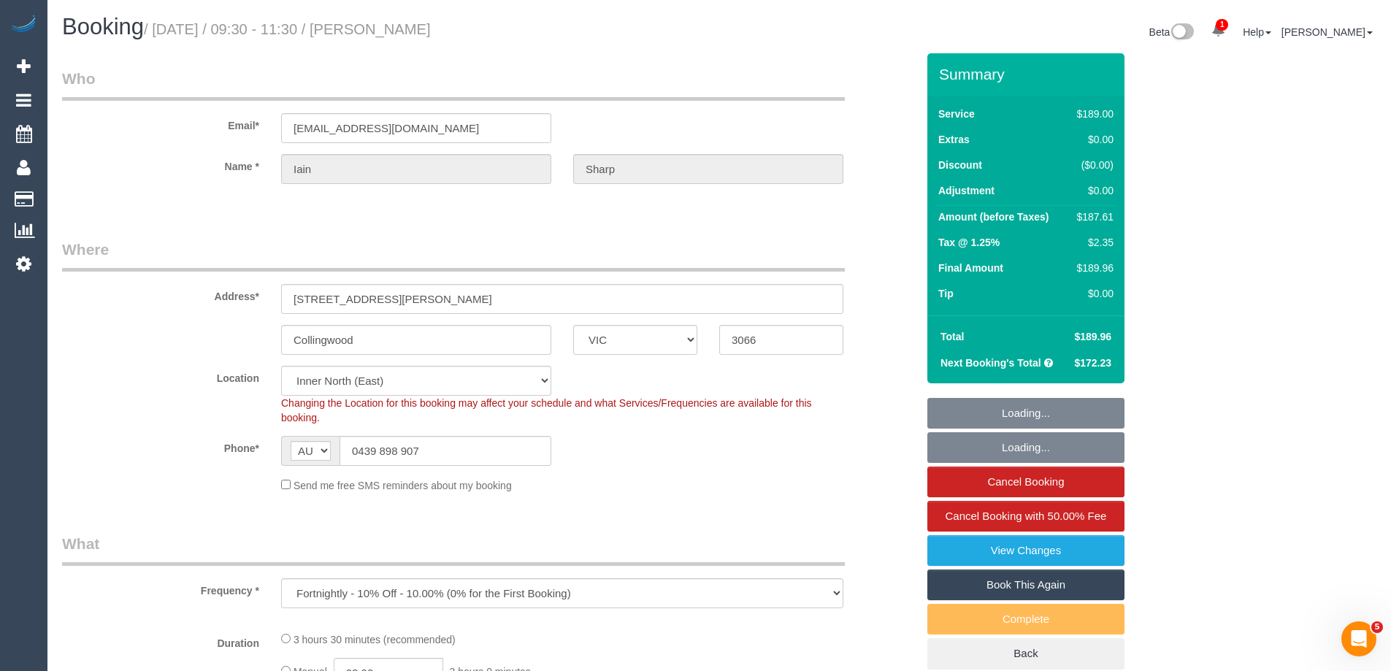
select select "number:20"
select select "number:22"
select select "number:33"
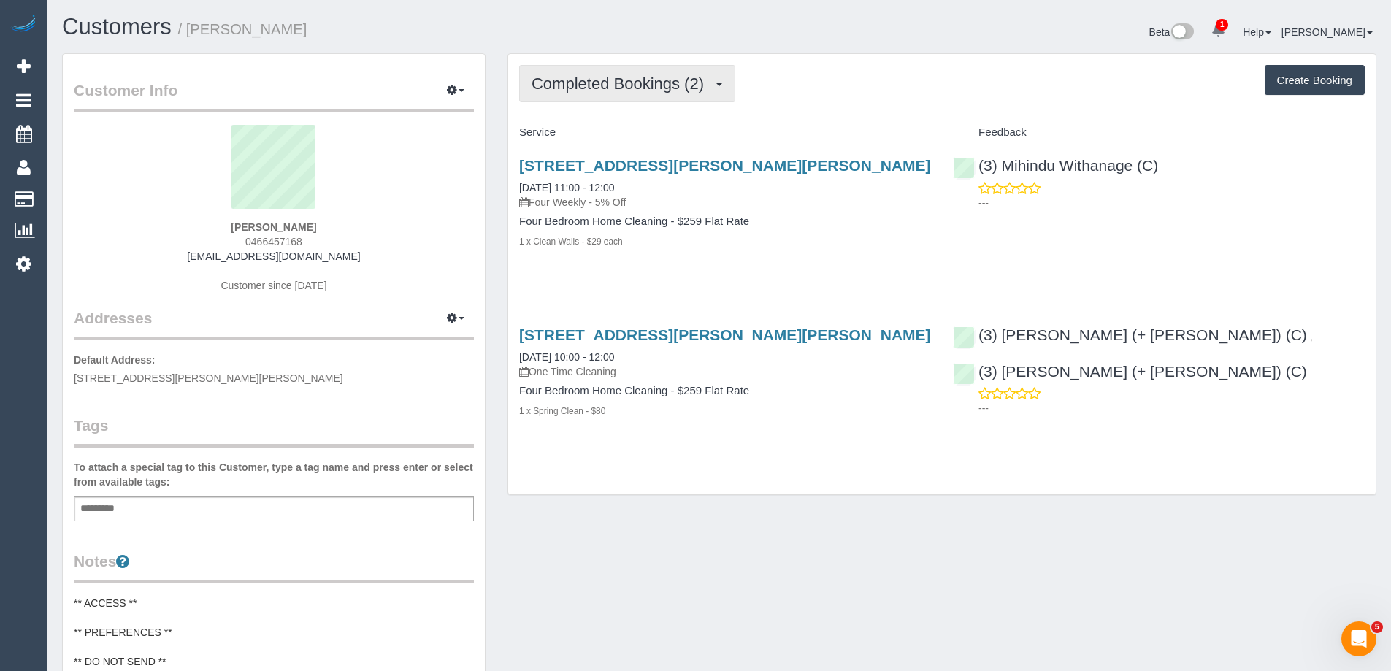
click at [643, 90] on span "Completed Bookings (2)" at bounding box center [621, 83] width 180 height 18
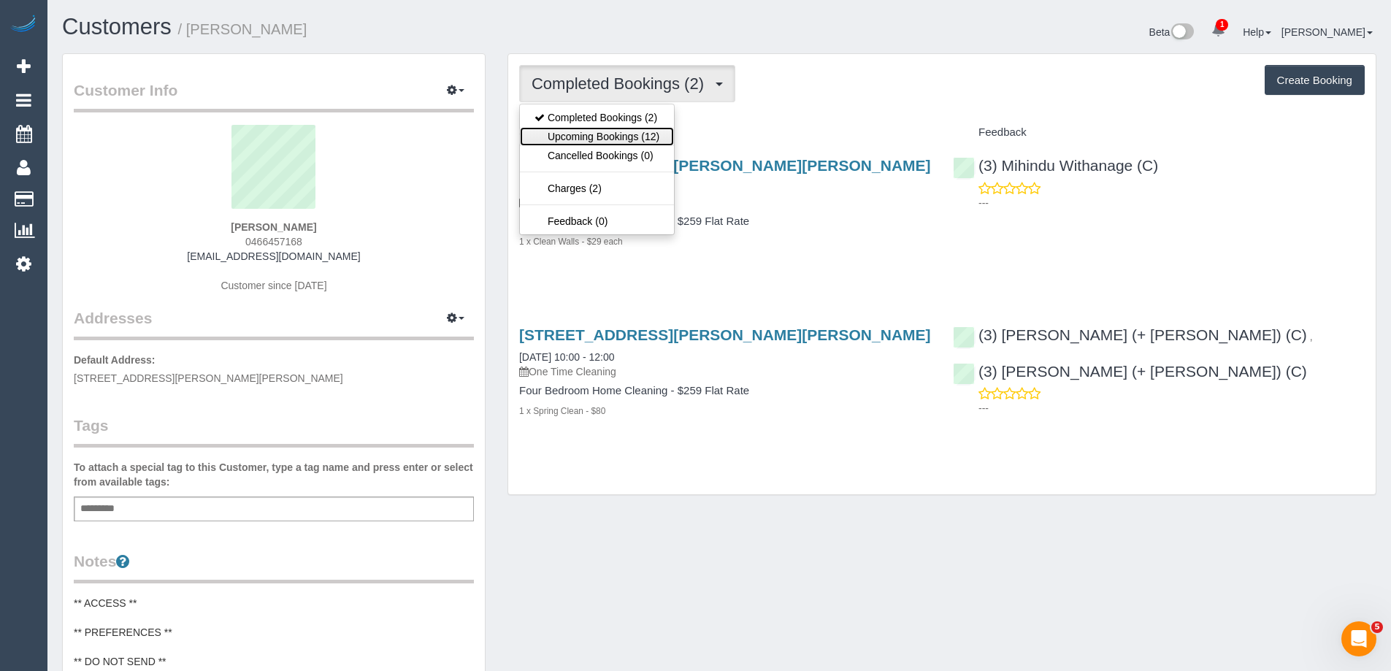
click at [642, 131] on link "Upcoming Bookings (12)" at bounding box center [597, 136] width 154 height 19
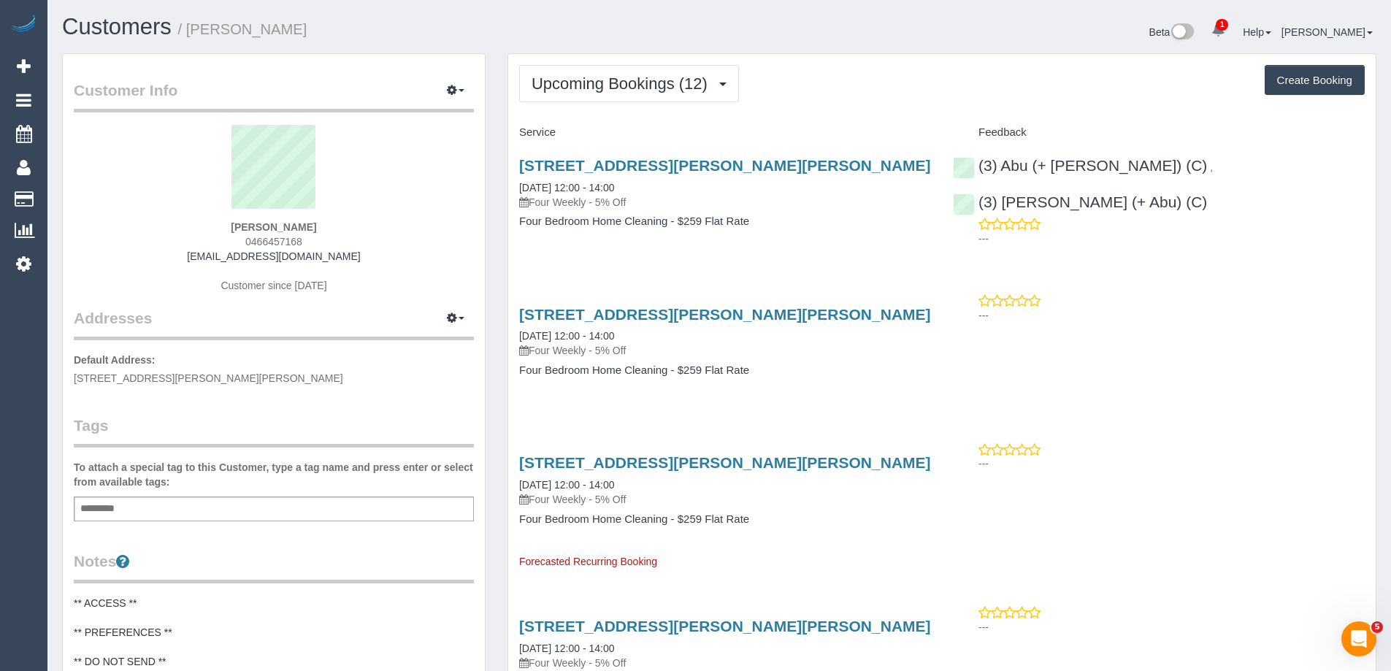
drag, startPoint x: 296, startPoint y: 25, endPoint x: 193, endPoint y: 29, distance: 103.0
click at [193, 29] on h1 "Customers / [PERSON_NAME]" at bounding box center [385, 27] width 646 height 25
copy small "[PERSON_NAME]"
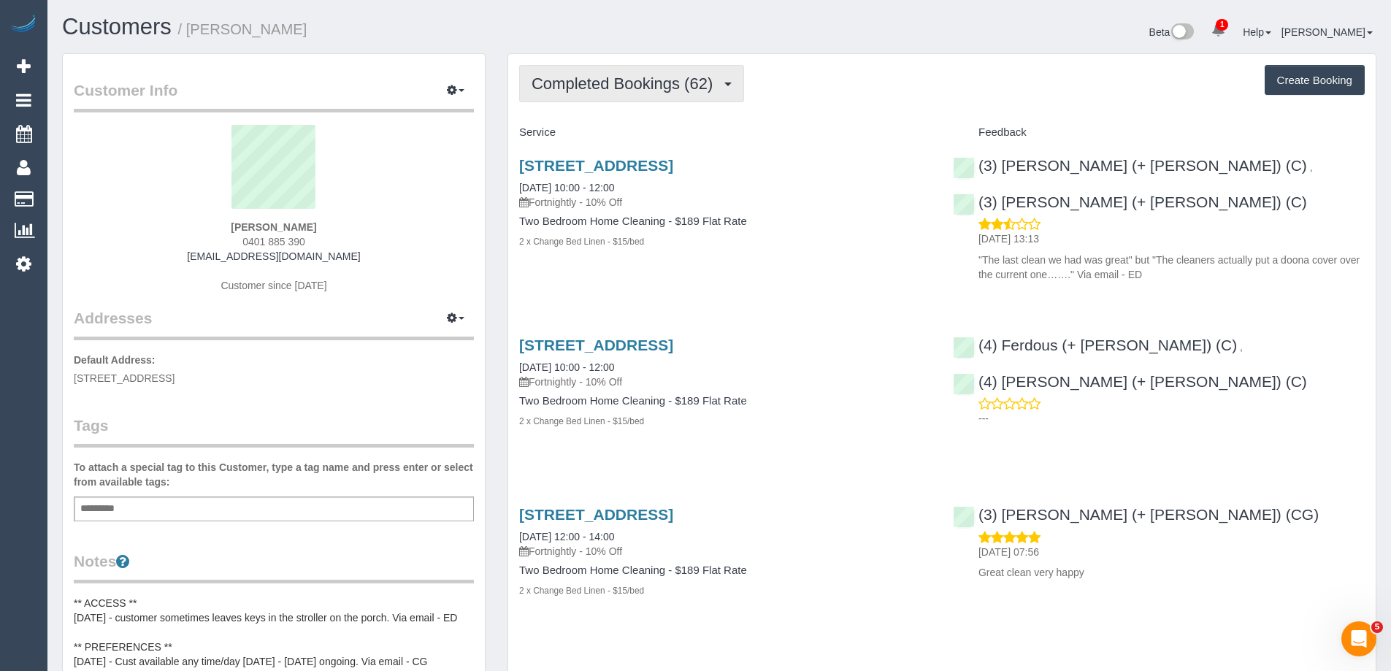
click at [621, 81] on span "Completed Bookings (62)" at bounding box center [625, 83] width 188 height 18
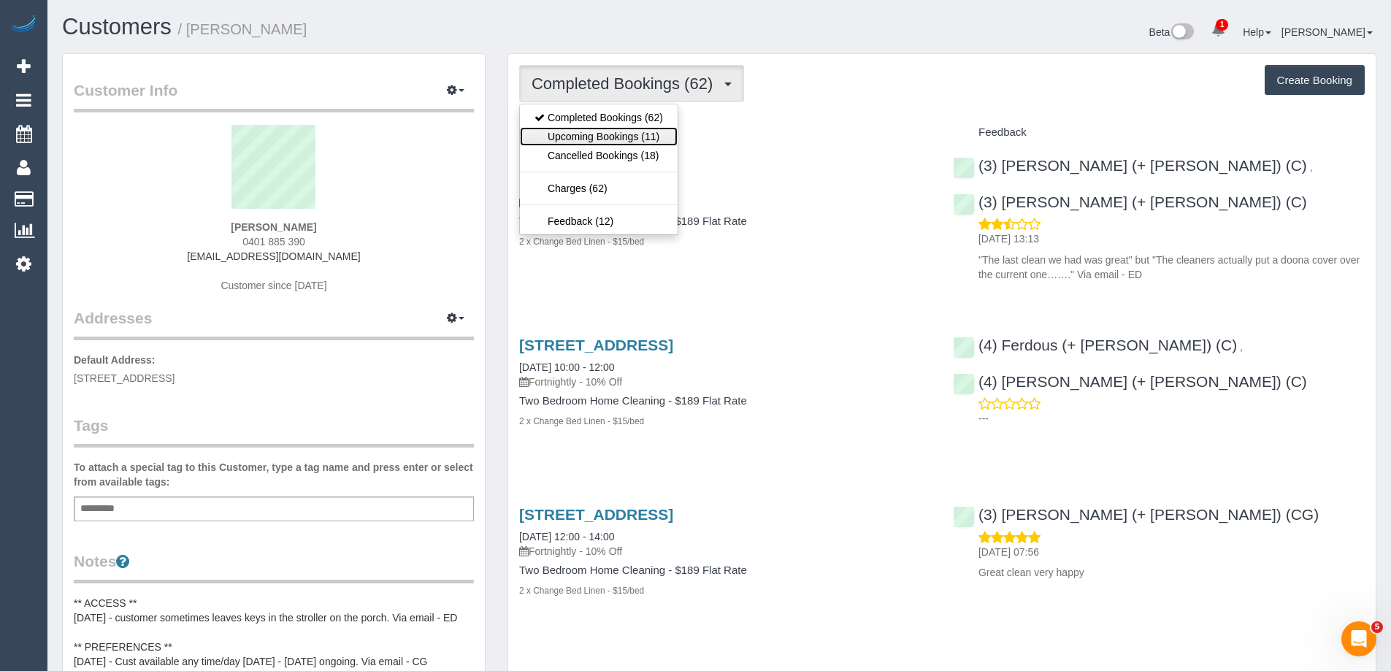
click at [602, 138] on link "Upcoming Bookings (11)" at bounding box center [599, 136] width 158 height 19
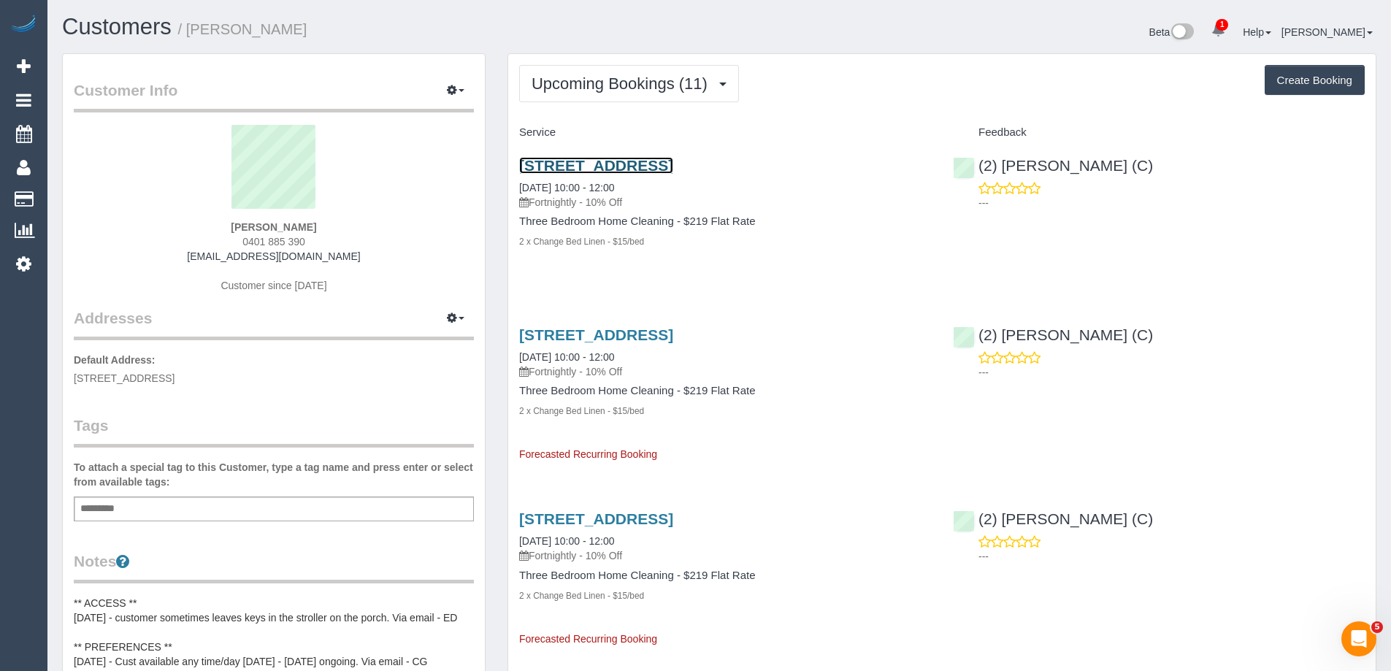
click at [616, 166] on link "[STREET_ADDRESS]" at bounding box center [596, 165] width 154 height 17
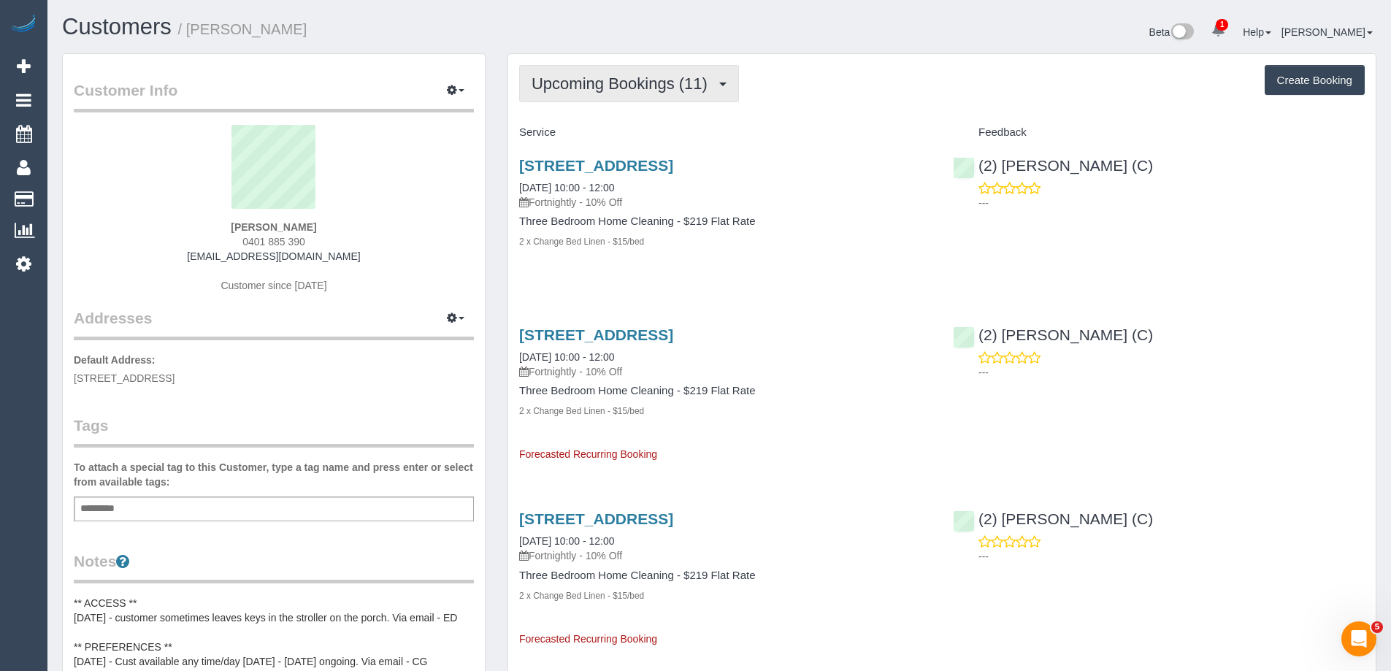
click at [673, 84] on span "Upcoming Bookings (11)" at bounding box center [622, 83] width 183 height 18
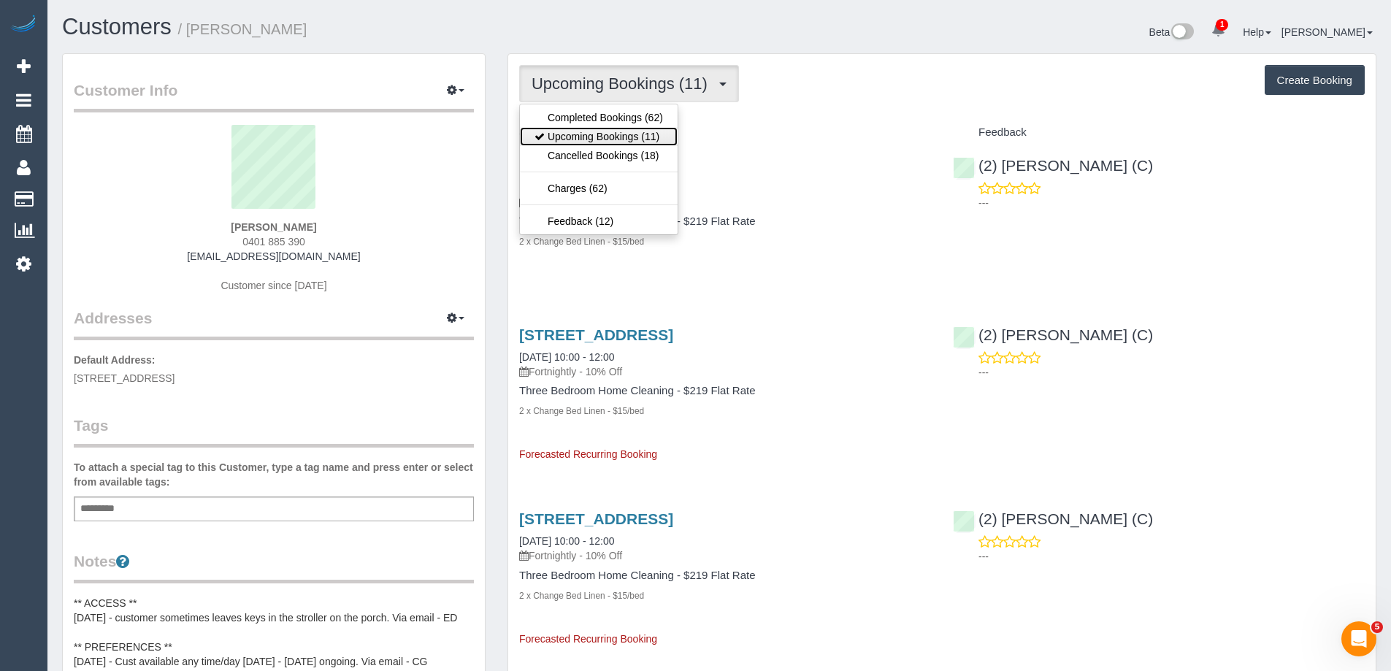
click at [646, 135] on link "Upcoming Bookings (11)" at bounding box center [599, 136] width 158 height 19
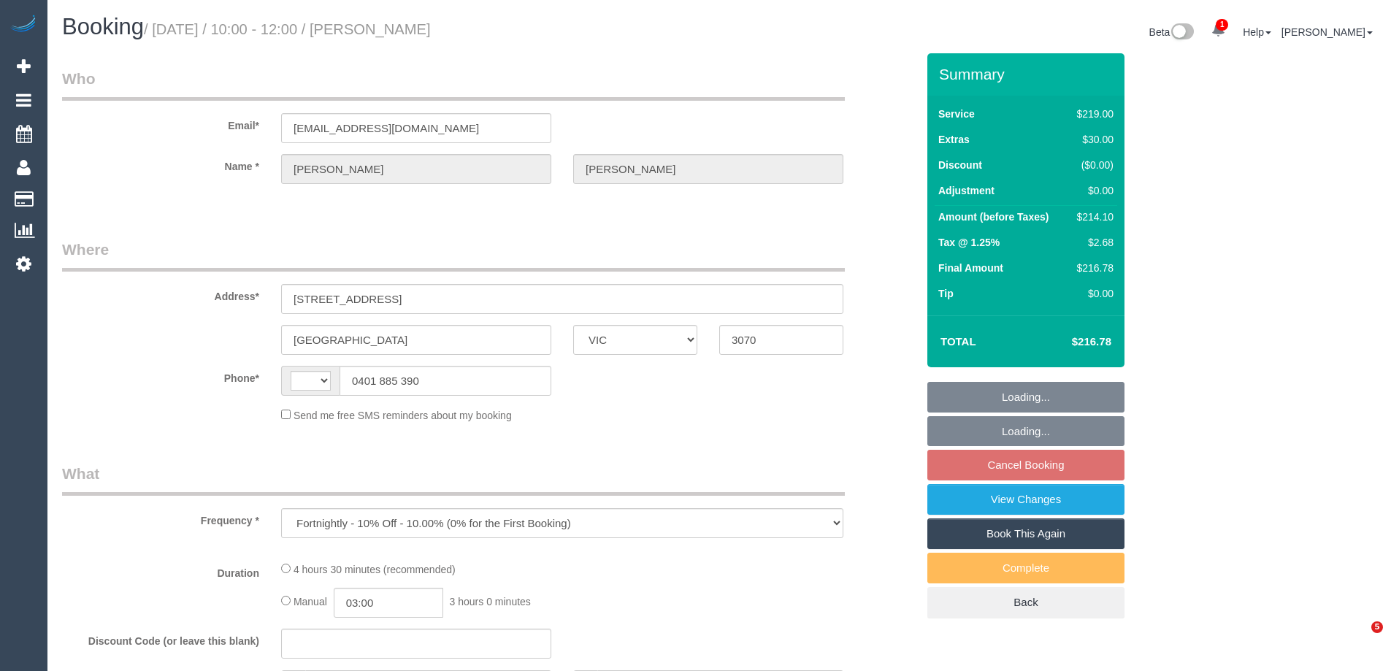
select select "VIC"
select select "string:stripe-pm_1LAUdz2GScqysDRVq1Zkc9jP"
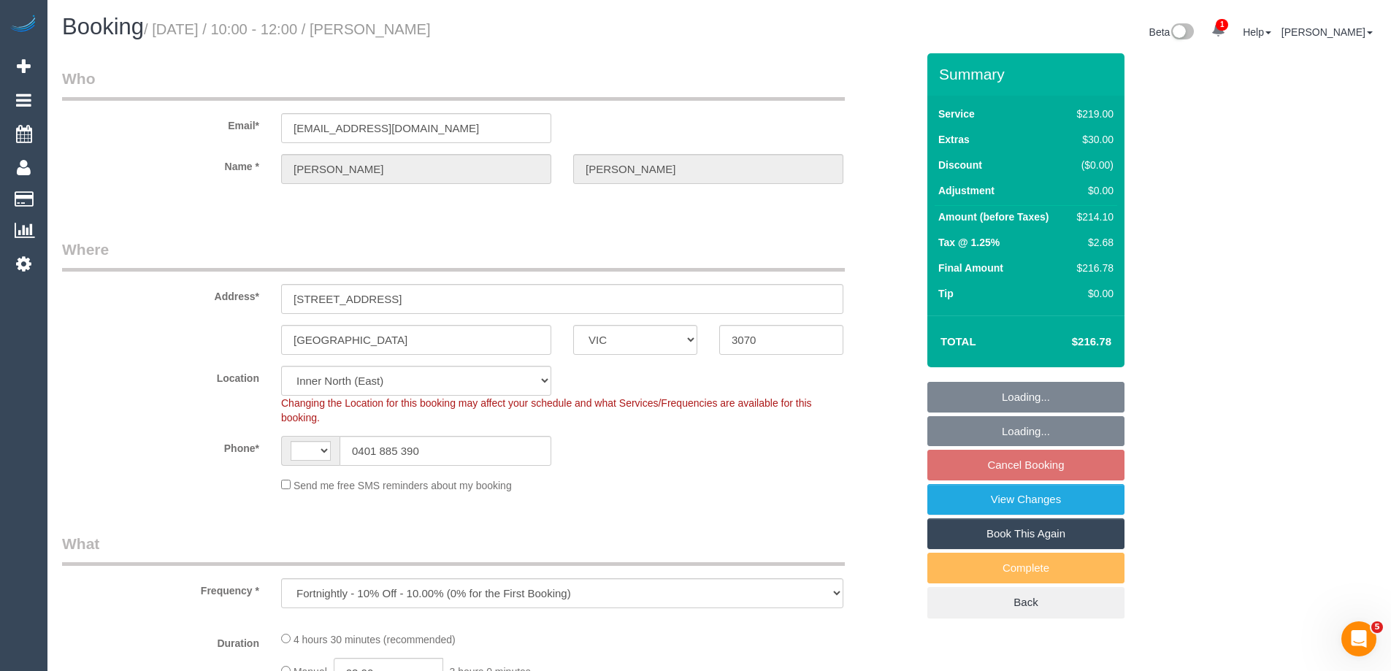
select select "object:642"
select select "string:AU"
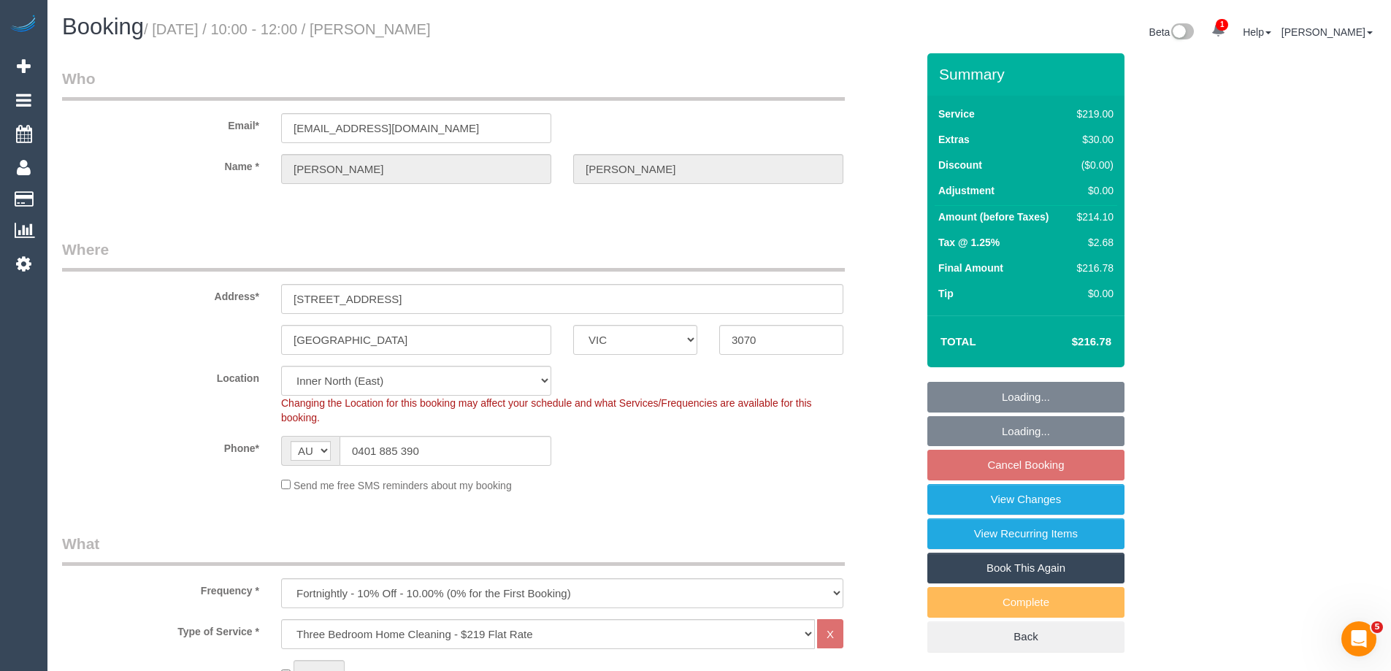
select select "number:27"
select select "number:15"
select select "number:19"
select select "number:22"
select select "number:34"
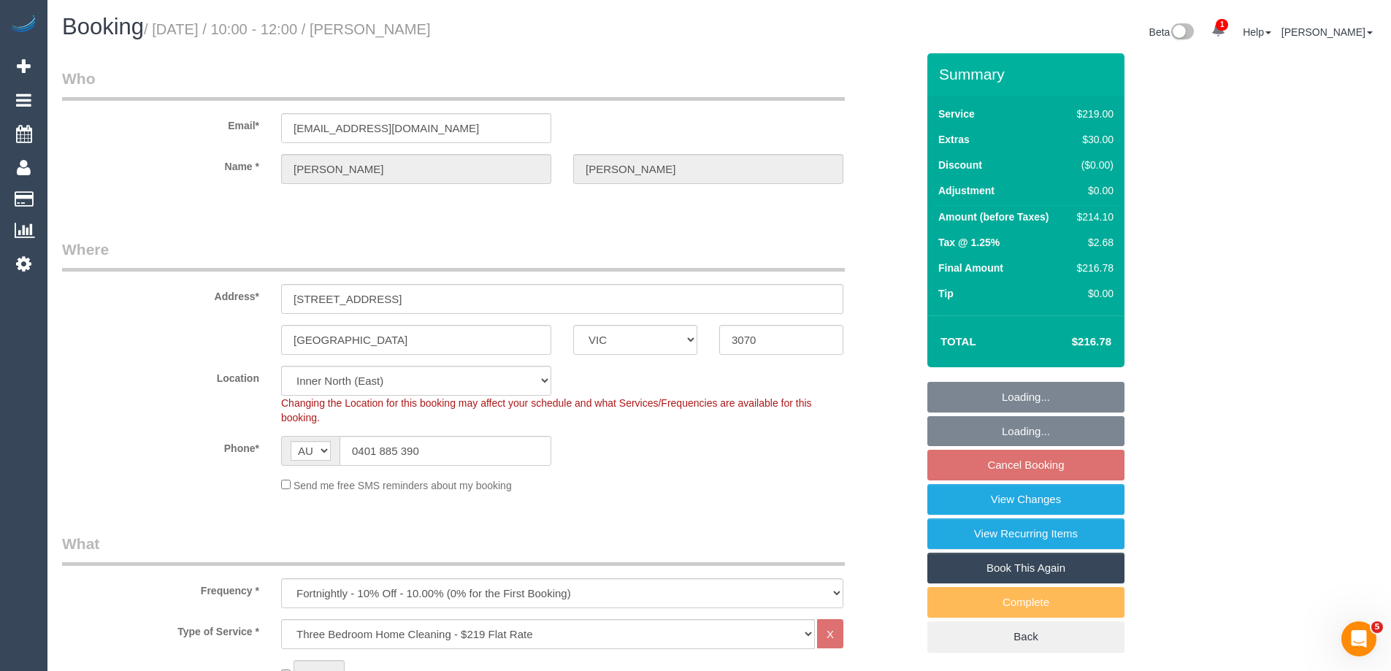
select select "number:13"
select select "spot3"
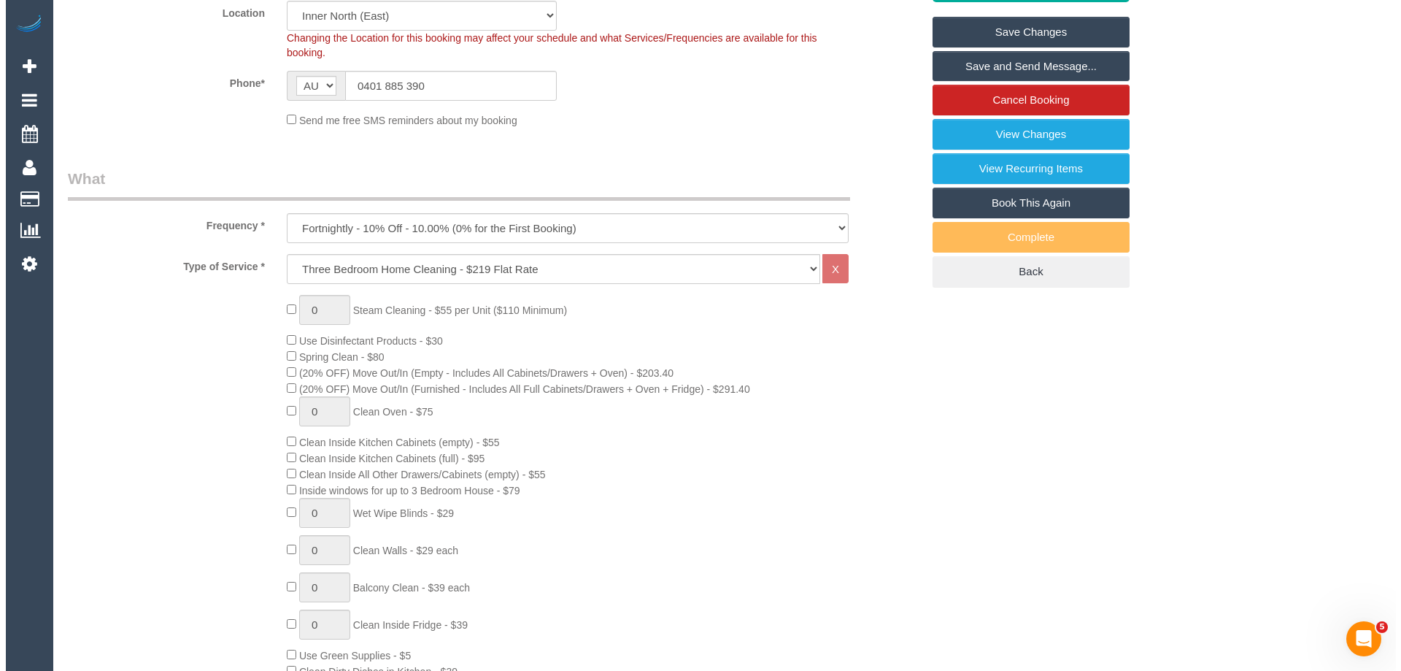
scroll to position [169, 0]
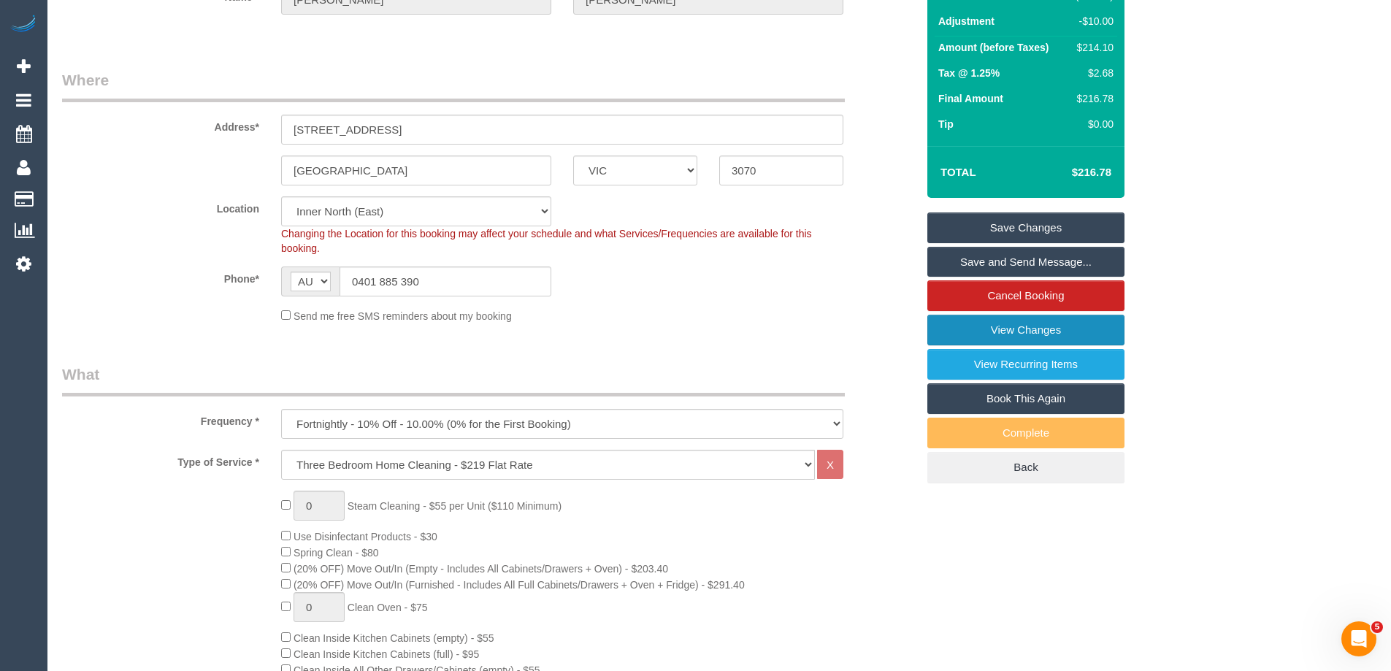
click at [1061, 326] on link "View Changes" at bounding box center [1025, 330] width 197 height 31
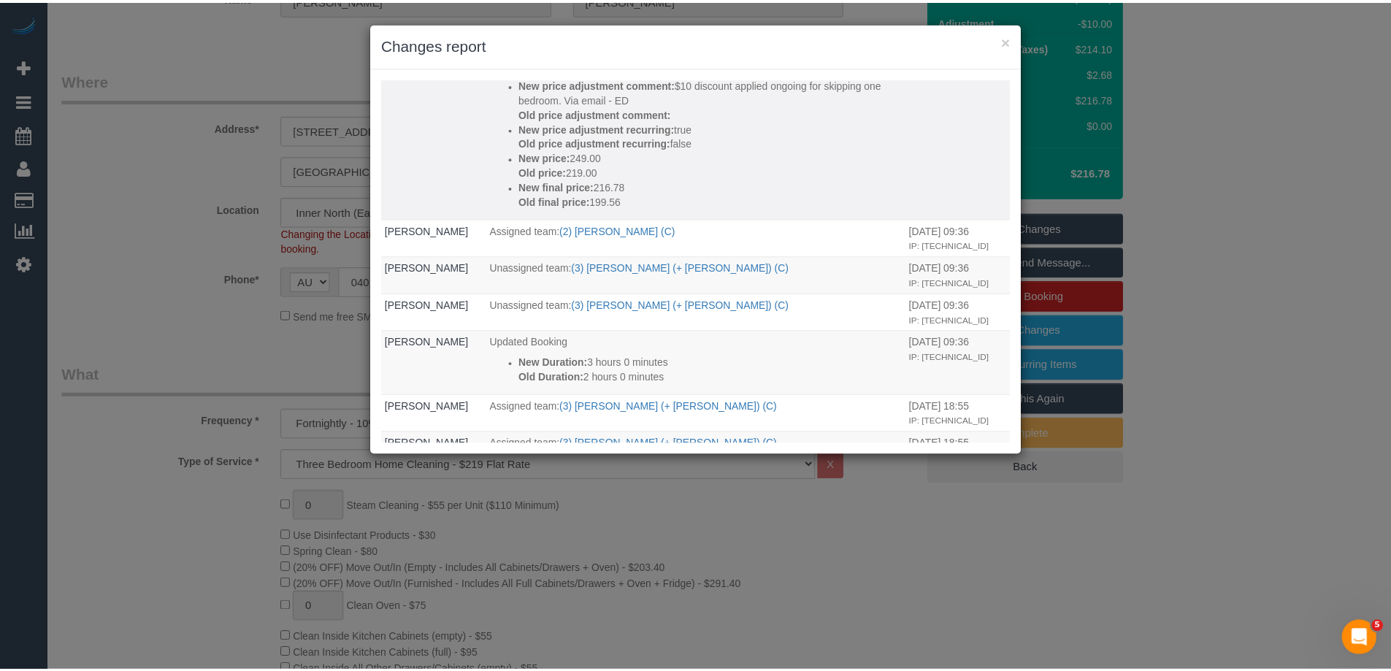
scroll to position [0, 0]
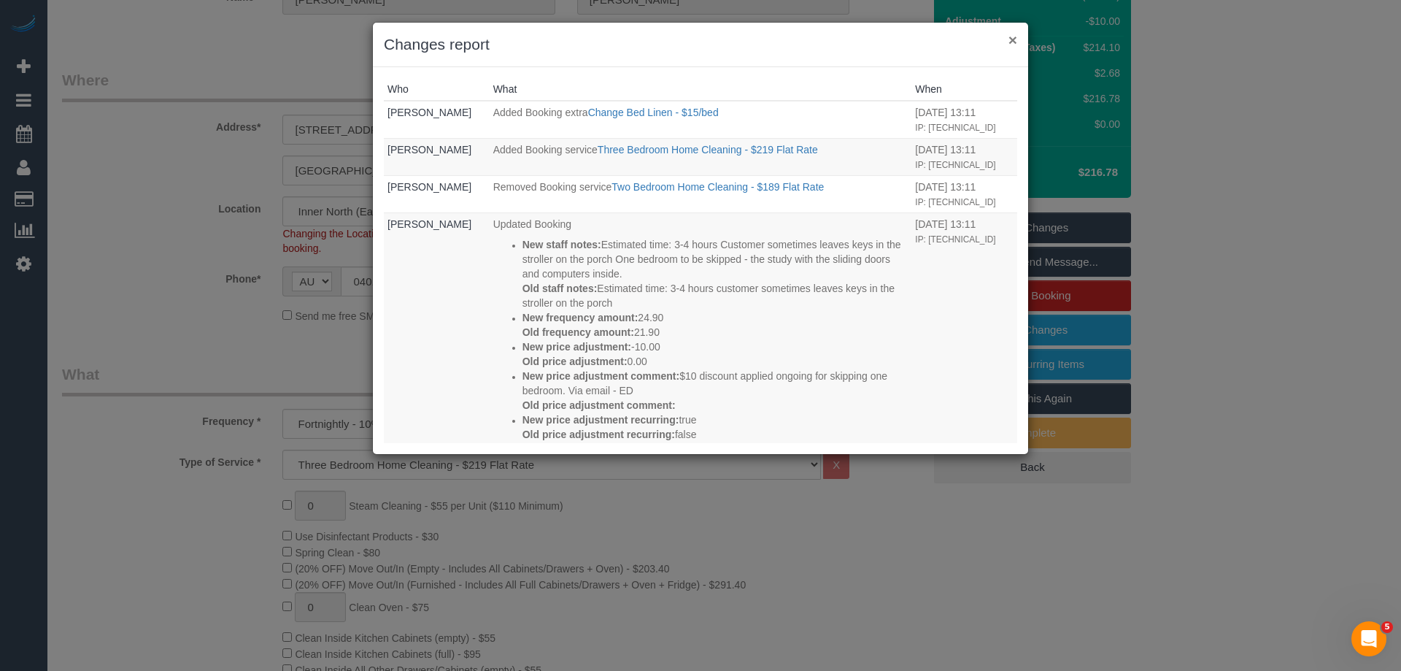
click at [1014, 43] on button "×" at bounding box center [1013, 39] width 9 height 15
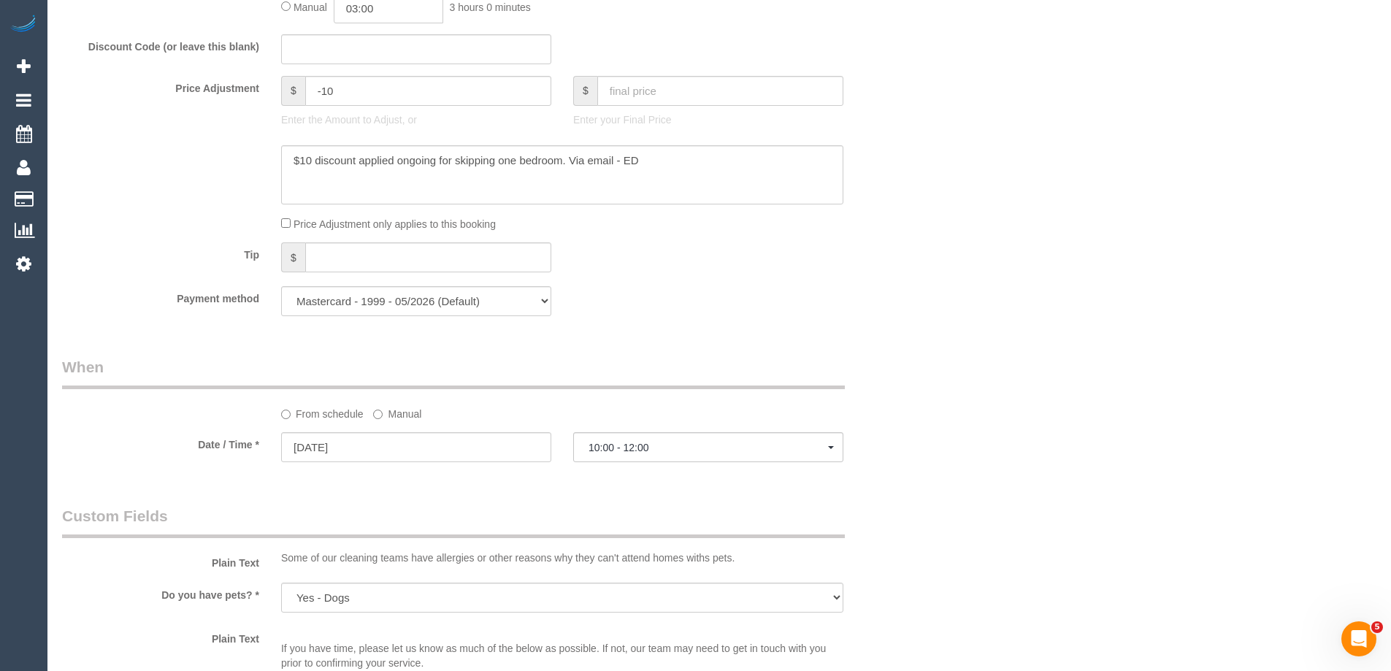
scroll to position [1825, 0]
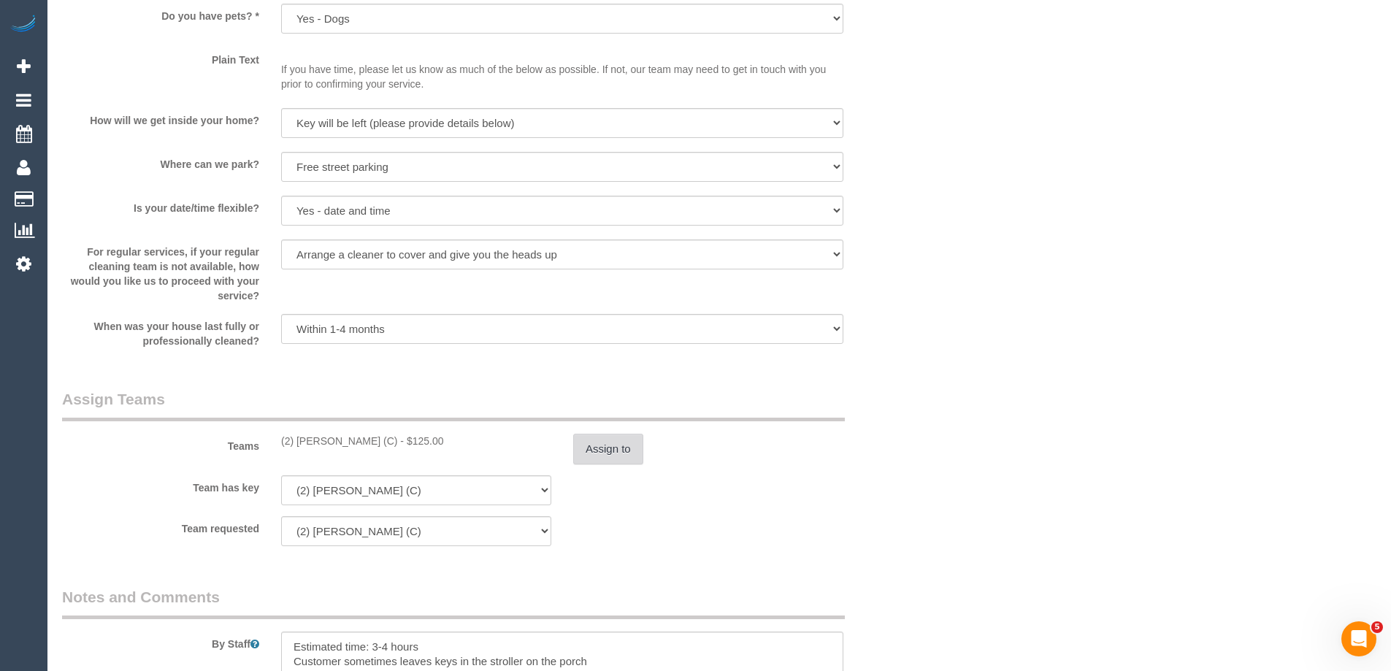
click at [611, 447] on button "Assign to" at bounding box center [608, 449] width 70 height 31
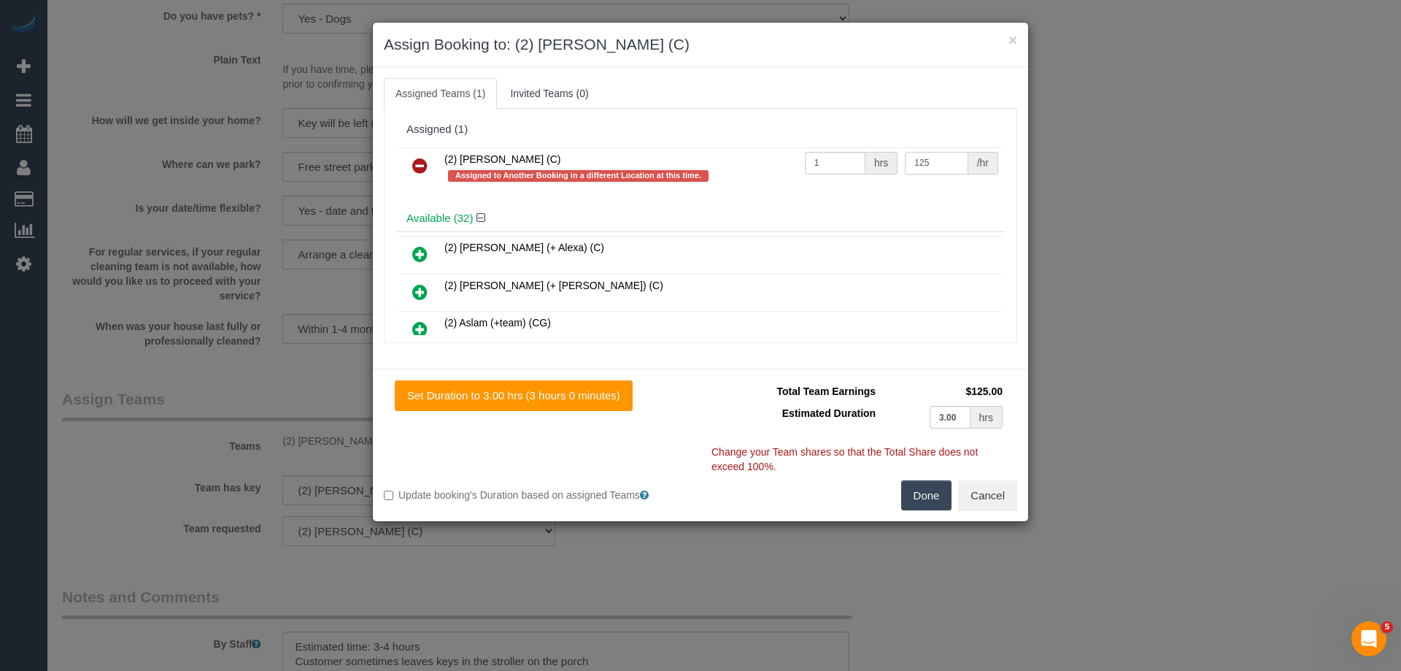
click at [914, 160] on input "125" at bounding box center [936, 163] width 63 height 23
type input "135"
click at [927, 489] on button "Done" at bounding box center [926, 495] width 51 height 31
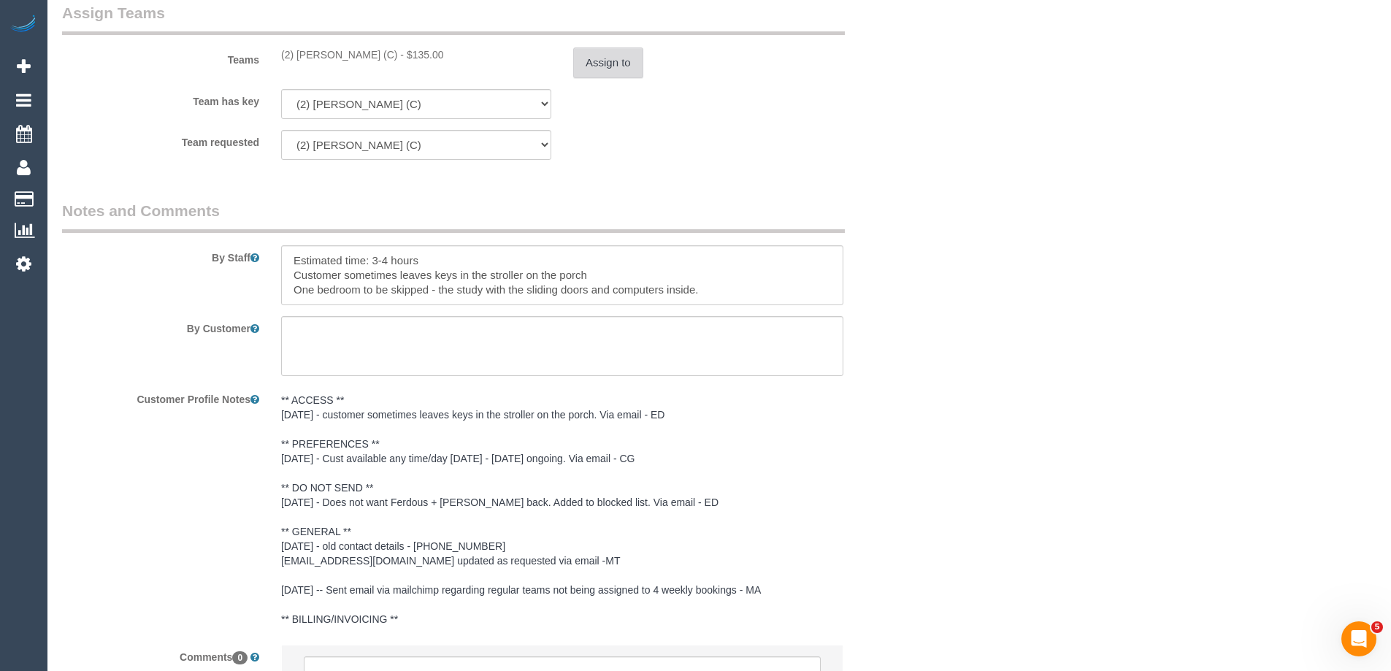
scroll to position [2359, 0]
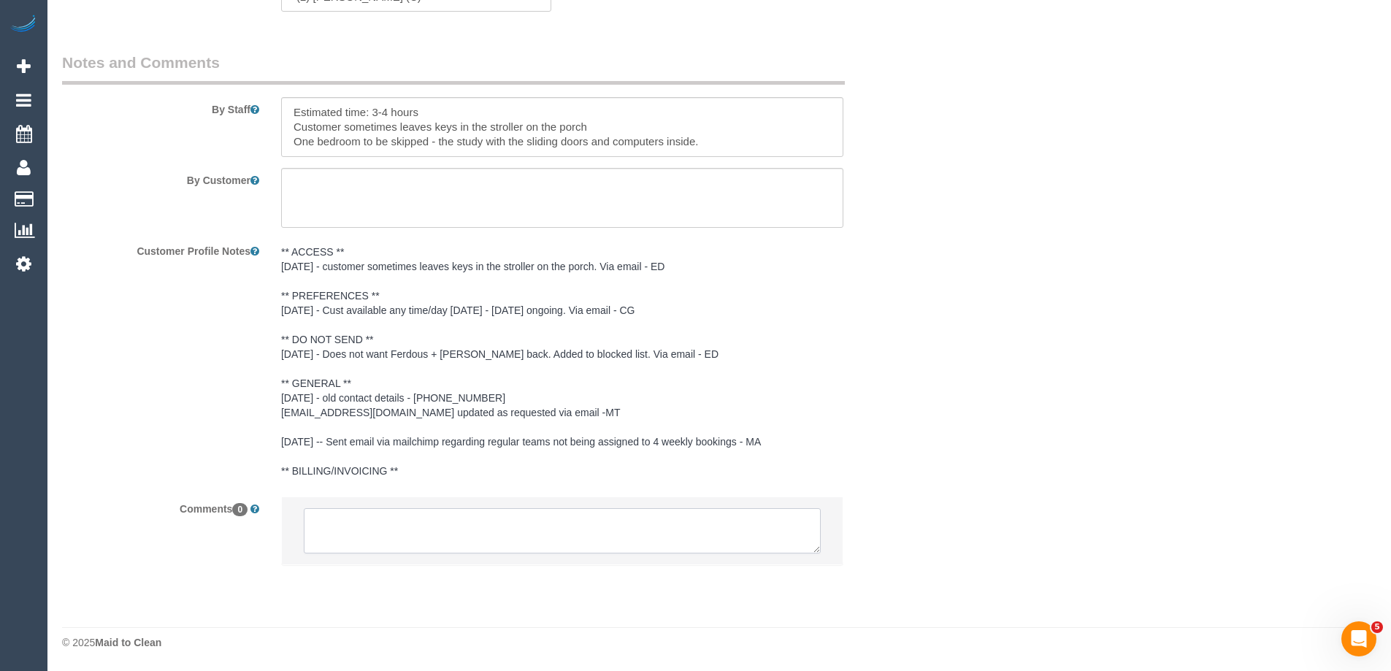
click at [435, 521] on textarea at bounding box center [562, 530] width 517 height 45
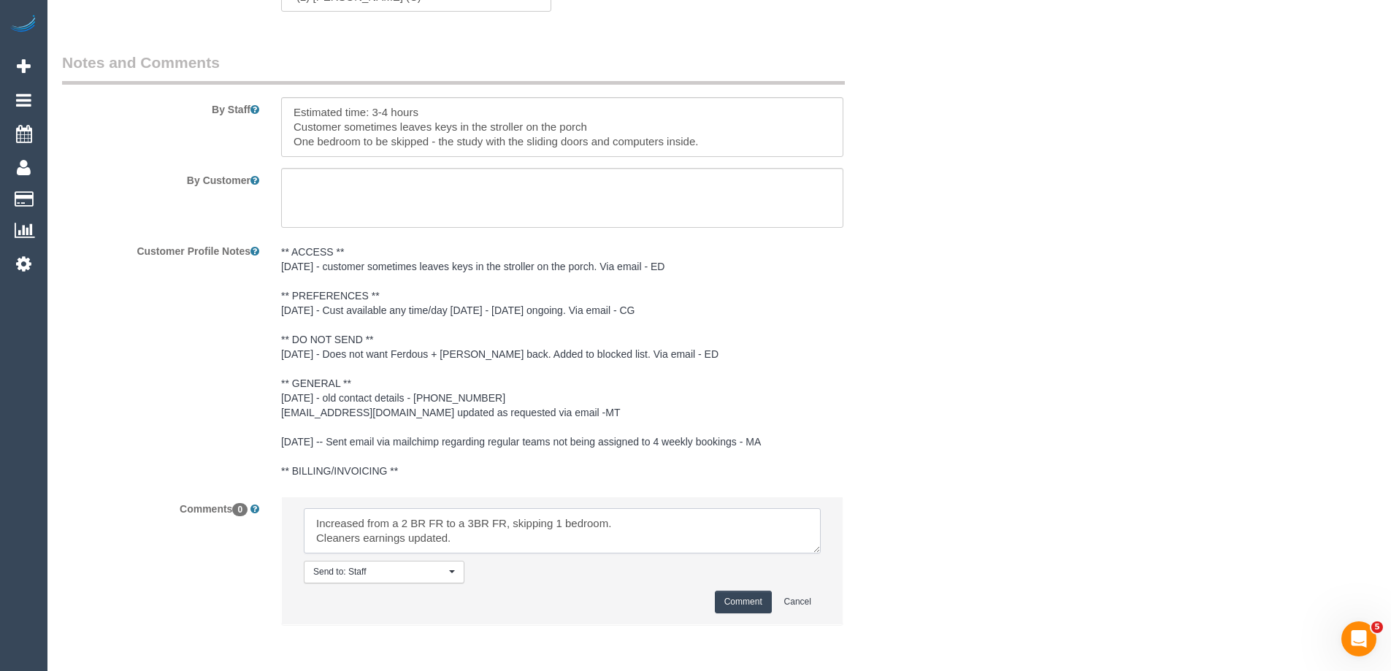
click at [655, 515] on textarea at bounding box center [562, 530] width 517 height 45
paste textarea "cnv_qgcn3bj"
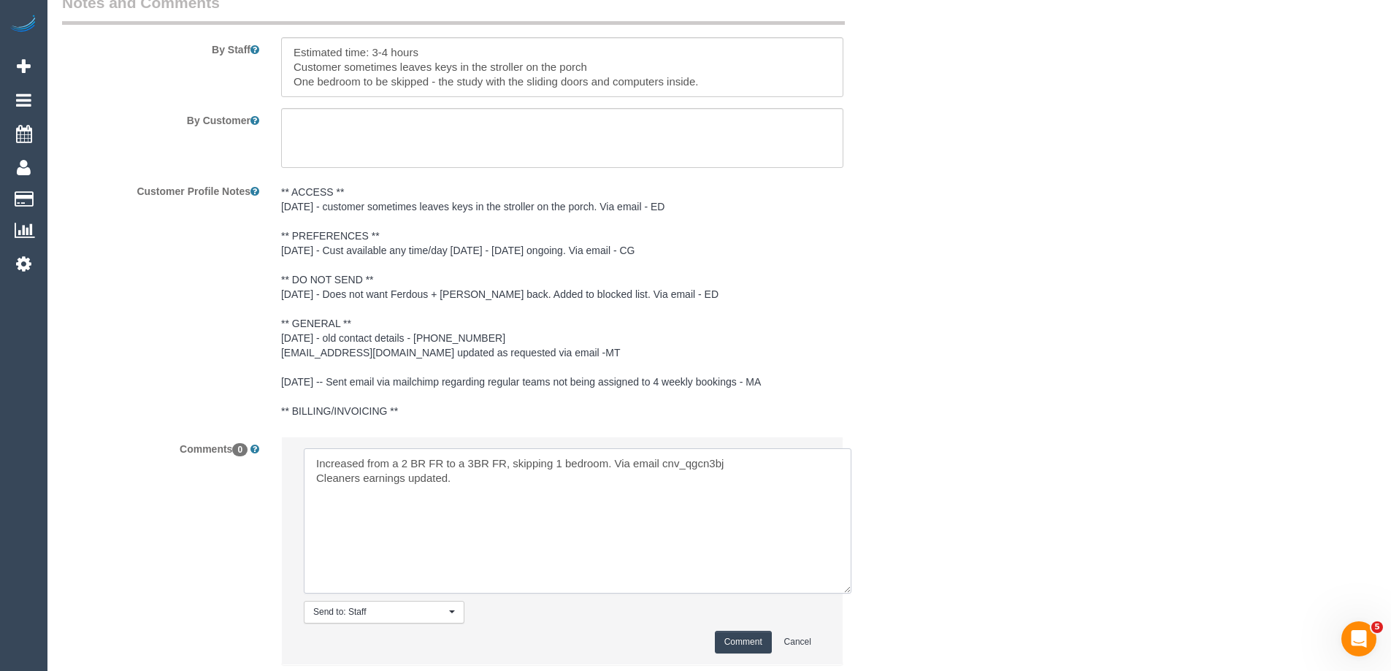
drag, startPoint x: 812, startPoint y: 488, endPoint x: 843, endPoint y: 588, distance: 104.6
click at [843, 588] on textarea at bounding box center [577, 520] width 547 height 145
click at [723, 486] on textarea at bounding box center [577, 520] width 547 height 145
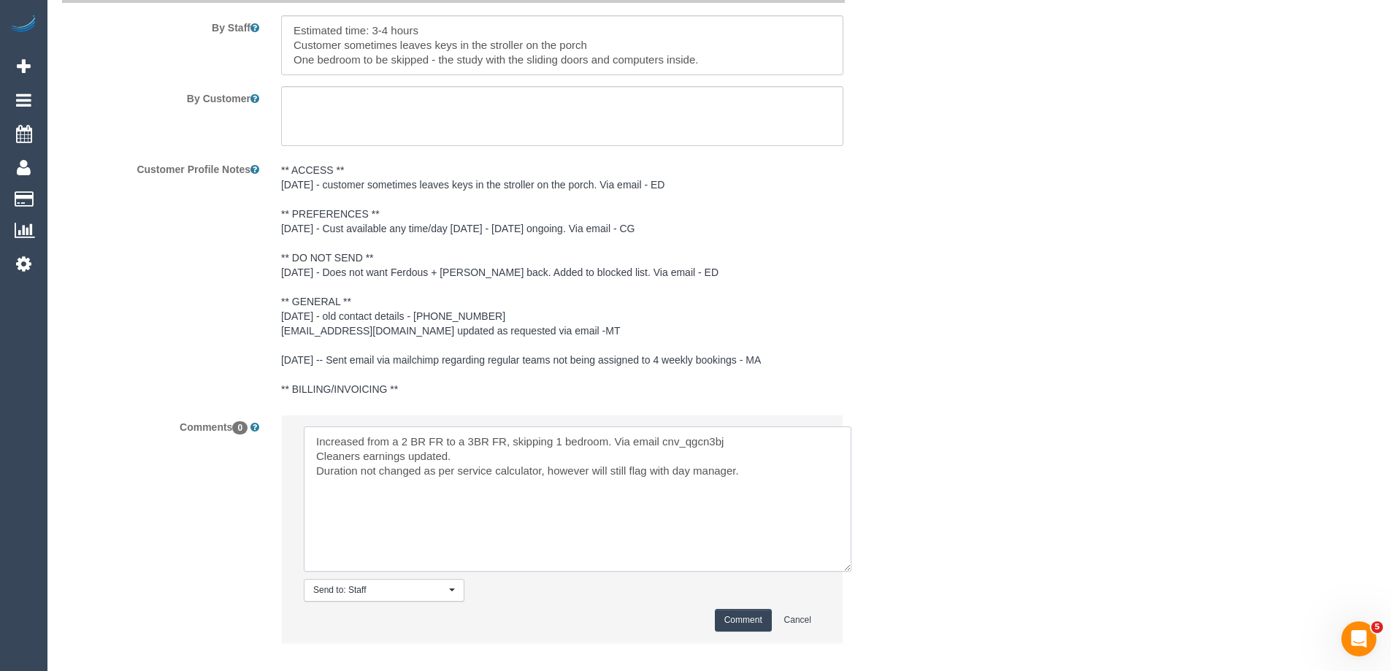
scroll to position [2519, 0]
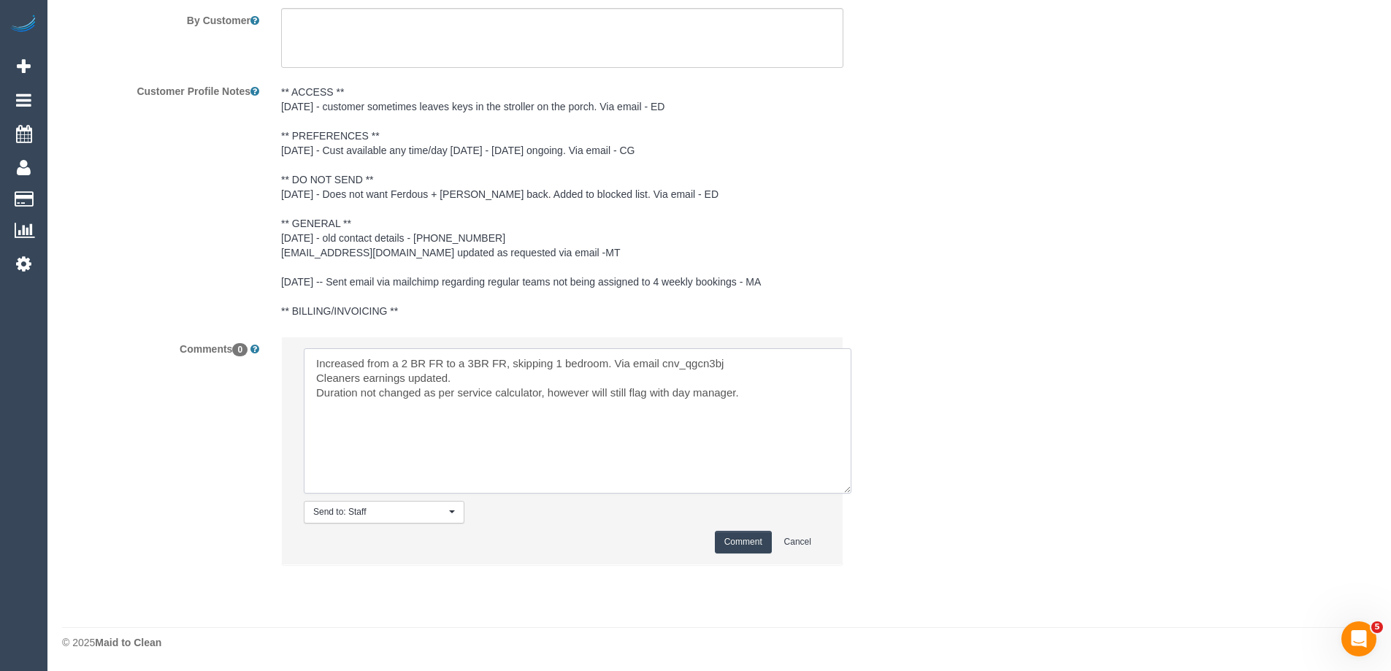
click at [650, 388] on textarea at bounding box center [577, 420] width 547 height 145
type textarea "Increased from a 2 BR FR to a 3BR FR, skipping 1 bedroom. Via email cnv_qgcn3bj…"
click at [761, 540] on button "Comment" at bounding box center [743, 542] width 57 height 23
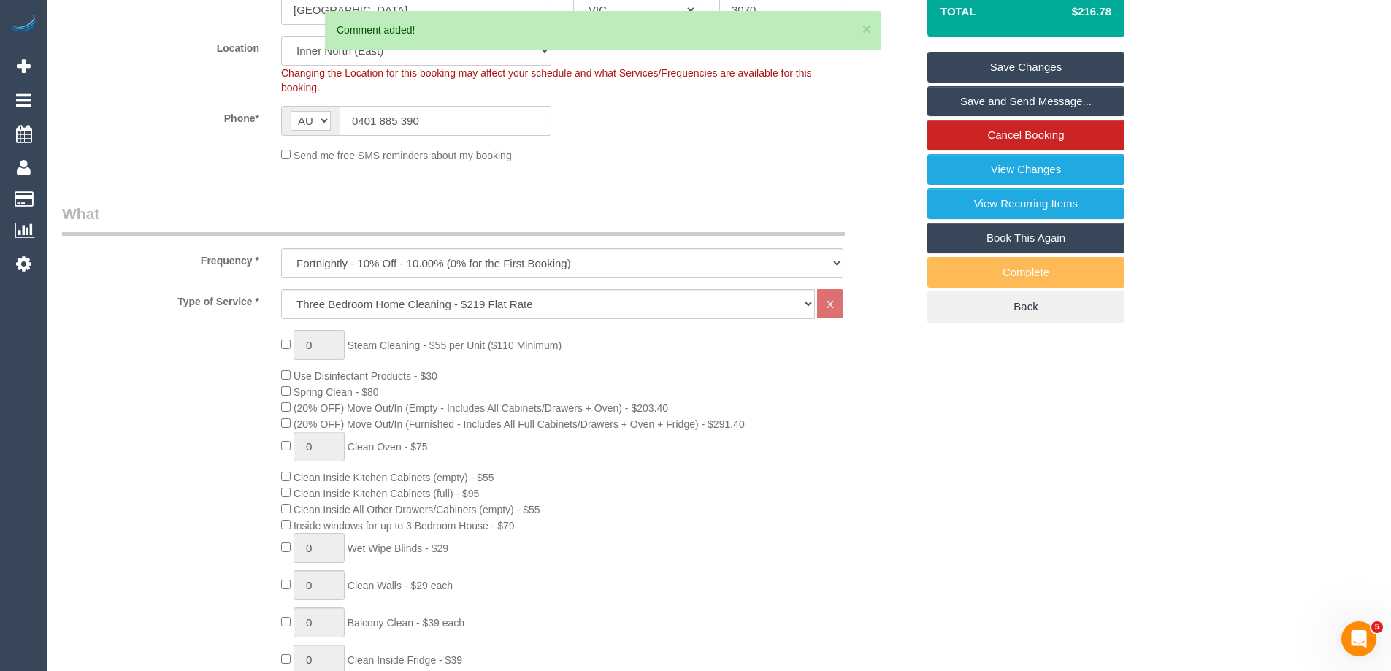
scroll to position [0, 0]
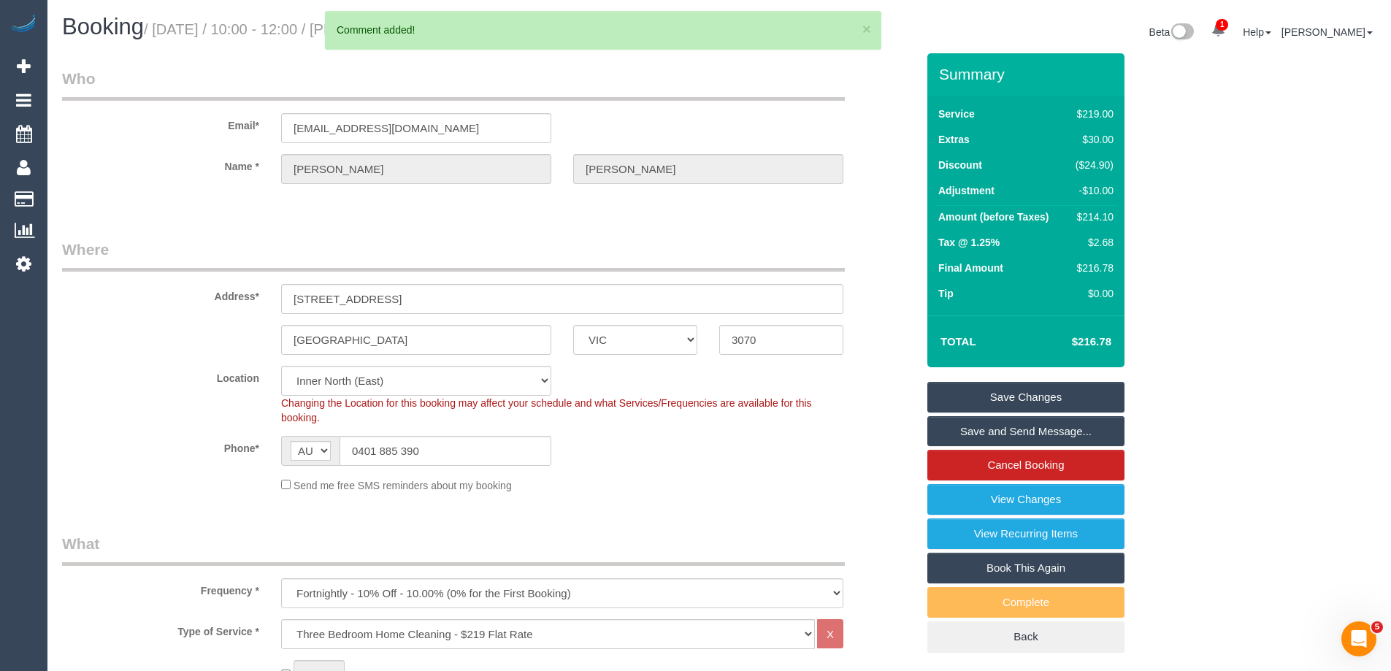
click at [996, 390] on link "Save Changes" at bounding box center [1025, 397] width 197 height 31
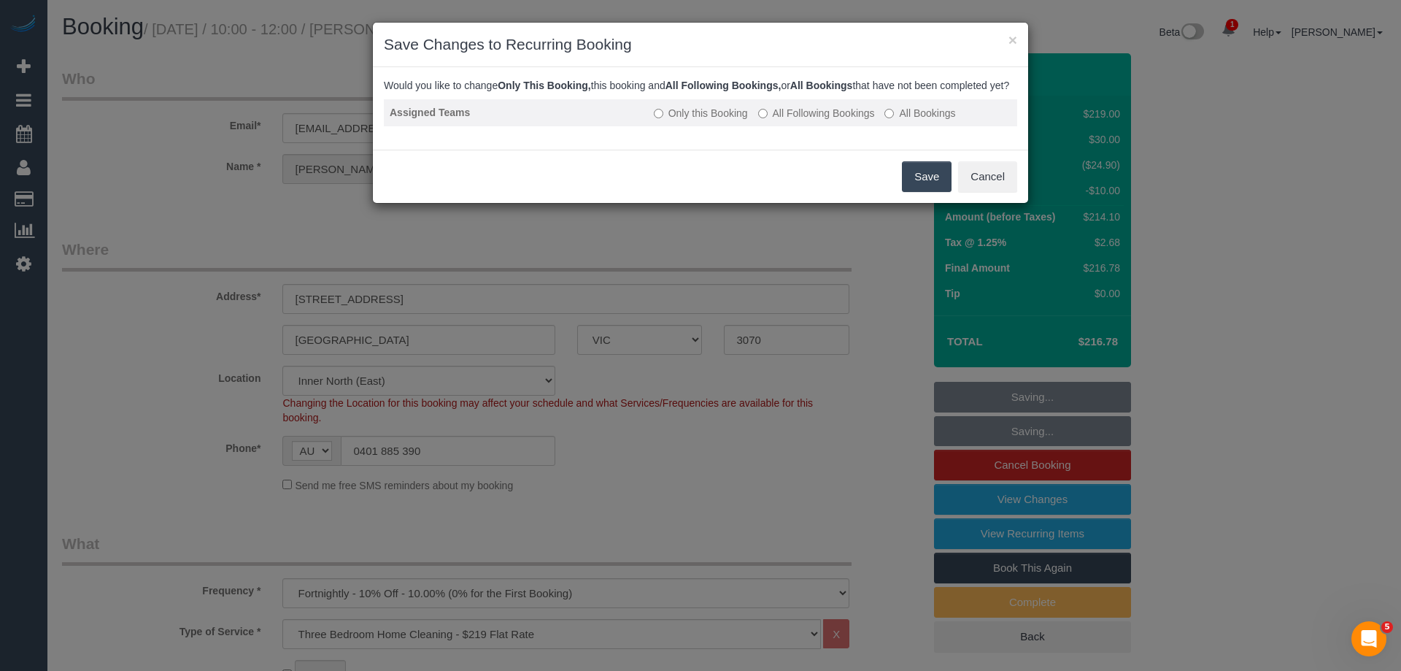
click at [818, 120] on label "All Following Bookings" at bounding box center [816, 113] width 117 height 15
click at [916, 192] on button "Save" at bounding box center [927, 176] width 50 height 31
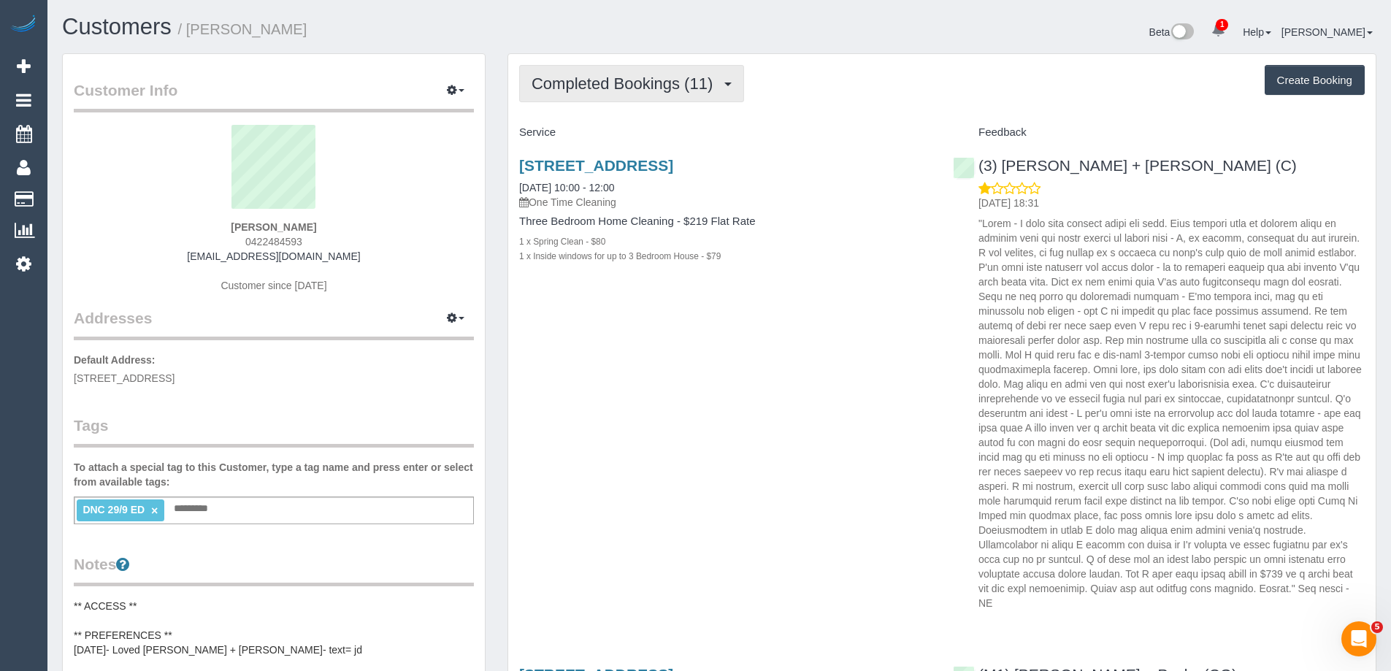
click at [679, 86] on span "Completed Bookings (11)" at bounding box center [625, 83] width 188 height 18
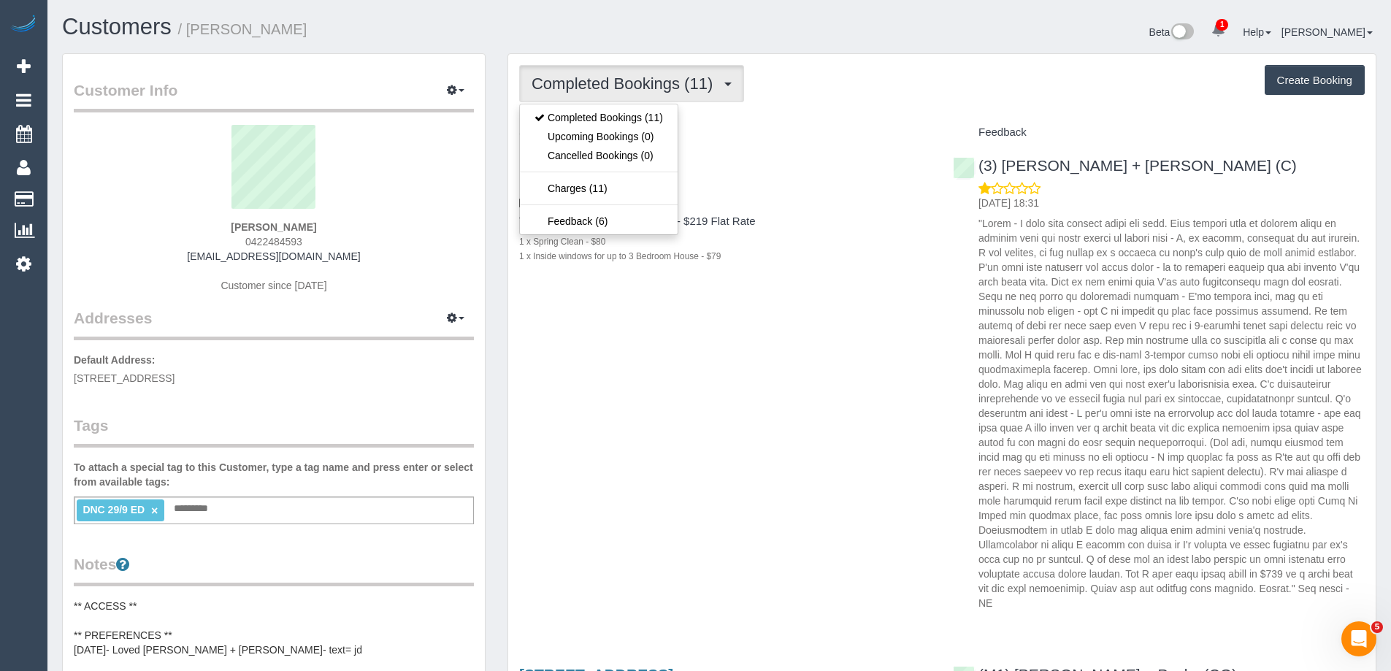
click at [804, 89] on div "Completed Bookings (11) Completed Bookings (11) Upcoming Bookings (0) Cancelled…" at bounding box center [941, 83] width 845 height 37
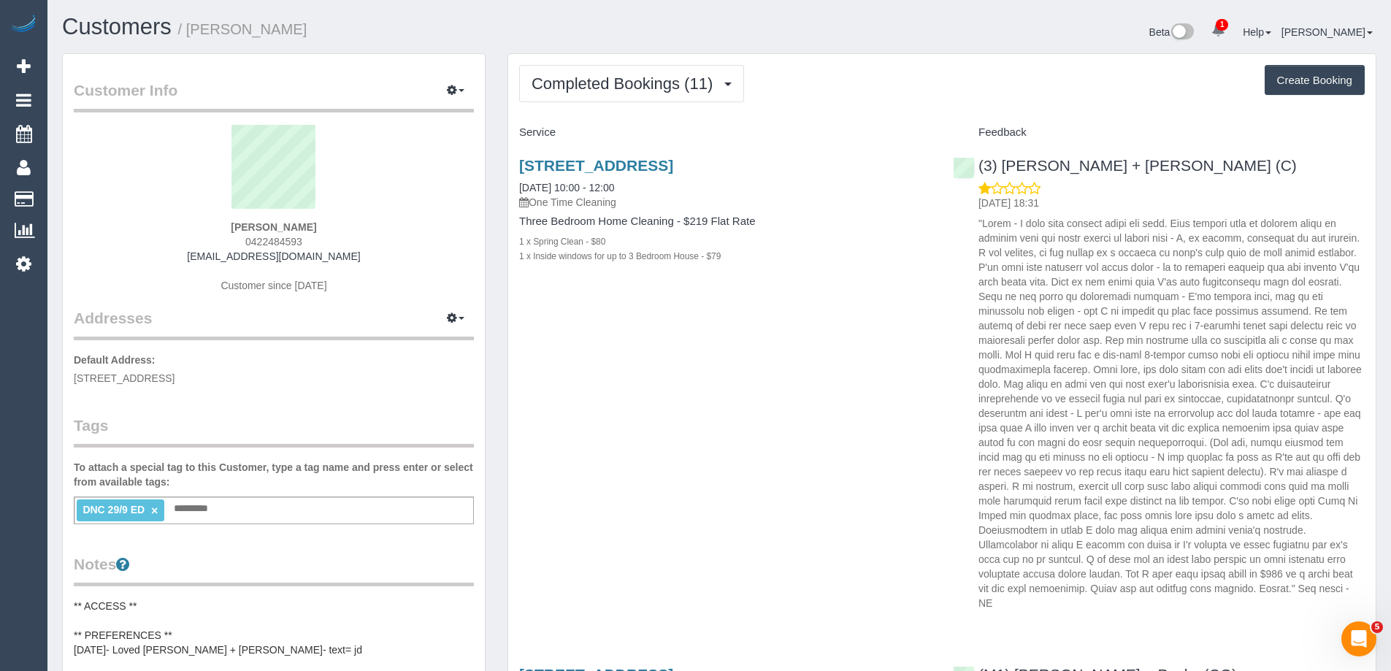
copy small "[PERSON_NAME]"
drag, startPoint x: 353, startPoint y: 28, endPoint x: 192, endPoint y: 31, distance: 161.3
click at [192, 31] on h1 "Customers / [PERSON_NAME]" at bounding box center [385, 27] width 646 height 25
drag, startPoint x: 340, startPoint y: 259, endPoint x: 212, endPoint y: 259, distance: 128.5
click at [212, 259] on div "[PERSON_NAME] 0422484593 [EMAIL_ADDRESS][DOMAIN_NAME] Customer since [DATE]" at bounding box center [274, 216] width 400 height 182
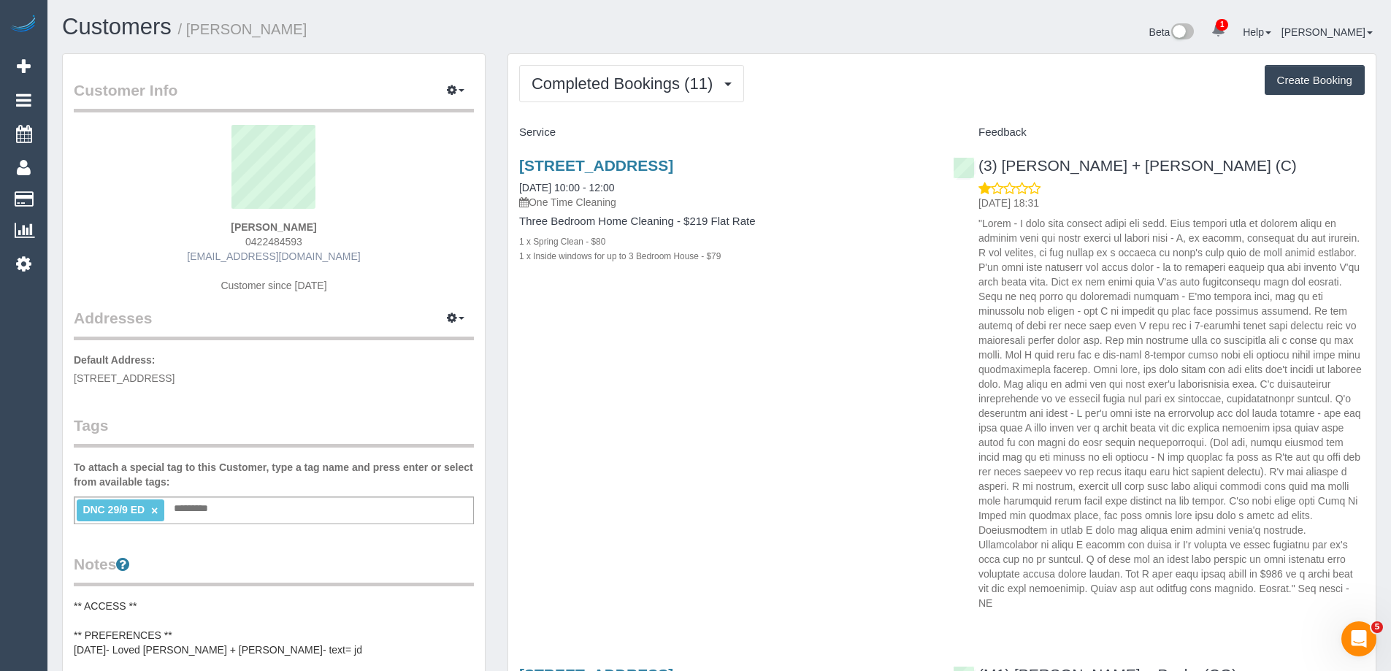
copy link "[EMAIL_ADDRESS][DOMAIN_NAME]"
click at [156, 507] on link "×" at bounding box center [154, 510] width 7 height 12
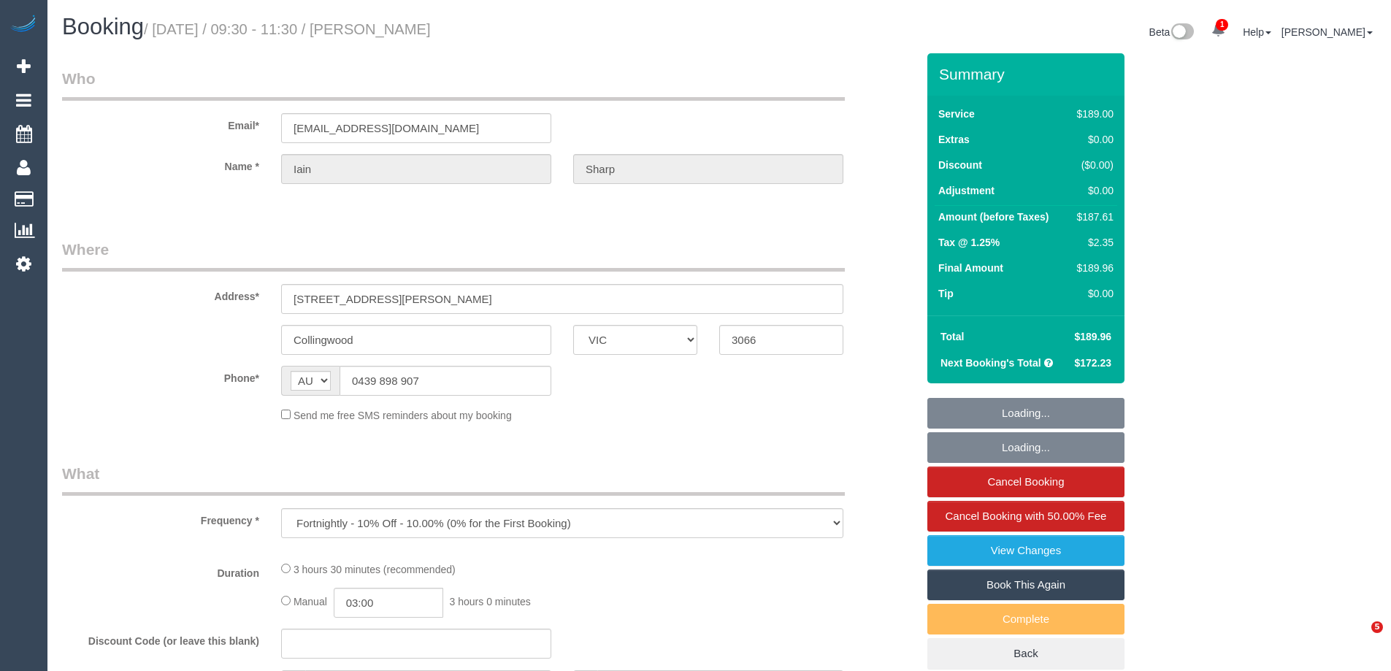
select select "VIC"
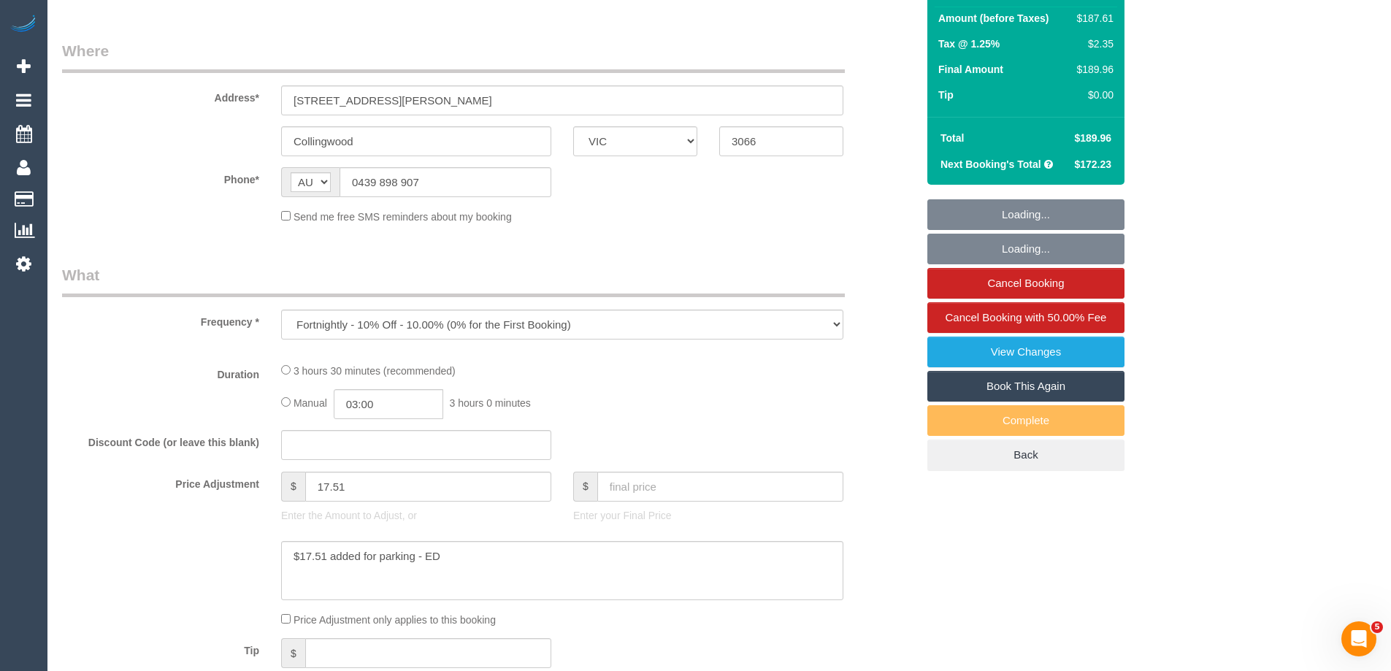
select select "string:stripe-pm_1Qimtl2GScqysDRVL6Xi5hLJ"
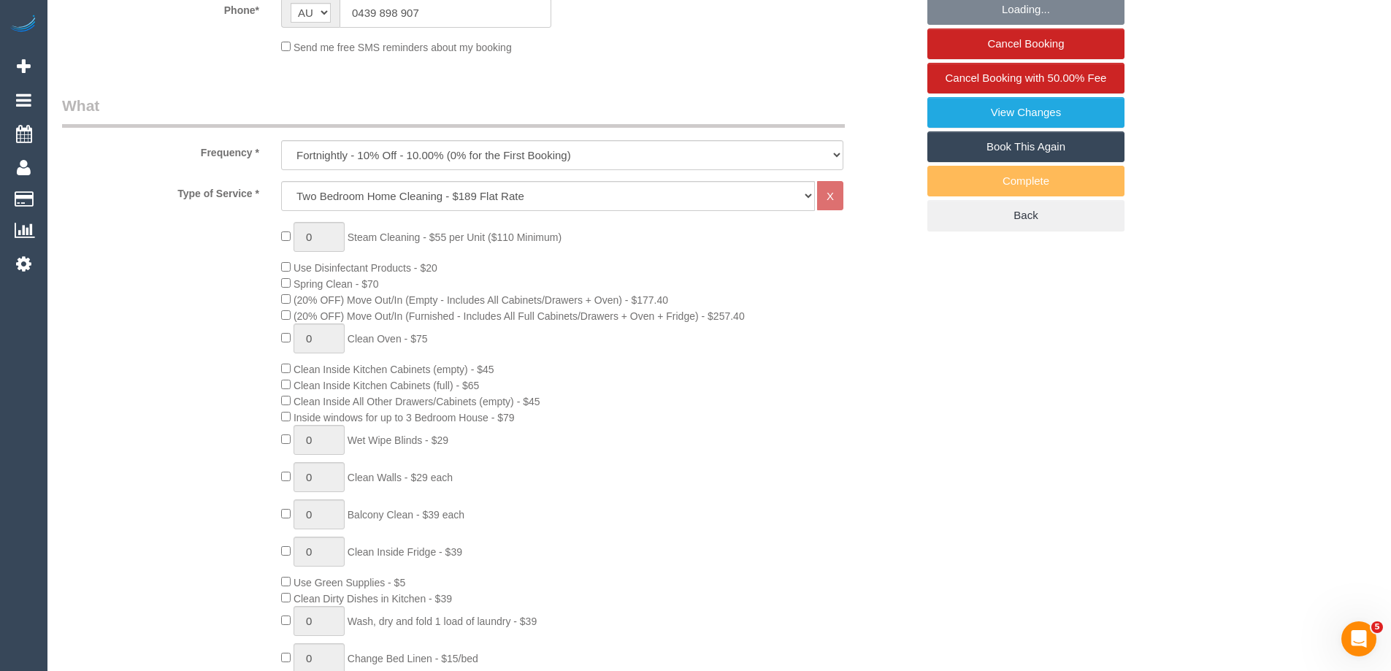
select select "object:647"
select select "number:28"
select select "number:14"
select select "number:20"
select select "number:22"
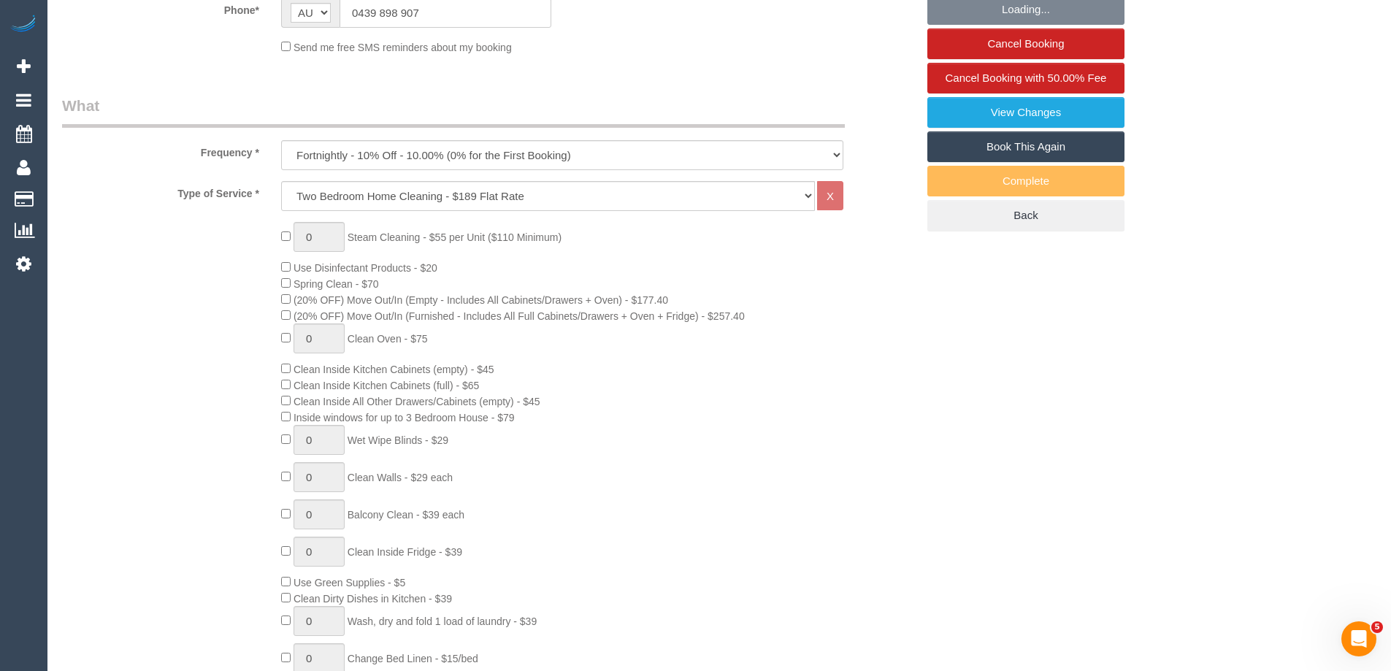
select select "number:33"
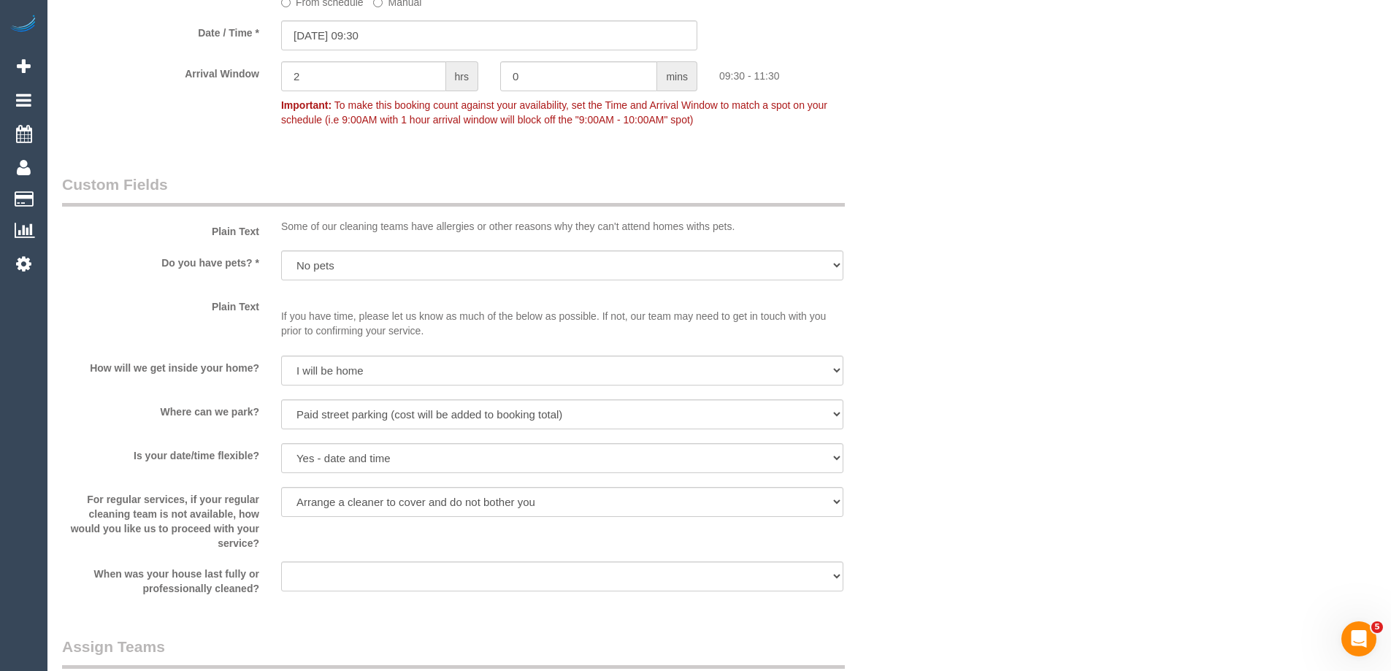
scroll to position [2260, 0]
